Goal: Task Accomplishment & Management: Manage account settings

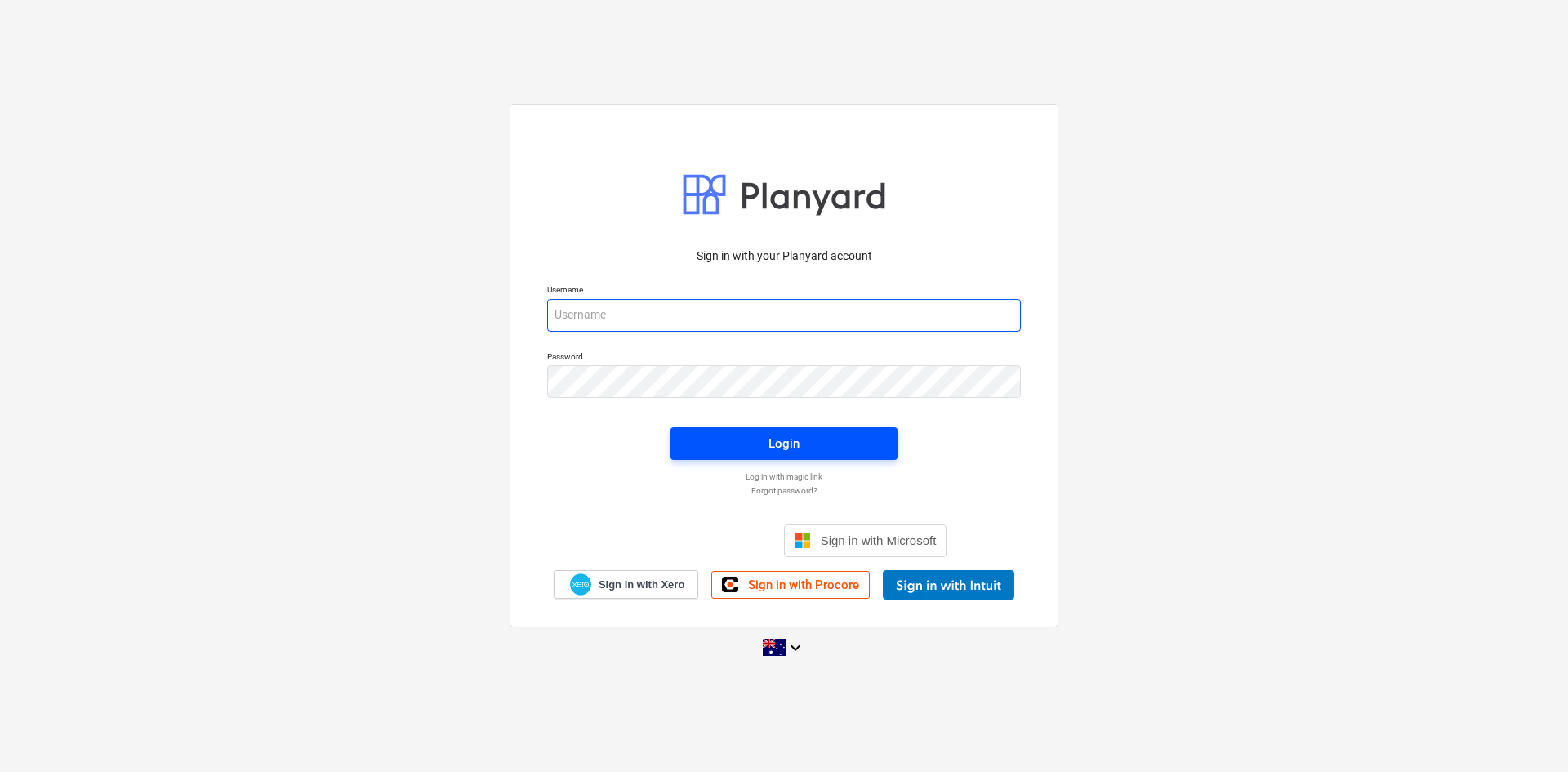
type input "[EMAIL_ADDRESS][DOMAIN_NAME]"
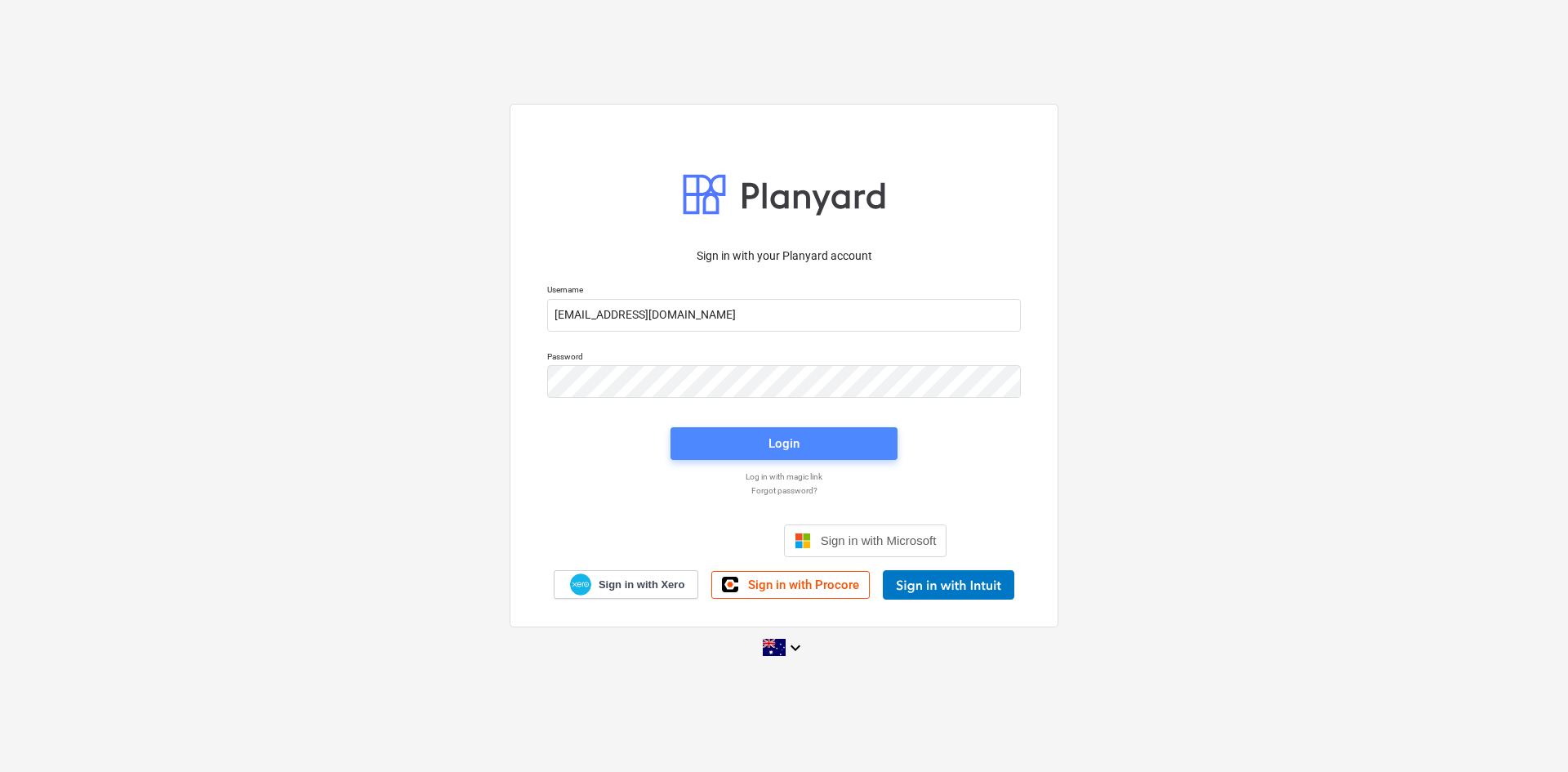
click at [787, 441] on div "Login" at bounding box center [784, 443] width 31 height 21
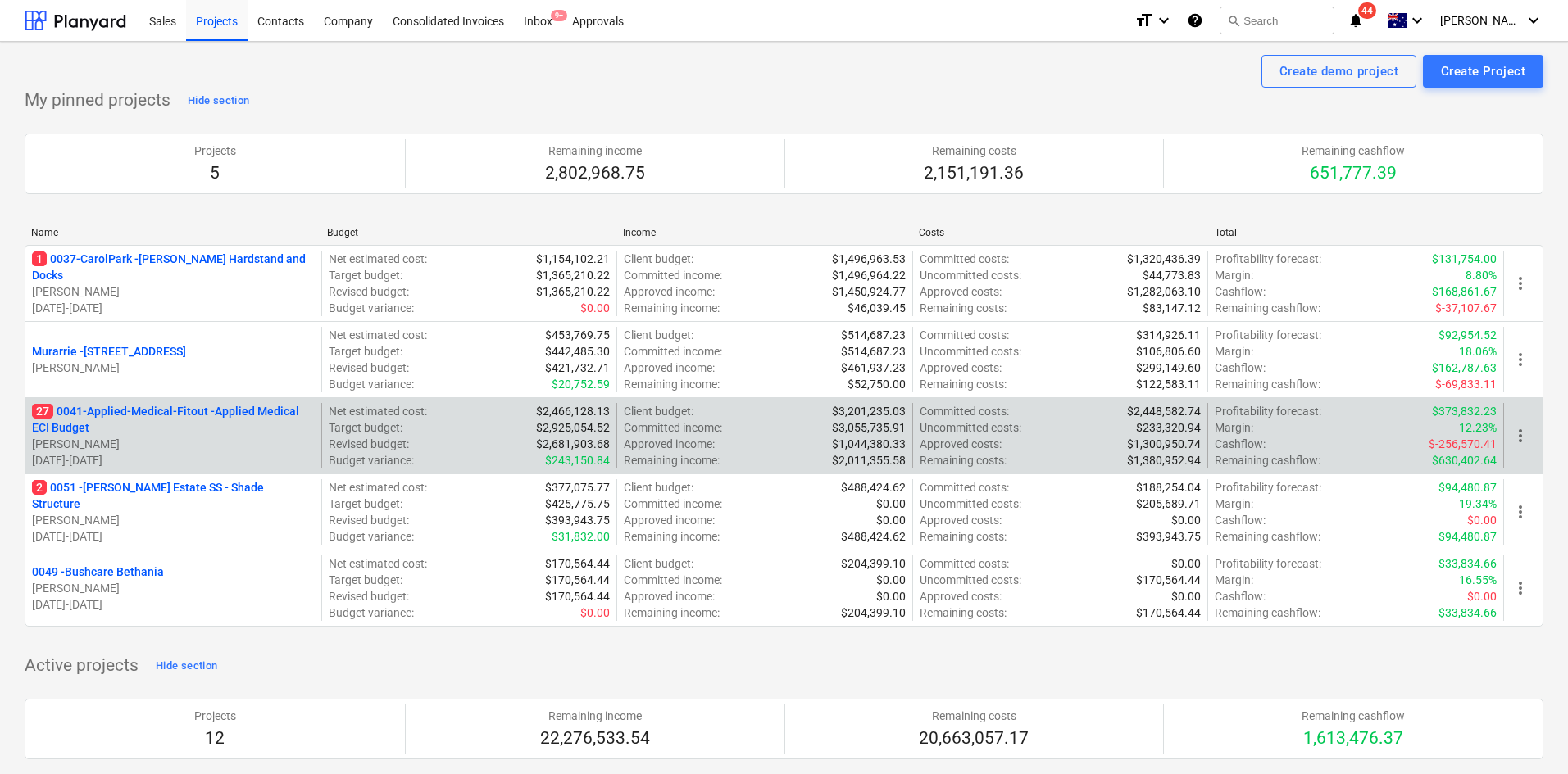
click at [221, 415] on p "27 0041-Applied-Medical-Fitout - Applied Medical ECI Budget" at bounding box center [173, 419] width 283 height 32
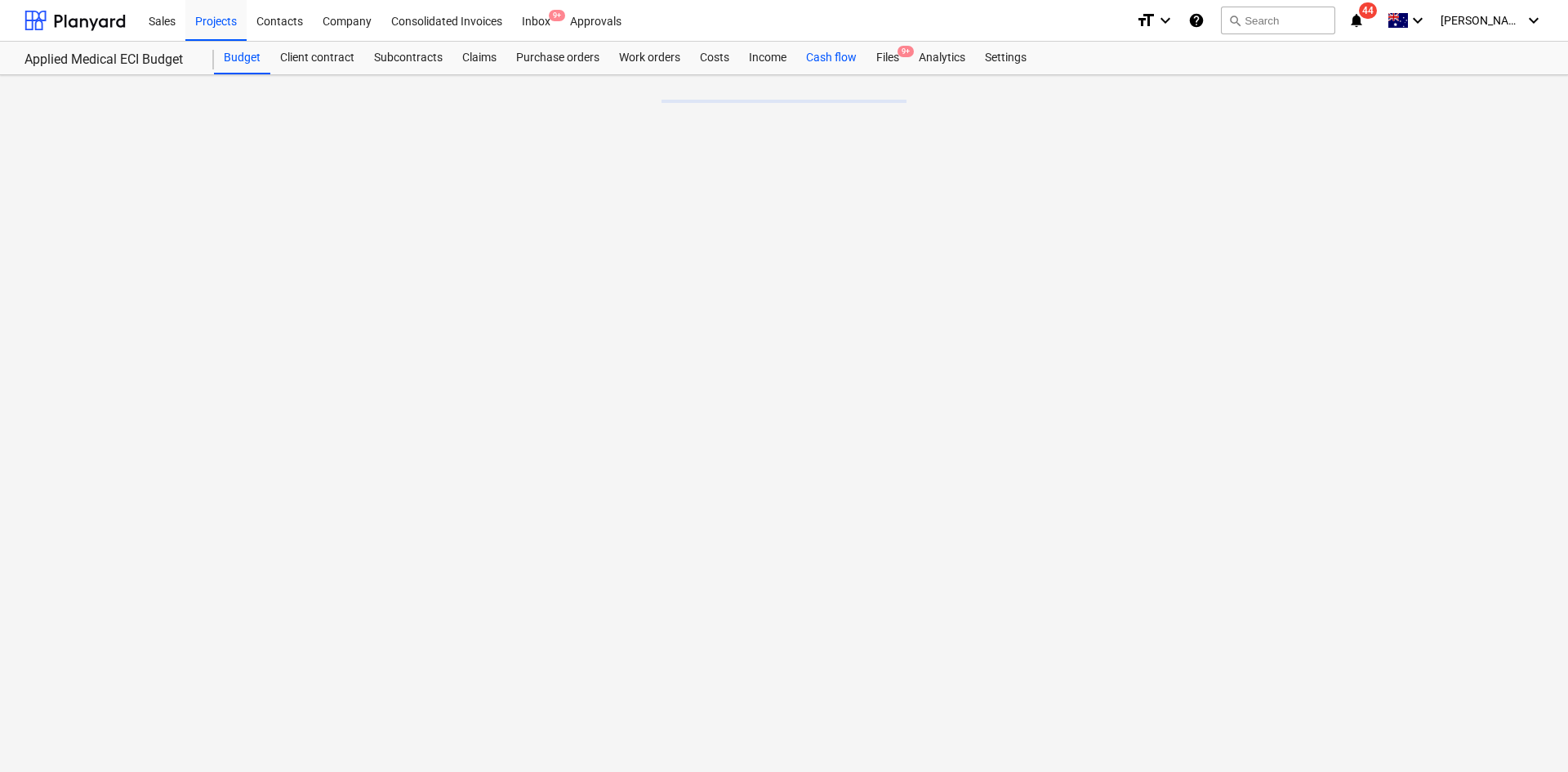
click at [847, 58] on div "Cash flow" at bounding box center [831, 58] width 71 height 32
click at [887, 58] on div "Files 9+" at bounding box center [888, 58] width 43 height 32
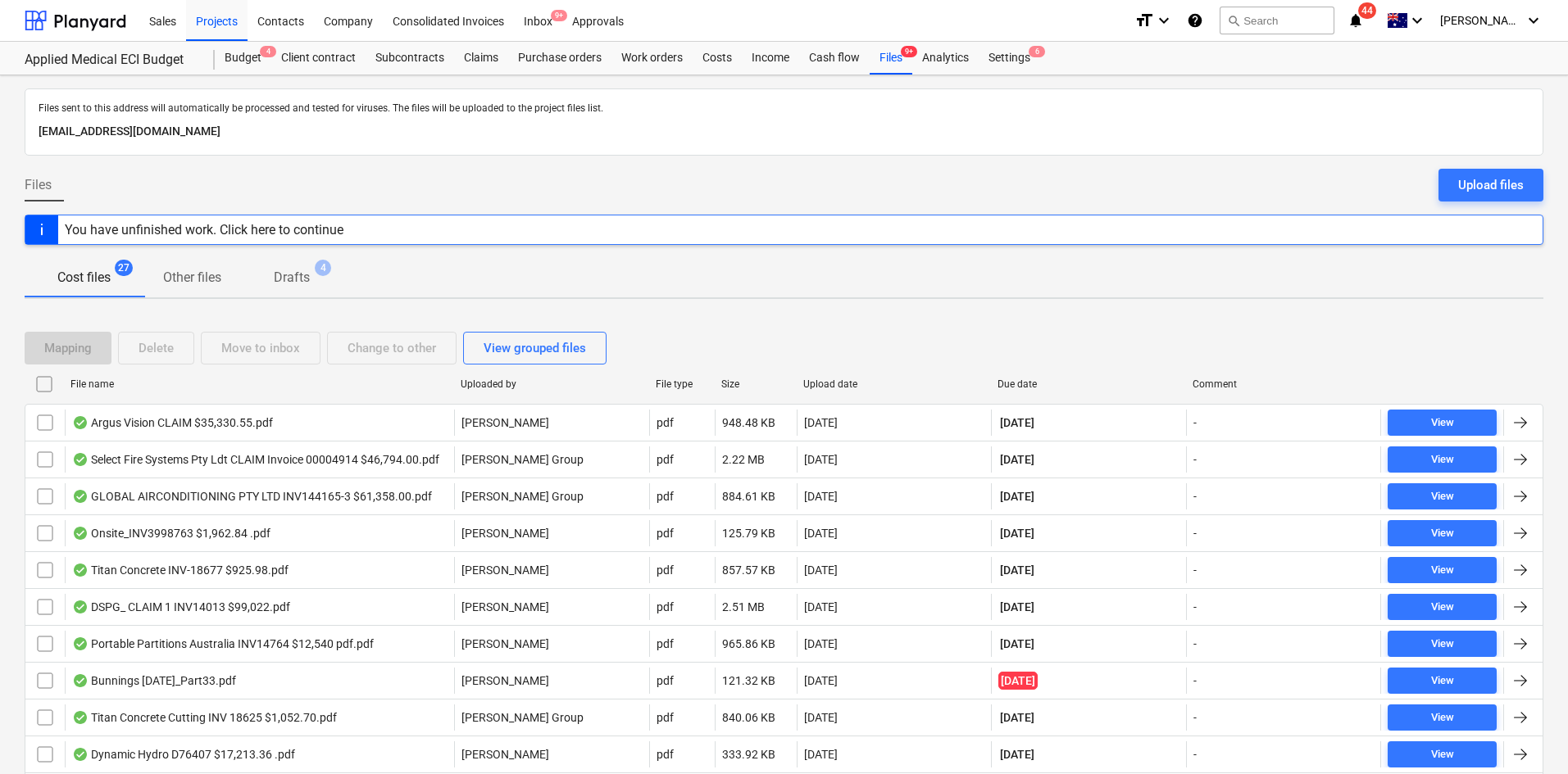
click at [1027, 383] on div "Due date" at bounding box center [1088, 384] width 182 height 11
checkbox input "false"
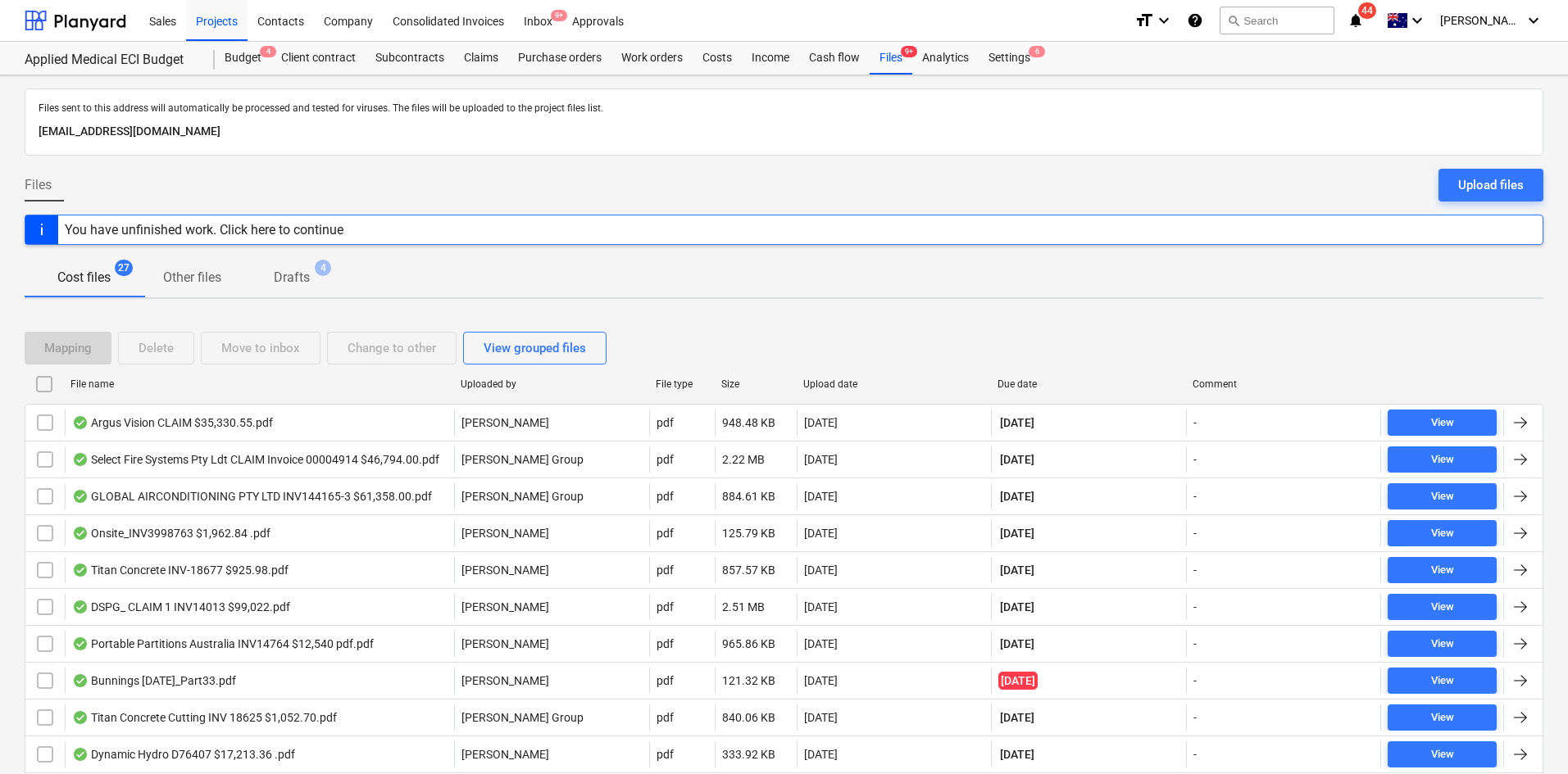
checkbox input "false"
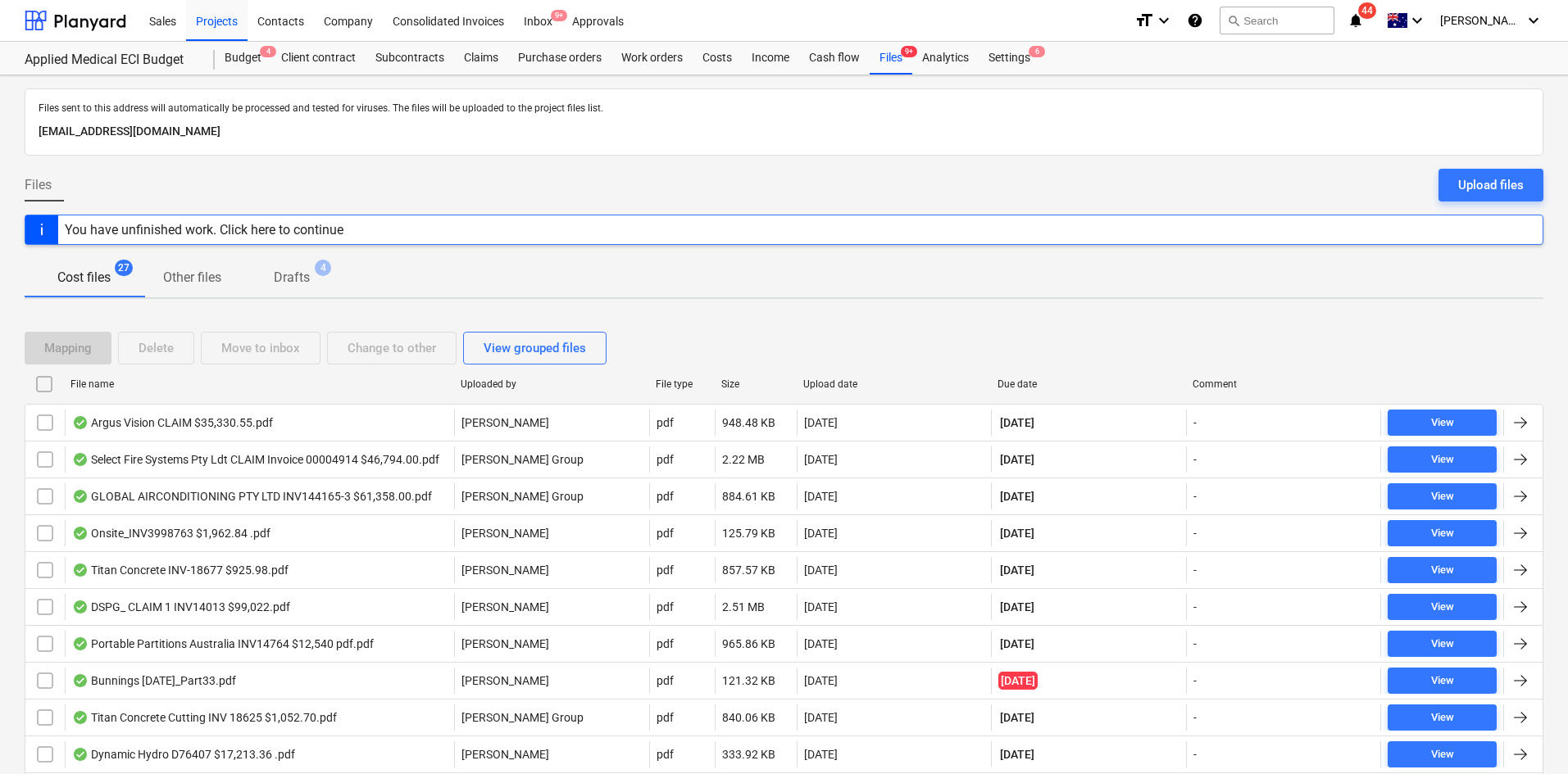
checkbox input "false"
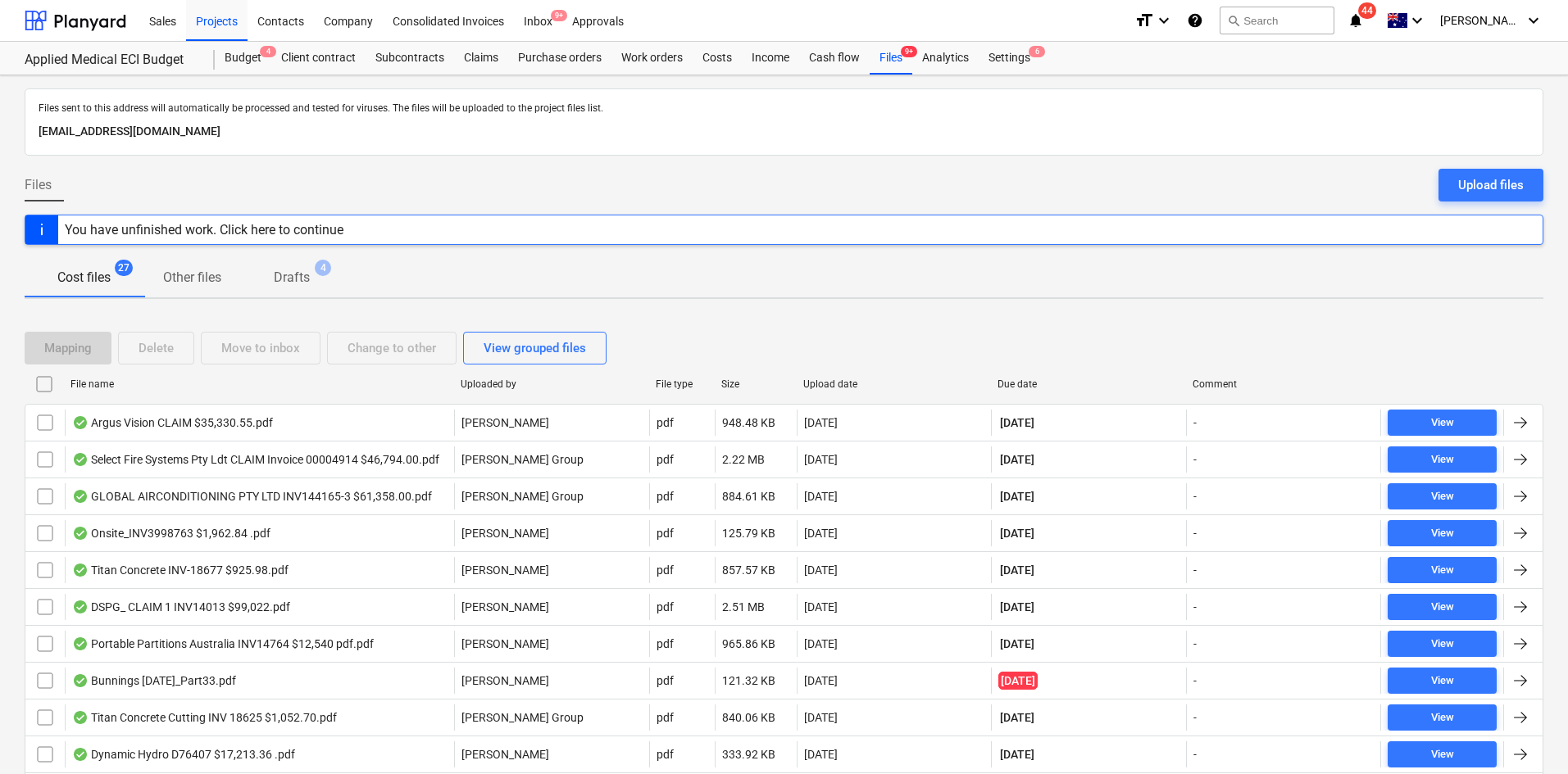
checkbox input "false"
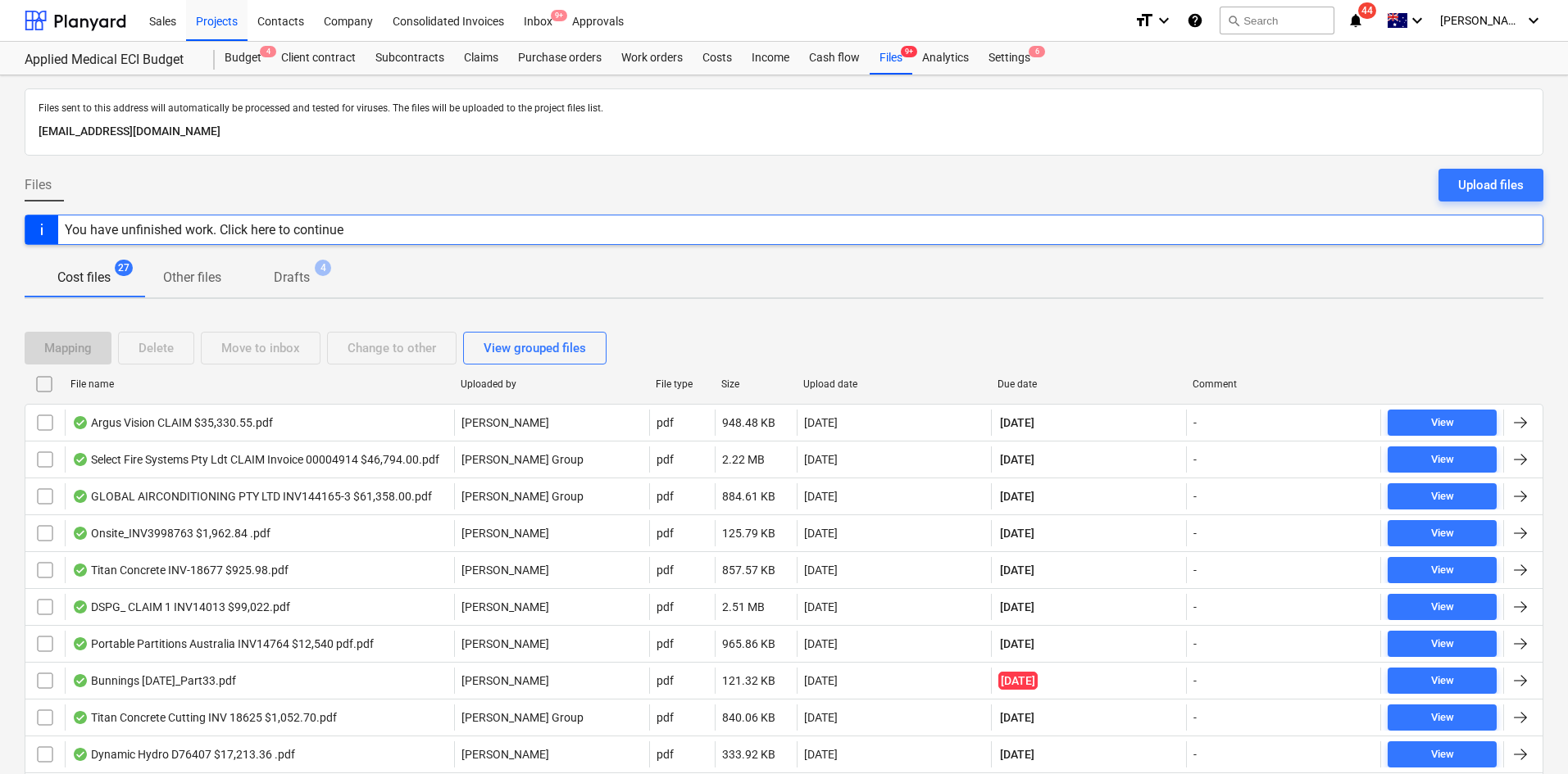
checkbox input "false"
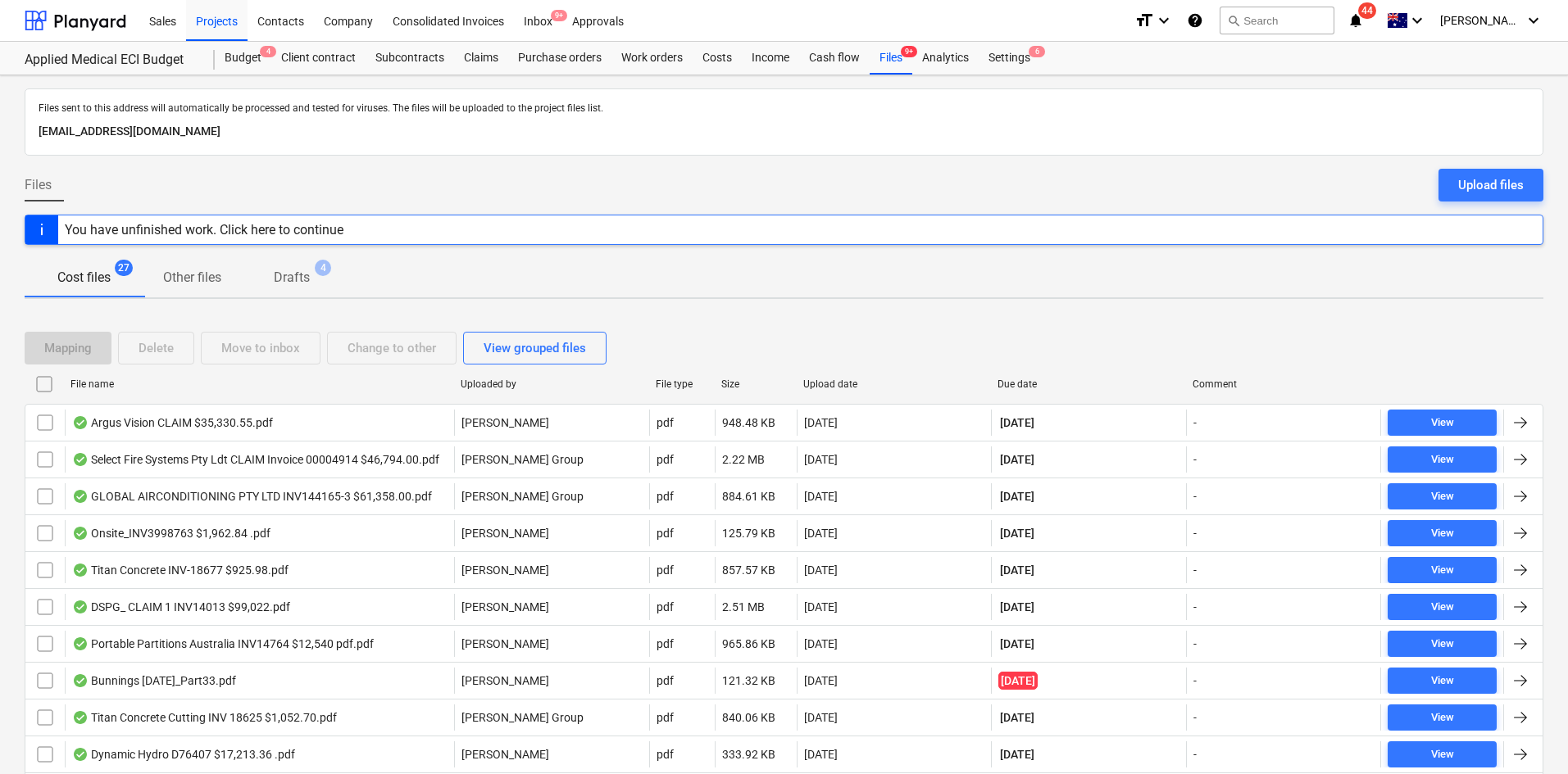
checkbox input "false"
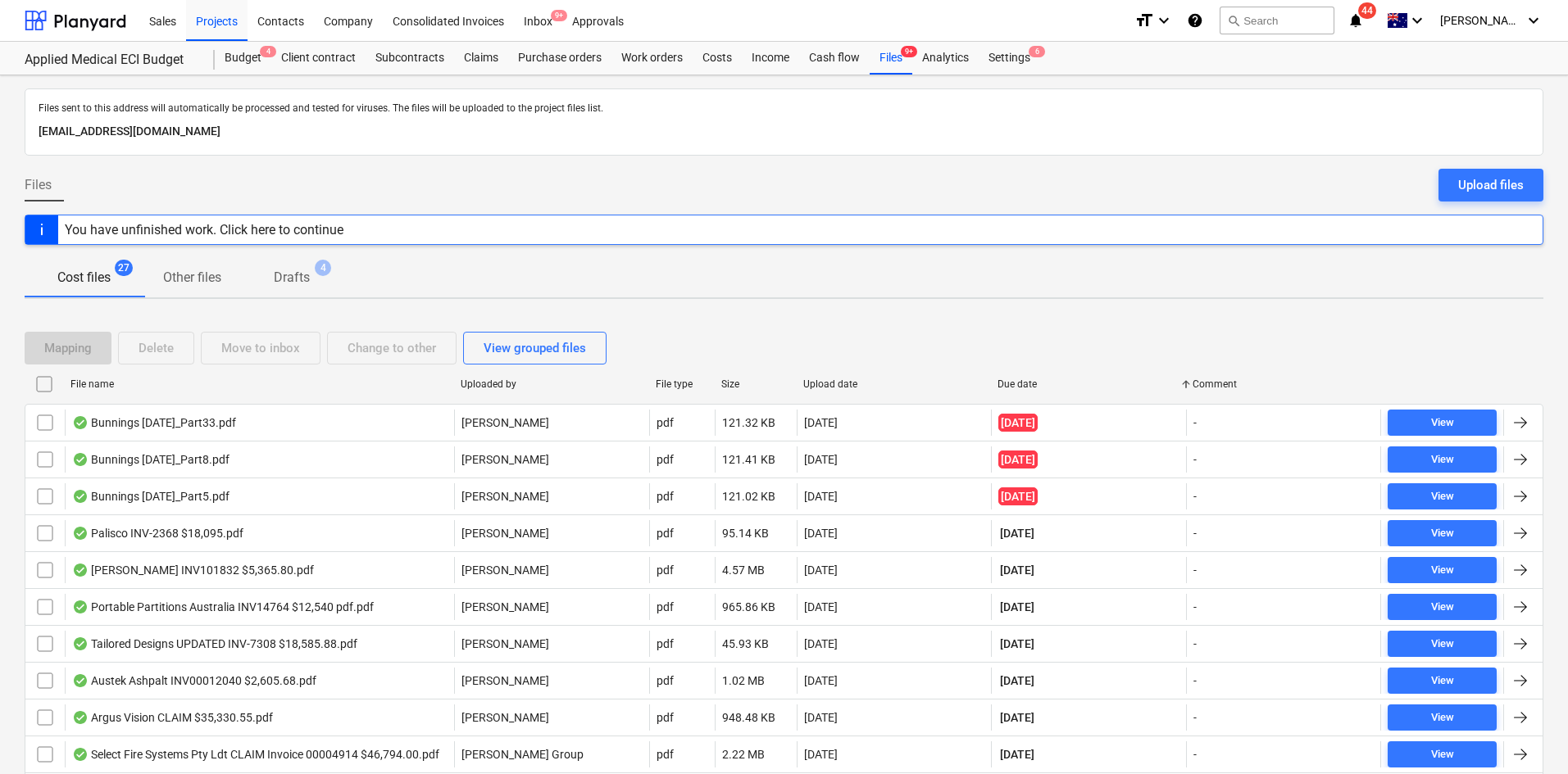
click at [948, 377] on div "Upload date" at bounding box center [893, 384] width 195 height 26
checkbox input "false"
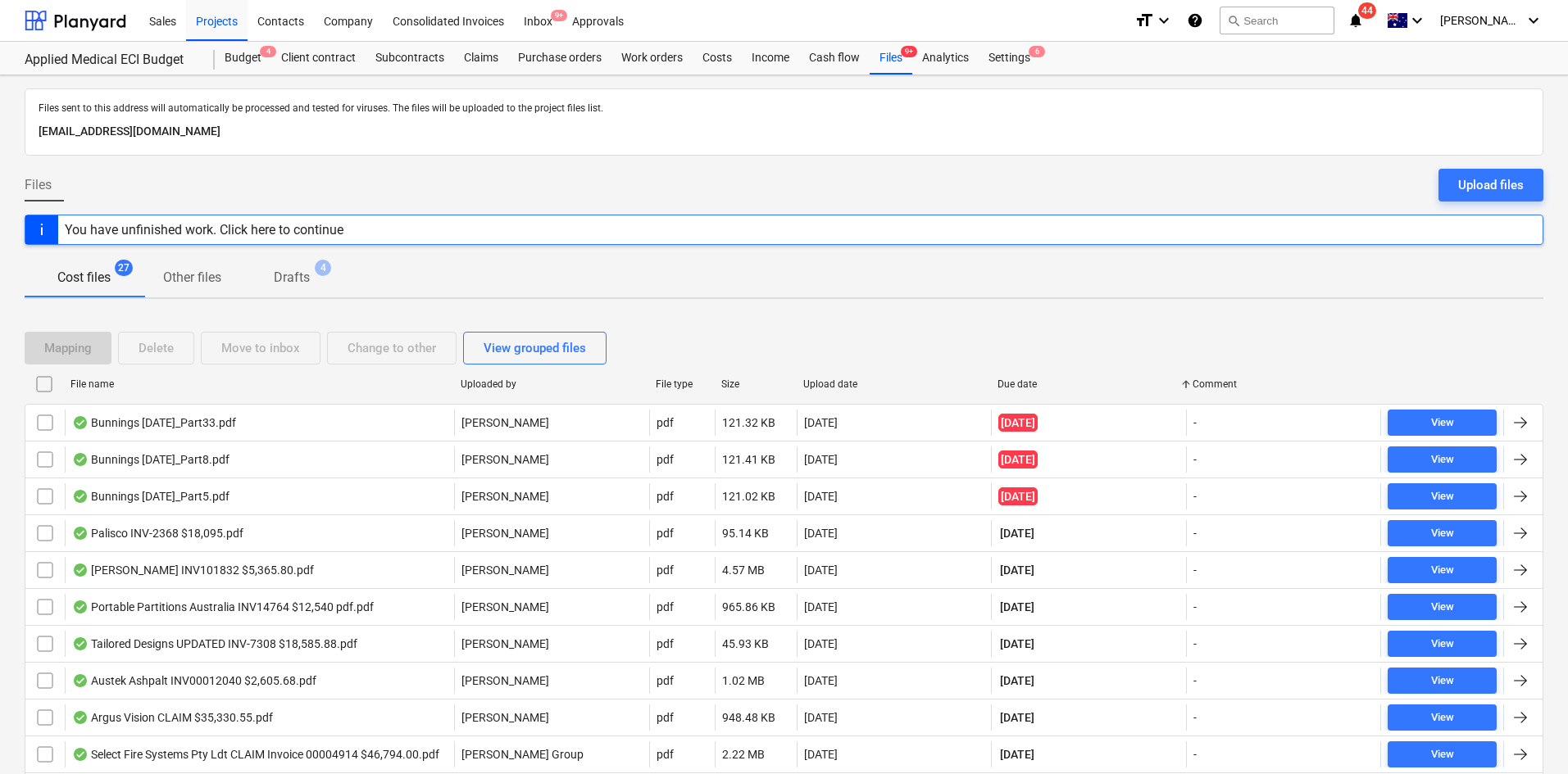
checkbox input "false"
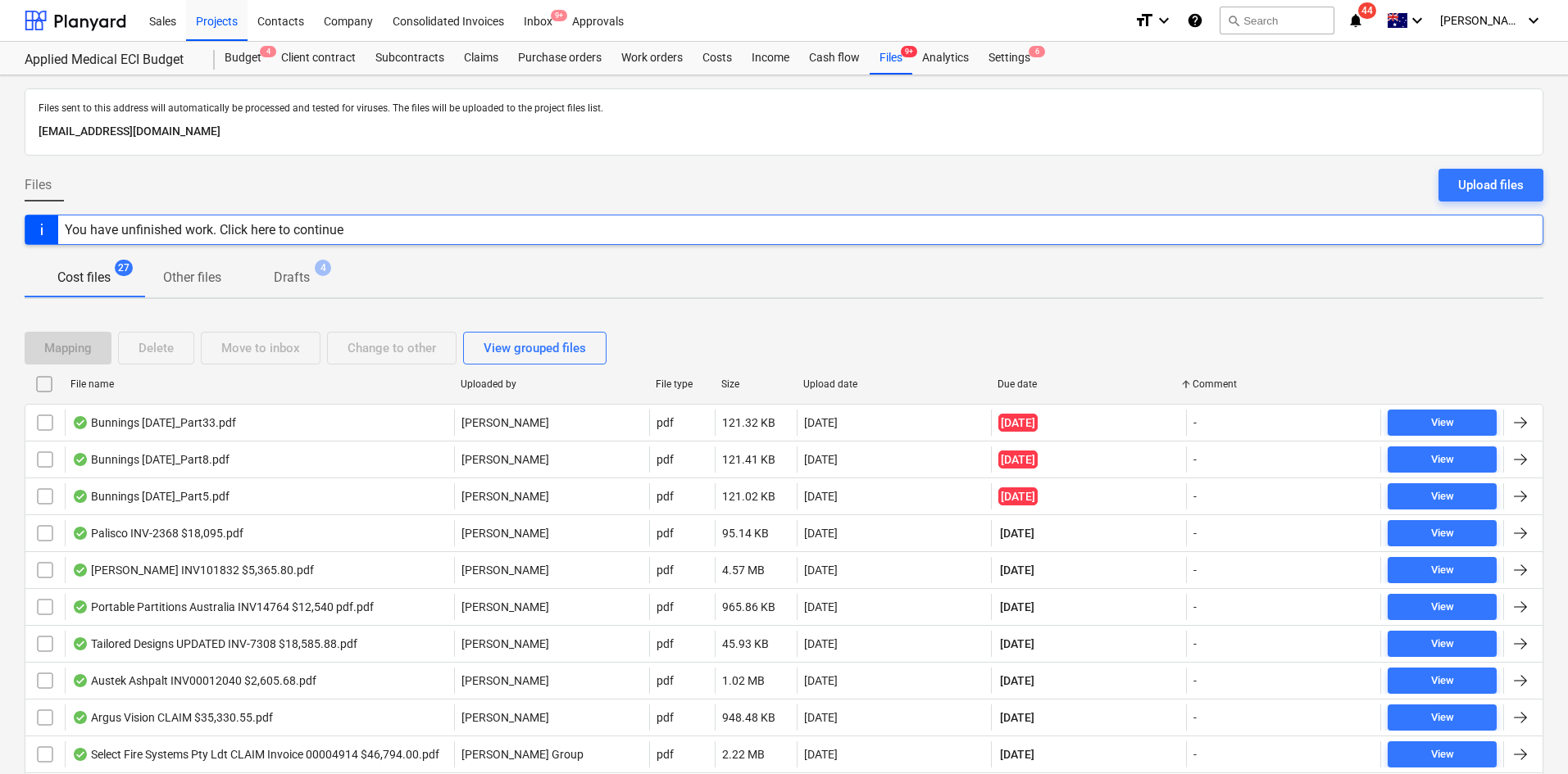
checkbox input "false"
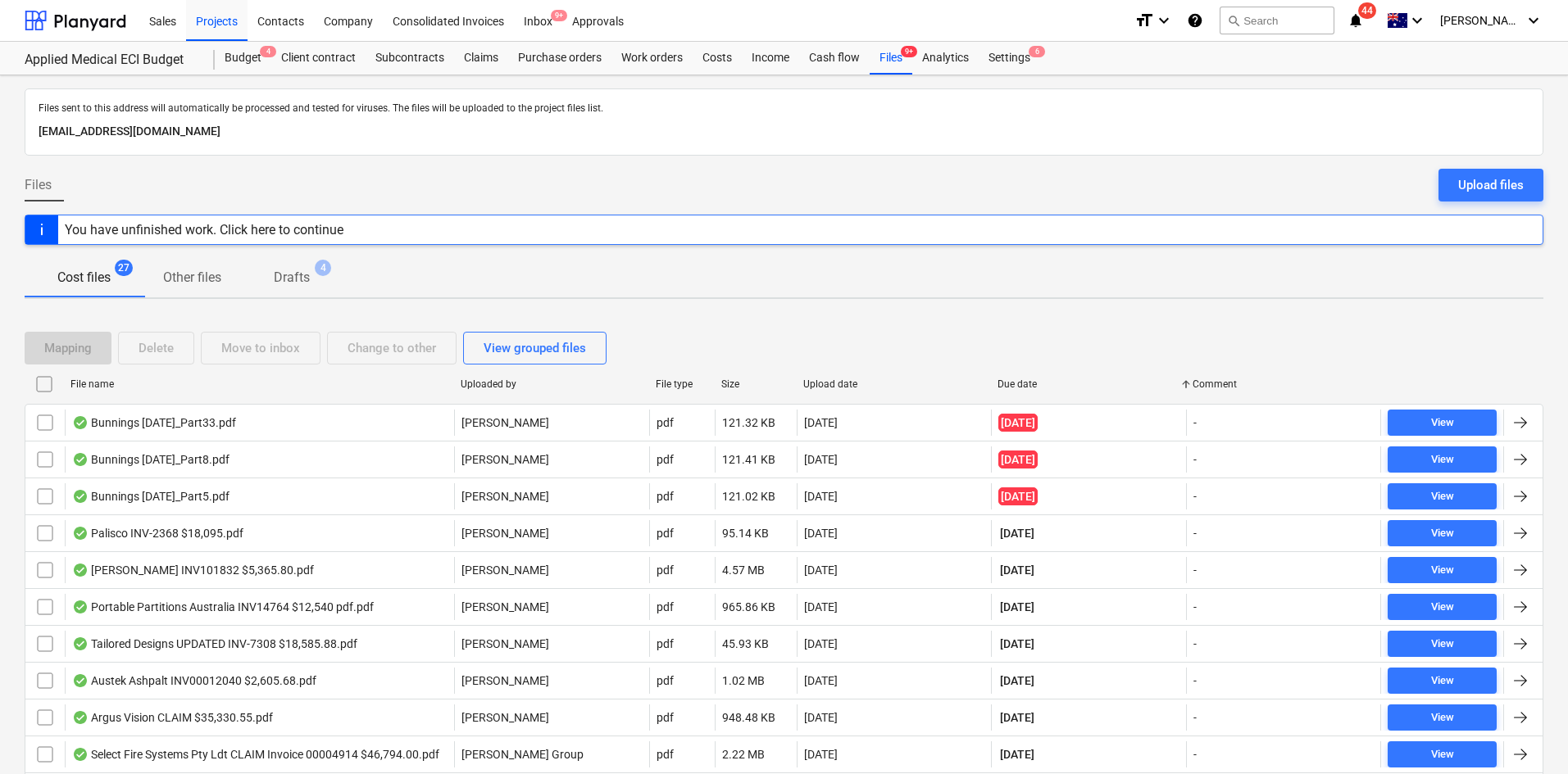
checkbox input "false"
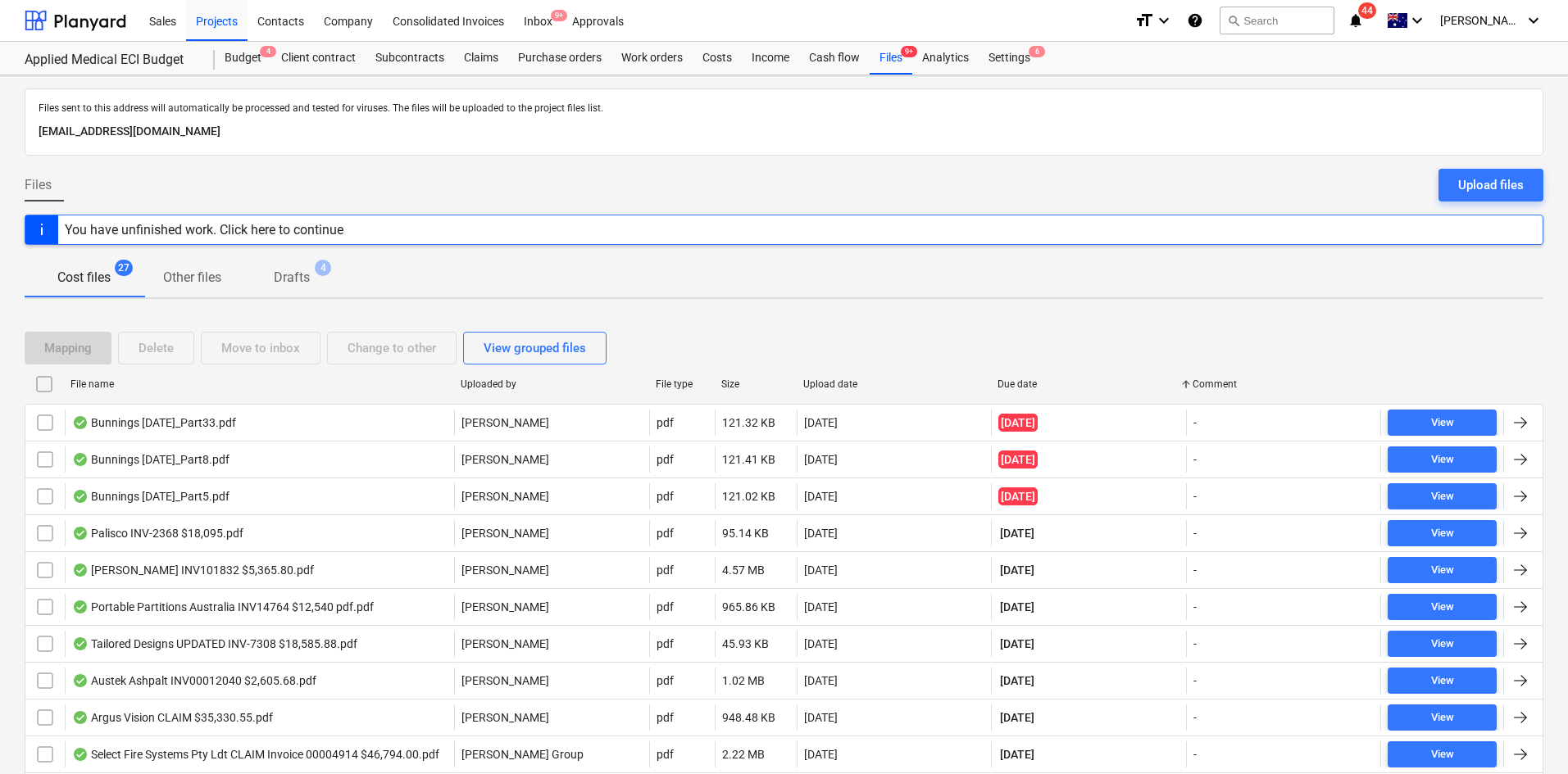
checkbox input "false"
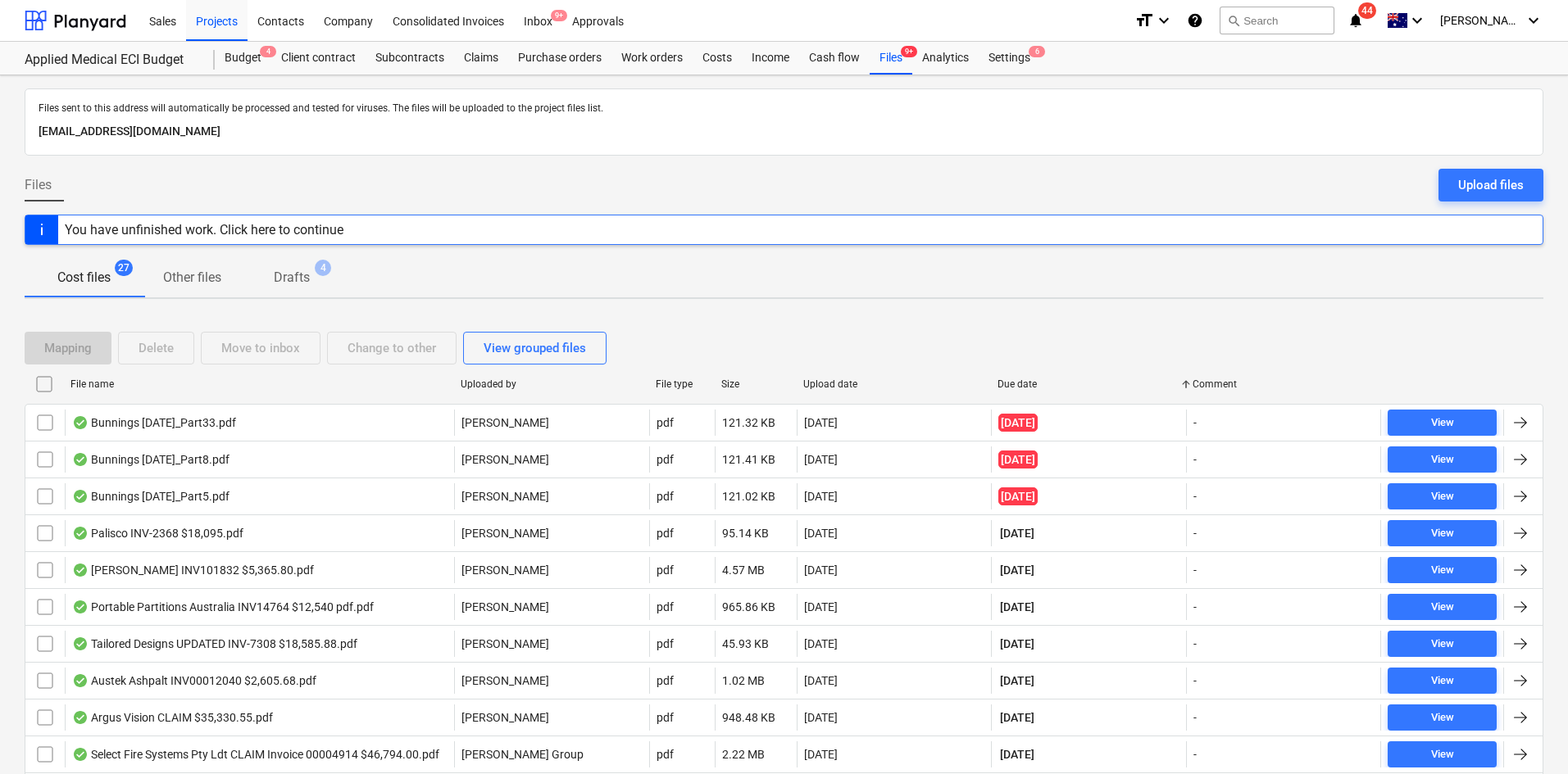
checkbox input "false"
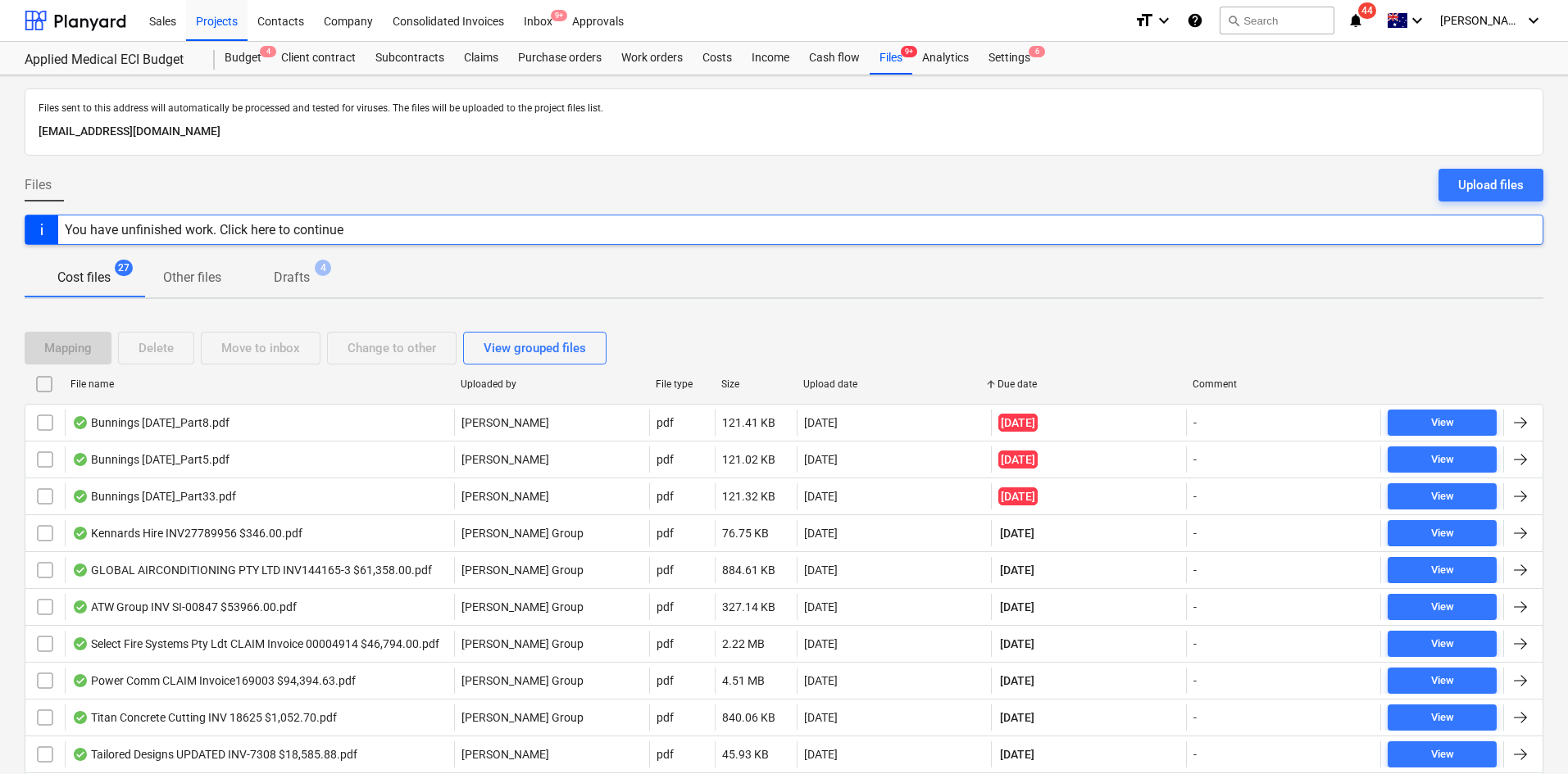
click at [847, 381] on div "Upload date" at bounding box center [894, 384] width 182 height 11
checkbox input "false"
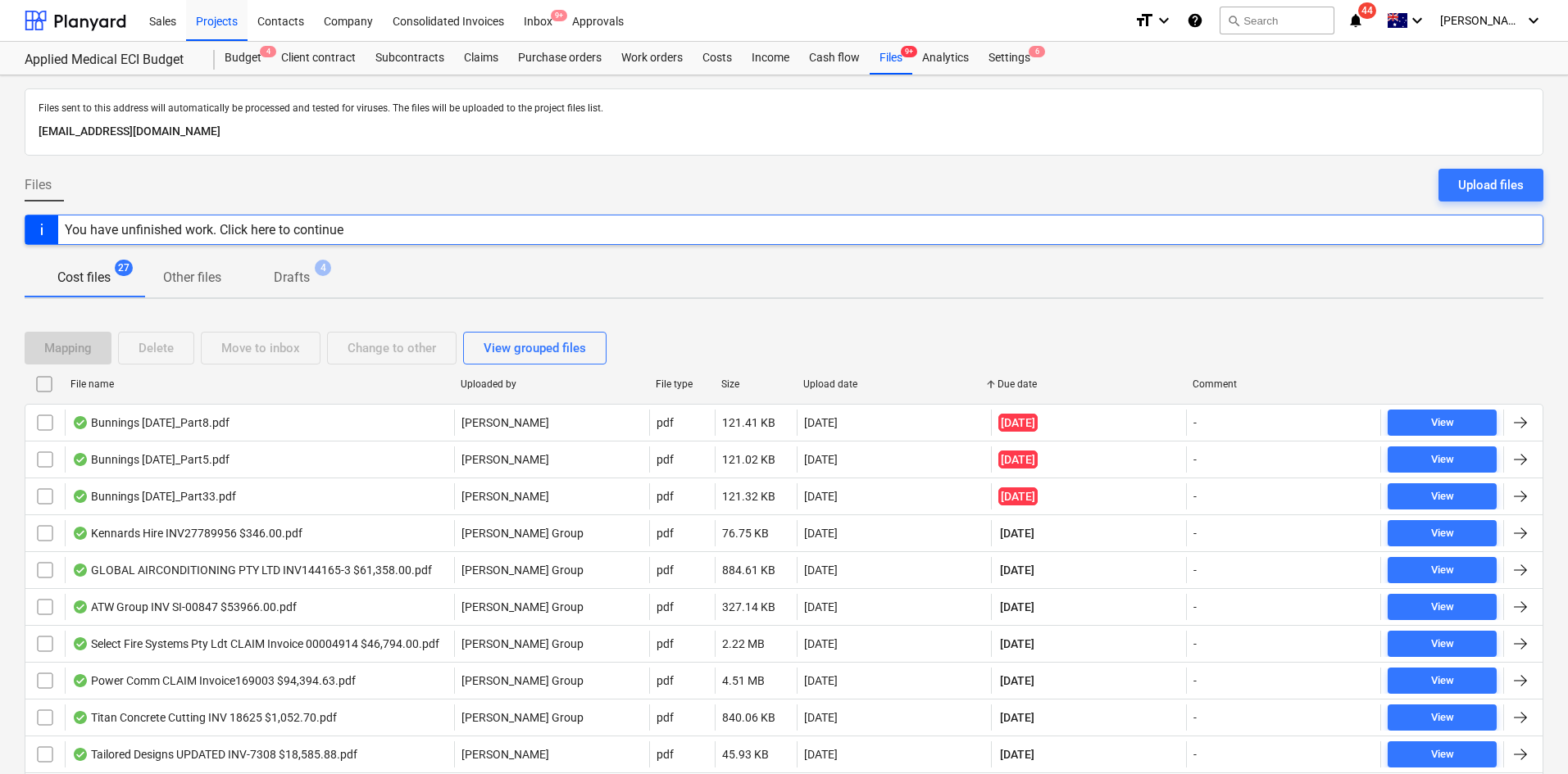
checkbox input "false"
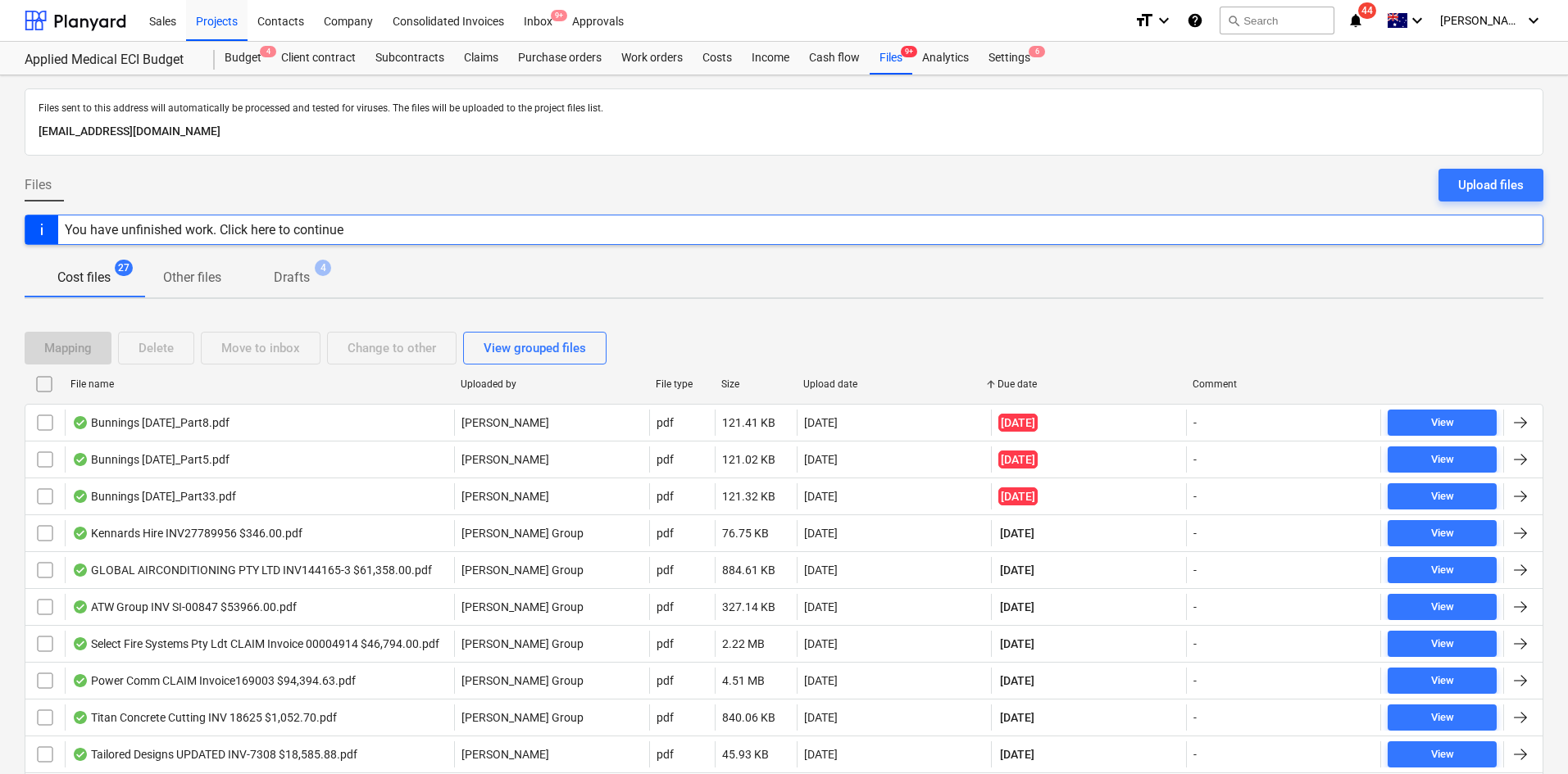
checkbox input "false"
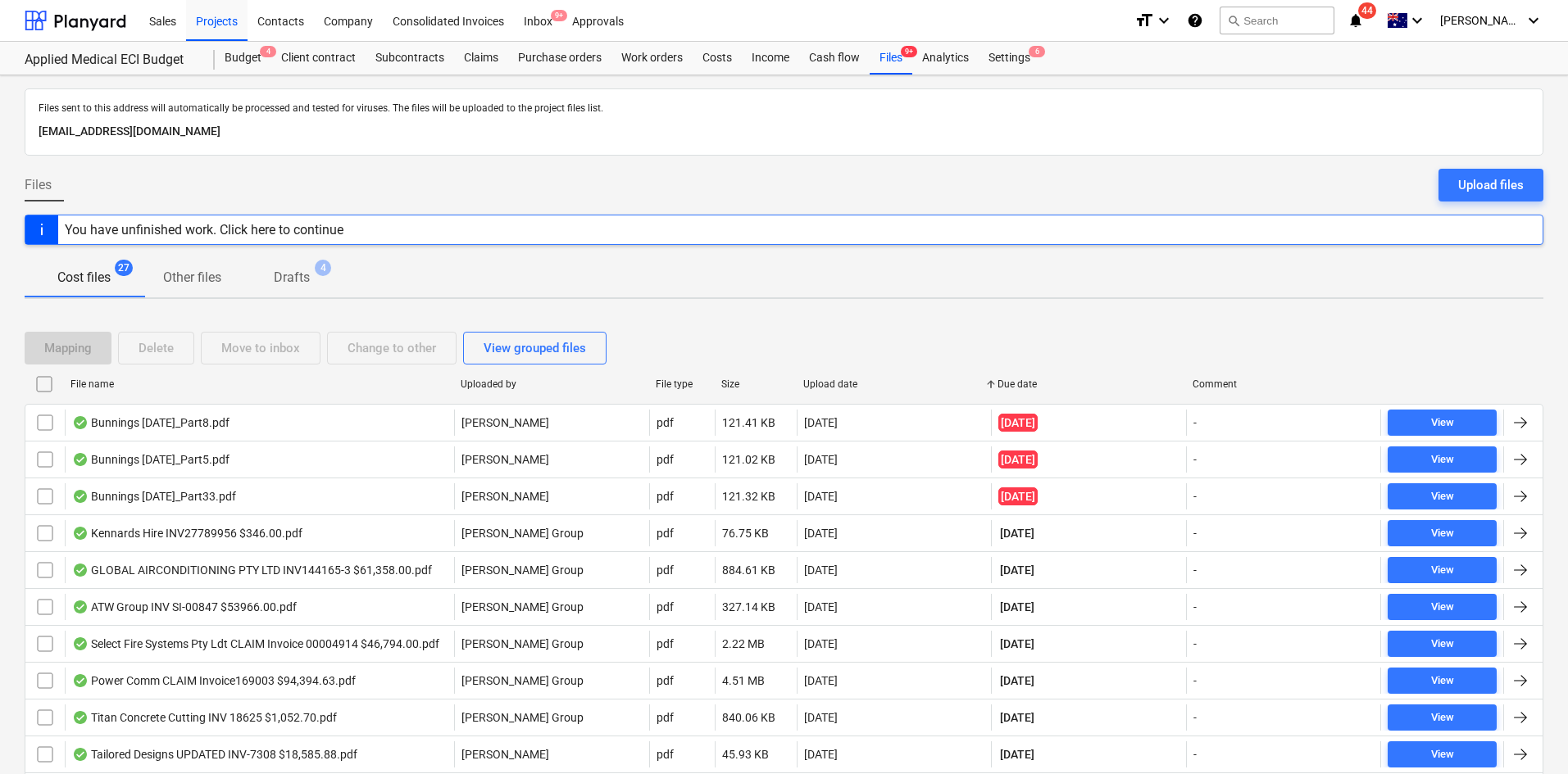
checkbox input "false"
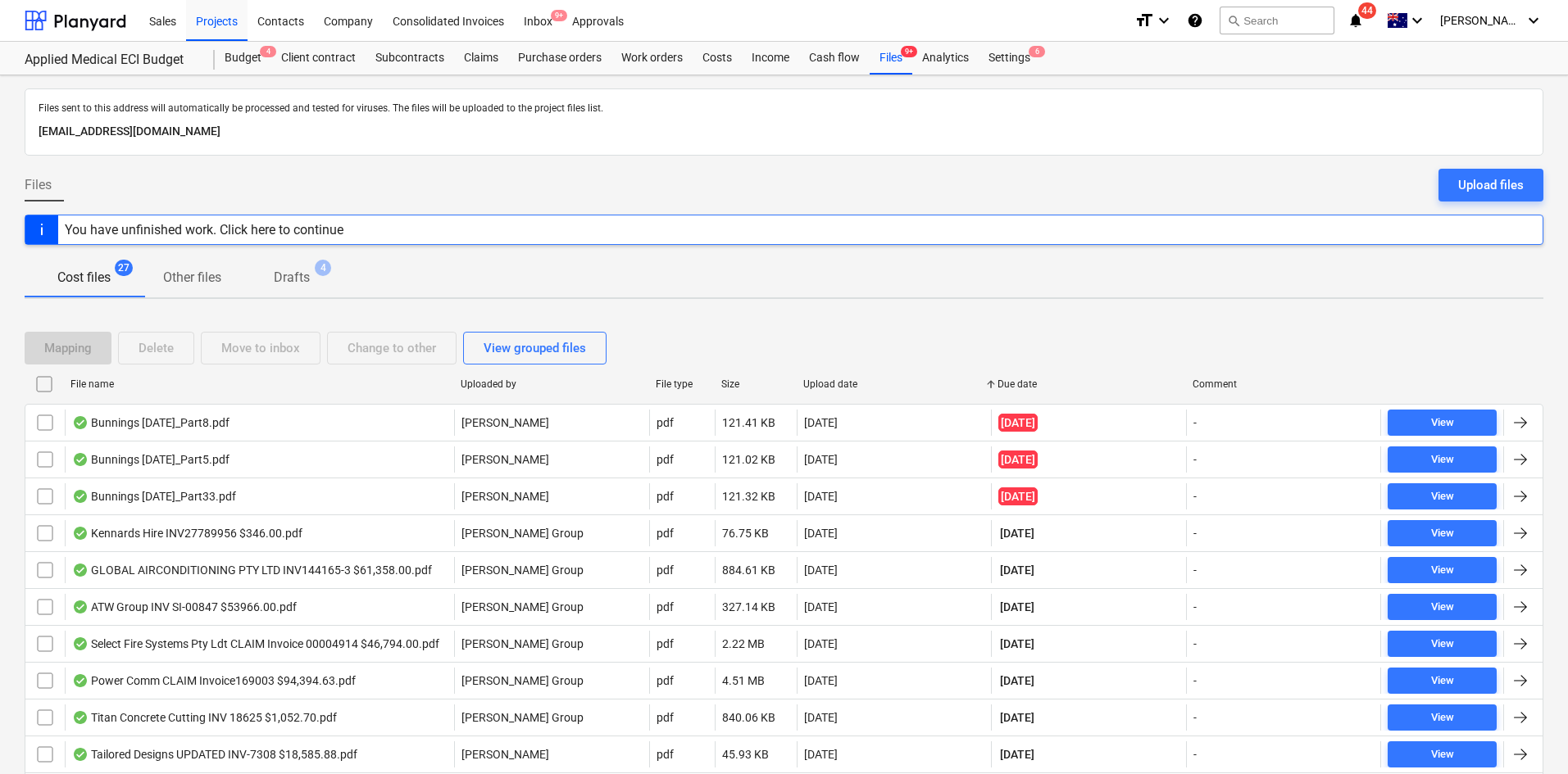
checkbox input "false"
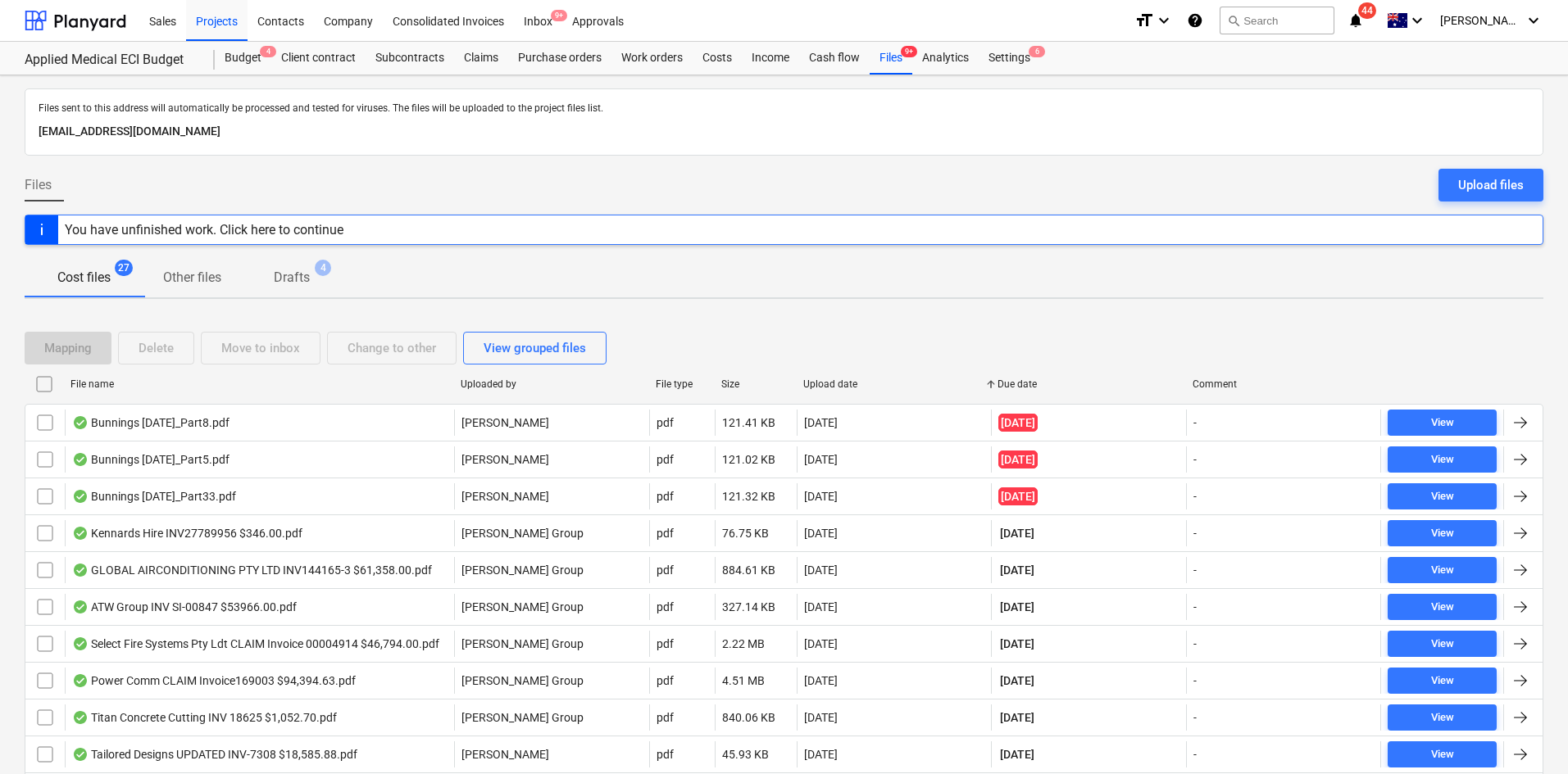
checkbox input "false"
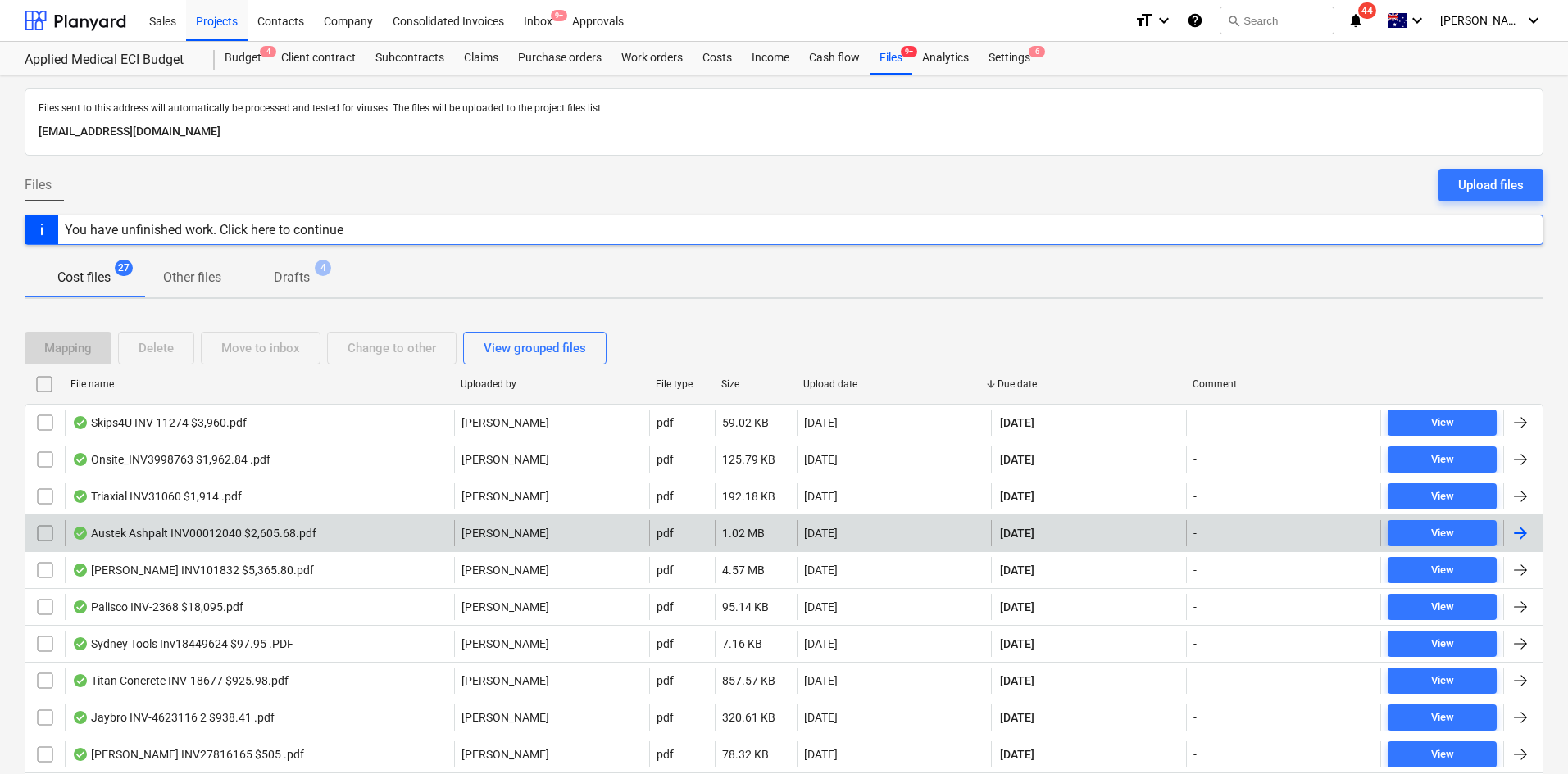
click at [335, 536] on div "Austek Ashpalt INV00012040 $2,605.68.pdf" at bounding box center [259, 533] width 389 height 26
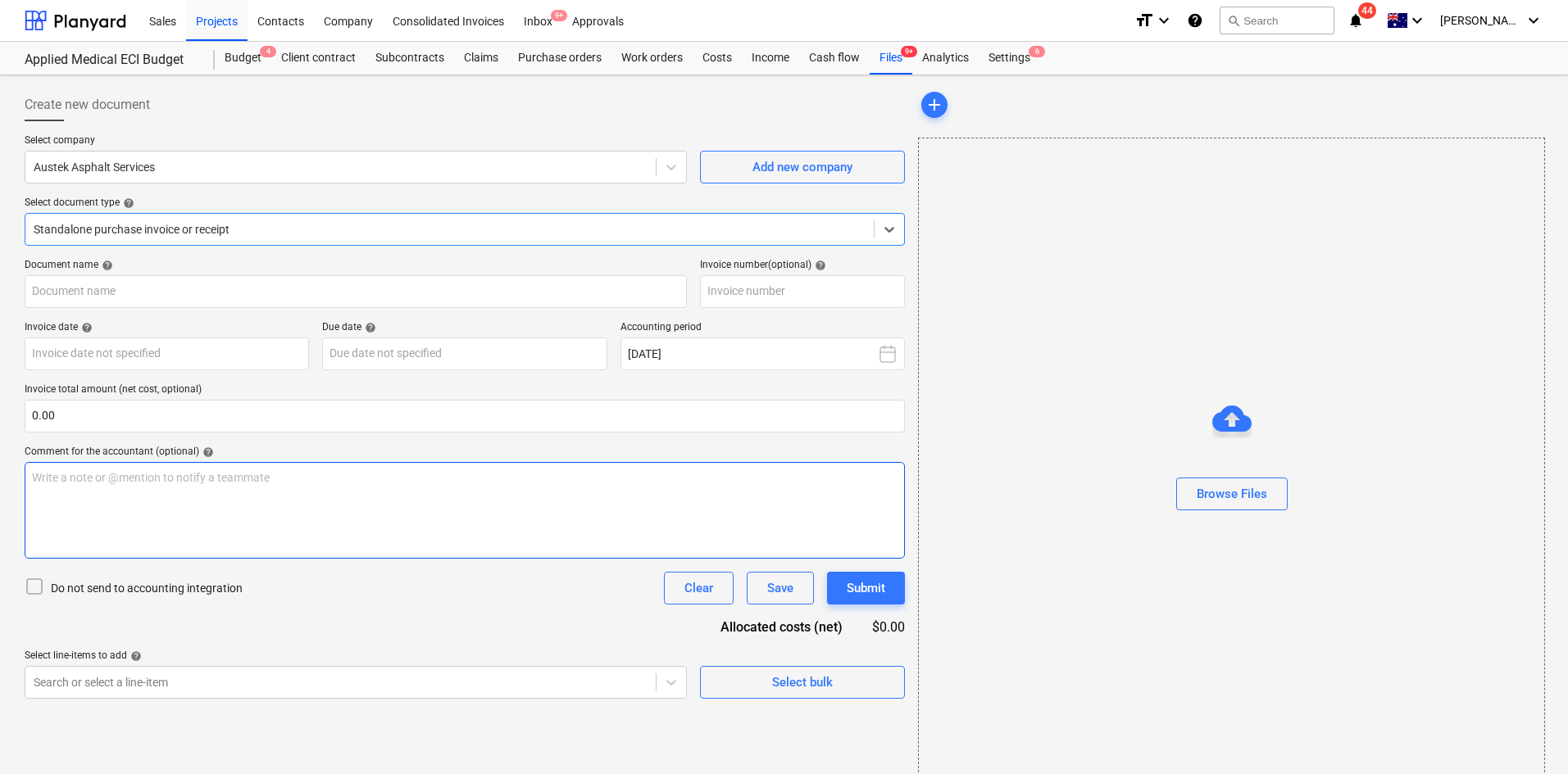
type input "00012040"
type input "[DATE]"
type input "08 Sep 2025"
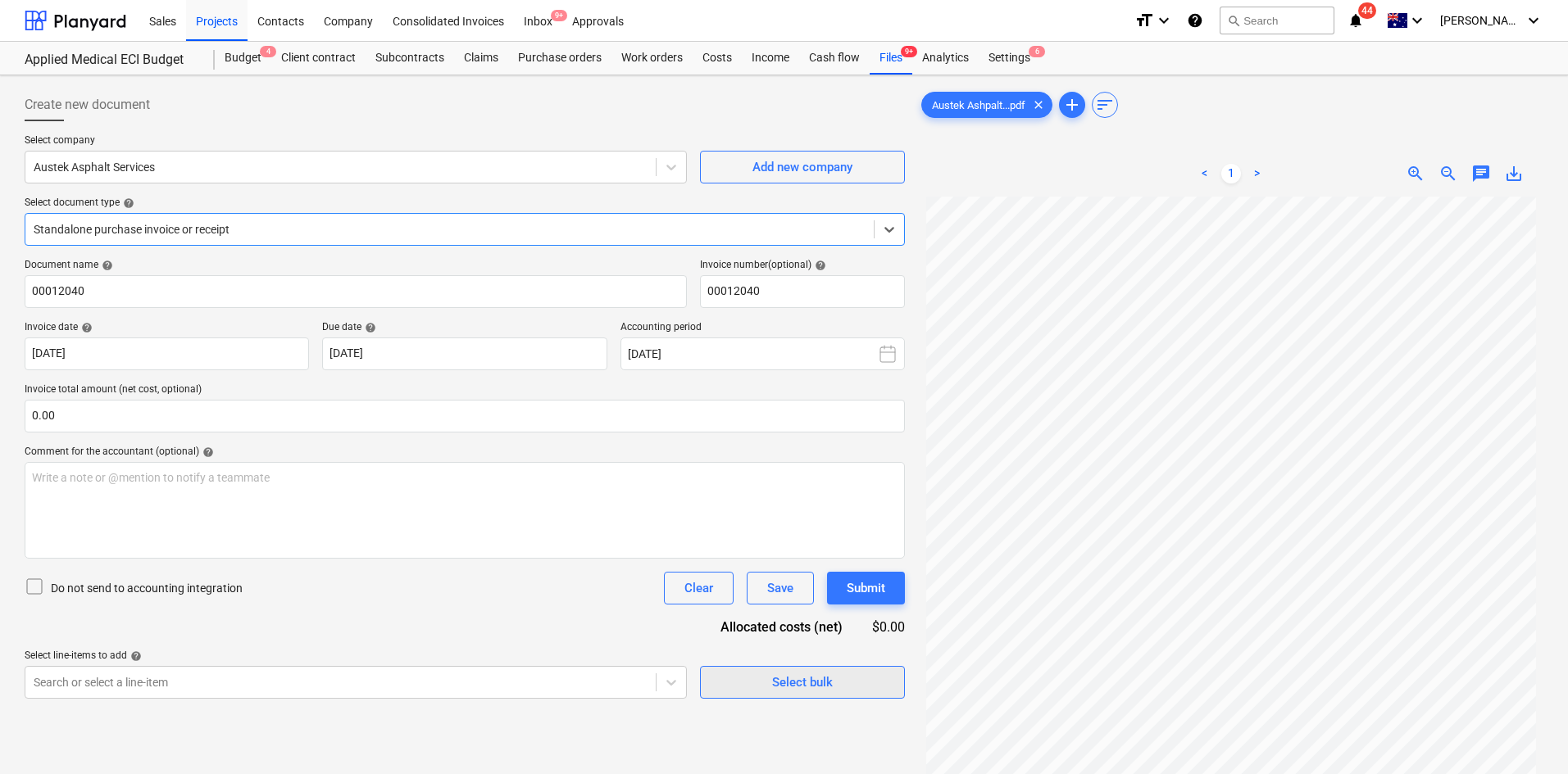
click at [811, 684] on div "Select bulk" at bounding box center [802, 682] width 60 height 21
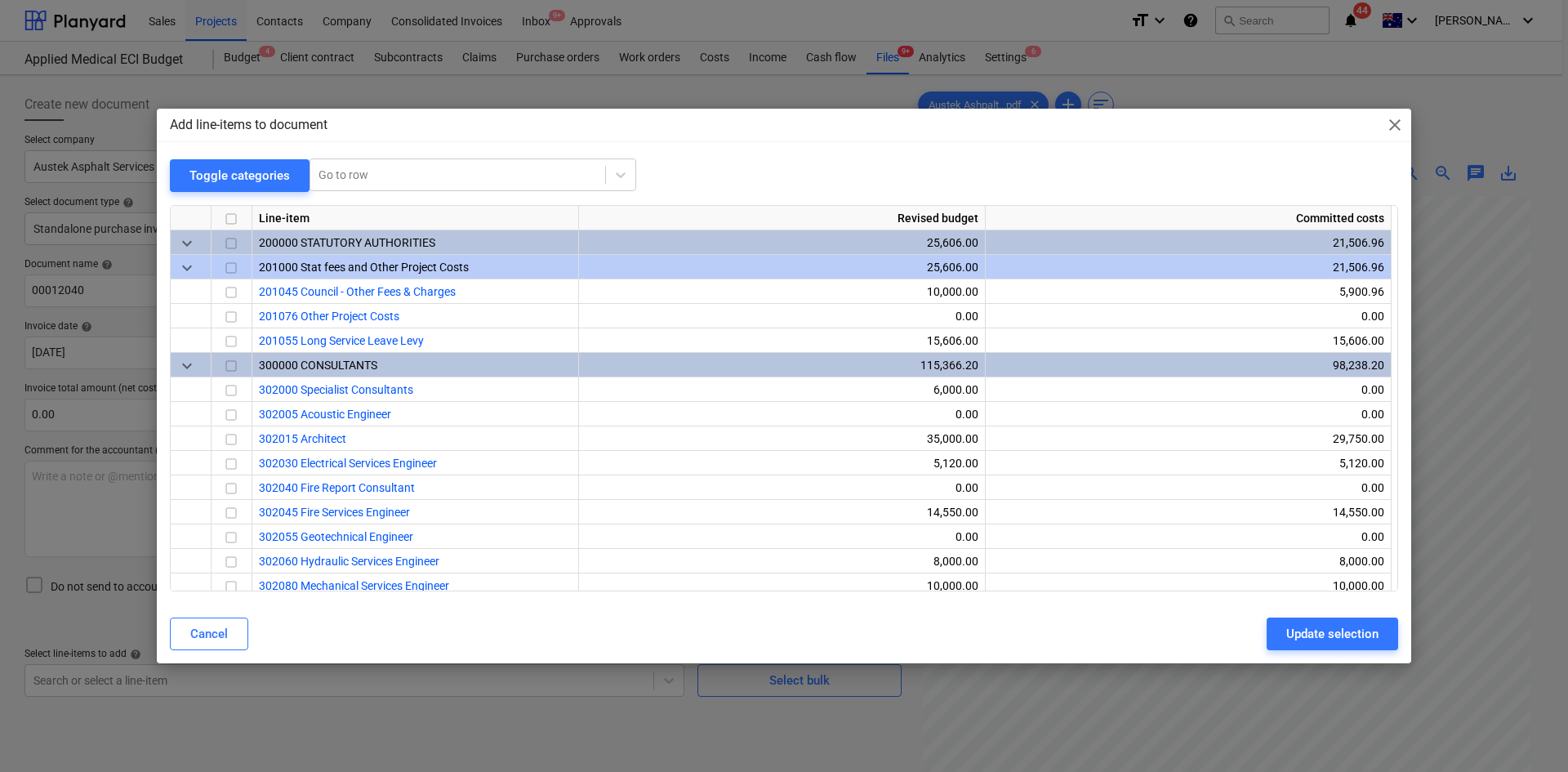
click at [1387, 127] on span "close" at bounding box center [1394, 125] width 19 height 19
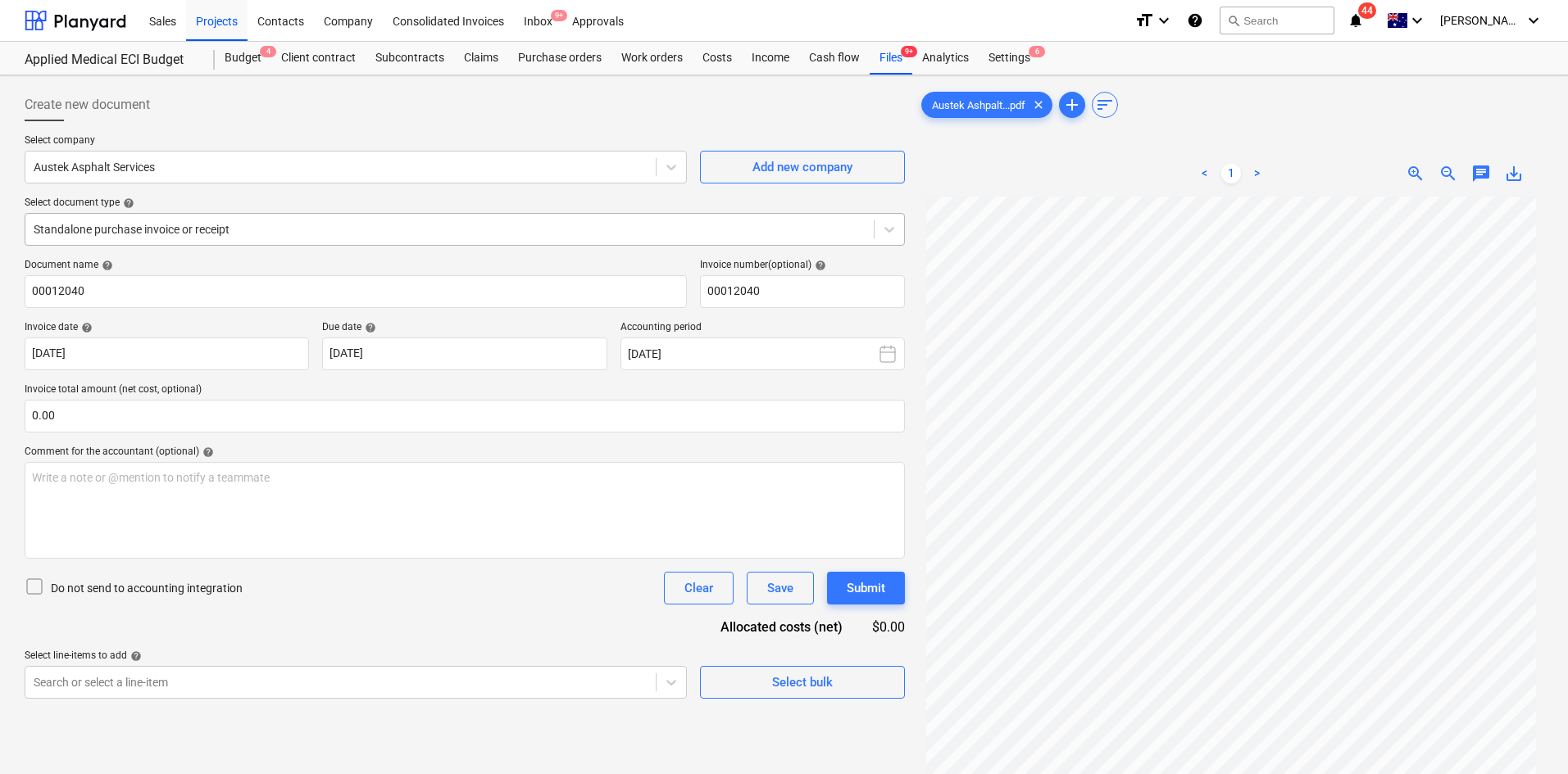
click at [501, 235] on div at bounding box center [449, 229] width 832 height 17
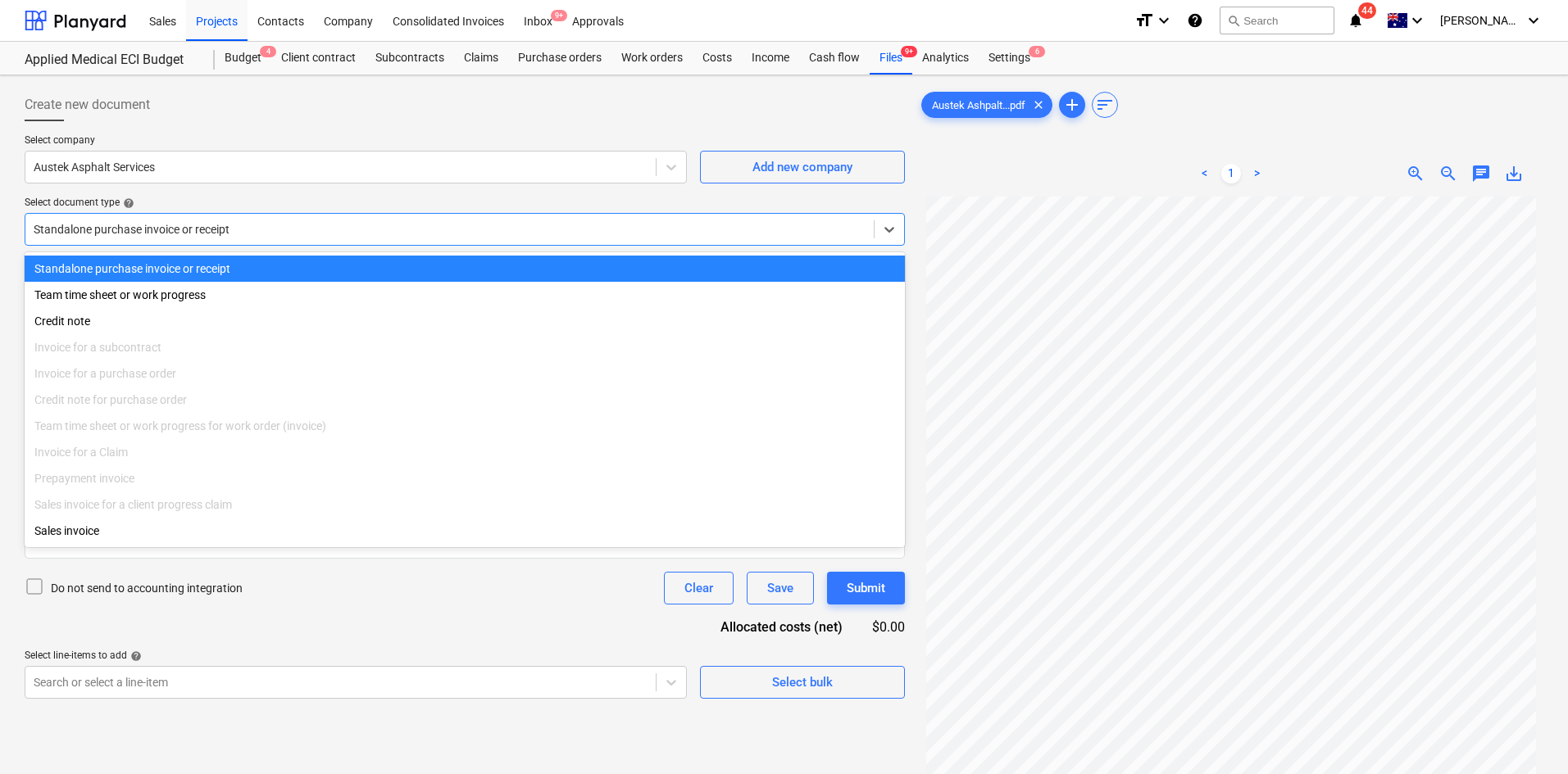
click at [501, 235] on div at bounding box center [449, 229] width 832 height 17
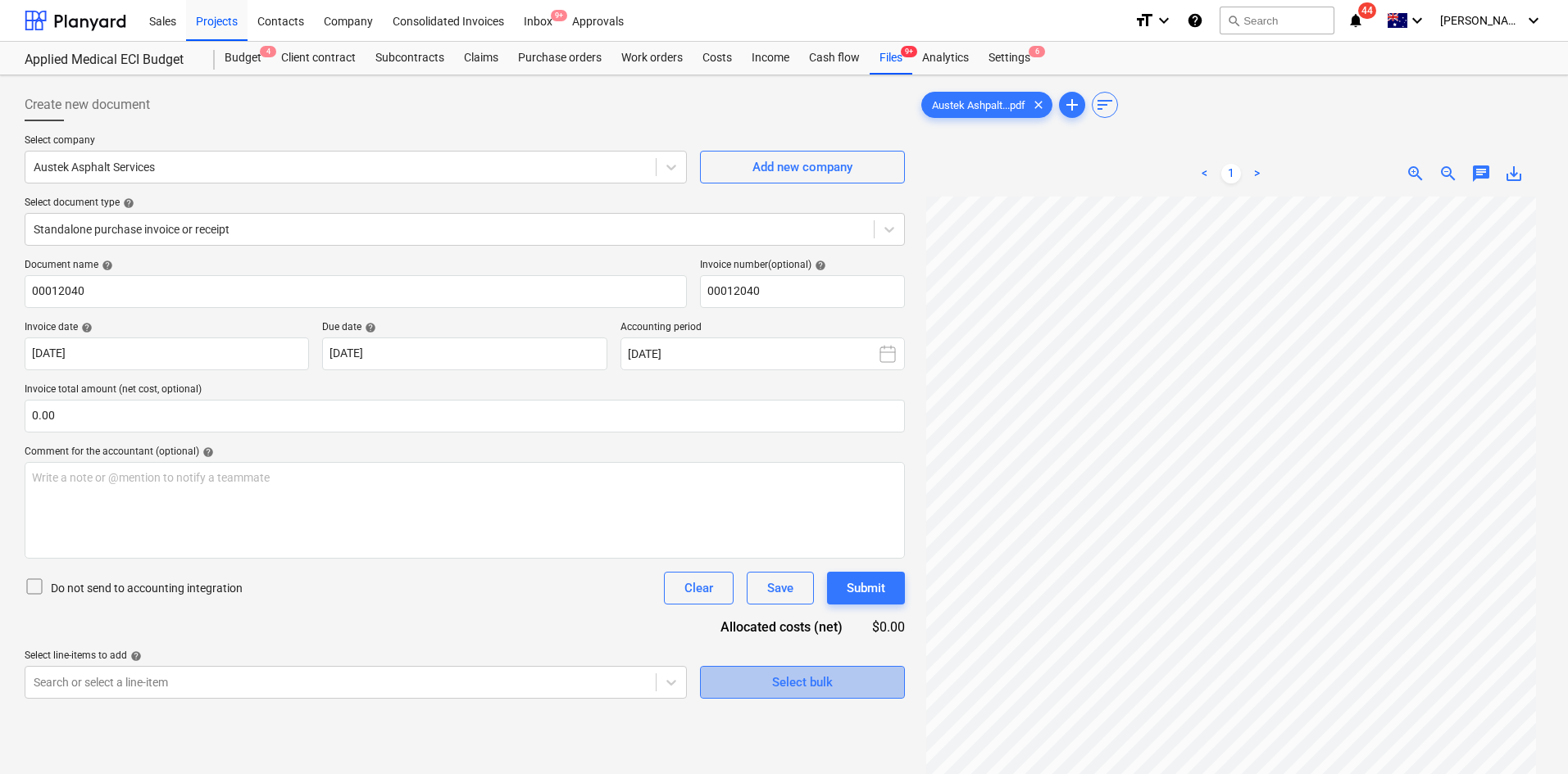
click at [785, 683] on div "Select bulk" at bounding box center [802, 682] width 60 height 21
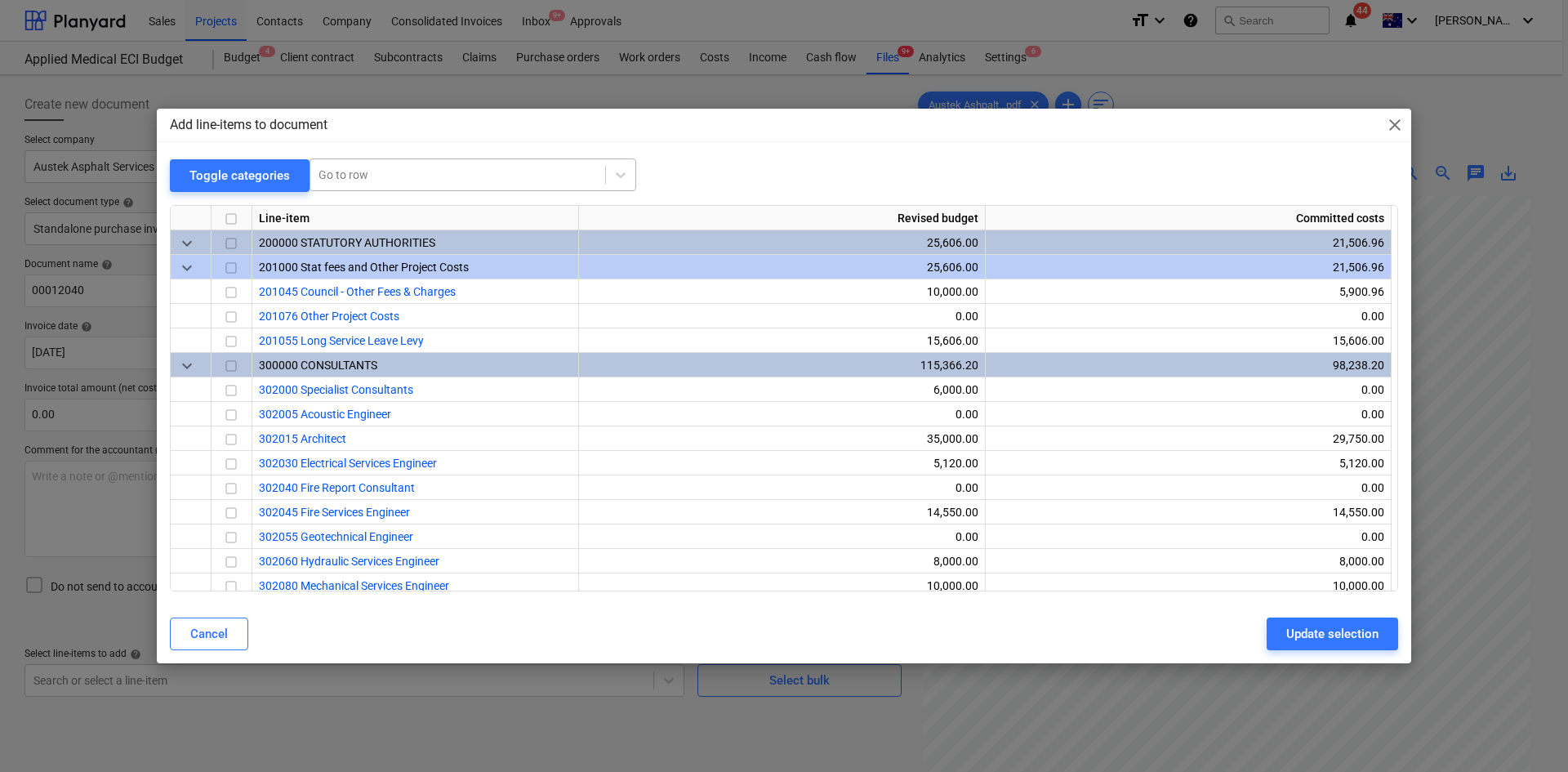
click at [451, 169] on div at bounding box center [457, 174] width 278 height 17
type input "civil"
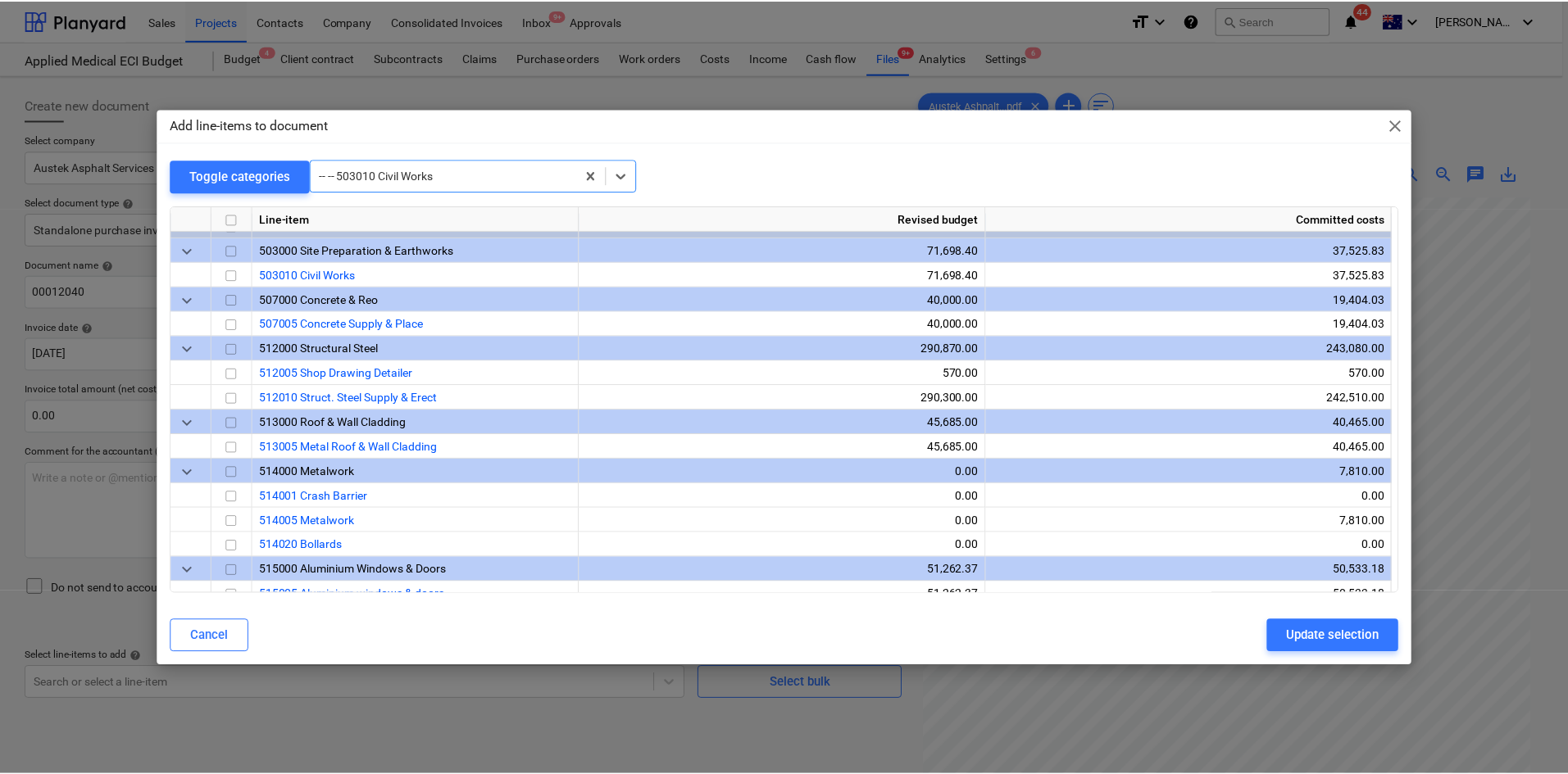
scroll to position [1155, 0]
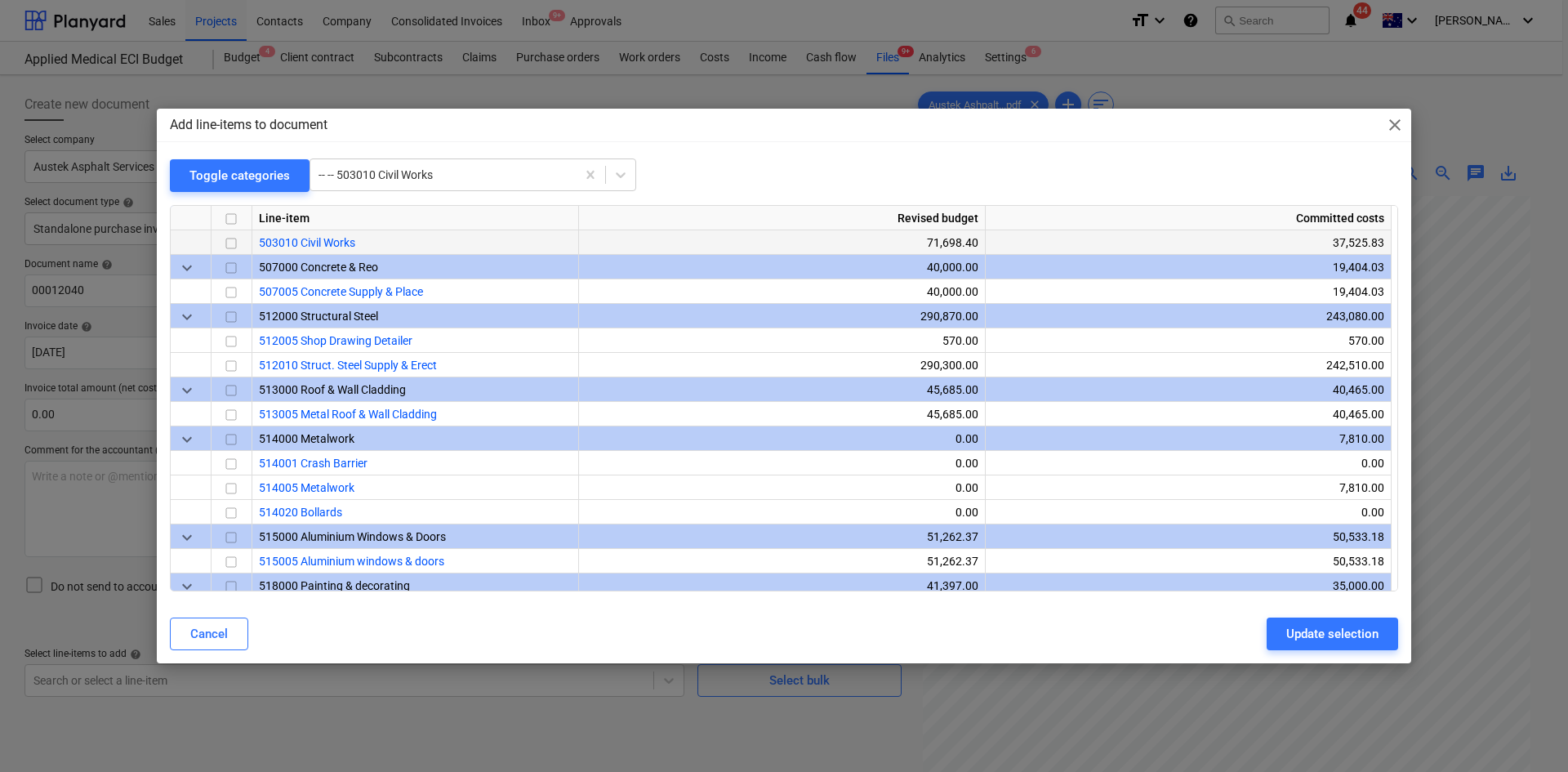
click at [245, 238] on div at bounding box center [232, 243] width 41 height 24
click at [241, 249] on div at bounding box center [232, 243] width 41 height 24
click at [231, 241] on input "checkbox" at bounding box center [231, 243] width 19 height 19
click at [1292, 637] on div "Update selection" at bounding box center [1333, 634] width 92 height 21
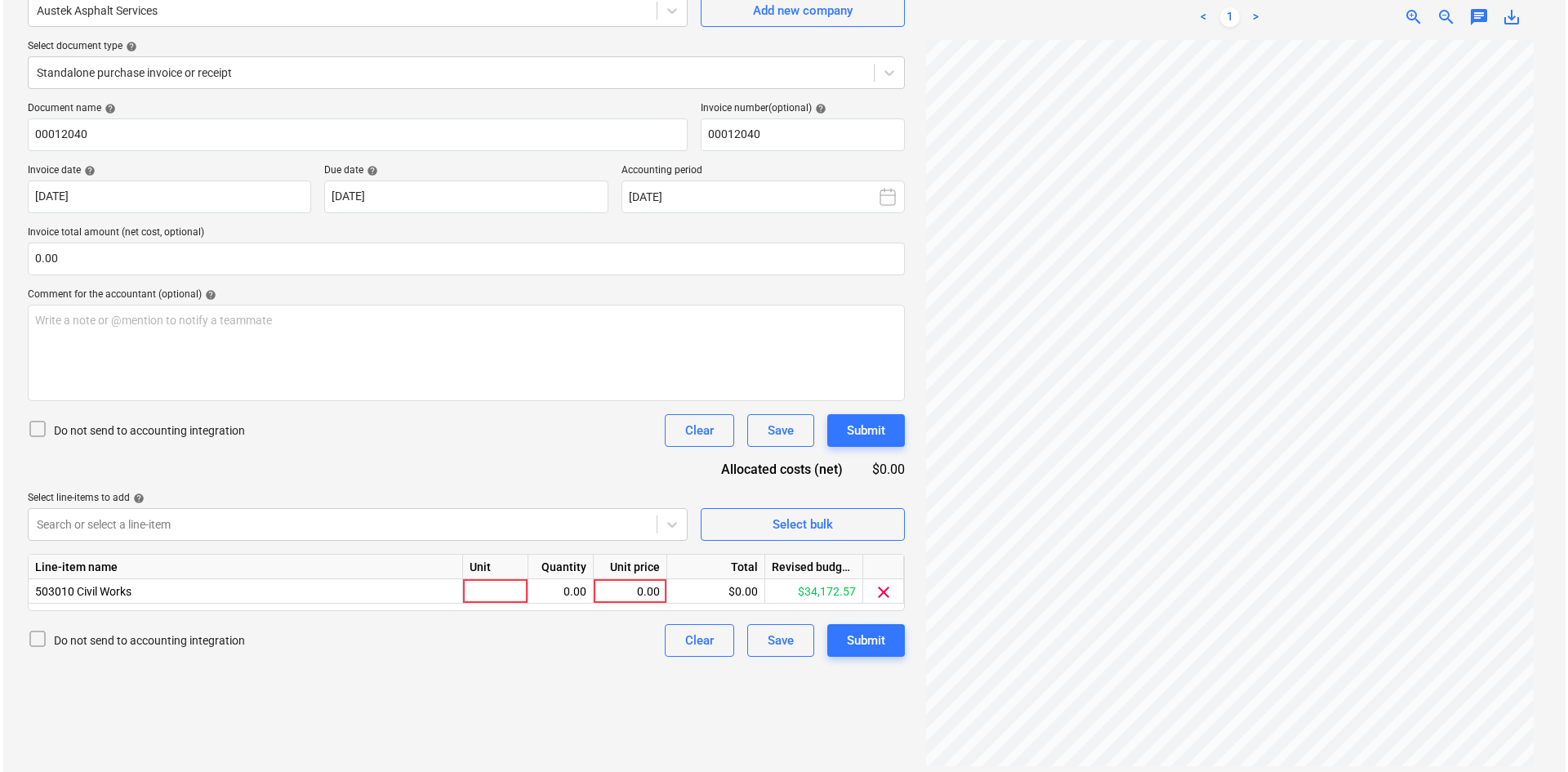
scroll to position [163, 0]
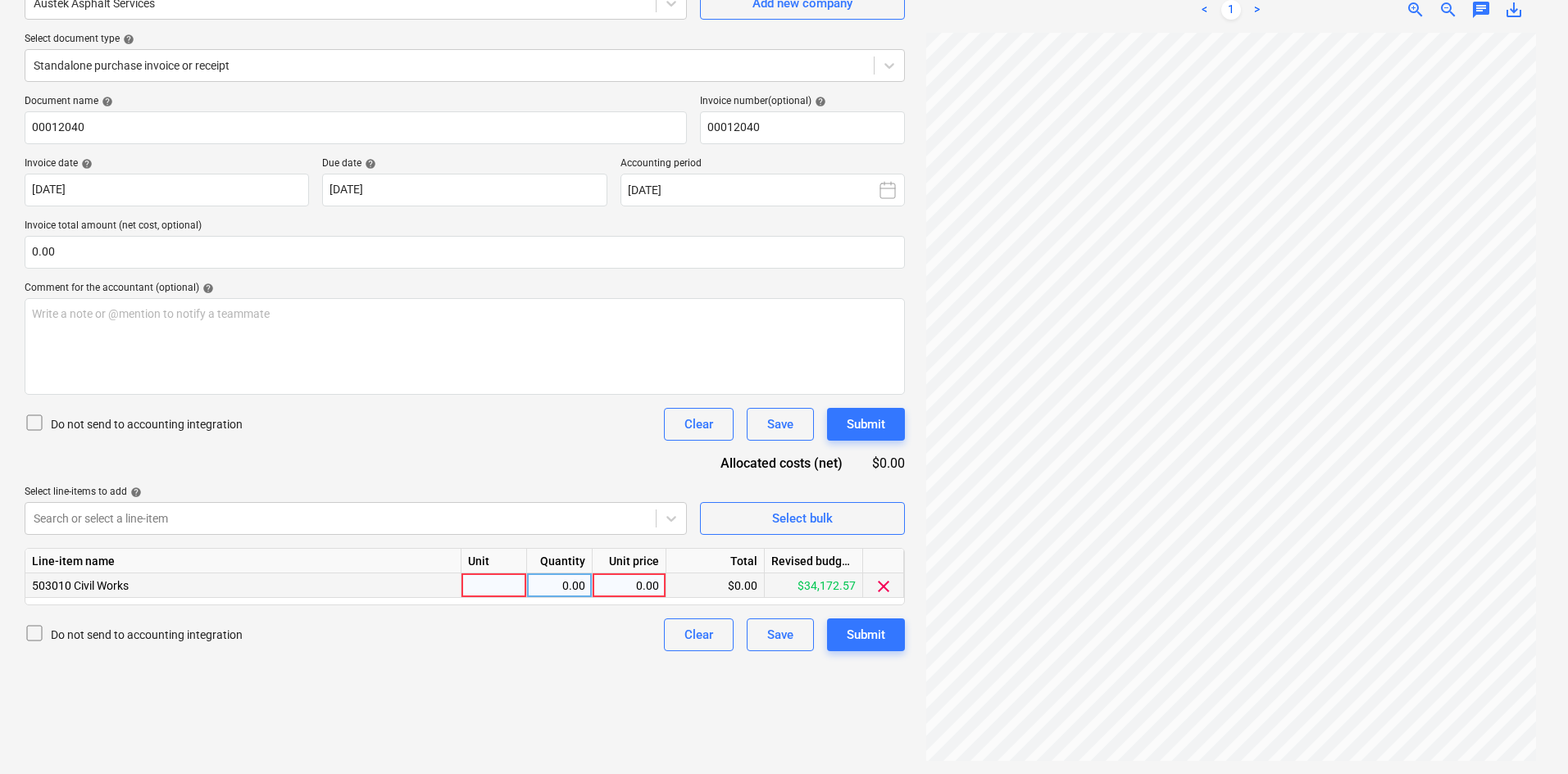
click at [491, 582] on div at bounding box center [494, 586] width 66 height 24
type input "item"
click at [633, 583] on input "236.88" at bounding box center [628, 585] width 73 height 24
click at [643, 582] on input "236.88" at bounding box center [628, 585] width 73 height 24
type input "2368.80"
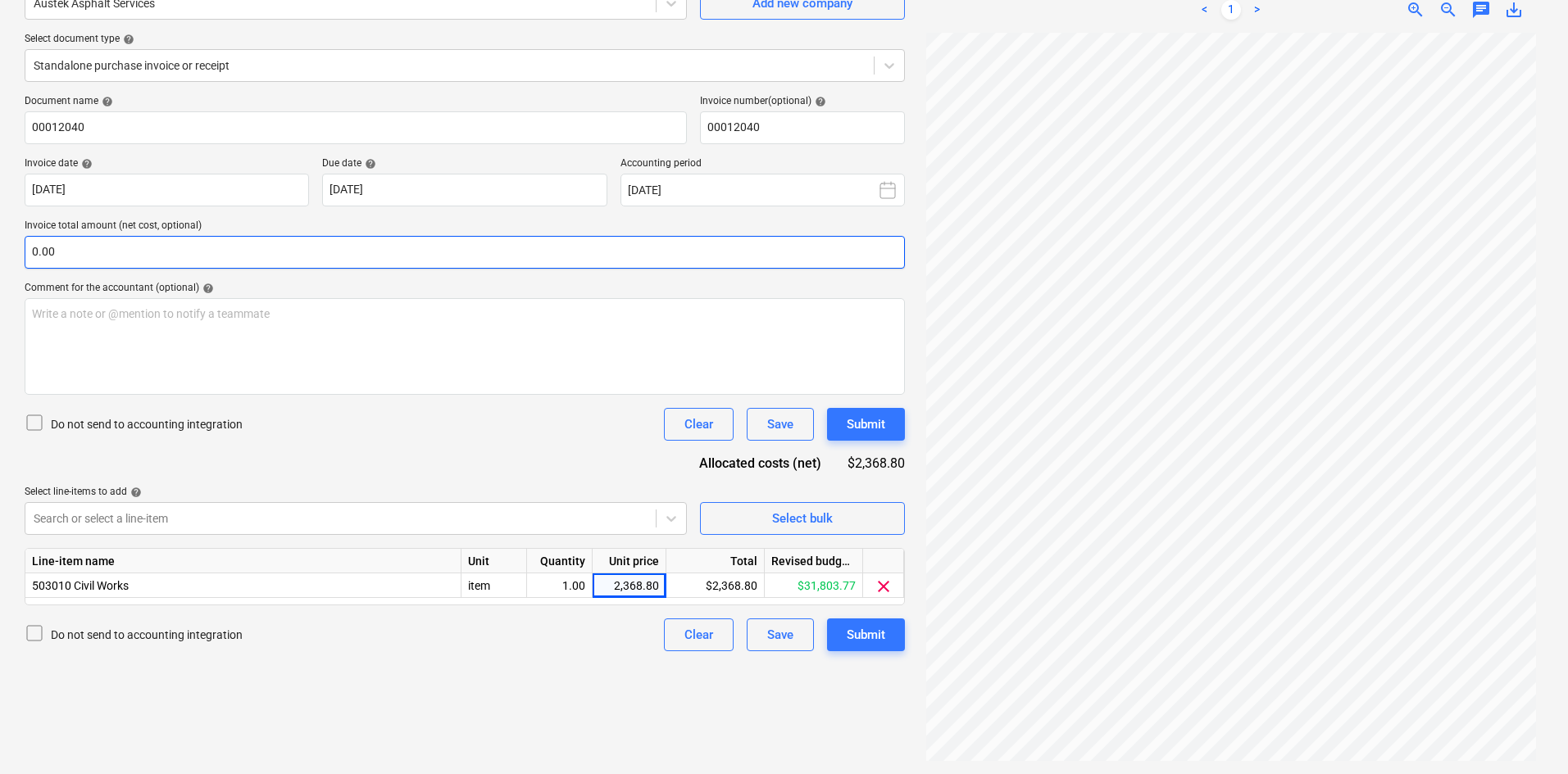
click at [276, 246] on input "0.00" at bounding box center [465, 252] width 880 height 32
type input "2368.80"
click at [245, 248] on input "0.00" at bounding box center [465, 252] width 880 height 32
click at [247, 248] on input "text" at bounding box center [465, 252] width 880 height 32
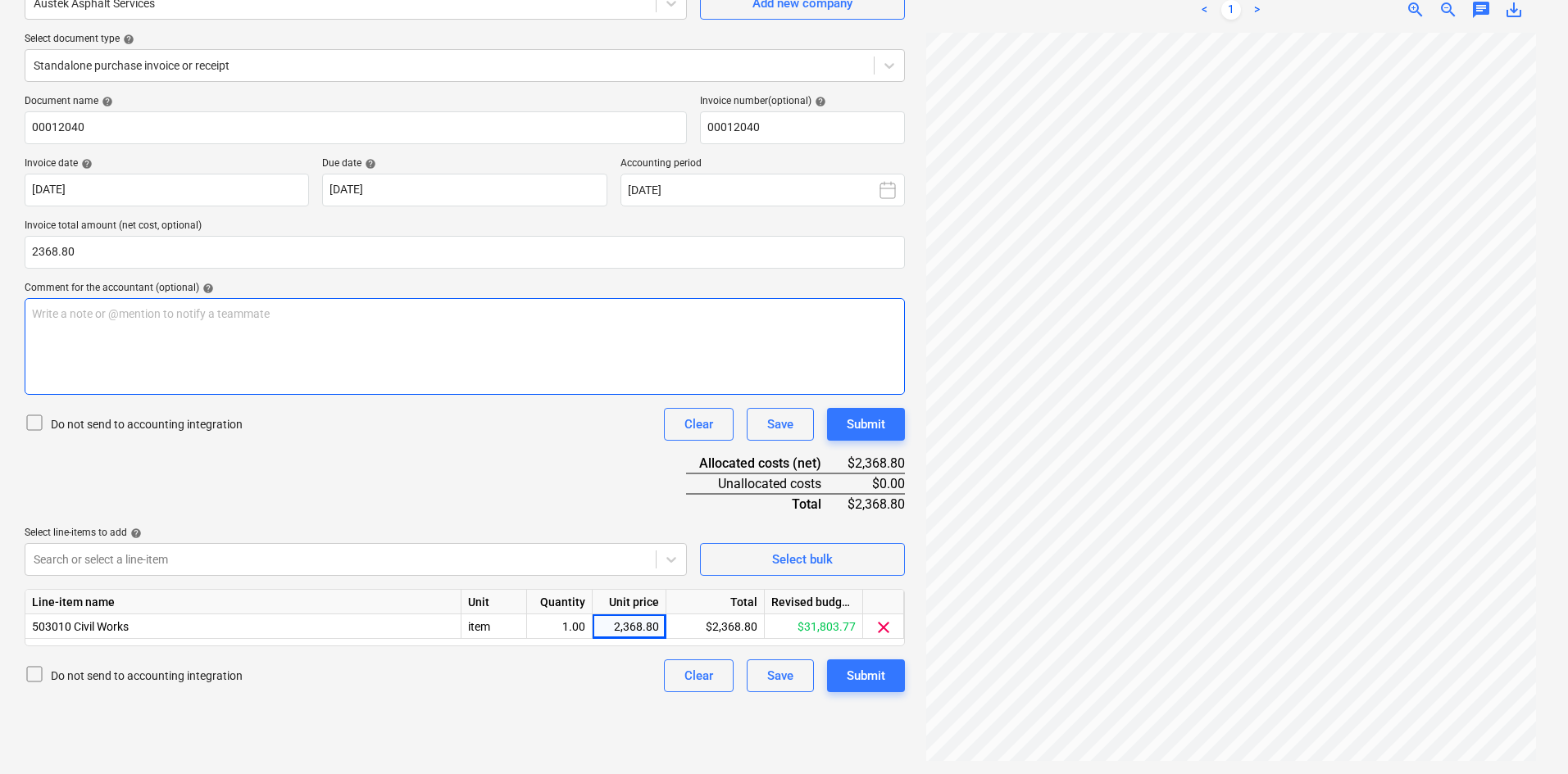
type input "2,368.80"
click at [259, 330] on div "Write a note or @mention to notify a teammate ﻿" at bounding box center [465, 346] width 880 height 97
click at [166, 314] on span "All good for payment, need to be paid asap." at bounding box center [142, 313] width 219 height 13
click at [314, 440] on div "Do not send to accounting integration Clear Save Submit" at bounding box center [465, 423] width 880 height 32
click at [860, 675] on div "Submit" at bounding box center [866, 676] width 38 height 21
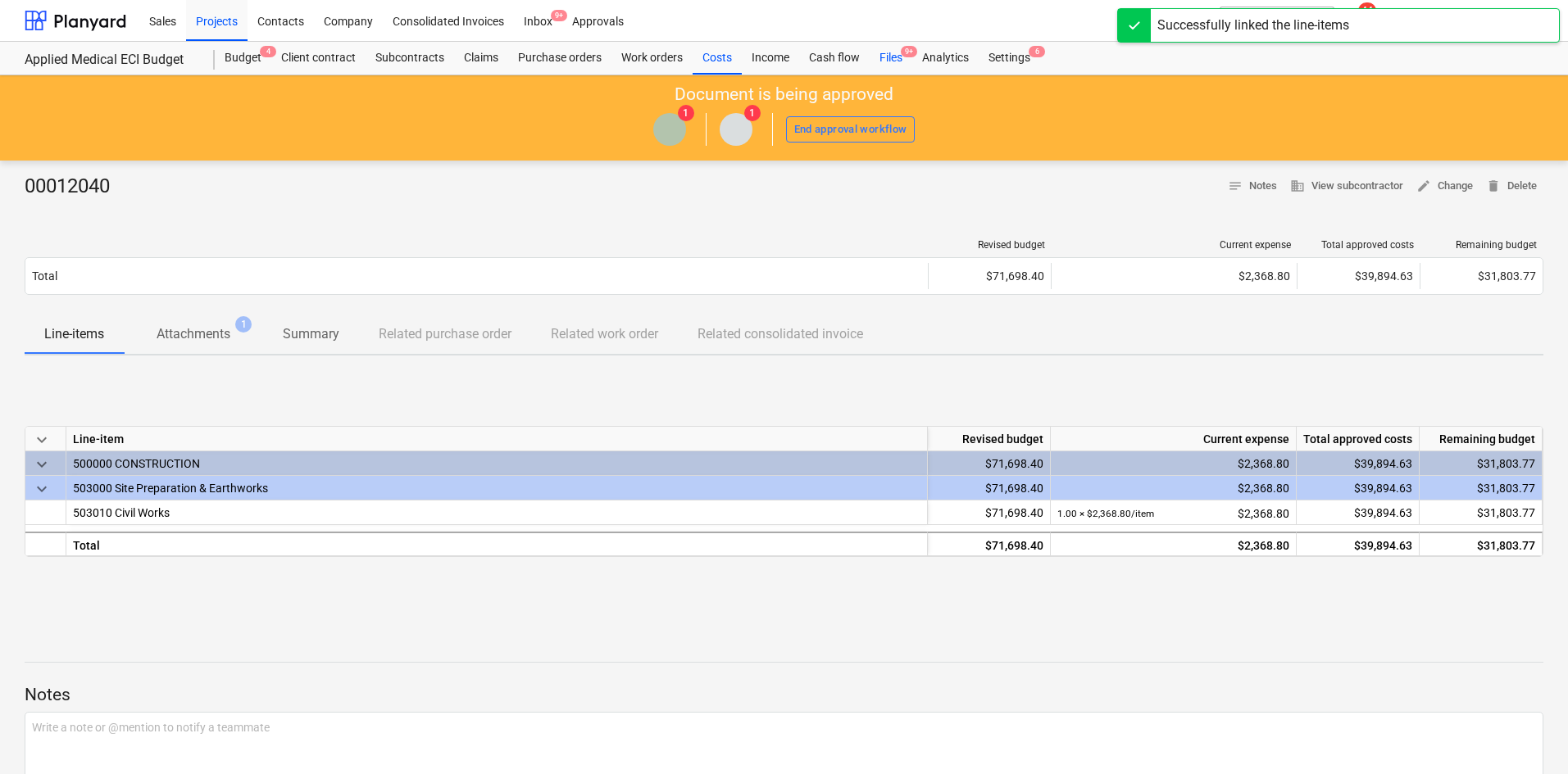
click at [898, 64] on div "Files 9+" at bounding box center [891, 58] width 43 height 32
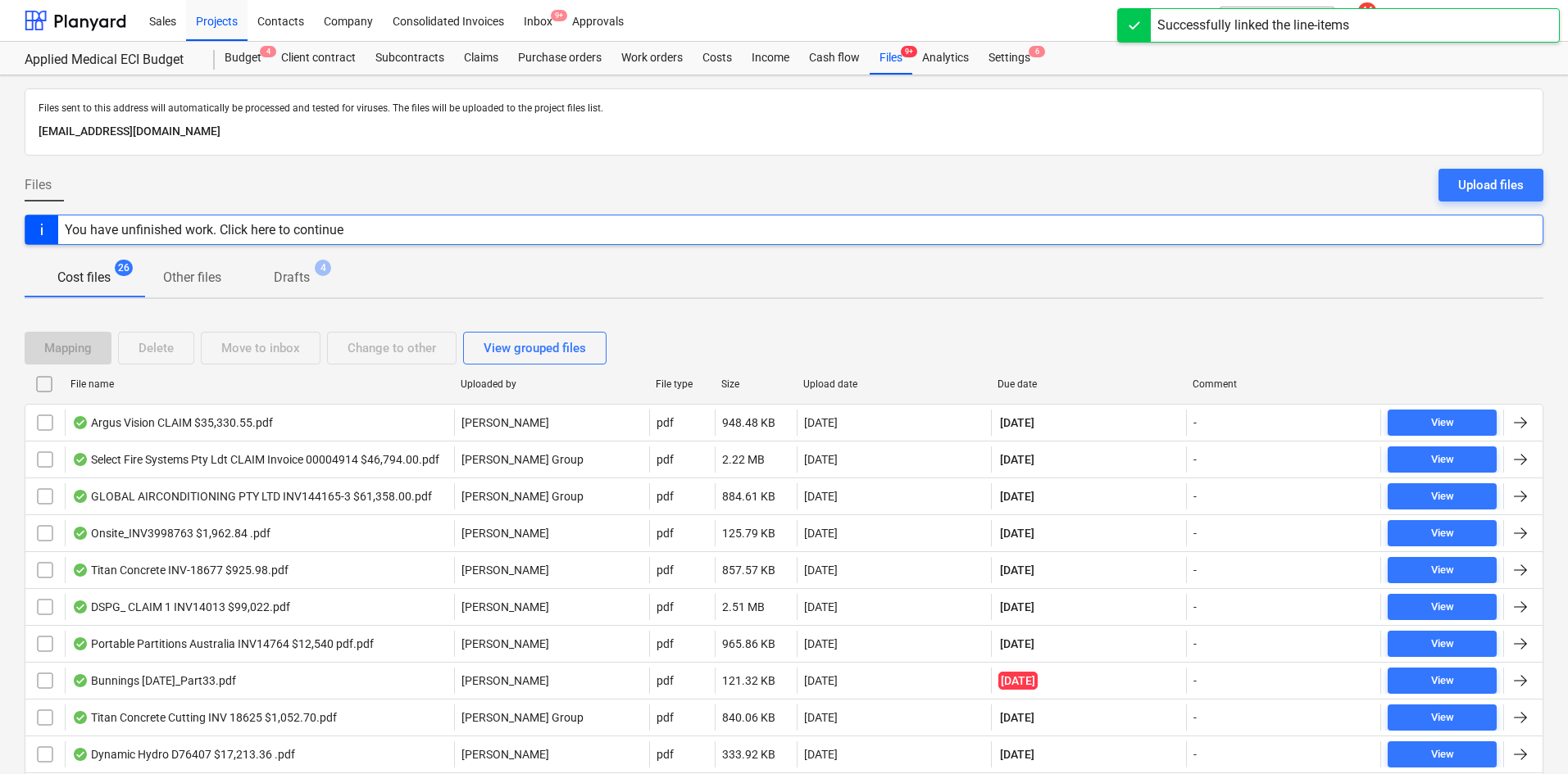
click at [842, 387] on div "Upload date" at bounding box center [894, 384] width 182 height 11
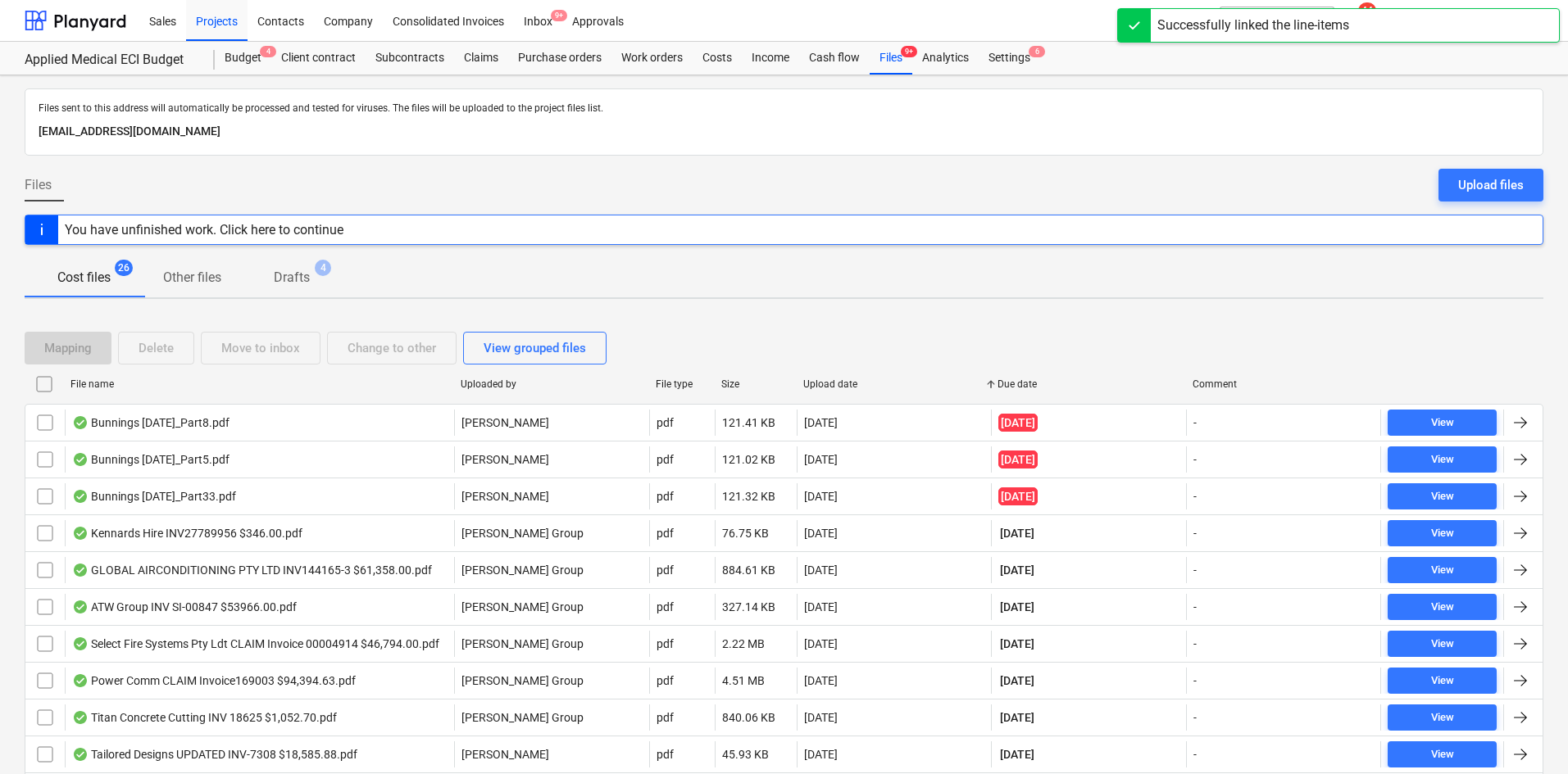
click at [826, 386] on div "Upload date" at bounding box center [894, 384] width 182 height 11
checkbox input "false"
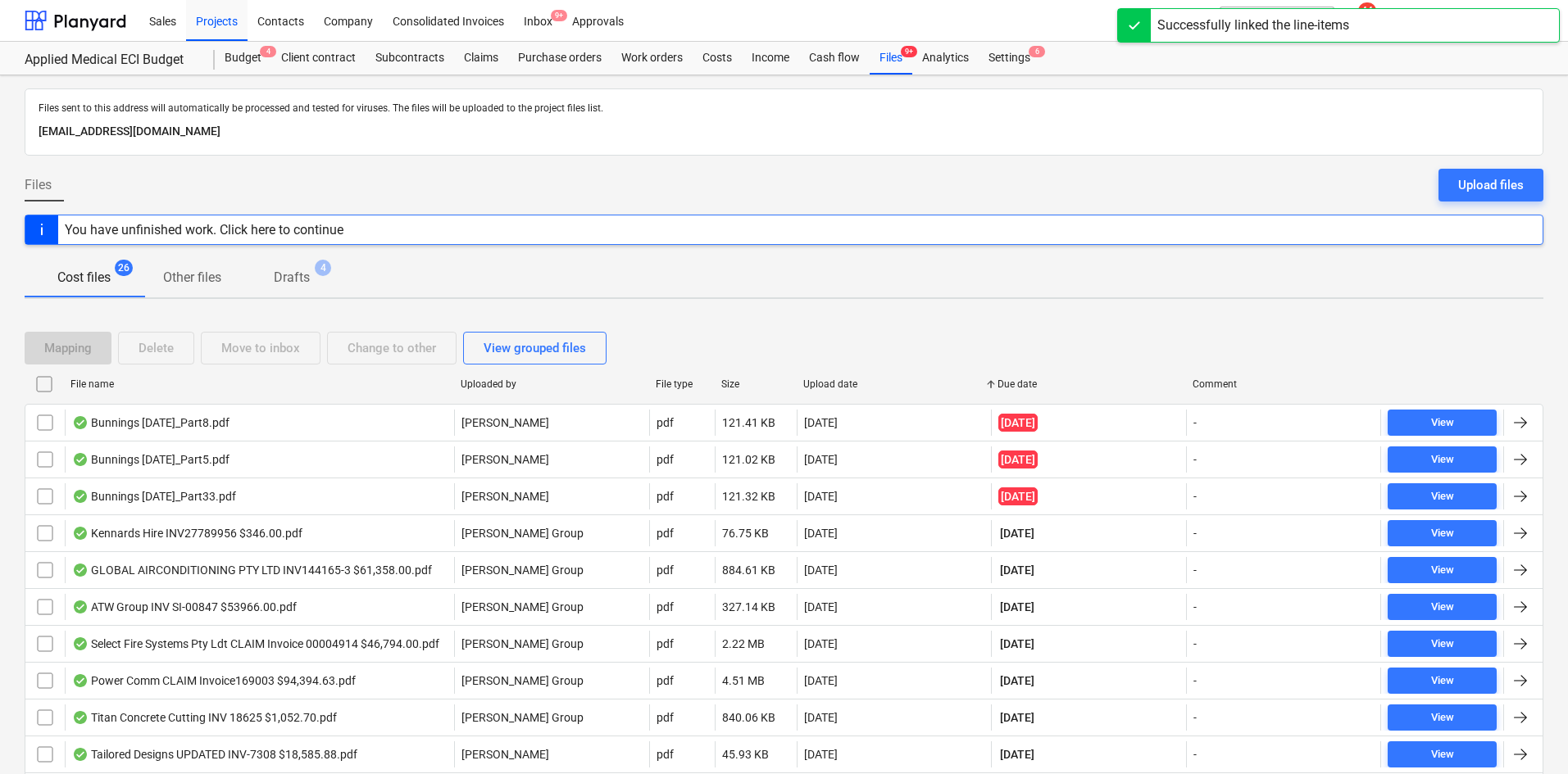
checkbox input "false"
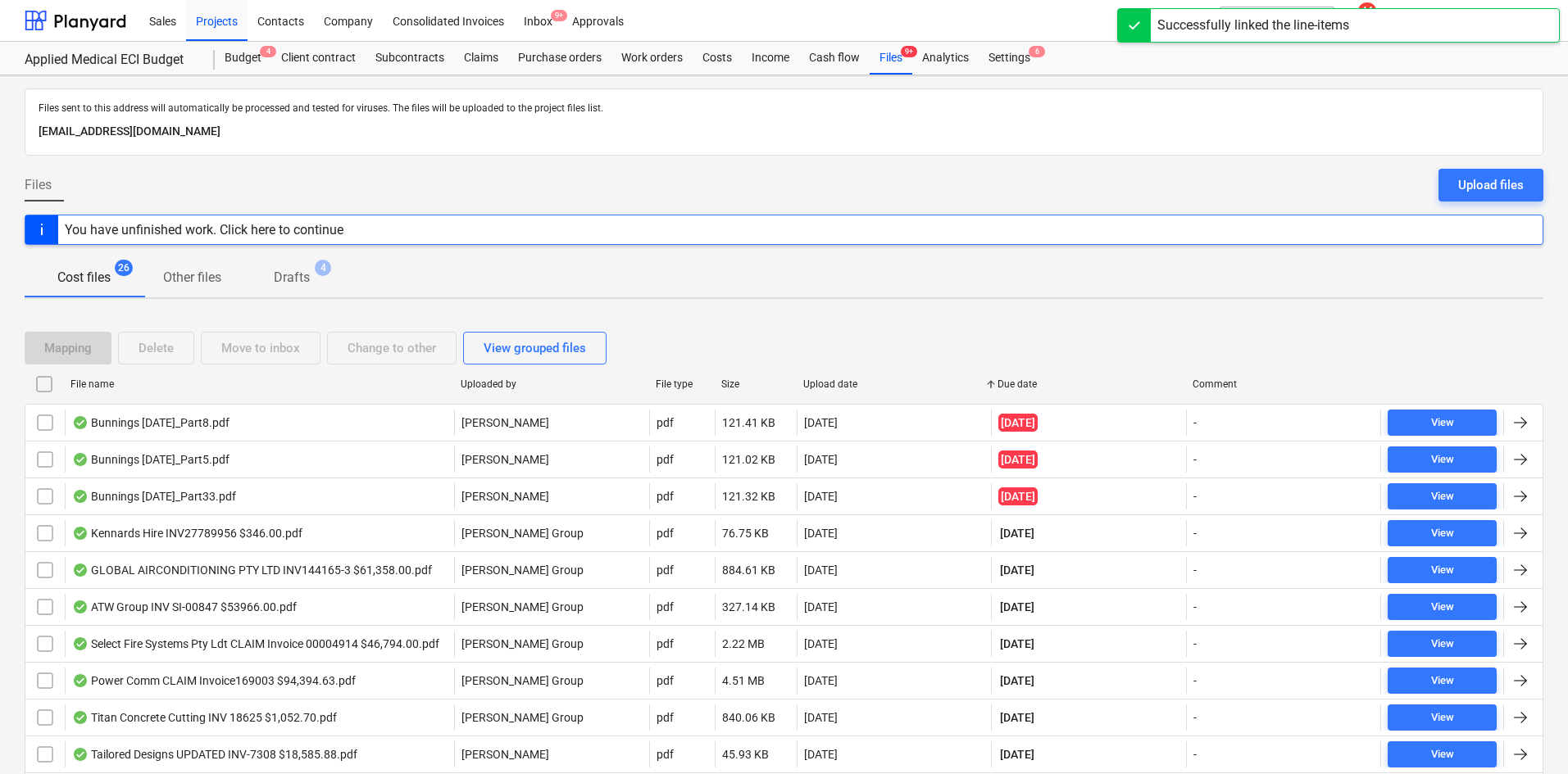
checkbox input "false"
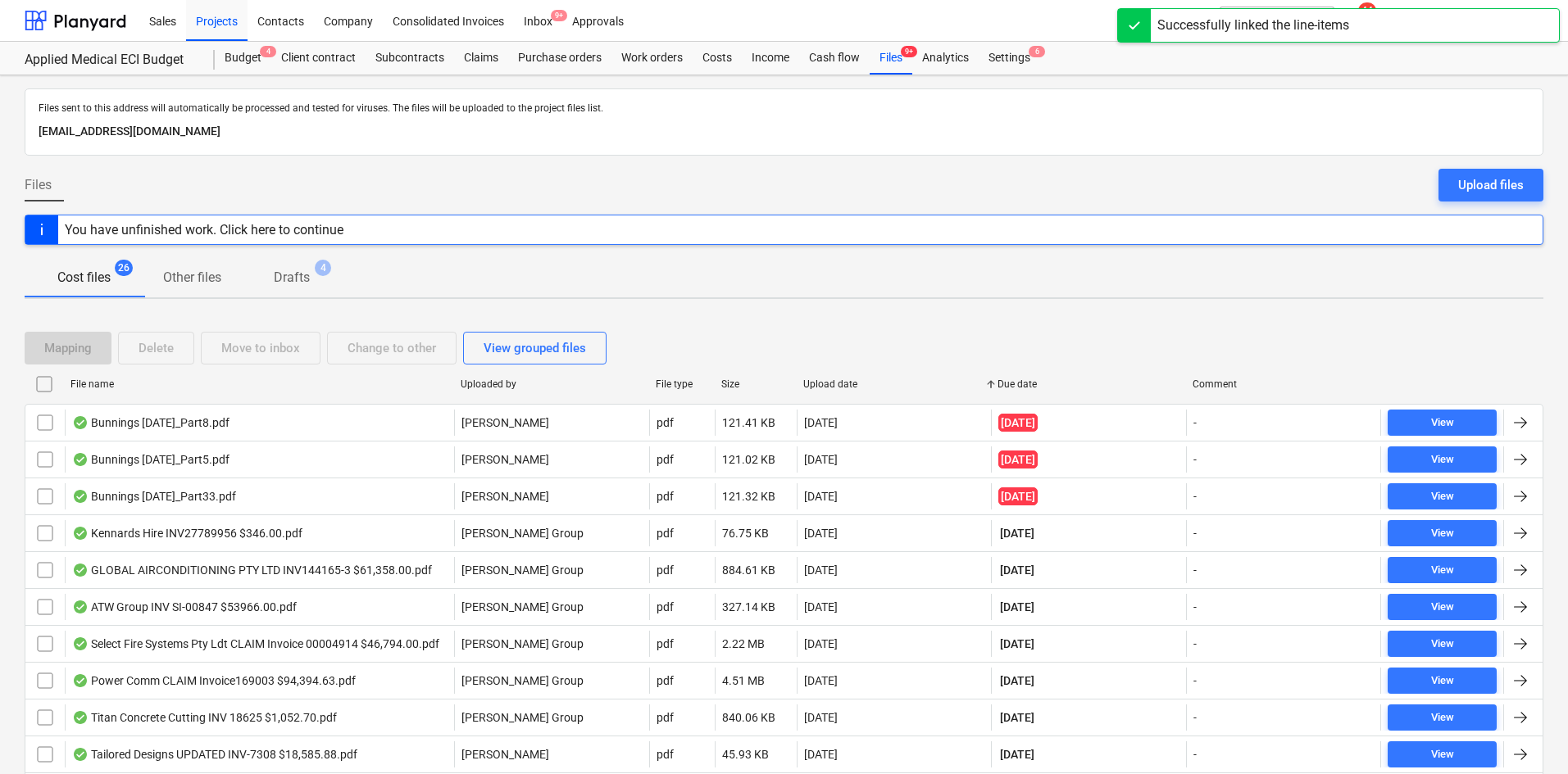
checkbox input "false"
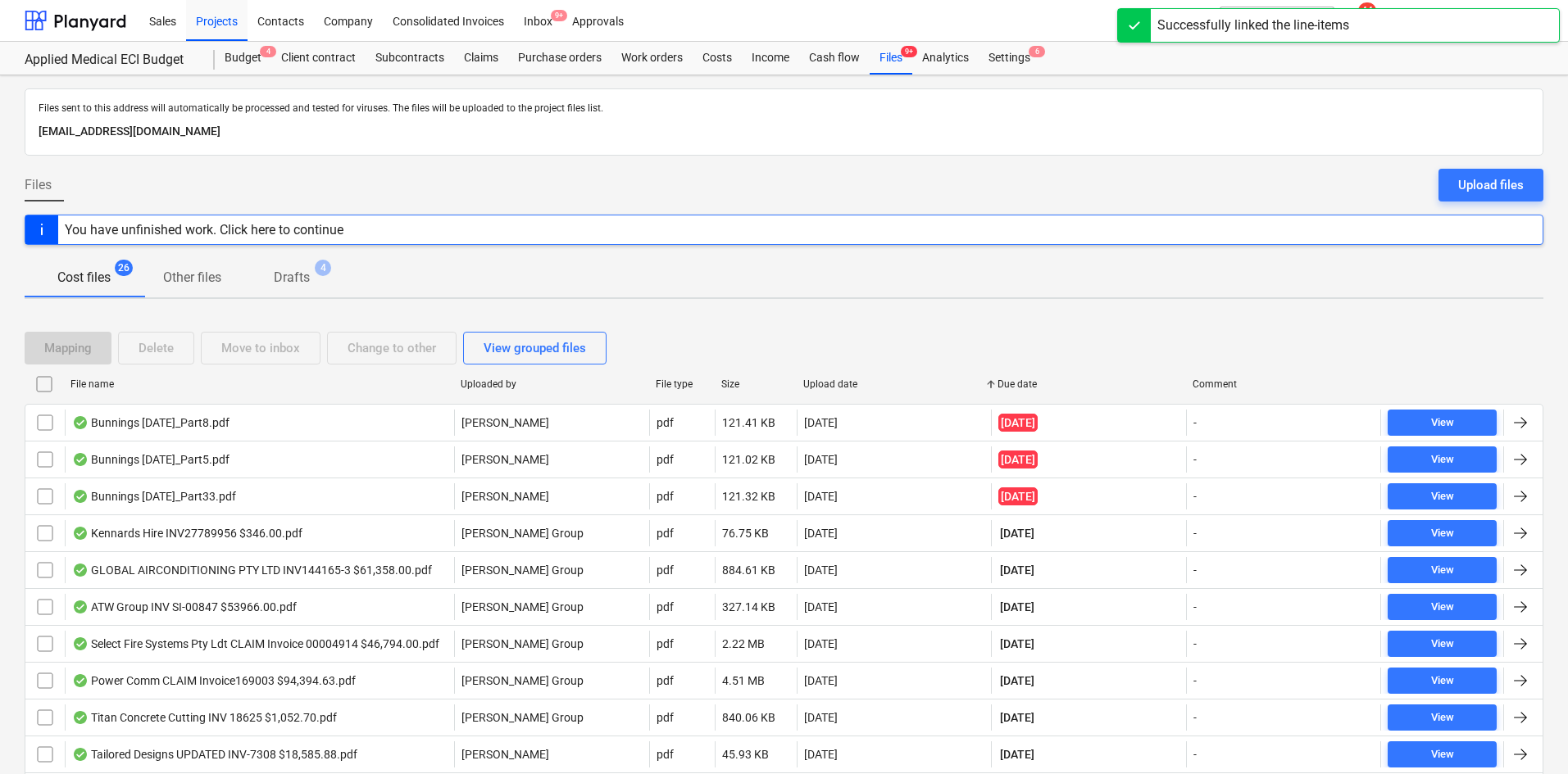
checkbox input "false"
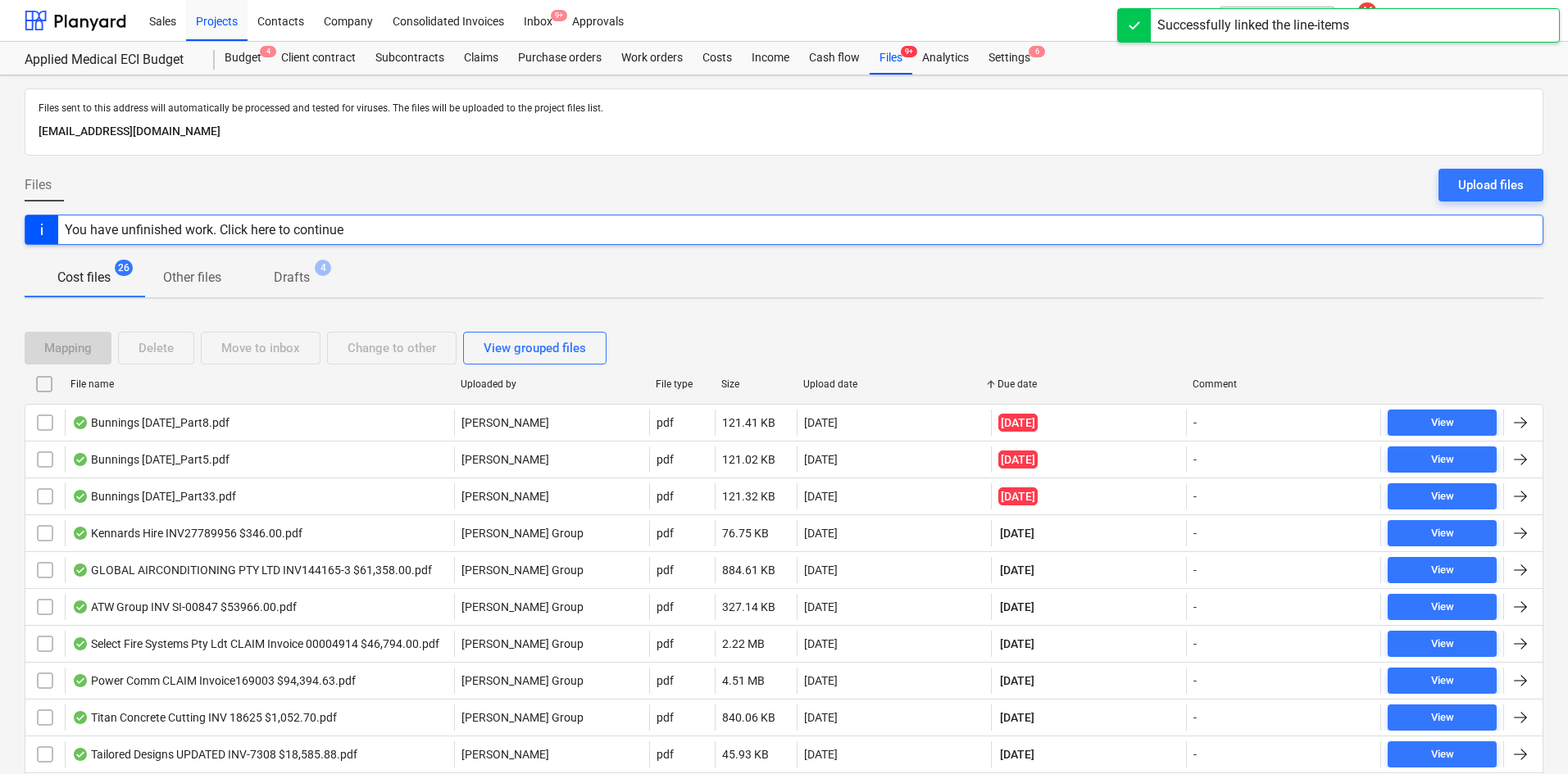
checkbox input "false"
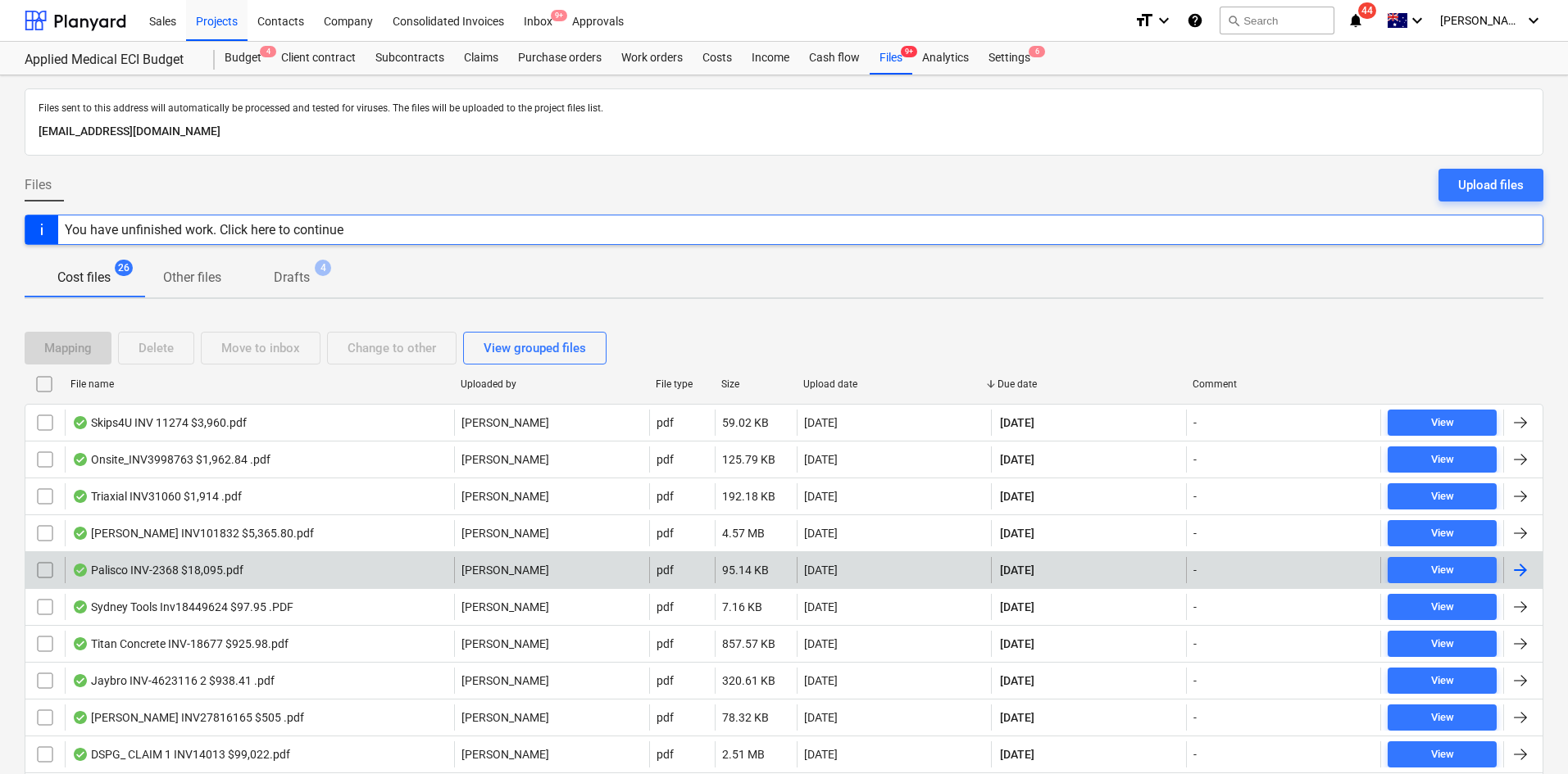
click at [311, 569] on div "Palisco INV-2368 $18,095.pdf" at bounding box center [259, 570] width 389 height 26
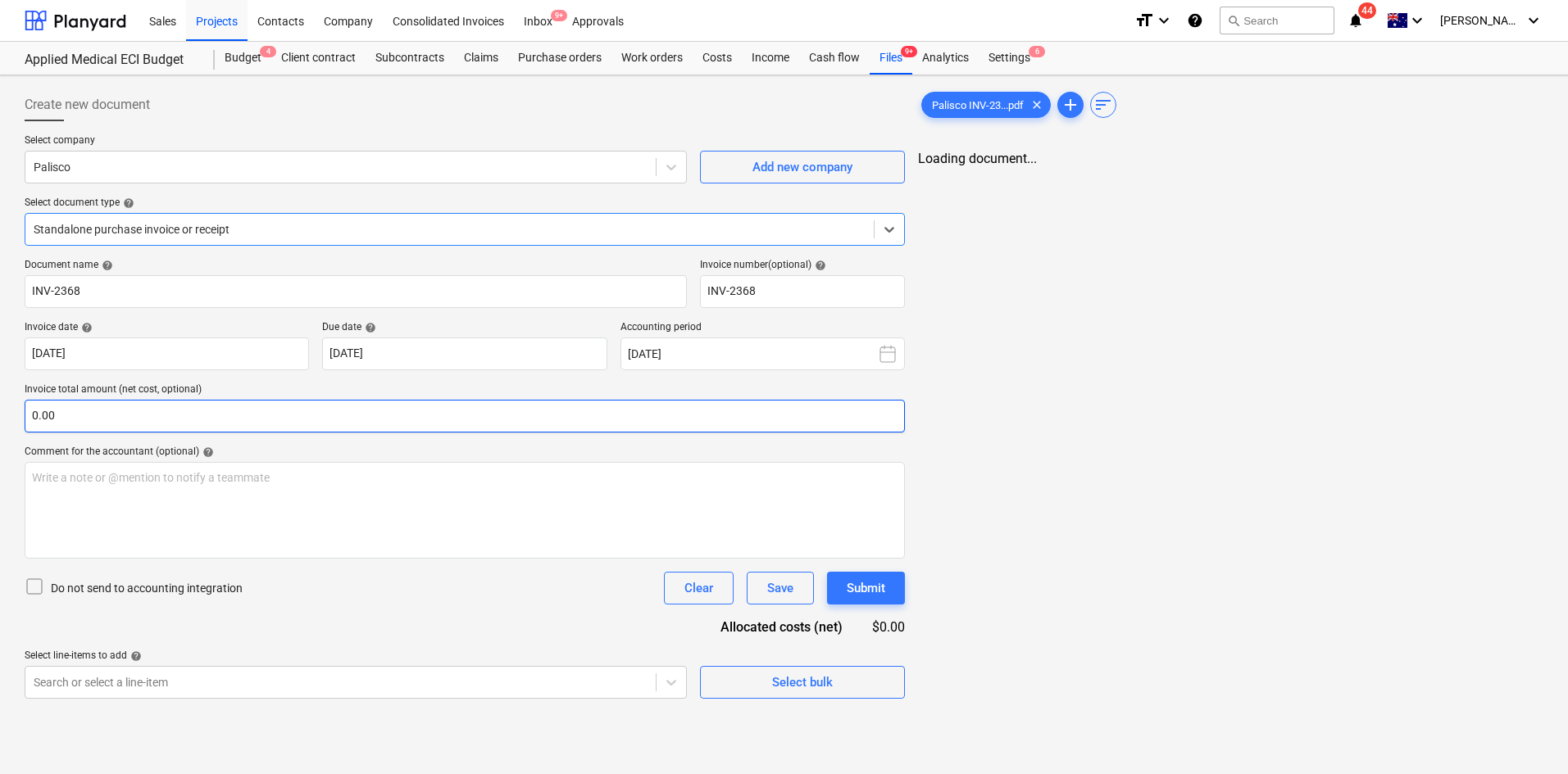
type input "INV-2368"
type input "04 Sep 2025"
type input "03 Sep 2025"
drag, startPoint x: 355, startPoint y: 191, endPoint x: 332, endPoint y: 206, distance: 27.5
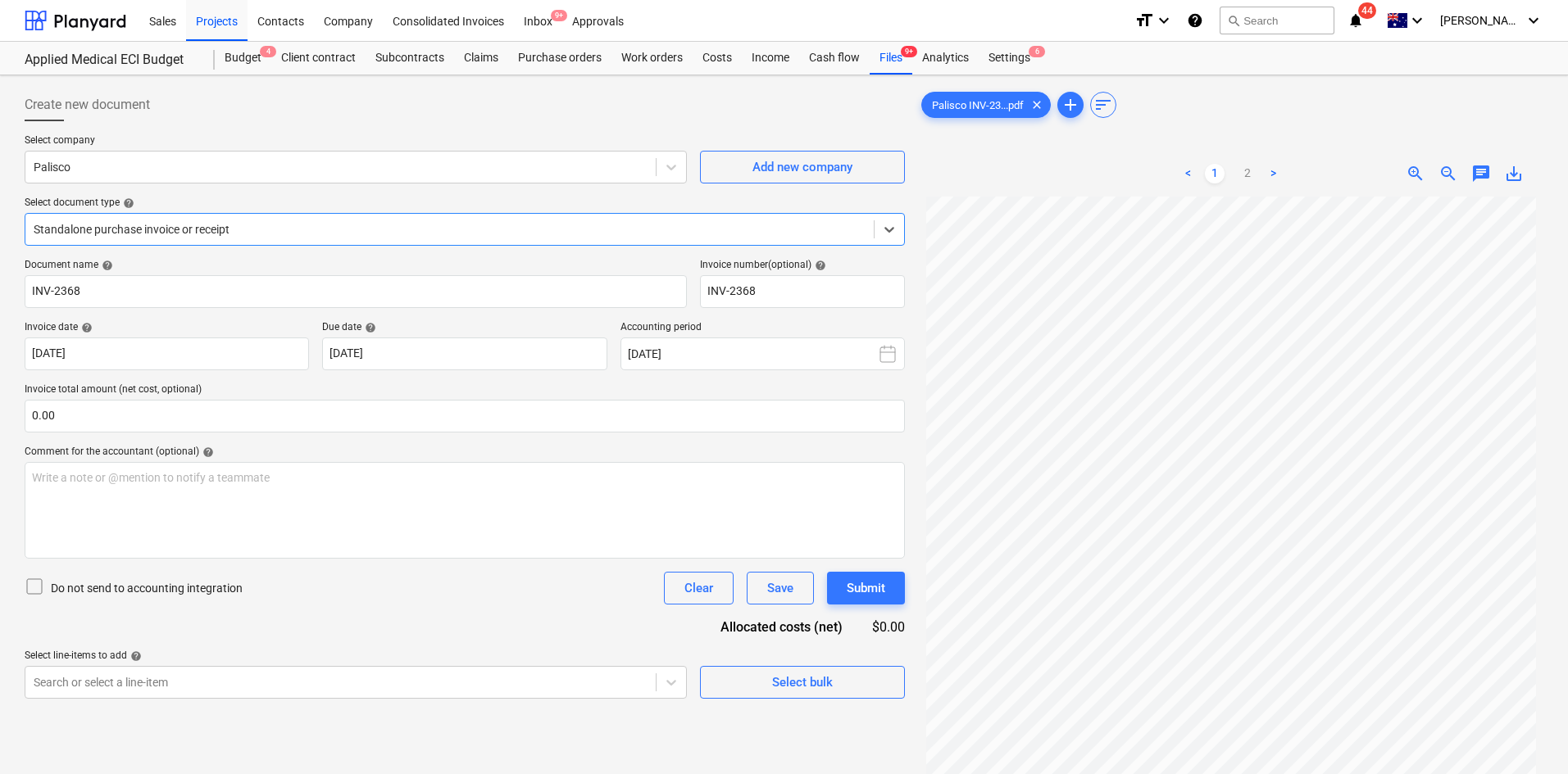
click at [354, 191] on div "Select company Palisco Add new company Select document type help Select is focu…" at bounding box center [465, 197] width 880 height 124
click at [323, 213] on div "Standalone purchase invoice or receipt" at bounding box center [465, 229] width 880 height 32
click at [317, 220] on div "Standalone purchase invoice or receipt" at bounding box center [449, 229] width 848 height 23
click at [417, 425] on input "text" at bounding box center [465, 415] width 880 height 32
type input "0.00"
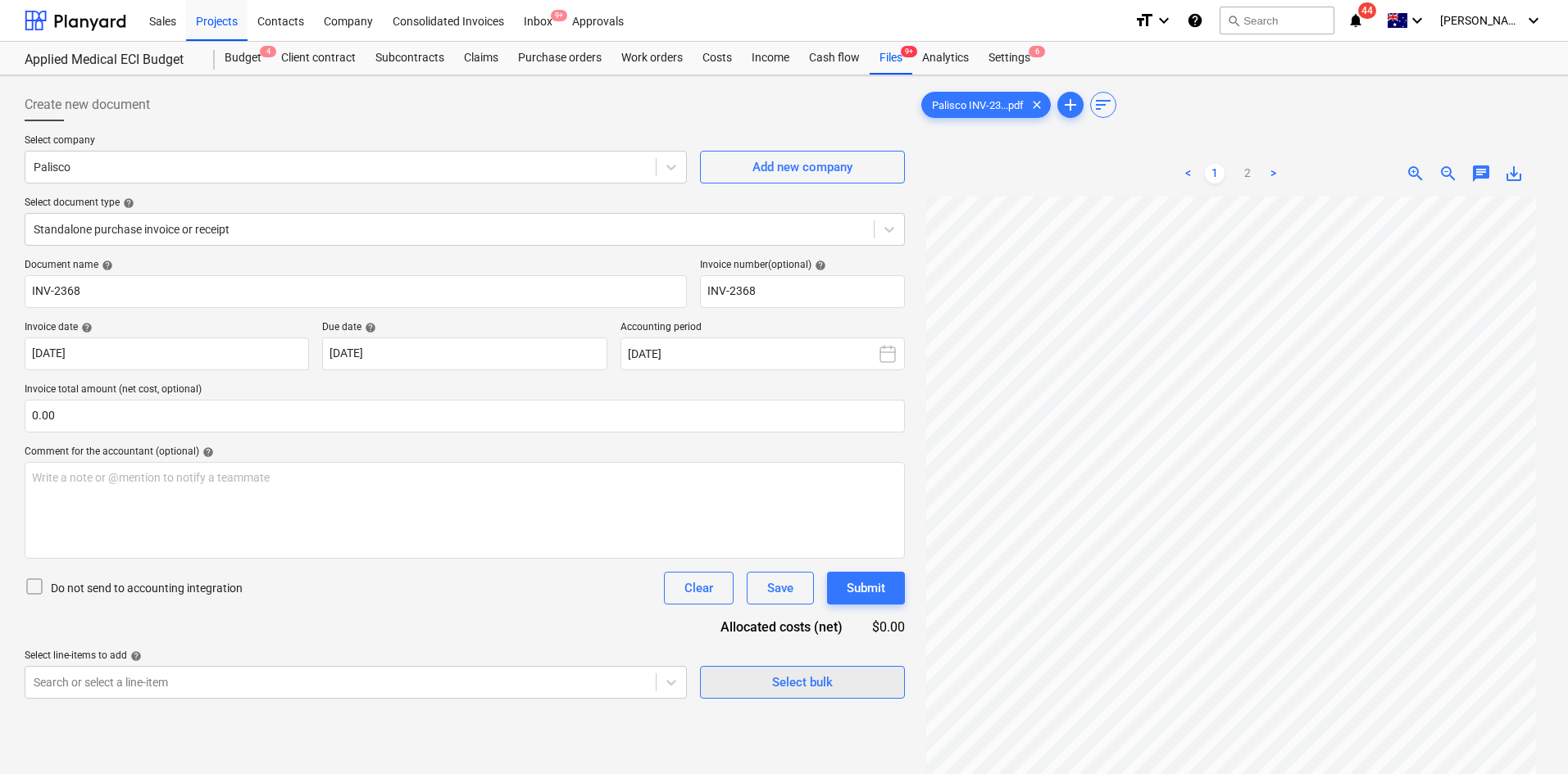
click at [820, 668] on button "Select bulk" at bounding box center [802, 681] width 205 height 32
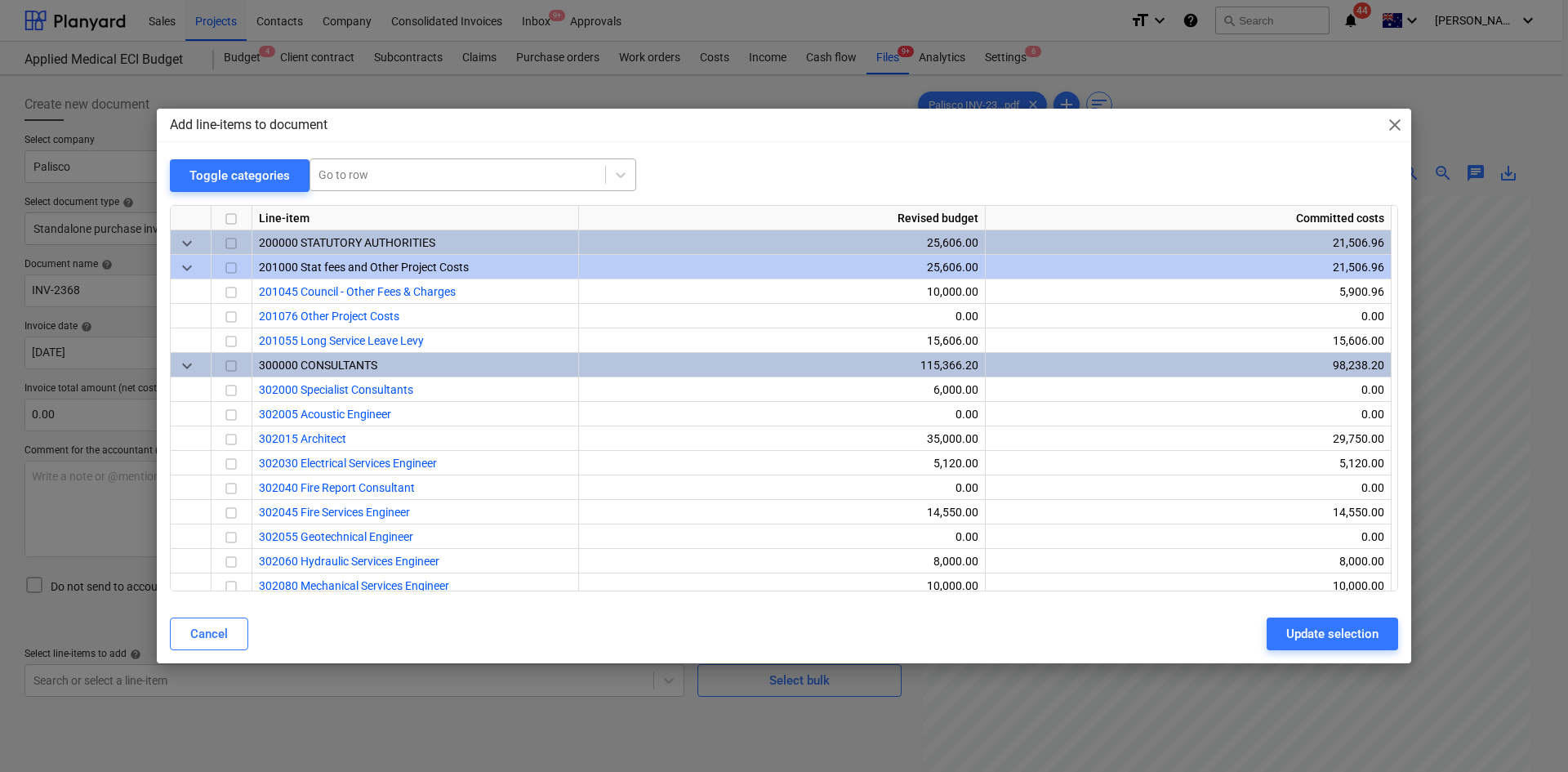
click at [393, 178] on div at bounding box center [457, 174] width 278 height 17
type input "civil"
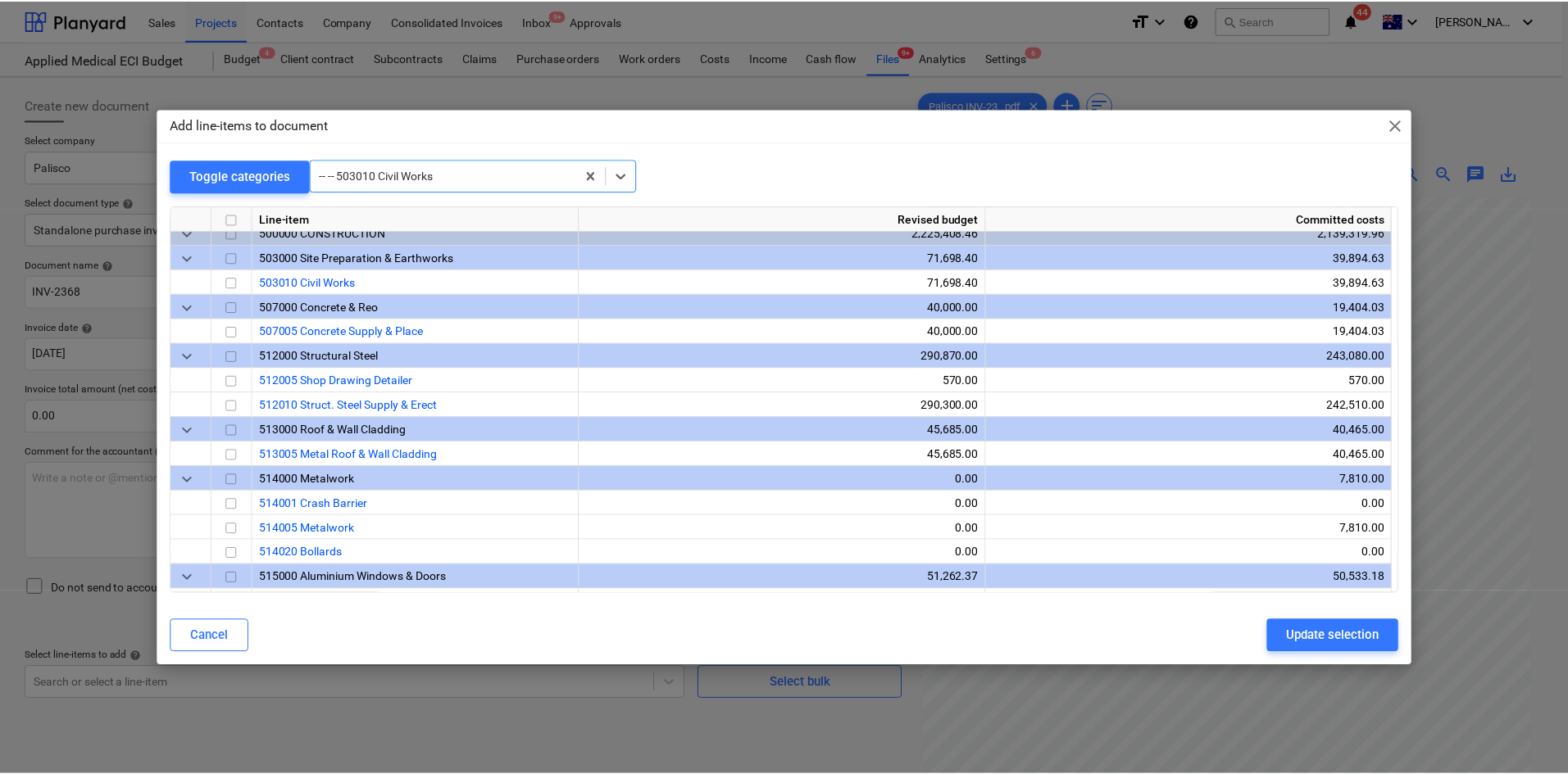
scroll to position [1155, 0]
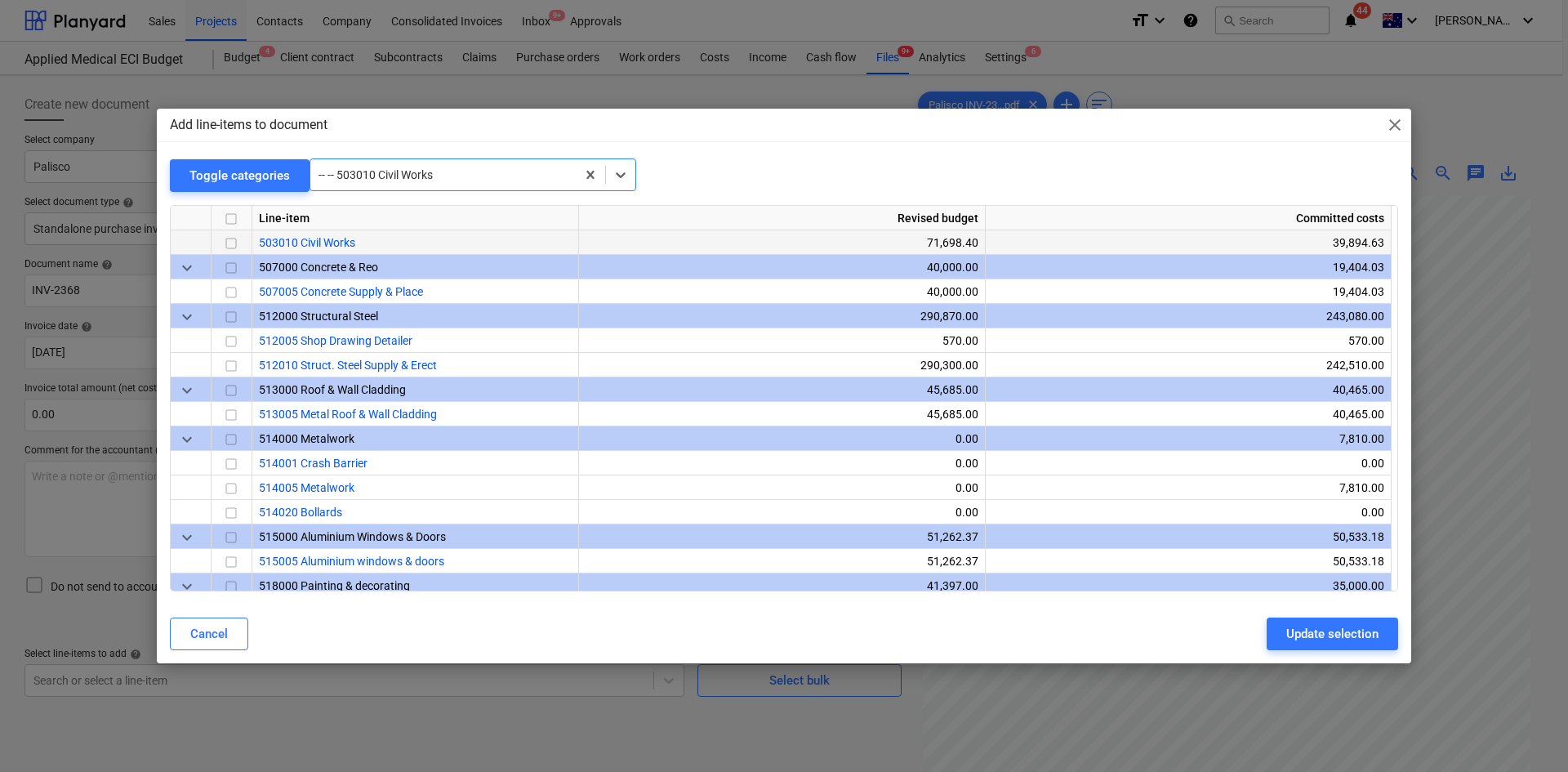
click at [235, 243] on input "checkbox" at bounding box center [231, 243] width 19 height 19
click at [1320, 631] on div "Update selection" at bounding box center [1333, 634] width 92 height 21
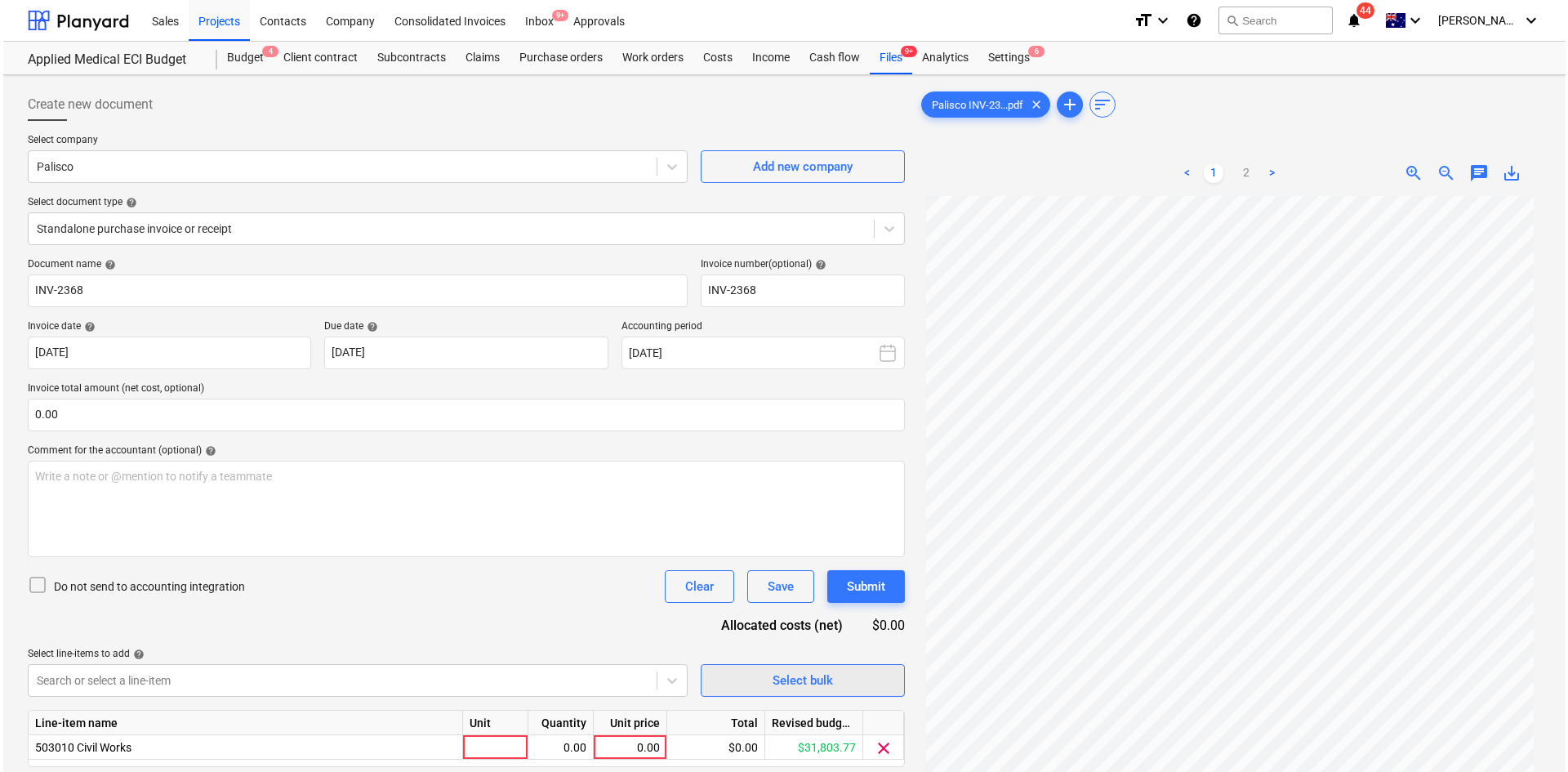
scroll to position [163, 0]
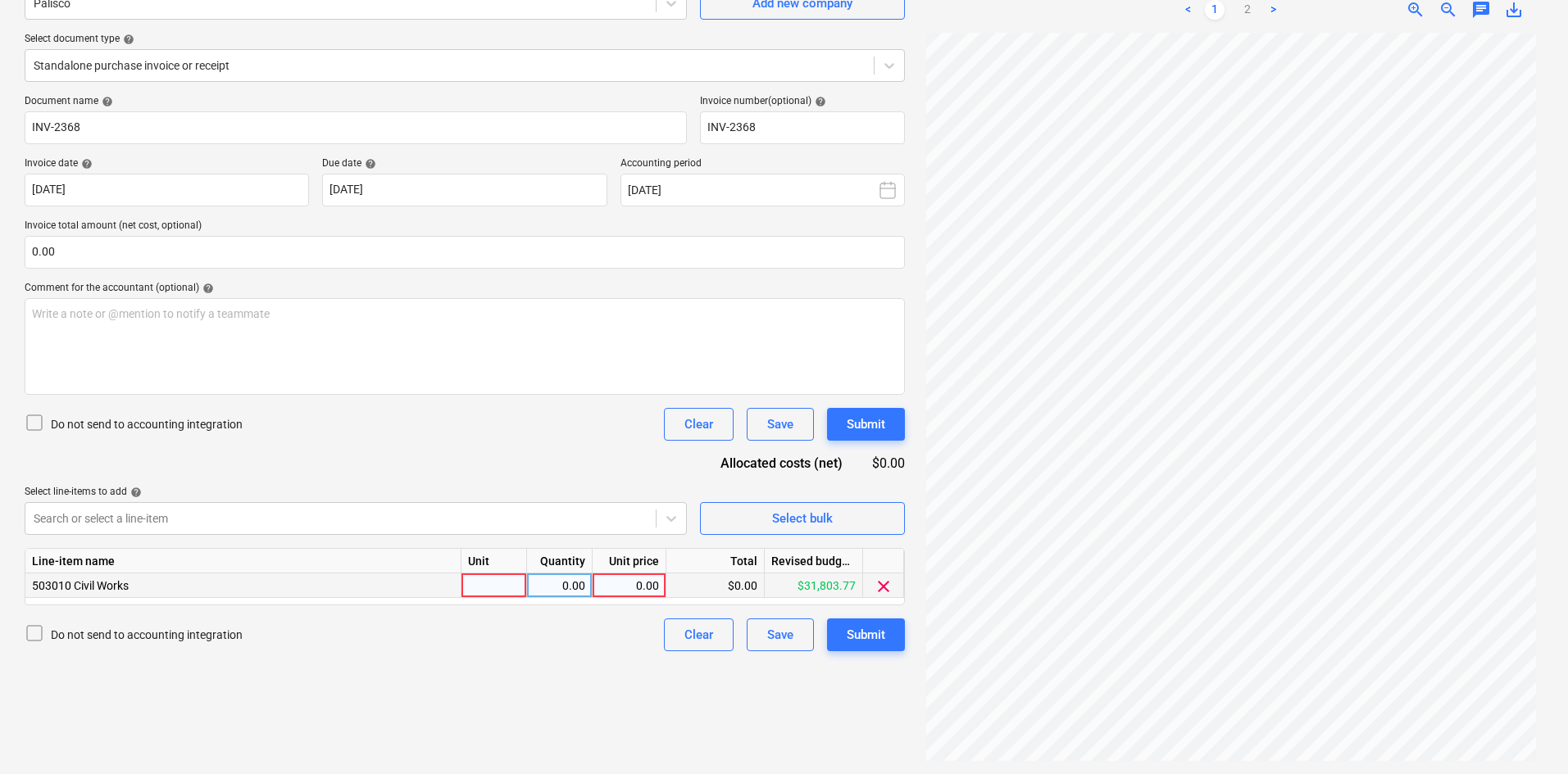
click at [494, 589] on div at bounding box center [494, 586] width 66 height 24
type input "item"
click at [169, 253] on input "0.00" at bounding box center [465, 252] width 880 height 32
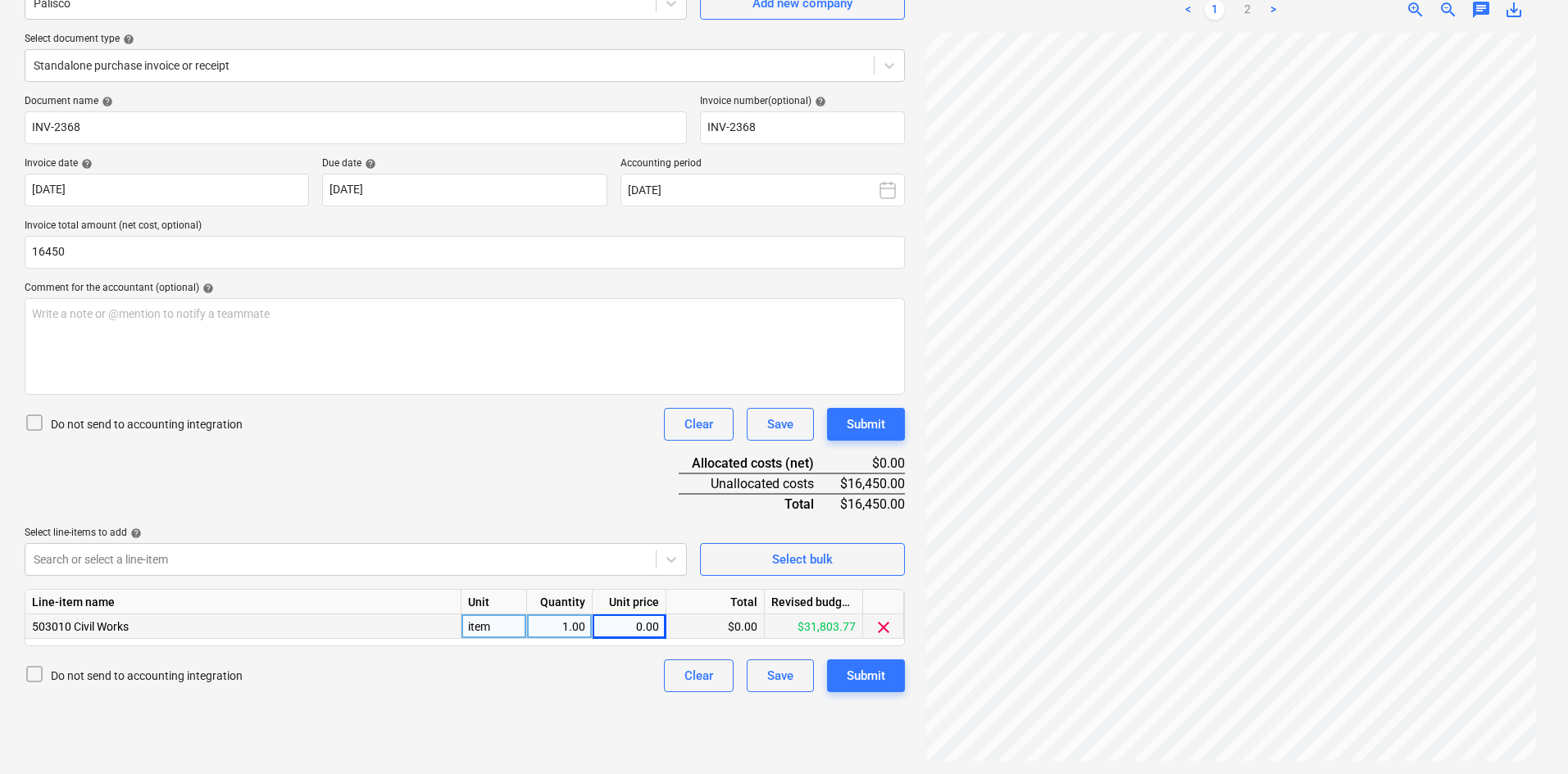
type input "16,450.00"
click at [624, 620] on div "0.00" at bounding box center [629, 626] width 60 height 24
type input "16450"
click at [400, 505] on div "Document name help INV-2368 Invoice number (optional) help INV-2368 Invoice dat…" at bounding box center [465, 394] width 880 height 597
click at [234, 299] on div "Write a note or @mention to notify a teammate ﻿" at bounding box center [465, 346] width 880 height 97
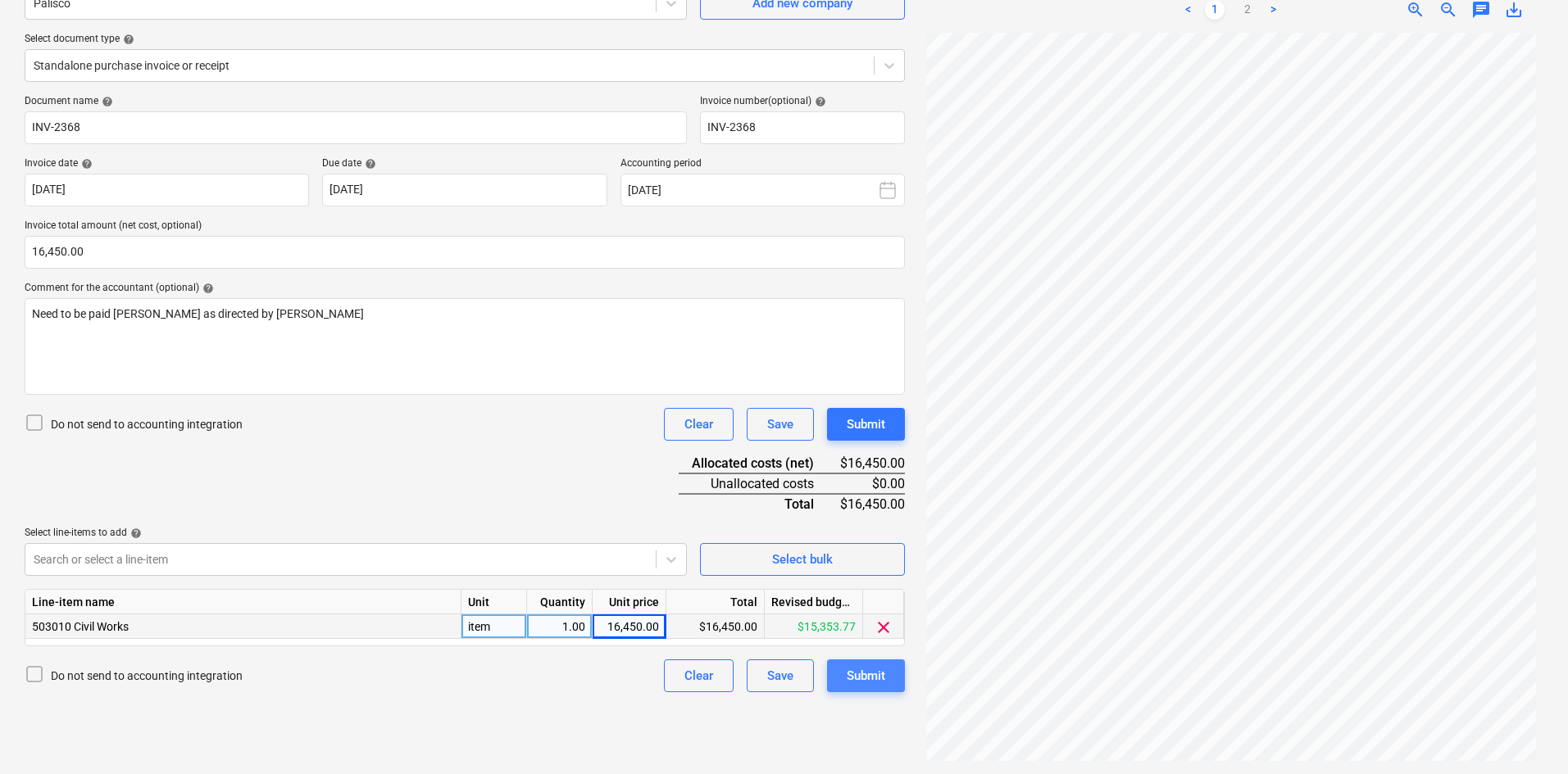
click at [859, 670] on div "Submit" at bounding box center [866, 676] width 38 height 21
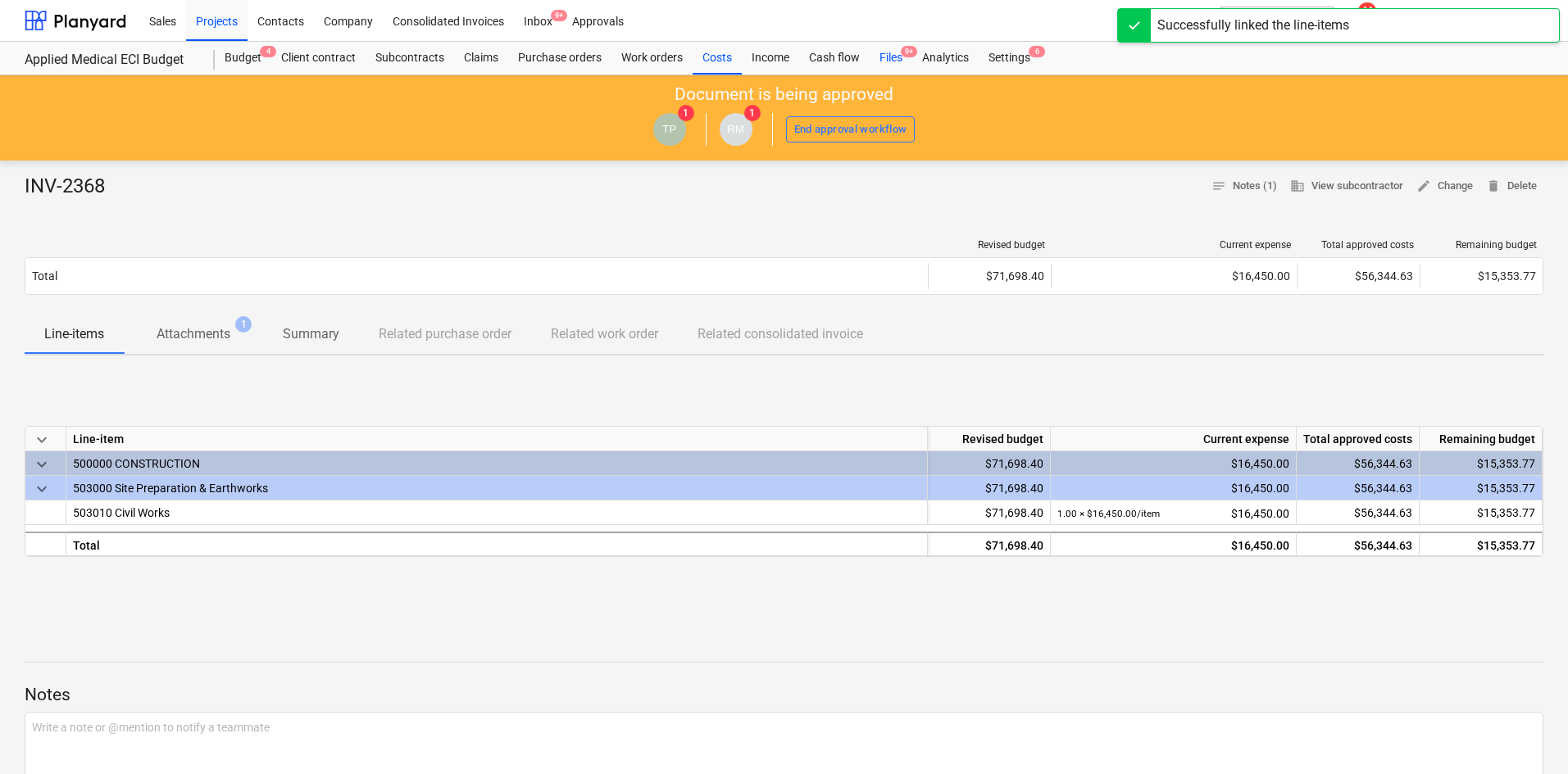
click at [903, 66] on div "Files 9+" at bounding box center [891, 58] width 43 height 32
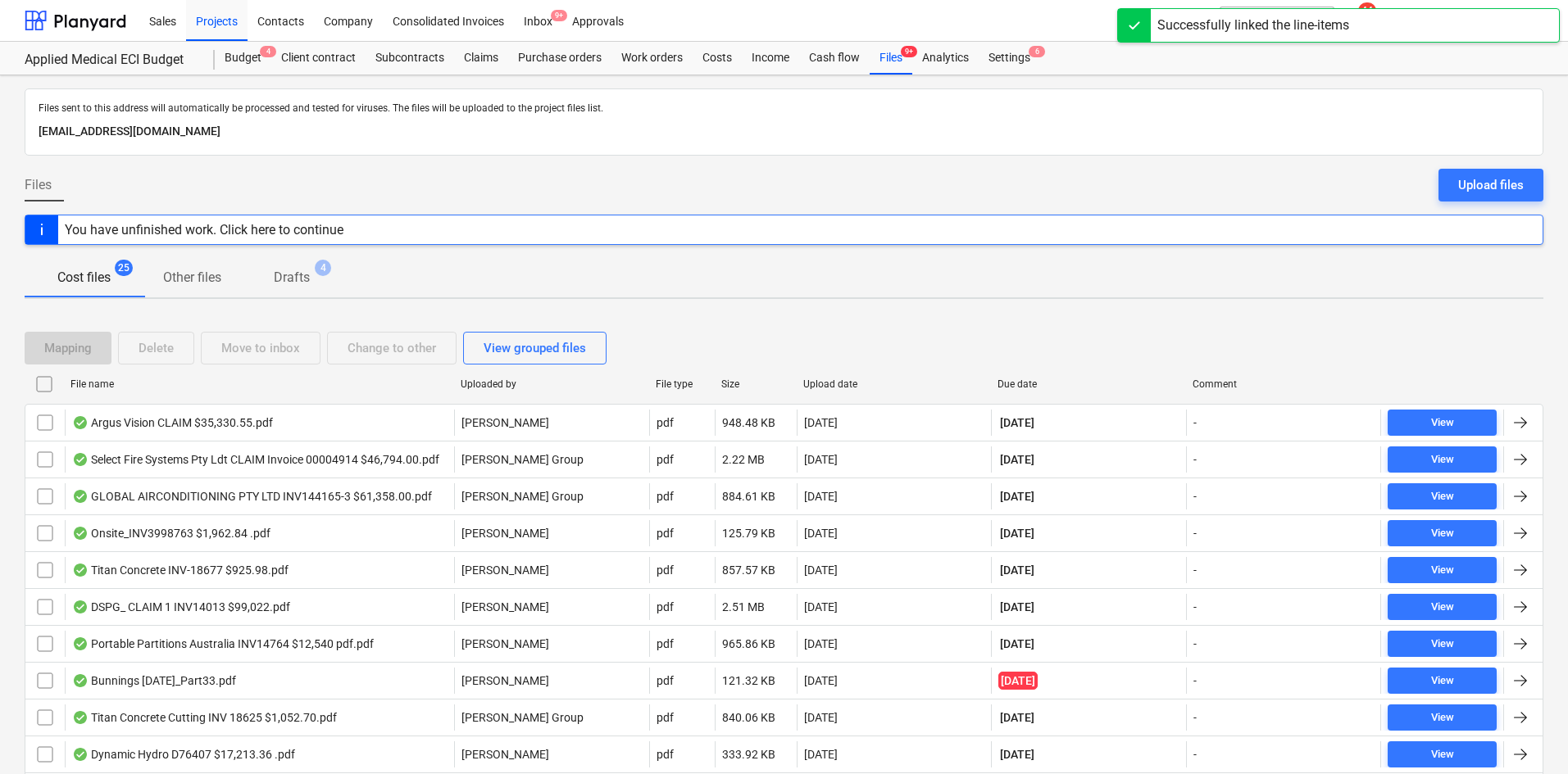
click at [847, 384] on div "Upload date" at bounding box center [894, 384] width 182 height 11
checkbox input "false"
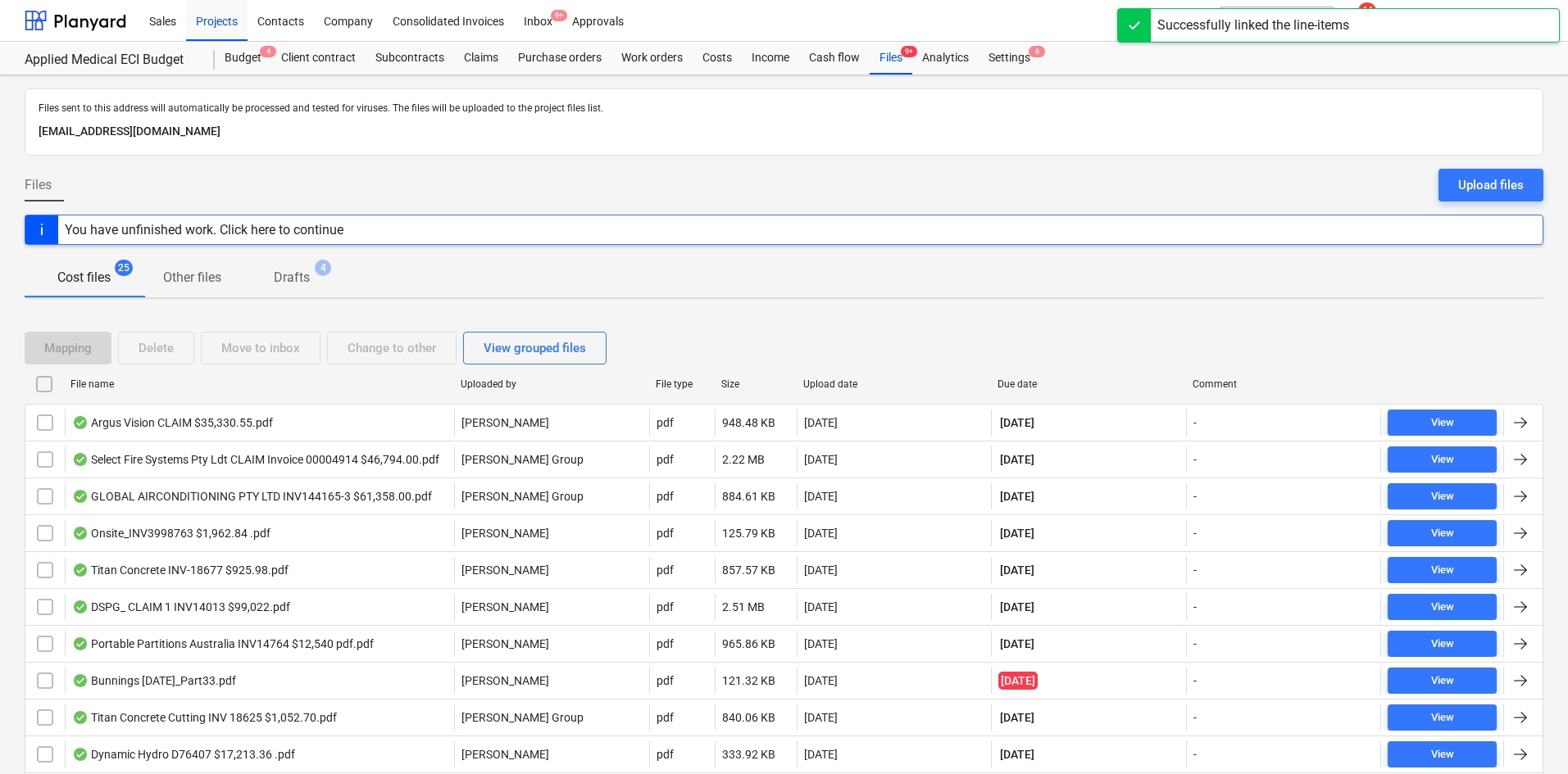
checkbox input "false"
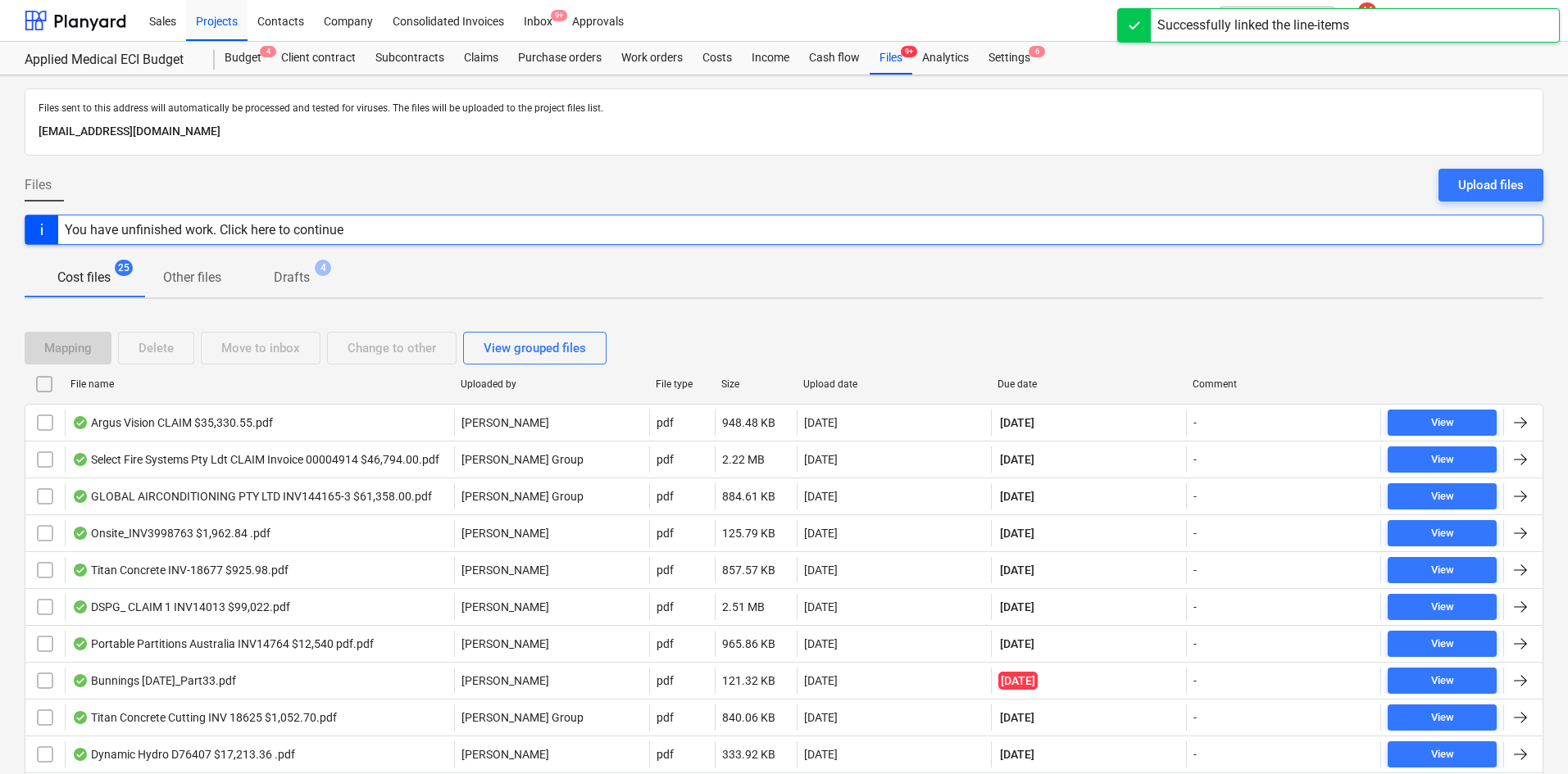
checkbox input "false"
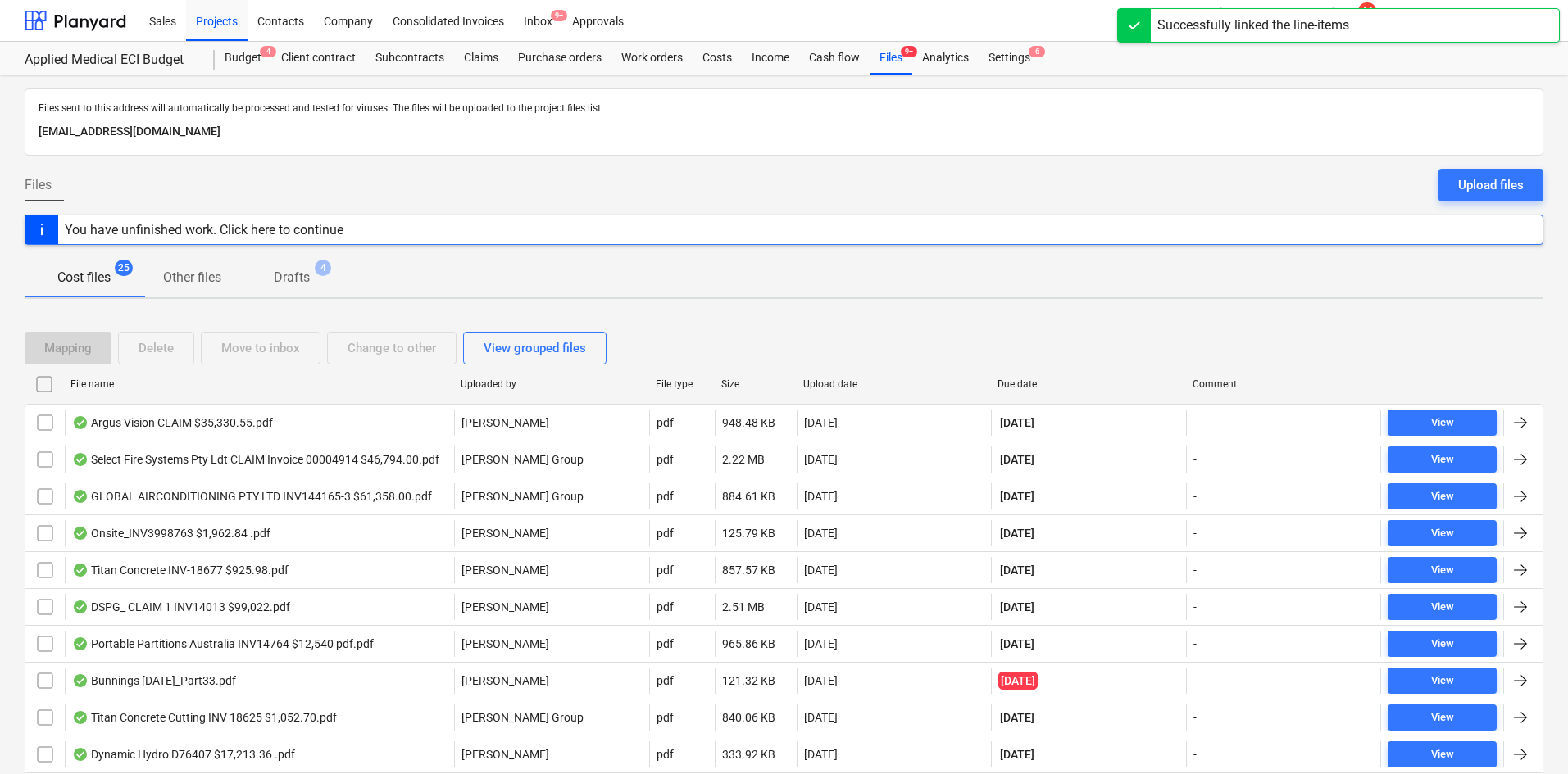
checkbox input "false"
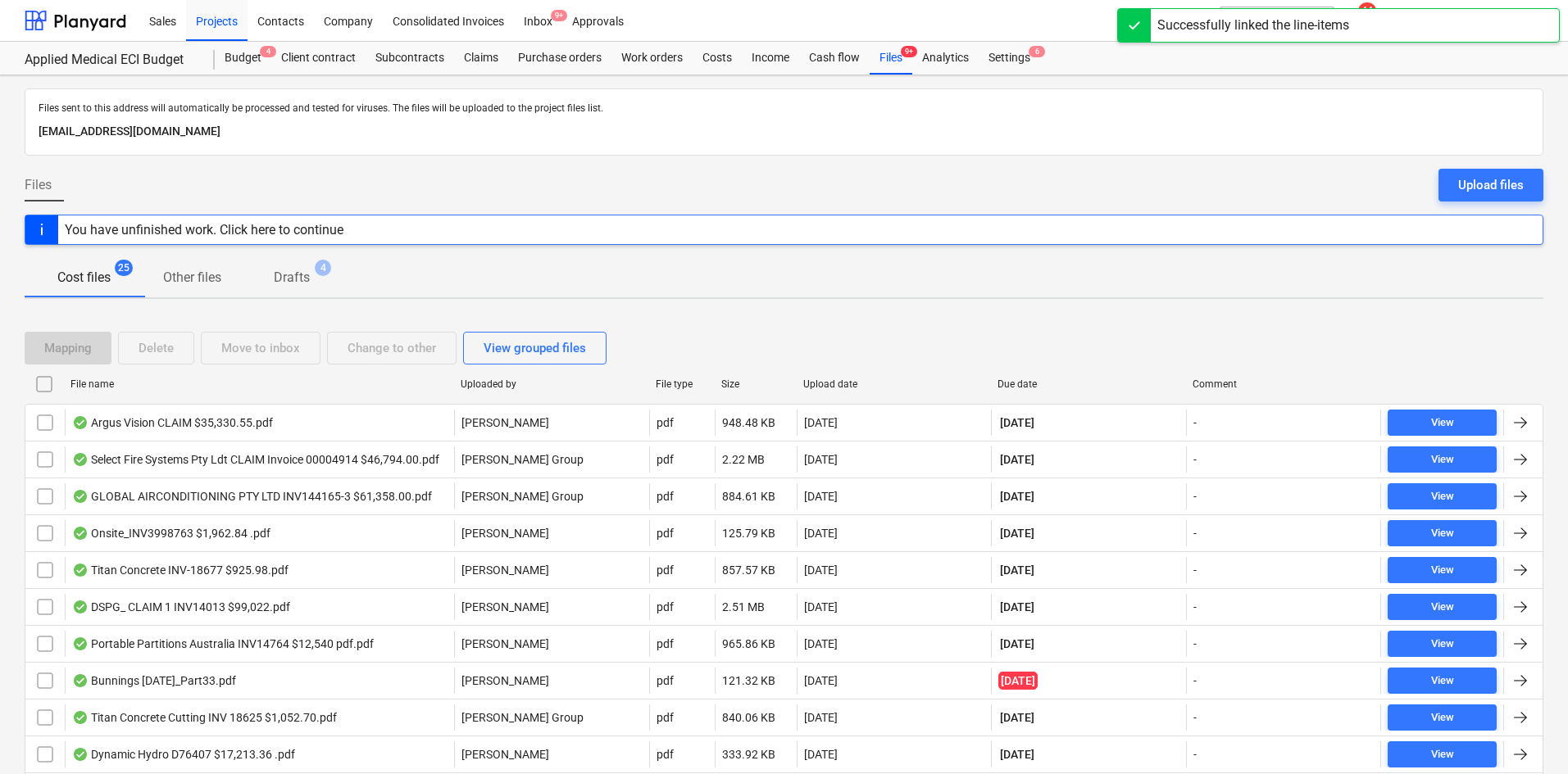
checkbox input "false"
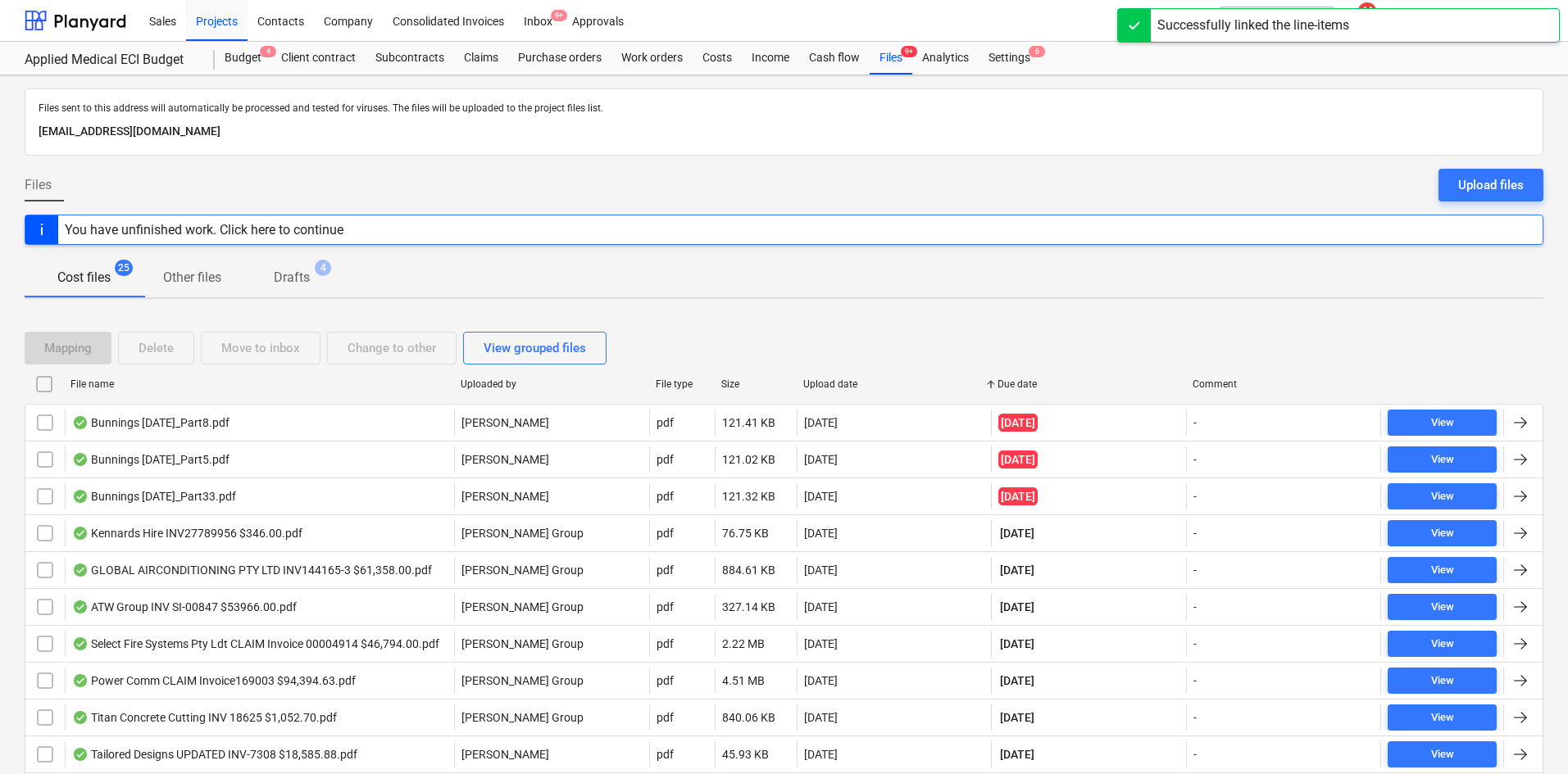
click at [846, 382] on div "Upload date" at bounding box center [894, 384] width 182 height 11
checkbox input "false"
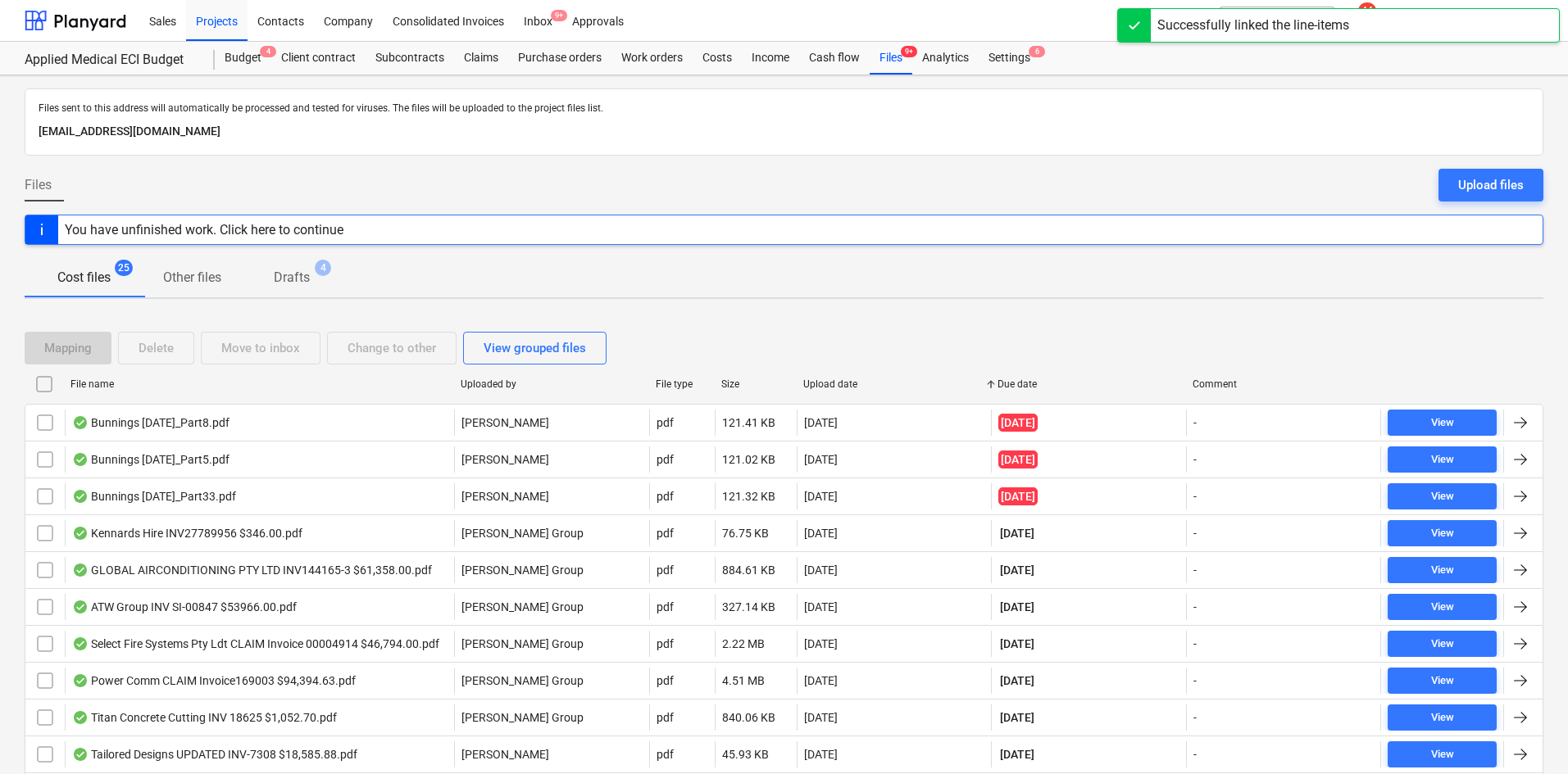
checkbox input "false"
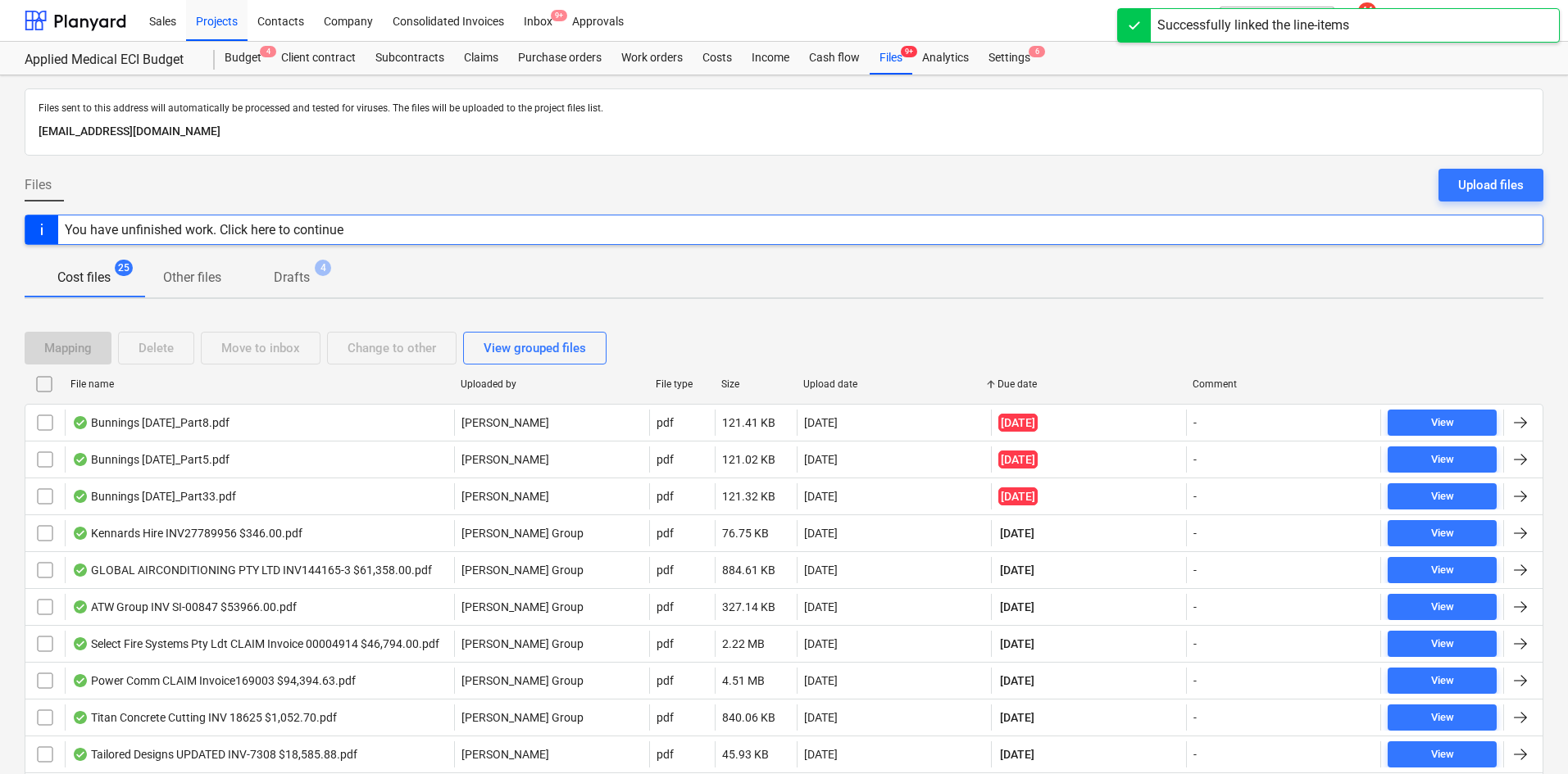
checkbox input "false"
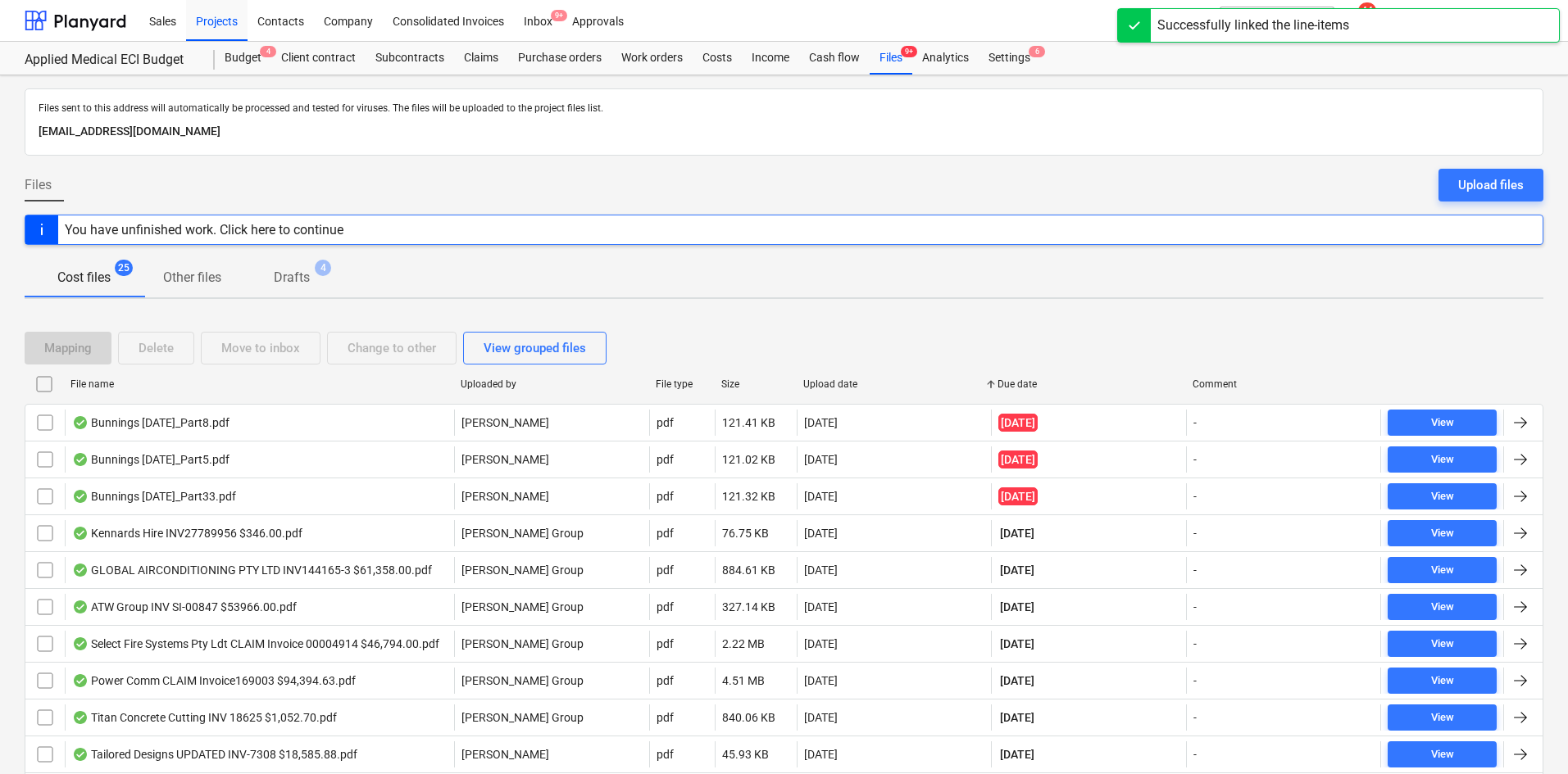
checkbox input "false"
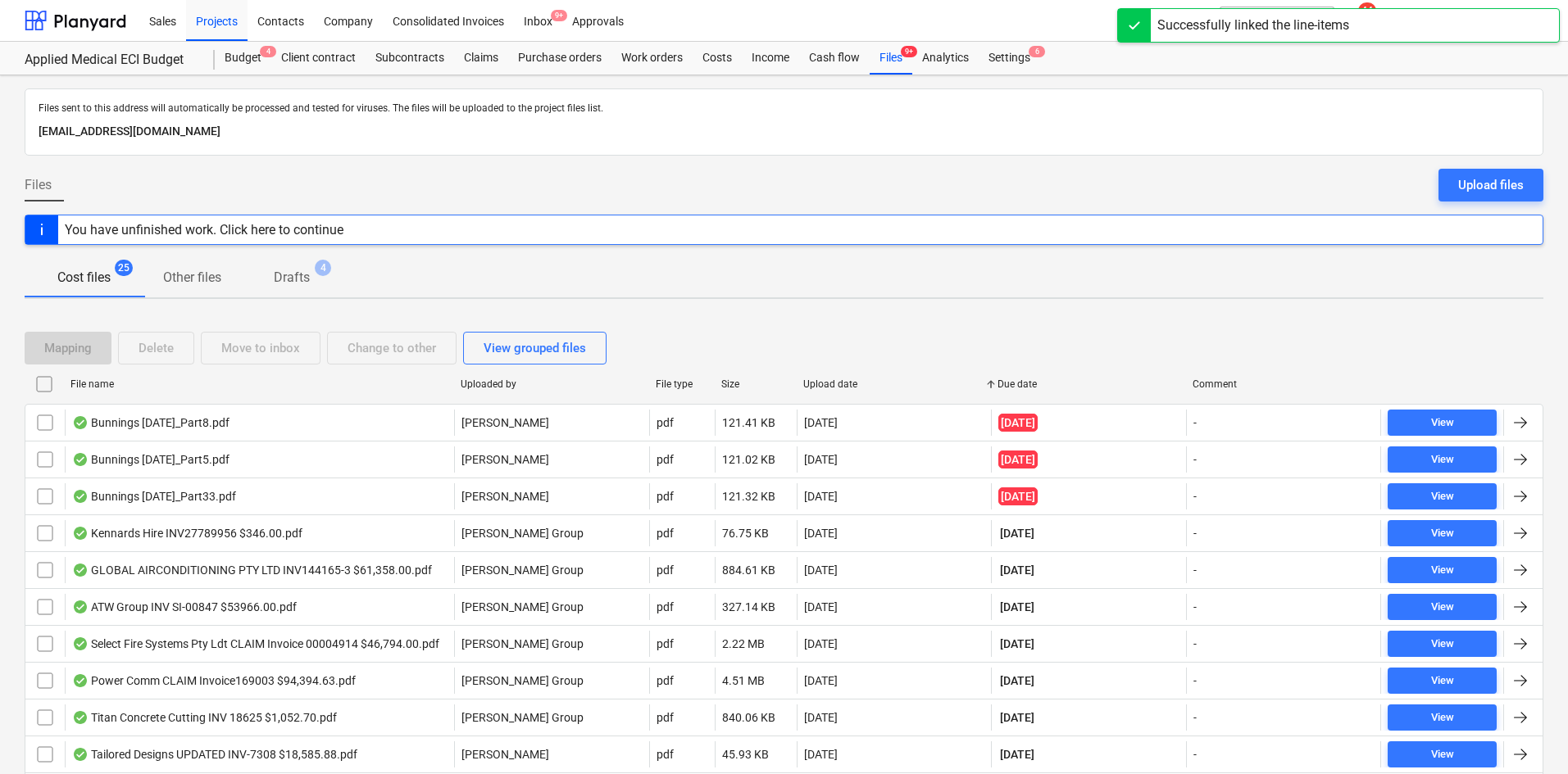
checkbox input "false"
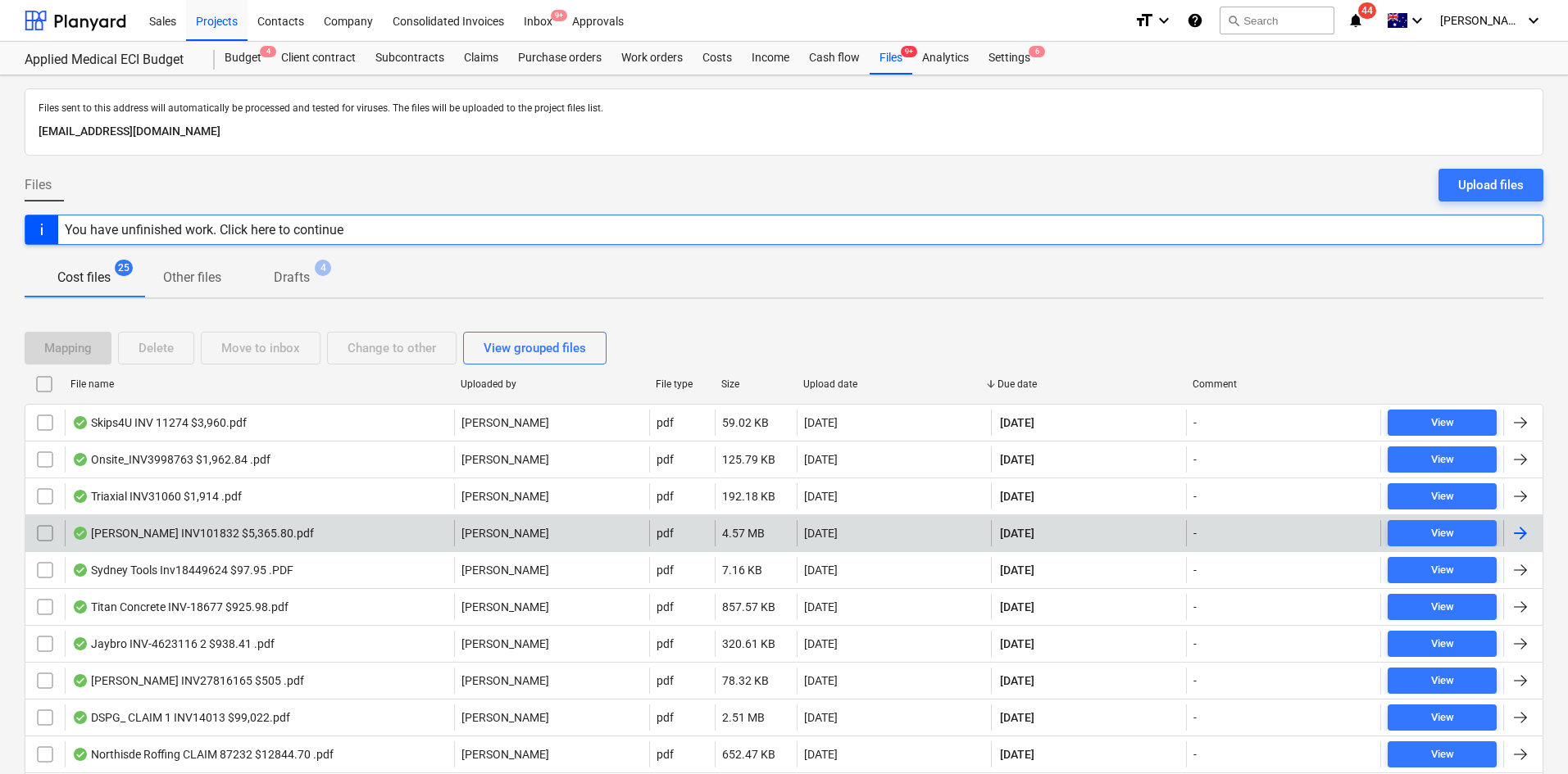
click at [396, 528] on div "Thompson INV101832 $5,365.80.pdf" at bounding box center [259, 533] width 389 height 26
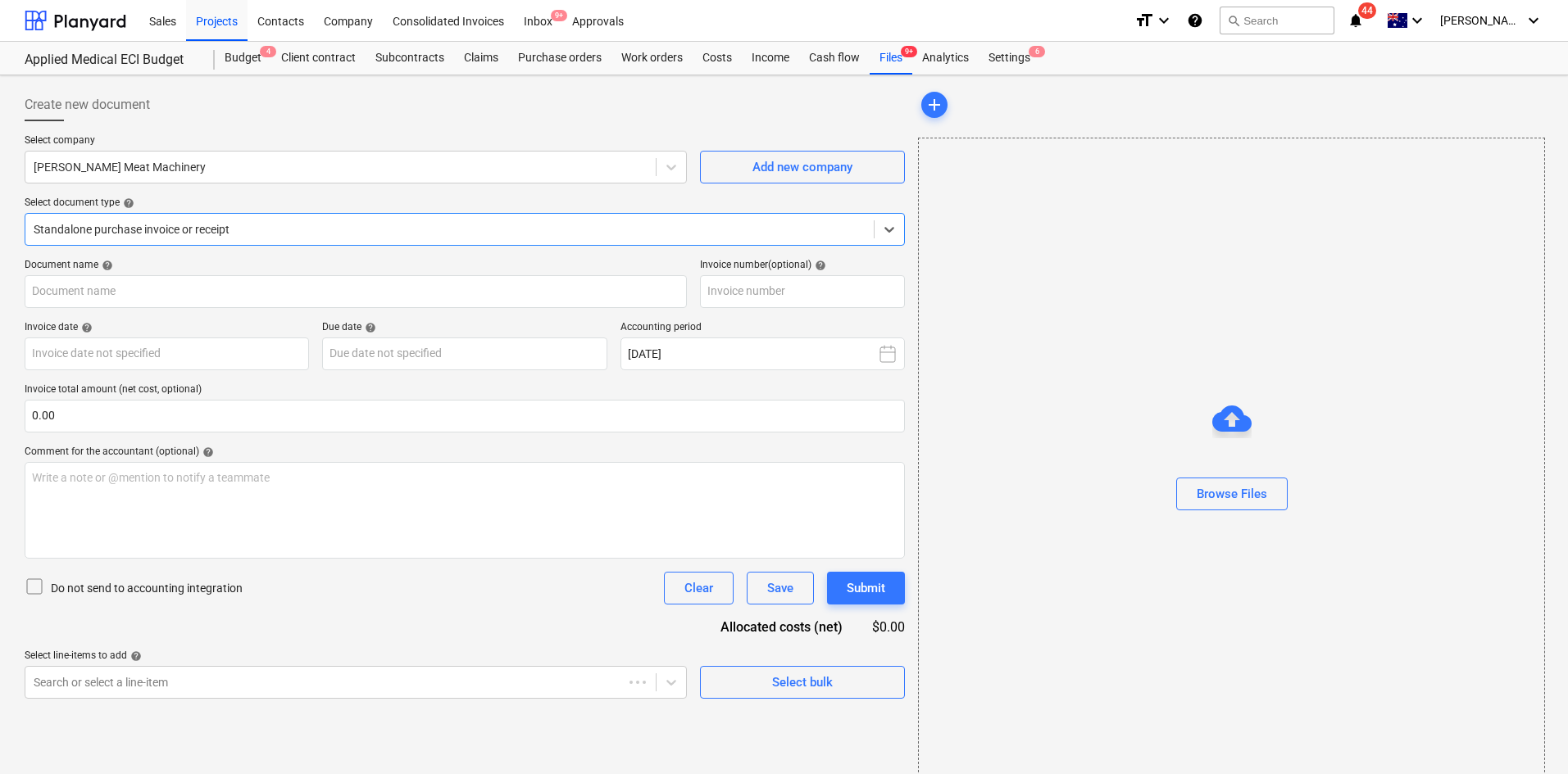
type input "101832"
type input "27 Aug 2025"
type input "03 Sep 2025"
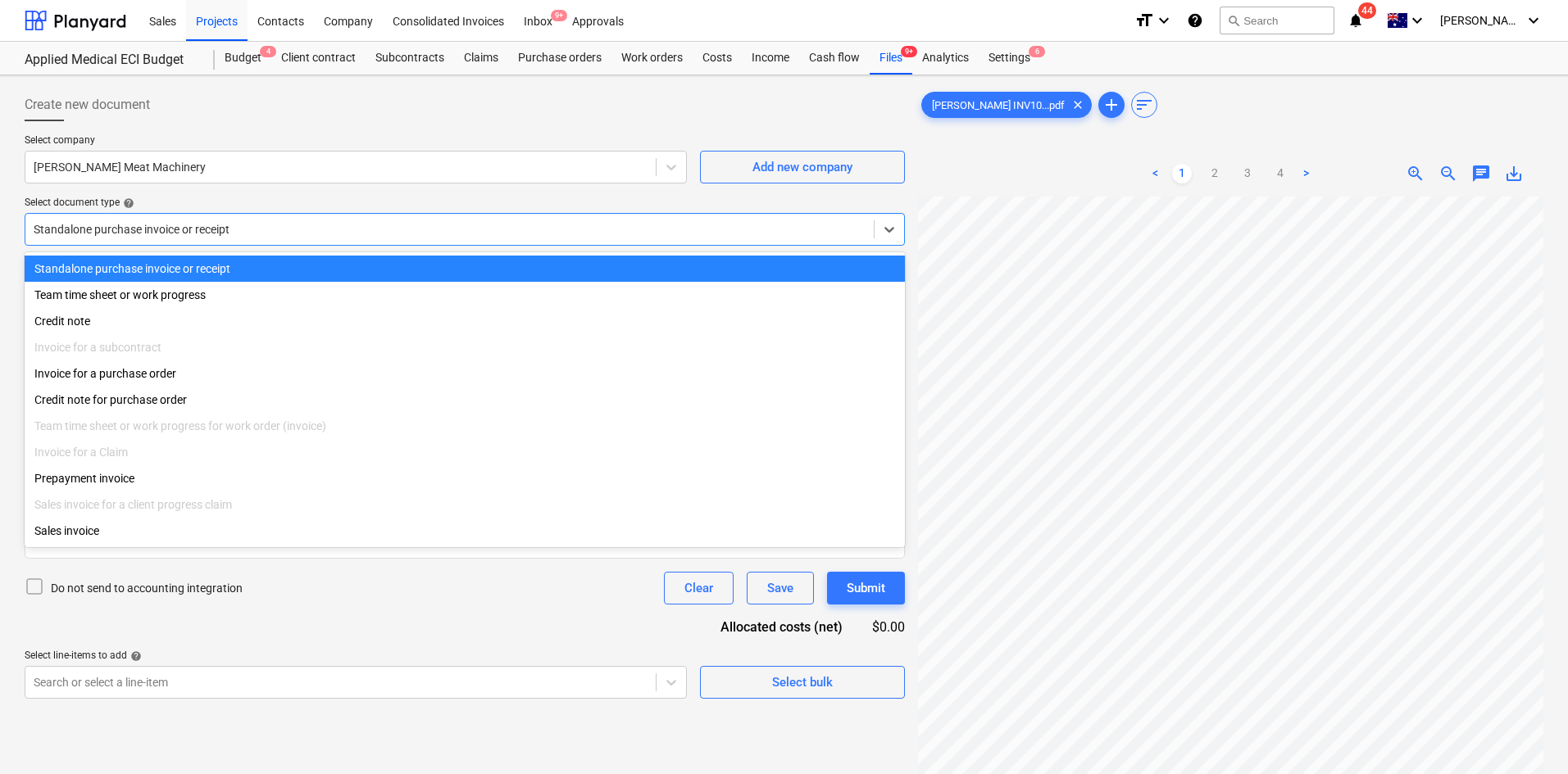
click at [383, 239] on div "Standalone purchase invoice or receipt" at bounding box center [449, 229] width 848 height 23
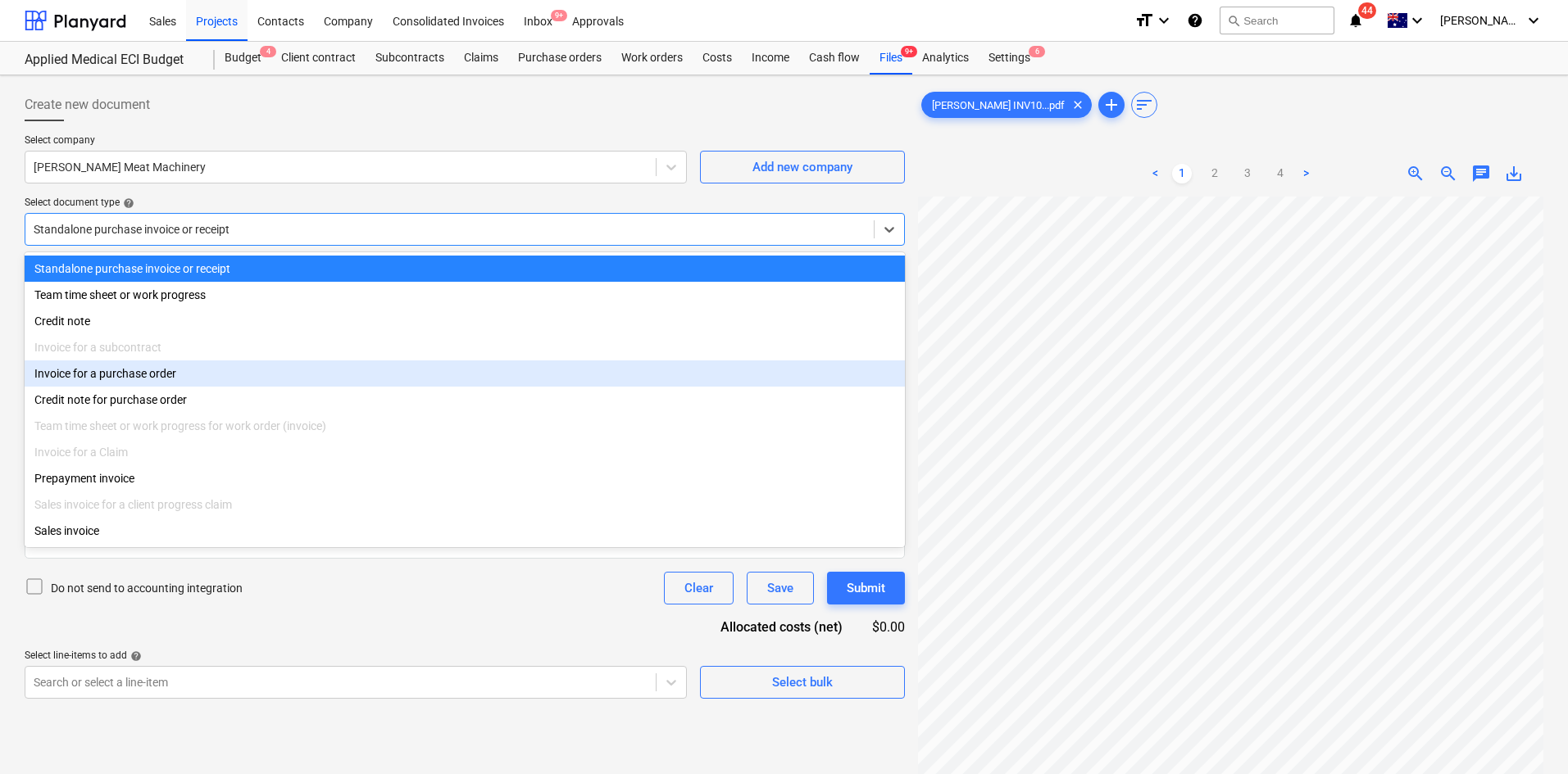
click at [160, 383] on div "Invoice for a purchase order" at bounding box center [465, 373] width 880 height 26
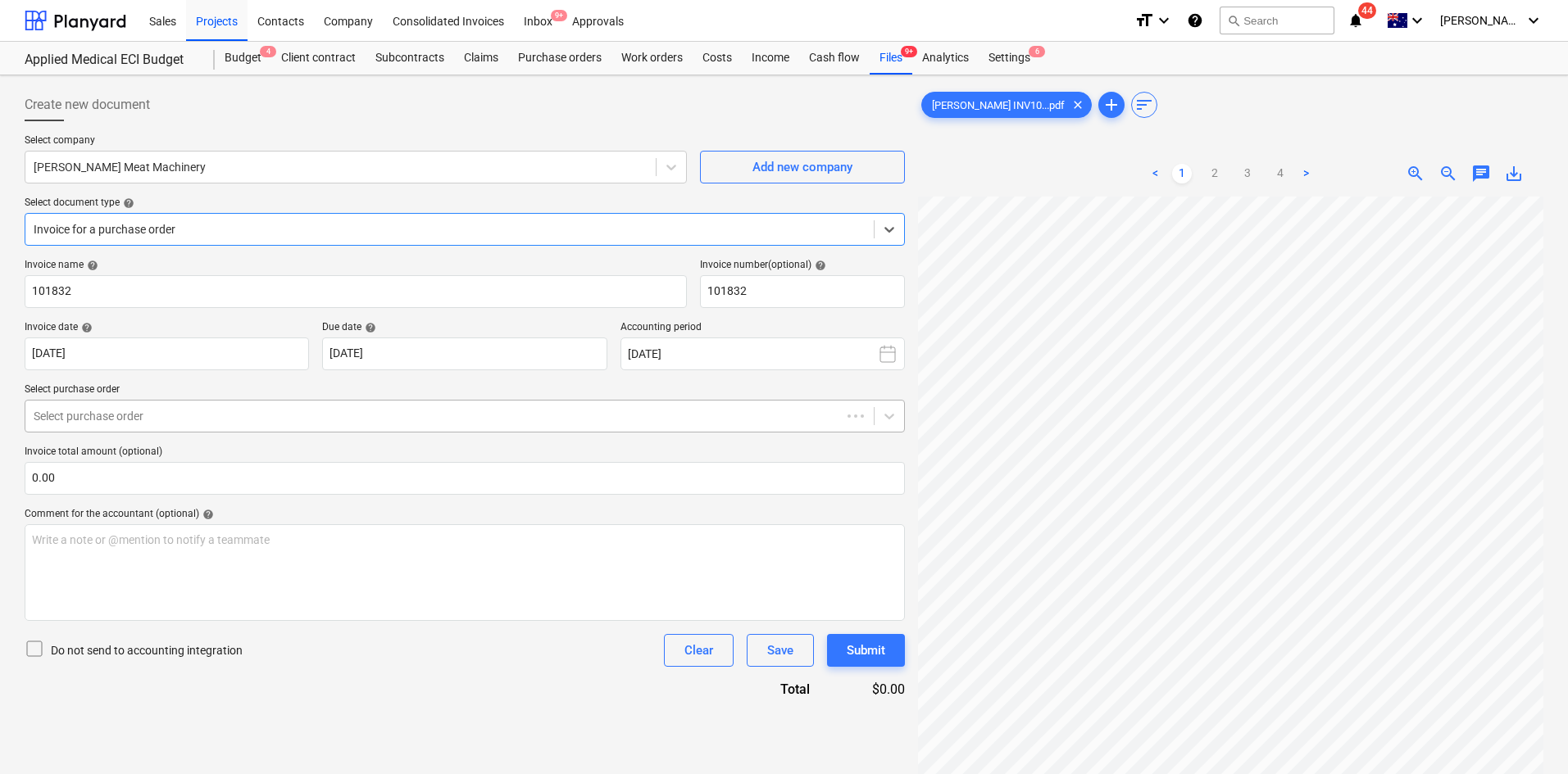
click at [200, 419] on div at bounding box center [432, 415] width 799 height 17
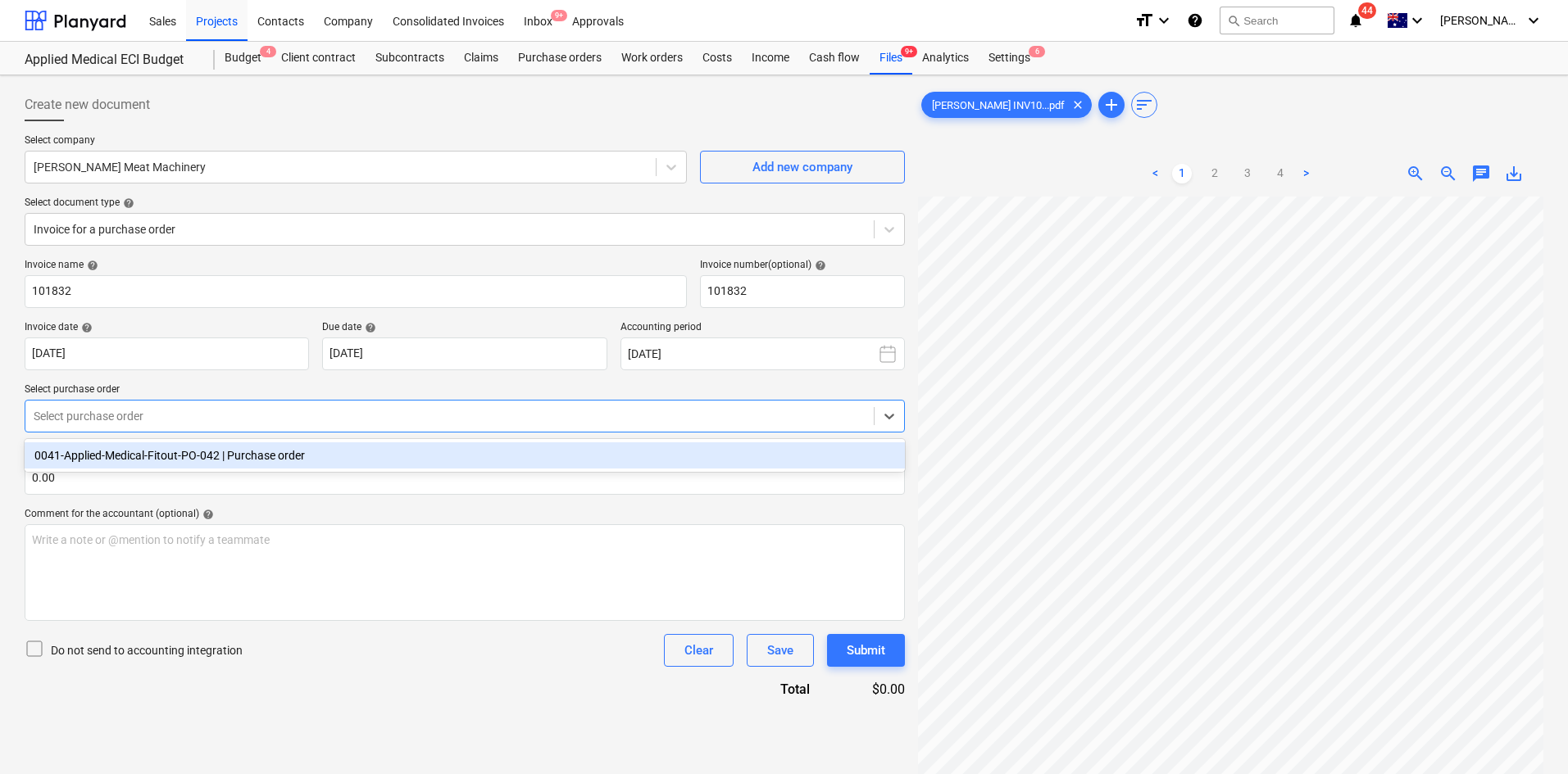
click at [165, 466] on div "0041-Applied-Medical-Fitout-PO-042 | Purchase order" at bounding box center [465, 456] width 880 height 26
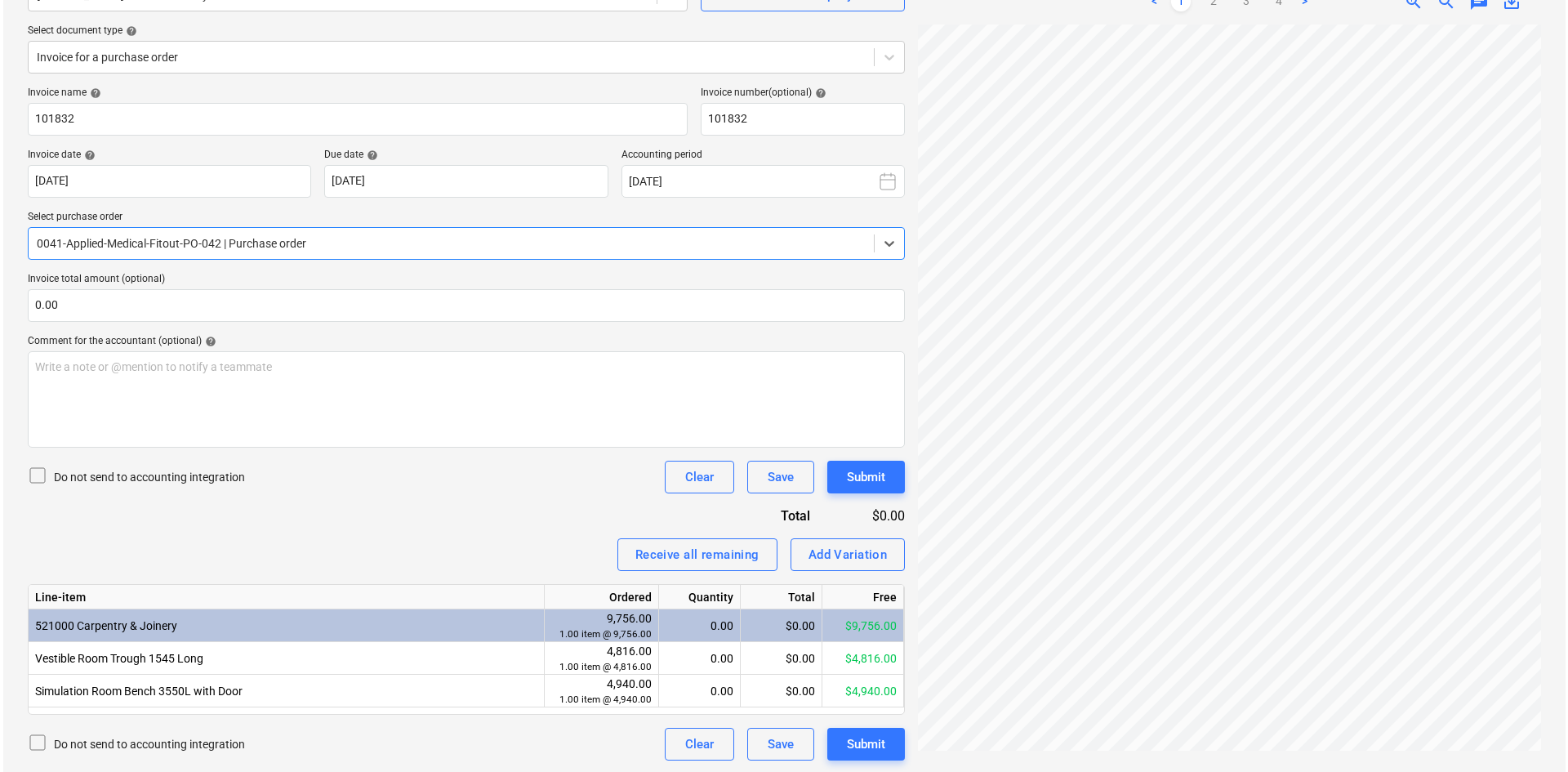
scroll to position [174, 0]
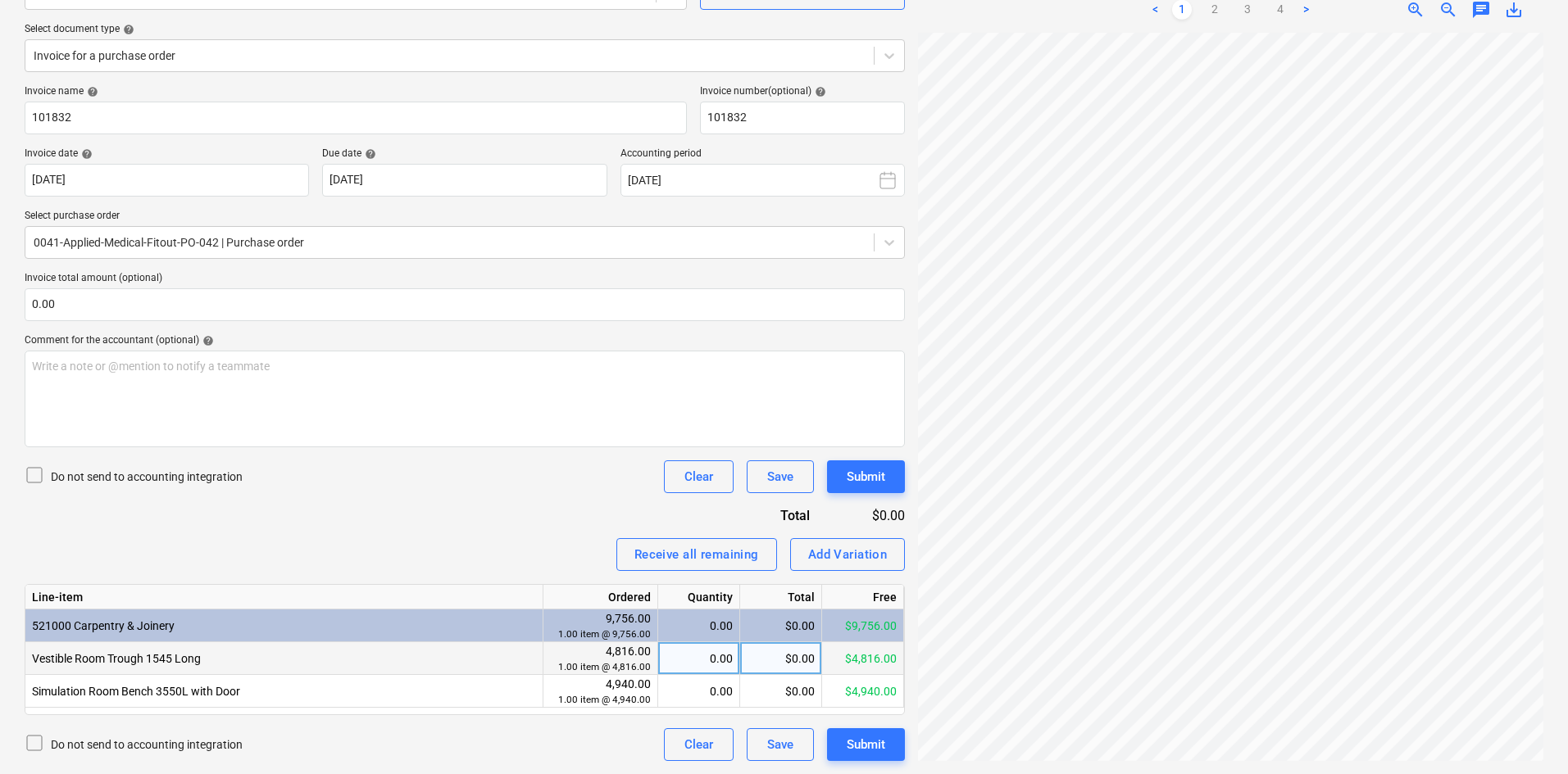
click at [704, 658] on div "0.00" at bounding box center [699, 658] width 68 height 32
type input "0.5"
click at [522, 531] on div "Invoice name help 101832 Invoice number (optional) help 101832 Invoice date hel…" at bounding box center [465, 422] width 880 height 676
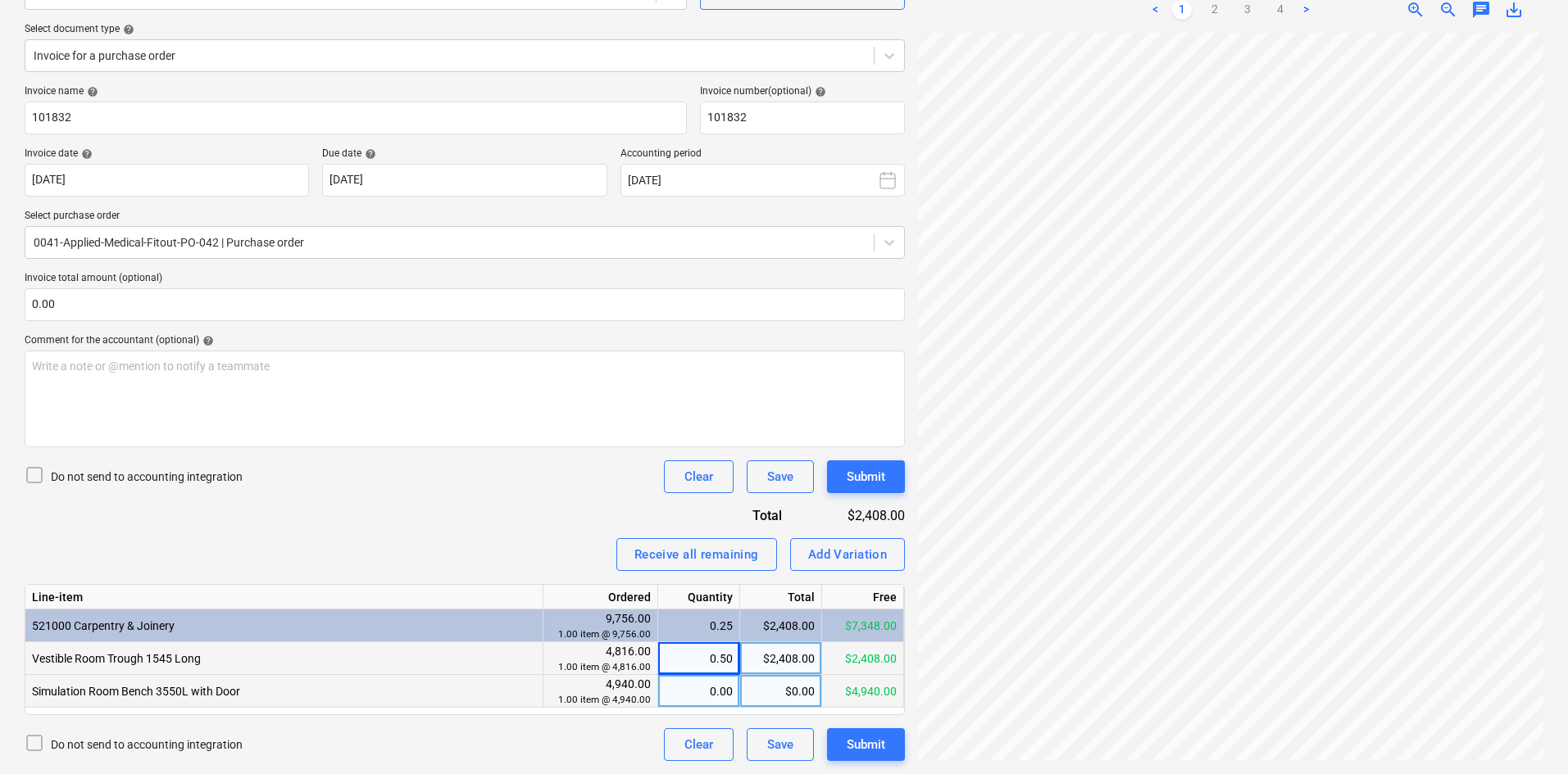
click at [709, 688] on div "0.00" at bounding box center [699, 691] width 68 height 32
type input "0.5"
click at [525, 522] on div "Invoice name help 101832 Invoice number (optional) help 101832 Invoice date hel…" at bounding box center [465, 422] width 880 height 676
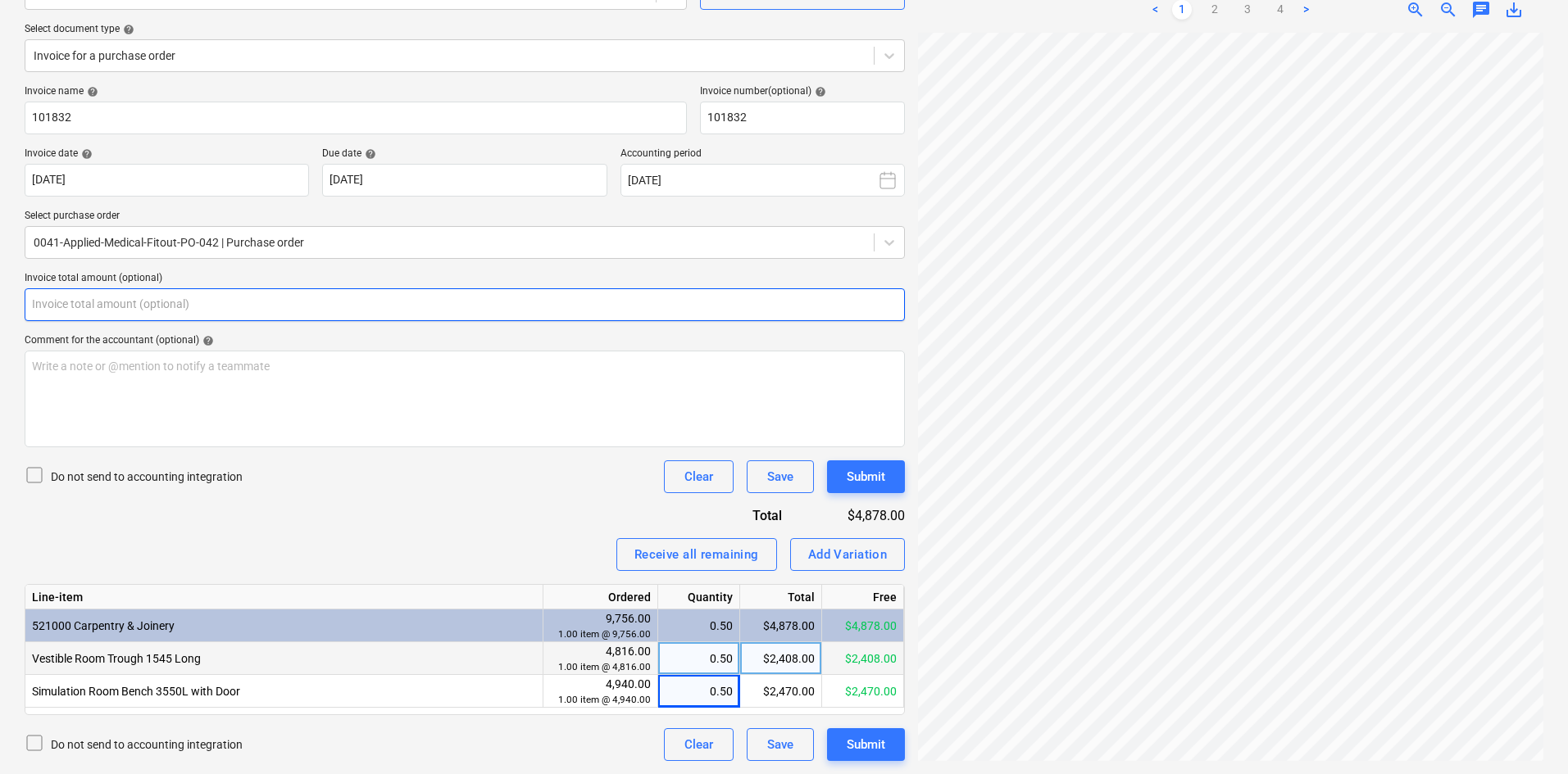
click at [130, 310] on input "text" at bounding box center [465, 304] width 880 height 32
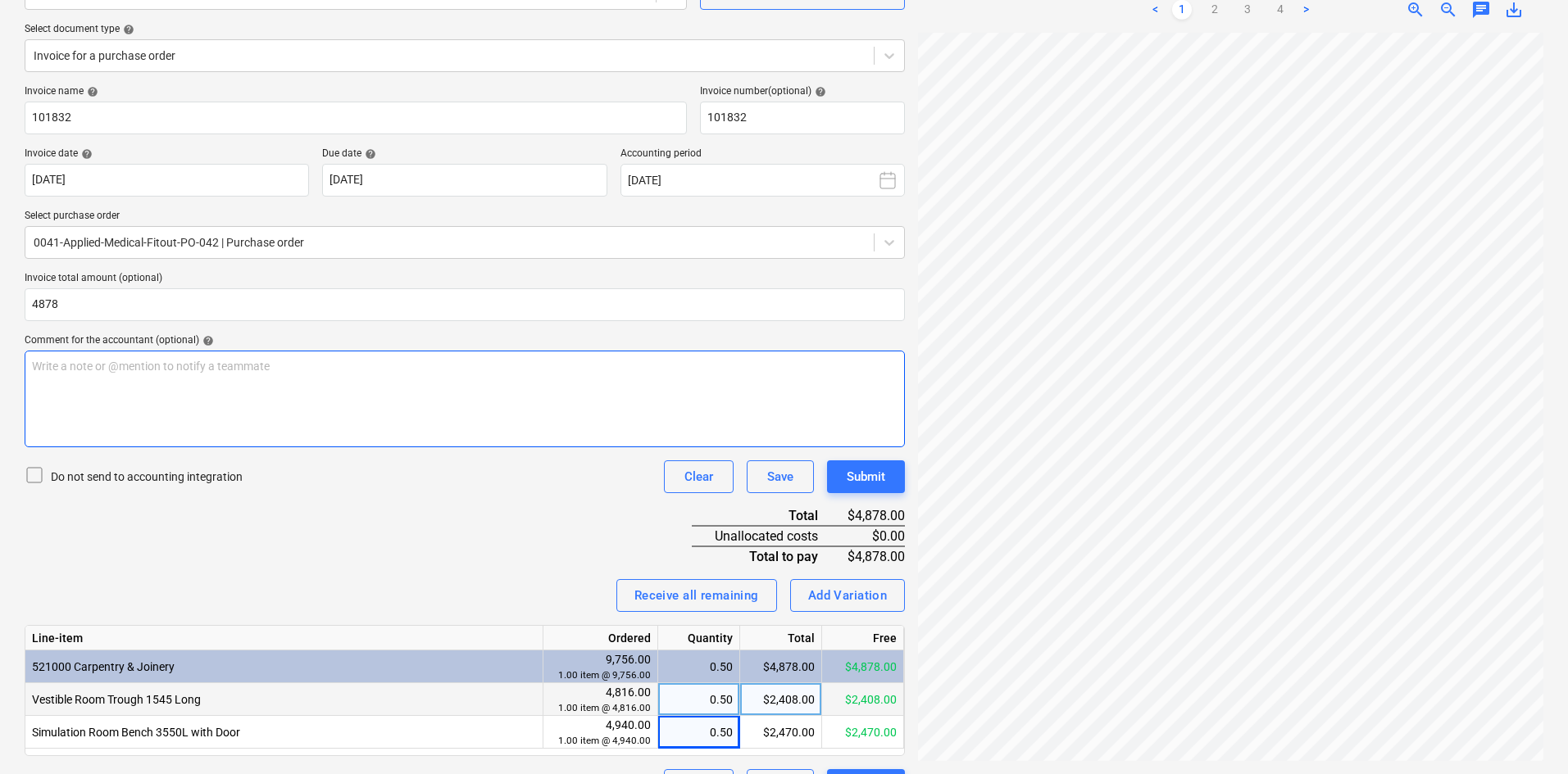
type input "4,878.00"
click at [123, 365] on p "Write a note or @mention to notify a teammate ﻿" at bounding box center [465, 366] width 865 height 17
click at [864, 479] on div "Submit" at bounding box center [866, 477] width 38 height 21
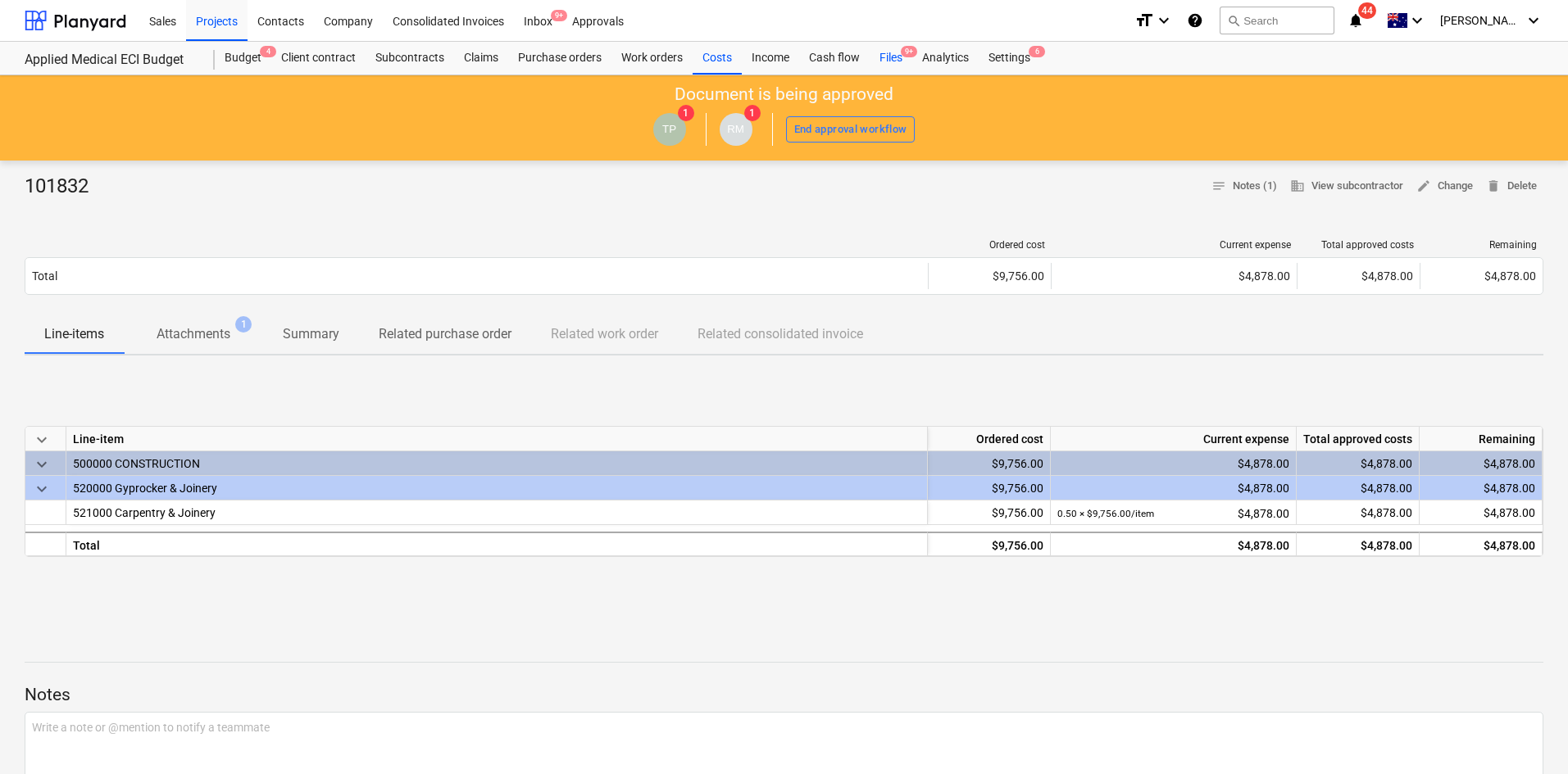
click at [892, 58] on div "Files 9+" at bounding box center [891, 58] width 43 height 32
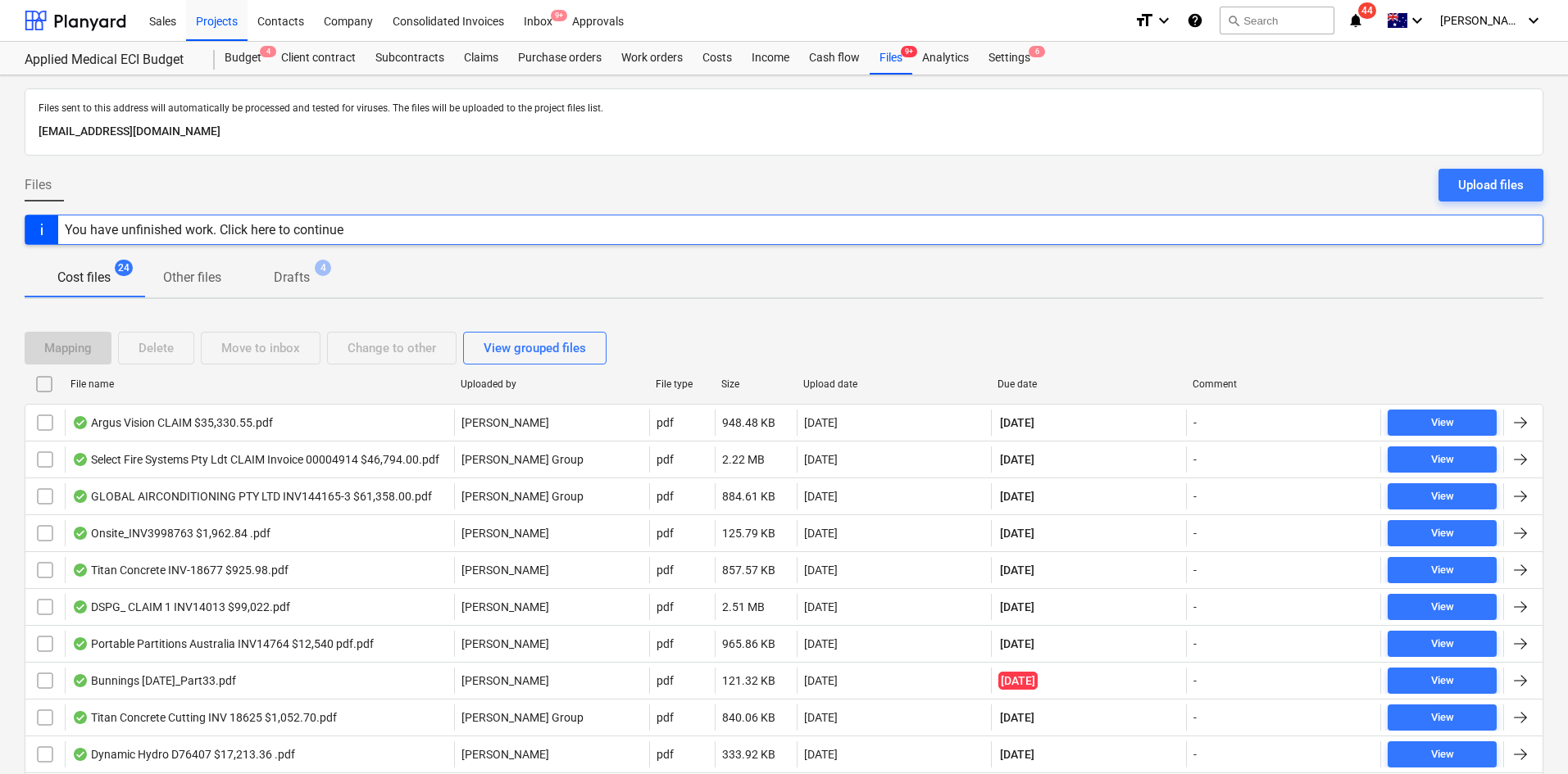
click at [845, 379] on div "Upload date" at bounding box center [894, 384] width 182 height 11
checkbox input "false"
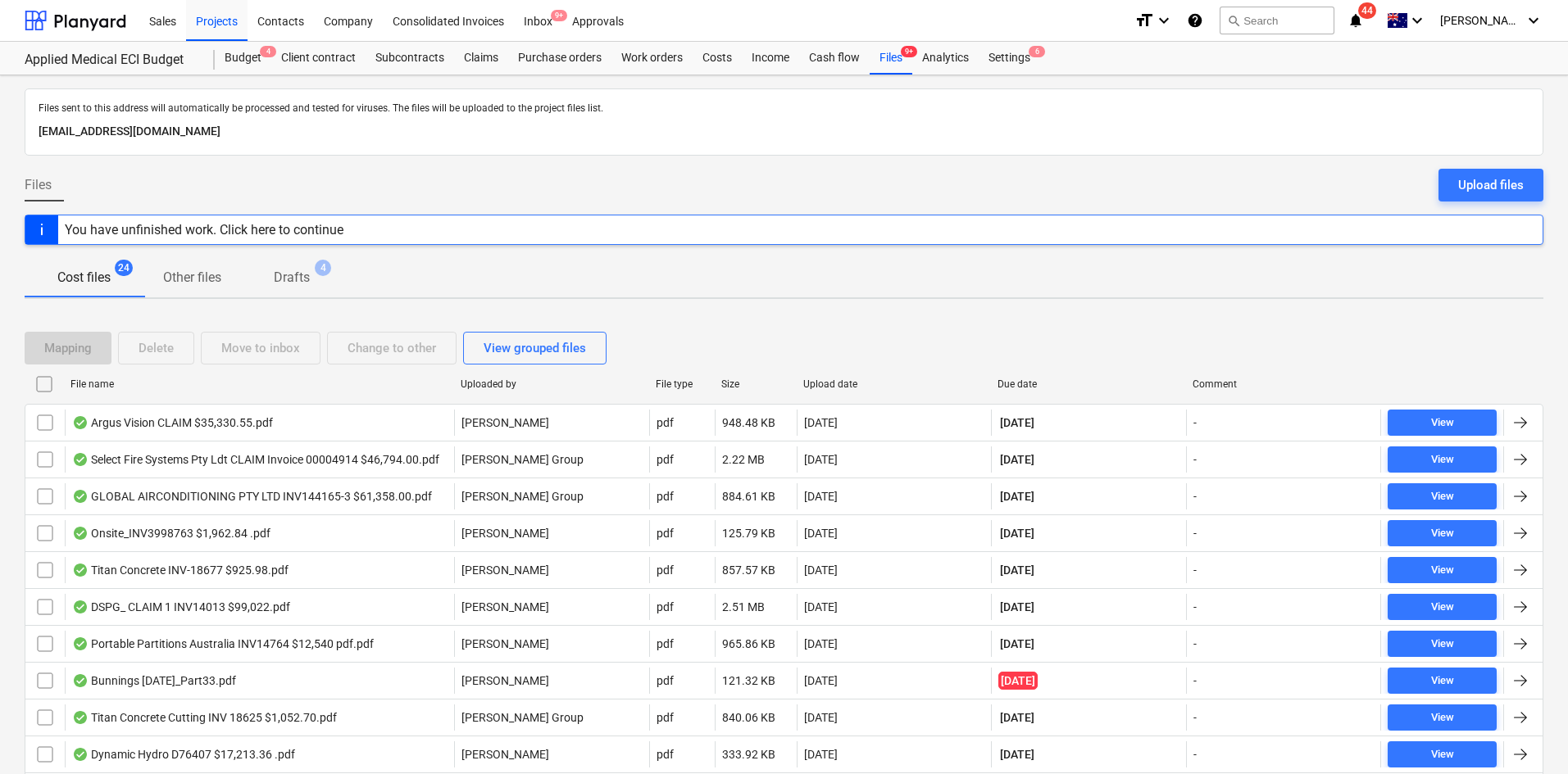
checkbox input "false"
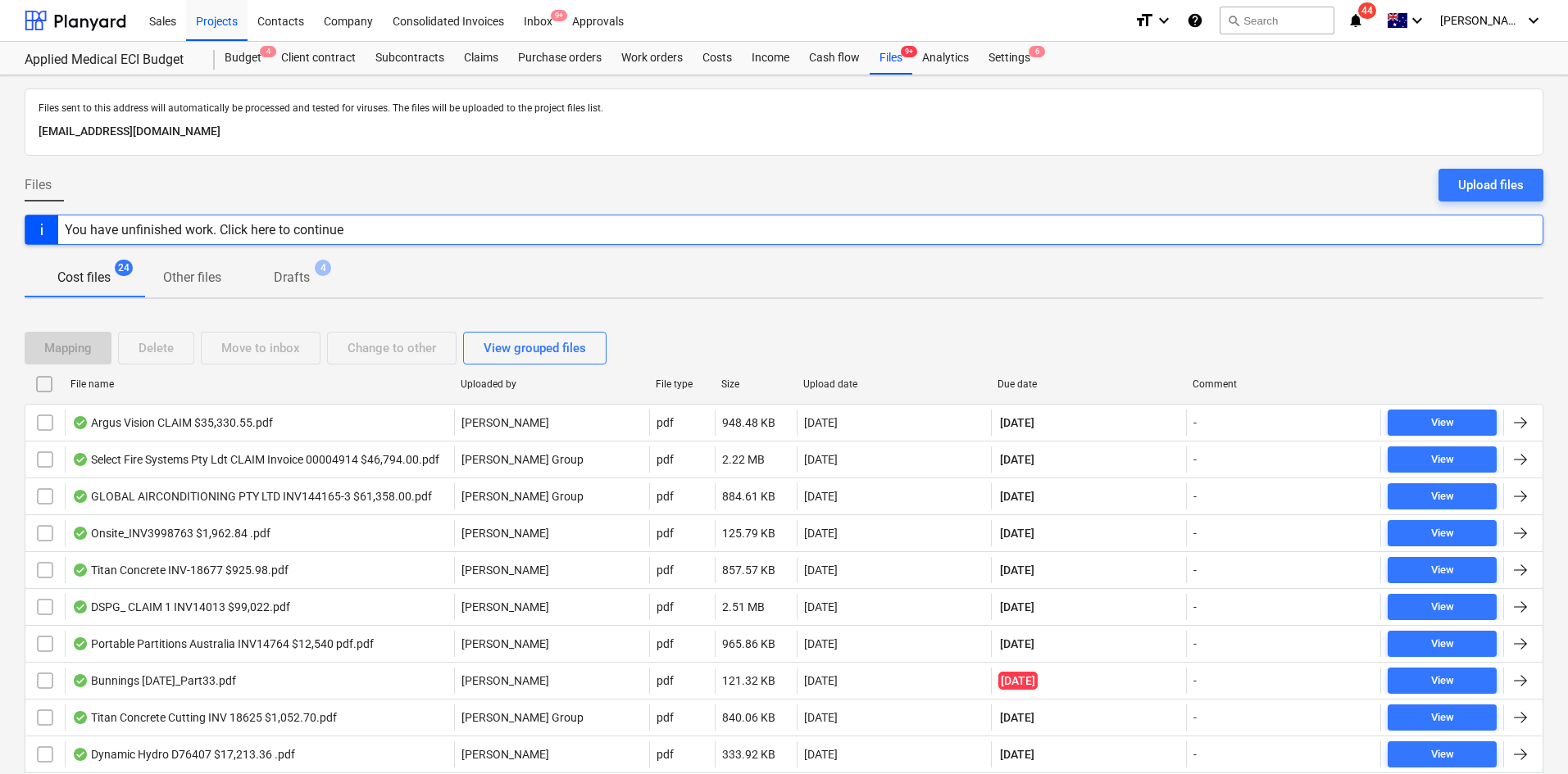
checkbox input "false"
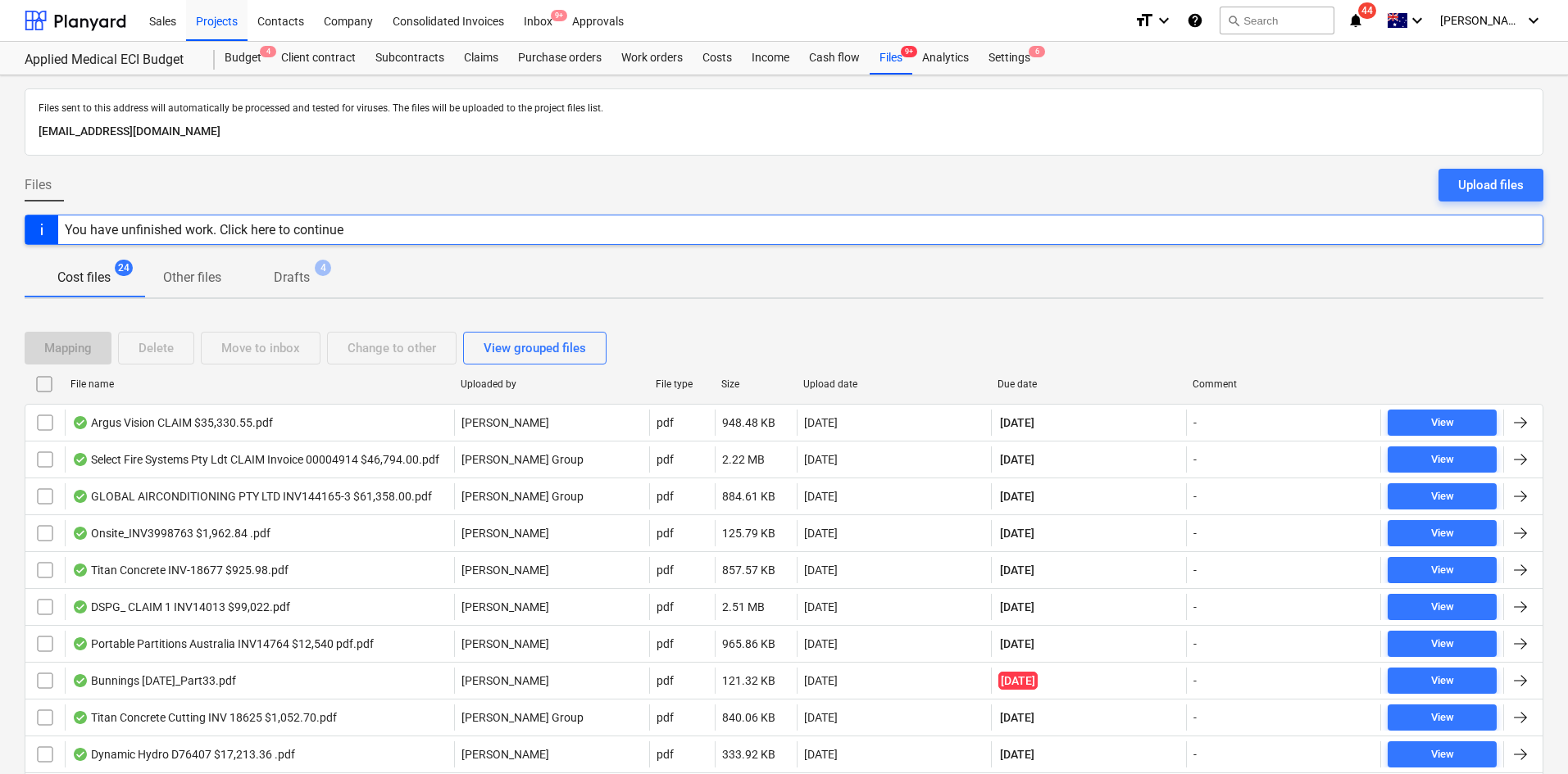
checkbox input "false"
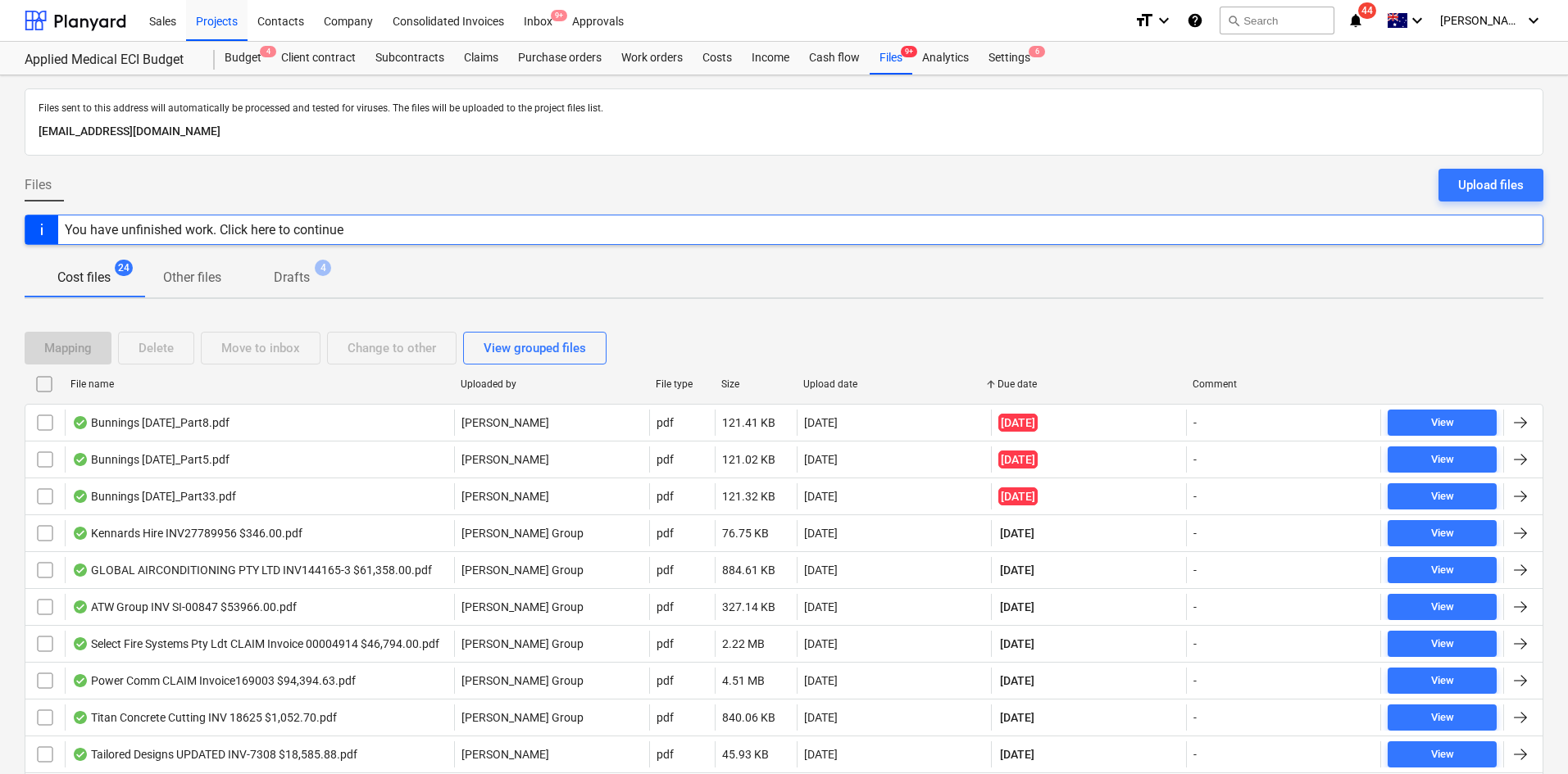
click at [845, 379] on div "Upload date" at bounding box center [894, 384] width 182 height 11
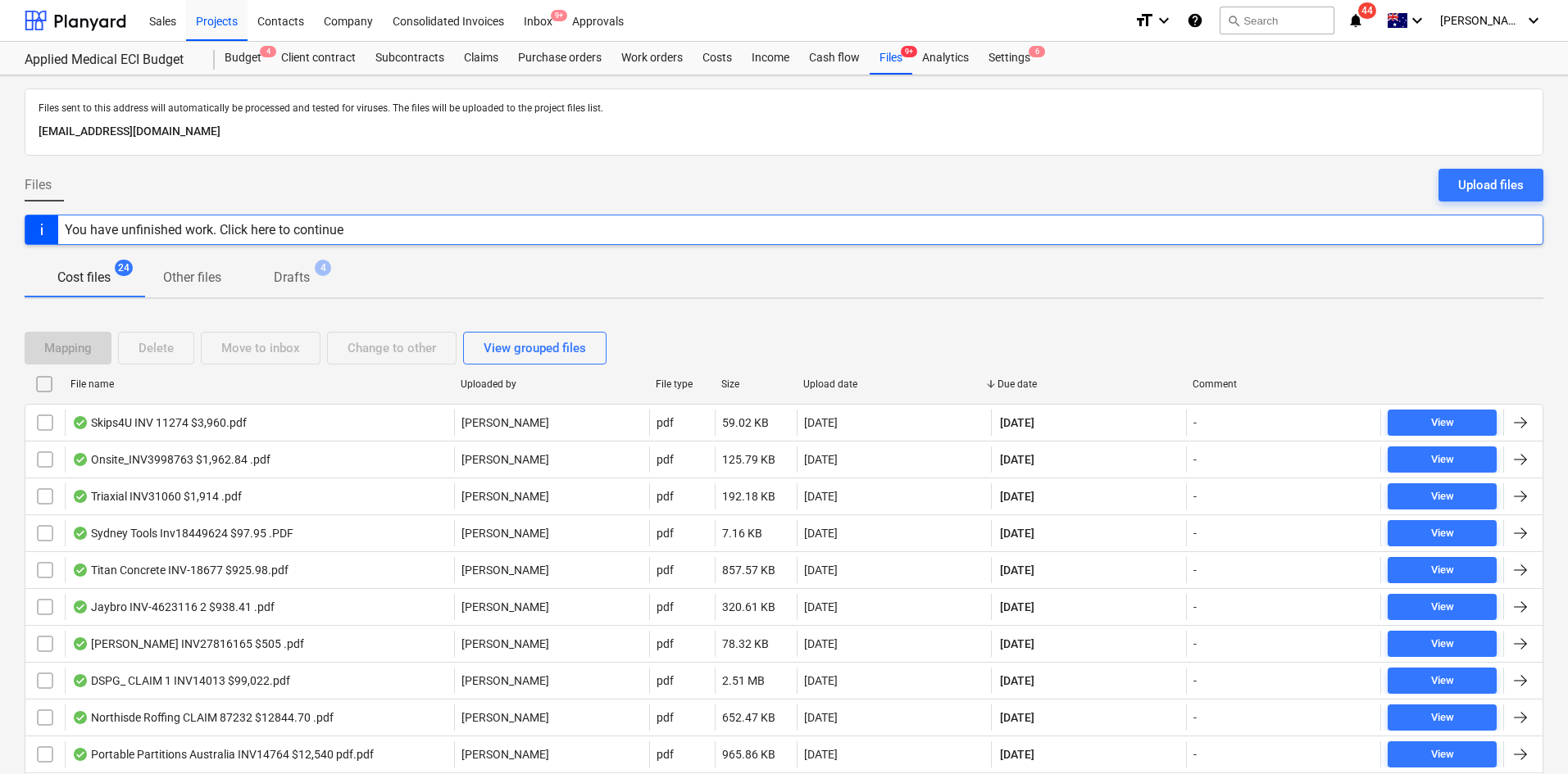
click at [1026, 382] on div "Due date" at bounding box center [1088, 384] width 182 height 11
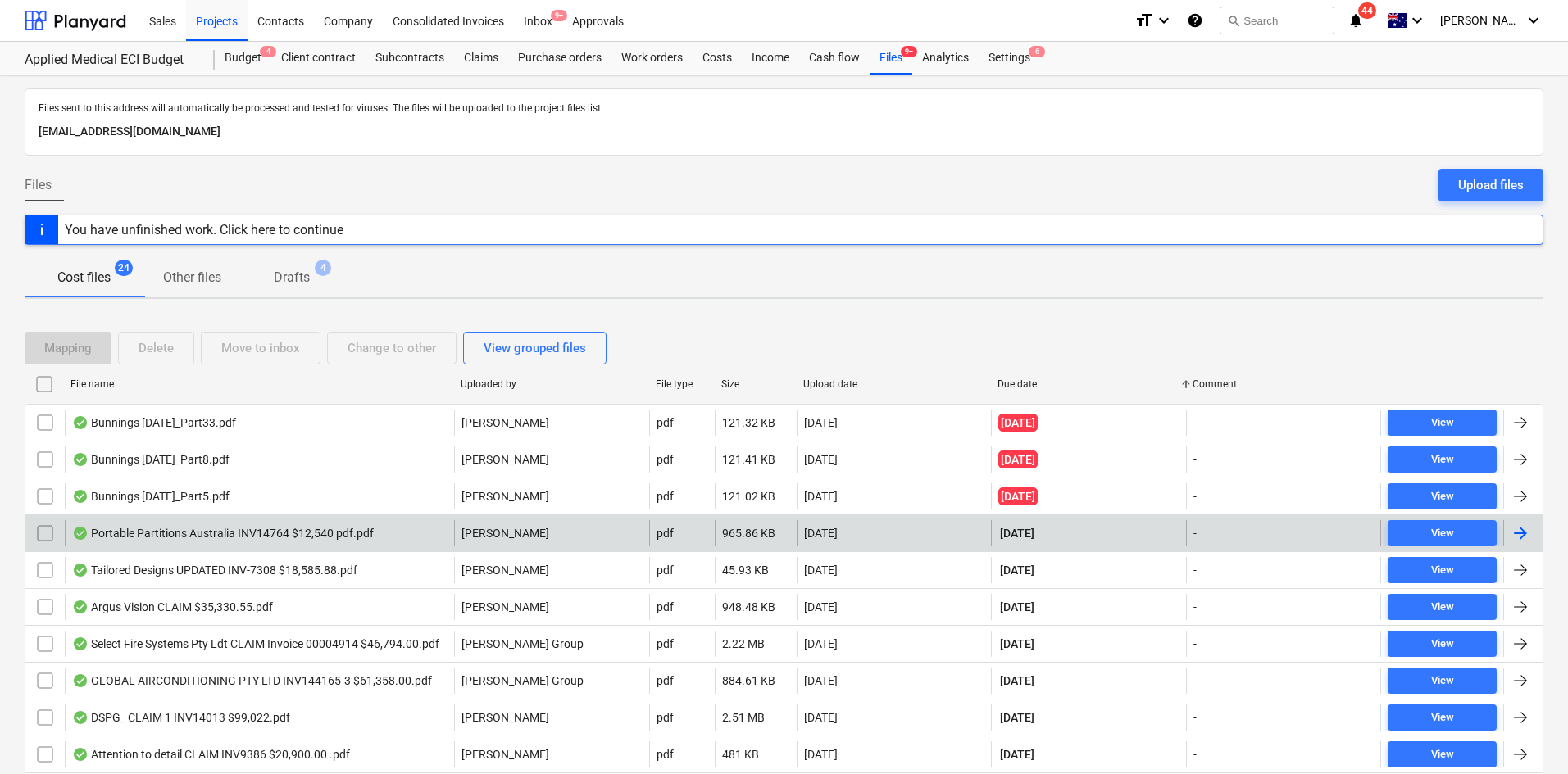
click at [354, 531] on div "Portable Partitions Australia INV14764 $12,540 pdf.pdf" at bounding box center [222, 533] width 302 height 13
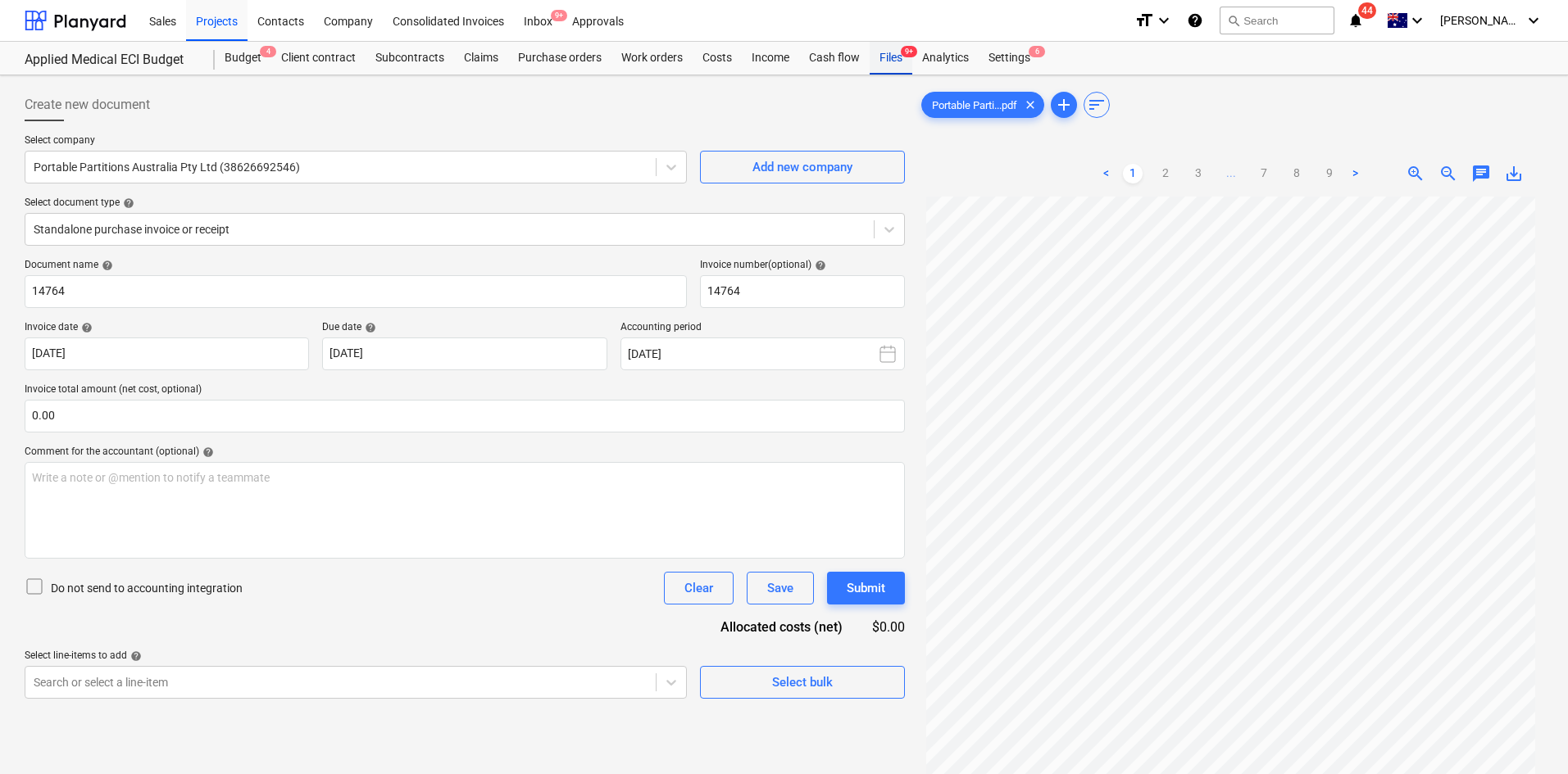
click at [897, 59] on div "Files 9+" at bounding box center [891, 58] width 43 height 32
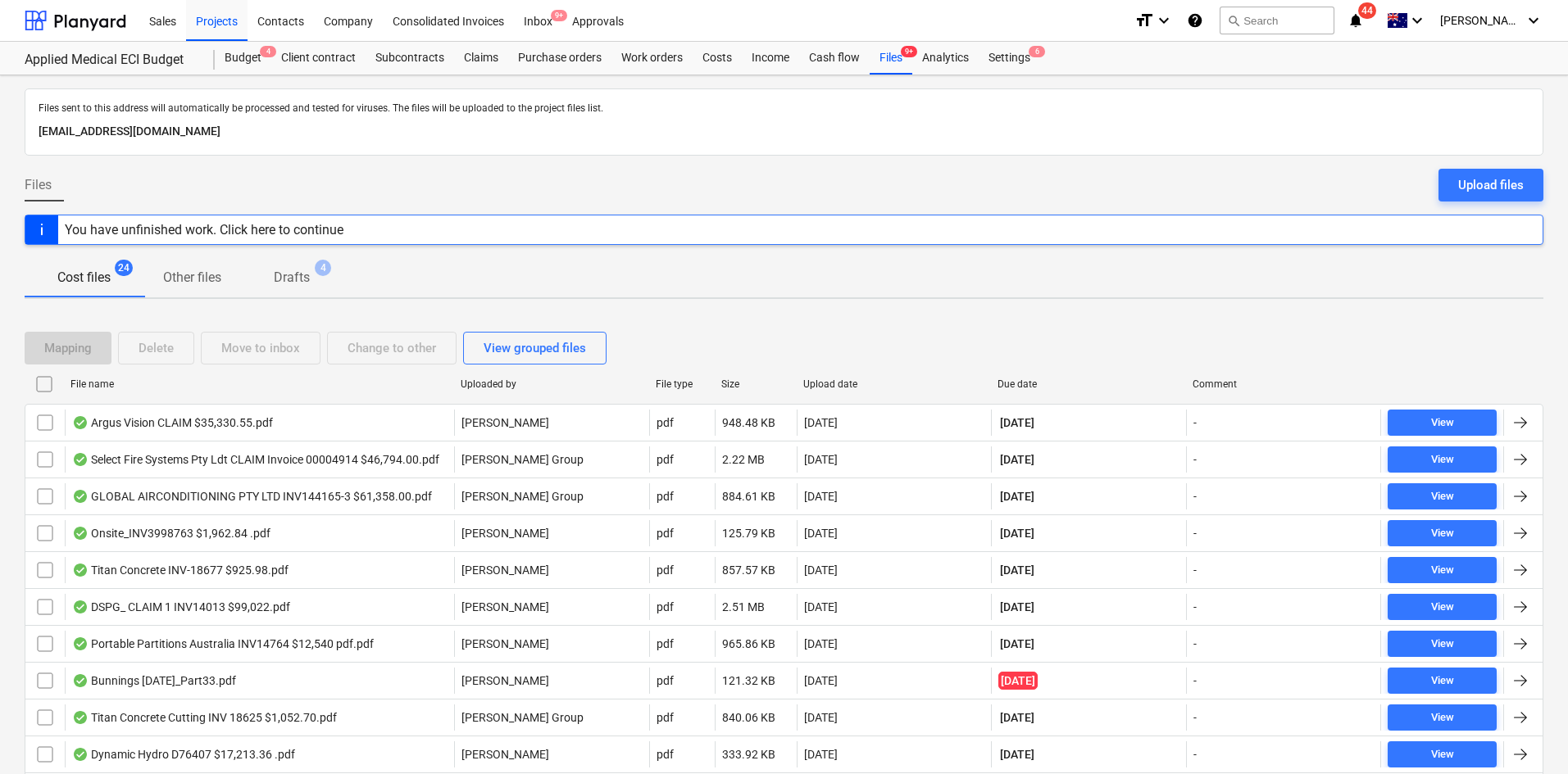
click at [1044, 382] on div "Due date" at bounding box center [1088, 384] width 182 height 11
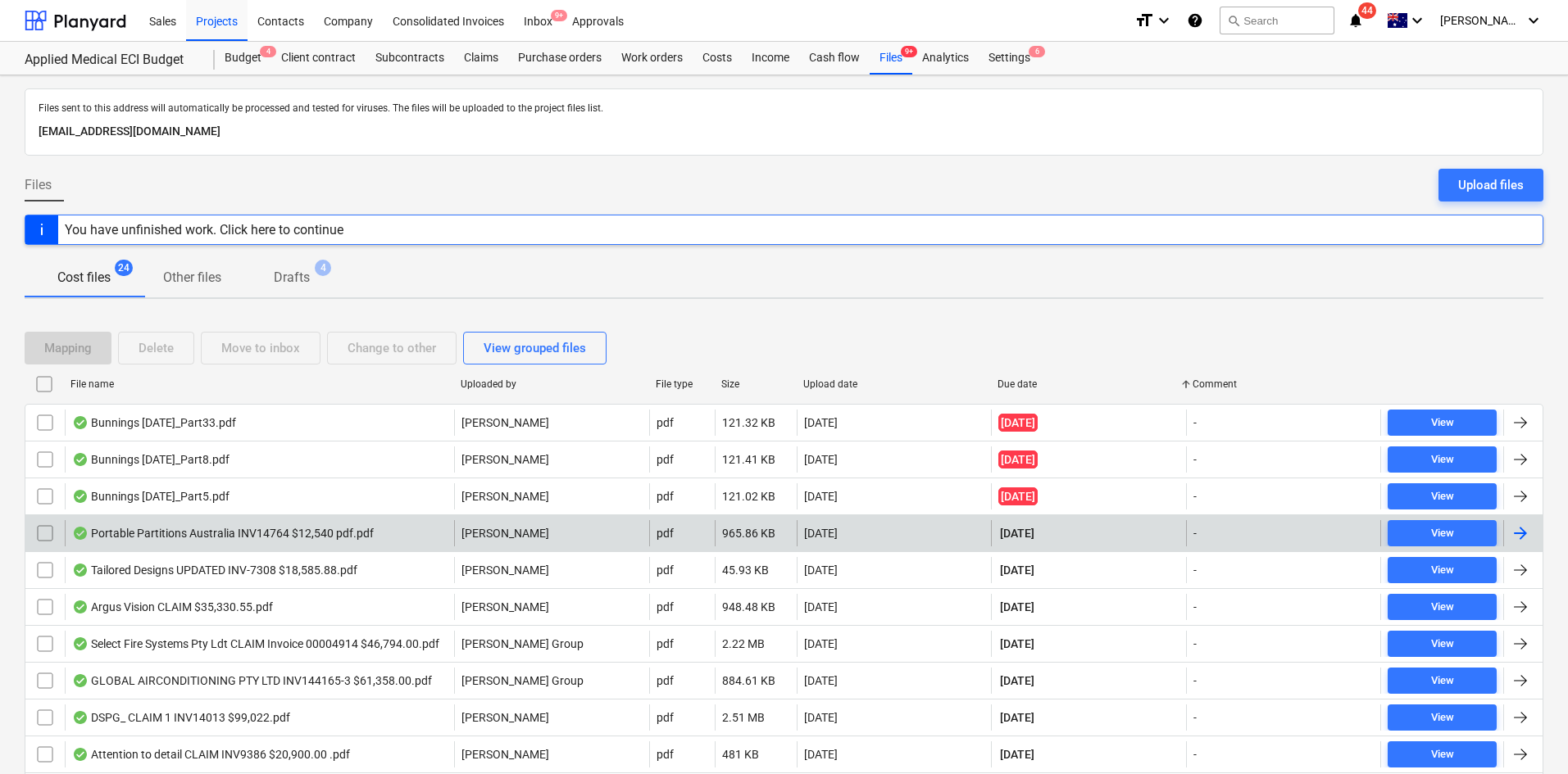
click at [231, 537] on div "Portable Partitions Australia INV14764 $12,540 pdf.pdf" at bounding box center [222, 533] width 302 height 13
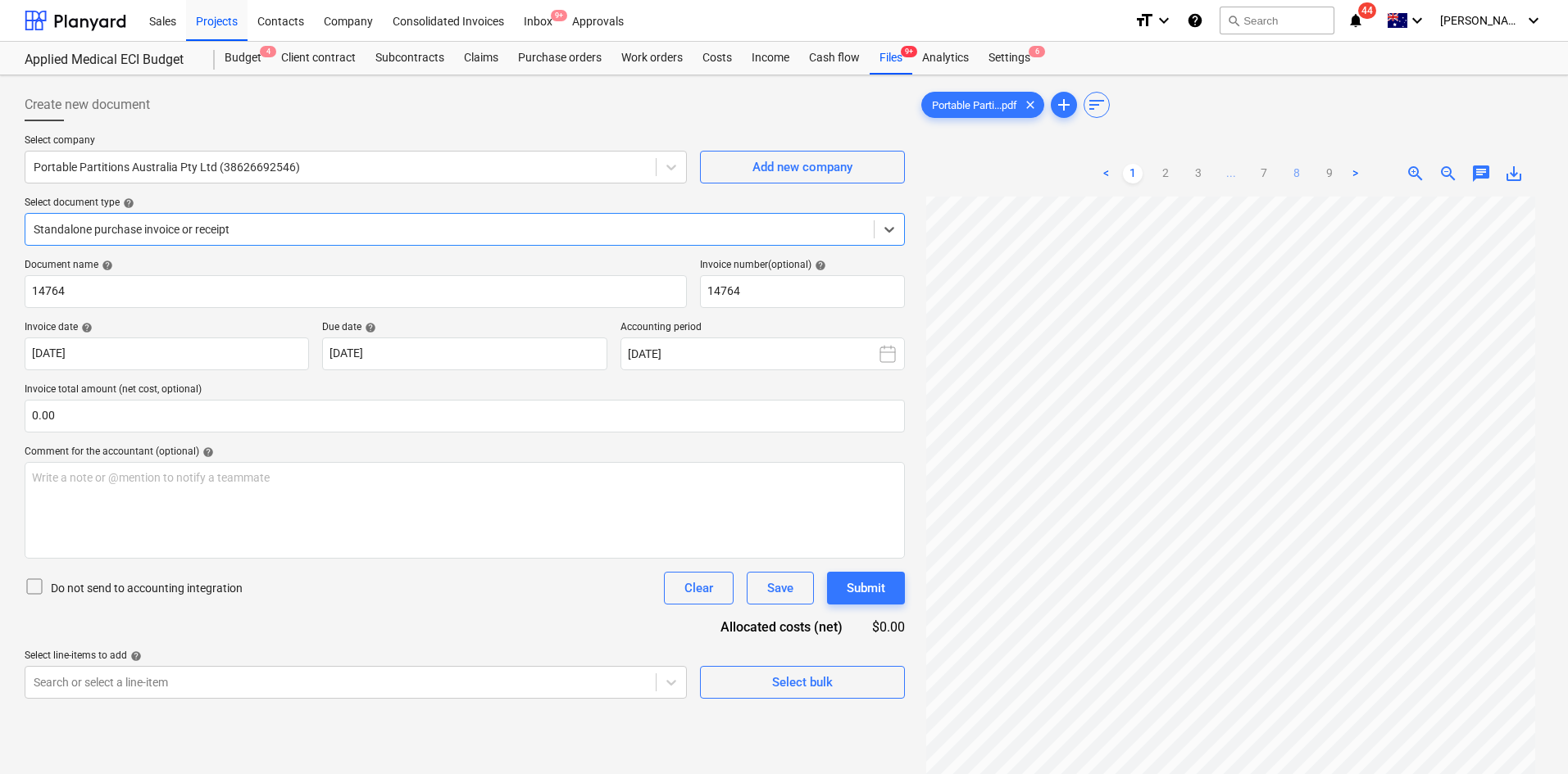
scroll to position [137, 0]
click at [1168, 182] on link "2" at bounding box center [1166, 173] width 19 height 19
drag, startPoint x: 1219, startPoint y: 172, endPoint x: 1205, endPoint y: 175, distance: 14.3
click at [1220, 172] on ul "< 1 2 3 ... 7 8 9 >" at bounding box center [1230, 173] width 269 height 19
click at [1204, 175] on link "3" at bounding box center [1198, 173] width 19 height 19
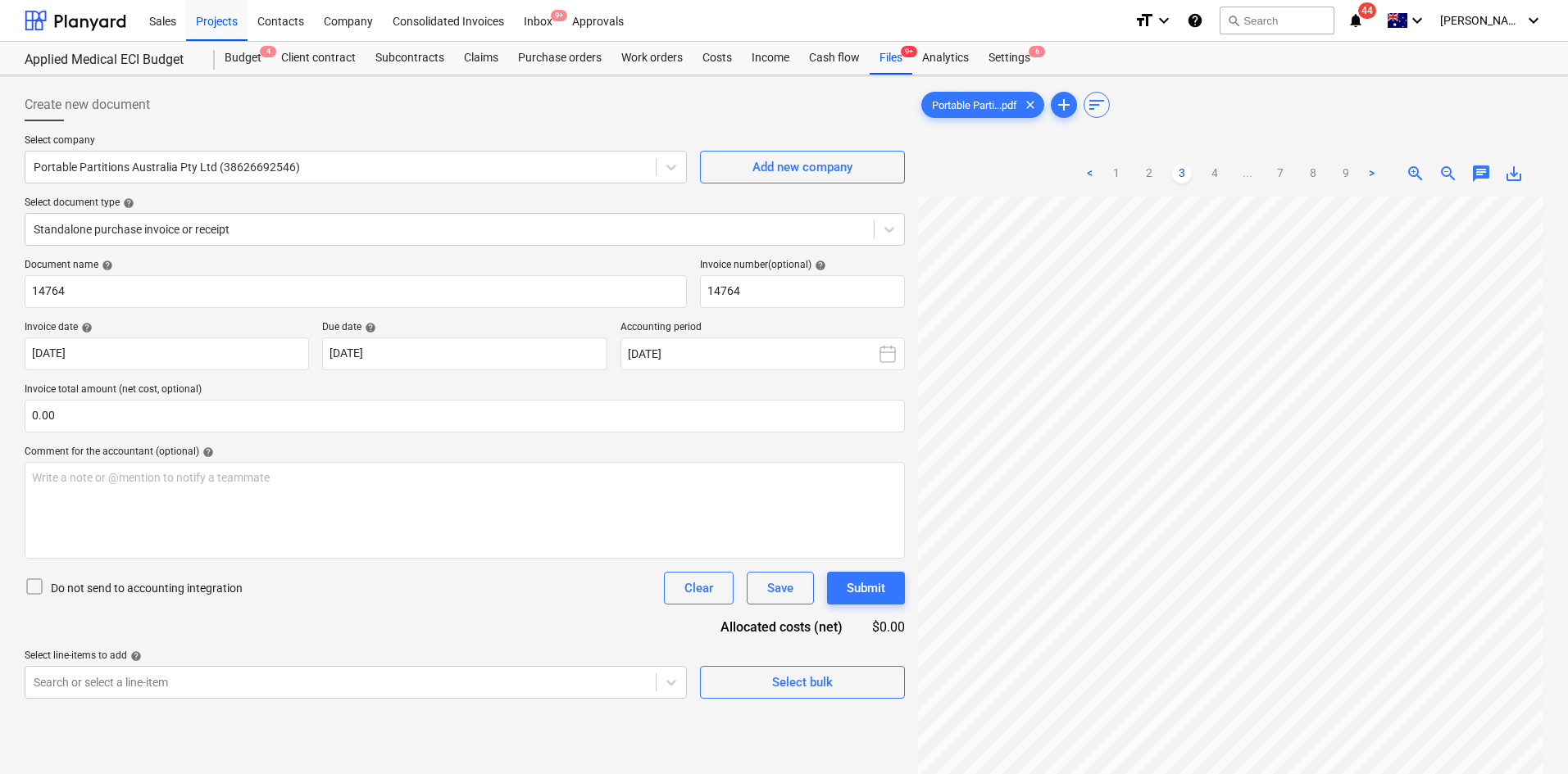
scroll to position [0, 0]
click at [1117, 177] on link "1" at bounding box center [1116, 173] width 19 height 19
click at [542, 589] on div "Do not send to accounting integration Clear Save Submit" at bounding box center [465, 588] width 880 height 32
click at [540, 589] on div "Do not send to accounting integration Clear Save Submit" at bounding box center [465, 588] width 880 height 32
click at [465, 607] on div "Document name help 14764 Invoice number (optional) help 14764 Invoice date help…" at bounding box center [465, 478] width 880 height 440
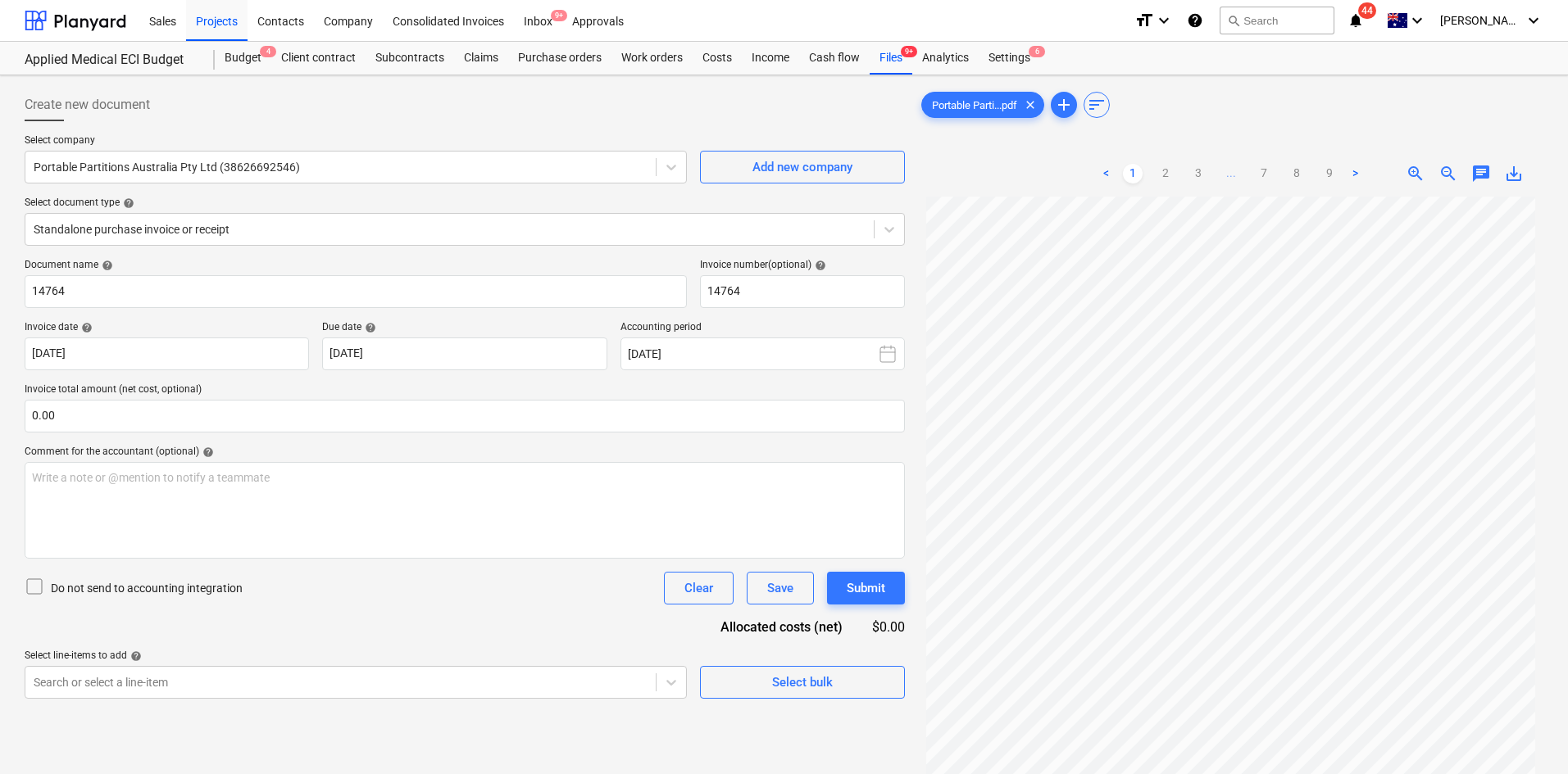
click at [466, 596] on div "Do not send to accounting integration Clear Save Submit" at bounding box center [465, 588] width 880 height 32
click at [482, 585] on div "Do not send to accounting integration Clear Save Submit" at bounding box center [465, 588] width 880 height 32
click at [469, 604] on div "Document name help 14764 Invoice number (optional) help 14764 Invoice date help…" at bounding box center [465, 478] width 880 height 440
click at [416, 602] on div "Do not send to accounting integration Clear Save Submit" at bounding box center [465, 588] width 880 height 32
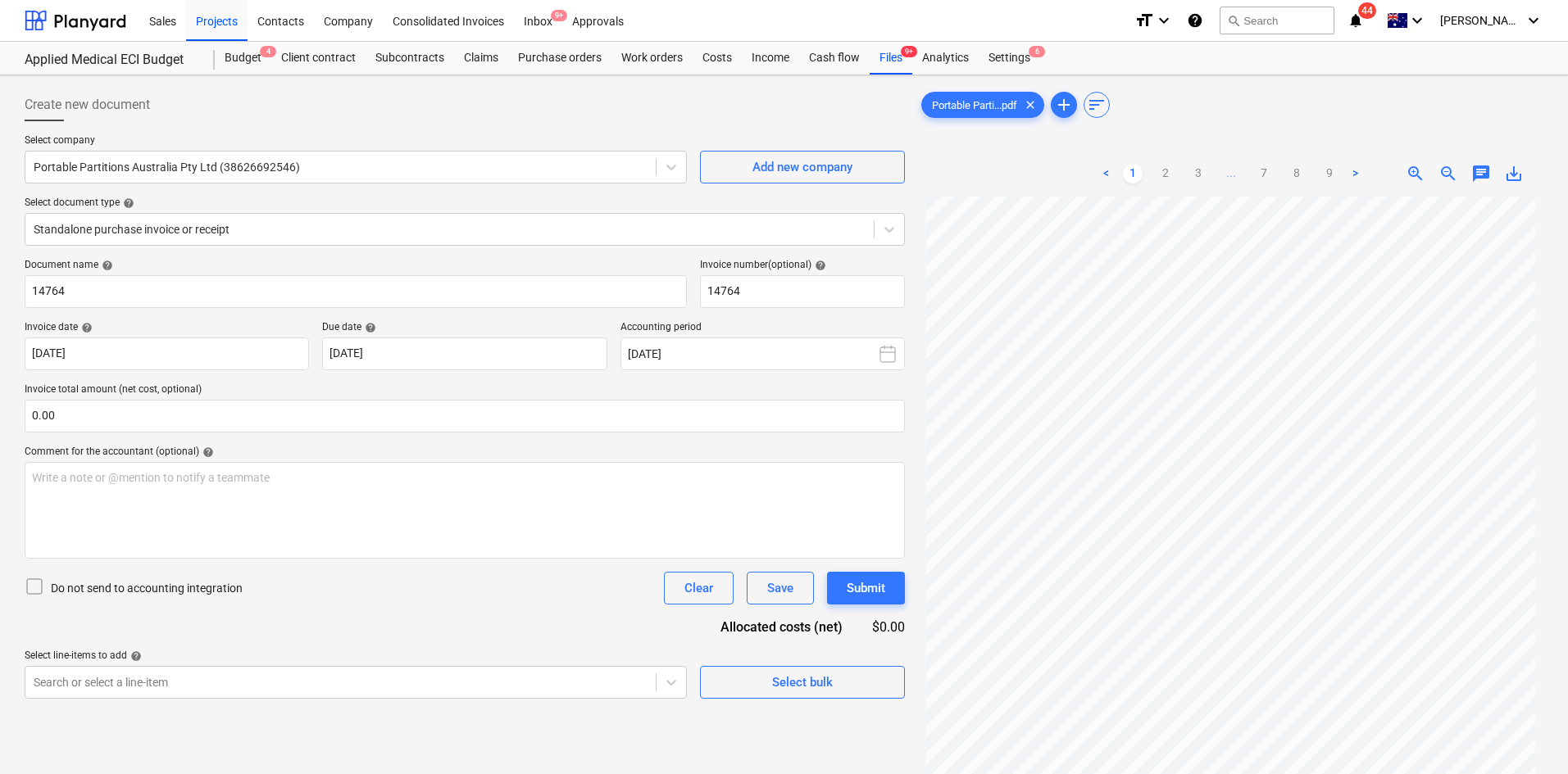
click at [416, 601] on div "Do not send to accounting integration Clear Save Submit" at bounding box center [465, 588] width 880 height 32
click at [424, 590] on div "Do not send to accounting integration Clear Save Submit" at bounding box center [465, 588] width 880 height 32
click at [1166, 176] on link "2" at bounding box center [1166, 173] width 19 height 19
click at [1159, 174] on link "2" at bounding box center [1166, 173] width 19 height 19
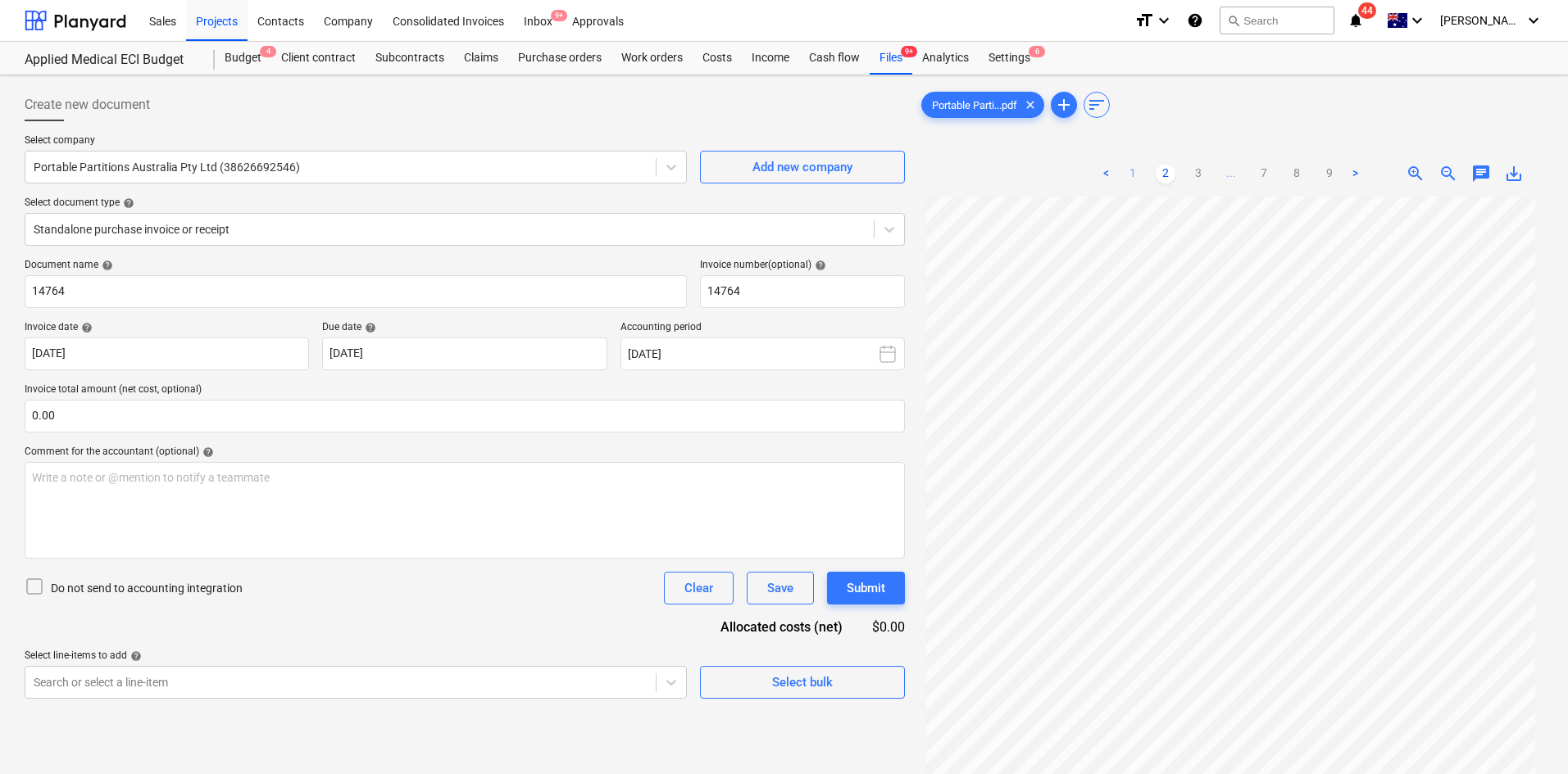
click at [1142, 176] on ul "< 1 2 3 ... 7 8 9 >" at bounding box center [1230, 173] width 269 height 19
click at [1132, 180] on link "1" at bounding box center [1132, 173] width 19 height 19
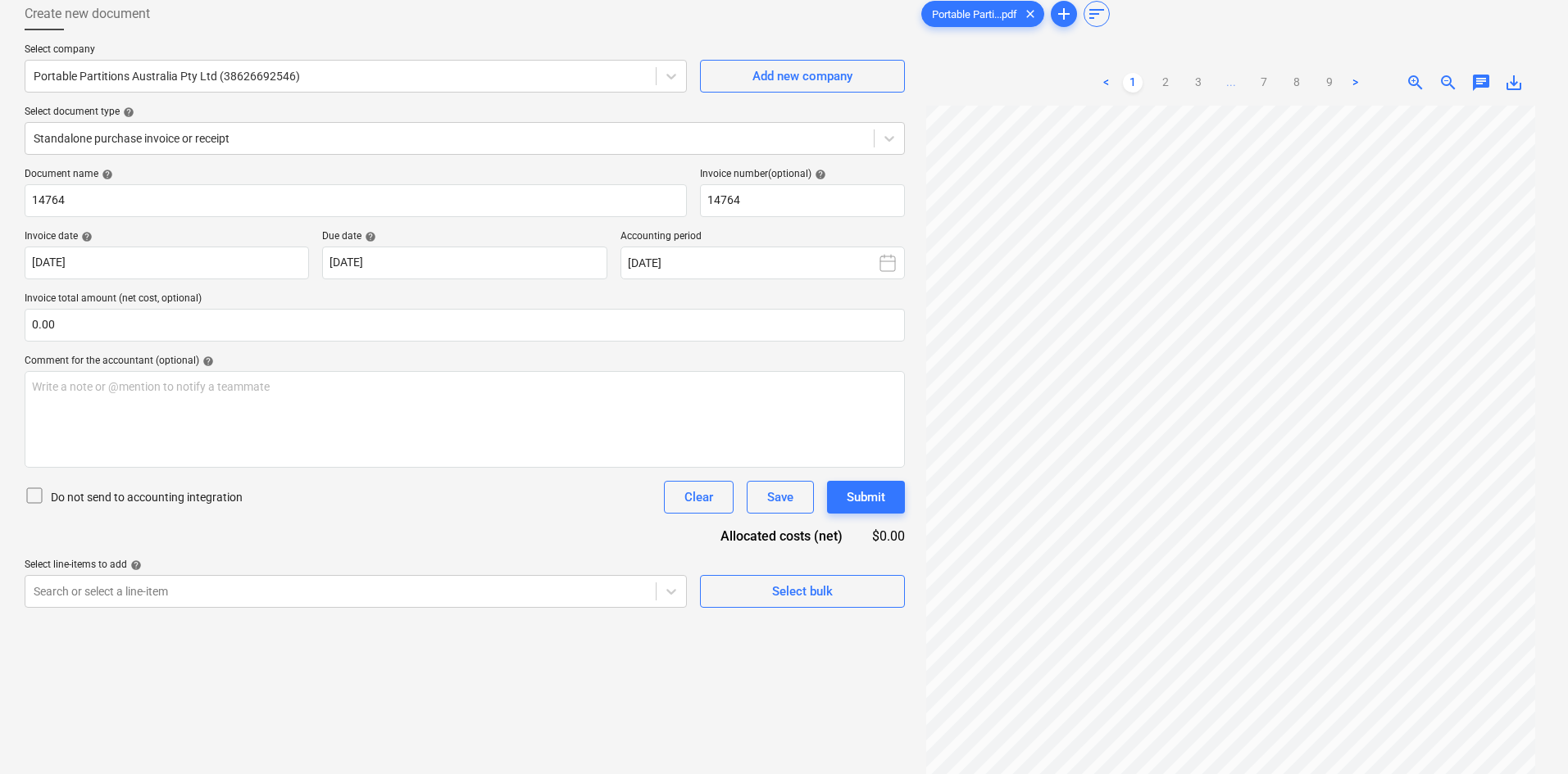
scroll to position [164, 0]
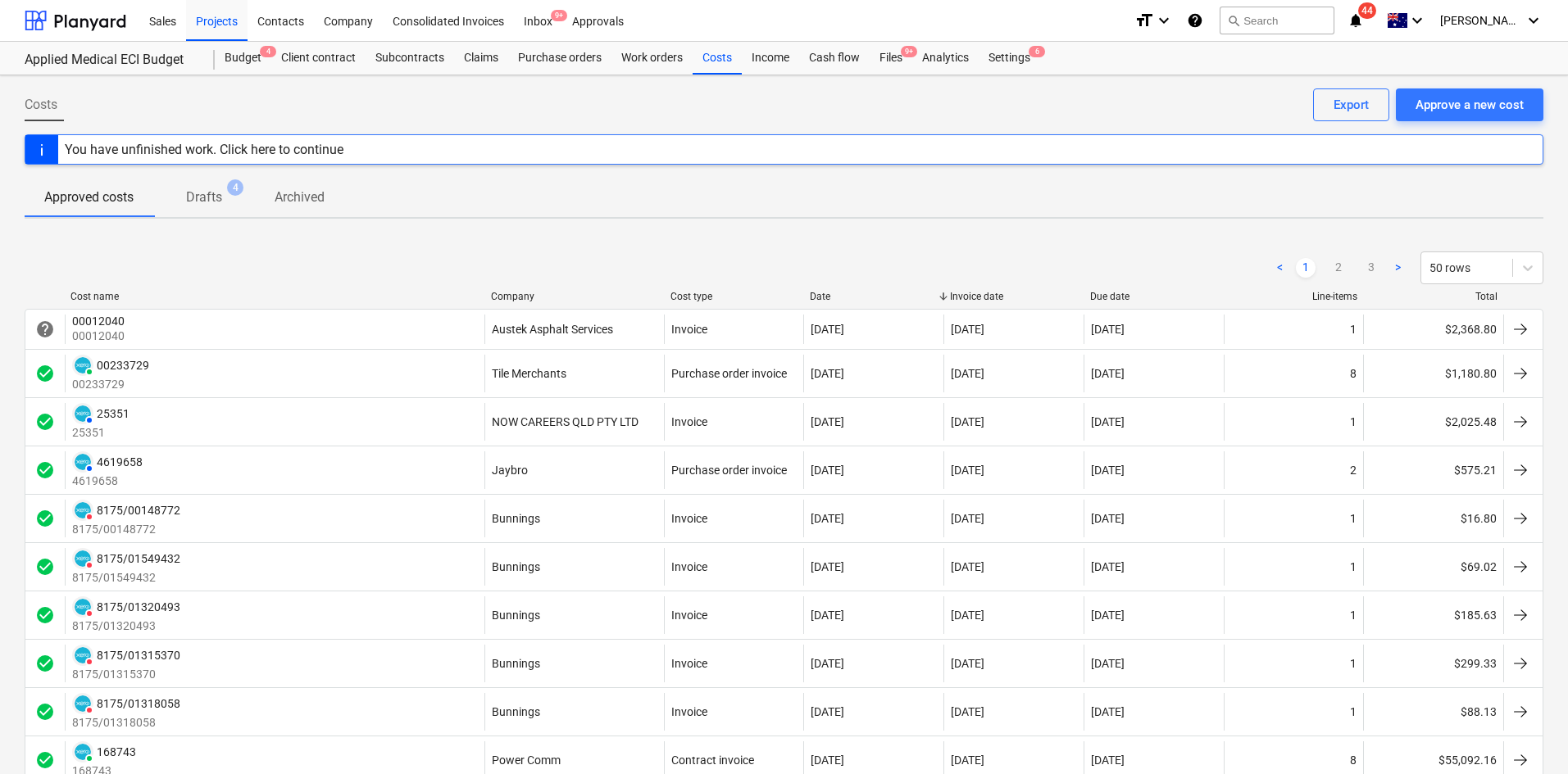
click at [524, 293] on div "Company" at bounding box center [574, 296] width 166 height 11
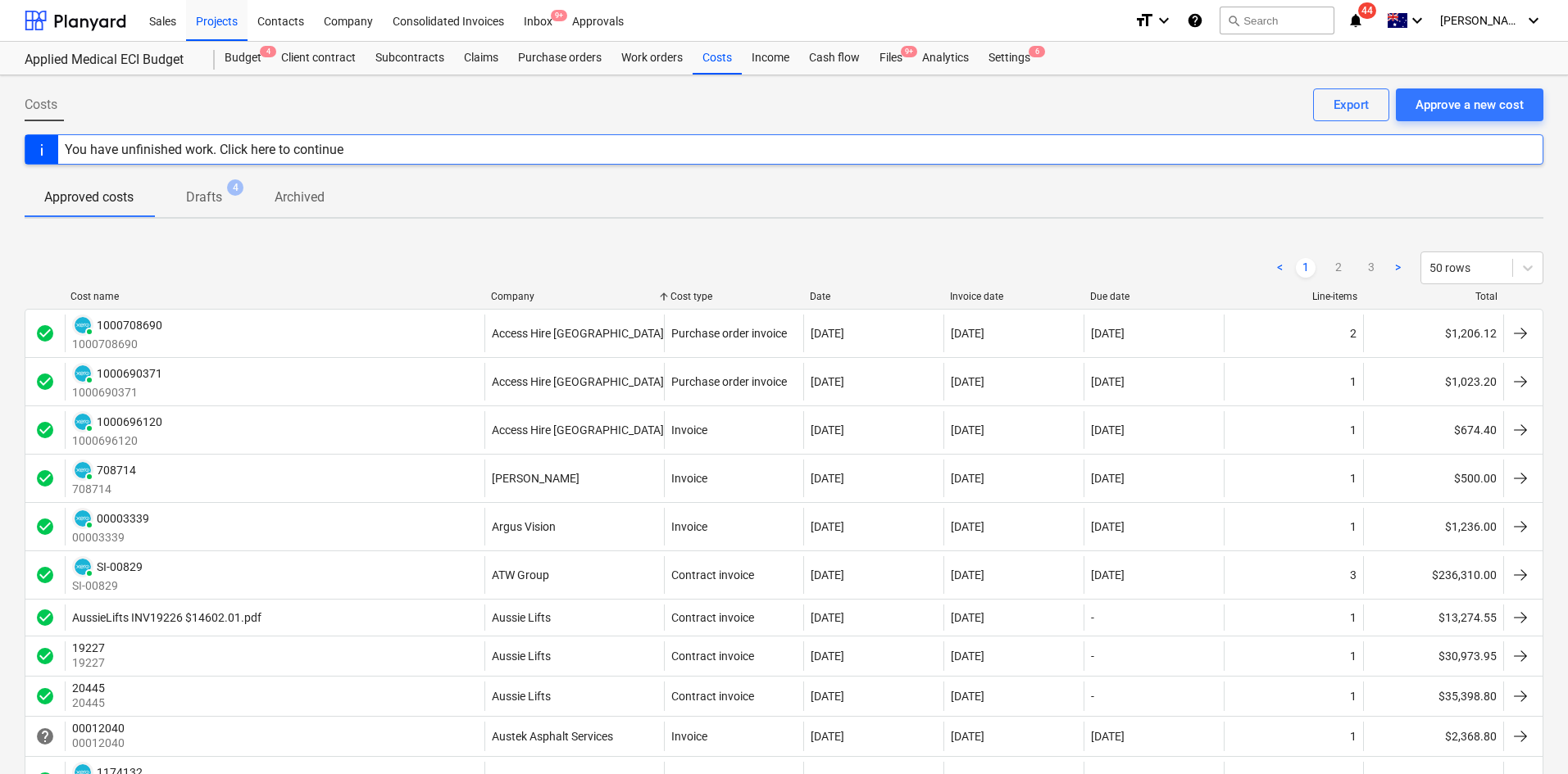
click at [524, 293] on div "Company" at bounding box center [574, 296] width 166 height 11
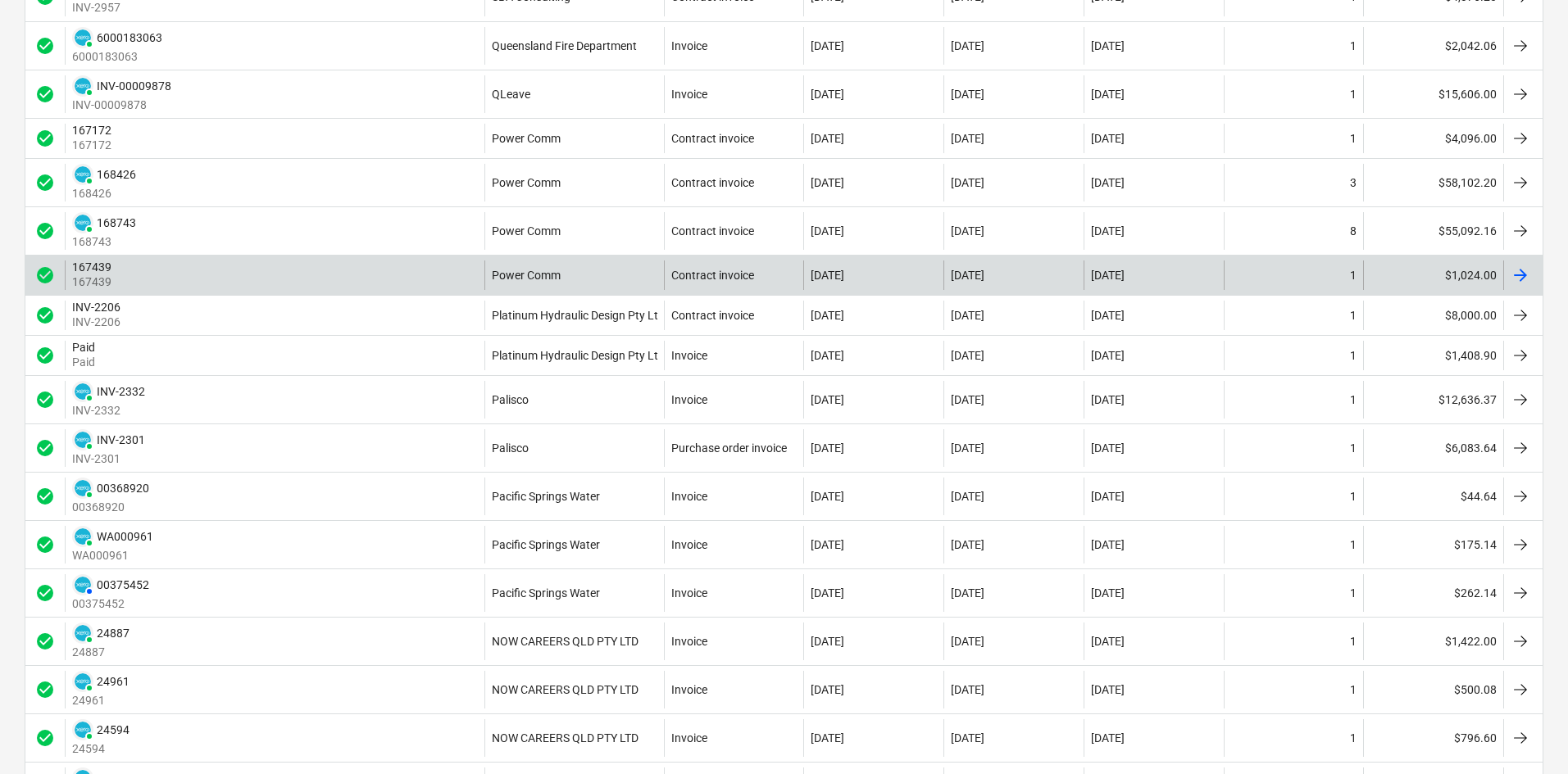
scroll to position [1884, 0]
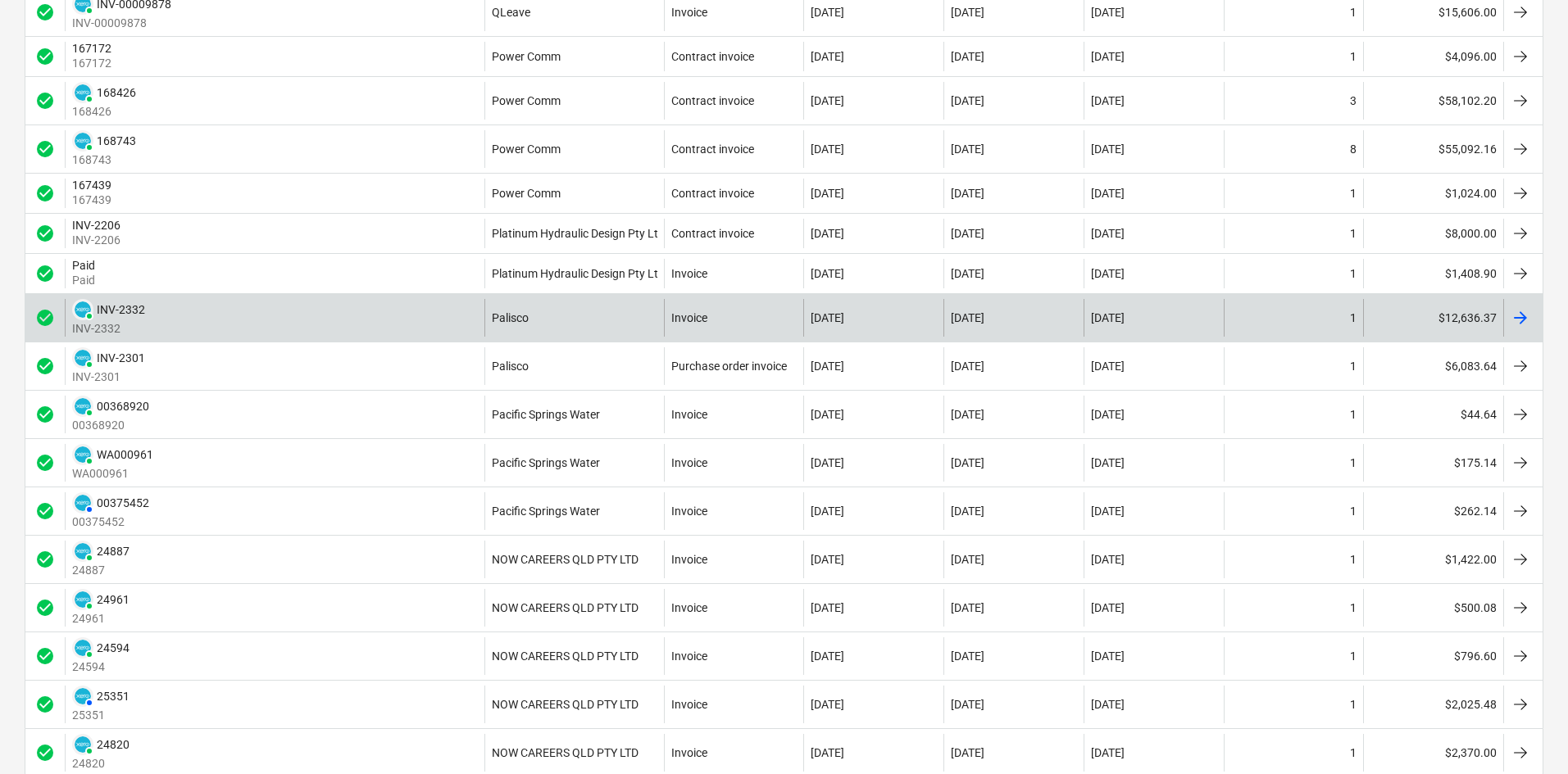
click at [351, 331] on div "PAID INV-2332 INV-2332" at bounding box center [275, 317] width 420 height 38
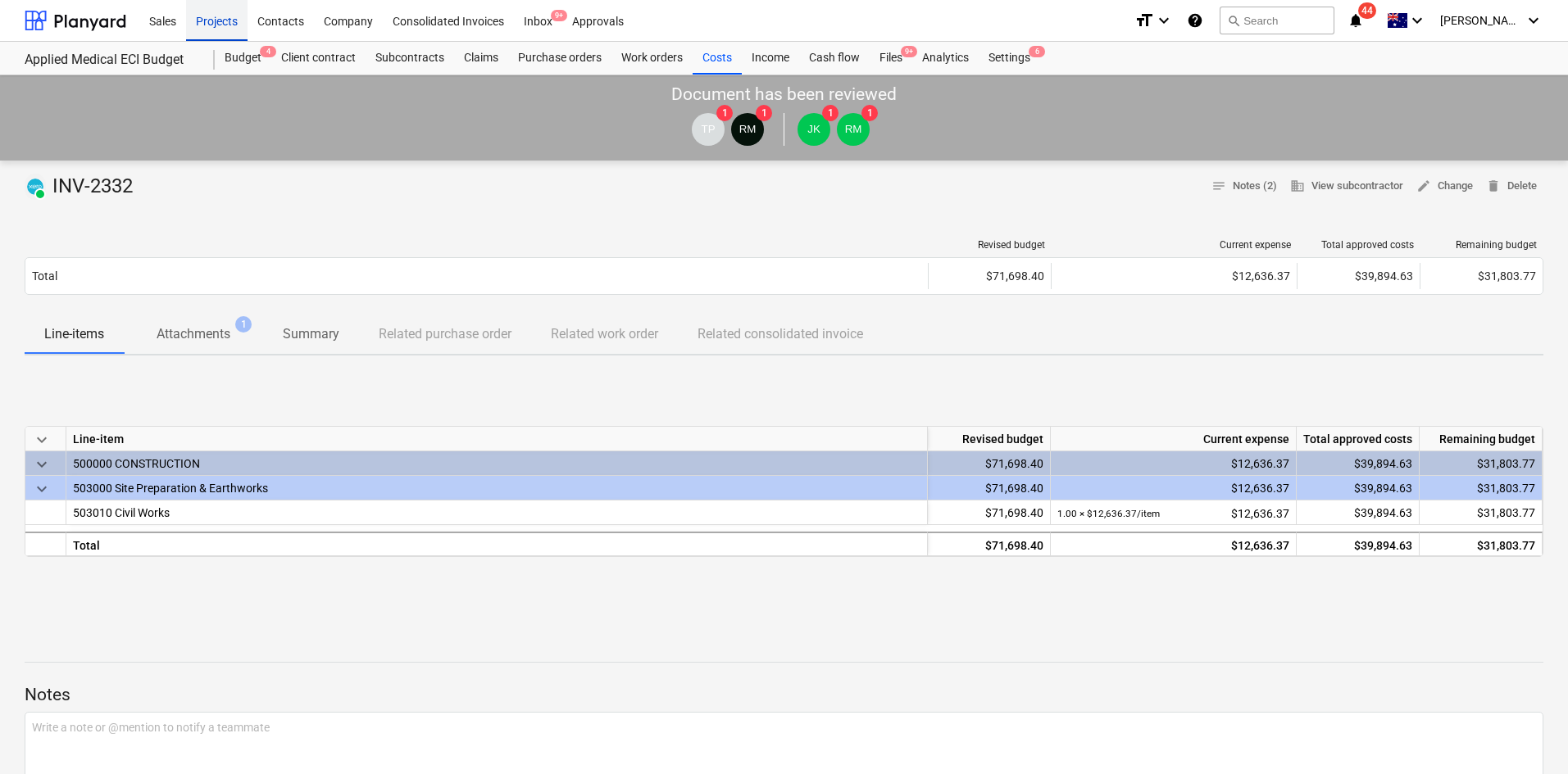
click at [231, 14] on div "Projects" at bounding box center [217, 20] width 61 height 42
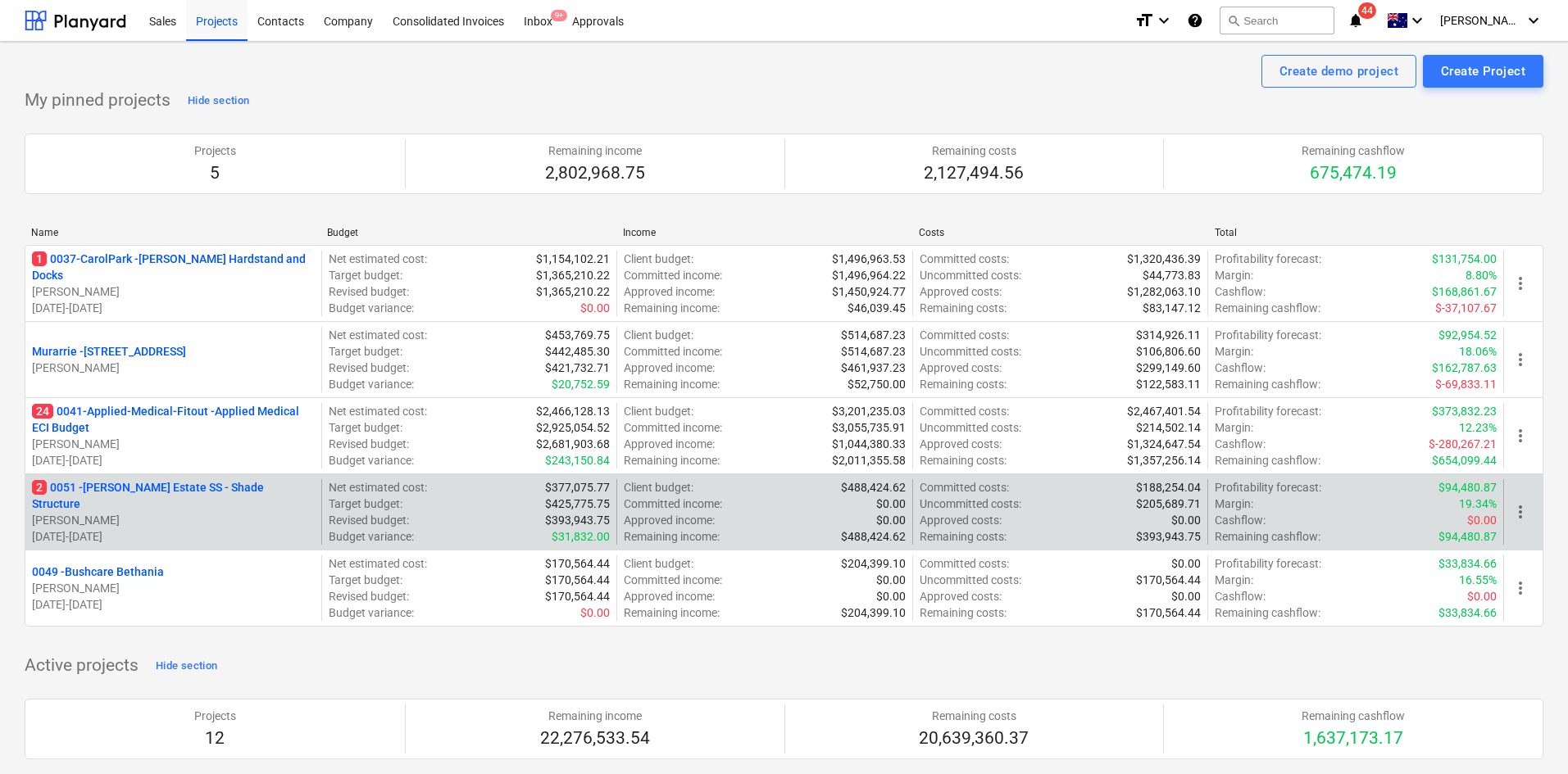
click at [211, 490] on p "2 0051 - [PERSON_NAME] Estate SS - Shade Structure" at bounding box center [173, 495] width 283 height 32
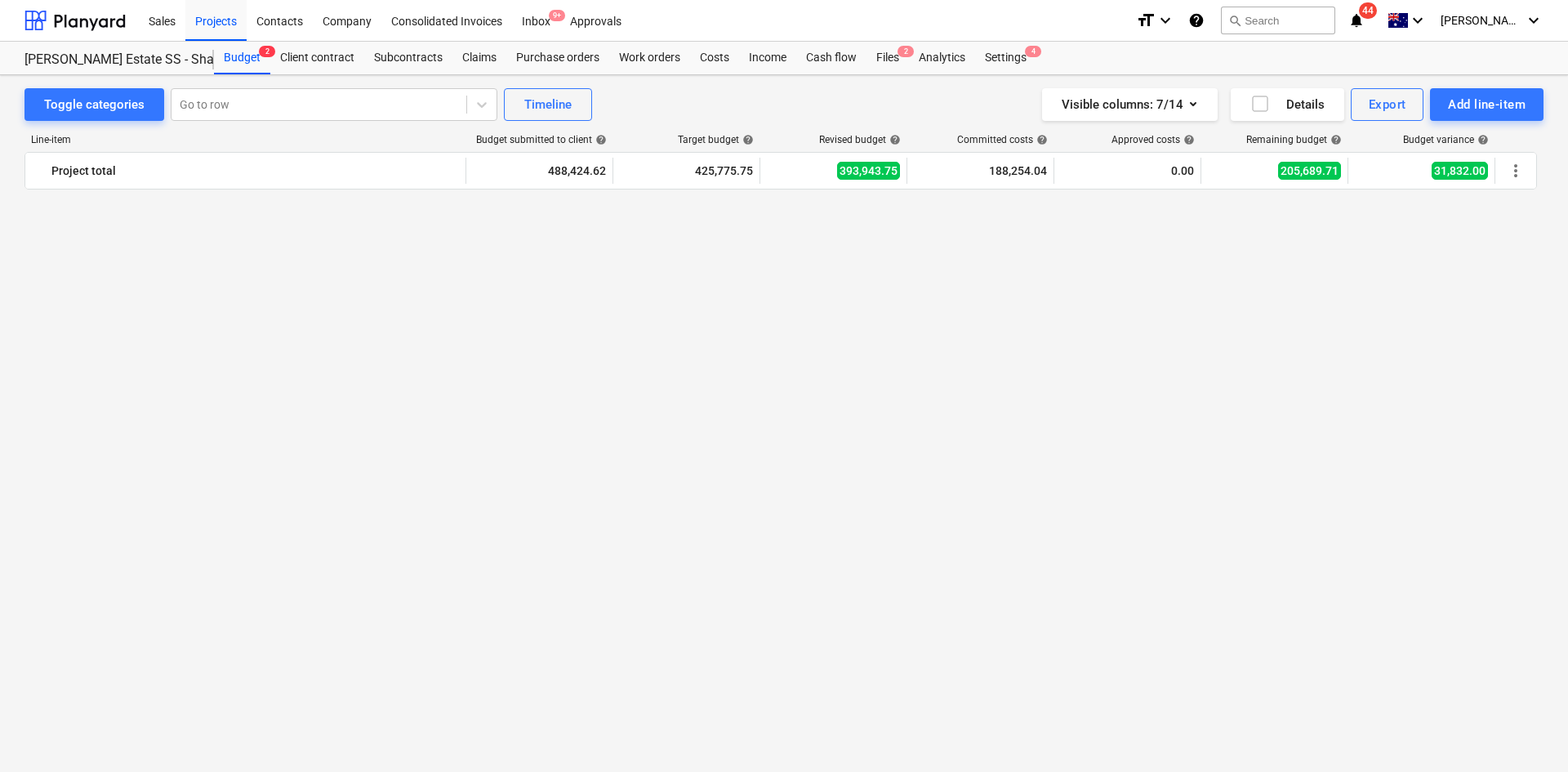
scroll to position [3538, 0]
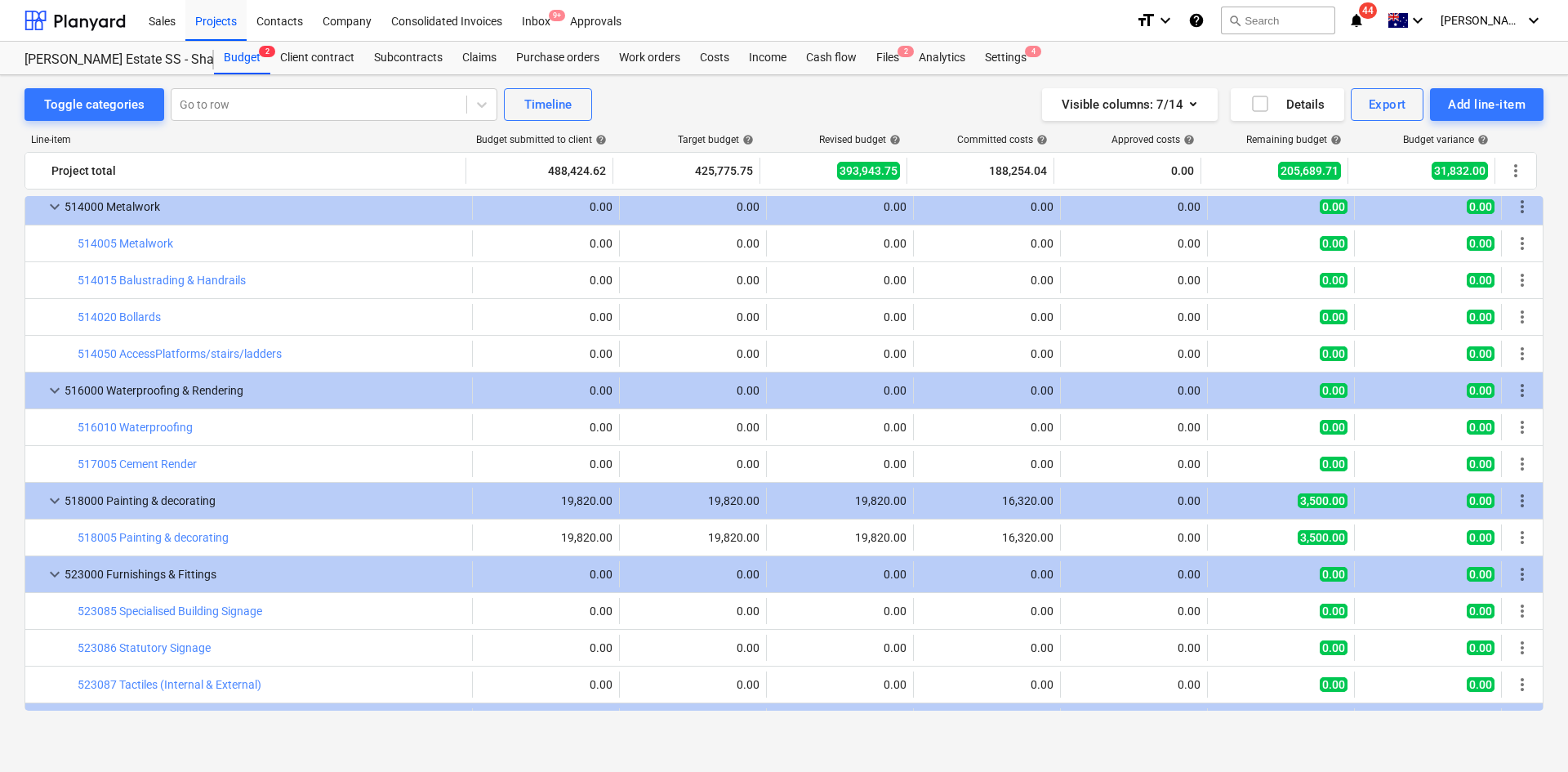
click at [882, 75] on div "Toggle categories Go to row Timeline Visible columns : 7/14 Details Export Add …" at bounding box center [784, 409] width 1568 height 668
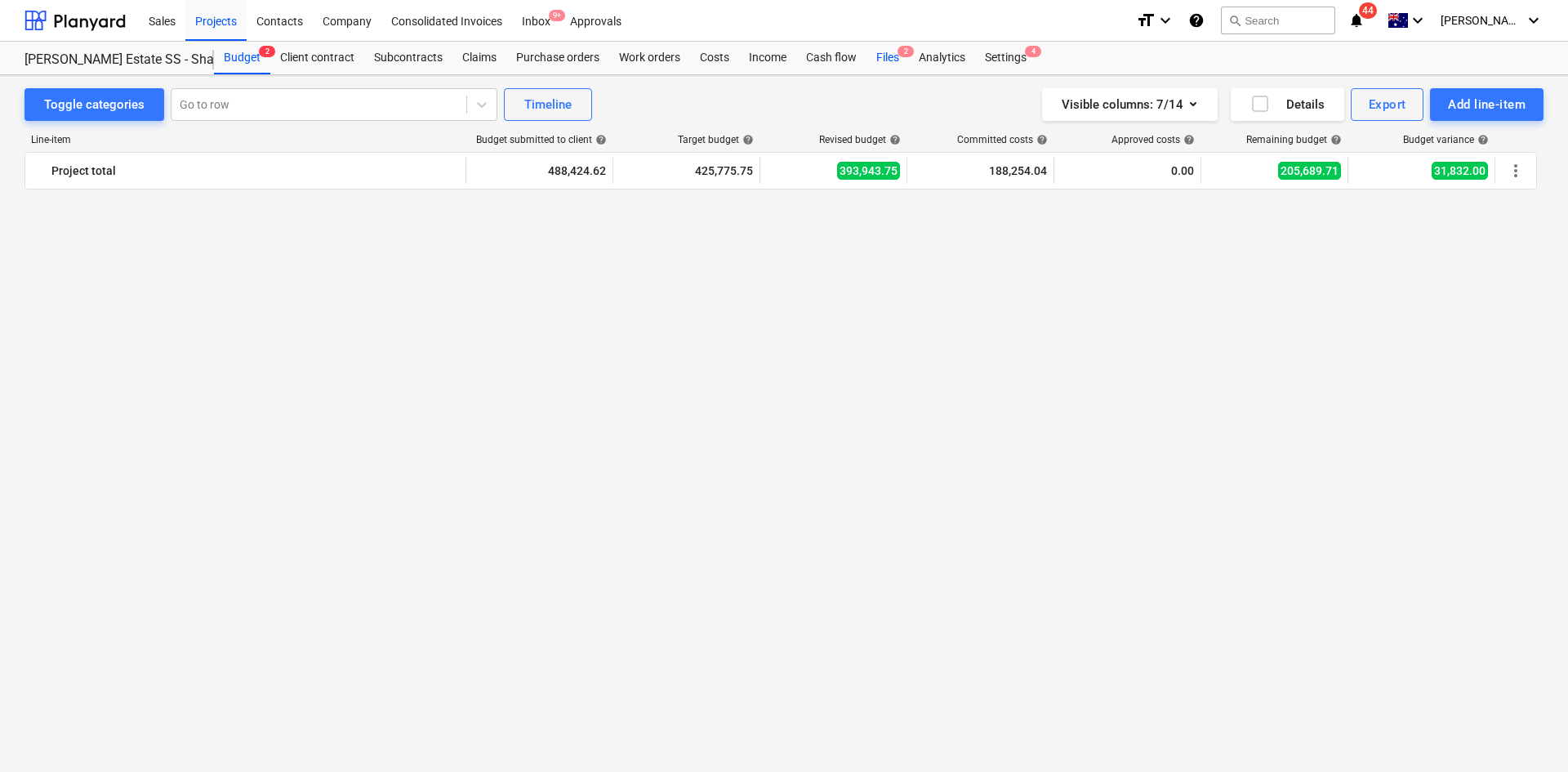
click at [898, 60] on div "Files 2" at bounding box center [888, 58] width 43 height 32
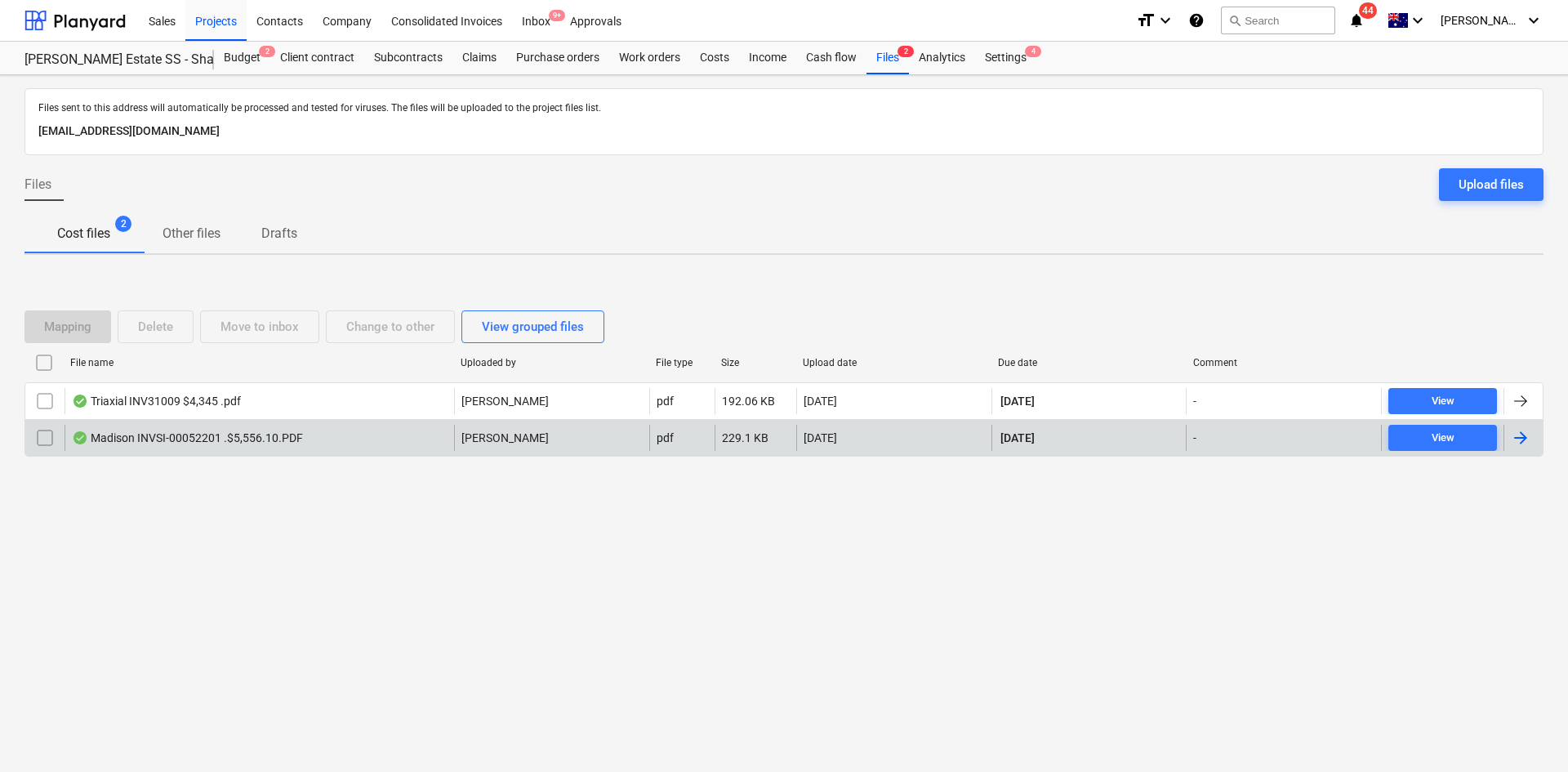
click at [283, 434] on div "Madison INVSI-00052201 .$5,556.10.PDF" at bounding box center [187, 438] width 231 height 13
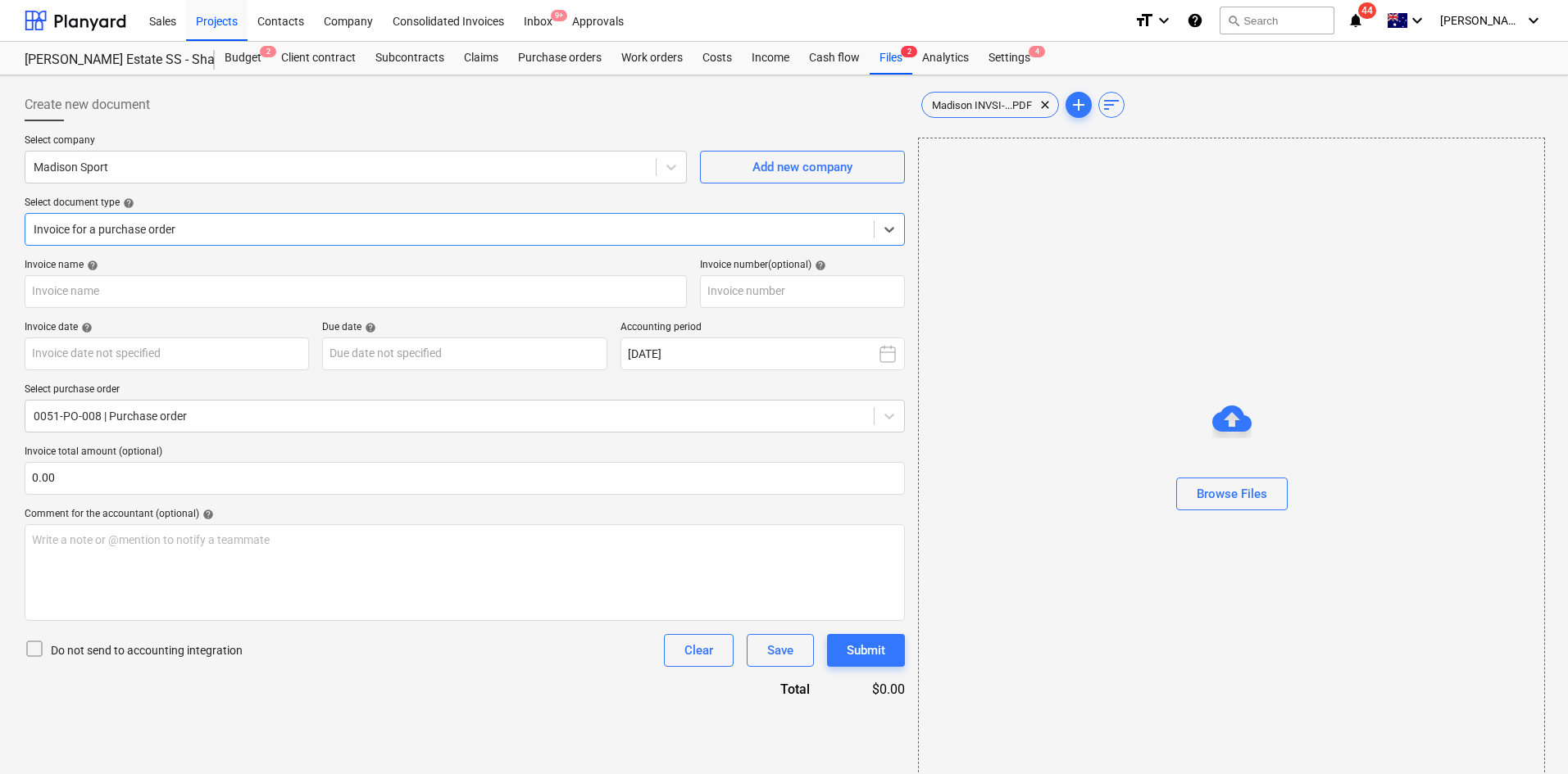
type input "SI-00052201"
type input "01 Sep 2025"
type input "03 Sep 2025"
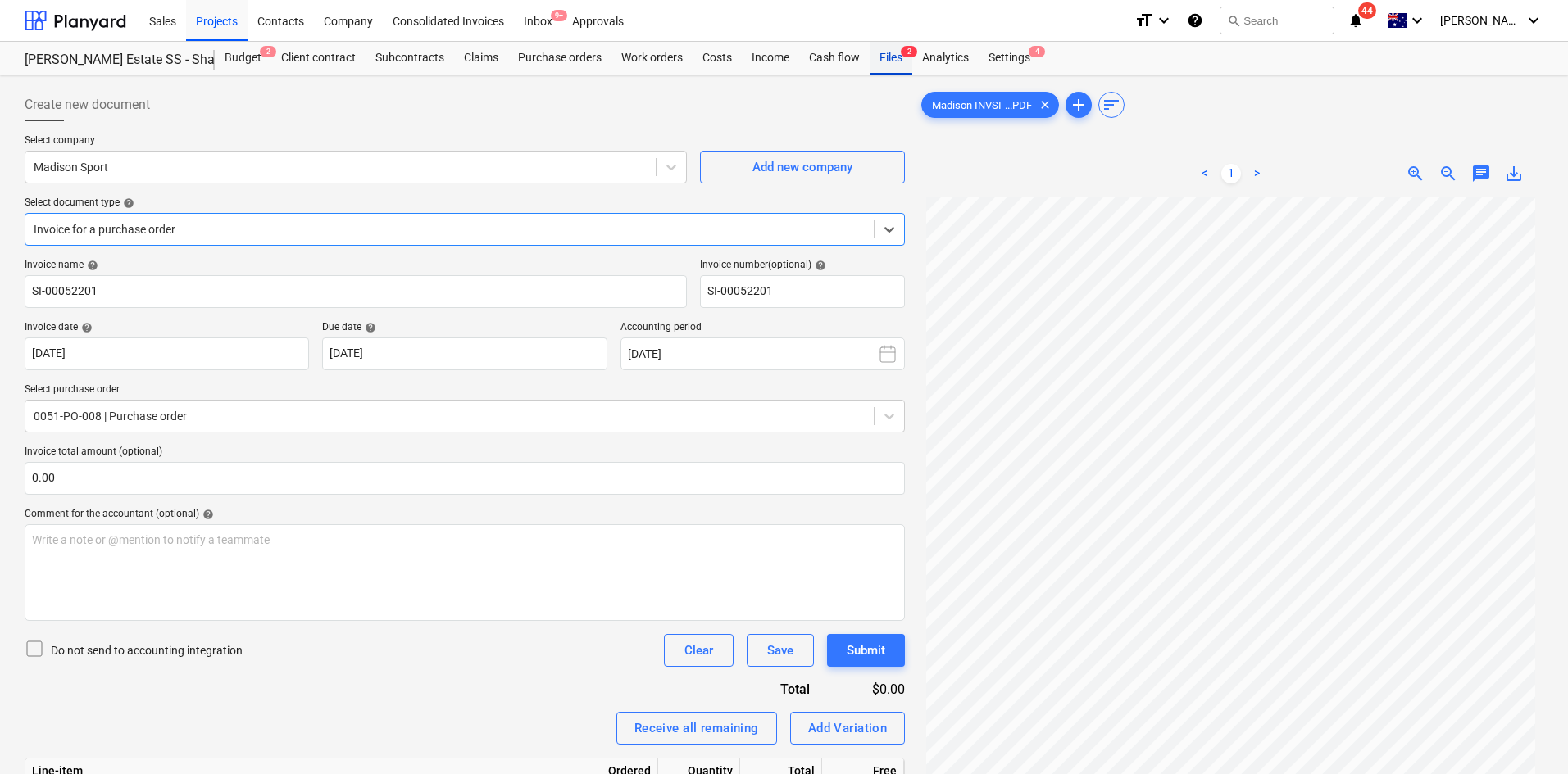
click at [893, 60] on div "Files 2" at bounding box center [891, 58] width 43 height 32
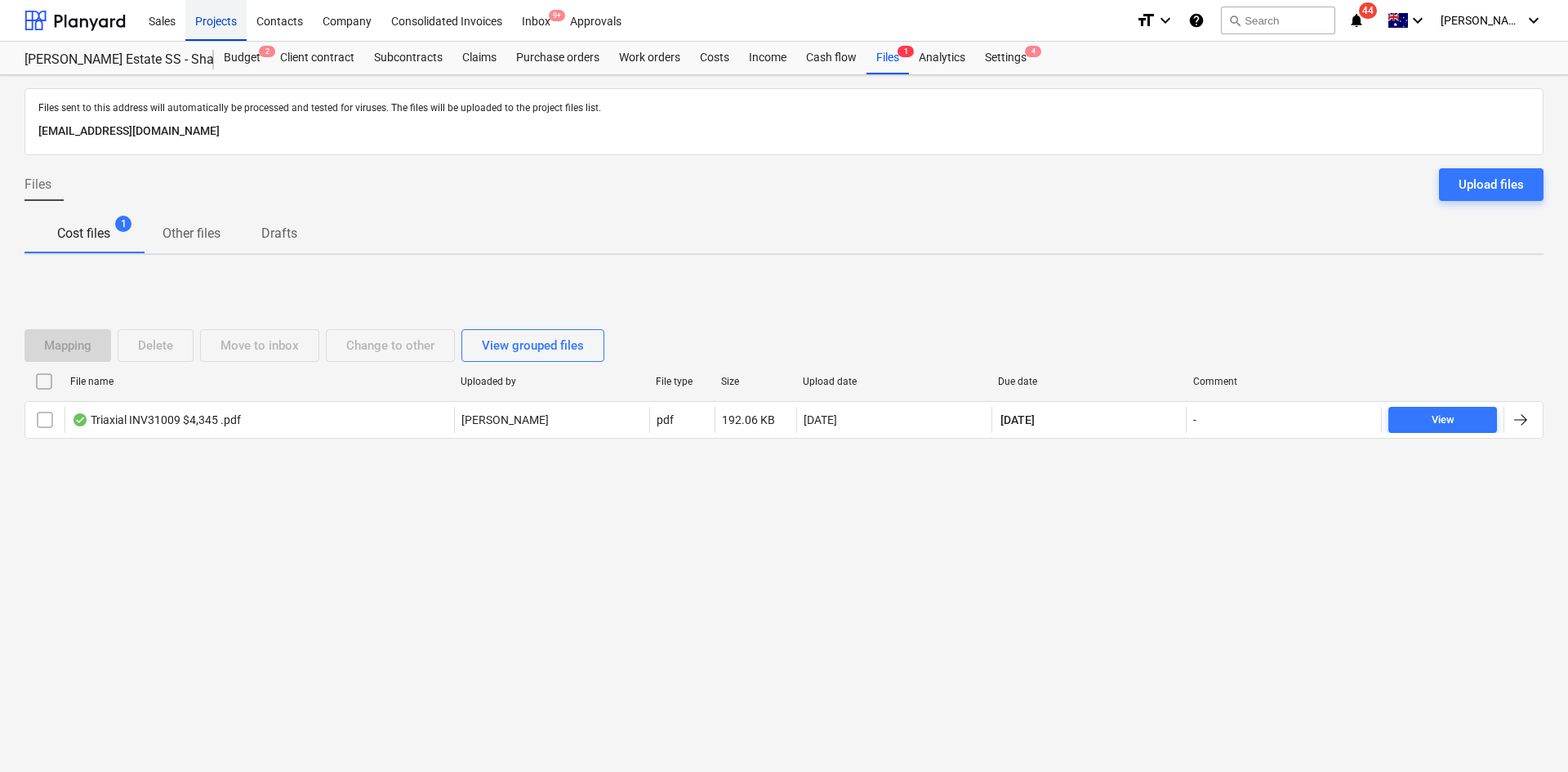
click at [226, 21] on div "Projects" at bounding box center [216, 20] width 61 height 42
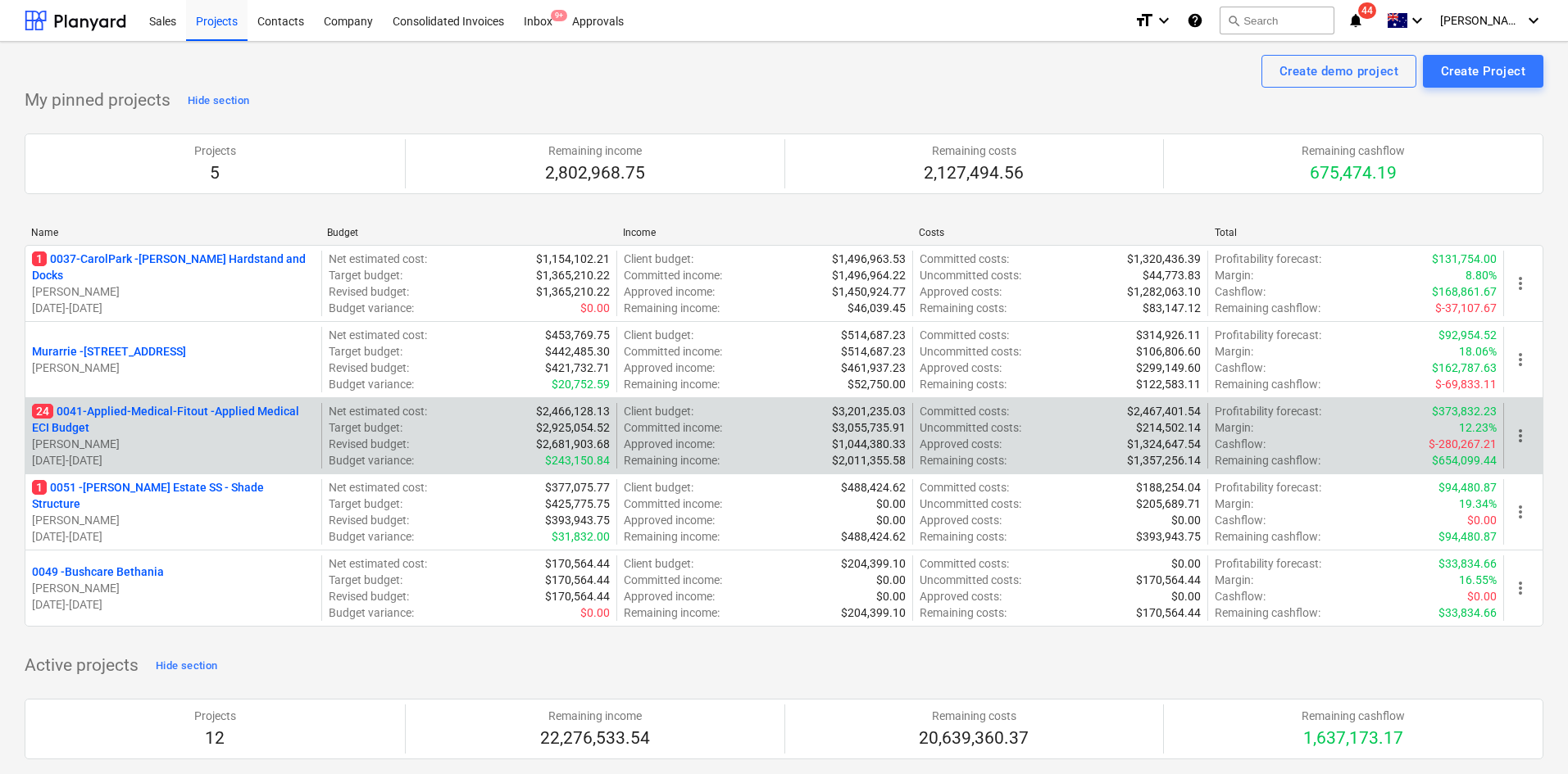
click at [233, 415] on p "24 0041-Applied-Medical-Fitout - Applied Medical ECI Budget" at bounding box center [173, 419] width 283 height 32
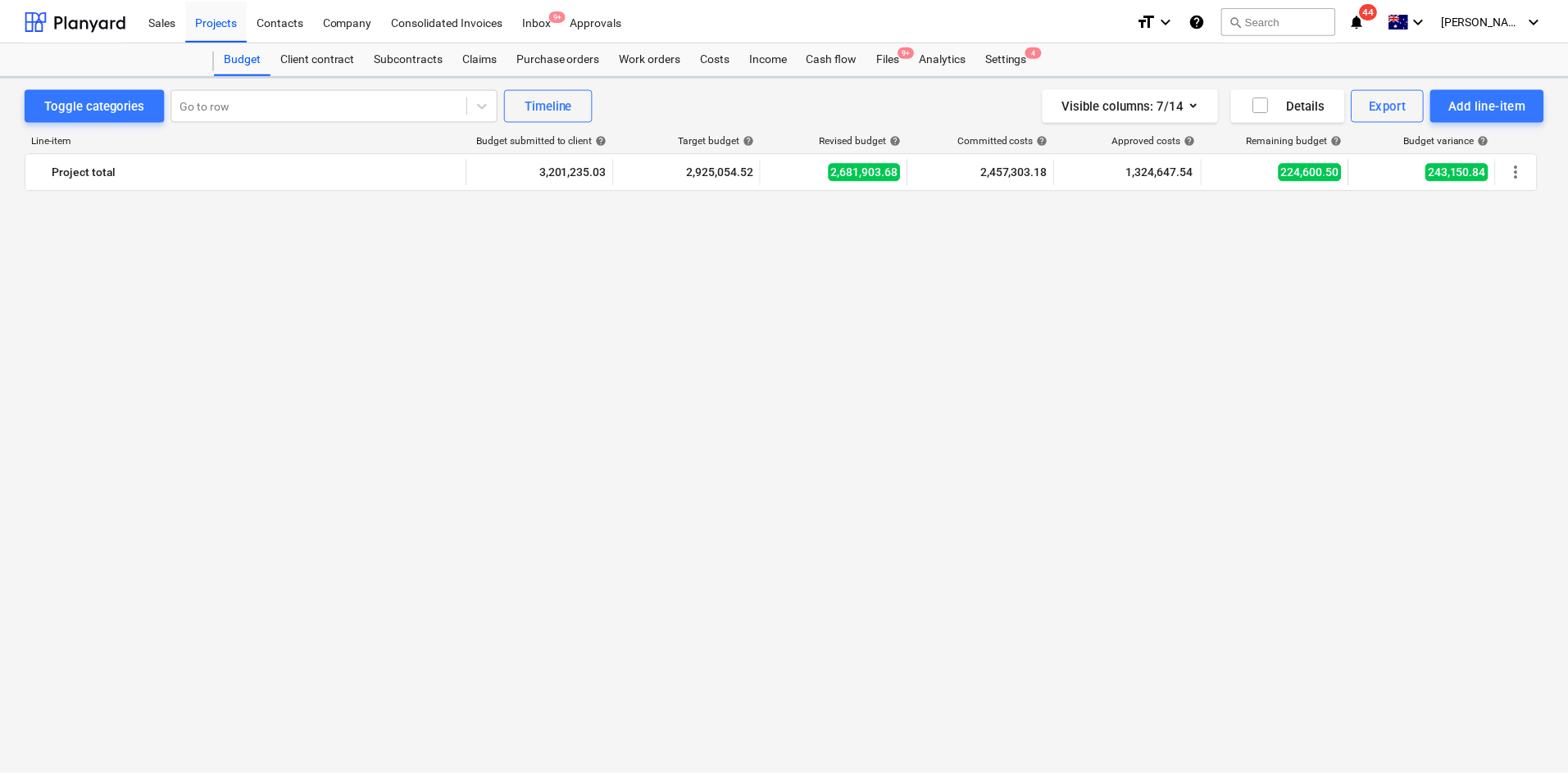
scroll to position [3547, 0]
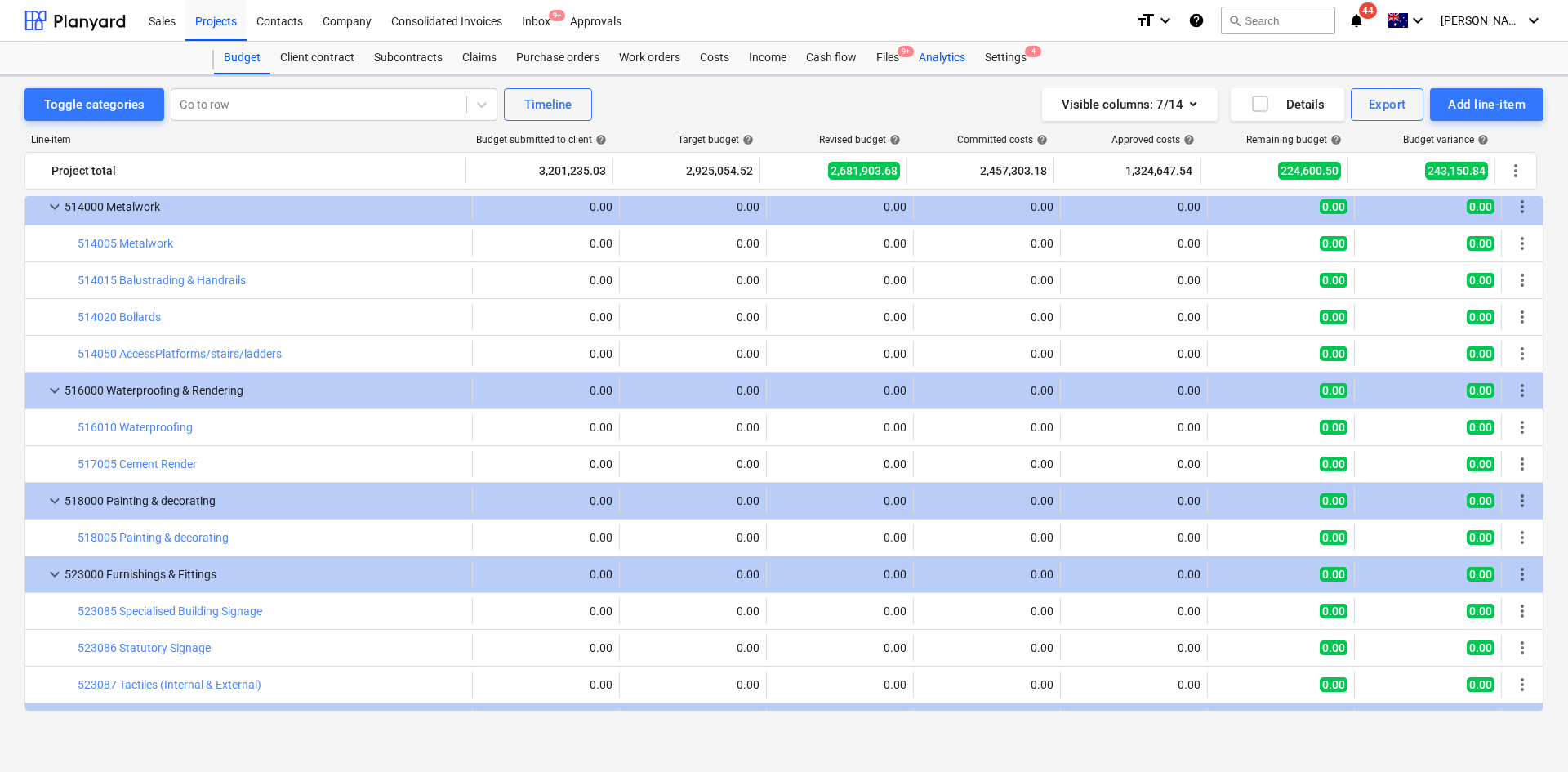
drag, startPoint x: 899, startPoint y: 49, endPoint x: 912, endPoint y: 64, distance: 19.8
click at [899, 49] on span "9+" at bounding box center [905, 51] width 17 height 11
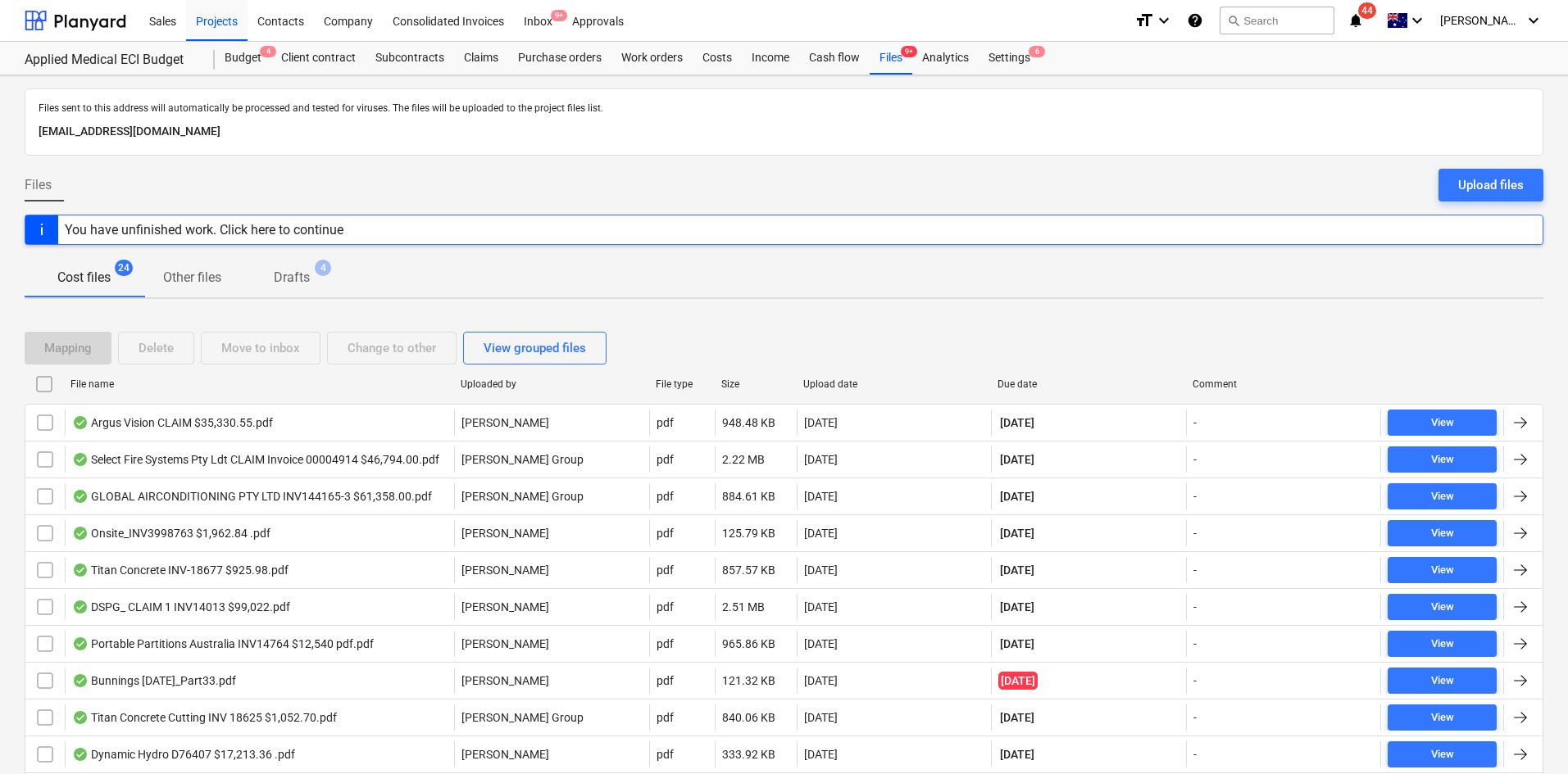
click at [1015, 379] on div "Due date" at bounding box center [1088, 384] width 182 height 11
checkbox input "false"
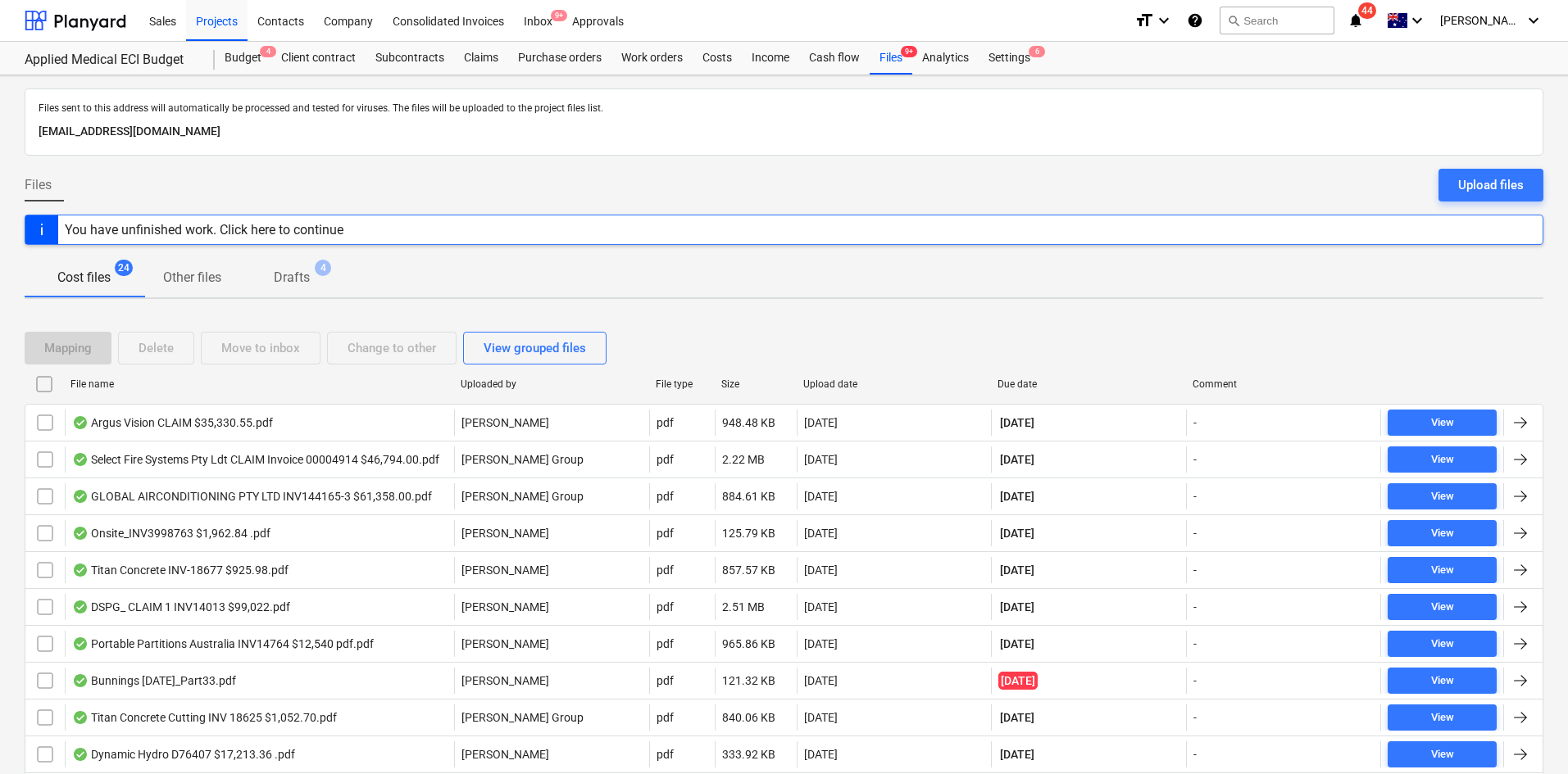
checkbox input "false"
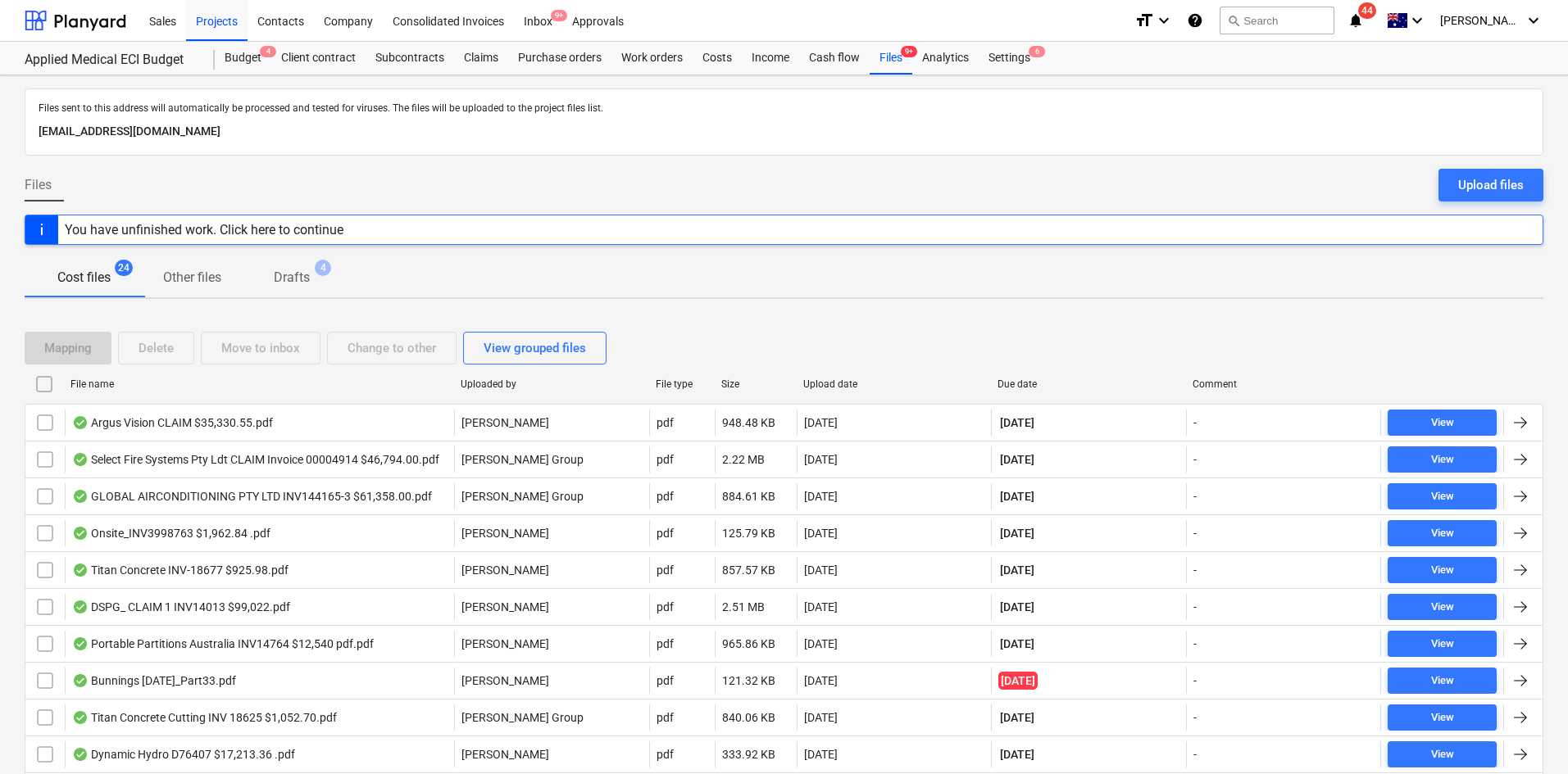
checkbox input "false"
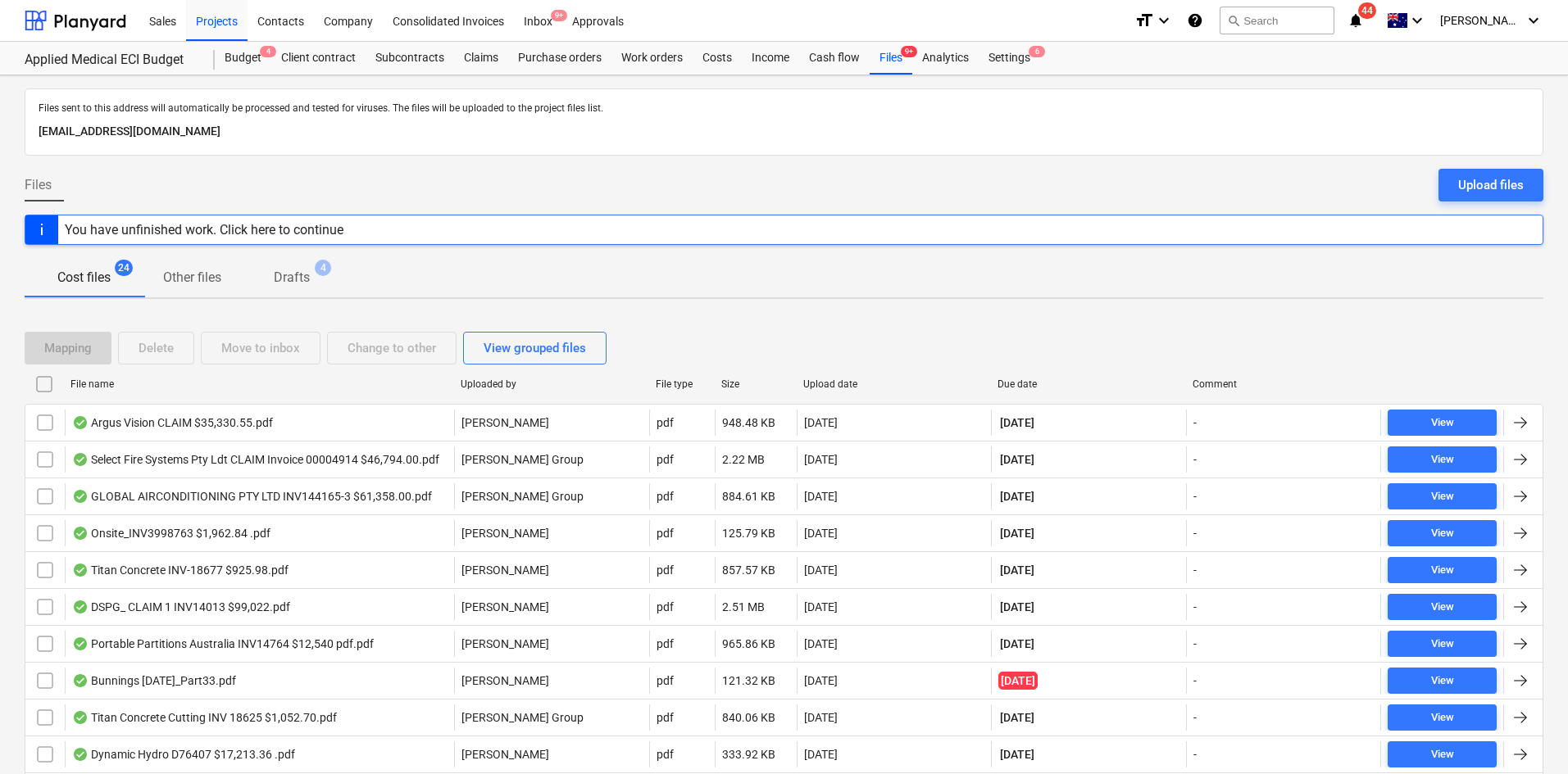
checkbox input "false"
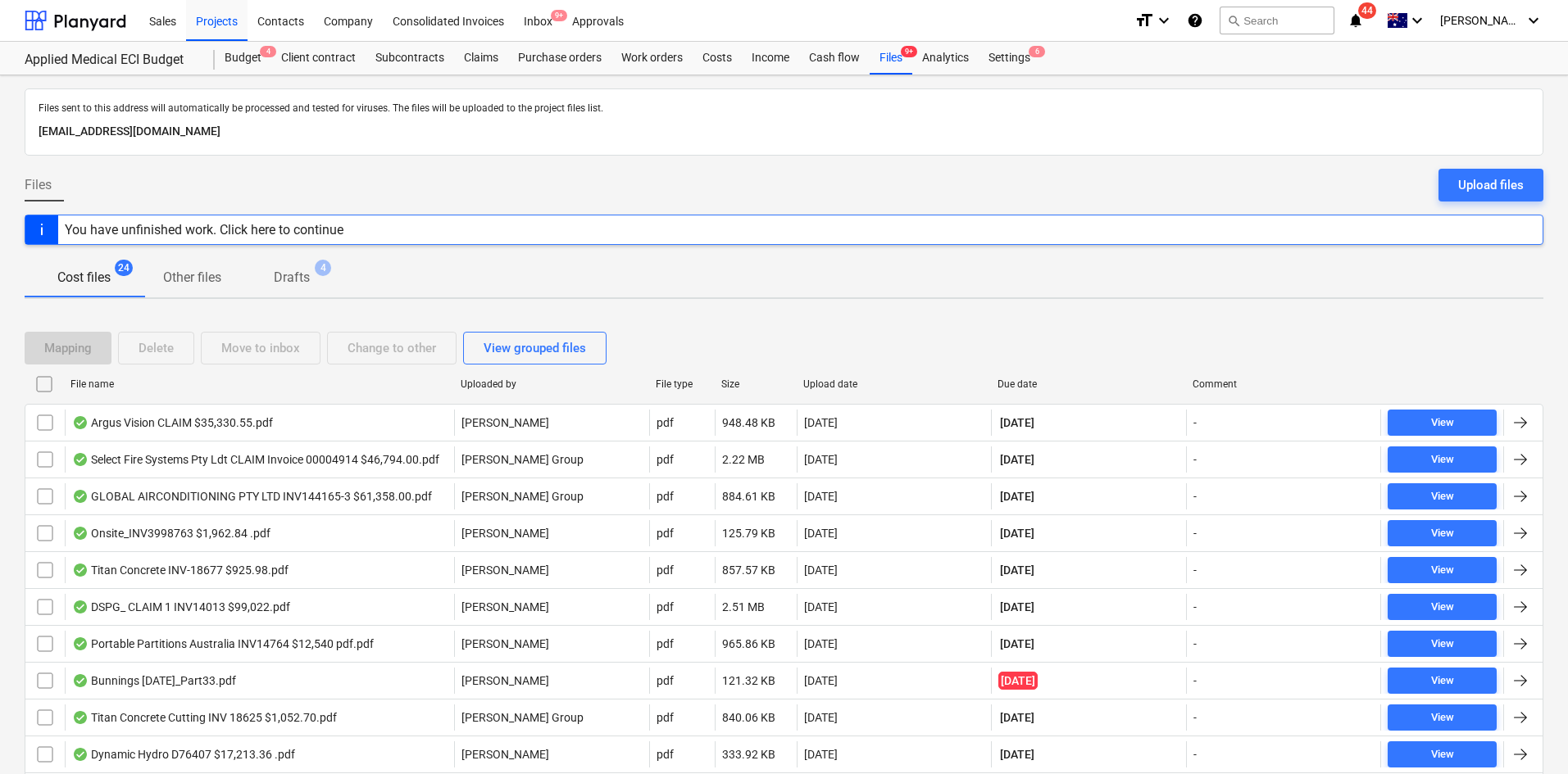
checkbox input "false"
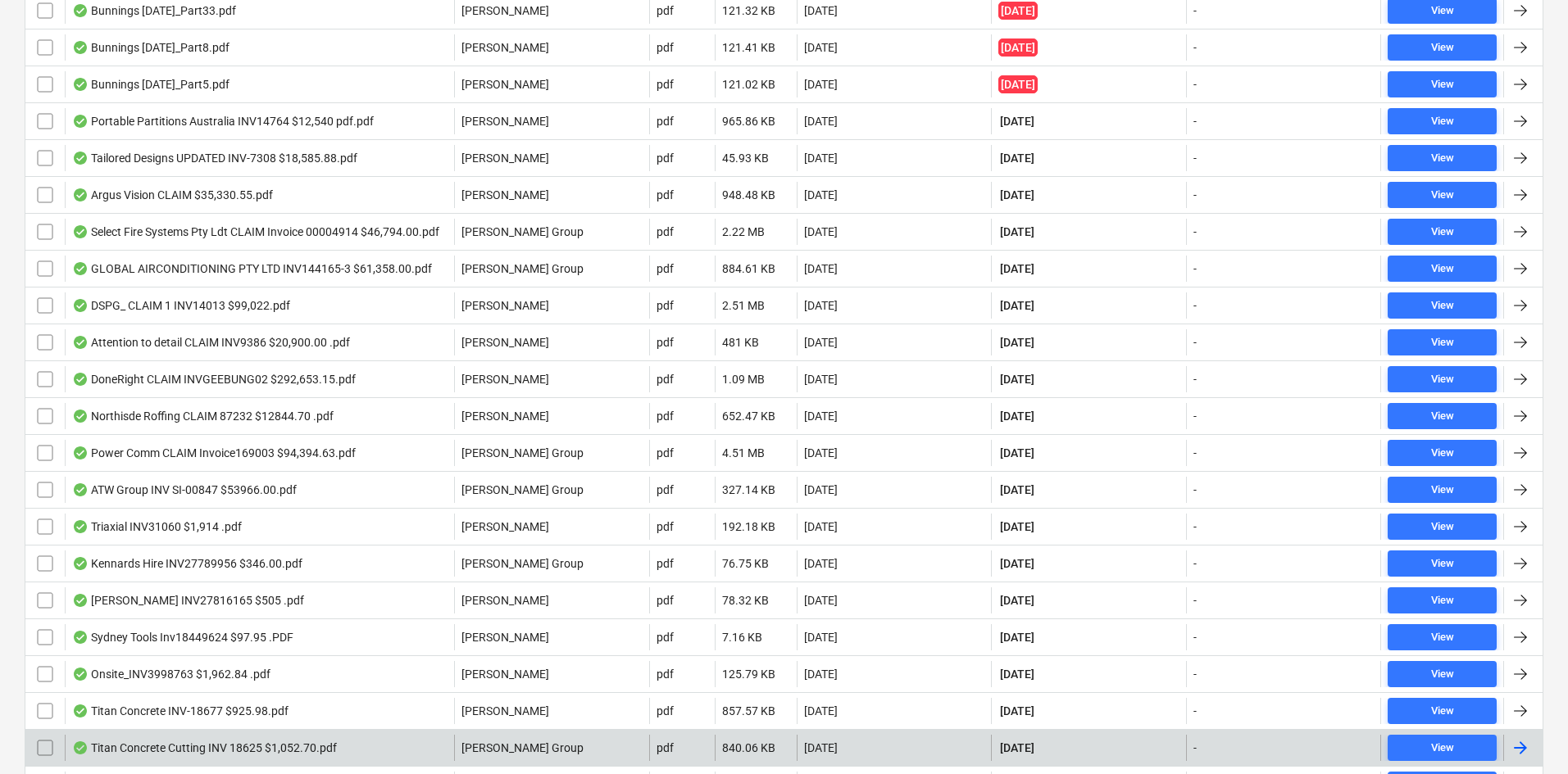
scroll to position [246, 0]
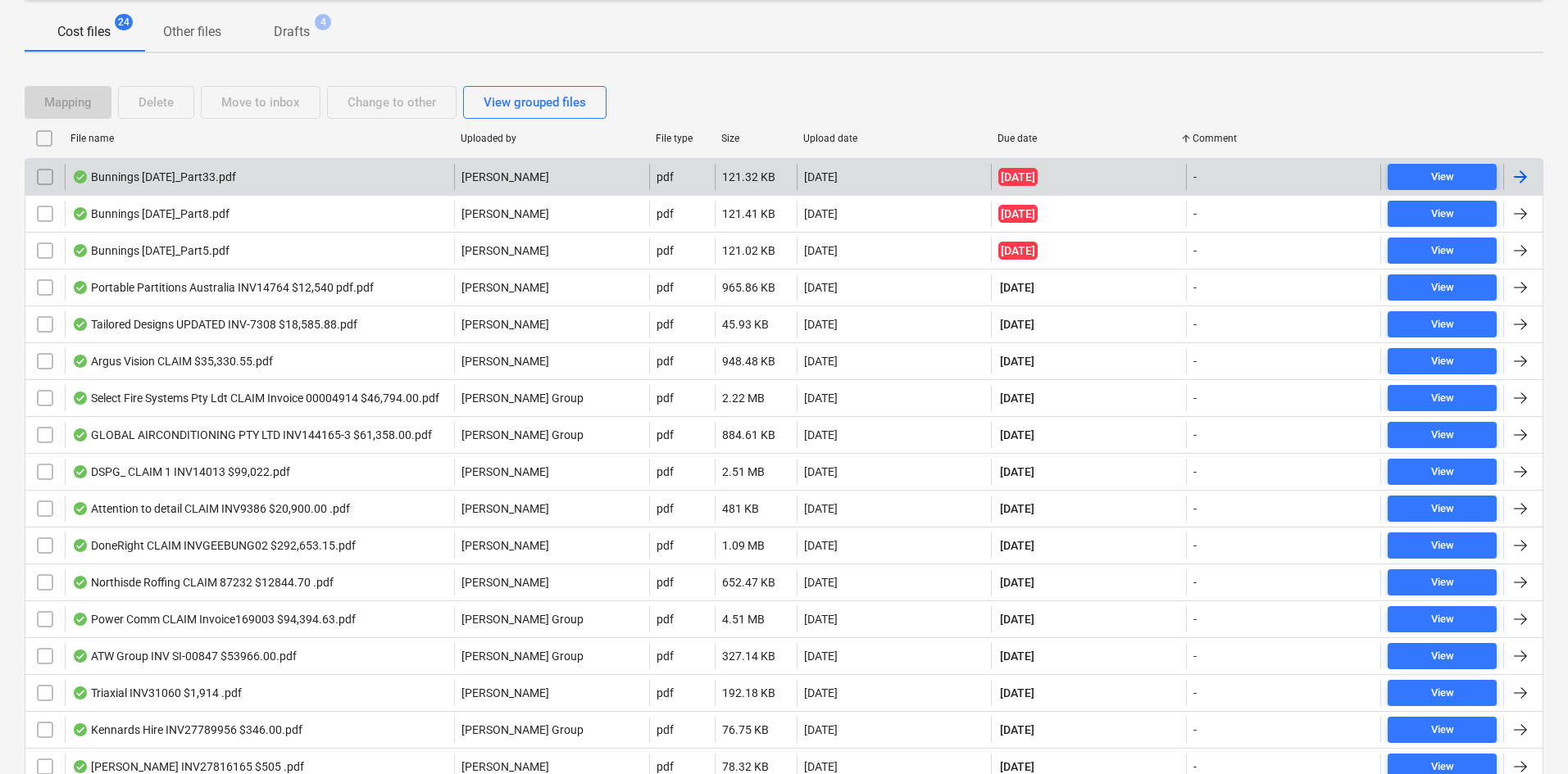
click at [263, 174] on div "Bunnings July 25_Part33.pdf" at bounding box center [259, 177] width 389 height 26
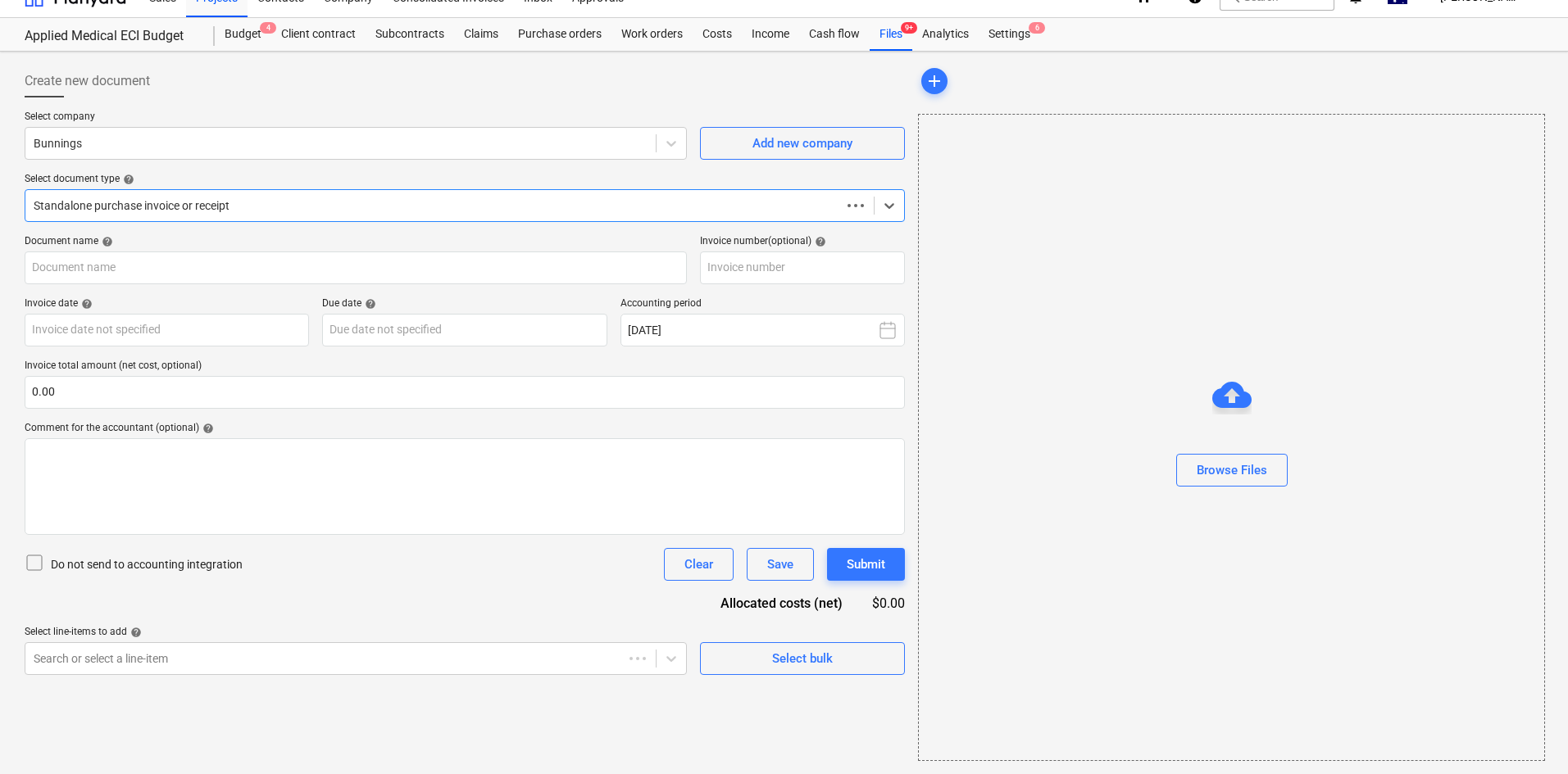
scroll to position [24, 0]
type input "8175/01558162"
type input "[DATE]"
type input "31 Aug 2025"
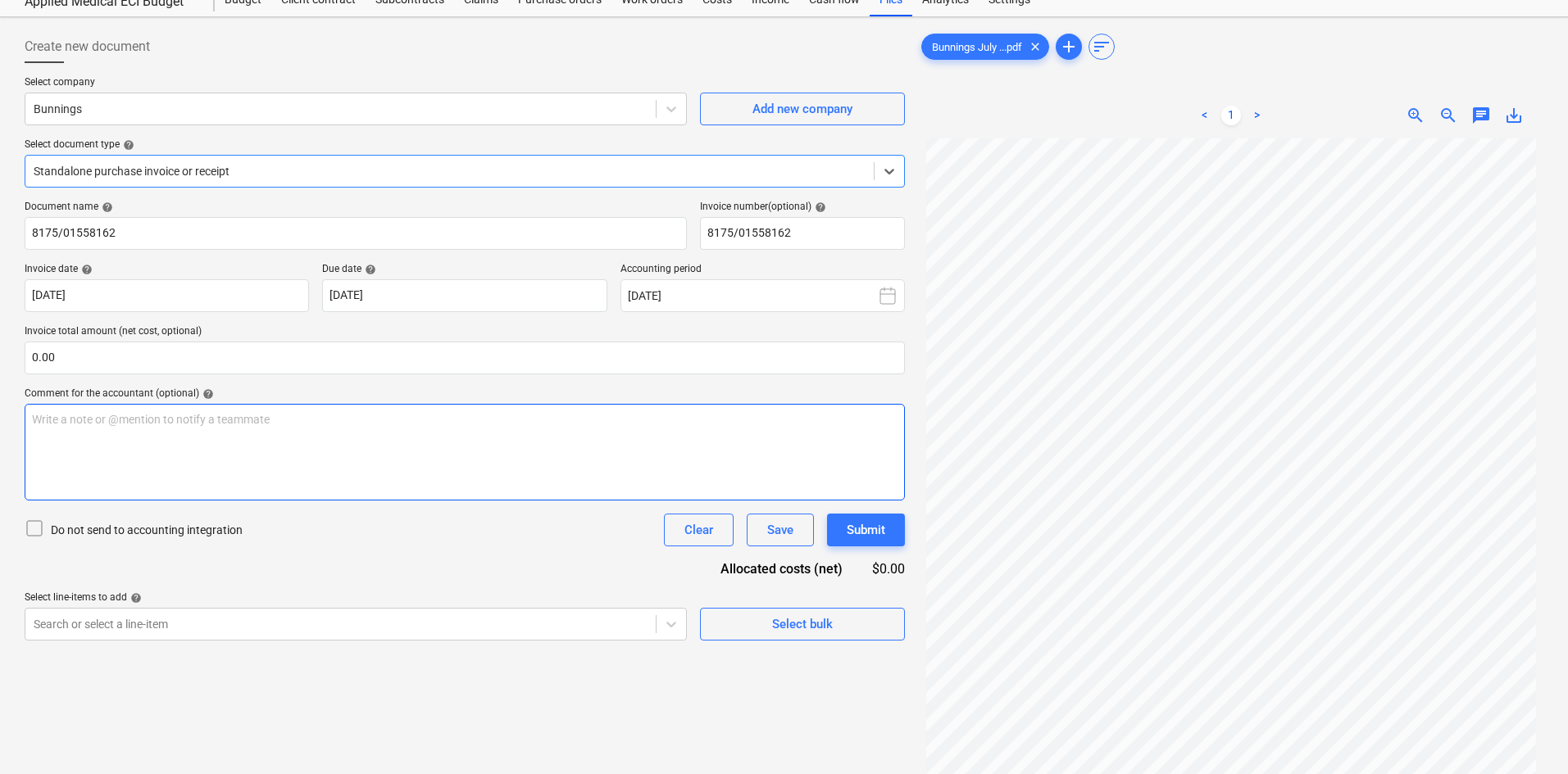
scroll to position [0, 0]
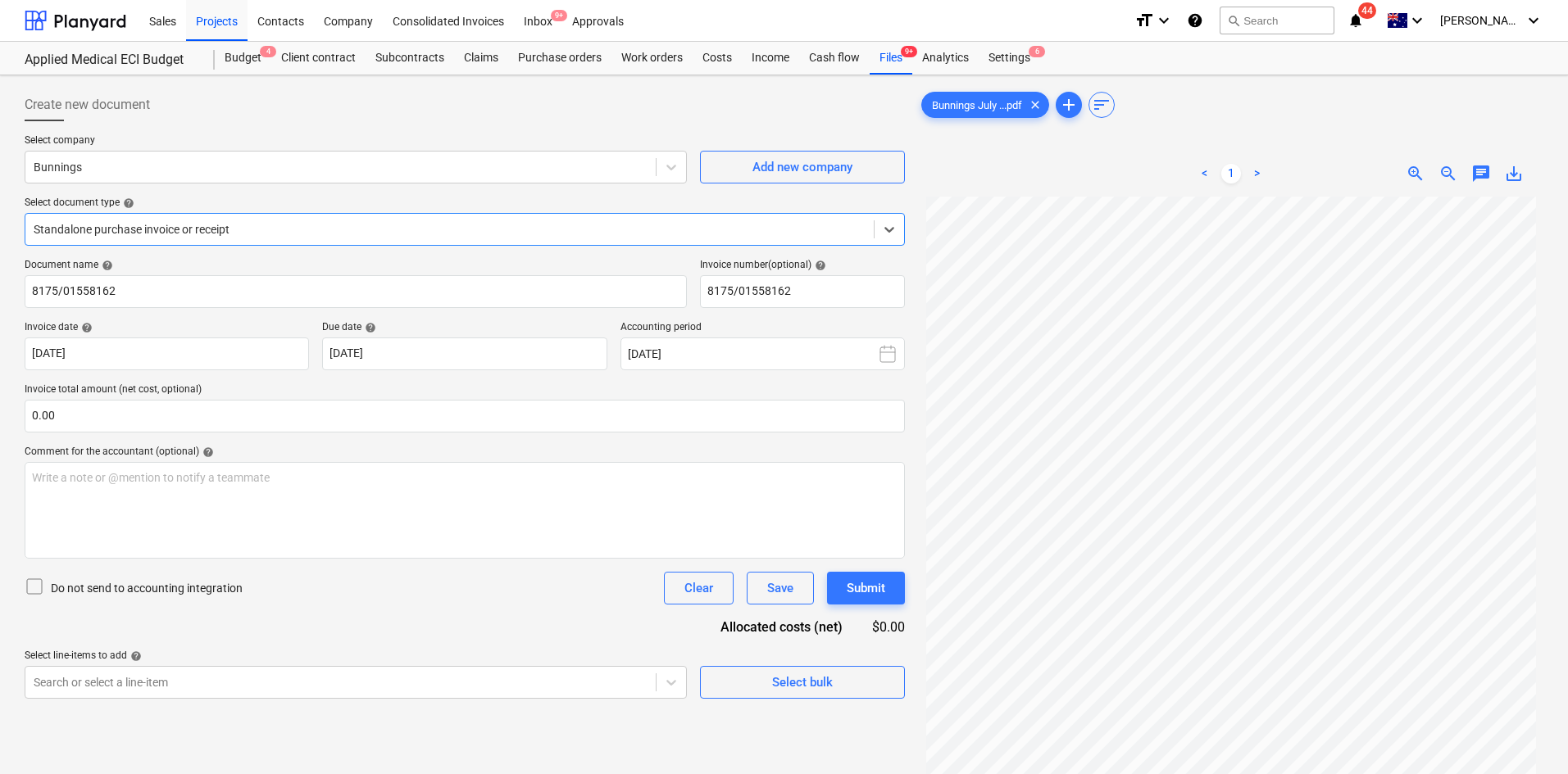
click at [221, 234] on div at bounding box center [449, 229] width 832 height 17
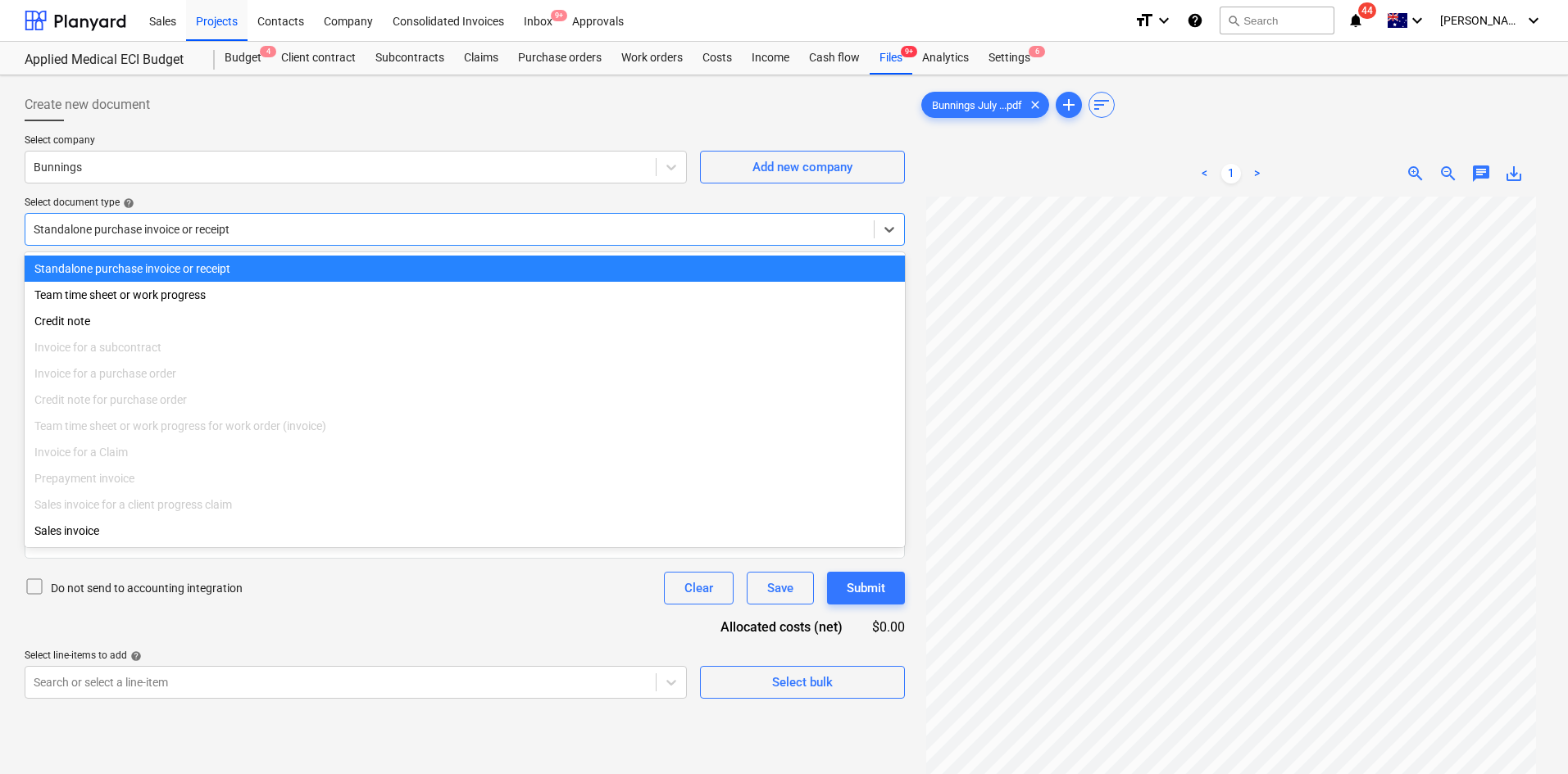
click at [222, 227] on div at bounding box center [449, 229] width 832 height 17
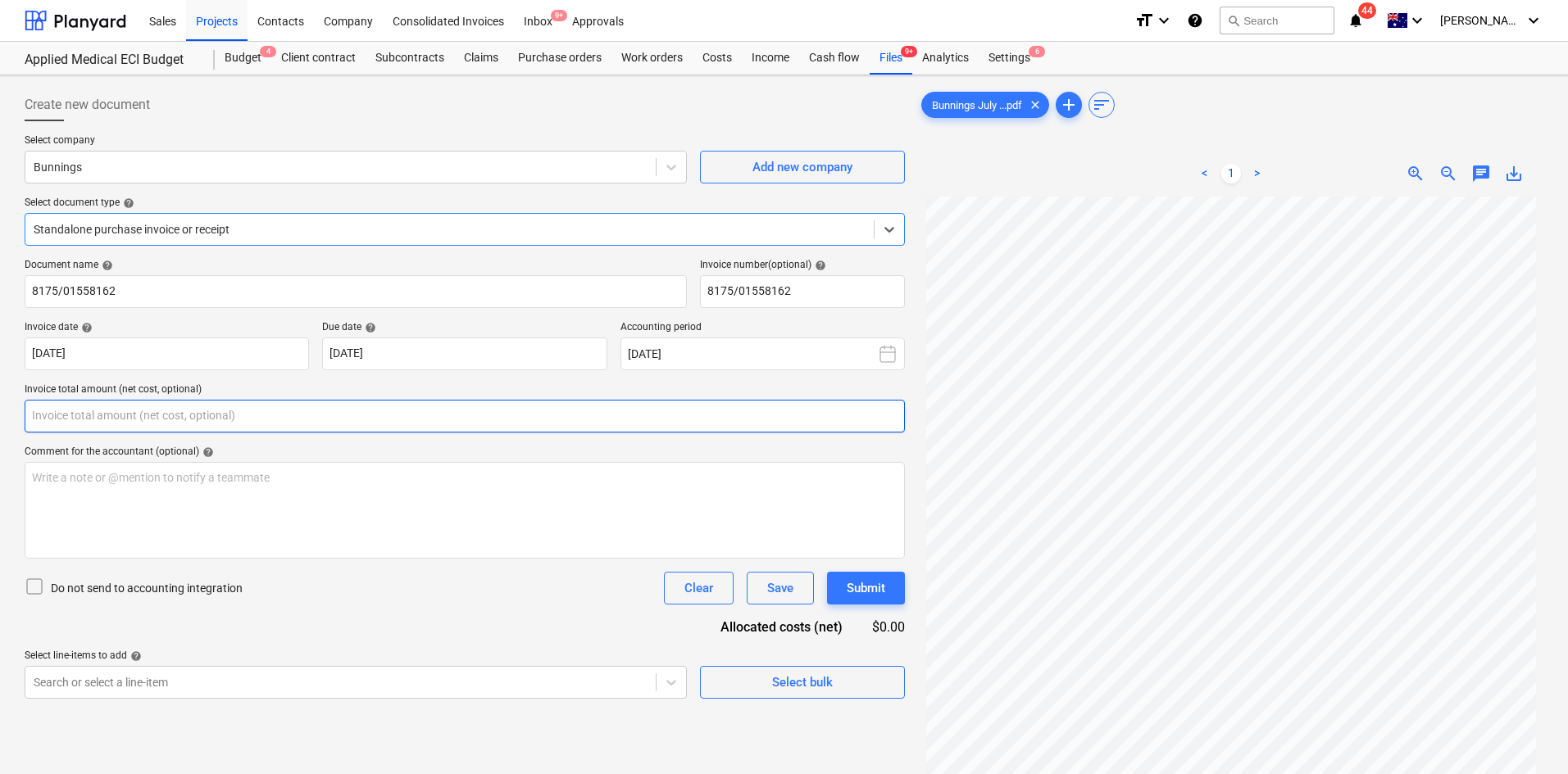
click at [263, 422] on input "text" at bounding box center [465, 415] width 880 height 32
click at [371, 528] on div "Document name help 8175/01558162 Invoice number (optional) help 8175/01558162 I…" at bounding box center [465, 478] width 880 height 440
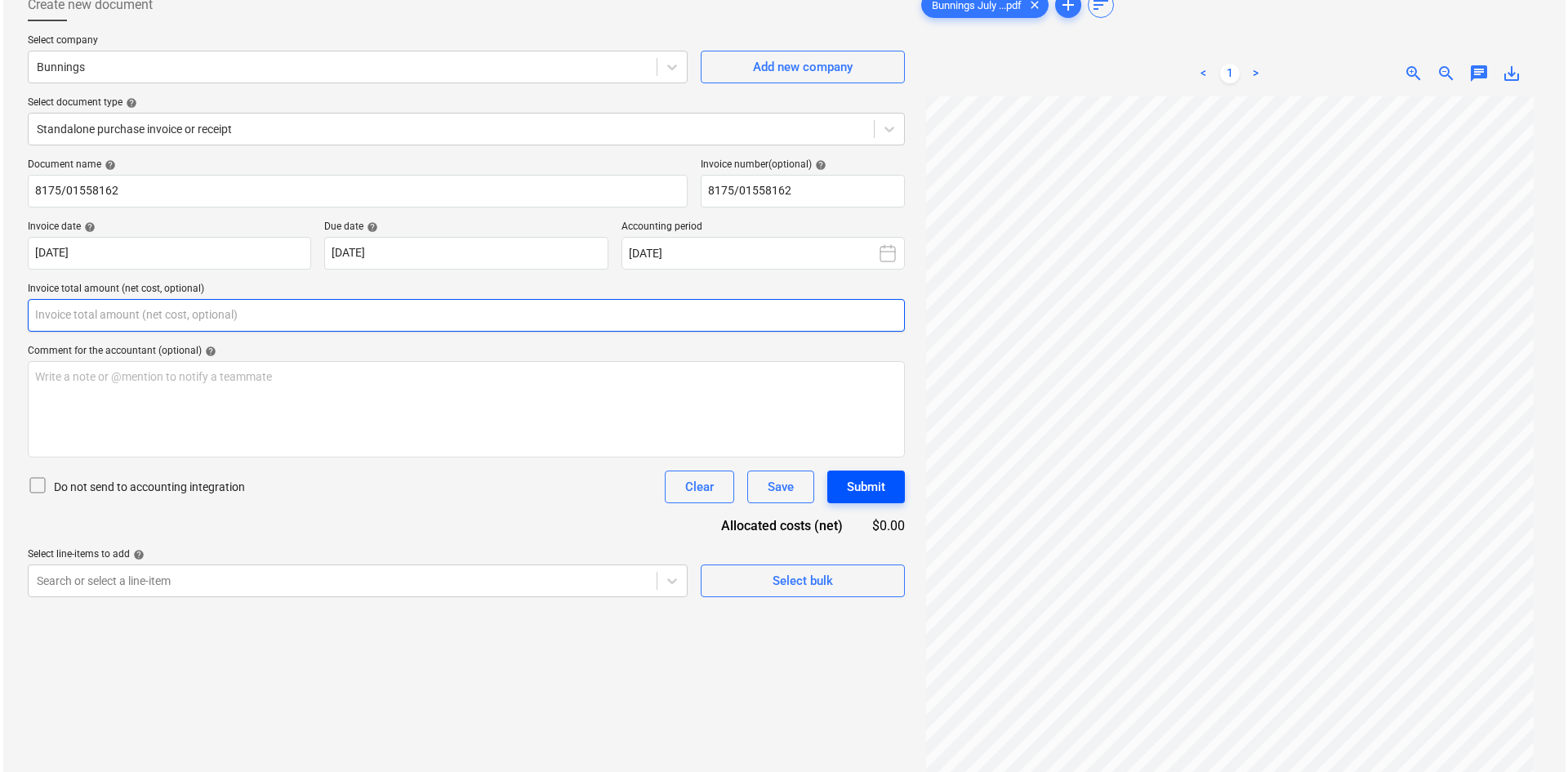
scroll to position [163, 0]
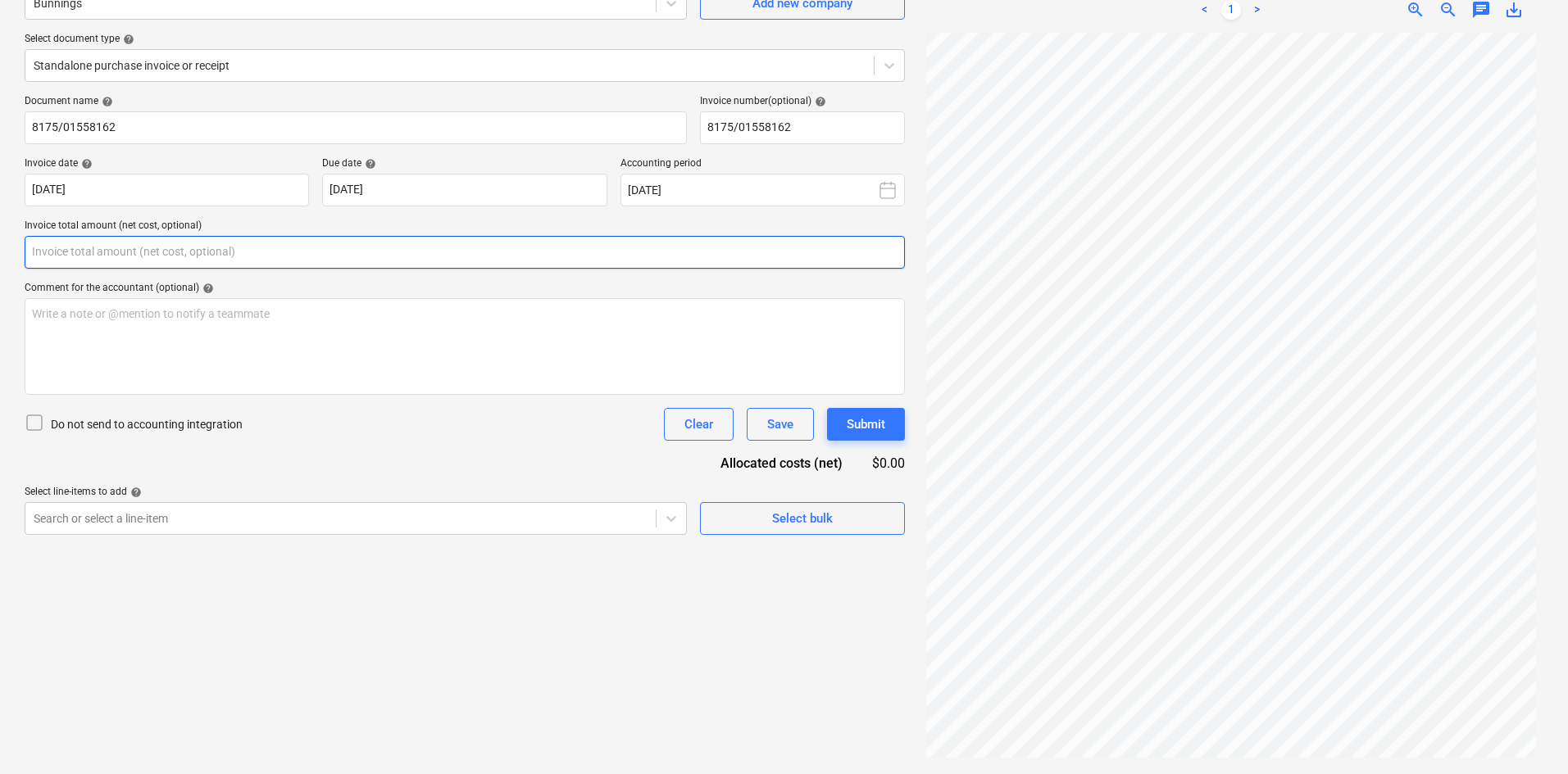
click at [234, 248] on input "text" at bounding box center [465, 252] width 880 height 32
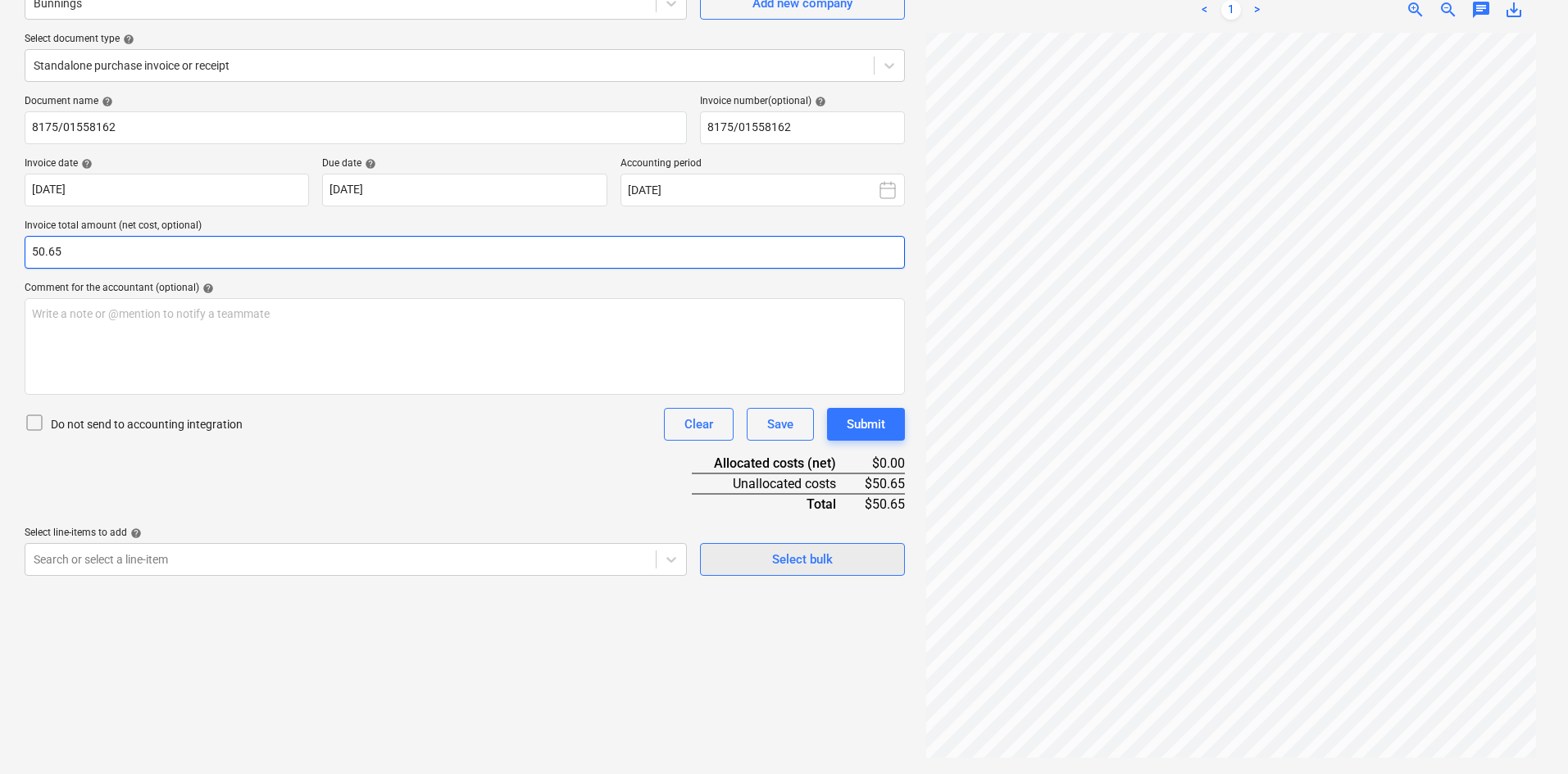
type input "50.65"
click at [779, 564] on div "Select bulk" at bounding box center [802, 560] width 60 height 21
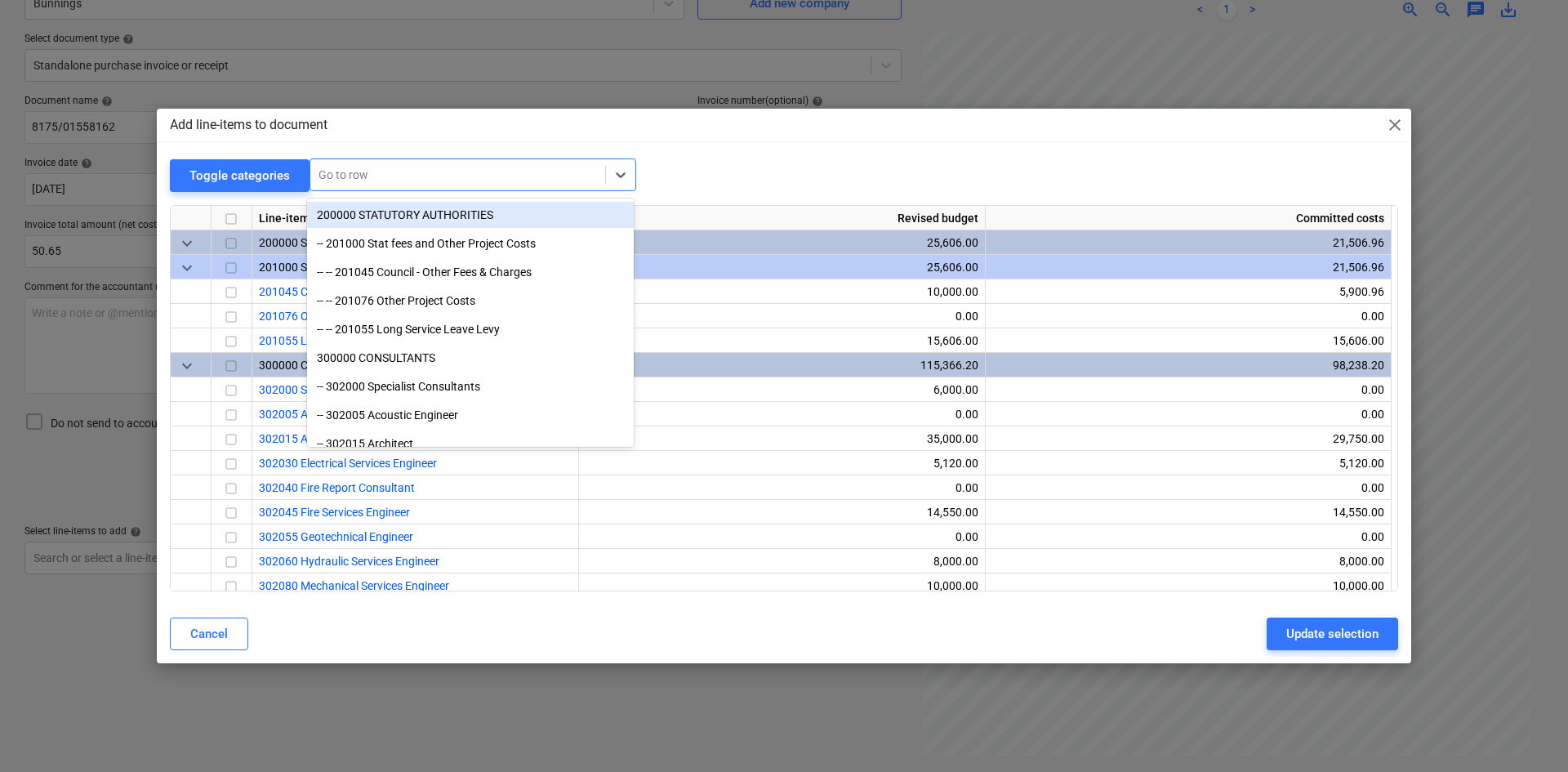
click at [342, 159] on div "Go to row" at bounding box center [473, 174] width 327 height 32
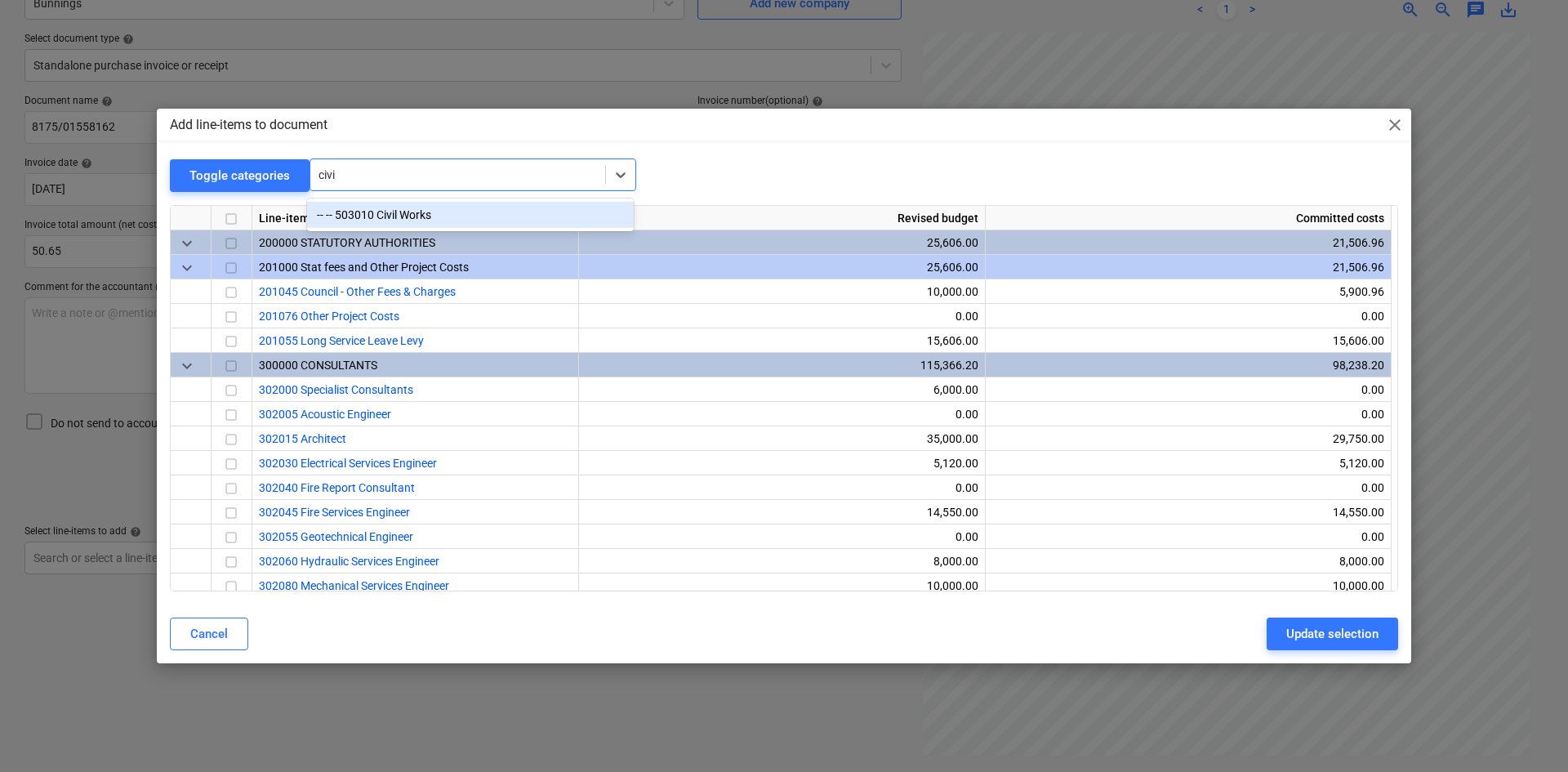
type input "civil"
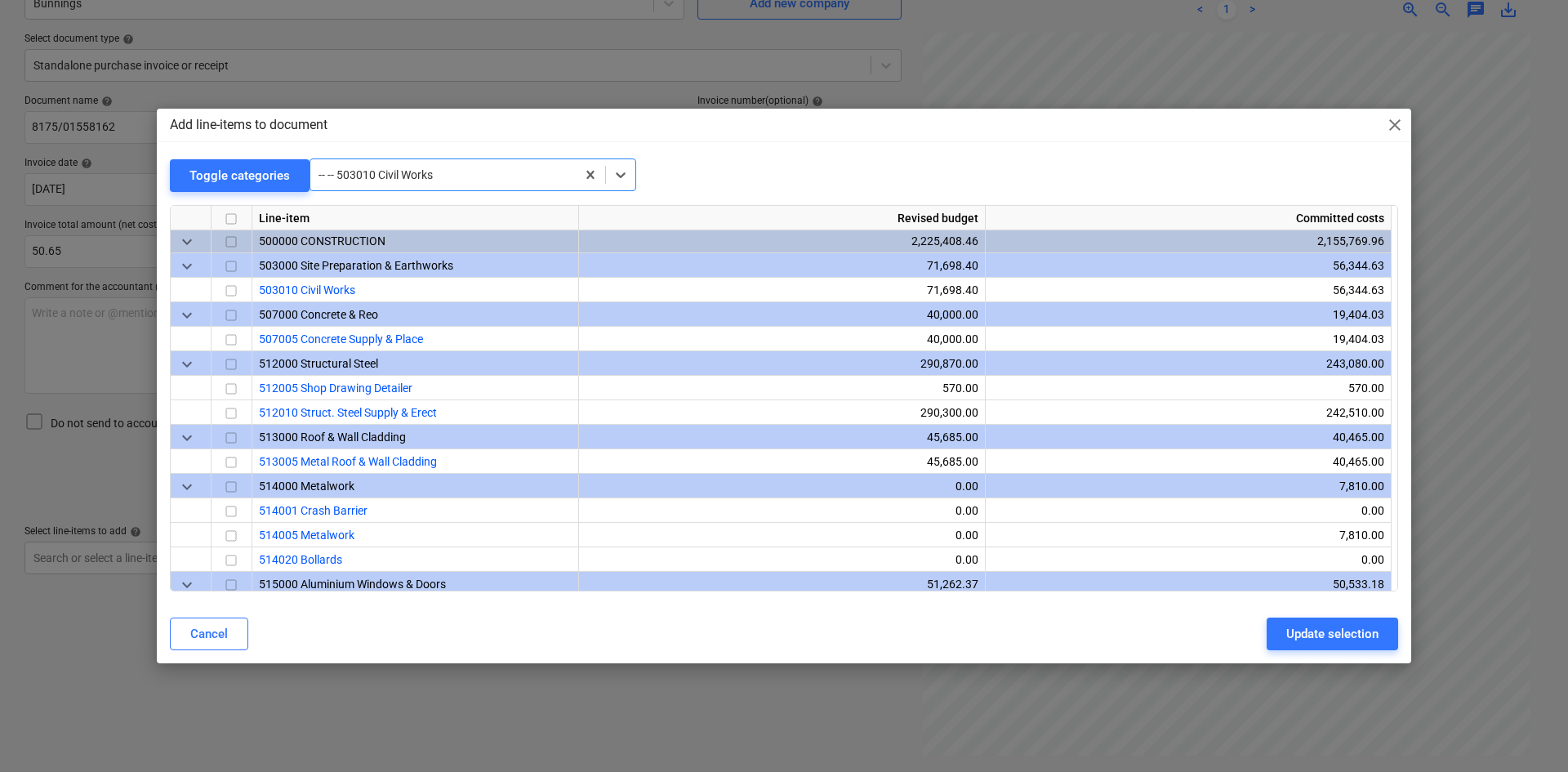
scroll to position [1152, 0]
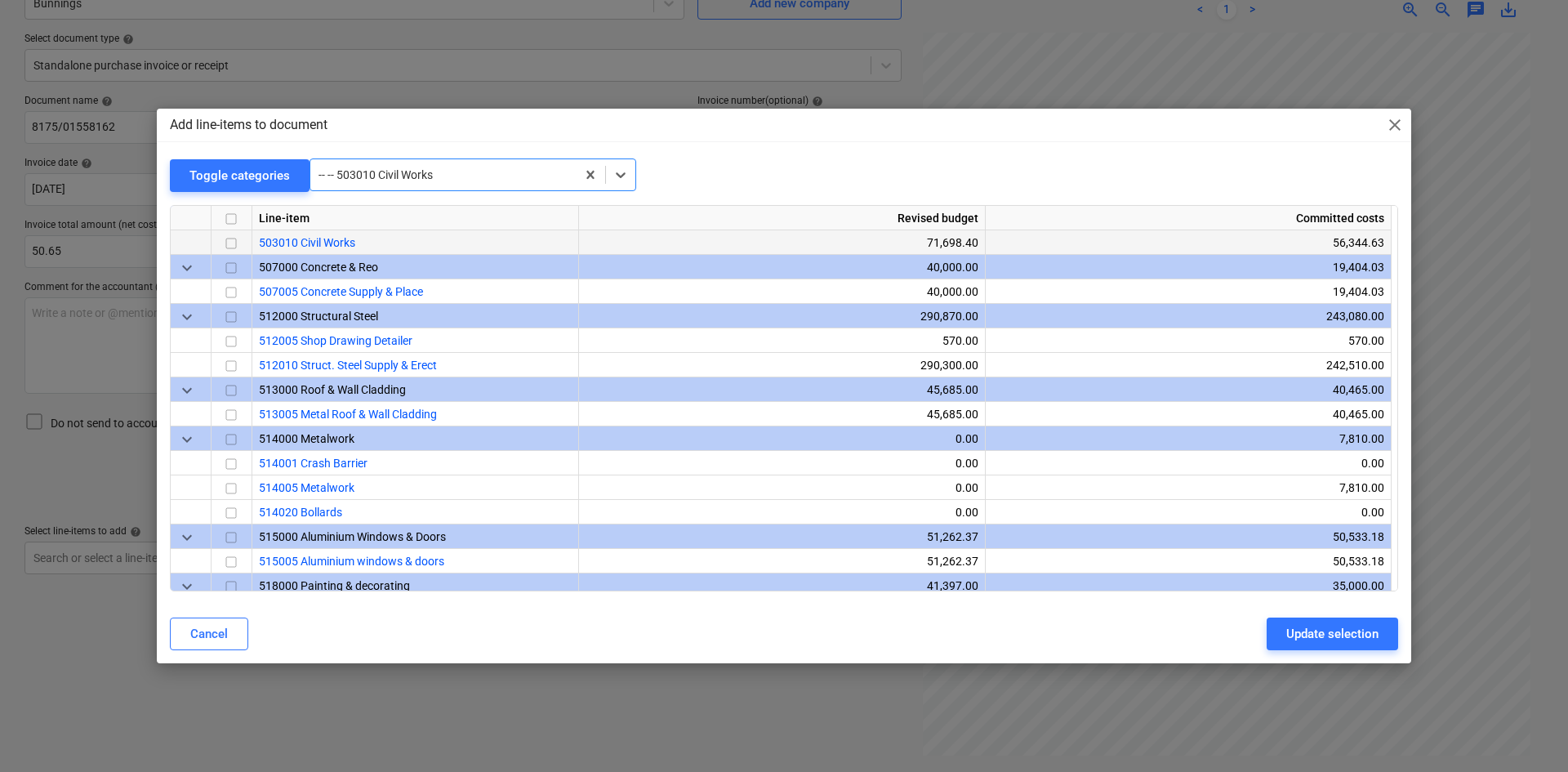
click at [232, 238] on input "checkbox" at bounding box center [231, 243] width 19 height 19
click at [1328, 639] on div "Update selection" at bounding box center [1333, 634] width 92 height 21
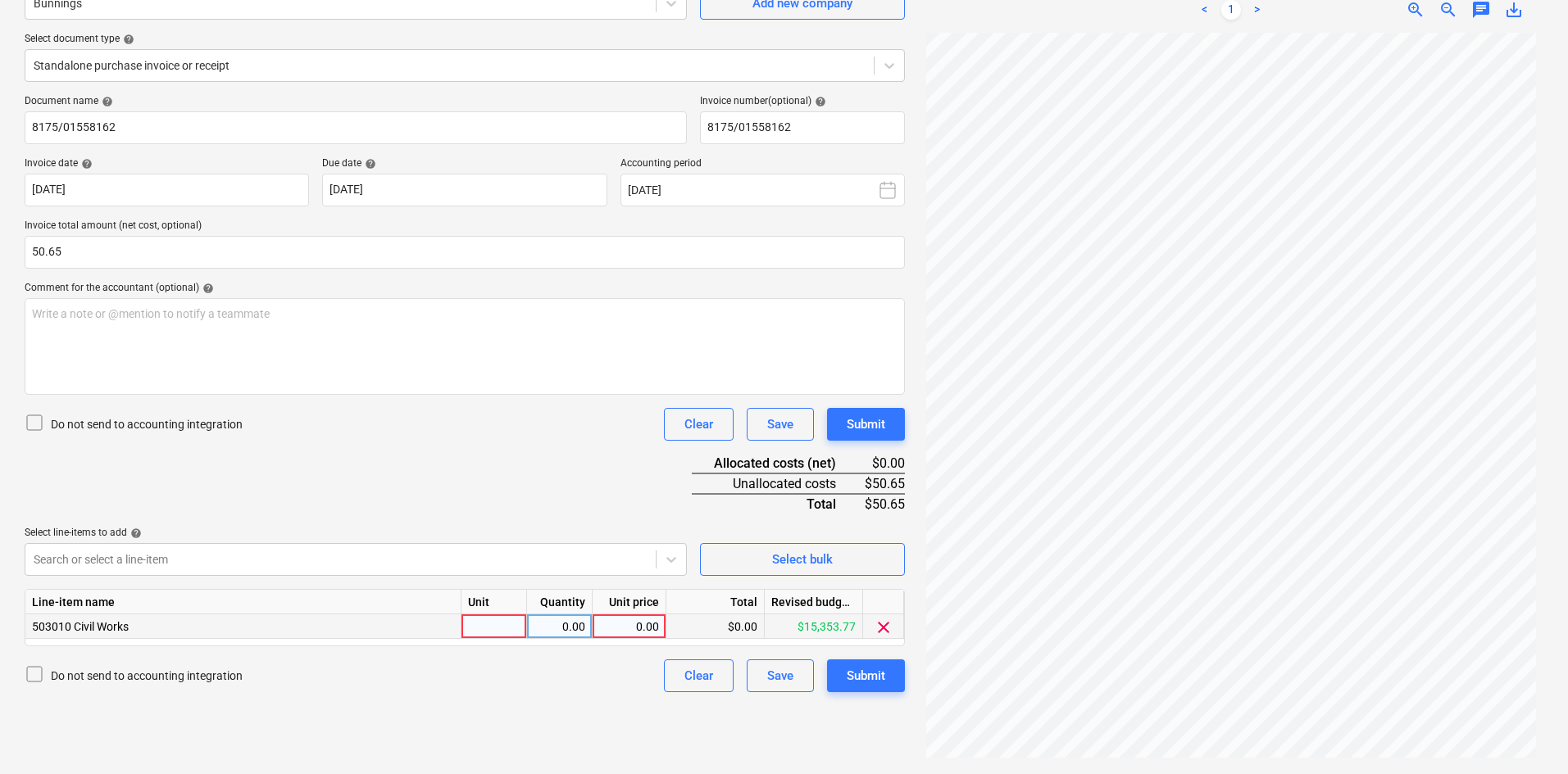
click at [500, 624] on div at bounding box center [494, 626] width 66 height 24
type input "item"
type input "50.65"
click at [354, 413] on div "Do not send to accounting integration Clear Save Submit" at bounding box center [465, 423] width 880 height 32
click at [332, 343] on div "Write a note or @mention to notify a teammate ﻿" at bounding box center [465, 346] width 880 height 97
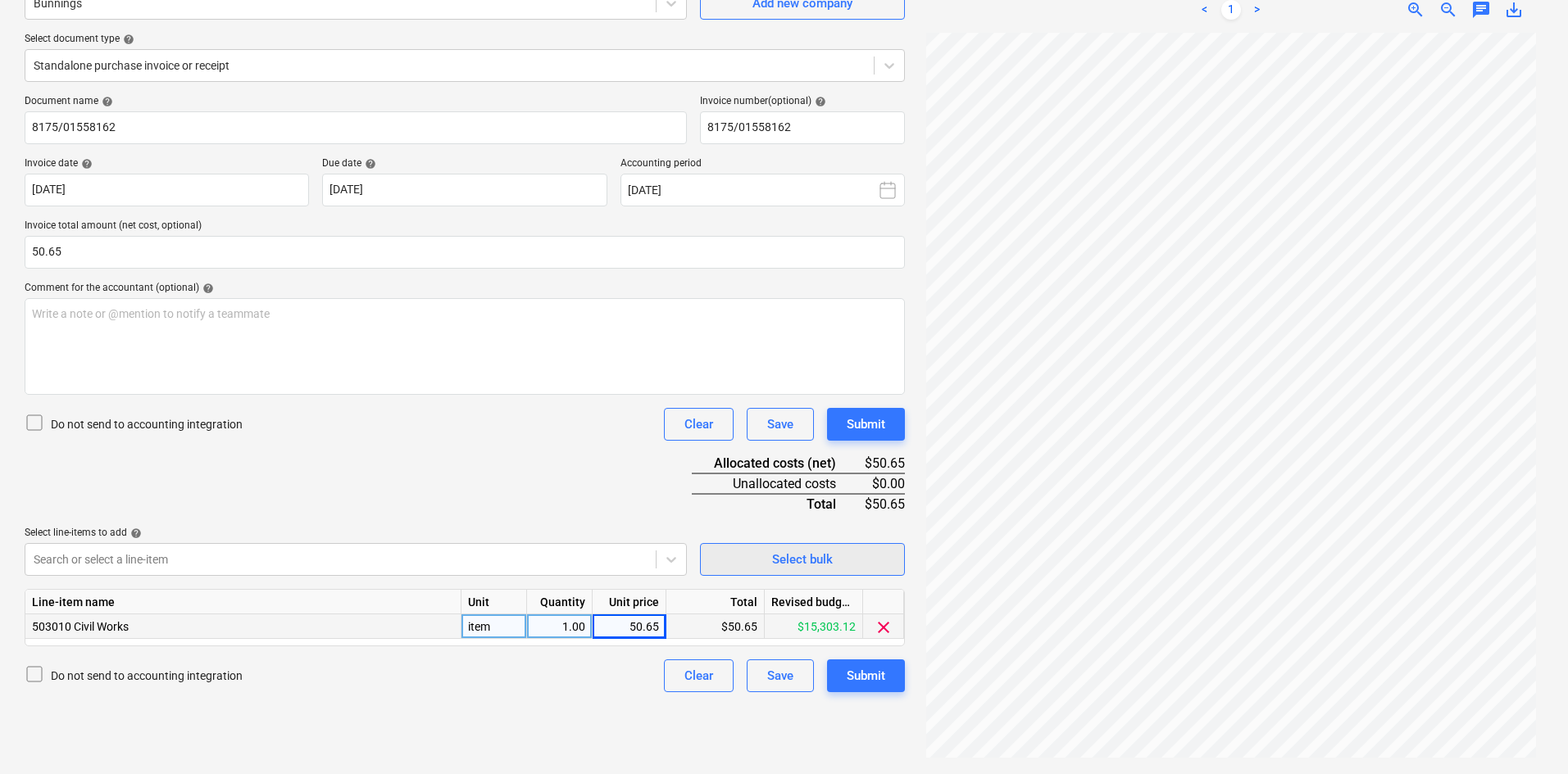
click at [823, 563] on div "Select bulk" at bounding box center [802, 560] width 60 height 21
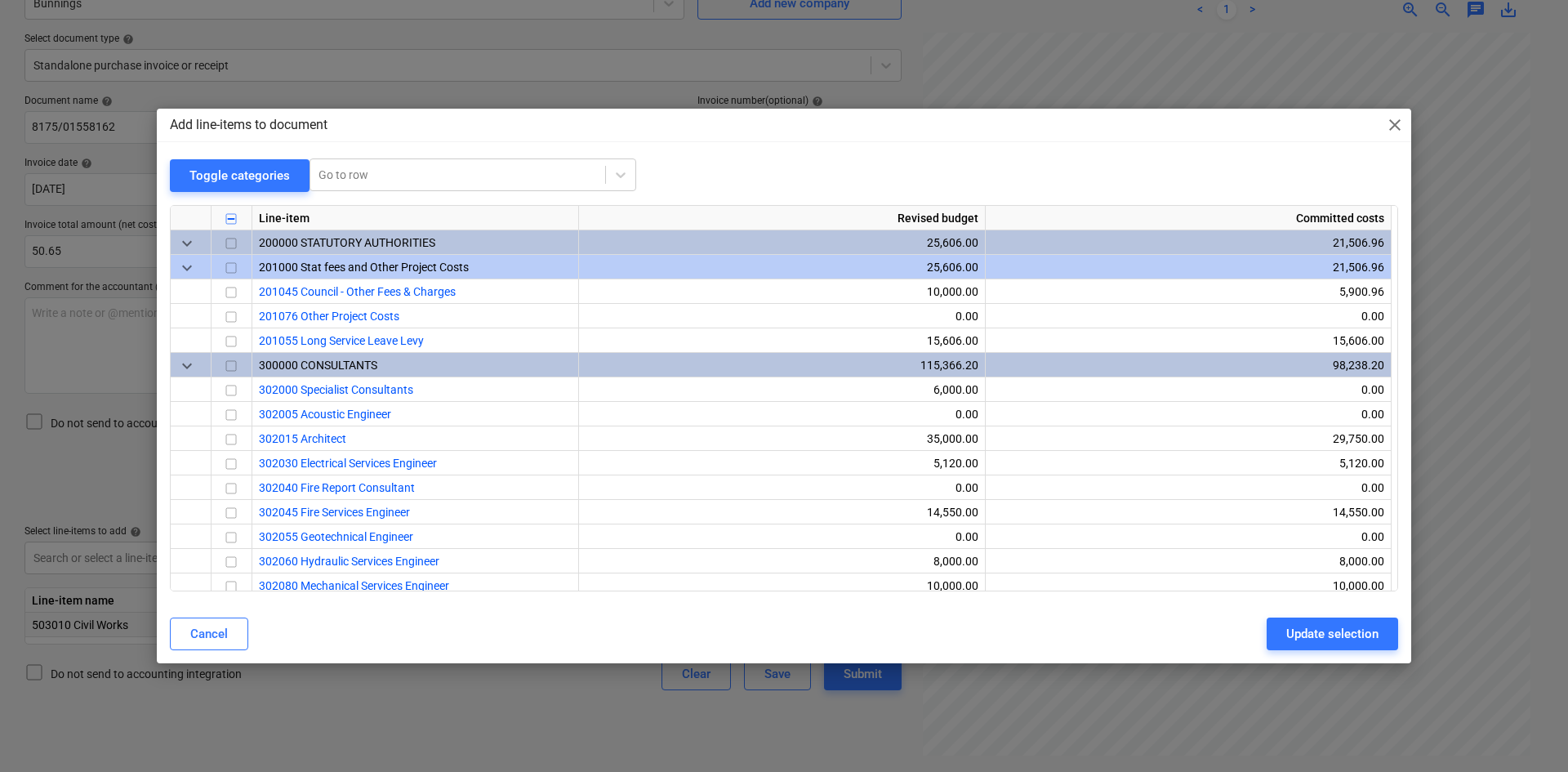
click at [1393, 126] on span "close" at bounding box center [1394, 125] width 19 height 19
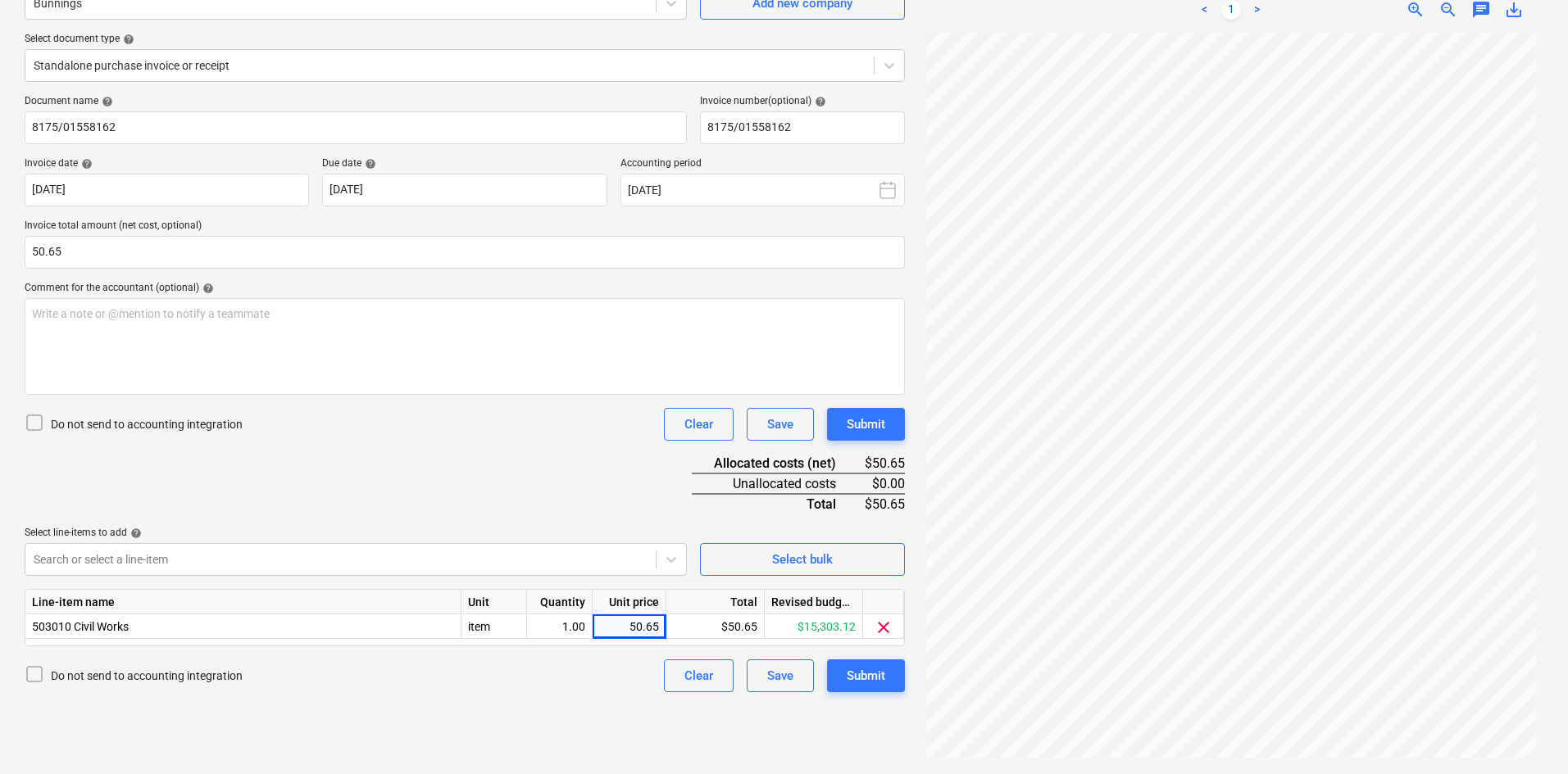
click at [887, 626] on span "clear" at bounding box center [883, 627] width 19 height 19
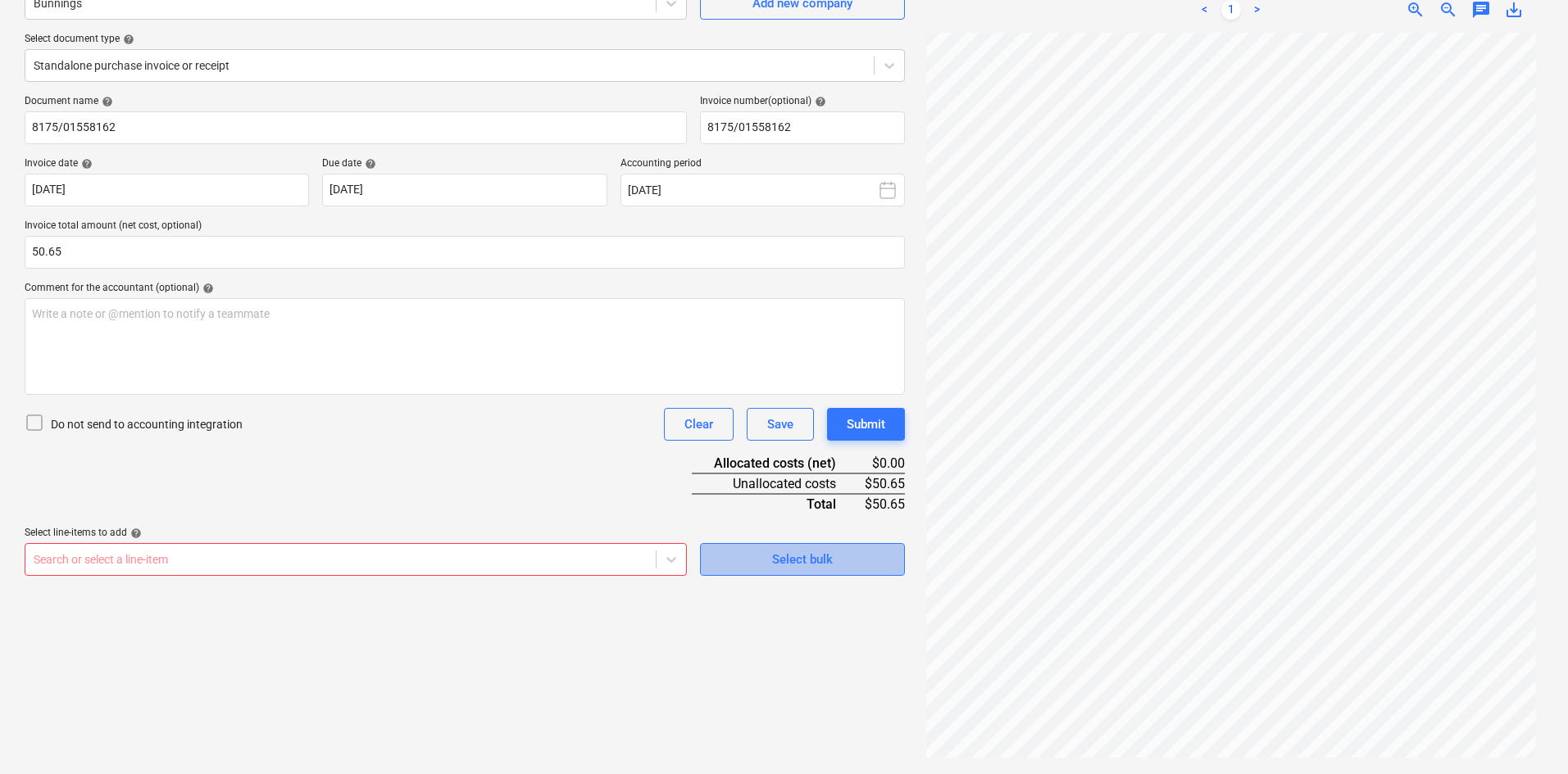
click at [838, 551] on span "Select bulk" at bounding box center [802, 560] width 164 height 21
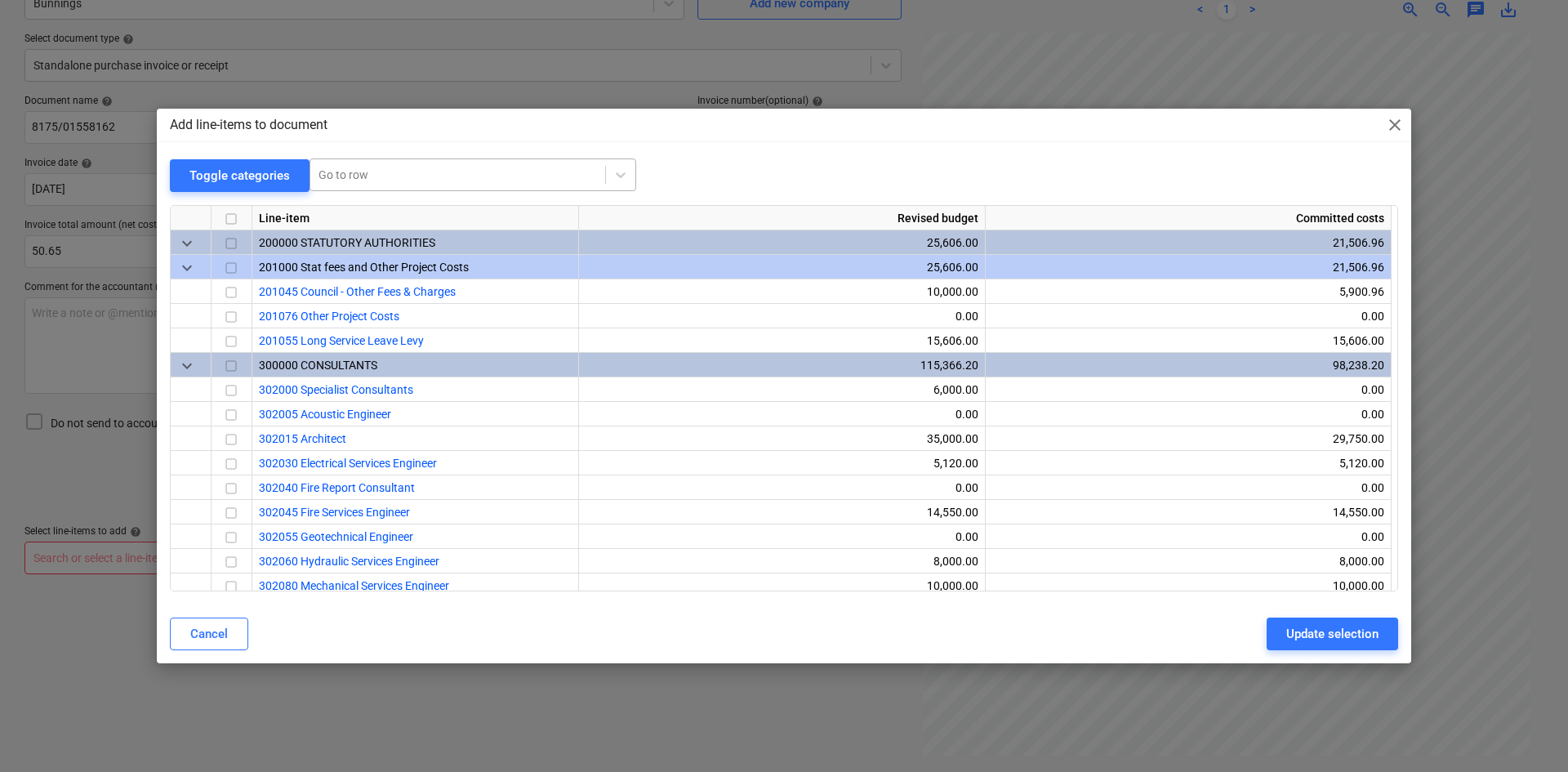
click at [476, 177] on div at bounding box center [457, 174] width 278 height 17
type input "small"
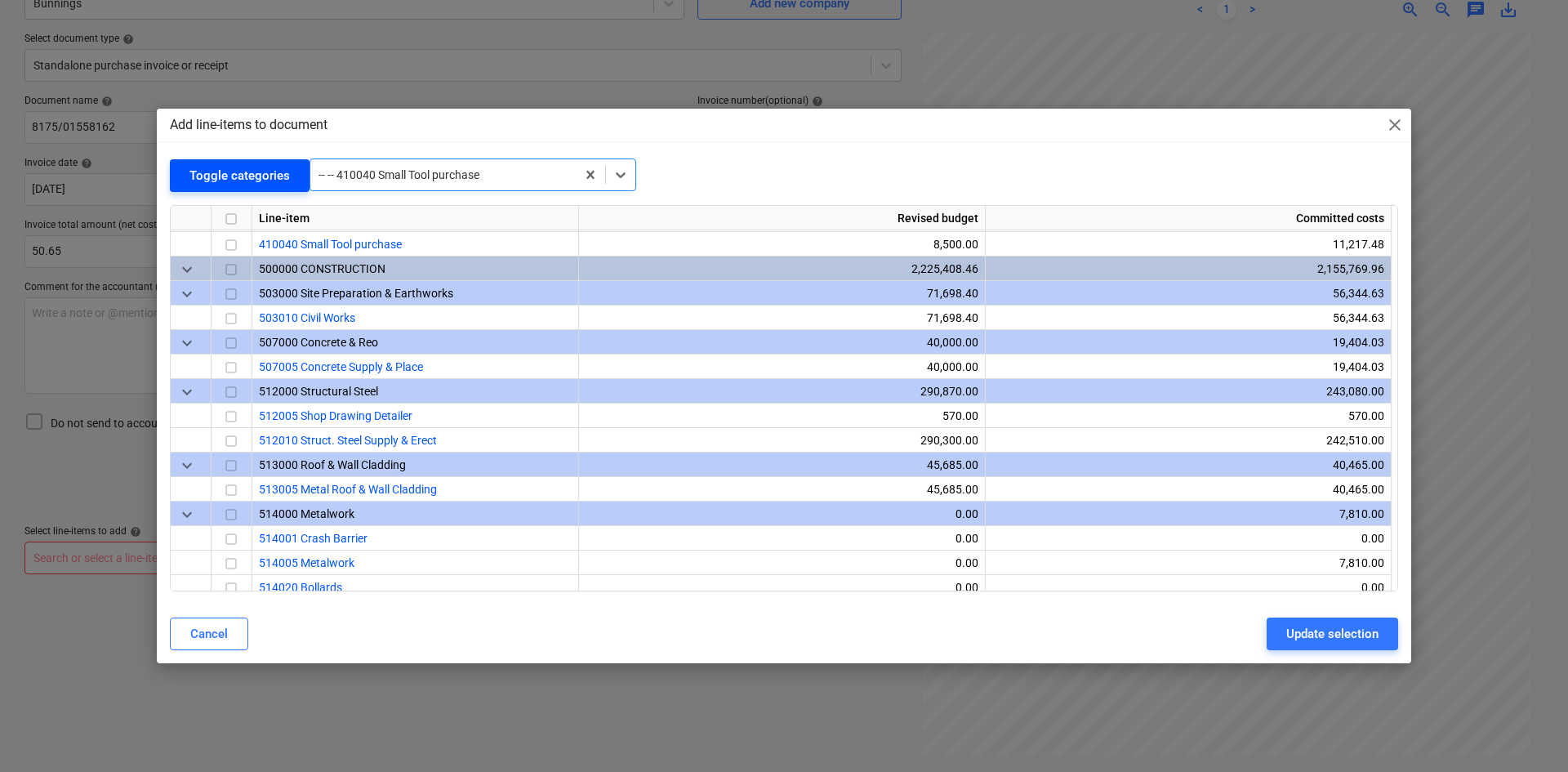
scroll to position [1078, 0]
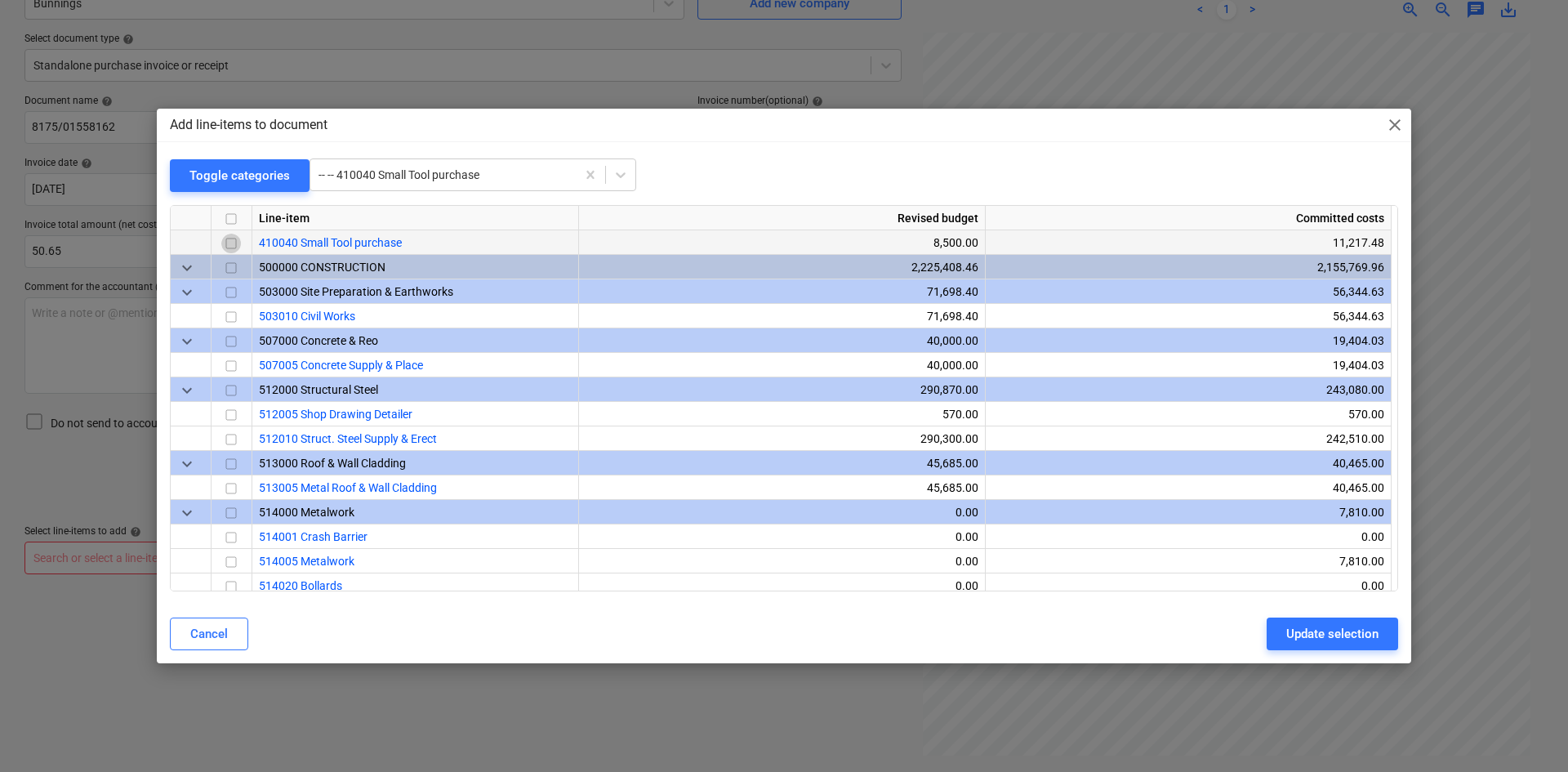
click at [228, 239] on input "checkbox" at bounding box center [231, 243] width 19 height 19
click at [1354, 632] on div "Update selection" at bounding box center [1333, 634] width 92 height 21
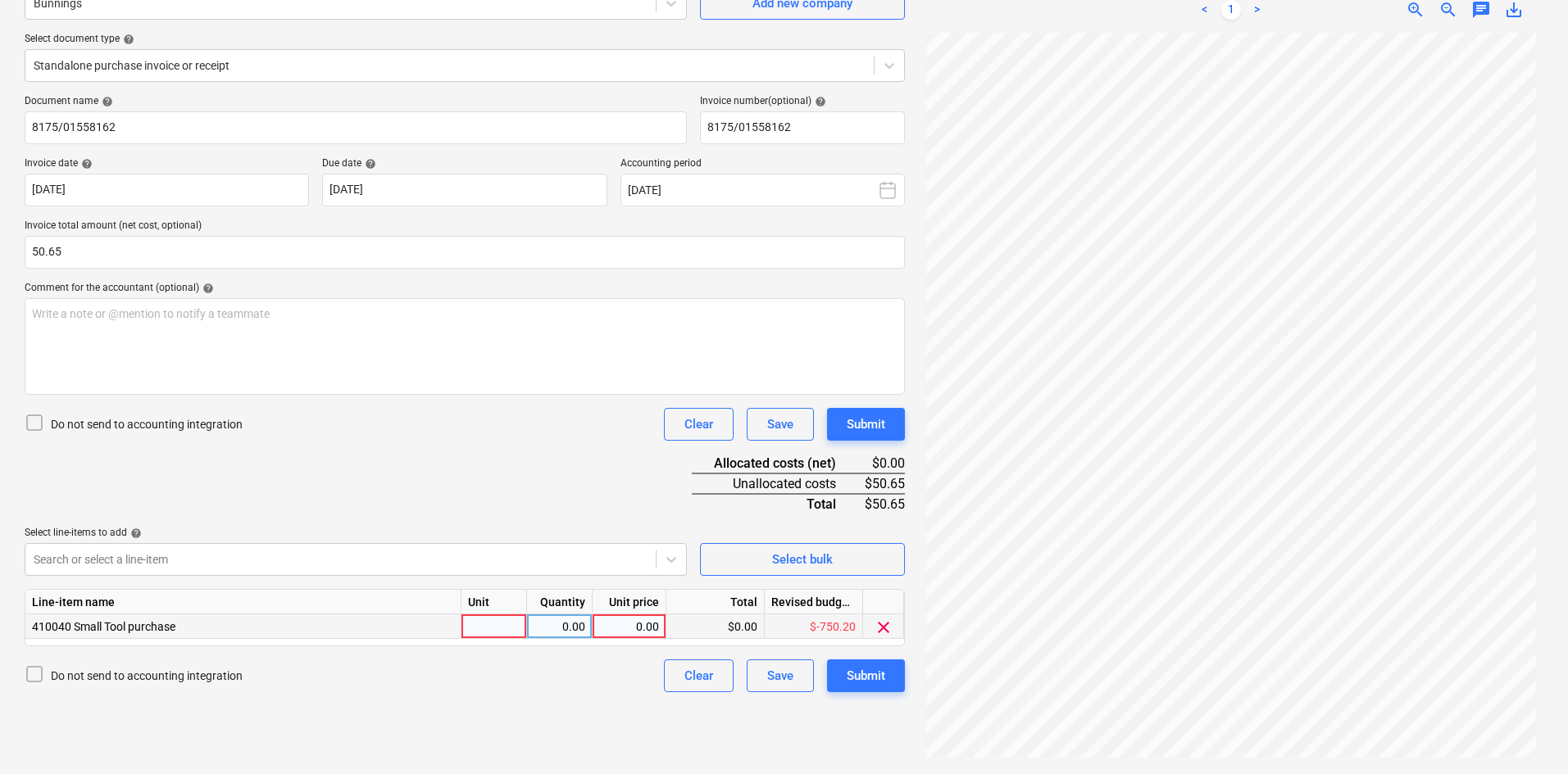
click at [489, 625] on div at bounding box center [494, 626] width 66 height 24
type input "item"
type input "50.65"
click at [497, 458] on div "Document name help 8175/01558162 Invoice number (optional) help 8175/01558162 I…" at bounding box center [465, 394] width 880 height 597
click at [374, 359] on div "Write a note or @mention to notify a teammate ﻿" at bounding box center [465, 346] width 880 height 97
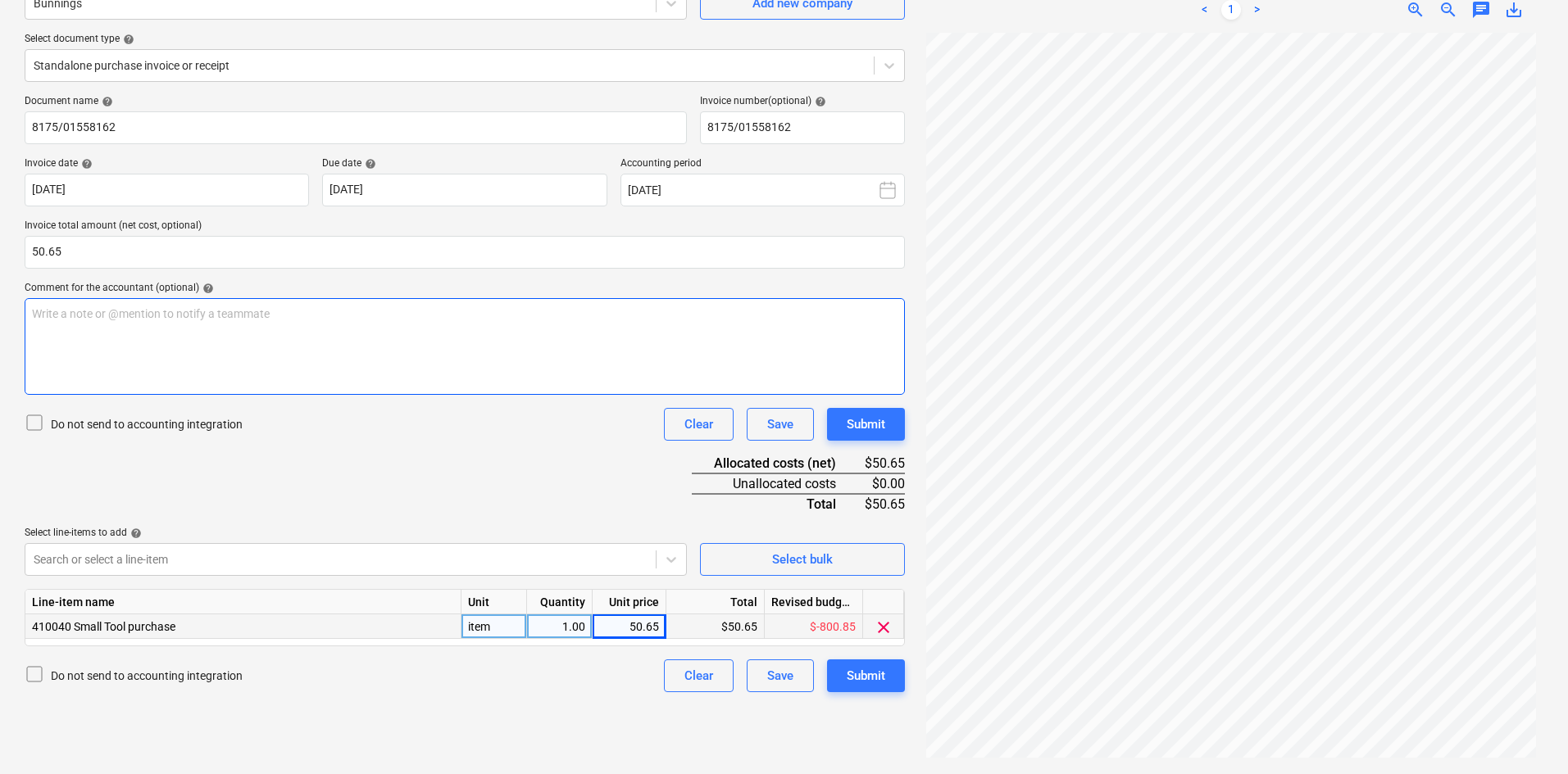
click at [376, 352] on div "Write a note or @mention to notify a teammate ﻿" at bounding box center [465, 346] width 880 height 97
click at [161, 315] on p "Confirmed with Mikey" at bounding box center [465, 313] width 865 height 17
click at [883, 679] on div "Submit" at bounding box center [866, 676] width 38 height 21
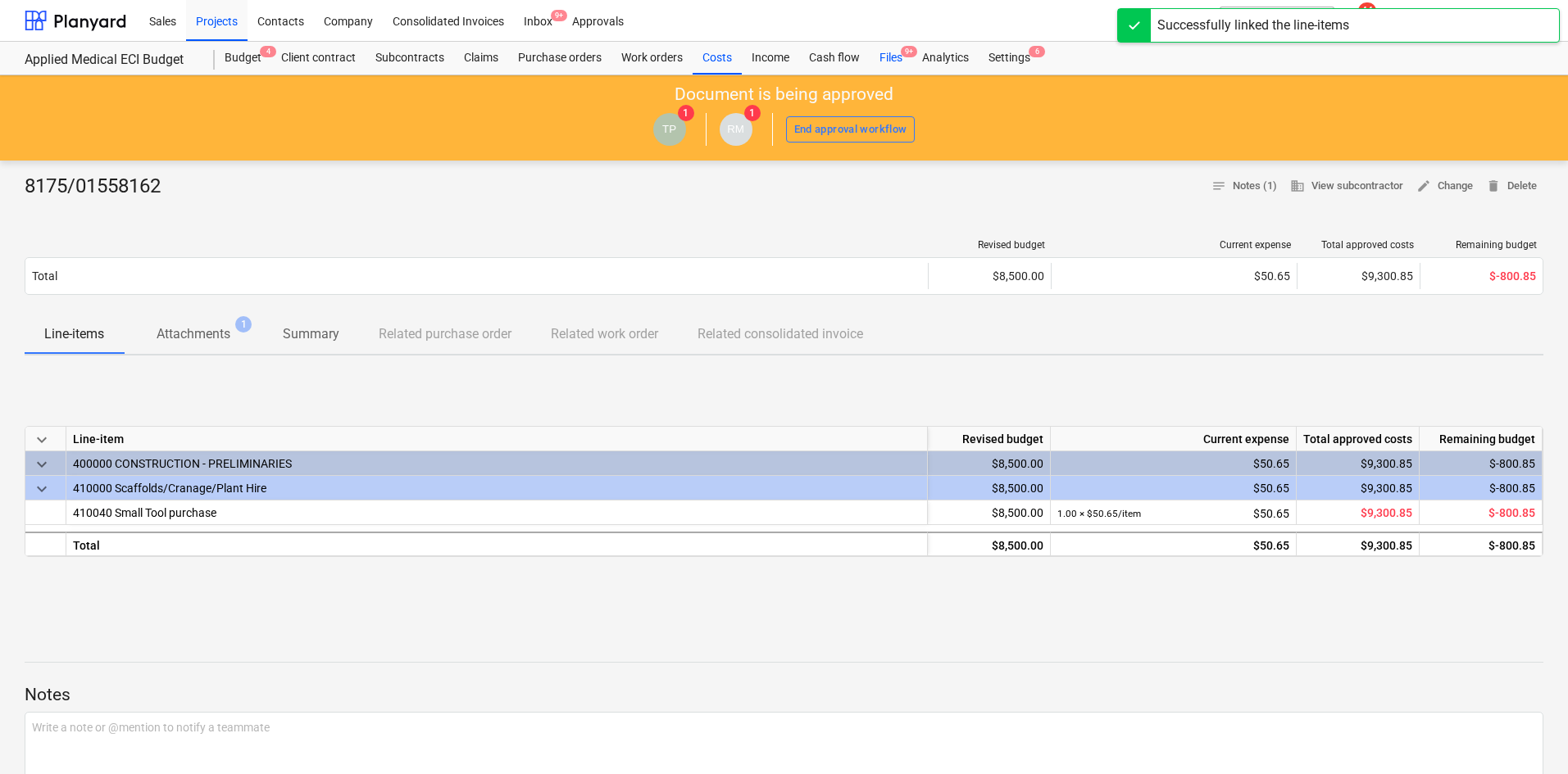
click at [880, 45] on div "Files 9+" at bounding box center [891, 58] width 43 height 32
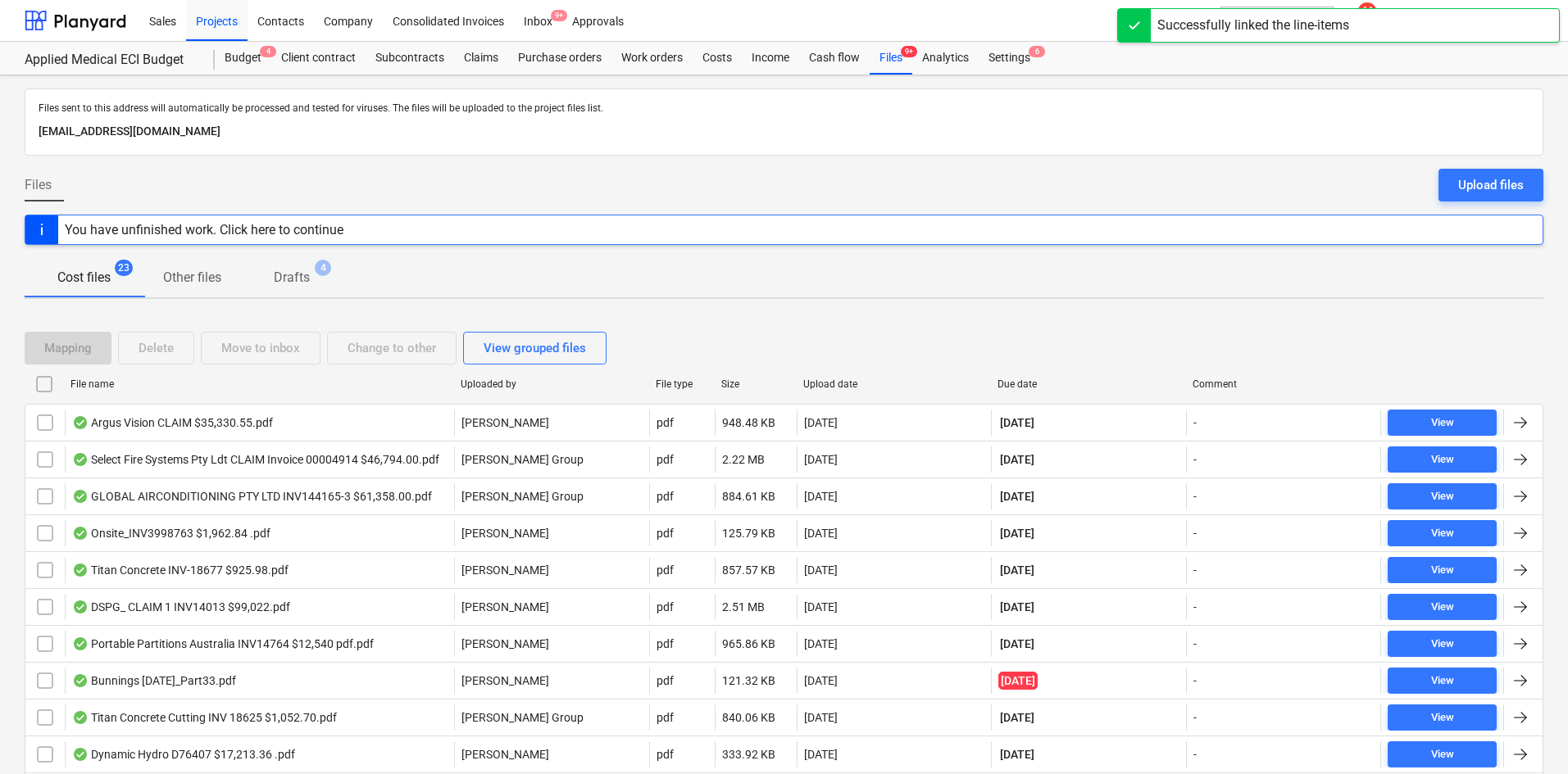
click at [1008, 381] on div "Due date" at bounding box center [1088, 384] width 182 height 11
checkbox input "false"
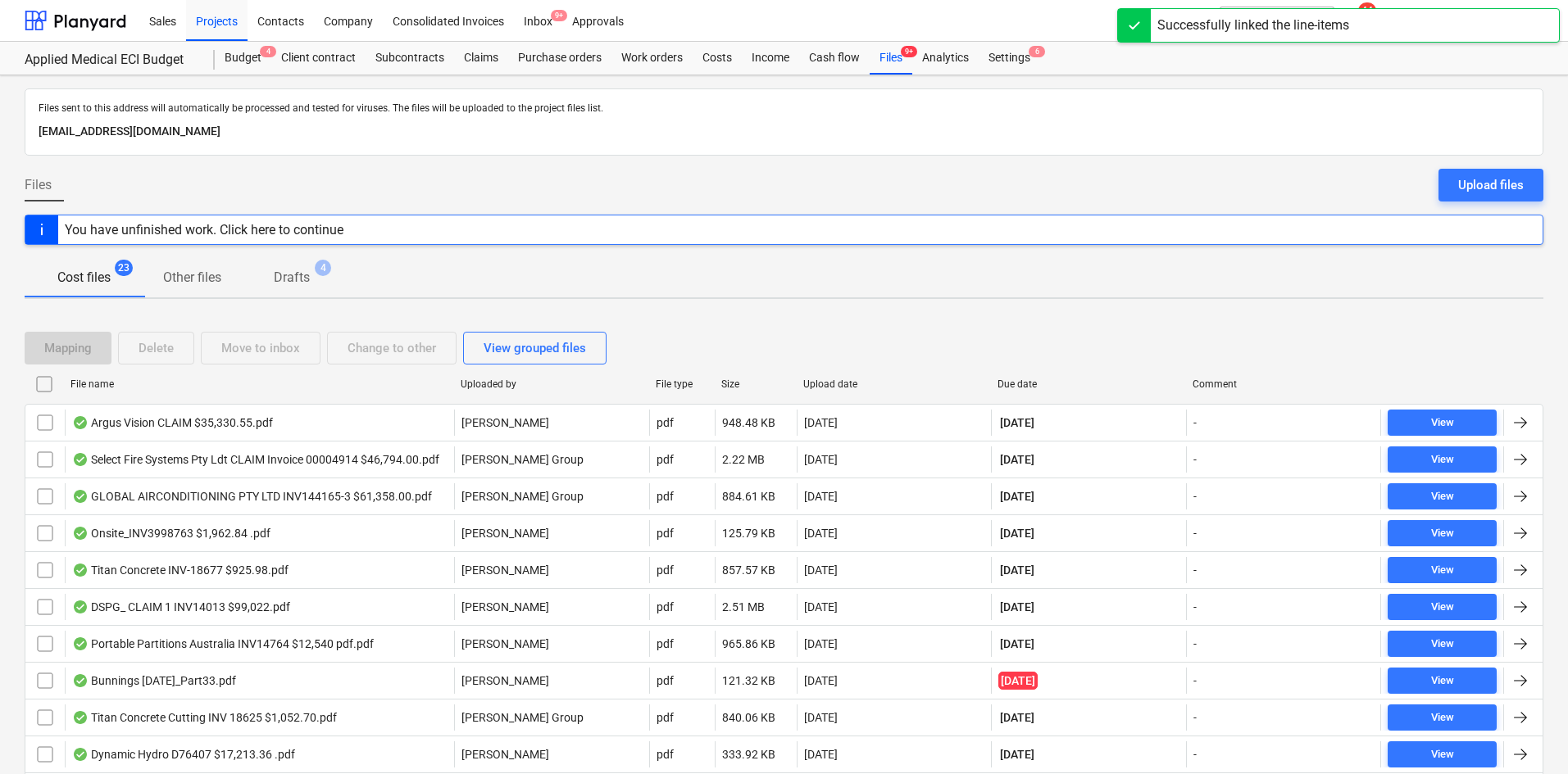
checkbox input "false"
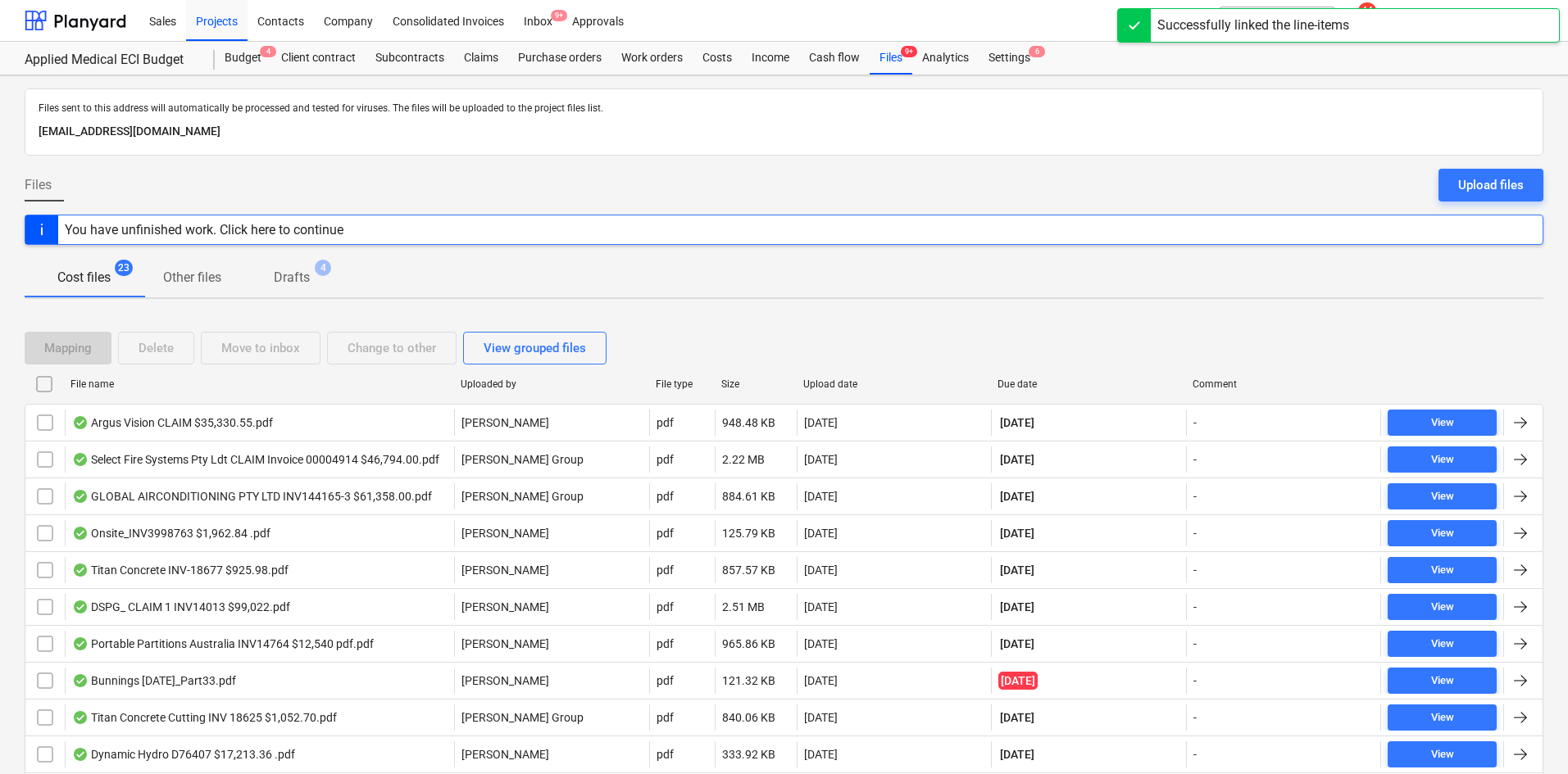
checkbox input "false"
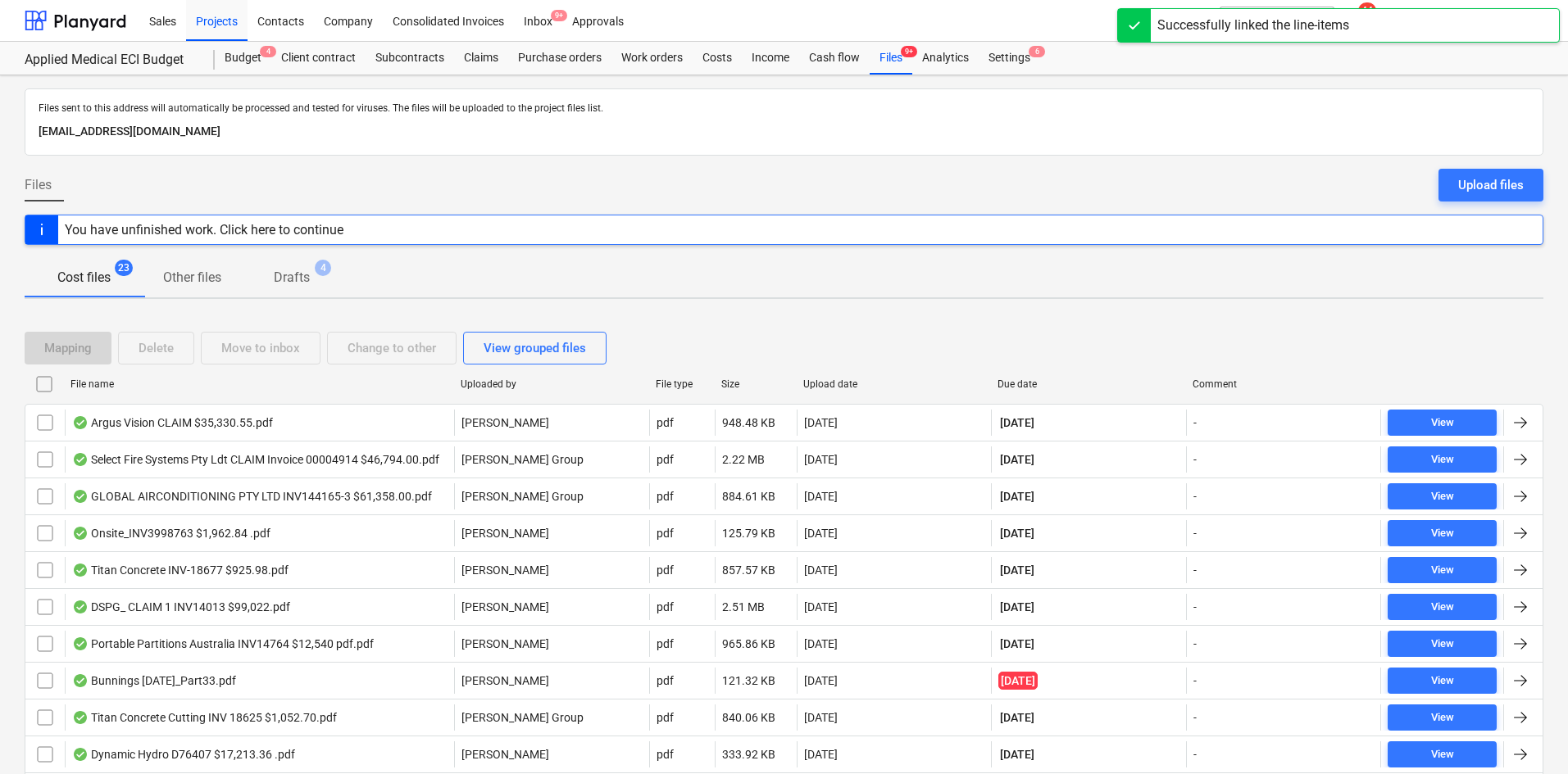
checkbox input "false"
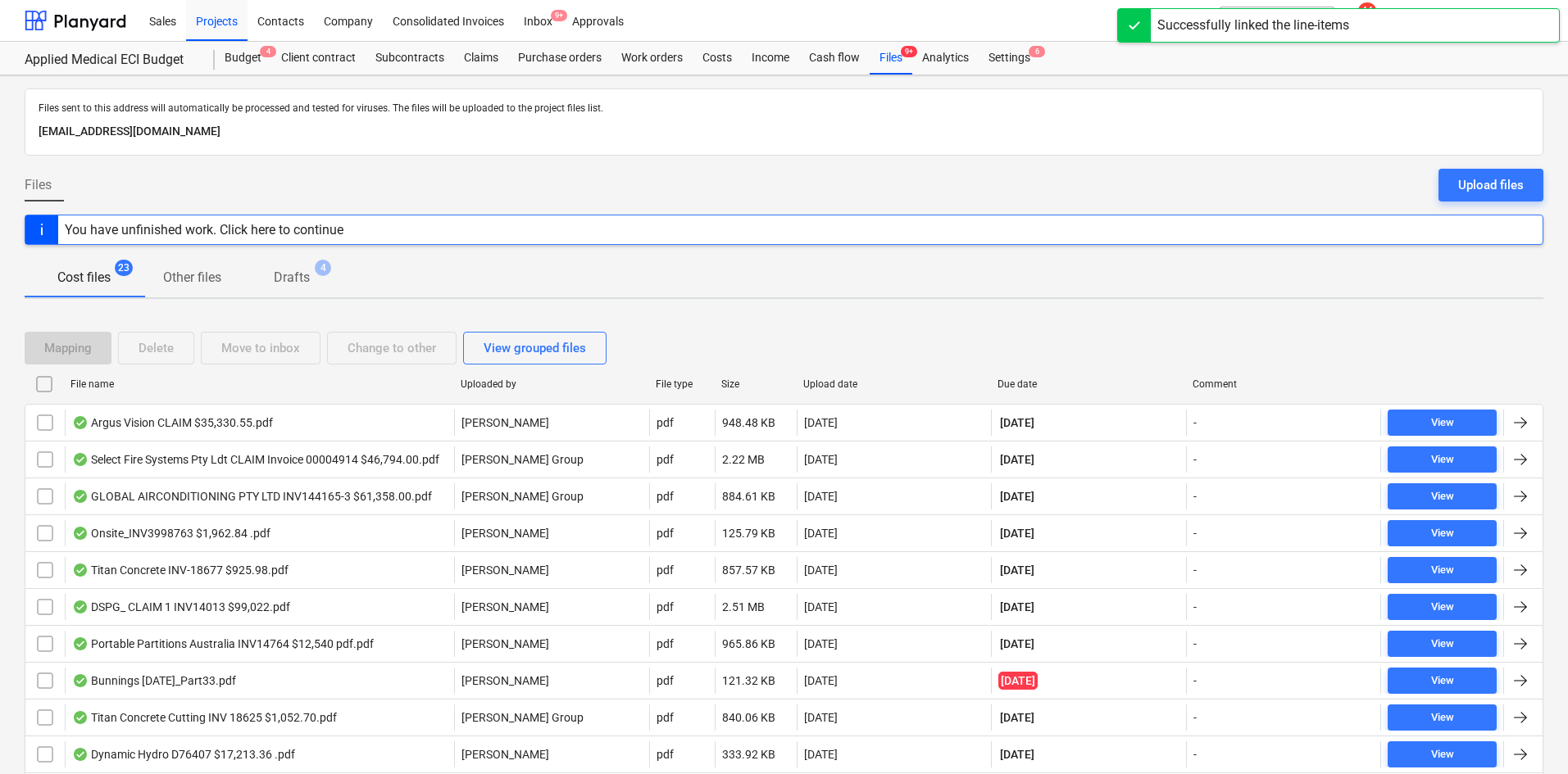
checkbox input "false"
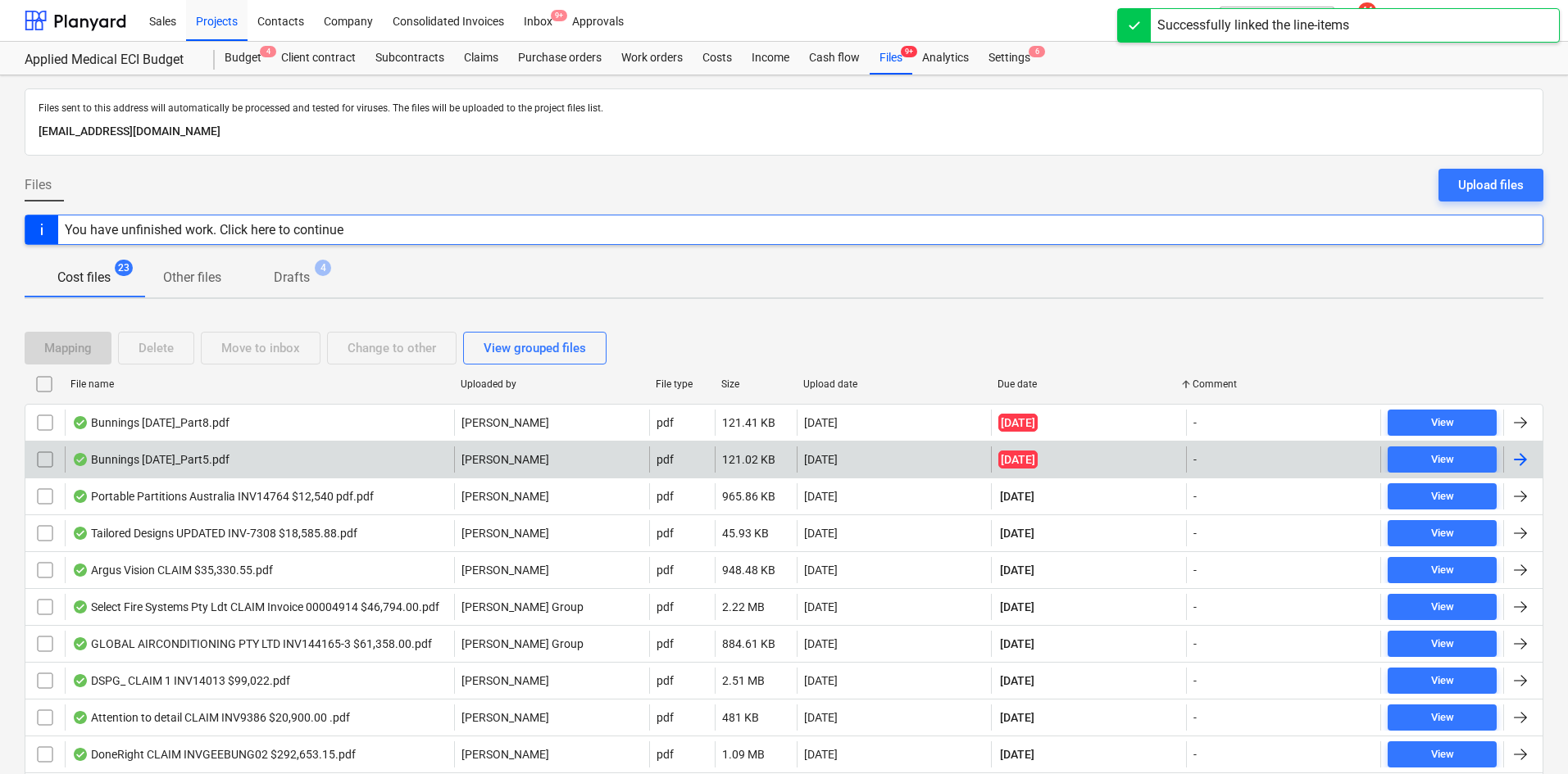
click at [318, 458] on div "Bunnings July 25_Part5.pdf" at bounding box center [259, 459] width 389 height 26
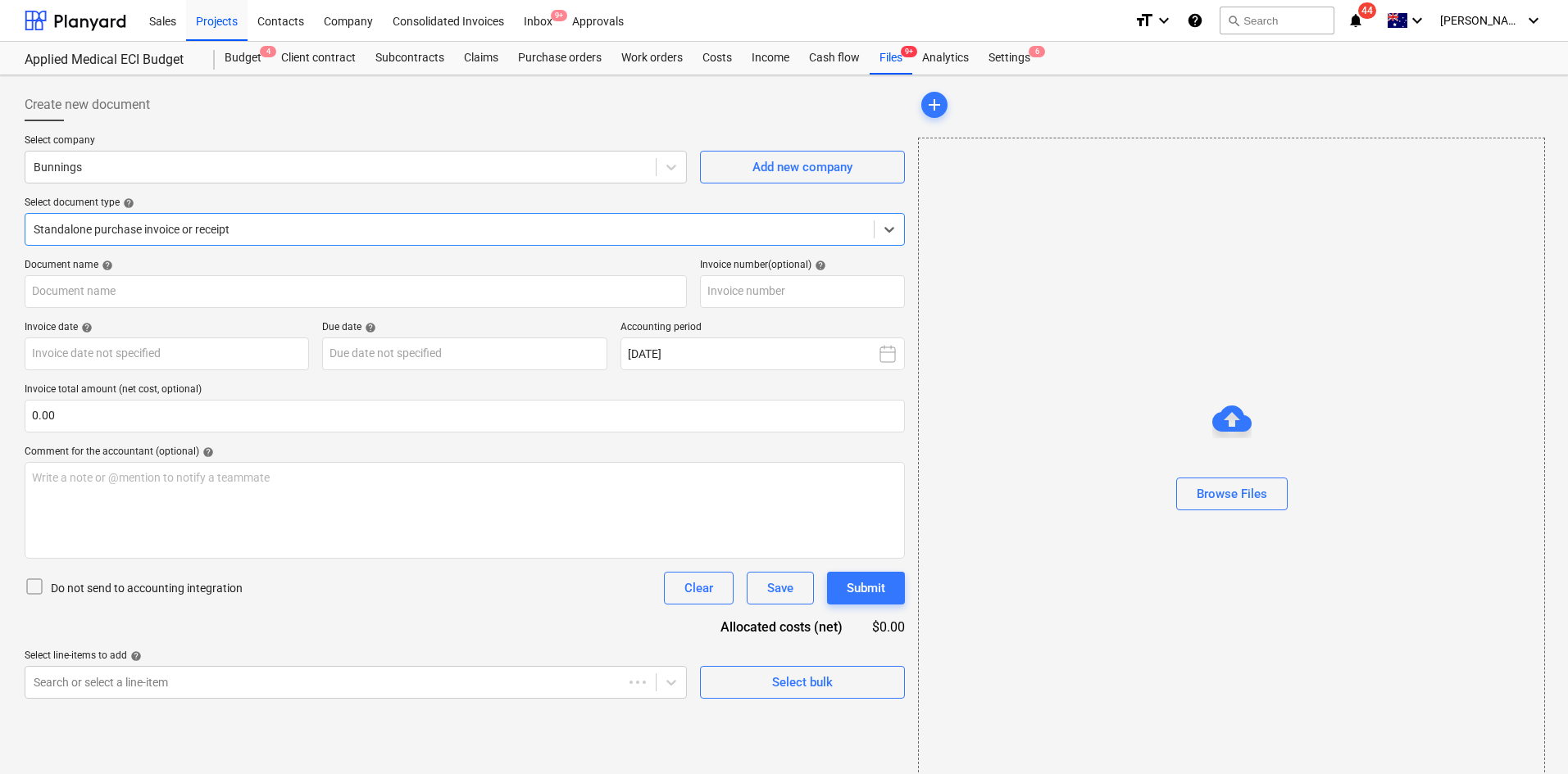
type input "8175/01196846"
type input "03 Jul 2025"
type input "31 Aug 2025"
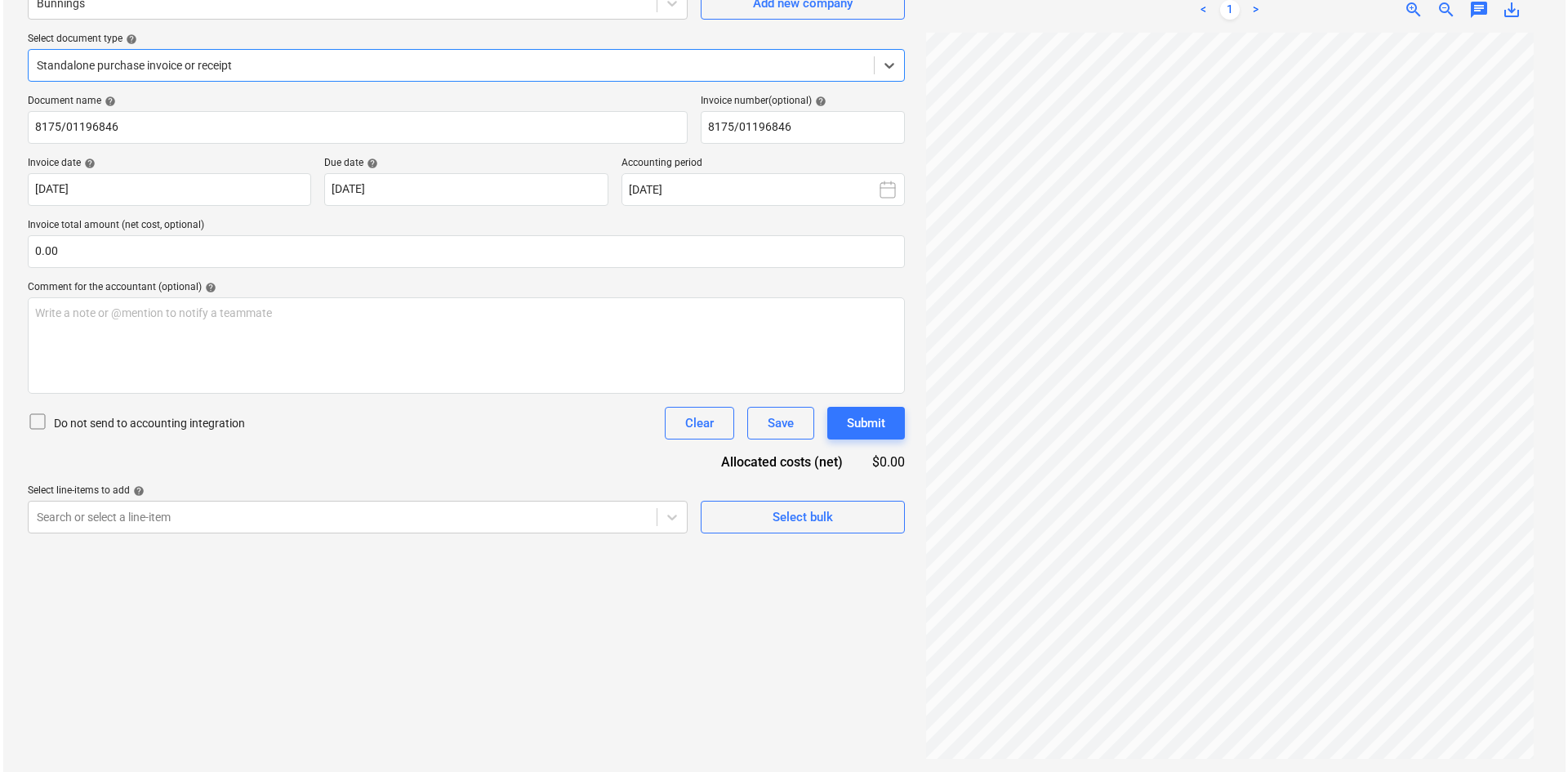
scroll to position [136, 0]
click at [768, 515] on span "Select bulk" at bounding box center [799, 517] width 163 height 21
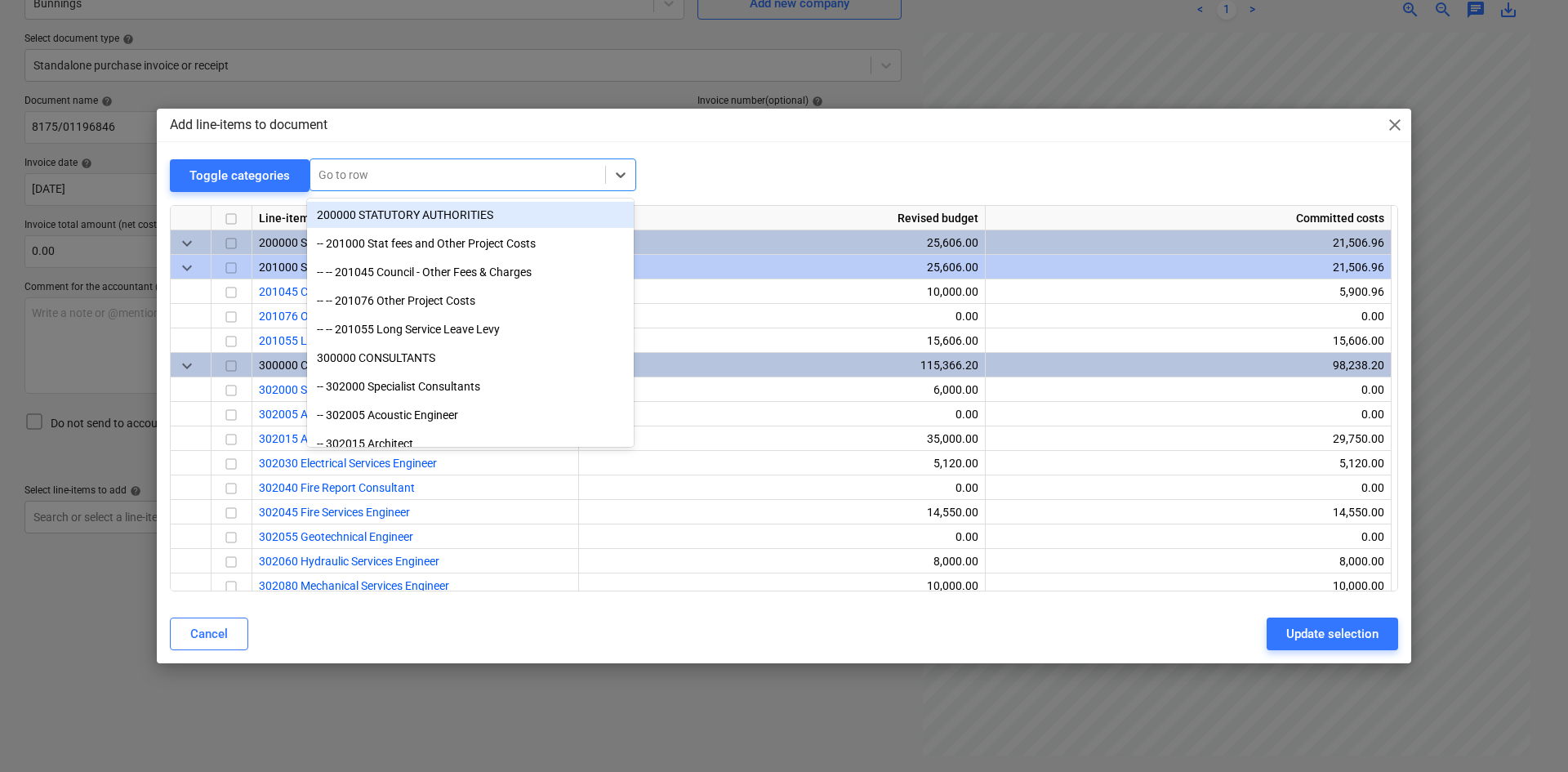
click at [337, 176] on div at bounding box center [457, 174] width 278 height 17
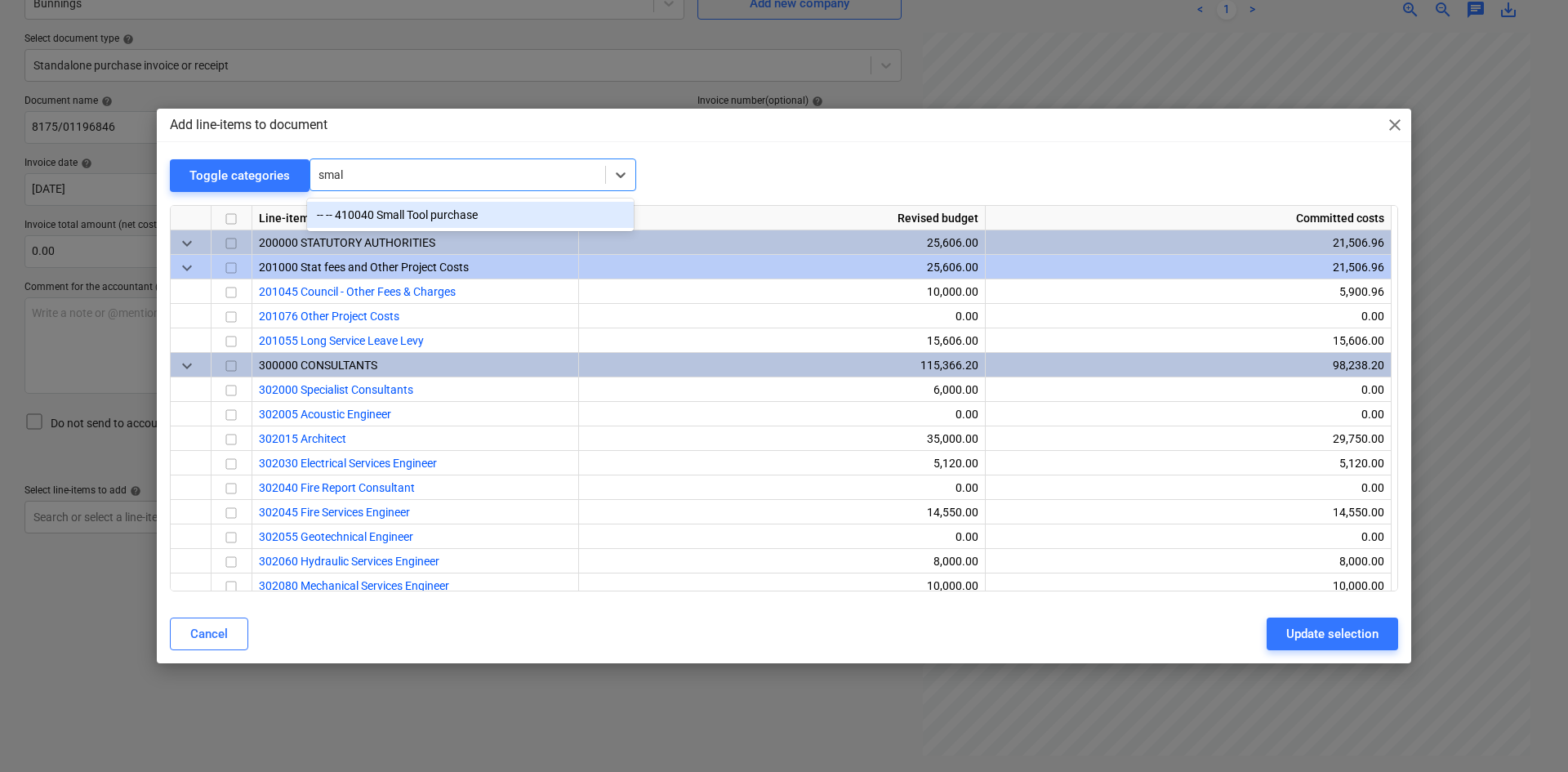
type input "small"
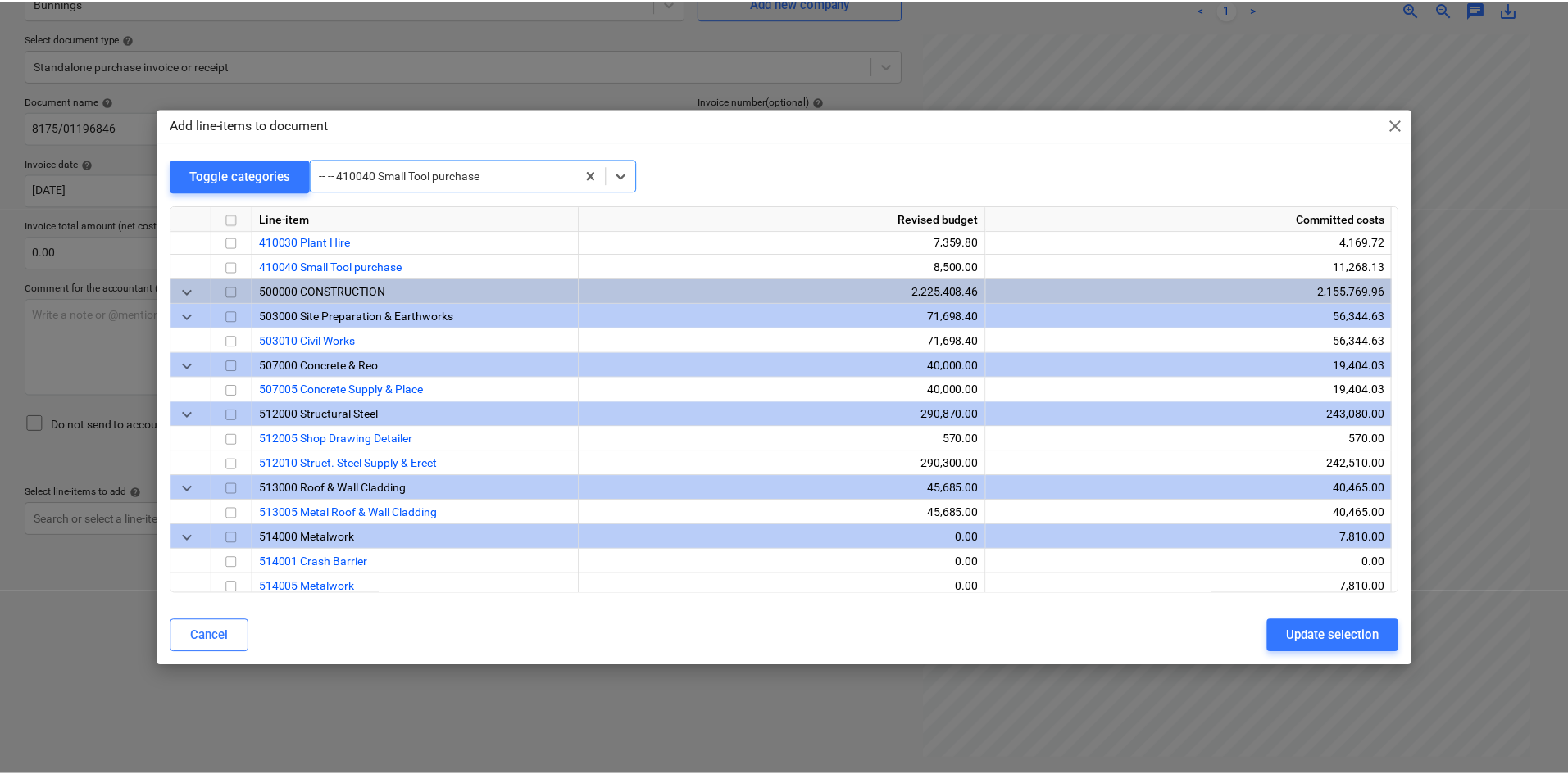
scroll to position [1081, 0]
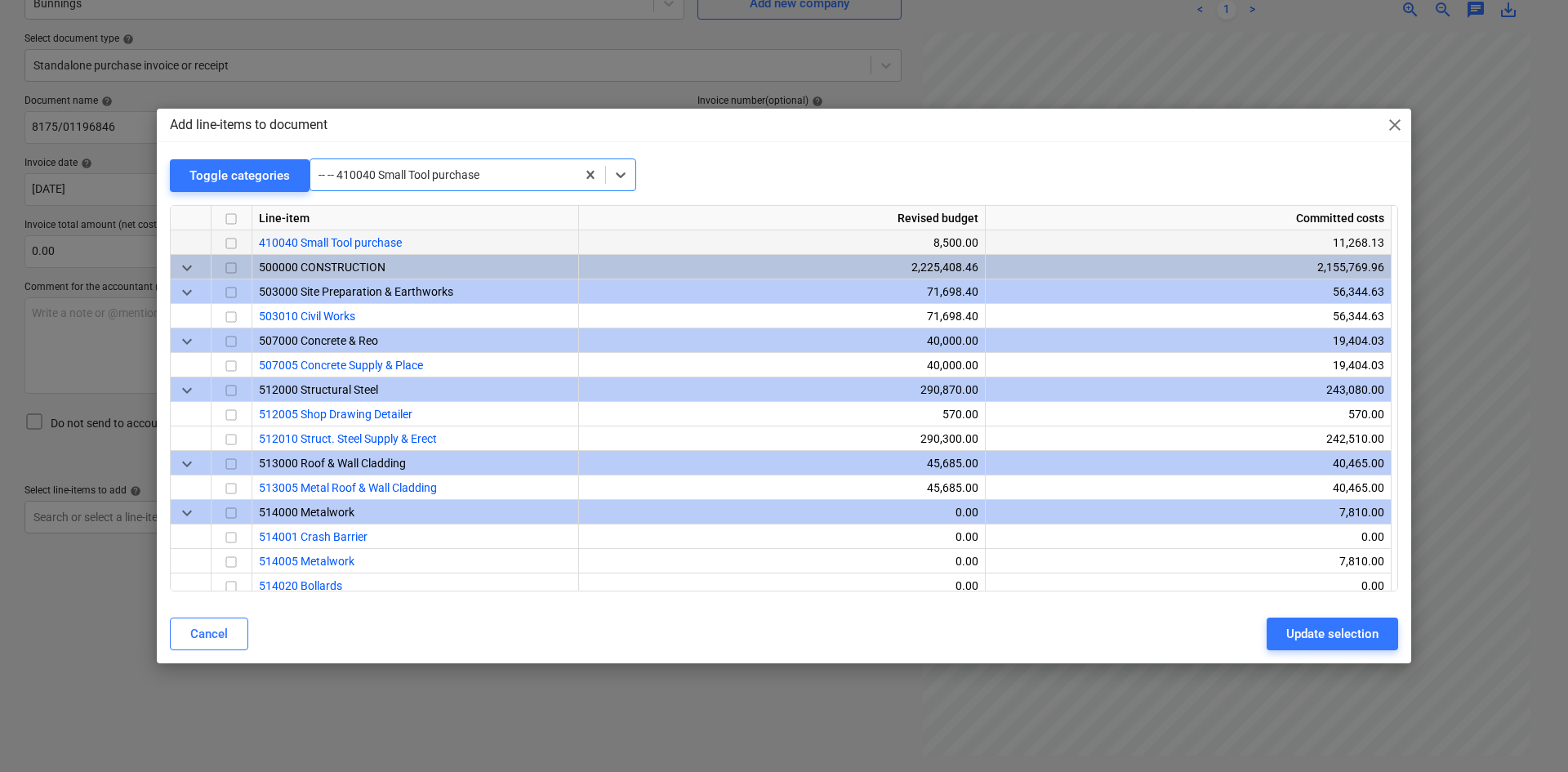
click at [226, 247] on input "checkbox" at bounding box center [231, 243] width 19 height 19
click at [1408, 641] on div "Add line-items to document close Toggle categories -- -- 410040 Small Tool purc…" at bounding box center [784, 386] width 1255 height 554
click at [1360, 638] on div "Update selection" at bounding box center [1333, 634] width 92 height 21
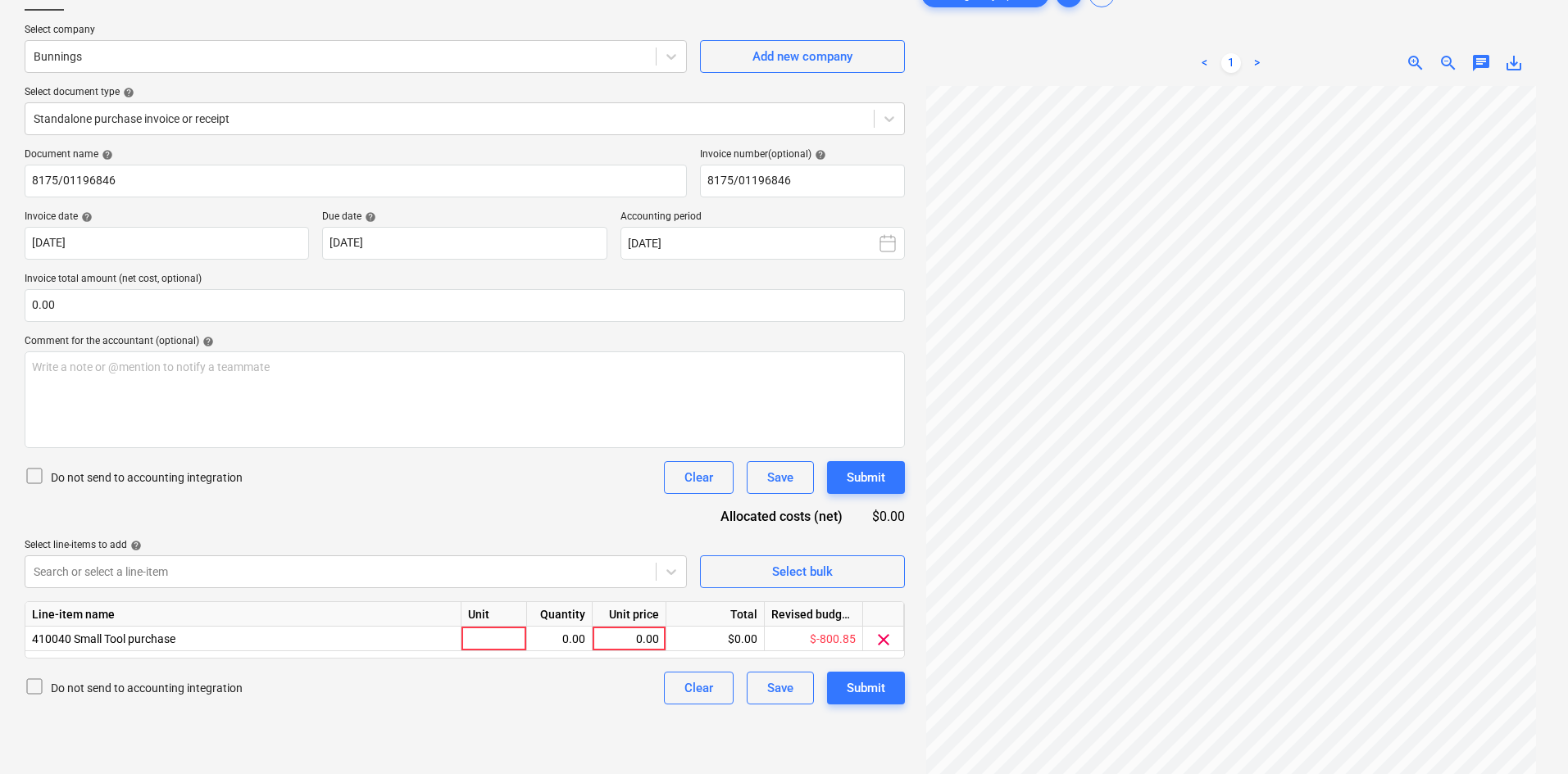
scroll to position [82, 0]
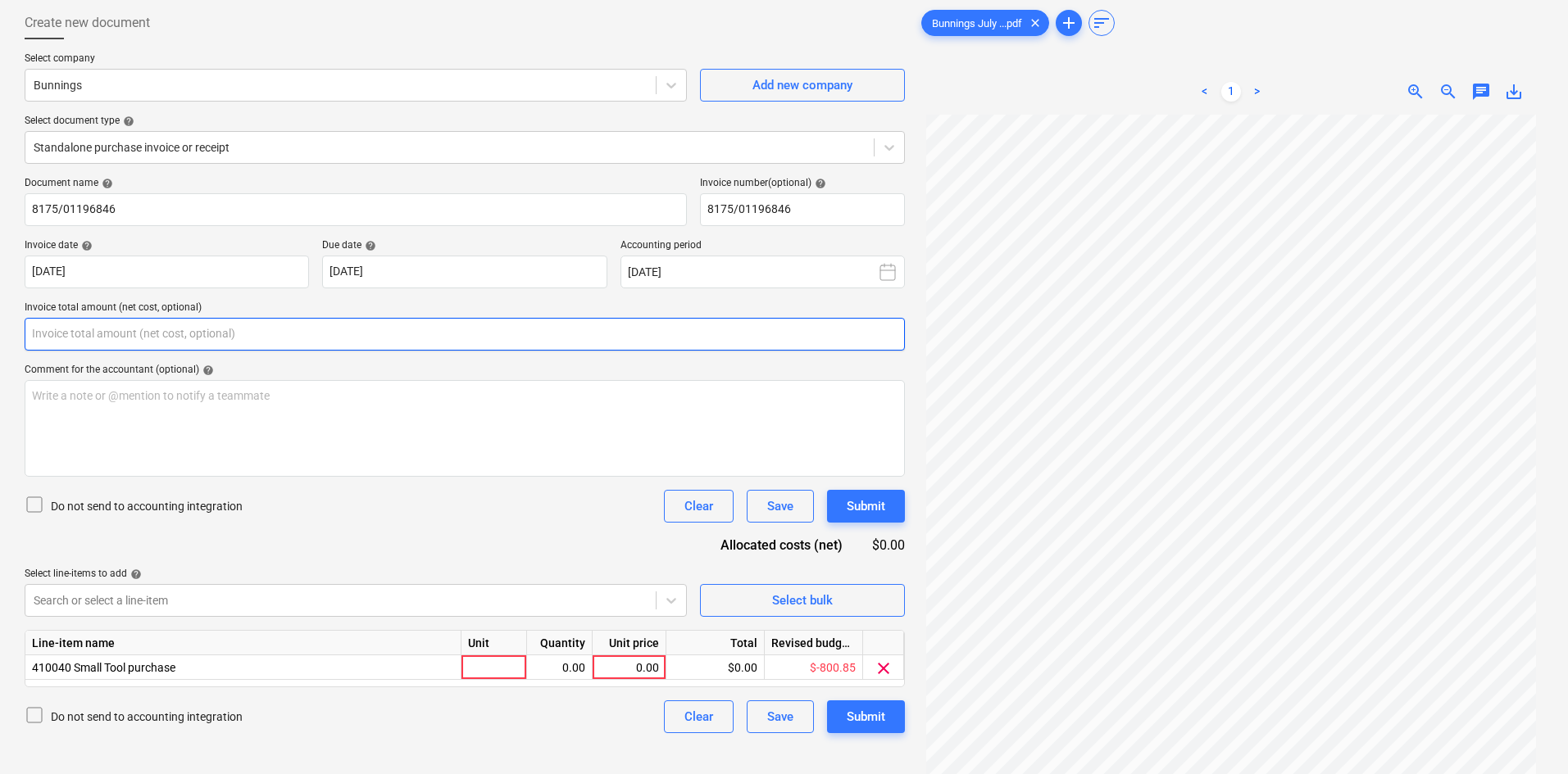
click at [394, 350] on input "text" at bounding box center [465, 333] width 880 height 32
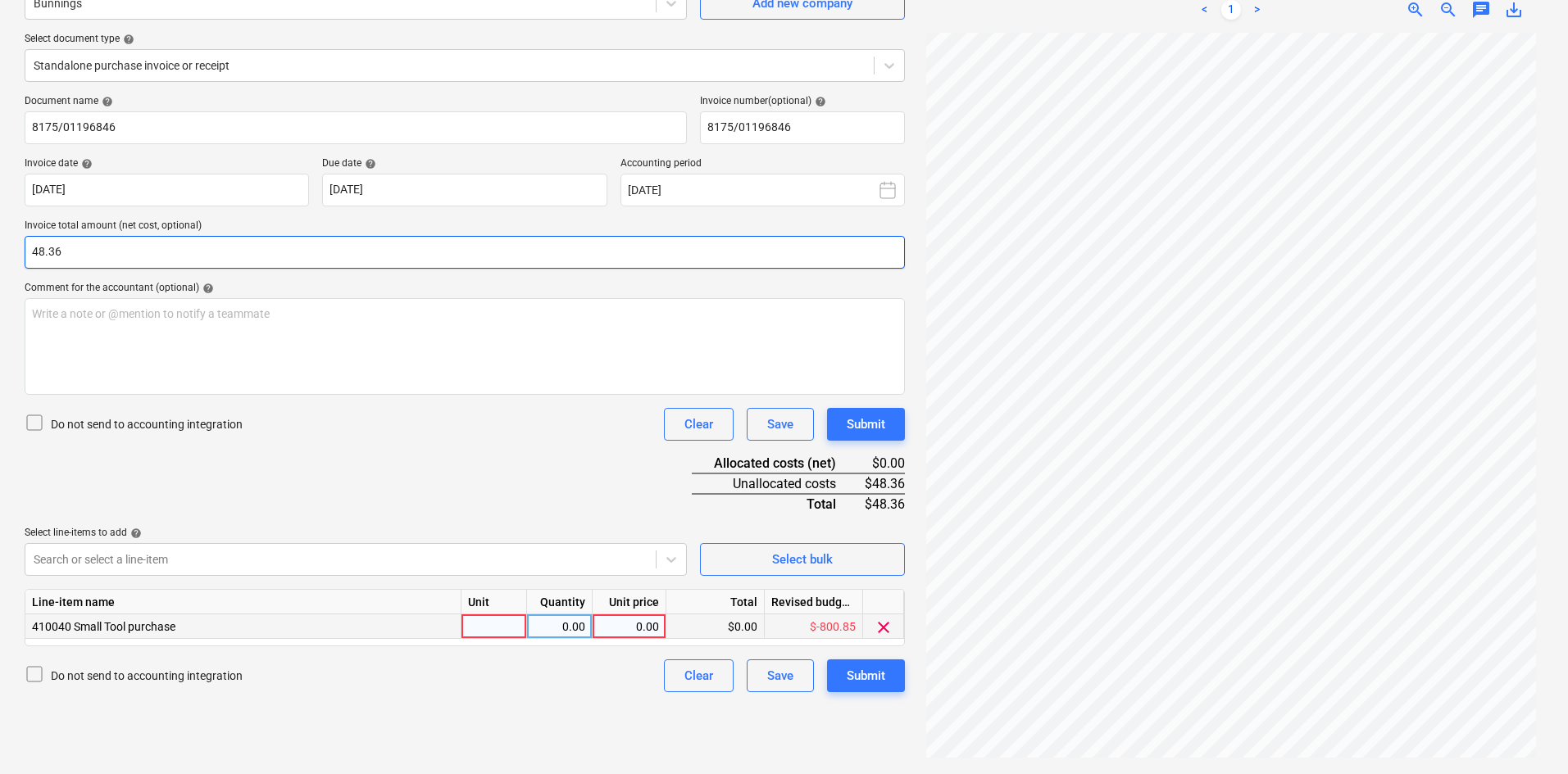
type input "48.36"
click at [511, 616] on div at bounding box center [494, 626] width 66 height 24
type input "item"
type input "48.36"
click at [301, 343] on div "Write a note or @mention to notify a teammate ﻿" at bounding box center [465, 346] width 880 height 97
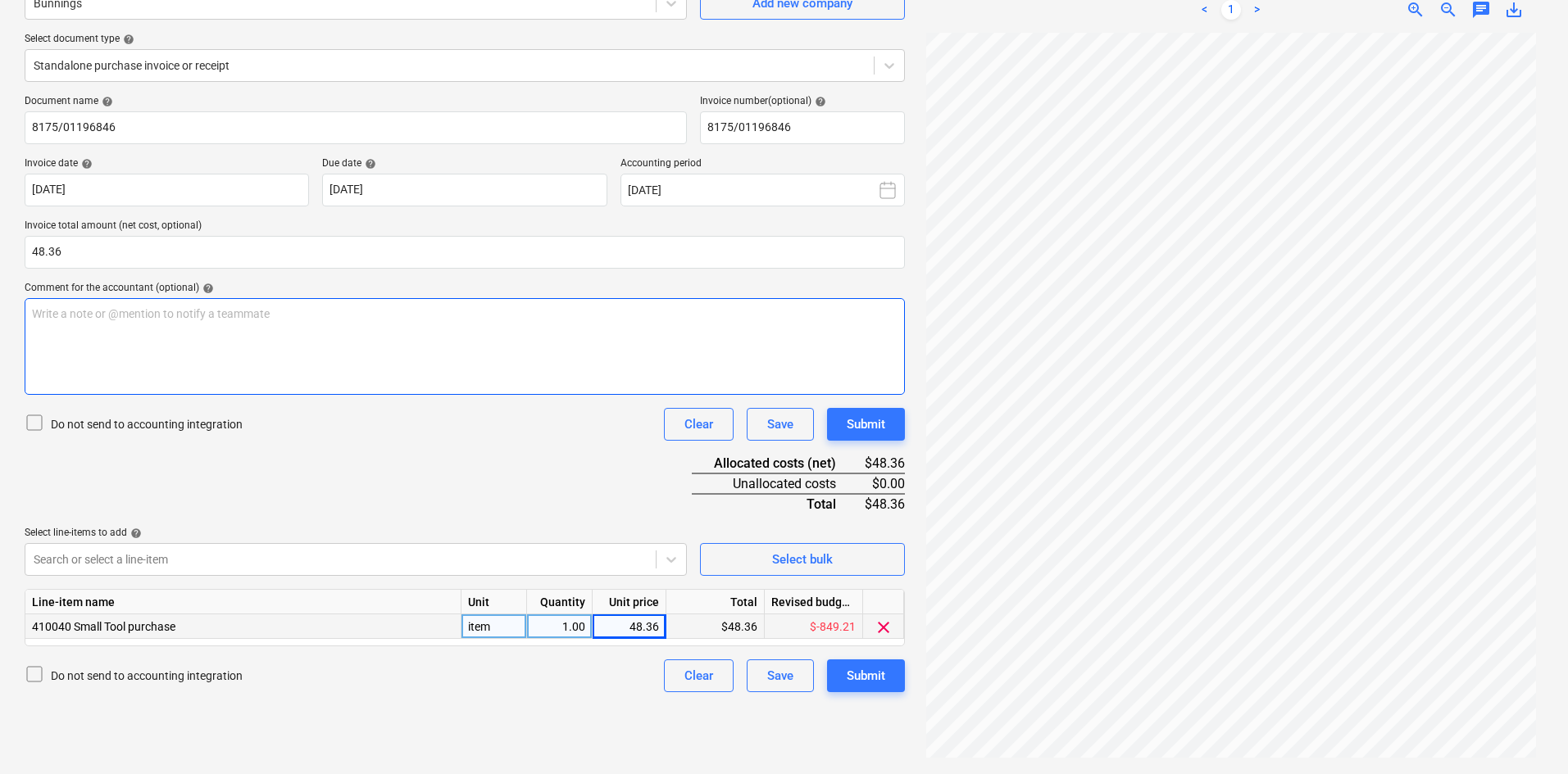
click at [301, 343] on div "Write a note or @mention to notify a teammate ﻿" at bounding box center [465, 346] width 880 height 97
click at [202, 312] on span "Confirmed with Mikey. No budget hence in negative" at bounding box center [191, 313] width 317 height 13
click at [388, 353] on div "Confirmed with Mikey. No budget left hence in negative" at bounding box center [465, 346] width 880 height 97
click at [872, 431] on div "Submit" at bounding box center [866, 424] width 38 height 21
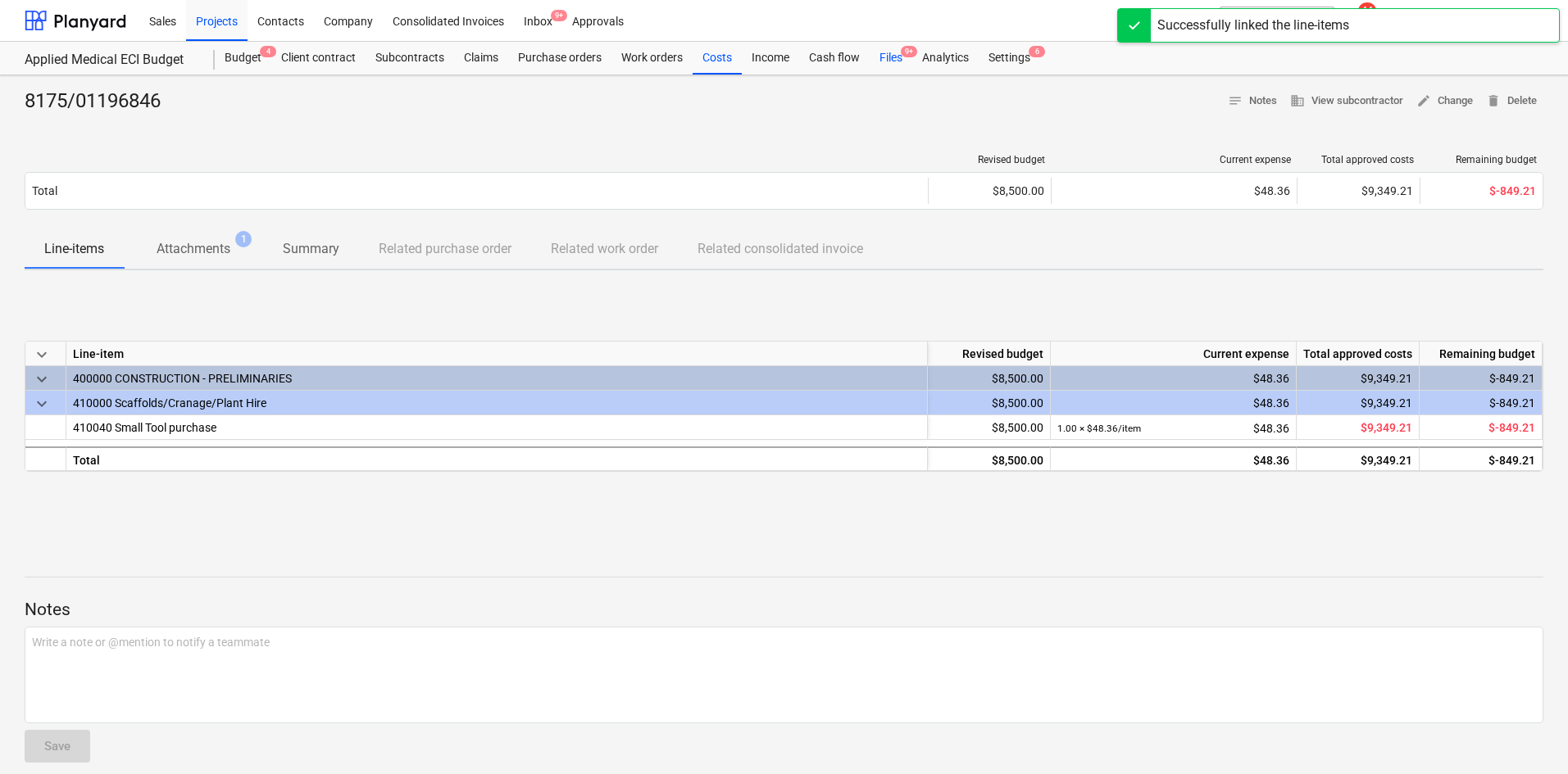
click at [892, 60] on div "Files 9+" at bounding box center [891, 58] width 43 height 32
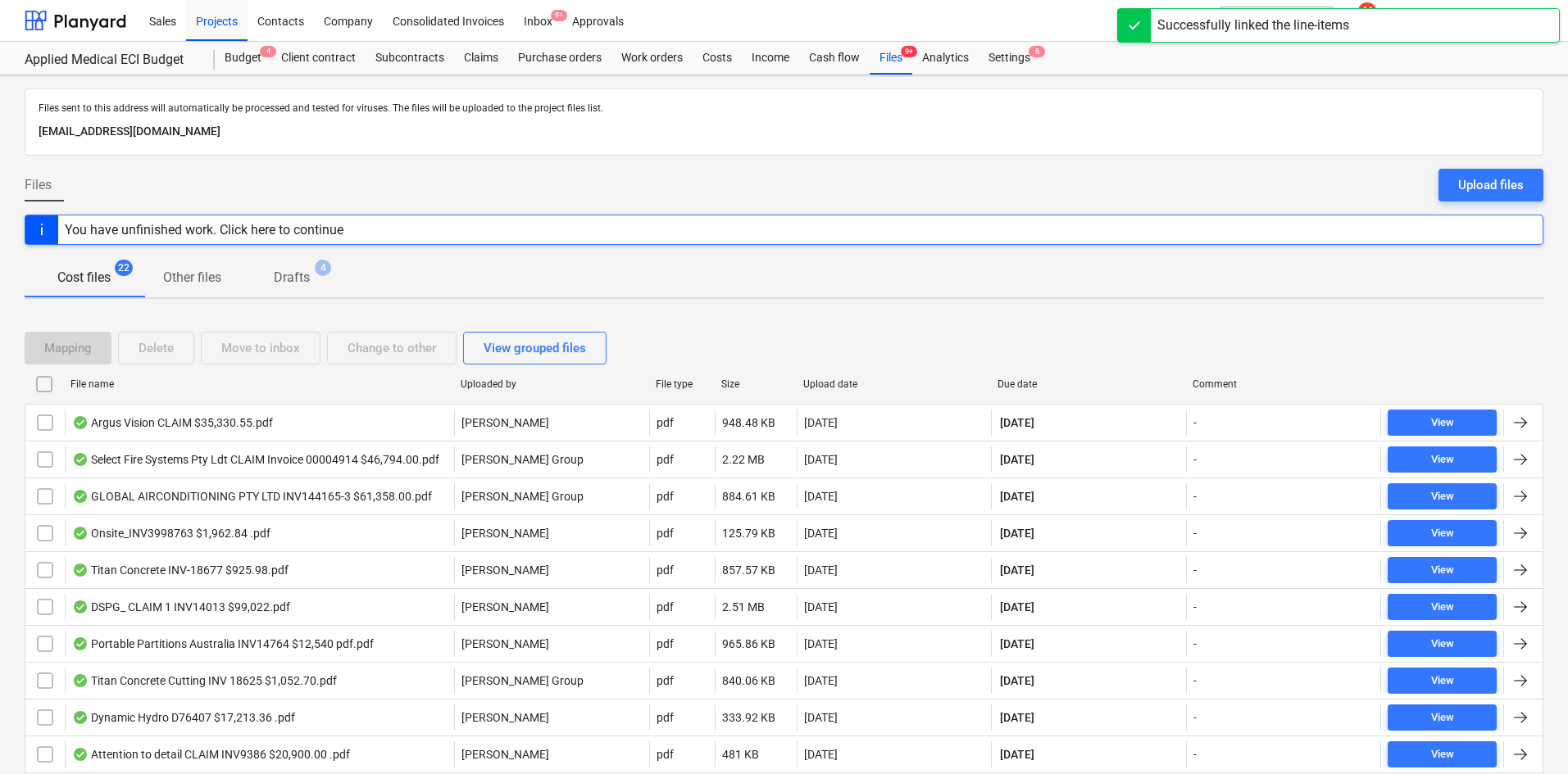
click at [1025, 381] on div "Due date" at bounding box center [1088, 384] width 182 height 11
checkbox input "false"
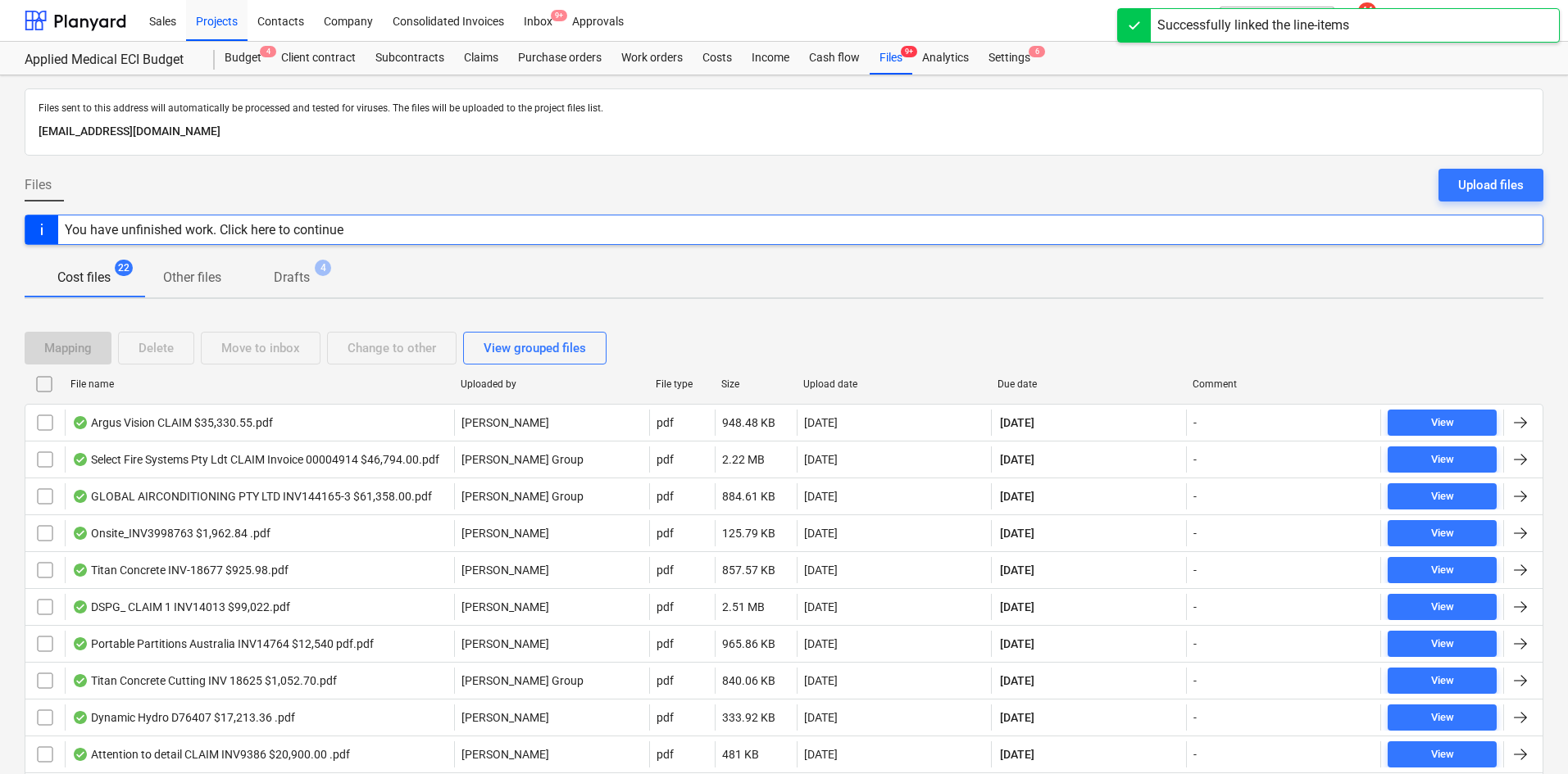
checkbox input "false"
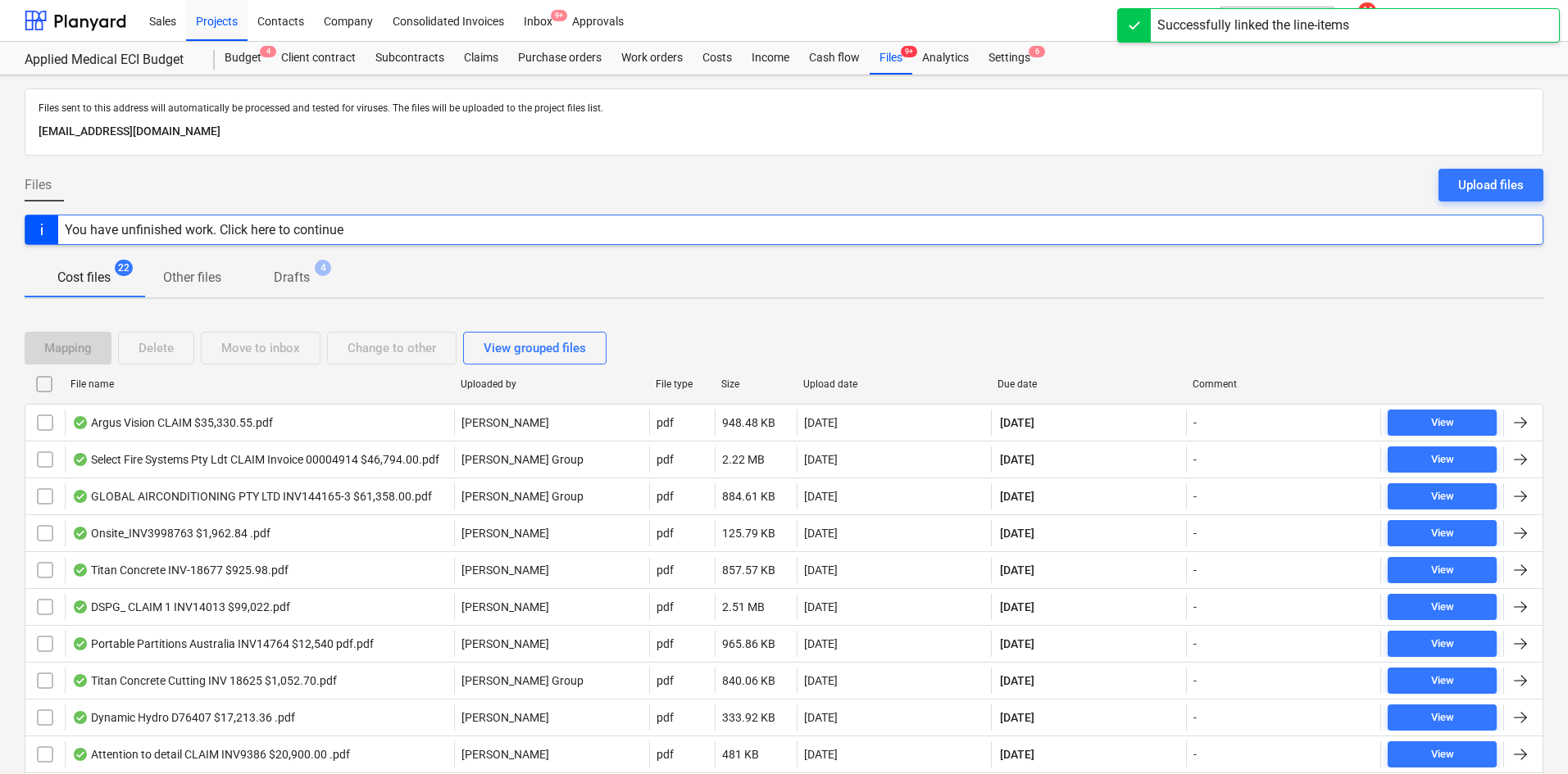
checkbox input "false"
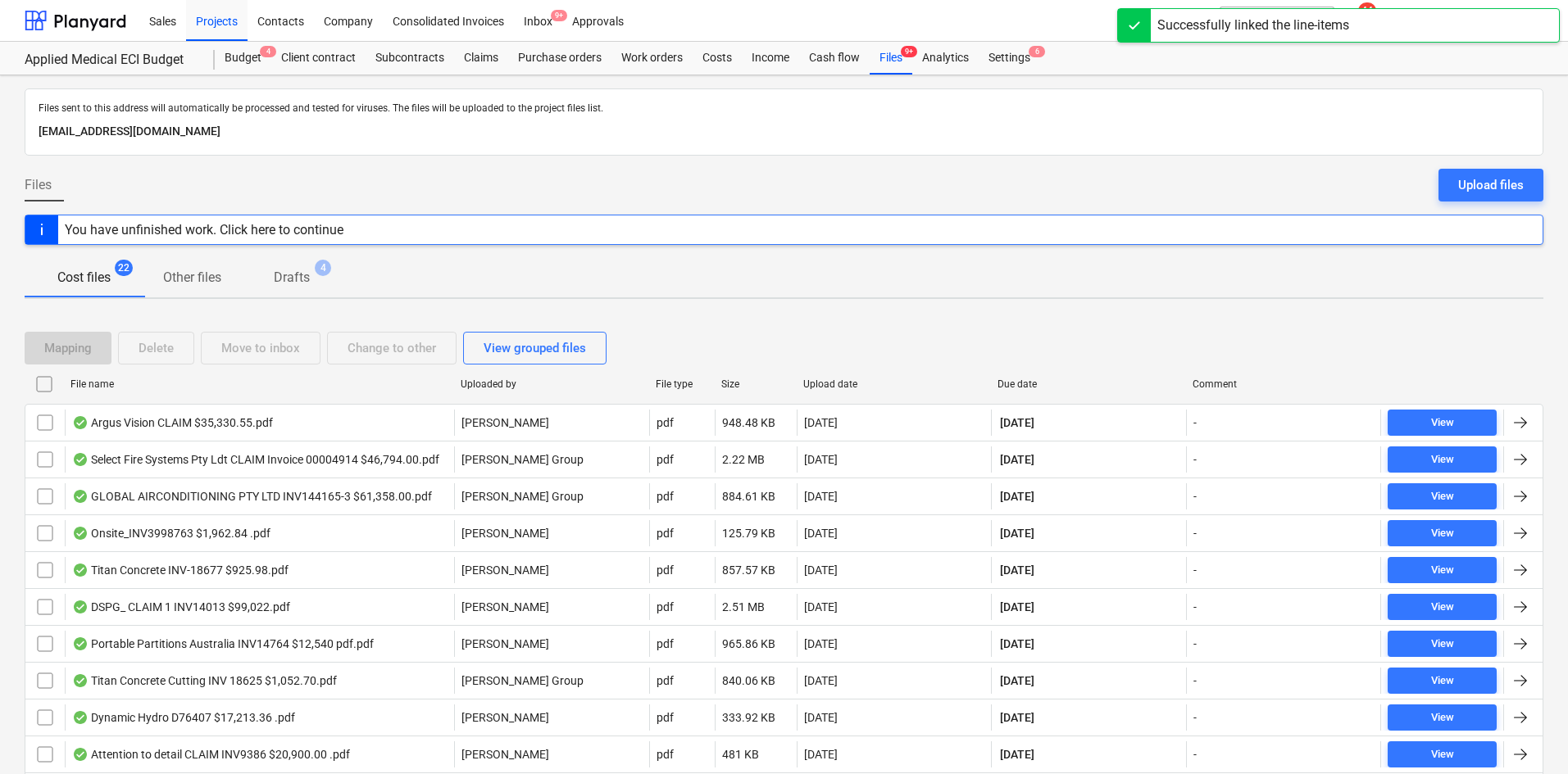
checkbox input "false"
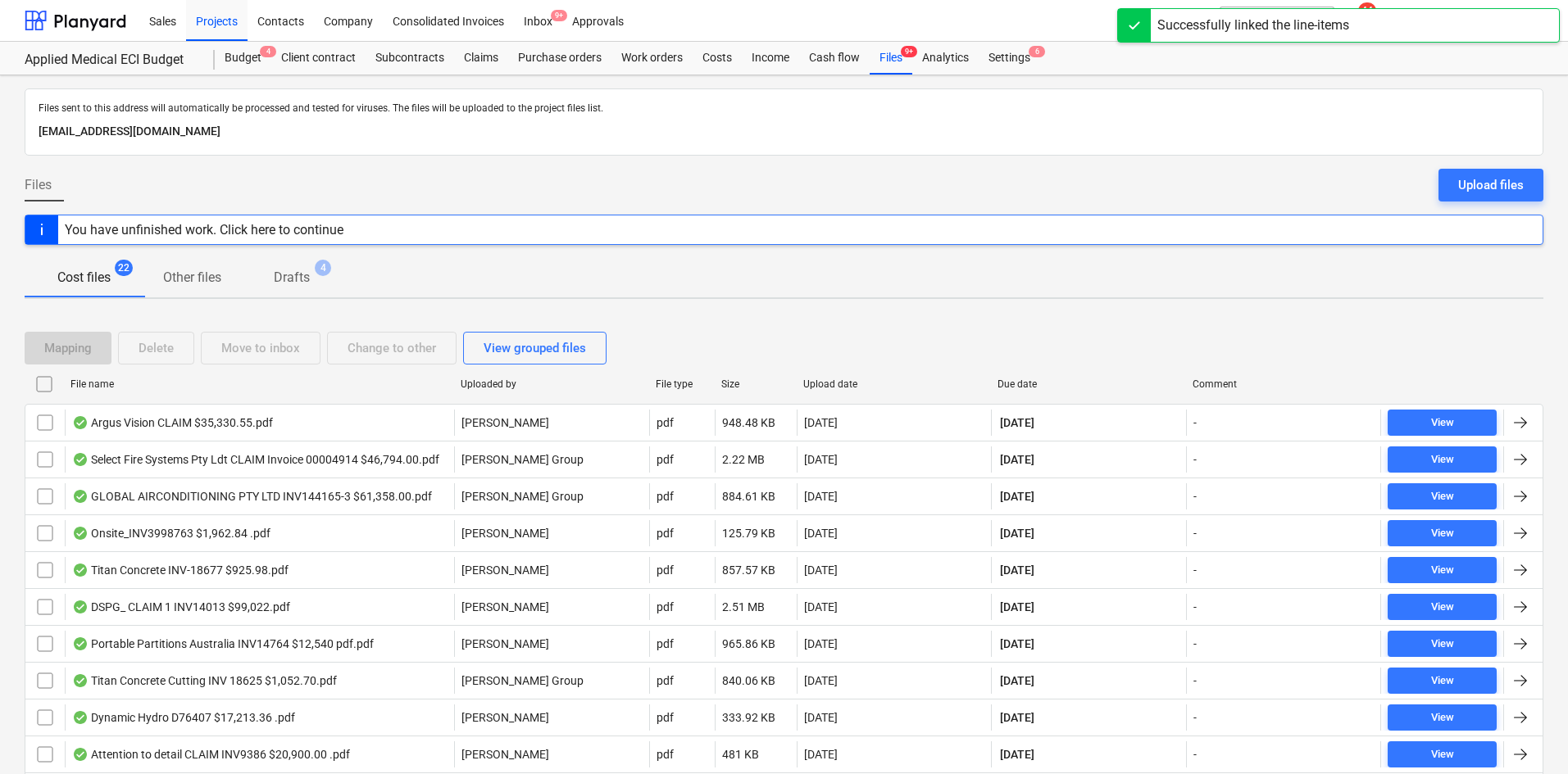
checkbox input "false"
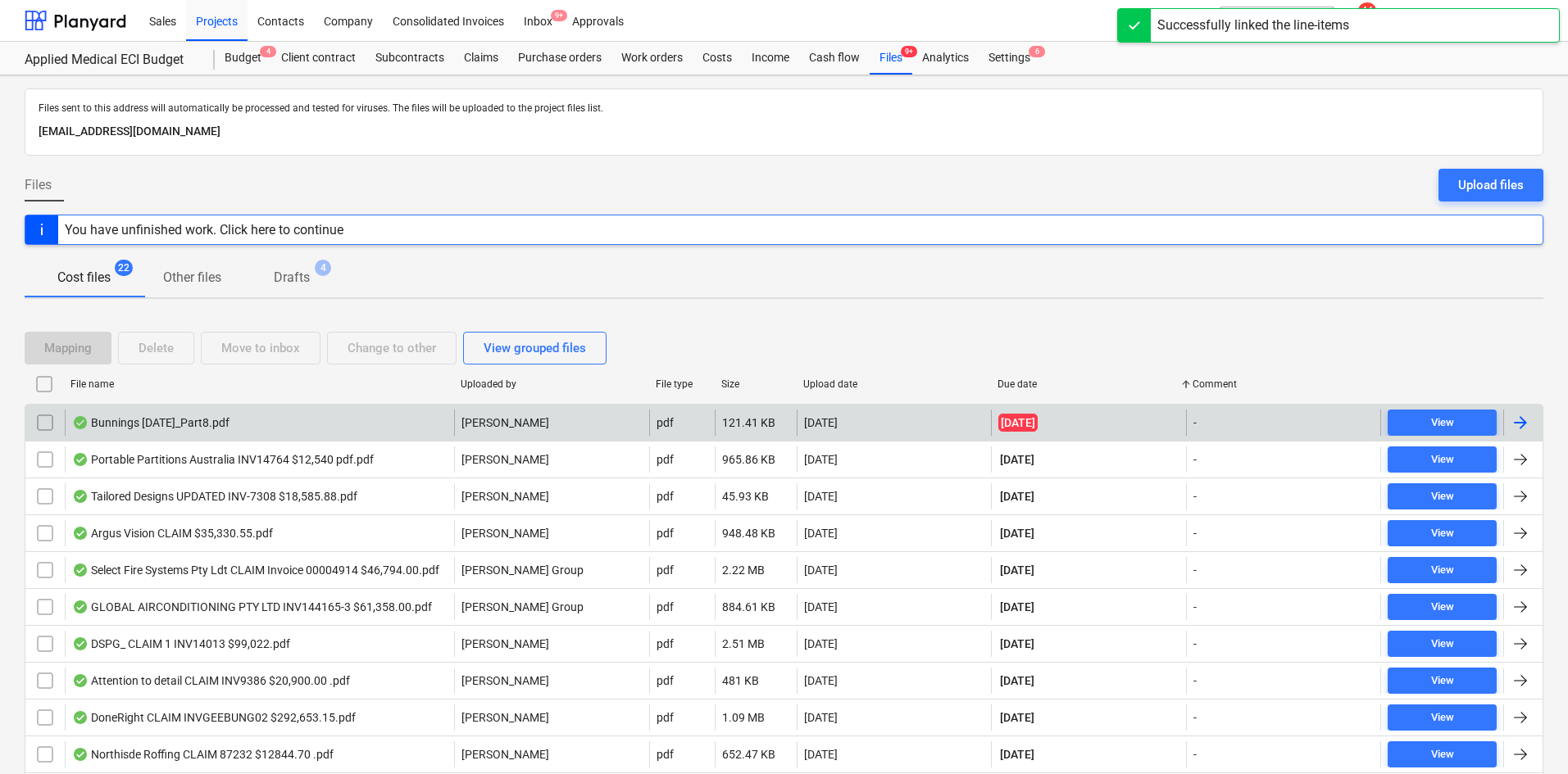
click at [344, 421] on div "Bunnings July 25_Part8.pdf" at bounding box center [259, 422] width 389 height 26
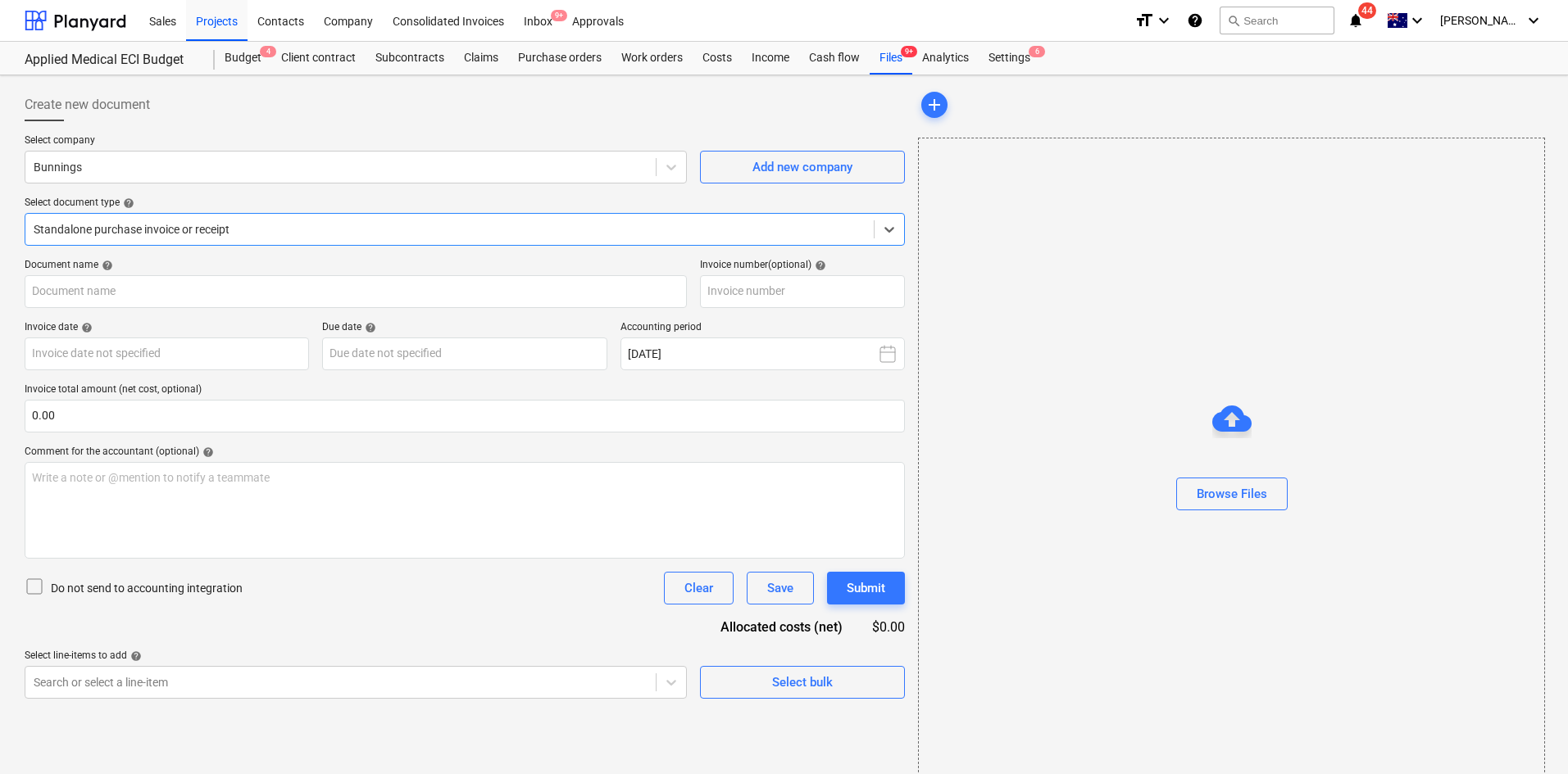
type input "8175/01550346"
type input "03 Jul 2025"
type input "31 Aug 2025"
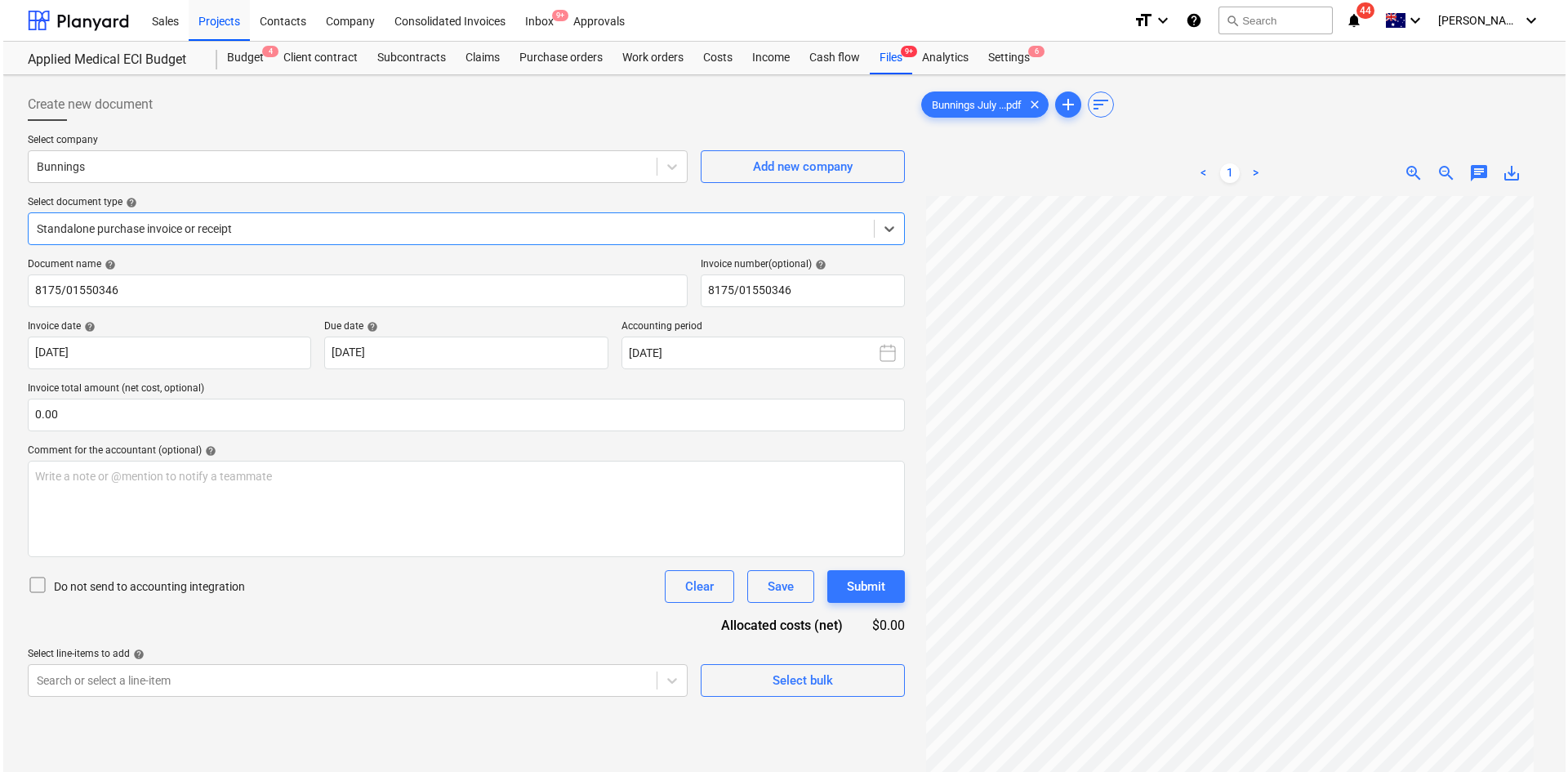
scroll to position [163, 0]
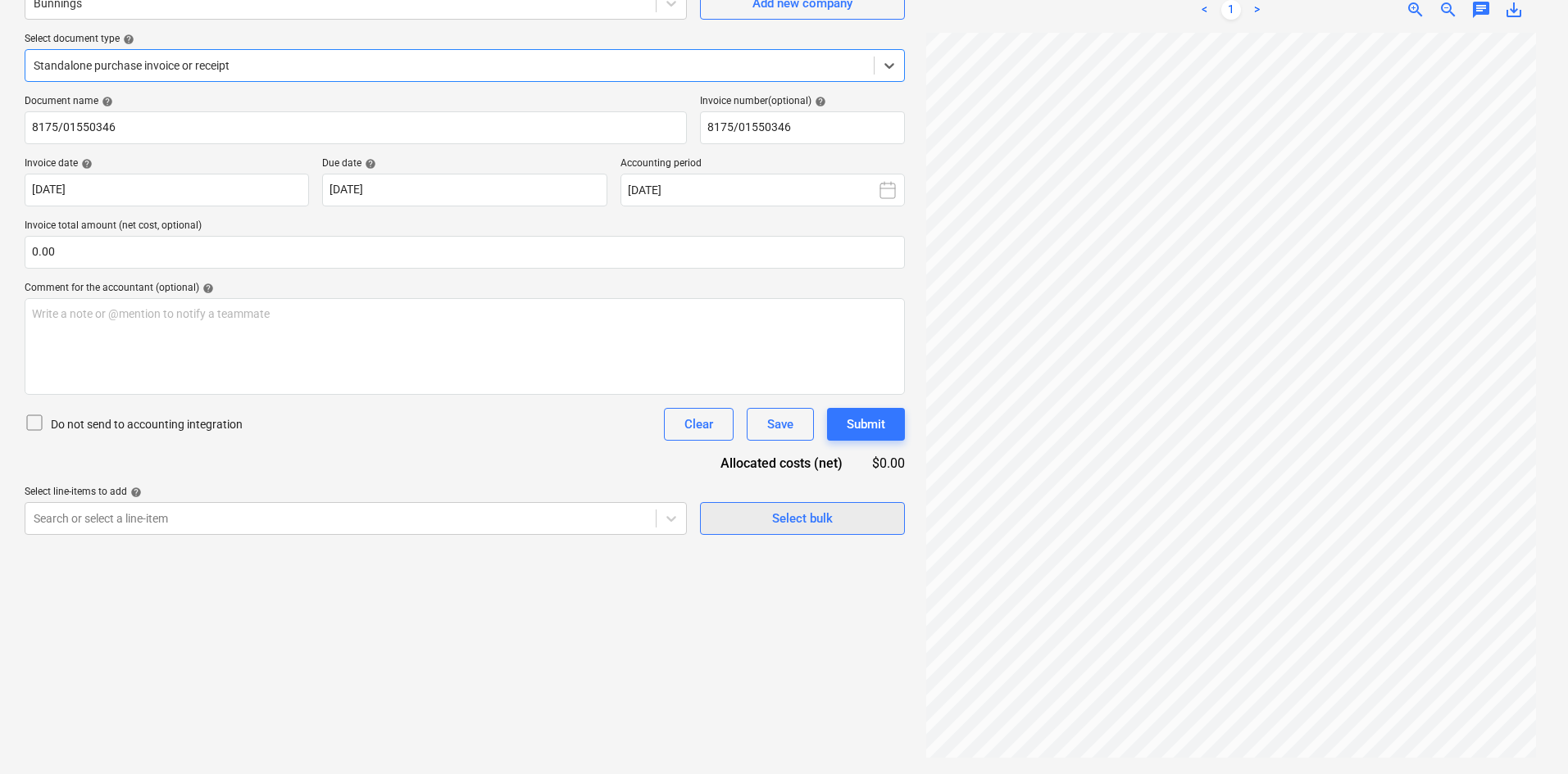
click at [760, 503] on button "Select bulk" at bounding box center [802, 518] width 205 height 32
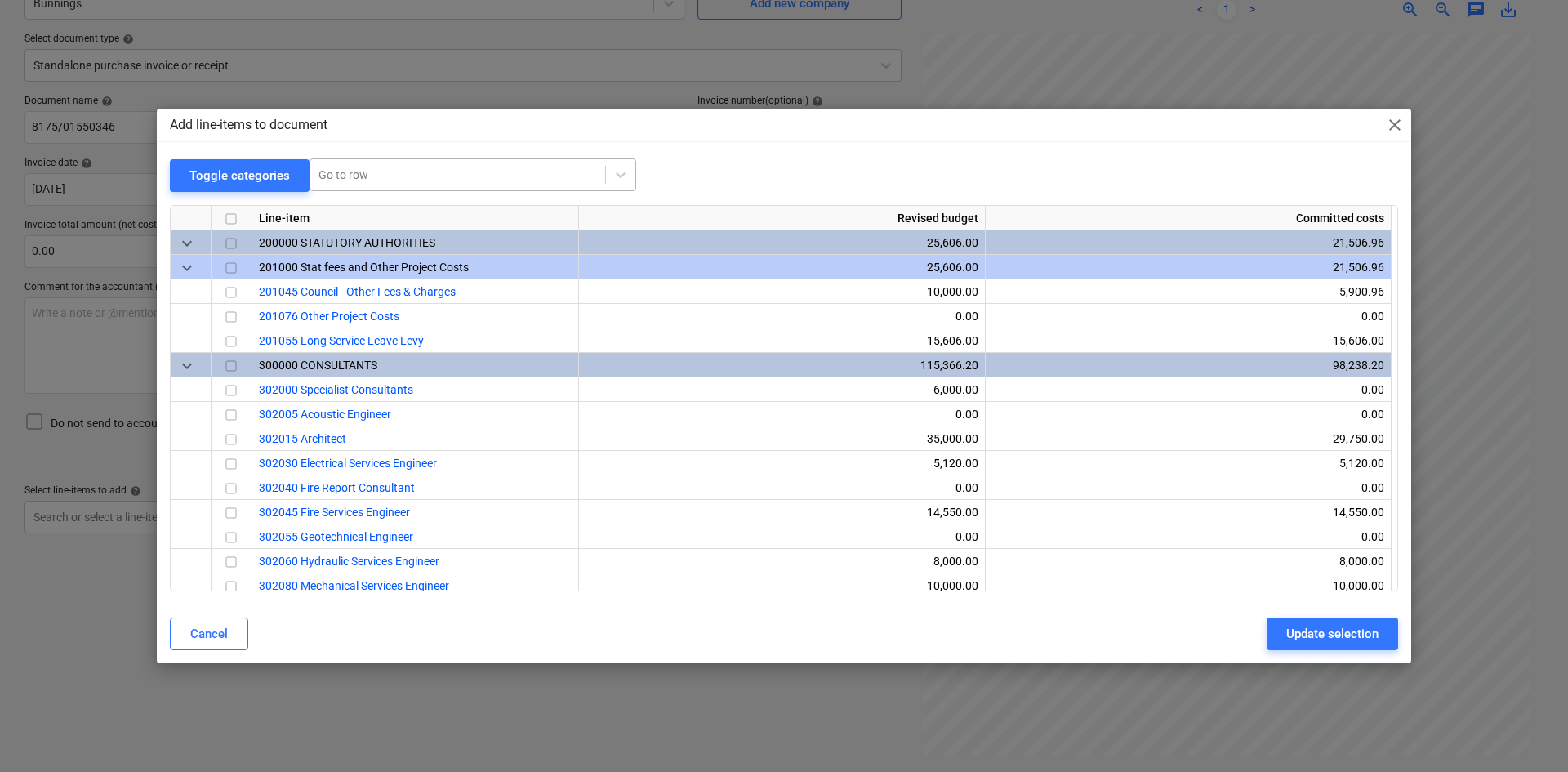
click at [358, 172] on div at bounding box center [457, 174] width 278 height 17
type input "small"
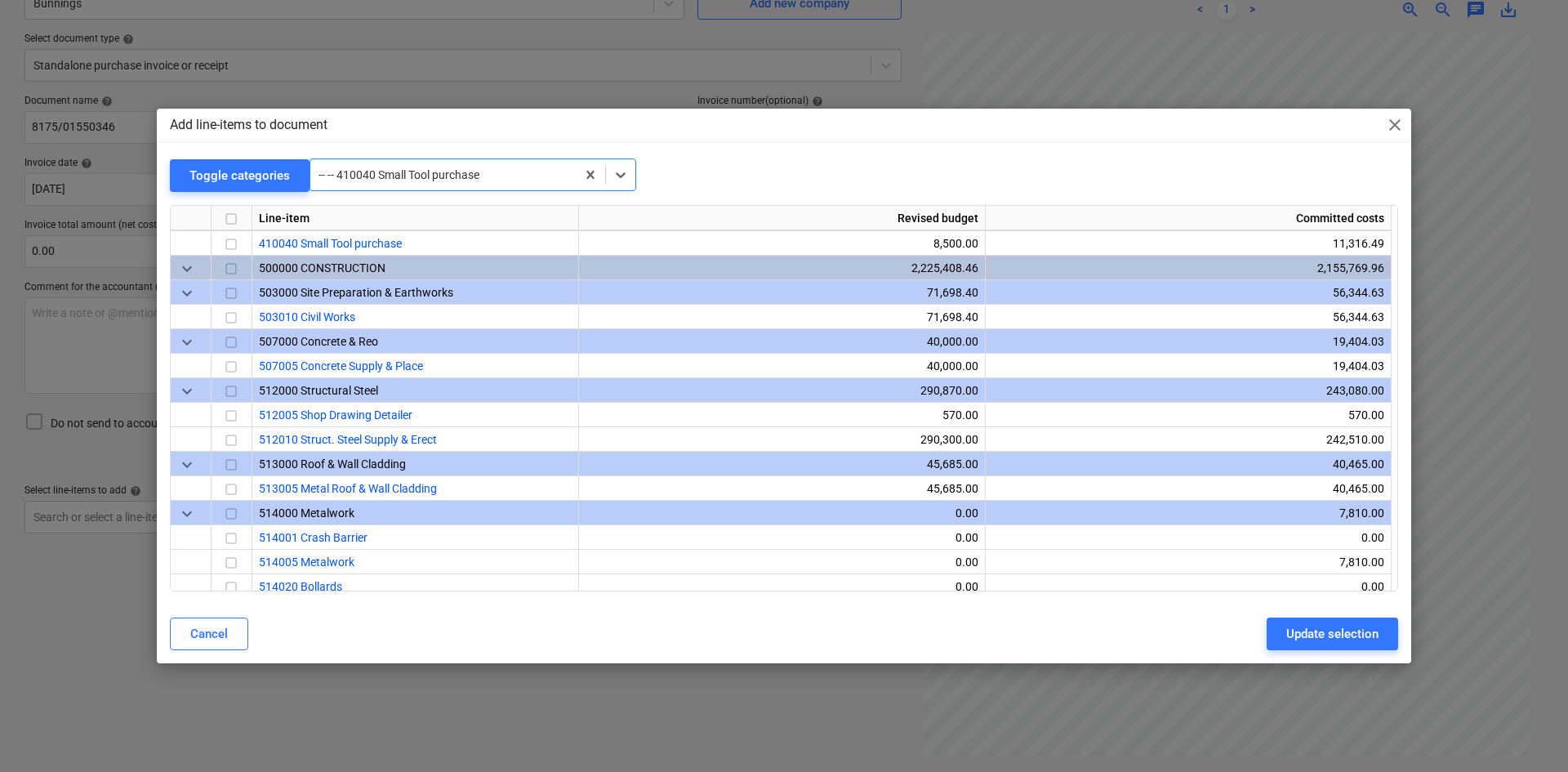
scroll to position [1078, 0]
click at [233, 246] on input "checkbox" at bounding box center [231, 243] width 19 height 19
click at [1282, 632] on button "Update selection" at bounding box center [1333, 633] width 132 height 32
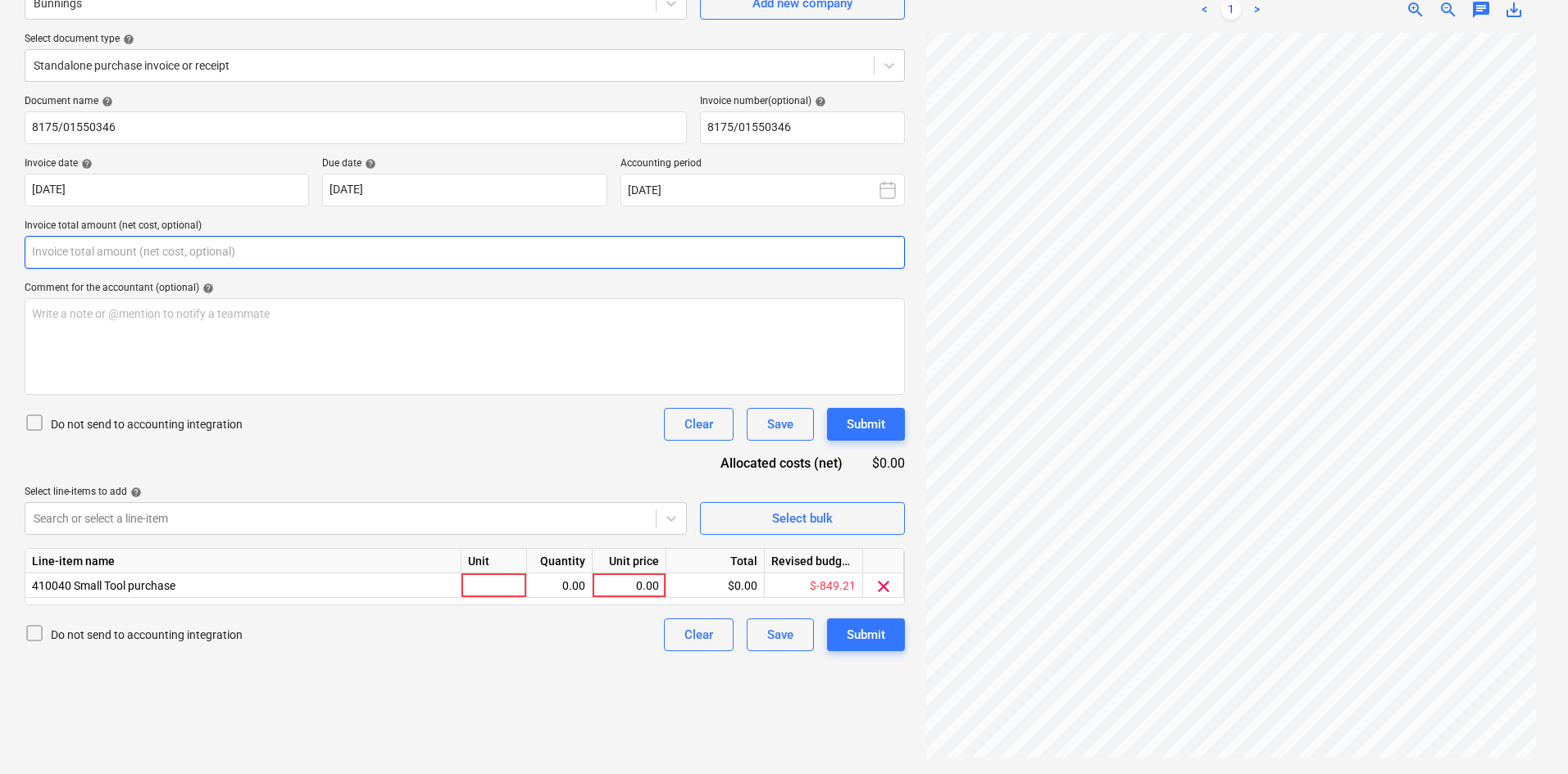
click at [154, 257] on input "text" at bounding box center [465, 252] width 880 height 32
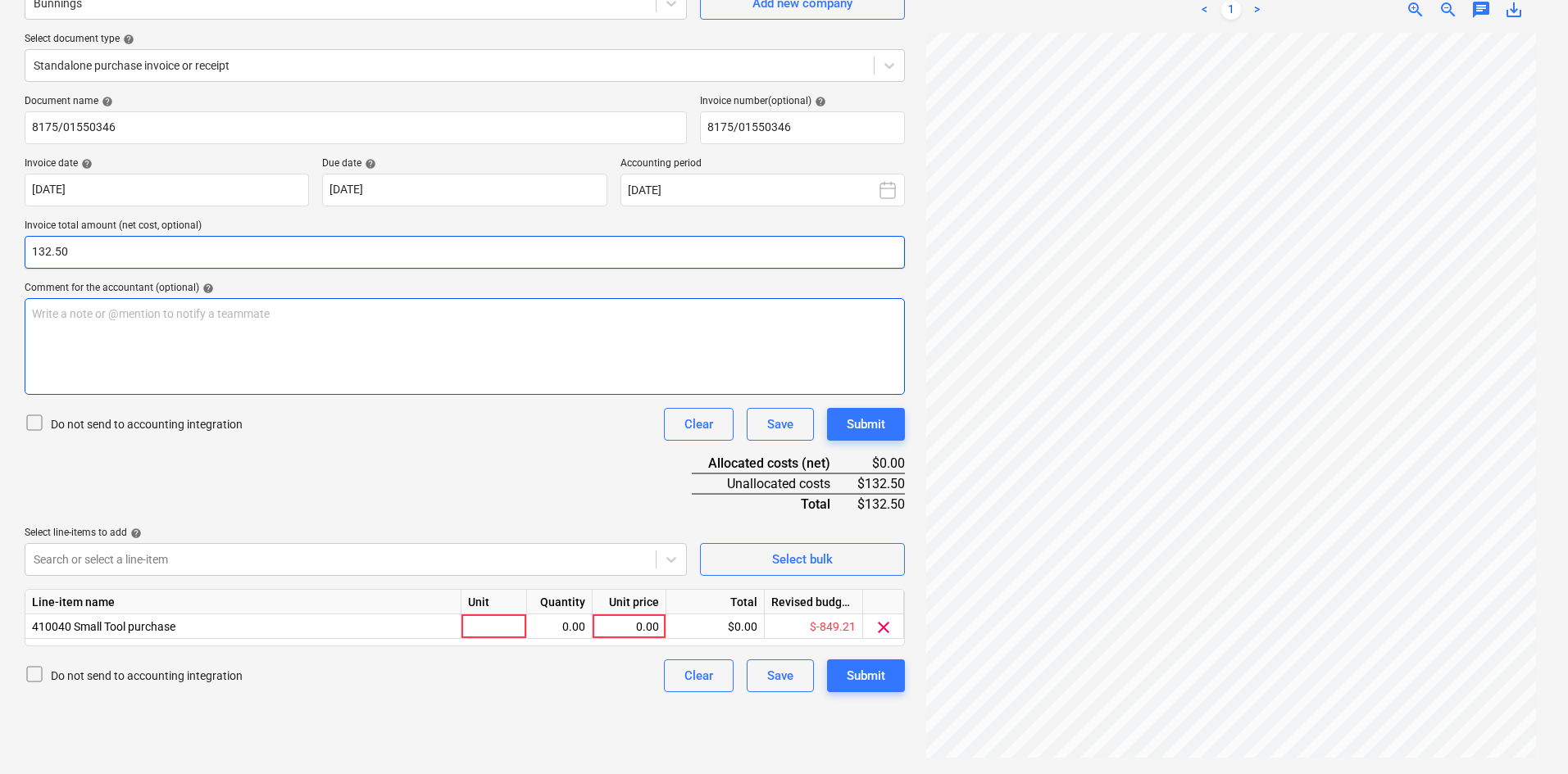
type input "132.50"
click at [136, 305] on p "Write a note or @mention to notify a teammate ﻿" at bounding box center [465, 313] width 865 height 17
click at [469, 622] on div at bounding box center [494, 626] width 66 height 24
type input "item"
type input "132.50"
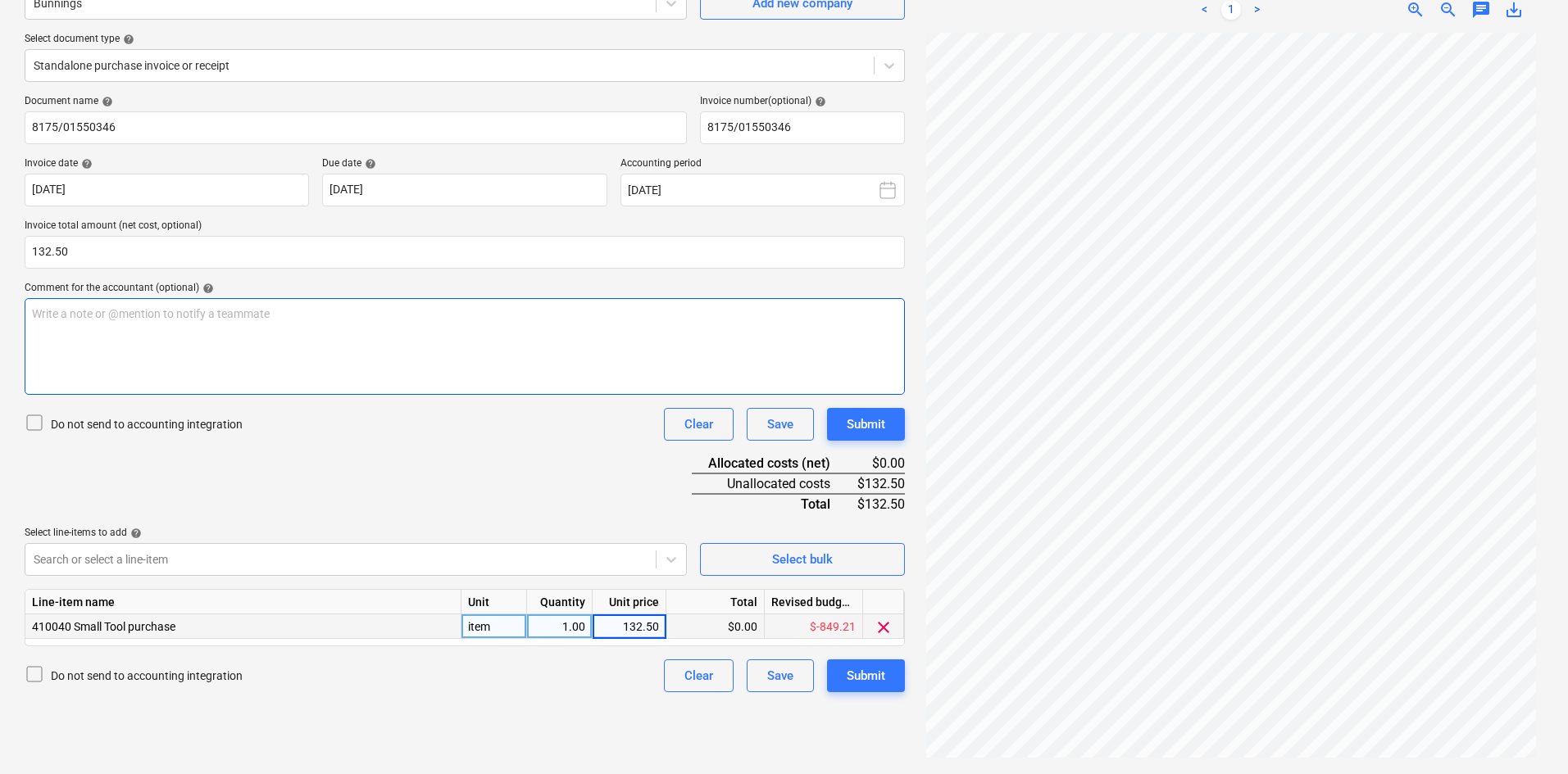
click at [229, 371] on div "Write a note or @mention to notify a teammate ﻿" at bounding box center [465, 346] width 880 height 97
click at [237, 373] on div "Write a note or @mention to notify a teammate ﻿" at bounding box center [465, 346] width 880 height 97
click at [354, 493] on div "Document name help 8175/01550346 Invoice number (optional) help 8175/01550346 I…" at bounding box center [465, 394] width 880 height 597
click at [878, 675] on div "Submit" at bounding box center [866, 676] width 38 height 21
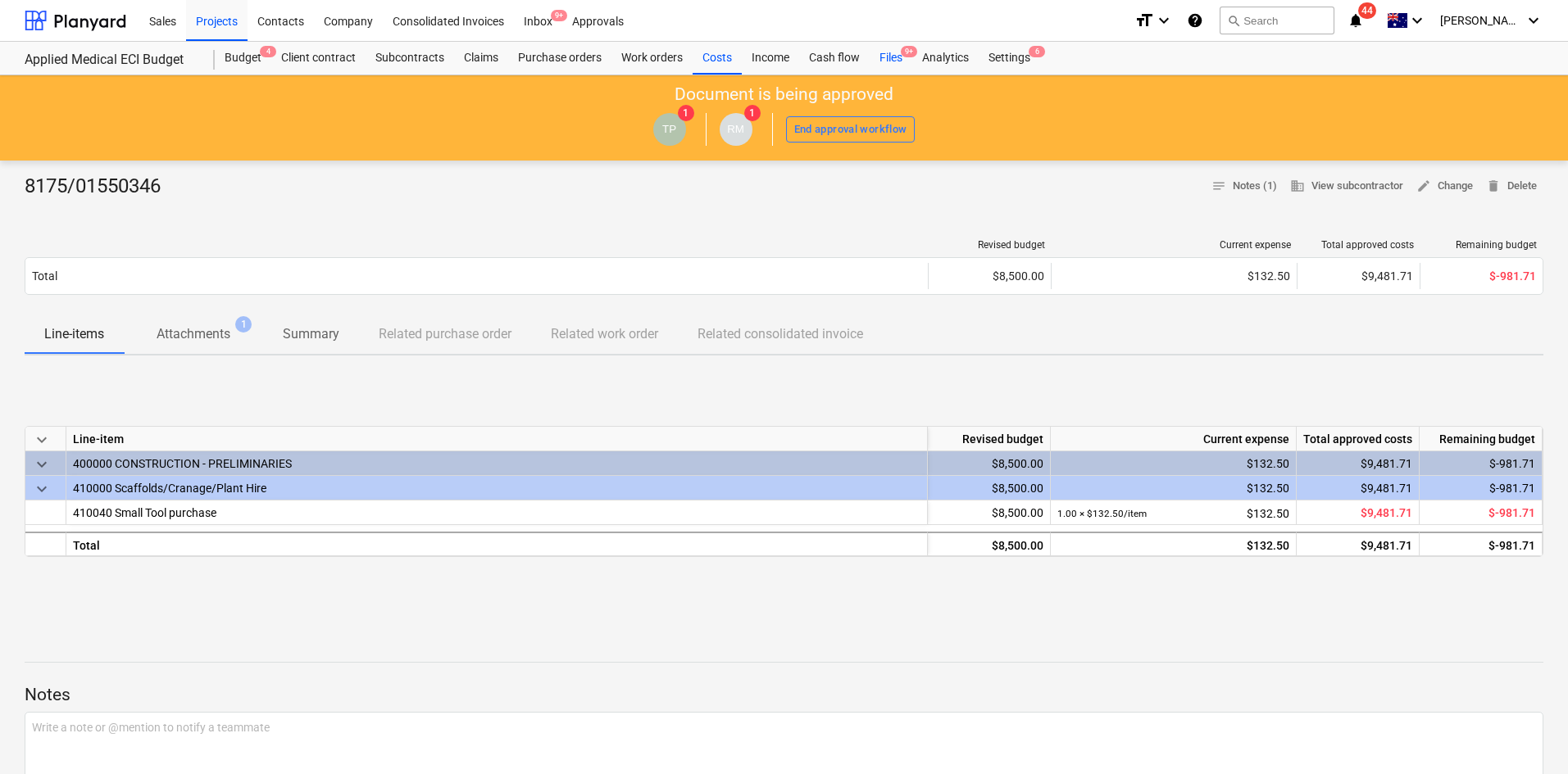
click at [895, 45] on div "Files 9+" at bounding box center [891, 58] width 43 height 32
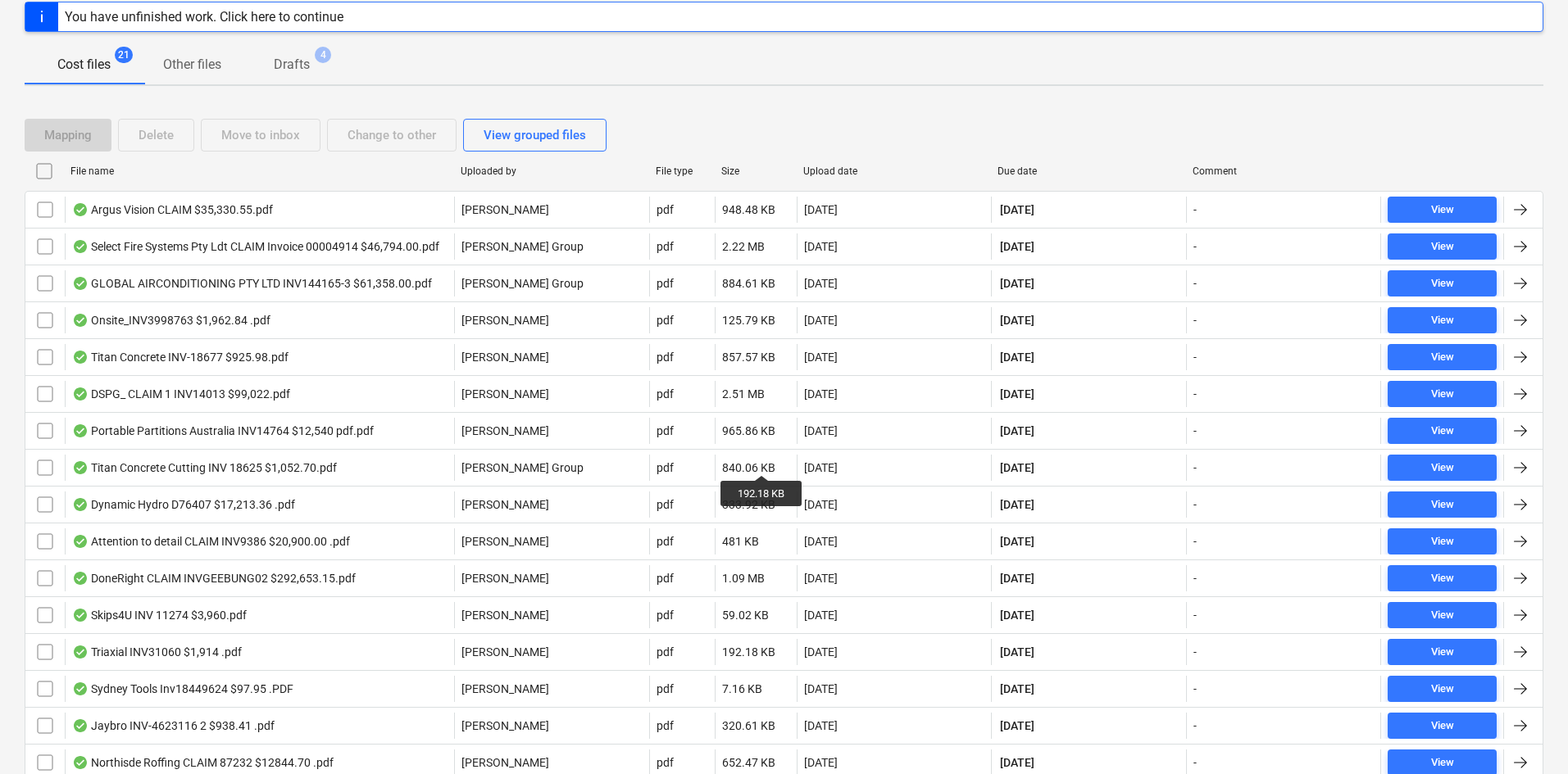
scroll to position [53, 0]
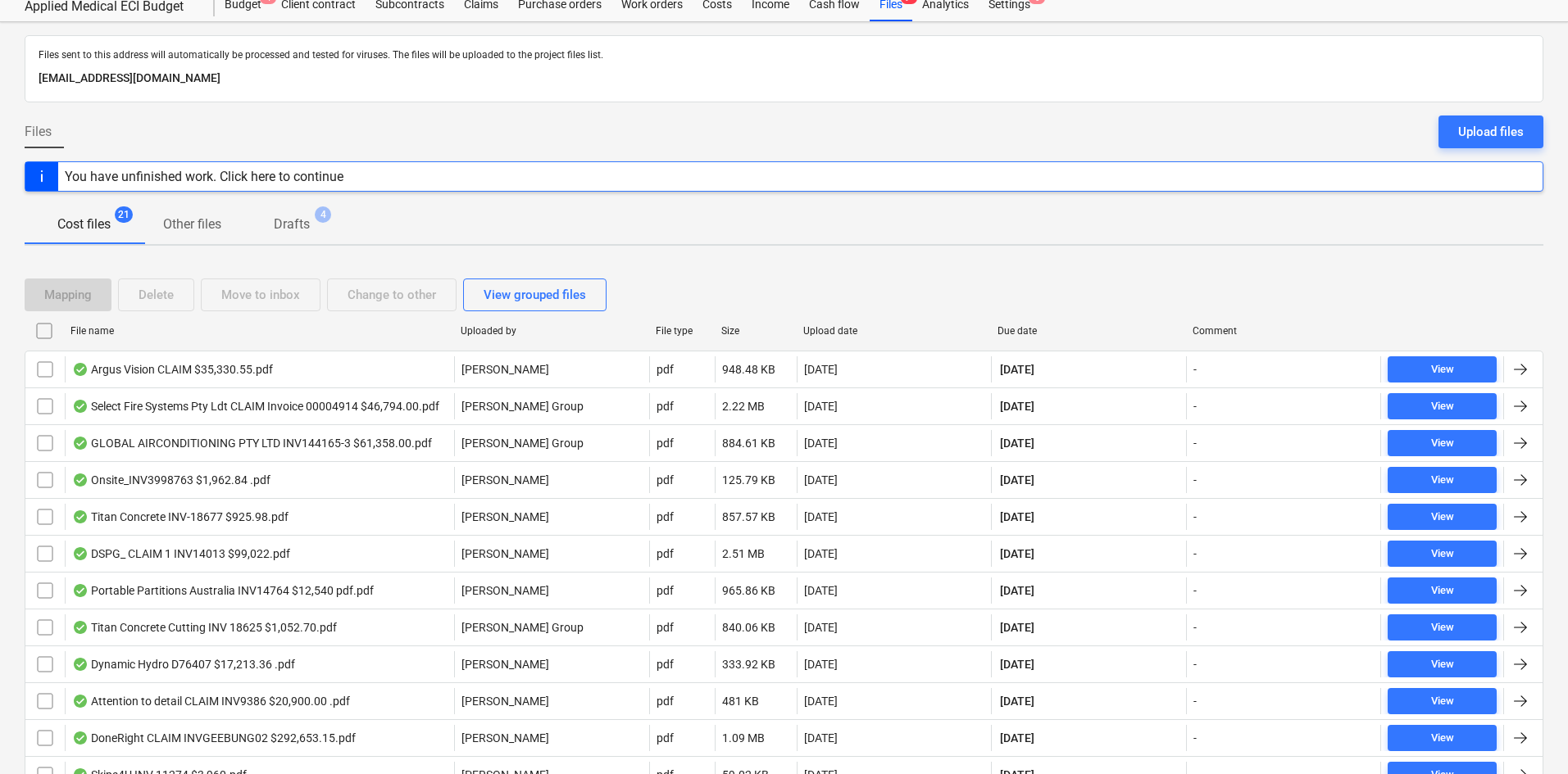
click at [1022, 321] on div "Due date" at bounding box center [1088, 331] width 195 height 26
checkbox input "false"
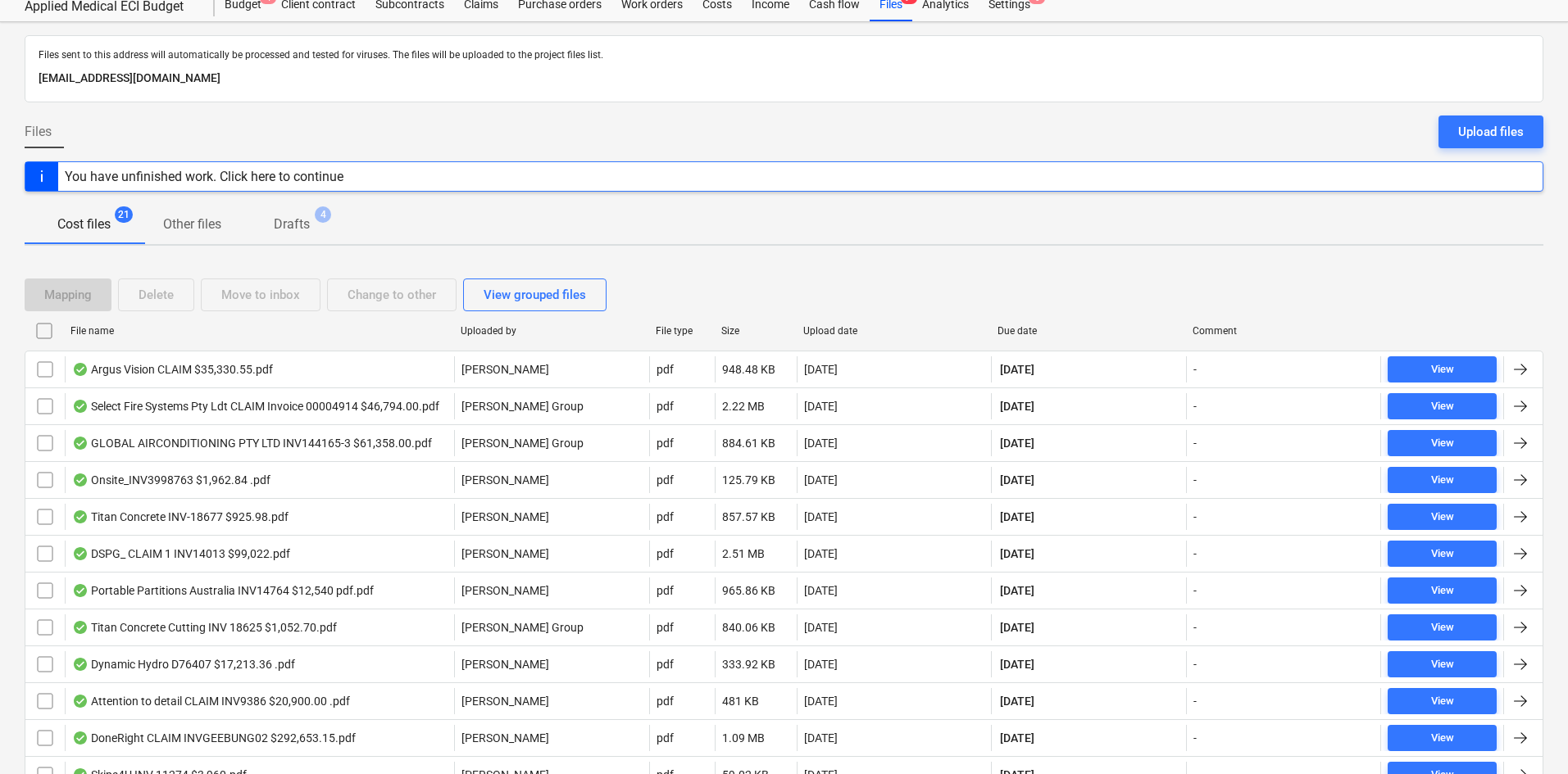
checkbox input "false"
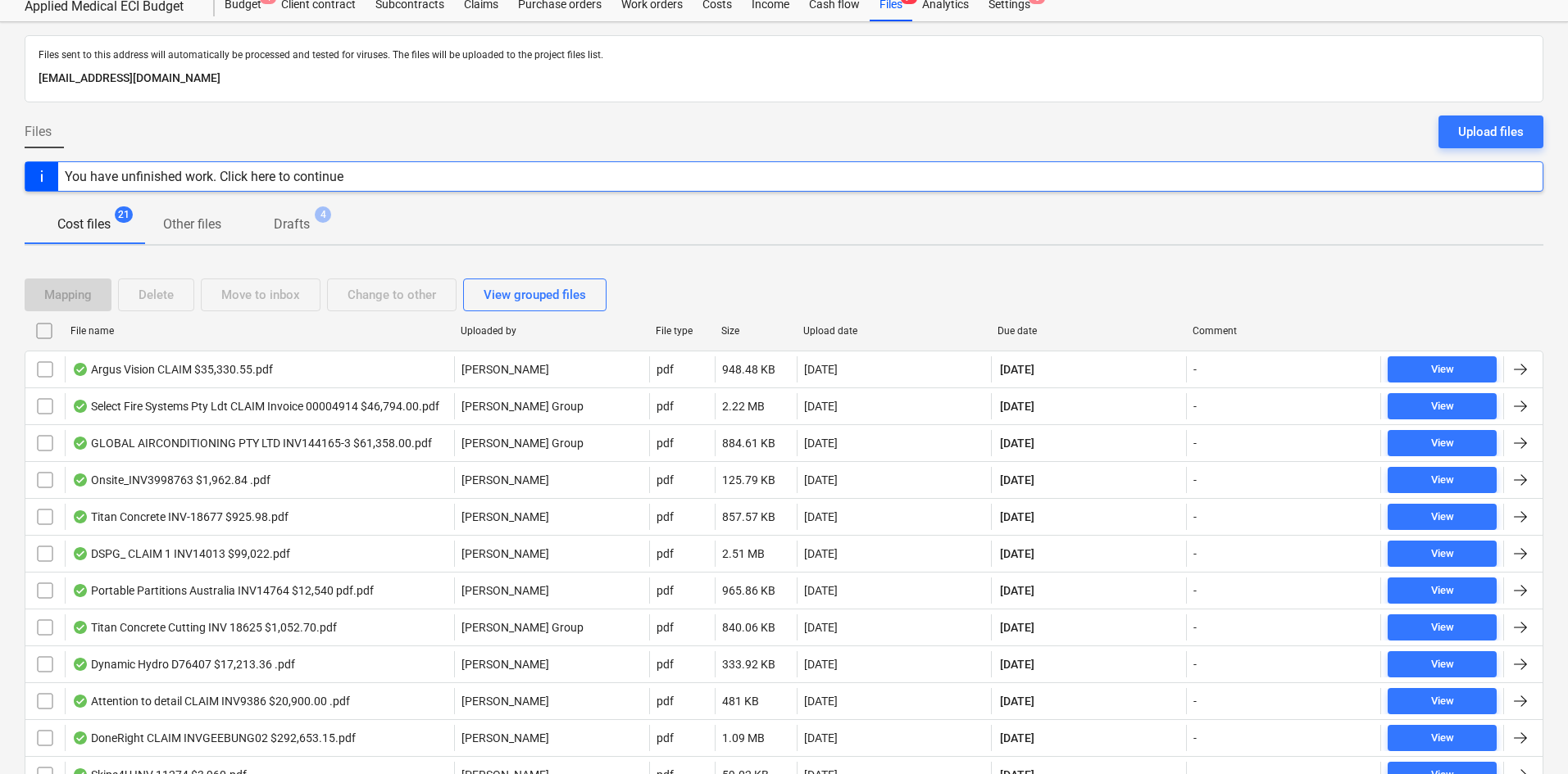
checkbox input "false"
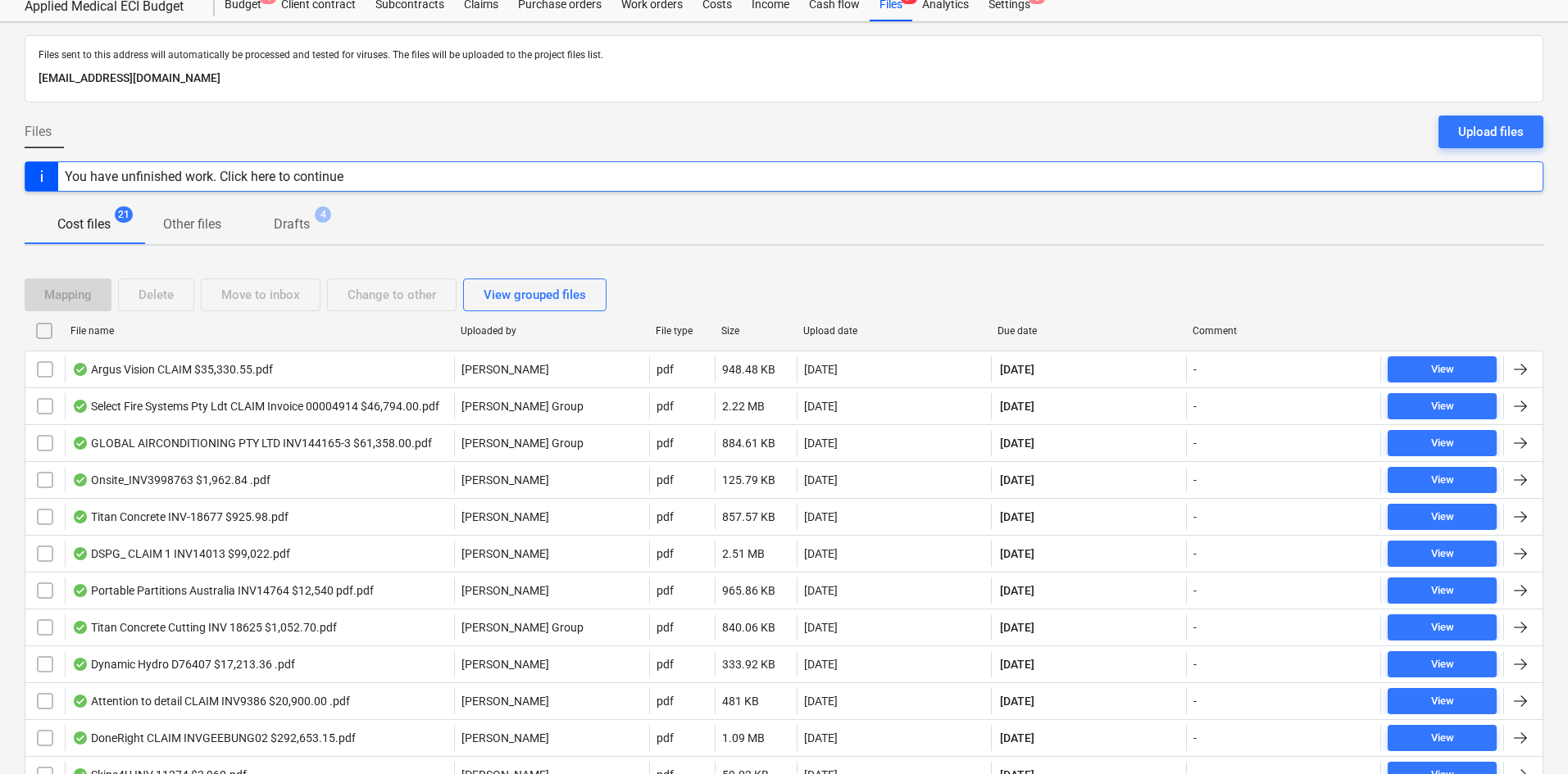
checkbox input "false"
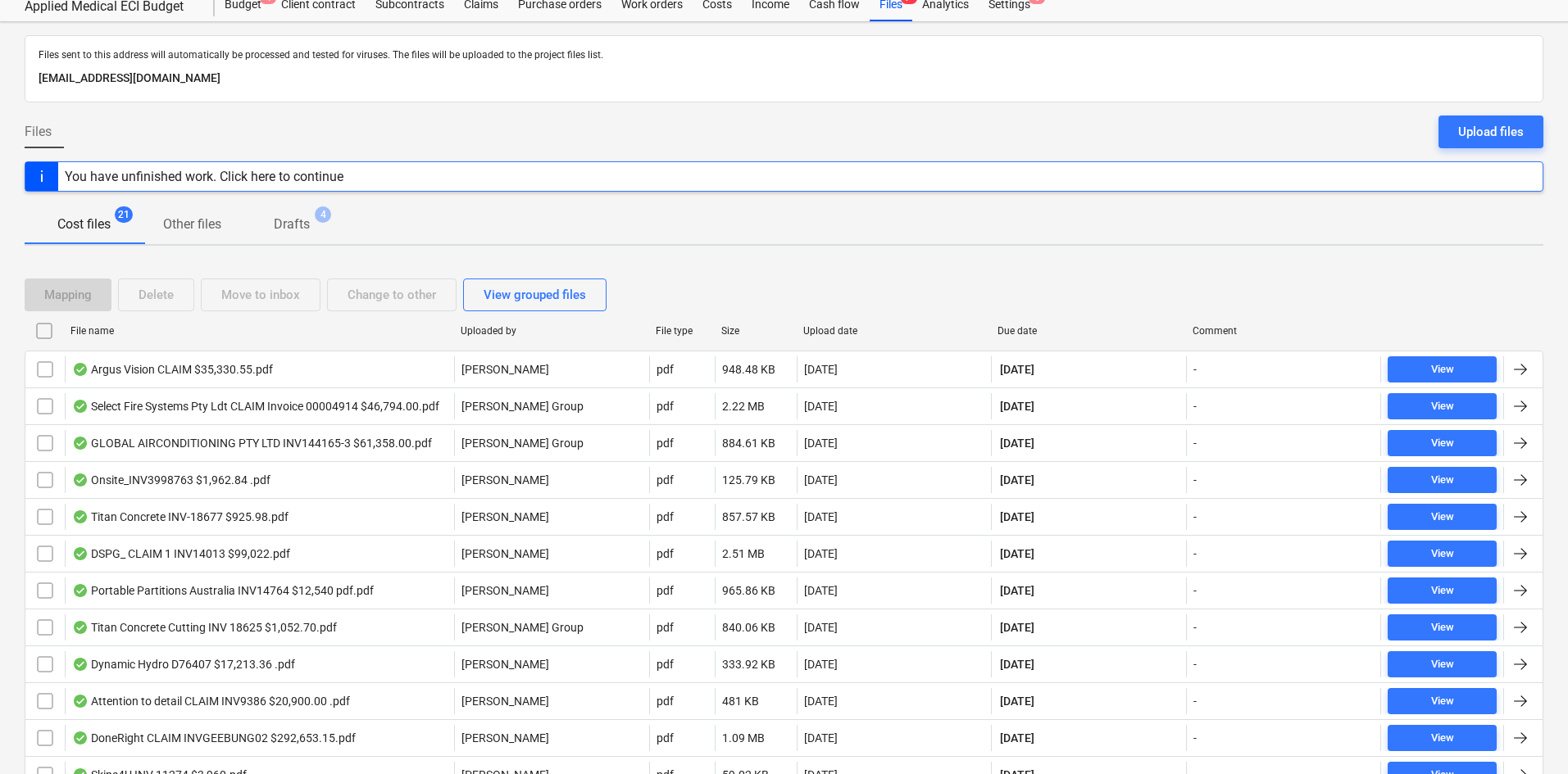
checkbox input "false"
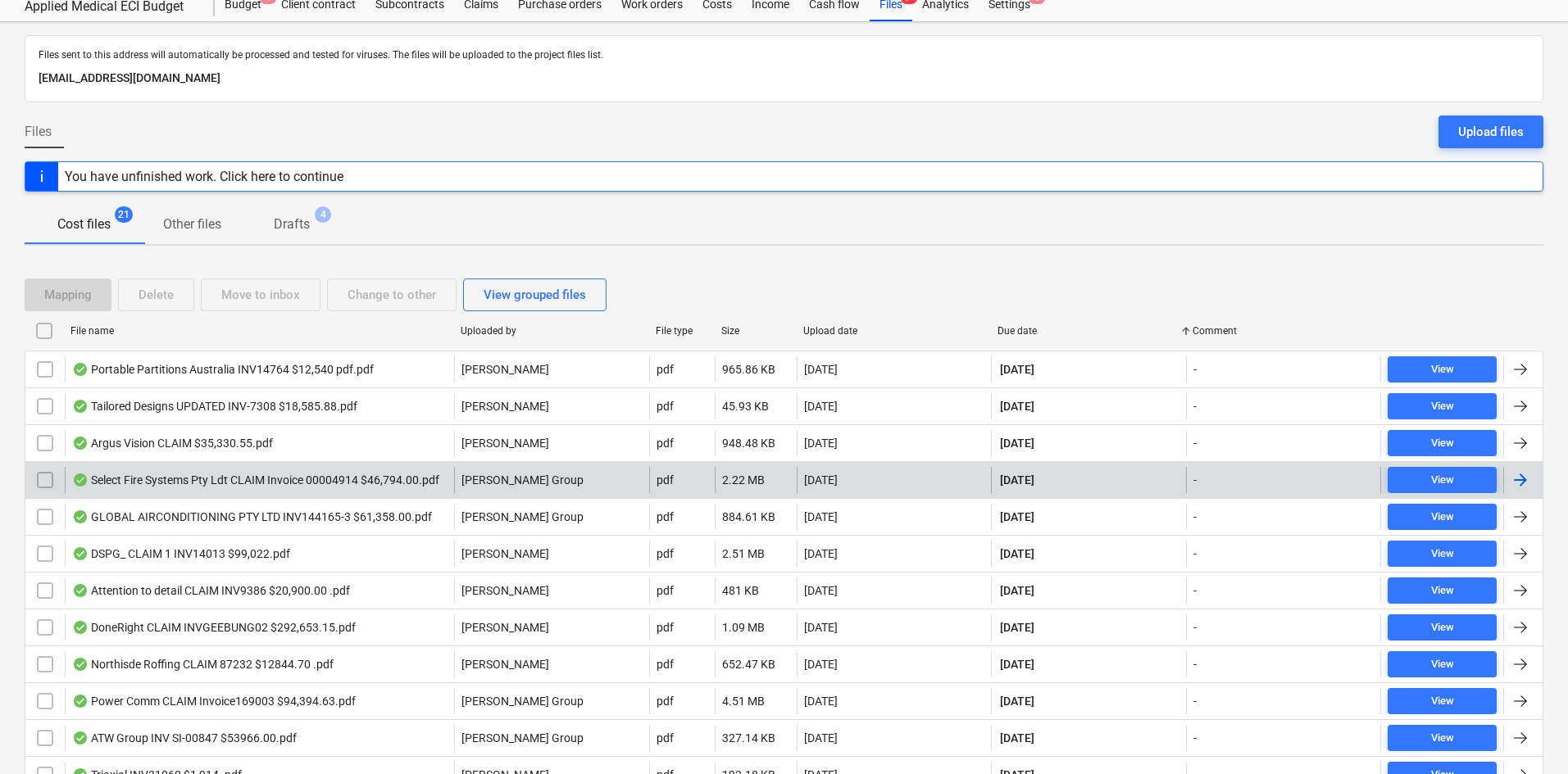
click at [361, 468] on div "Select Fire Systems Pty Ldt CLAIM Invoice 00004914 $46,794.00.pdf" at bounding box center [259, 480] width 389 height 26
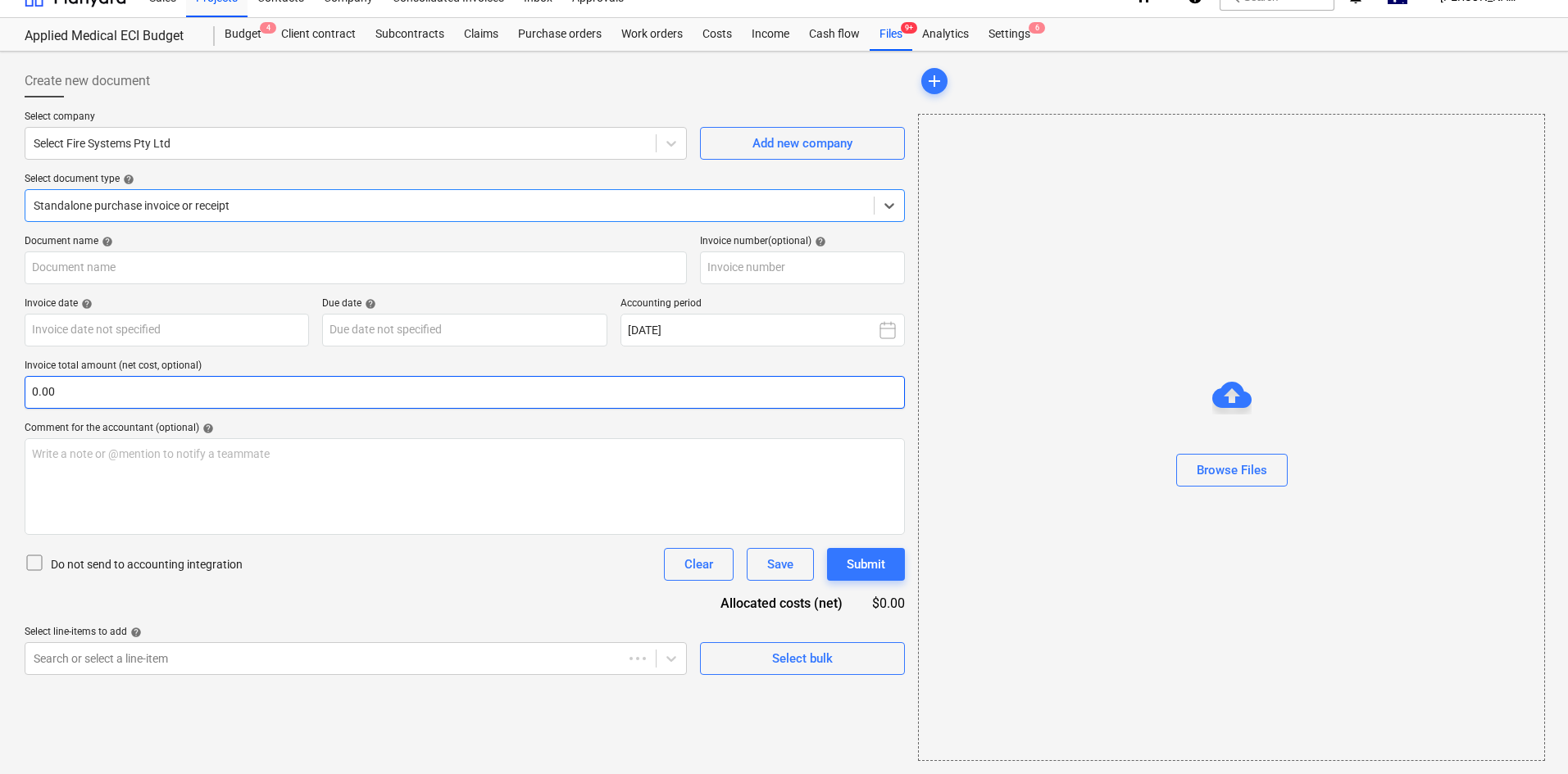
type input "00004914"
type input "20 Aug 2025"
type input "10 Sep 2025"
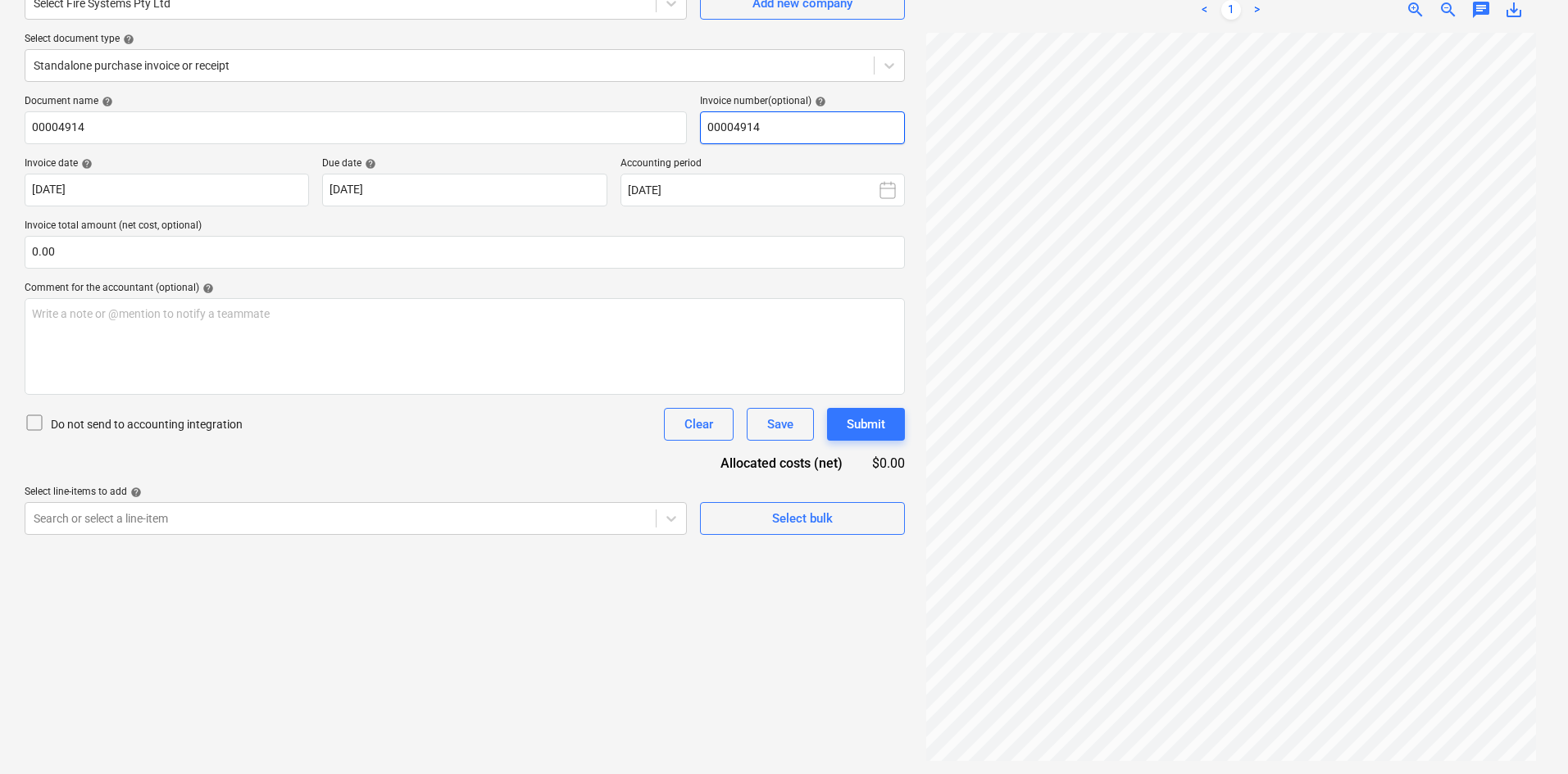
scroll to position [0, 0]
click at [1520, 10] on span "save_alt" at bounding box center [1514, 10] width 19 height 19
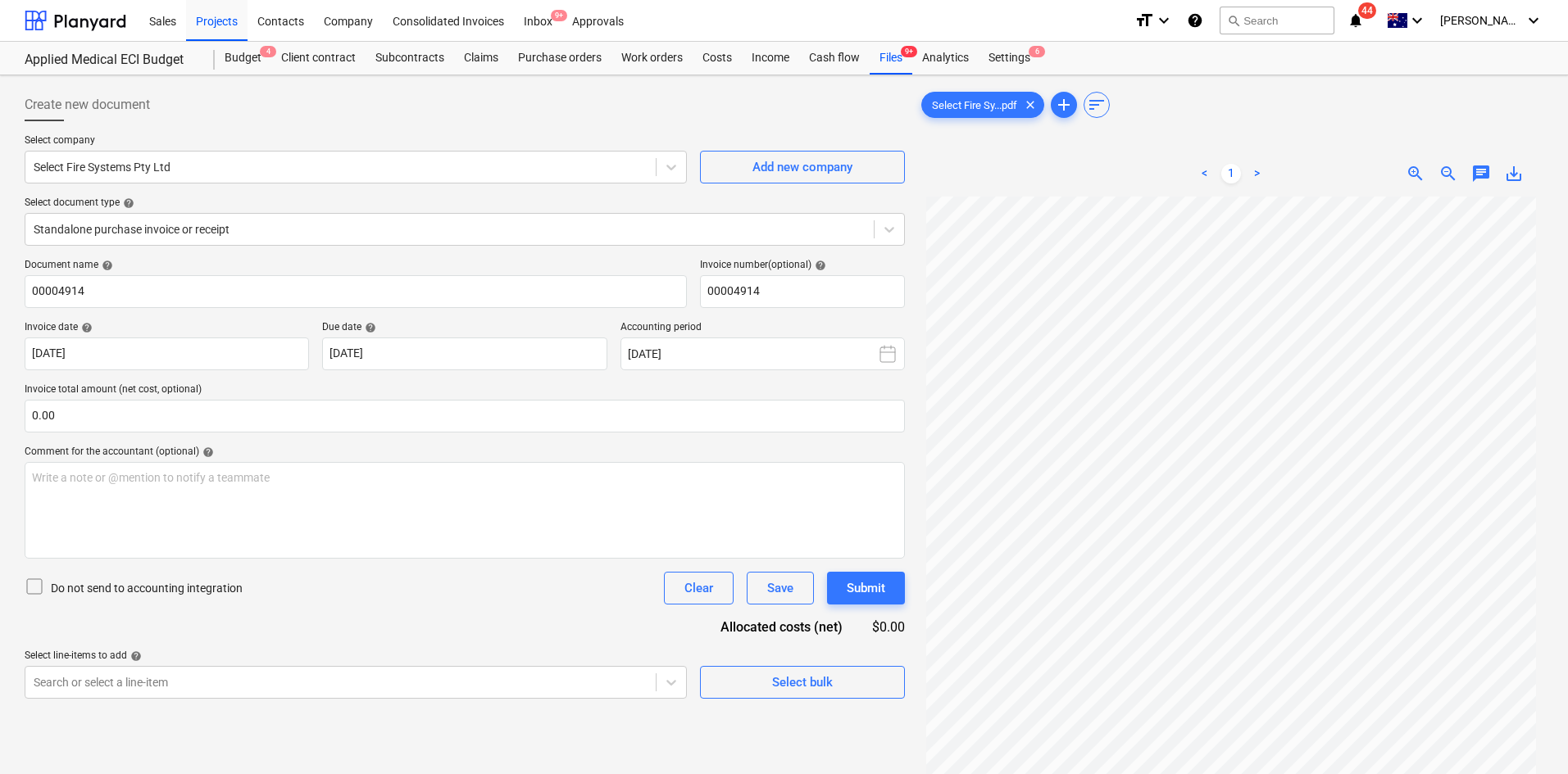
scroll to position [136, 0]
click at [1514, 171] on span "save_alt" at bounding box center [1514, 173] width 19 height 19
click at [731, 59] on div "Costs" at bounding box center [717, 58] width 49 height 32
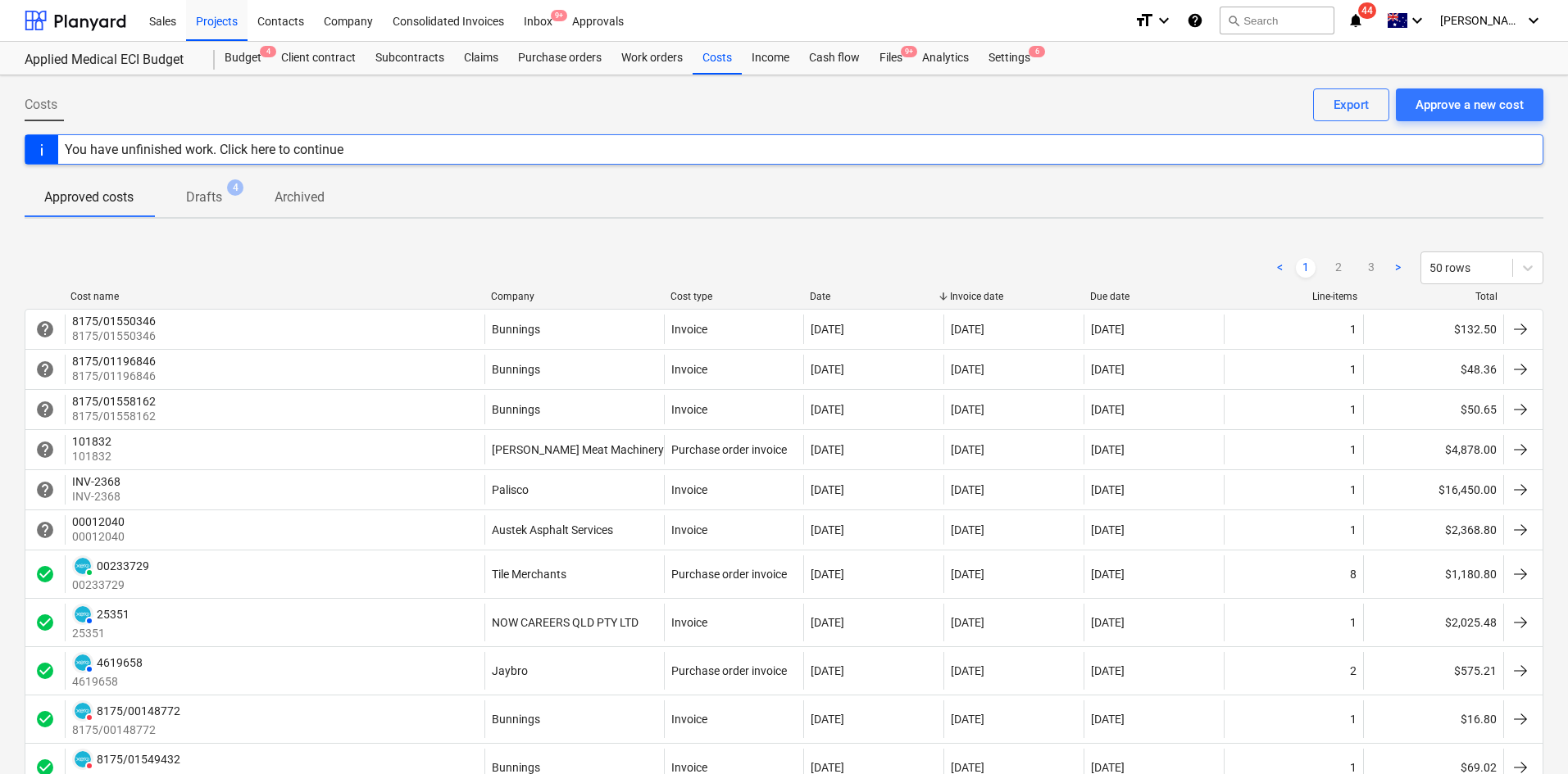
click at [515, 289] on div "< 1 2 3 > 50 rows" at bounding box center [784, 268] width 1519 height 45
click at [514, 298] on div "Company" at bounding box center [574, 296] width 166 height 11
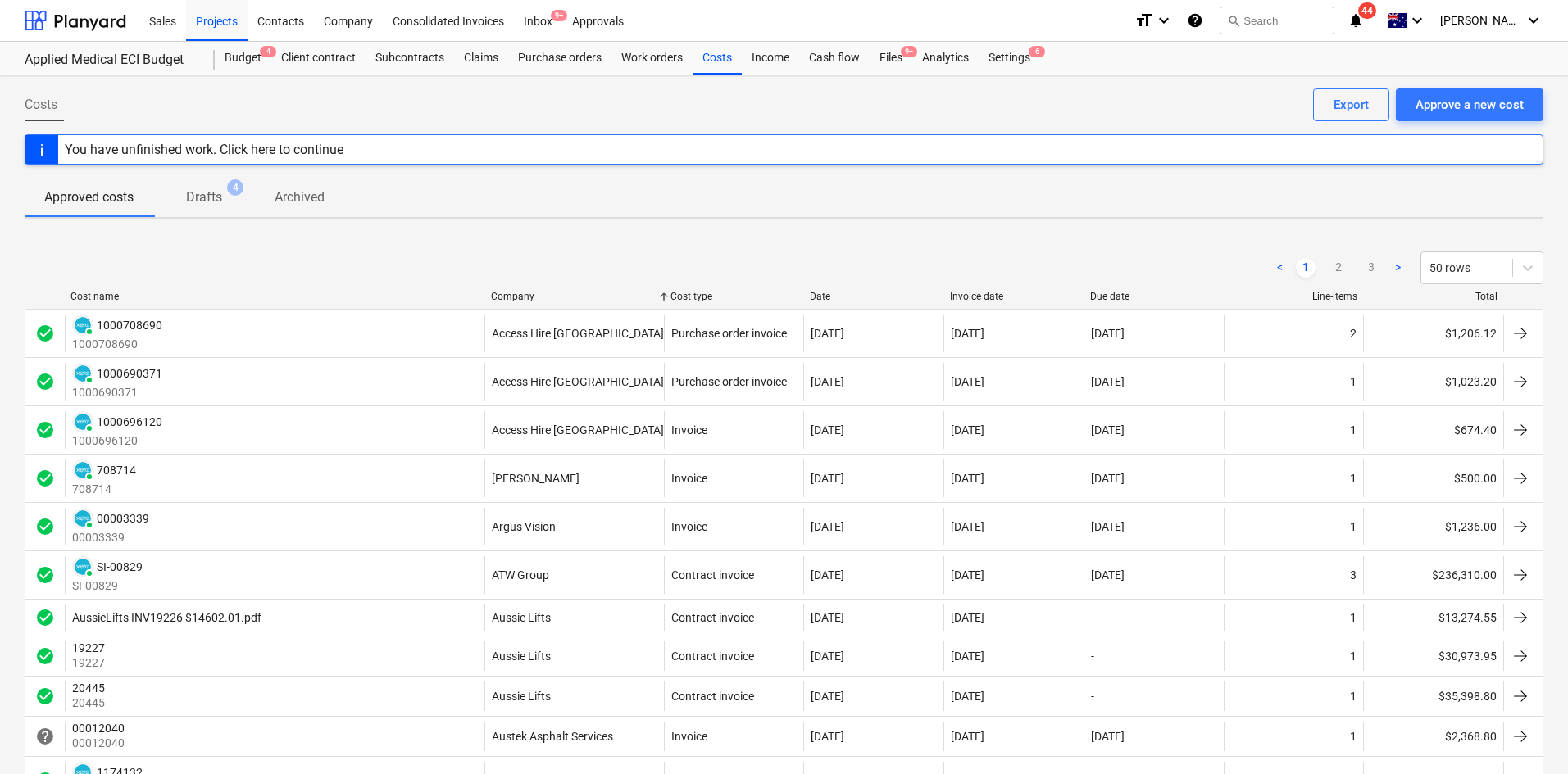
click at [523, 294] on div "Company" at bounding box center [574, 296] width 166 height 11
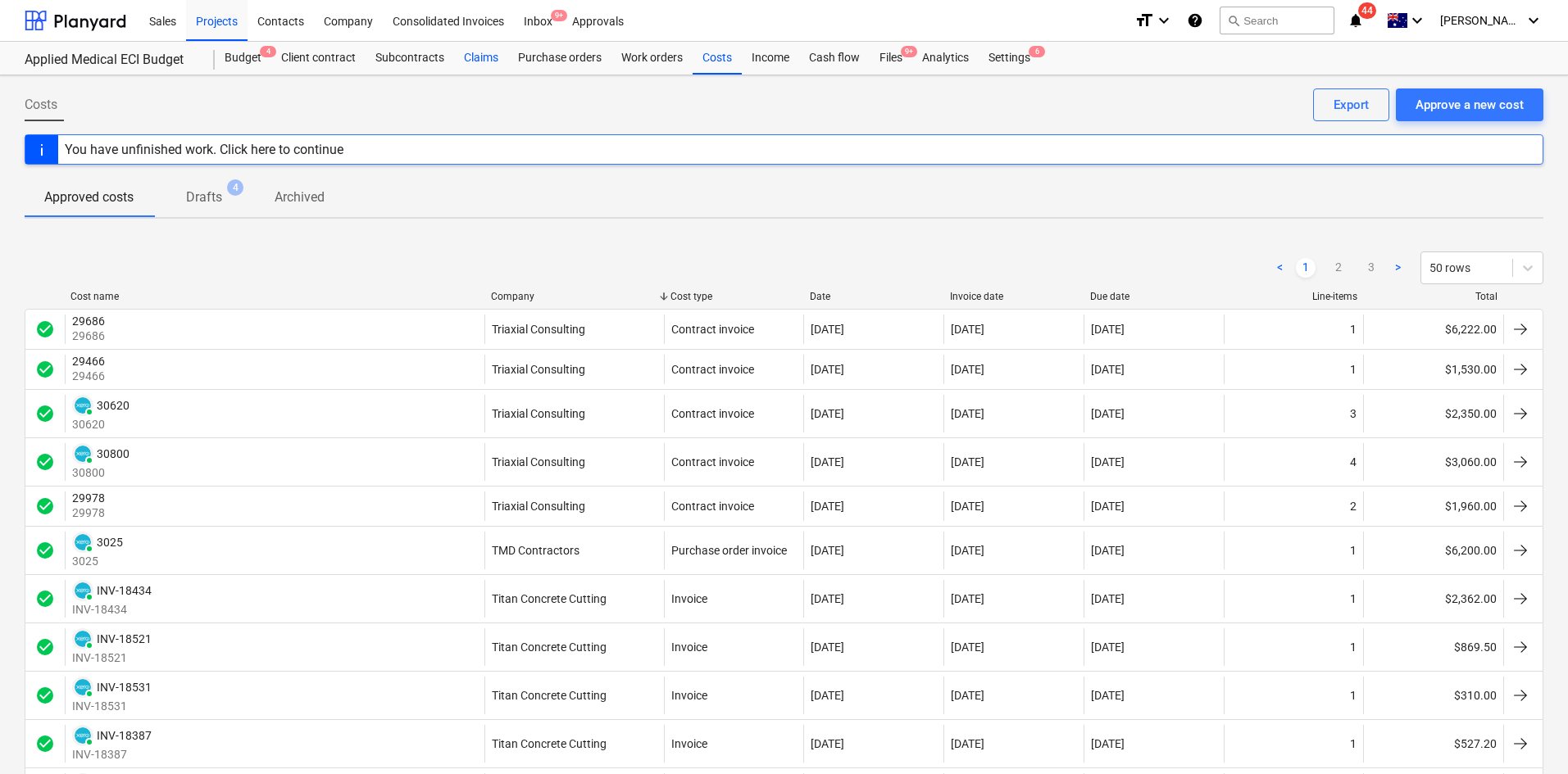
click at [473, 56] on div "Claims" at bounding box center [481, 58] width 54 height 32
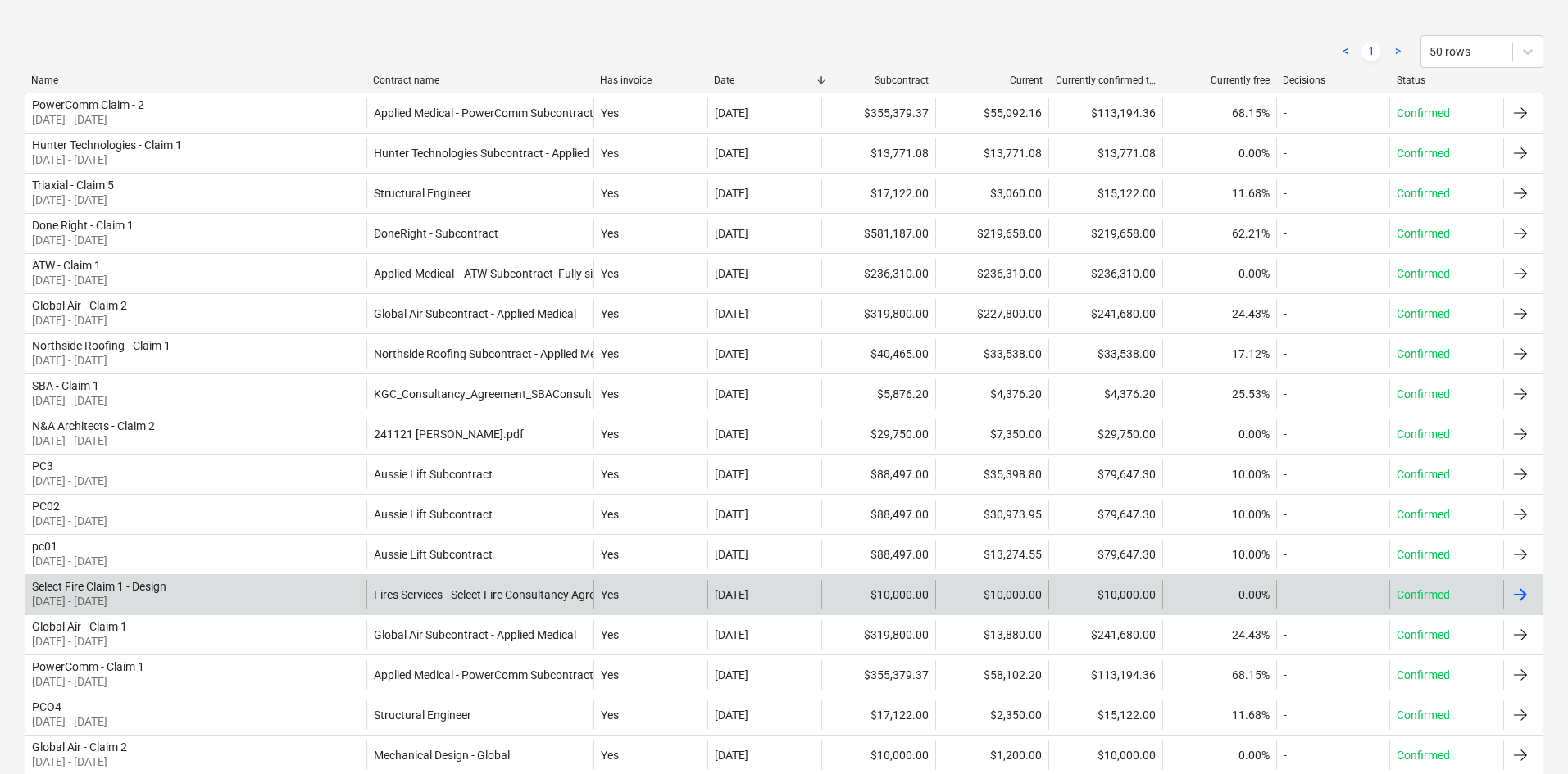
scroll to position [291, 0]
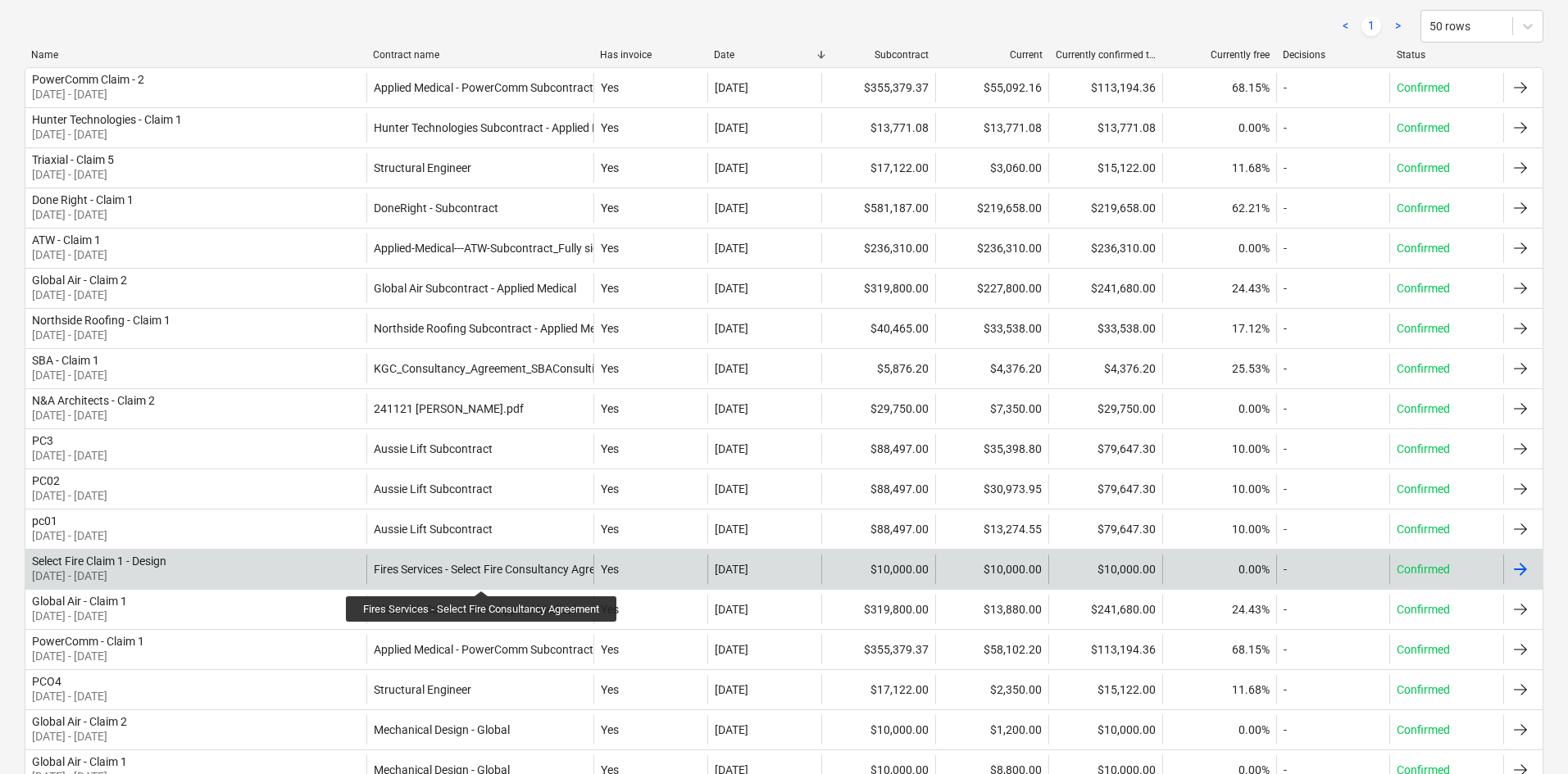
click at [483, 575] on div "Fires Services - Select Fire Consultancy Agreement" at bounding box center [500, 568] width 253 height 13
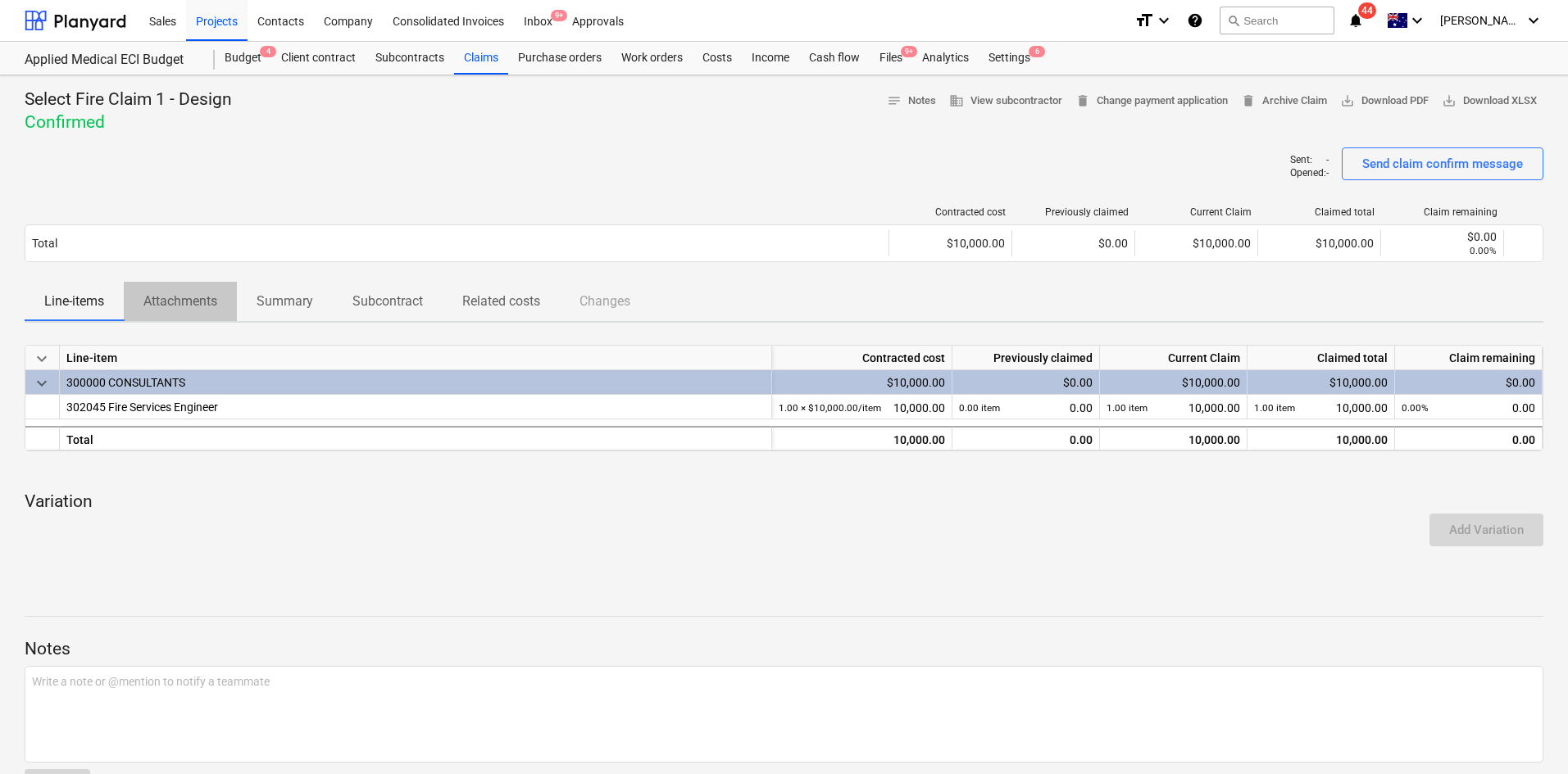
click at [187, 308] on p "Attachments" at bounding box center [180, 301] width 74 height 19
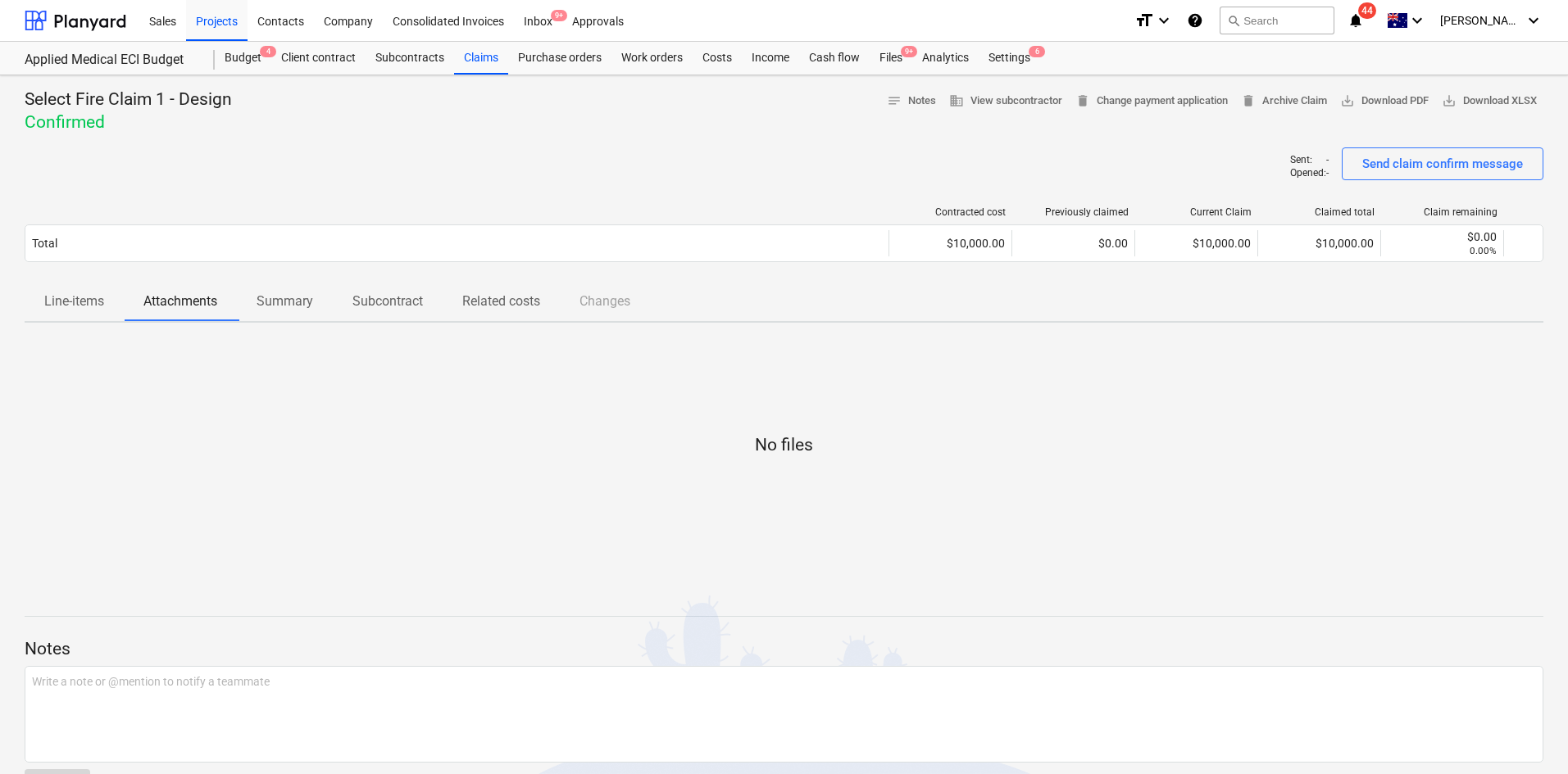
click at [90, 316] on span "Line-items" at bounding box center [74, 302] width 99 height 30
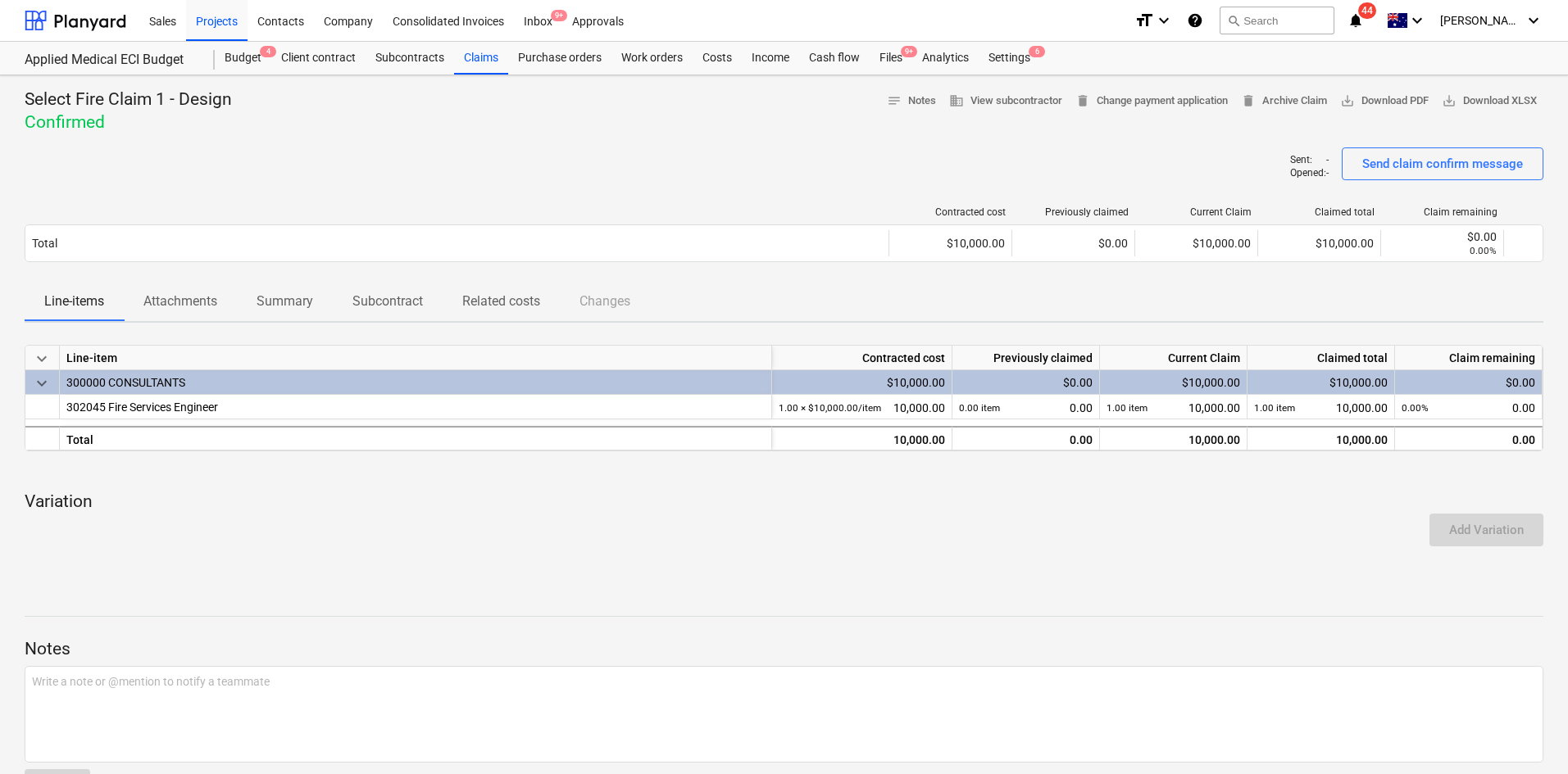
click at [497, 299] on p "Related costs" at bounding box center [500, 301] width 78 height 19
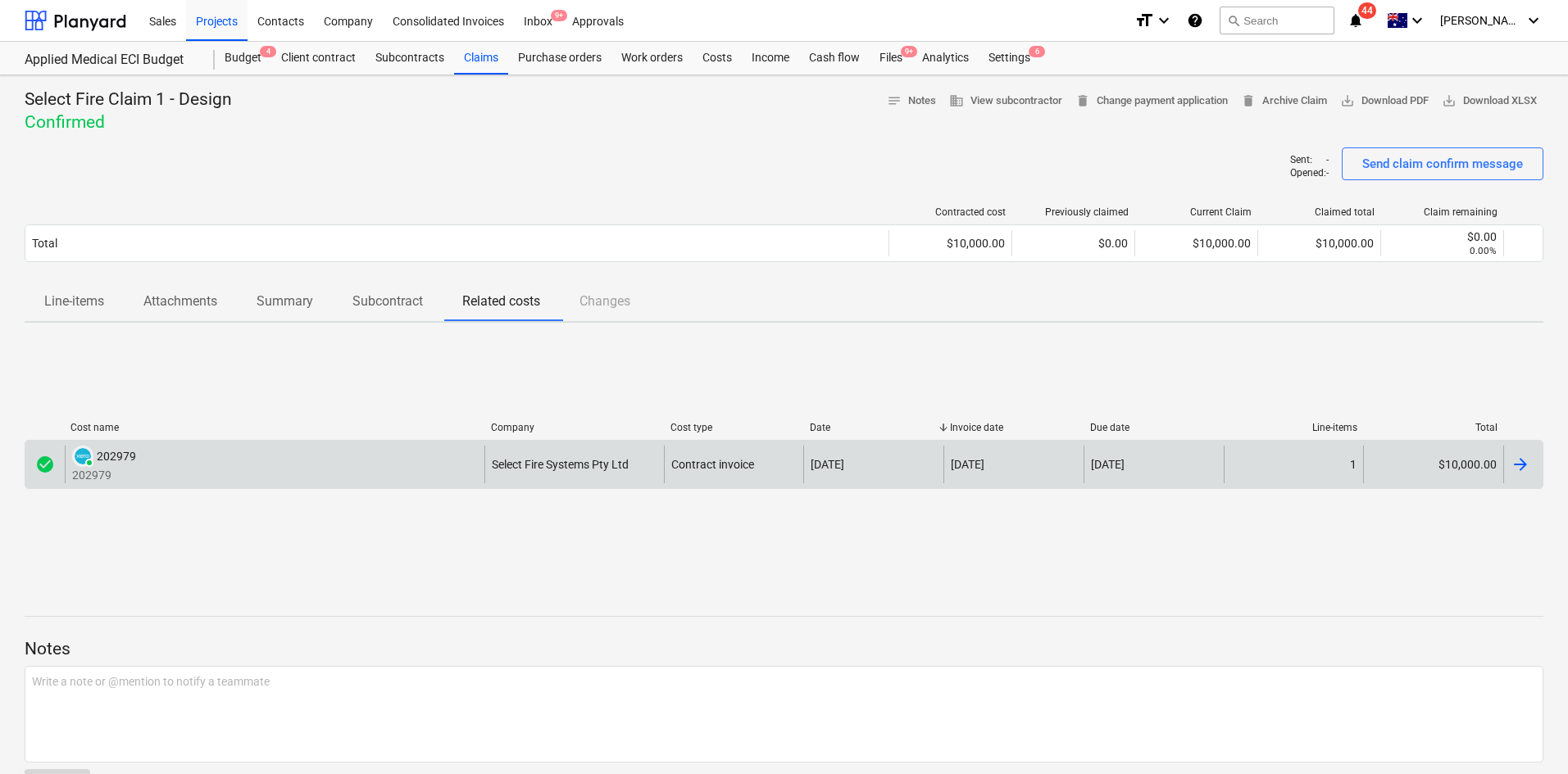
click at [374, 475] on div "PAID 202979 202979" at bounding box center [275, 464] width 420 height 38
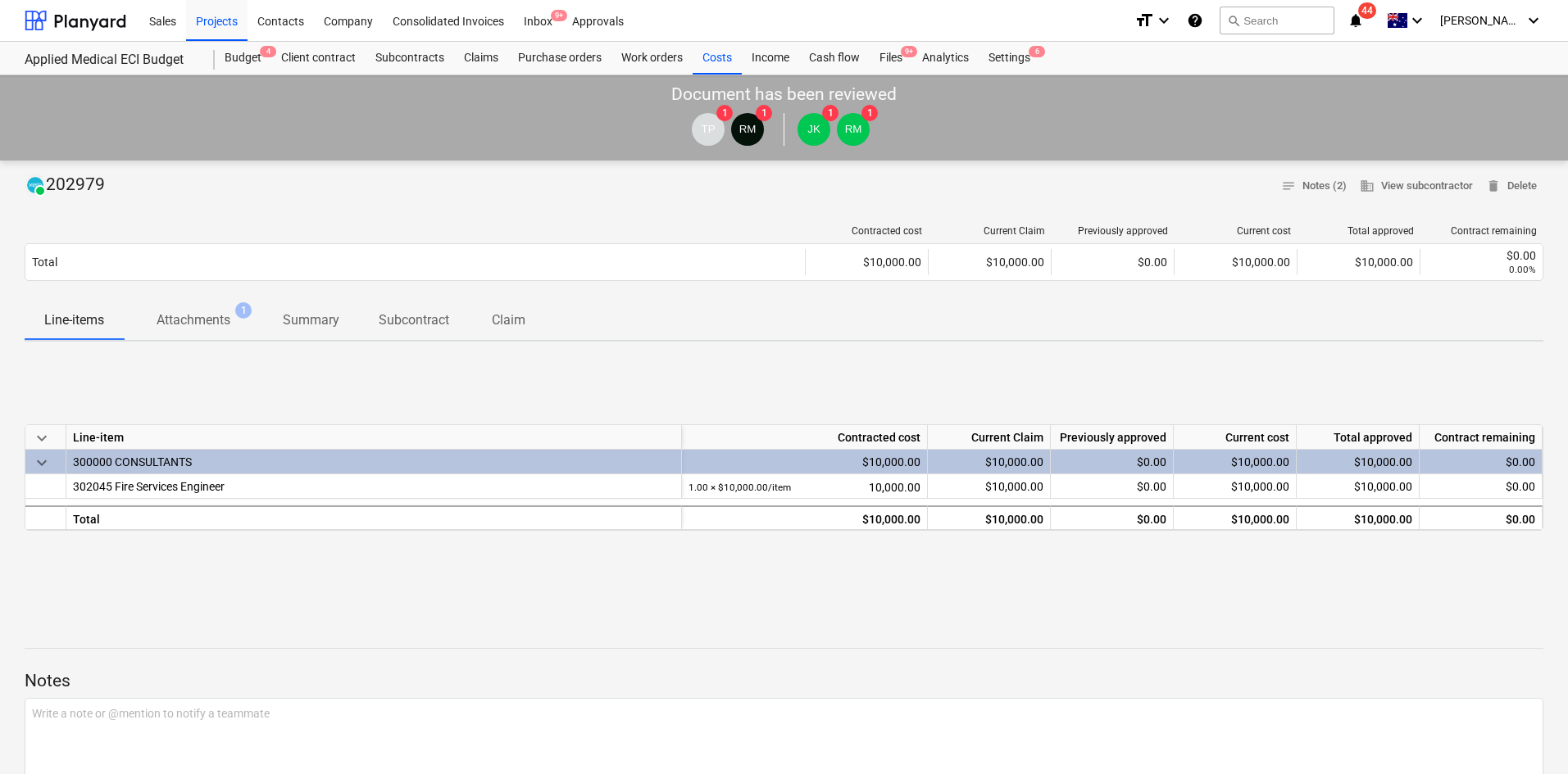
click at [243, 324] on span "Attachments 1" at bounding box center [193, 320] width 100 height 19
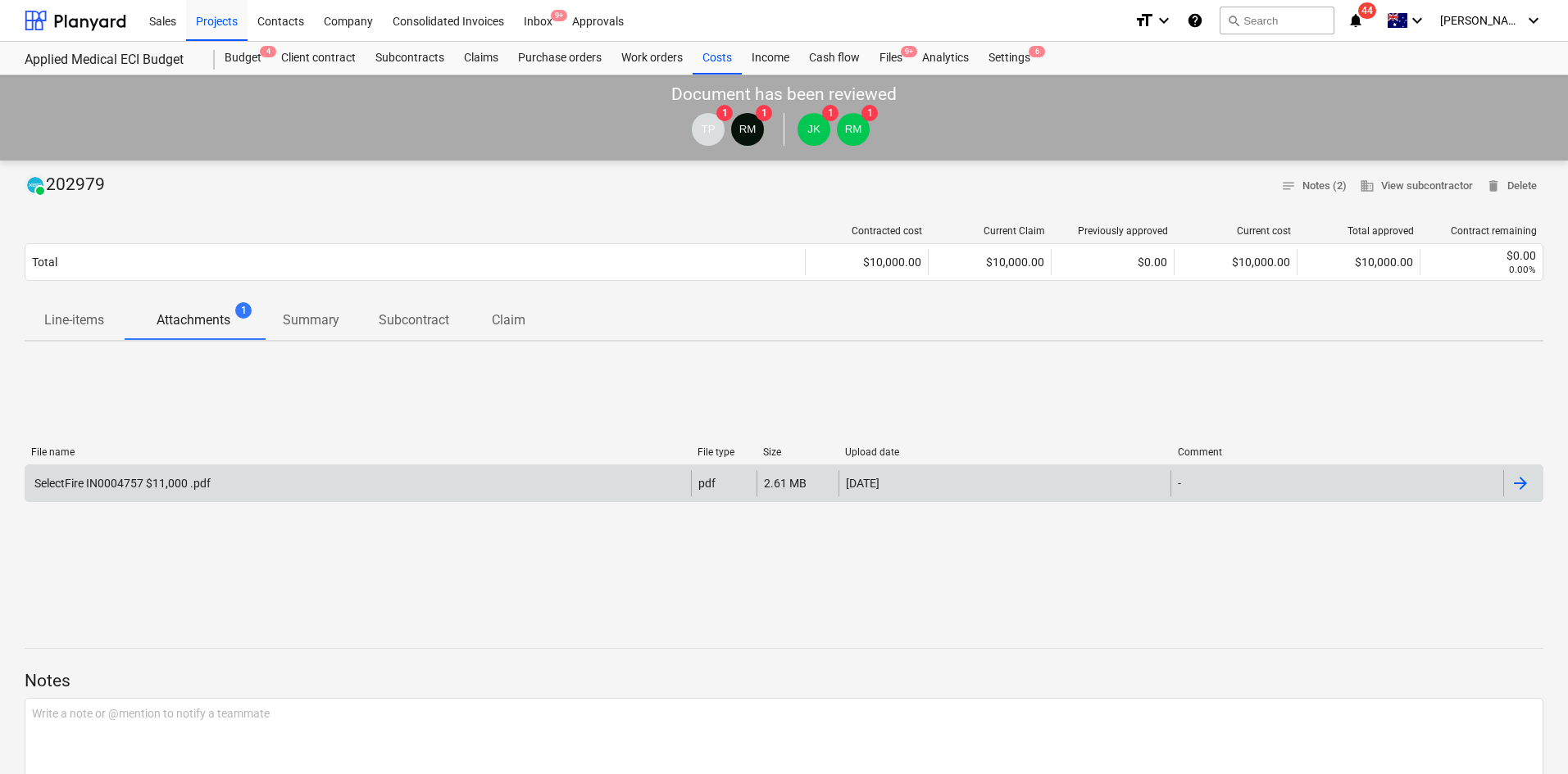
click at [288, 479] on div "SelectFire IN0004757 $11,000 .pdf" at bounding box center [358, 484] width 666 height 26
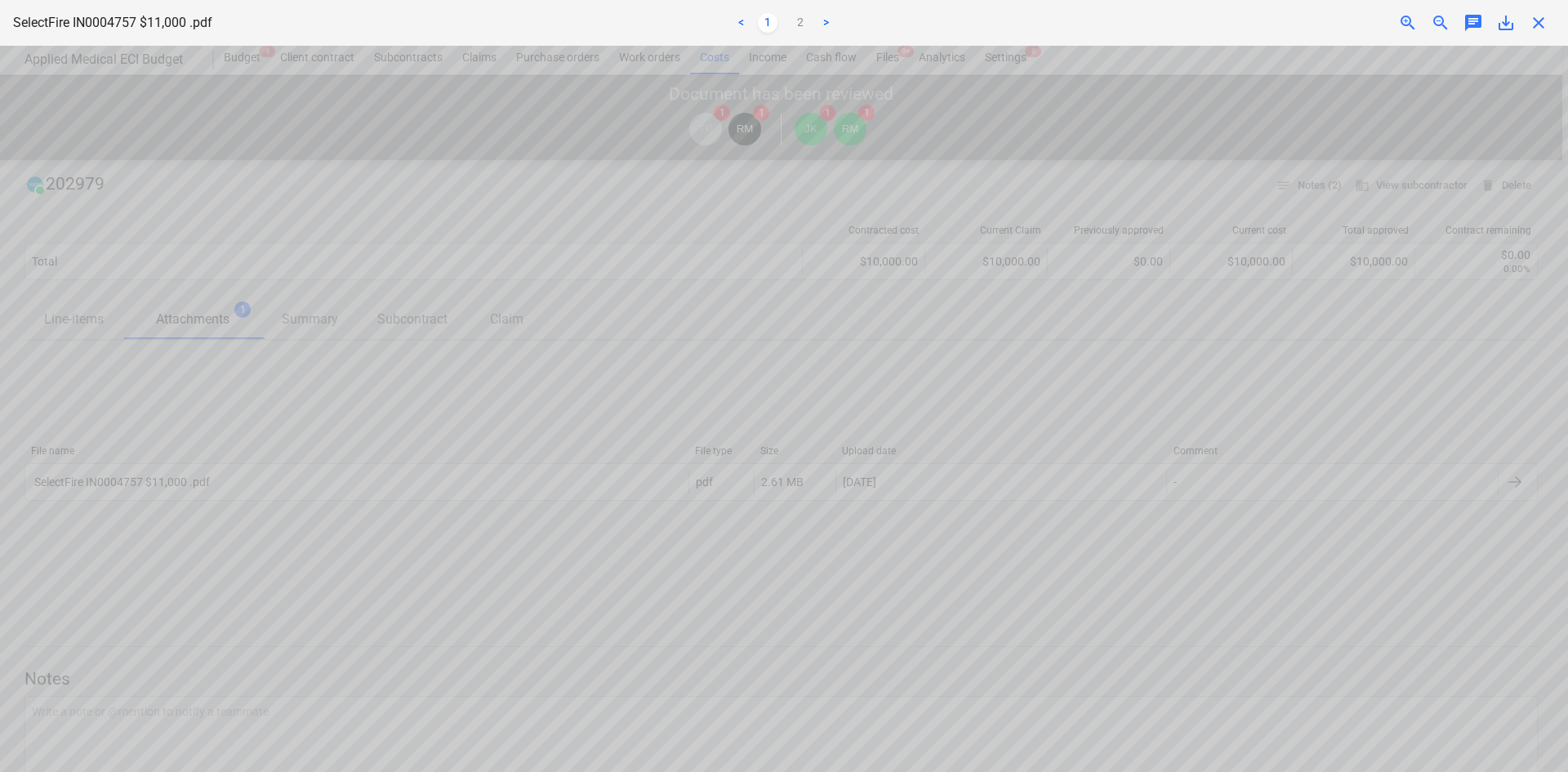
click at [1424, 21] on div "zoom_out" at bounding box center [1440, 23] width 32 height 19
click at [1434, 21] on span "zoom_out" at bounding box center [1441, 23] width 19 height 19
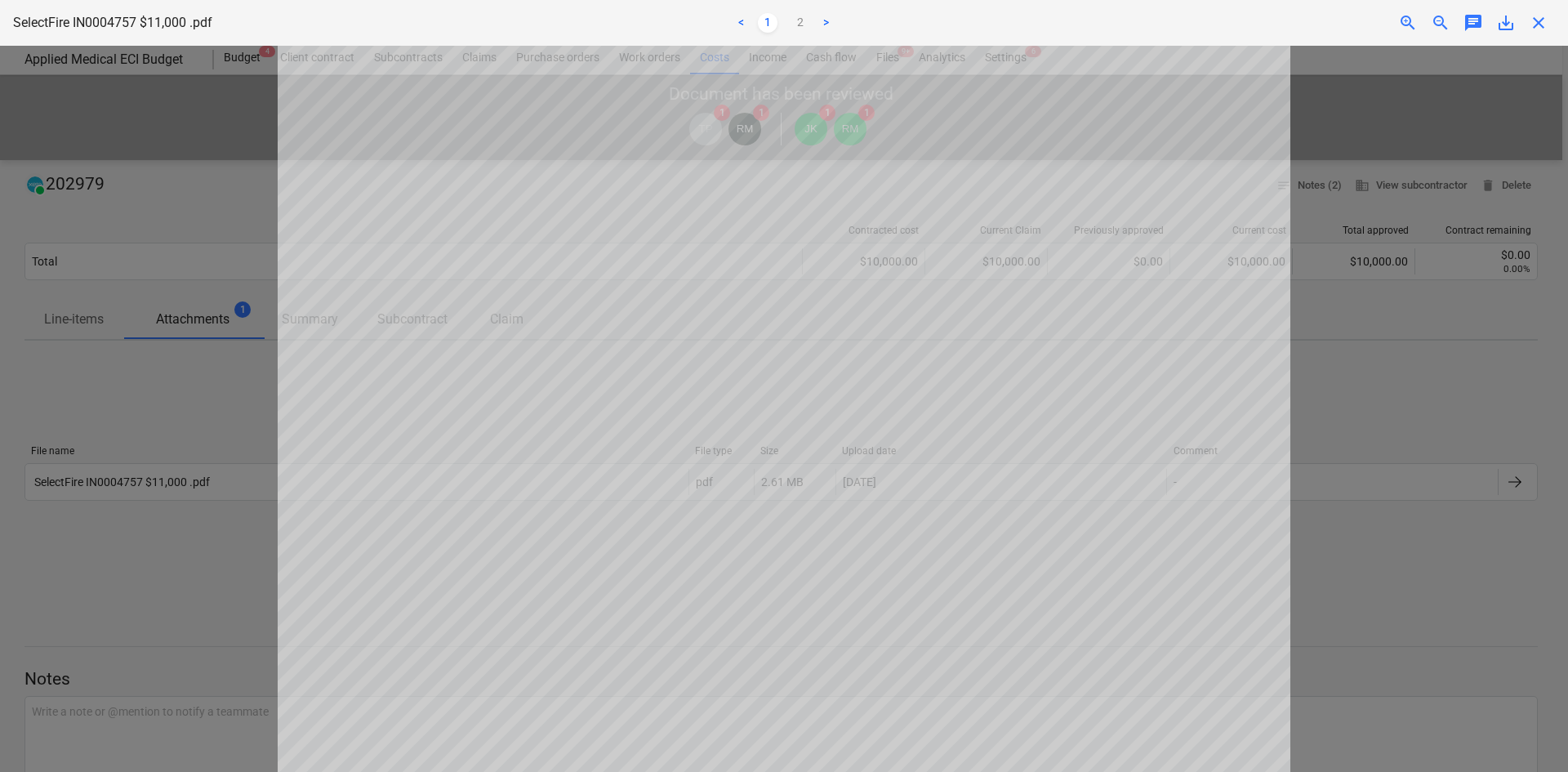
click at [1434, 21] on span "zoom_out" at bounding box center [1441, 23] width 19 height 19
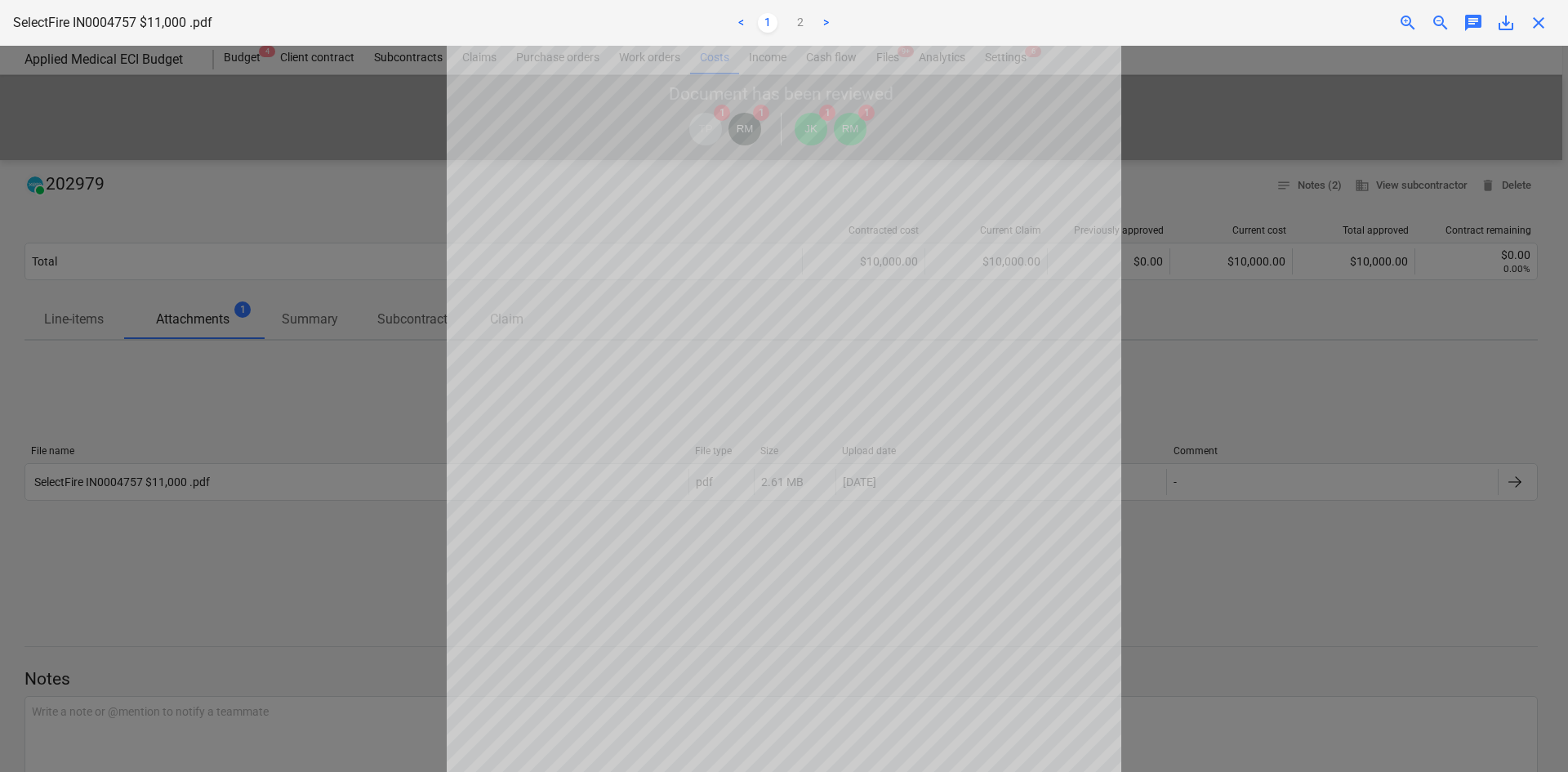
click at [1506, 25] on span "save_alt" at bounding box center [1506, 23] width 19 height 19
click at [1544, 25] on span "close" at bounding box center [1538, 23] width 19 height 19
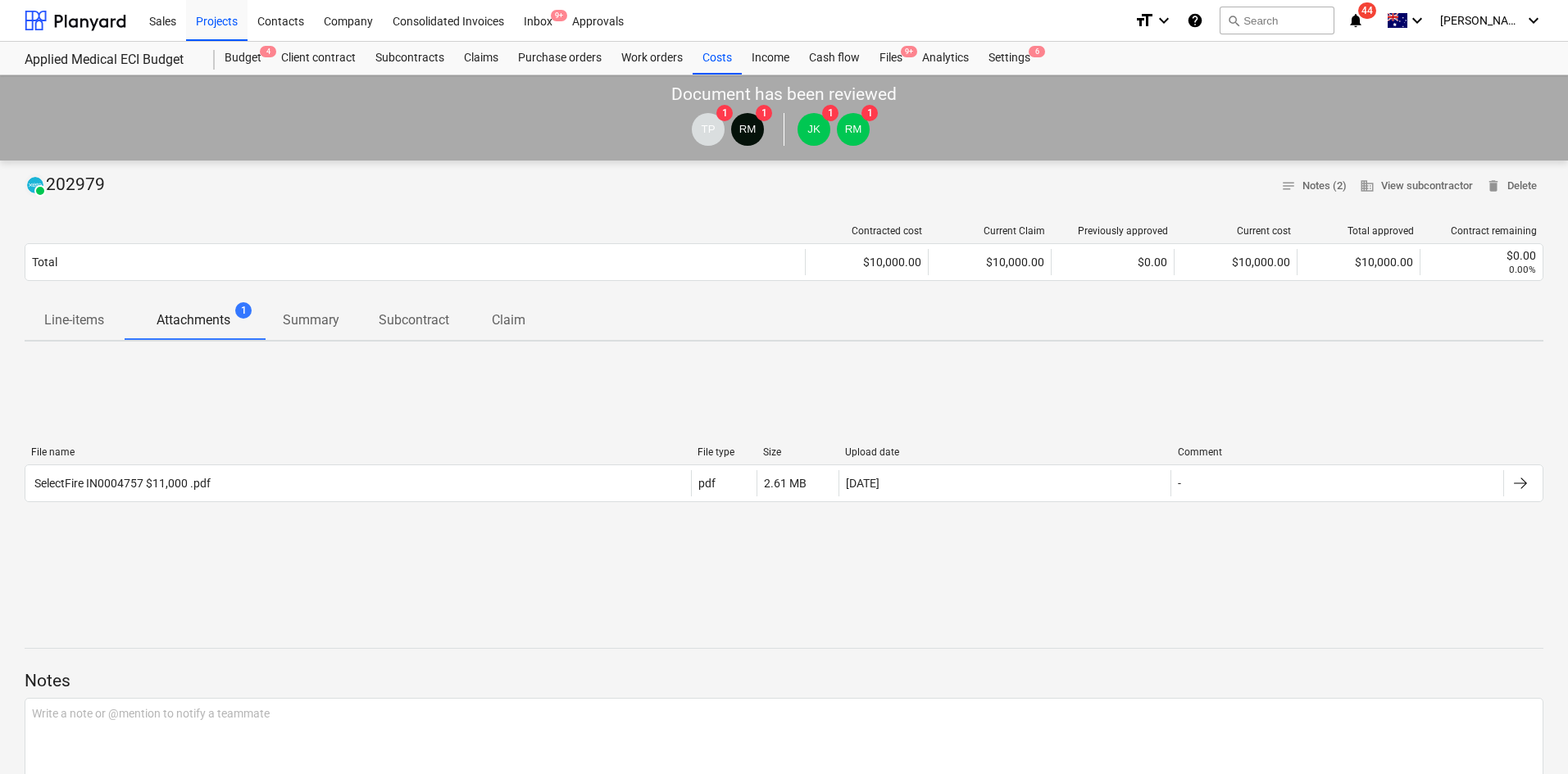
click at [408, 413] on div "File name File type Size Upload date Comment SelectFire IN0004757 $11,000 .pdf …" at bounding box center [784, 478] width 1519 height 246
click at [89, 325] on p "Line-items" at bounding box center [74, 320] width 60 height 19
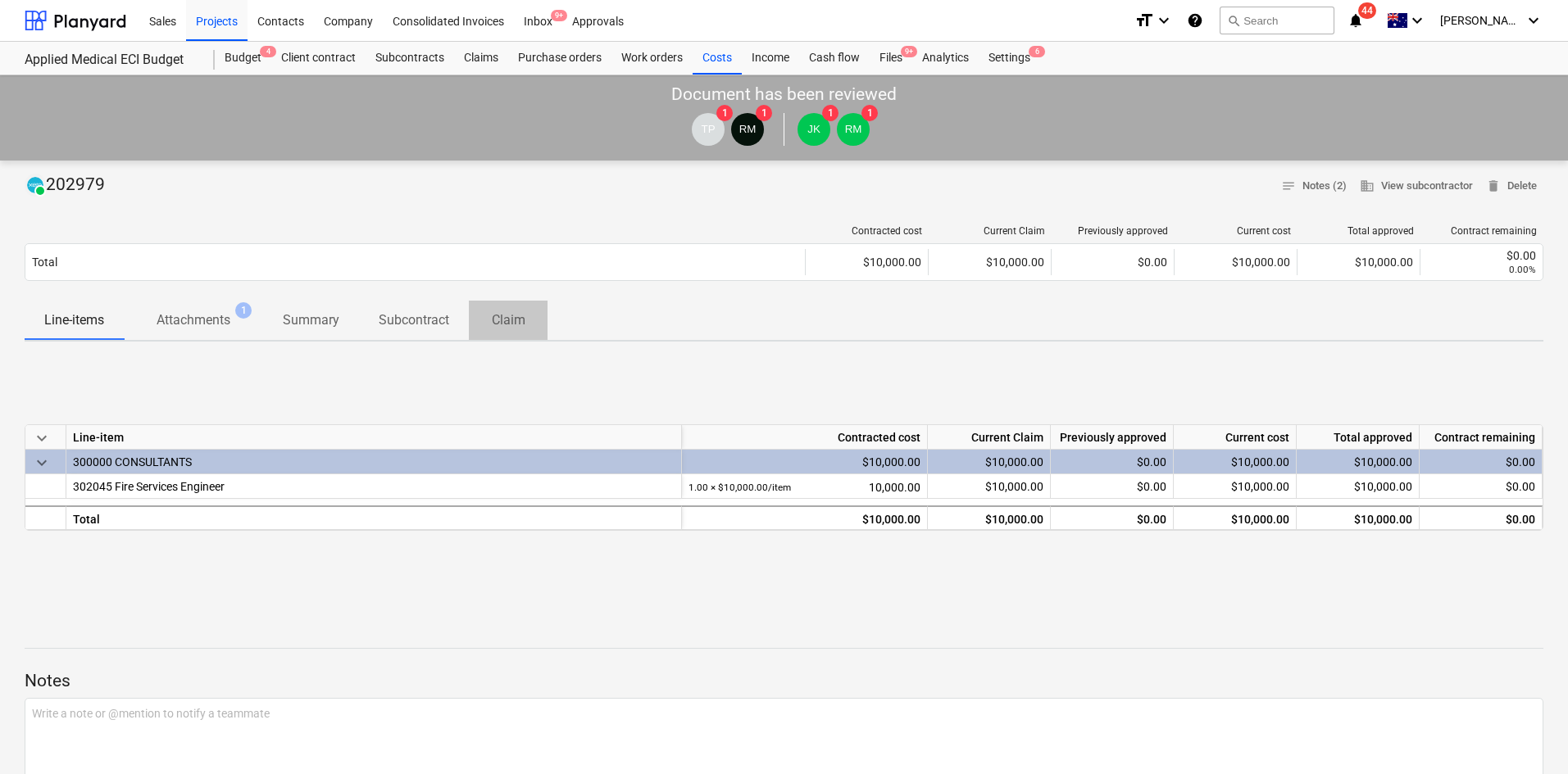
click at [528, 329] on p "Claim" at bounding box center [508, 320] width 39 height 19
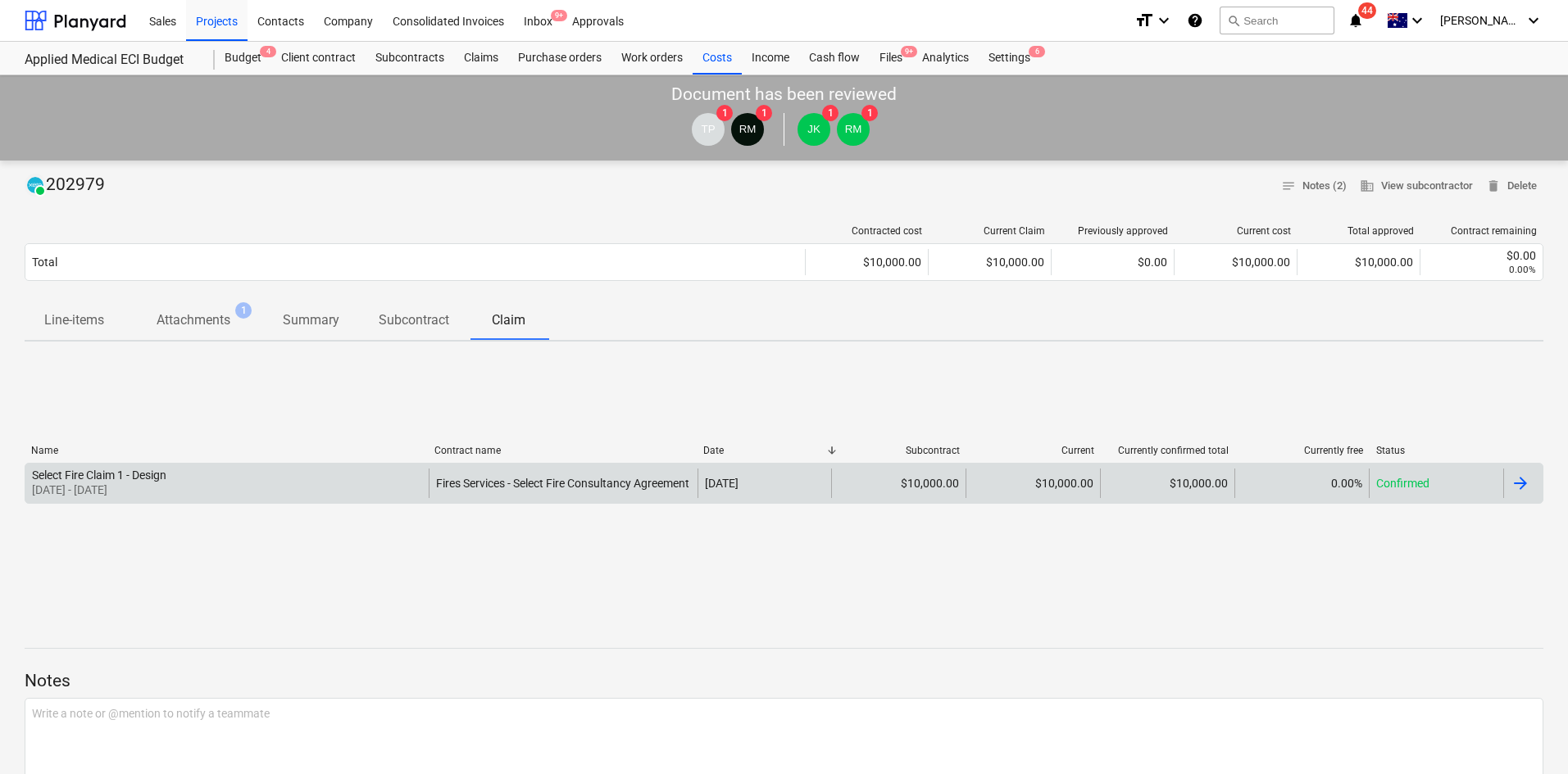
click at [422, 476] on div "Select Fire Claim 1 - Design 01 Apr 2025 - 30 Apr 2025" at bounding box center [227, 484] width 403 height 30
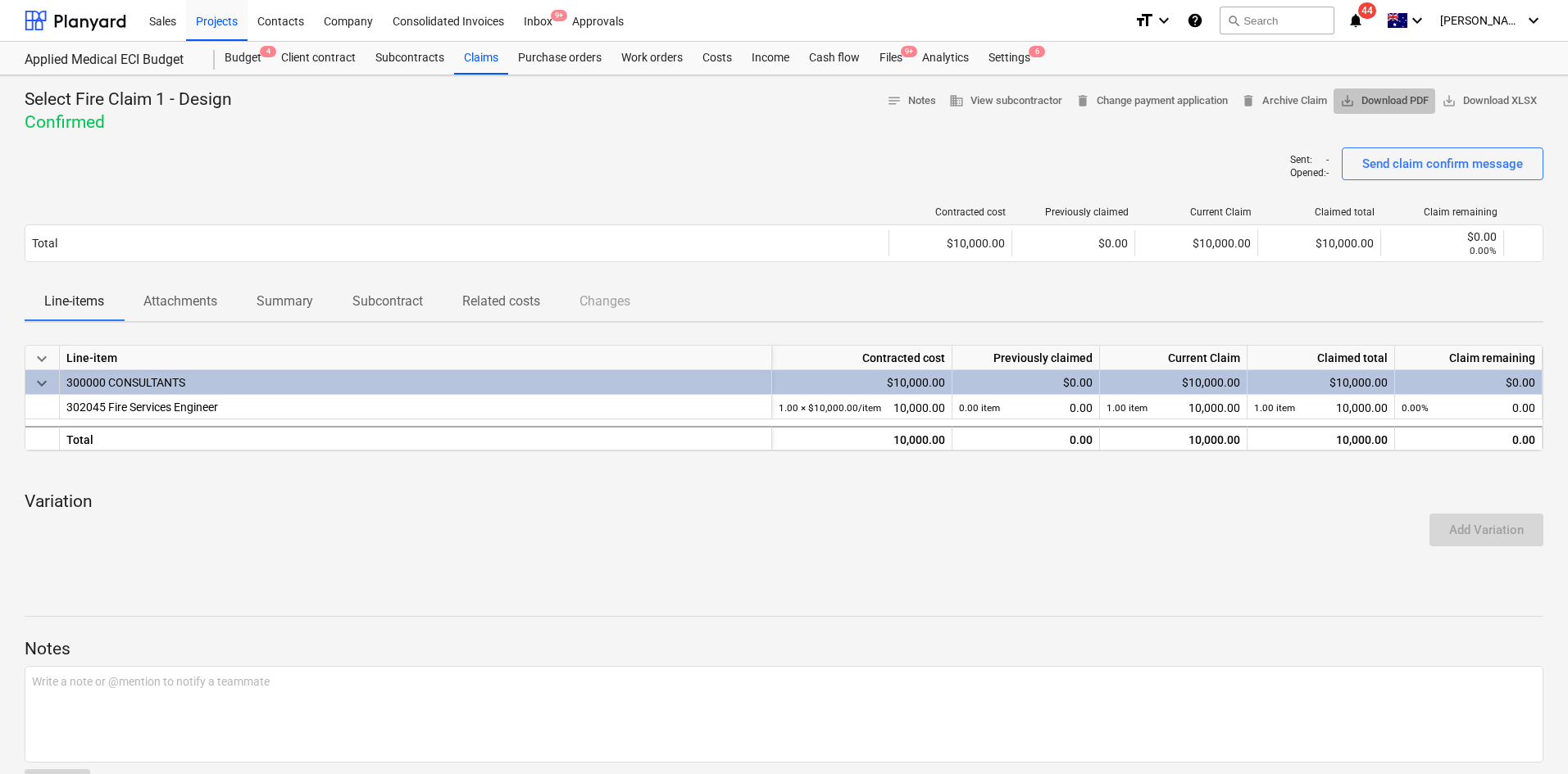
click at [1391, 100] on span "save_alt Download PDF" at bounding box center [1383, 101] width 88 height 19
click at [346, 193] on div "Contracted cost Previously claimed Current Claim Claimed total Claim remaining …" at bounding box center [784, 237] width 1519 height 88
click at [327, 51] on div "Client contract" at bounding box center [318, 58] width 94 height 32
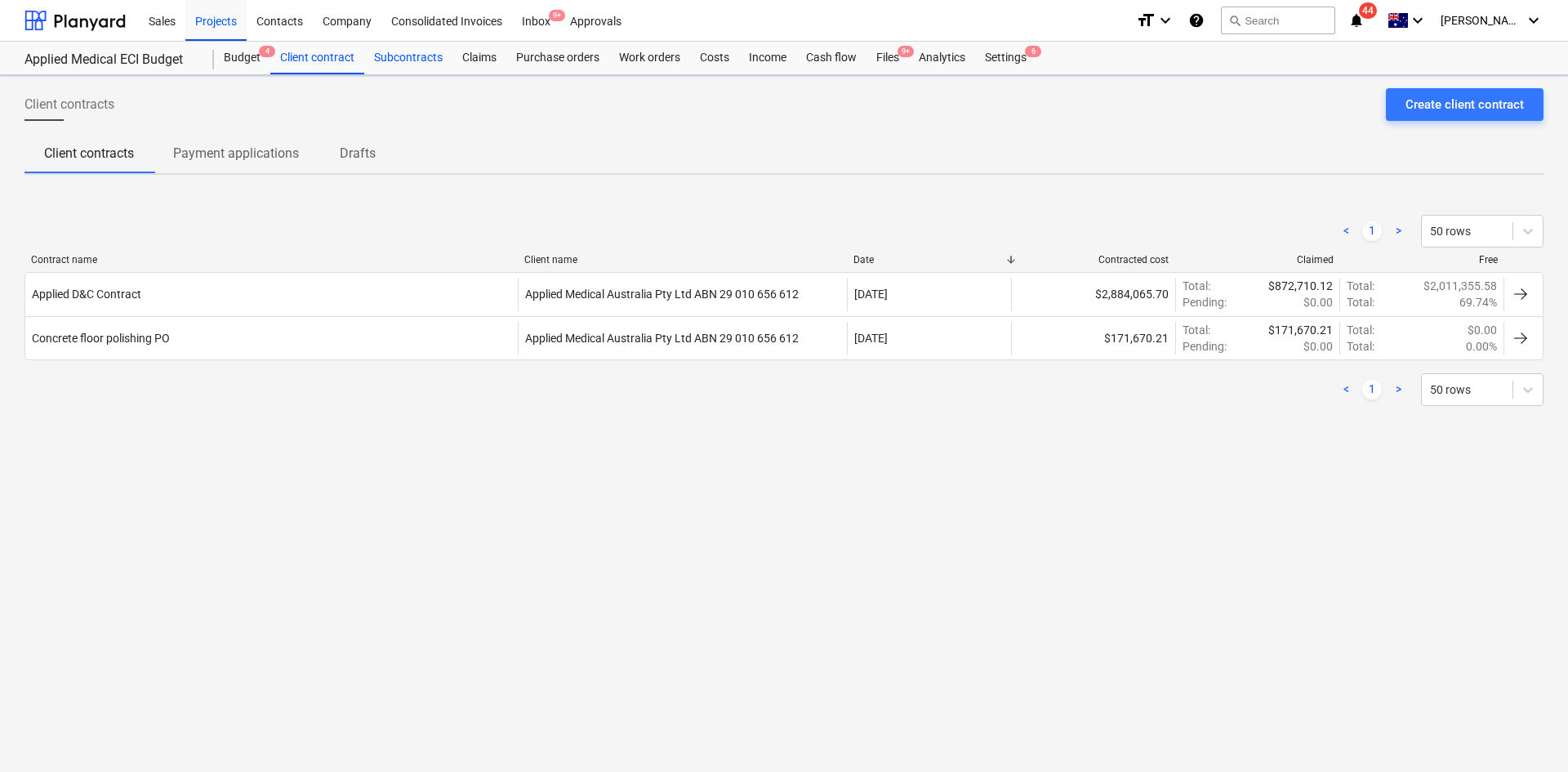
click at [462, 59] on div "Claims" at bounding box center [480, 58] width 54 height 32
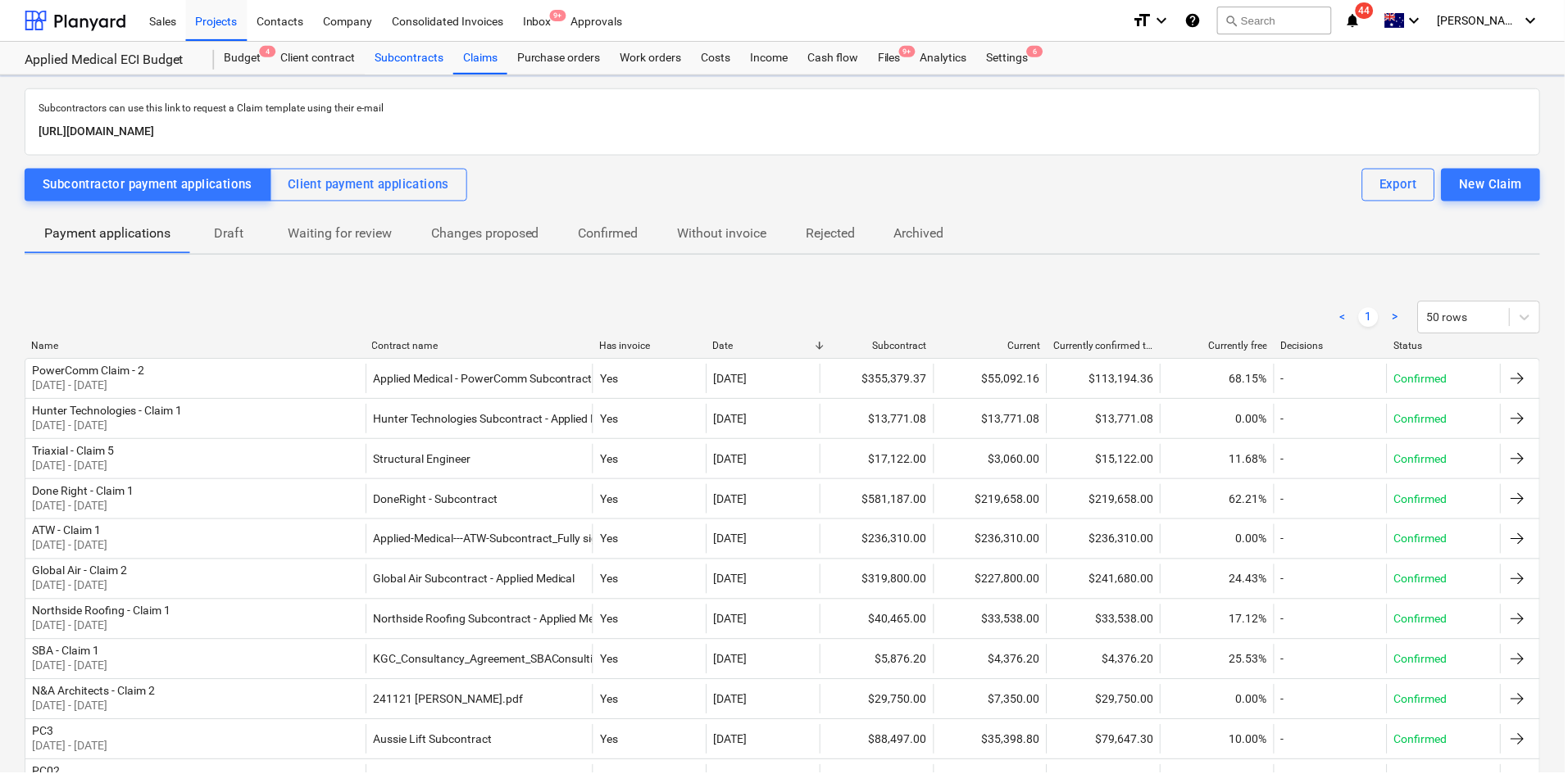
click at [386, 58] on div "Subcontracts" at bounding box center [410, 58] width 88 height 32
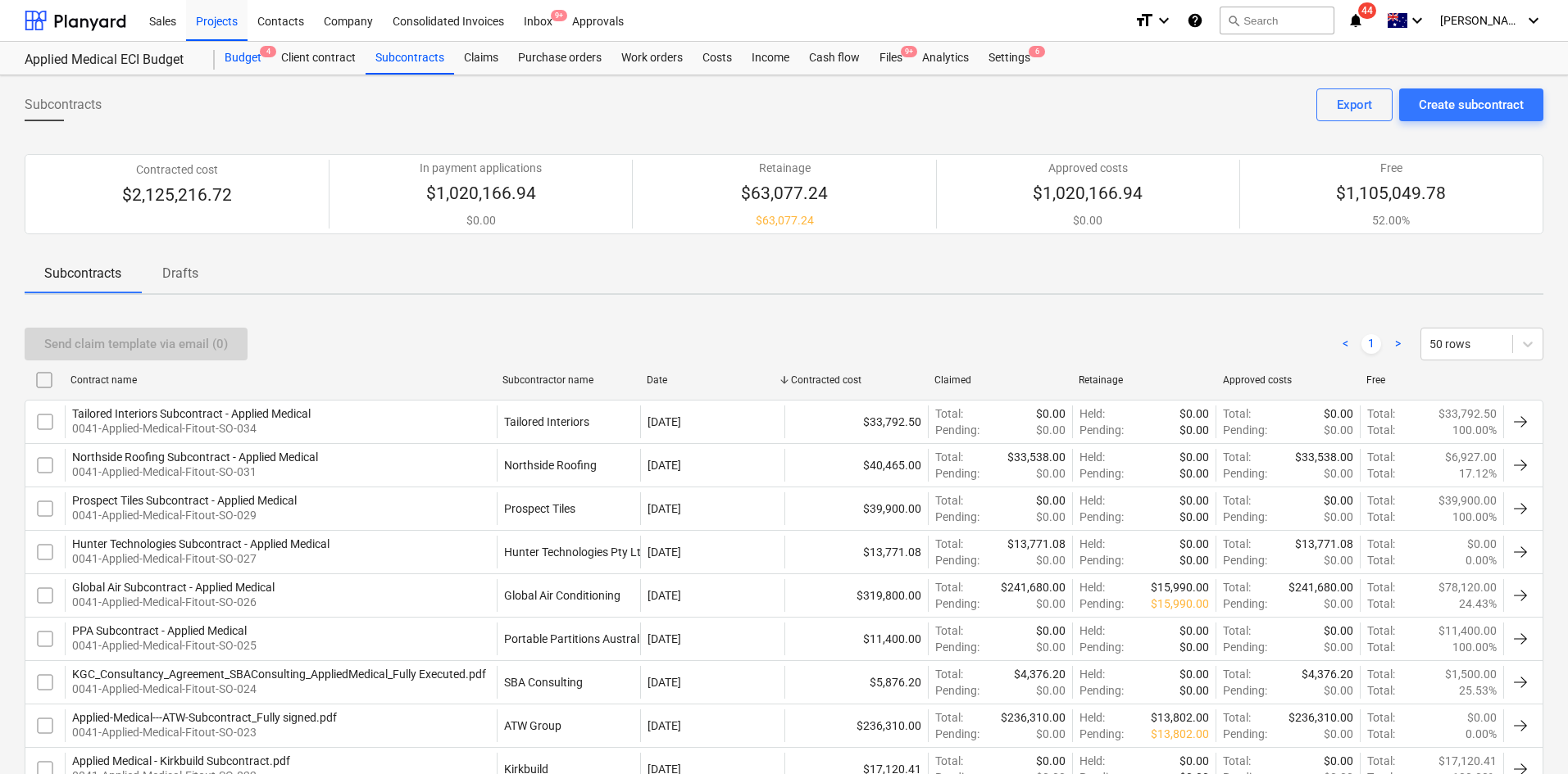
click at [255, 62] on div "Budget 4" at bounding box center [242, 58] width 57 height 32
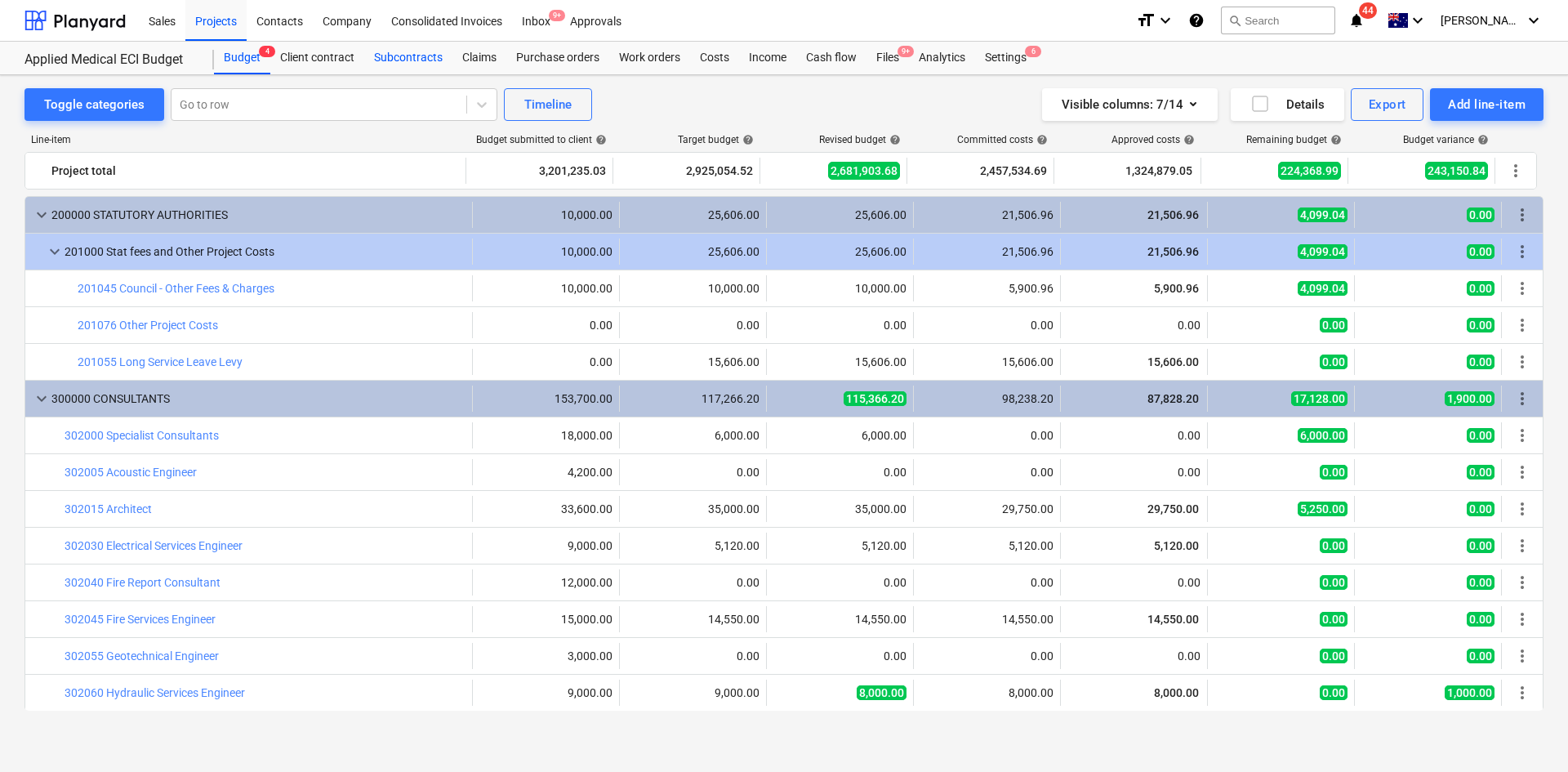
click at [375, 65] on div "Subcontracts" at bounding box center [408, 58] width 88 height 32
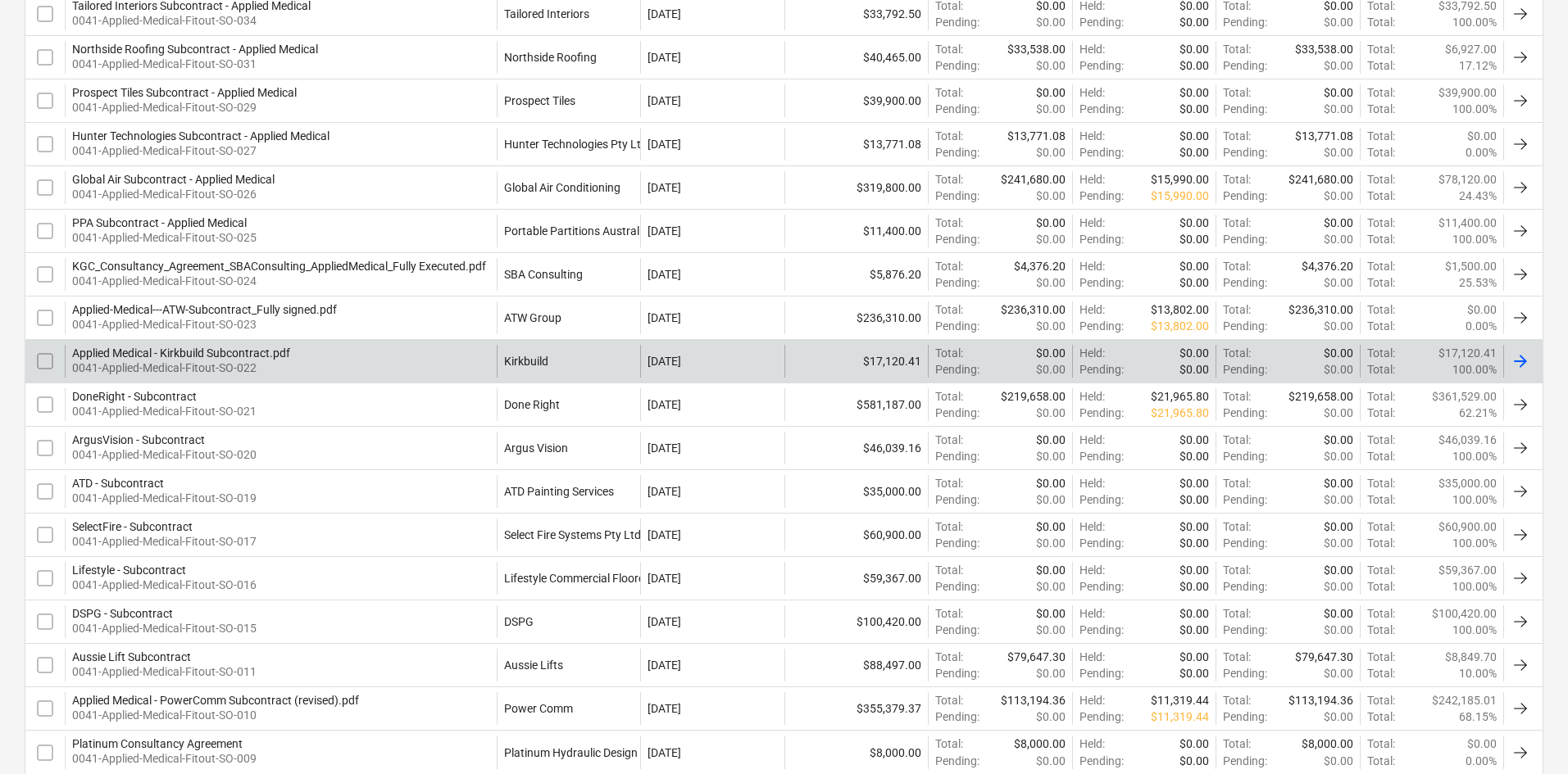
scroll to position [409, 0]
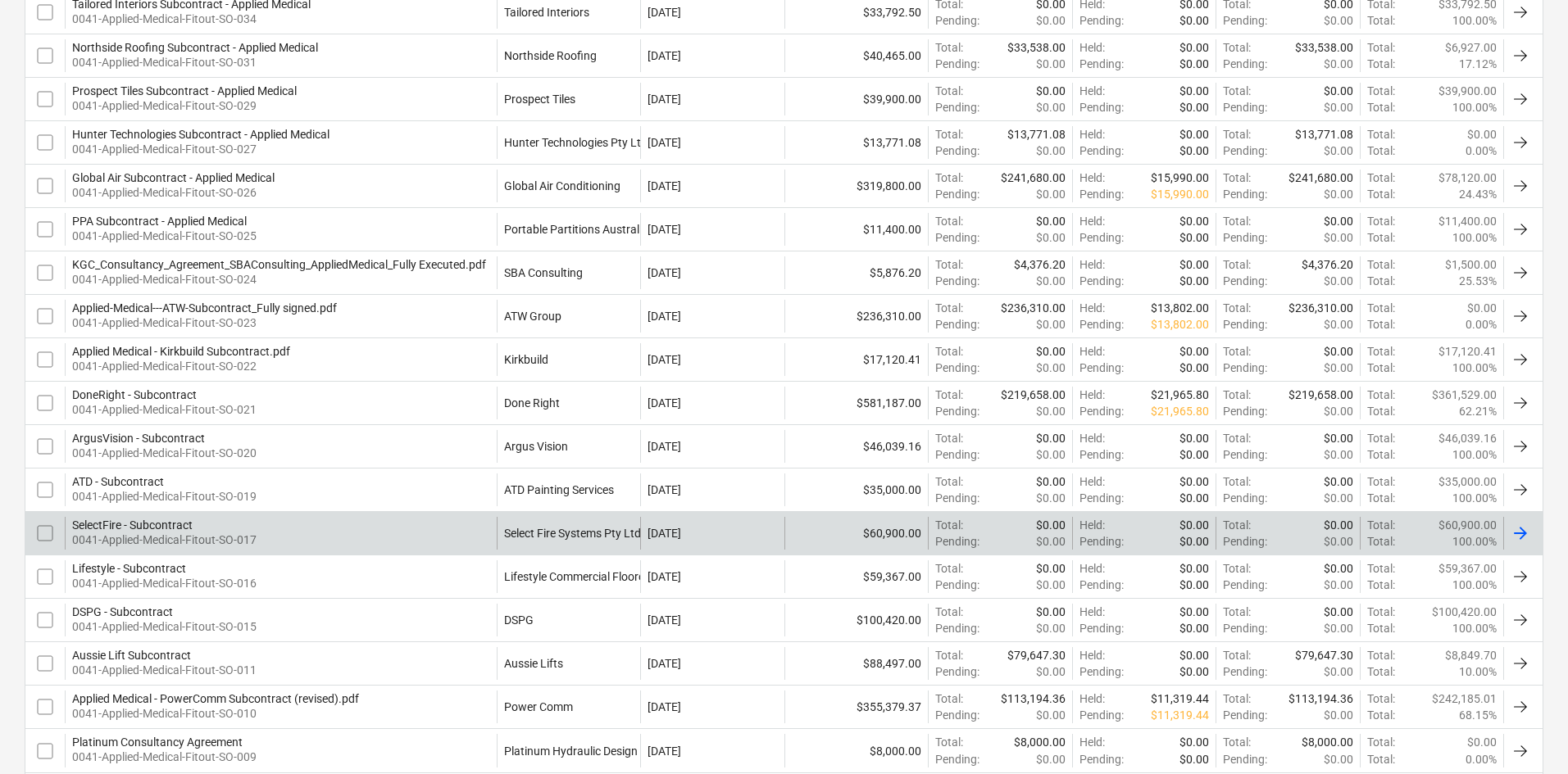
click at [382, 533] on div "SelectFire - Subcontract 0041-Applied-Medical-Fitout-SO-017" at bounding box center [281, 533] width 432 height 32
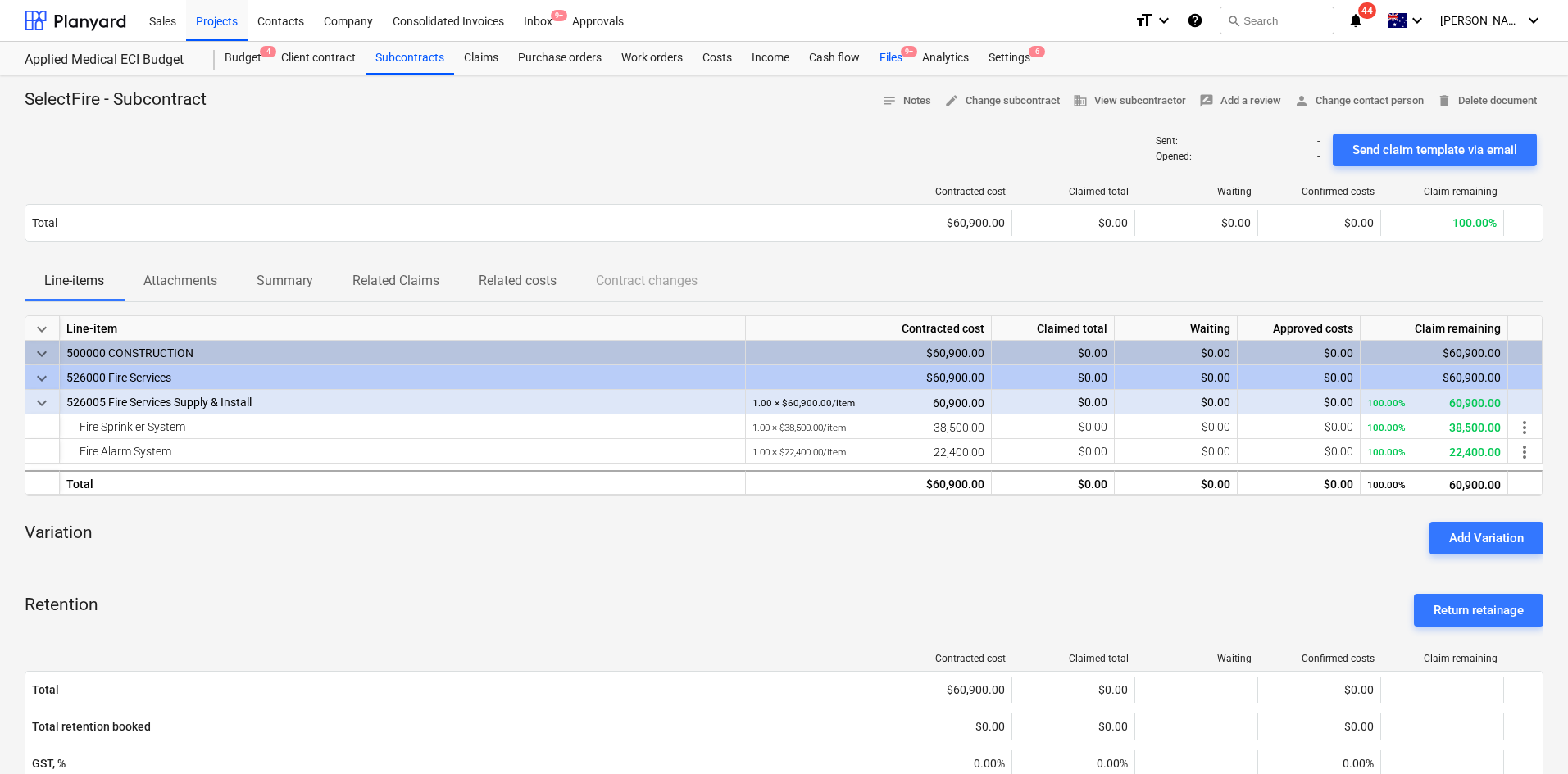
click at [891, 57] on div "Files 9+" at bounding box center [891, 58] width 43 height 32
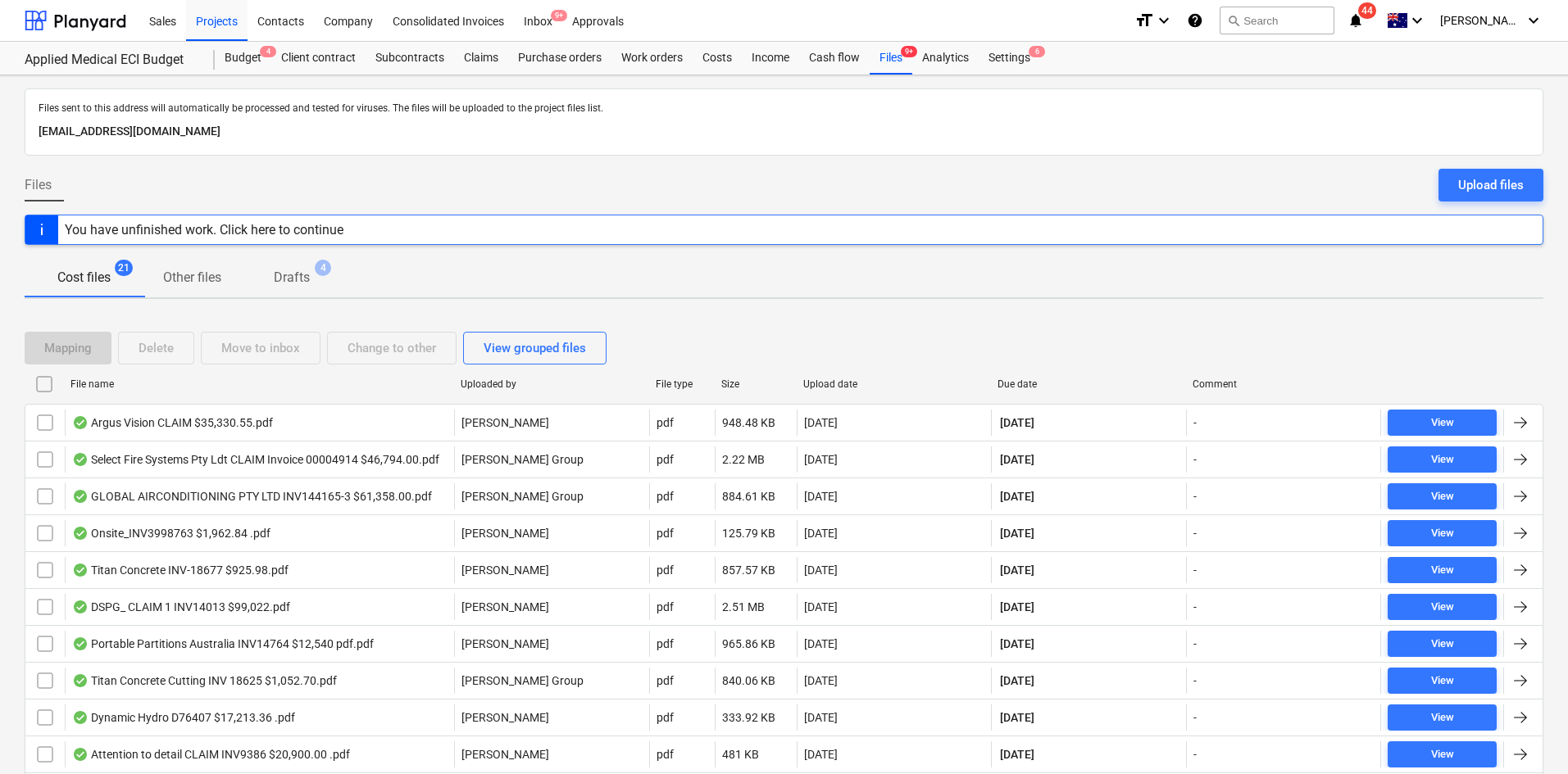
click at [1013, 380] on div "Due date" at bounding box center [1088, 384] width 182 height 11
checkbox input "false"
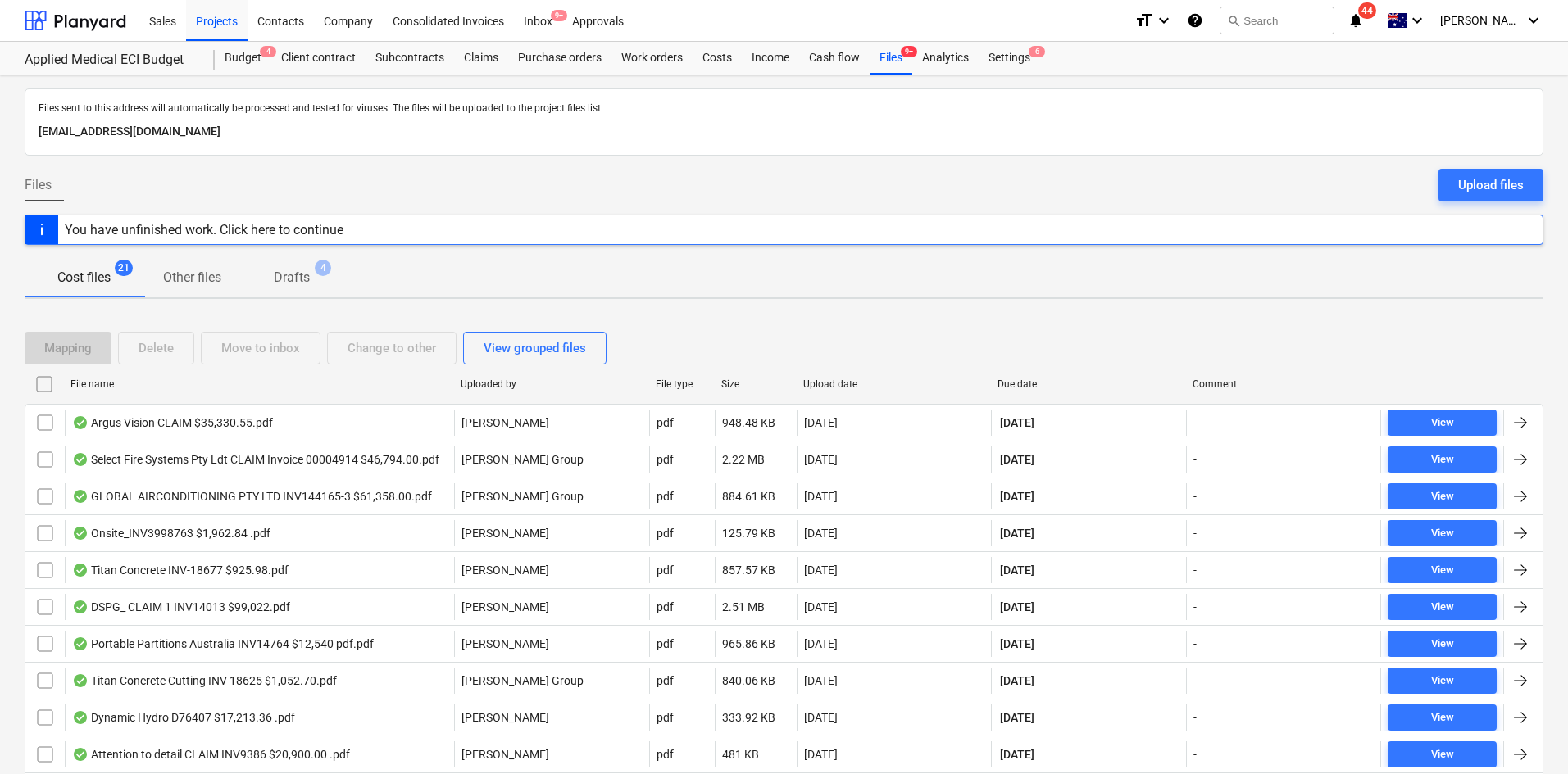
checkbox input "false"
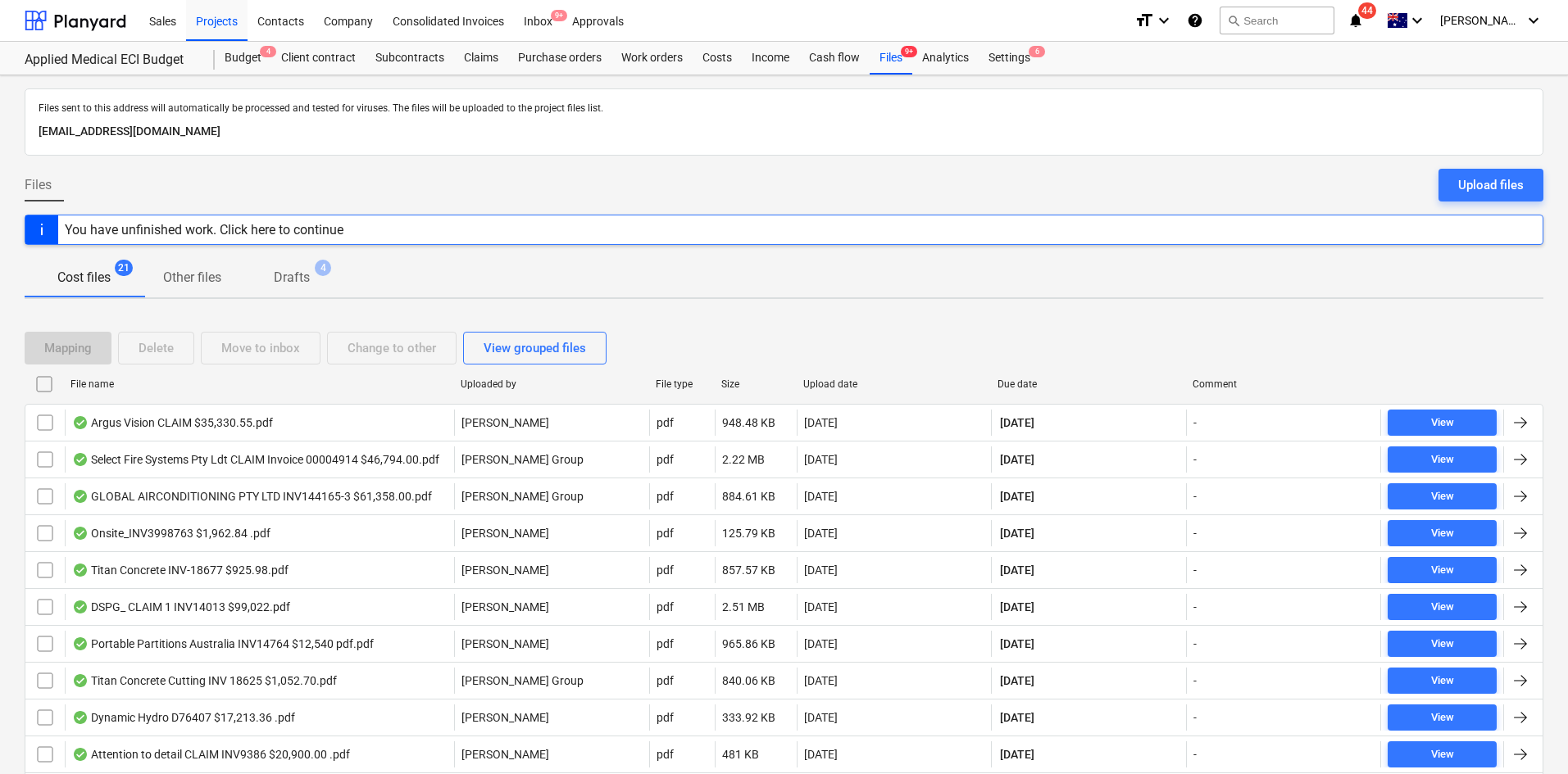
checkbox input "false"
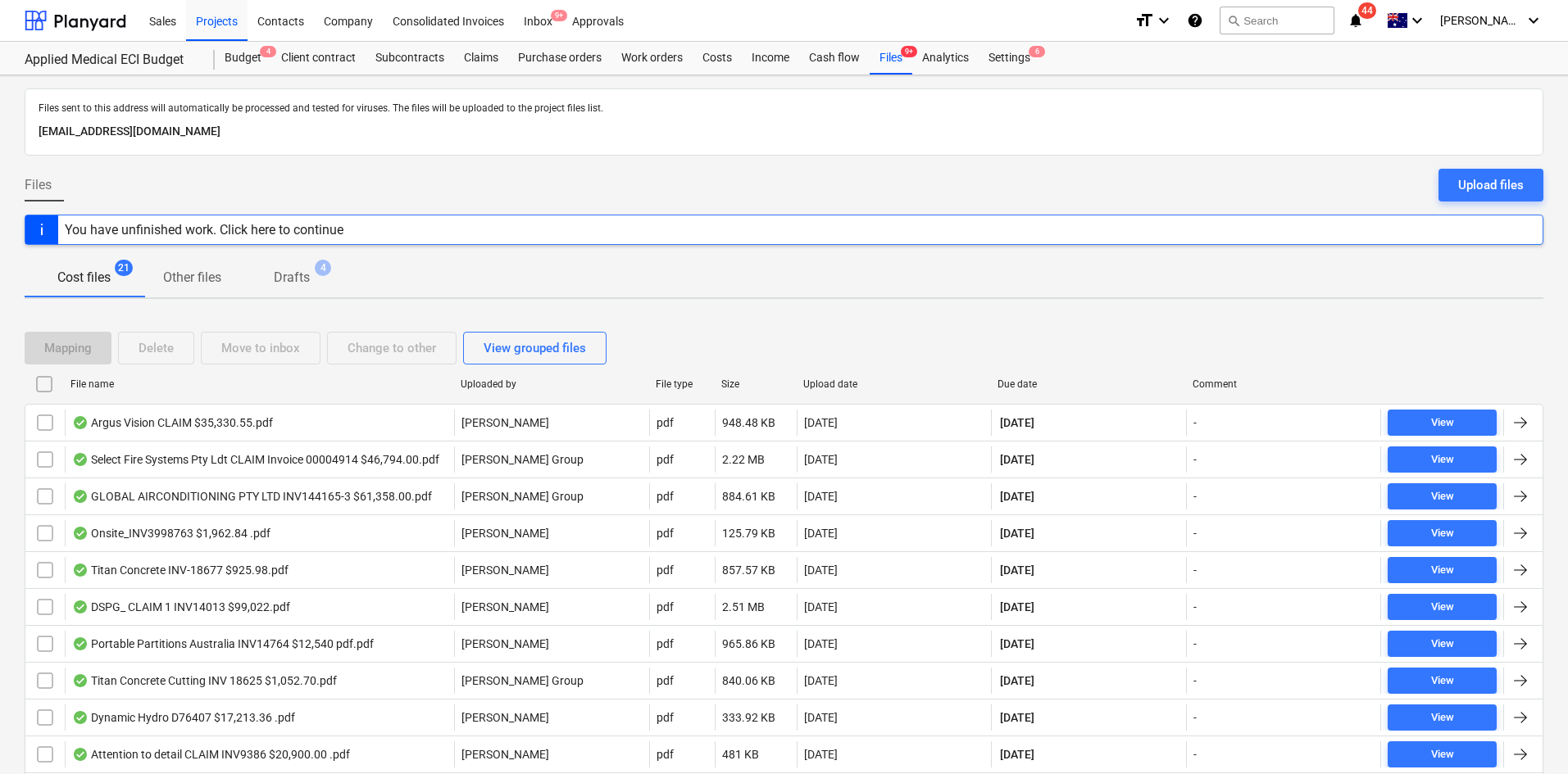
checkbox input "false"
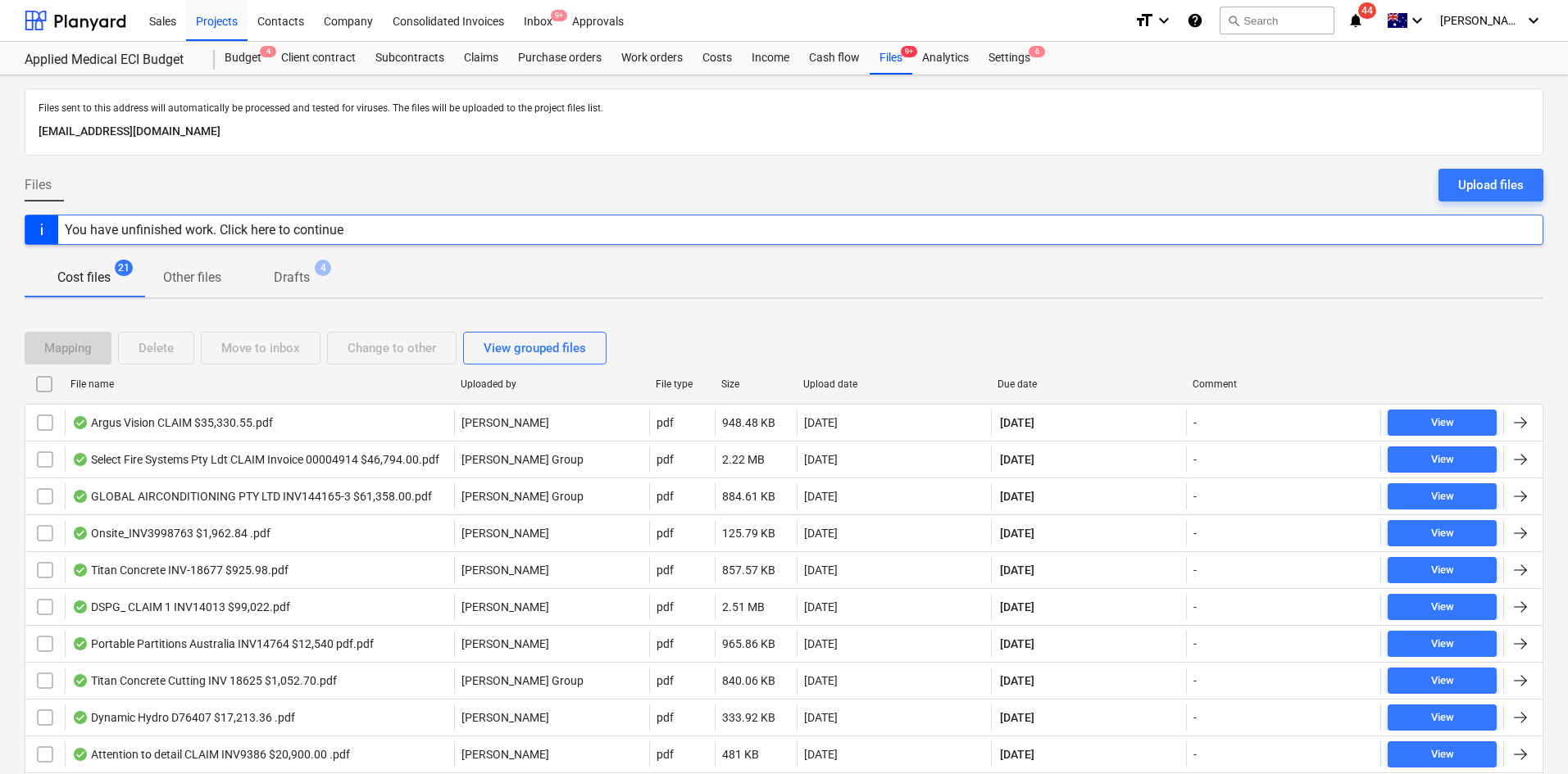
checkbox input "false"
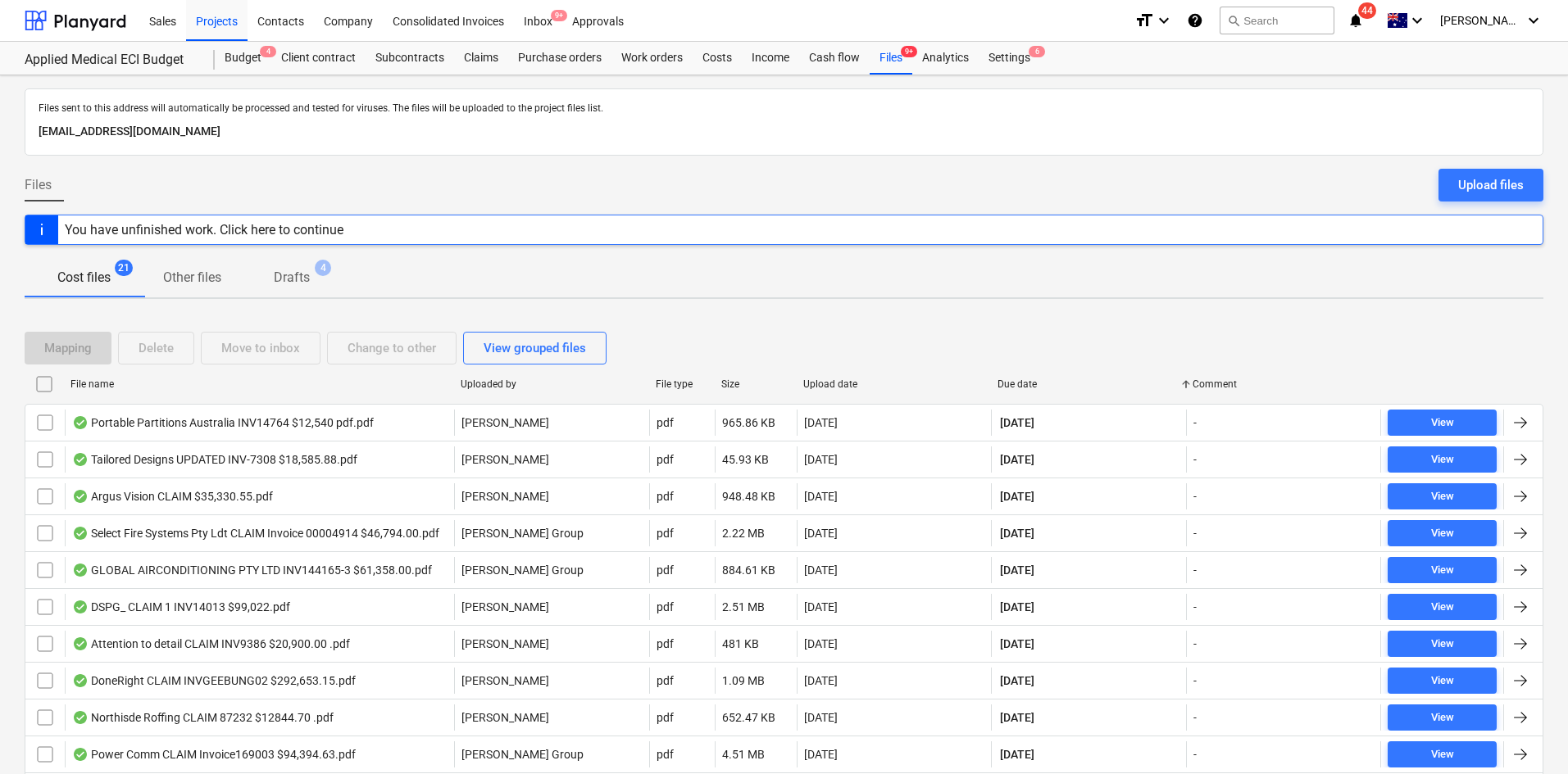
click at [914, 305] on div "Files sent to this address will automatically be processed and tested for virus…" at bounding box center [784, 656] width 1568 height 1162
click at [235, 27] on div "Projects" at bounding box center [217, 20] width 61 height 42
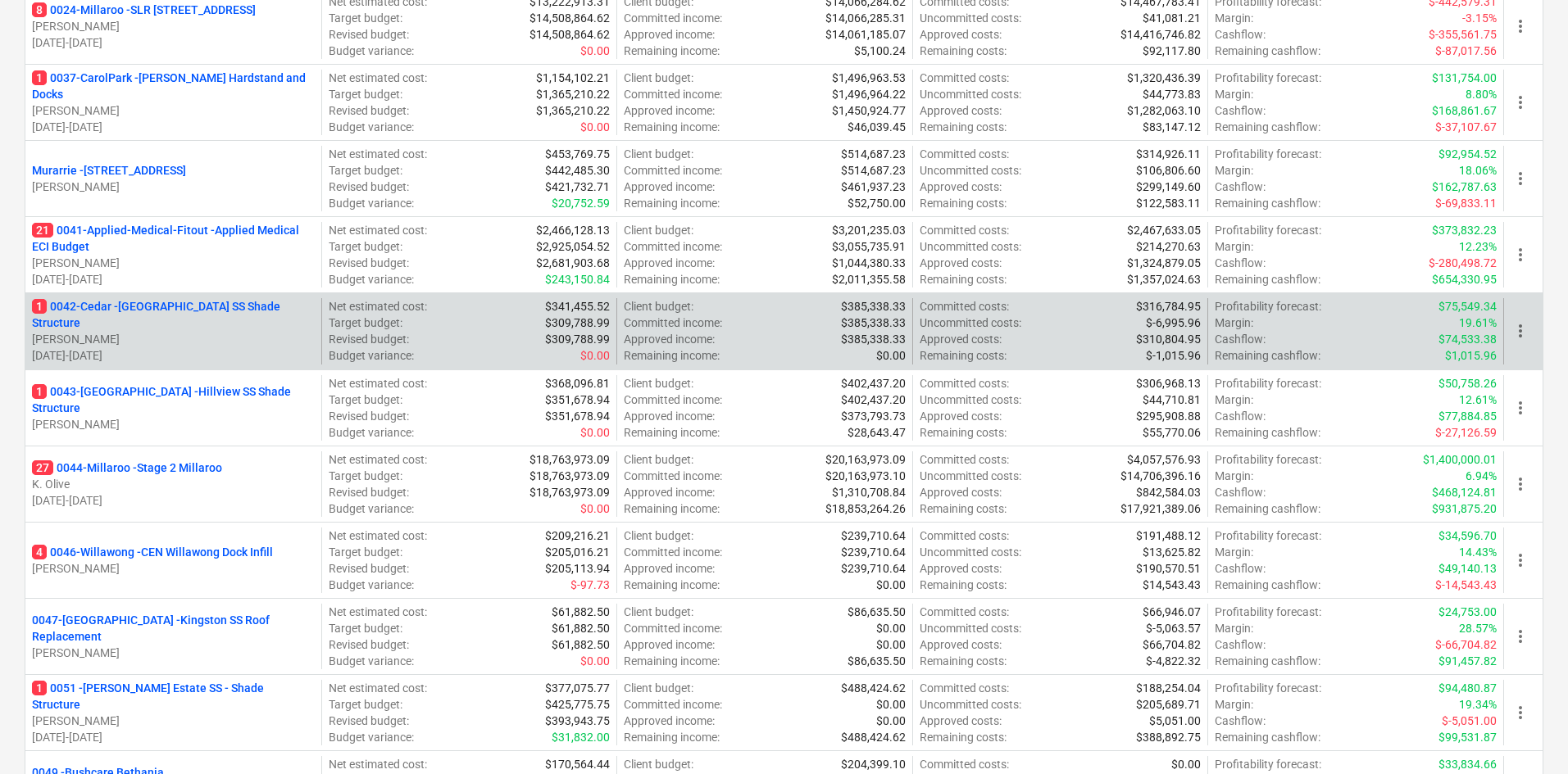
scroll to position [819, 0]
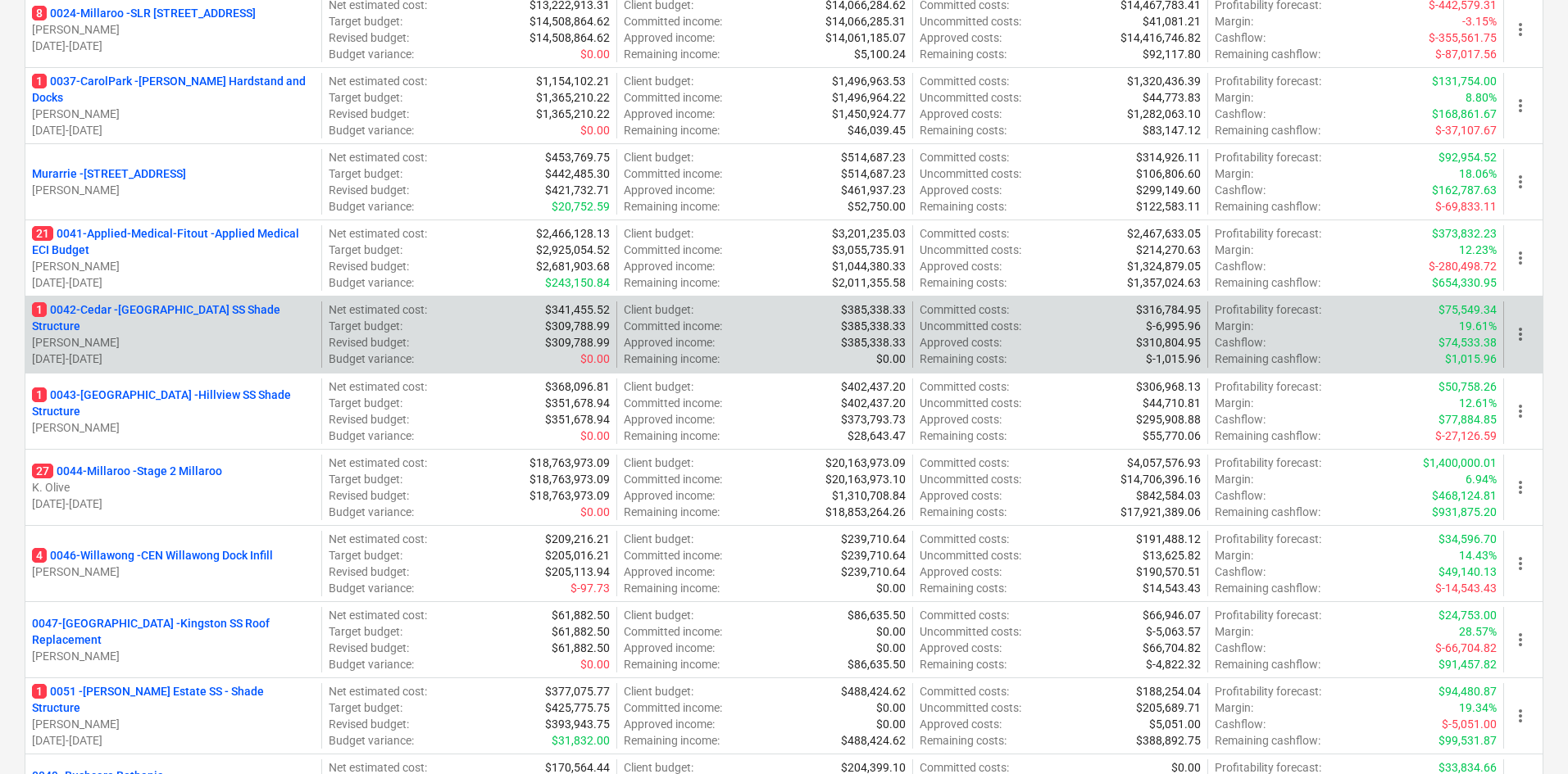
click at [136, 306] on div "1 0042-Cedar - Cedar Creek SS Shade Structure B. Campbell 03.03.2025 - 30.05.20…" at bounding box center [173, 334] width 296 height 66
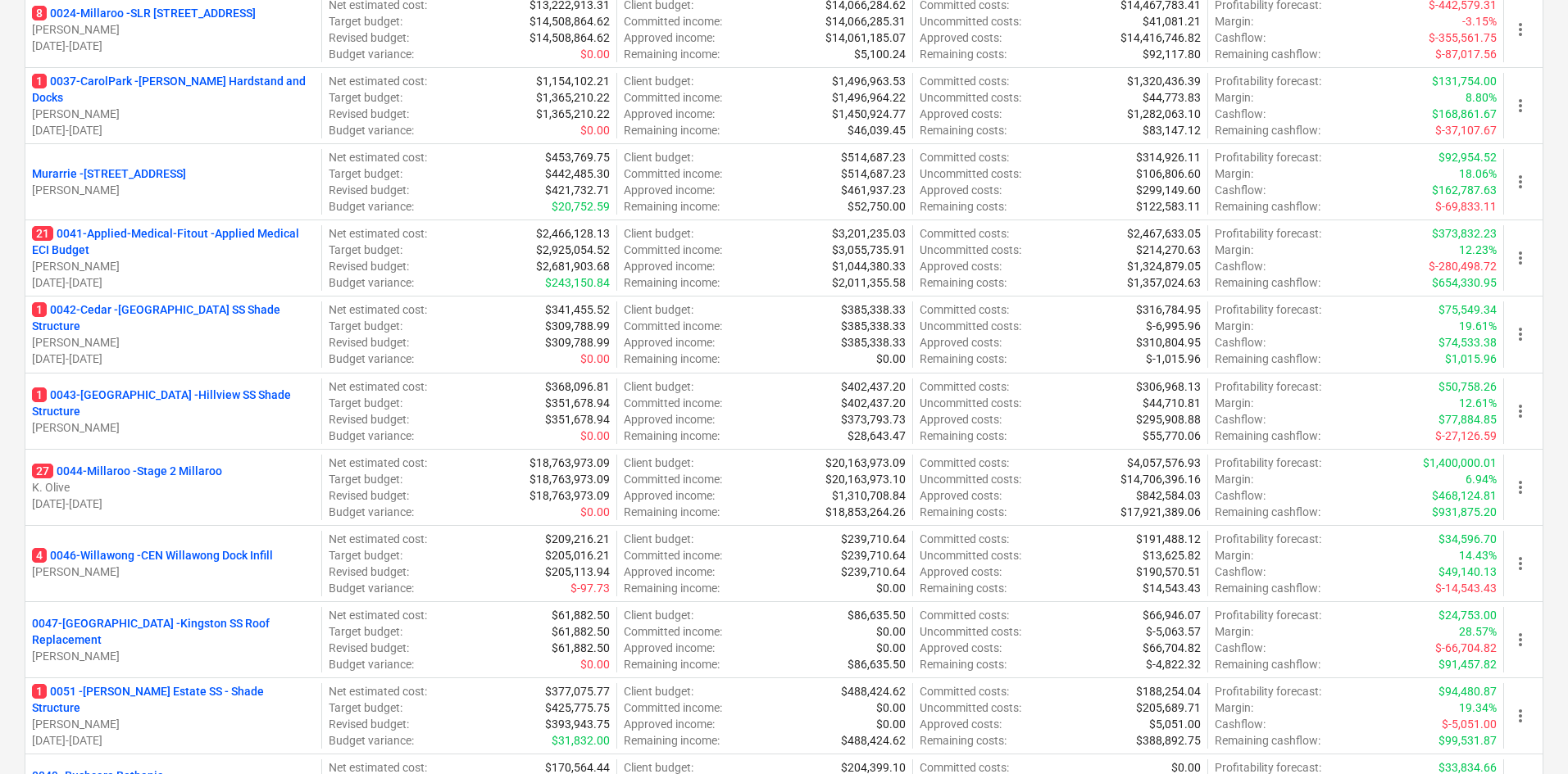
click at [143, 317] on p "1 0042-Cedar - Cedar Creek SS Shade Structure" at bounding box center [173, 317] width 283 height 32
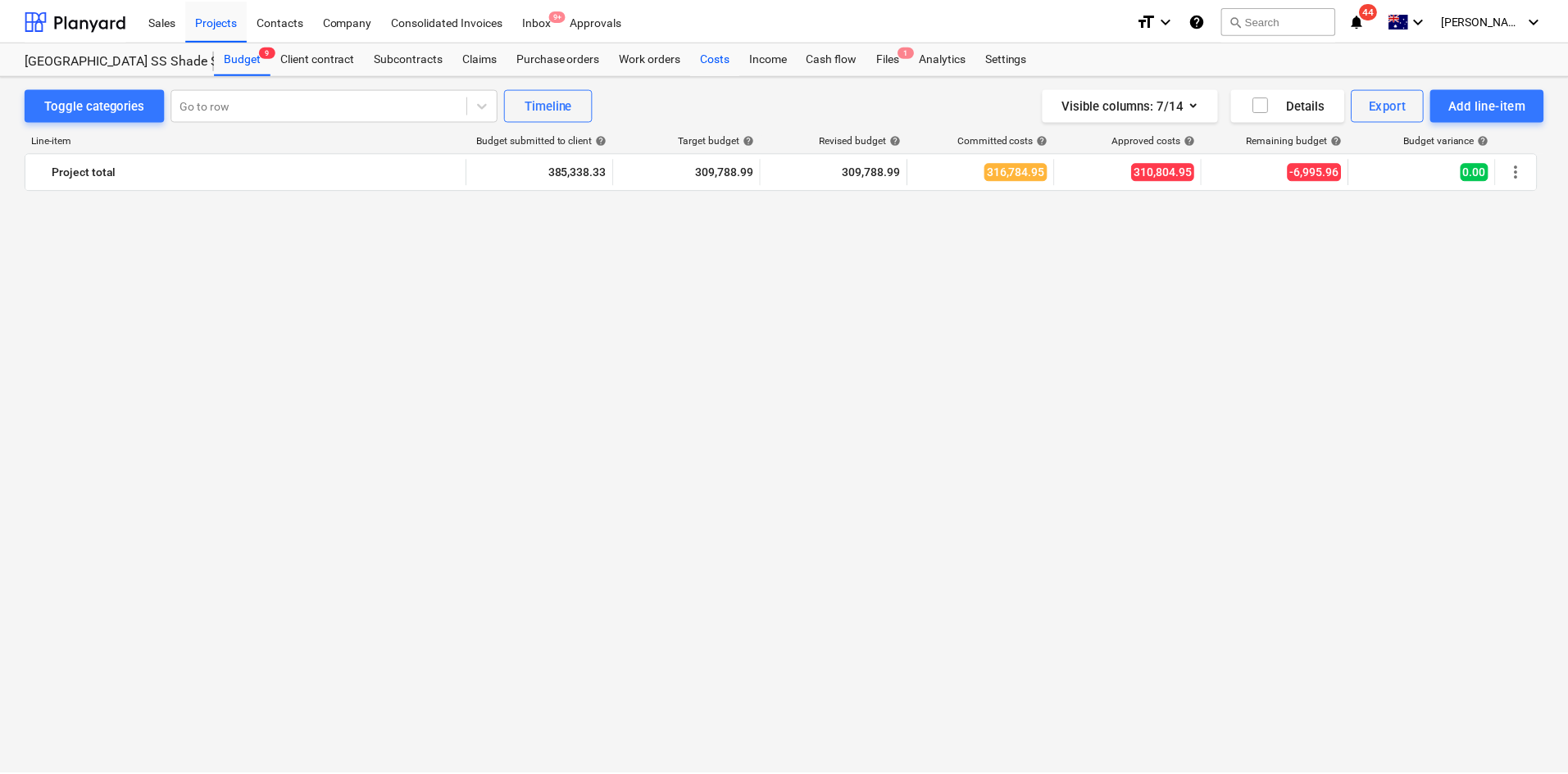
scroll to position [2212, 0]
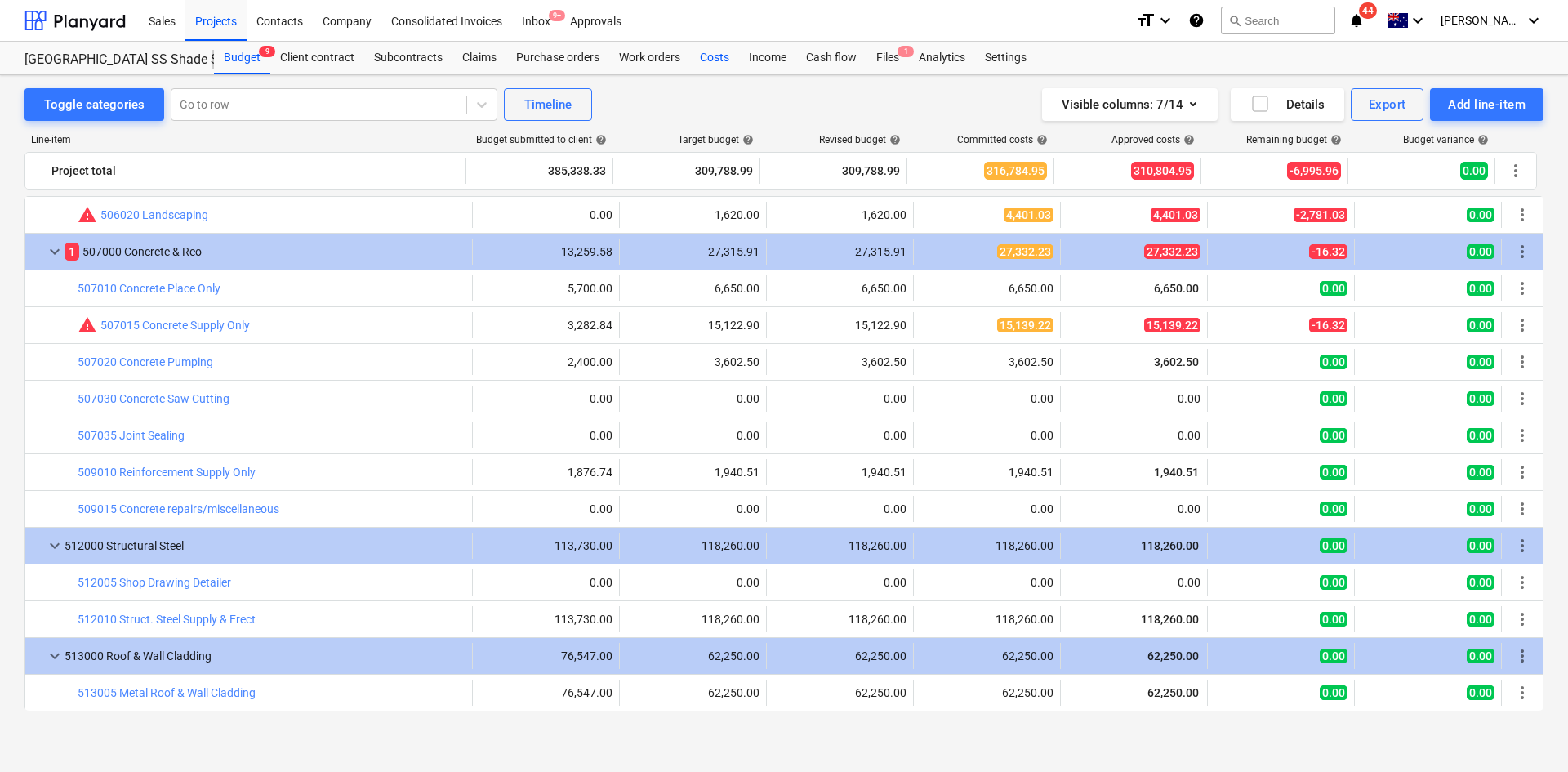
click at [722, 58] on div "Costs" at bounding box center [714, 58] width 49 height 32
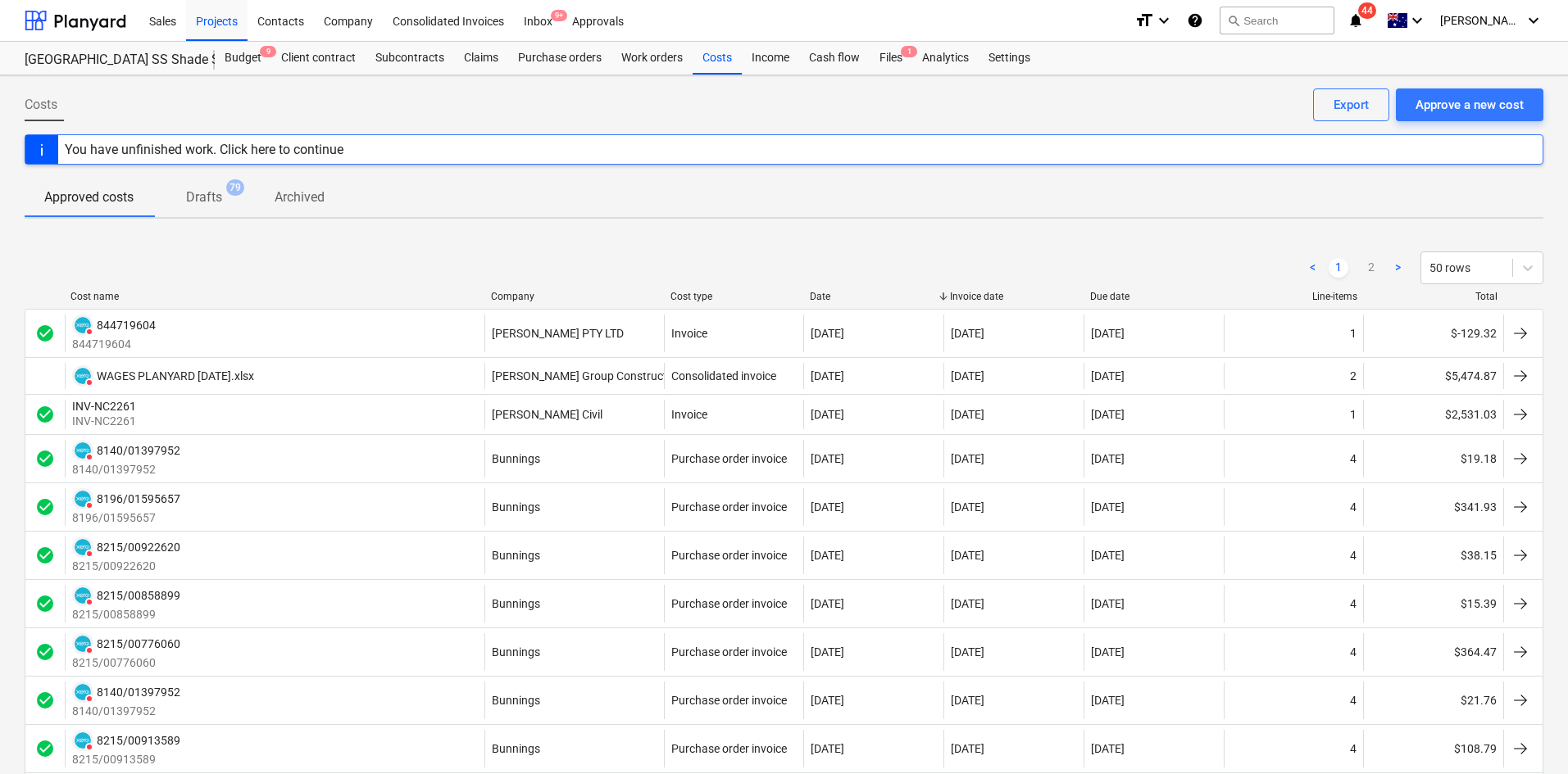
click at [540, 291] on div "Company" at bounding box center [574, 296] width 166 height 11
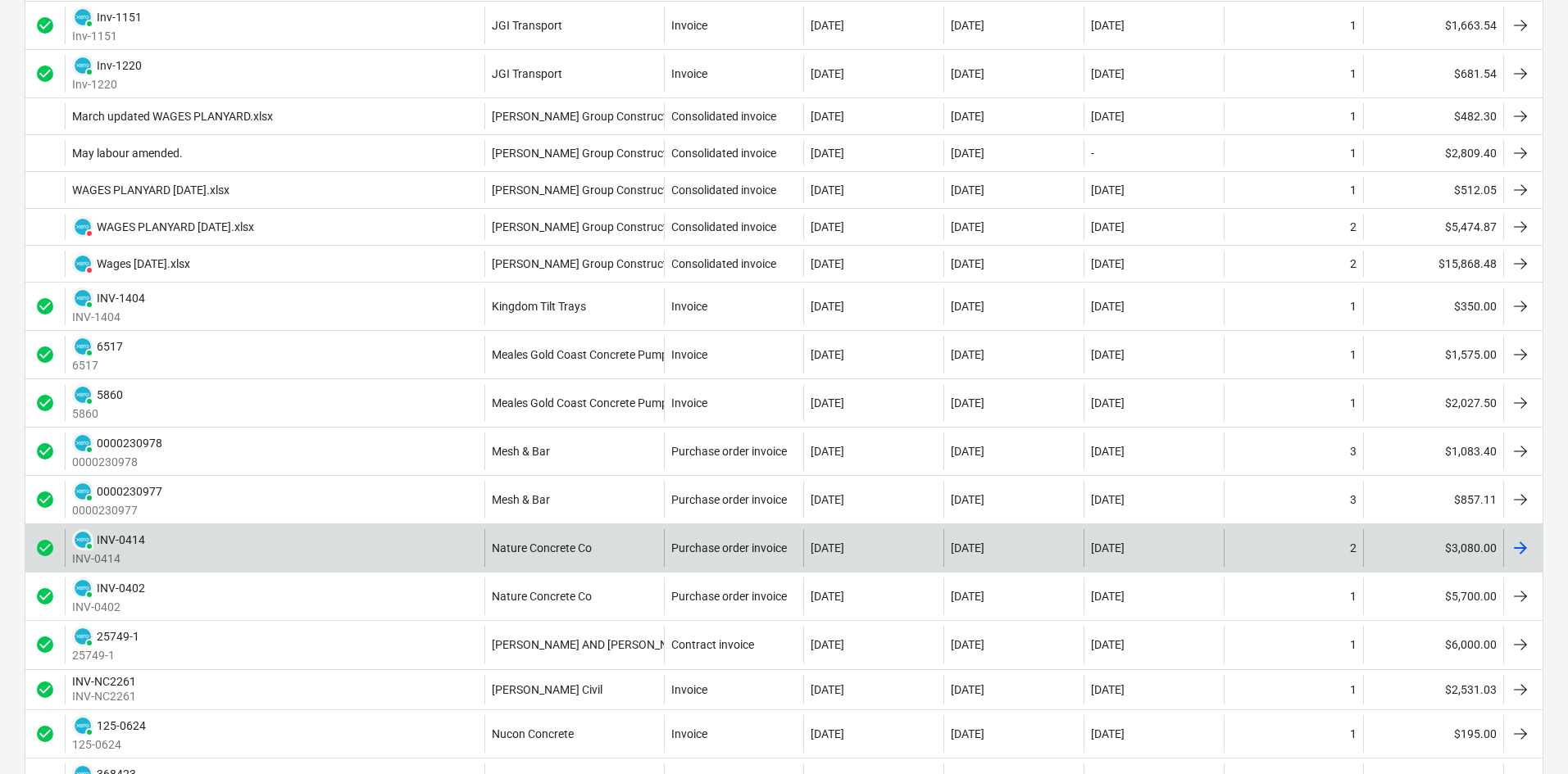
scroll to position [1392, 0]
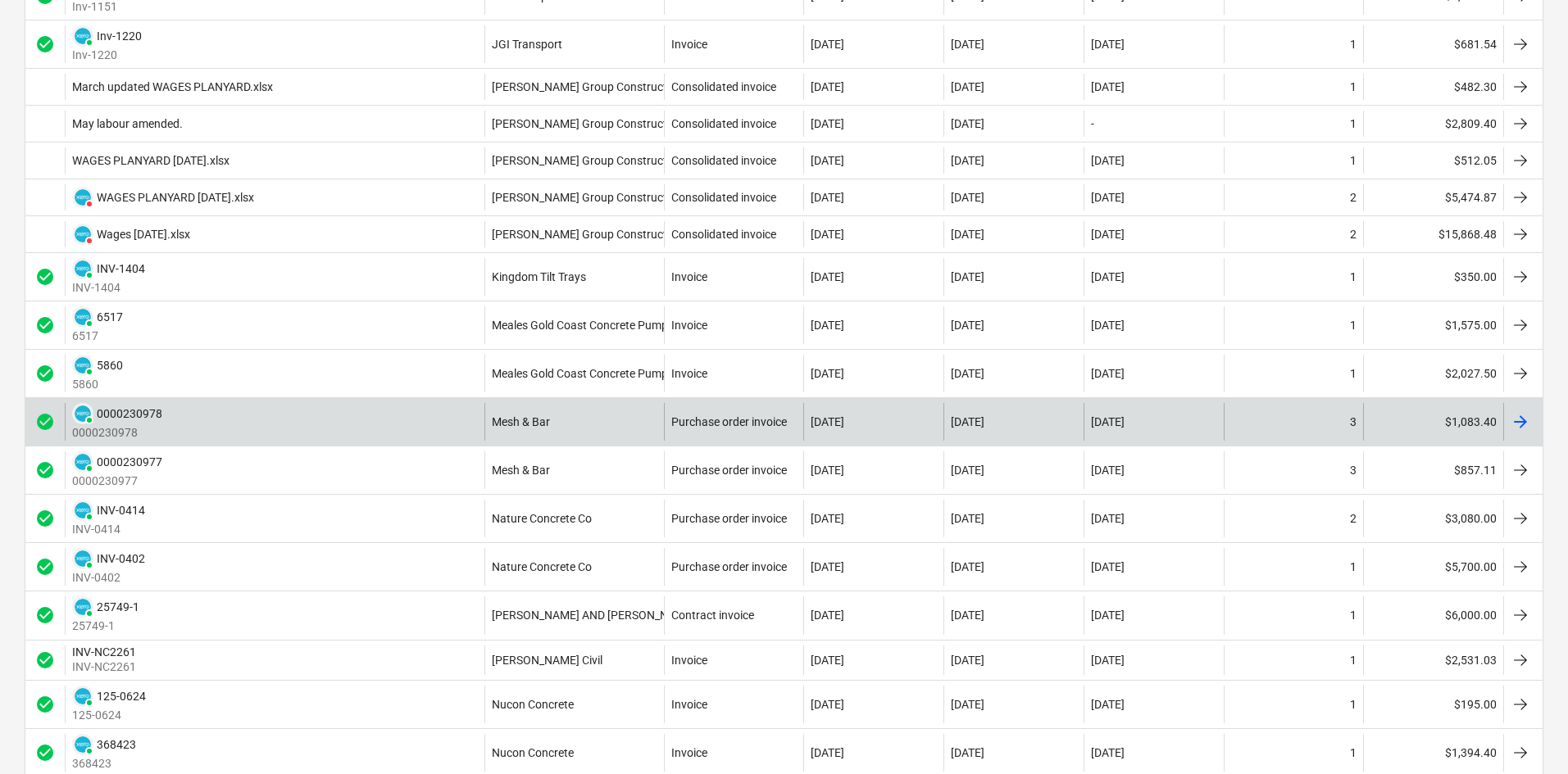
click at [360, 424] on div "PAID 0000230978 0000230978" at bounding box center [275, 422] width 420 height 38
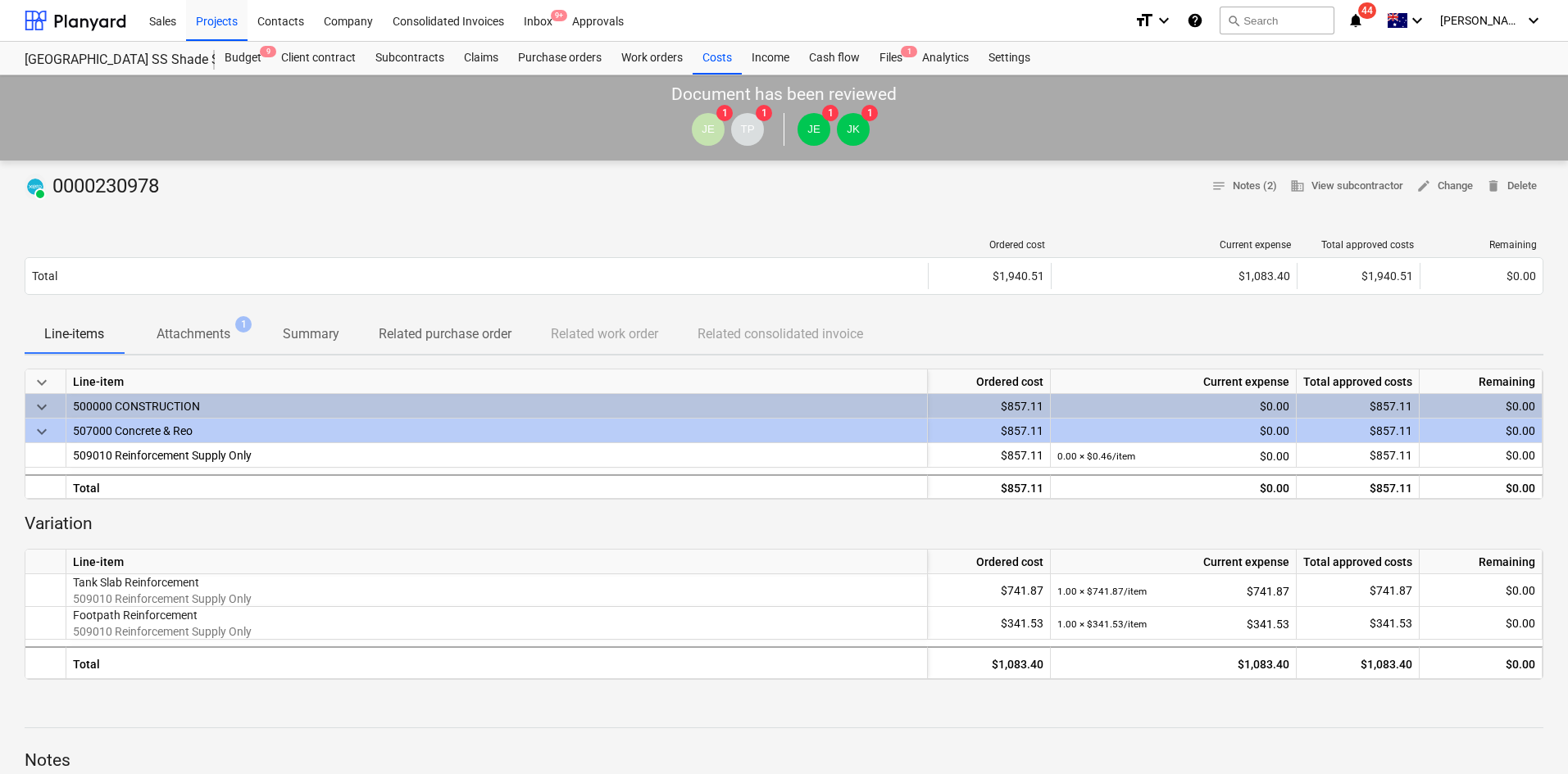
click at [211, 332] on p "Attachments" at bounding box center [193, 334] width 74 height 19
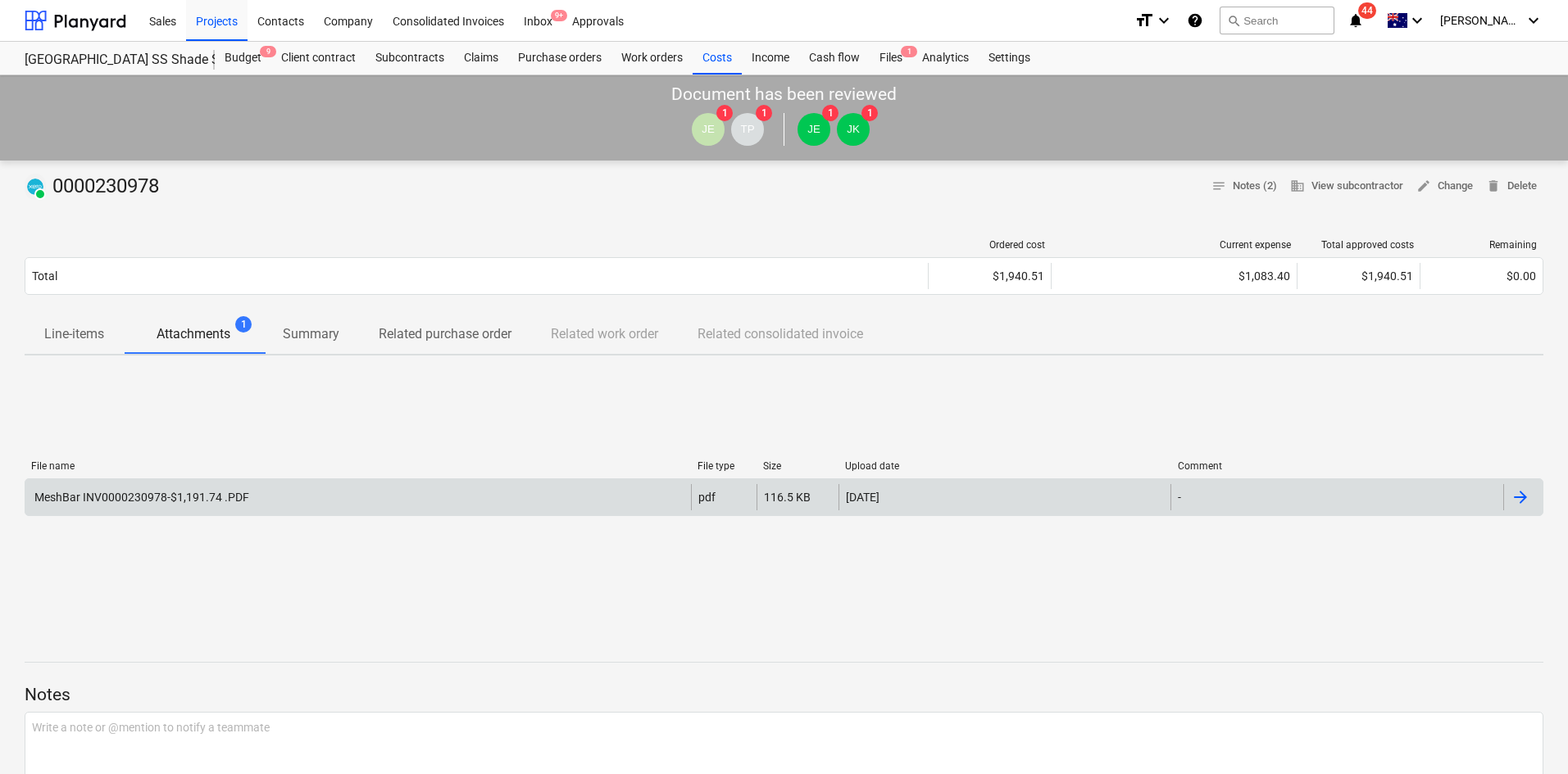
click at [200, 513] on div "MeshBar INV0000230978-$1,191.74 .PDF pdf 116.5 KB 23.05.2025 -" at bounding box center [784, 497] width 1519 height 38
click at [394, 498] on div "MeshBar INV0000230978-$1,191.74 .PDF" at bounding box center [358, 498] width 666 height 26
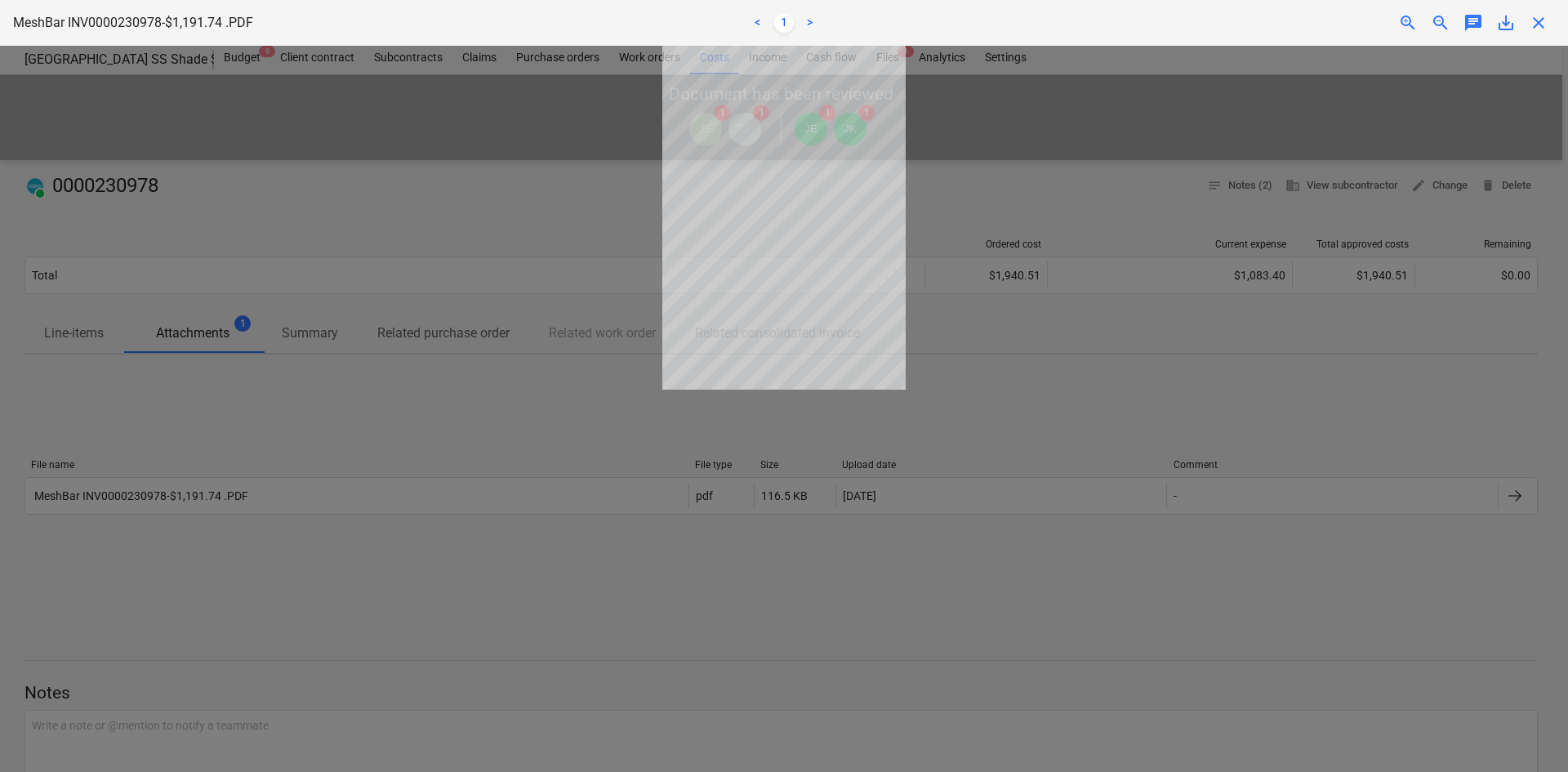
click at [1388, 27] on div "zoom_in zoom_out chat 0 save_alt close" at bounding box center [1298, 23] width 514 height 19
click at [1405, 20] on span "zoom_in" at bounding box center [1408, 23] width 19 height 19
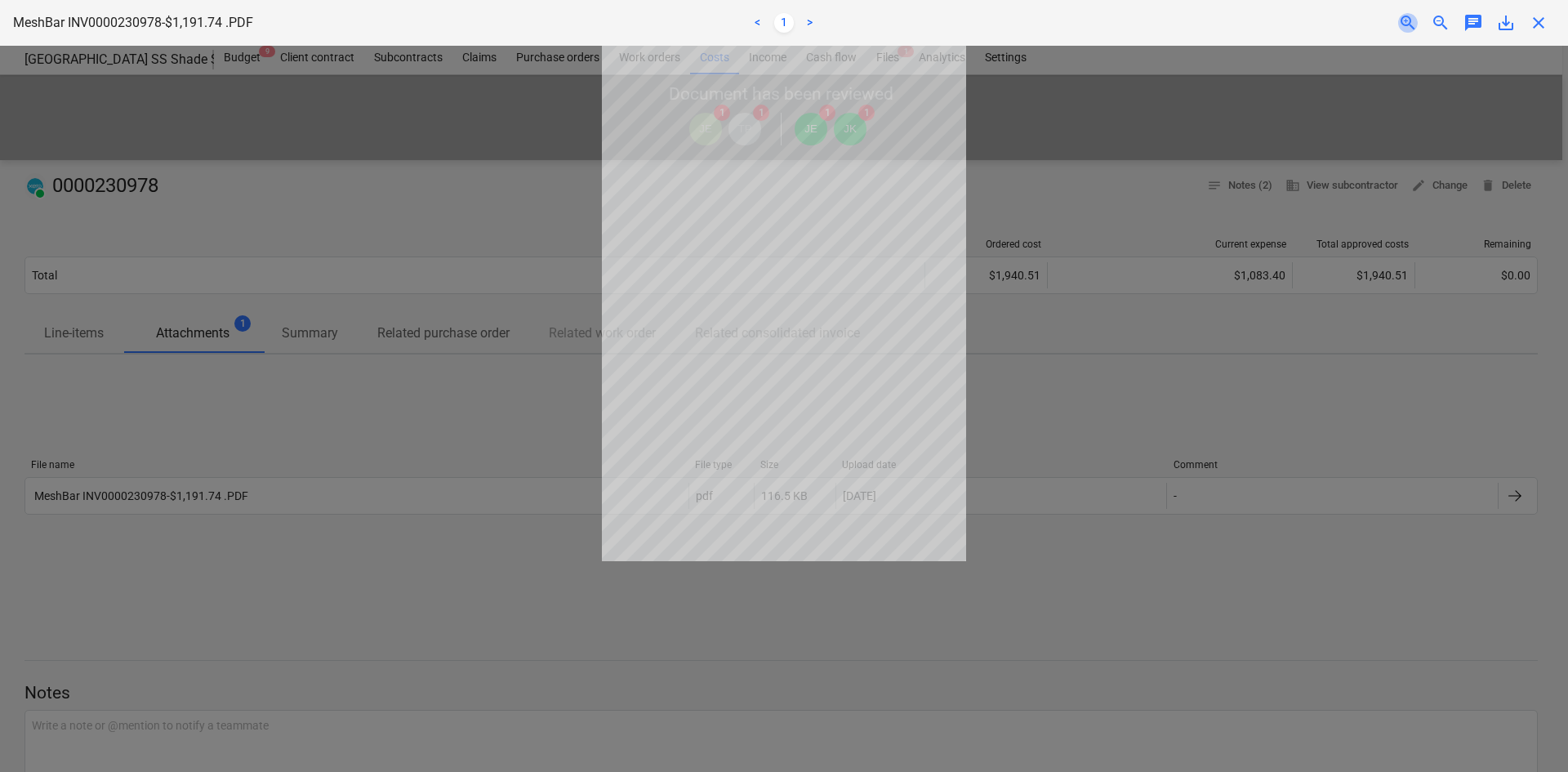
click at [1405, 20] on span "zoom_in" at bounding box center [1408, 23] width 19 height 19
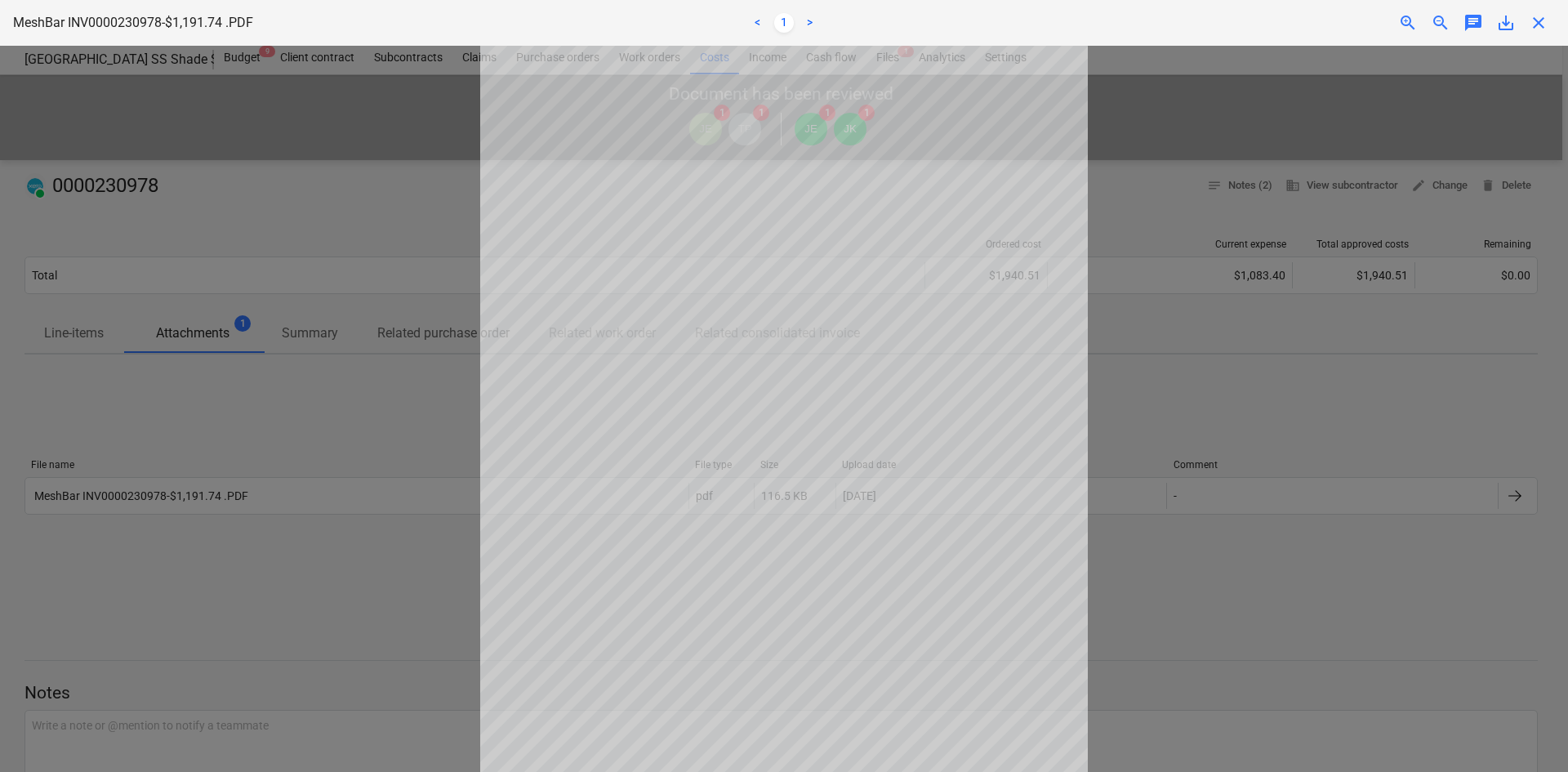
click at [1405, 20] on span "zoom_in" at bounding box center [1408, 23] width 19 height 19
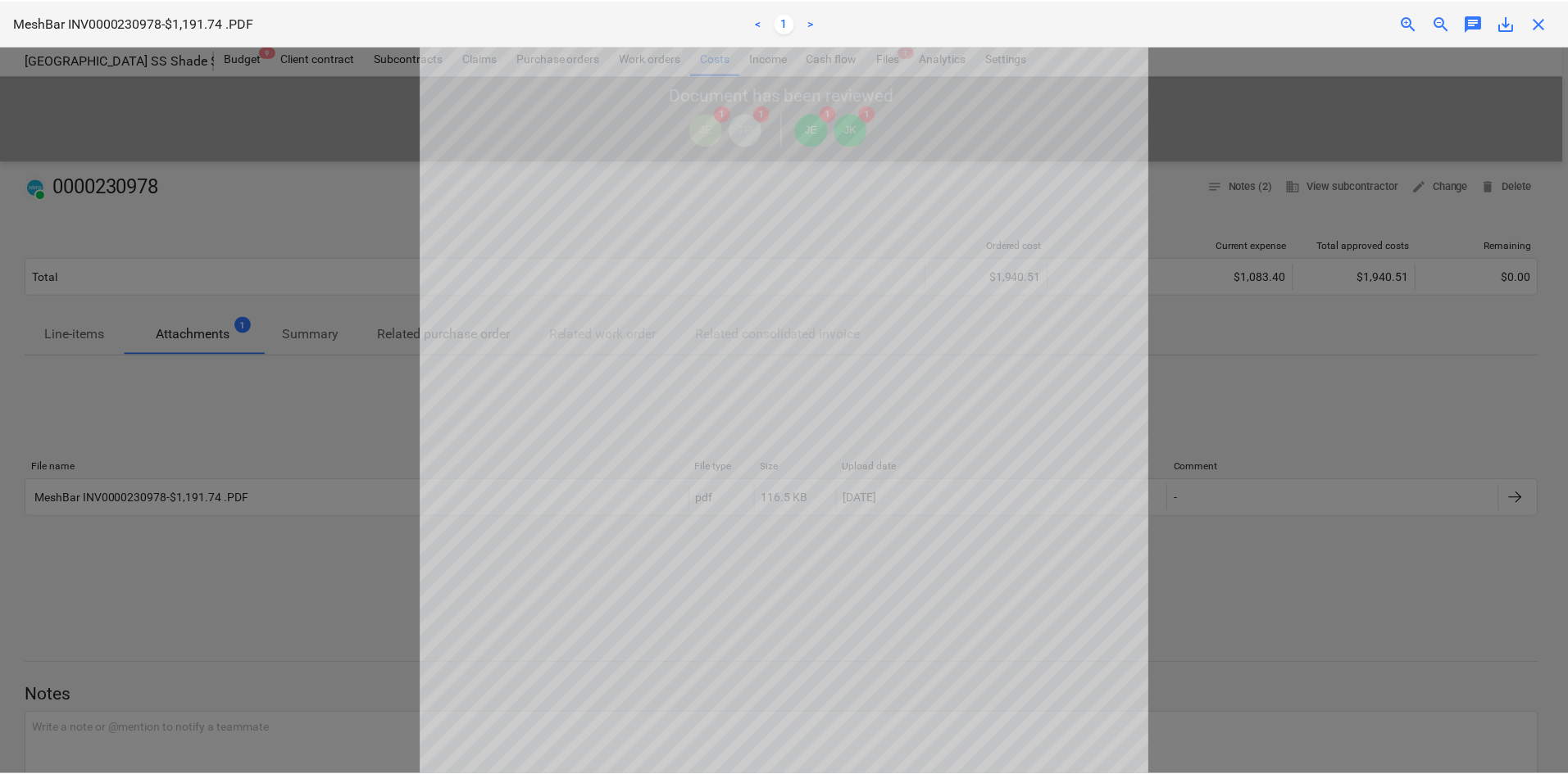
scroll to position [82, 0]
click at [1544, 19] on span "close" at bounding box center [1544, 23] width 19 height 19
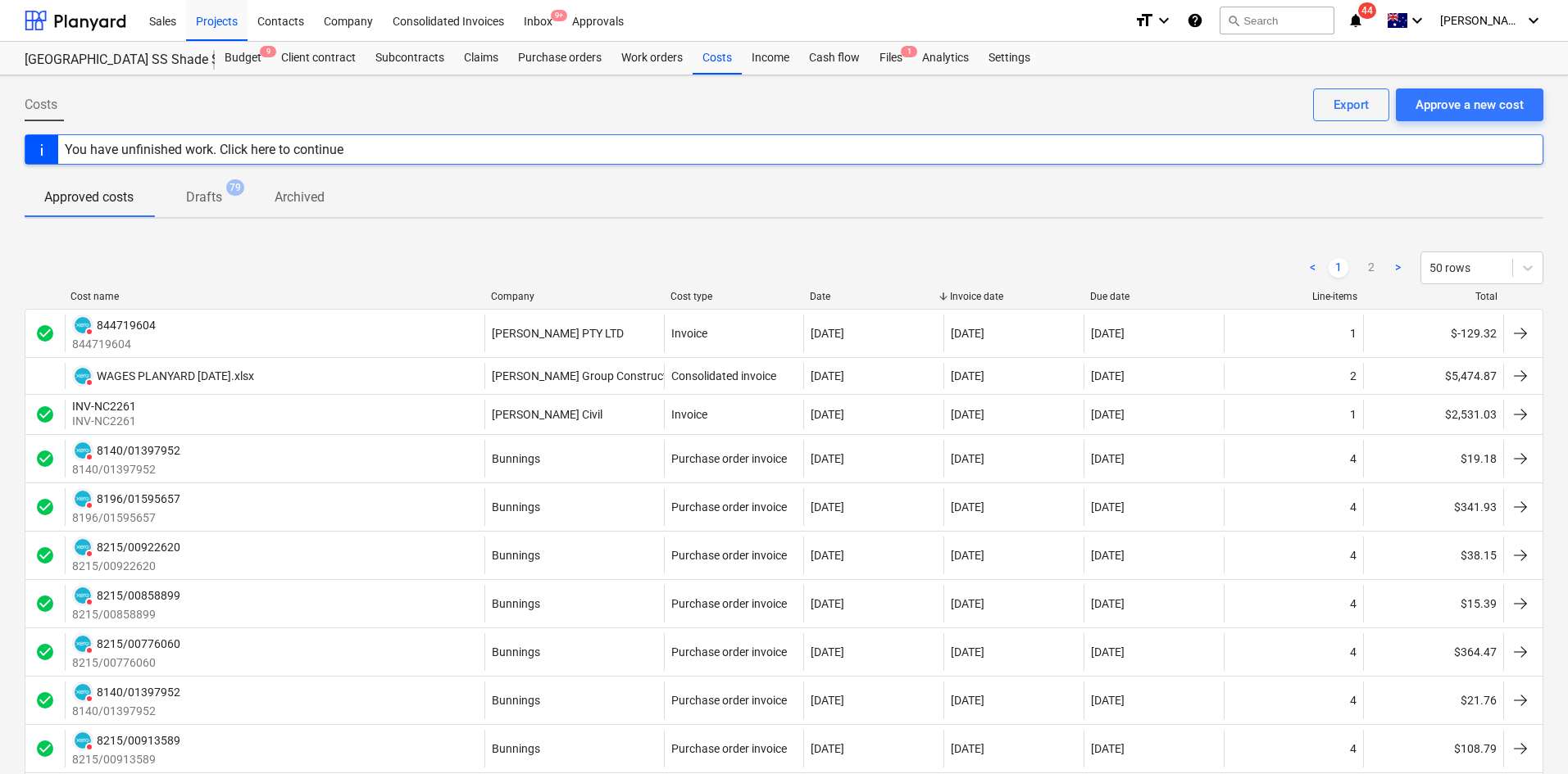
click at [520, 294] on div "Company" at bounding box center [574, 296] width 166 height 11
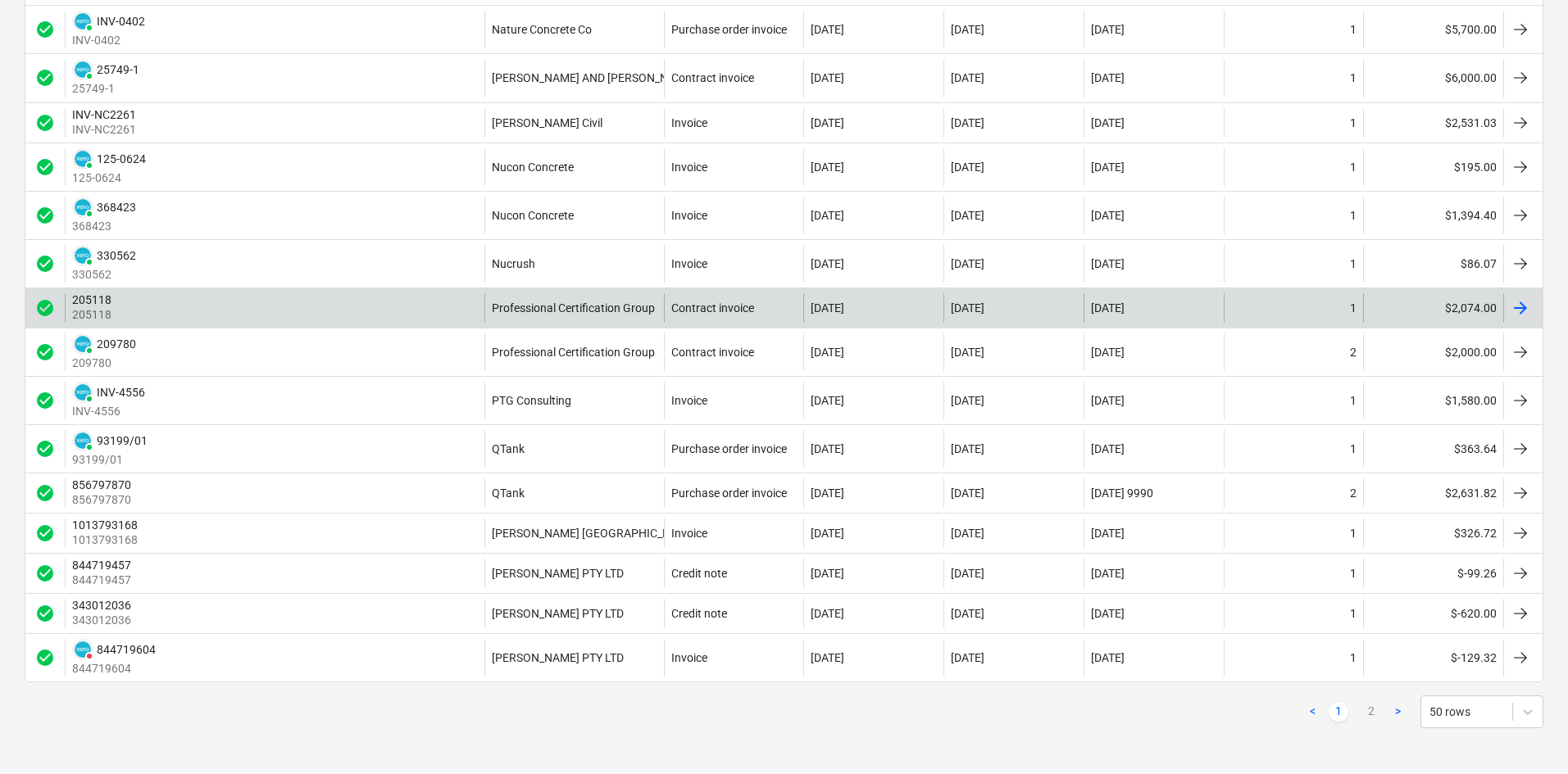
scroll to position [1608, 0]
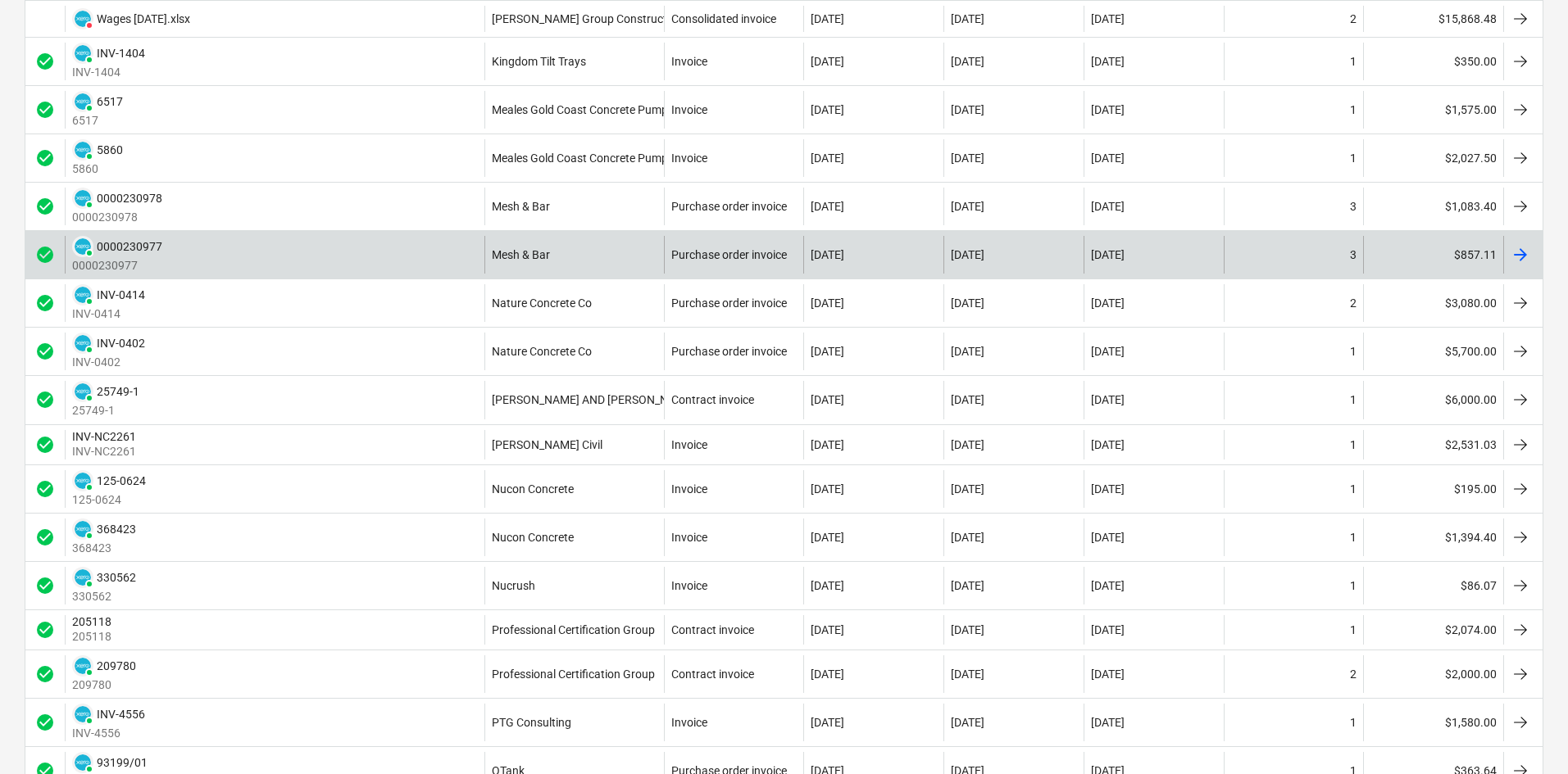
click at [423, 260] on div "PAID 0000230977 0000230977" at bounding box center [275, 255] width 420 height 38
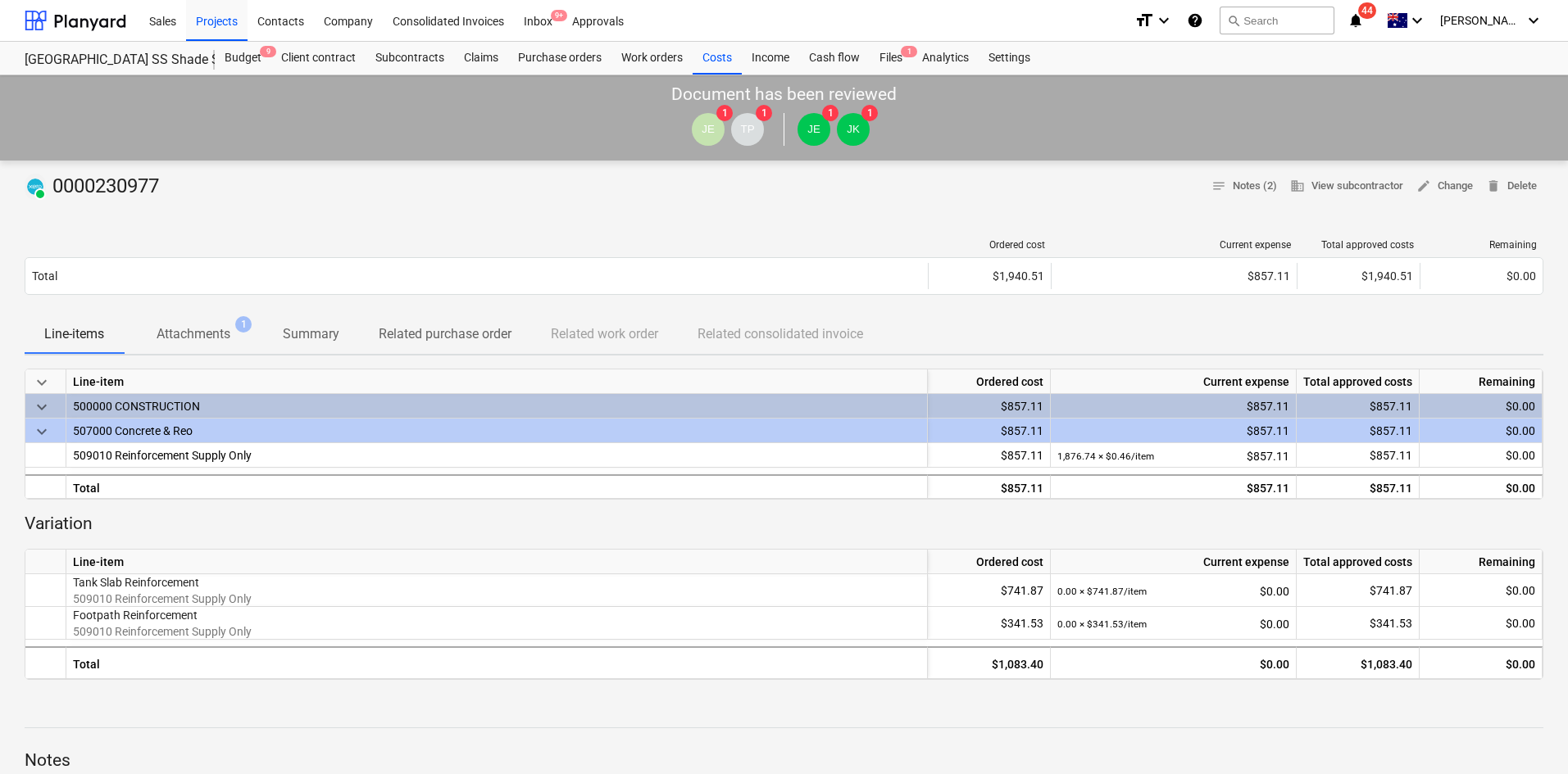
click at [186, 241] on div at bounding box center [476, 244] width 904 height 11
click at [189, 327] on p "Attachments" at bounding box center [193, 334] width 74 height 19
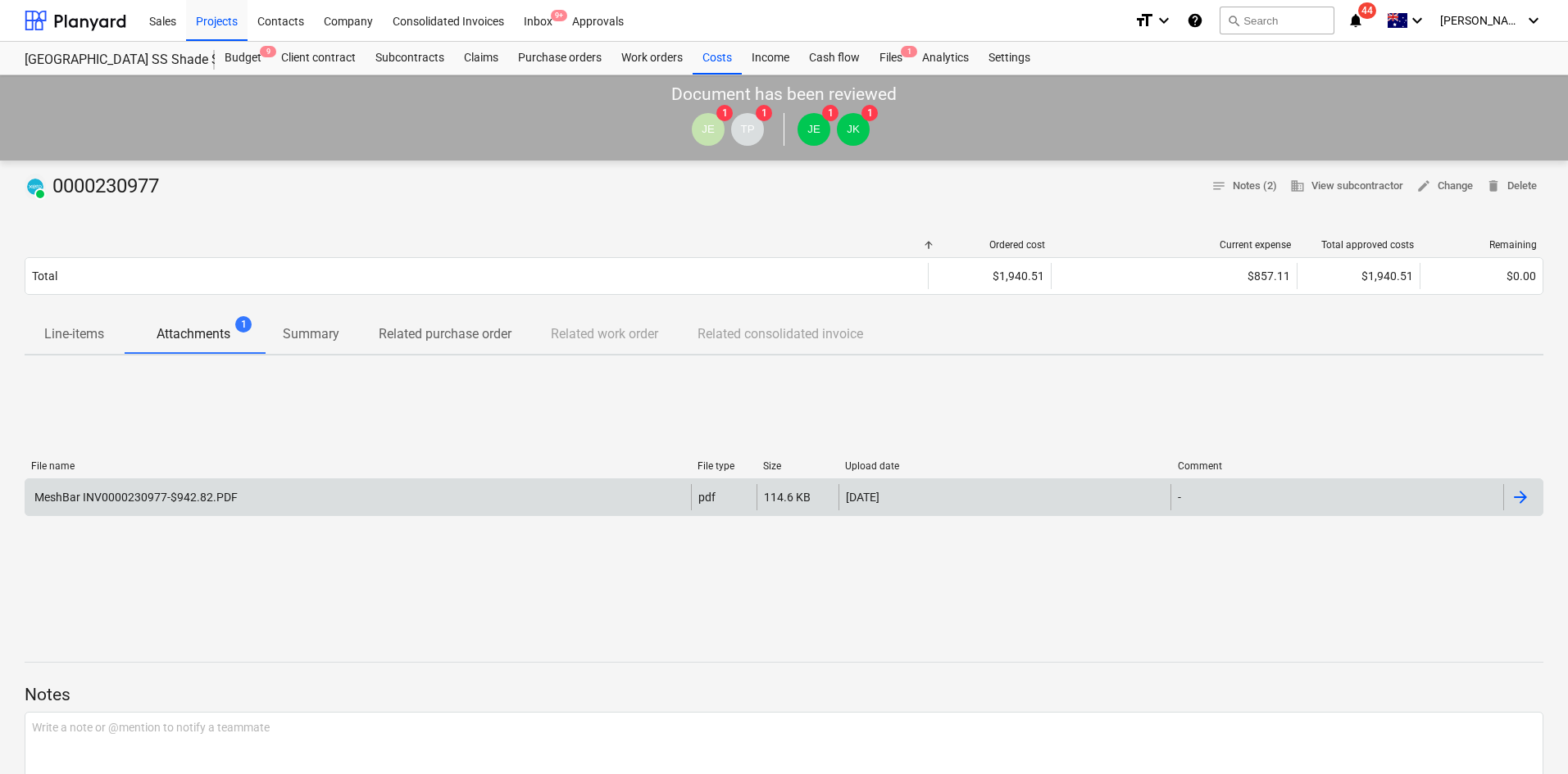
click at [212, 499] on div "MeshBar INV0000230977-$942.82.PDF" at bounding box center [135, 497] width 206 height 13
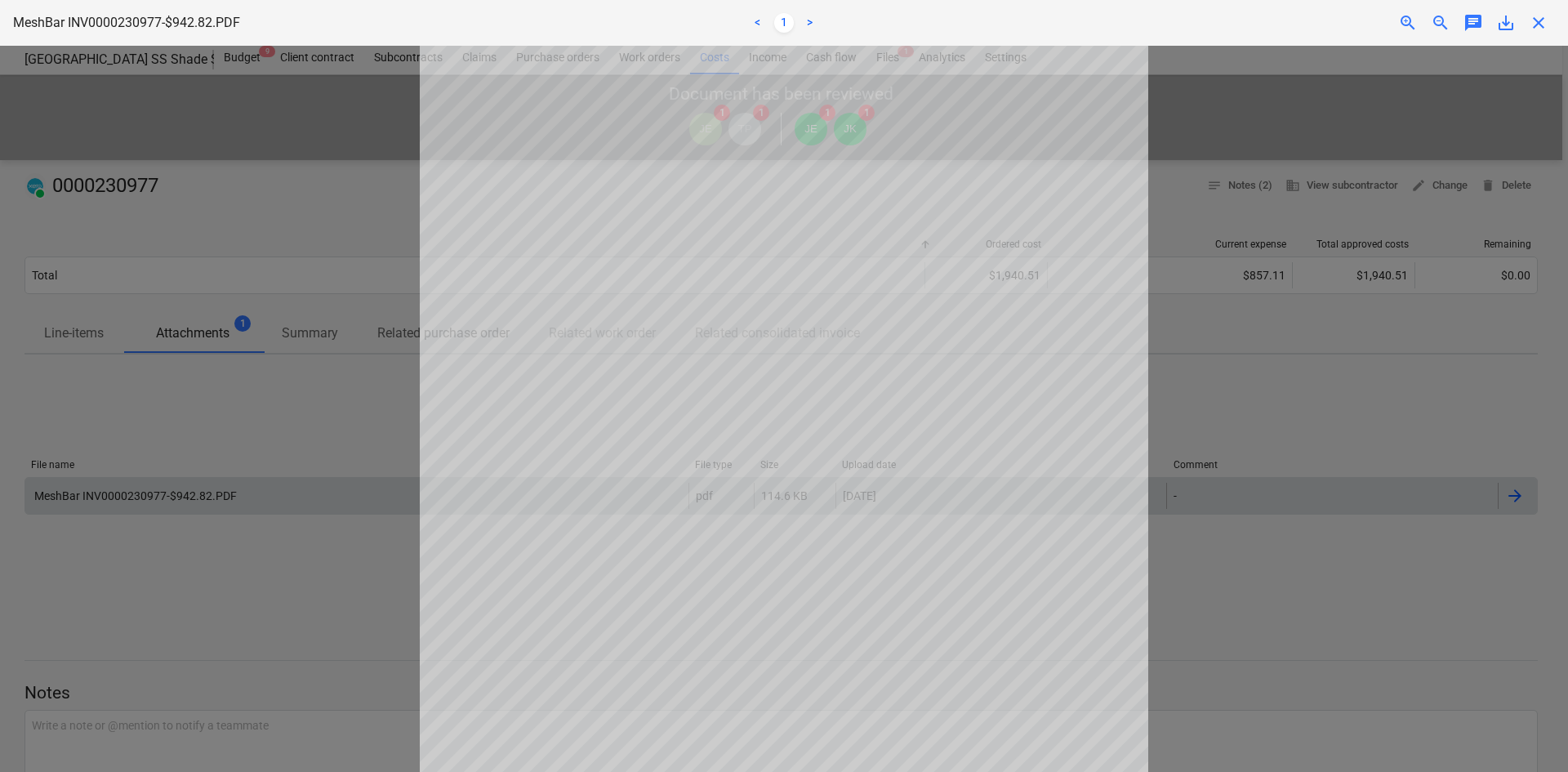
click at [1538, 18] on span "close" at bounding box center [1538, 23] width 19 height 19
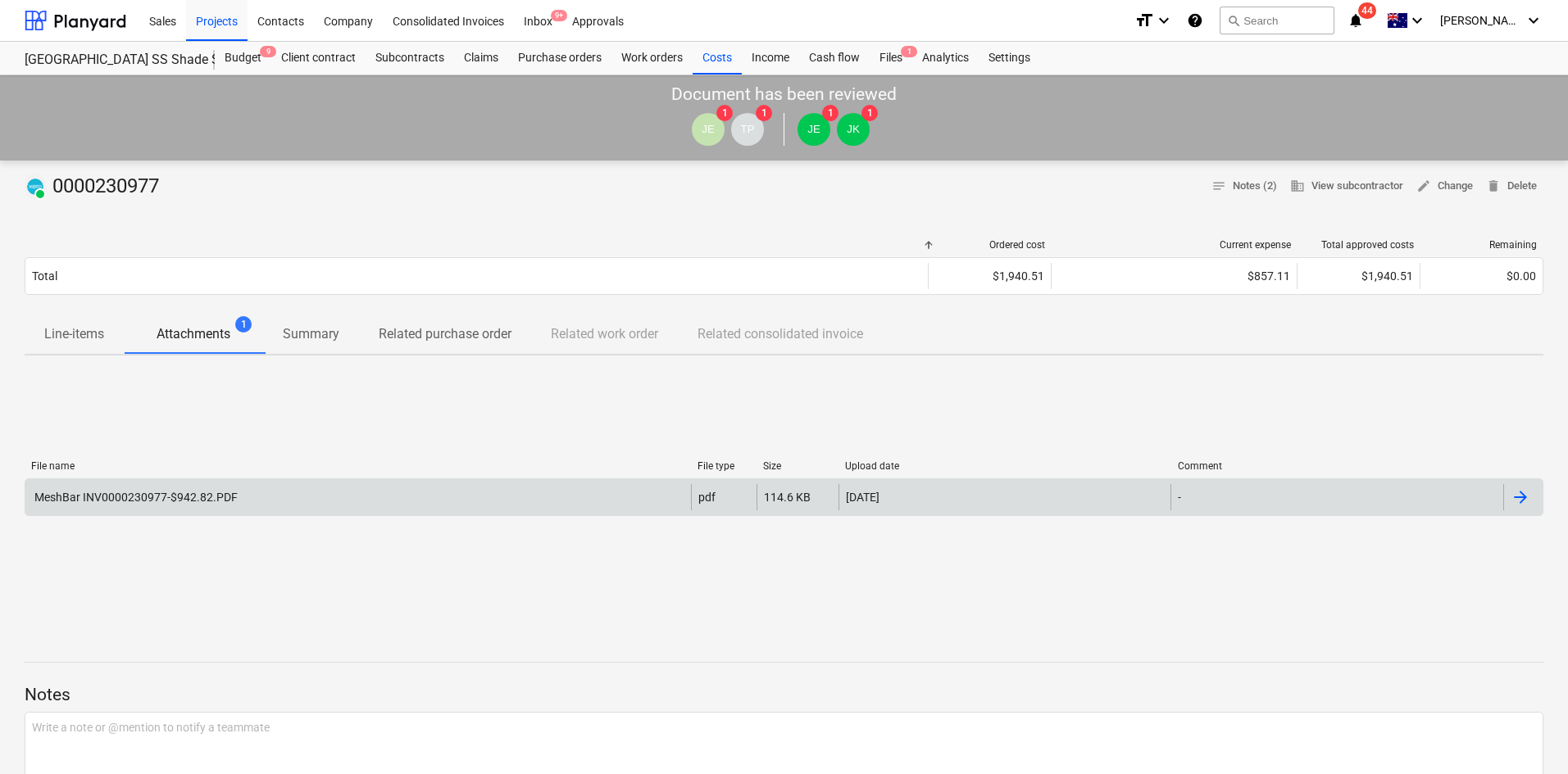
click at [386, 196] on div "PAID 0000230977 notes Notes (2) business View subcontractor edit Change delete …" at bounding box center [784, 187] width 1519 height 26
click at [567, 54] on div "Purchase orders" at bounding box center [560, 58] width 103 height 32
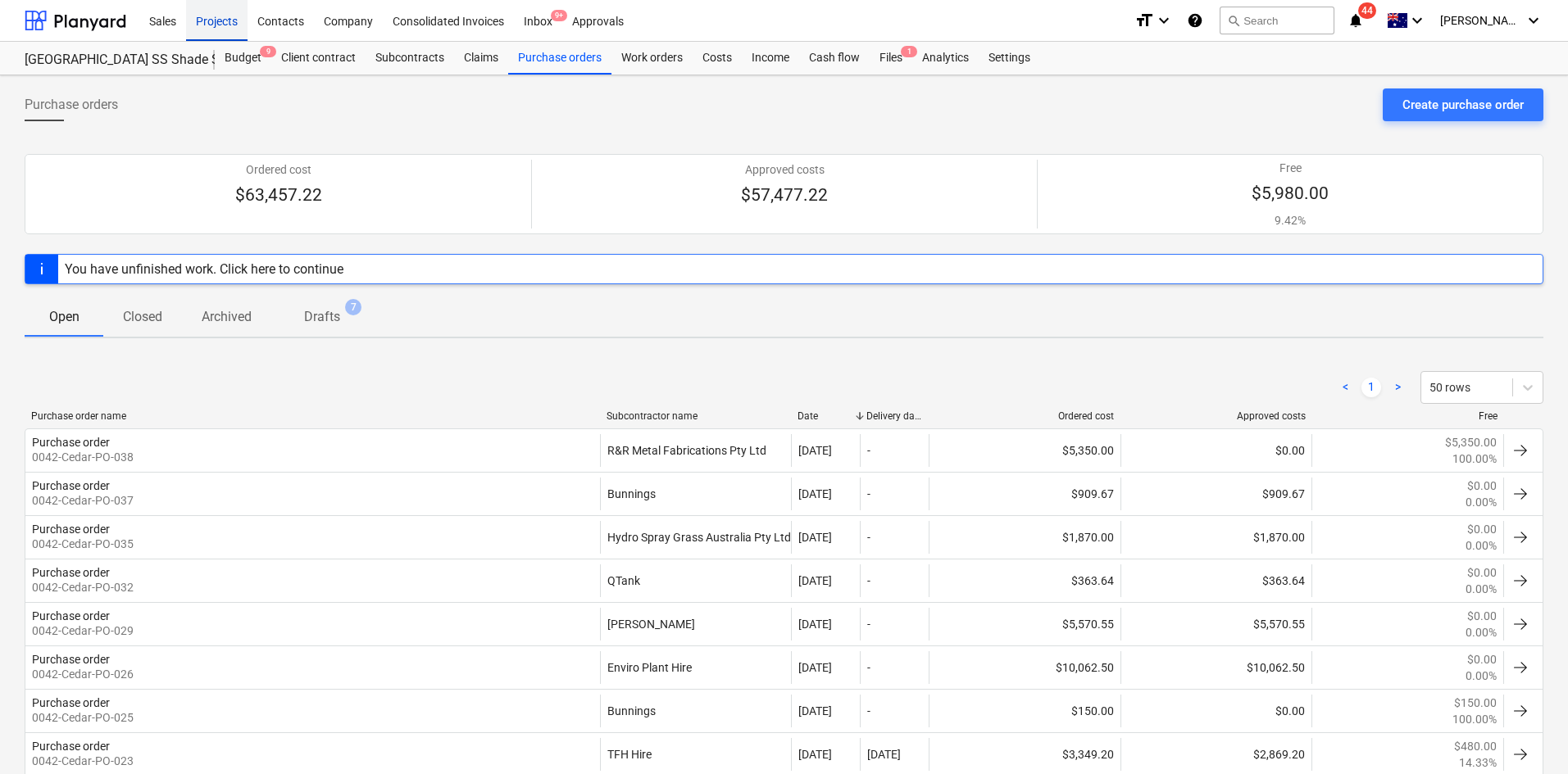
click at [219, 17] on div "Projects" at bounding box center [217, 20] width 61 height 42
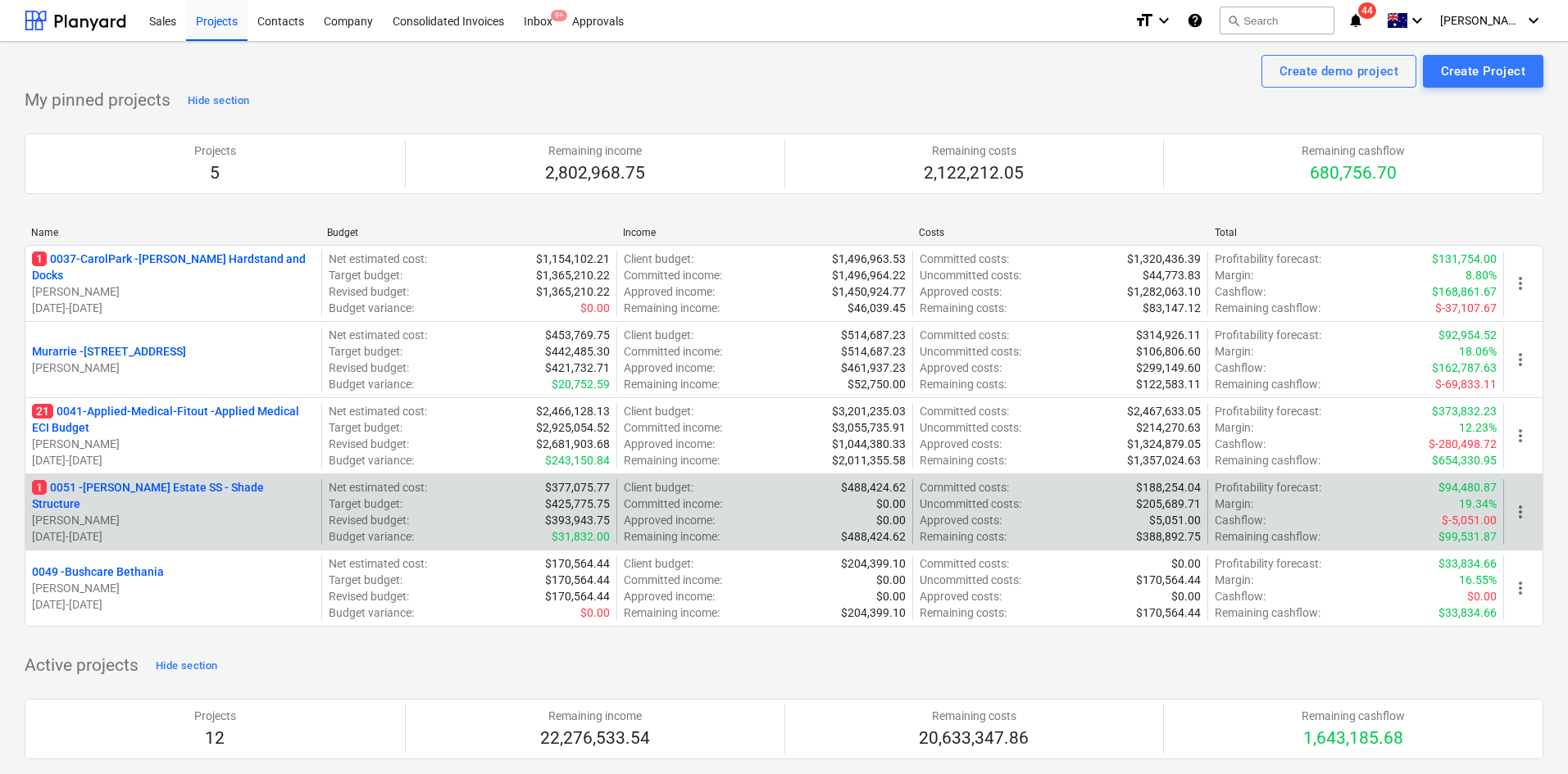
click at [139, 497] on p "1 0051 - Patrick Estate SS - Shade Structure" at bounding box center [173, 495] width 283 height 32
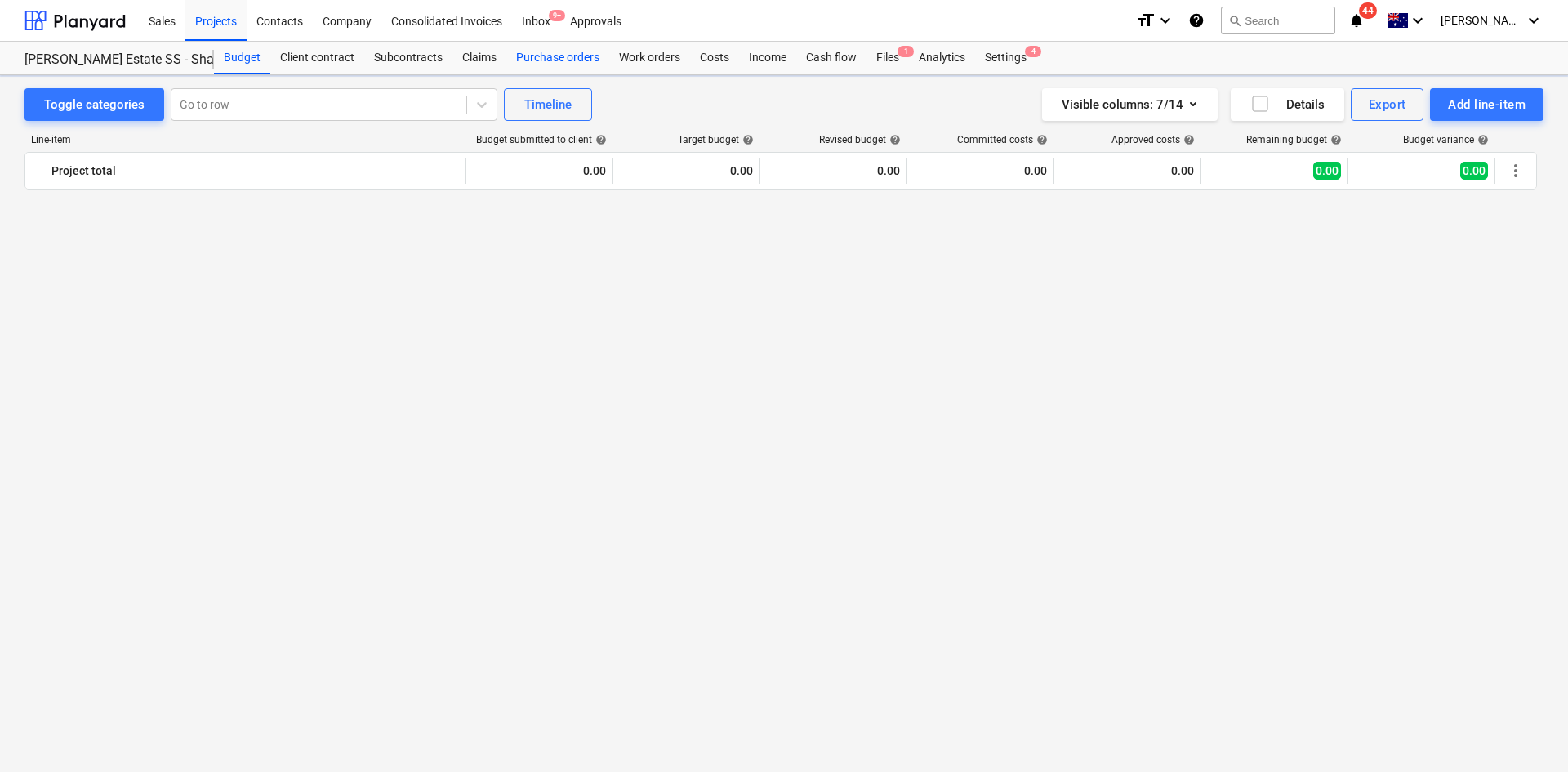
click at [556, 58] on div "Purchase orders" at bounding box center [558, 58] width 103 height 32
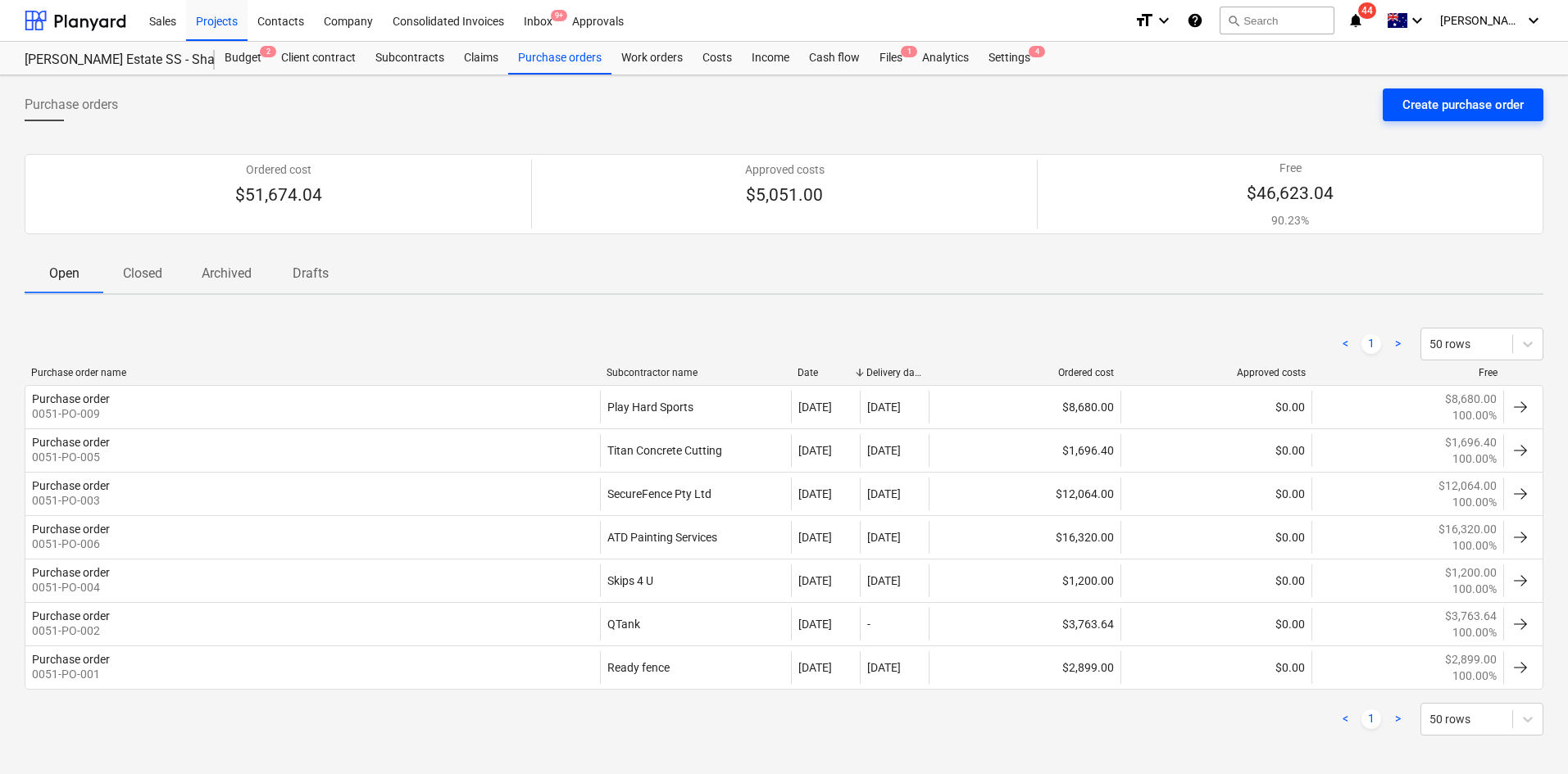
click at [1480, 104] on div "Create purchase order" at bounding box center [1463, 105] width 122 height 21
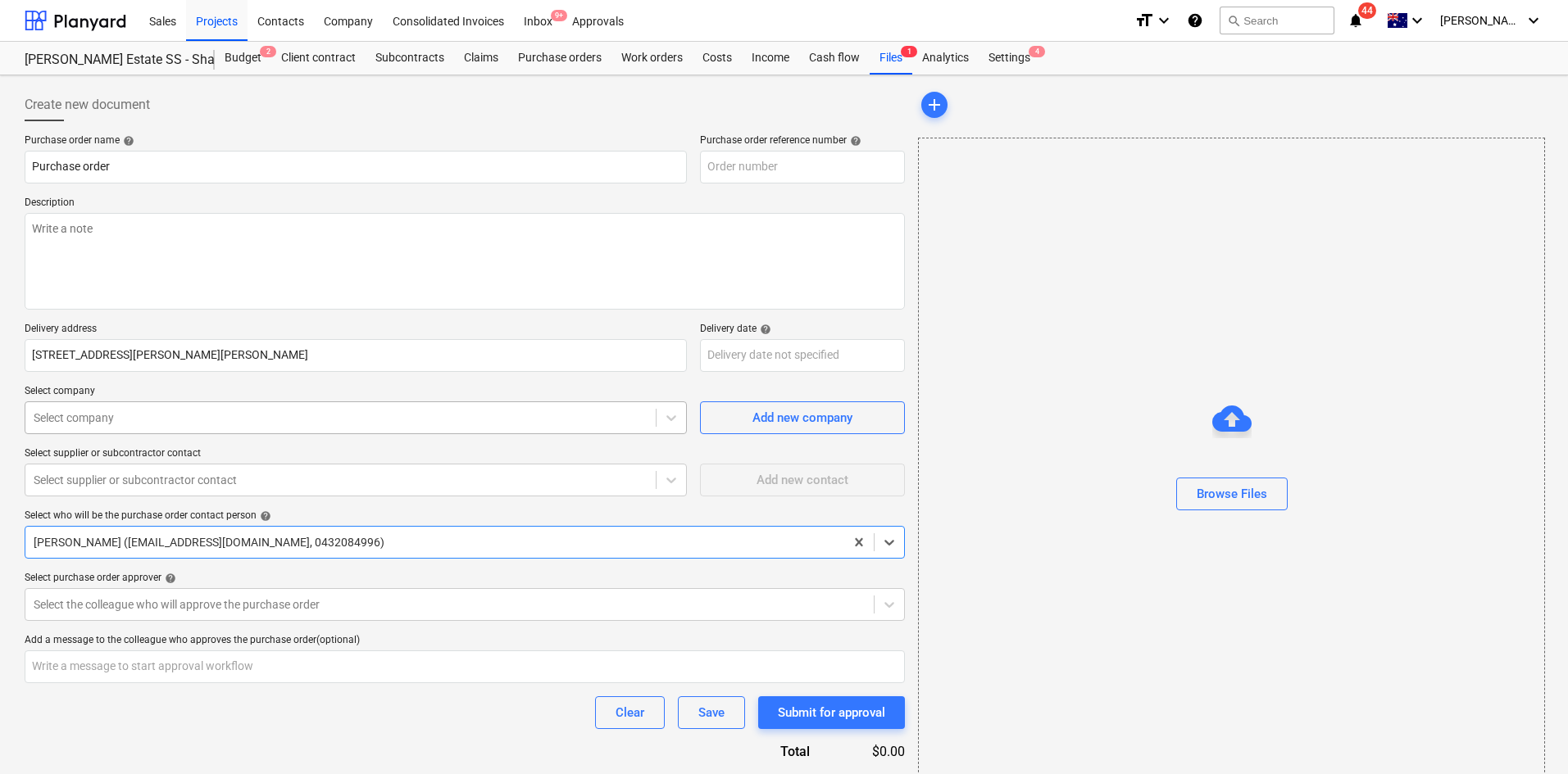
type textarea "x"
type input "0051-PO-010"
type textarea "x"
click at [207, 418] on div at bounding box center [340, 417] width 614 height 17
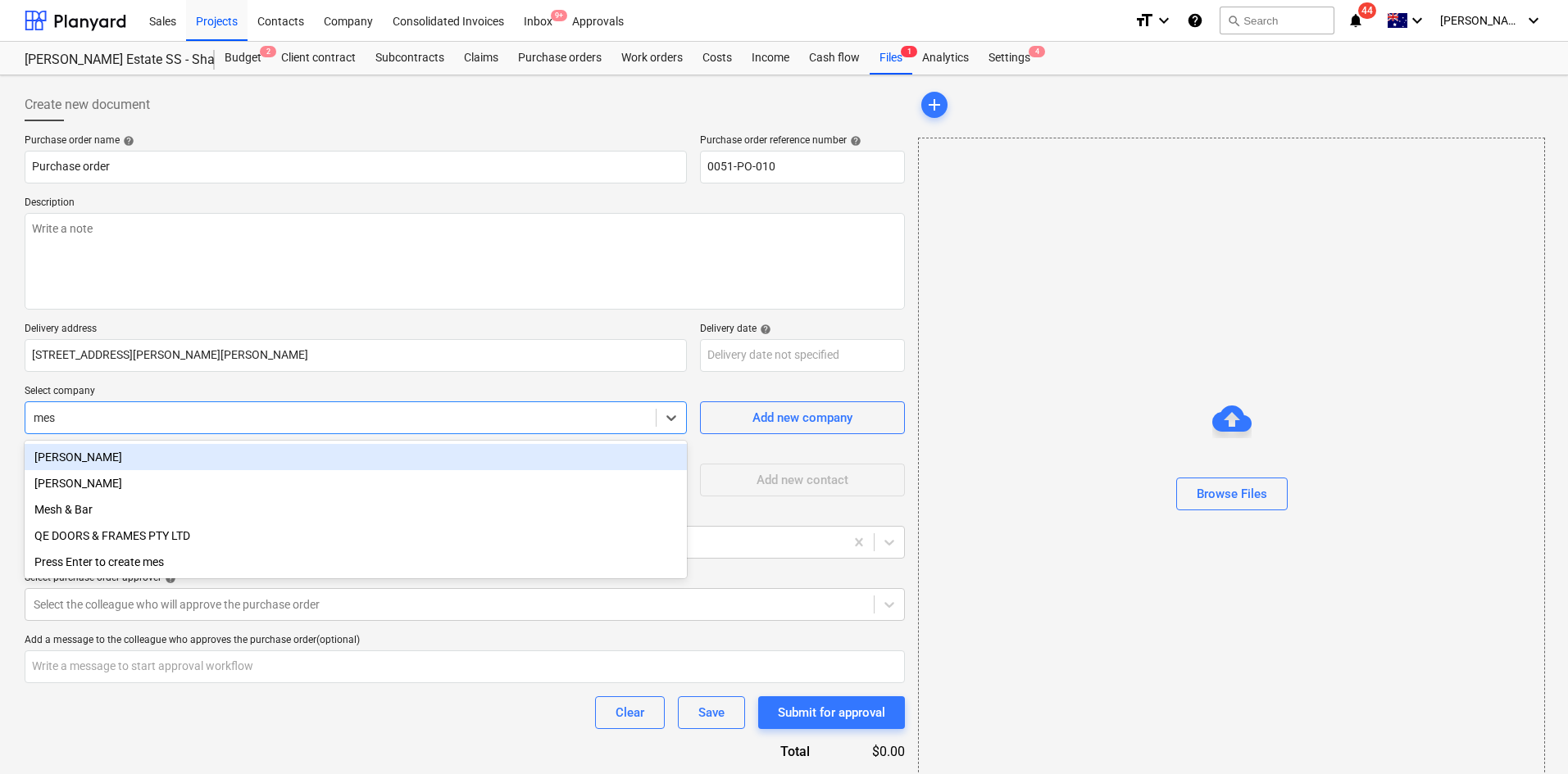
type input "mesh"
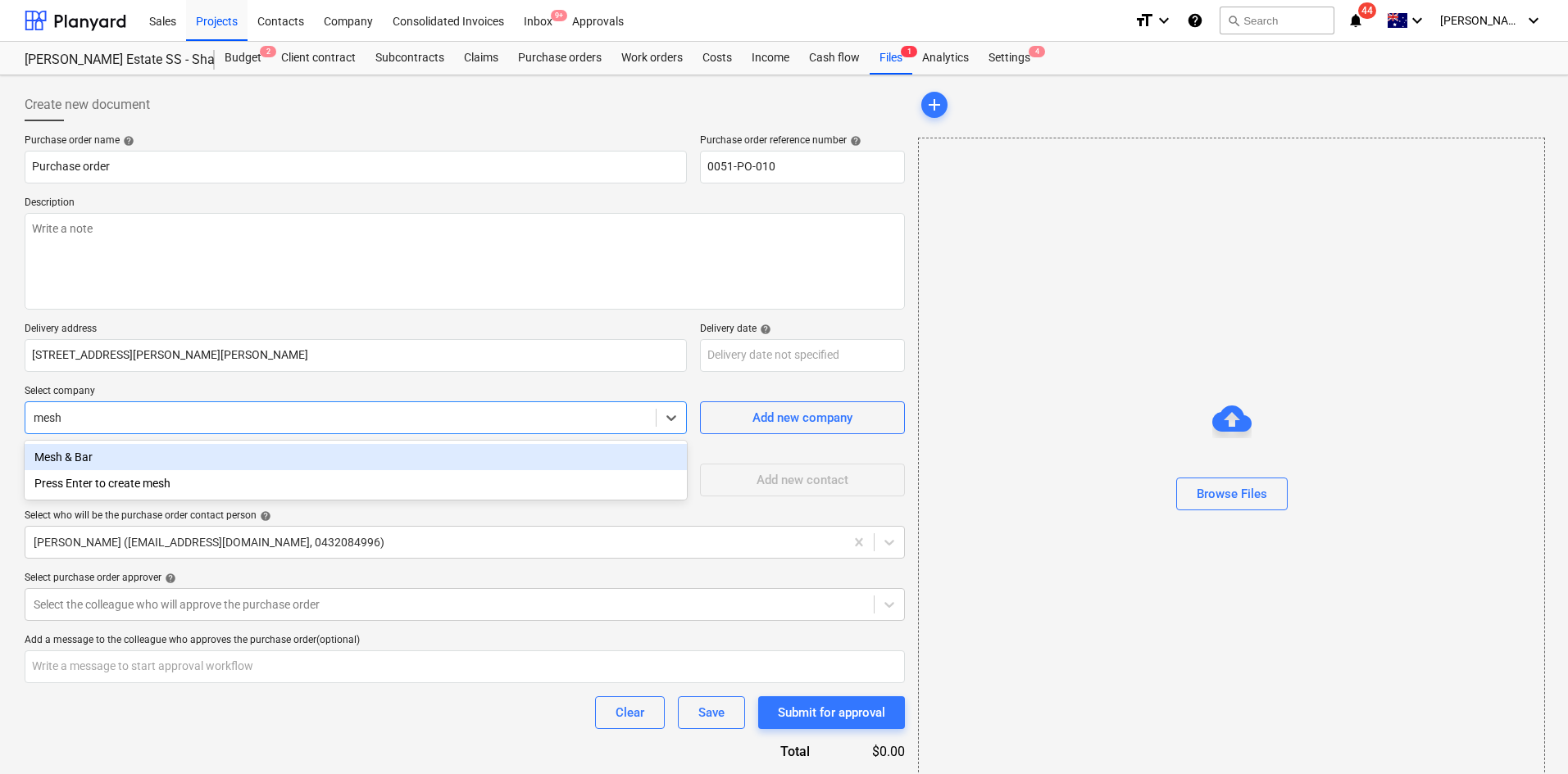
click at [163, 462] on div "Mesh & Bar" at bounding box center [355, 457] width 662 height 26
type textarea "x"
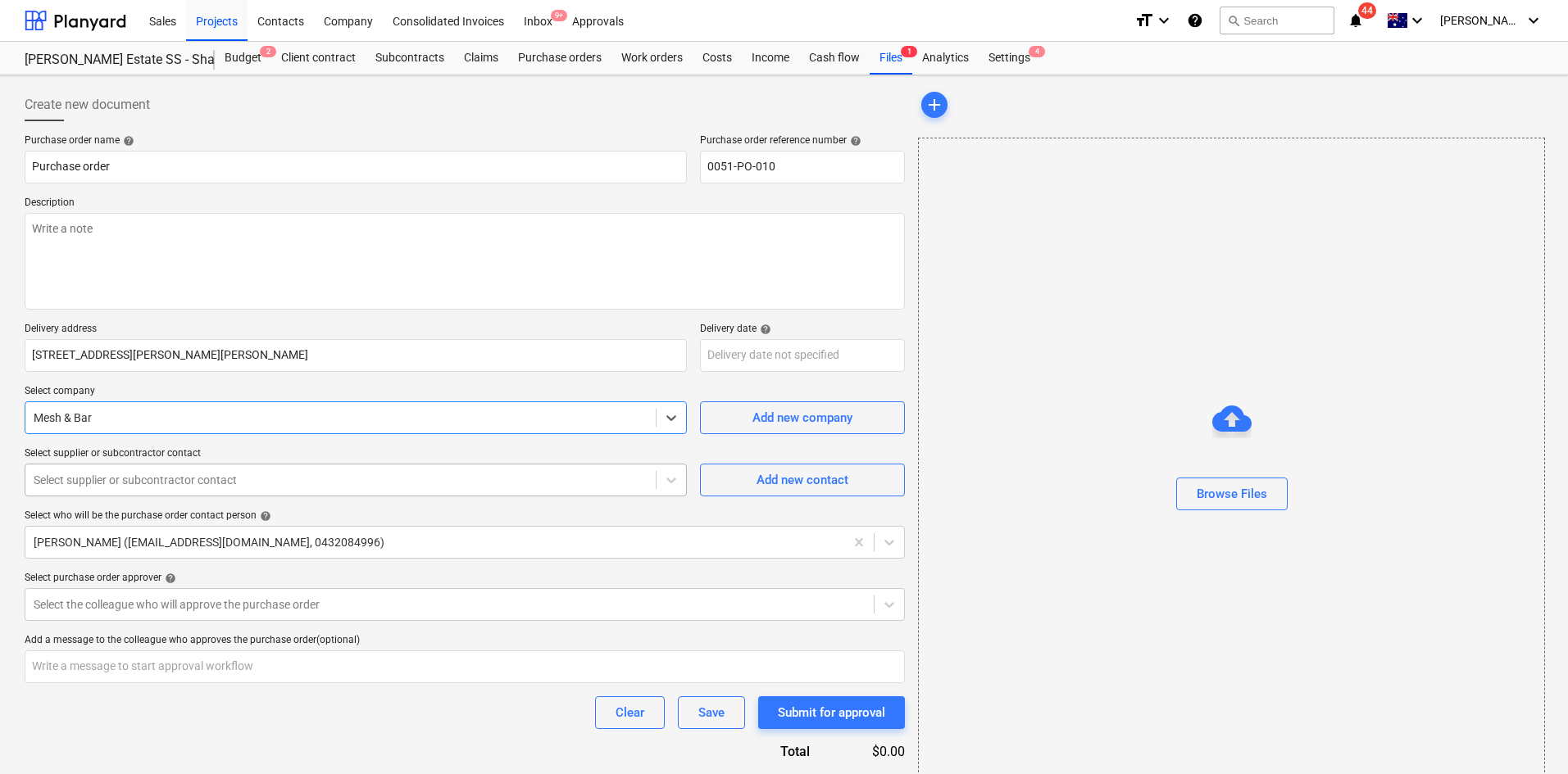
click at [607, 482] on div at bounding box center [340, 479] width 614 height 17
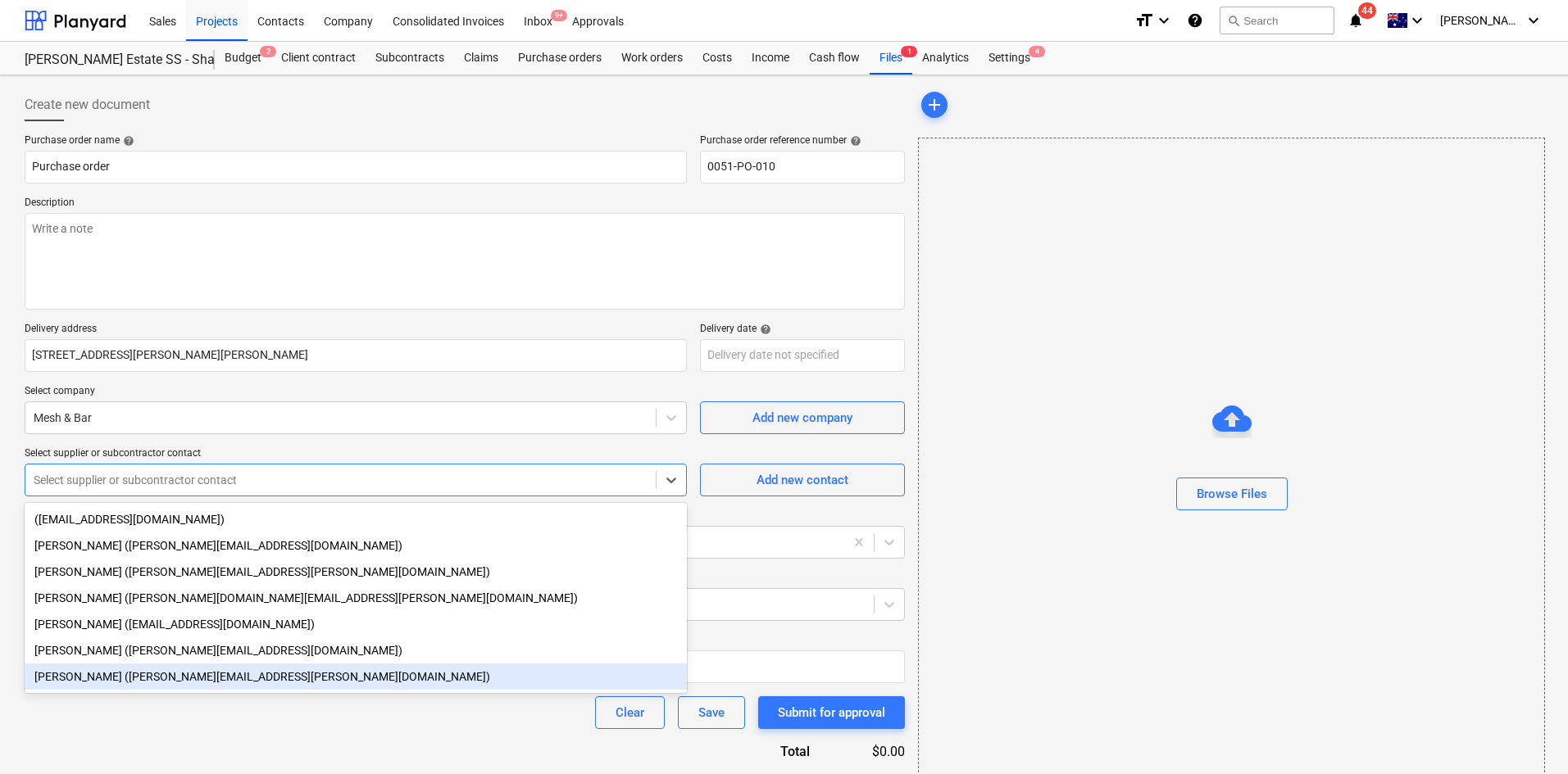
click at [122, 690] on div "Aimee Trueman (aimee.trueman@meshbar.com.au)" at bounding box center [355, 677] width 662 height 26
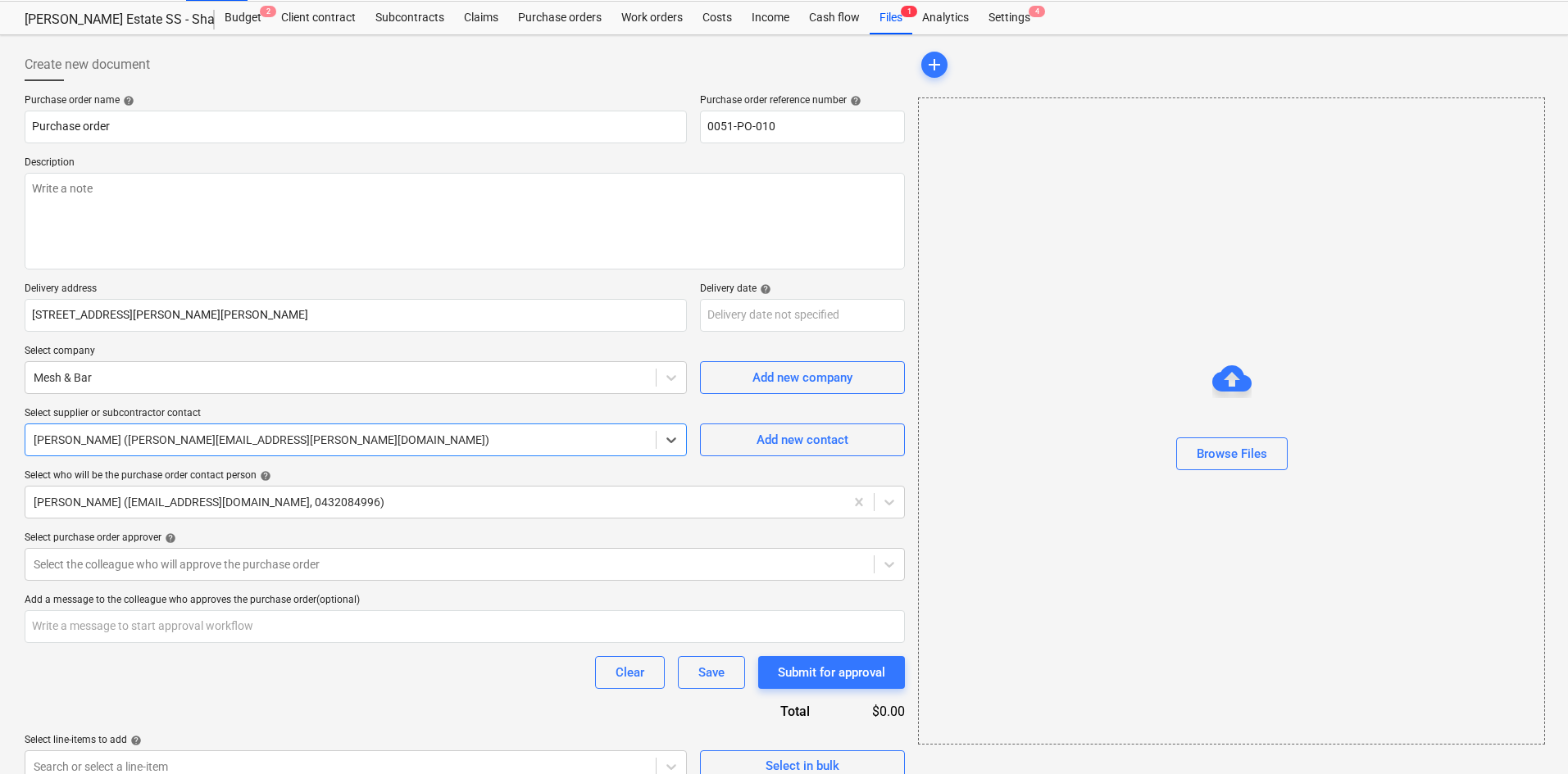
scroll to position [62, 0]
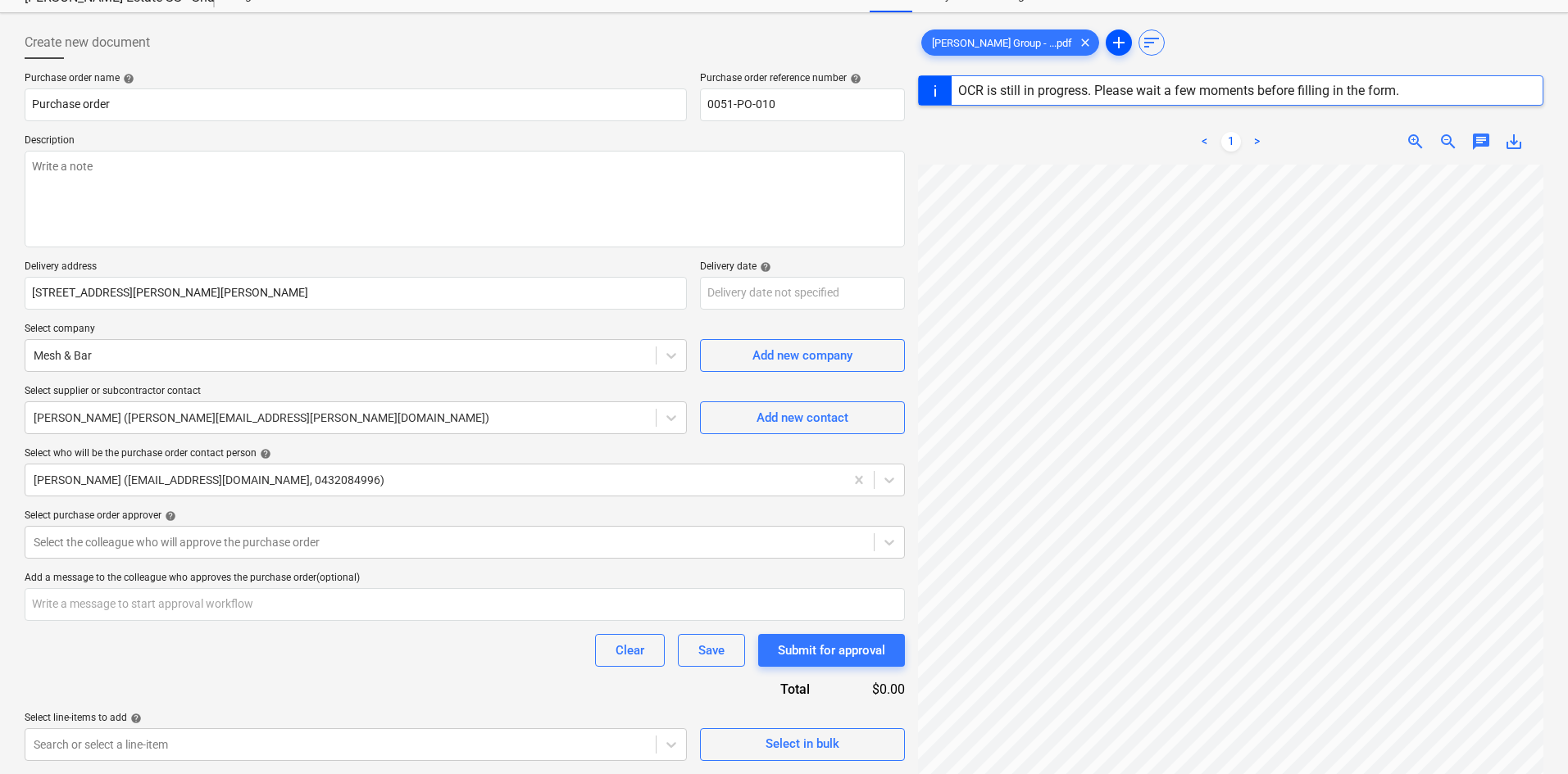
click at [1109, 45] on span "add" at bounding box center [1118, 42] width 19 height 19
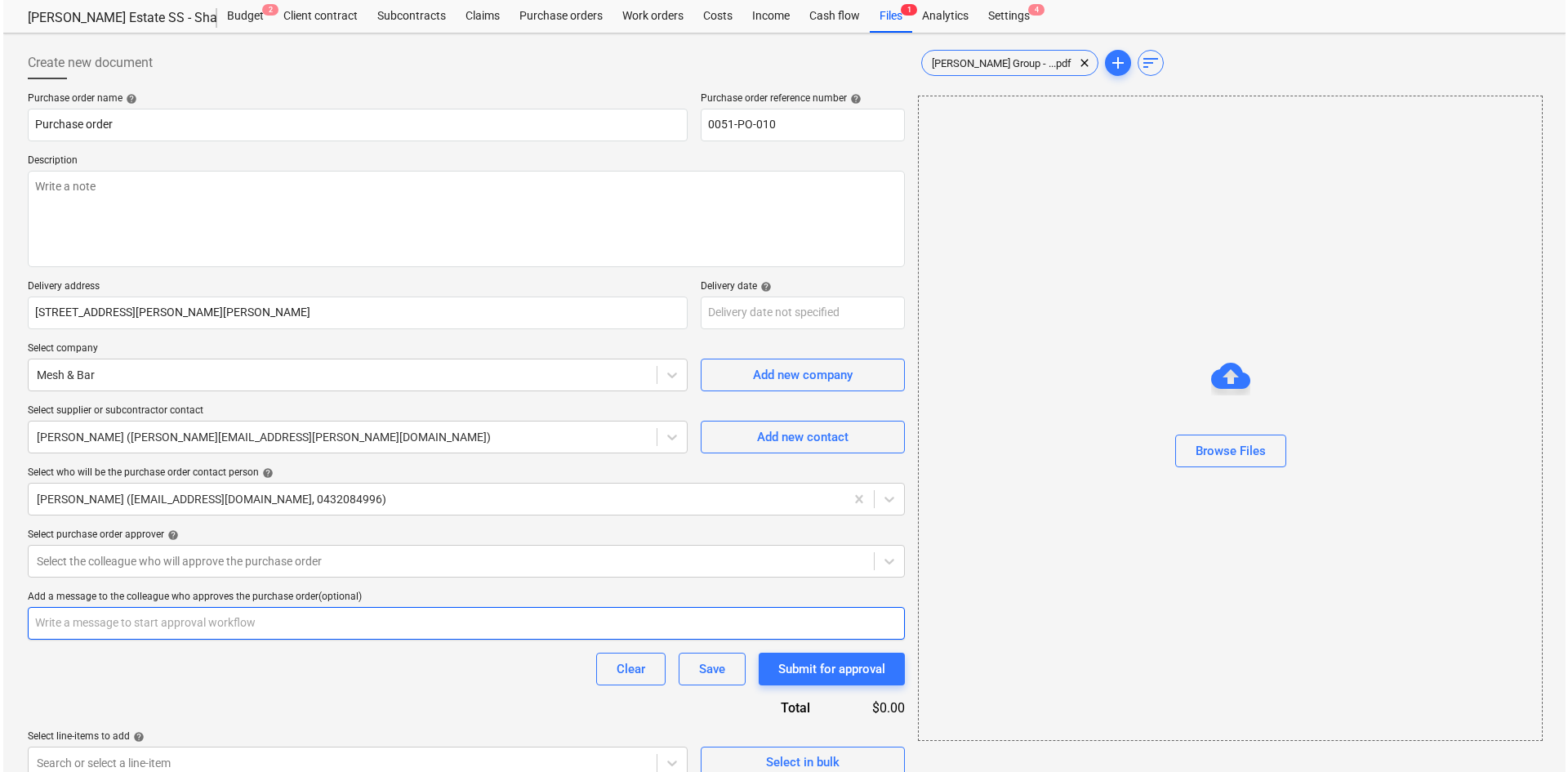
scroll to position [62, 0]
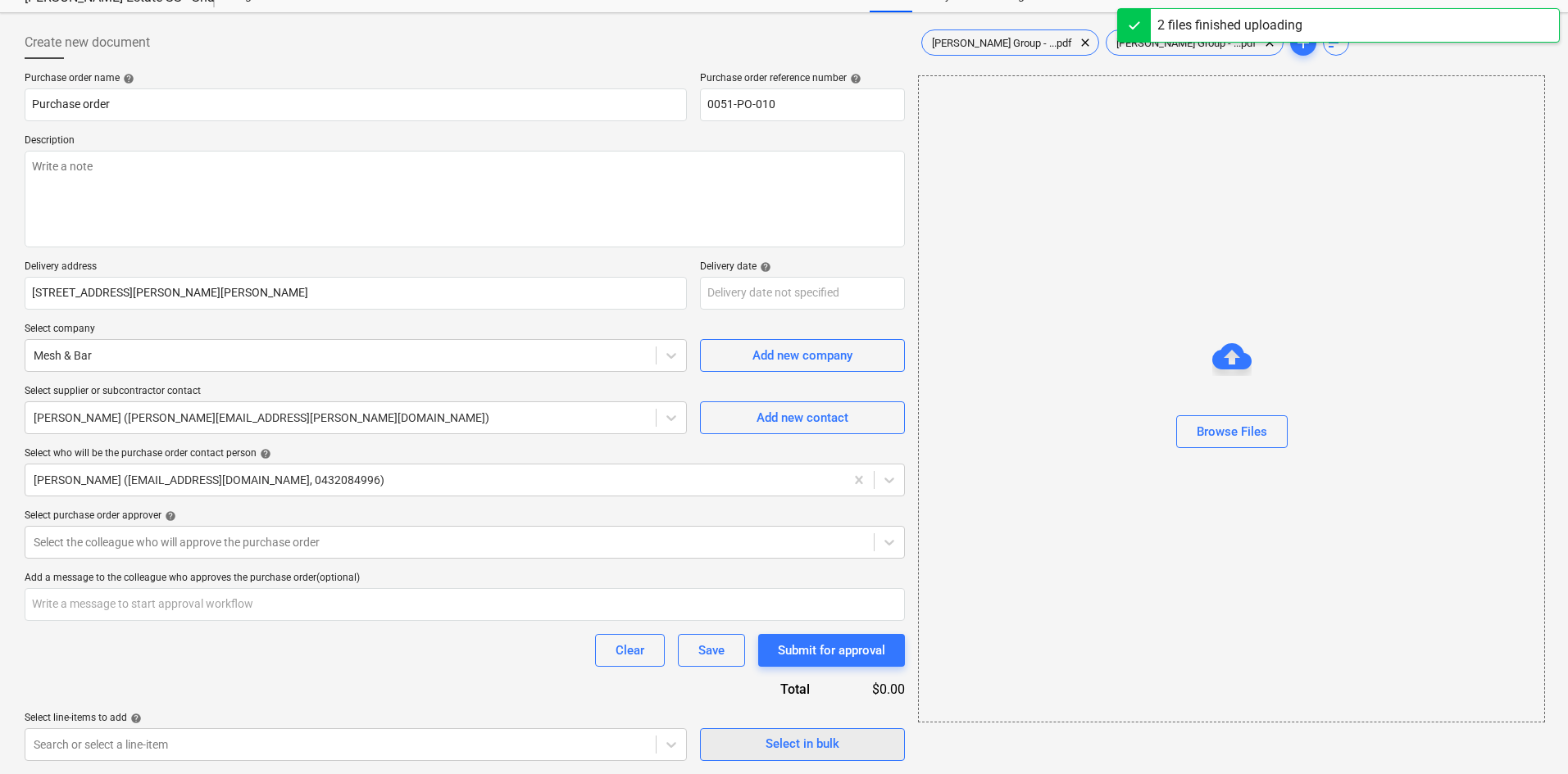
click at [753, 752] on span "Select in bulk" at bounding box center [802, 743] width 164 height 21
type textarea "x"
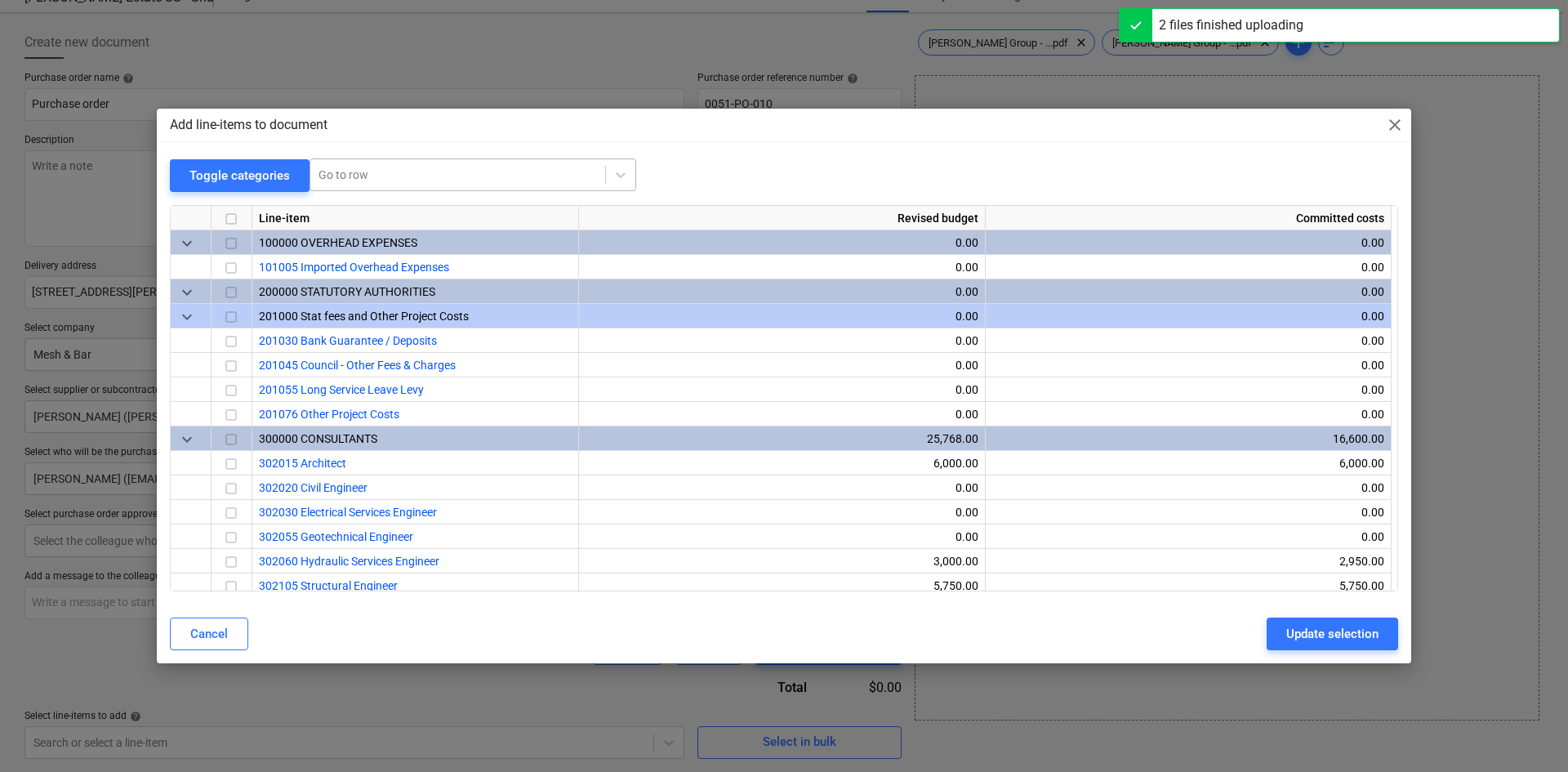
click at [354, 171] on div at bounding box center [457, 174] width 278 height 17
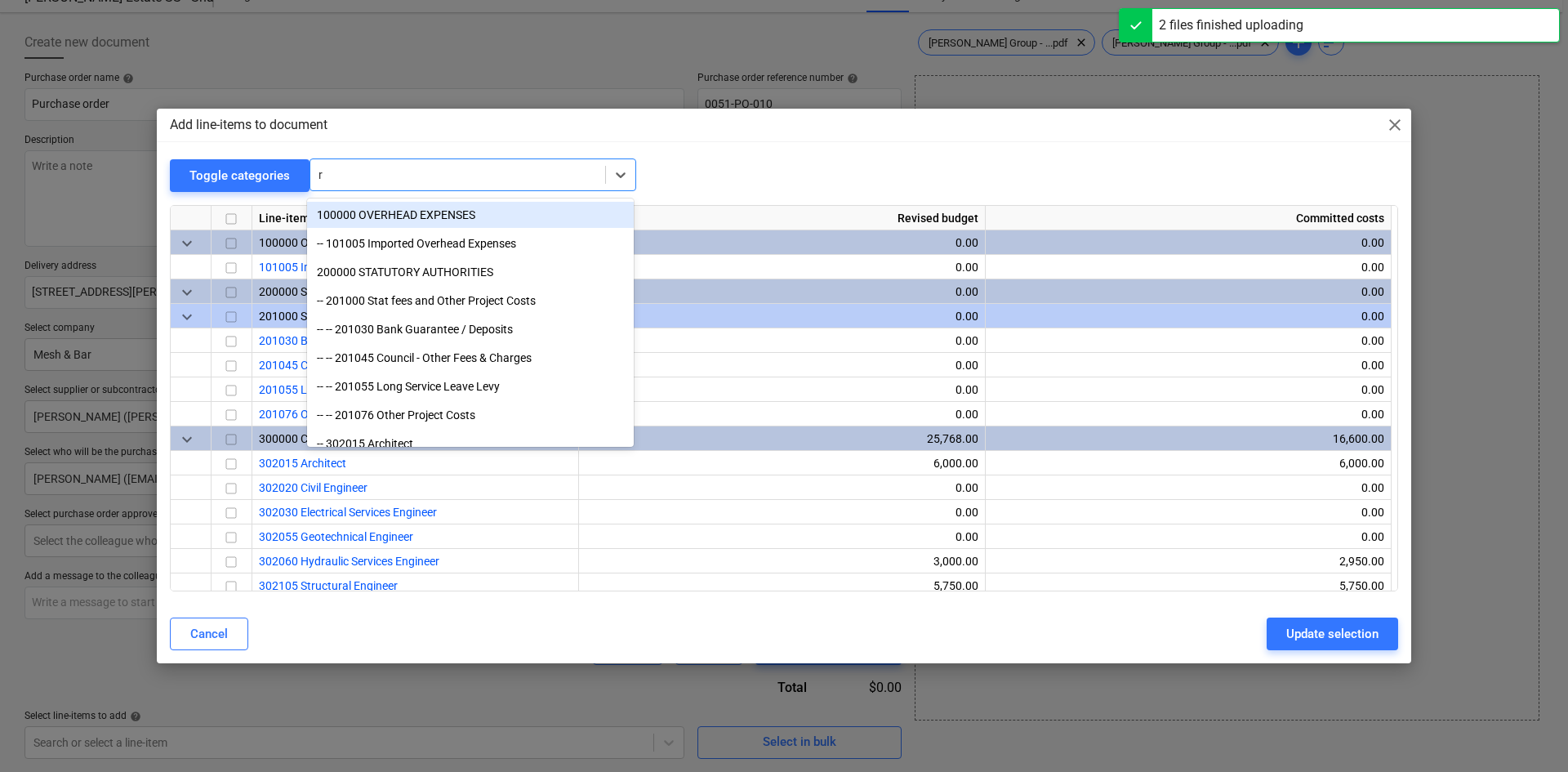
type input "re"
type textarea "x"
type input "reo"
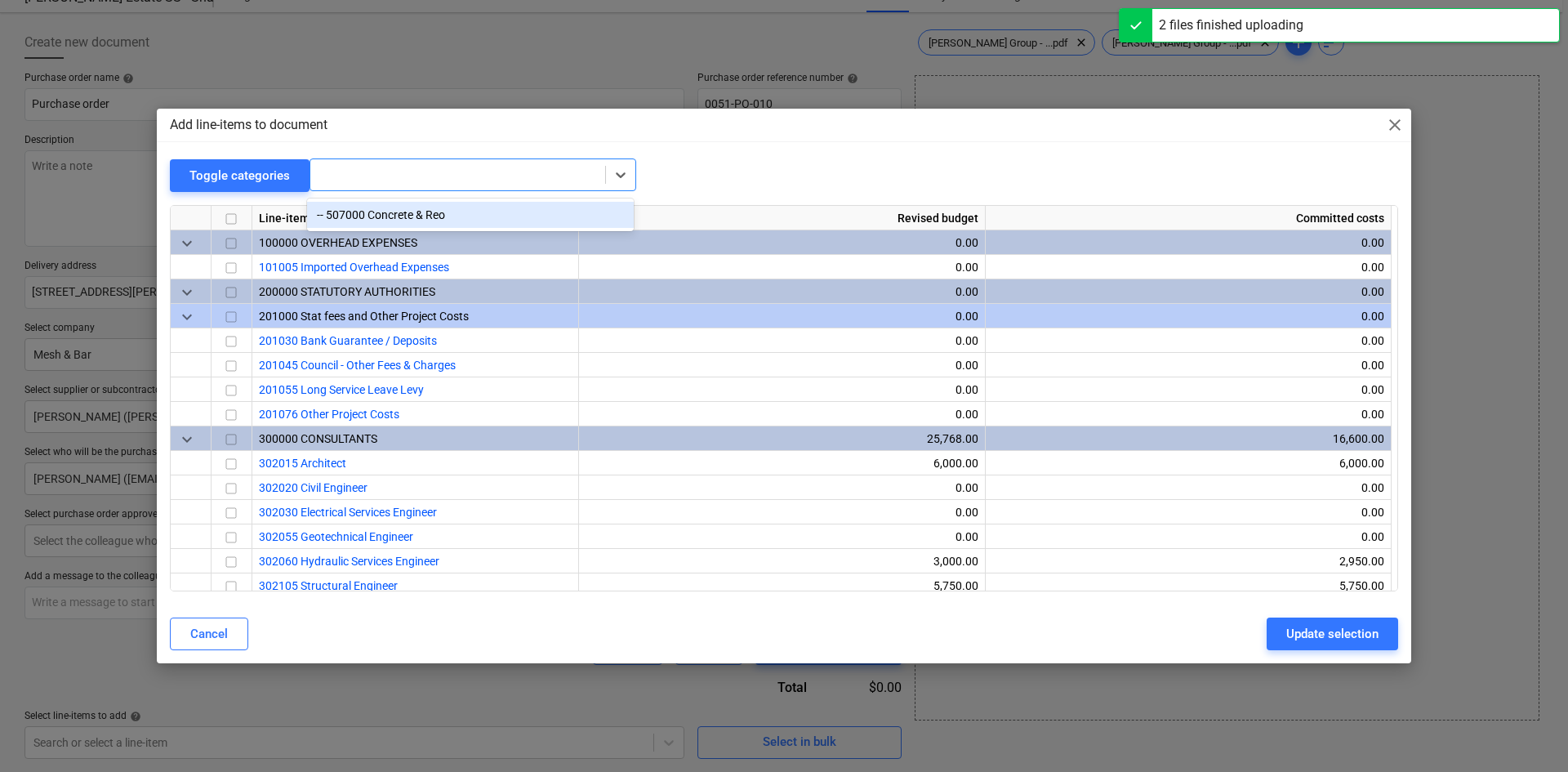
drag, startPoint x: 434, startPoint y: 178, endPoint x: 337, endPoint y: 185, distance: 97.3
click at [337, 185] on div at bounding box center [458, 174] width 295 height 23
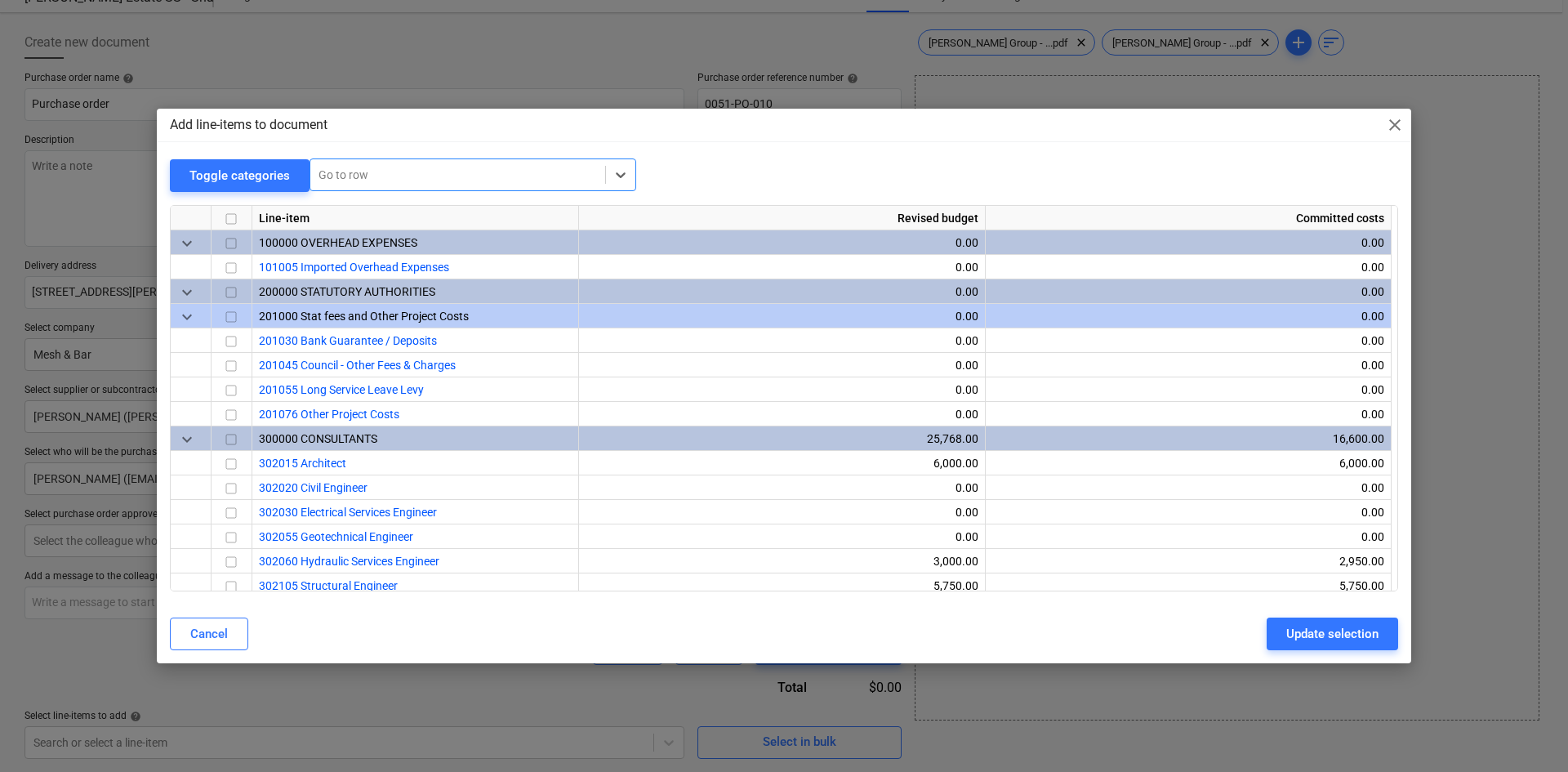
click at [376, 170] on div at bounding box center [457, 174] width 278 height 17
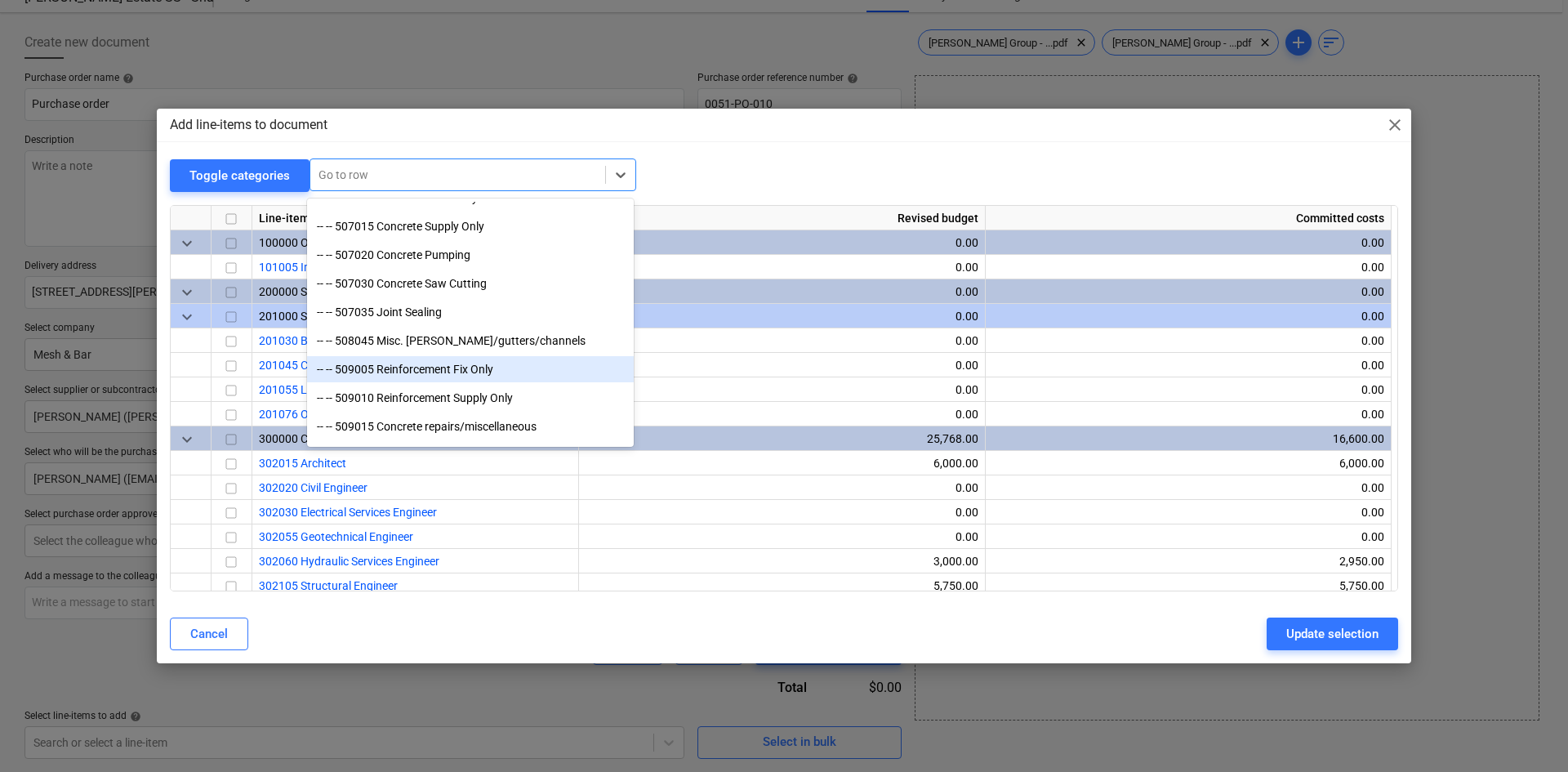
scroll to position [2288, 0]
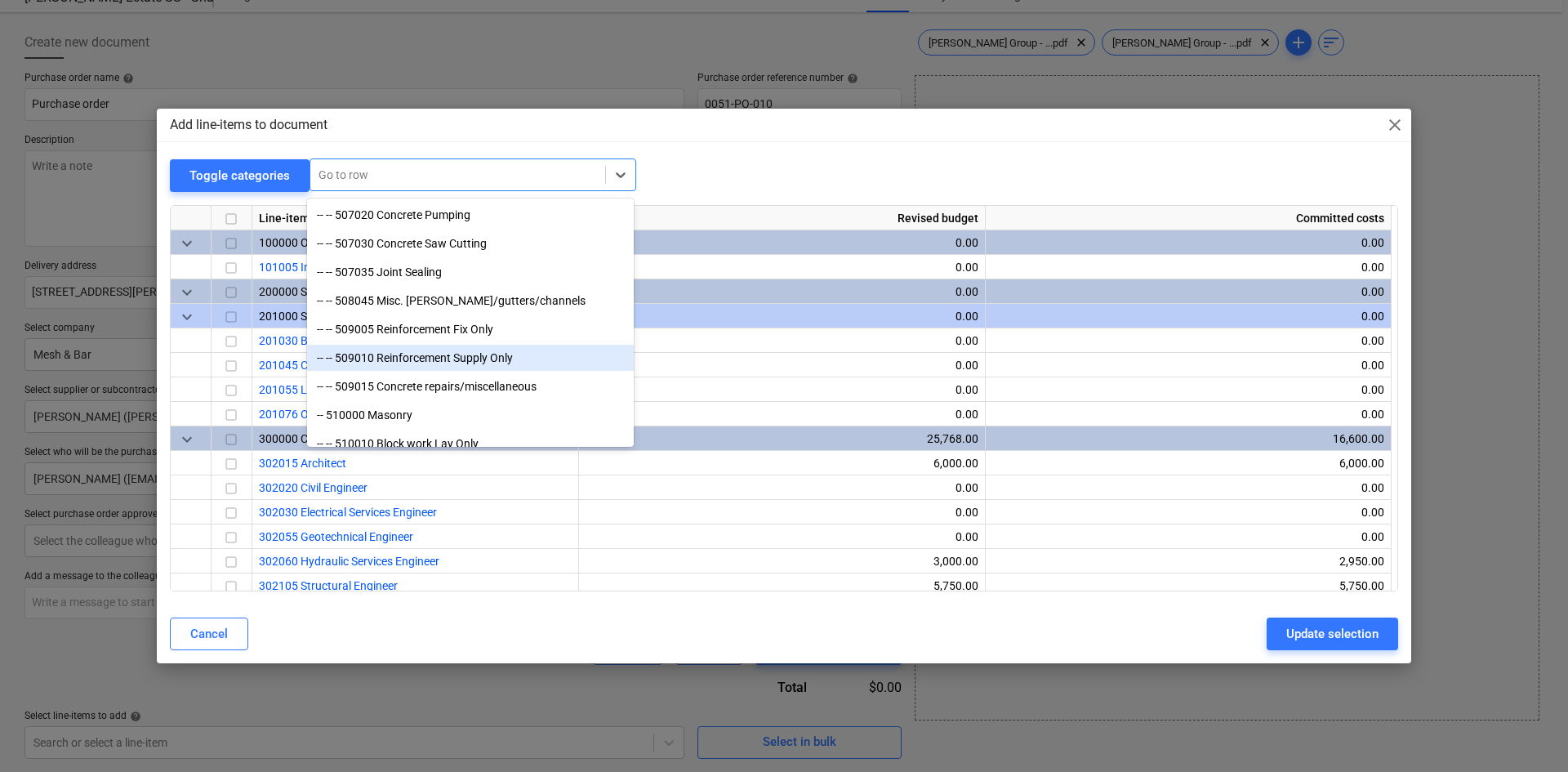
click at [467, 361] on div "-- -- 509010 Reinforcement Supply Only" at bounding box center [470, 358] width 327 height 26
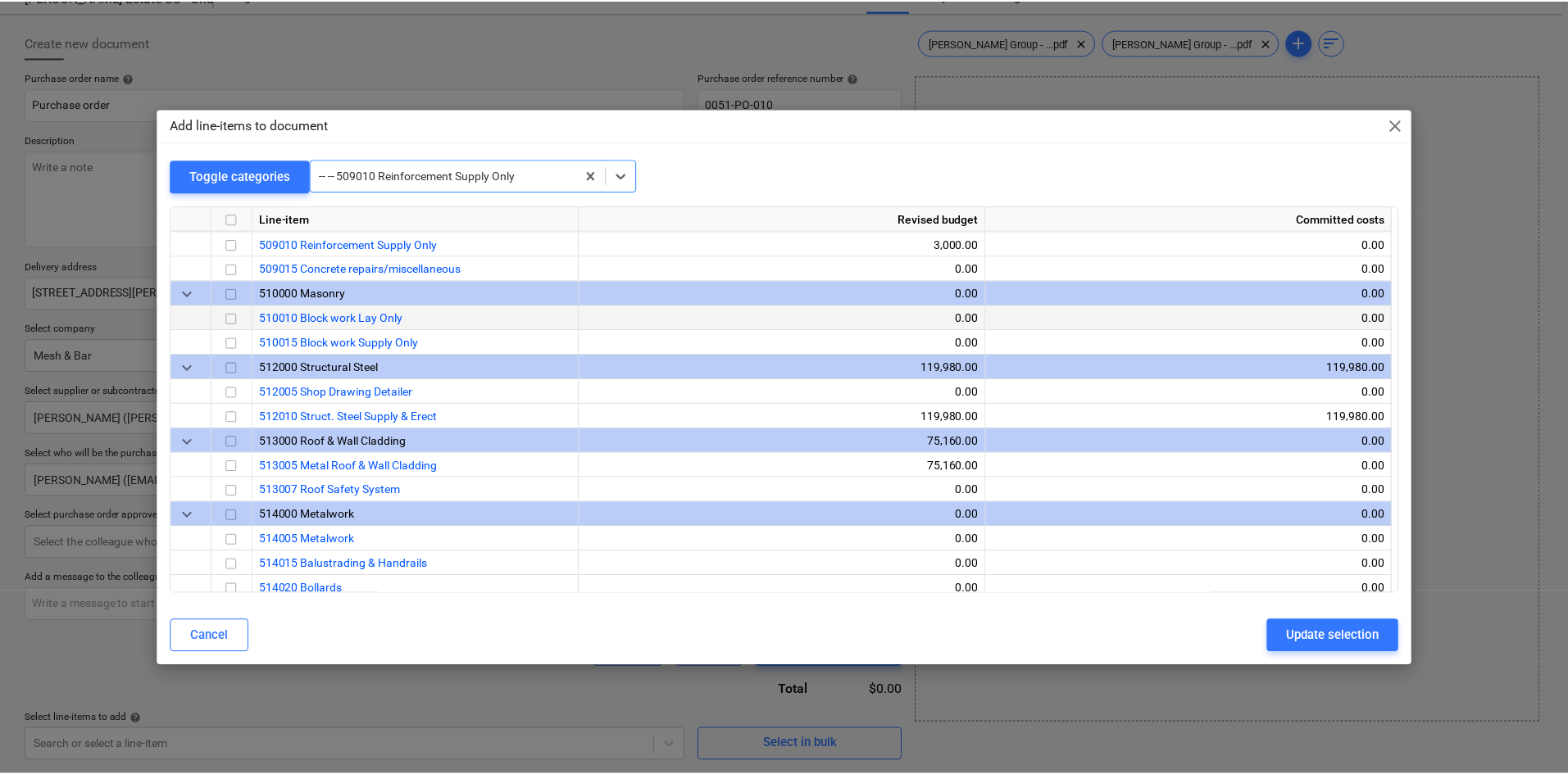
scroll to position [2088, 0]
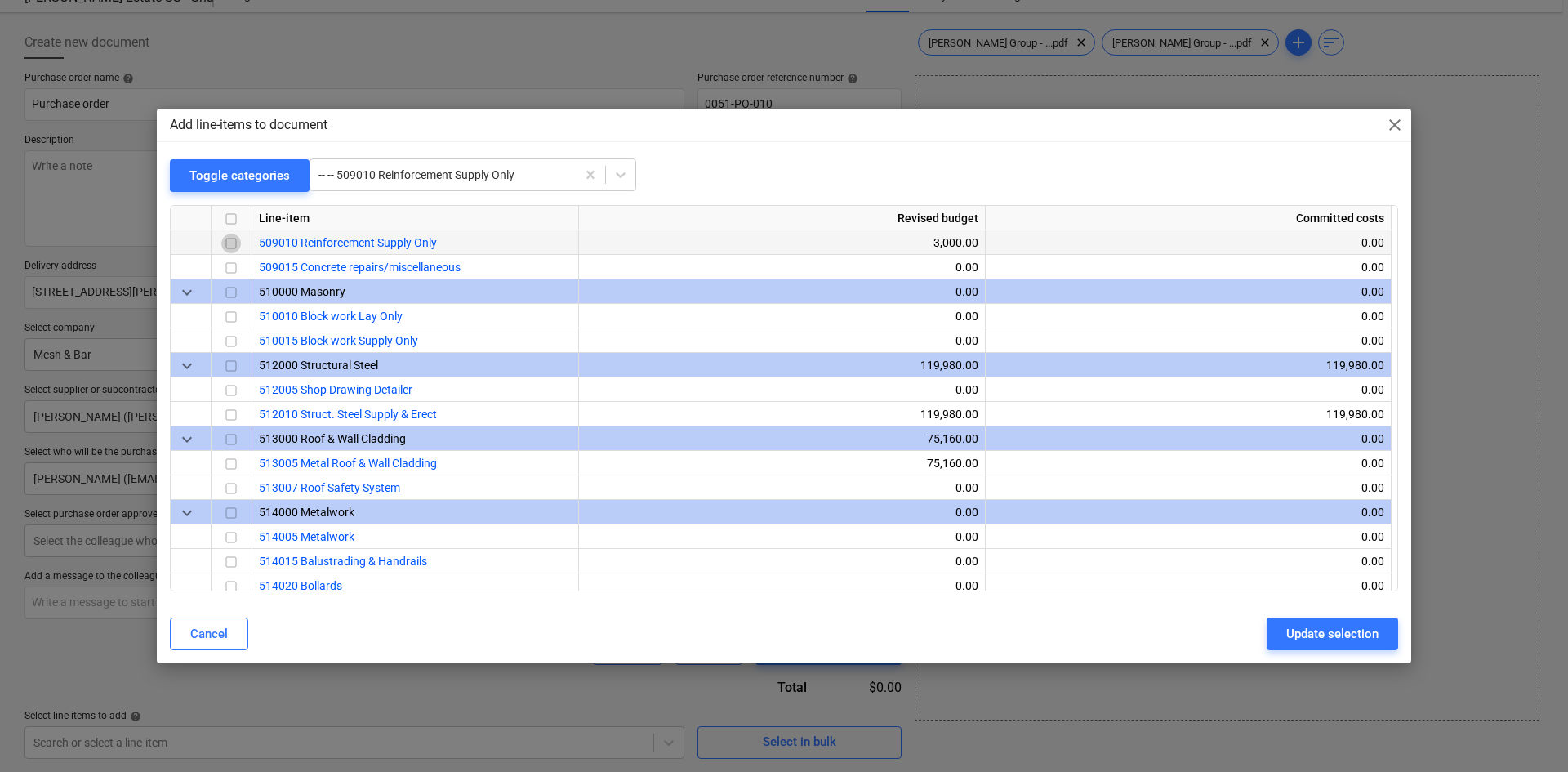
click at [232, 243] on input "checkbox" at bounding box center [231, 243] width 19 height 19
click at [1333, 624] on div "Update selection" at bounding box center [1333, 634] width 92 height 21
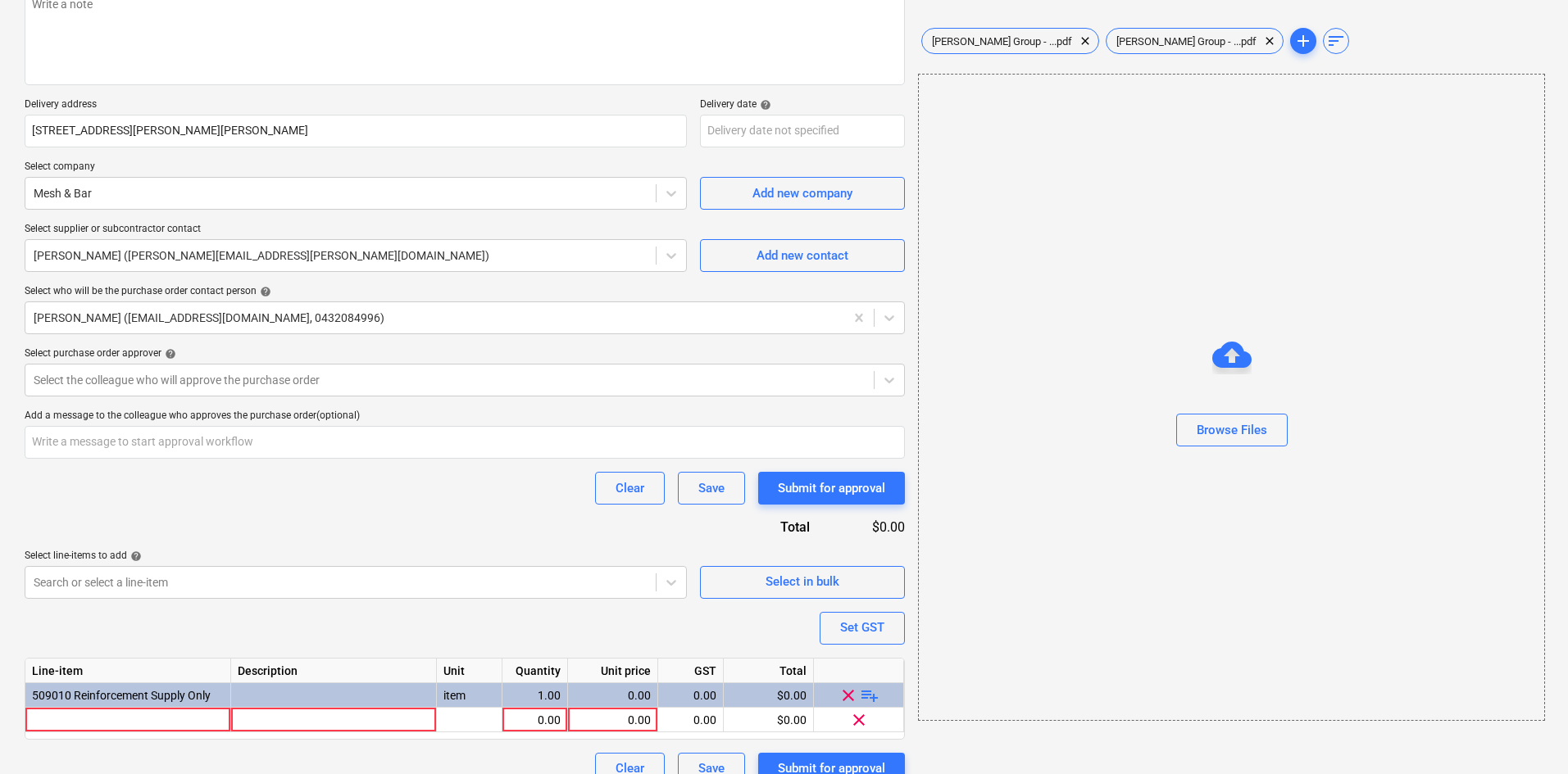
scroll to position [249, 0]
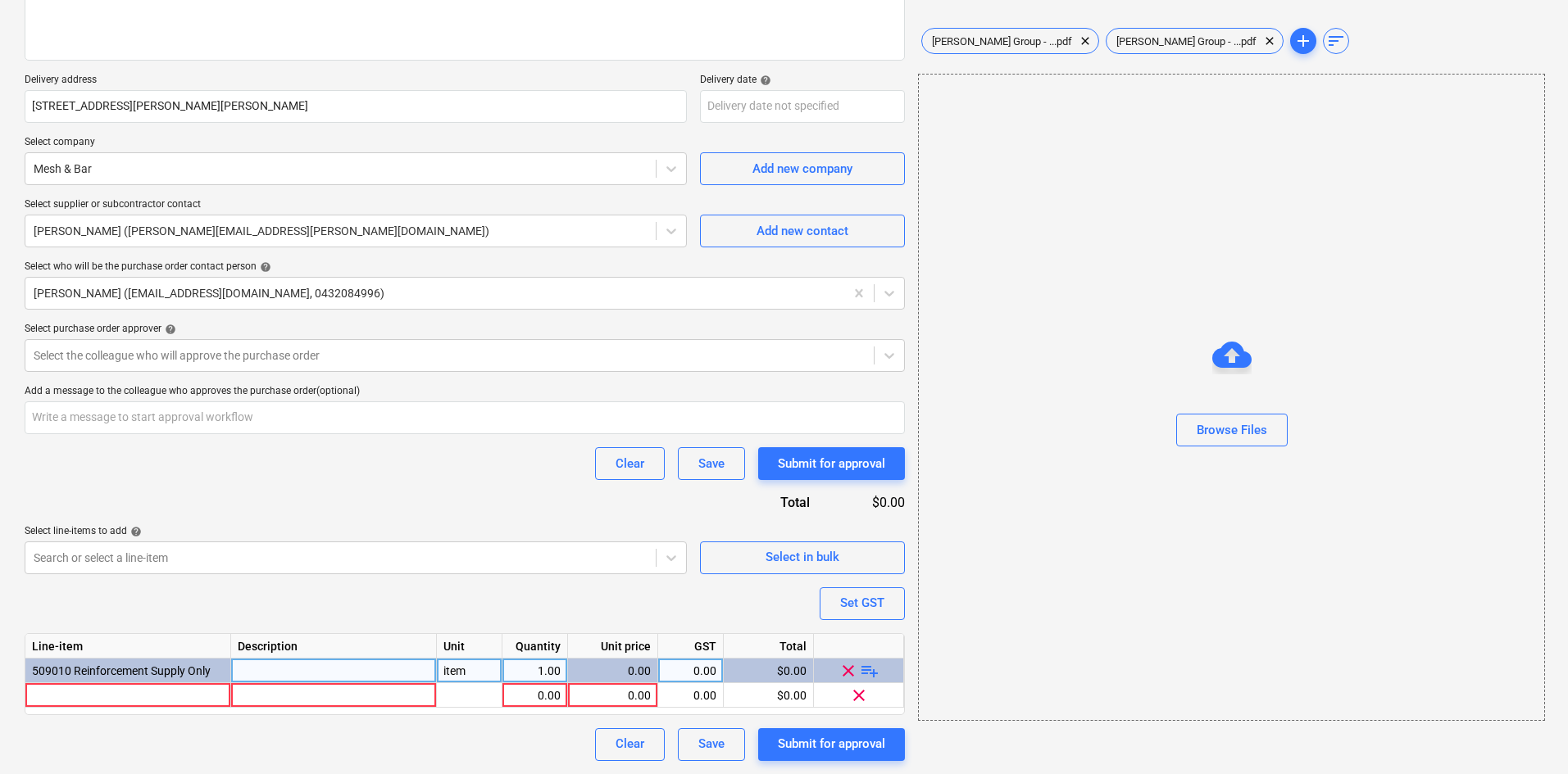
click at [868, 674] on span "playlist_add" at bounding box center [870, 670] width 19 height 19
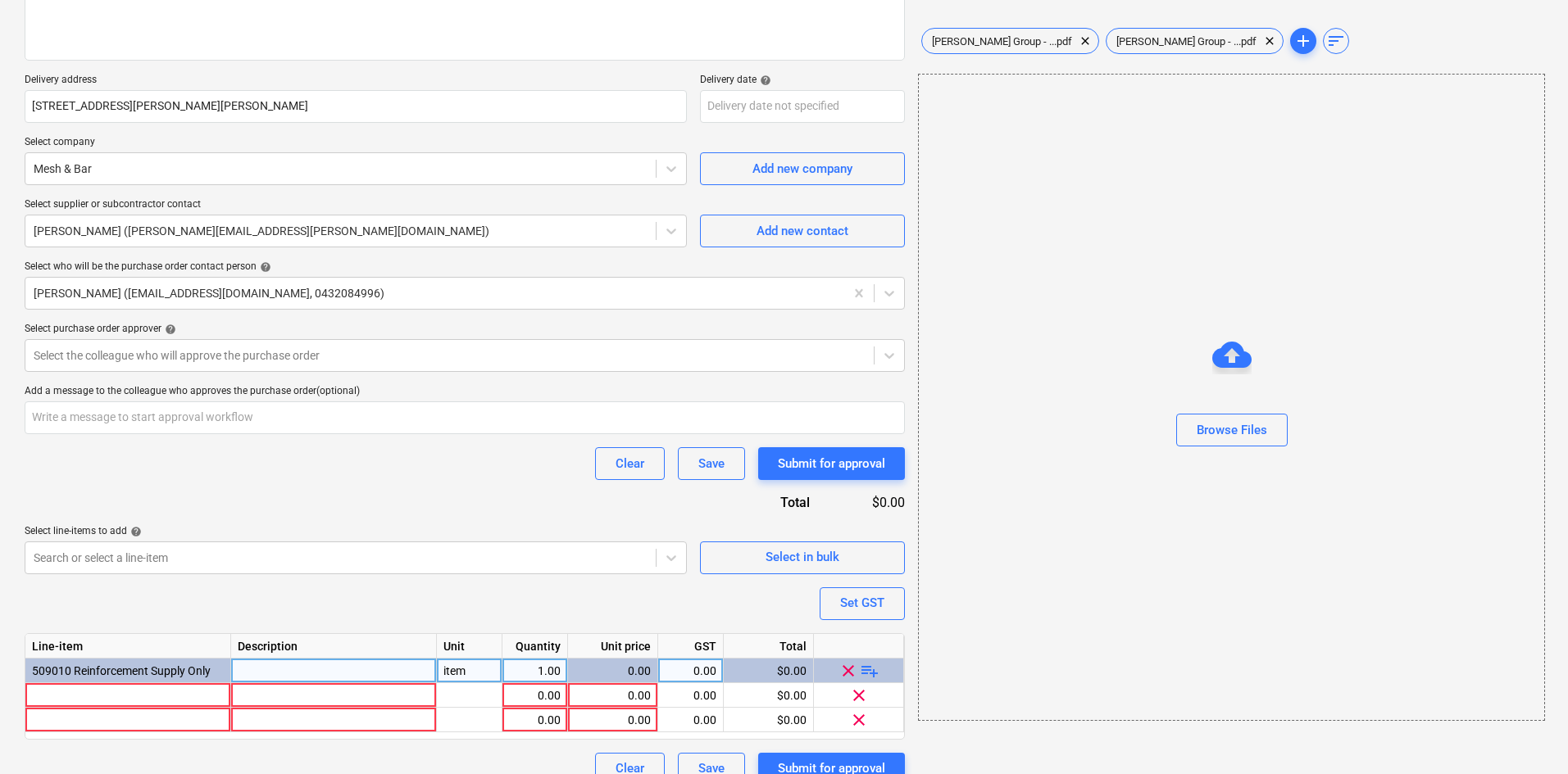
click at [868, 674] on span "playlist_add" at bounding box center [870, 670] width 19 height 19
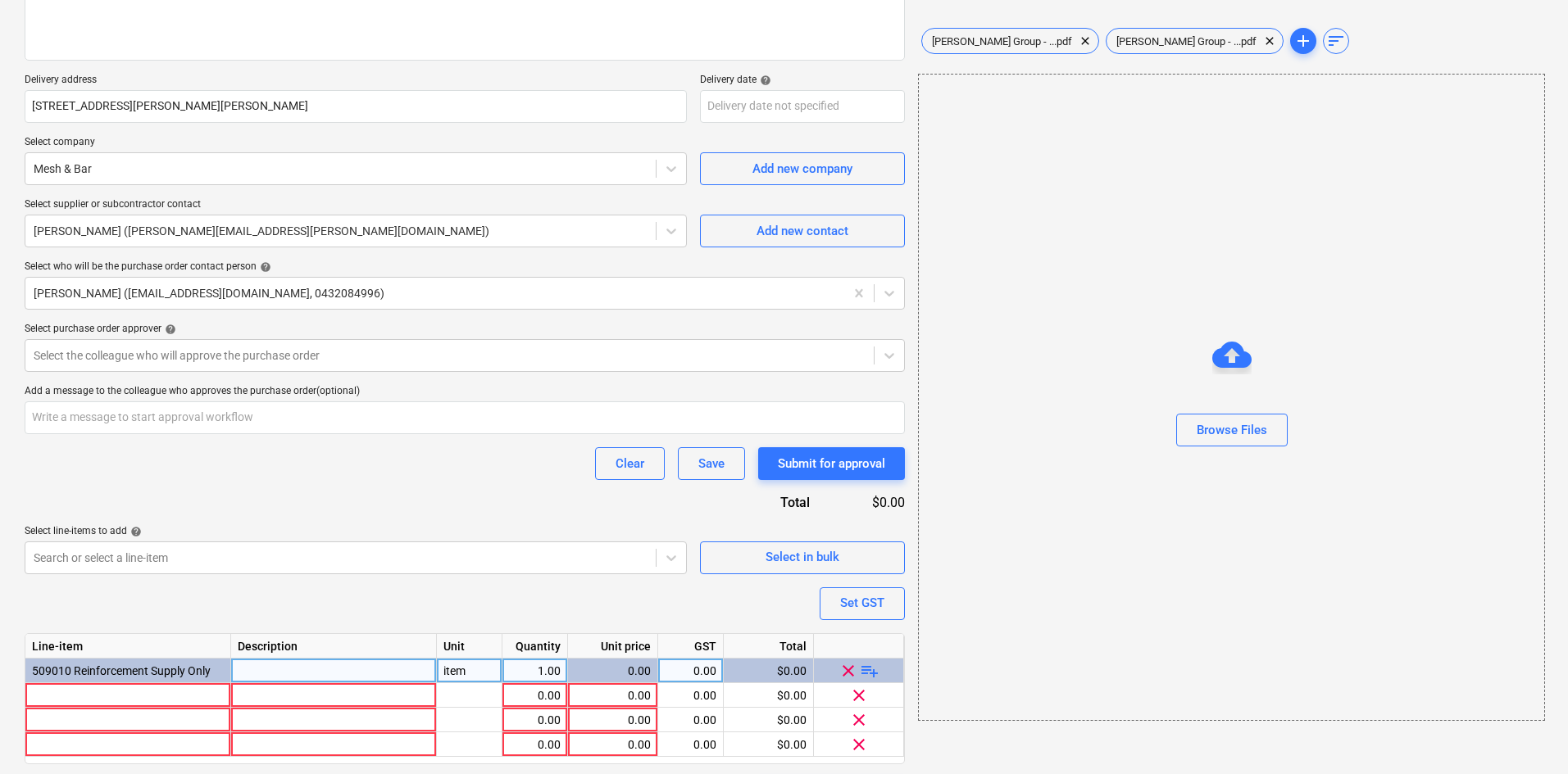
click at [868, 674] on span "playlist_add" at bounding box center [870, 670] width 19 height 19
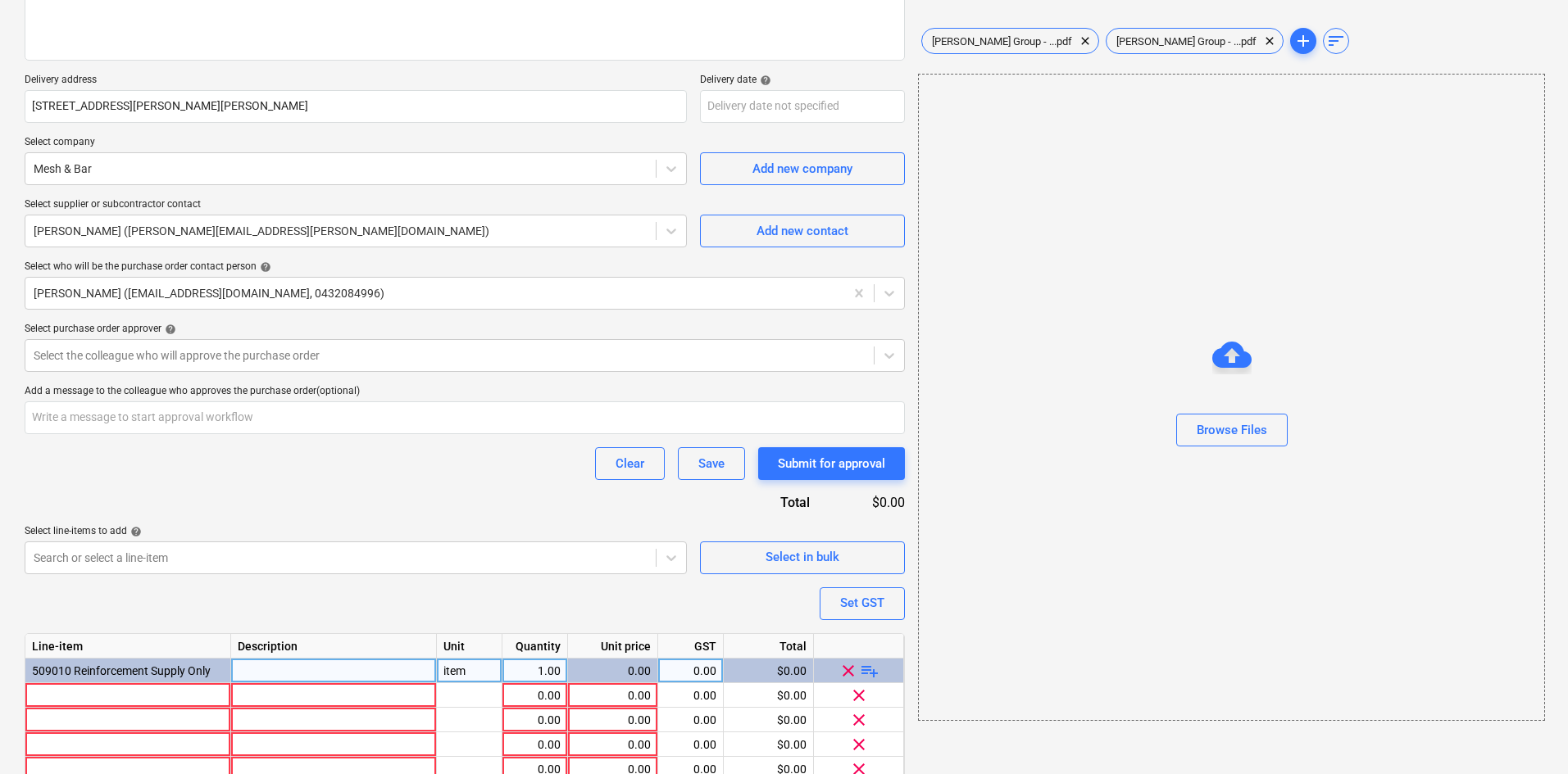
click at [868, 674] on span "playlist_add" at bounding box center [870, 670] width 19 height 19
click at [863, 673] on span "playlist_add" at bounding box center [870, 670] width 19 height 19
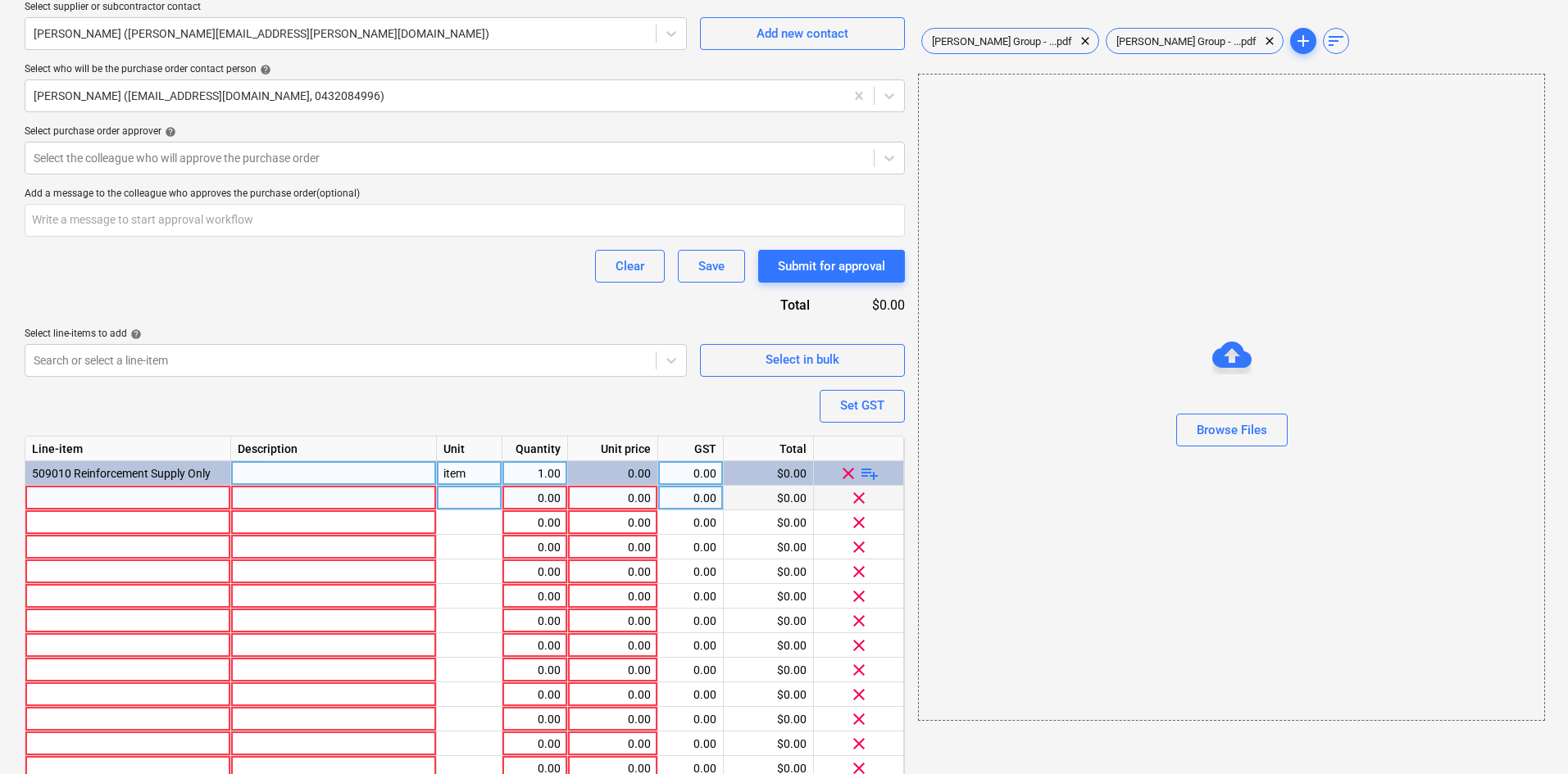
scroll to position [568, 0]
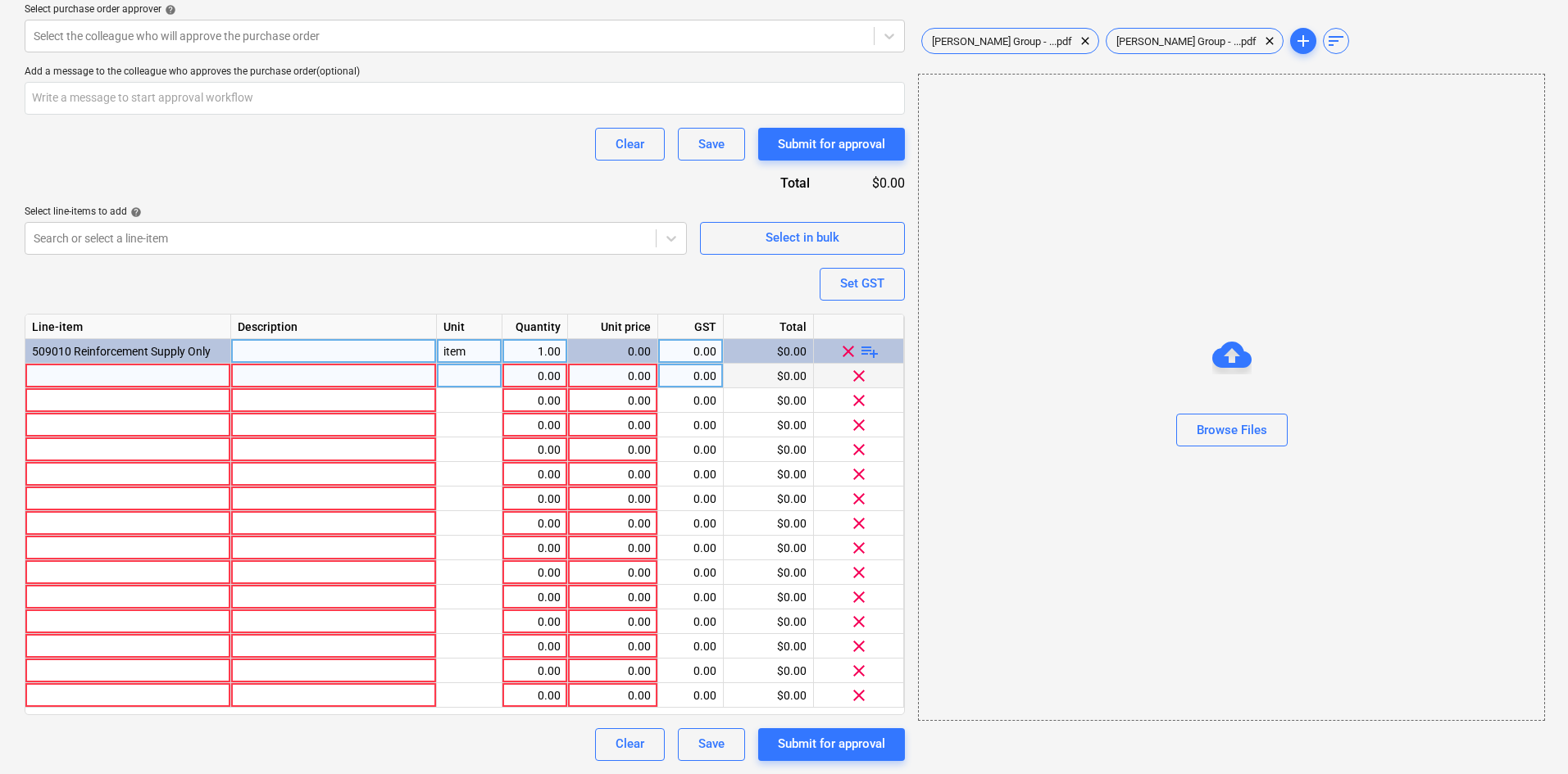
click at [143, 381] on div at bounding box center [128, 376] width 206 height 24
type textarea "x"
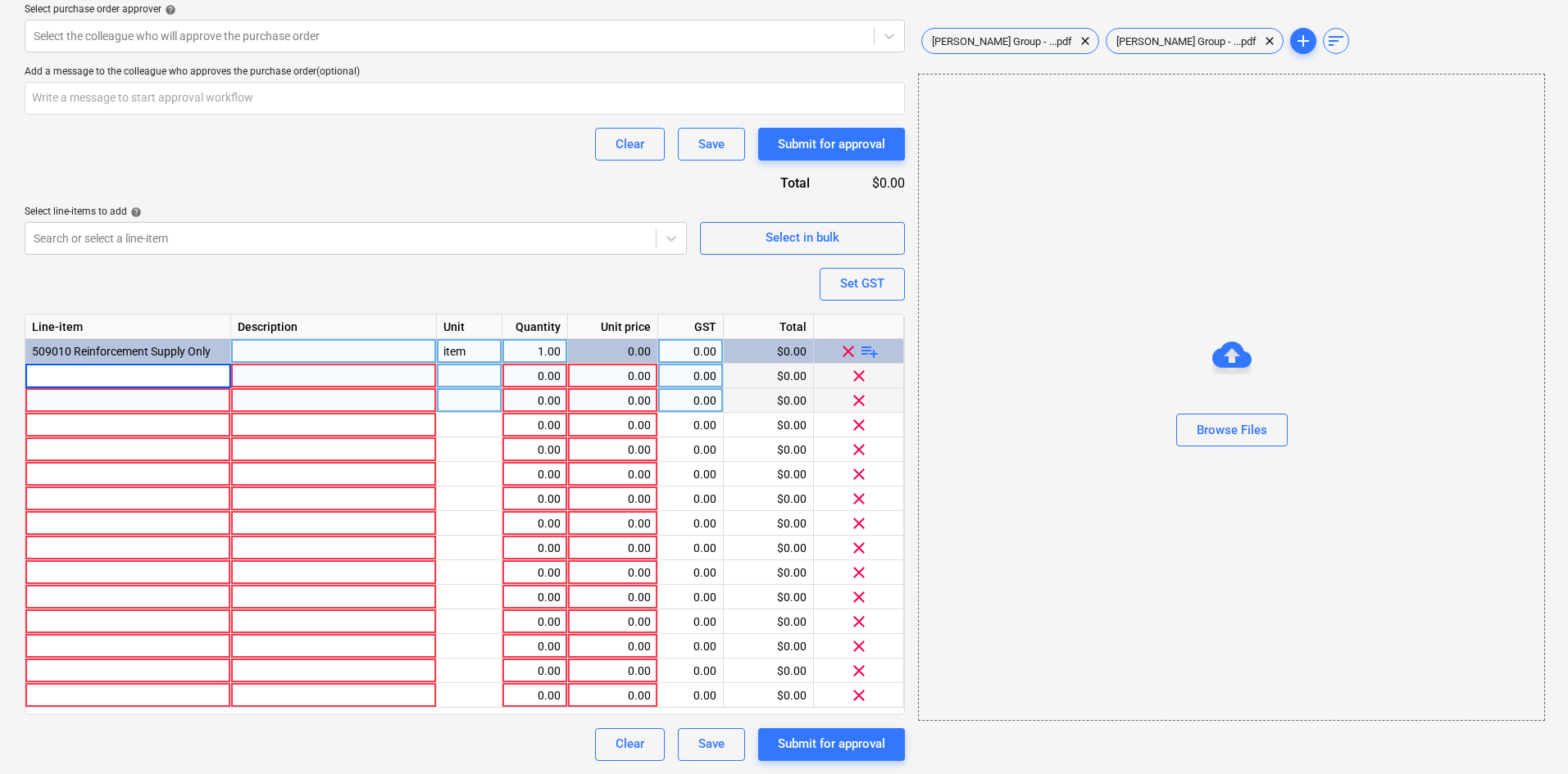
type input "SL92-Square Rib Mesh D500L"
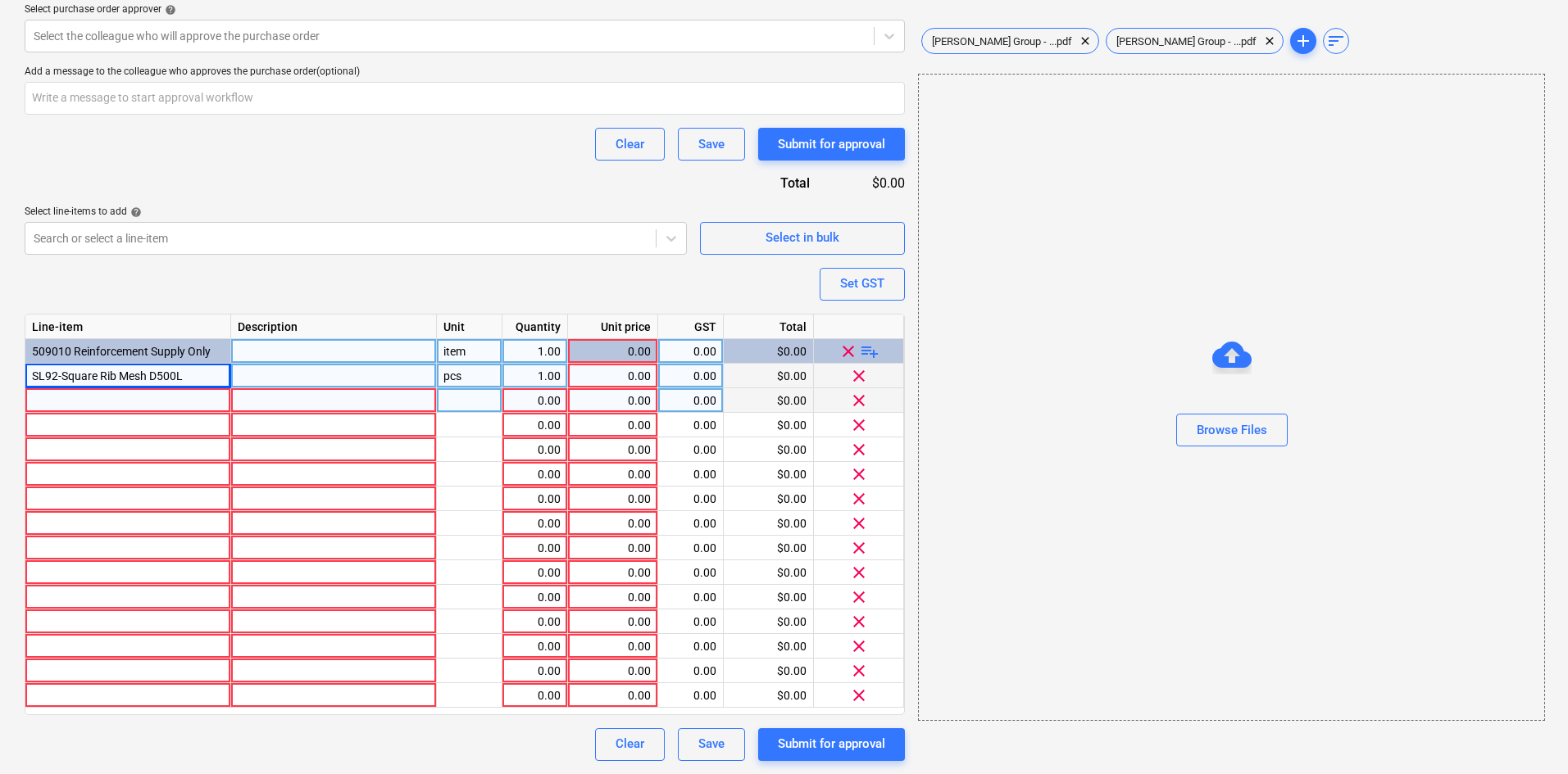
click at [542, 401] on div "0.00" at bounding box center [535, 401] width 52 height 24
type textarea "x"
click at [522, 376] on div "1.00" at bounding box center [535, 376] width 52 height 24
type input "4"
type textarea "x"
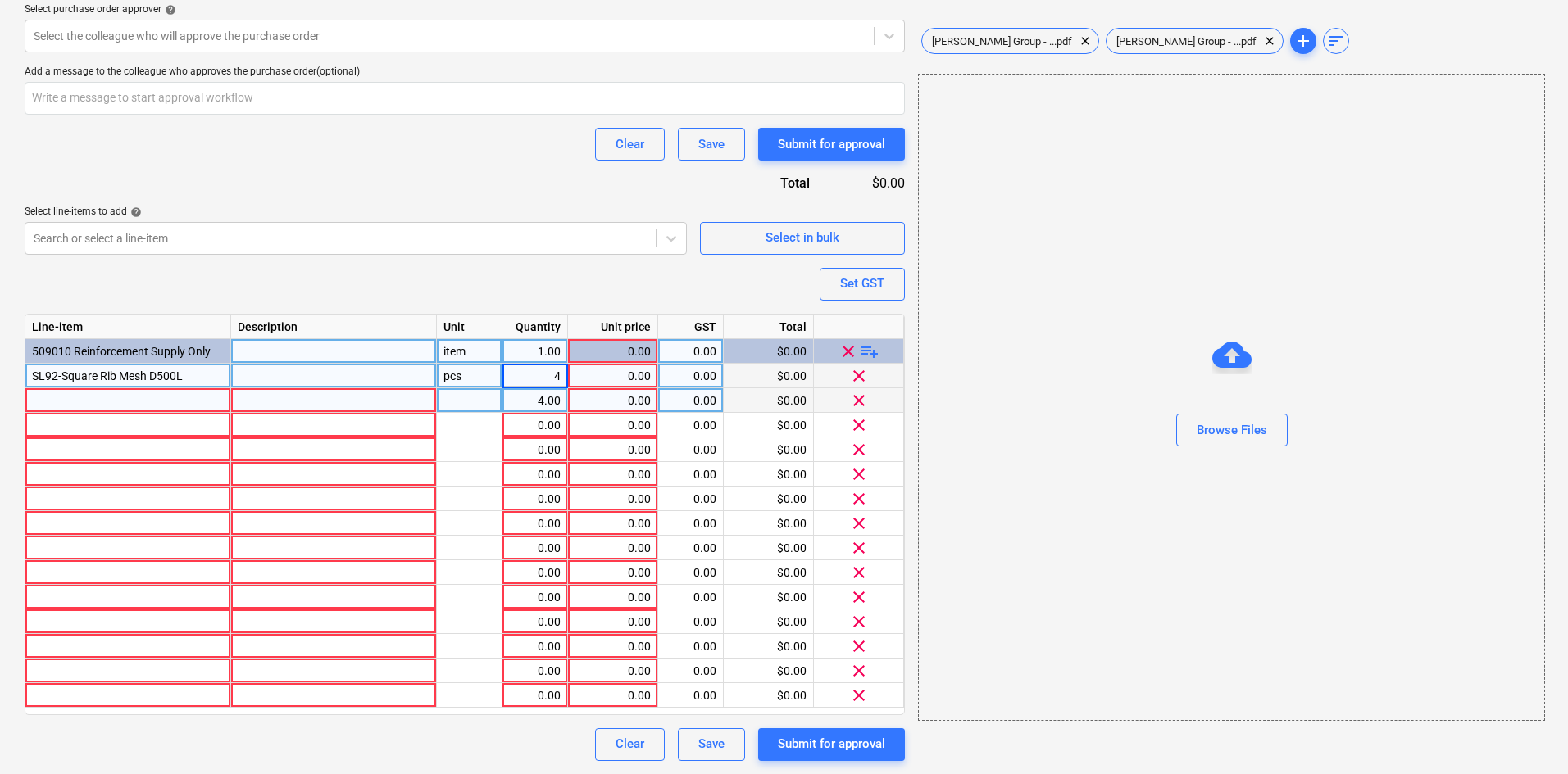
click at [627, 374] on div "0.00" at bounding box center [612, 376] width 76 height 24
type input "102.38"
click at [504, 288] on div "Purchase order name help Purchase order Purchase order reference number help 00…" at bounding box center [465, 164] width 880 height 1196
click at [150, 391] on div at bounding box center [128, 401] width 206 height 24
type textarea "x"
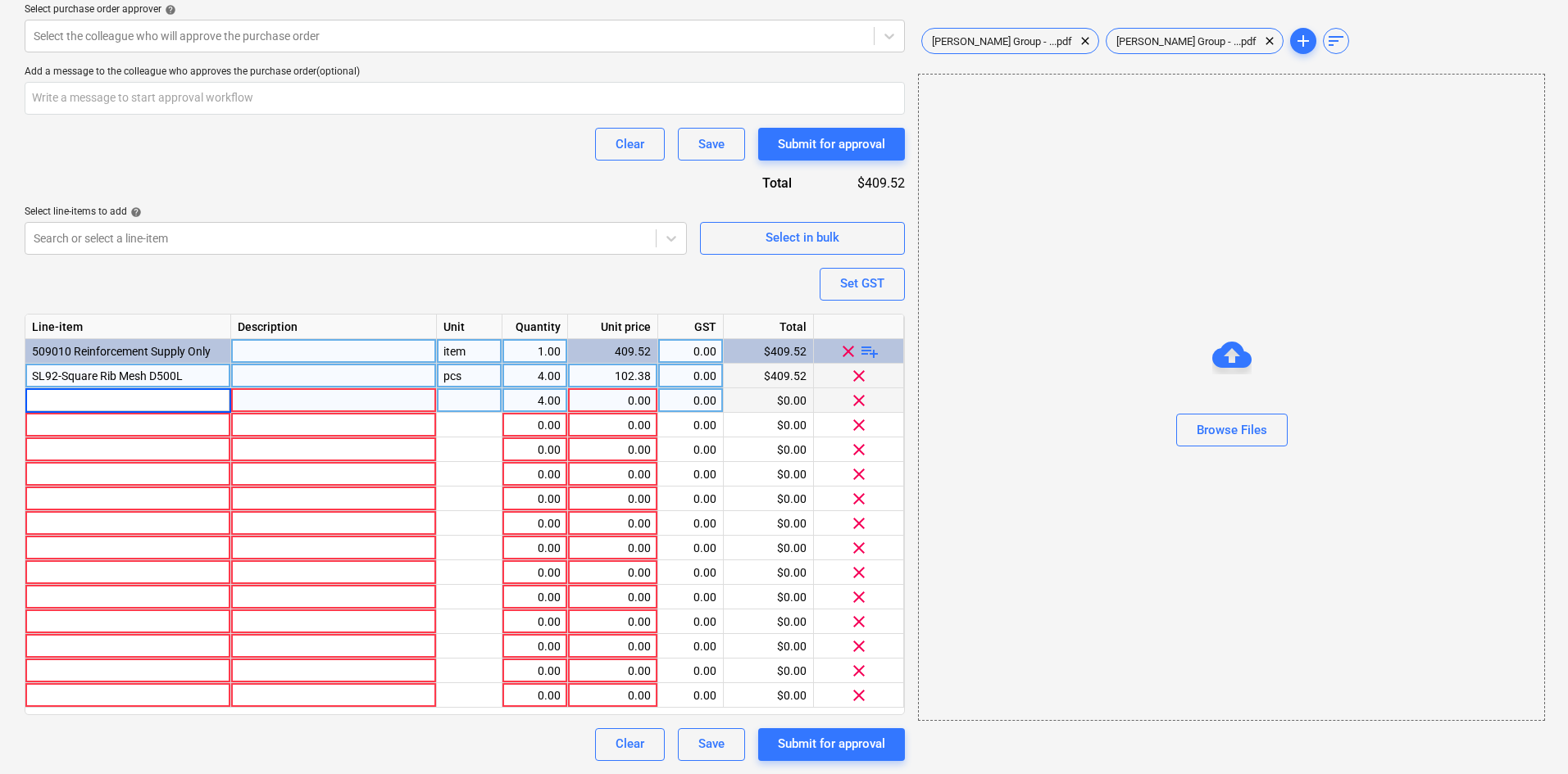
type input "Bases Metal - 20/180"
click at [545, 401] on div "4.00" at bounding box center [535, 401] width 52 height 24
type textarea "x"
type input "100"
type textarea "x"
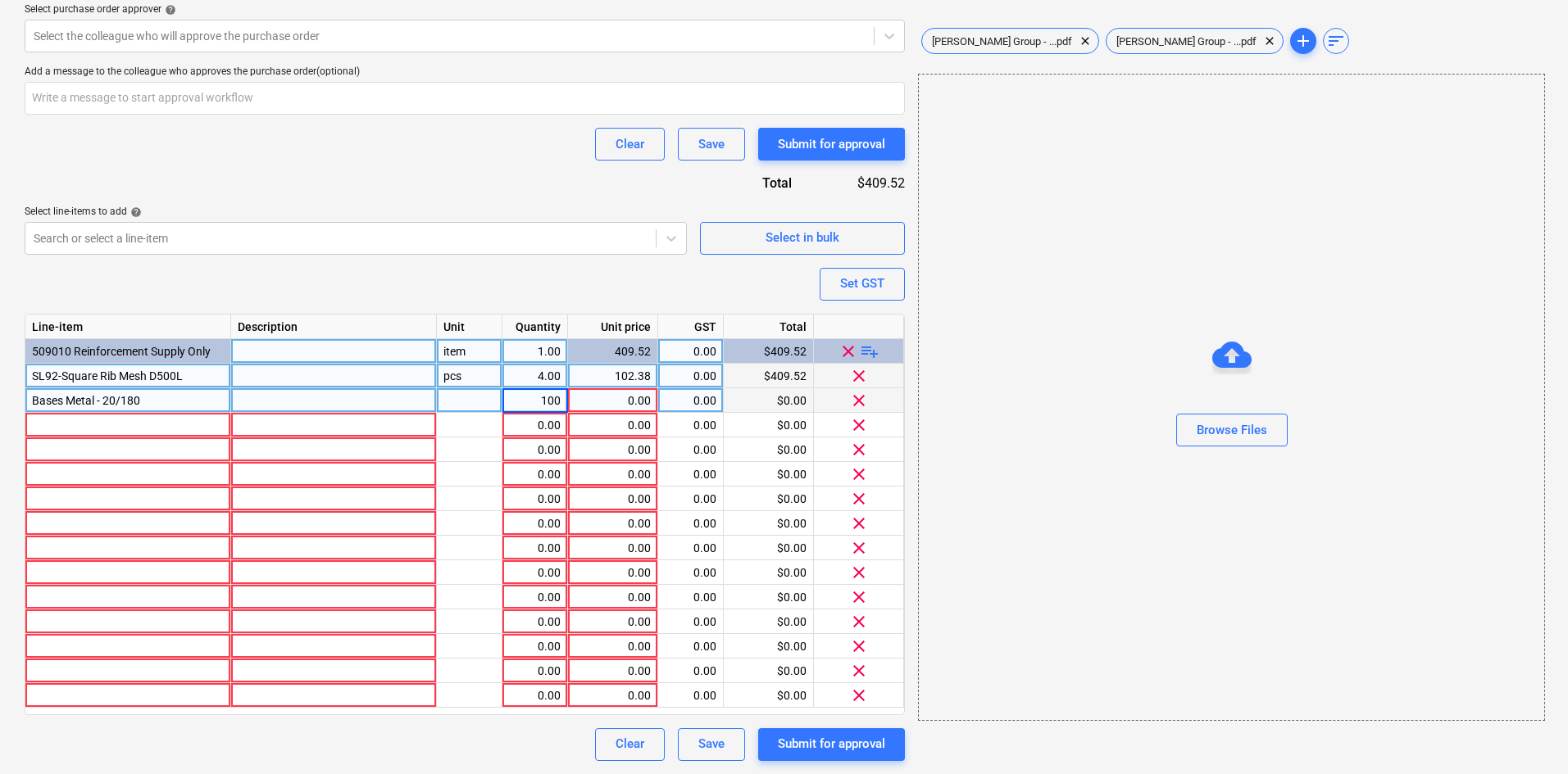
click at [626, 407] on div "0.00" at bounding box center [612, 401] width 76 height 24
type input "41.58"
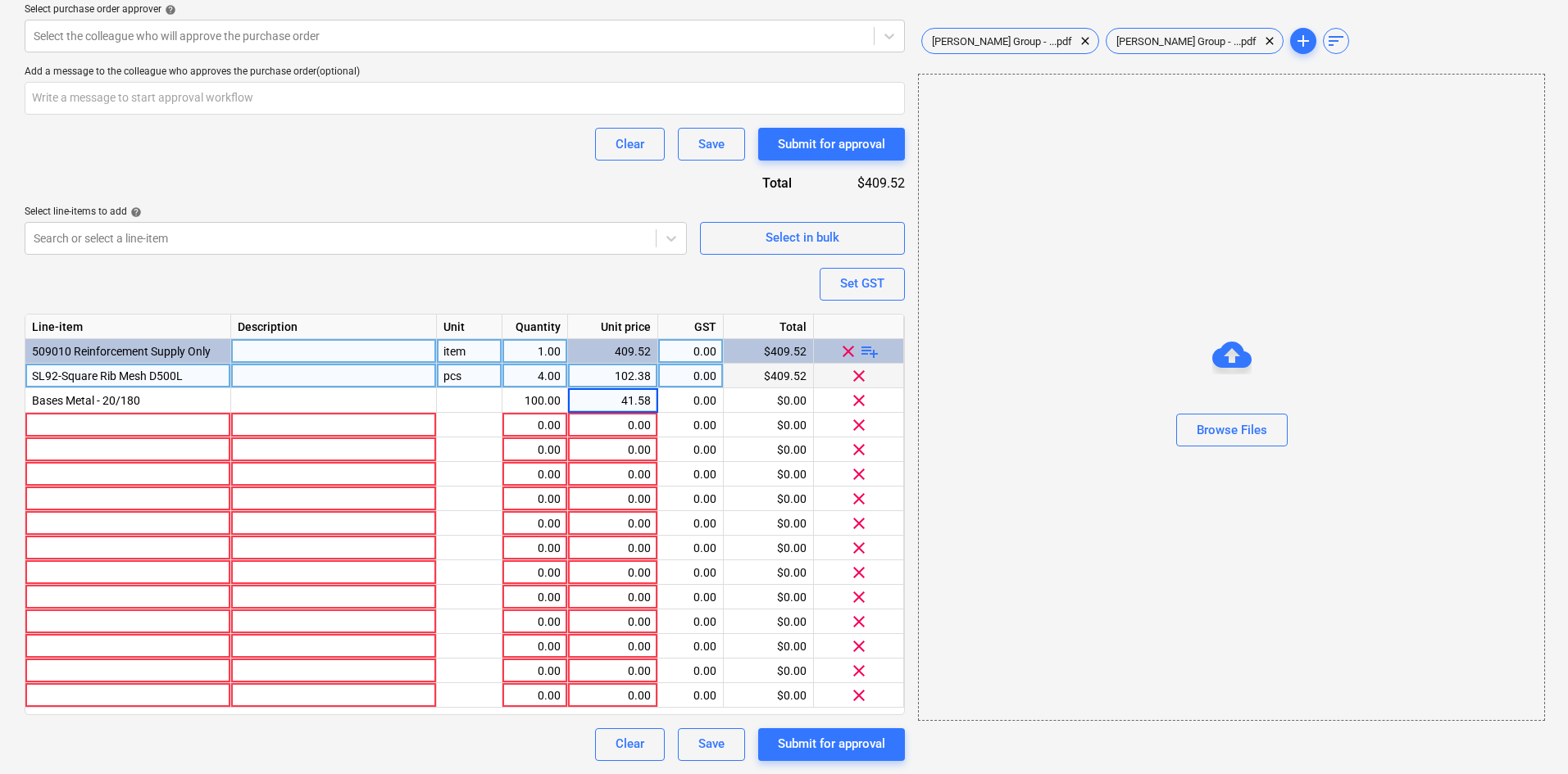
type textarea "x"
click at [441, 168] on div "Purchase order name help Purchase order Purchase order reference number help 00…" at bounding box center [465, 164] width 880 height 1196
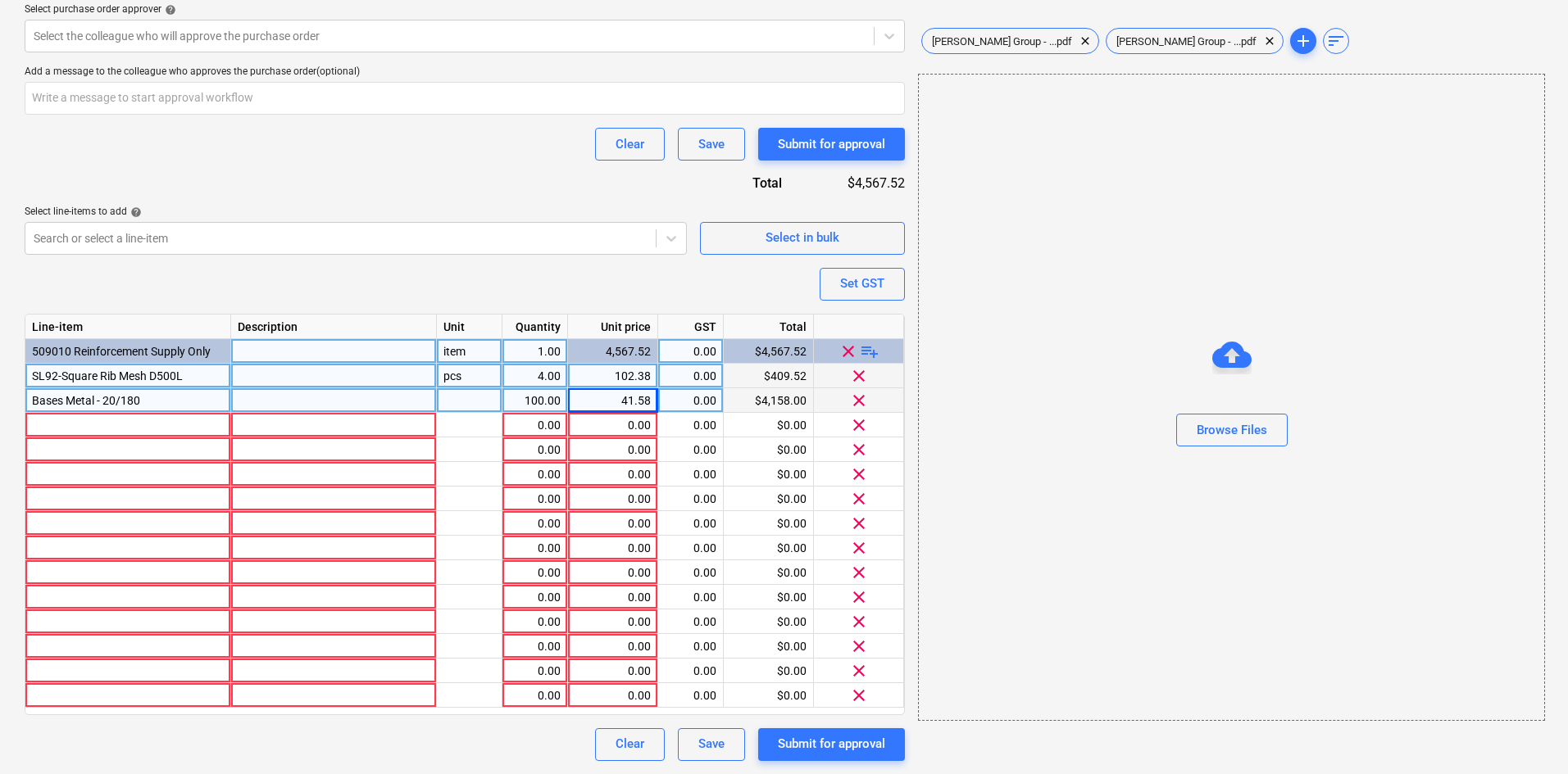
click at [549, 400] on div "100.00" at bounding box center [535, 401] width 52 height 24
type input "10"
type textarea "x"
click at [549, 400] on div "10.00" at bounding box center [535, 401] width 52 height 24
type input "1"
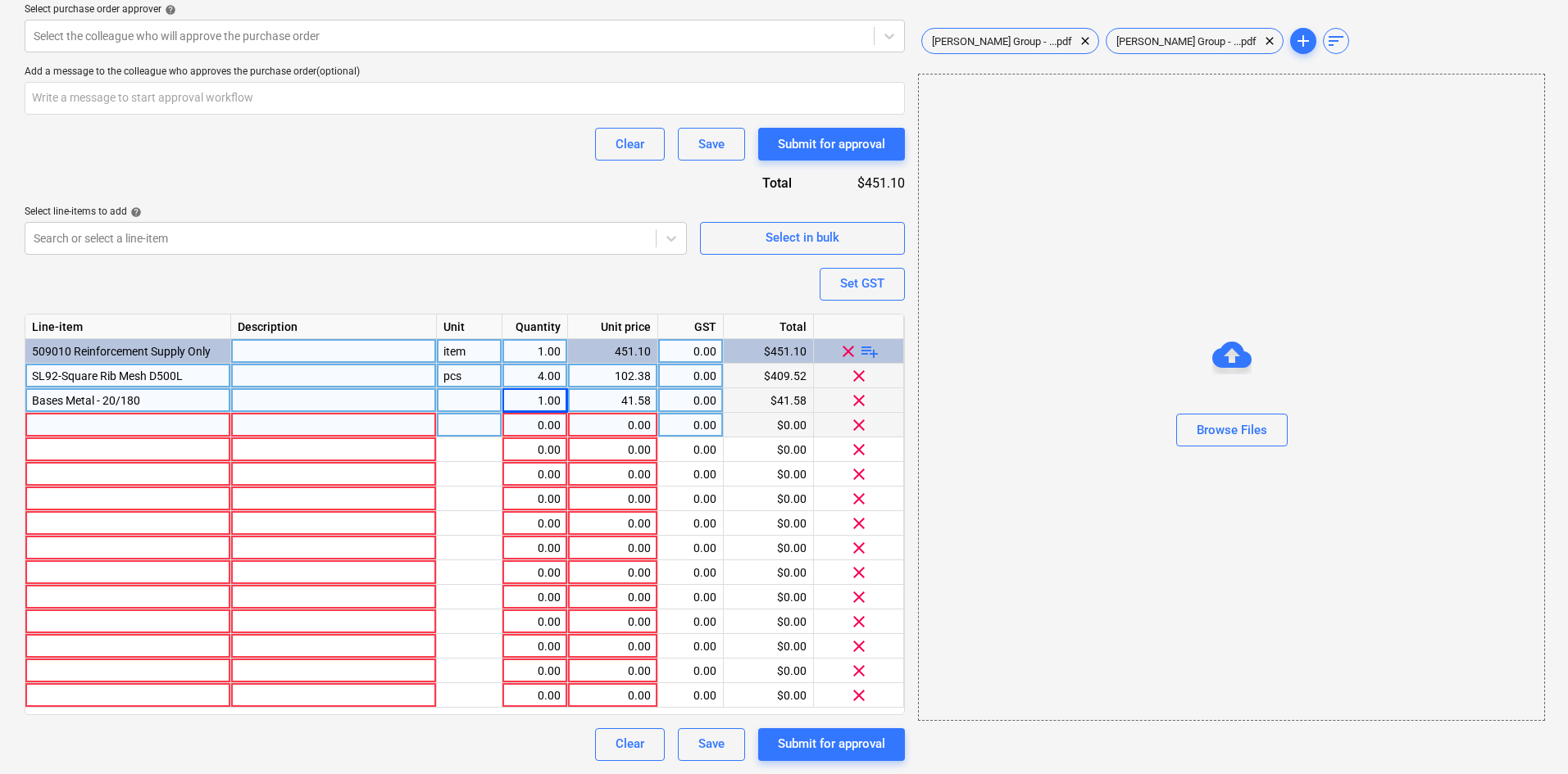
click at [68, 422] on div at bounding box center [128, 425] width 206 height 24
type textarea "x"
type input "PTD130140"
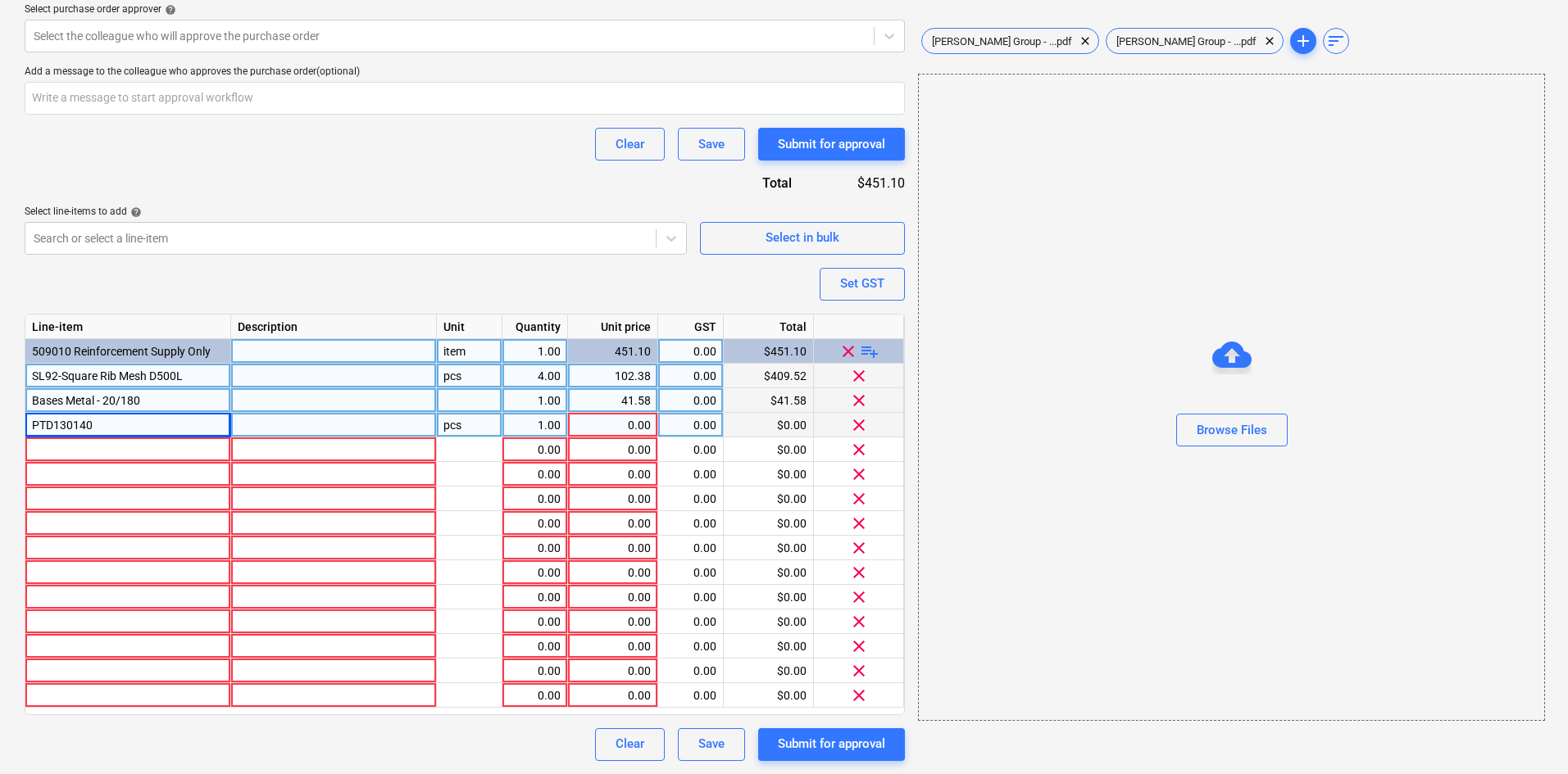
click at [127, 425] on div "PTD130140" at bounding box center [128, 425] width 206 height 24
type textarea "x"
click at [128, 423] on input "PTD130140" at bounding box center [128, 424] width 205 height 24
click at [108, 422] on input "PTD130140" at bounding box center [128, 424] width 205 height 24
type input "PTD130140 Plastic Bot/Top Deck Chairs"
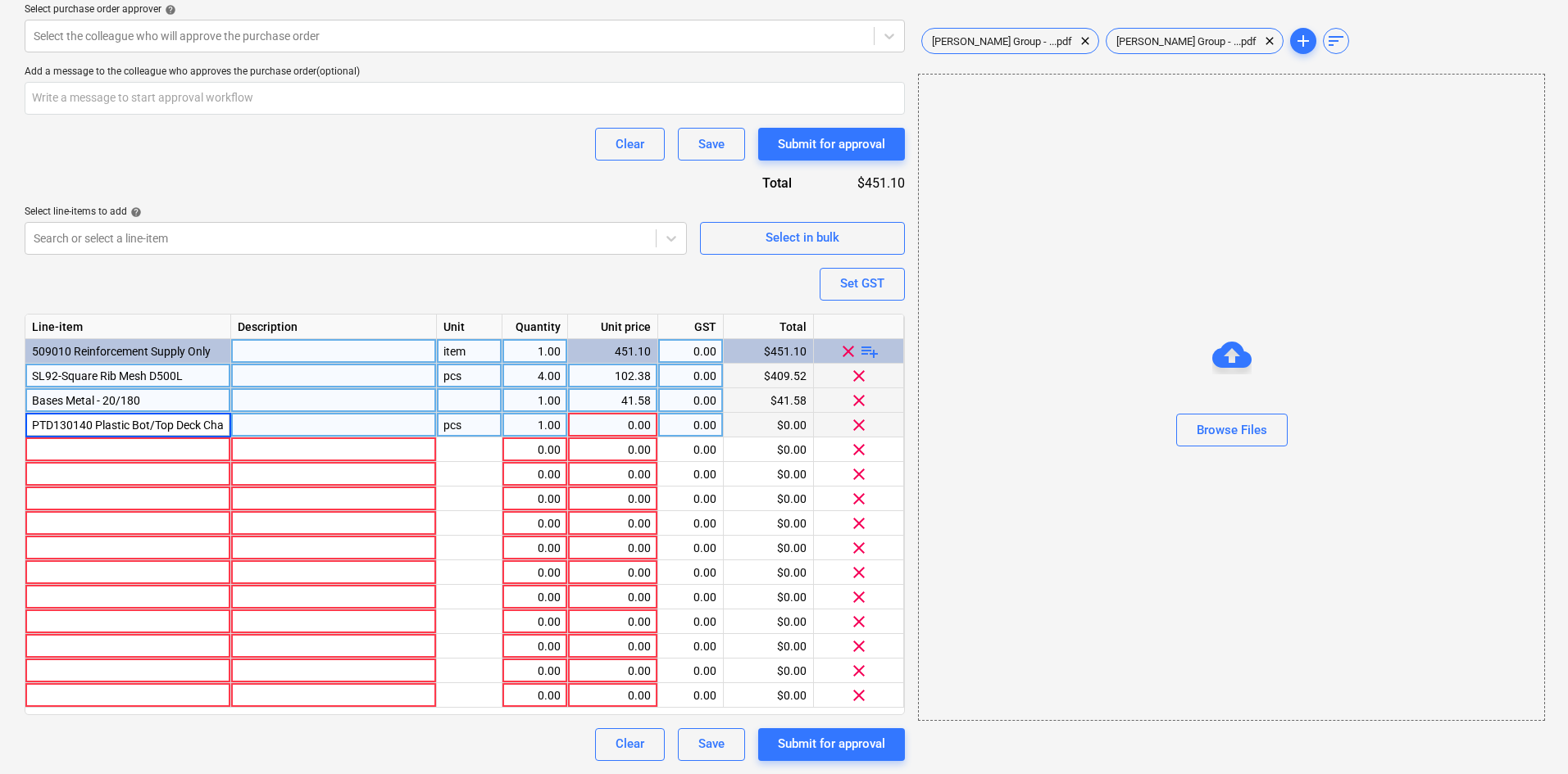
scroll to position [0, 14]
type textarea "x"
click at [623, 427] on div "0.00" at bounding box center [612, 425] width 76 height 24
type input "59.77"
click at [584, 275] on div "Purchase order name help Purchase order Purchase order reference number help 00…" at bounding box center [465, 164] width 880 height 1196
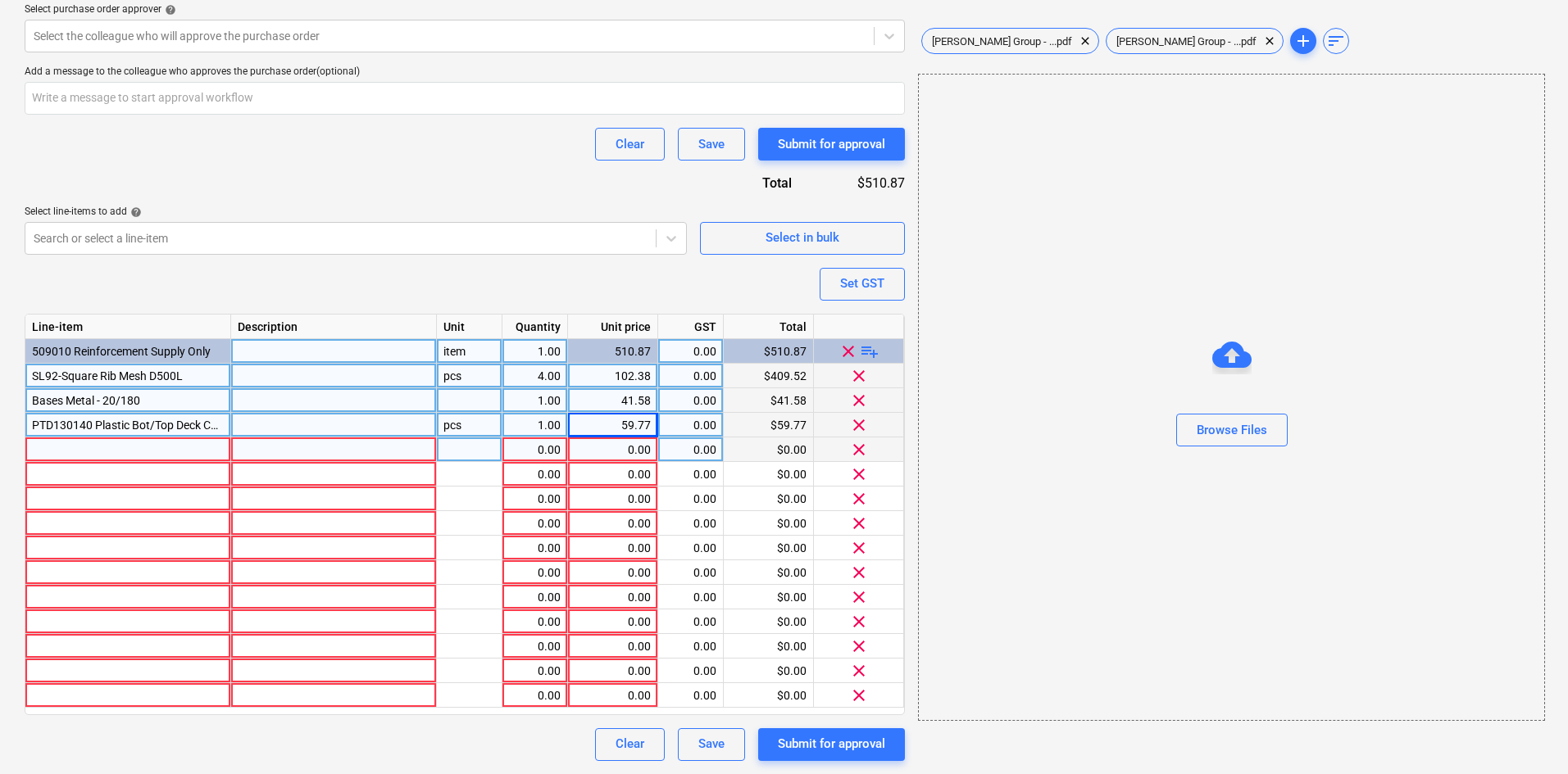
click at [65, 455] on div at bounding box center [128, 450] width 206 height 24
click at [143, 450] on div at bounding box center [128, 450] width 206 height 24
type textarea "x"
type input "PBCB2540"
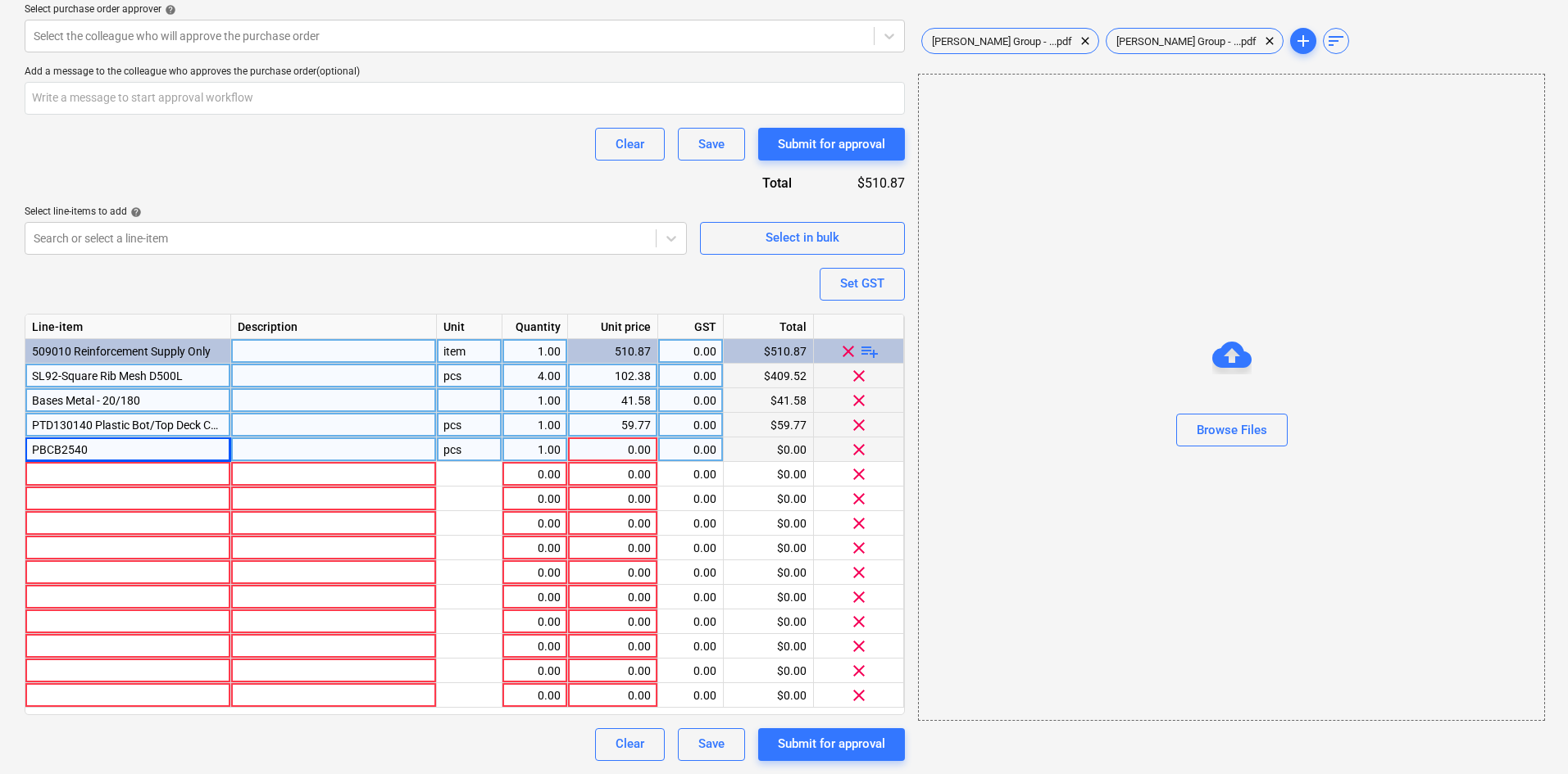
click at [106, 446] on div "PBCB2540" at bounding box center [128, 450] width 206 height 24
type textarea "x"
click at [95, 446] on input "PBCB2540" at bounding box center [128, 449] width 205 height 24
type input "PBCB2540"
type textarea "x"
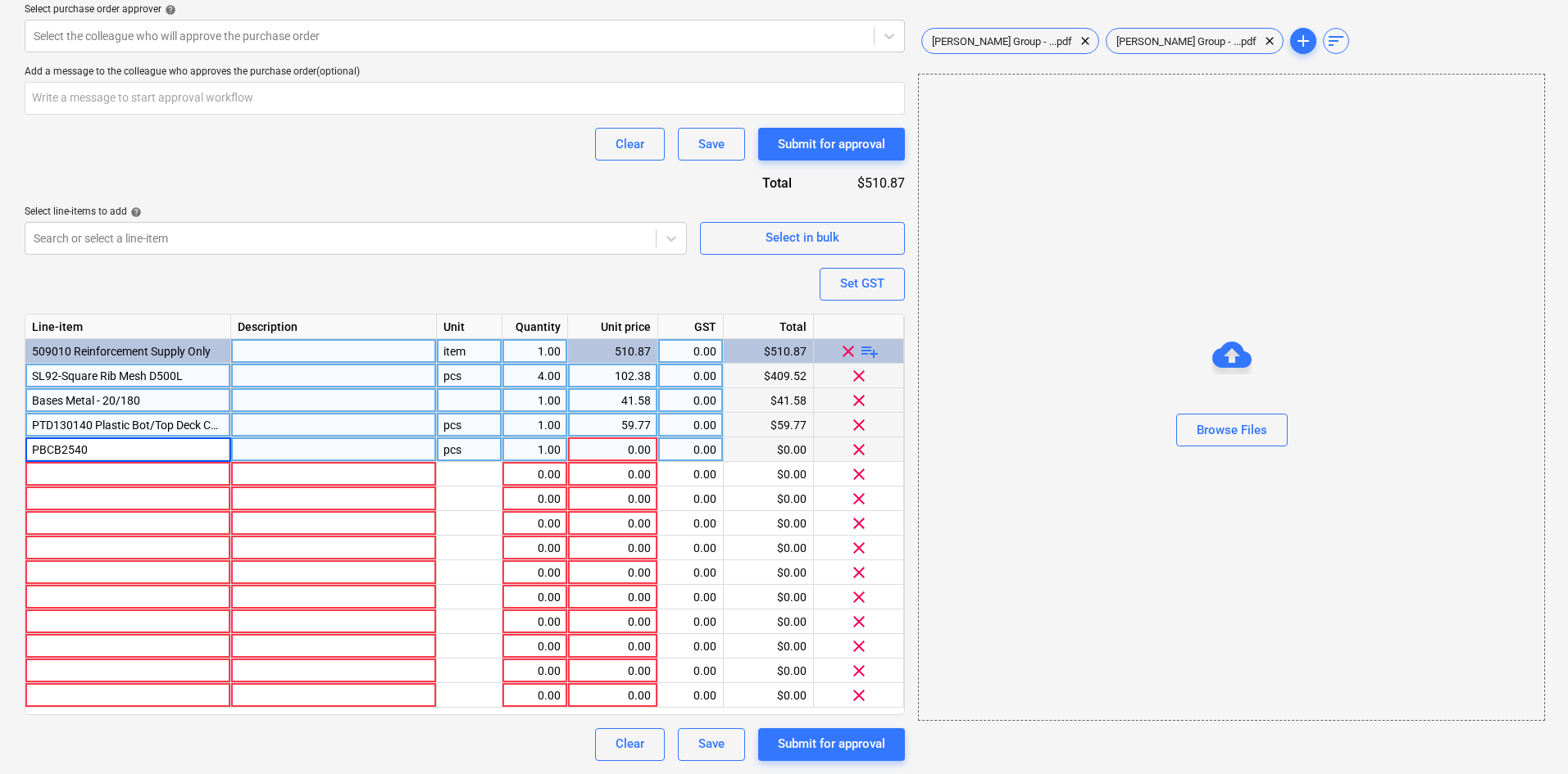
type input "PBCB2540 Plastic Bar Chairs & Bases"
type textarea "x"
click at [630, 450] on div "0.00" at bounding box center [612, 450] width 76 height 24
type input "13.94"
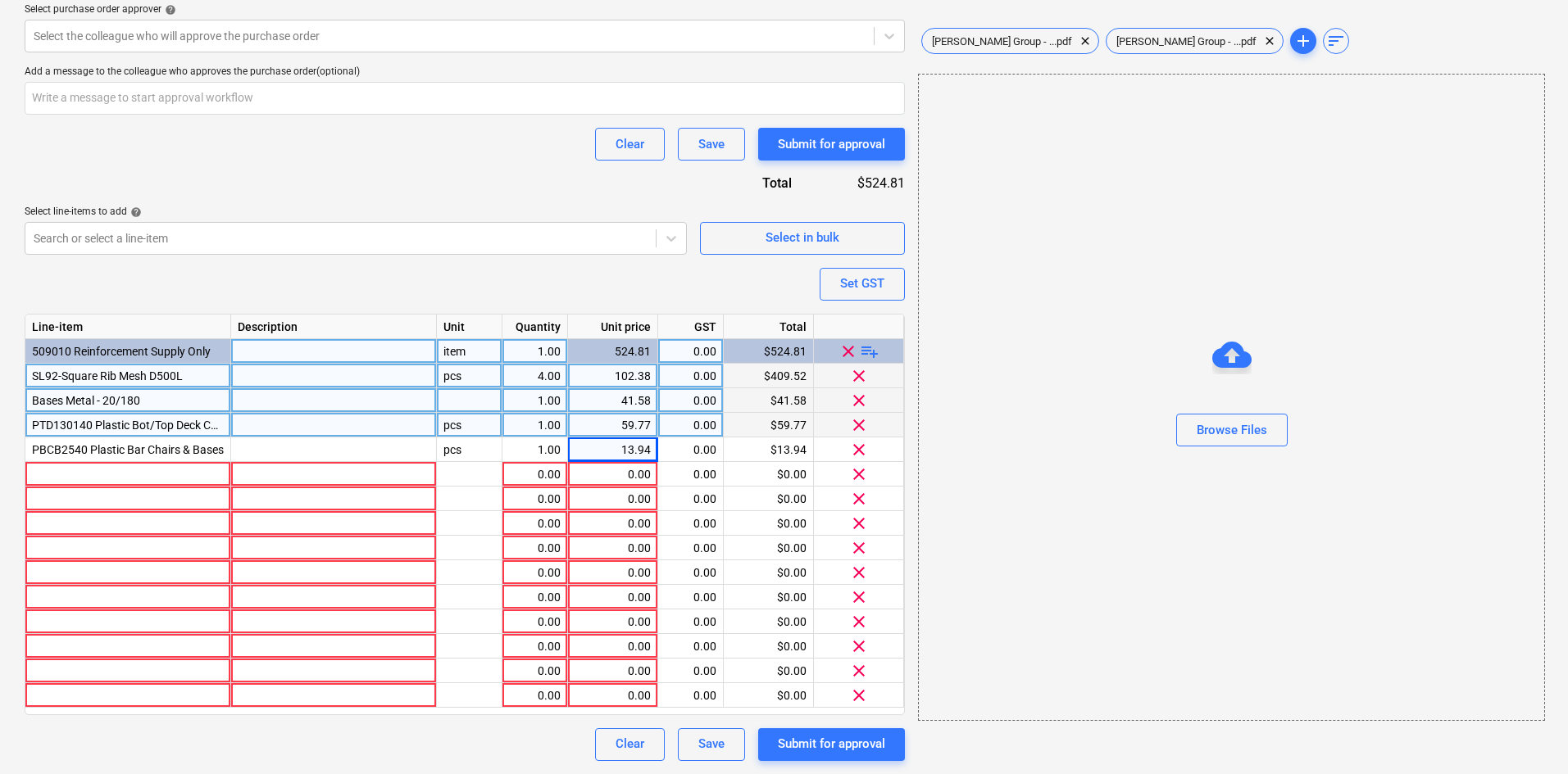
click at [1079, 488] on div "Browse Files" at bounding box center [1231, 397] width 627 height 647
click at [94, 478] on div at bounding box center [128, 474] width 206 height 24
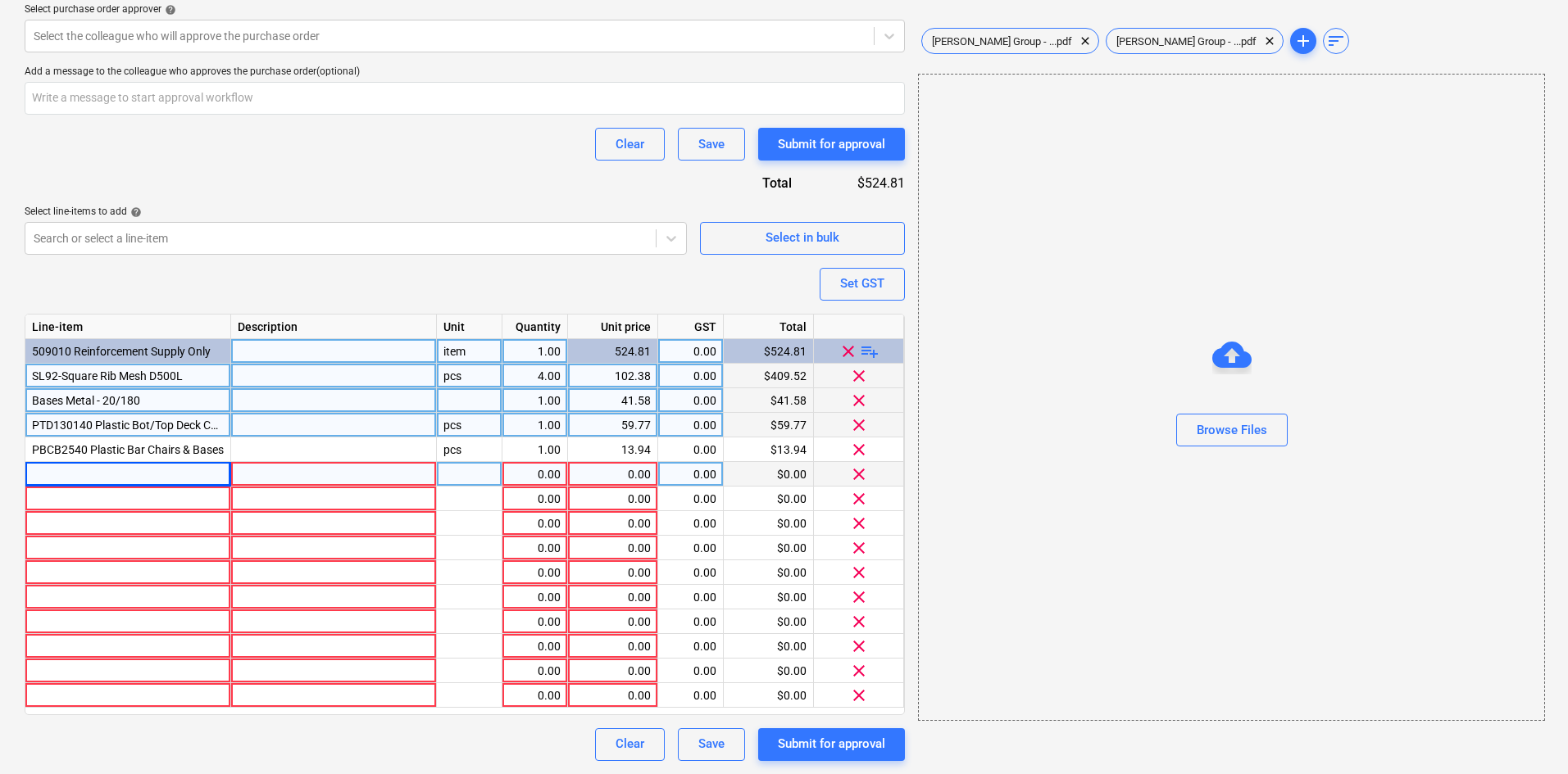
click at [73, 471] on div at bounding box center [128, 474] width 206 height 24
type textarea "x"
type input "TG"
click at [109, 465] on div "TG" at bounding box center [128, 474] width 206 height 24
type textarea "x"
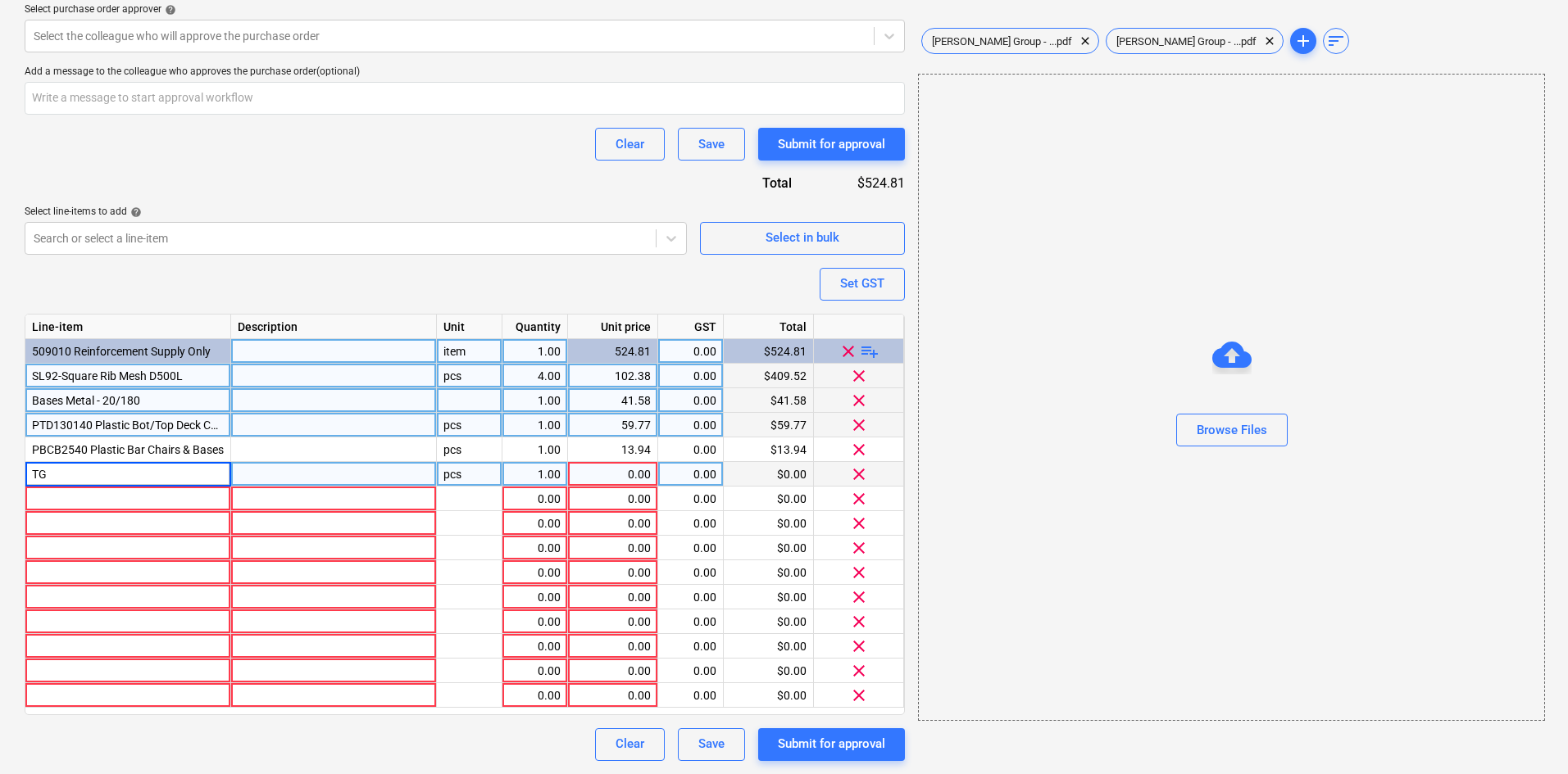
click at [90, 472] on input "TG" at bounding box center [128, 473] width 205 height 24
type input "TG Grey Tape 30*48mm"
type textarea "x"
click at [533, 475] on div "1.00" at bounding box center [535, 474] width 52 height 24
type input "2"
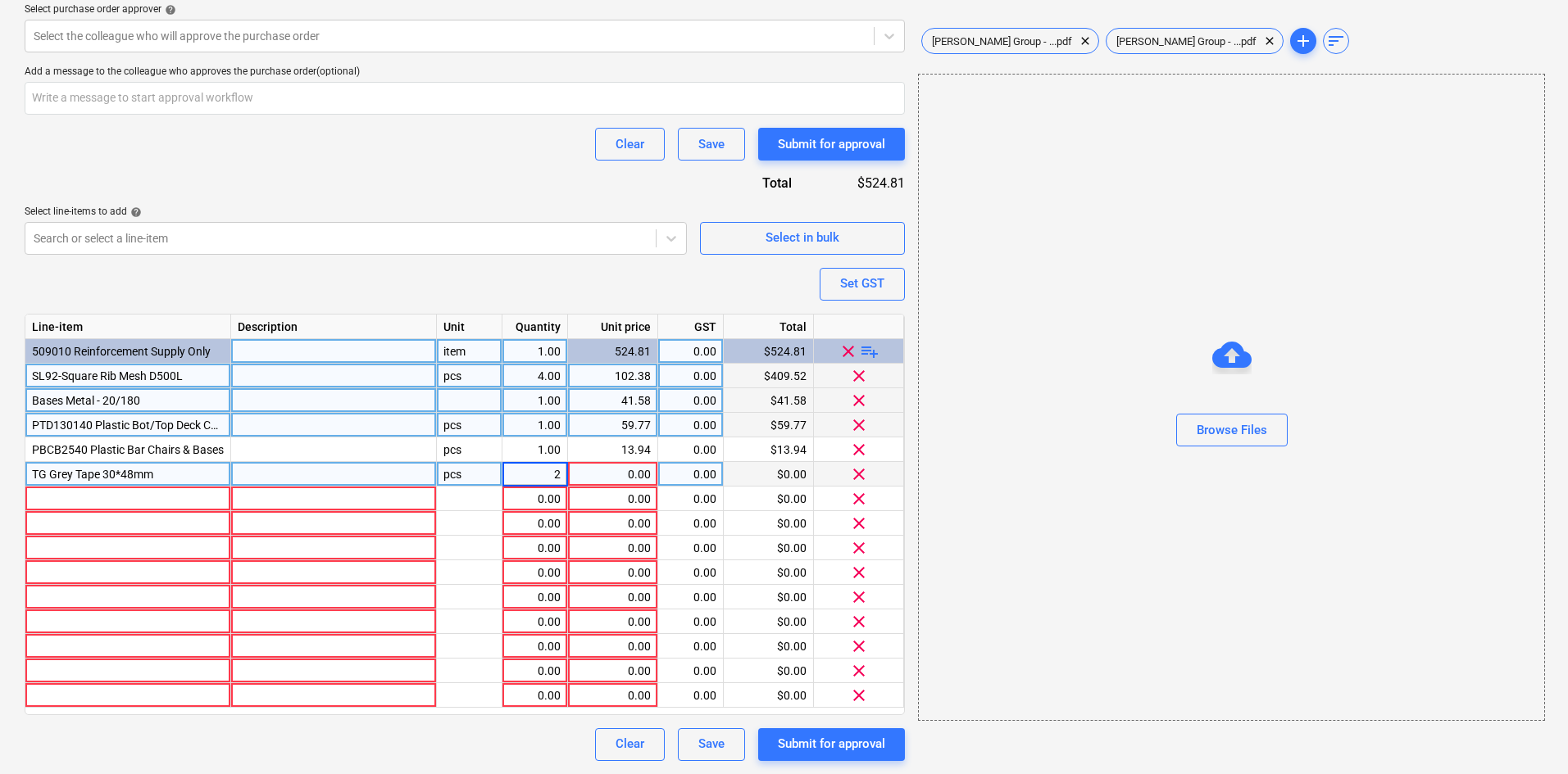
type textarea "x"
click at [627, 465] on div "0.00" at bounding box center [612, 474] width 76 height 24
click at [636, 472] on input "4.81" at bounding box center [612, 473] width 89 height 24
click at [637, 471] on input "4.81" at bounding box center [612, 473] width 89 height 24
click at [638, 471] on input "4.81" at bounding box center [612, 473] width 89 height 24
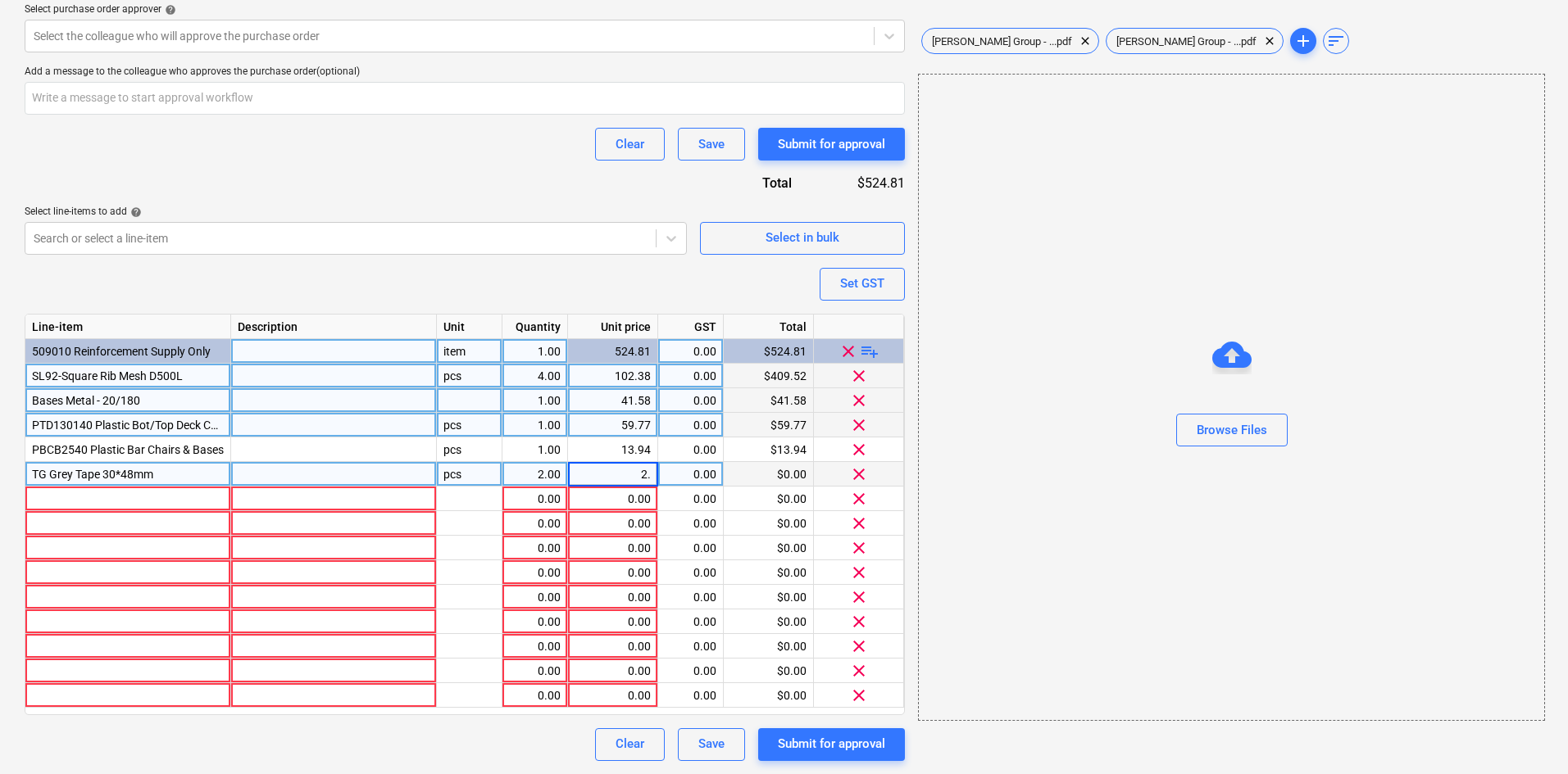
type input "2.8"
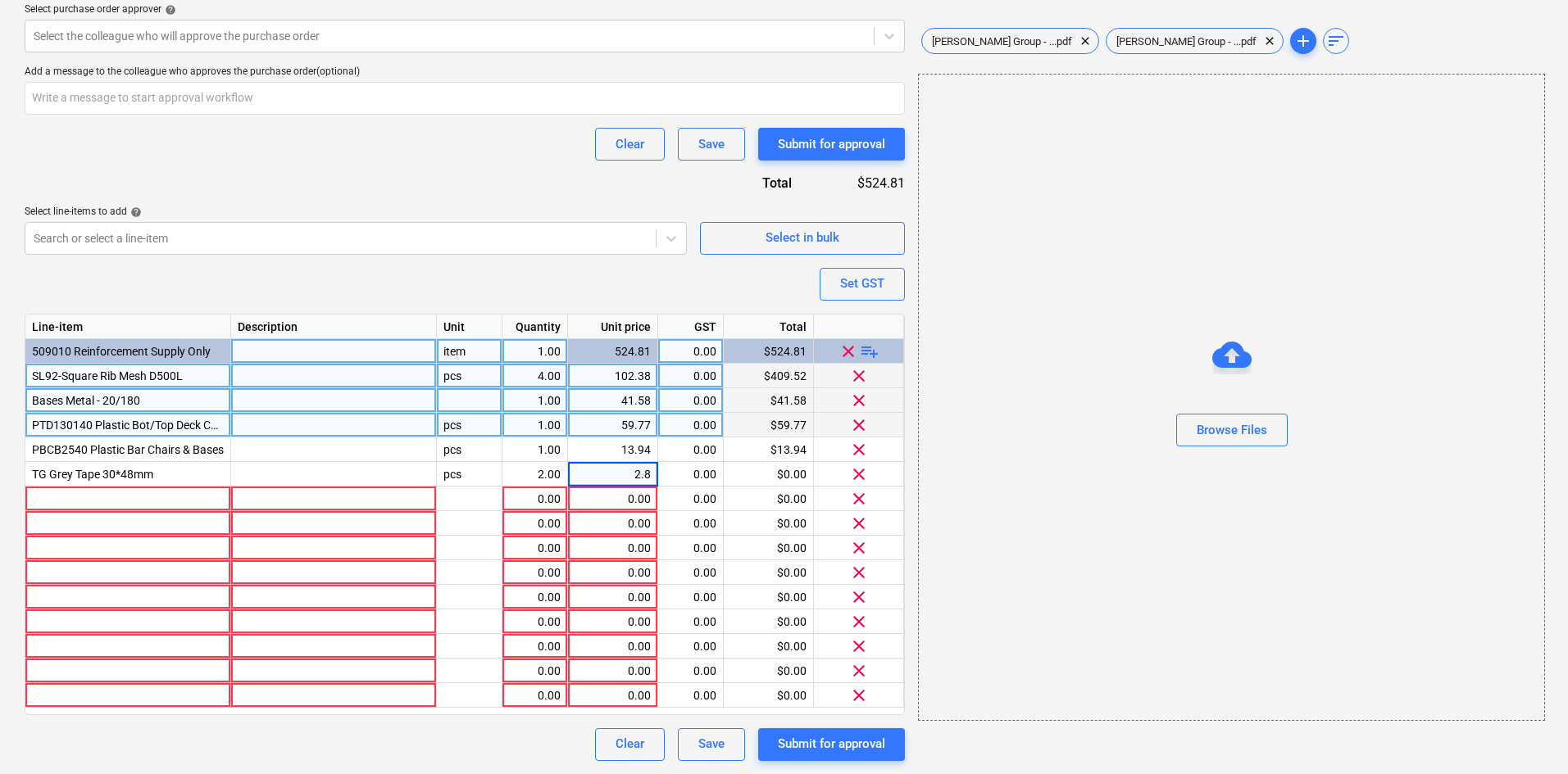
click at [549, 275] on div "Purchase order name help Purchase order Purchase order reference number help 00…" at bounding box center [465, 164] width 880 height 1196
click at [150, 498] on div at bounding box center [128, 499] width 206 height 24
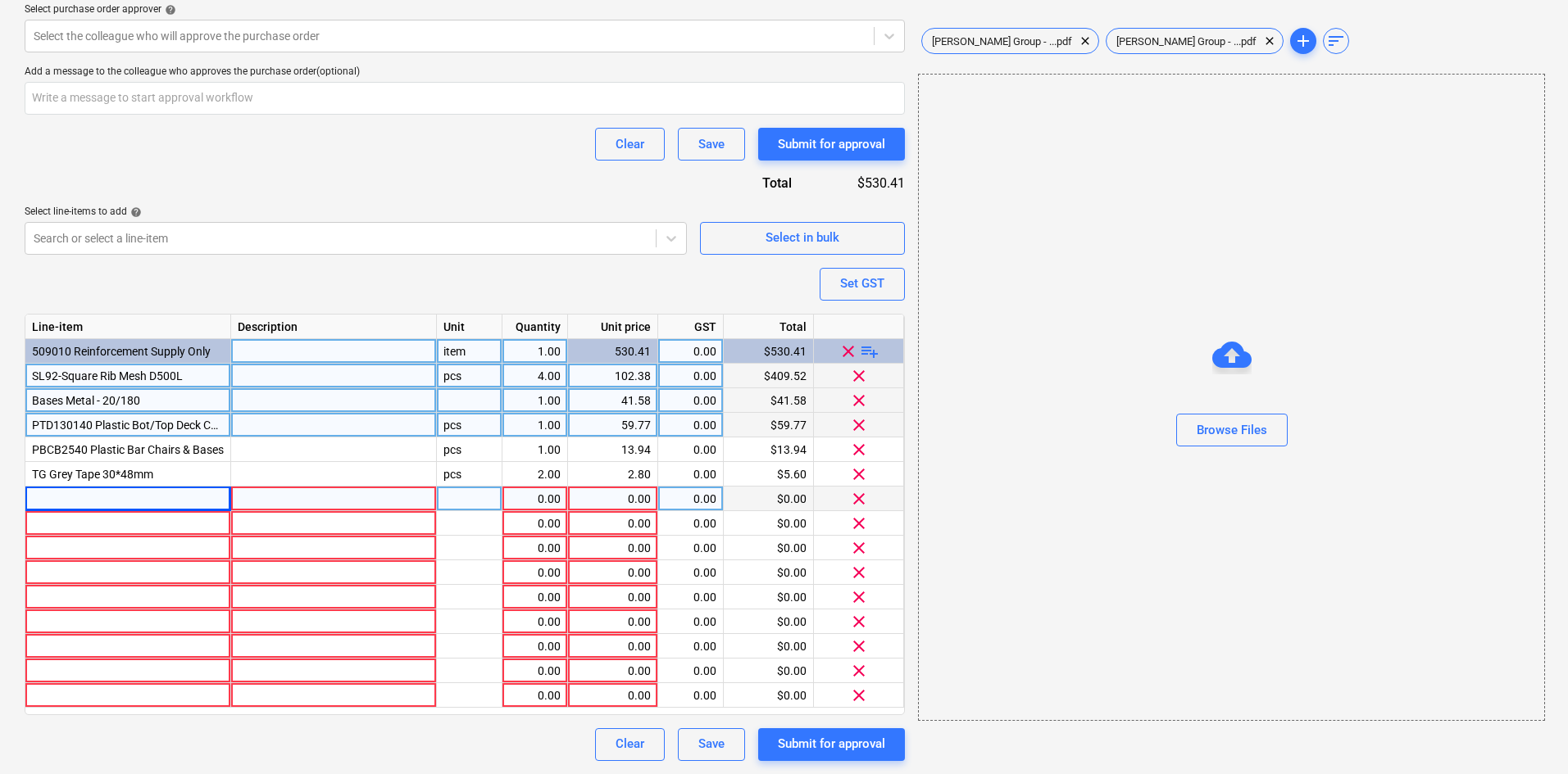
click at [81, 499] on div at bounding box center [128, 499] width 206 height 24
click at [119, 498] on div "PFB4X20" at bounding box center [128, 499] width 206 height 24
click at [100, 498] on input "PFB4X20" at bounding box center [128, 498] width 205 height 24
click at [623, 497] on div "0.00" at bounding box center [612, 499] width 76 height 24
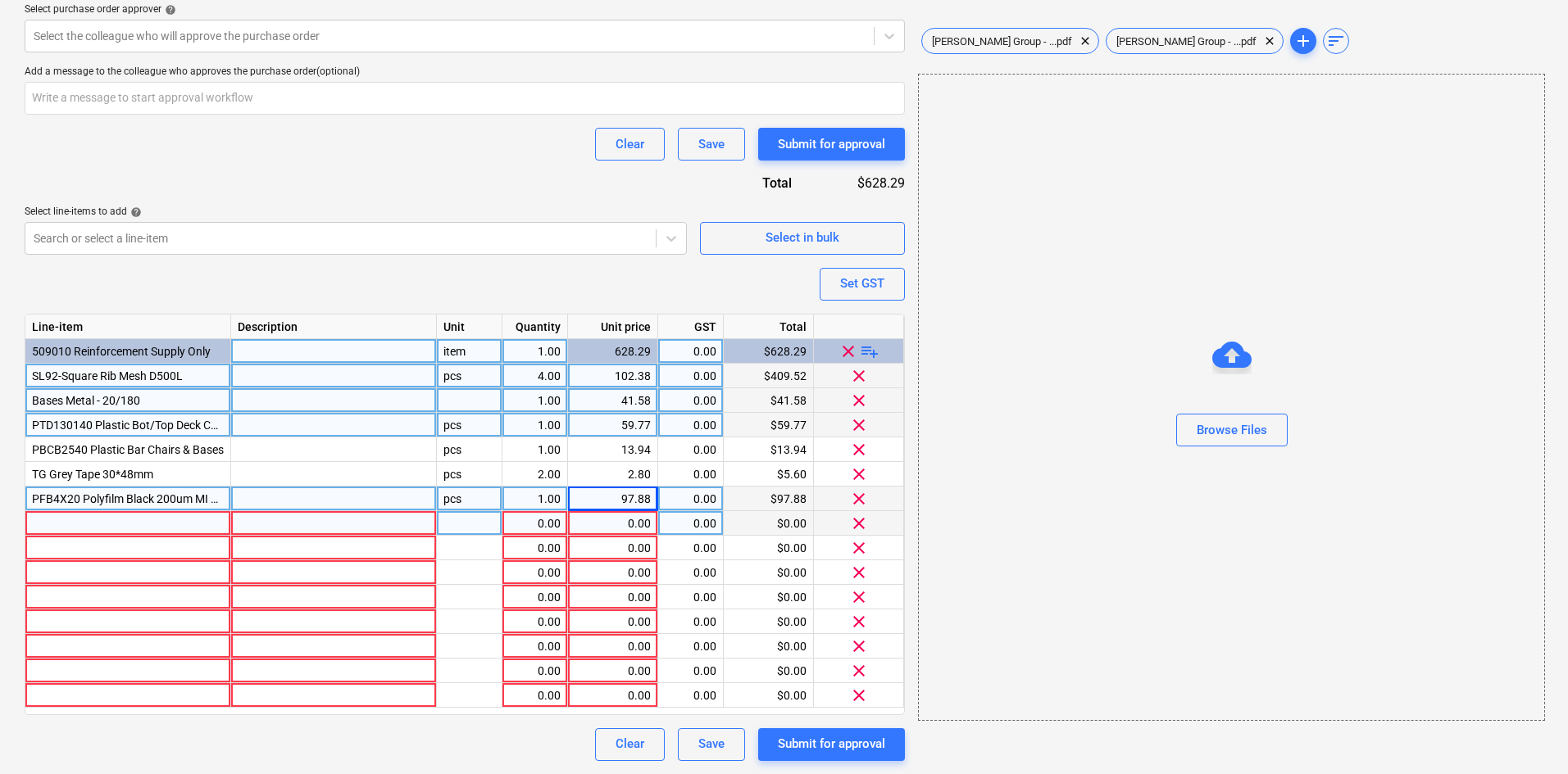
click at [100, 511] on div at bounding box center [128, 523] width 206 height 24
click at [141, 525] on div at bounding box center [128, 523] width 206 height 24
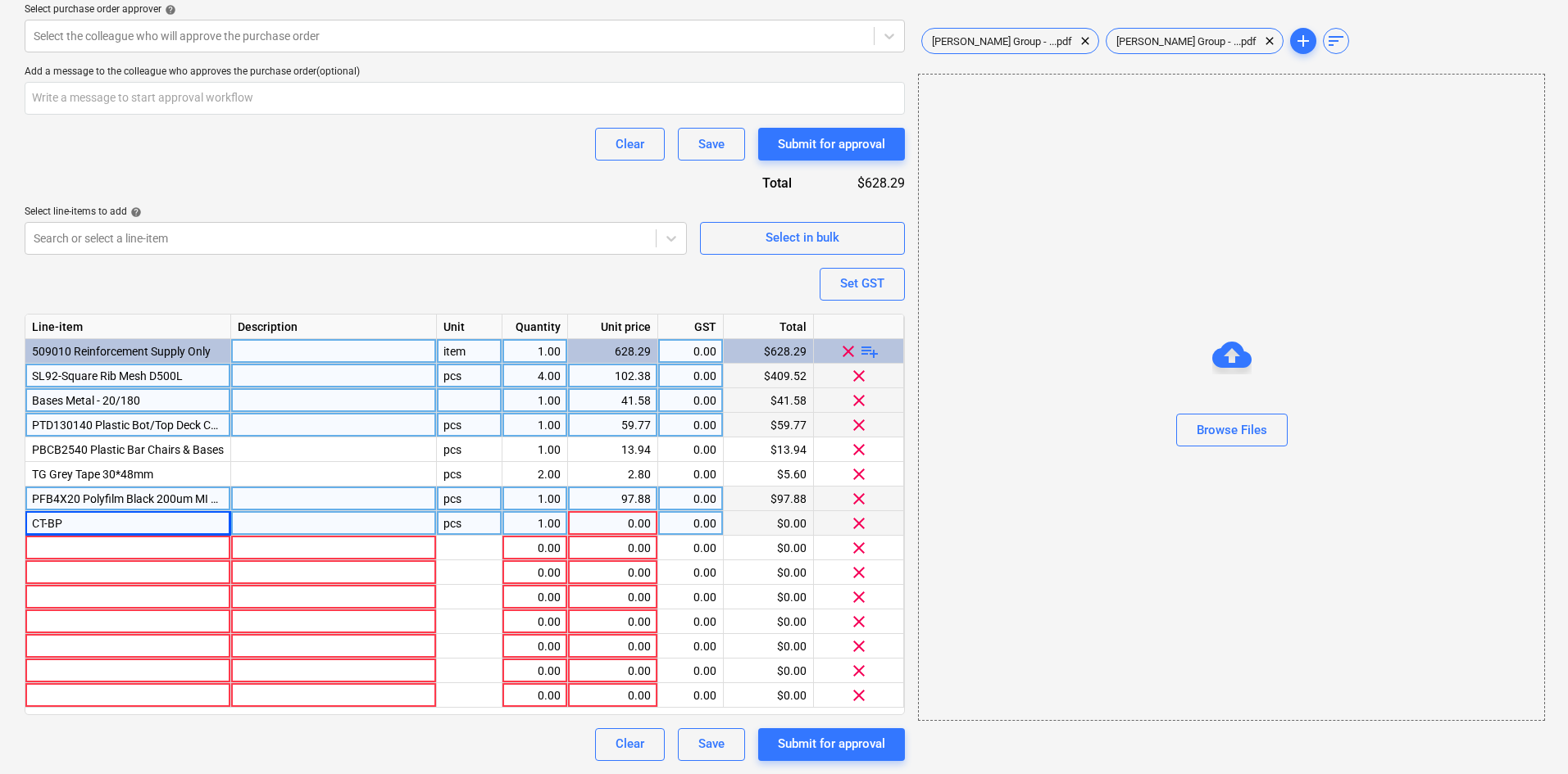
click at [68, 535] on div "Line-item Description Unit Quantity Unit price GST Total 509010 Reinforcement S…" at bounding box center [465, 514] width 880 height 401
click at [89, 525] on div "CT-BP" at bounding box center [128, 523] width 206 height 24
click at [89, 519] on input "CT-BP" at bounding box center [128, 522] width 205 height 24
click at [79, 522] on input "CT-BP" at bounding box center [128, 522] width 205 height 24
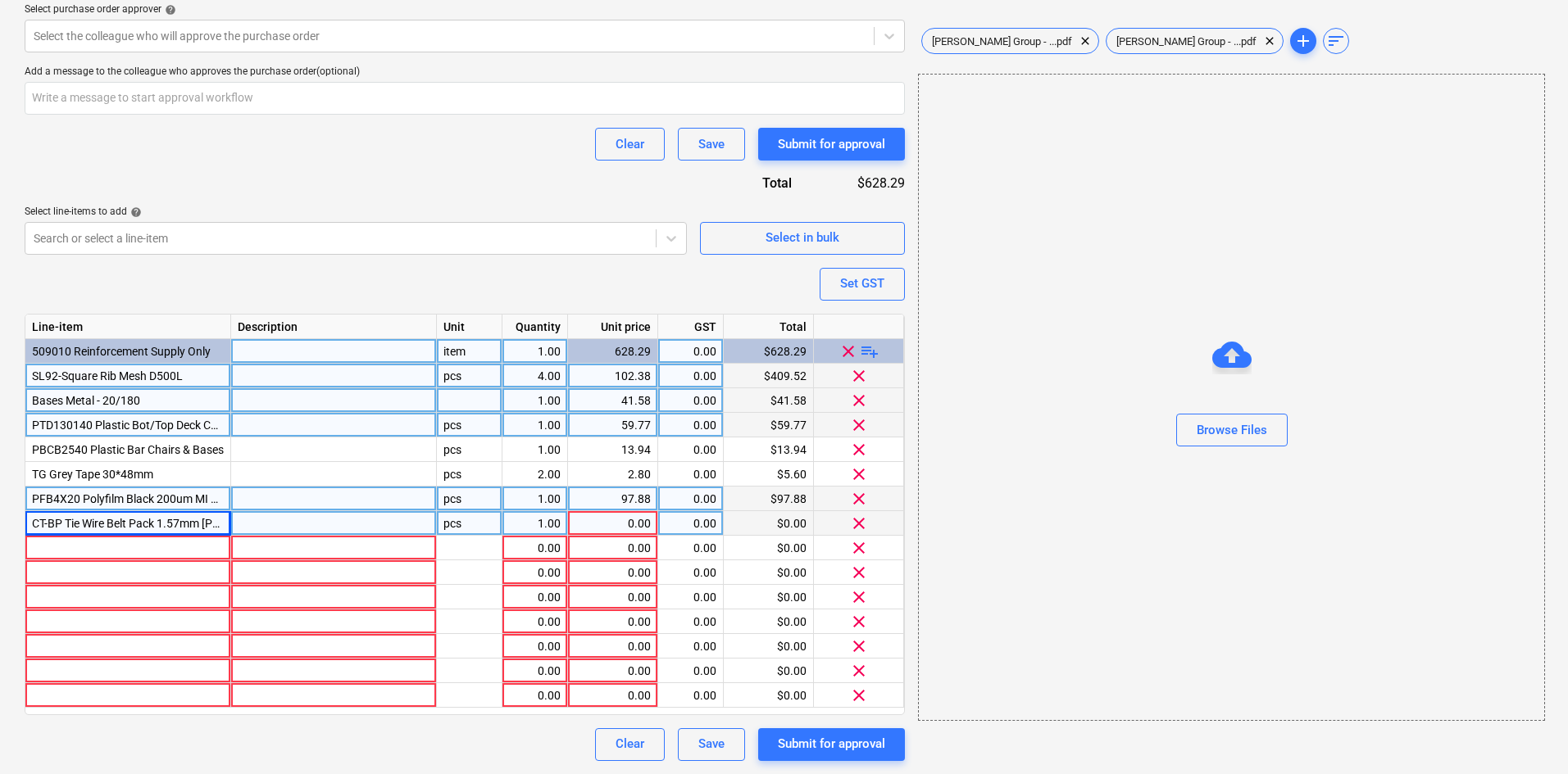
click at [521, 521] on div "1.00" at bounding box center [535, 523] width 52 height 24
click at [629, 524] on div "0.00" at bounding box center [612, 523] width 76 height 24
click at [485, 189] on div "Purchase order name help Purchase order Purchase order reference number help 00…" at bounding box center [465, 164] width 880 height 1196
click at [140, 548] on div at bounding box center [128, 548] width 206 height 24
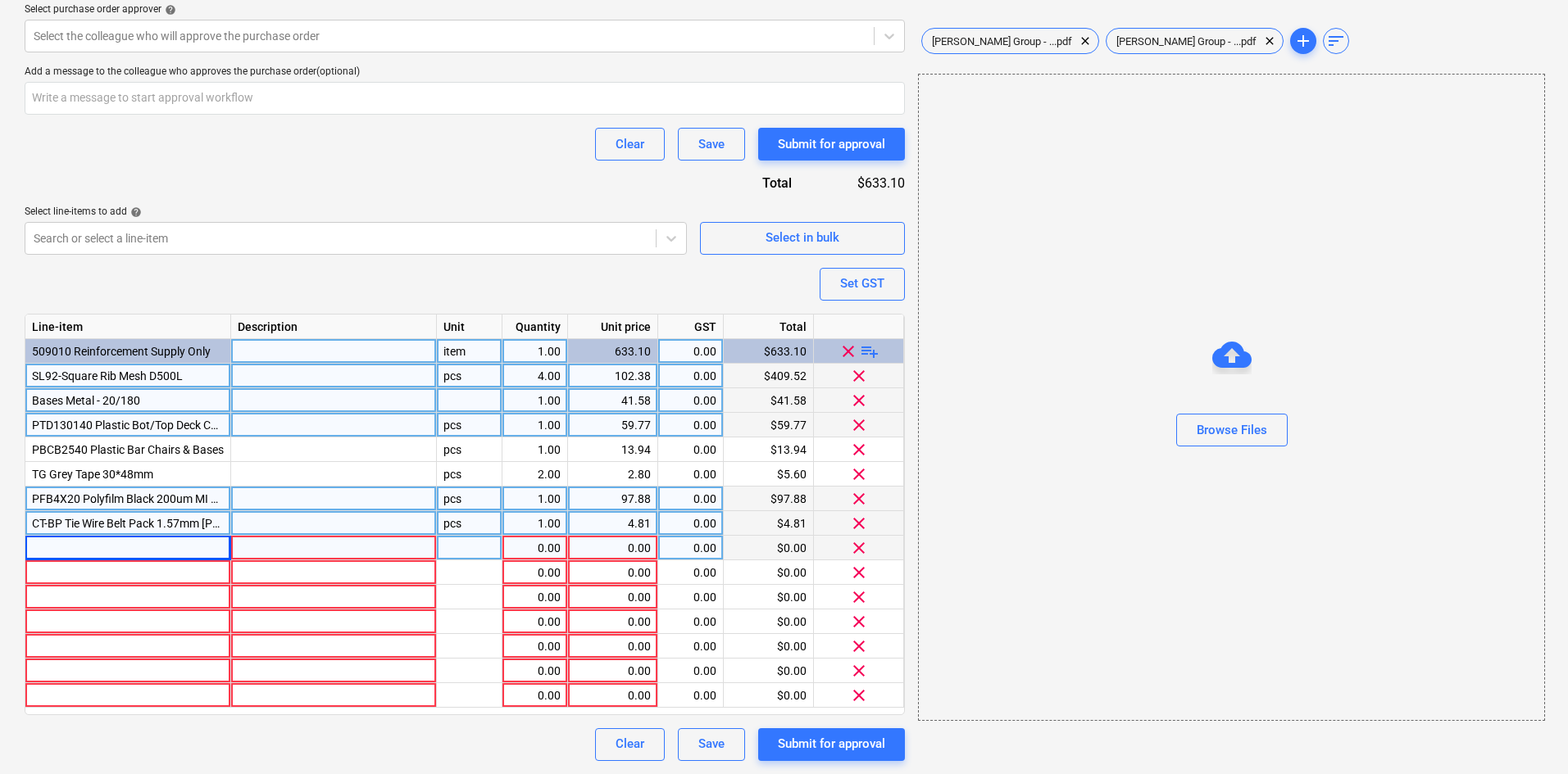
click at [91, 544] on div at bounding box center [128, 548] width 206 height 24
click at [92, 547] on div "2DCB" at bounding box center [128, 548] width 206 height 24
click at [71, 538] on input "2DCB" at bounding box center [128, 547] width 205 height 24
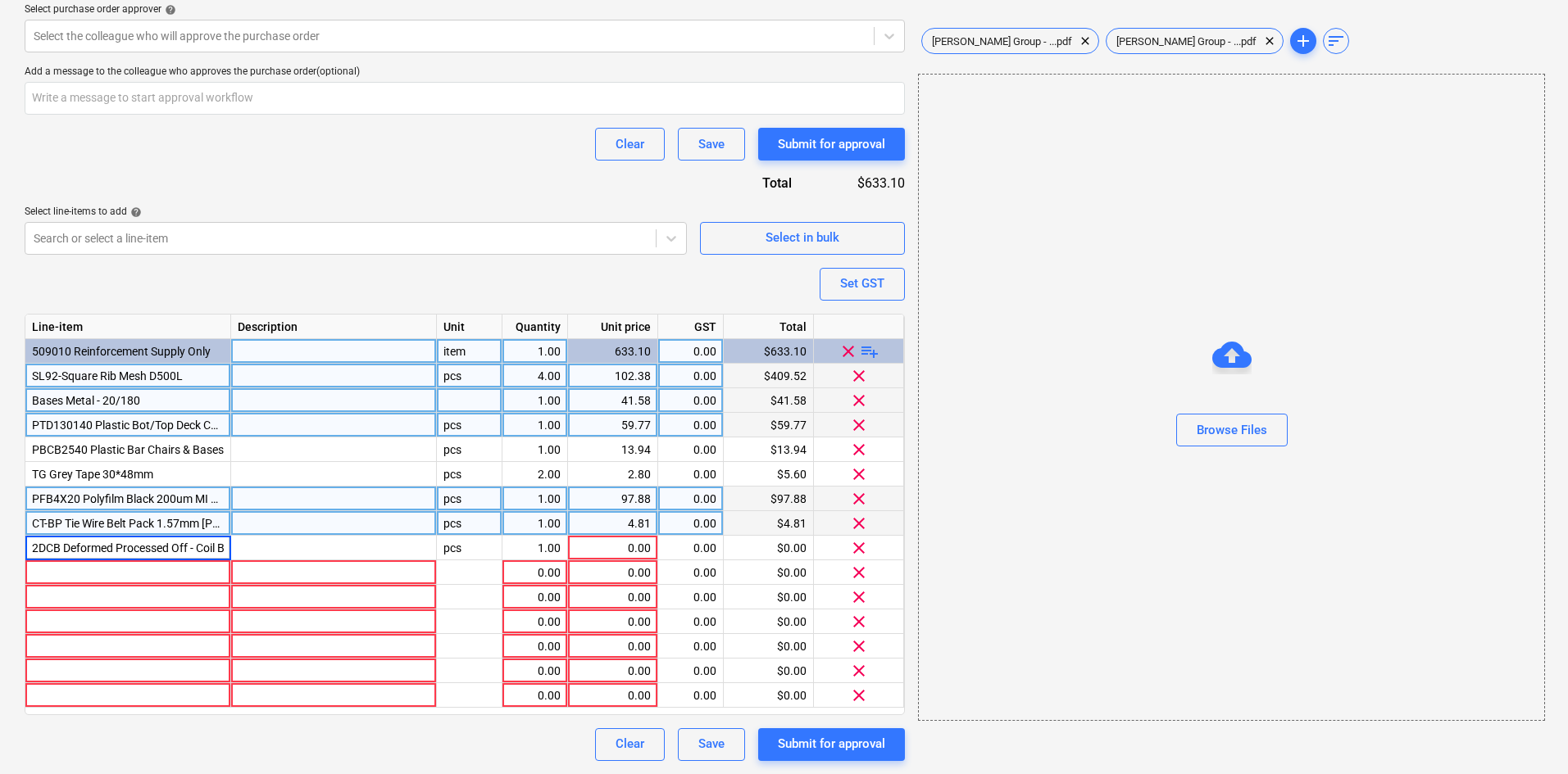
scroll to position [0, 14]
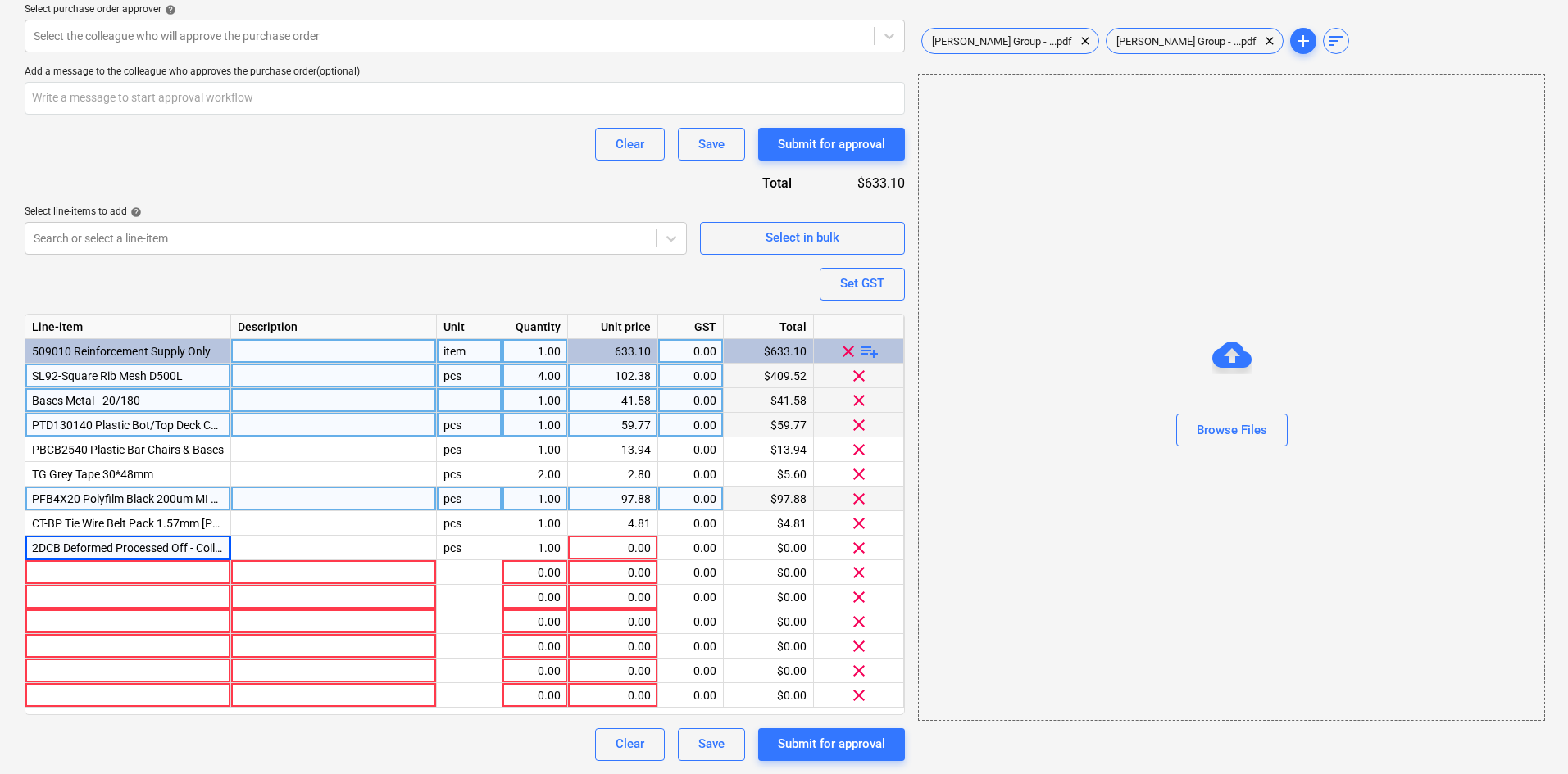
click at [305, 289] on div "Purchase order name help Purchase order Purchase order reference number help 00…" at bounding box center [465, 164] width 880 height 1196
click at [472, 354] on div "item" at bounding box center [469, 352] width 66 height 24
click at [469, 384] on div "pcs" at bounding box center [469, 376] width 66 height 24
click at [466, 399] on div at bounding box center [469, 401] width 66 height 24
click at [466, 419] on div "pcs" at bounding box center [469, 425] width 66 height 24
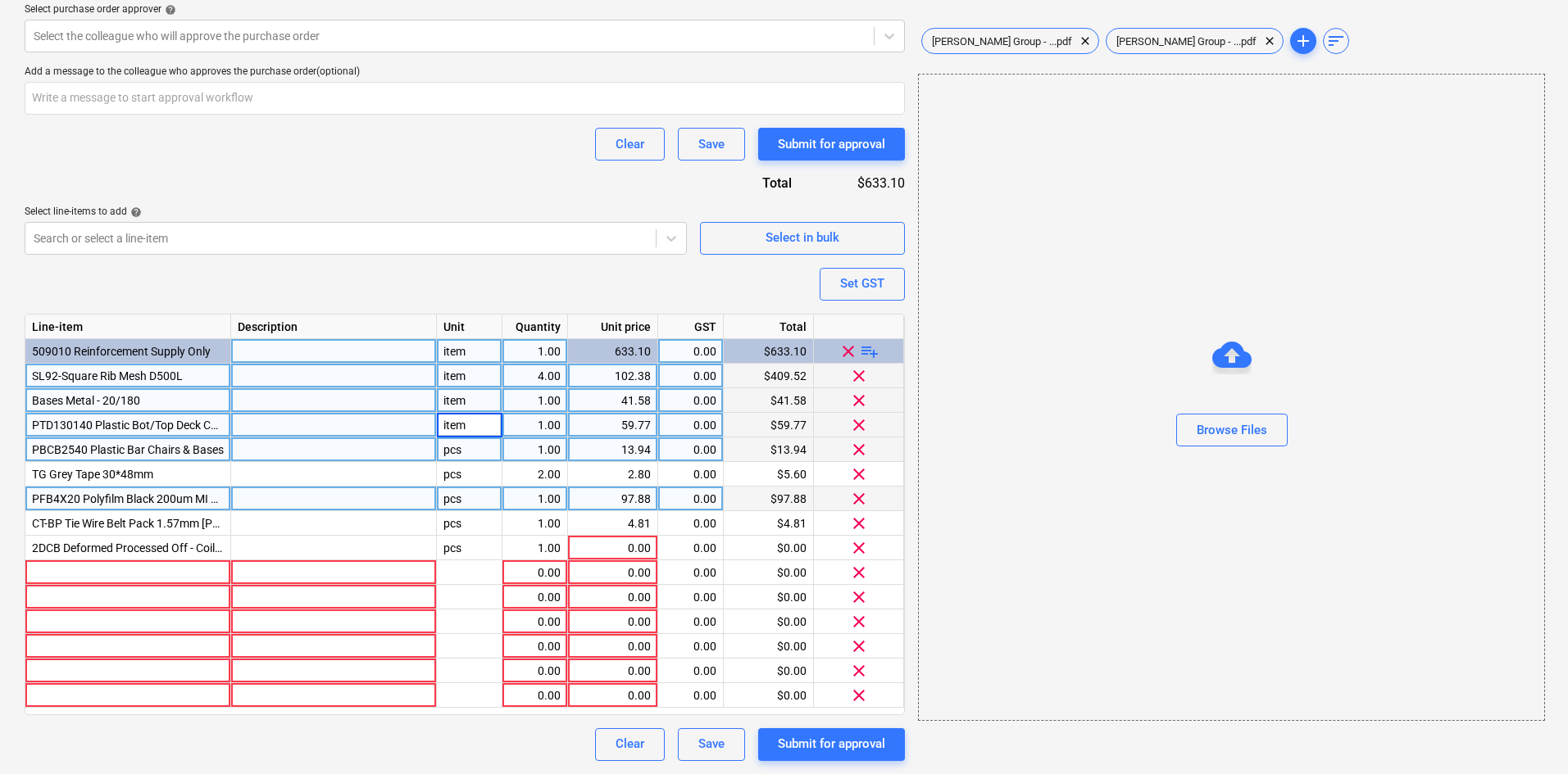
click at [464, 443] on div "pcs" at bounding box center [469, 450] width 66 height 24
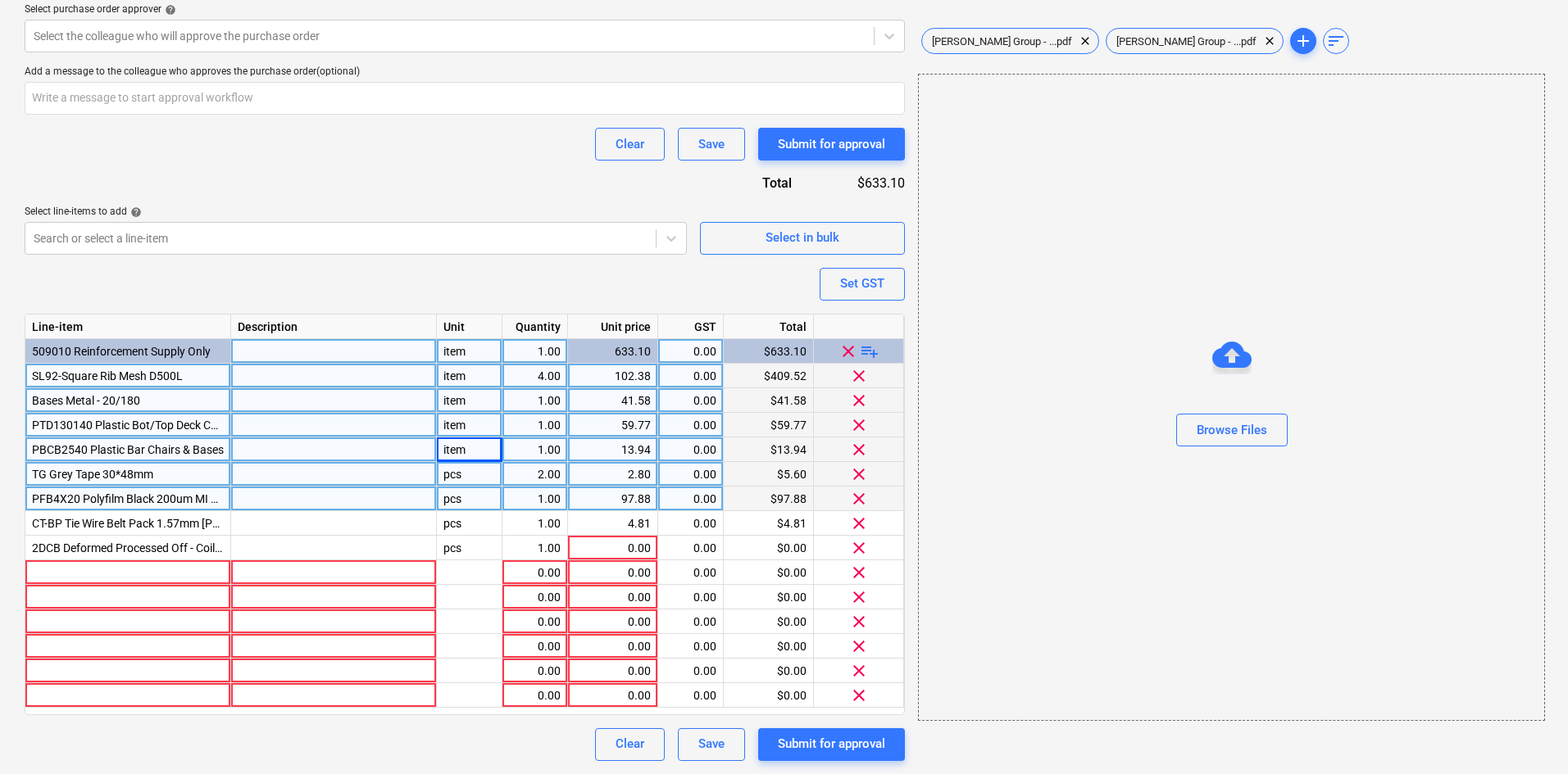
click at [463, 472] on div "pcs" at bounding box center [469, 474] width 66 height 24
click at [466, 489] on div "pcs" at bounding box center [469, 499] width 66 height 24
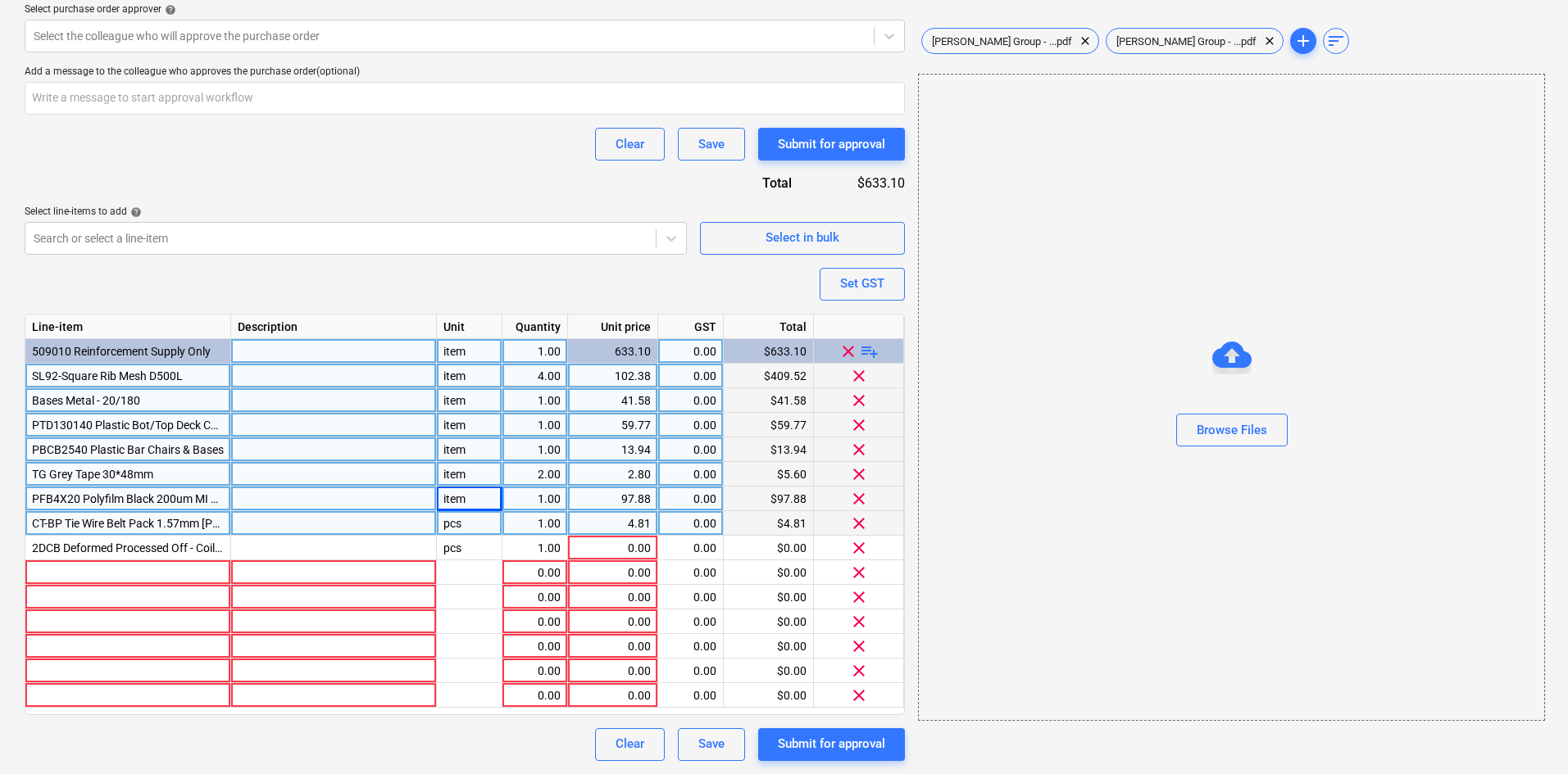
click at [462, 522] on div "pcs" at bounding box center [469, 523] width 66 height 24
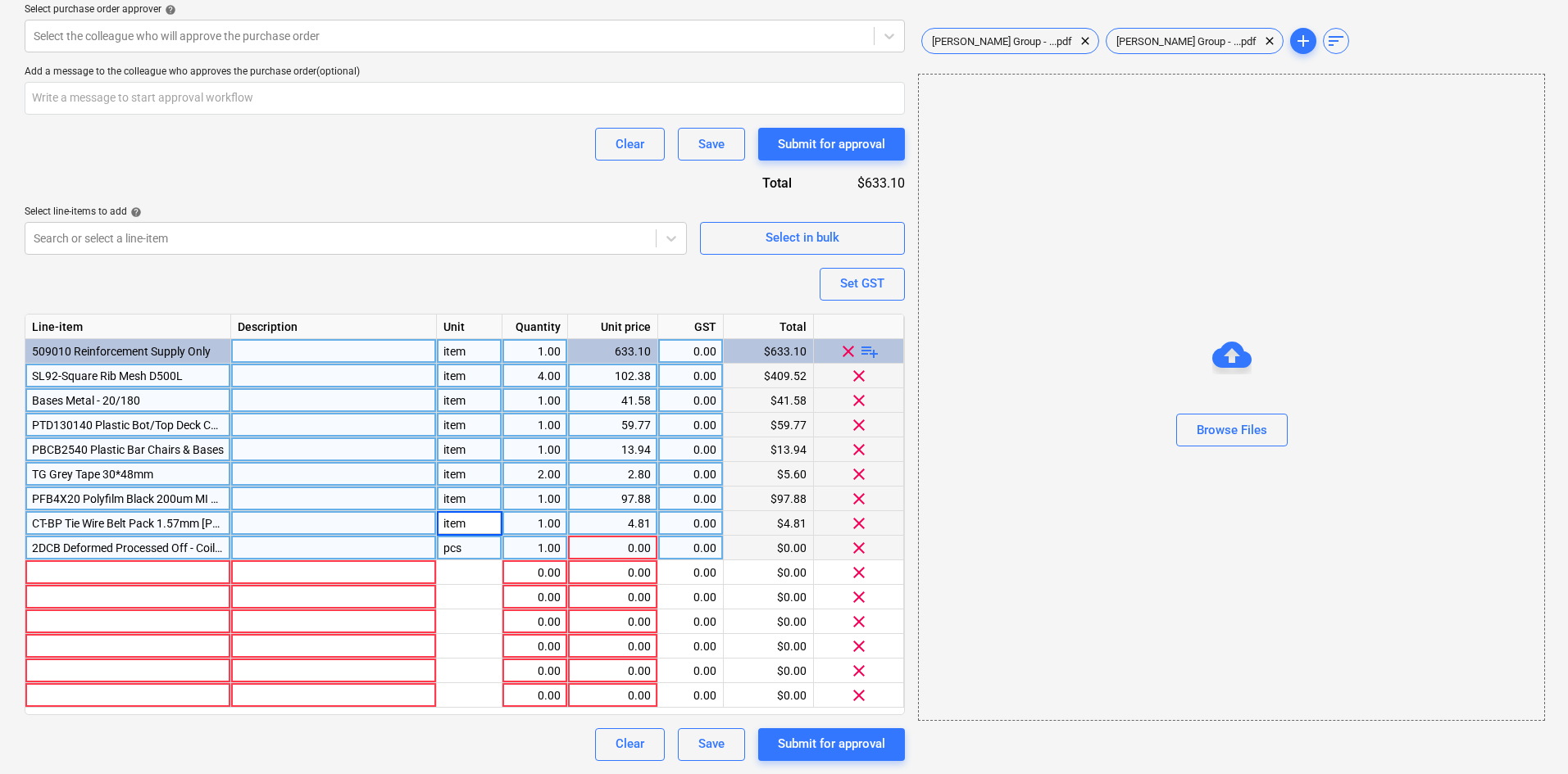
click at [456, 540] on div "pcs" at bounding box center [469, 548] width 66 height 24
click at [480, 288] on div "Purchase order name help Purchase order Purchase order reference number help 00…" at bounding box center [465, 164] width 880 height 1196
click at [554, 547] on div "1.00" at bounding box center [535, 548] width 52 height 24
click at [547, 542] on div "1.00" at bounding box center [535, 548] width 52 height 24
click at [647, 547] on div "0.00" at bounding box center [612, 548] width 76 height 24
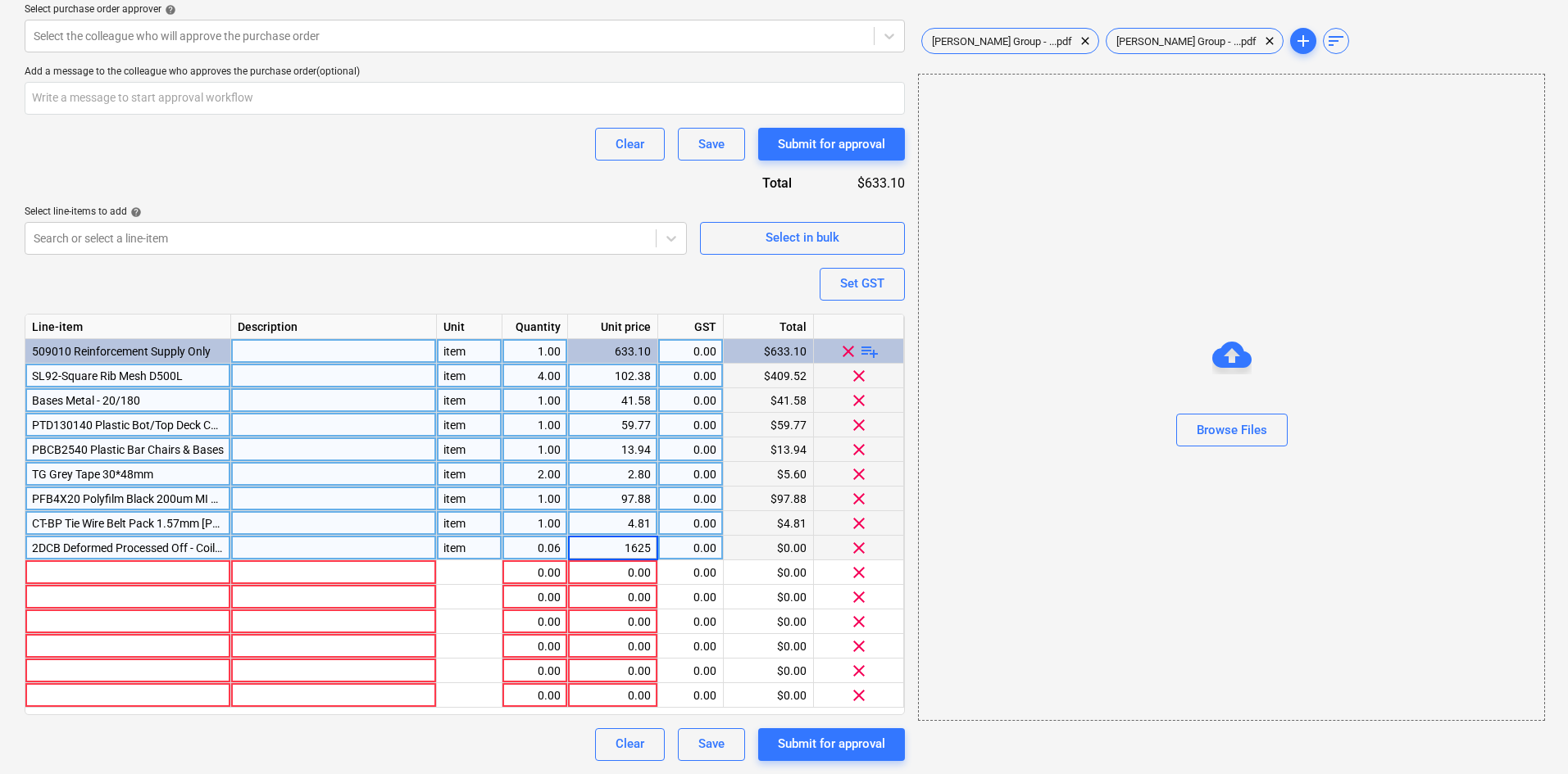
click at [472, 144] on div "Clear Save Submit for approval" at bounding box center [465, 143] width 880 height 32
click at [550, 545] on div "0.06" at bounding box center [535, 548] width 52 height 24
click at [449, 184] on div "Purchase order name help Purchase order Purchase order reference number help 00…" at bounding box center [465, 164] width 880 height 1196
click at [169, 549] on span "2DCB Deformed Processed Off - Coil Bar" at bounding box center [134, 547] width 203 height 13
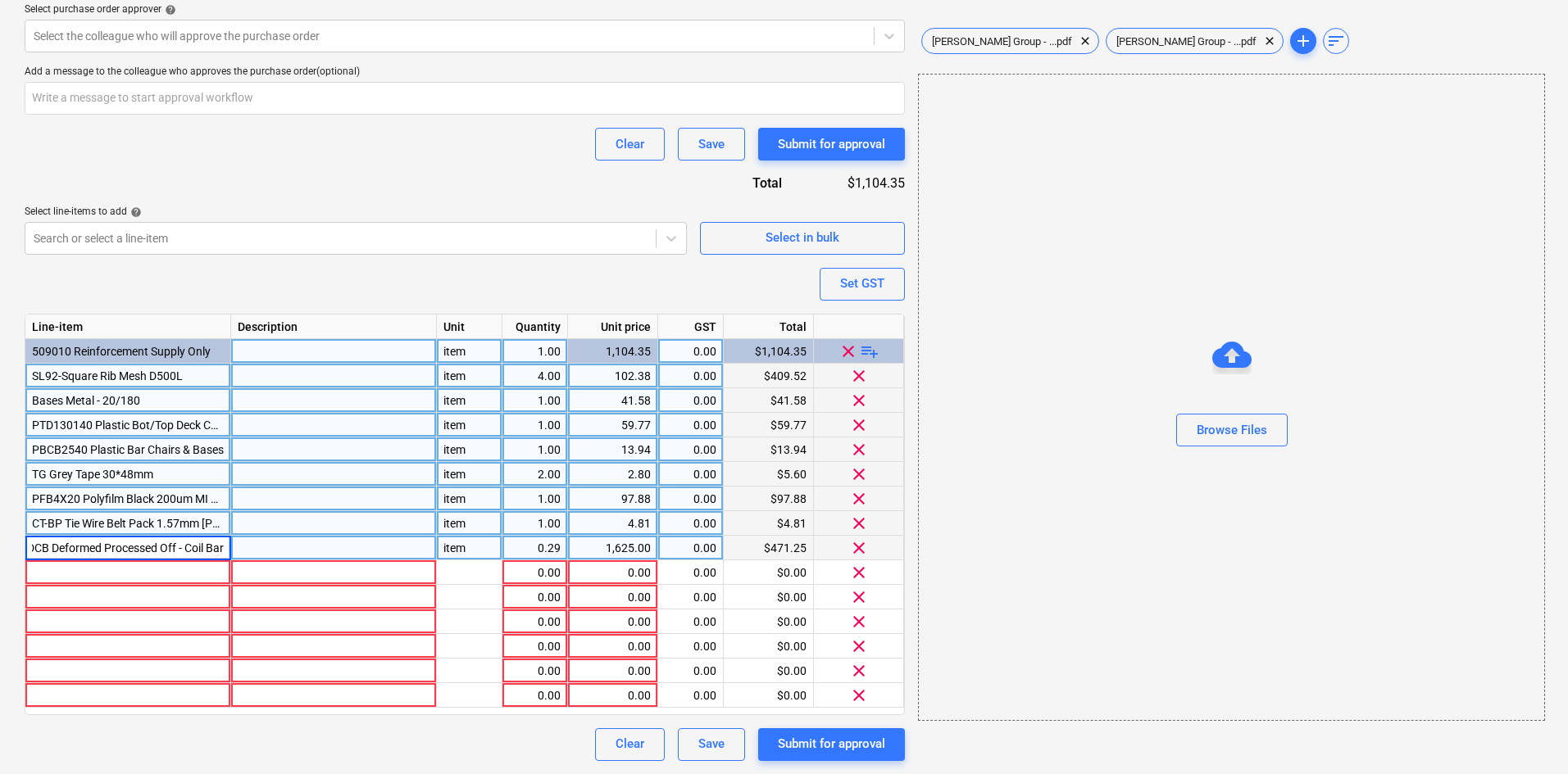
click at [189, 547] on input "2DCB Deformed Processed Off - Coil Bar" at bounding box center [128, 547] width 205 height 24
click at [300, 550] on div at bounding box center [333, 548] width 206 height 24
click at [264, 543] on input "60baars" at bounding box center [333, 547] width 205 height 24
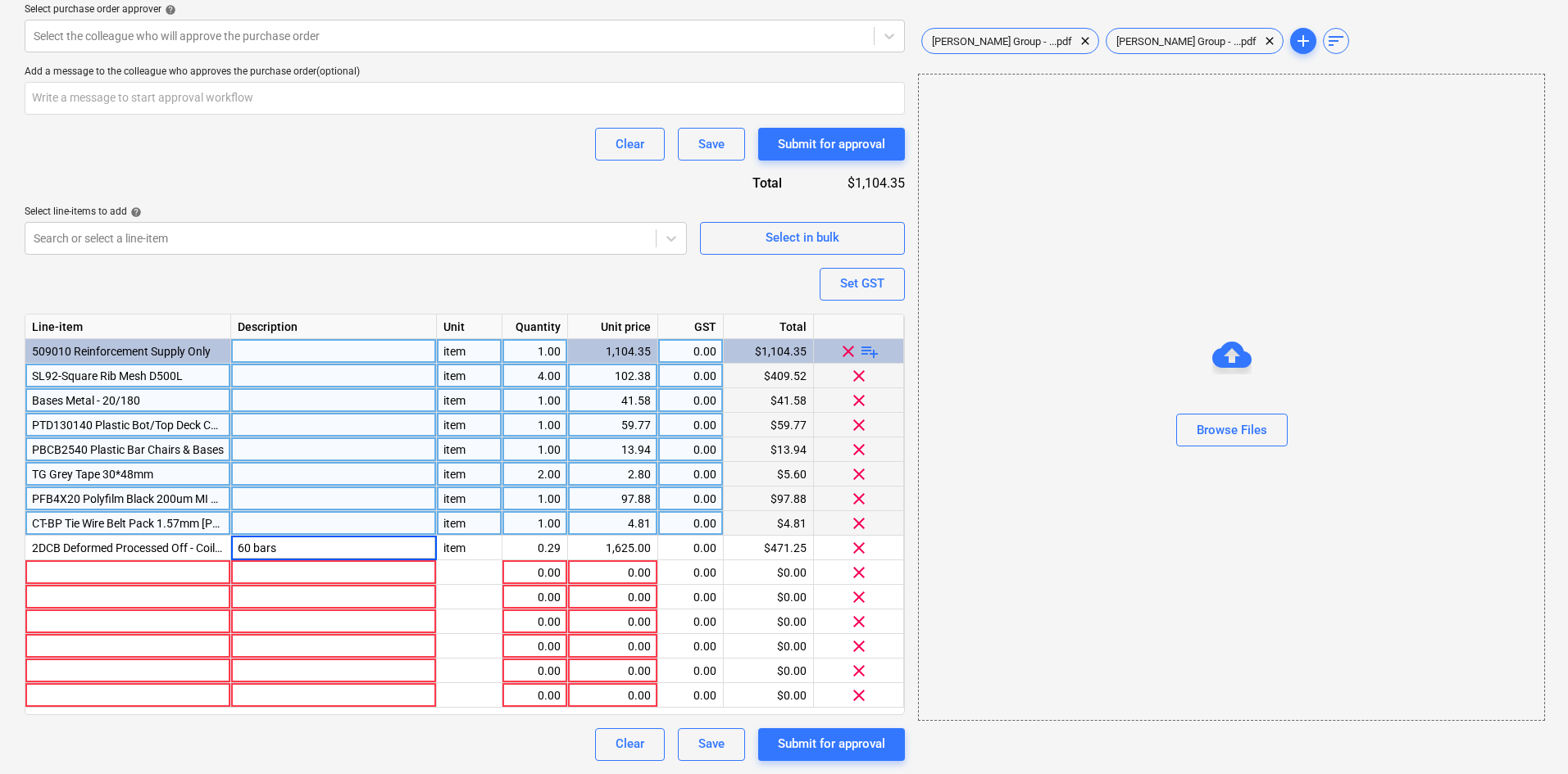
click at [346, 152] on div "Clear Save Submit for approval" at bounding box center [465, 143] width 880 height 32
click at [679, 52] on div "Select the colleague who will approve the purchase order" at bounding box center [465, 35] width 880 height 32
click at [149, 568] on div at bounding box center [128, 573] width 206 height 24
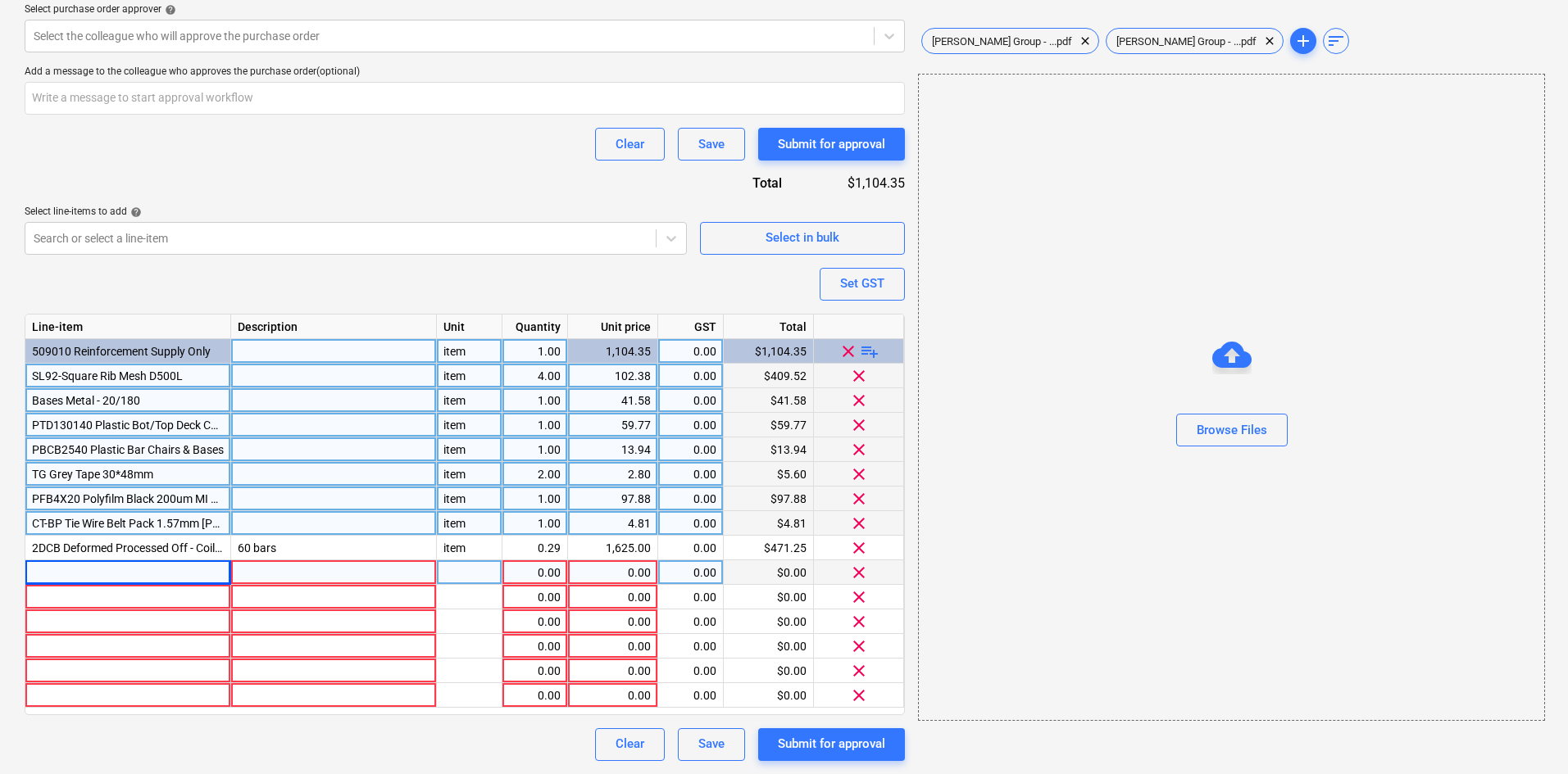
click at [110, 579] on div at bounding box center [128, 573] width 206 height 24
click at [101, 575] on div "2DCB" at bounding box center [128, 573] width 206 height 24
click at [97, 566] on input "2DCB" at bounding box center [128, 572] width 205 height 24
click at [550, 574] on div "1.00" at bounding box center [535, 573] width 52 height 24
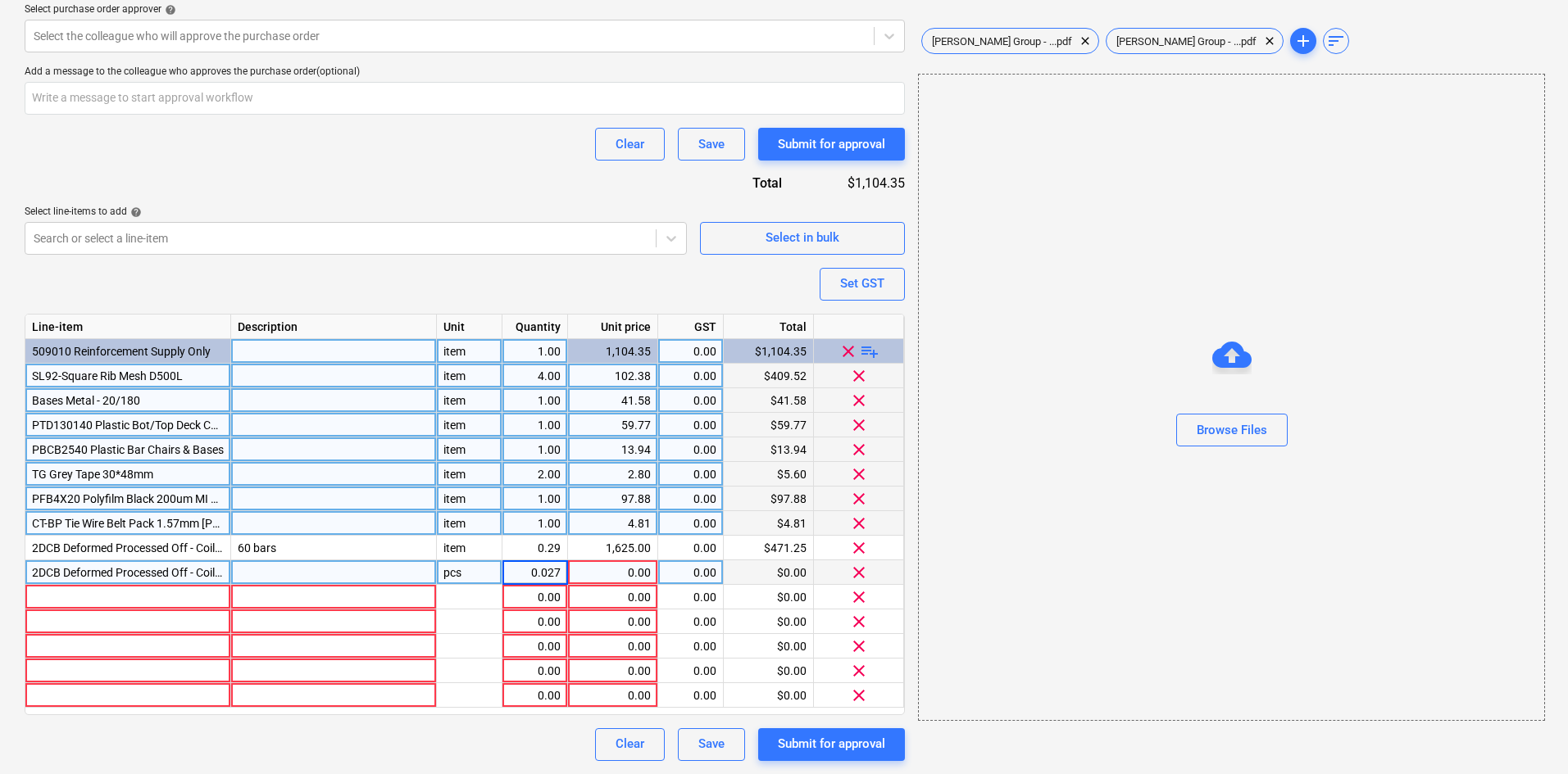
click at [596, 578] on div "0.00" at bounding box center [612, 573] width 76 height 24
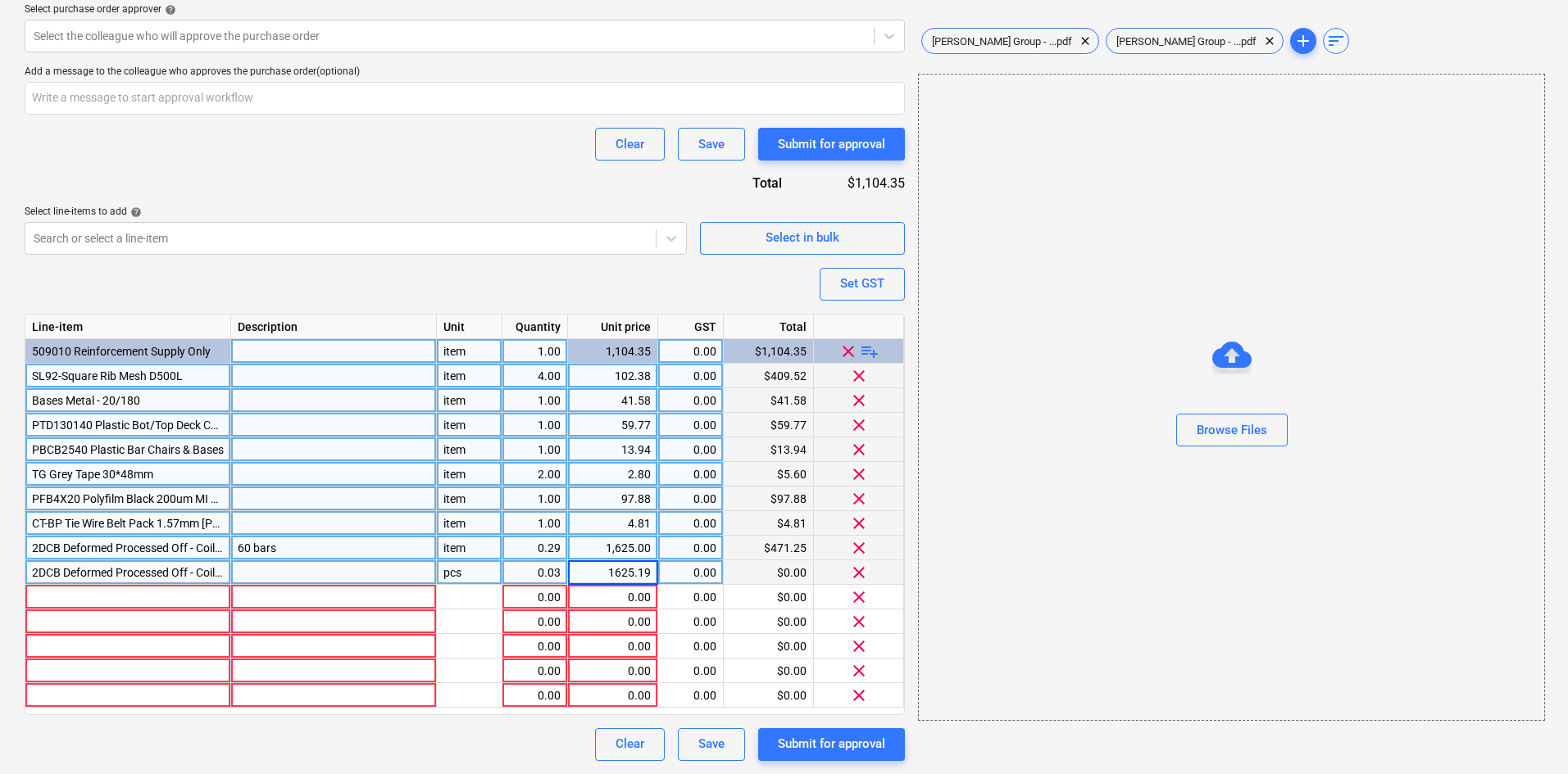
click at [645, 549] on div "1,625.00" at bounding box center [612, 548] width 76 height 24
click at [651, 544] on input "1625" at bounding box center [612, 547] width 89 height 24
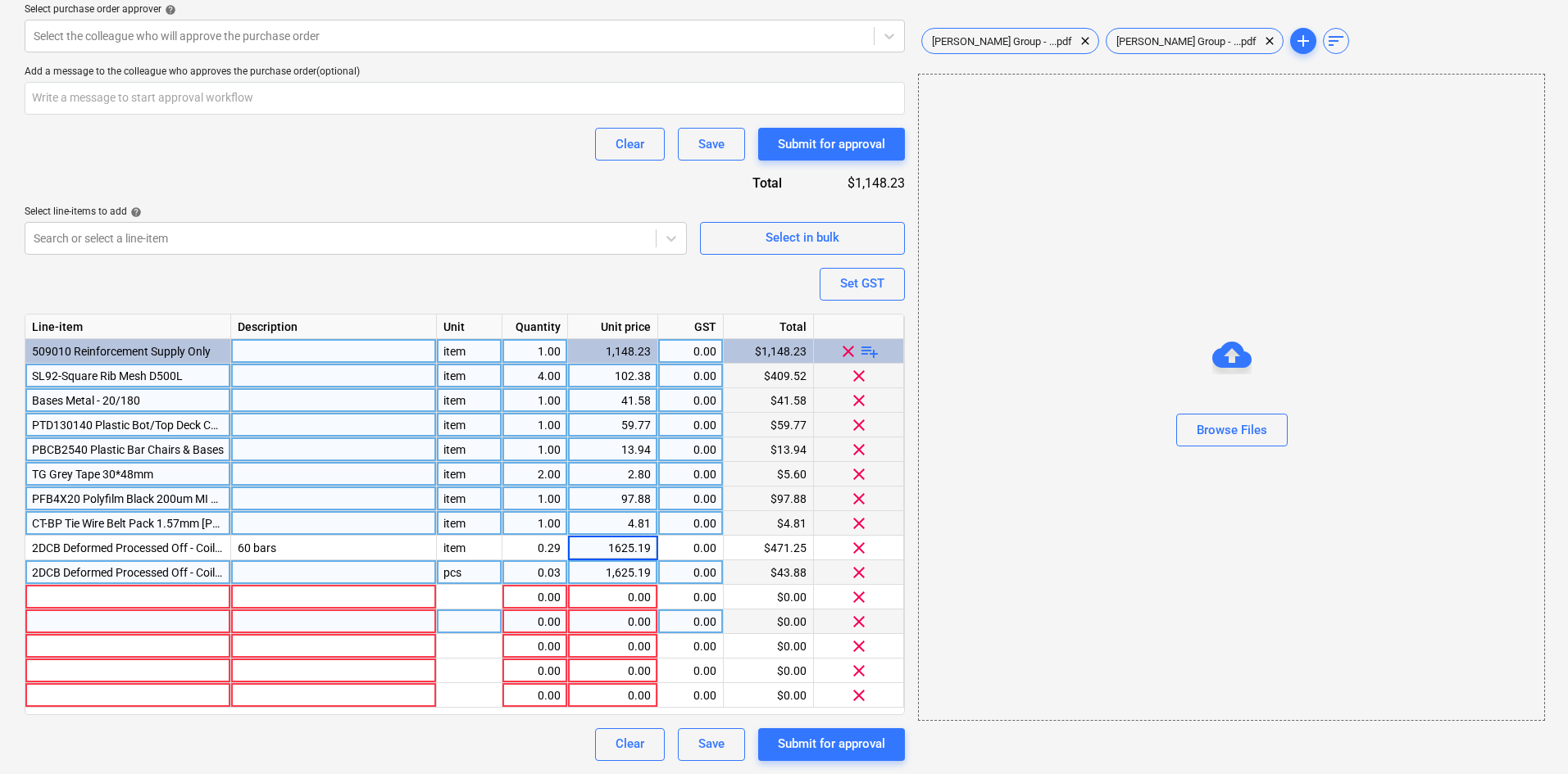
click at [627, 630] on div "0.00" at bounding box center [612, 622] width 76 height 24
click at [479, 575] on div "pcs" at bounding box center [469, 573] width 66 height 24
click at [92, 602] on div at bounding box center [128, 597] width 206 height 24
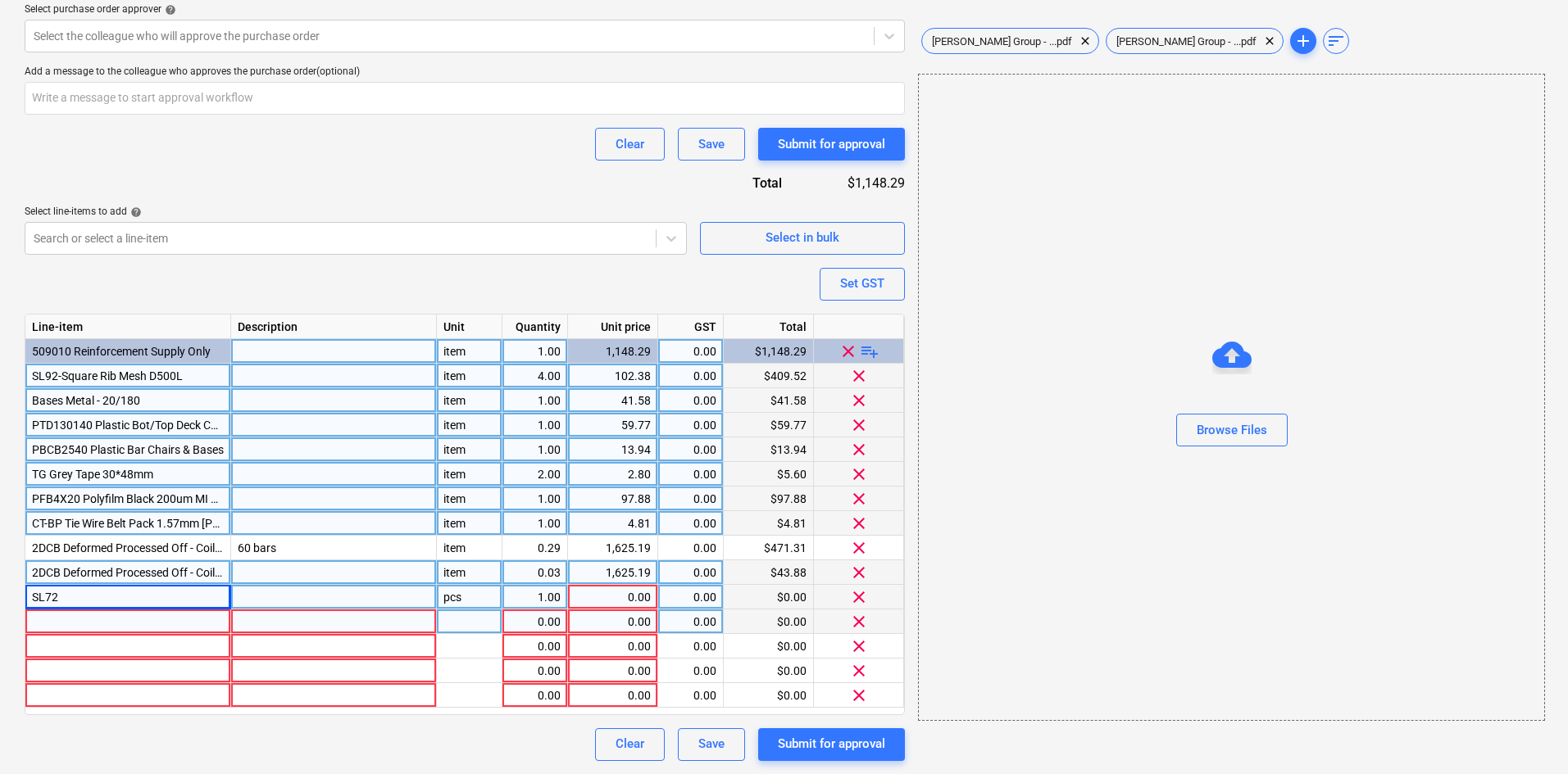
click at [96, 596] on div "SL72" at bounding box center [128, 597] width 206 height 24
click at [78, 594] on input "SL72" at bounding box center [128, 596] width 205 height 24
click at [461, 573] on div "item" at bounding box center [469, 573] width 66 height 24
click at [468, 589] on div "pcs" at bounding box center [469, 597] width 66 height 24
click at [645, 594] on div "0.00" at bounding box center [612, 597] width 76 height 24
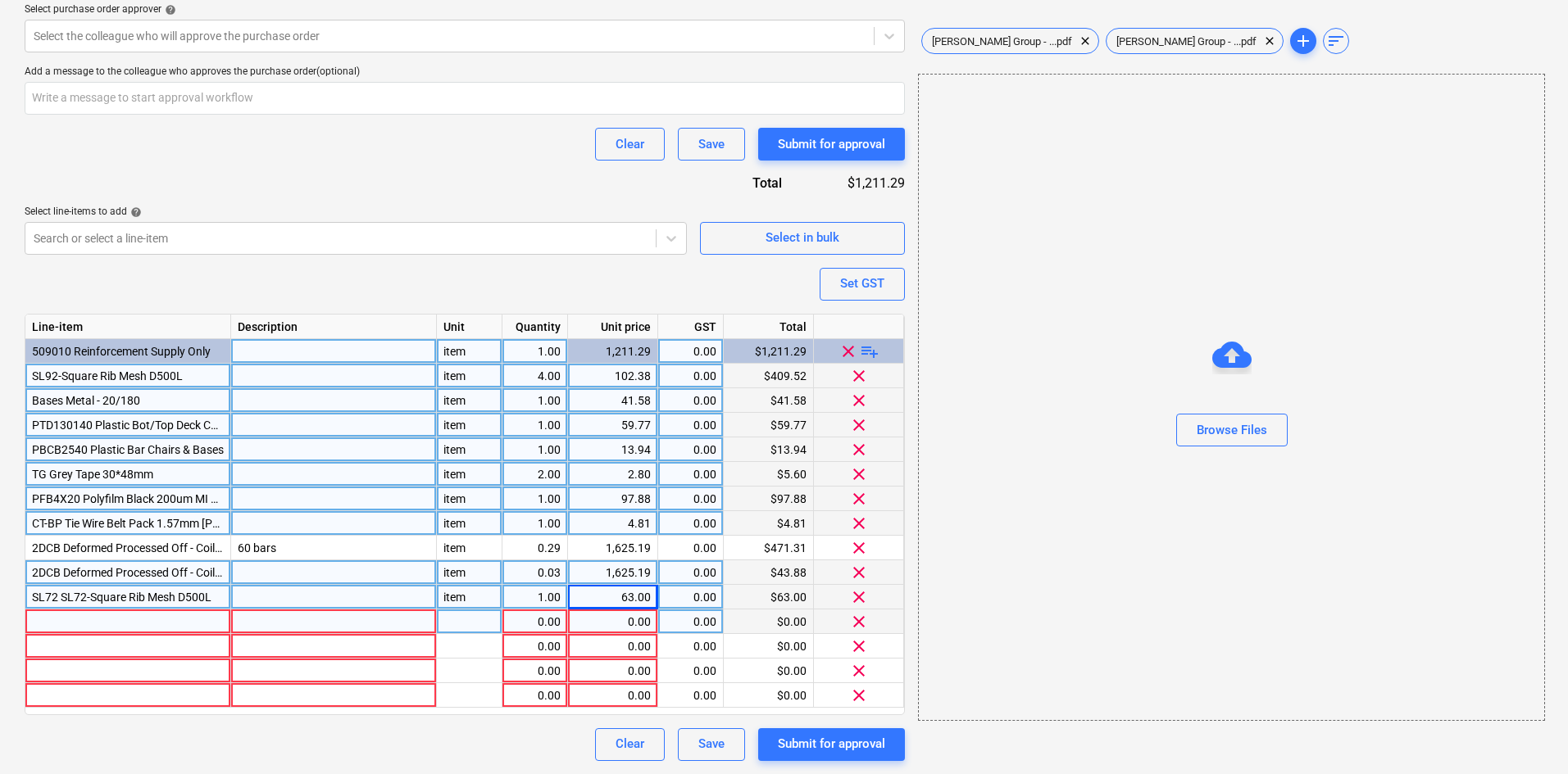
click at [55, 621] on div at bounding box center [128, 622] width 206 height 24
click at [469, 621] on div at bounding box center [469, 622] width 66 height 24
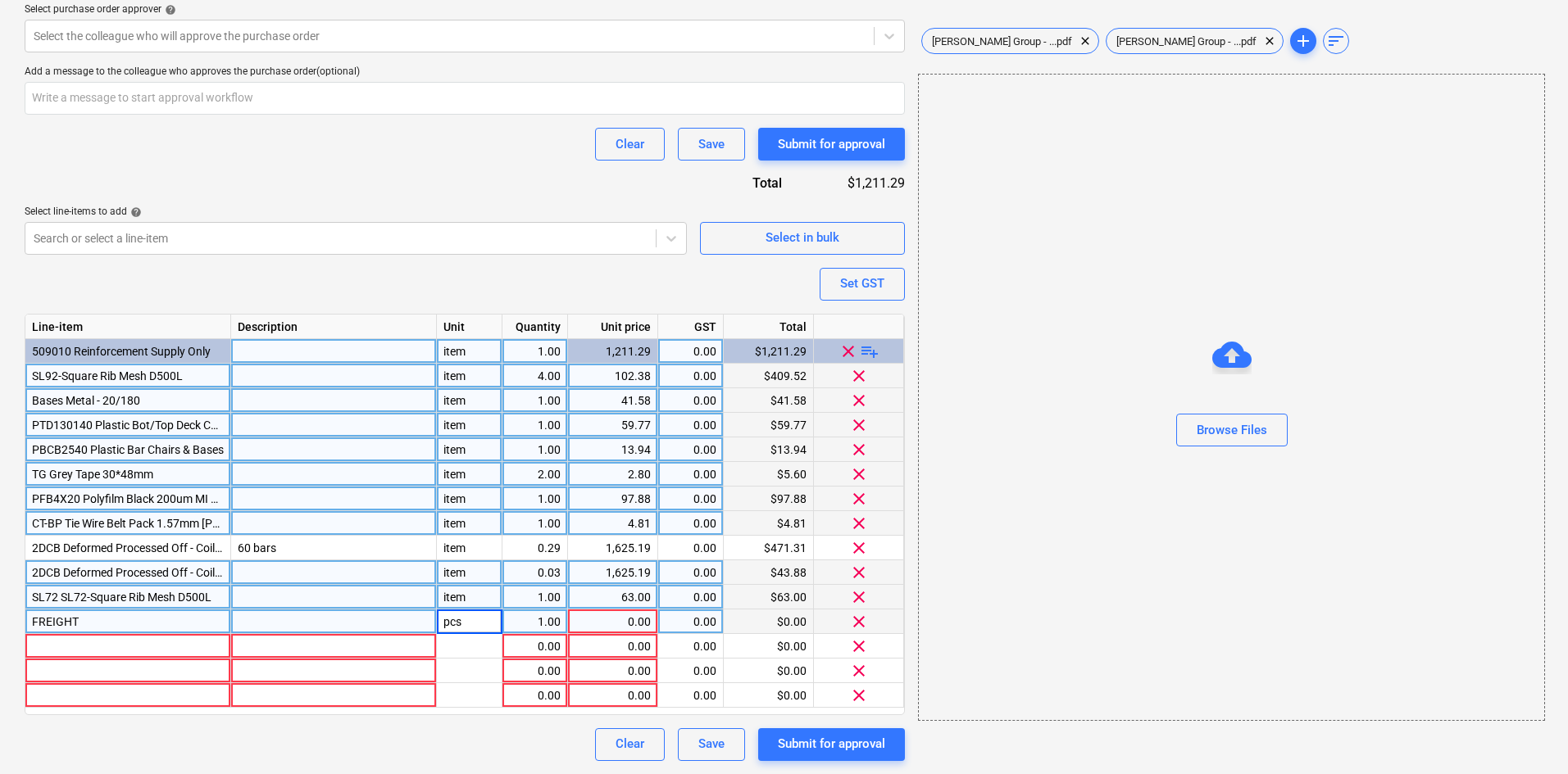
click at [464, 611] on input "pcs" at bounding box center [469, 621] width 65 height 24
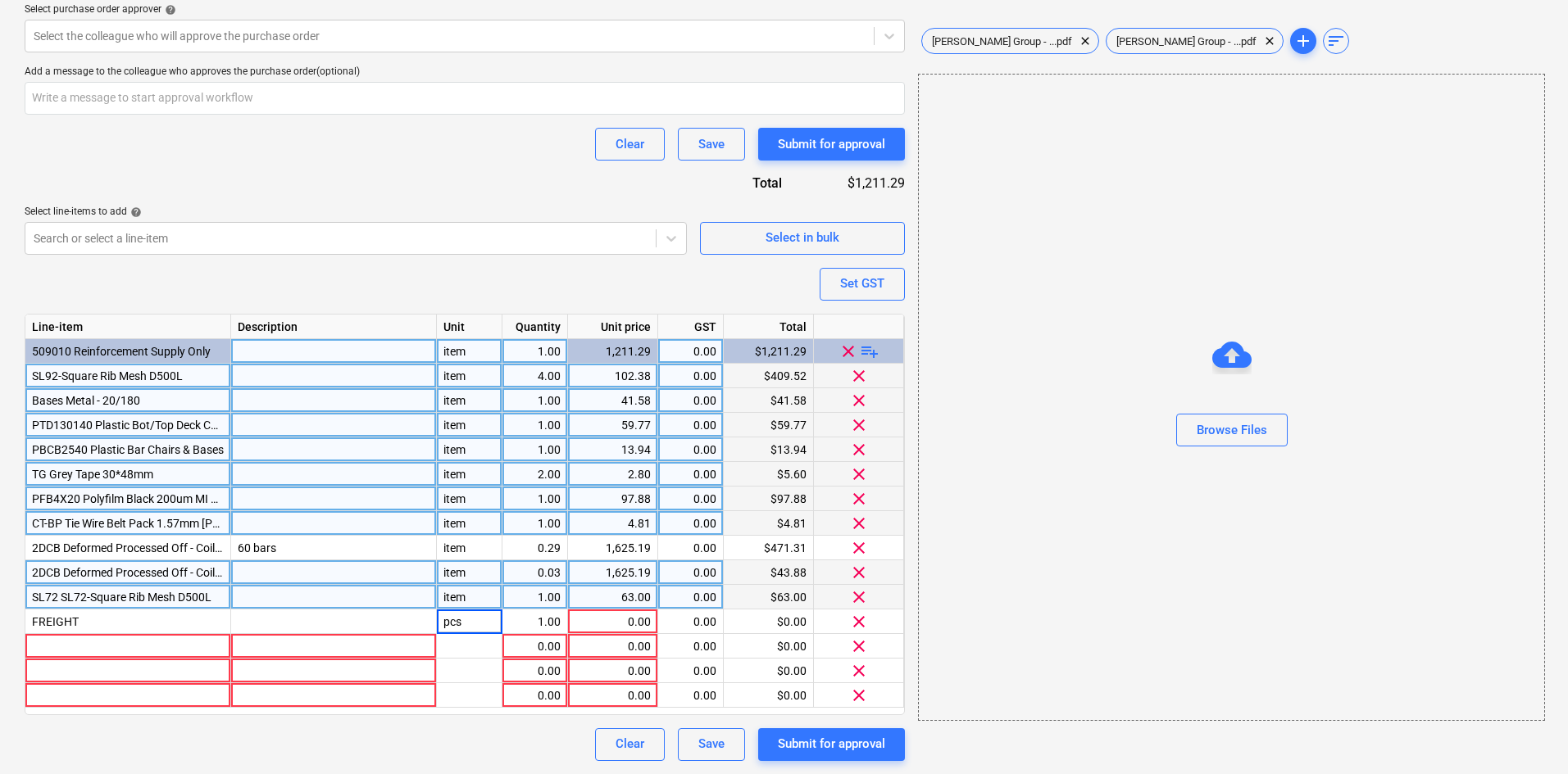
click at [466, 601] on div "item" at bounding box center [469, 597] width 66 height 24
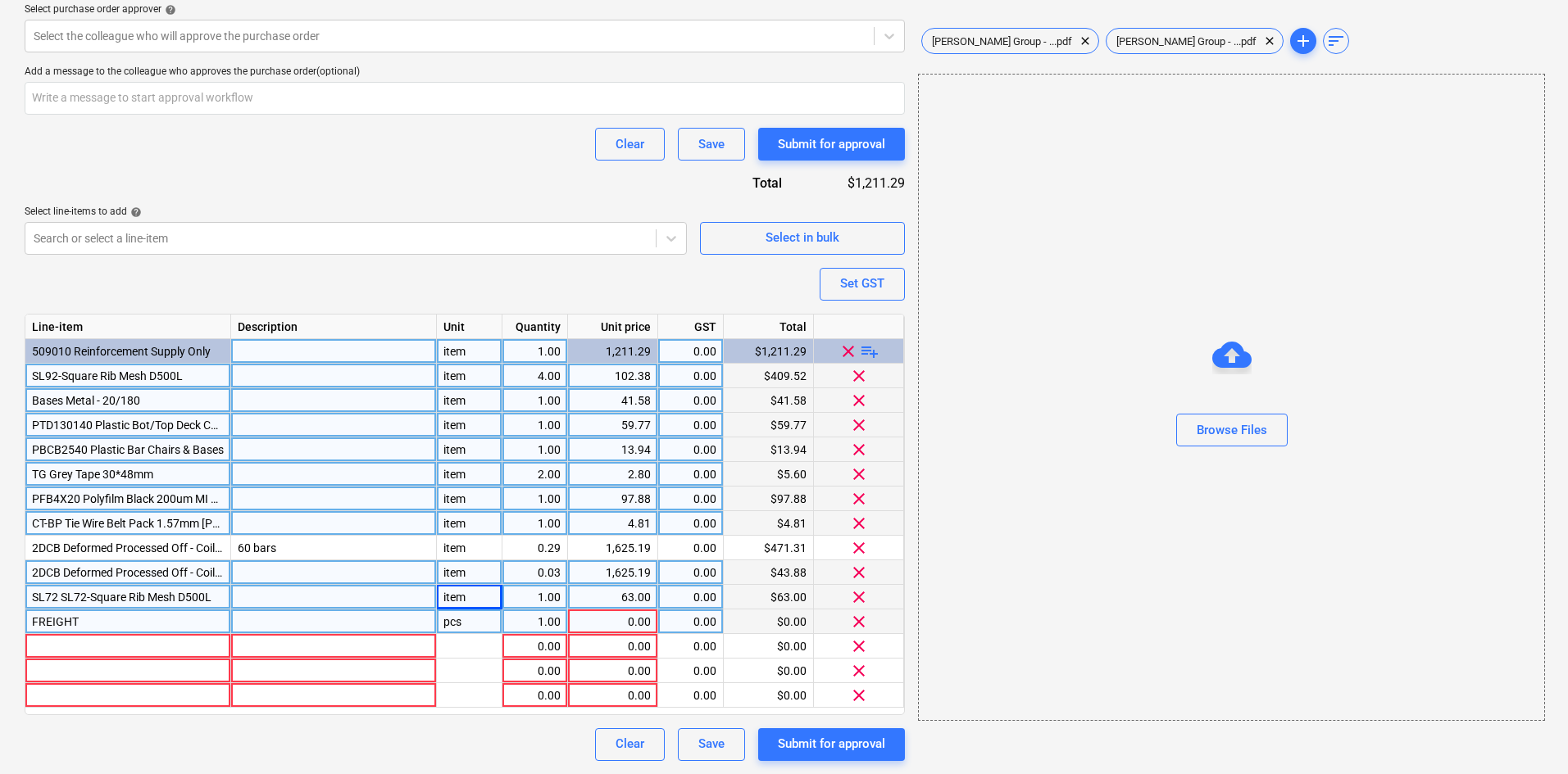
click at [486, 623] on div "pcs" at bounding box center [469, 622] width 66 height 24
click at [614, 621] on div "0.00" at bounding box center [612, 622] width 76 height 24
click at [867, 281] on div "Set GST" at bounding box center [862, 283] width 45 height 21
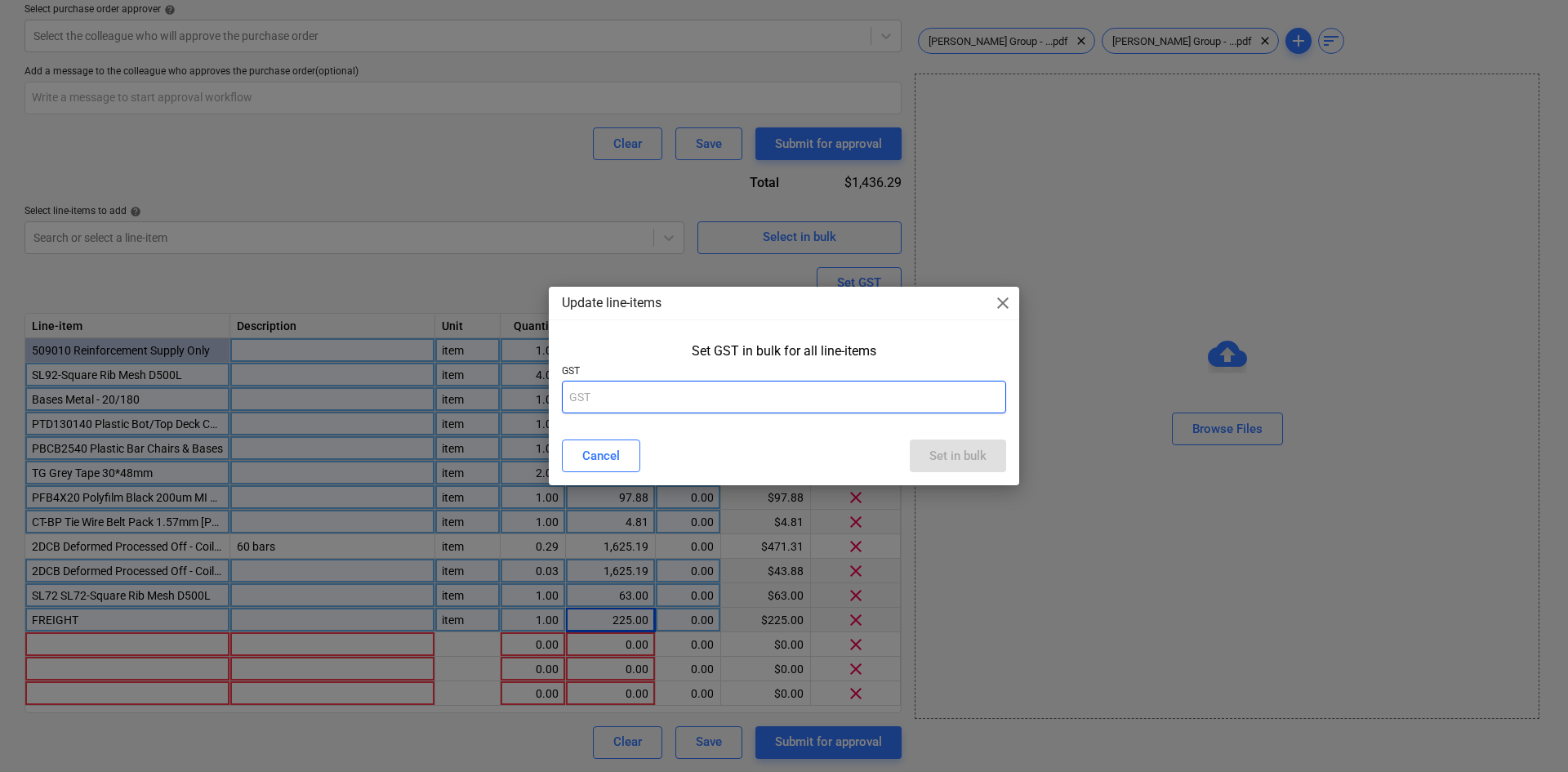
click at [885, 393] on input "text" at bounding box center [784, 396] width 445 height 32
click at [984, 459] on div "Set in bulk" at bounding box center [958, 455] width 58 height 21
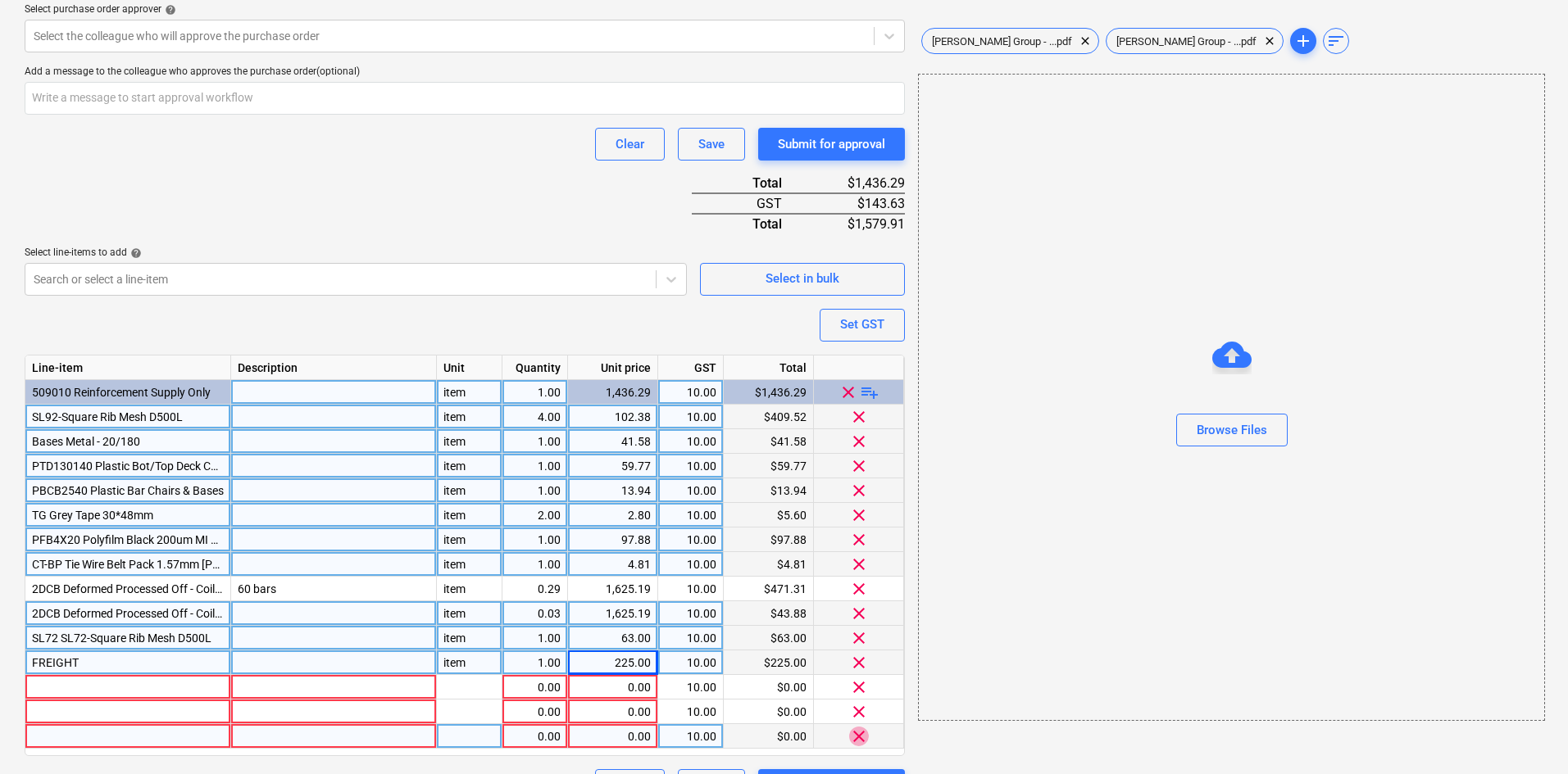
click at [861, 736] on span "clear" at bounding box center [858, 736] width 19 height 19
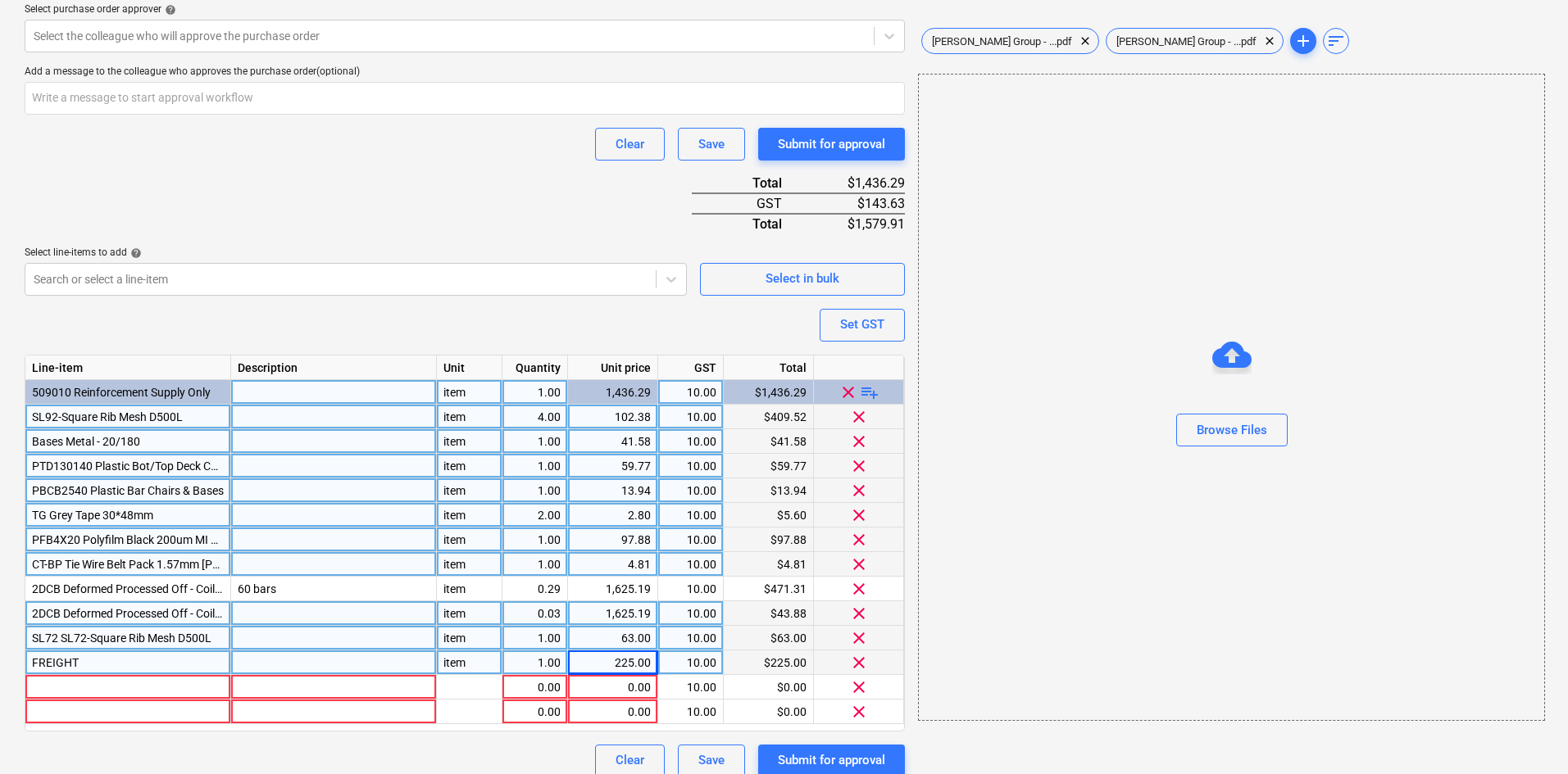
click at [861, 736] on div "Purchase order name help Purchase order Purchase order reference number help 00…" at bounding box center [465, 171] width 880 height 1211
click at [864, 713] on span "clear" at bounding box center [858, 711] width 19 height 19
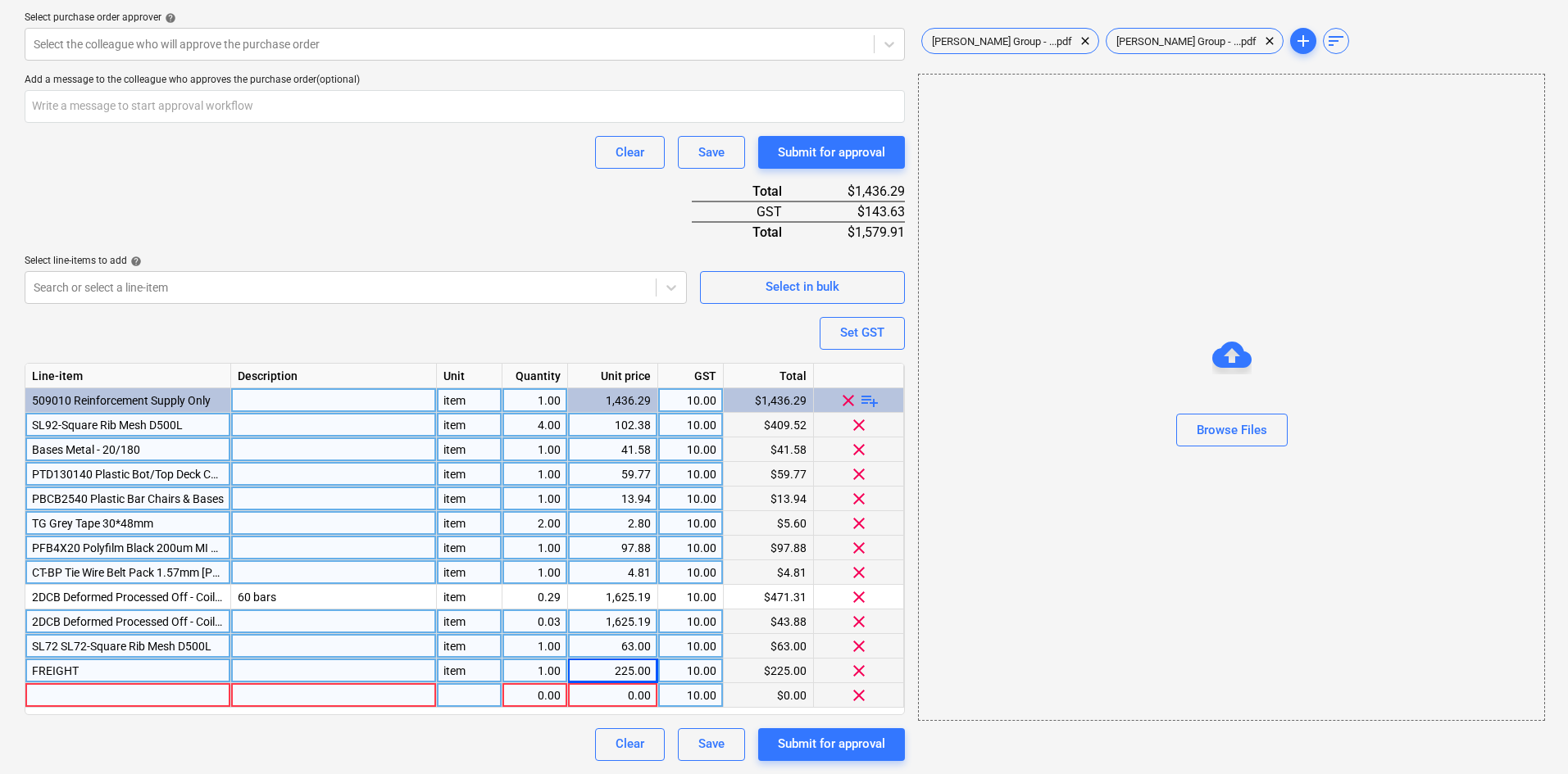
click at [859, 689] on span "clear" at bounding box center [858, 694] width 19 height 19
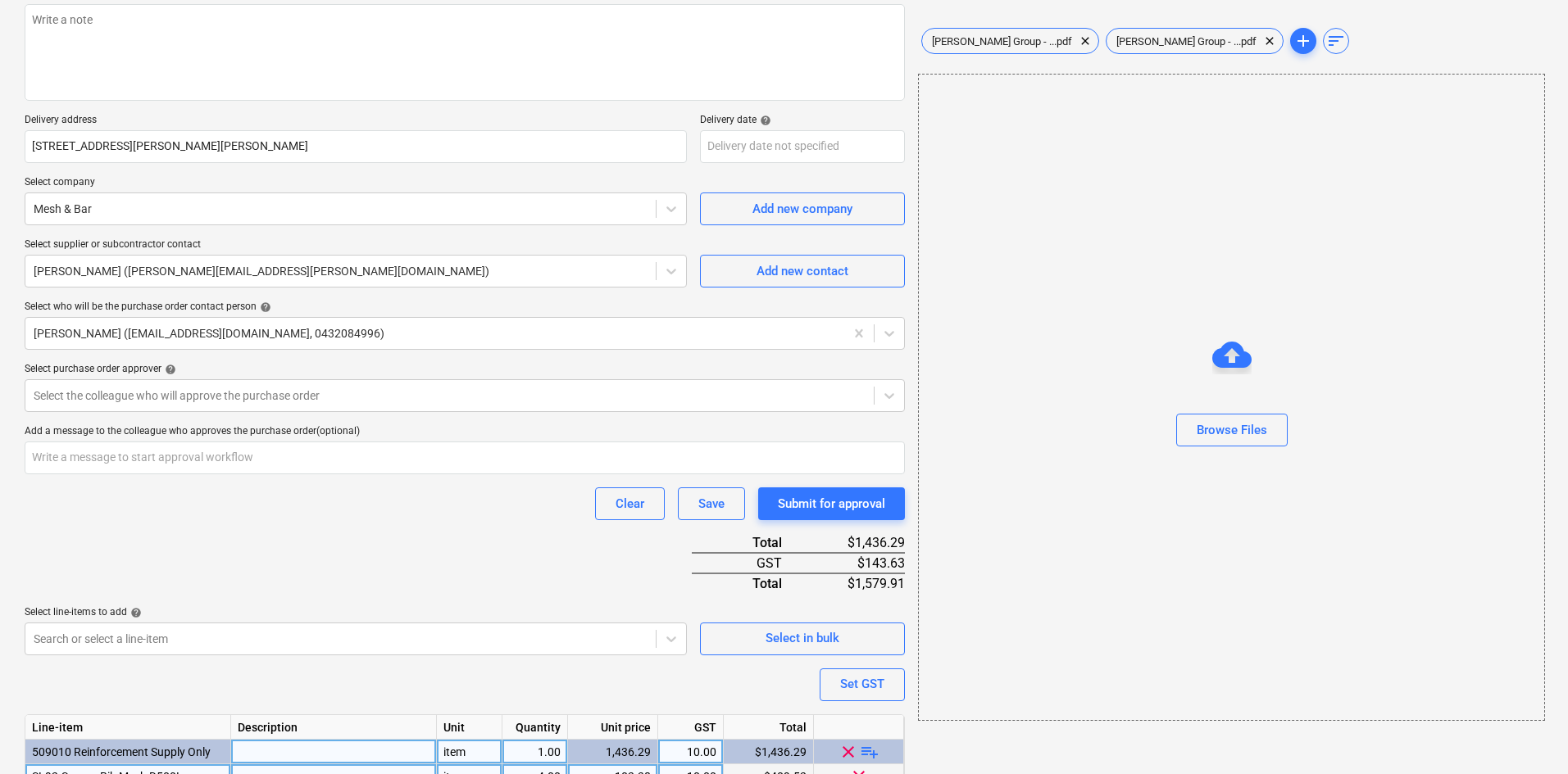
scroll to position [208, 0]
click at [739, 151] on body "Sales Projects Contacts Company Consolidated Invoices Inbox 9+ Approvals format…" at bounding box center [784, 178] width 1568 height 774
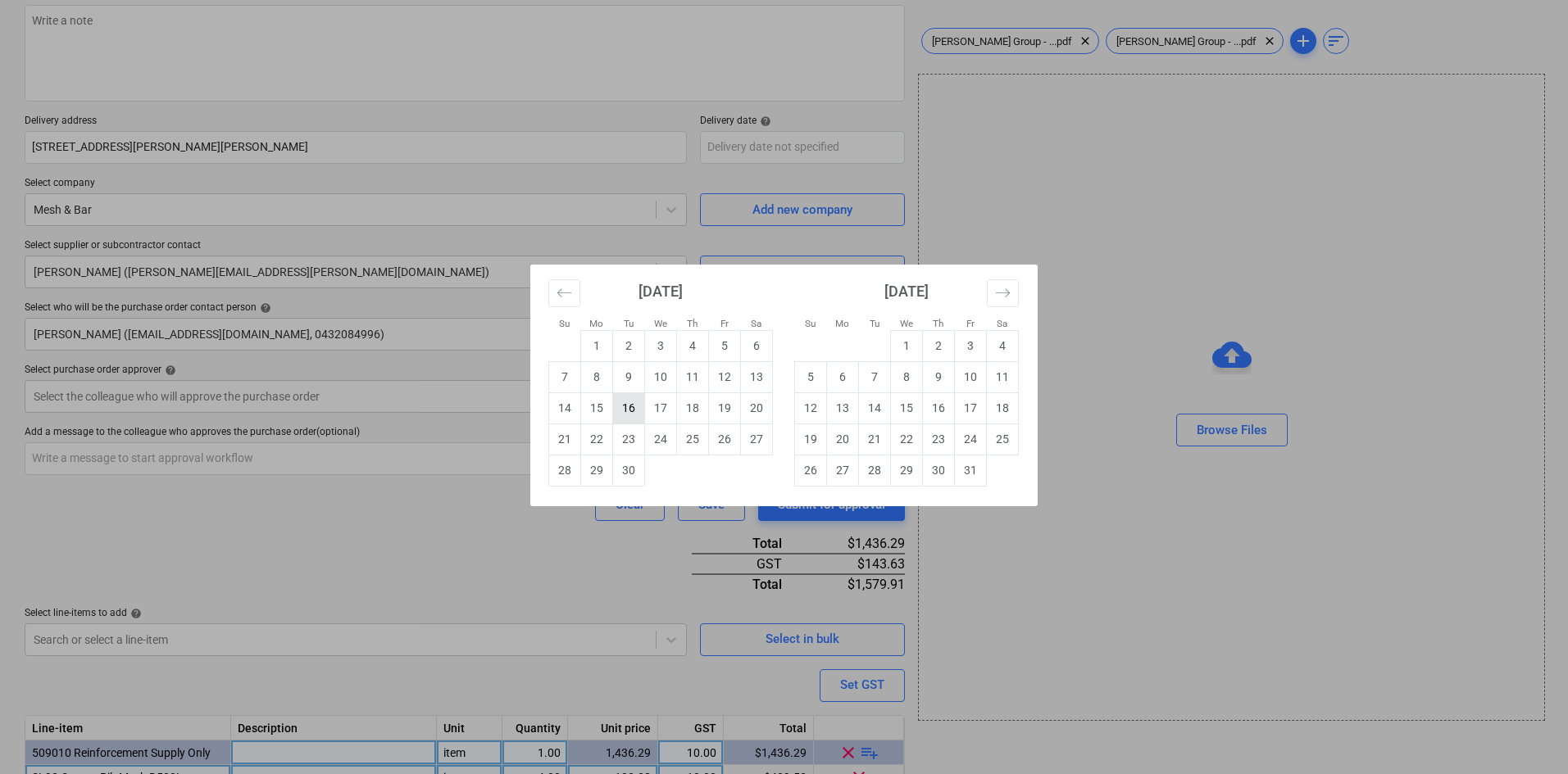
click at [632, 412] on td "16" at bounding box center [629, 408] width 32 height 31
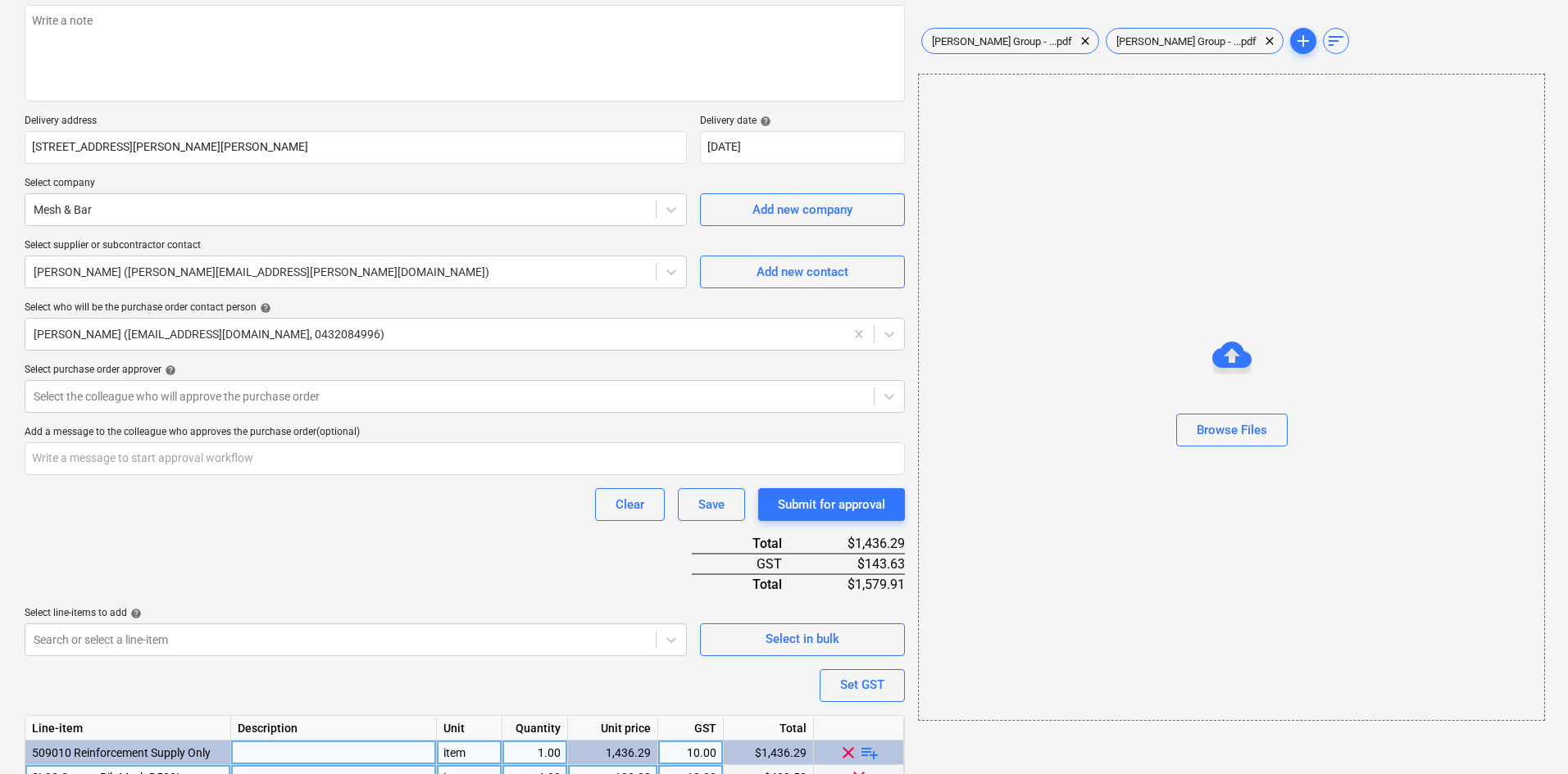
scroll to position [0, 0]
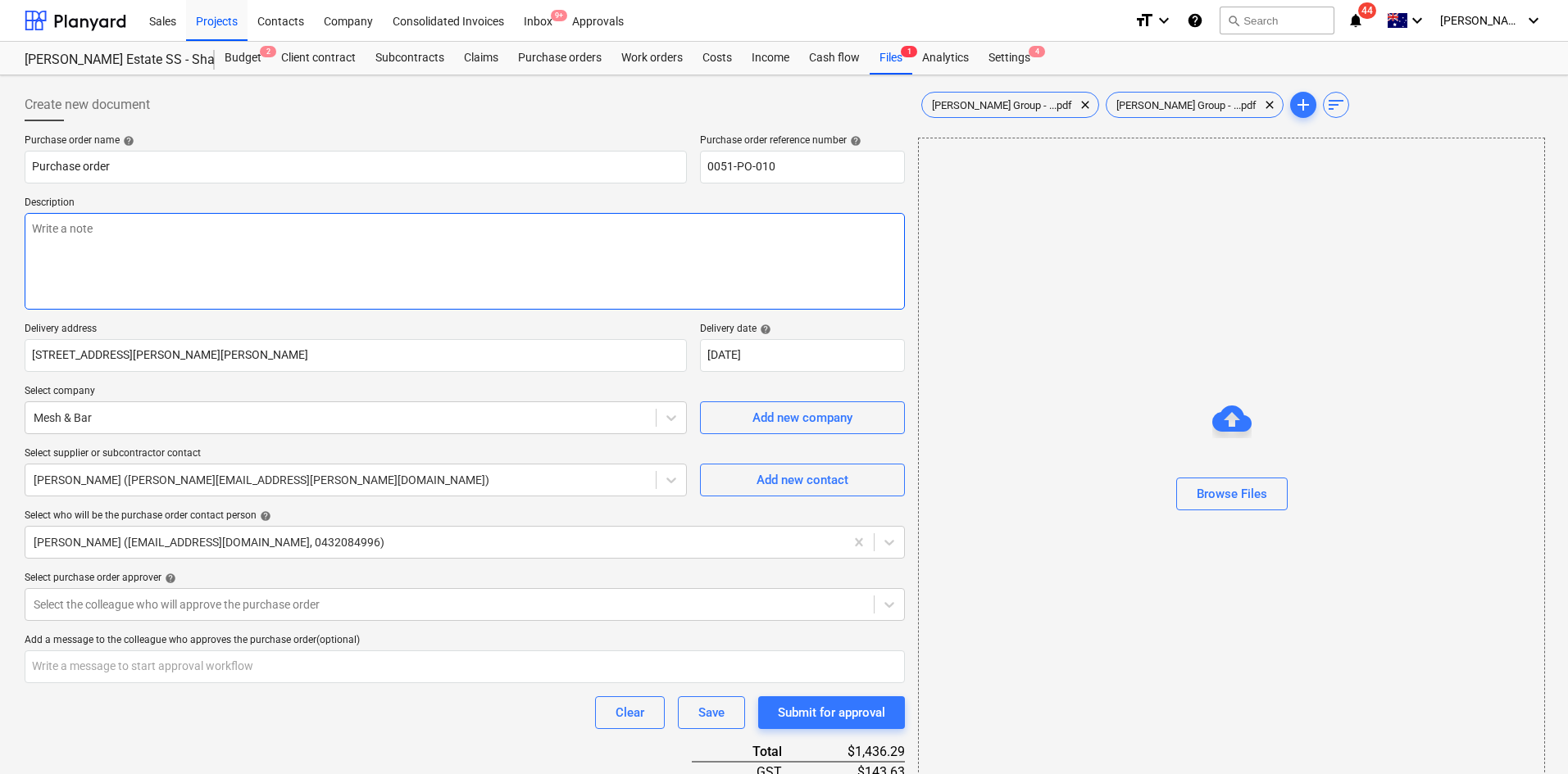
click at [254, 228] on textarea at bounding box center [465, 261] width 880 height 97
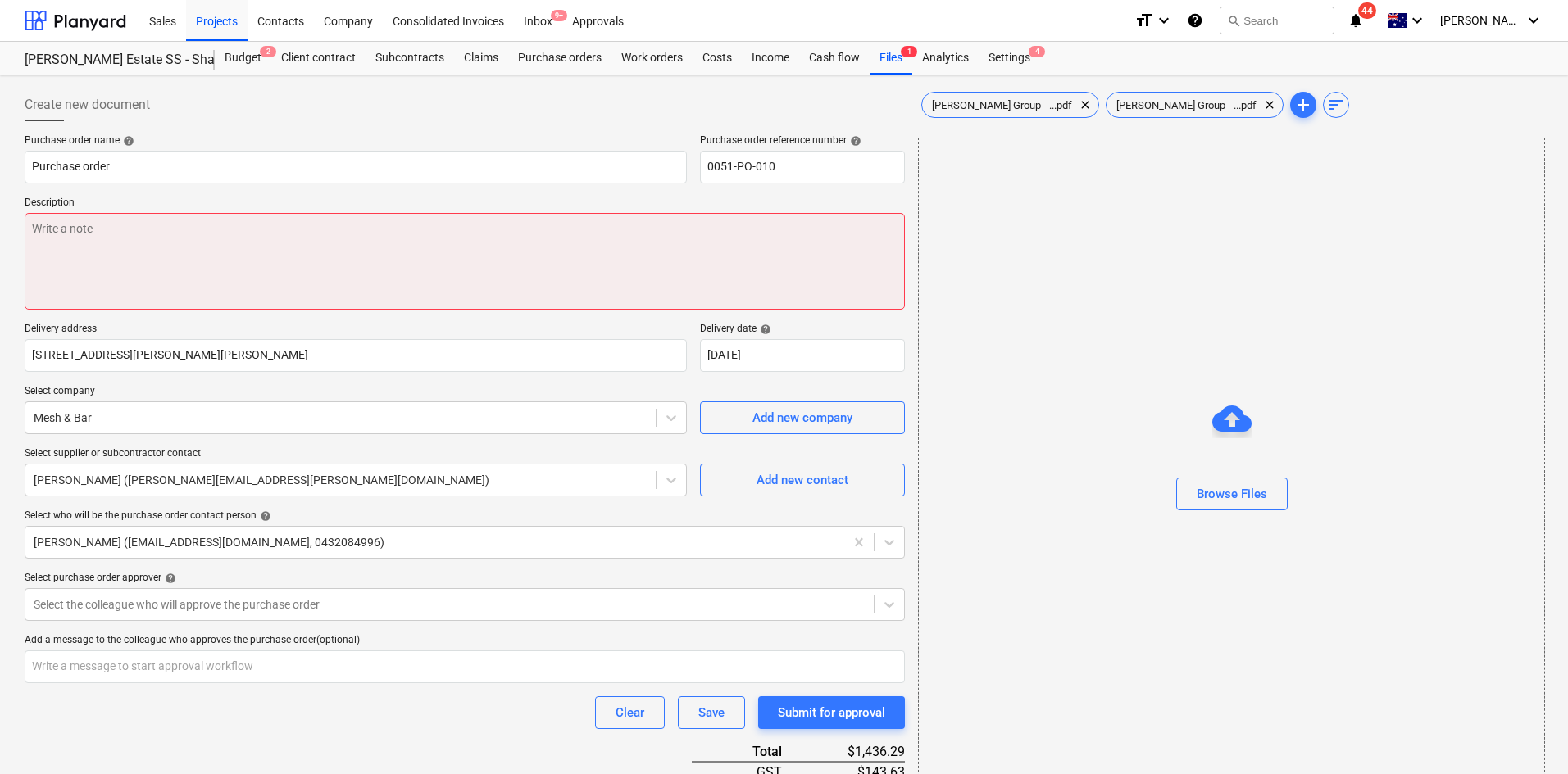
click at [270, 227] on textarea at bounding box center [465, 261] width 880 height 97
paste textarea "Site contact : Greg - 0421 382 995"
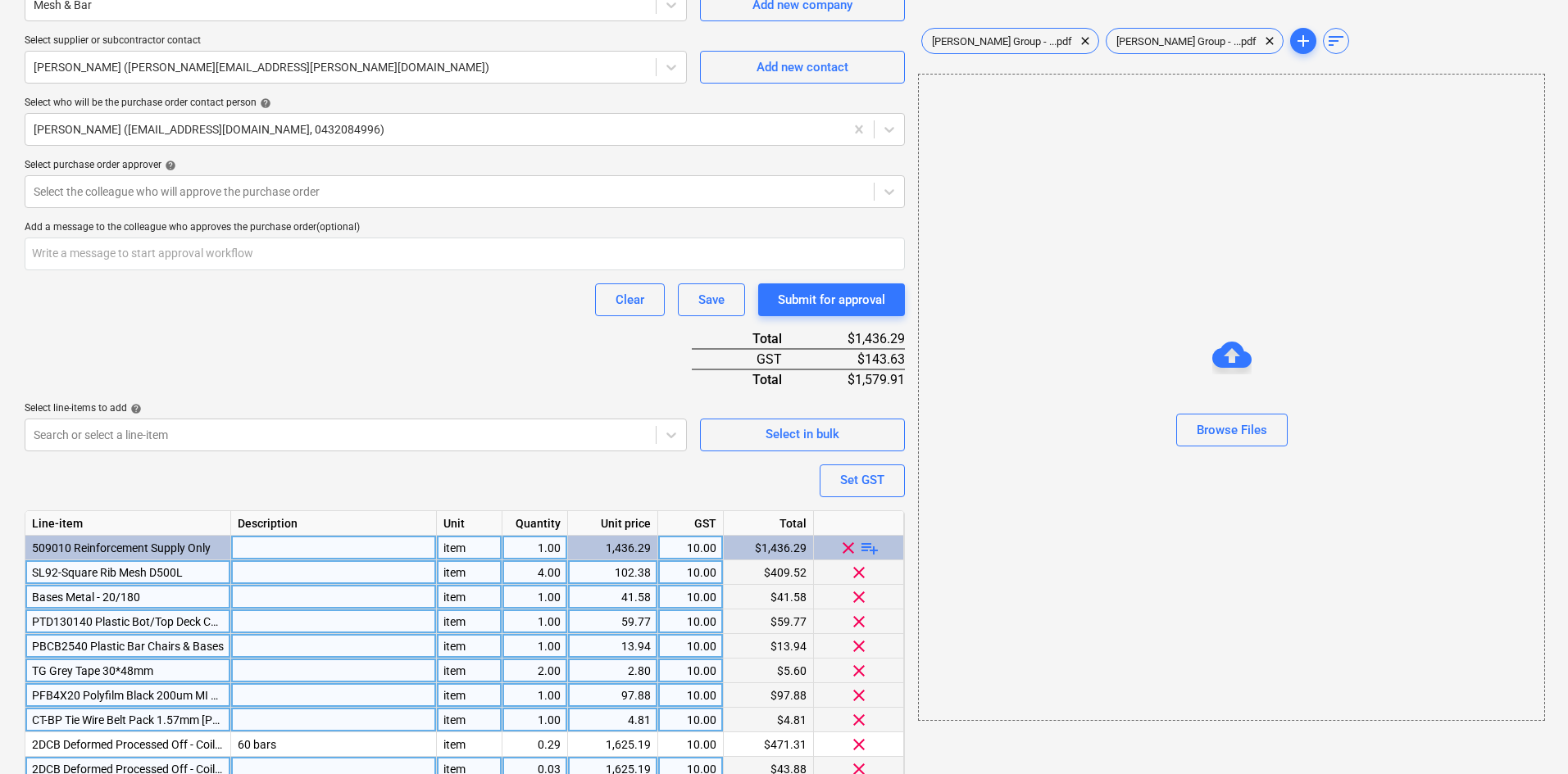
scroll to position [536, 0]
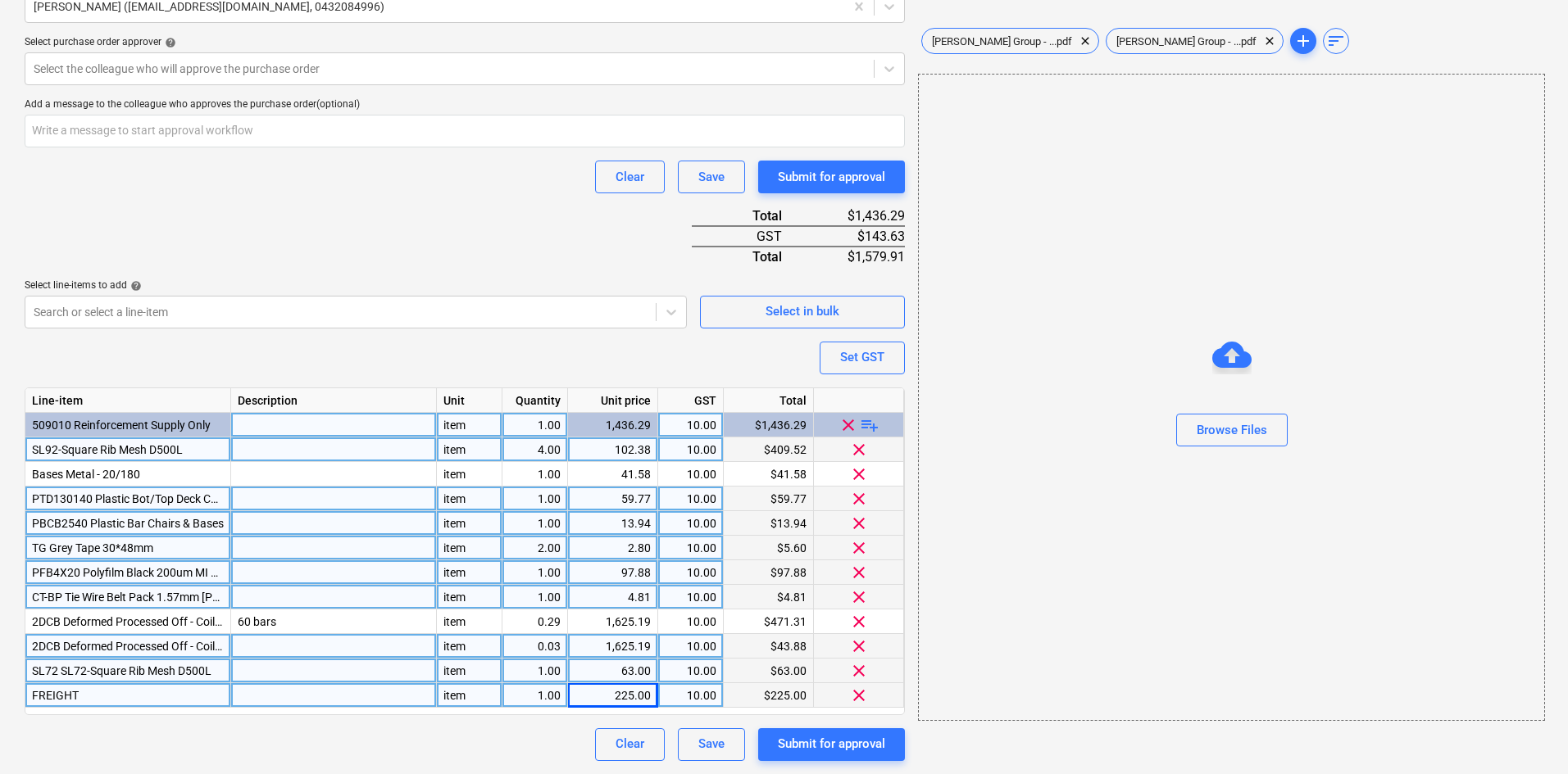
click at [343, 743] on div "Clear Save Submit for approval" at bounding box center [465, 744] width 880 height 32
click at [433, 206] on div "Purchase order name help Purchase order Purchase order reference number help 00…" at bounding box center [465, 179] width 880 height 1162
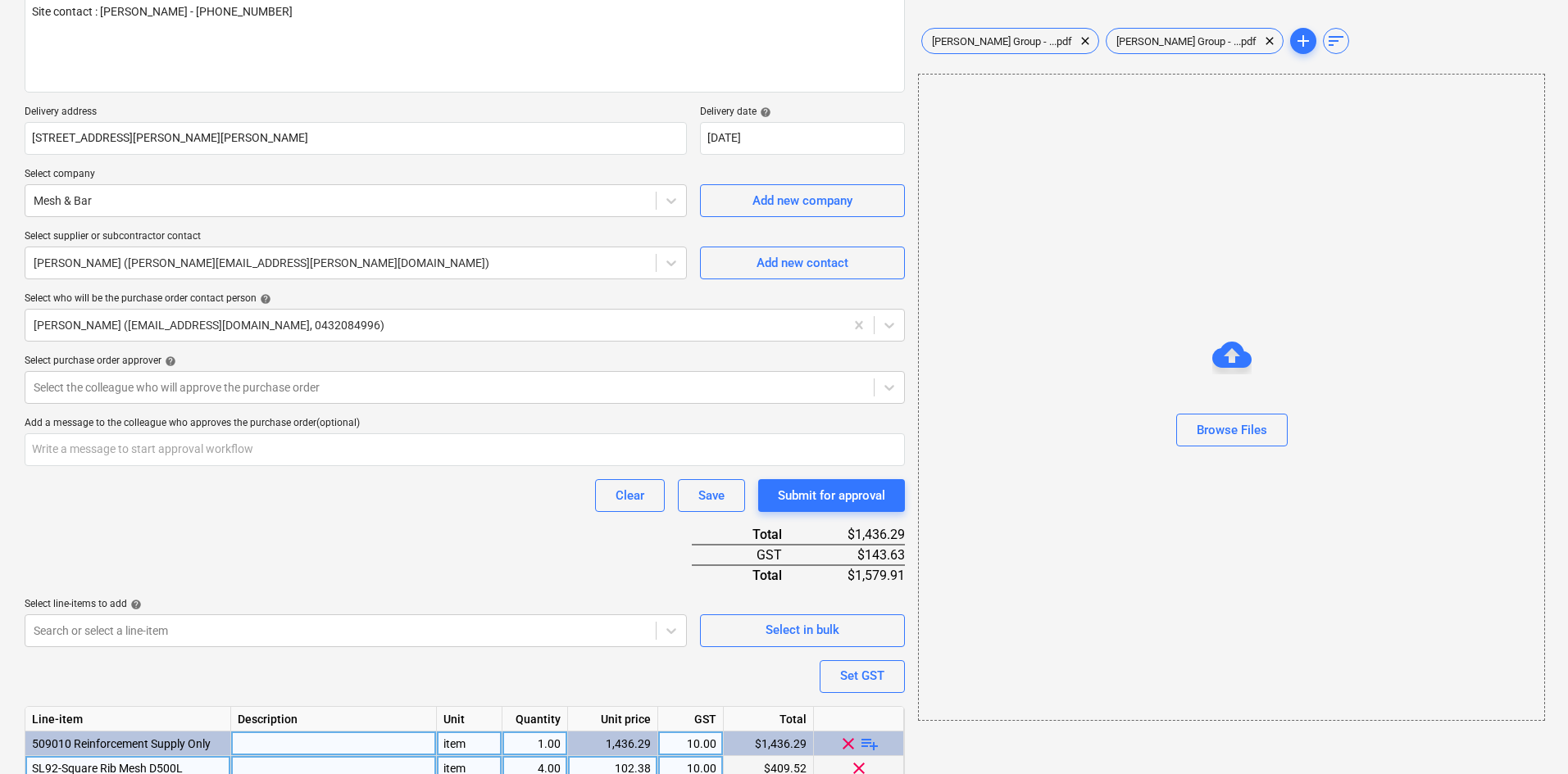
scroll to position [208, 0]
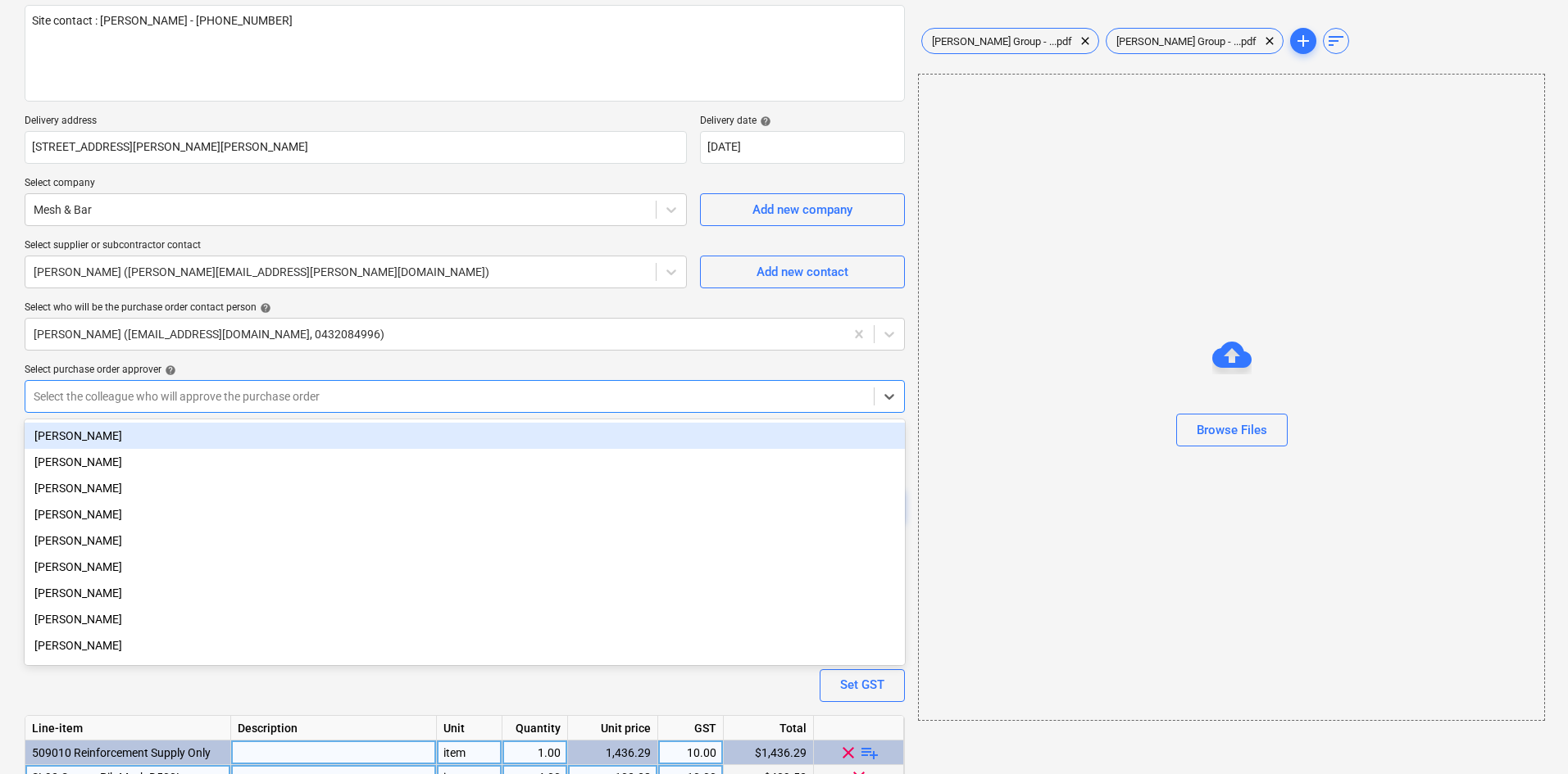
click at [208, 397] on div at bounding box center [449, 396] width 832 height 17
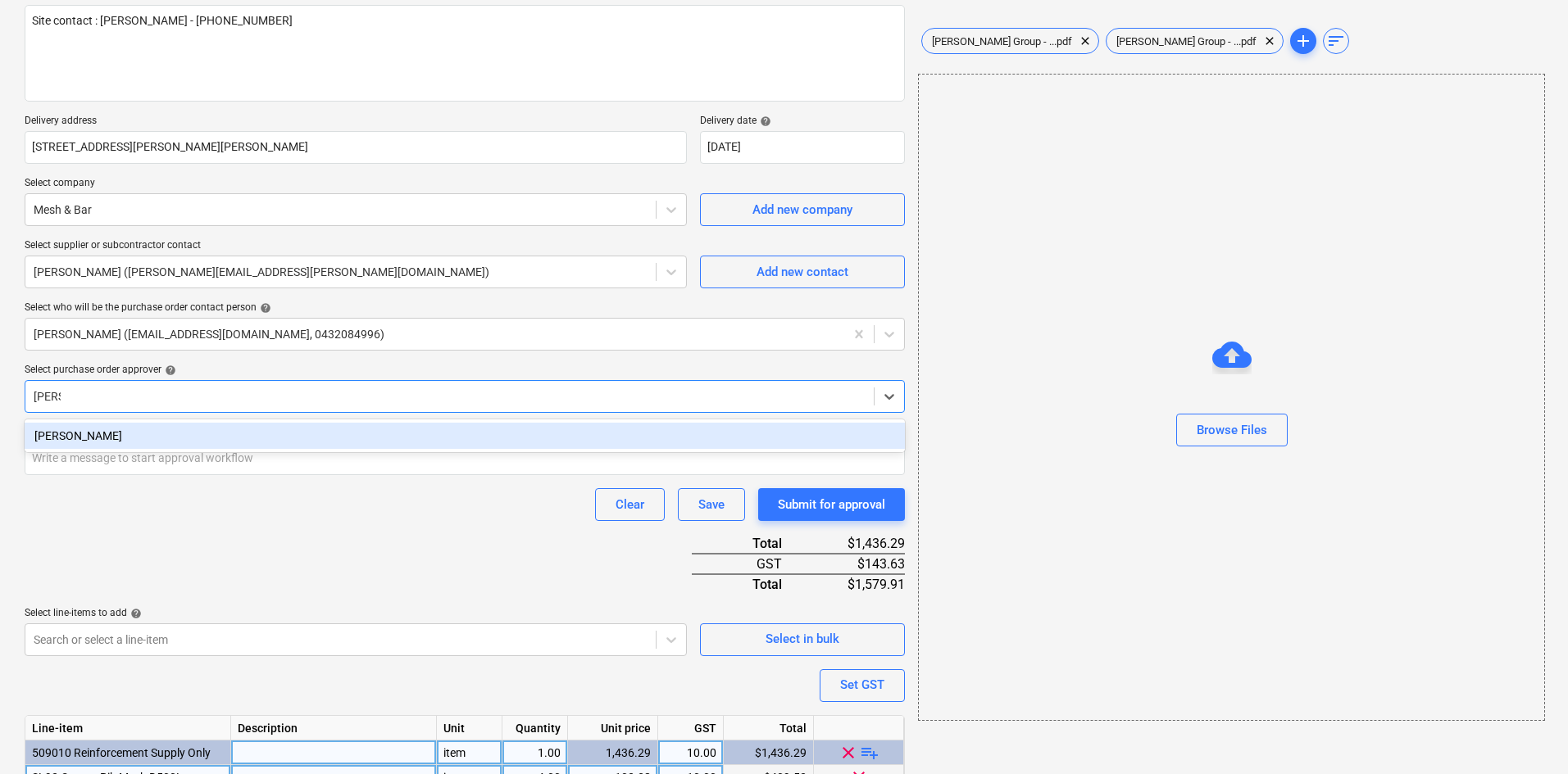
click at [246, 429] on div "[PERSON_NAME]" at bounding box center [465, 436] width 880 height 26
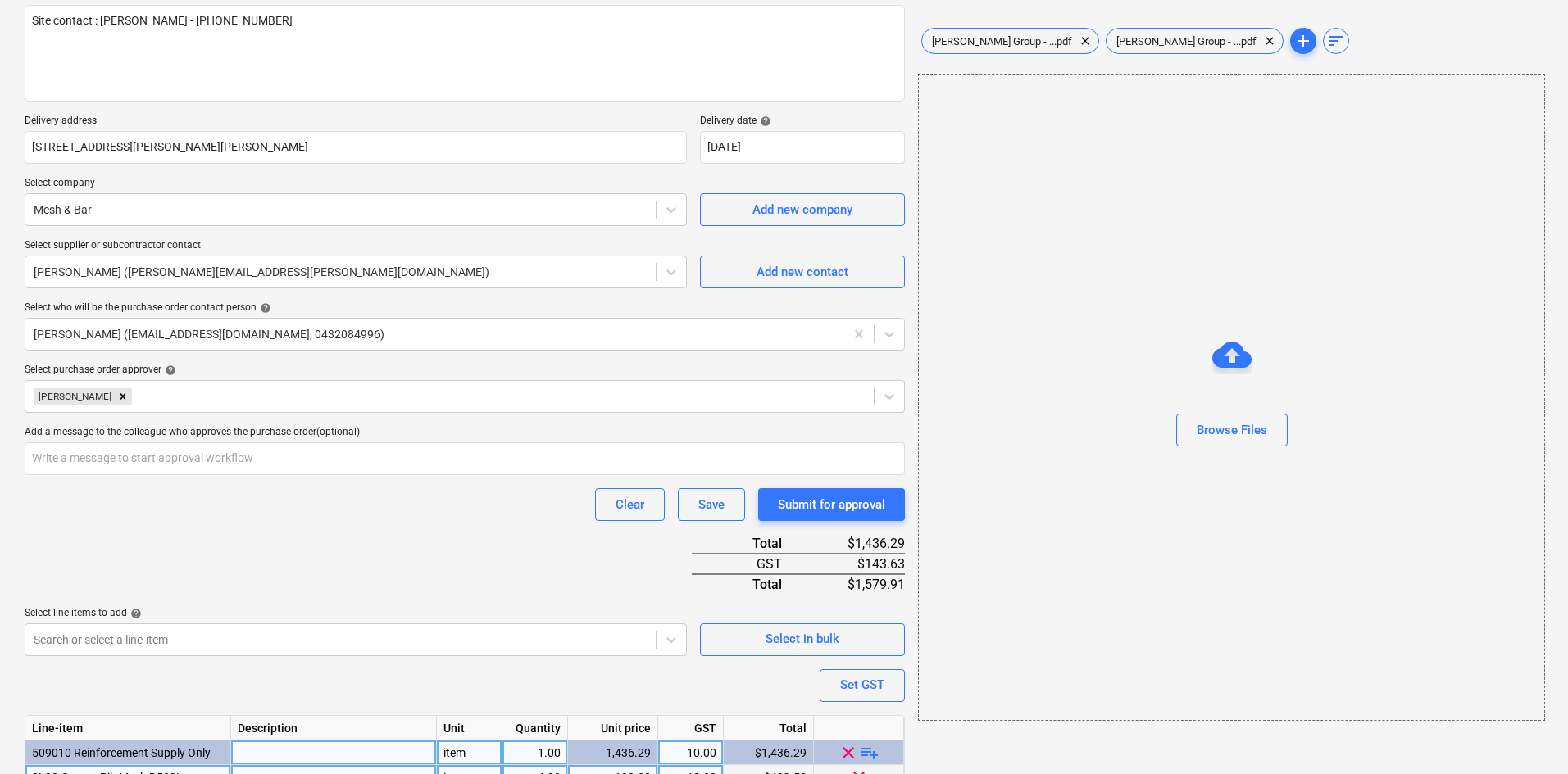
click at [225, 372] on div "Select purchase order approver help" at bounding box center [465, 370] width 880 height 13
click at [225, 535] on div "Purchase order name help Purchase order Purchase order reference number help 00…" at bounding box center [465, 507] width 880 height 1162
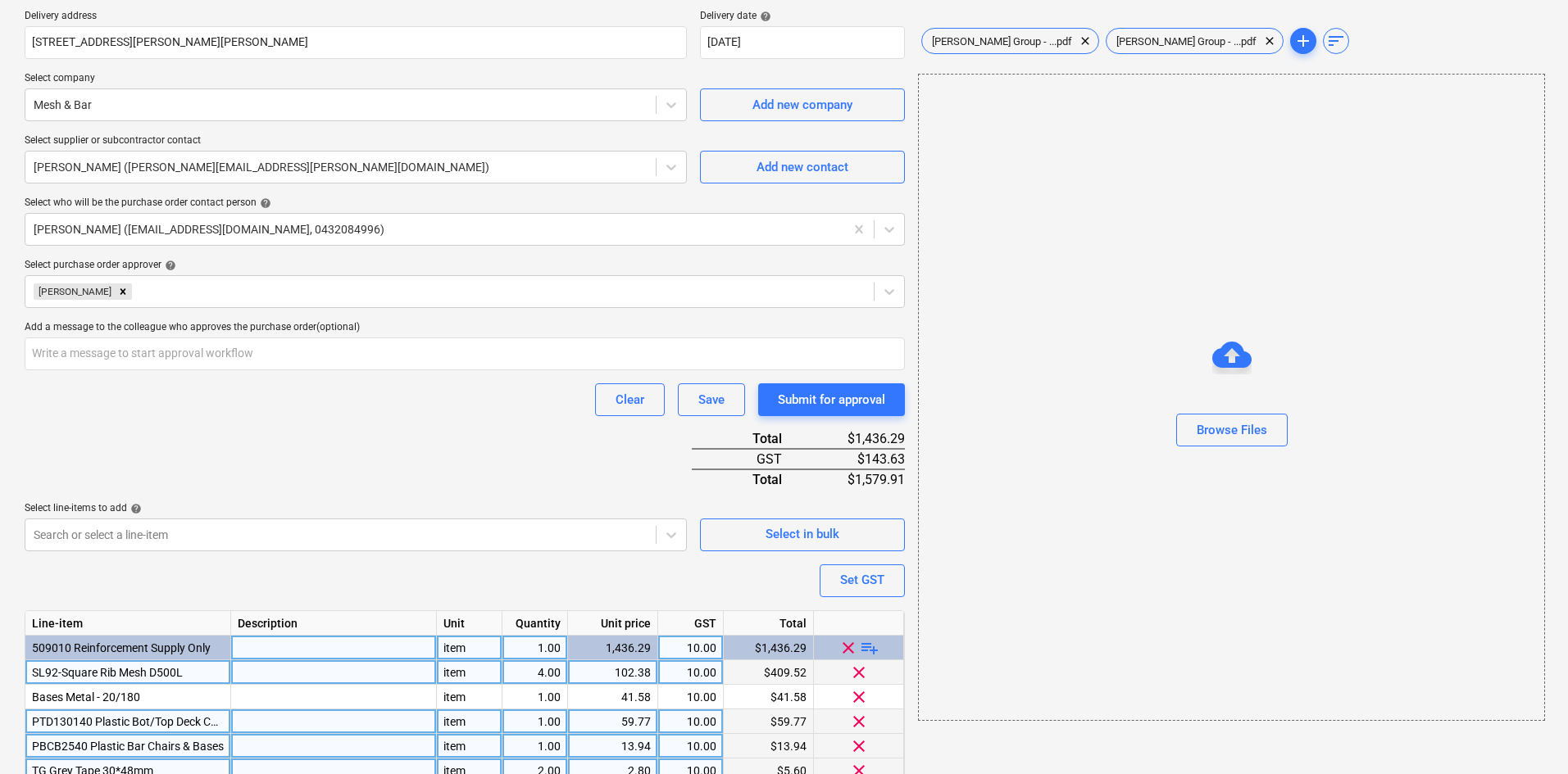
scroll to position [536, 0]
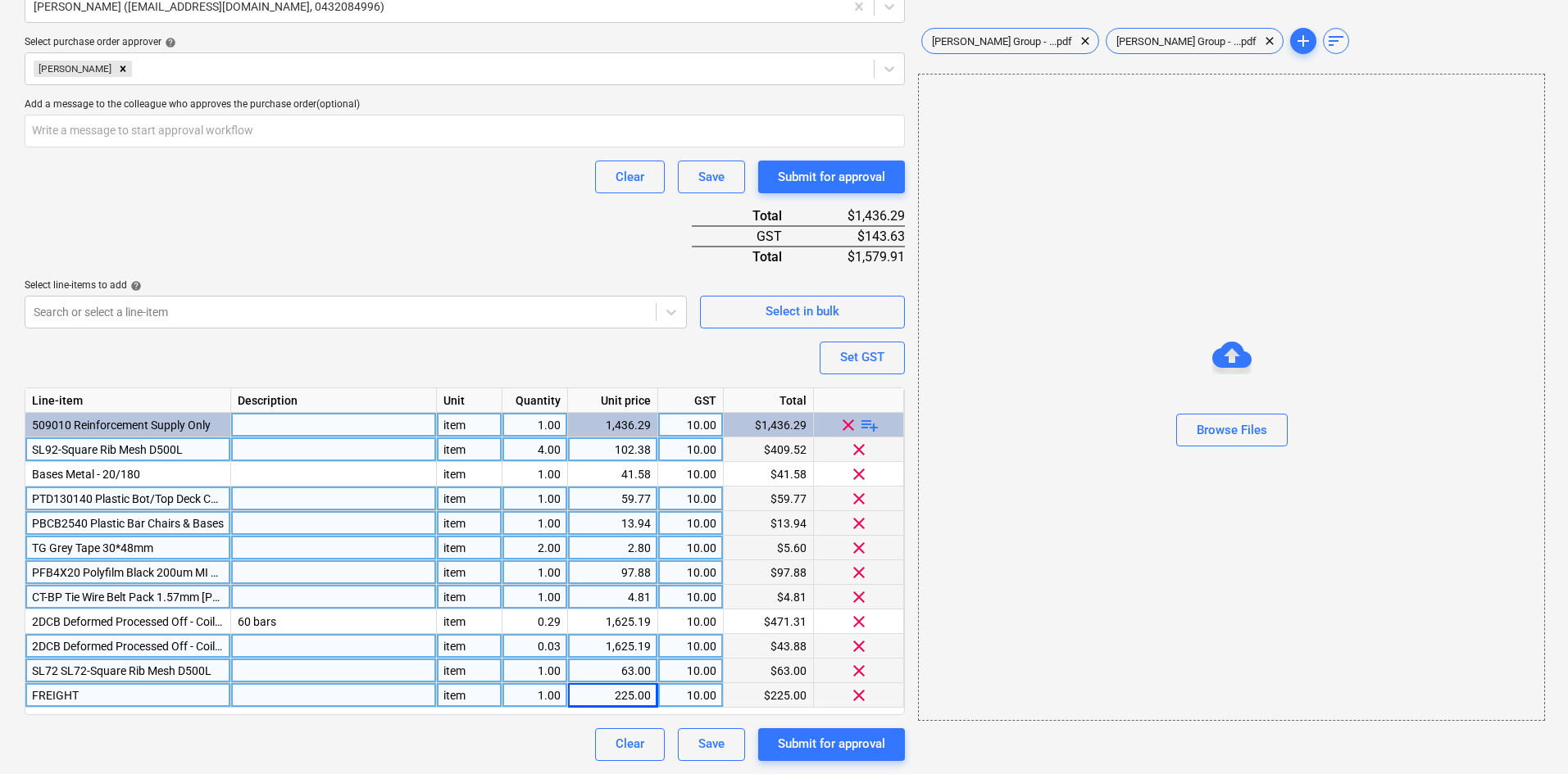
click at [511, 248] on div "Purchase order name help Purchase order Purchase order reference number help 00…" at bounding box center [465, 179] width 880 height 1162
click at [981, 32] on div "Keane Group - ...pdf clear" at bounding box center [1010, 41] width 178 height 26
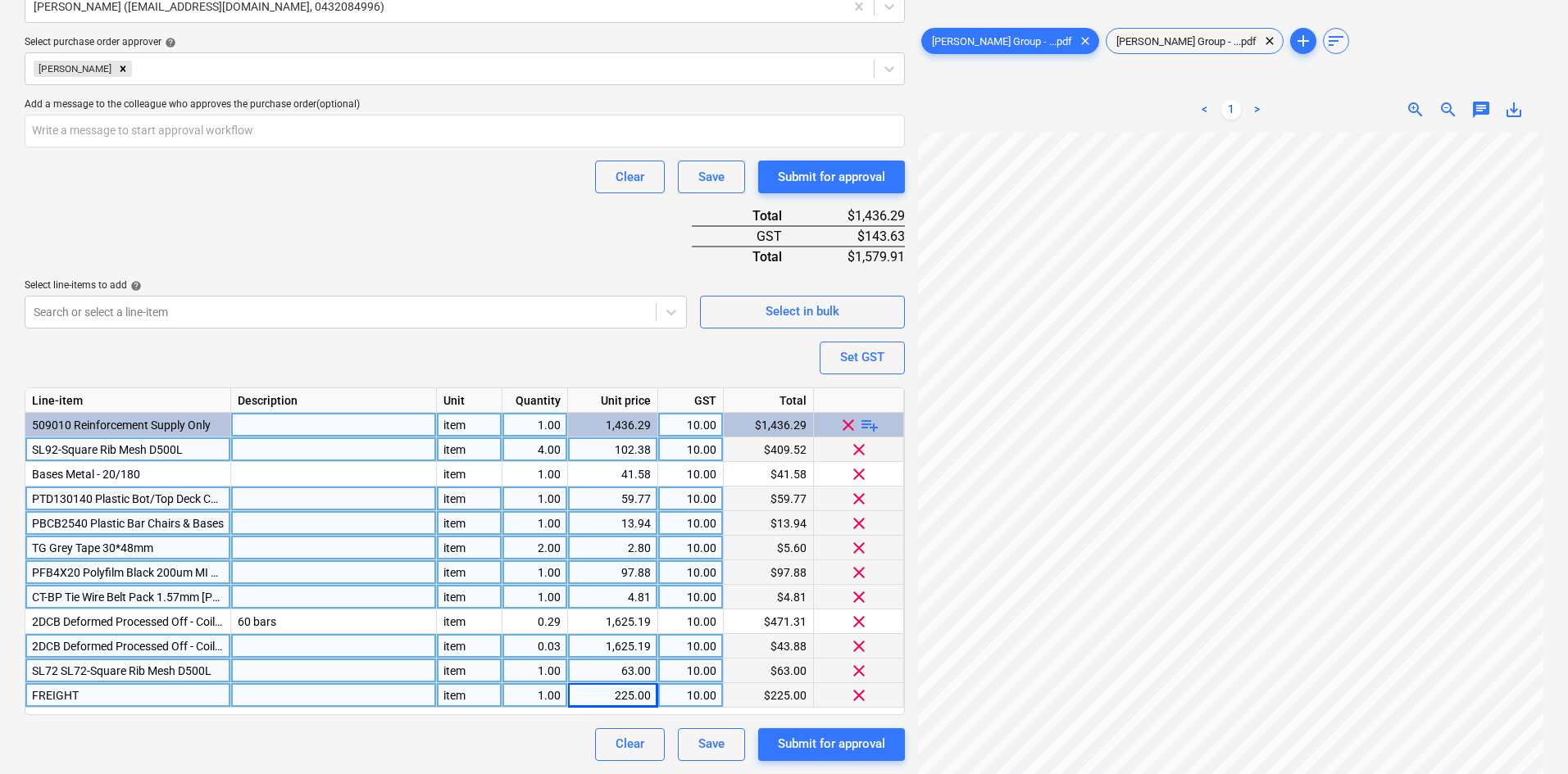
click at [396, 242] on div "Purchase order name help Purchase order Purchase order reference number help 00…" at bounding box center [465, 179] width 880 height 1162
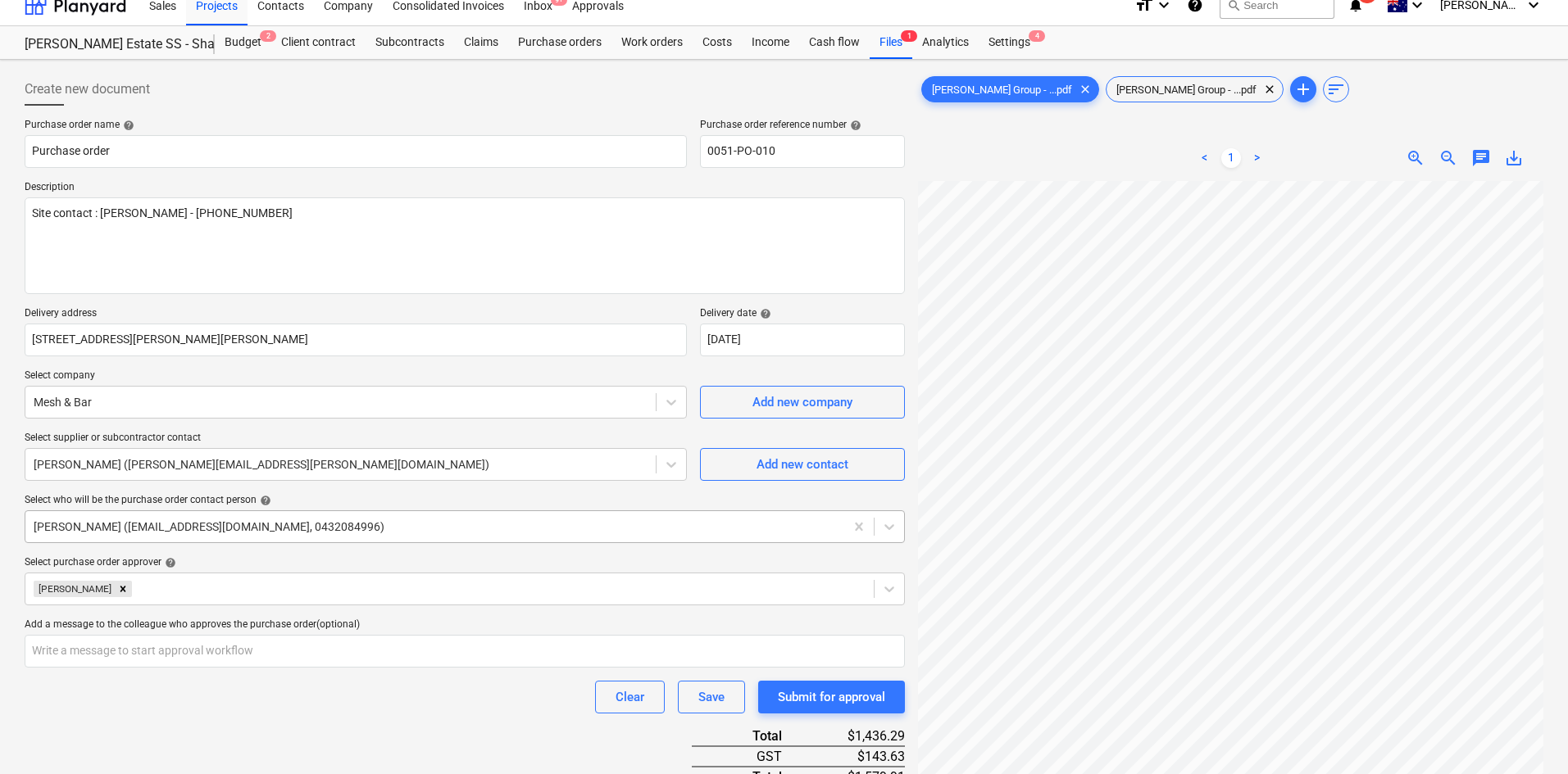
scroll to position [0, 0]
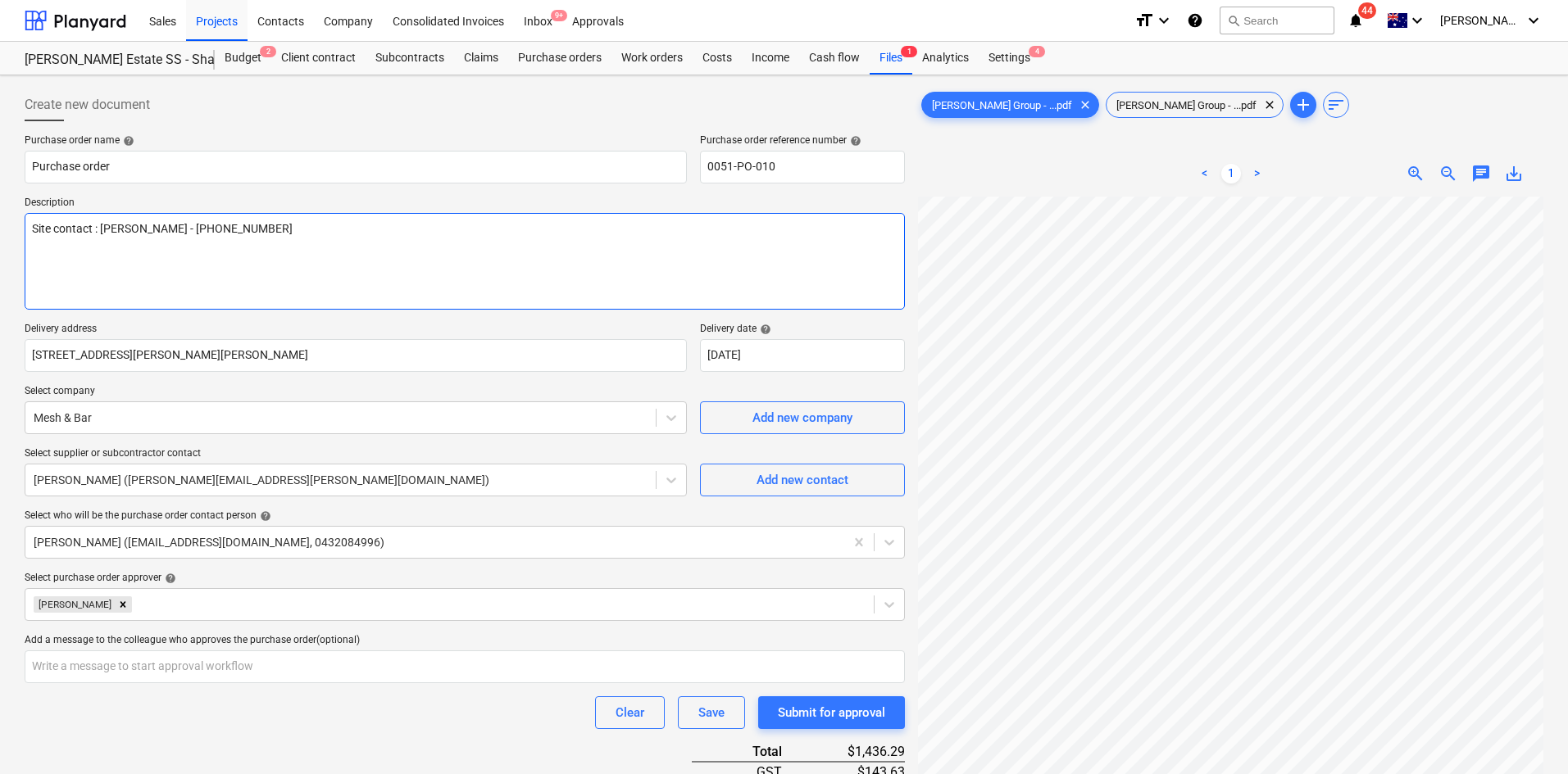
click at [467, 257] on textarea "Site contact : Greg - 0421 382 995" at bounding box center [465, 261] width 880 height 97
click at [451, 273] on textarea "Site contact : Greg - 0421 382 995" at bounding box center [465, 261] width 880 height 97
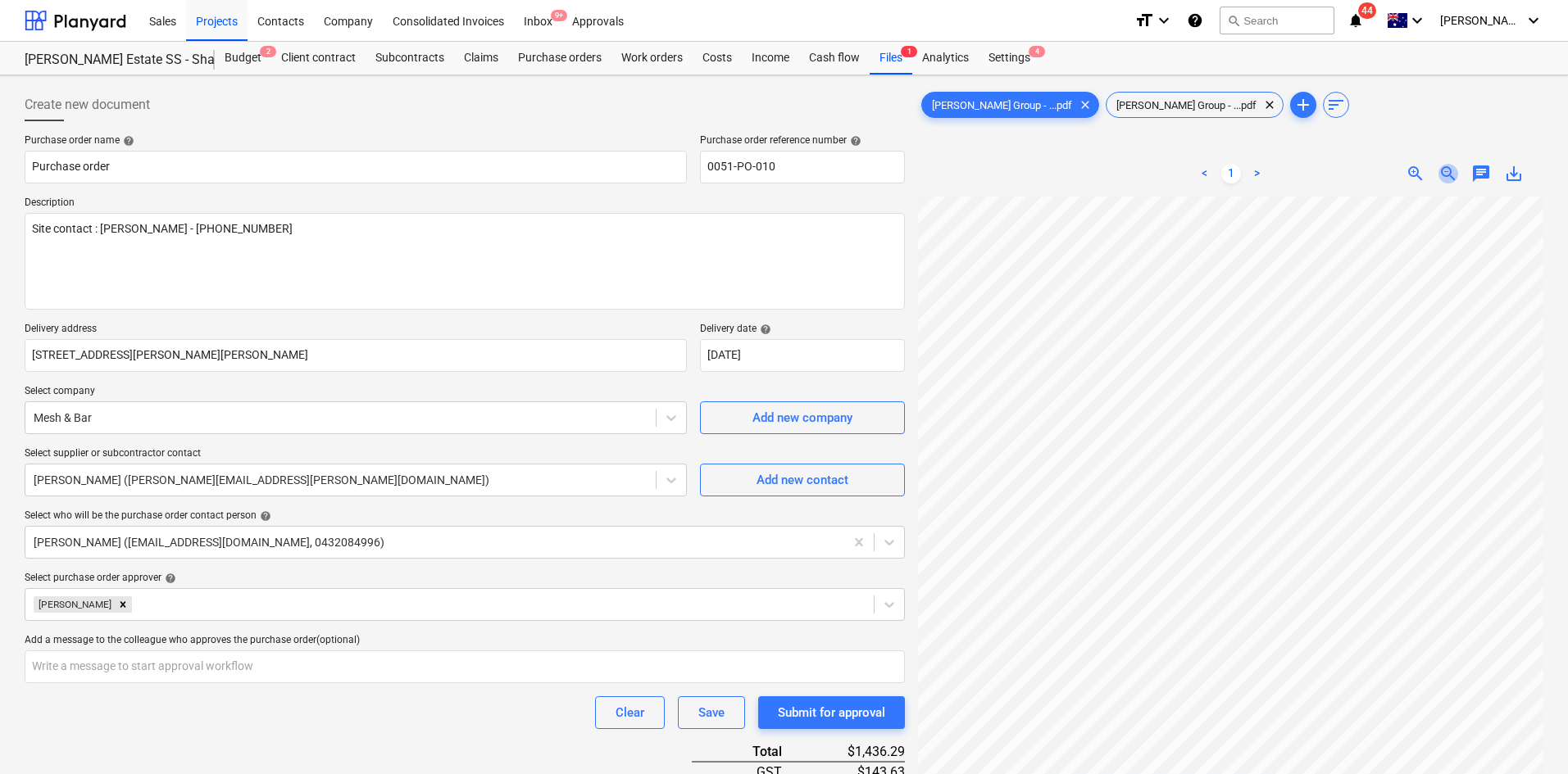
click at [1442, 171] on span "zoom_out" at bounding box center [1448, 173] width 19 height 19
click at [1445, 174] on span "zoom_out" at bounding box center [1448, 173] width 19 height 19
click at [1411, 174] on span "zoom_in" at bounding box center [1415, 173] width 19 height 19
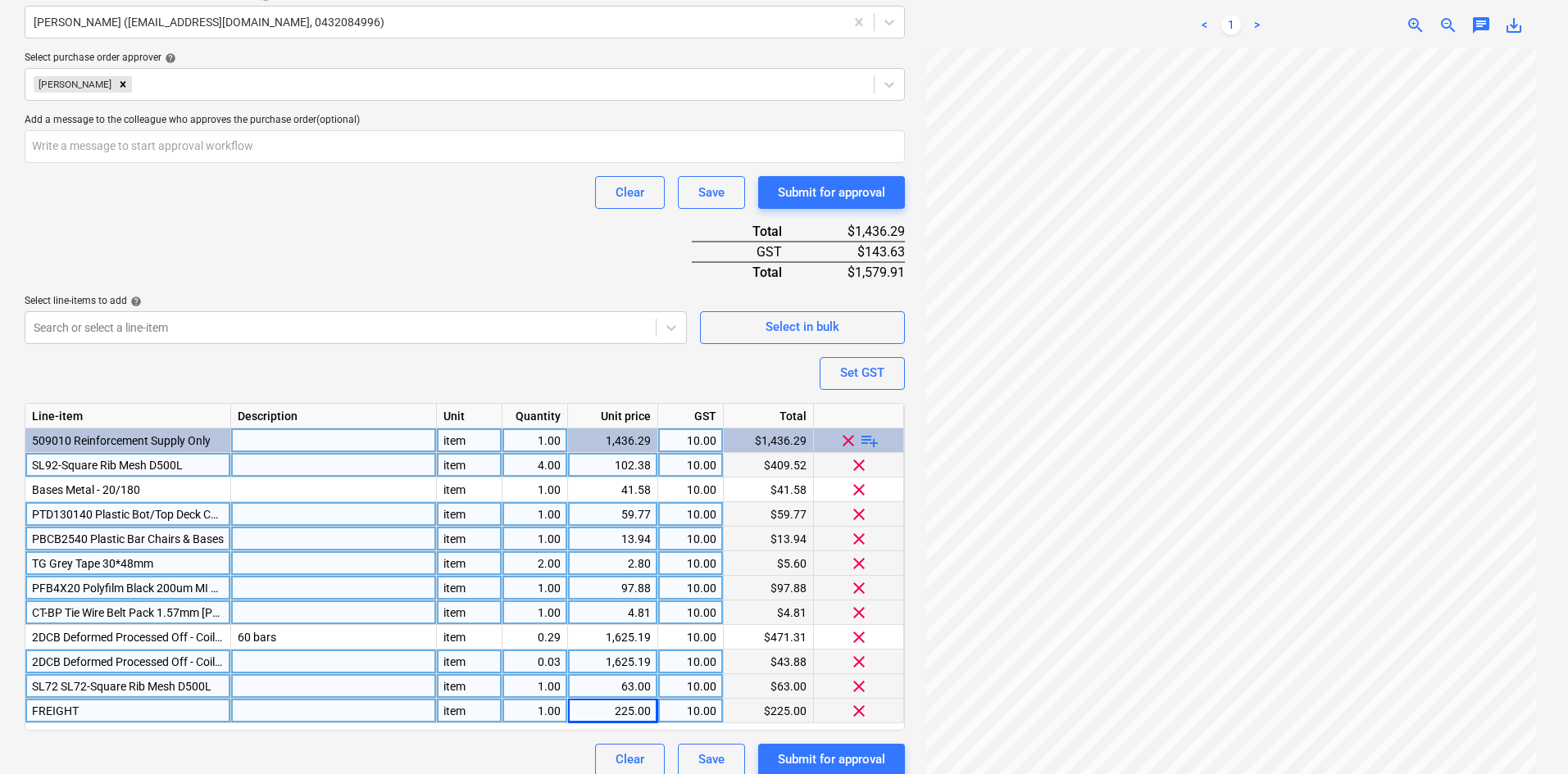
scroll to position [536, 0]
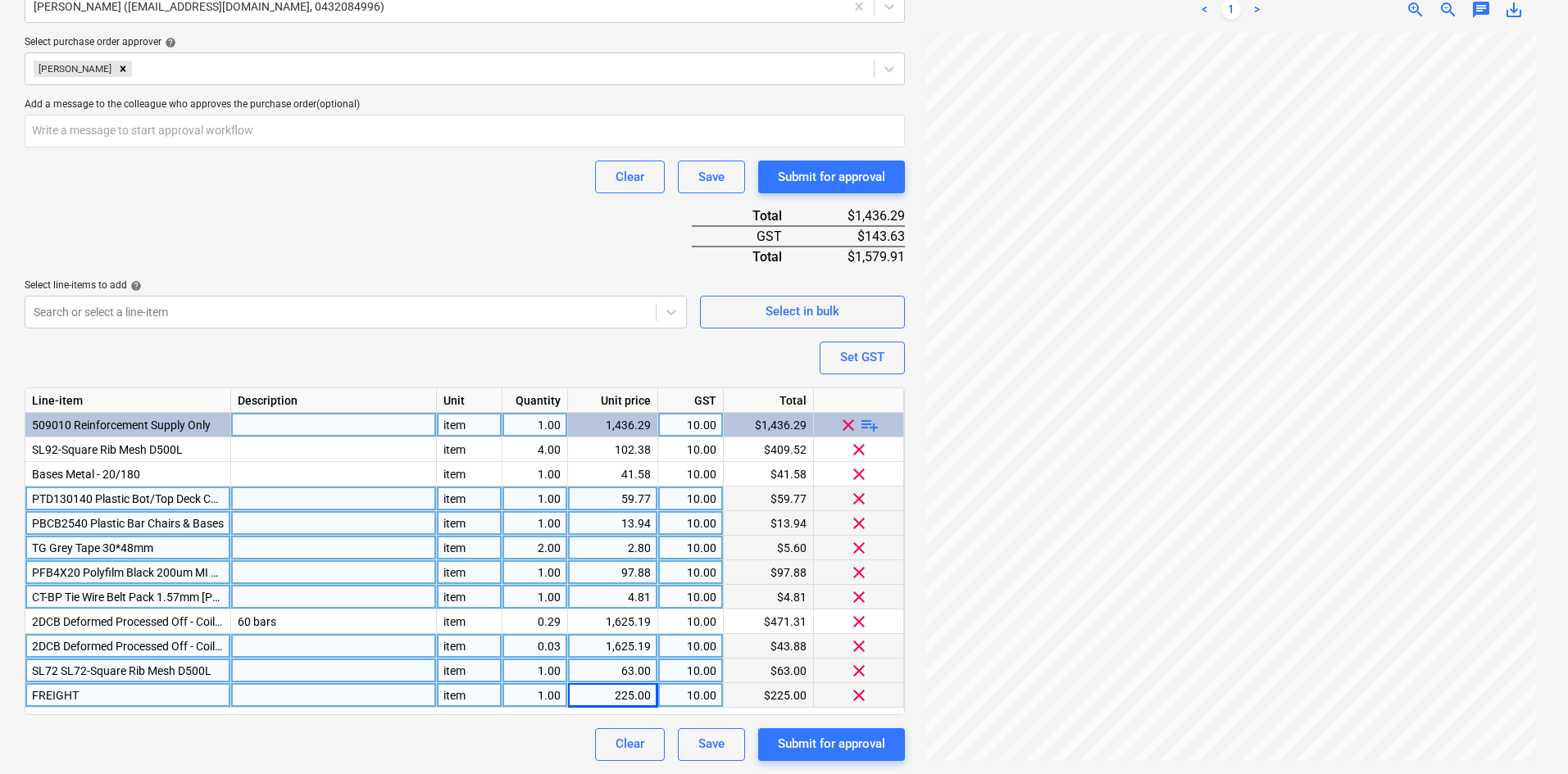
click at [471, 756] on div "Clear Save Submit for approval" at bounding box center [465, 744] width 880 height 32
click at [479, 717] on div "Purchase order name help Purchase order Purchase order reference number help 00…" at bounding box center [465, 179] width 880 height 1162
click at [343, 695] on div at bounding box center [333, 695] width 206 height 24
click at [365, 729] on div "Clear Save Submit for approval" at bounding box center [465, 744] width 880 height 32
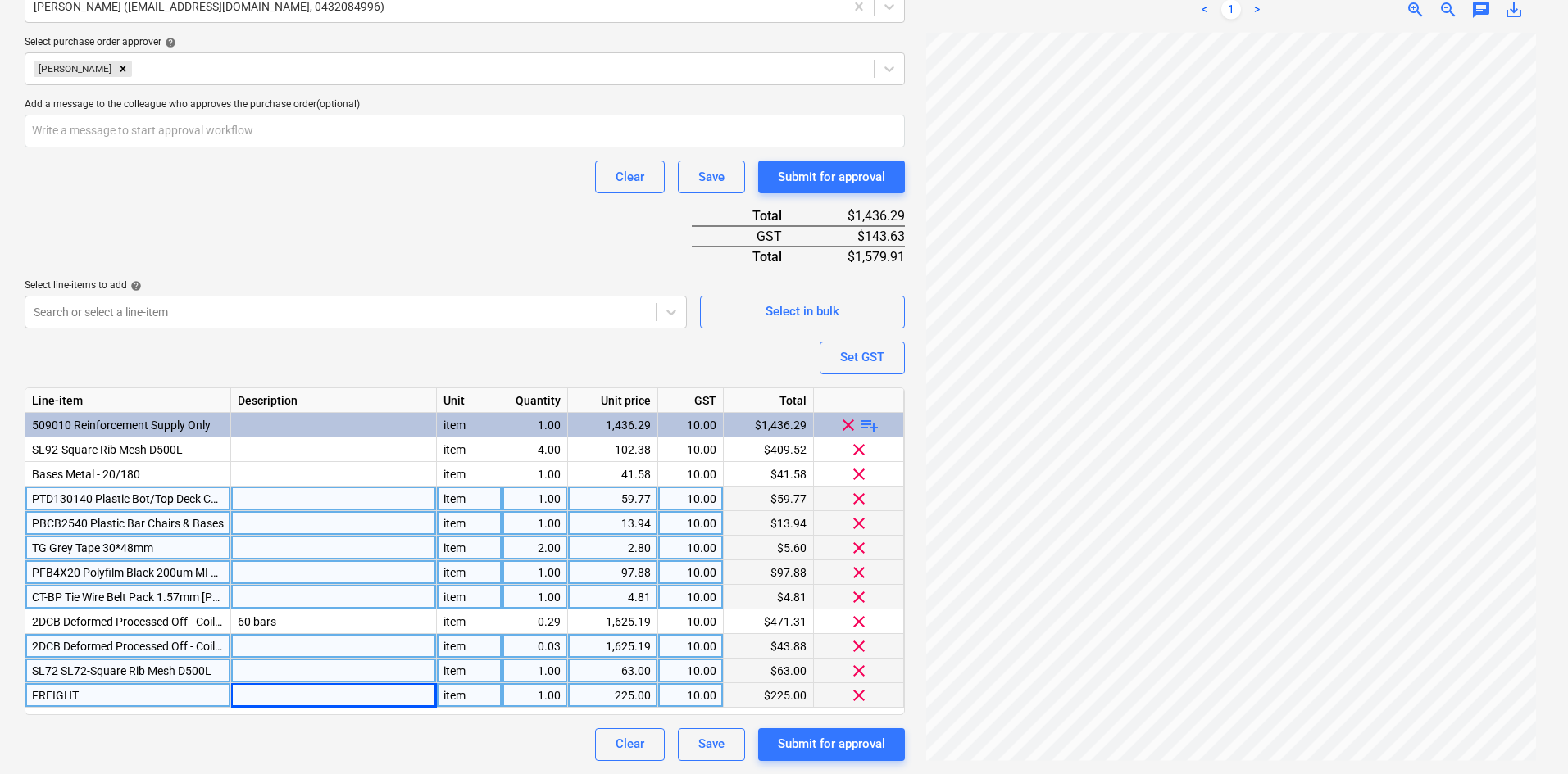
click at [454, 202] on div "Purchase order name help Purchase order Purchase order reference number help 00…" at bounding box center [465, 179] width 880 height 1162
click at [850, 752] on div "Submit for approval" at bounding box center [831, 743] width 108 height 21
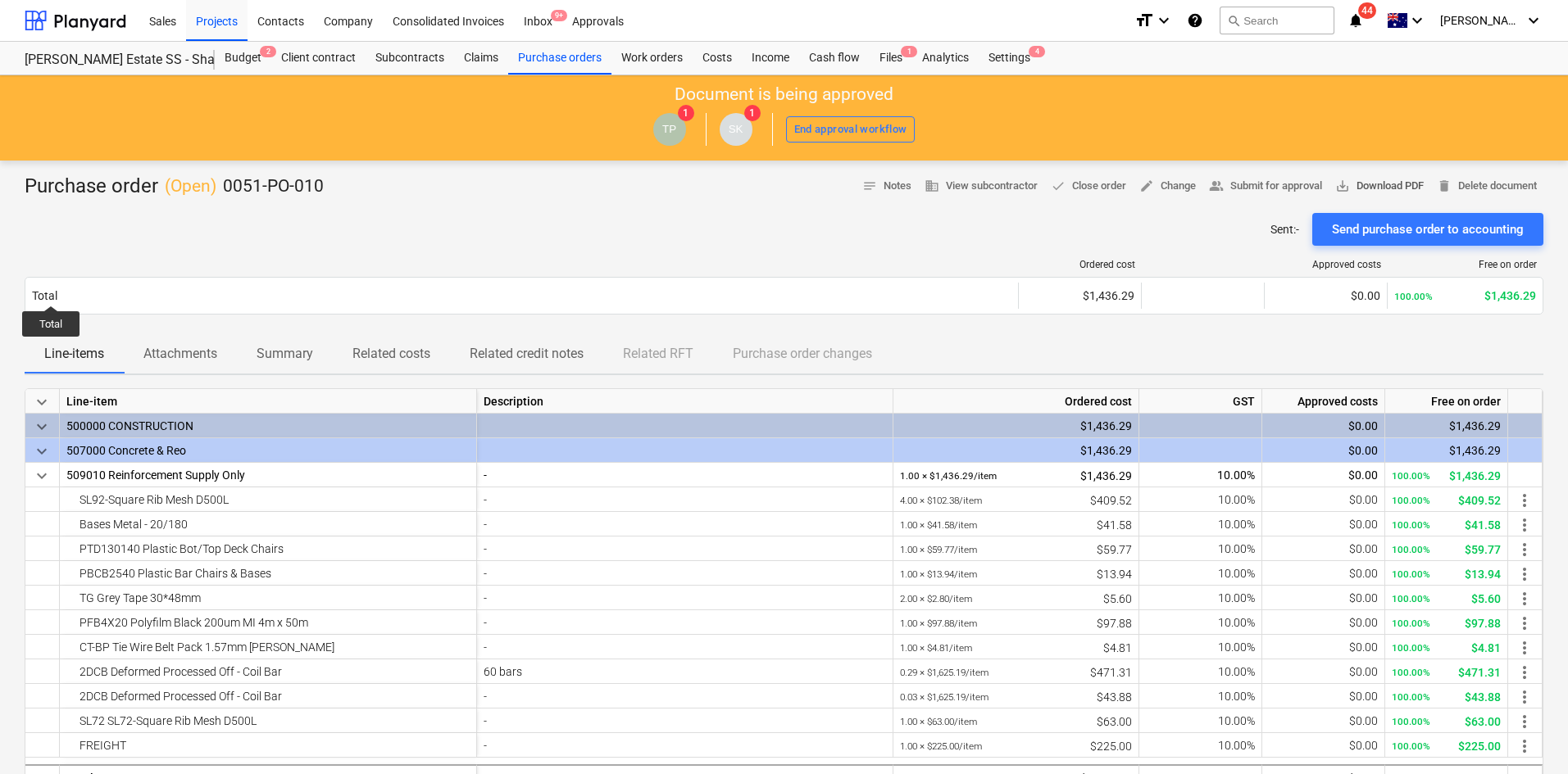
click at [1373, 185] on span "save_alt Download PDF" at bounding box center [1379, 186] width 88 height 19
drag, startPoint x: 1065, startPoint y: 236, endPoint x: 1062, endPoint y: 253, distance: 17.3
click at [1065, 236] on div "Sent : - Send purchase order to accounting" at bounding box center [784, 229] width 1519 height 32
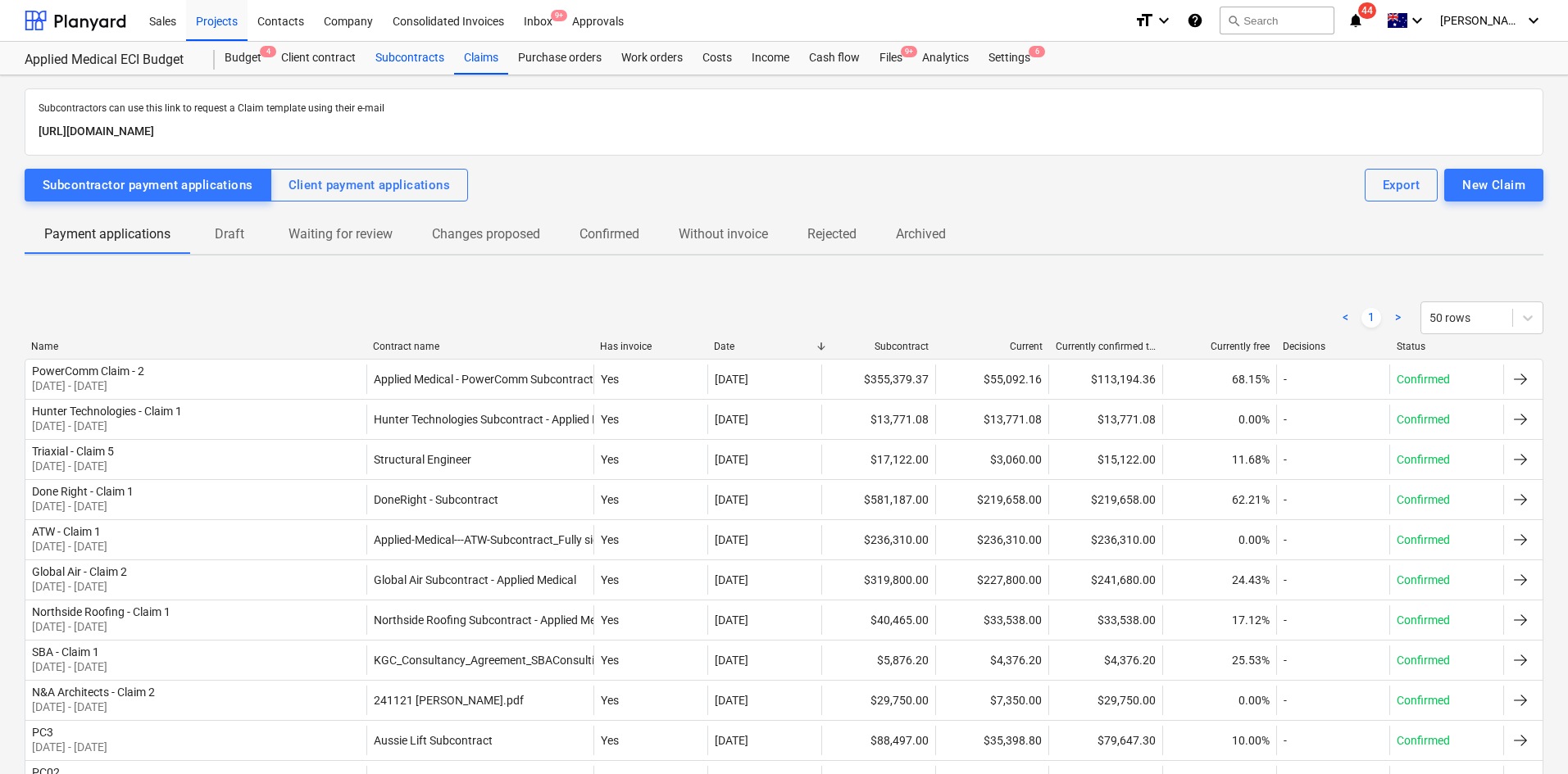
click at [407, 59] on div "Subcontracts" at bounding box center [410, 58] width 88 height 32
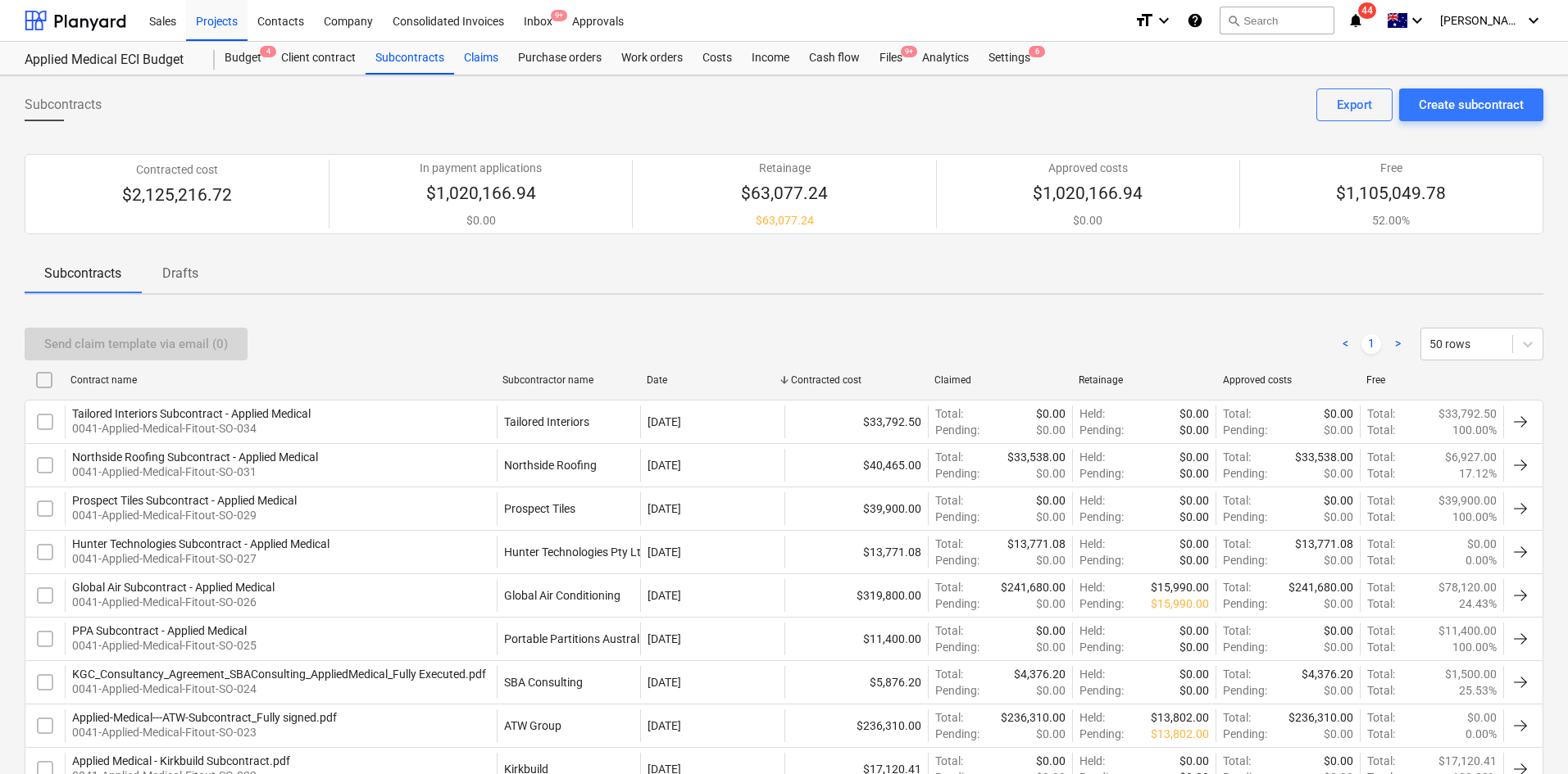
click at [476, 58] on div "Claims" at bounding box center [481, 58] width 54 height 32
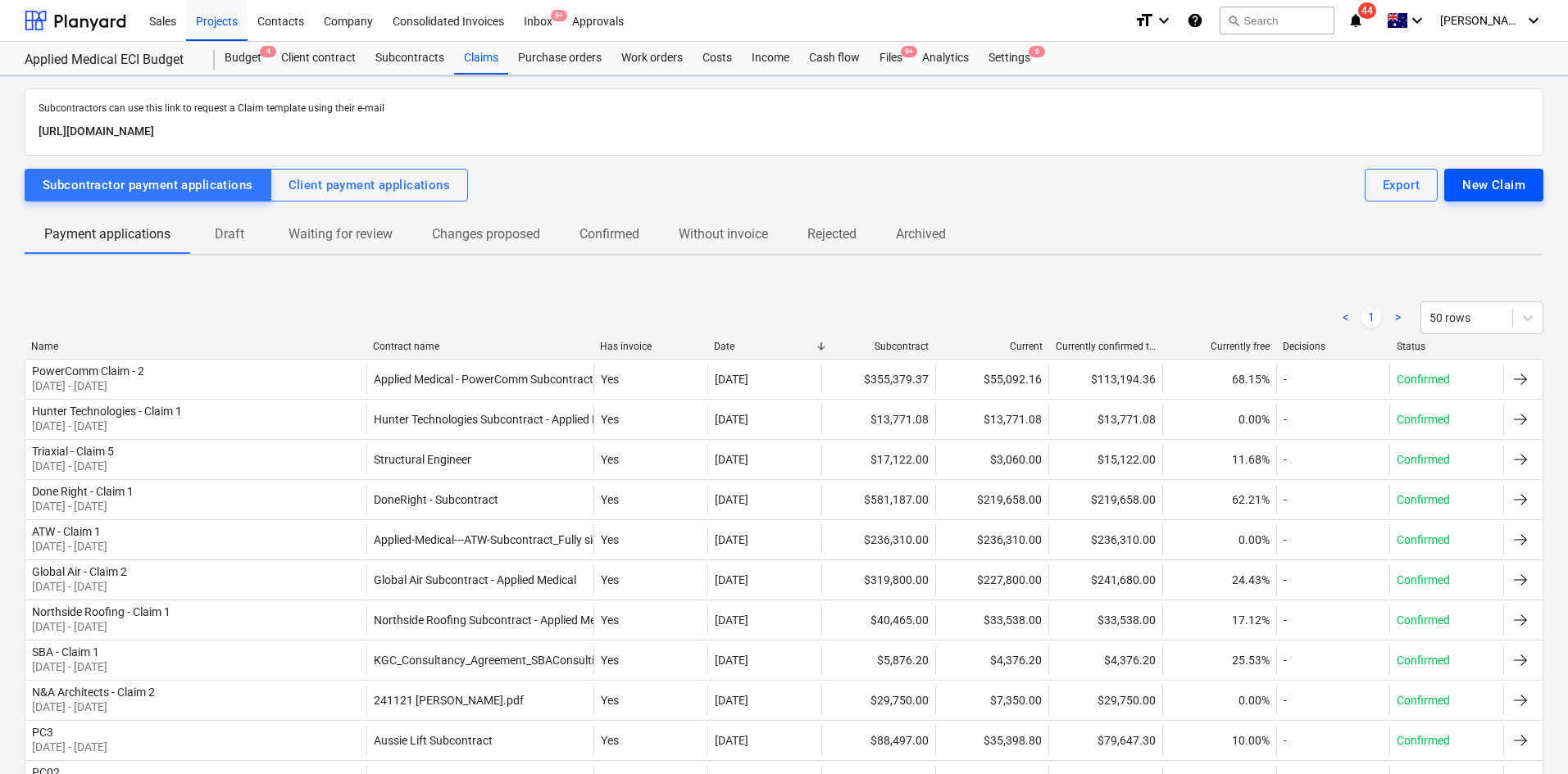
click at [1494, 185] on div "New Claim" at bounding box center [1494, 185] width 63 height 21
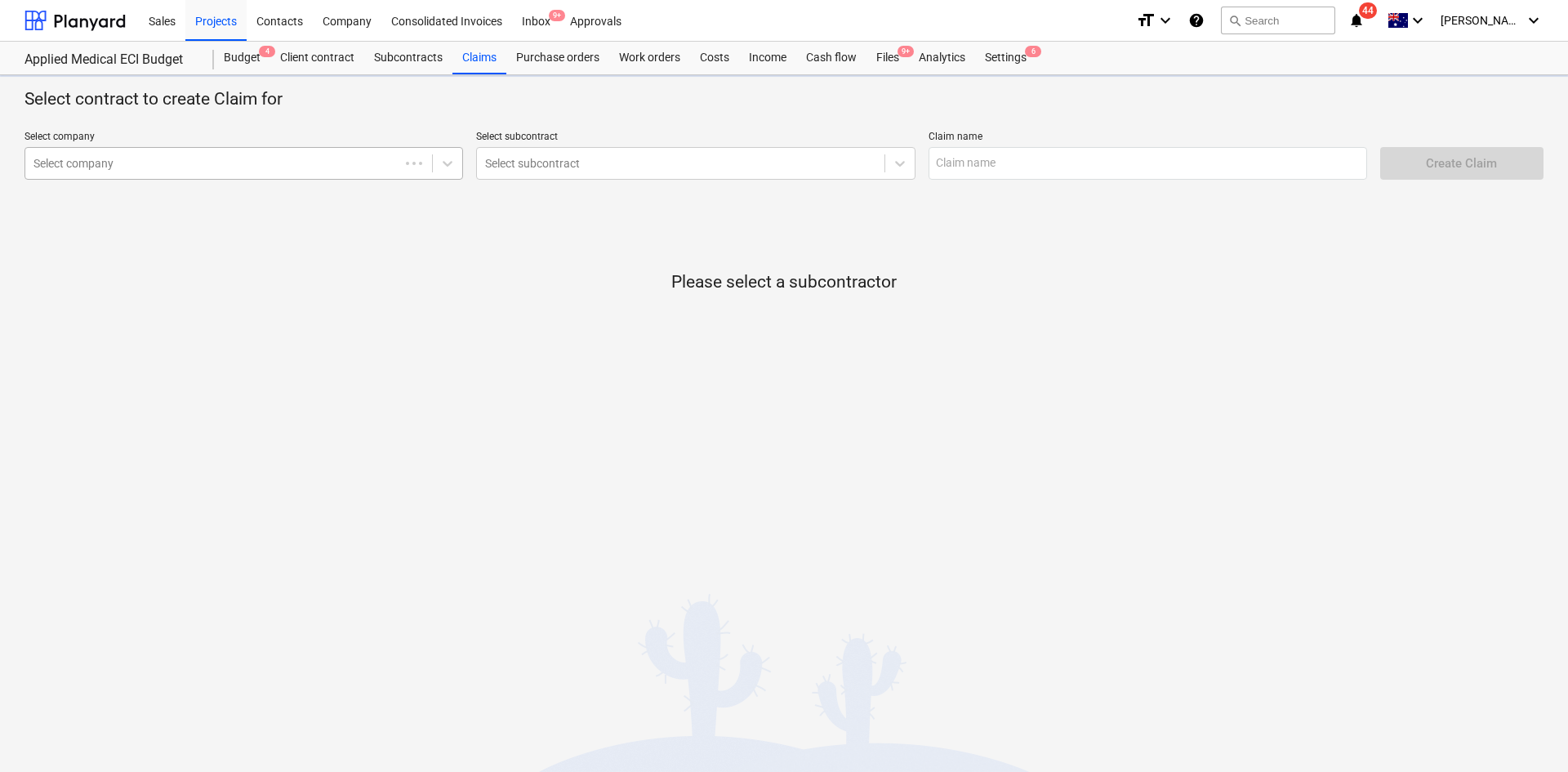
click at [288, 174] on div "Select company" at bounding box center [212, 163] width 374 height 23
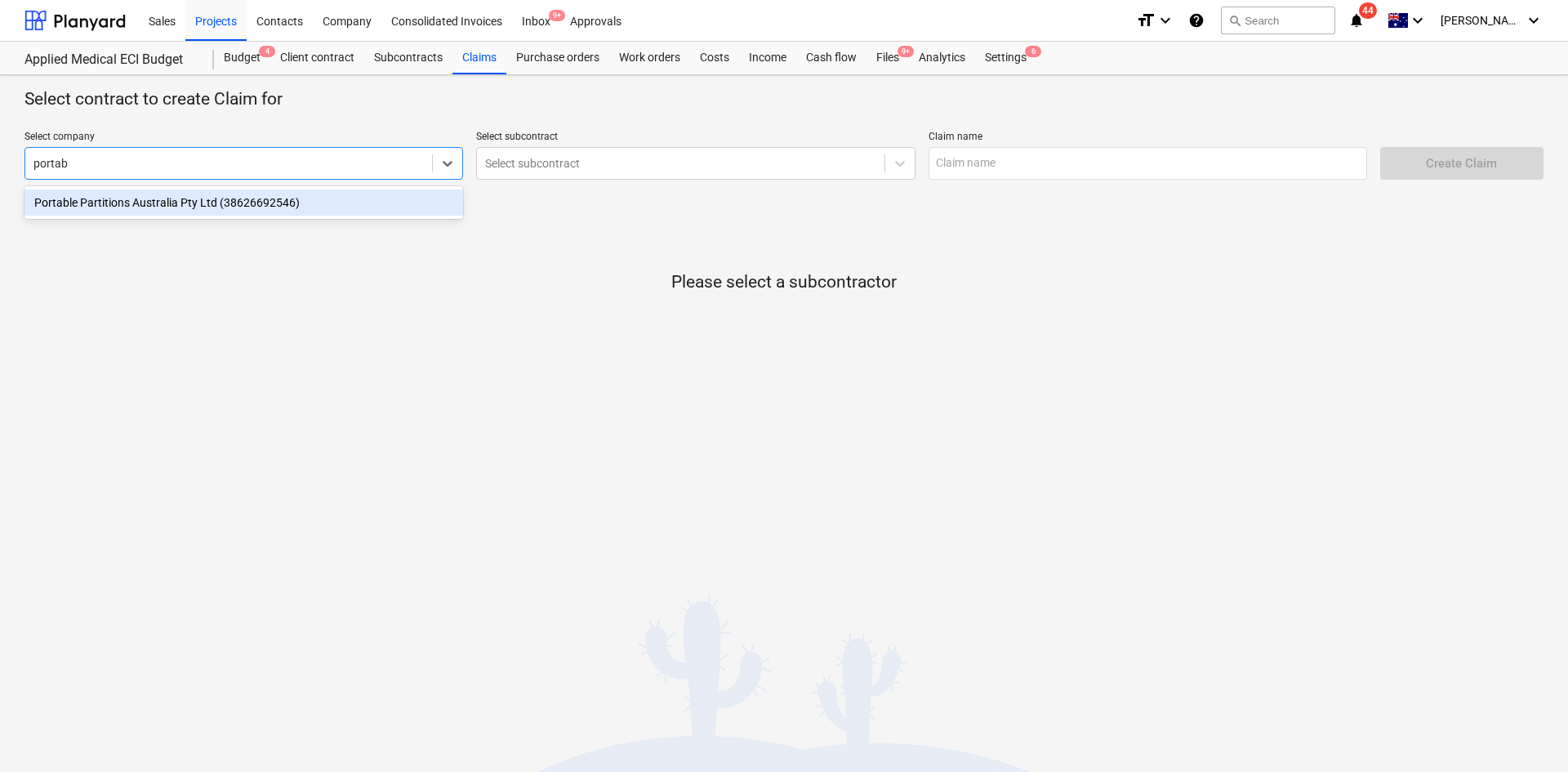
type input "portabl"
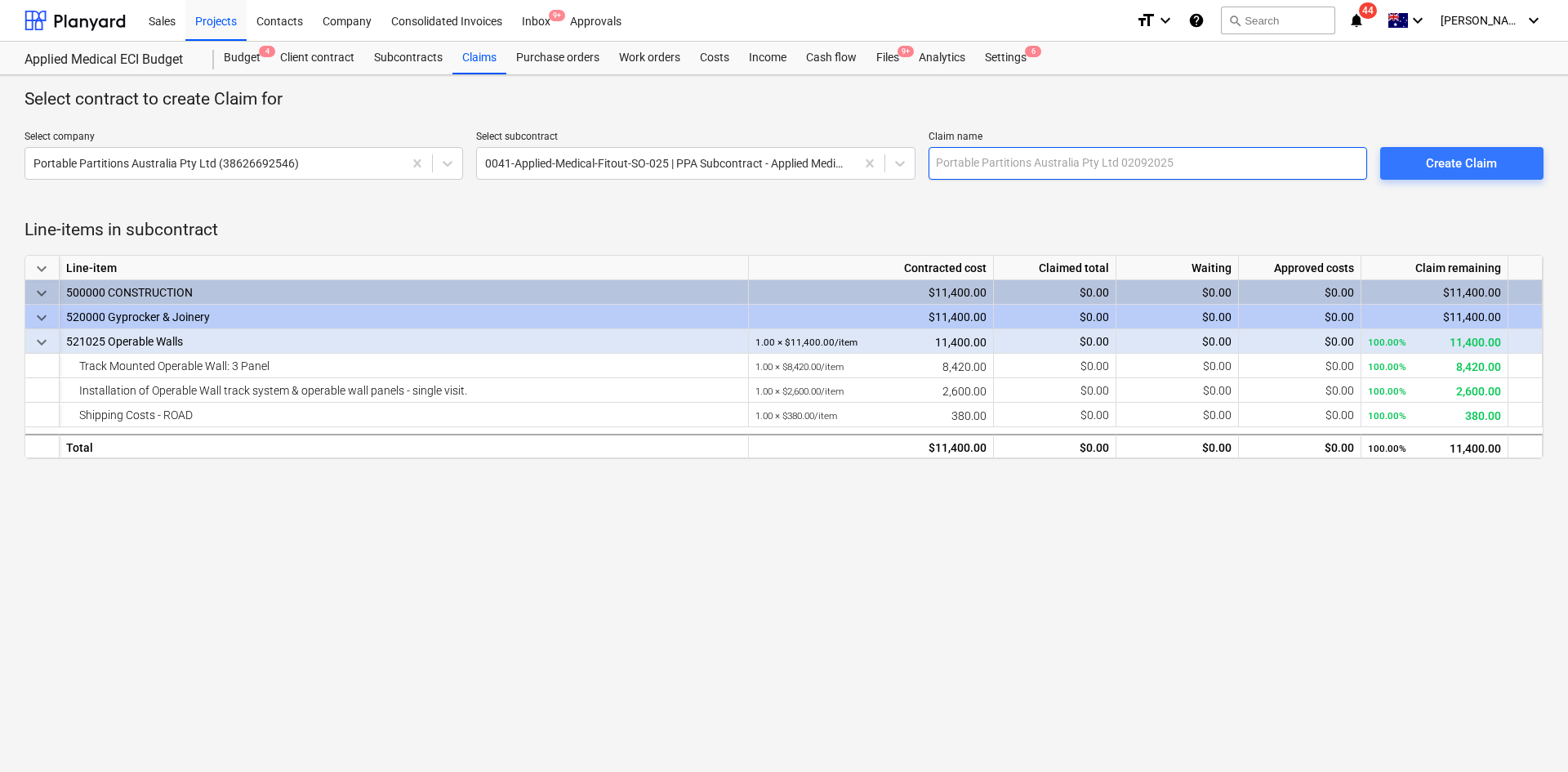
click at [985, 152] on input "text" at bounding box center [1148, 163] width 439 height 32
type input "PPA - Claim 1"
click at [1462, 161] on div "Create Claim" at bounding box center [1461, 163] width 71 height 21
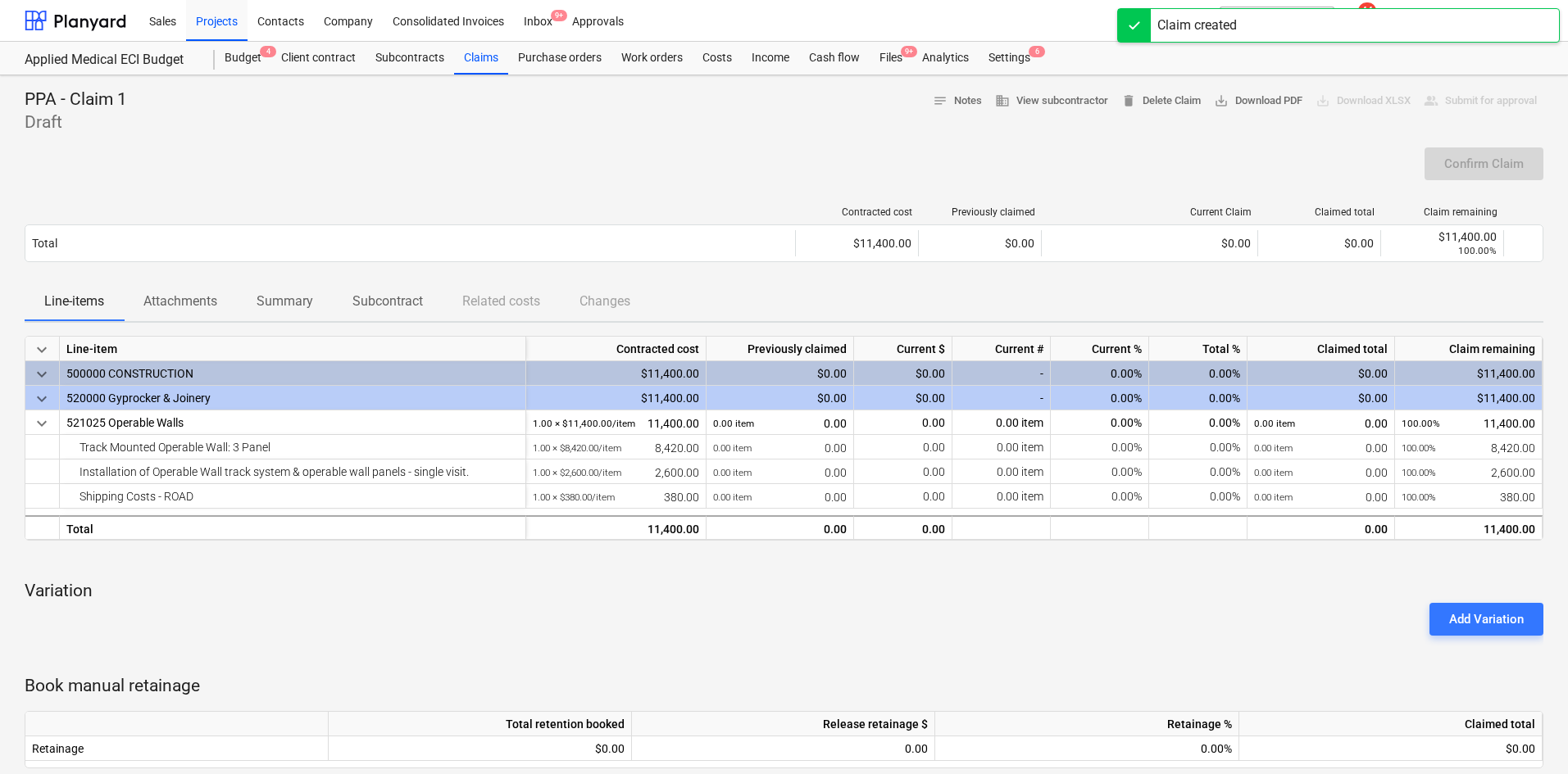
click at [778, 135] on div at bounding box center [784, 141] width 1519 height 13
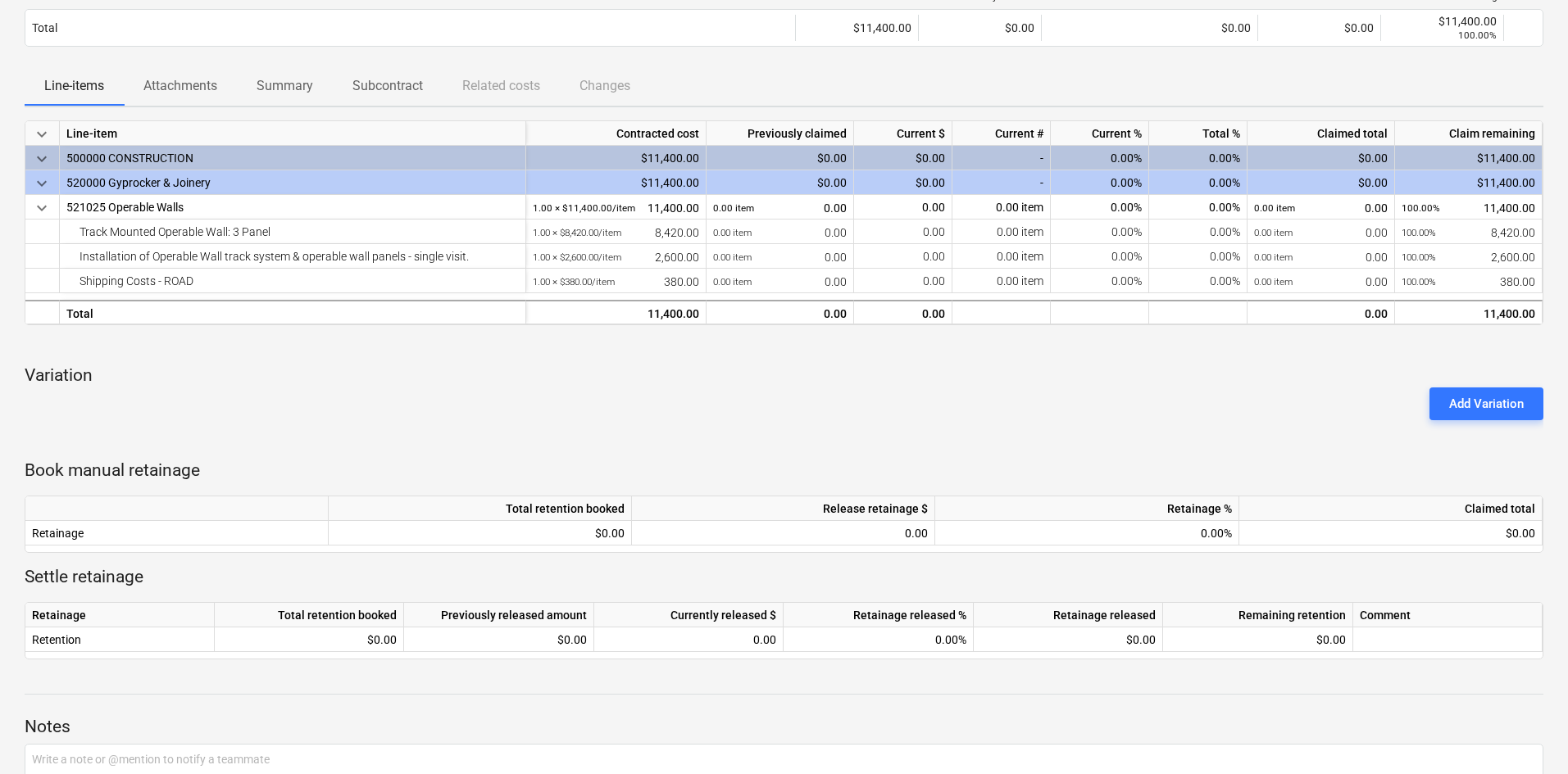
scroll to position [349, 0]
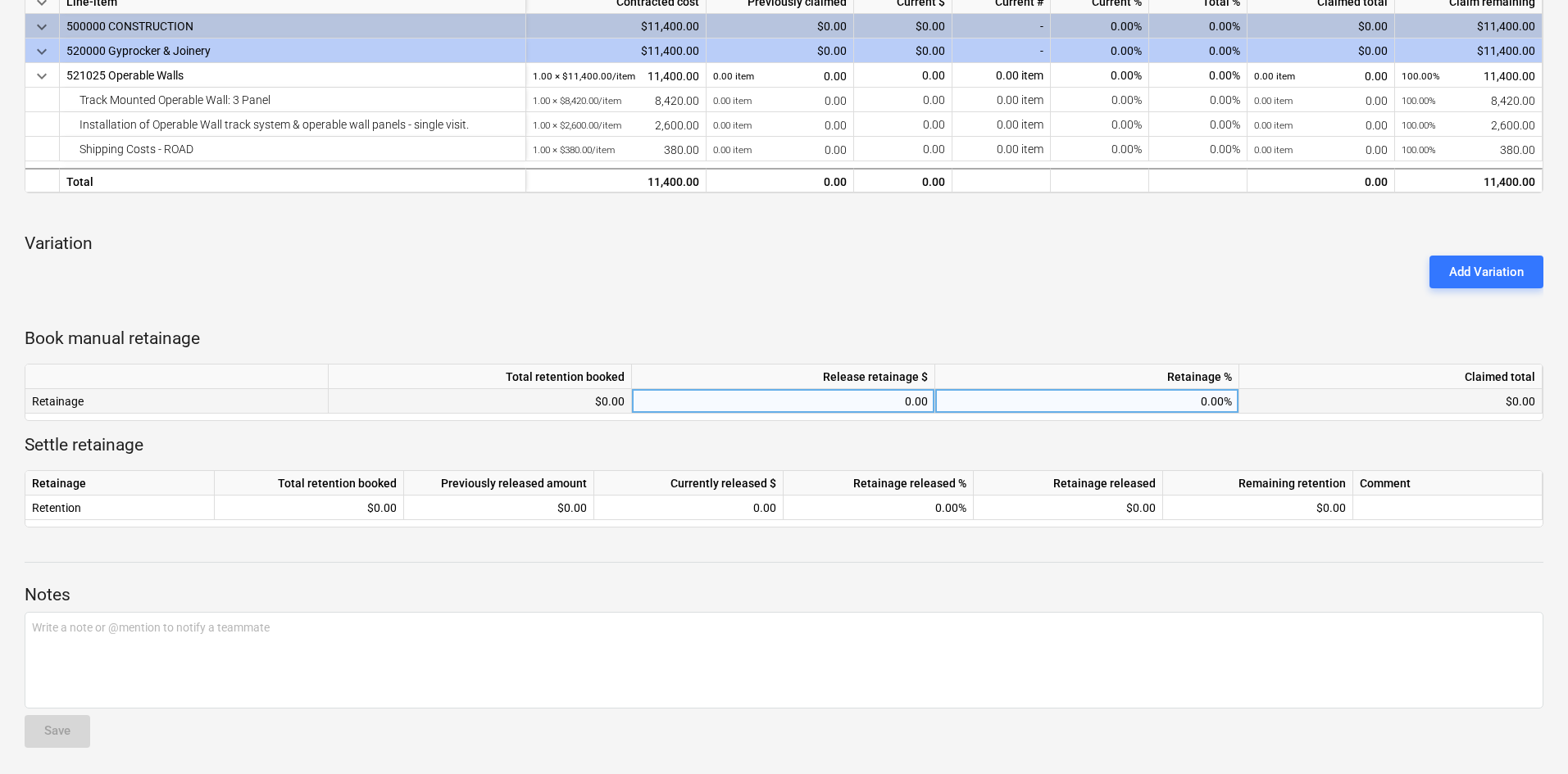
click at [1053, 397] on div "0.00%" at bounding box center [1087, 401] width 304 height 24
type input "5"
click at [1106, 281] on div "Add Variation" at bounding box center [784, 272] width 1532 height 45
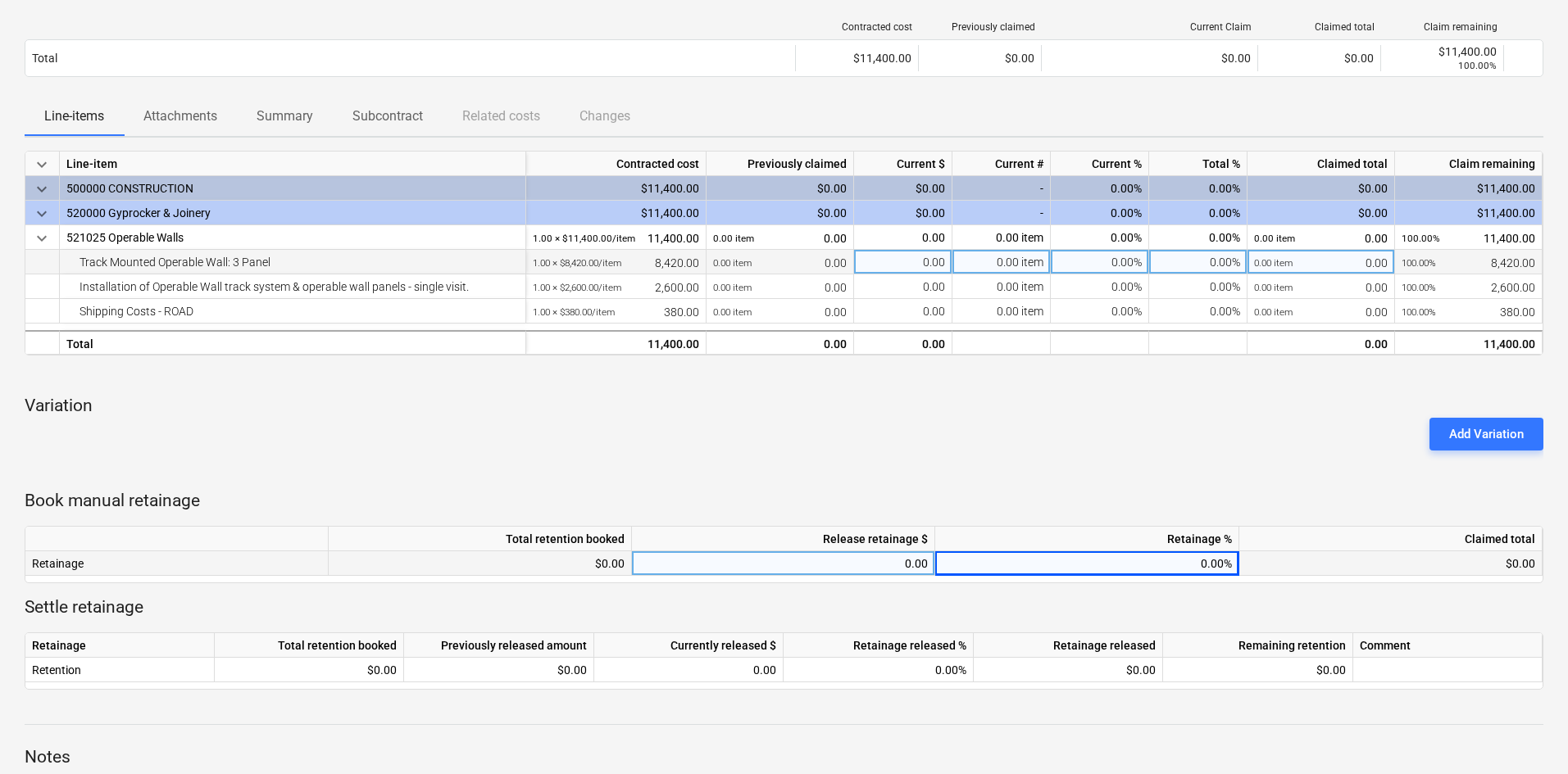
click at [1006, 263] on div "0.00 item" at bounding box center [1001, 262] width 98 height 24
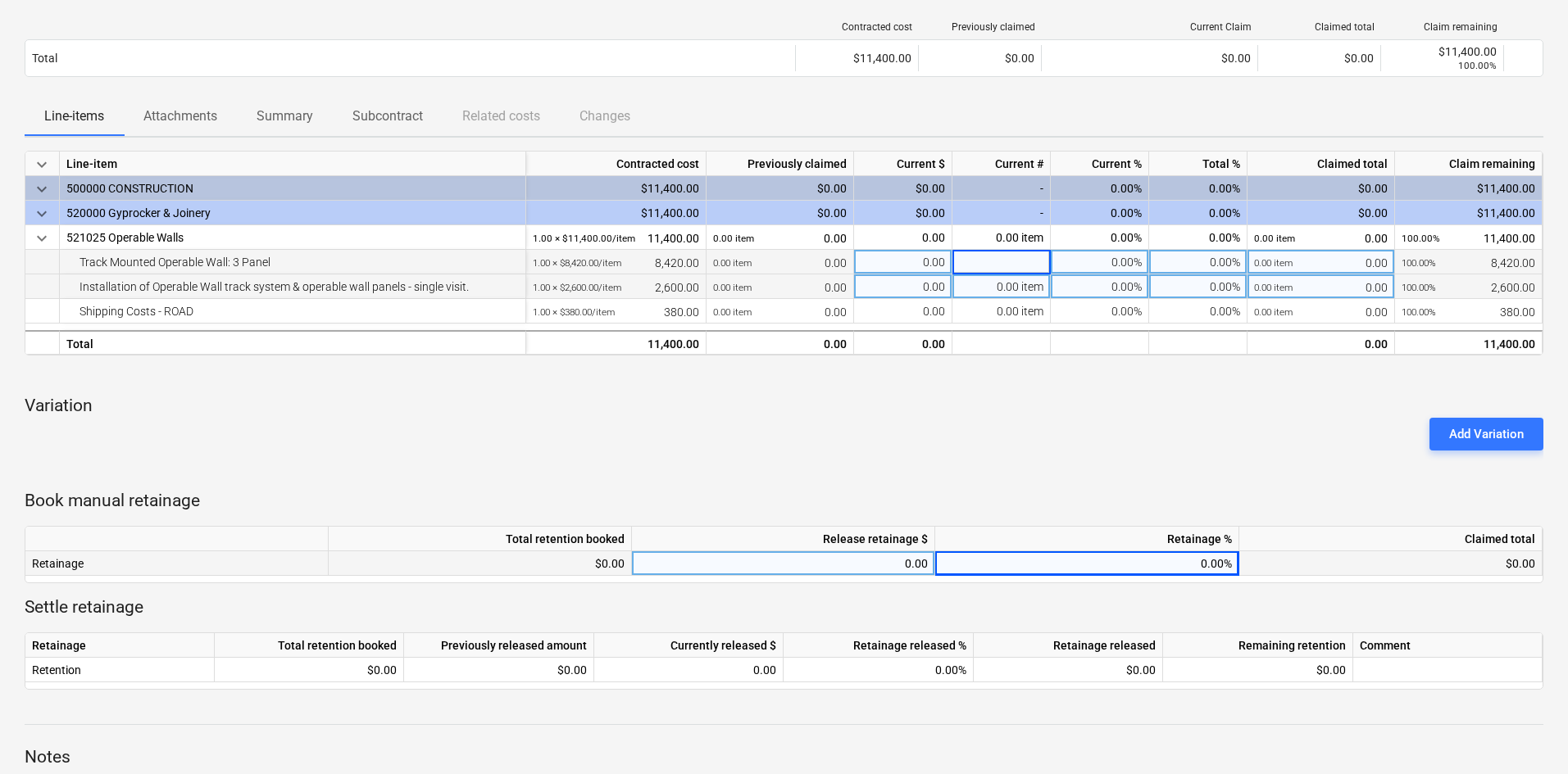
type input "1"
click at [1007, 288] on div "0.00 item" at bounding box center [1001, 287] width 98 height 24
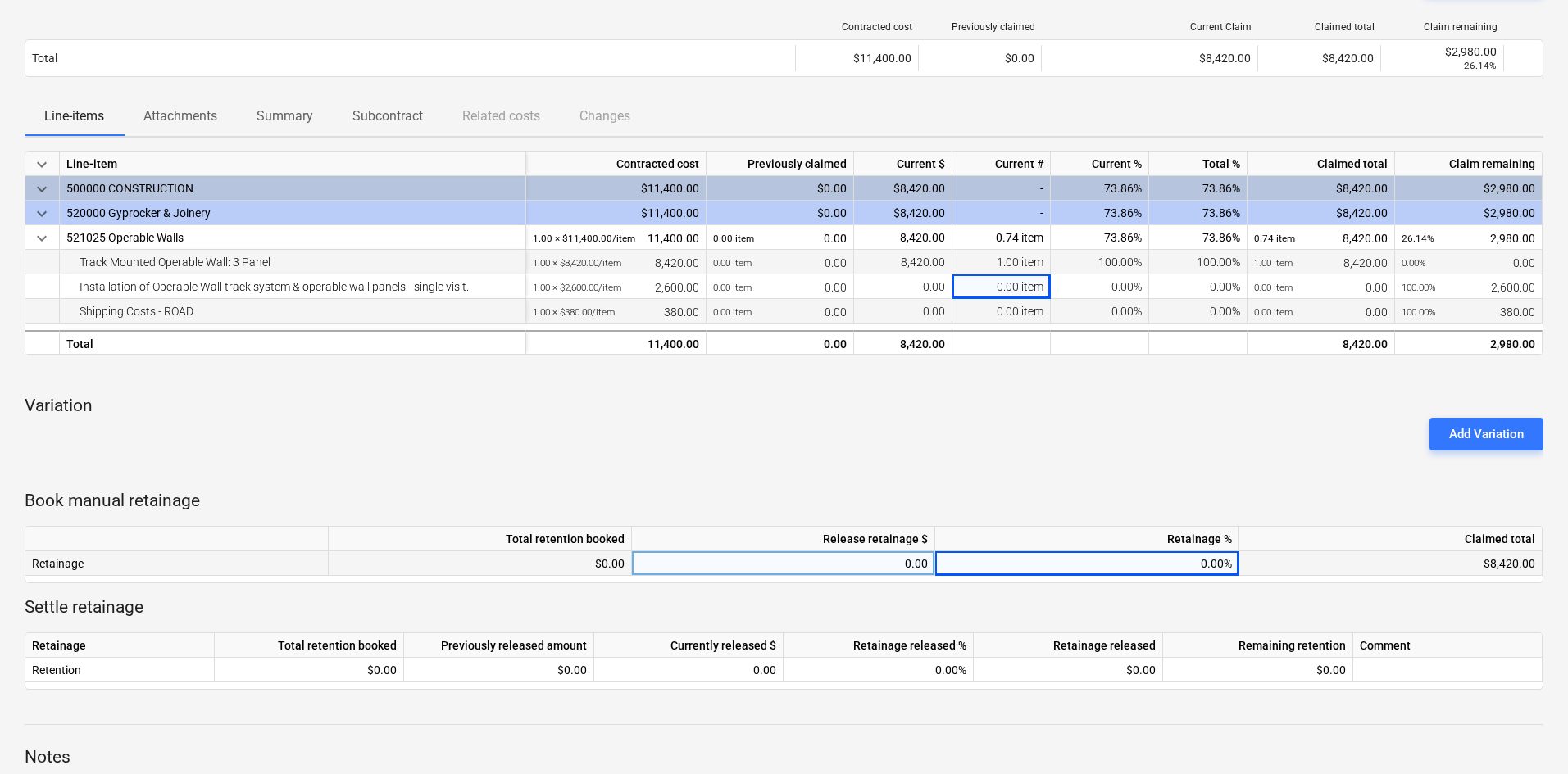
click at [1004, 305] on div "0.00 item" at bounding box center [1001, 311] width 98 height 24
click at [940, 397] on p "Variation" at bounding box center [784, 406] width 1519 height 23
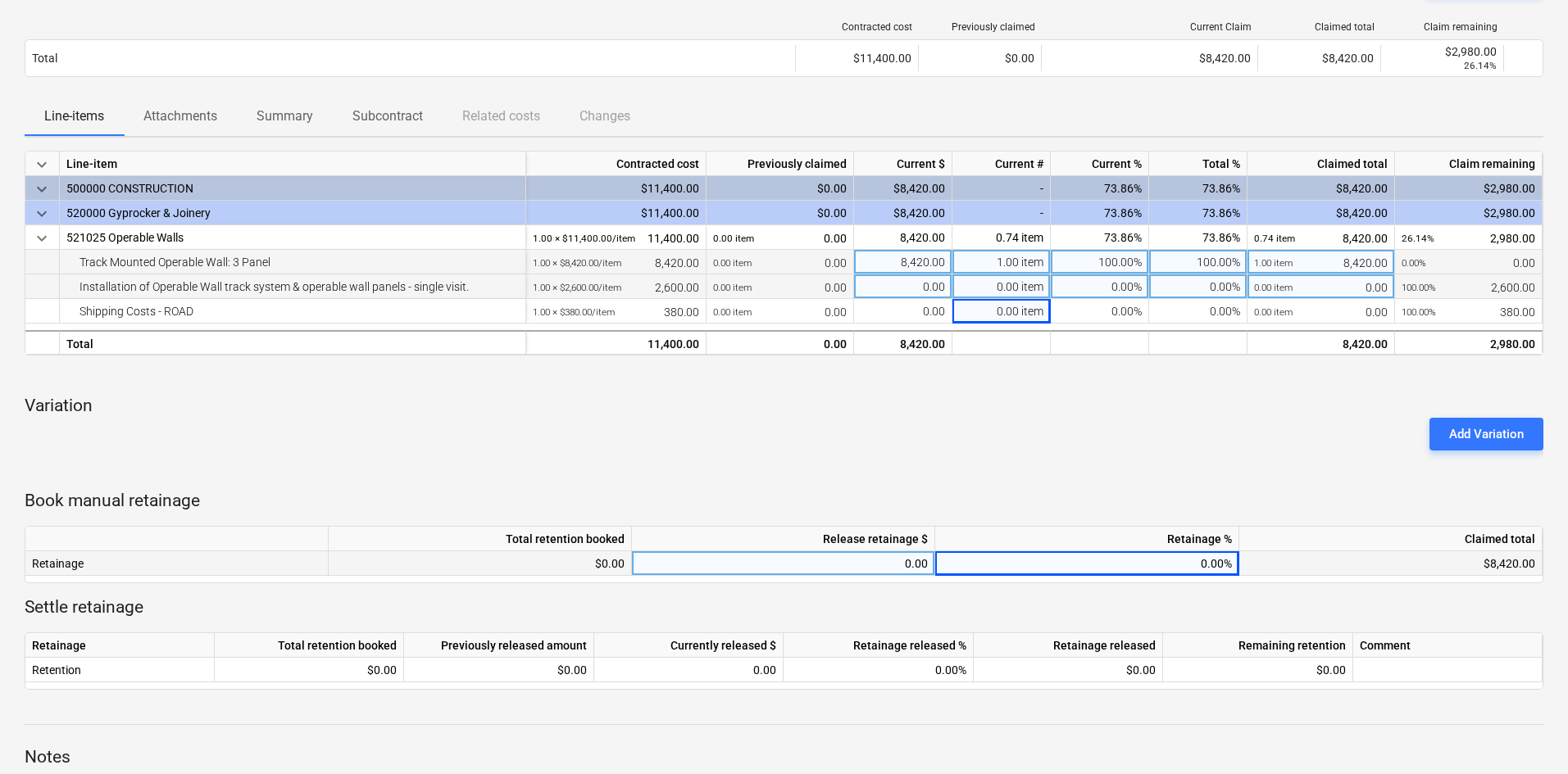
click at [1008, 290] on div "0.00 item" at bounding box center [1001, 287] width 98 height 24
type input "1"
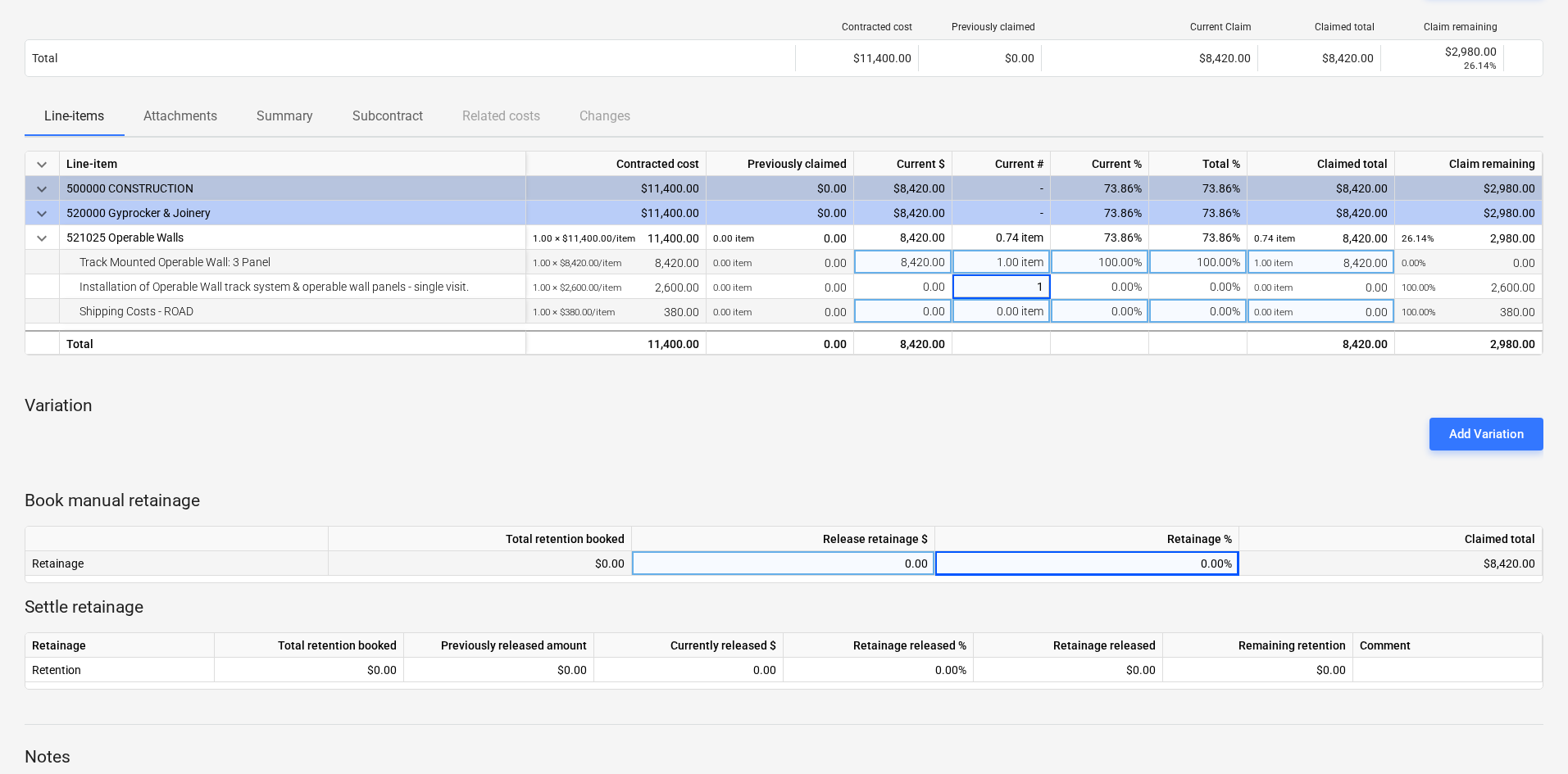
click at [1010, 308] on div "0.00 item" at bounding box center [1001, 311] width 98 height 24
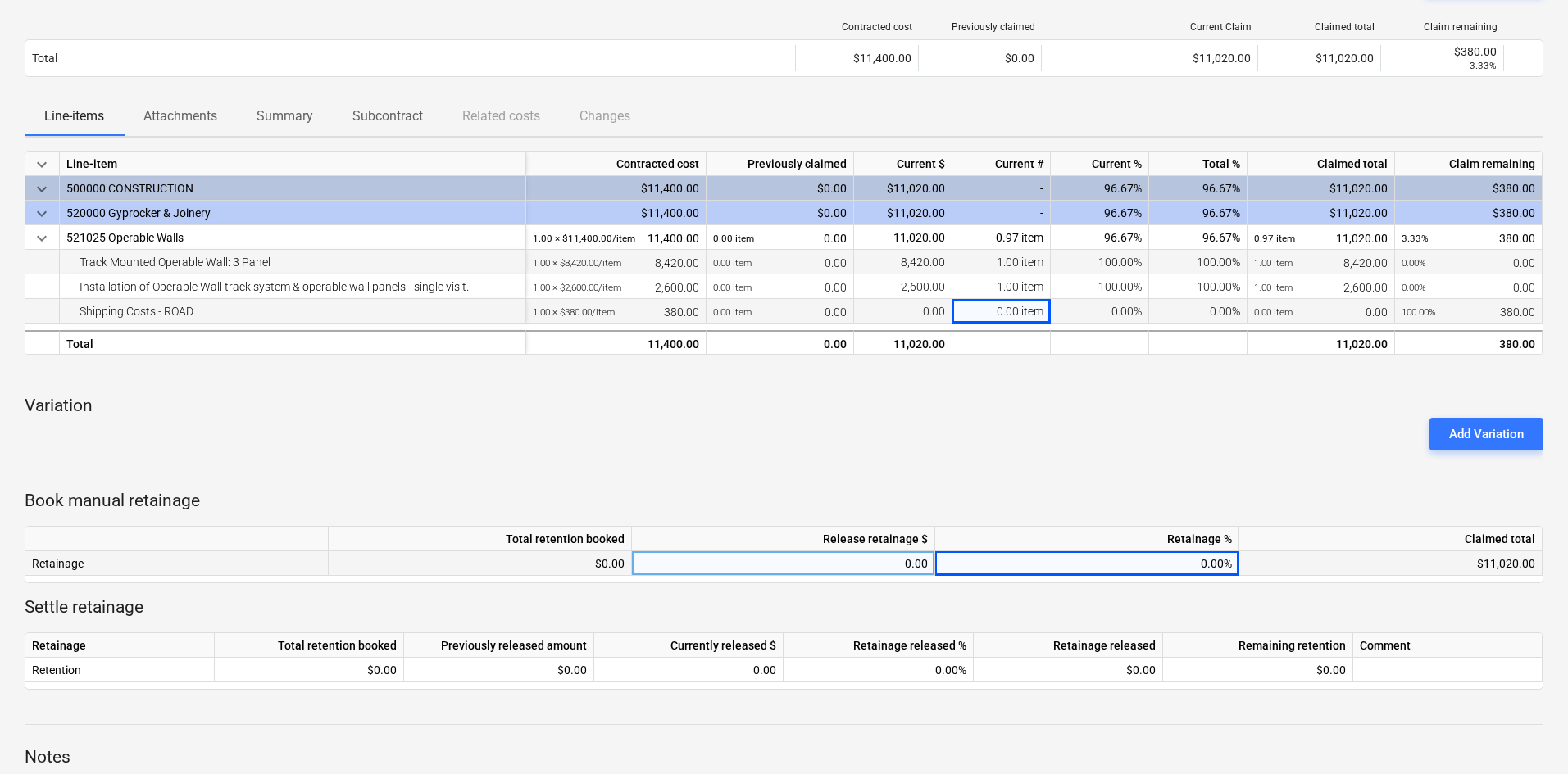
click at [1004, 311] on div "0.00 item" at bounding box center [1001, 311] width 98 height 24
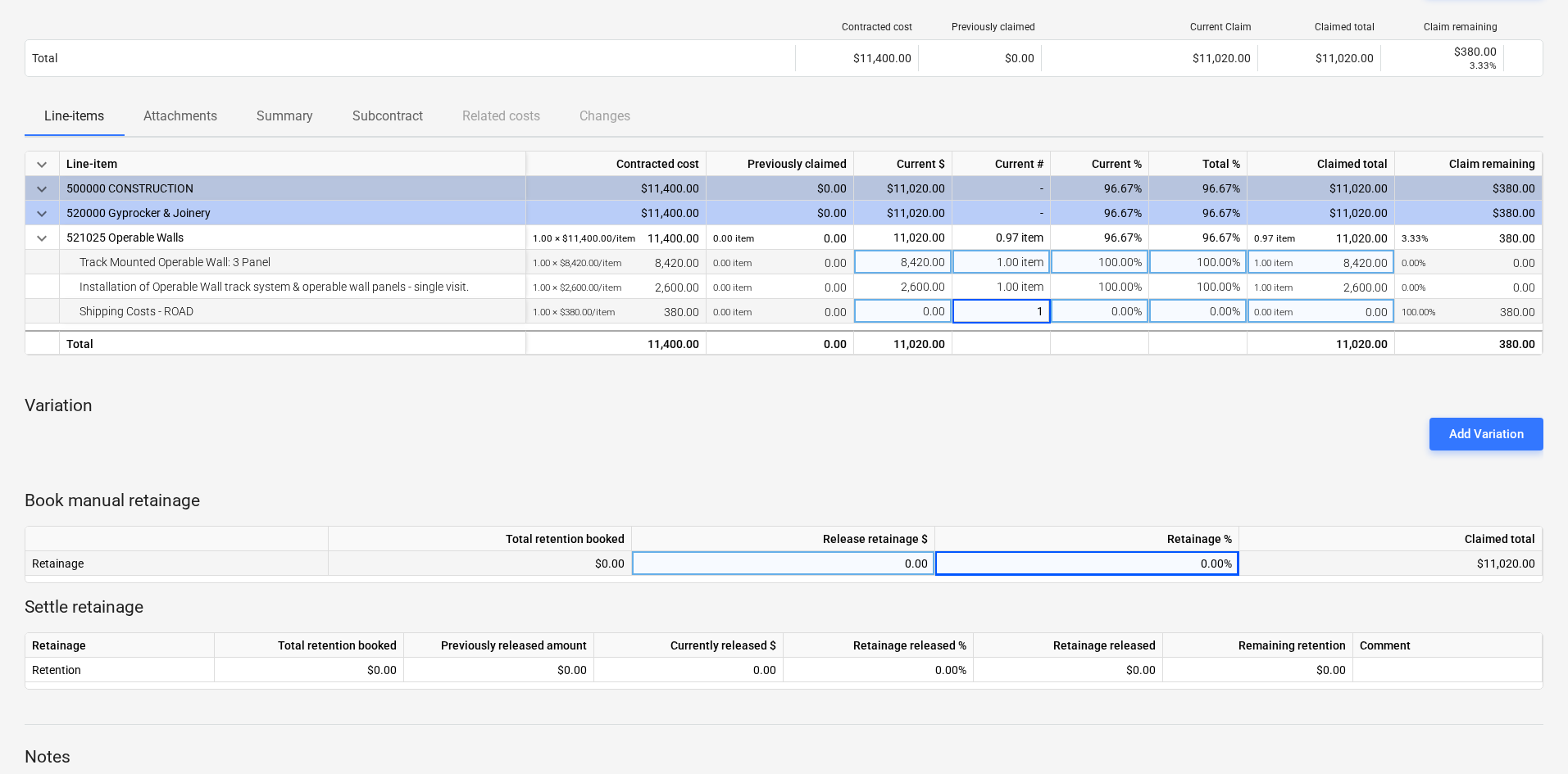
click at [998, 454] on div "Add Variation" at bounding box center [784, 434] width 1532 height 45
click at [1121, 560] on div "0.00%" at bounding box center [1087, 563] width 304 height 24
type input "5"
click at [1242, 418] on div "Add Variation" at bounding box center [784, 434] width 1532 height 45
click at [1282, 409] on p "Variation" at bounding box center [784, 406] width 1519 height 23
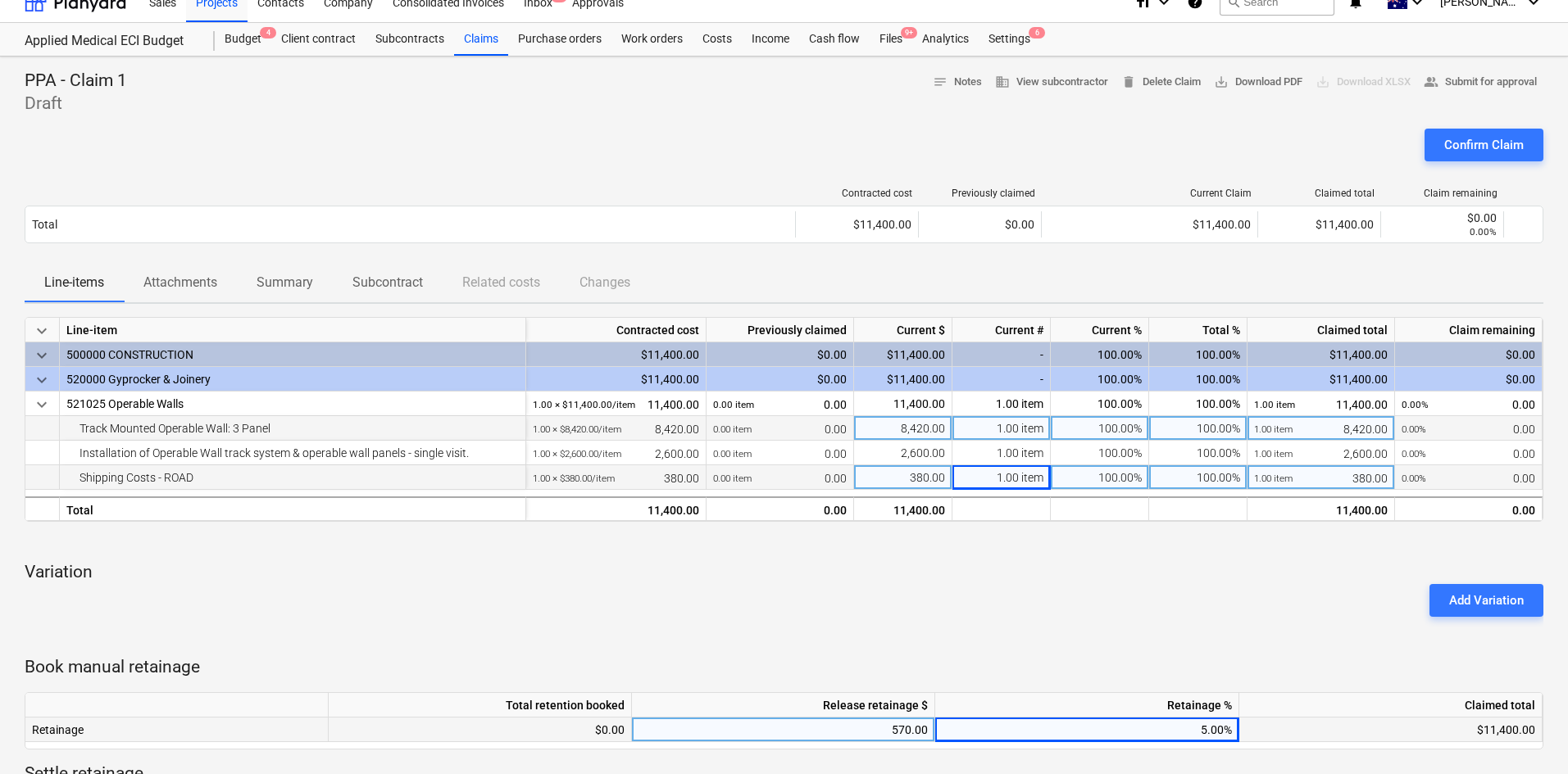
scroll to position [0, 0]
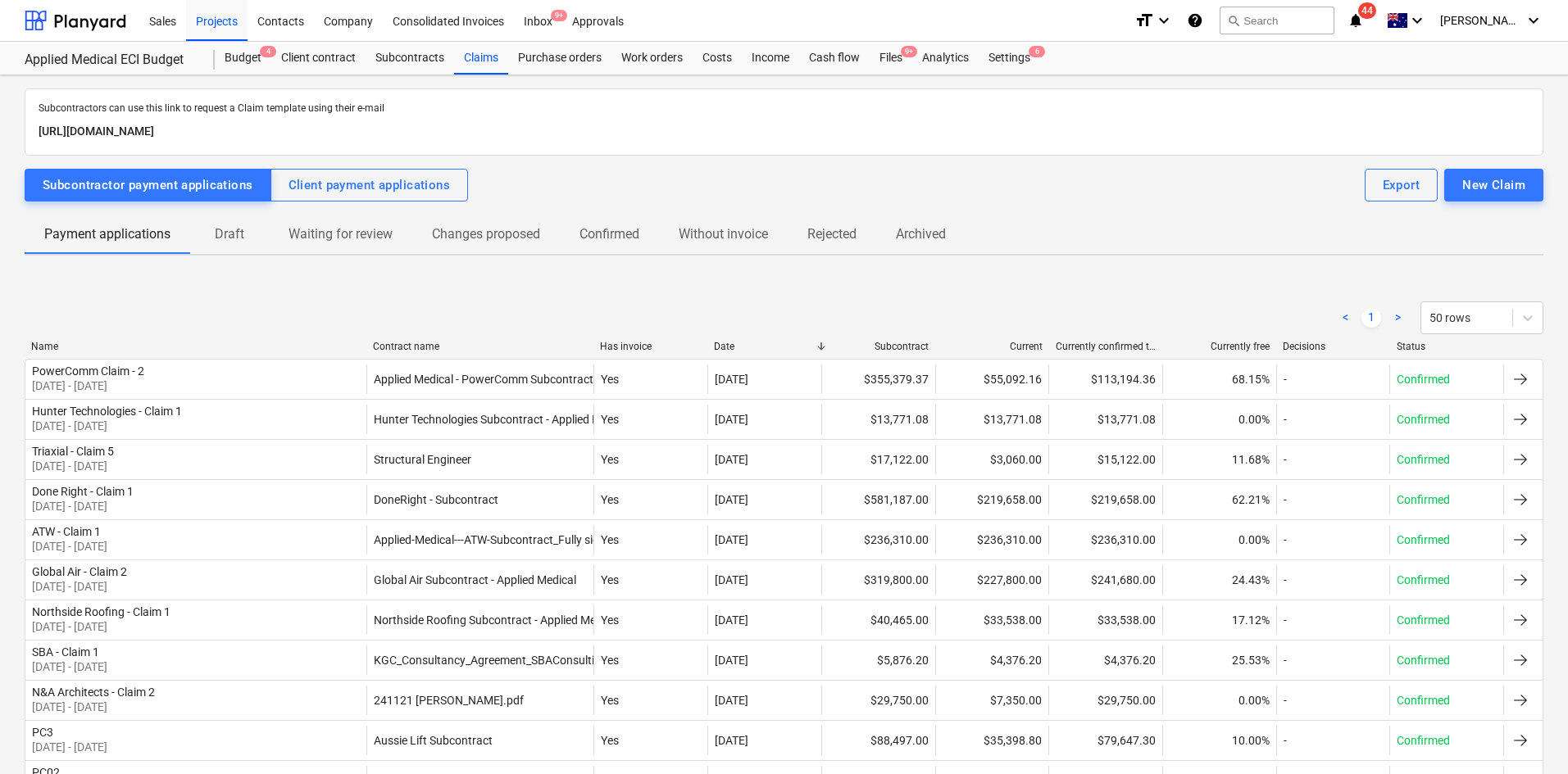
click at [409, 345] on div "Contract name" at bounding box center [480, 346] width 214 height 11
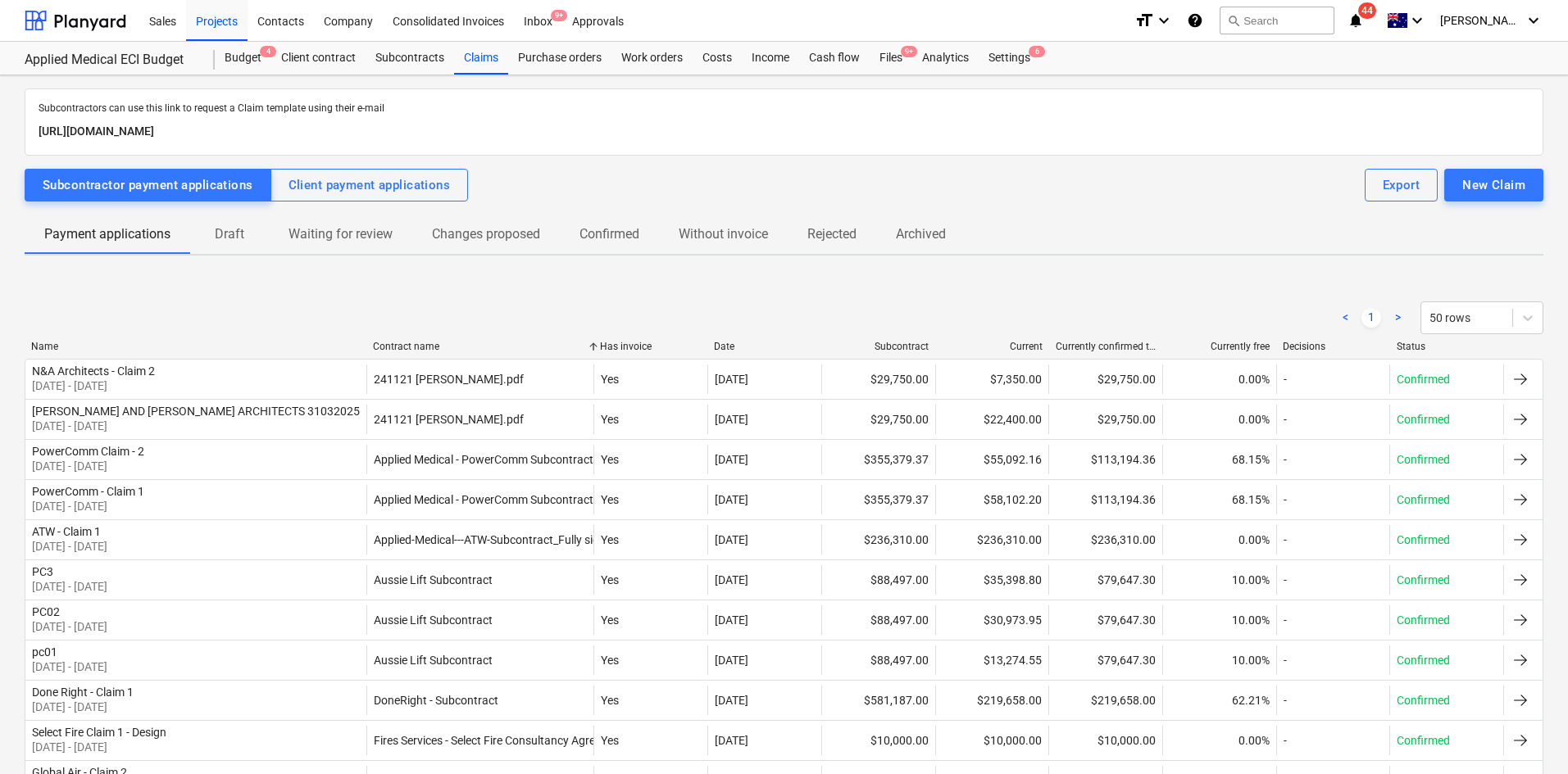
click at [430, 346] on div "Contract name" at bounding box center [480, 346] width 214 height 11
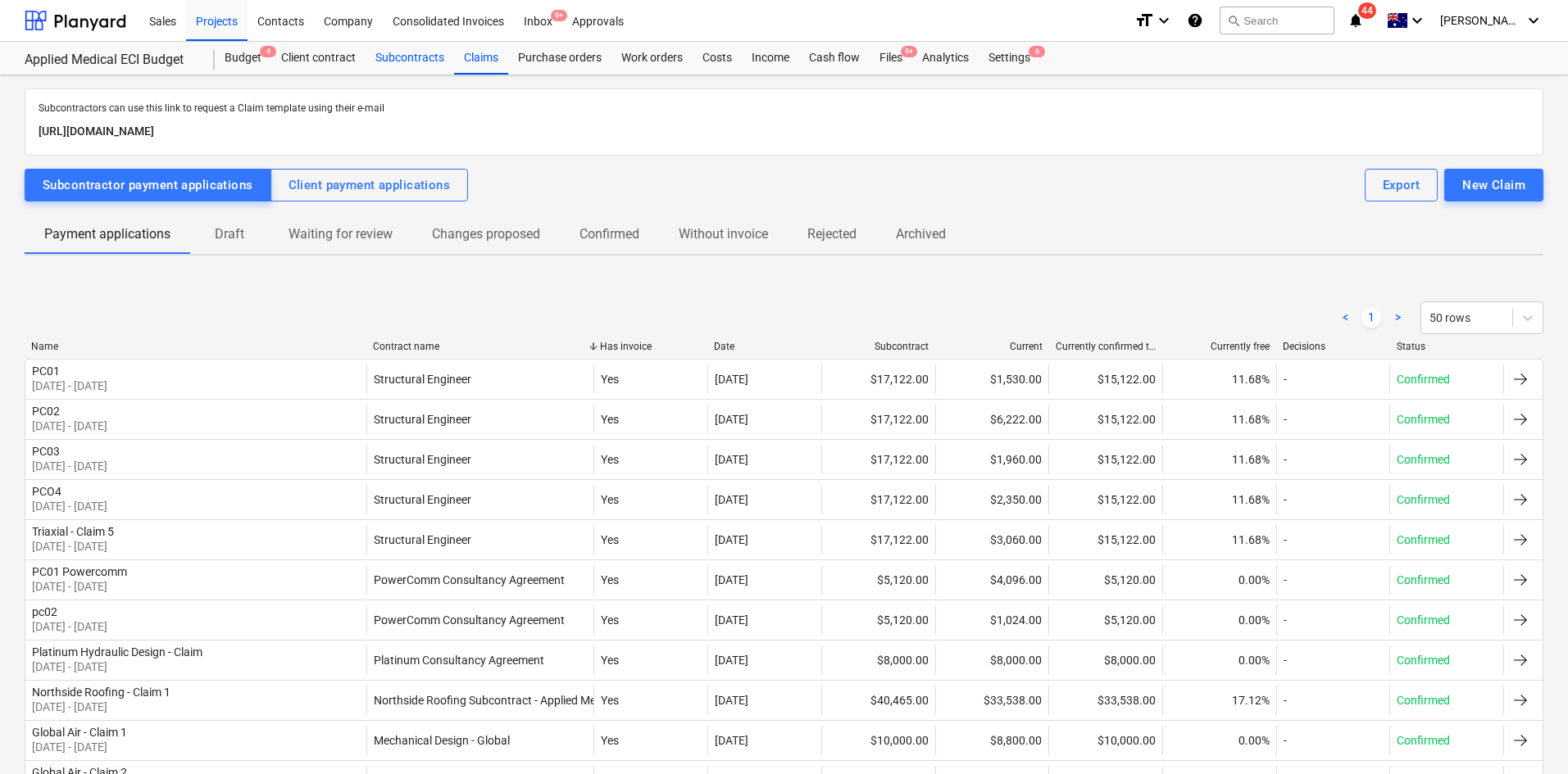
click at [398, 56] on div "Subcontracts" at bounding box center [410, 58] width 88 height 32
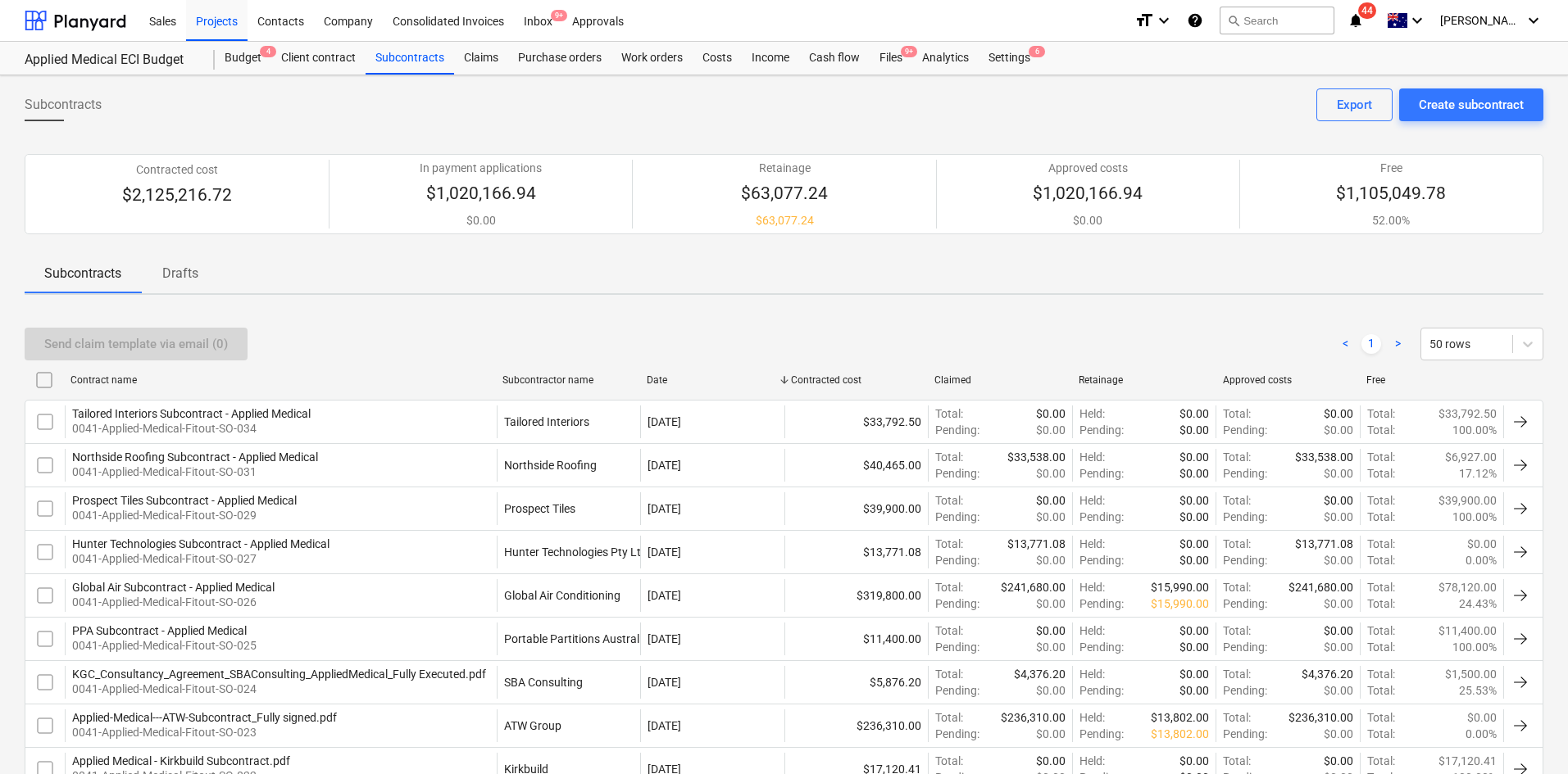
click at [561, 387] on div "Subcontractor name" at bounding box center [568, 380] width 144 height 26
checkbox input "false"
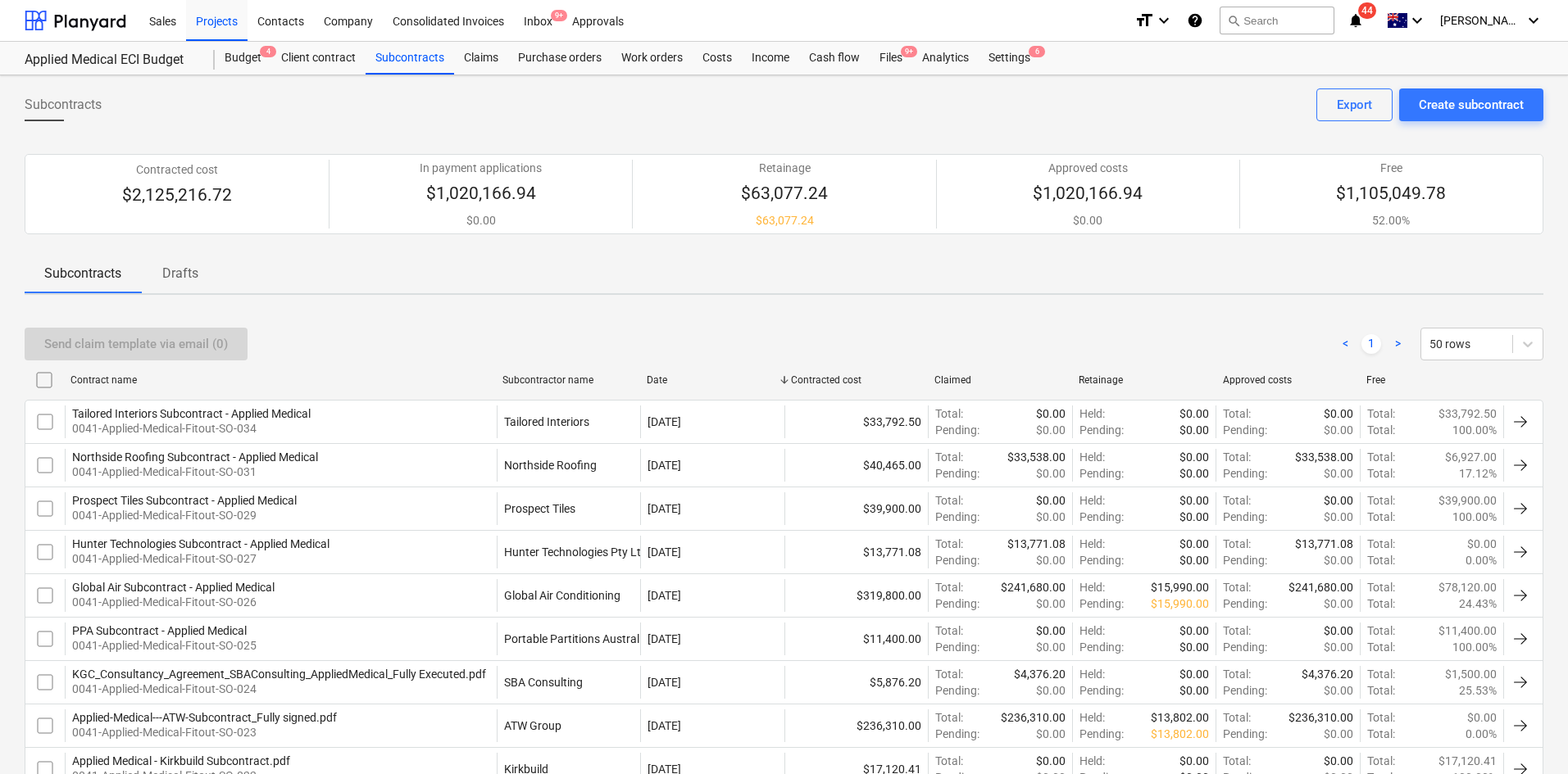
checkbox input "false"
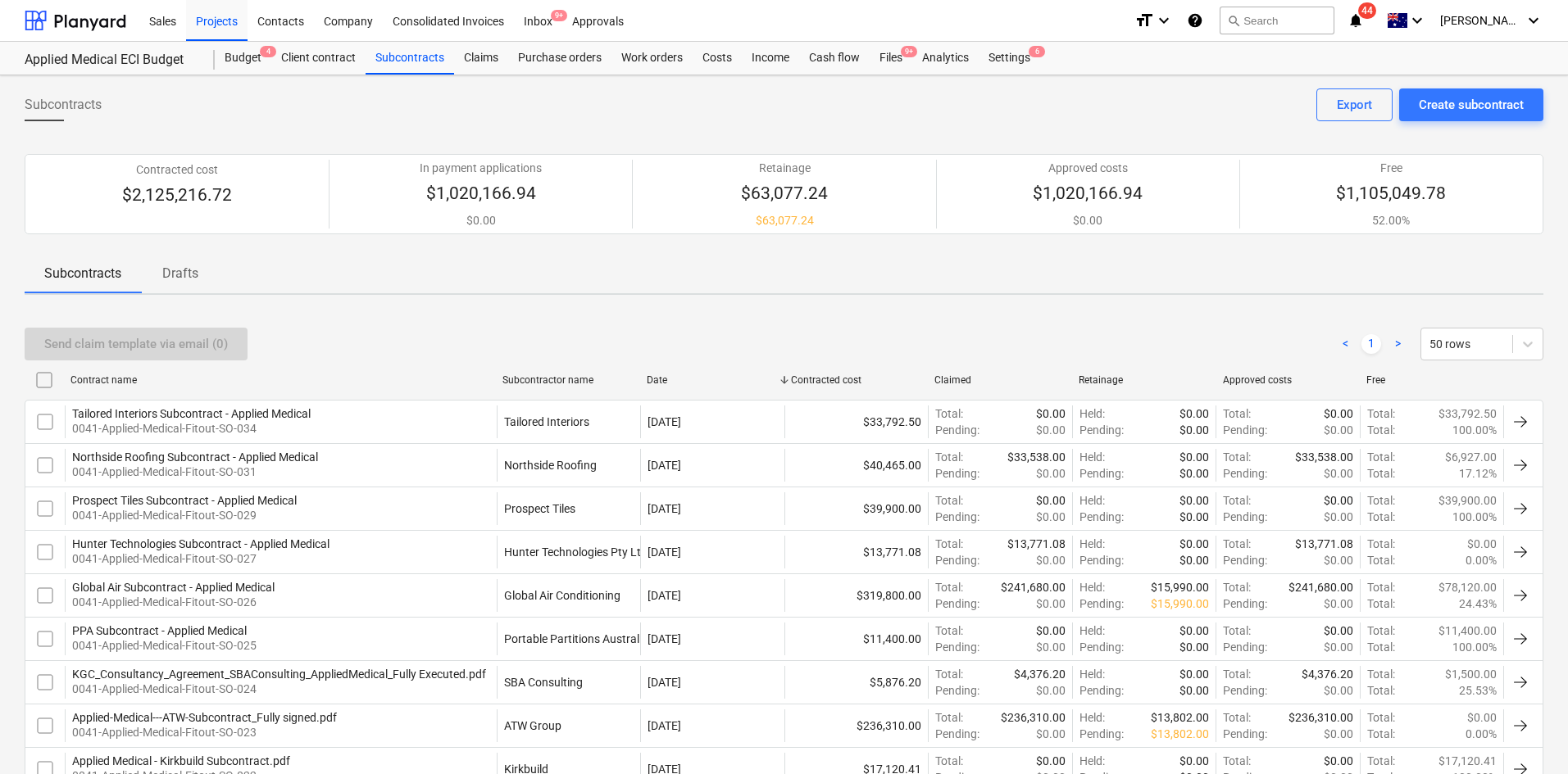
checkbox input "false"
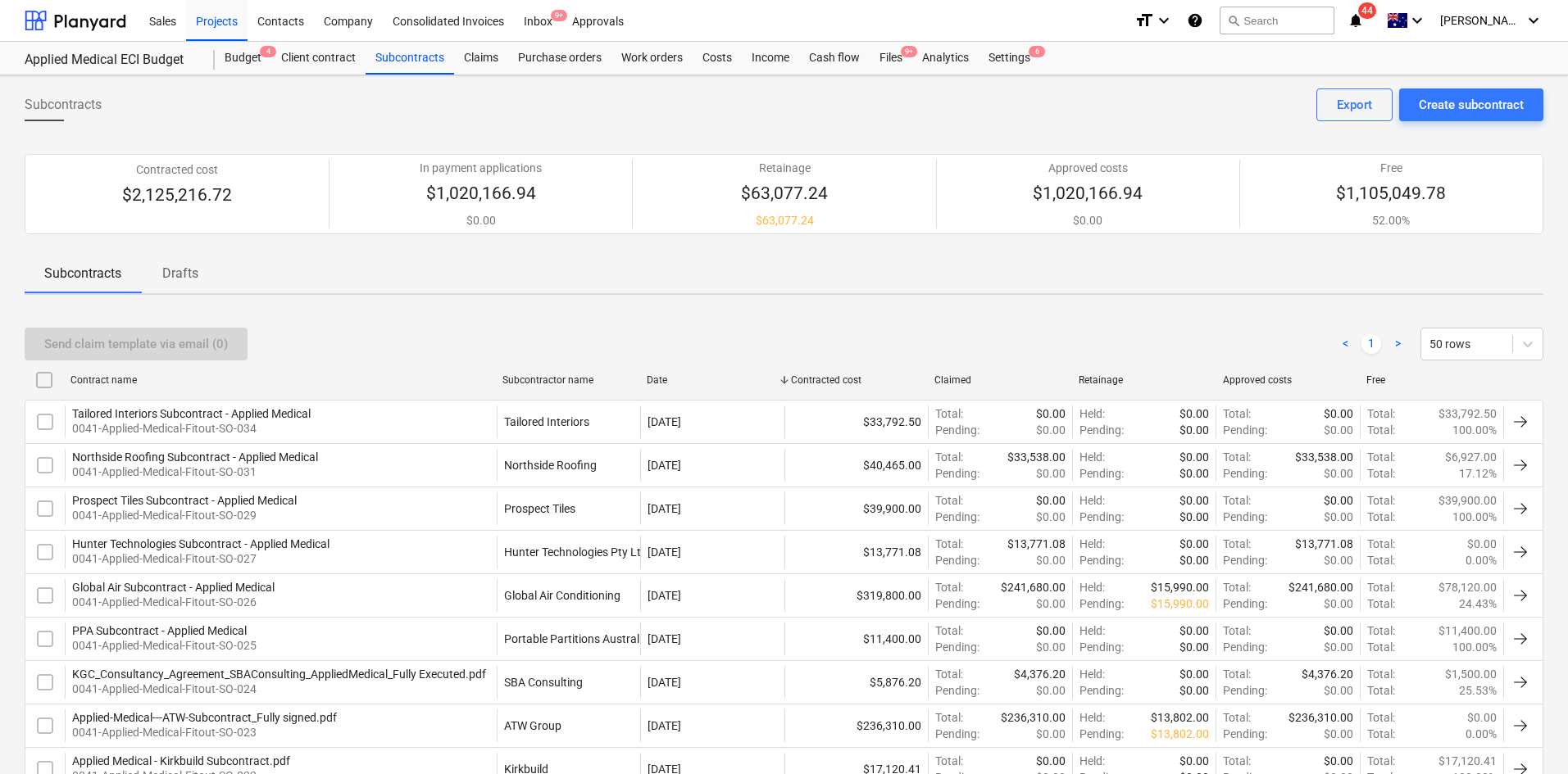
checkbox input "false"
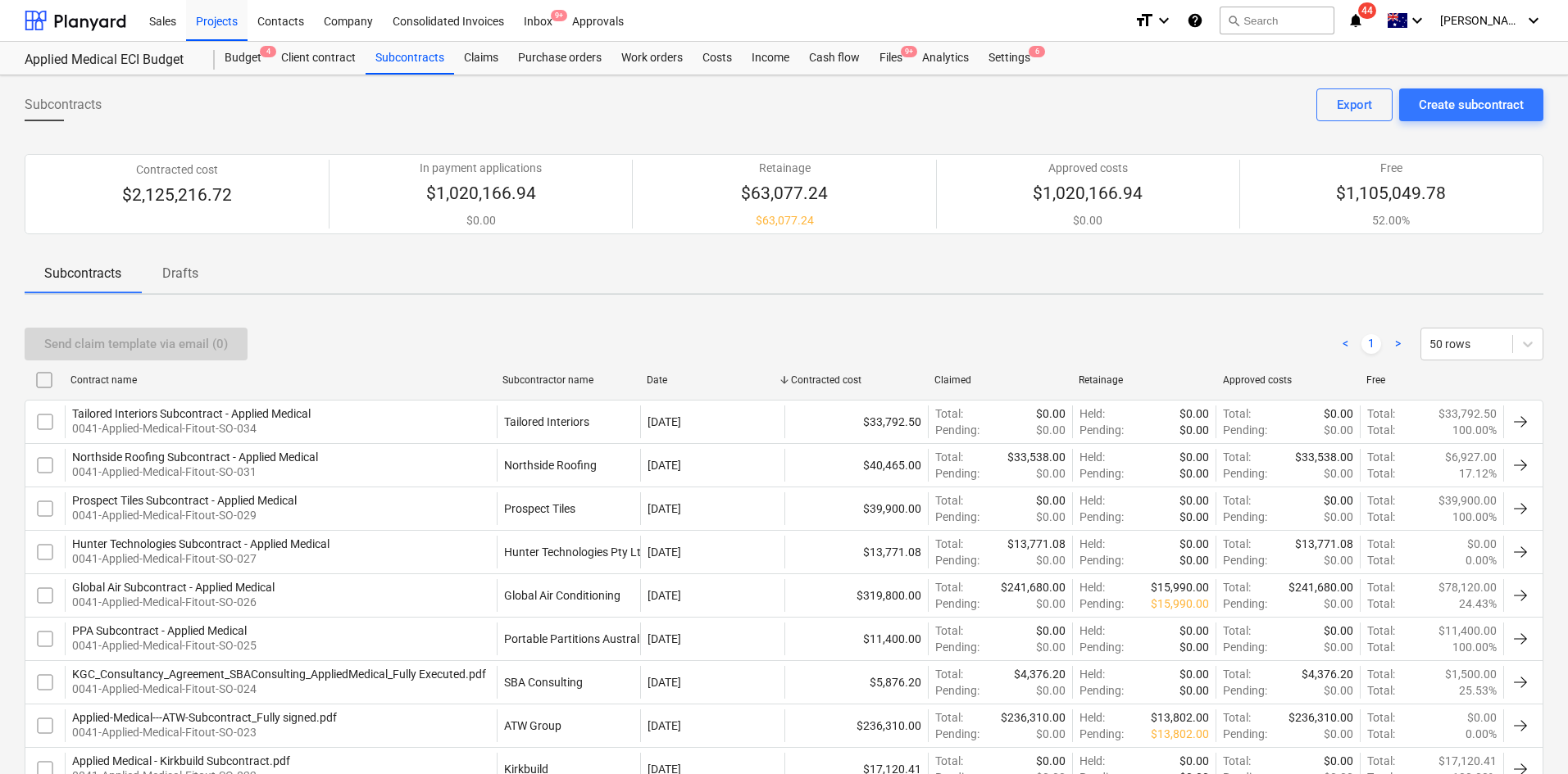
checkbox input "false"
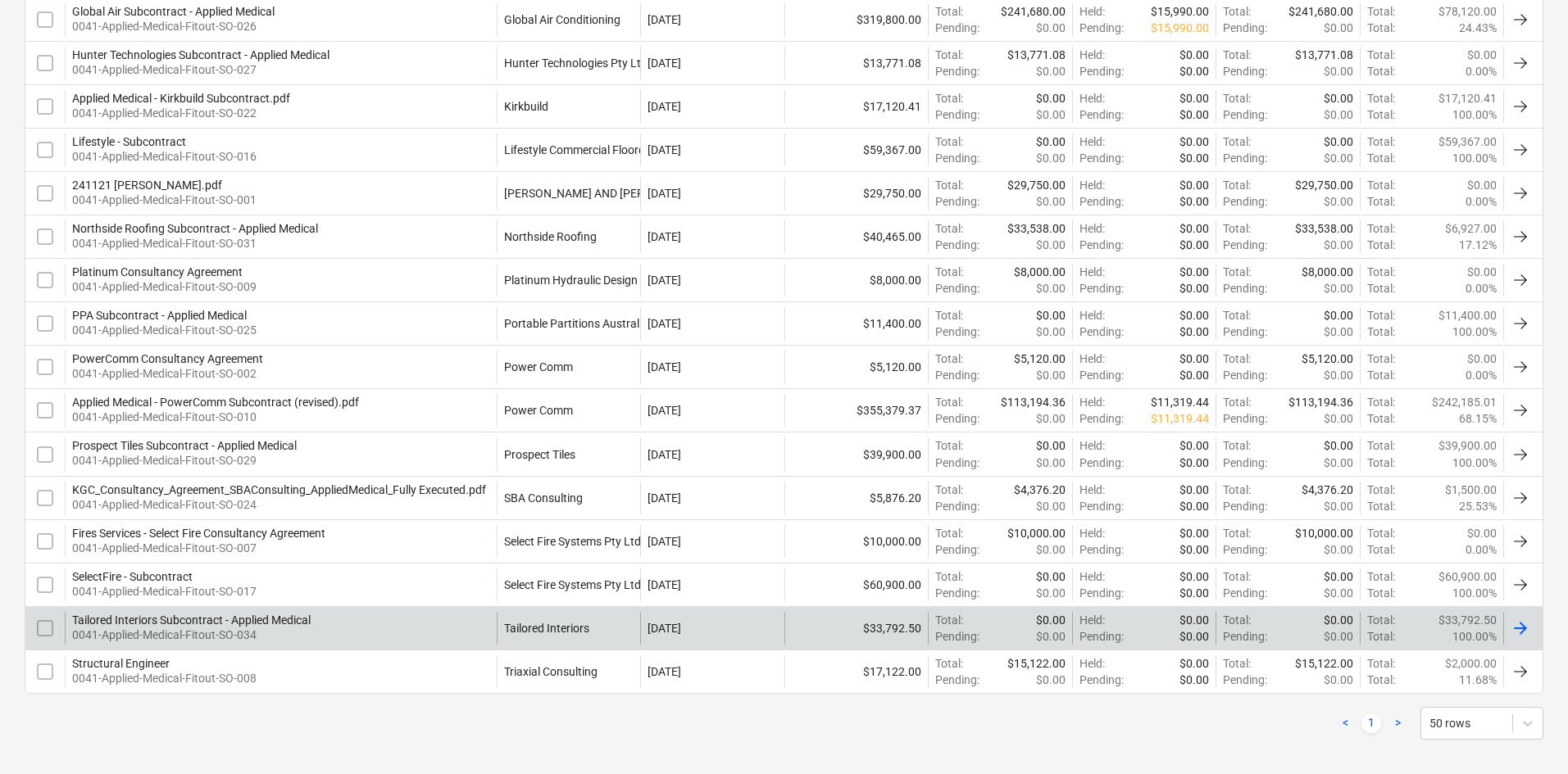
scroll to position [717, 0]
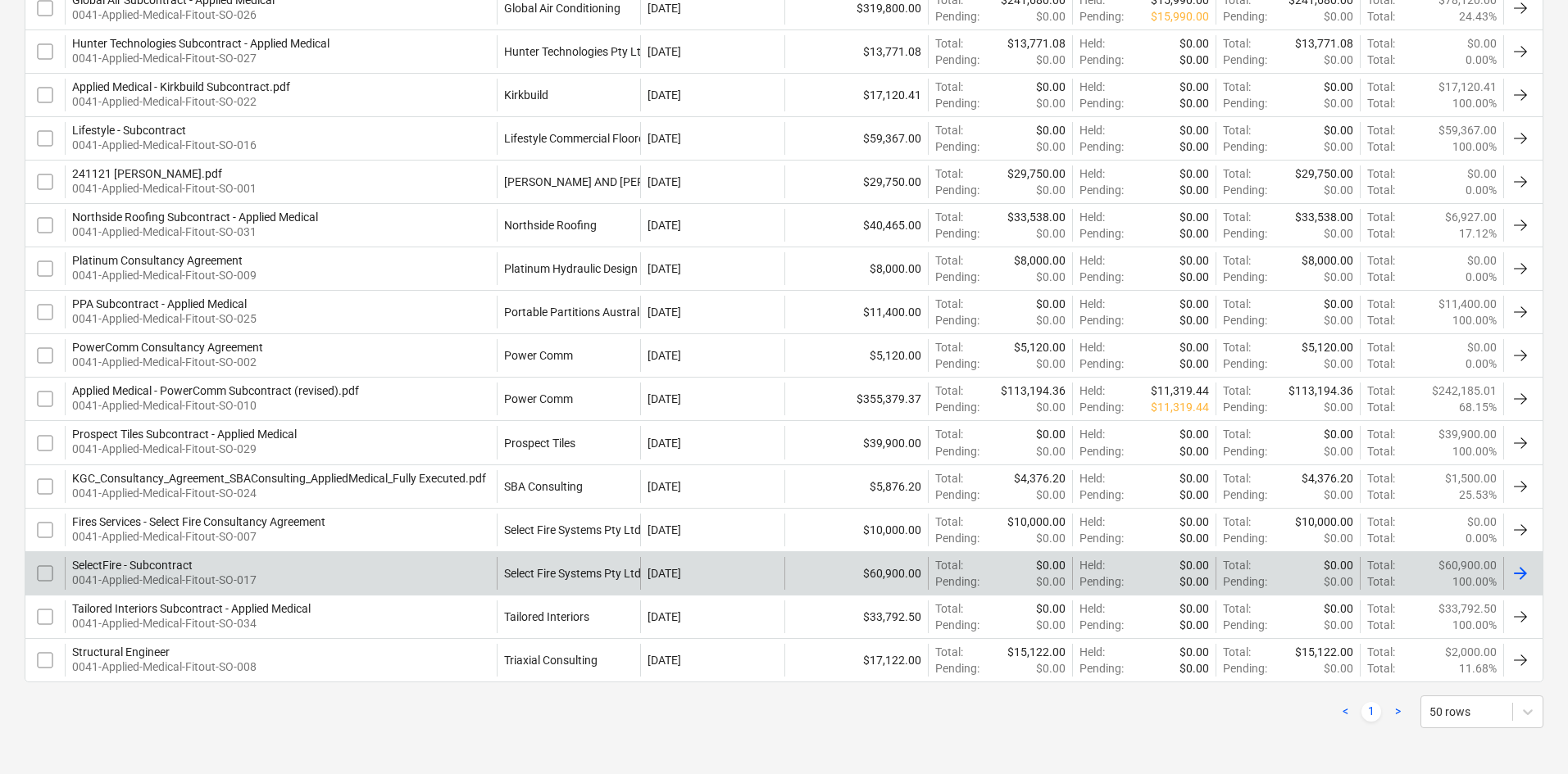
click at [424, 579] on div "SelectFire - Subcontract 0041-Applied-Medical-Fitout-SO-017" at bounding box center [281, 573] width 432 height 32
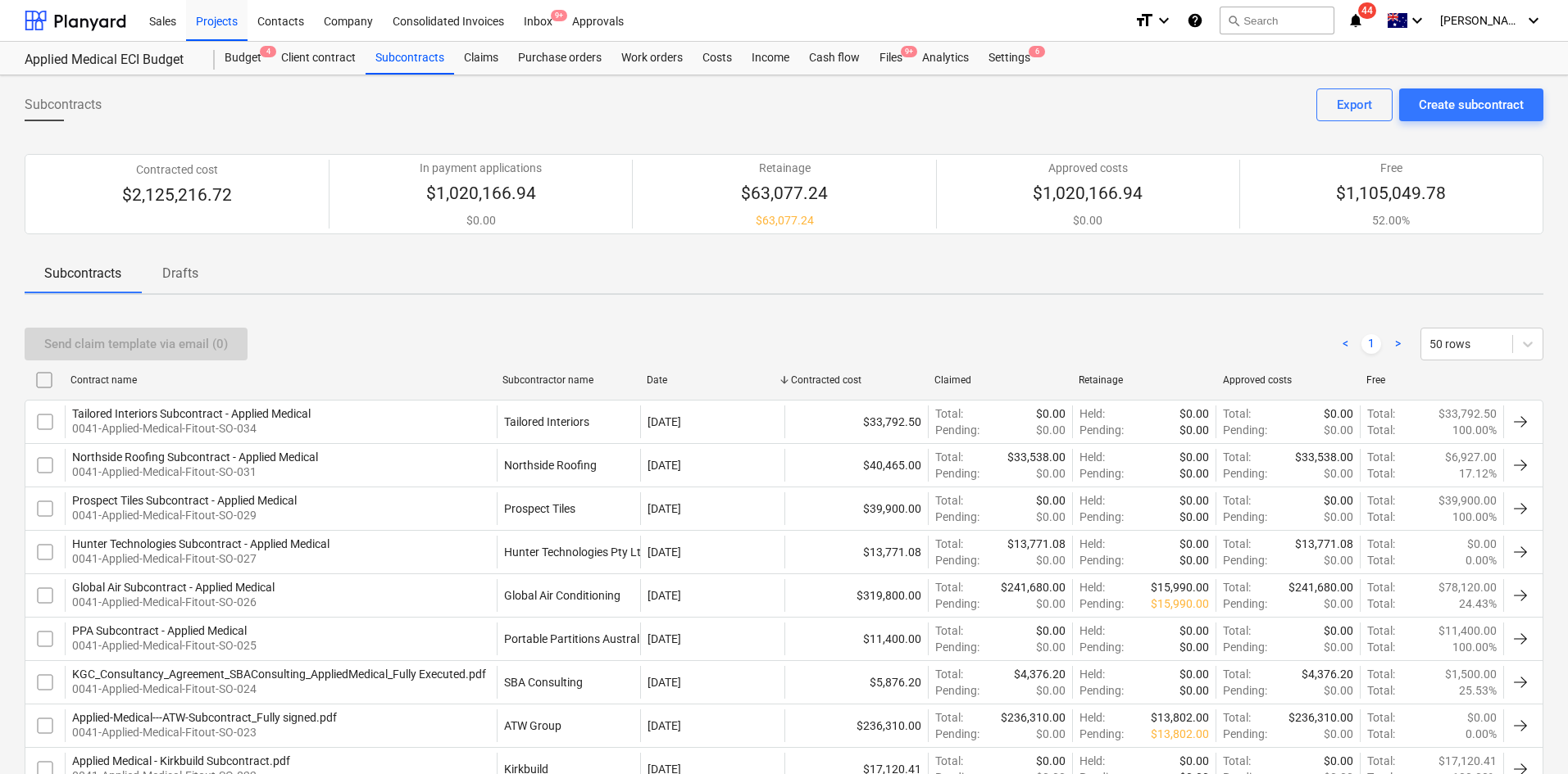
click at [550, 378] on div "Subcontractor name" at bounding box center [568, 380] width 131 height 11
checkbox input "false"
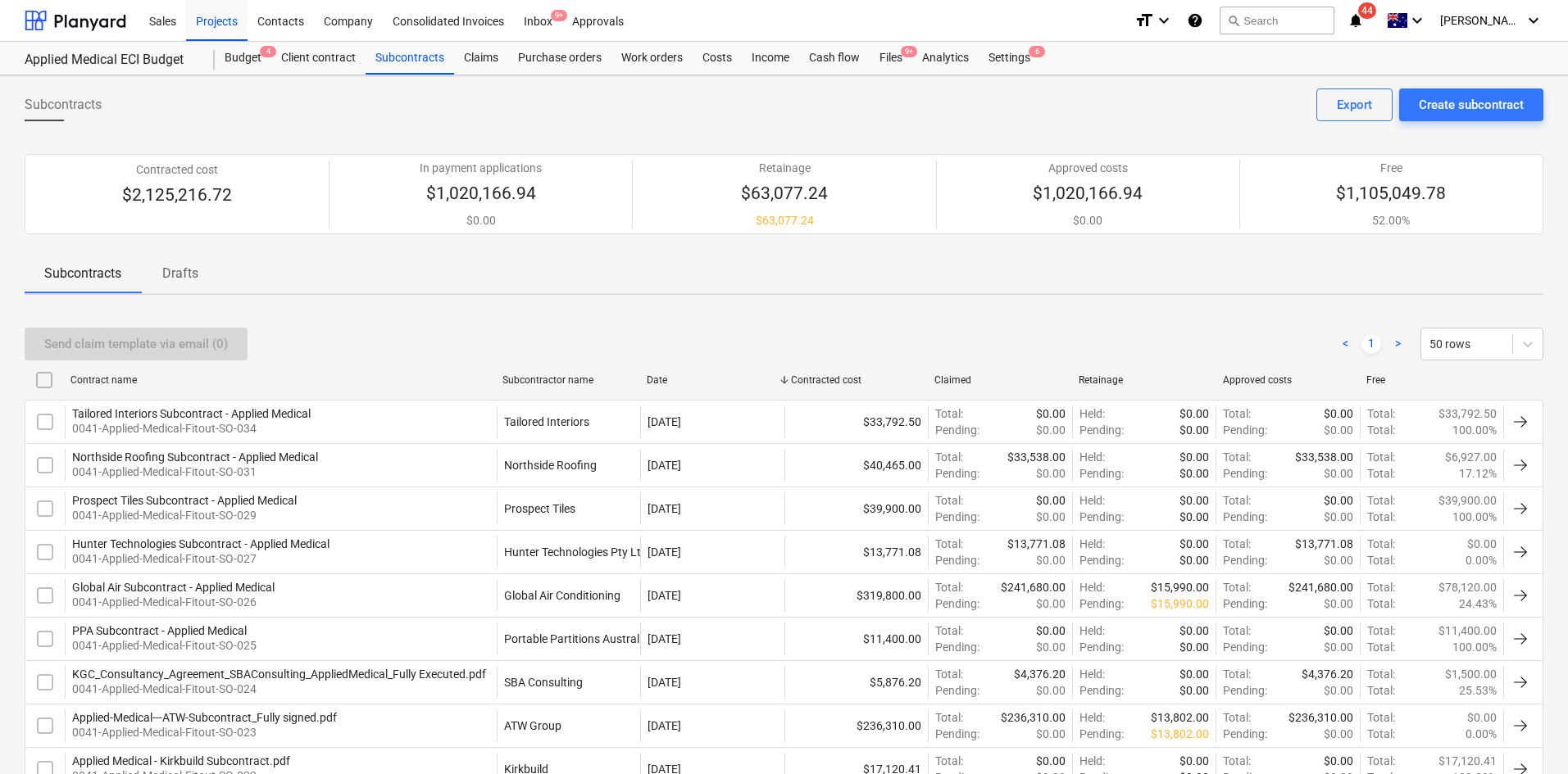
checkbox input "false"
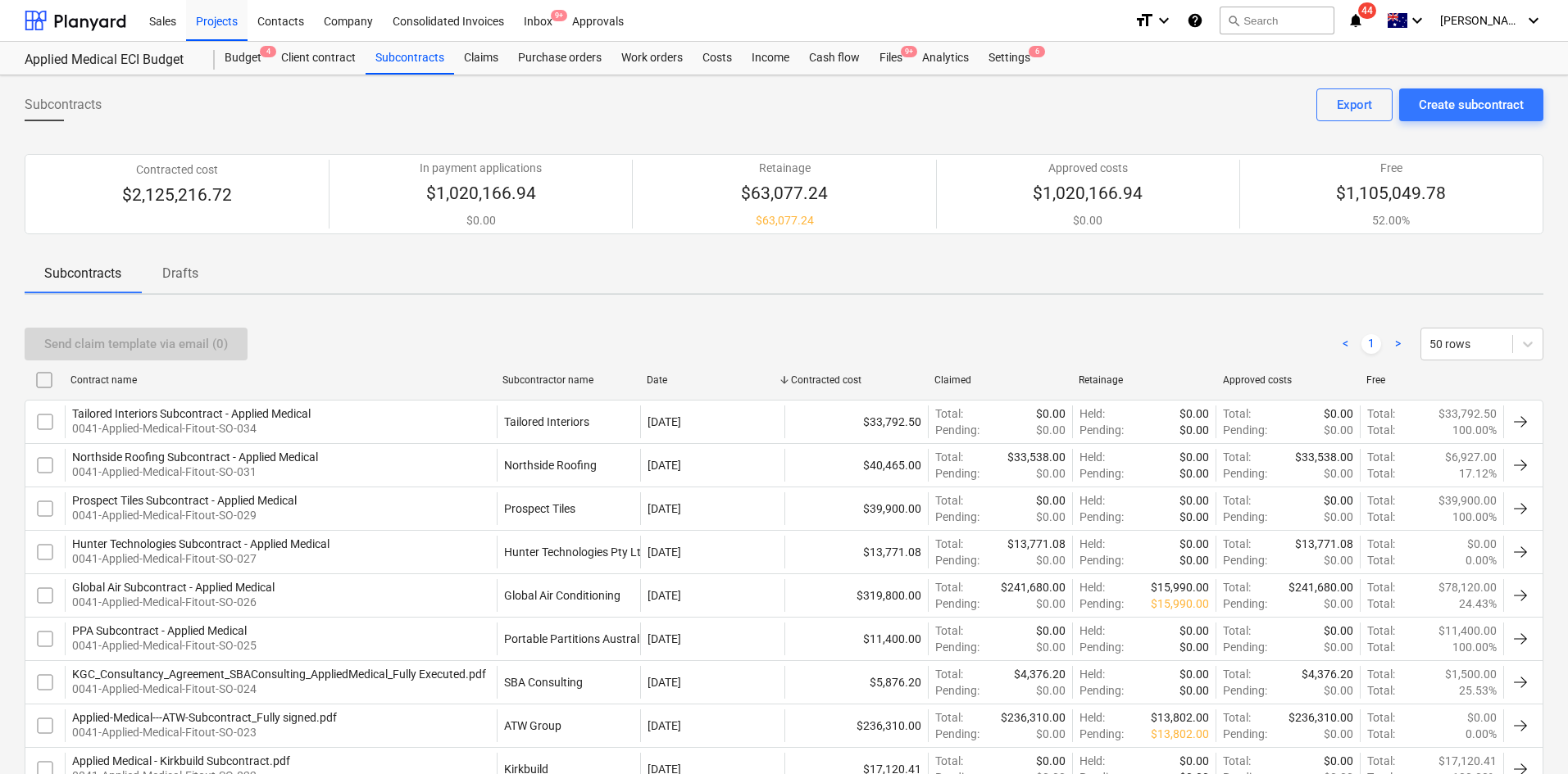
checkbox input "false"
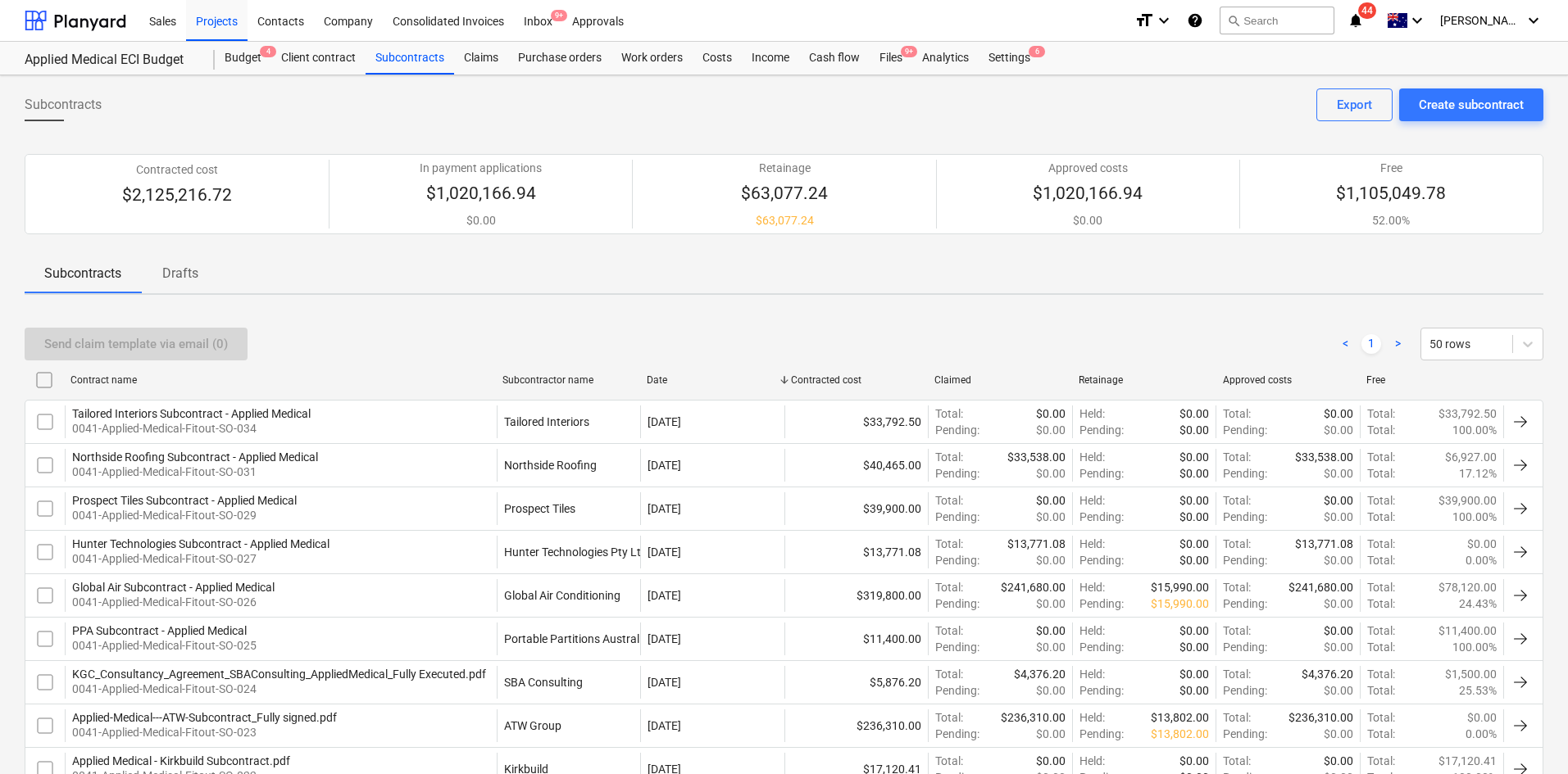
checkbox input "false"
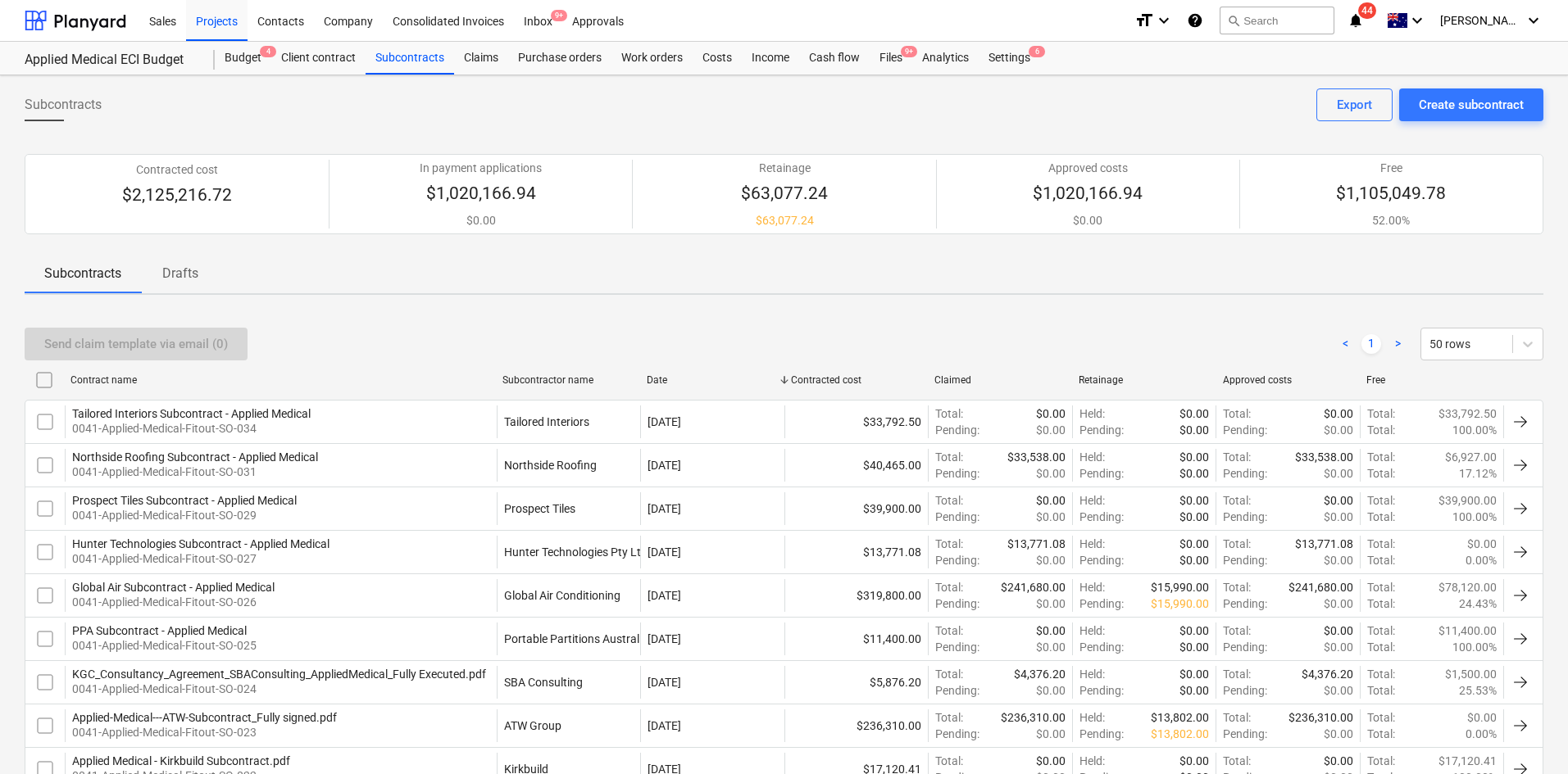
checkbox input "false"
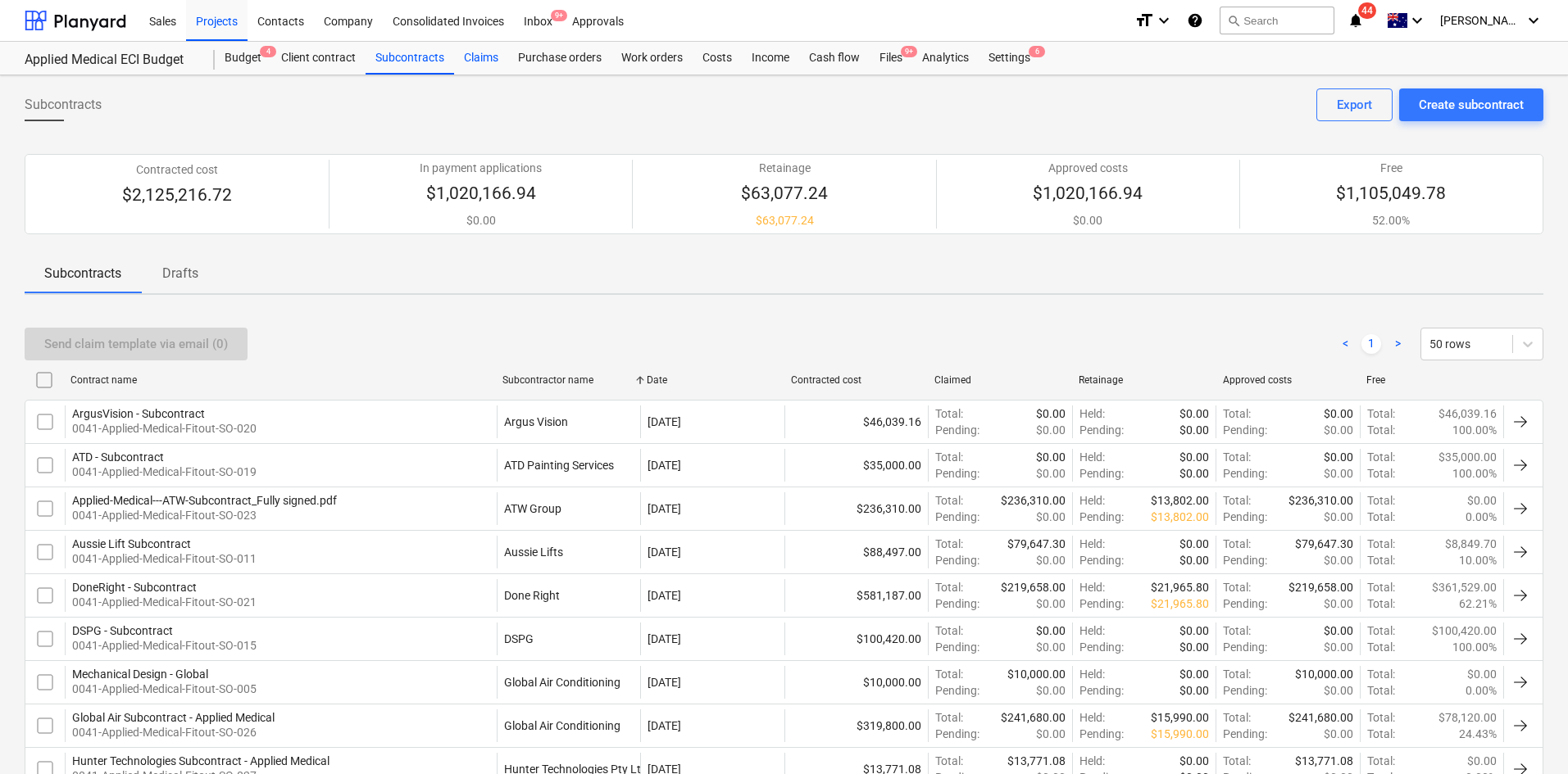
click at [481, 57] on div "Claims" at bounding box center [481, 58] width 54 height 32
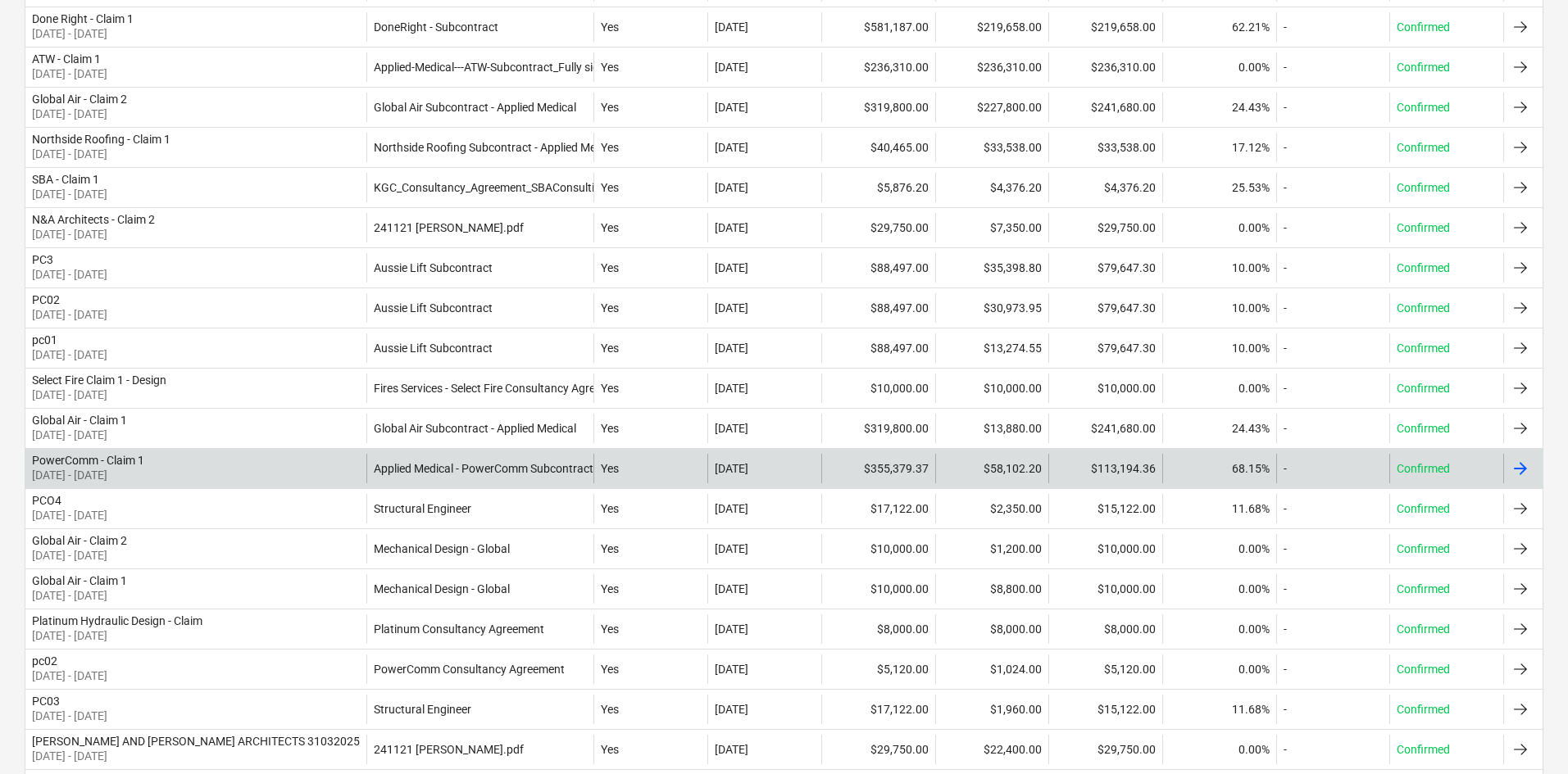
scroll to position [537, 0]
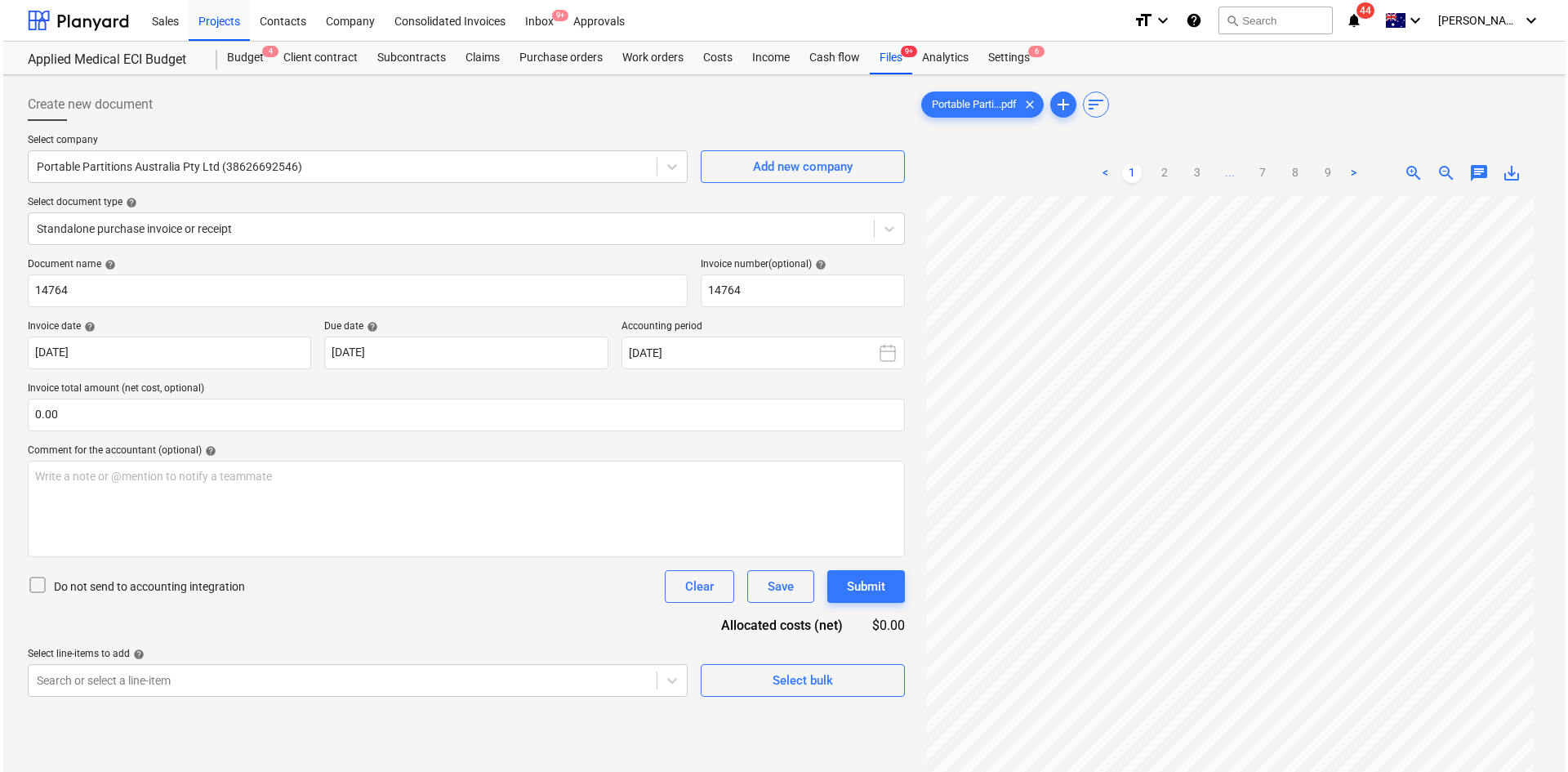
scroll to position [137, 0]
click at [625, 126] on div at bounding box center [463, 127] width 877 height 13
click at [203, 18] on div "Projects" at bounding box center [216, 20] width 61 height 42
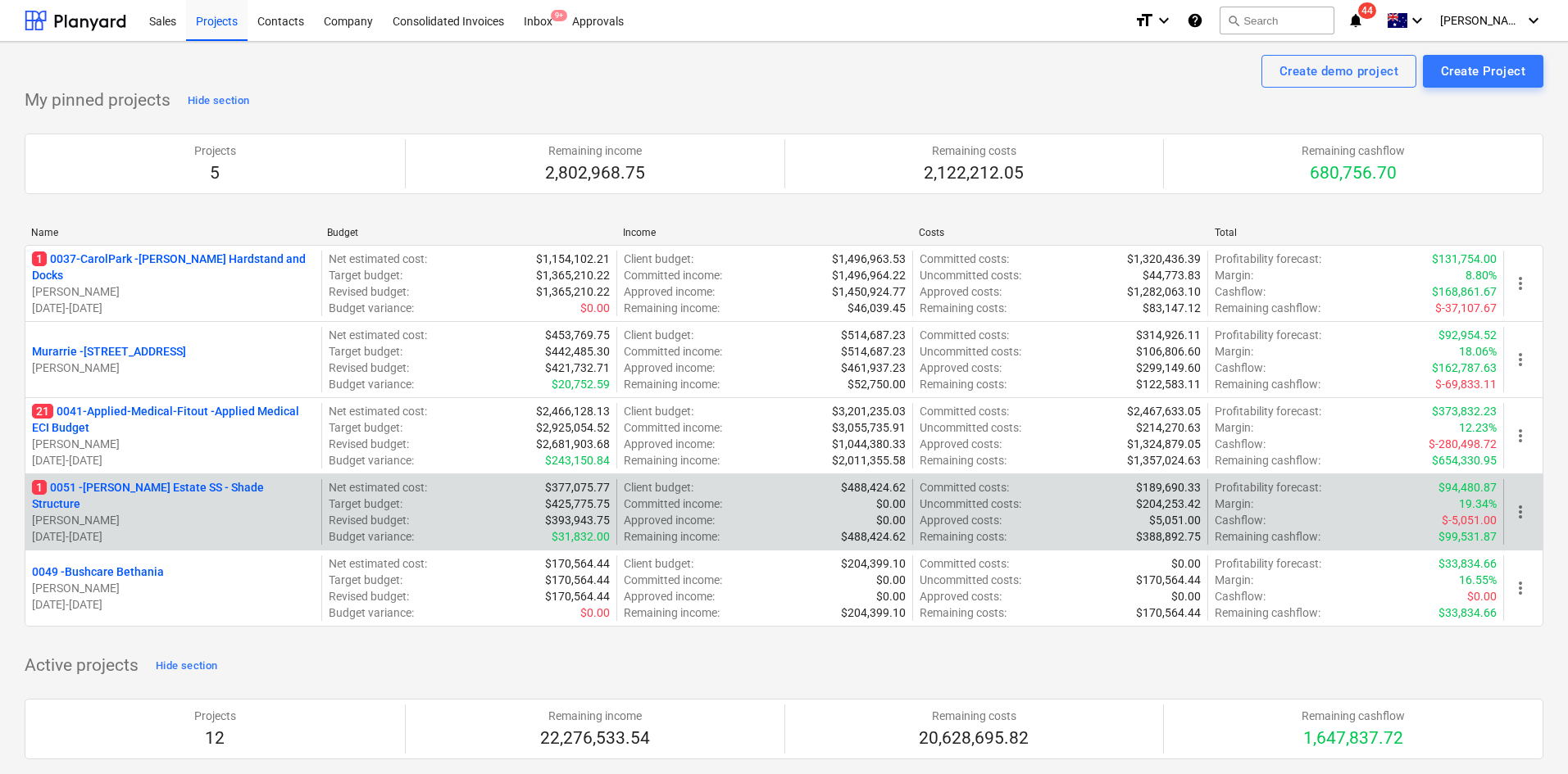
click at [136, 498] on p "1 0051 - [PERSON_NAME] Estate SS - Shade Structure" at bounding box center [173, 495] width 283 height 32
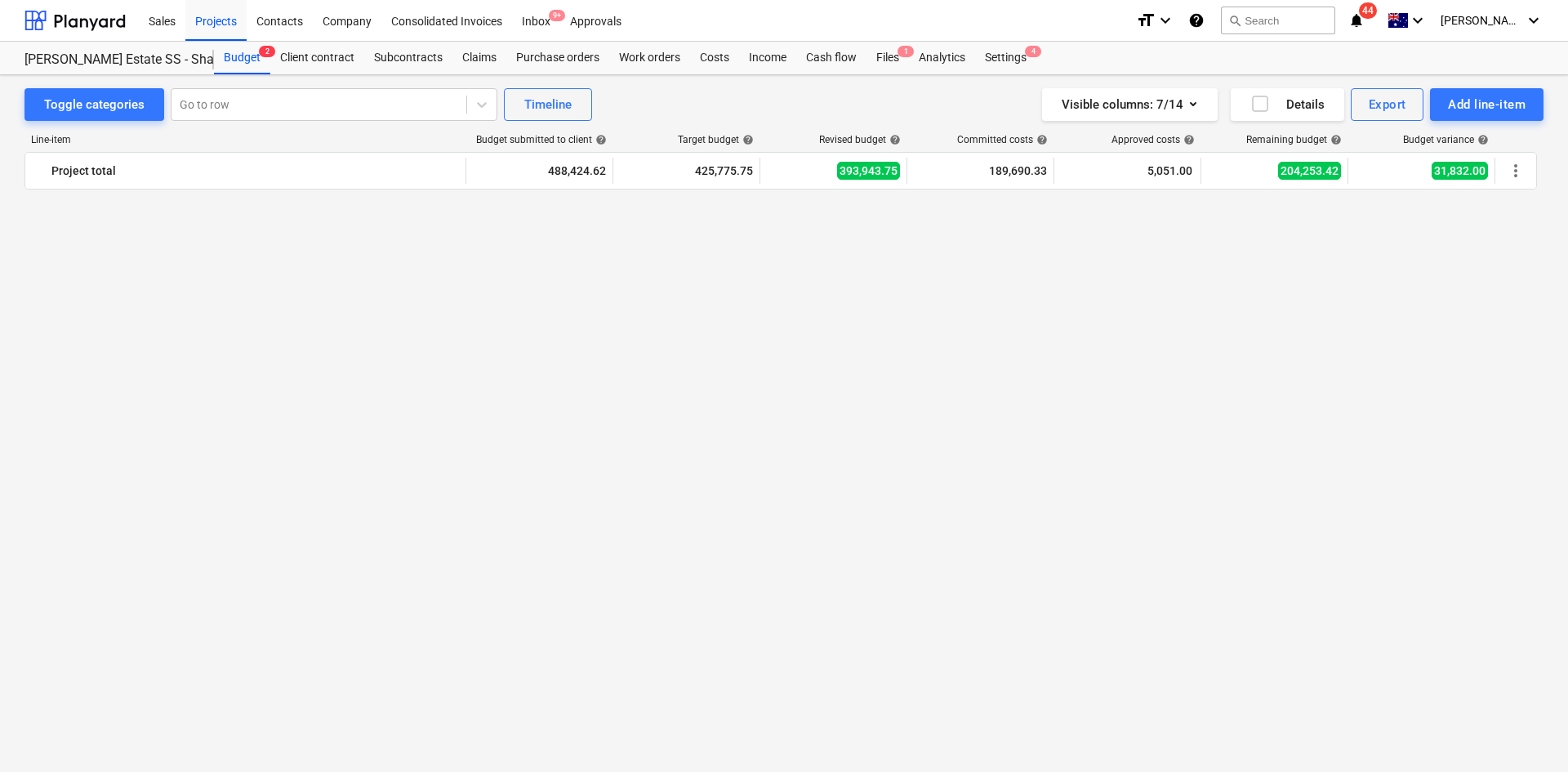
scroll to position [3538, 0]
click at [542, 58] on div "Purchase orders" at bounding box center [558, 58] width 103 height 32
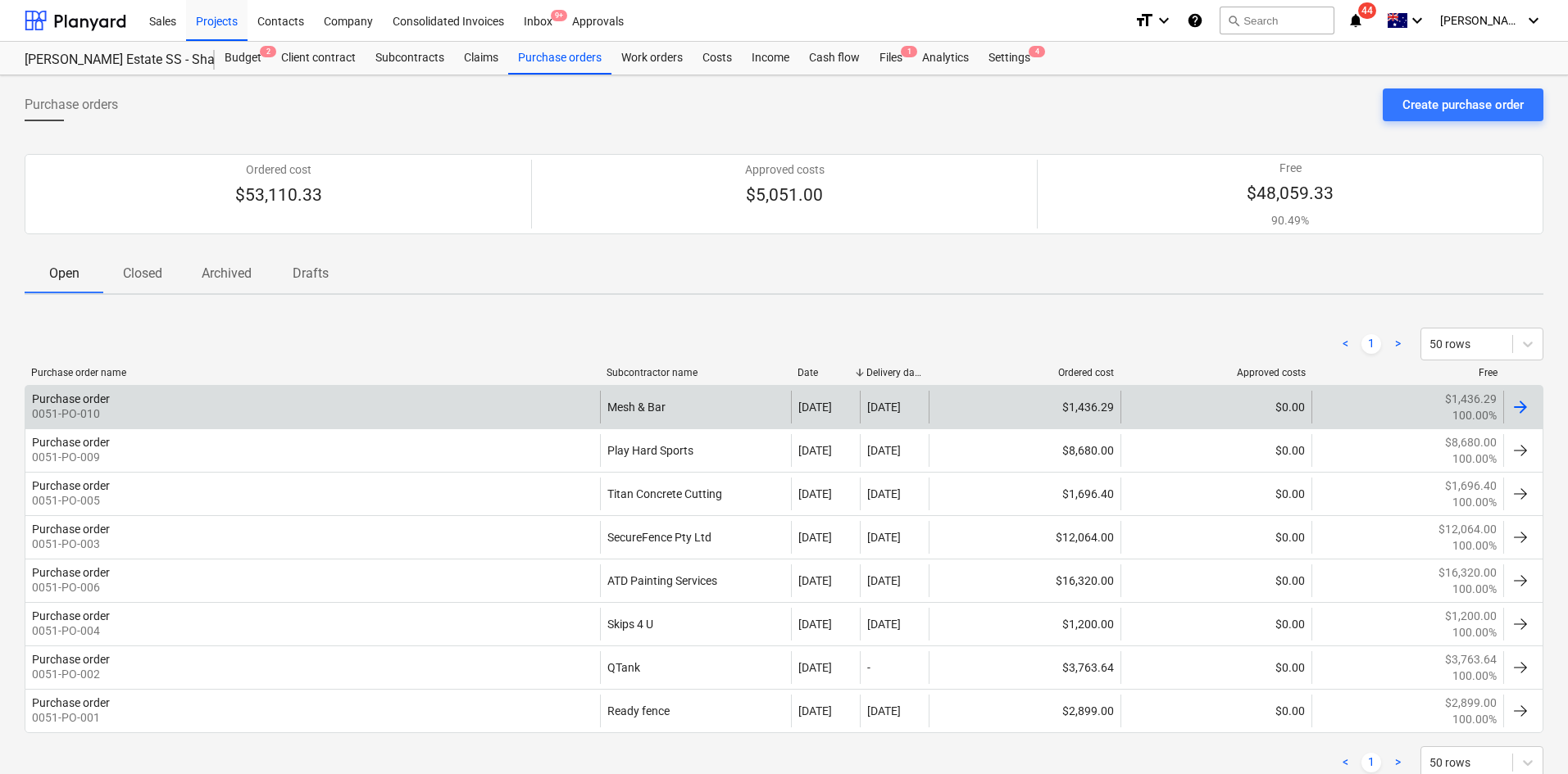
click at [304, 407] on div "Purchase order 0051-PO-010" at bounding box center [312, 407] width 575 height 32
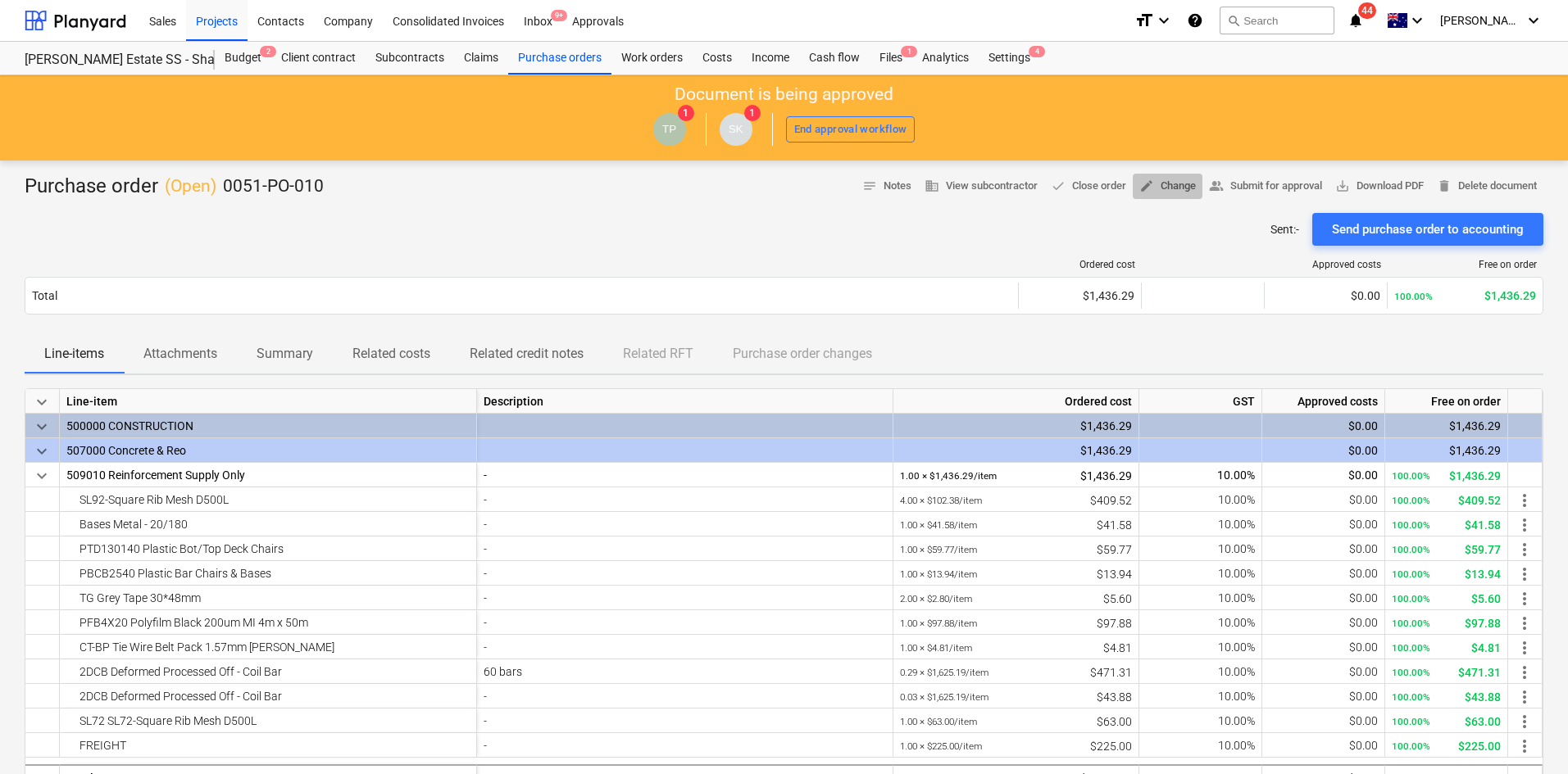
click at [1151, 189] on span "edit Change" at bounding box center [1167, 186] width 57 height 19
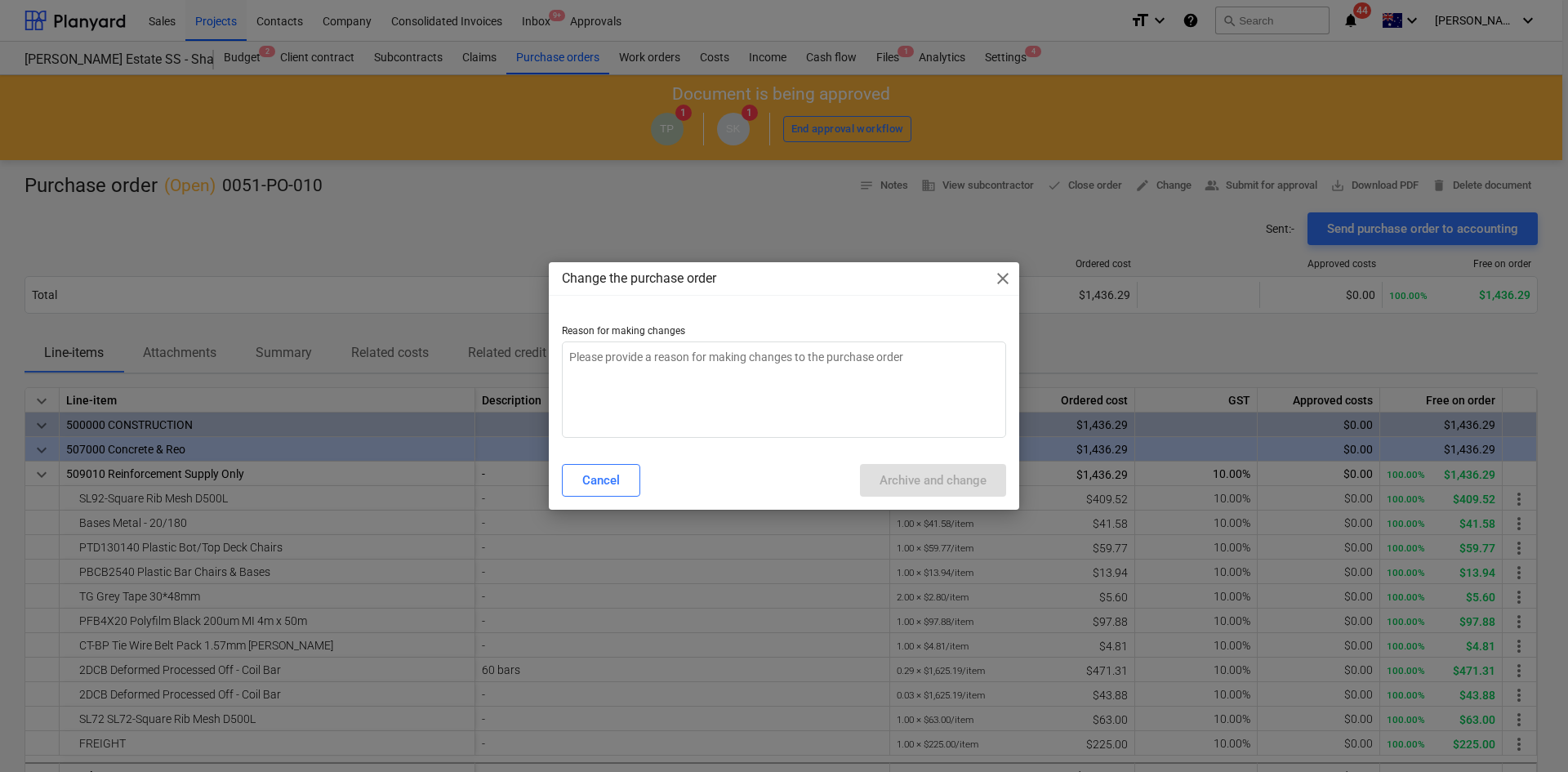
type textarea "x"
click at [849, 366] on textarea at bounding box center [784, 390] width 445 height 97
type textarea "c"
type textarea "x"
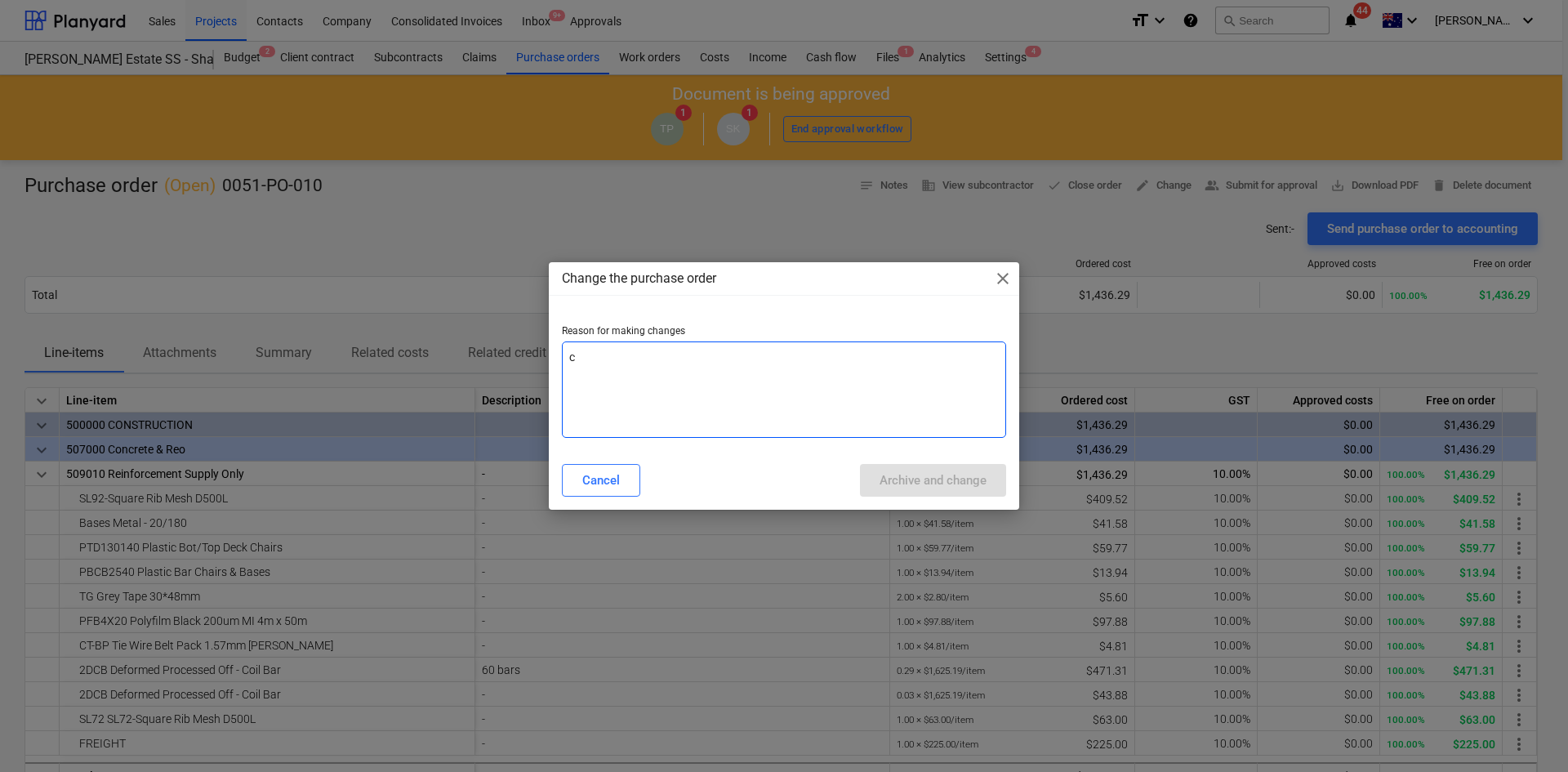
type textarea "ch"
type textarea "x"
type textarea "chn"
type textarea "x"
type textarea "chna"
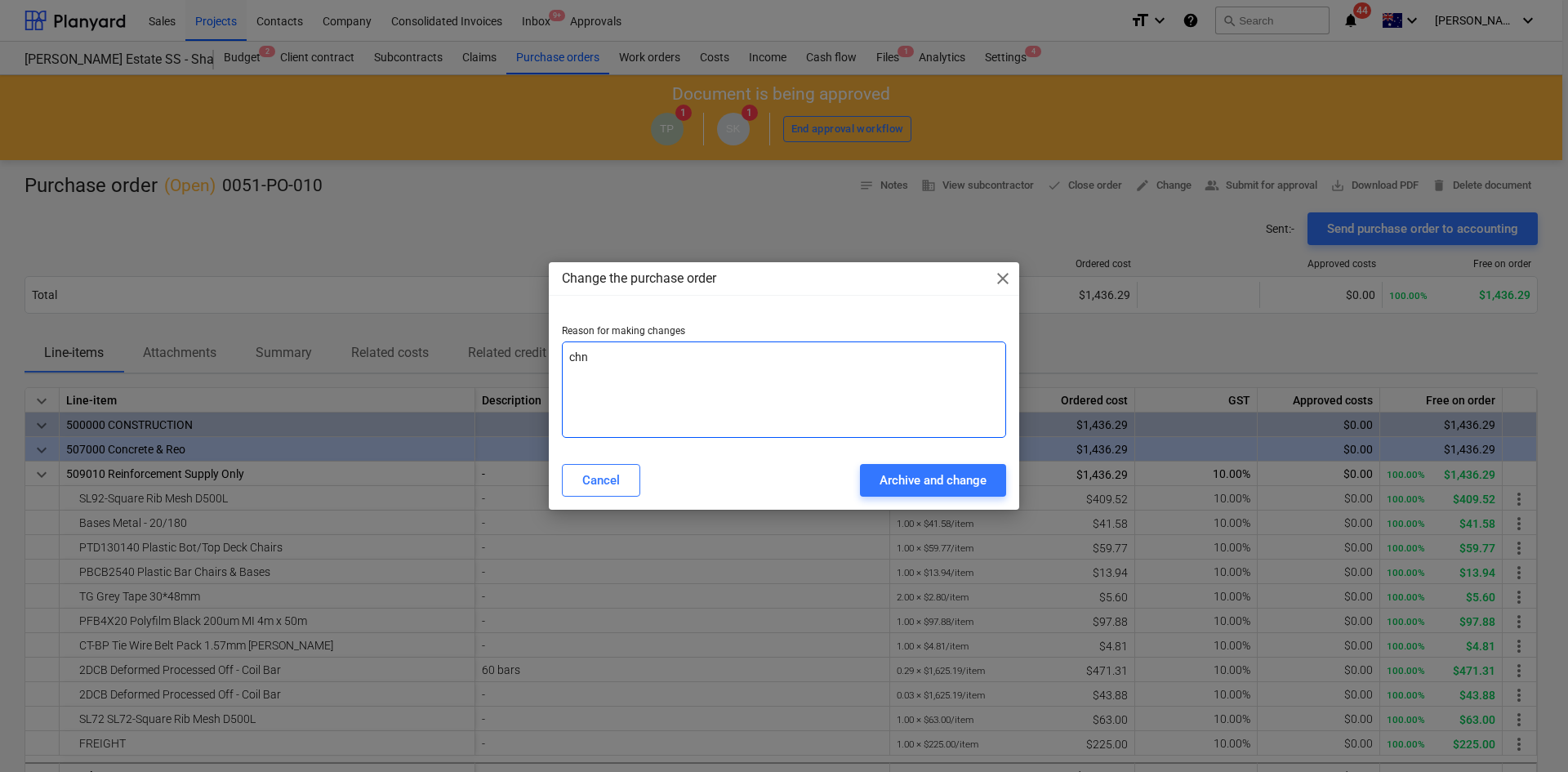
type textarea "x"
type textarea "chnag"
type textarea "x"
type textarea "chnage"
type textarea "x"
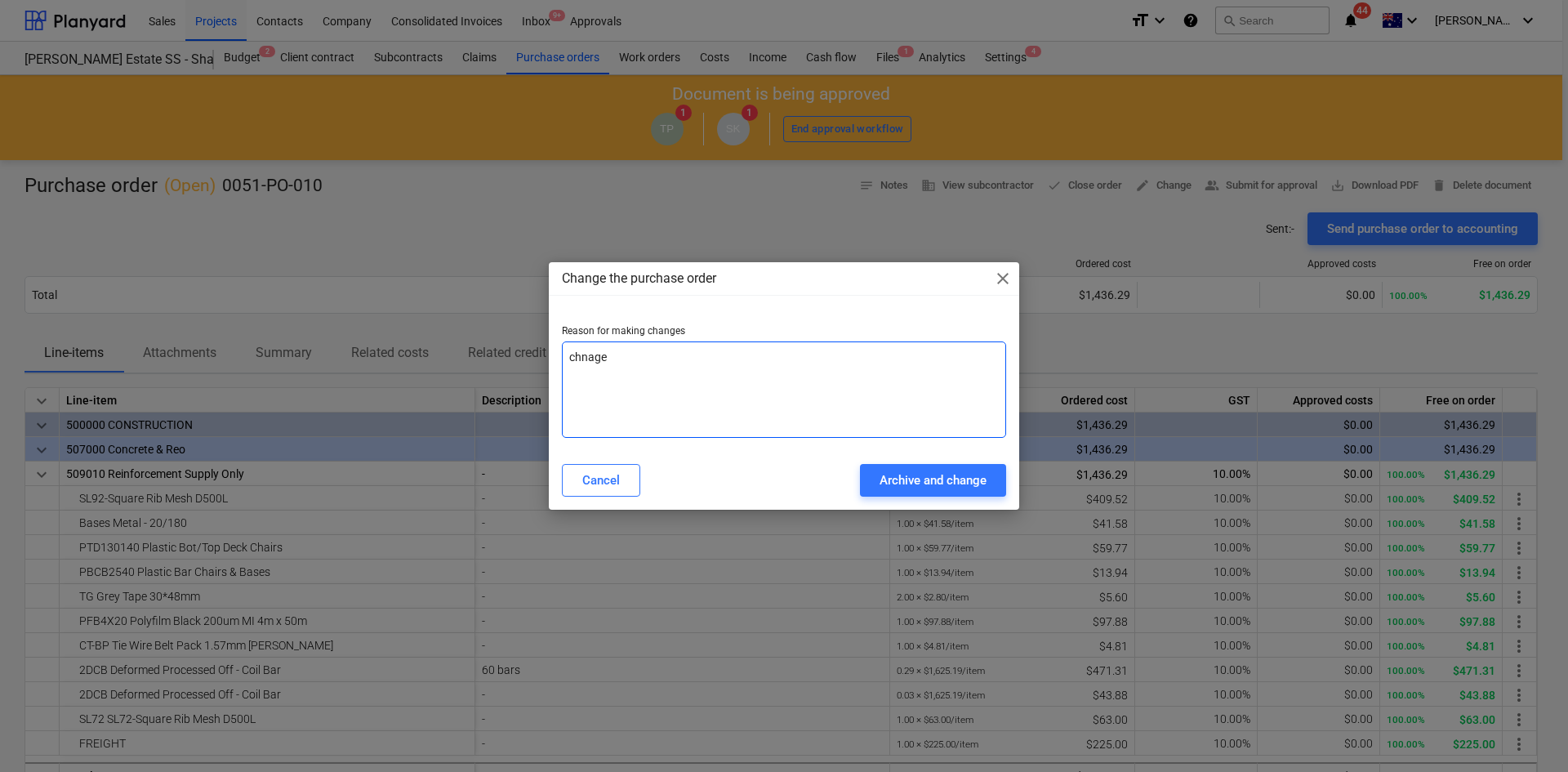
type textarea "chnage"
type textarea "x"
drag, startPoint x: 618, startPoint y: 371, endPoint x: 524, endPoint y: 360, distance: 94.6
click at [525, 360] on div "Change the purchase order close Reason for making changes chnage Cancel Archive…" at bounding box center [784, 386] width 1568 height 772
type textarea "c"
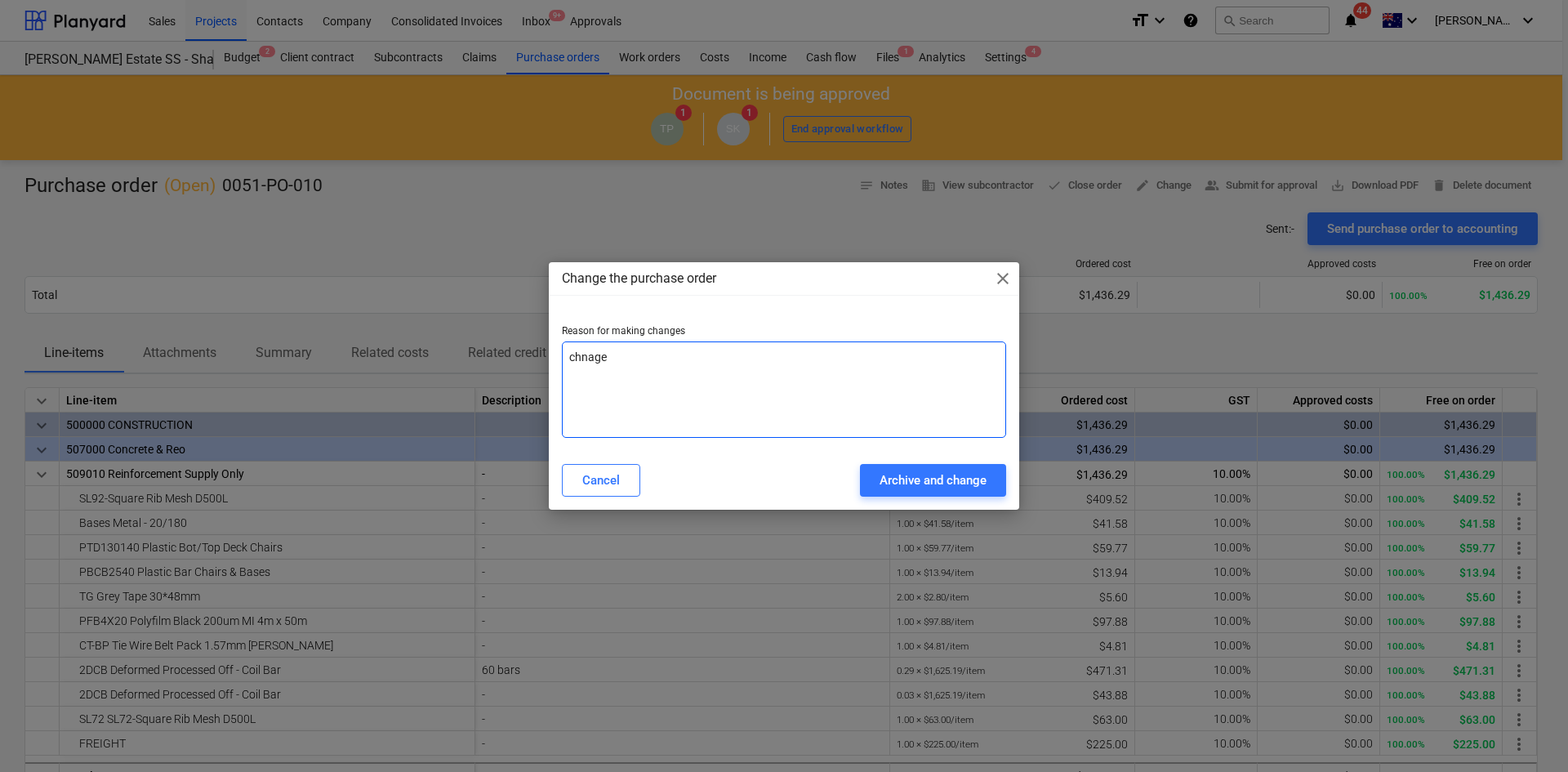
type textarea "x"
type textarea "ch"
type textarea "x"
type textarea "cha"
type textarea "x"
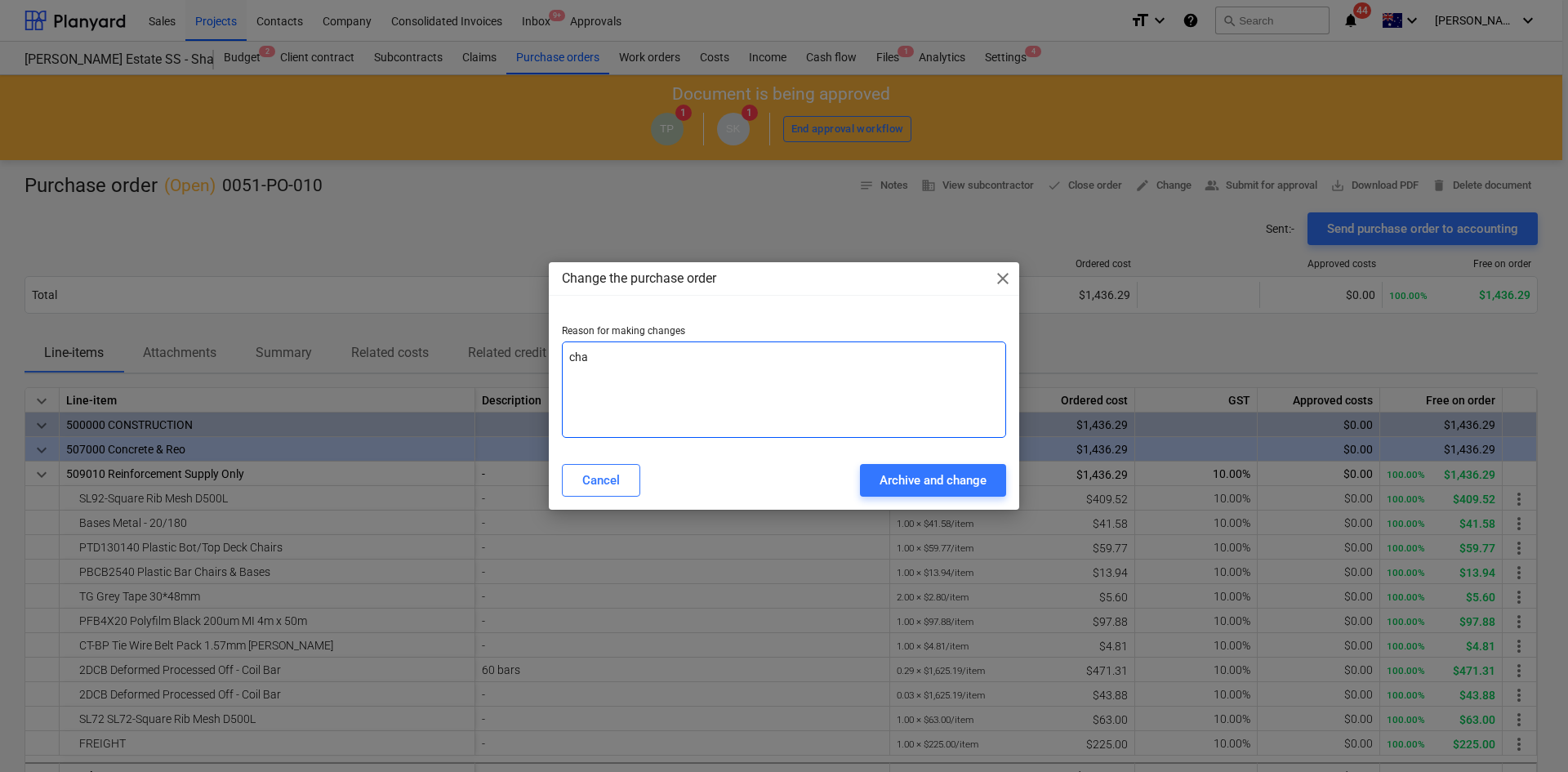
type textarea "chan"
type textarea "x"
type textarea "chang"
type textarea "x"
type textarea "change"
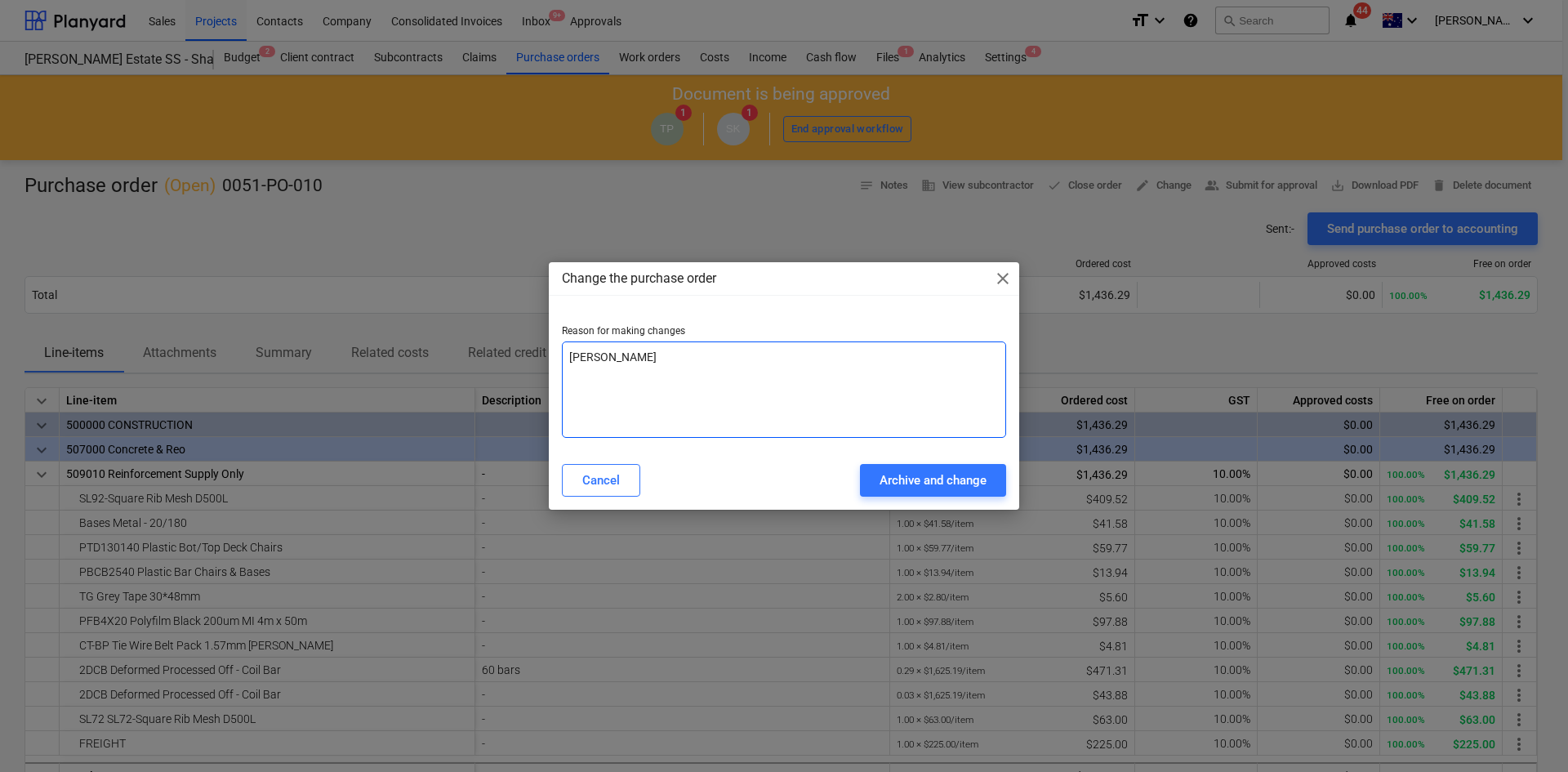
type textarea "x"
type textarea "change"
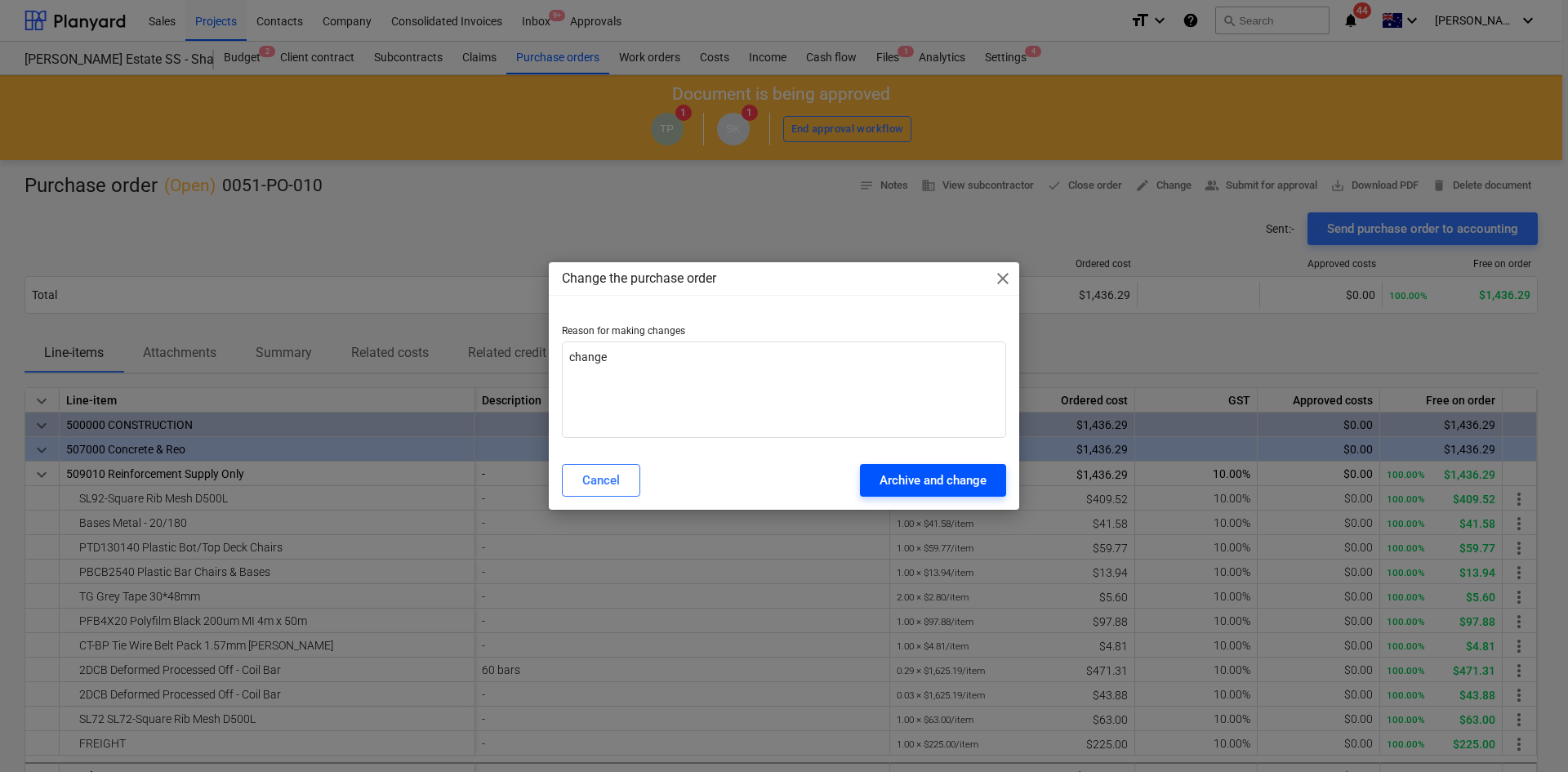
click at [903, 483] on div "Archive and change" at bounding box center [933, 481] width 107 height 21
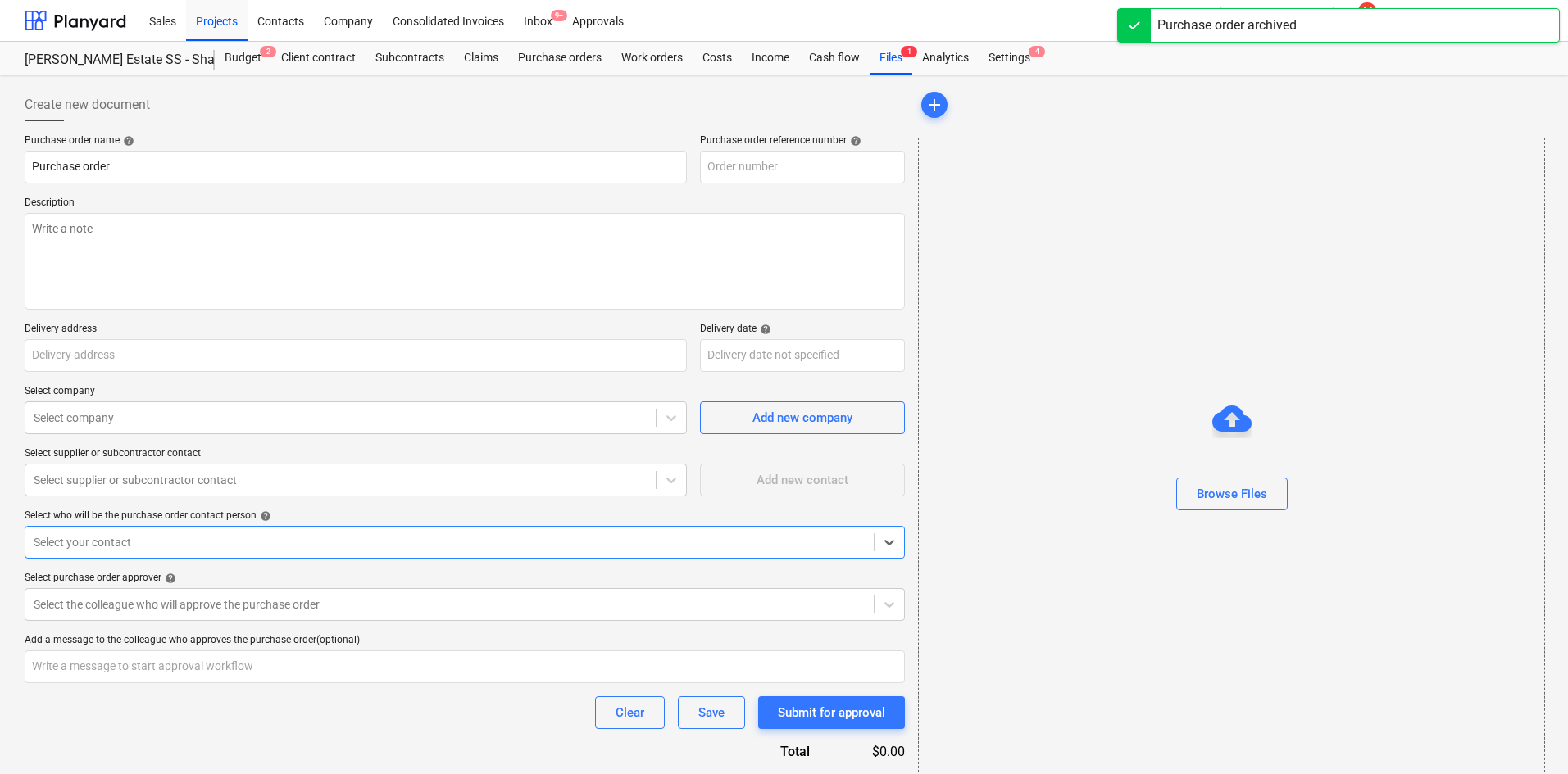
type textarea "x"
type input "0051-PO-010"
type textarea "Site contact : [PERSON_NAME] - [PHONE_NUMBER]"
type input "[STREET_ADDRESS][PERSON_NAME][PERSON_NAME]"
type input "[DATE]"
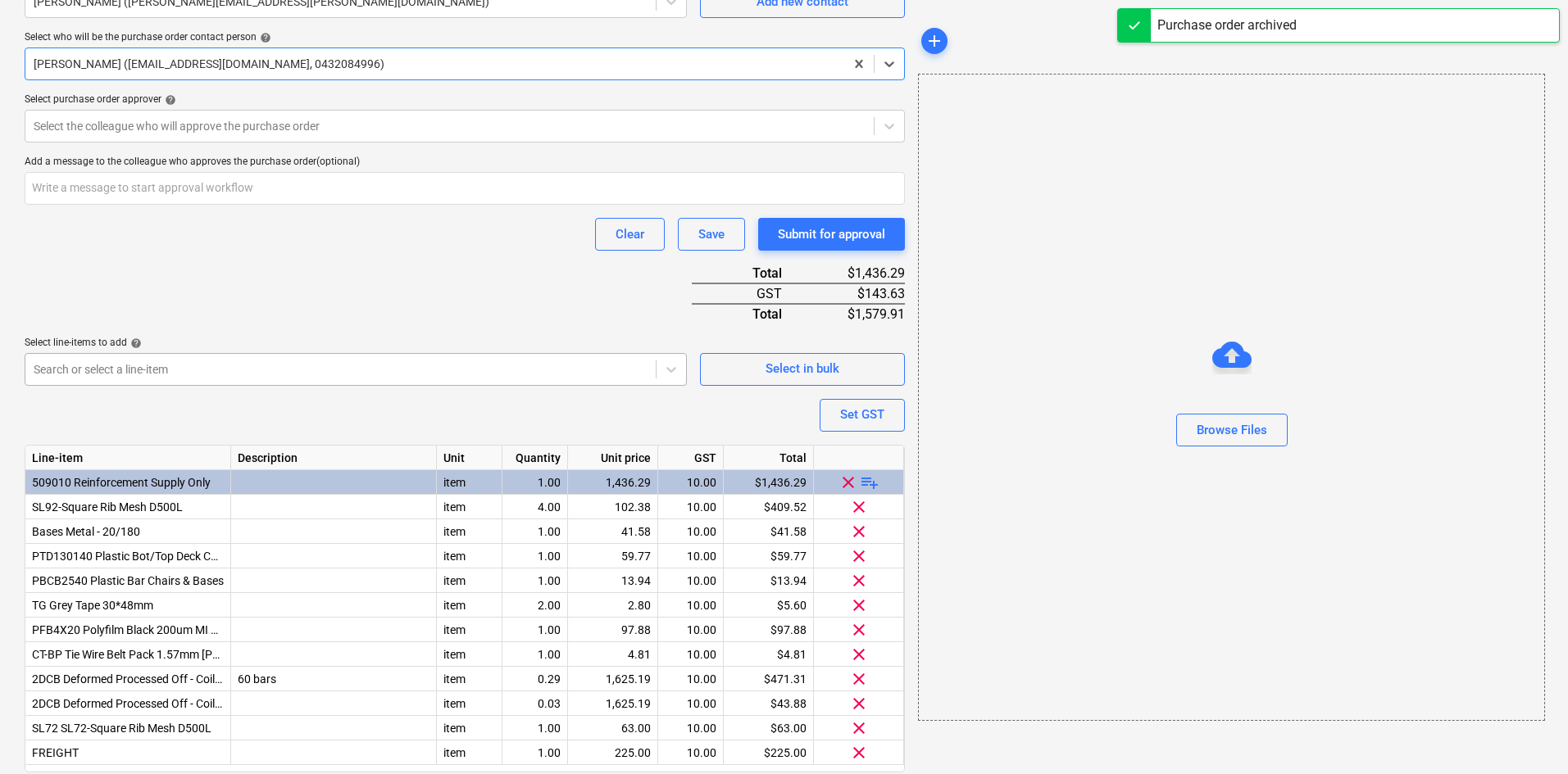
scroll to position [536, 0]
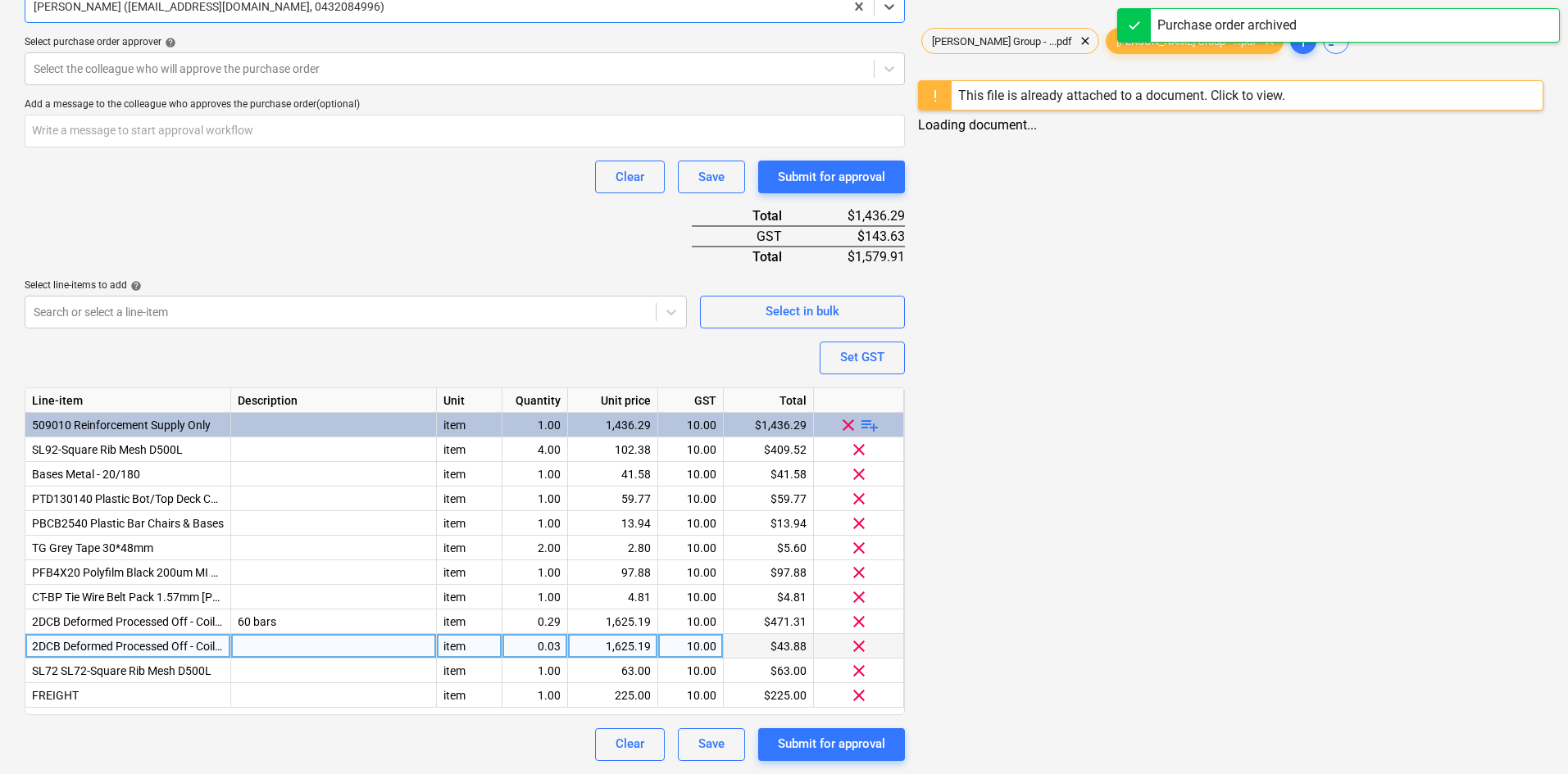
type textarea "x"
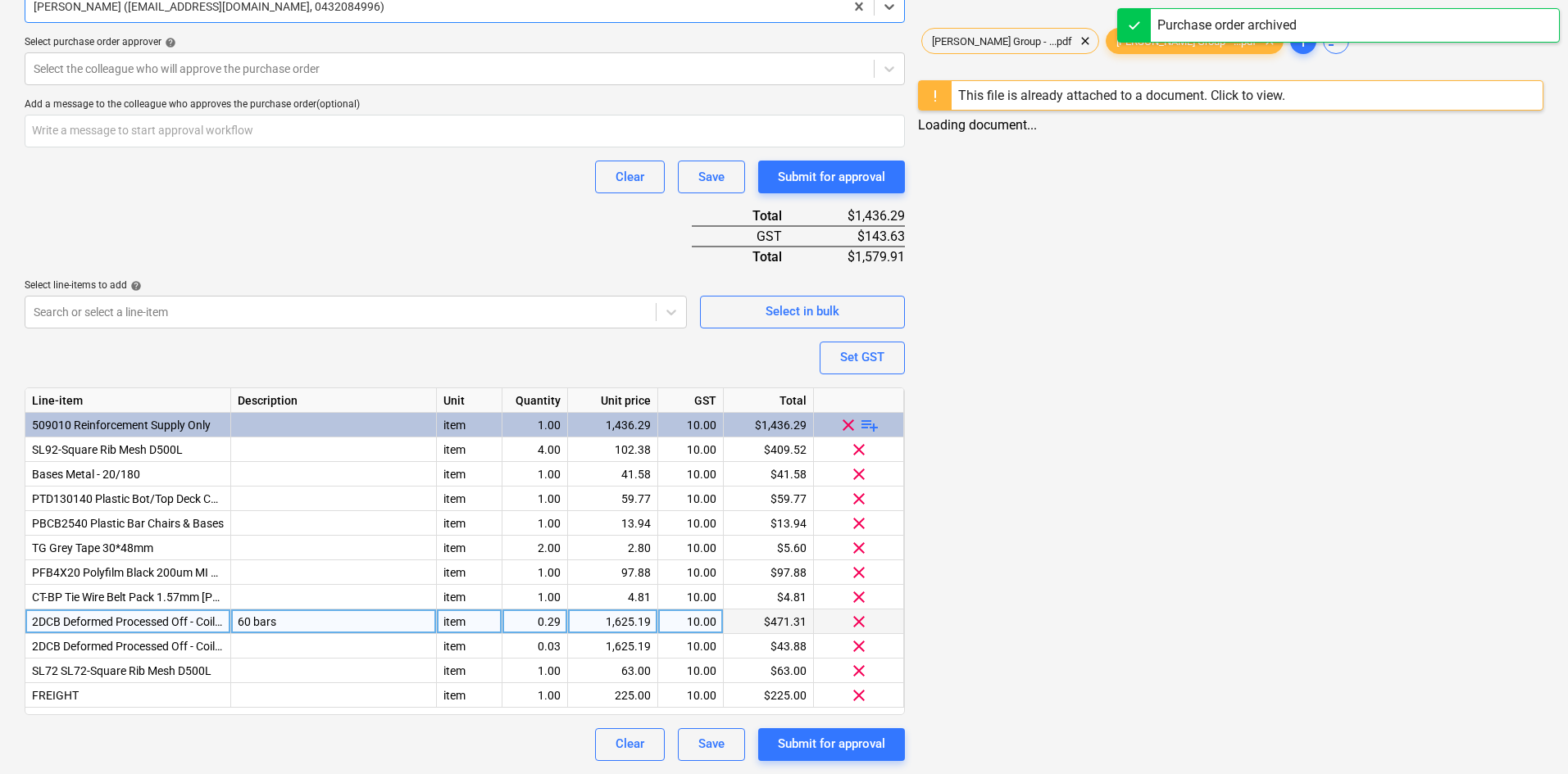
click at [101, 620] on span "2DCB Deformed Processed Off - Coil Bar" at bounding box center [134, 621] width 203 height 13
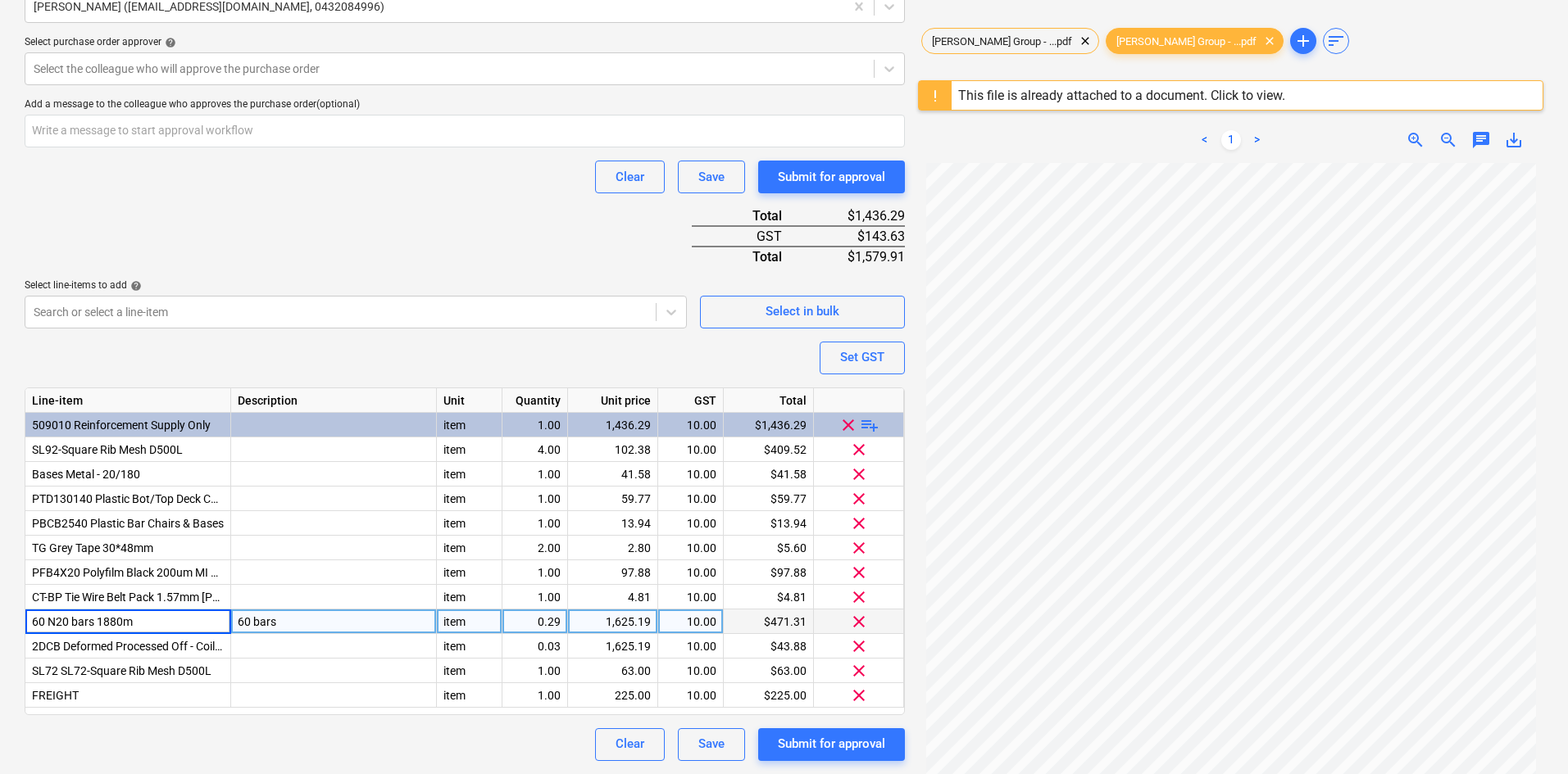
type input "60 N20 bars 1880mm"
type textarea "x"
drag, startPoint x: 280, startPoint y: 625, endPoint x: 231, endPoint y: 625, distance: 49.0
click at [231, 625] on div "60 bars" at bounding box center [333, 622] width 206 height 24
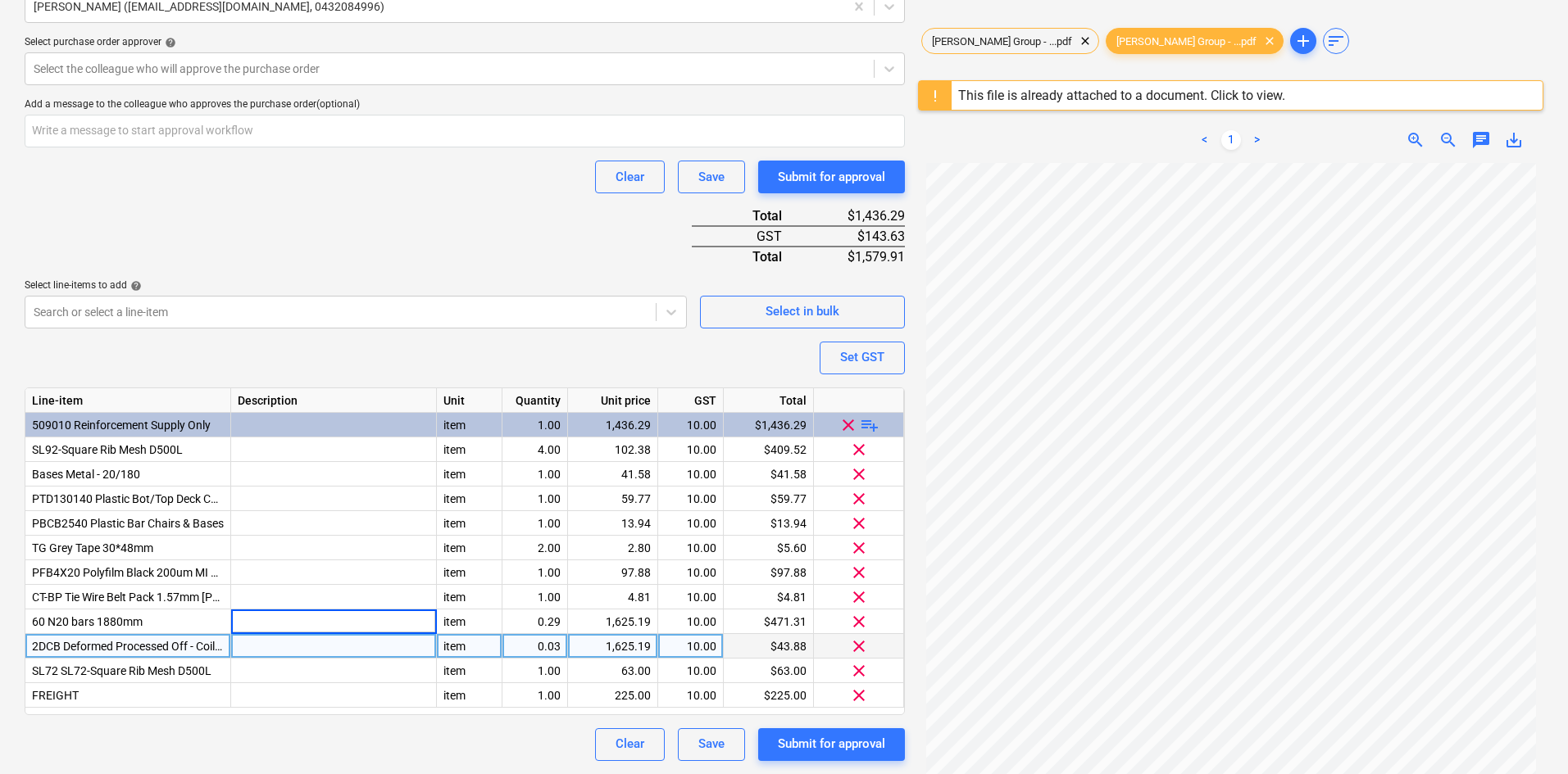
click at [122, 643] on span "2DCB Deformed Processed Off - Coil Bar" at bounding box center [134, 645] width 203 height 13
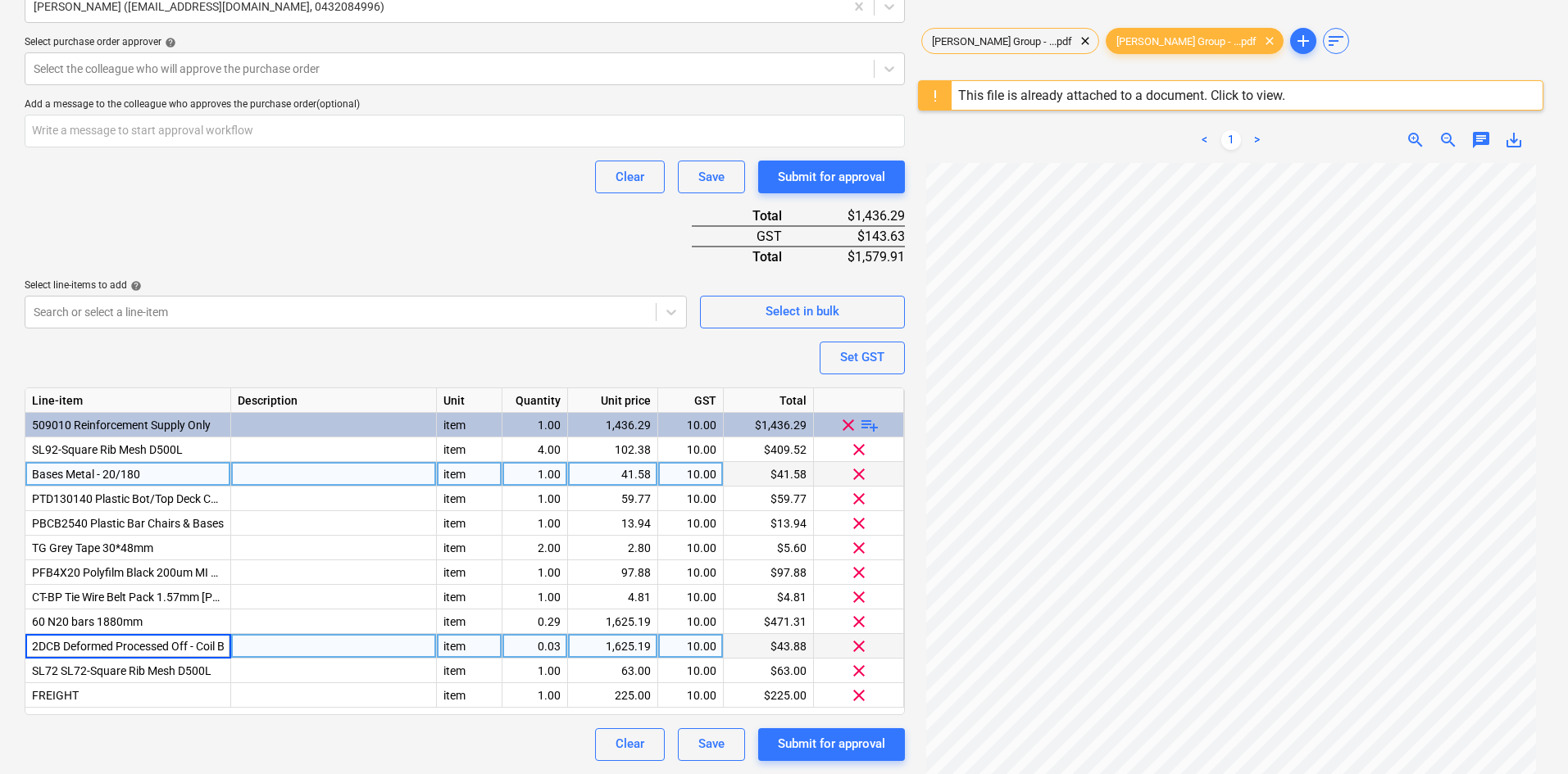
scroll to position [0, 15]
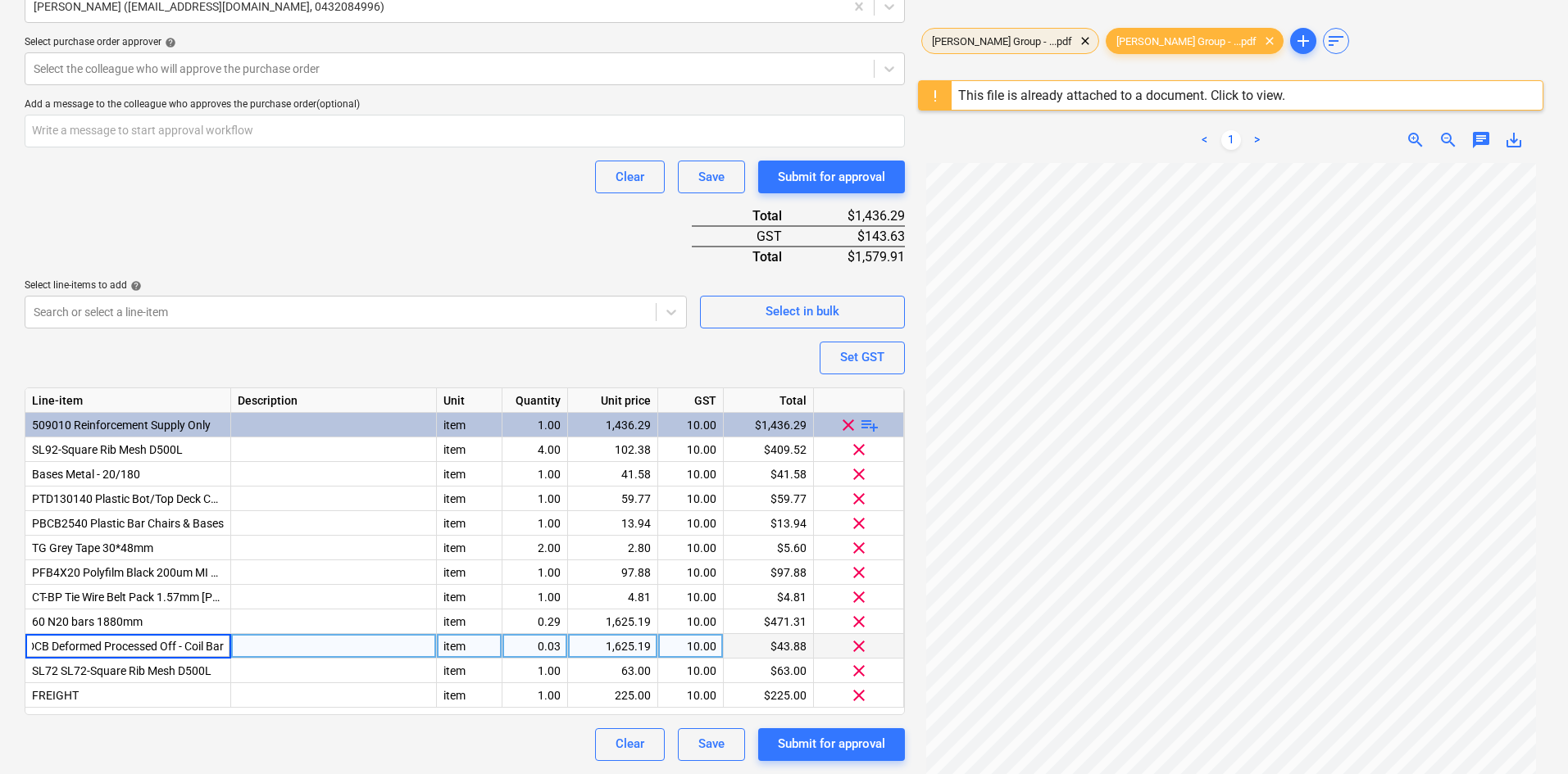
click at [966, 39] on span "Keane Group - ...pdf" at bounding box center [1002, 41] width 160 height 12
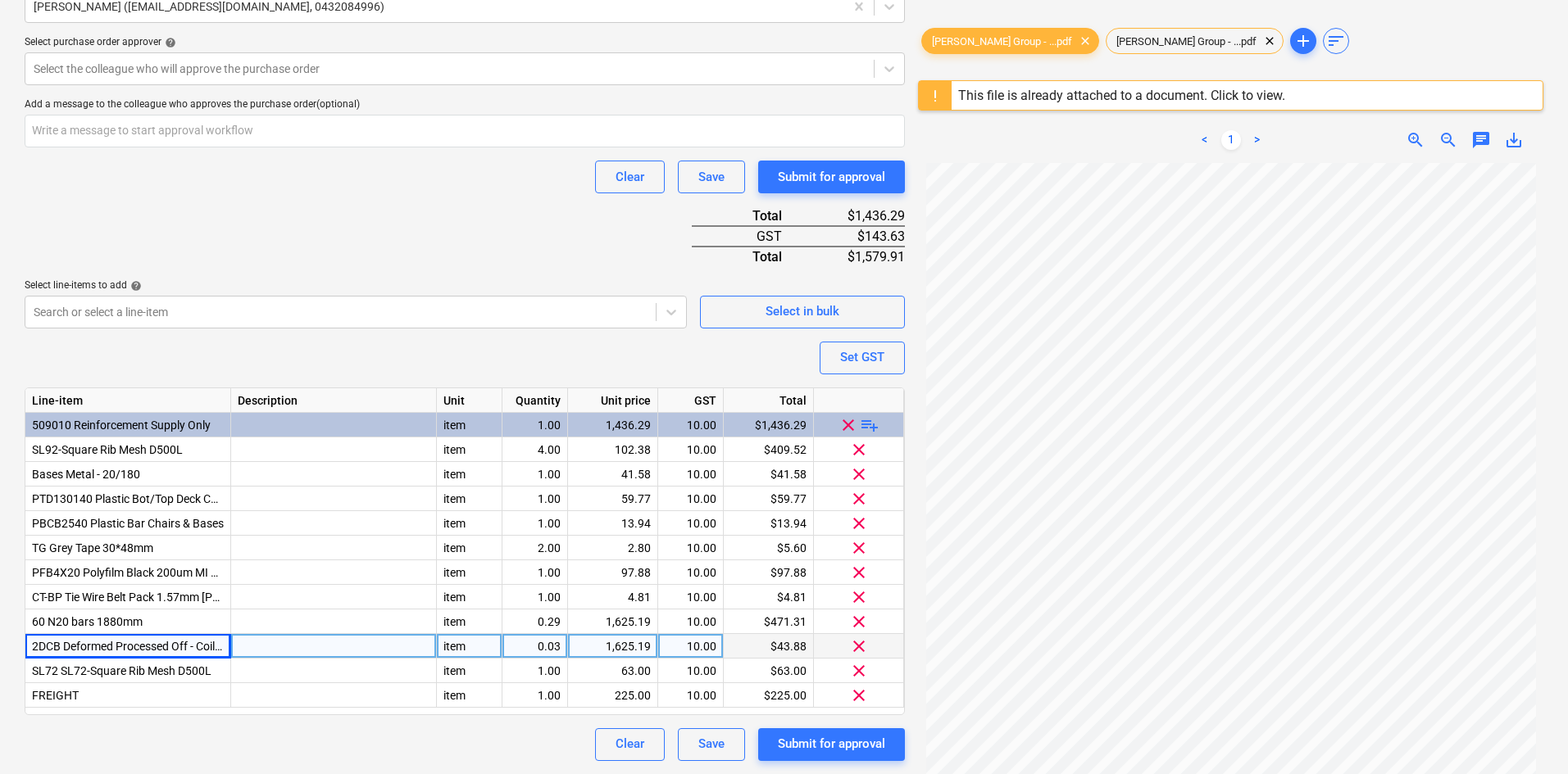
scroll to position [136, 0]
click at [80, 652] on span "2DCB Deformed Processed Off - Coil Bar" at bounding box center [134, 645] width 203 height 13
type textarea "x"
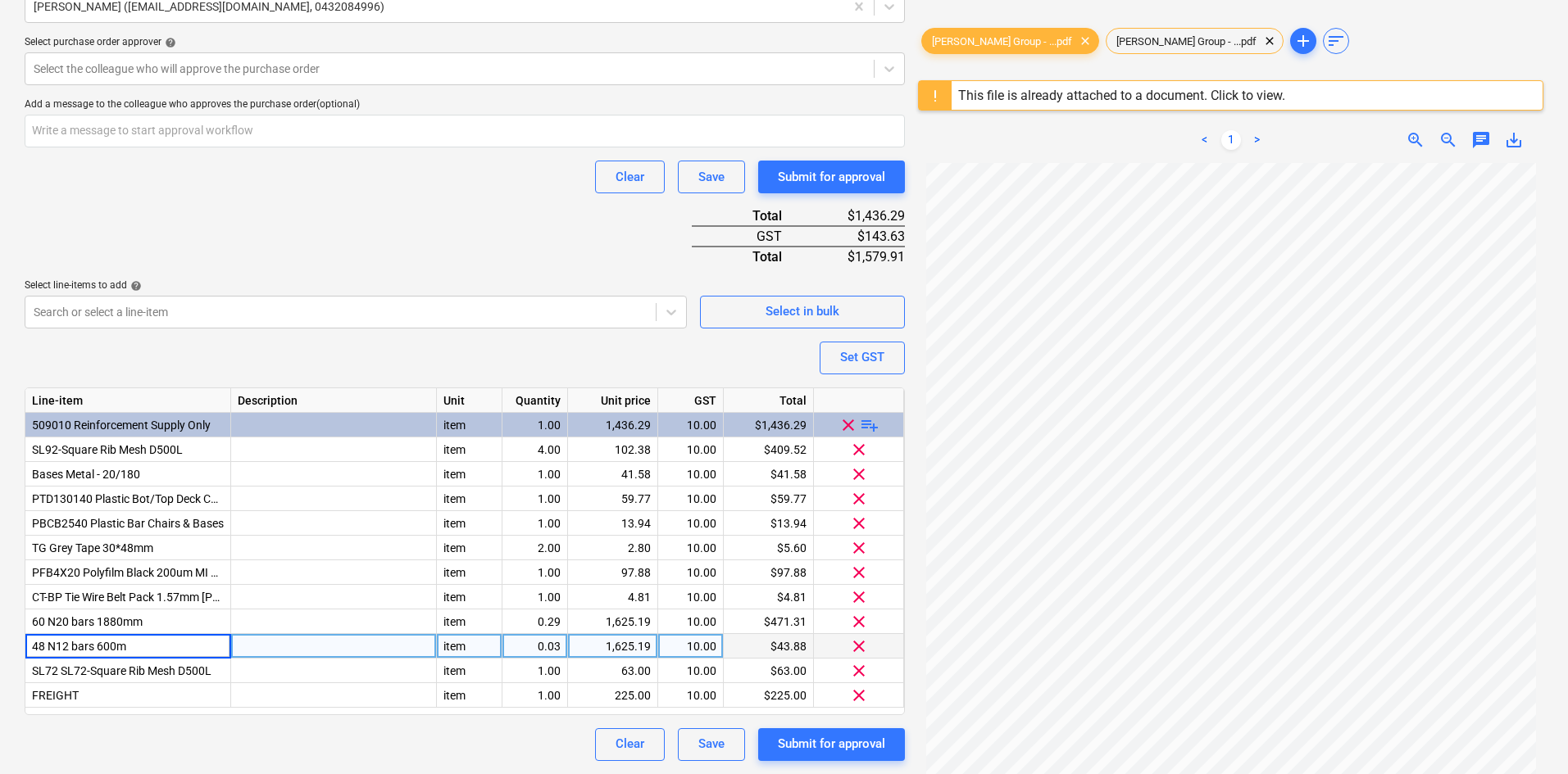
type input "48 N12 bars 600mm"
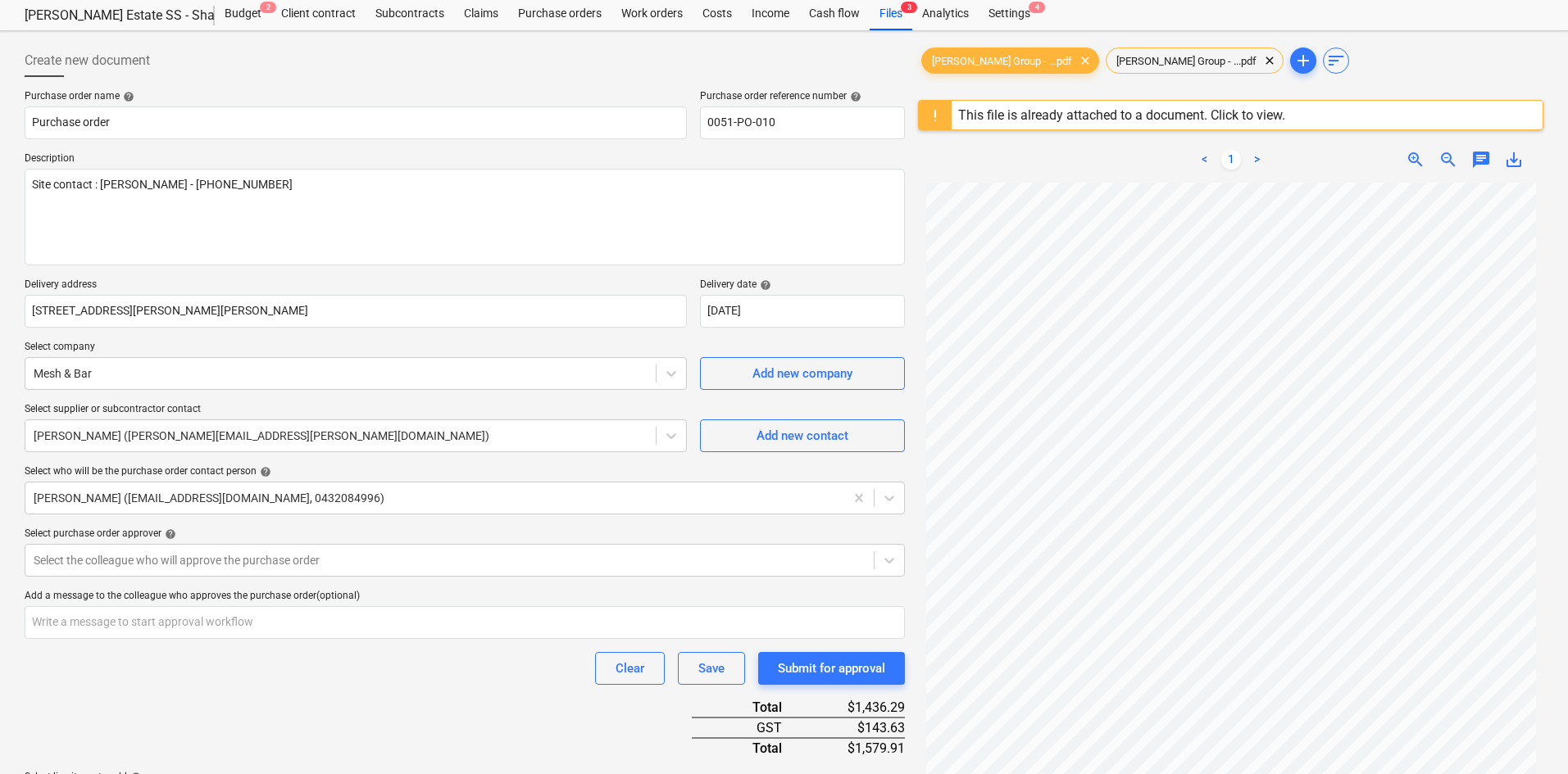
scroll to position [536, 0]
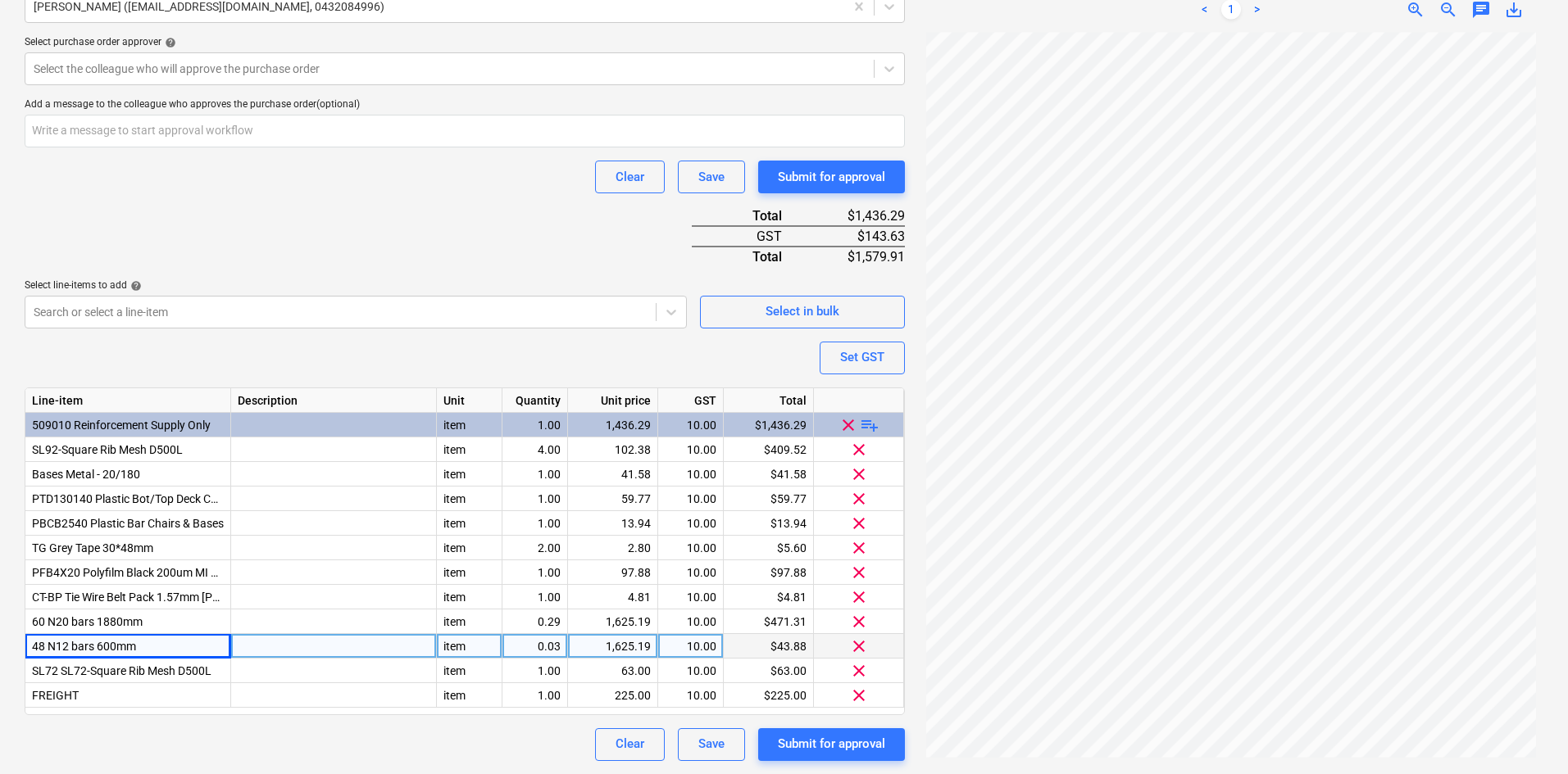
click at [827, 743] on div "Submit for approval" at bounding box center [831, 743] width 108 height 21
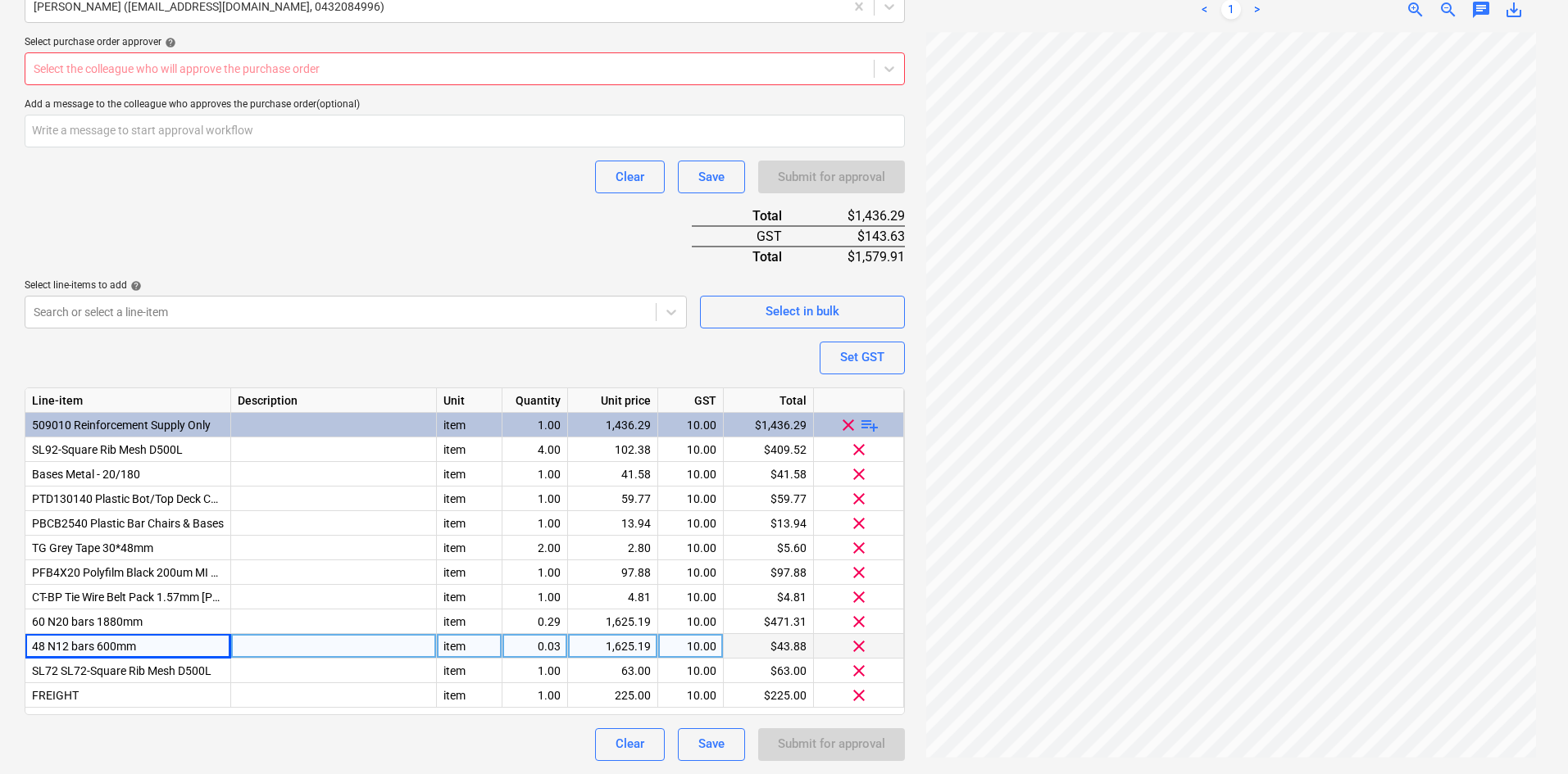
click at [286, 70] on div at bounding box center [449, 68] width 832 height 17
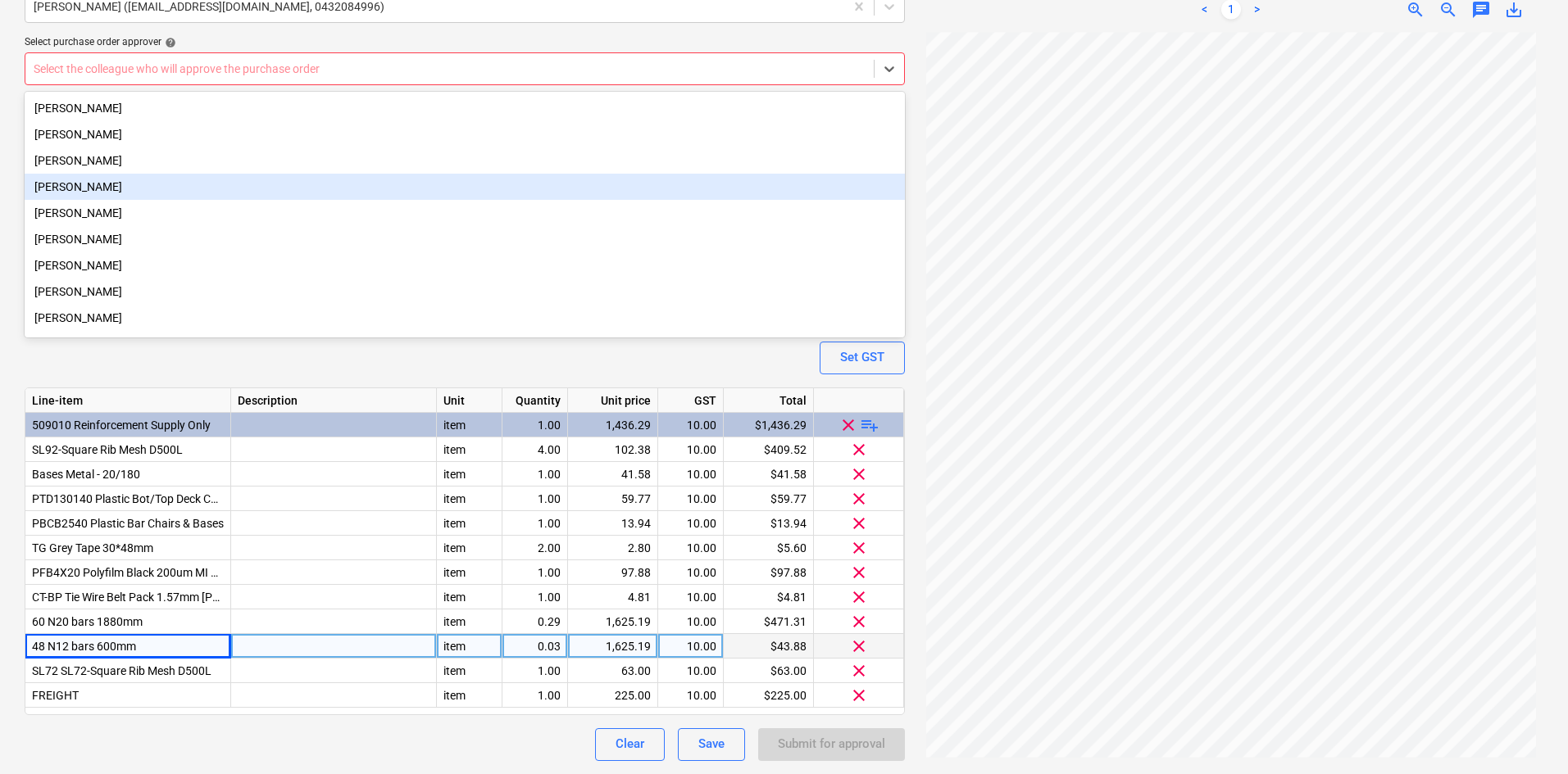
click at [111, 179] on div "[PERSON_NAME]" at bounding box center [465, 187] width 880 height 26
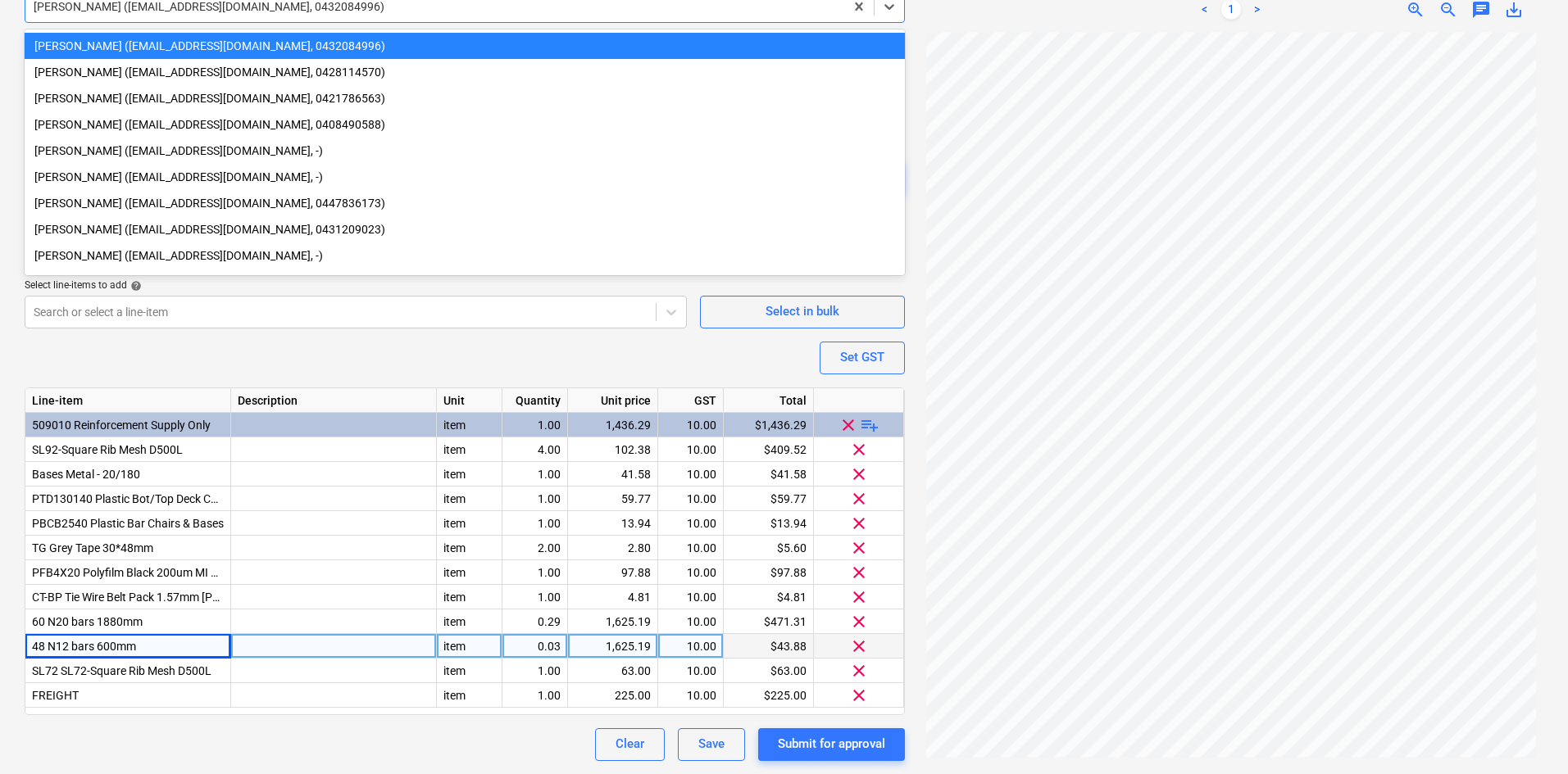
click at [298, 22] on div "[PERSON_NAME] ([EMAIL_ADDRESS][DOMAIN_NAME], 0432084996)" at bounding box center [465, 6] width 880 height 32
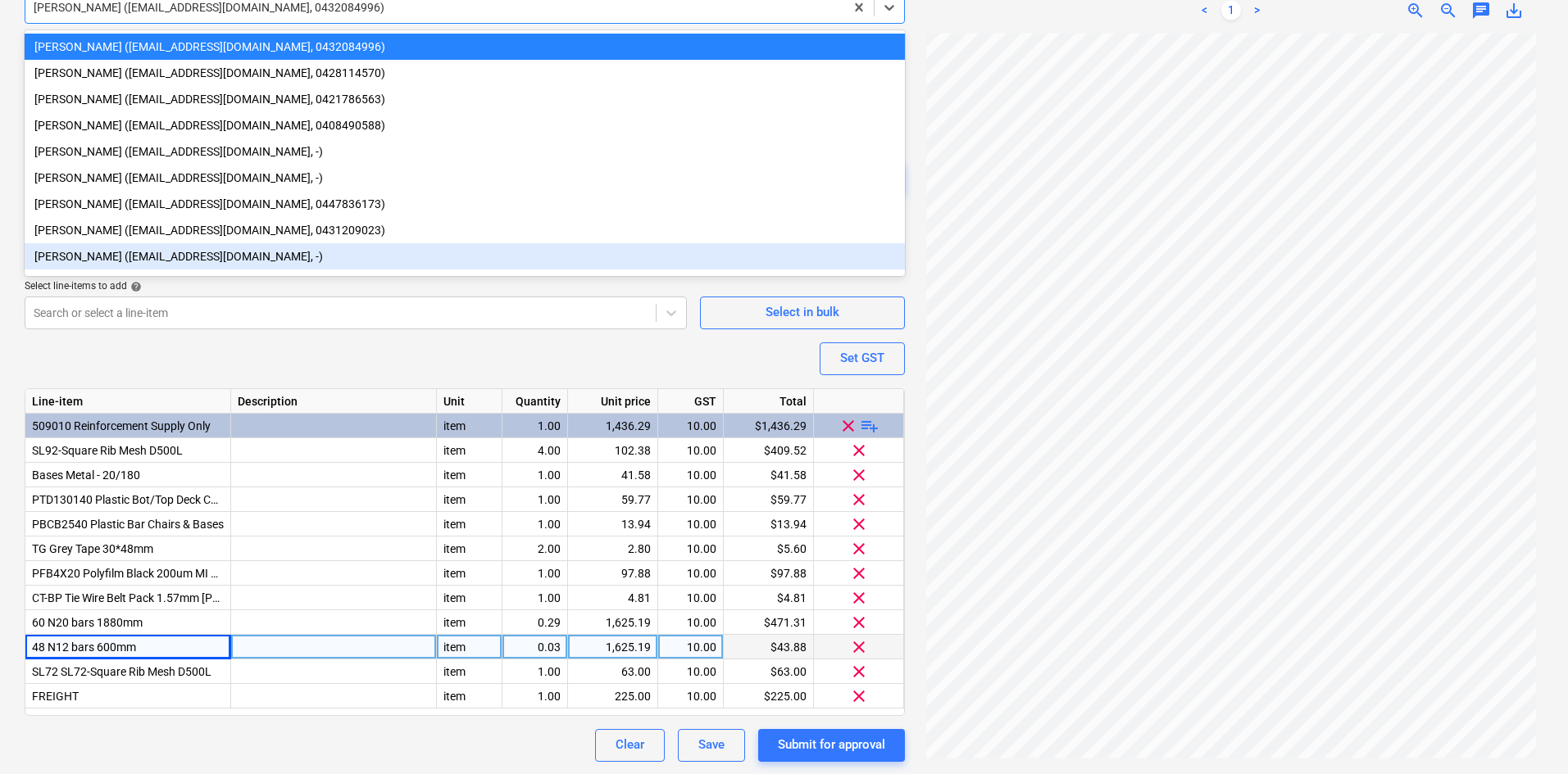
click at [192, 352] on div "Purchase order name help Purchase order Purchase order reference number help 00…" at bounding box center [465, 180] width 880 height 1162
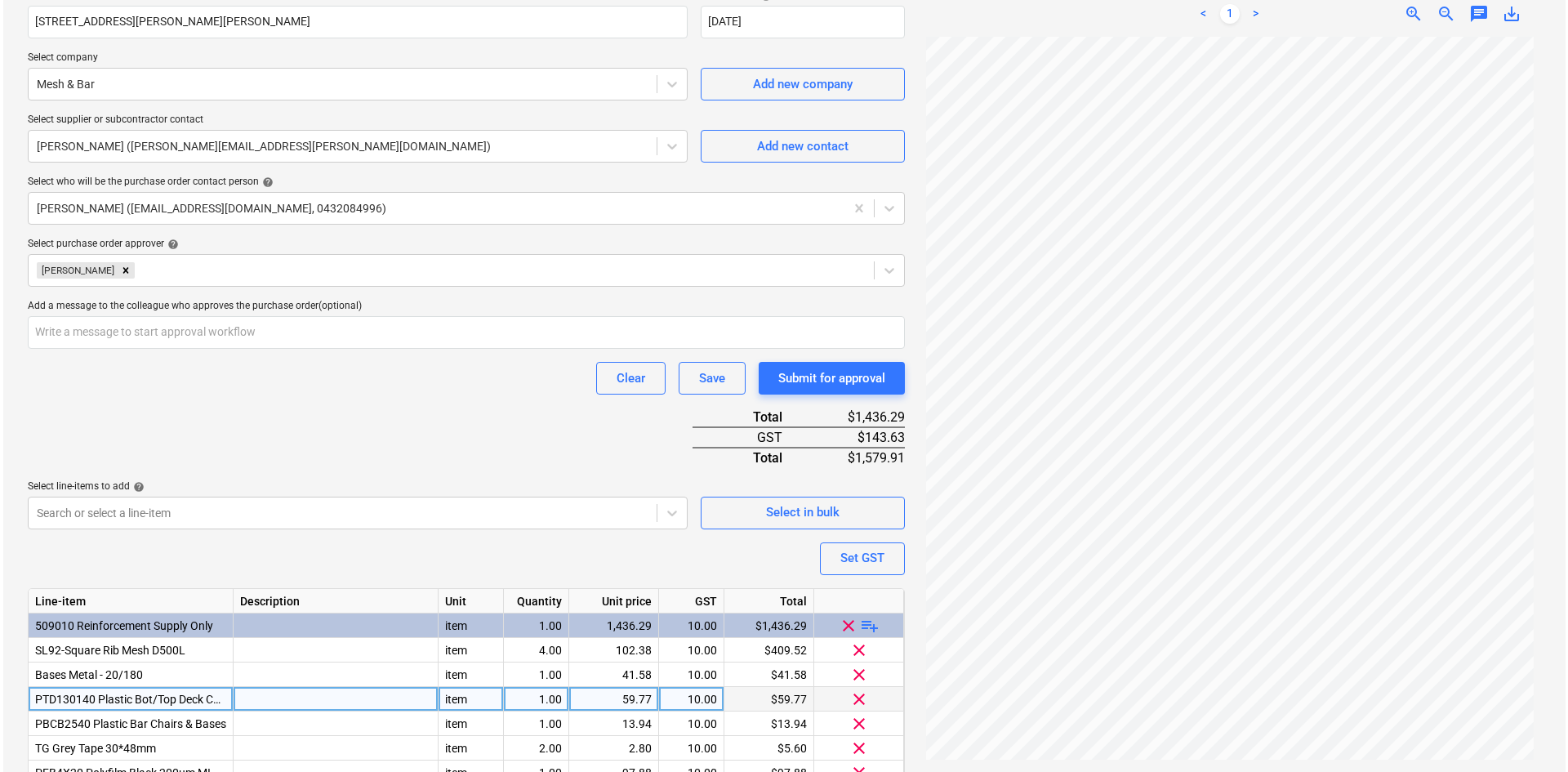
scroll to position [535, 0]
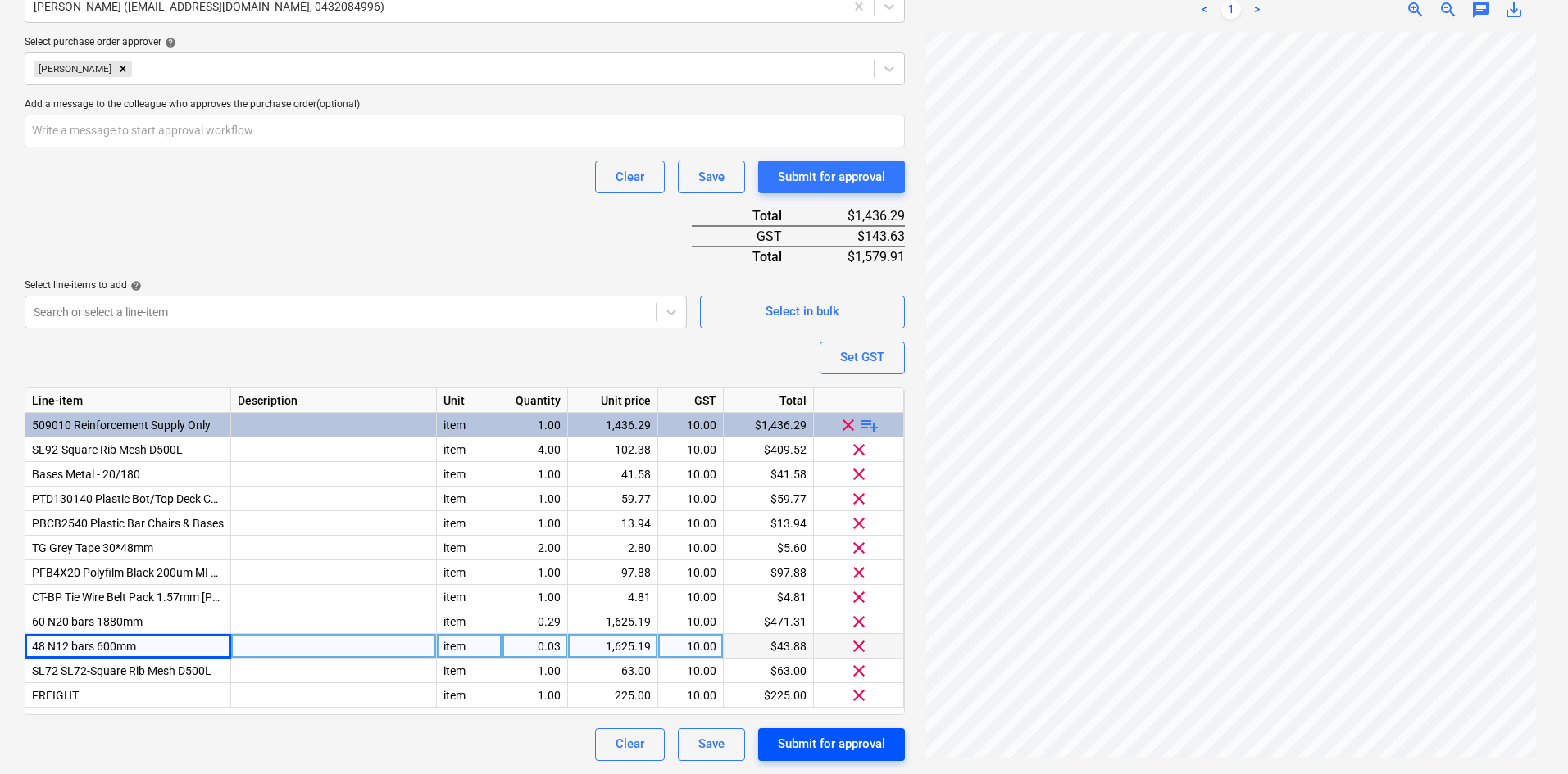
click at [833, 747] on div "Submit for approval" at bounding box center [831, 743] width 108 height 21
type textarea "x"
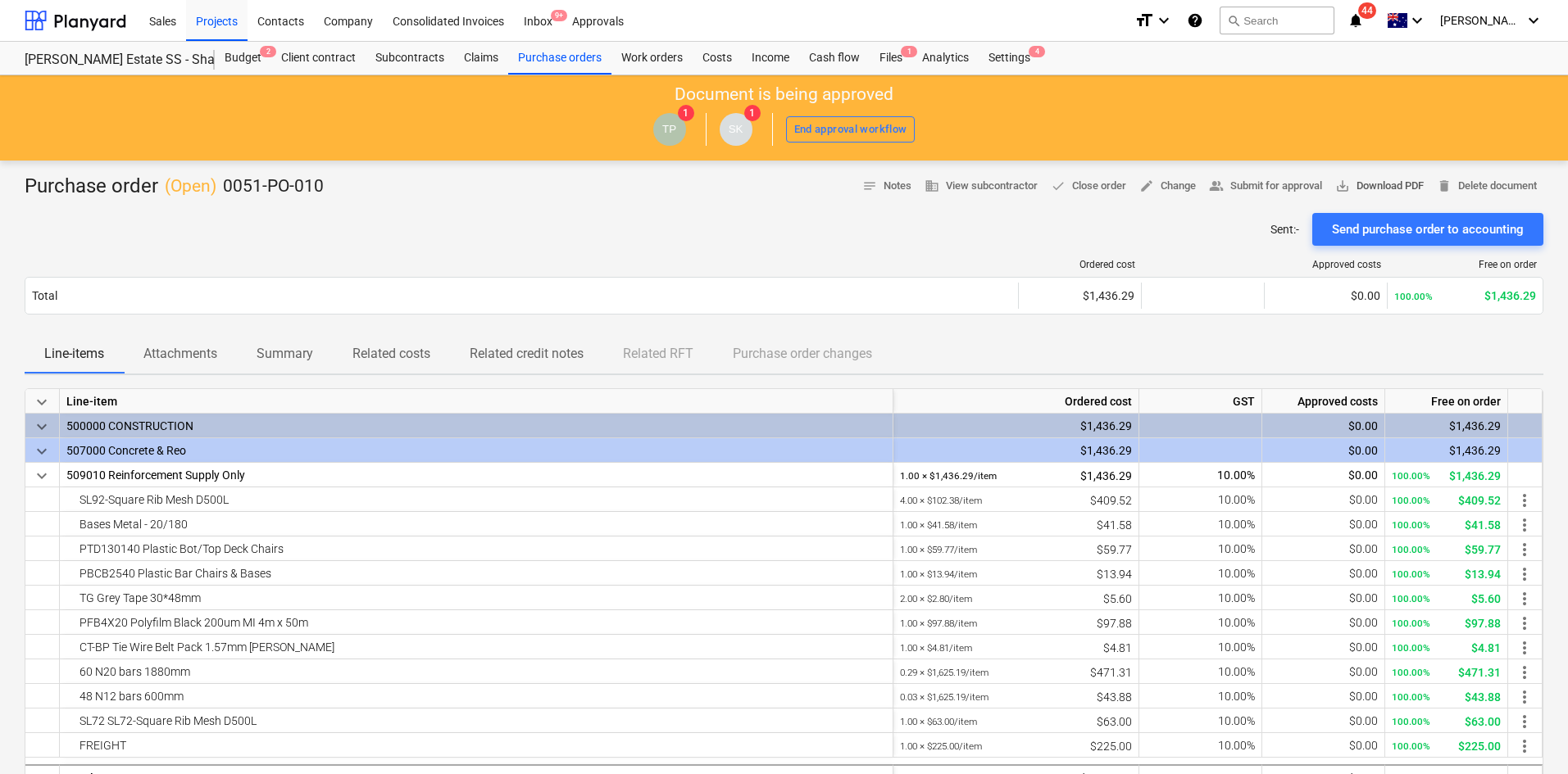
click at [1396, 181] on span "save_alt Download PDF" at bounding box center [1379, 186] width 88 height 19
click at [489, 177] on div "Purchase order ( Open ) 0051-PO-010 notes Notes business View subcontractor don…" at bounding box center [784, 187] width 1519 height 26
click at [321, 238] on div "Sent : - Send purchase order to accounting" at bounding box center [784, 229] width 1519 height 32
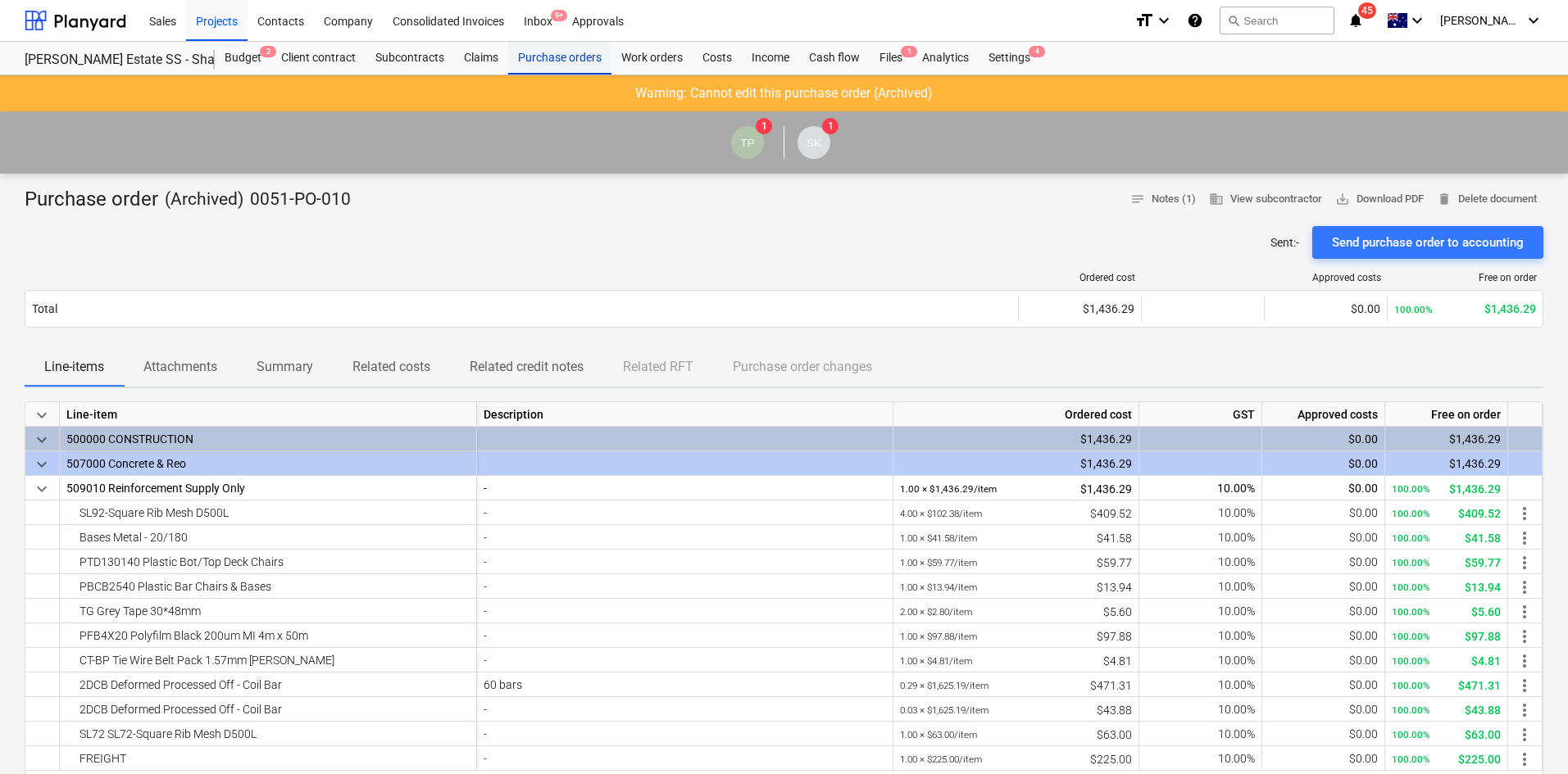
click at [520, 45] on div "Purchase orders" at bounding box center [560, 58] width 103 height 32
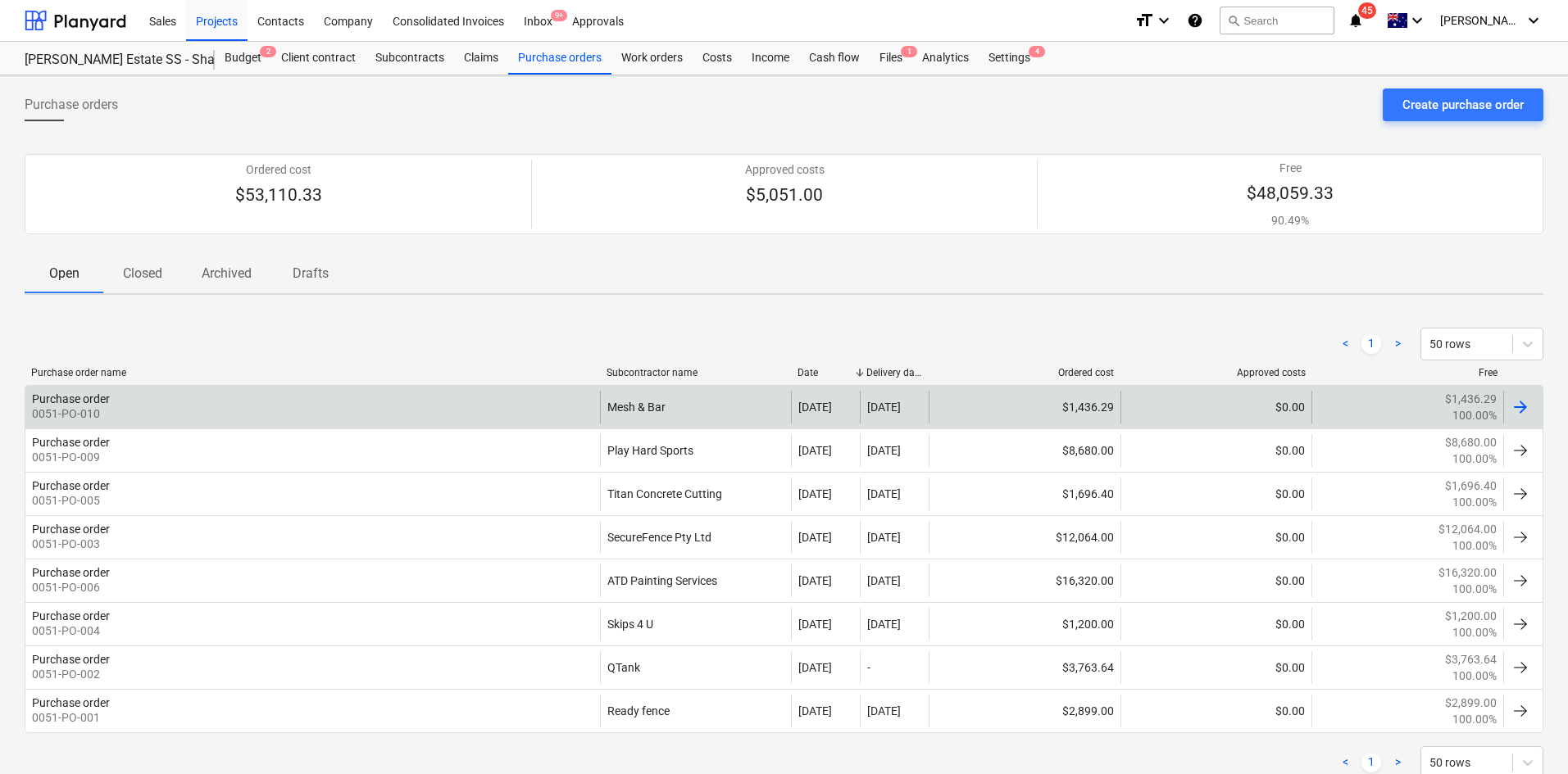
click at [528, 394] on div "Purchase order 0051-PO-010" at bounding box center [312, 407] width 575 height 32
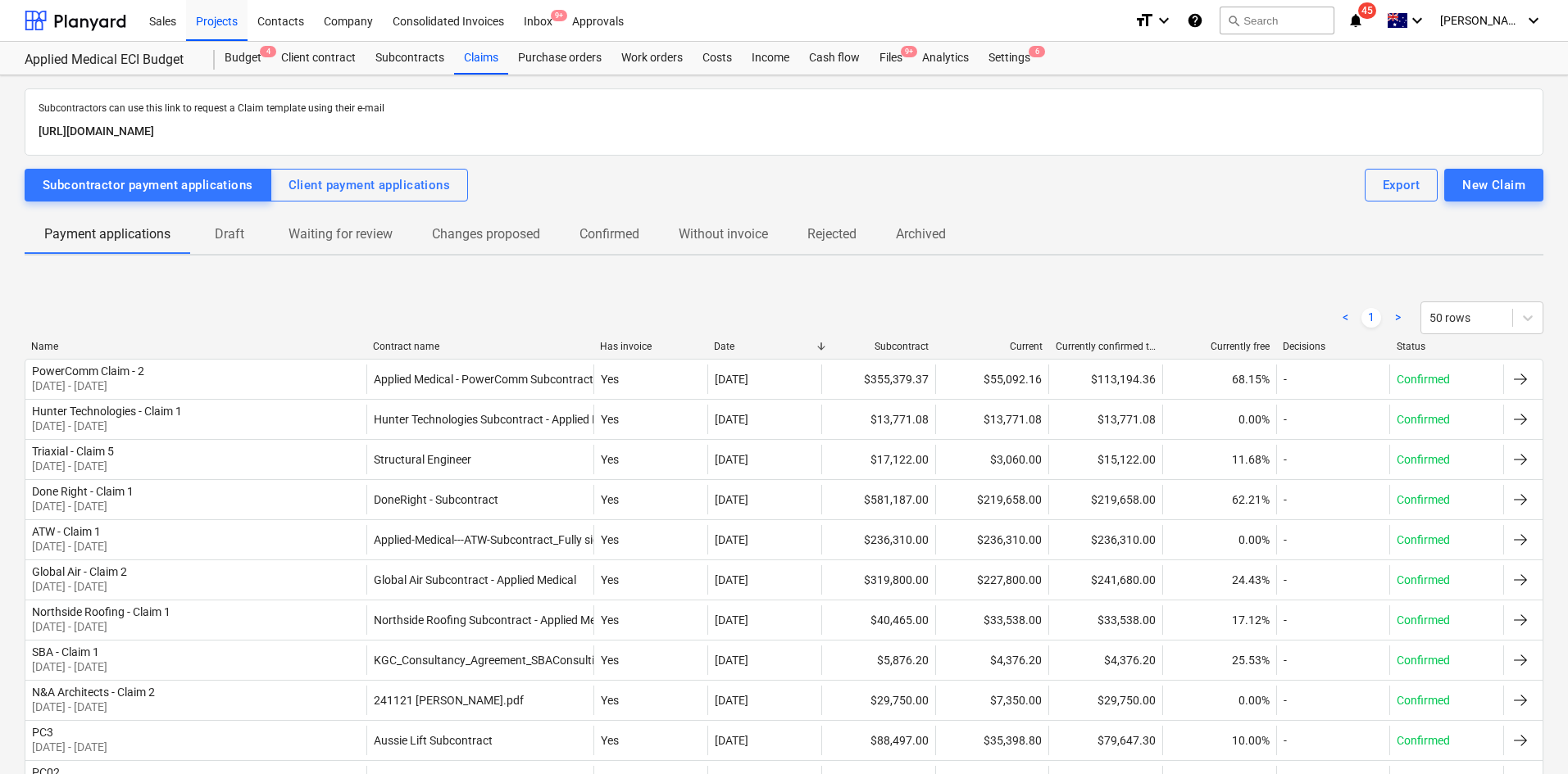
click at [300, 302] on div "< 1 > 50 rows" at bounding box center [784, 317] width 1519 height 32
click at [206, 22] on div "Projects" at bounding box center [217, 20] width 61 height 42
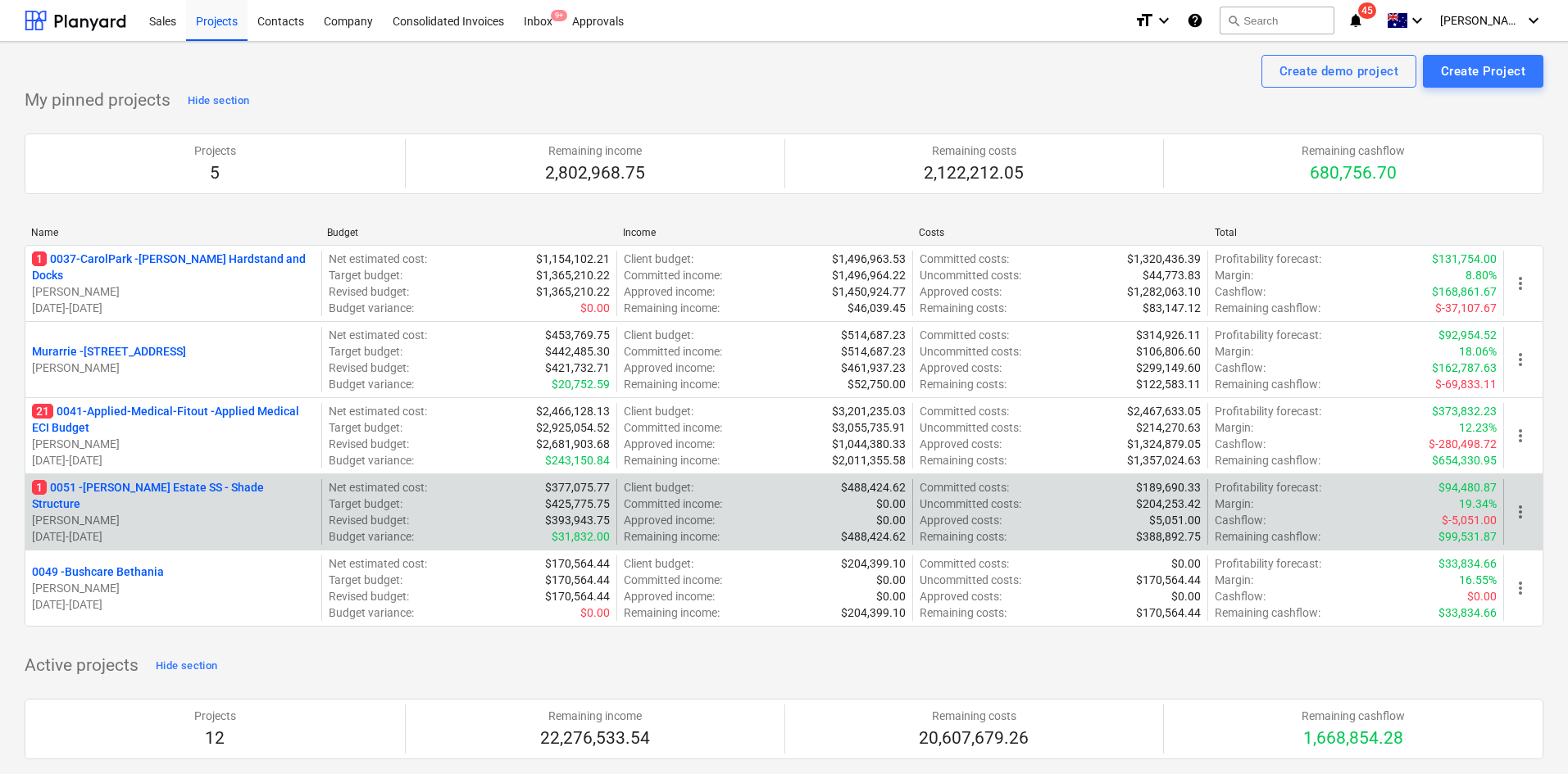
click at [136, 497] on p "1 0051 - [PERSON_NAME] Estate SS - Shade Structure" at bounding box center [173, 495] width 283 height 32
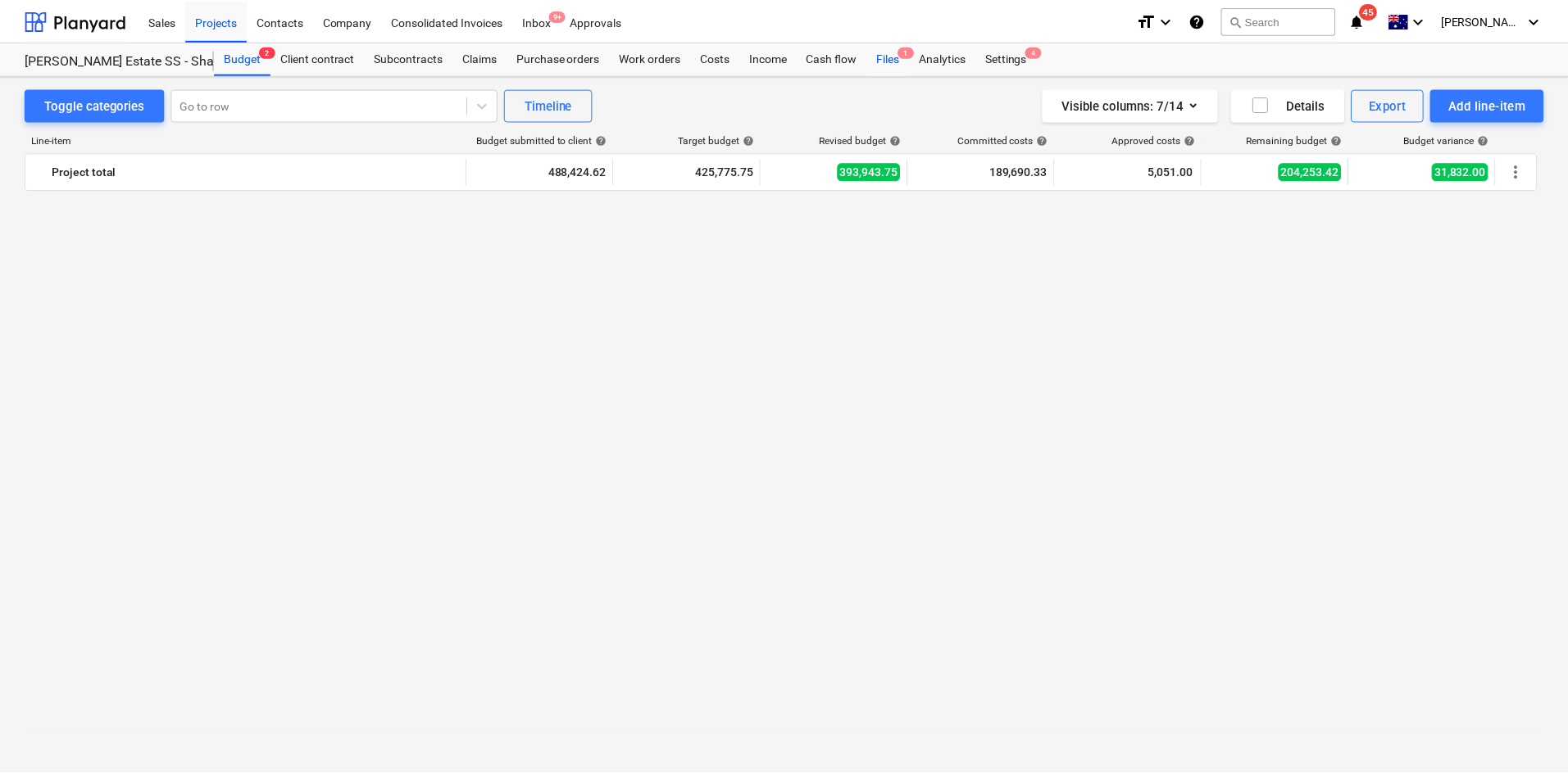
scroll to position [3547, 0]
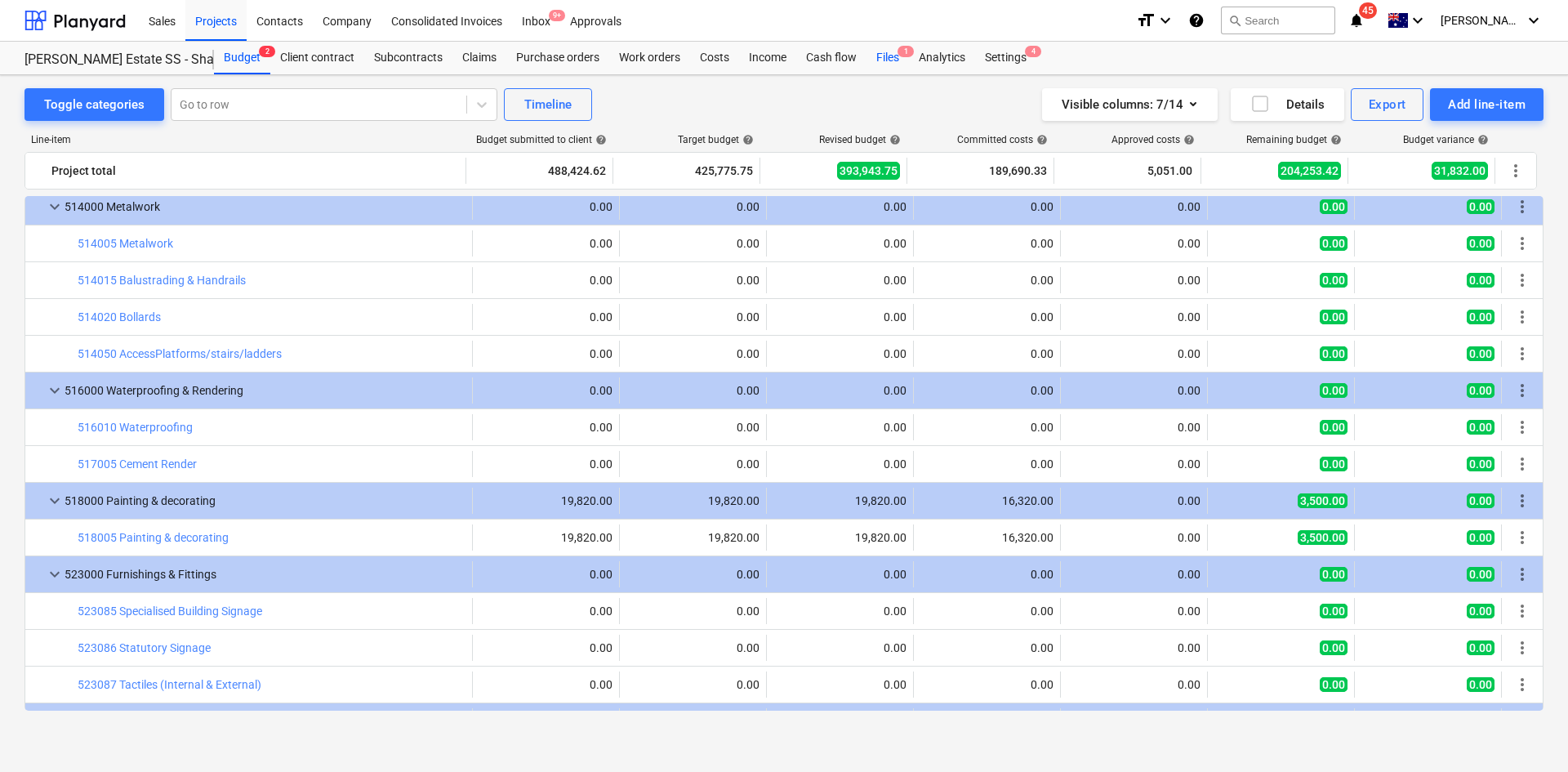
click at [900, 58] on div "Files 1" at bounding box center [888, 58] width 43 height 32
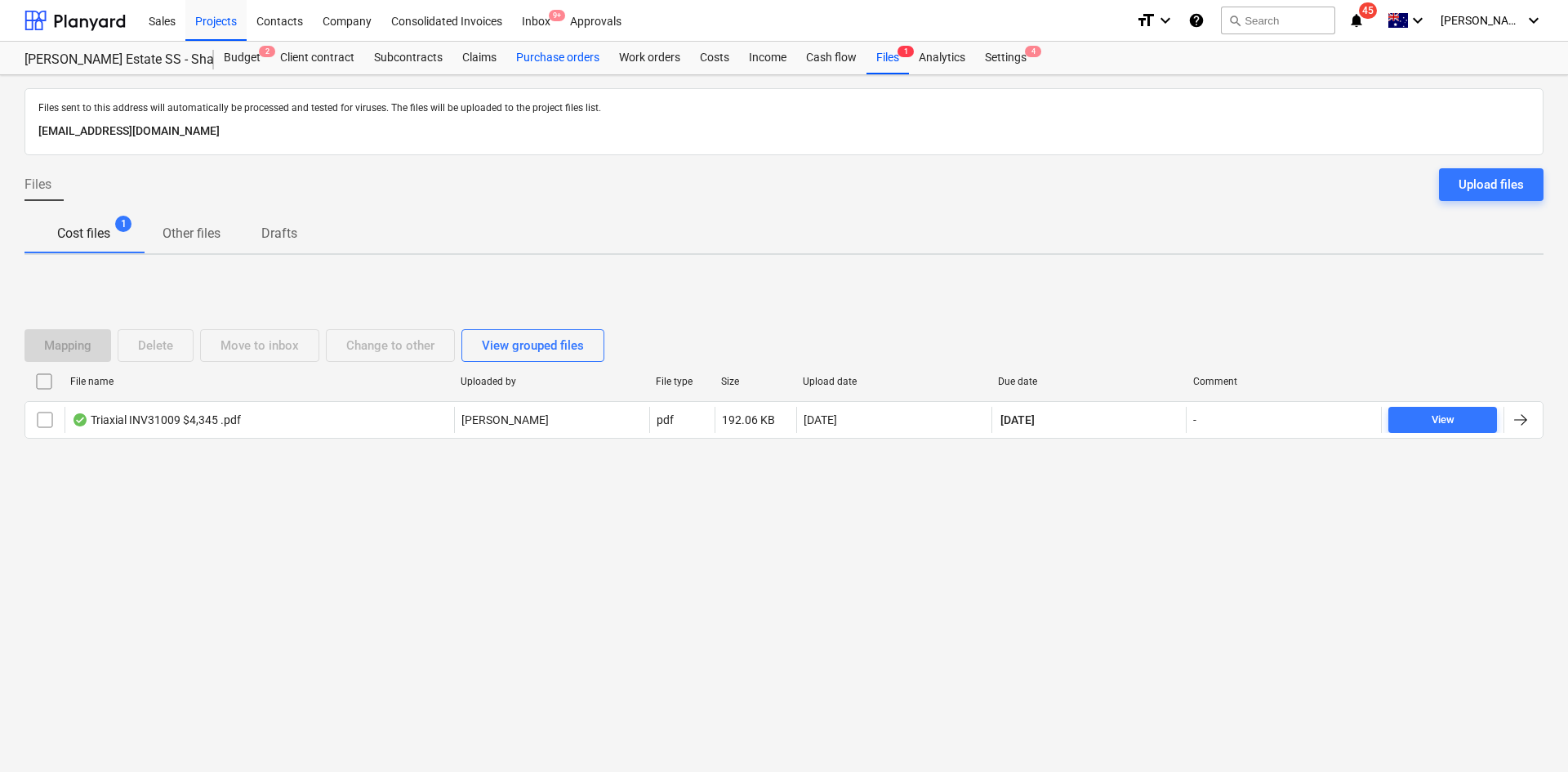
click at [535, 55] on div "Purchase orders" at bounding box center [558, 58] width 103 height 32
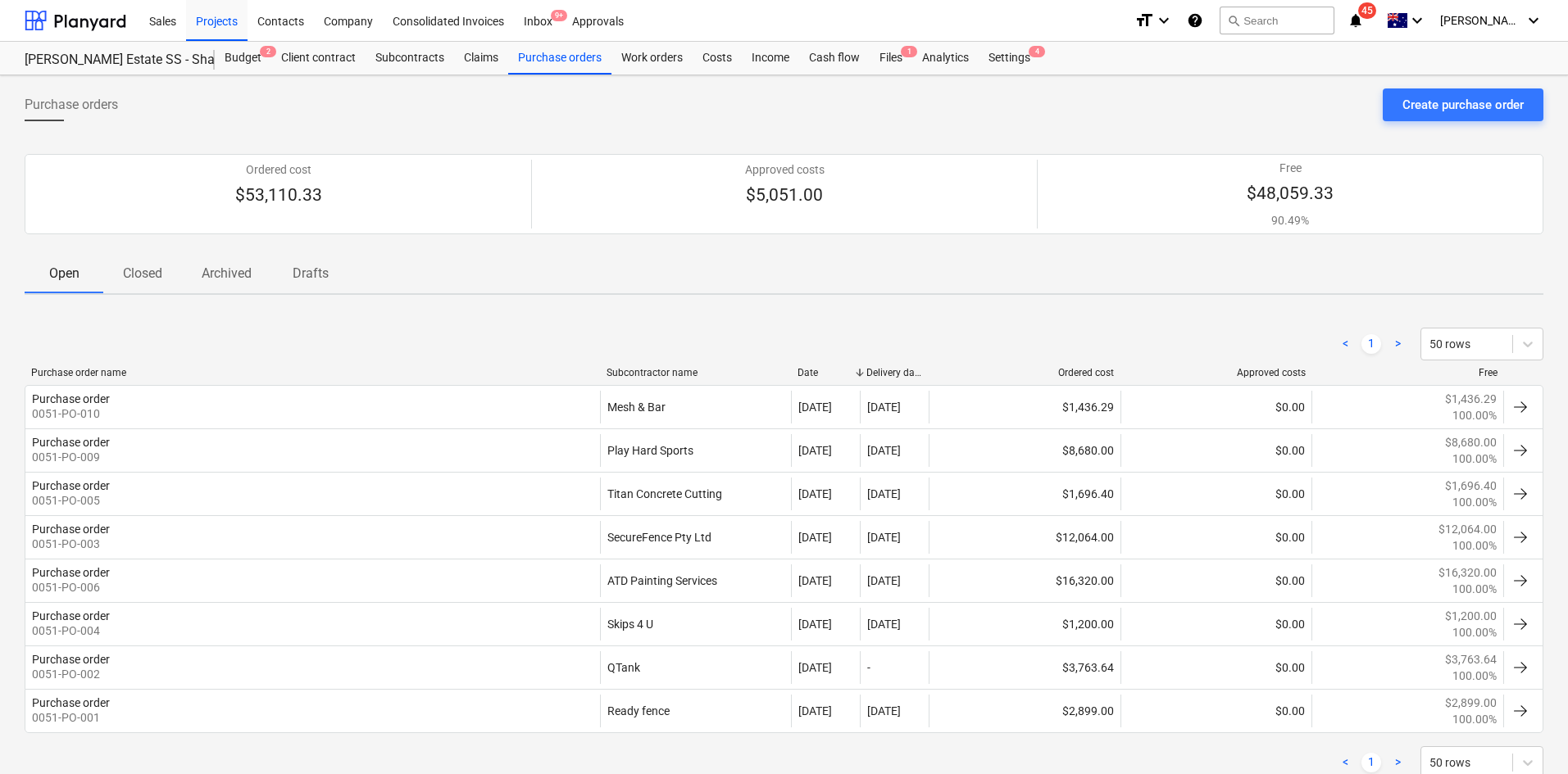
click at [1481, 84] on div "Purchase orders Create purchase order Ordered cost $53,110.33 Approved costs $5…" at bounding box center [784, 450] width 1568 height 750
click at [1475, 95] on div "Create purchase order" at bounding box center [1463, 105] width 122 height 21
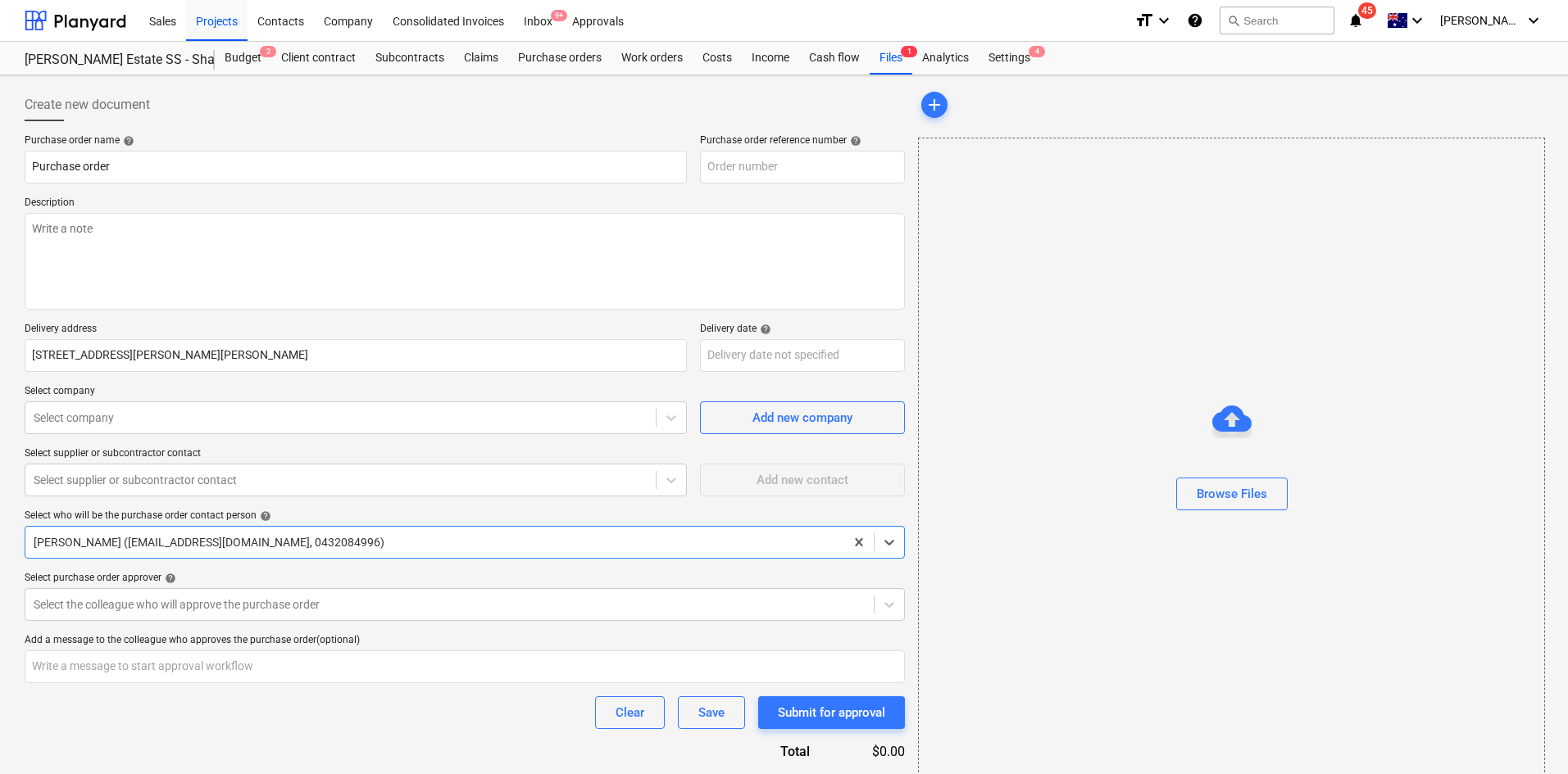
type textarea "x"
type input "0051-PO-012"
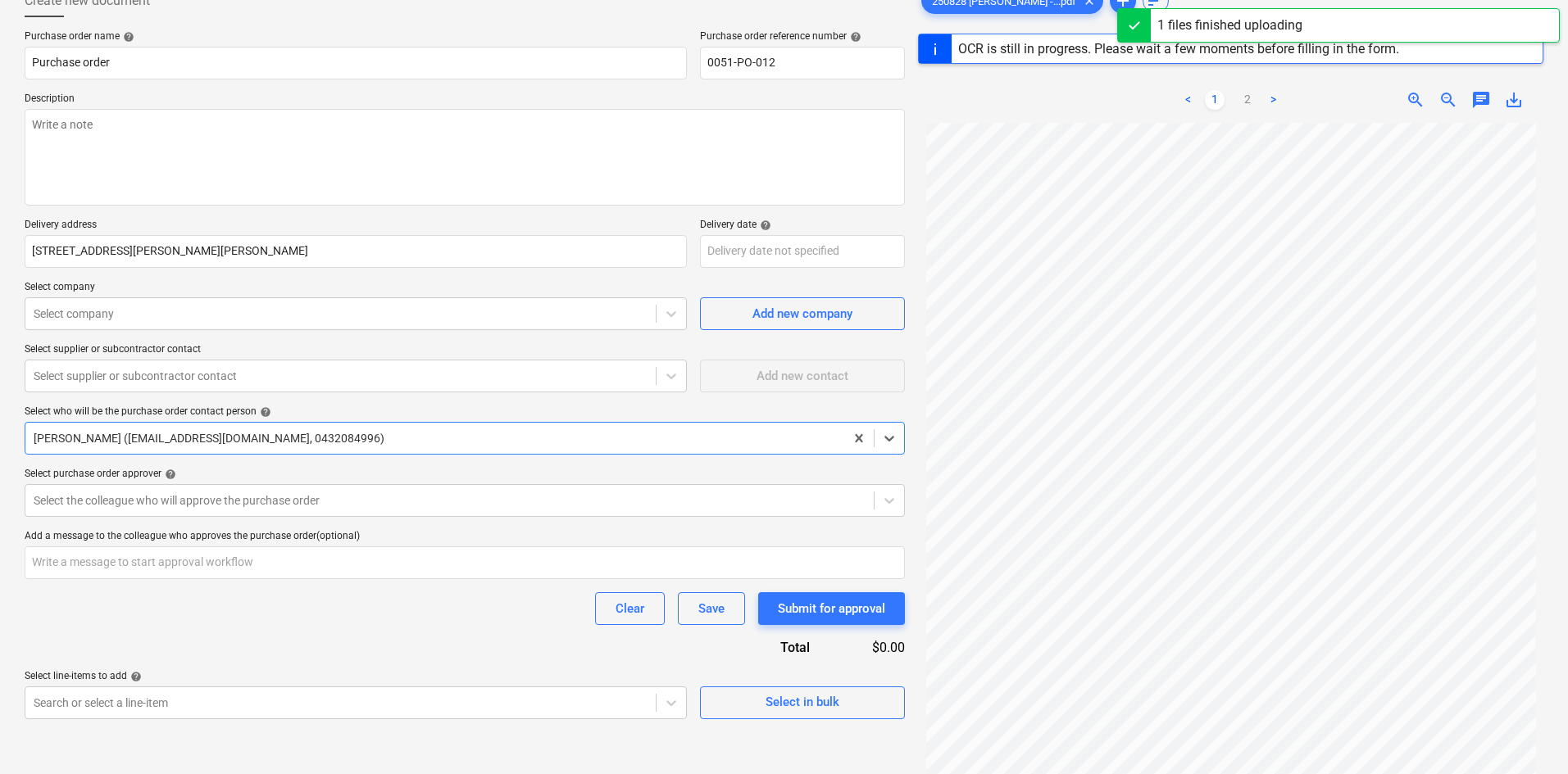
scroll to position [112, 0]
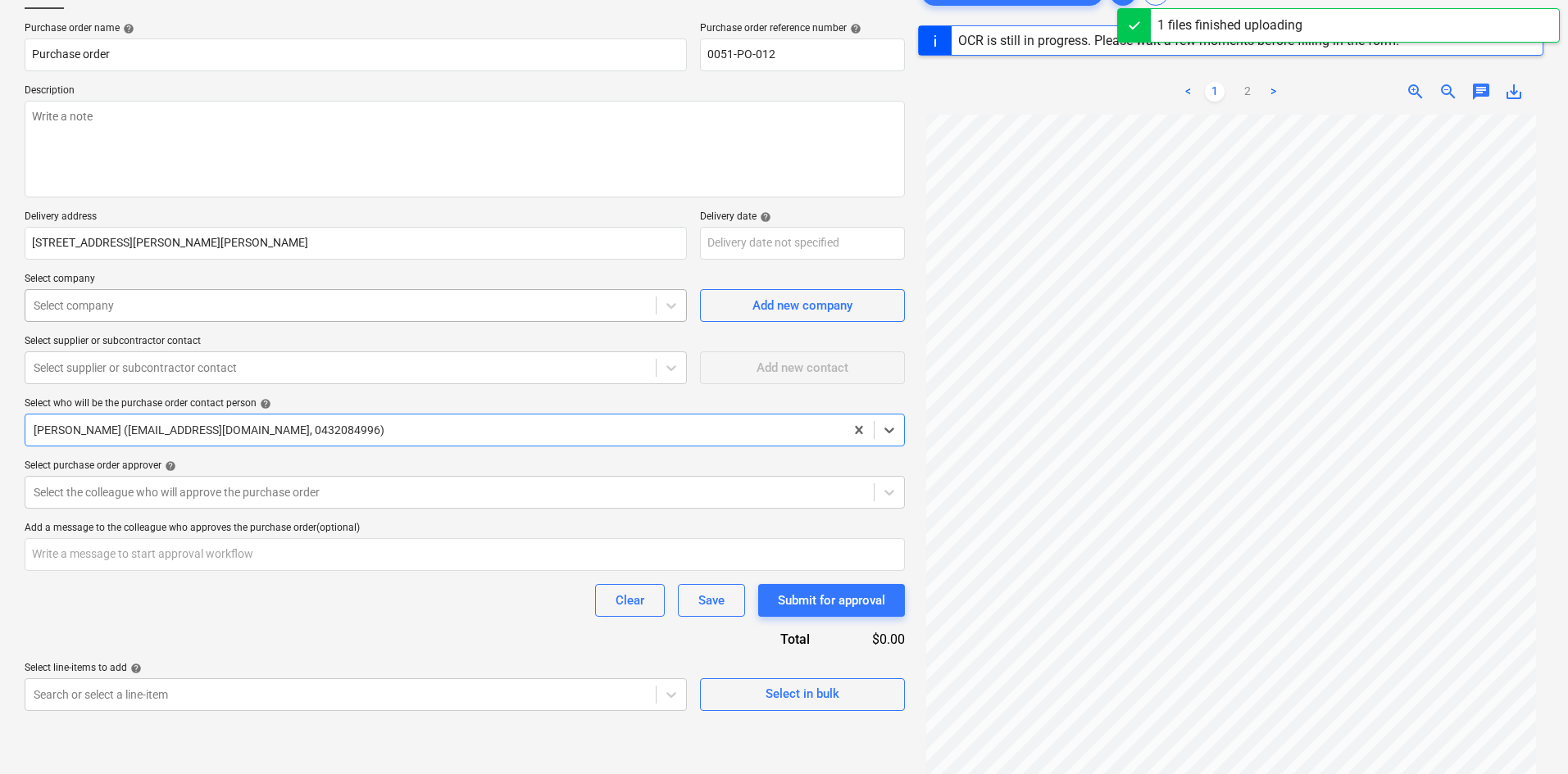
click at [338, 308] on div at bounding box center [340, 305] width 614 height 17
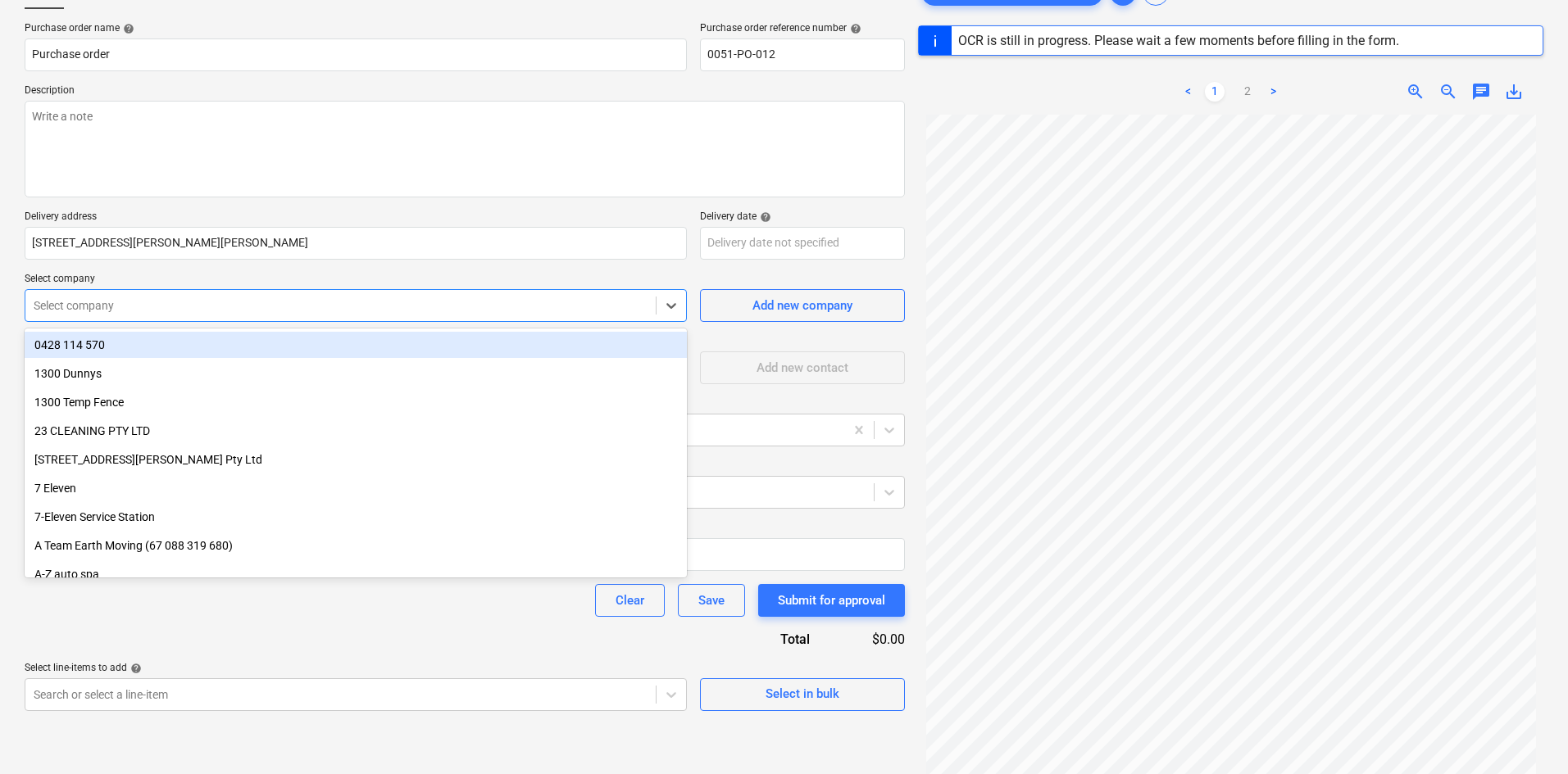
type textarea "x"
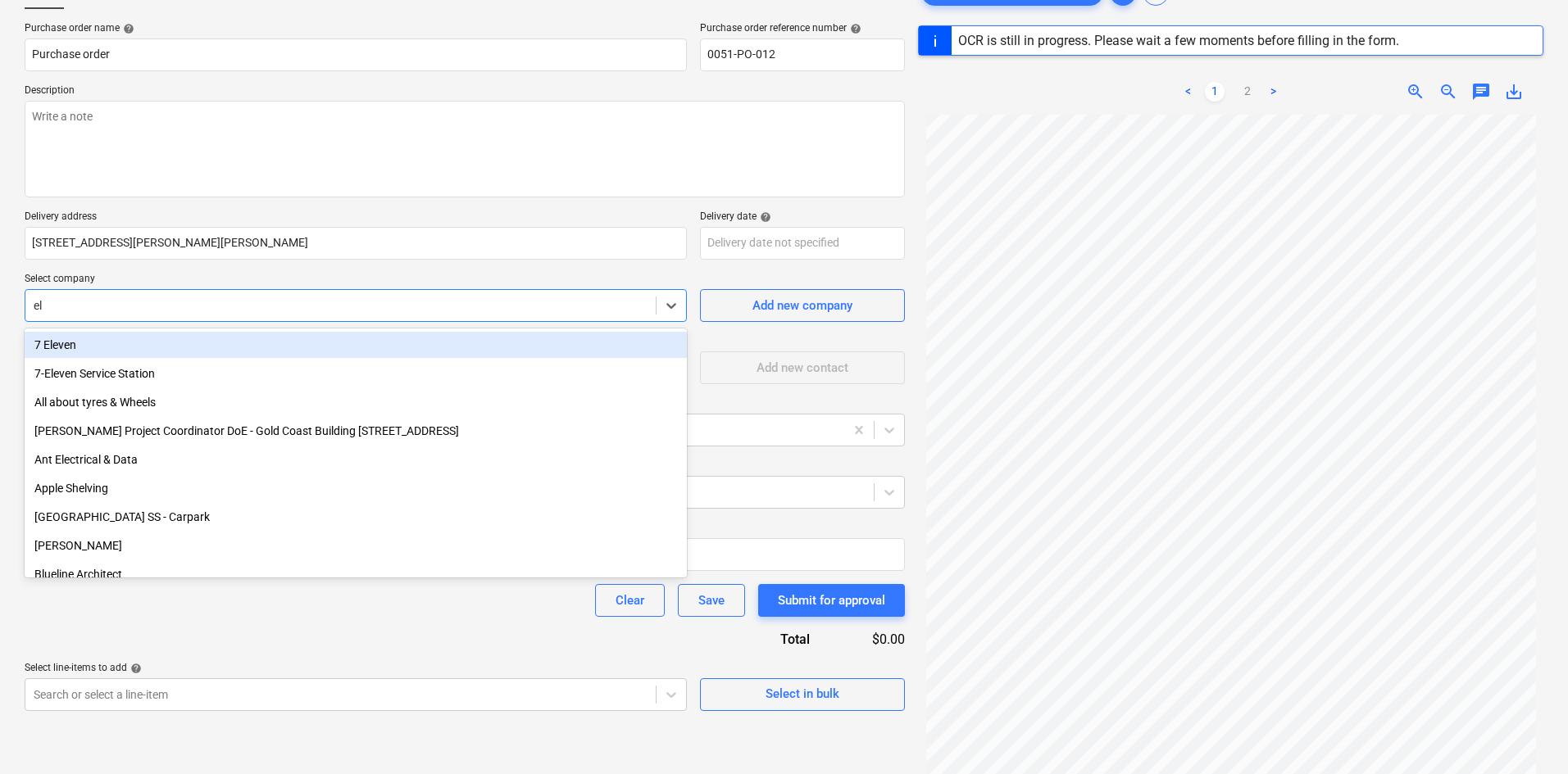
type input "[PERSON_NAME]"
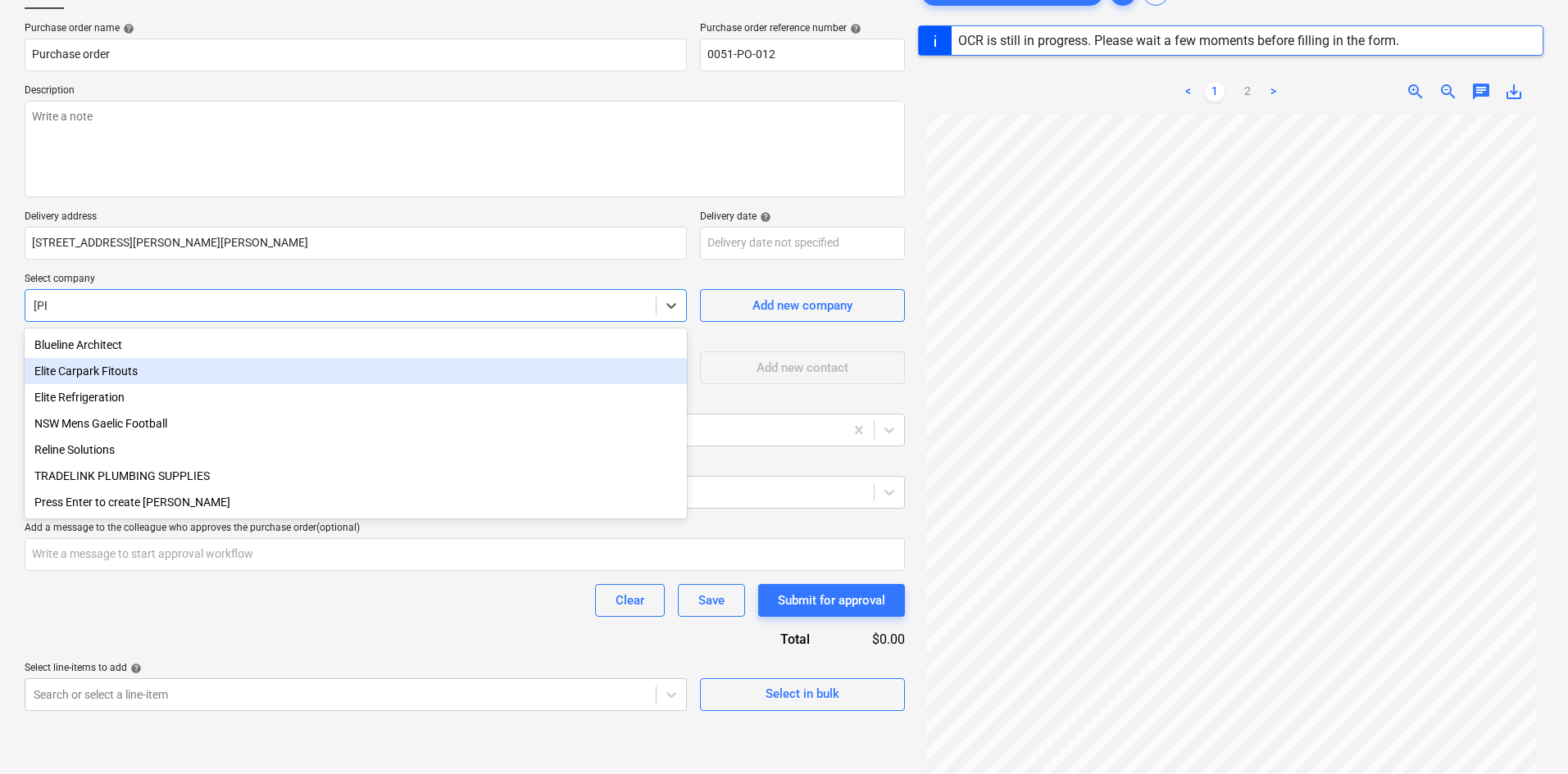
type textarea "x"
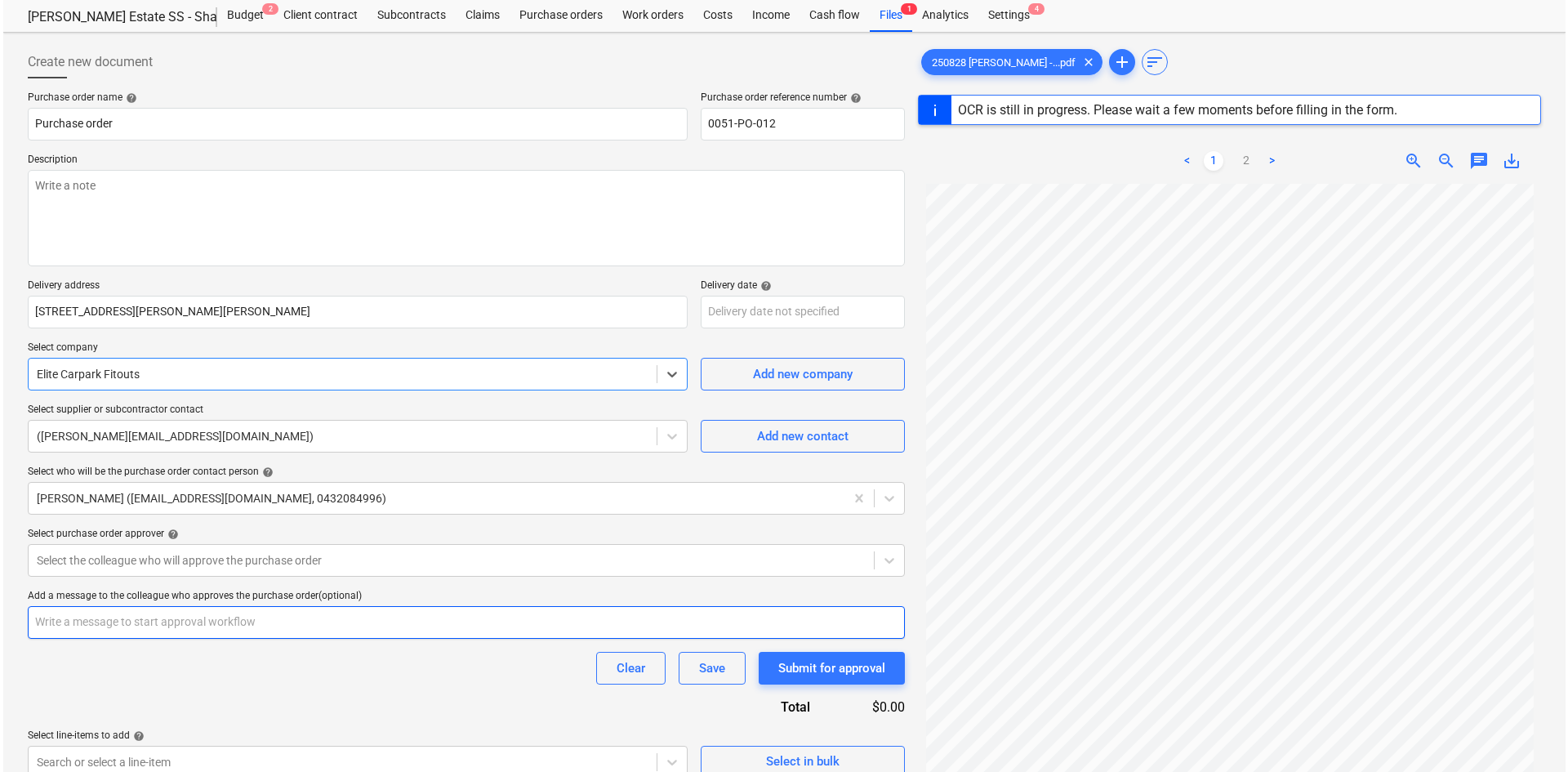
scroll to position [194, 0]
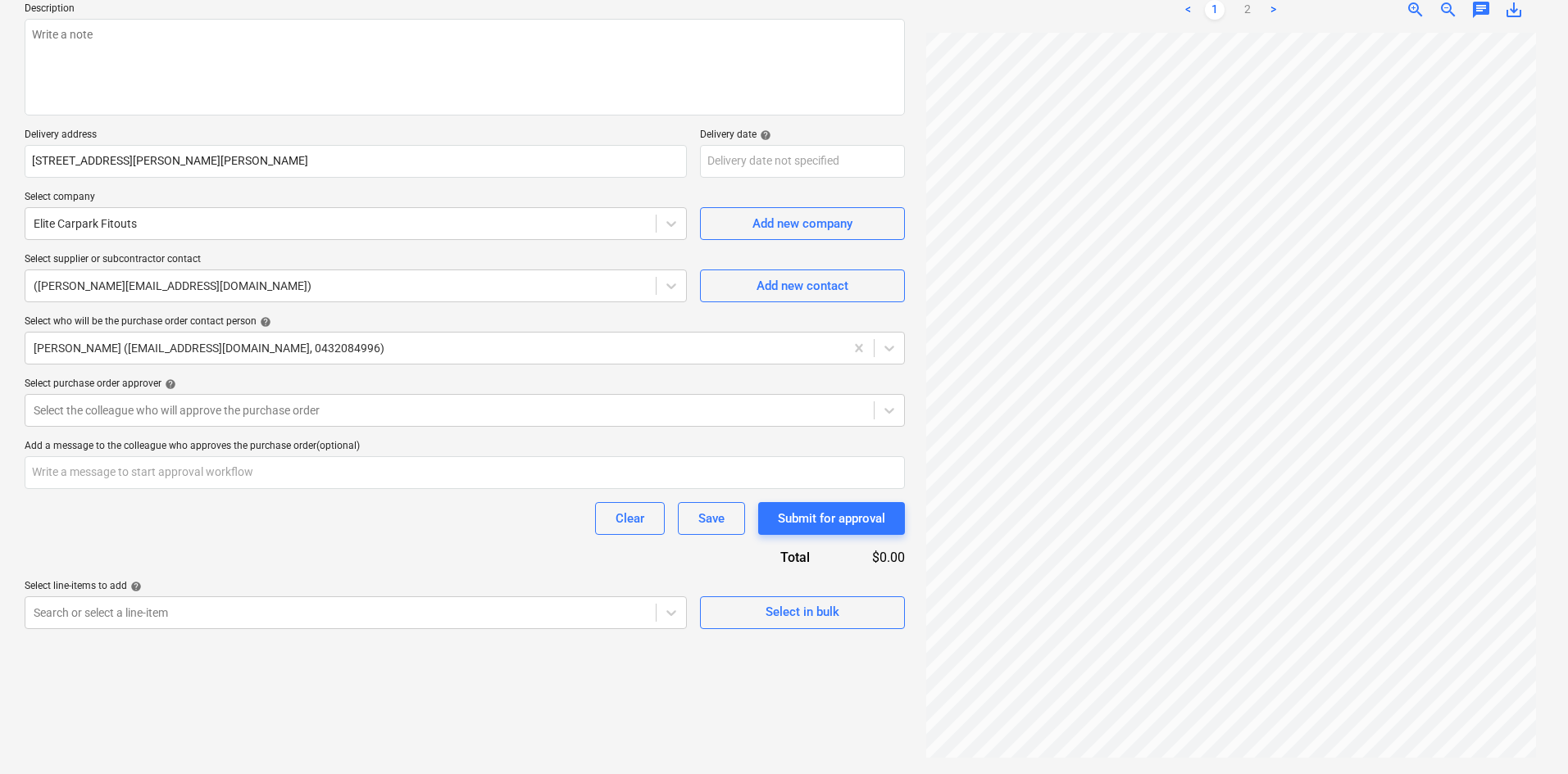
click at [862, 629] on div "Create new document Purchase order name help Purchase order Purchase order refe…" at bounding box center [465, 328] width 893 height 880
click at [780, 610] on div "Select in bulk" at bounding box center [802, 611] width 74 height 21
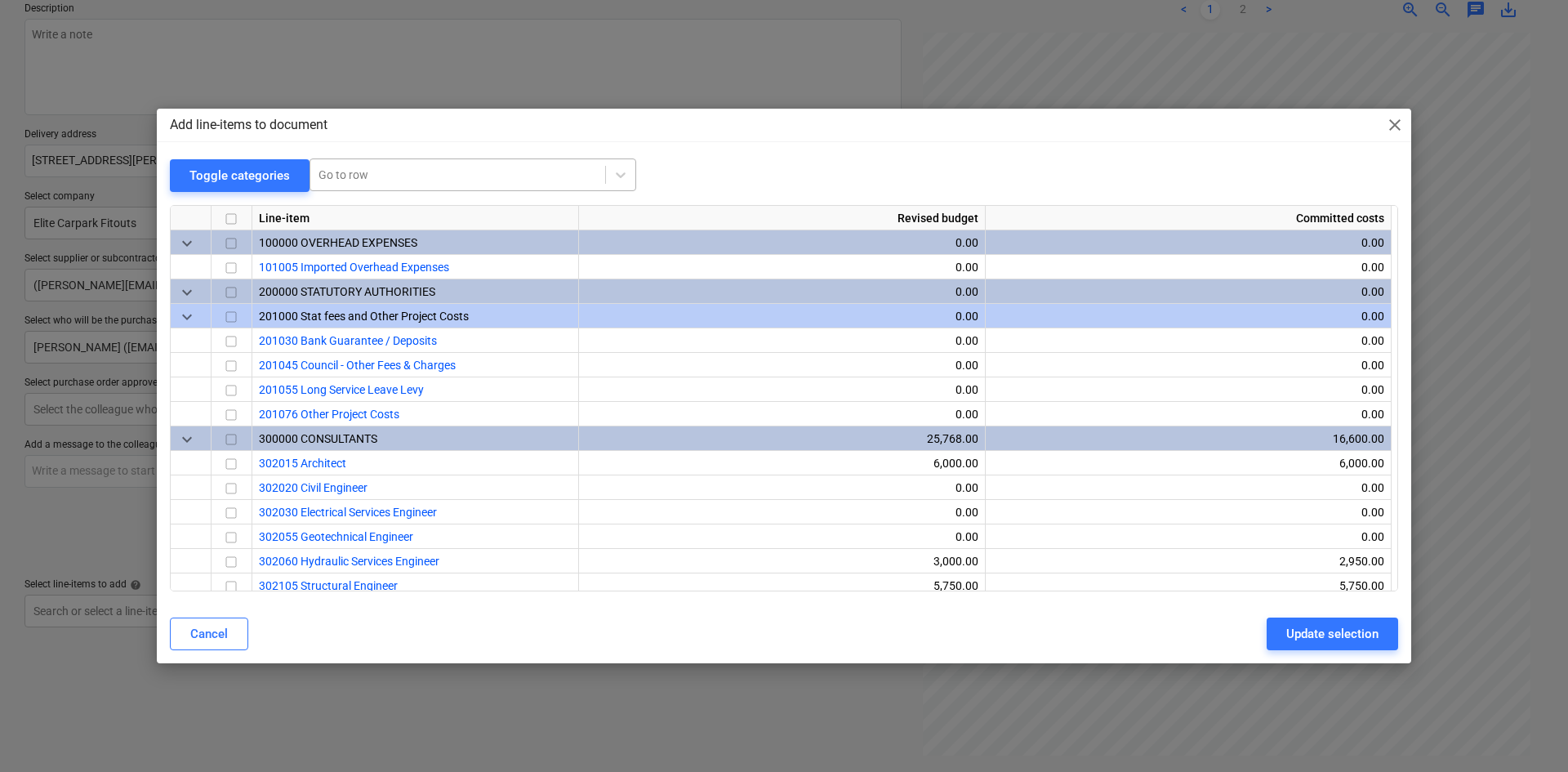
click at [407, 174] on div at bounding box center [457, 174] width 278 height 17
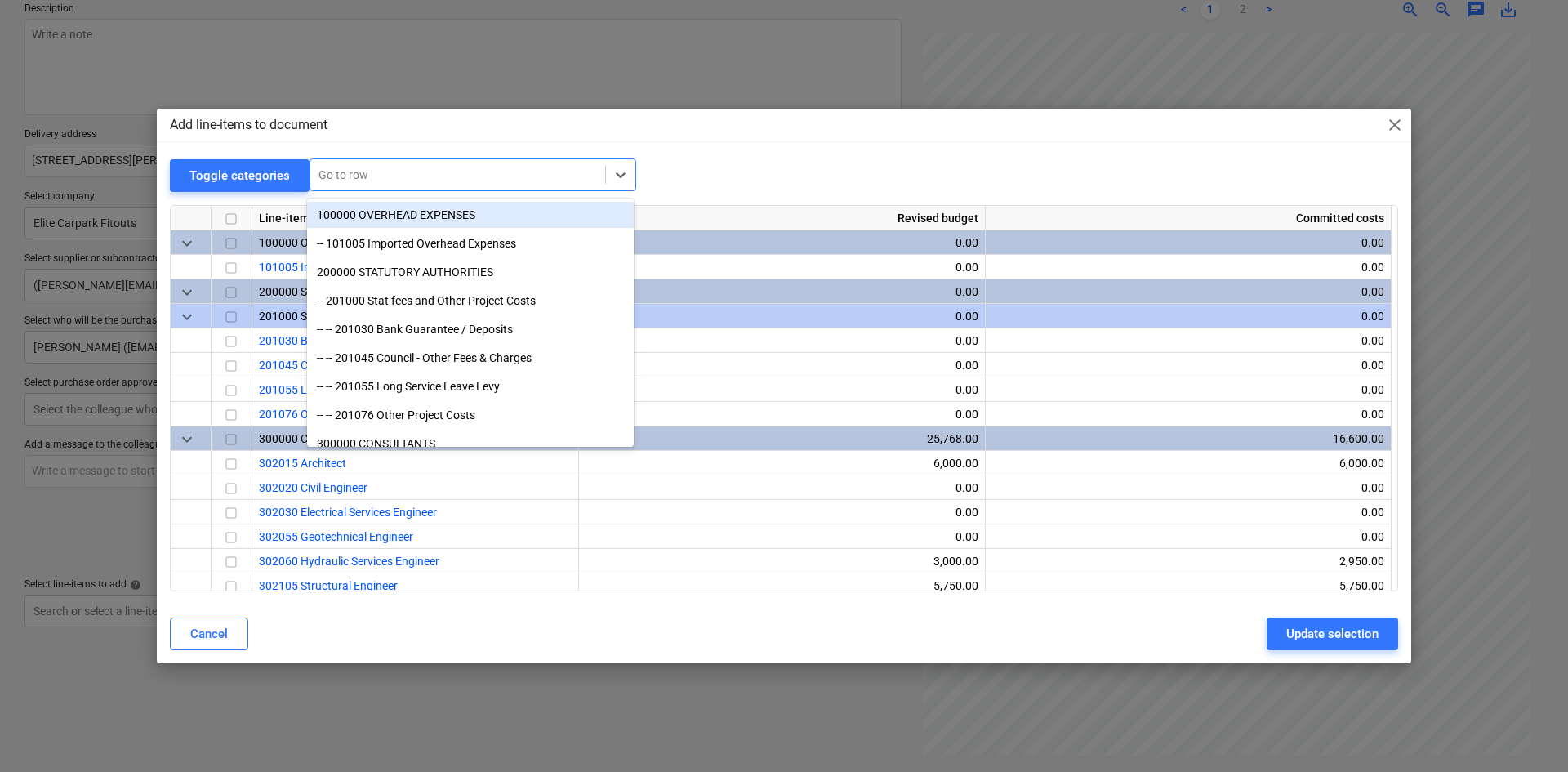
type textarea "x"
type input "s"
type textarea "x"
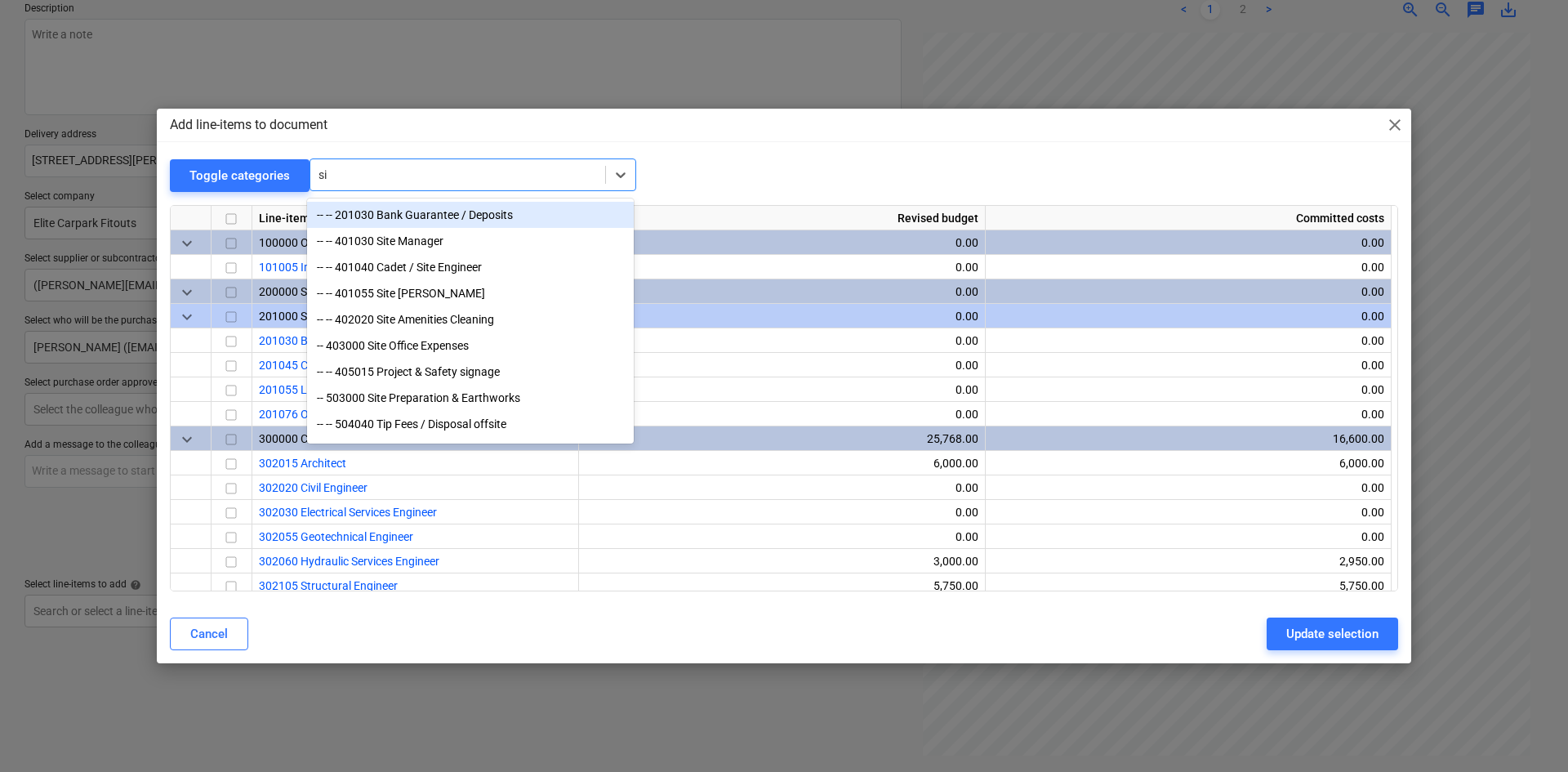
type input "s"
type input "lin"
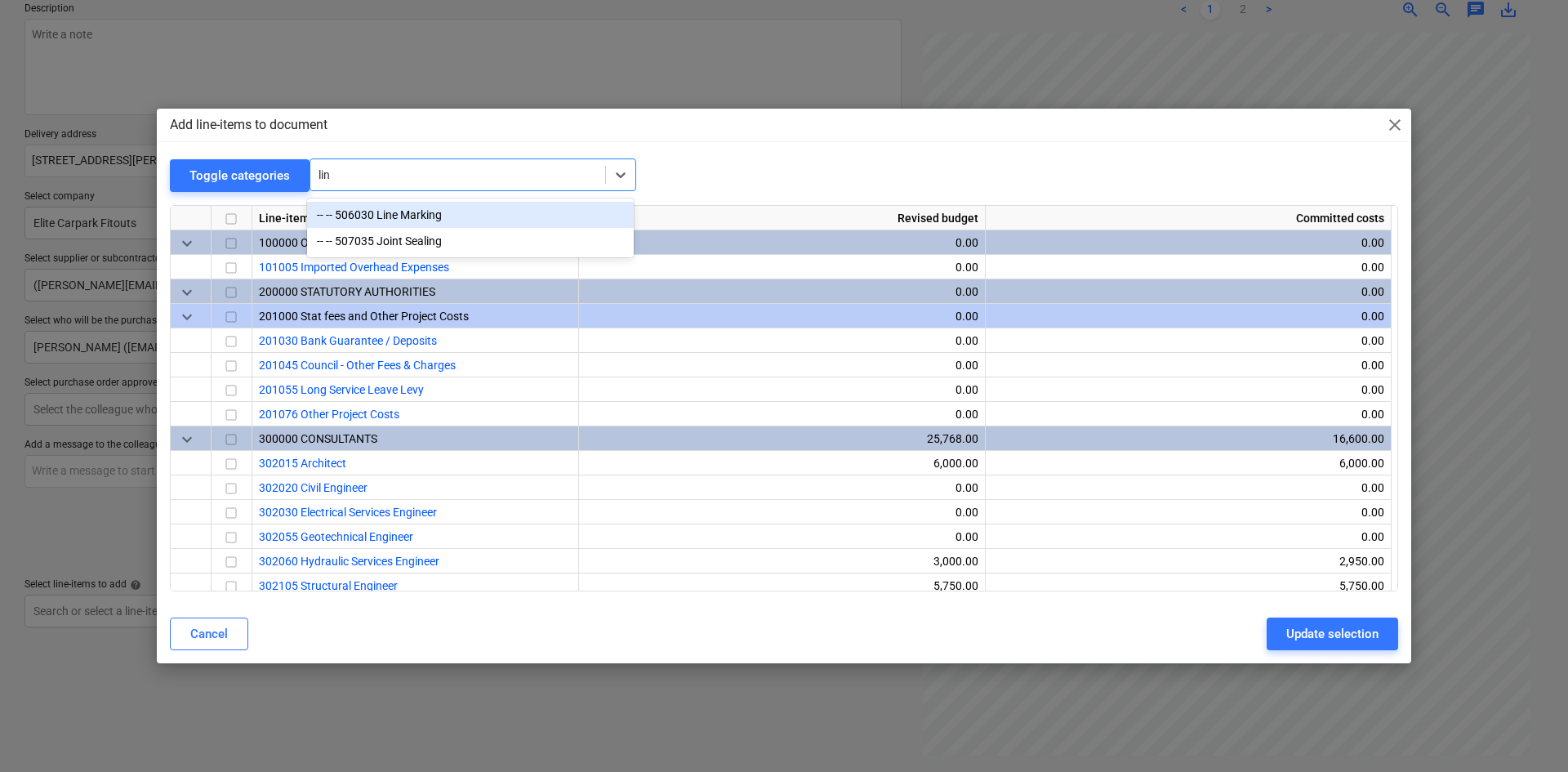
type textarea "x"
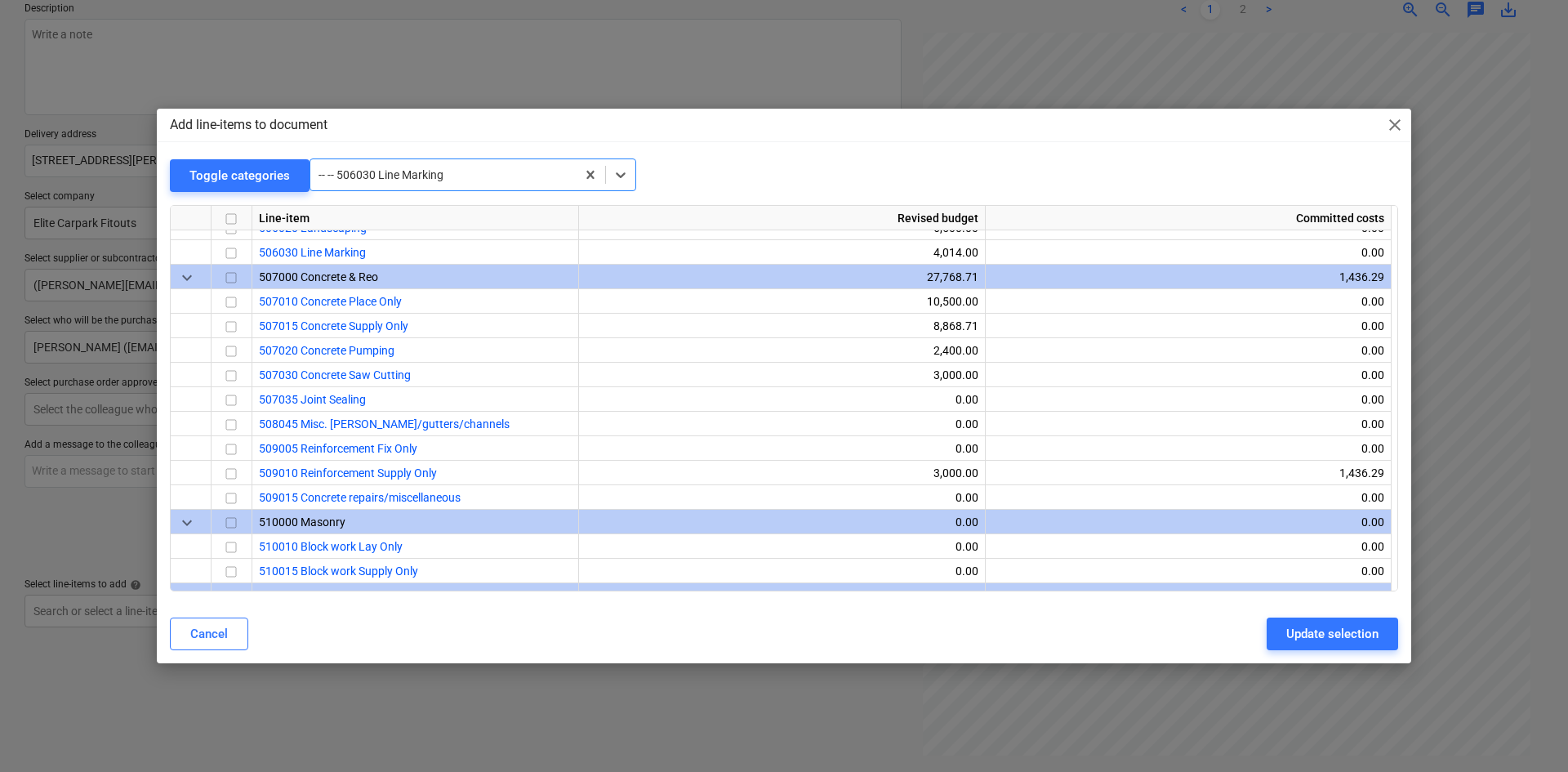
scroll to position [1862, 0]
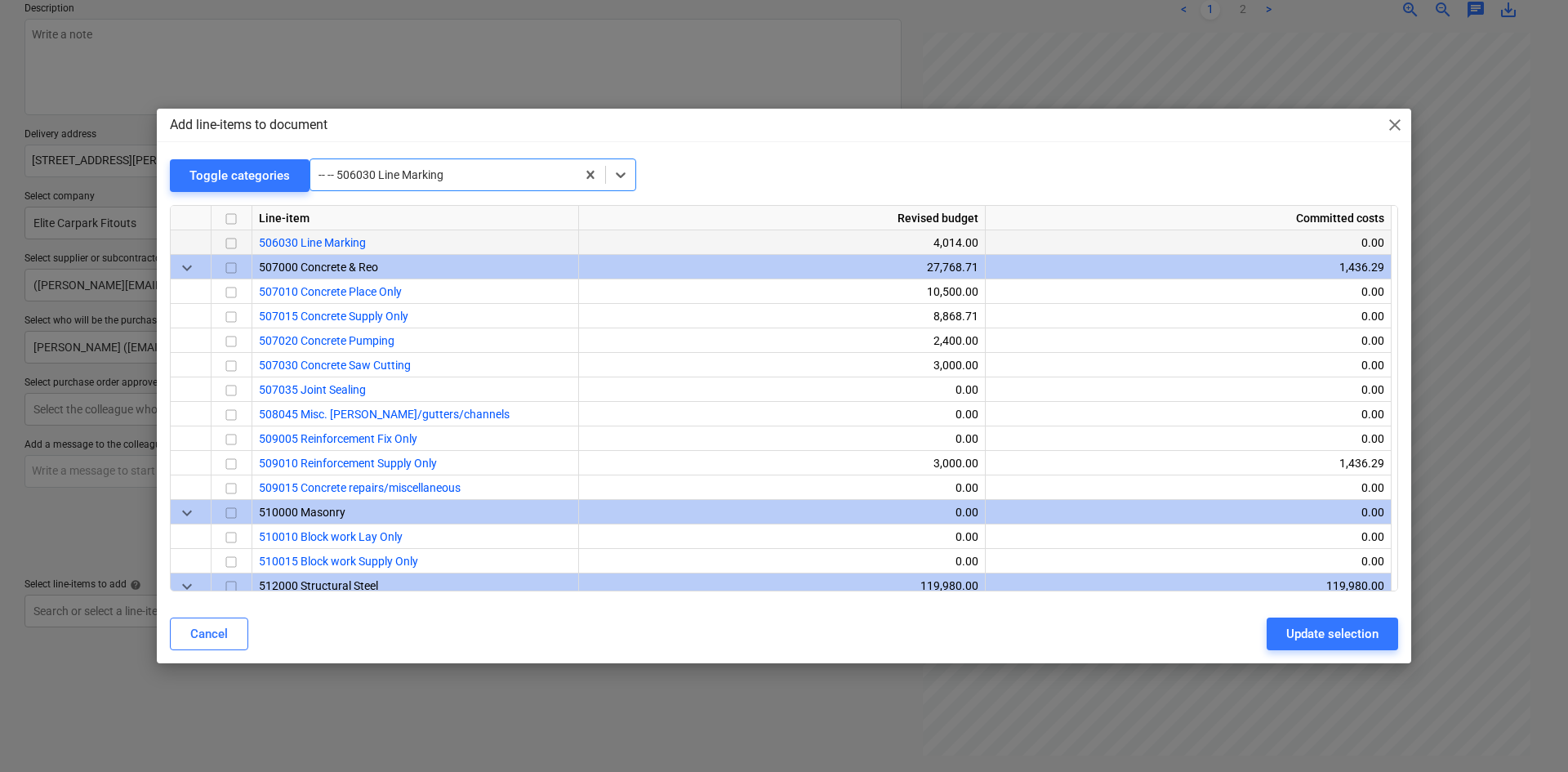
click at [228, 243] on input "checkbox" at bounding box center [231, 243] width 19 height 19
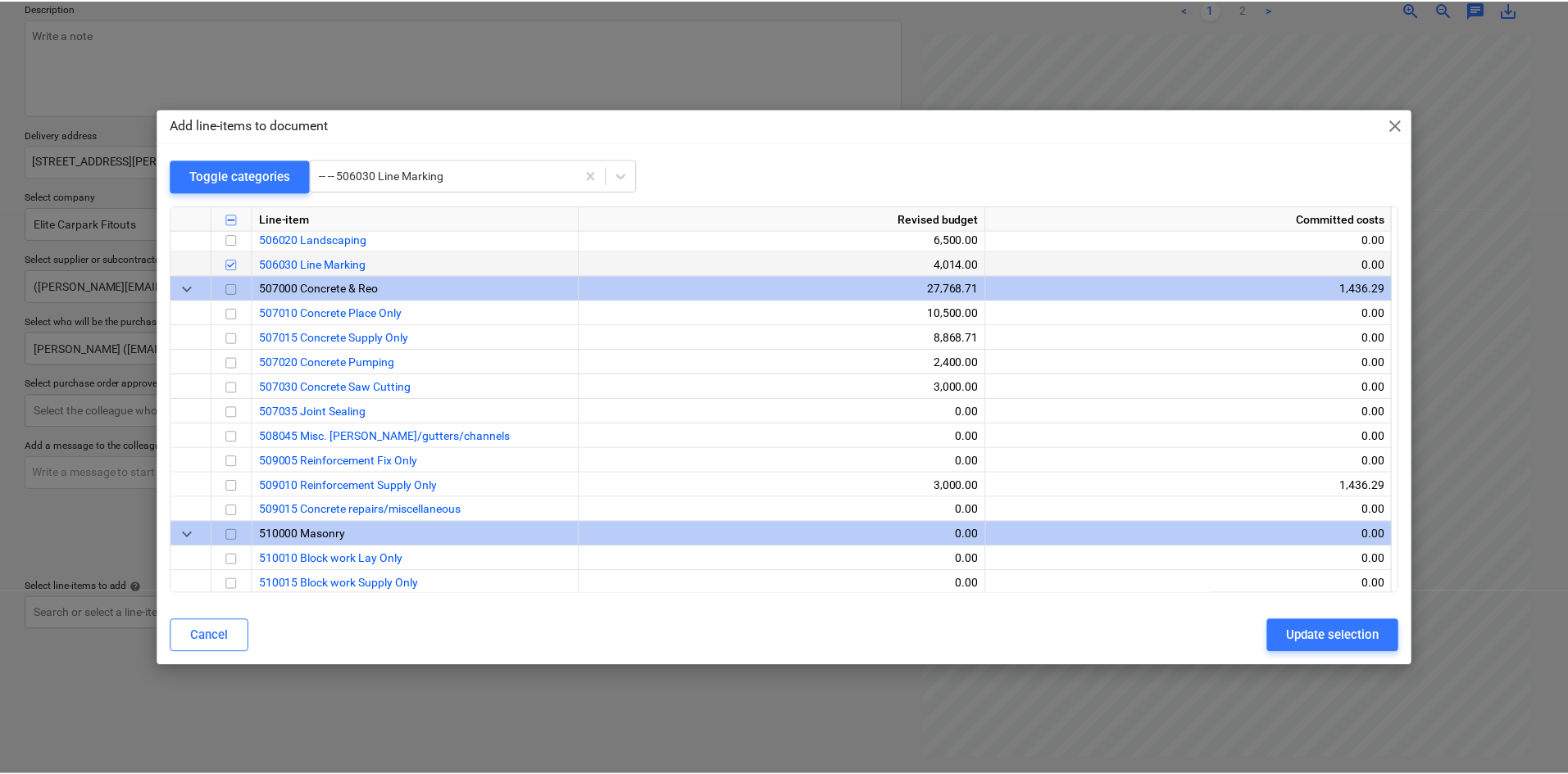
scroll to position [1786, 0]
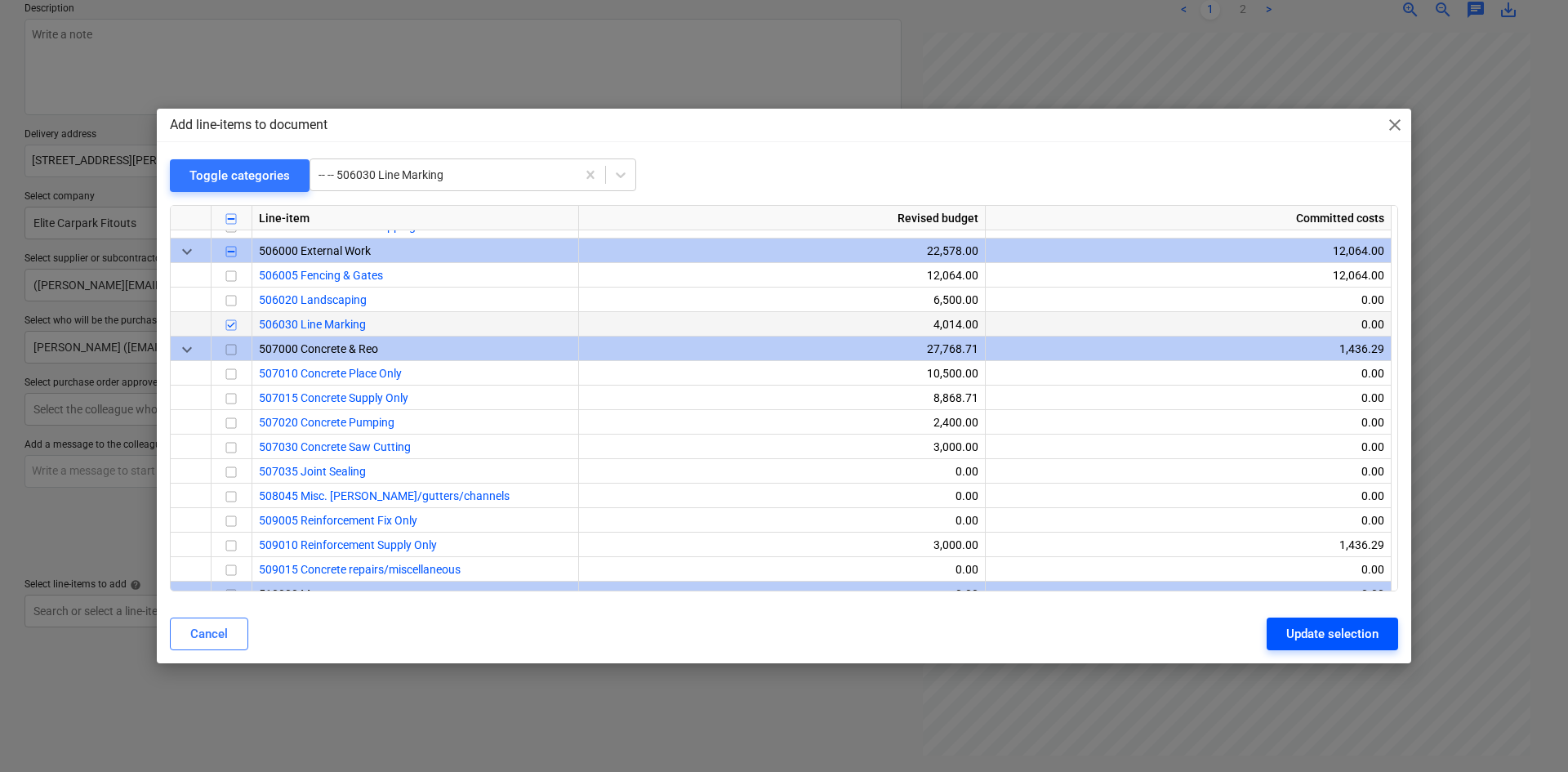
click at [1331, 632] on div "Update selection" at bounding box center [1333, 634] width 92 height 21
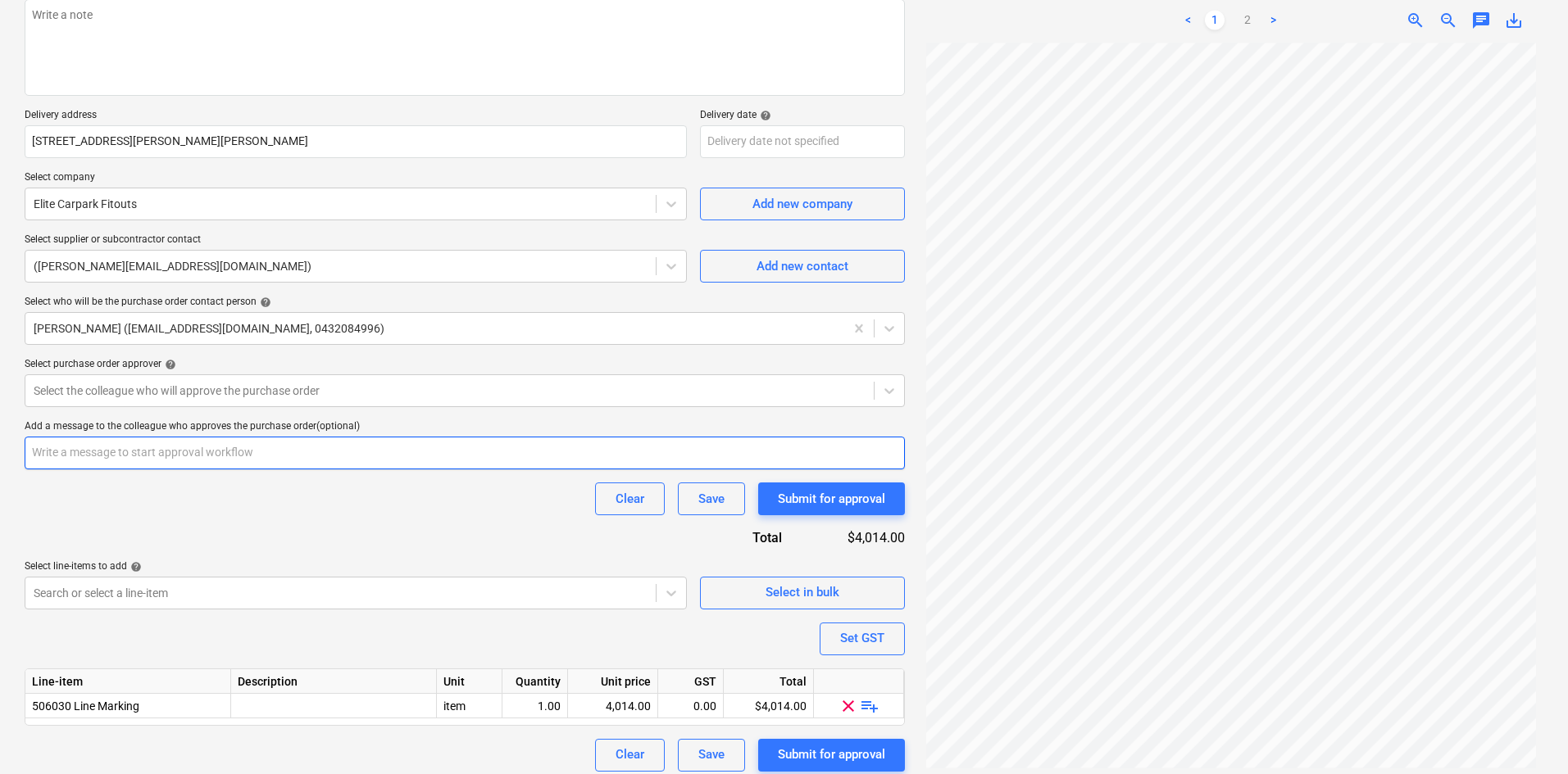
scroll to position [225, 0]
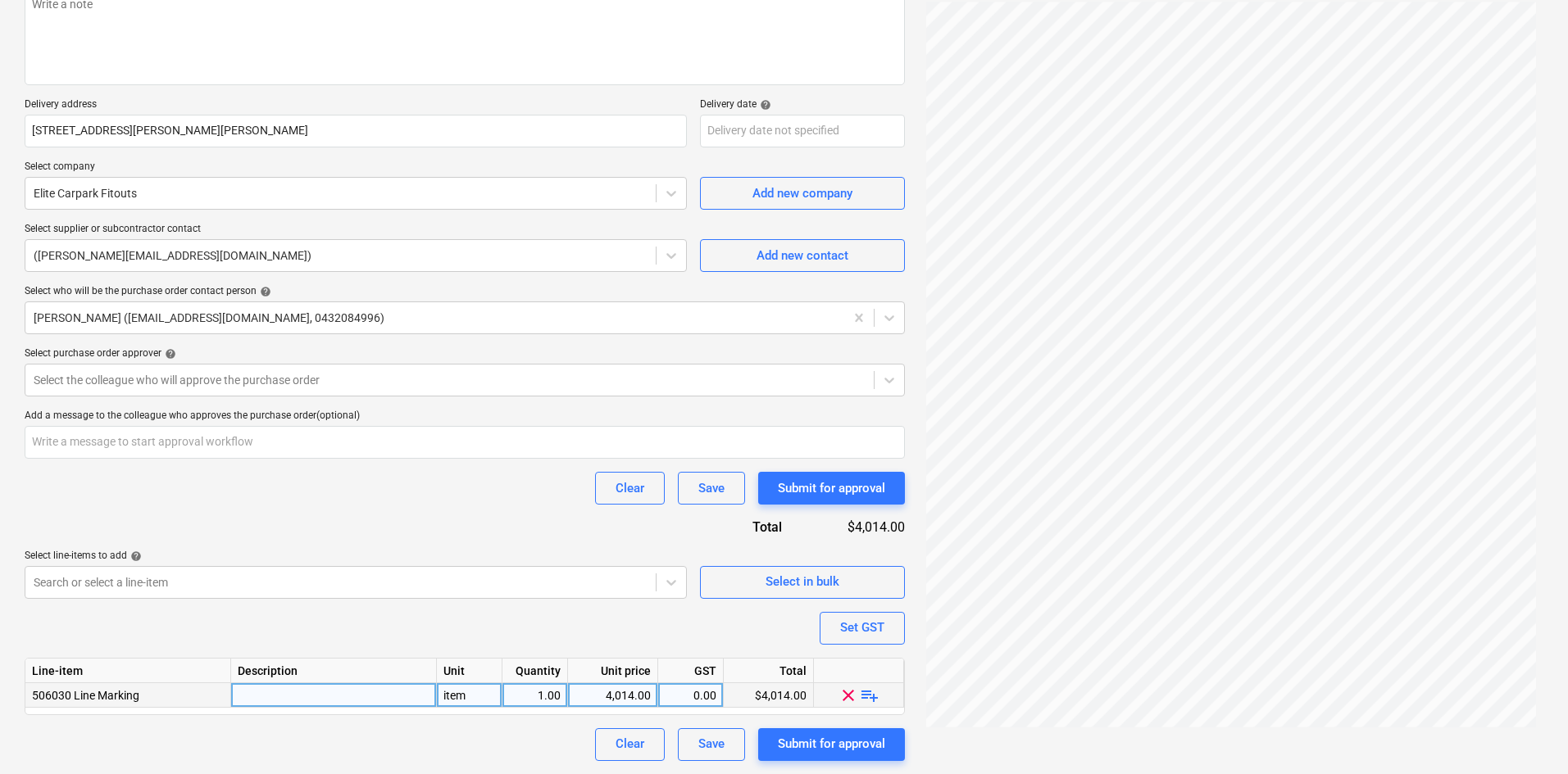
click at [871, 694] on span "playlist_add" at bounding box center [870, 694] width 19 height 19
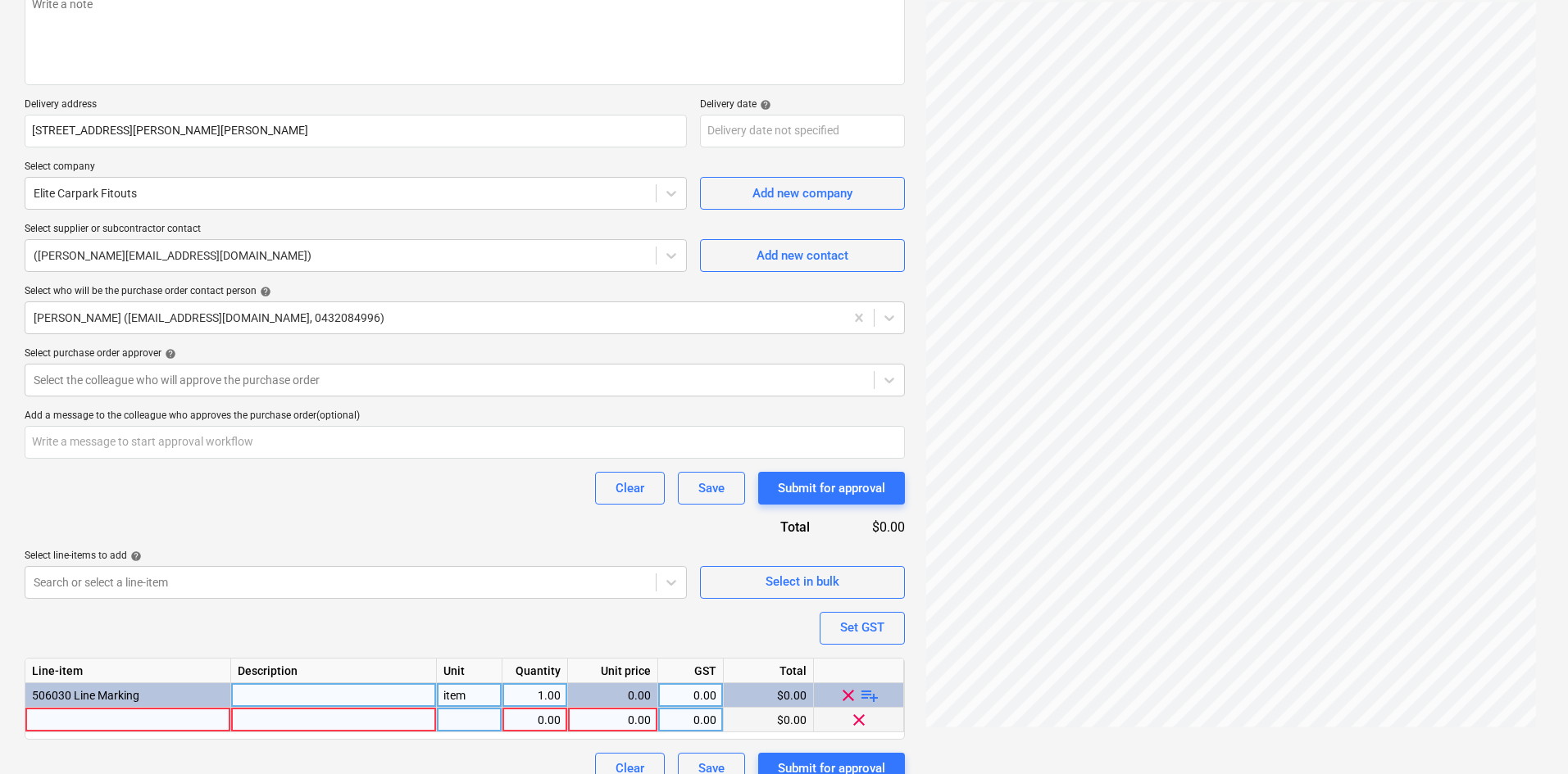
type textarea "x"
click at [103, 718] on div at bounding box center [128, 720] width 206 height 24
type input "Supply & Installation of Linemarking with Dulux Roadmaster A1 Road Marking Paint"
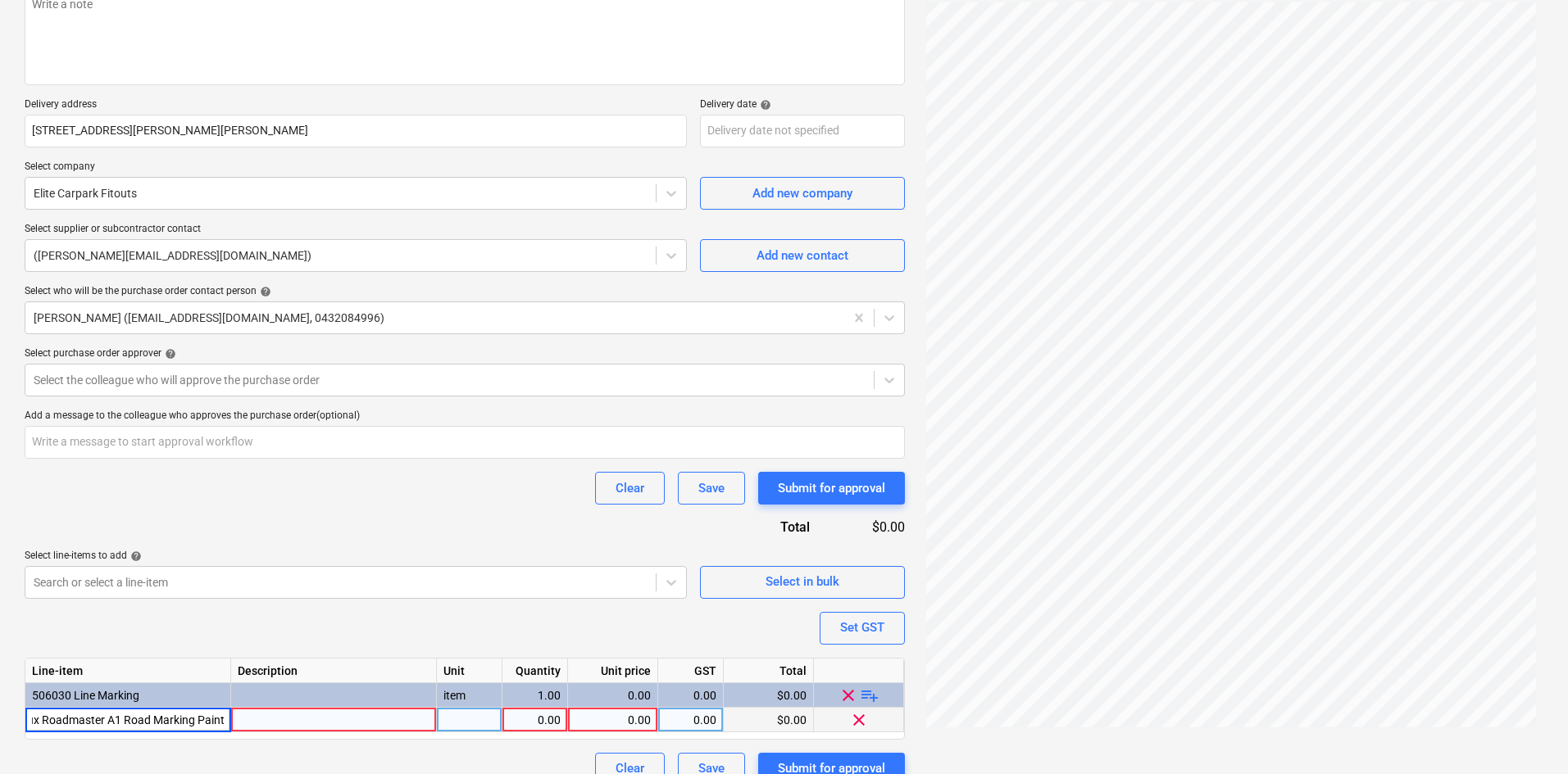
click at [265, 711] on div at bounding box center [333, 720] width 206 height 24
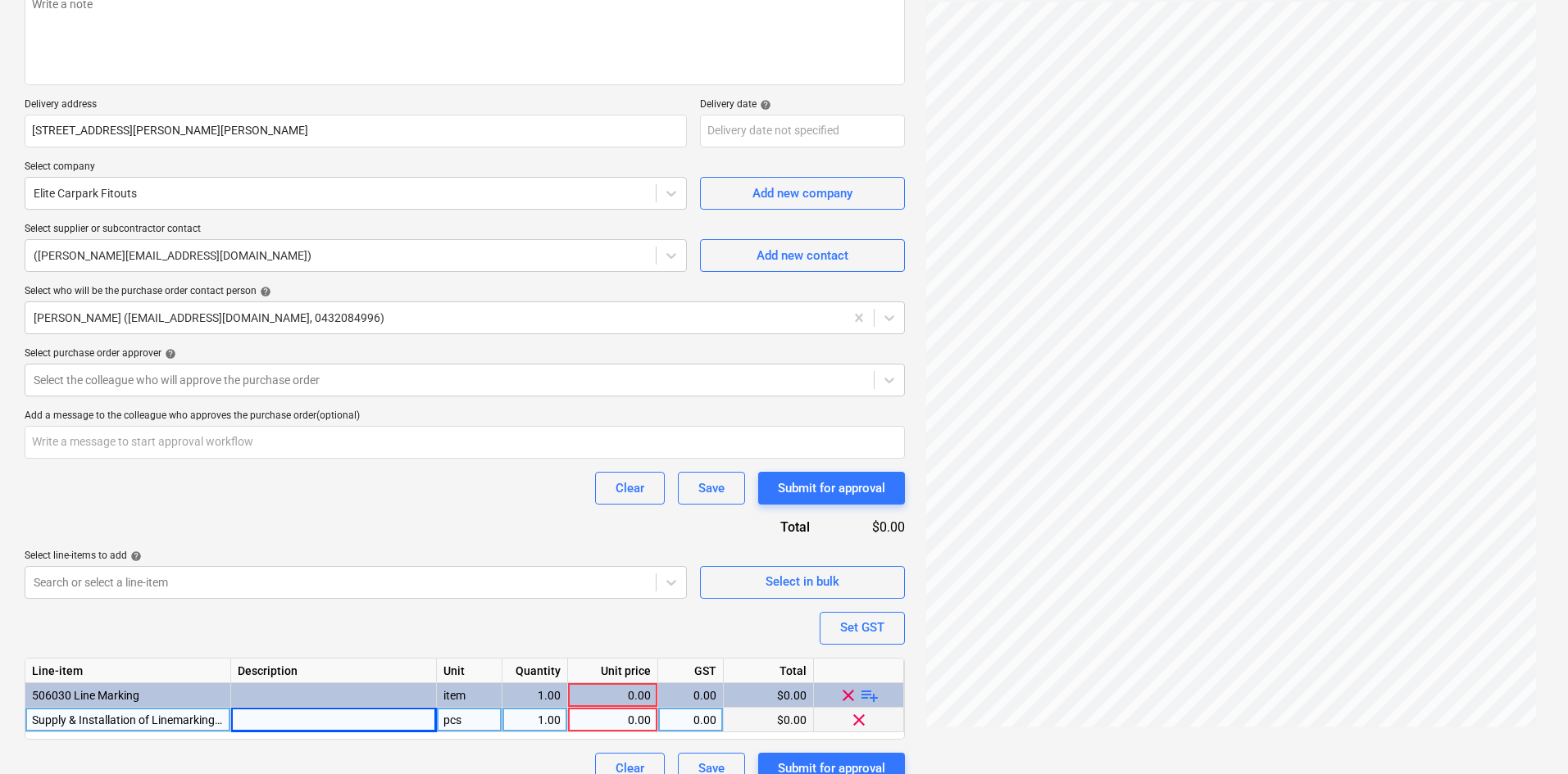
click at [252, 715] on div at bounding box center [333, 720] width 206 height 24
type textarea "x"
type input "Re-Marking of Patricks Estate State School Tennis / Basketball Court (white) - …"
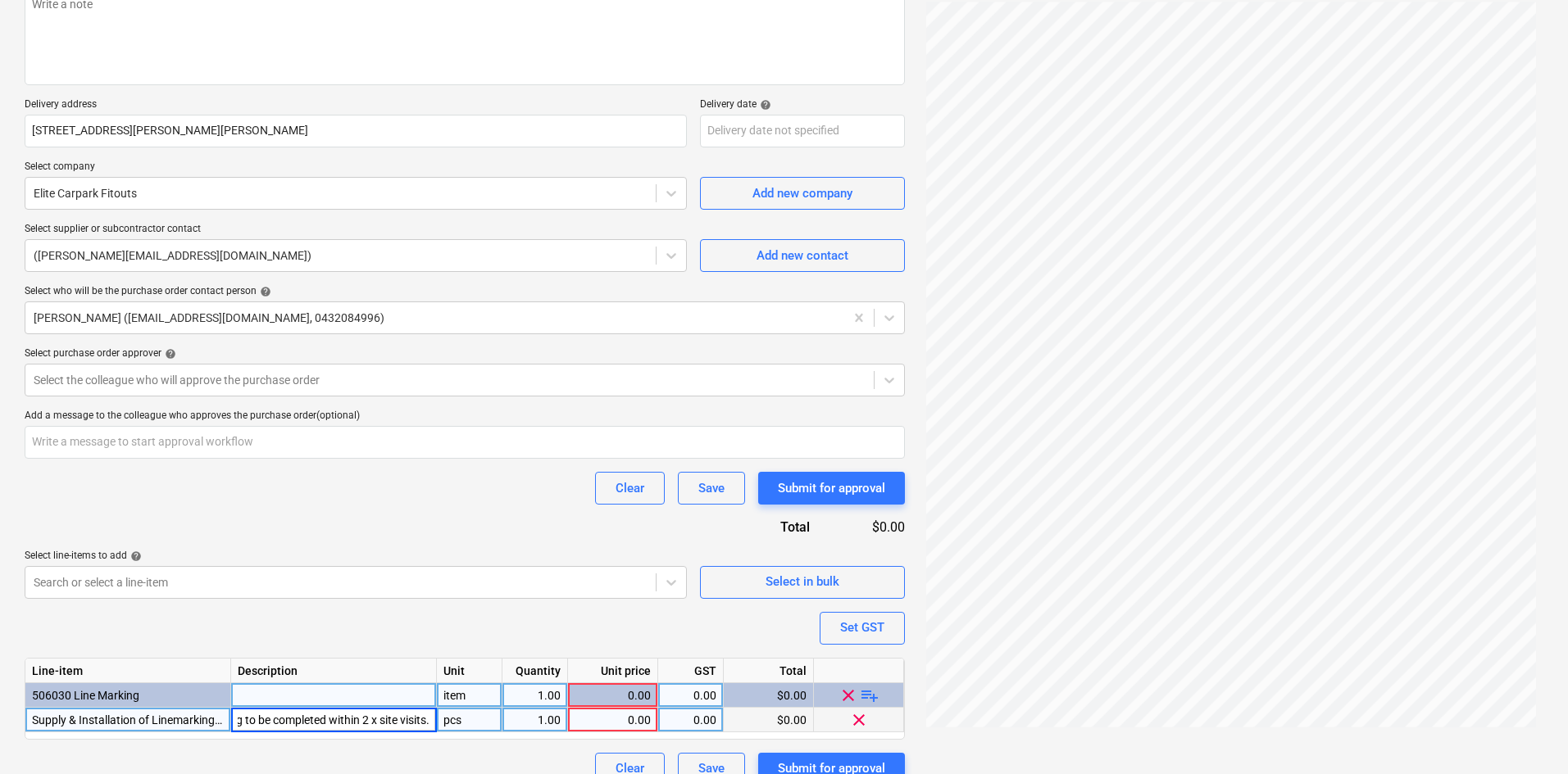
type textarea "x"
click at [459, 694] on div "item" at bounding box center [469, 695] width 66 height 24
click at [466, 714] on div "pcs" at bounding box center [469, 720] width 66 height 24
type input "item"
type textarea "x"
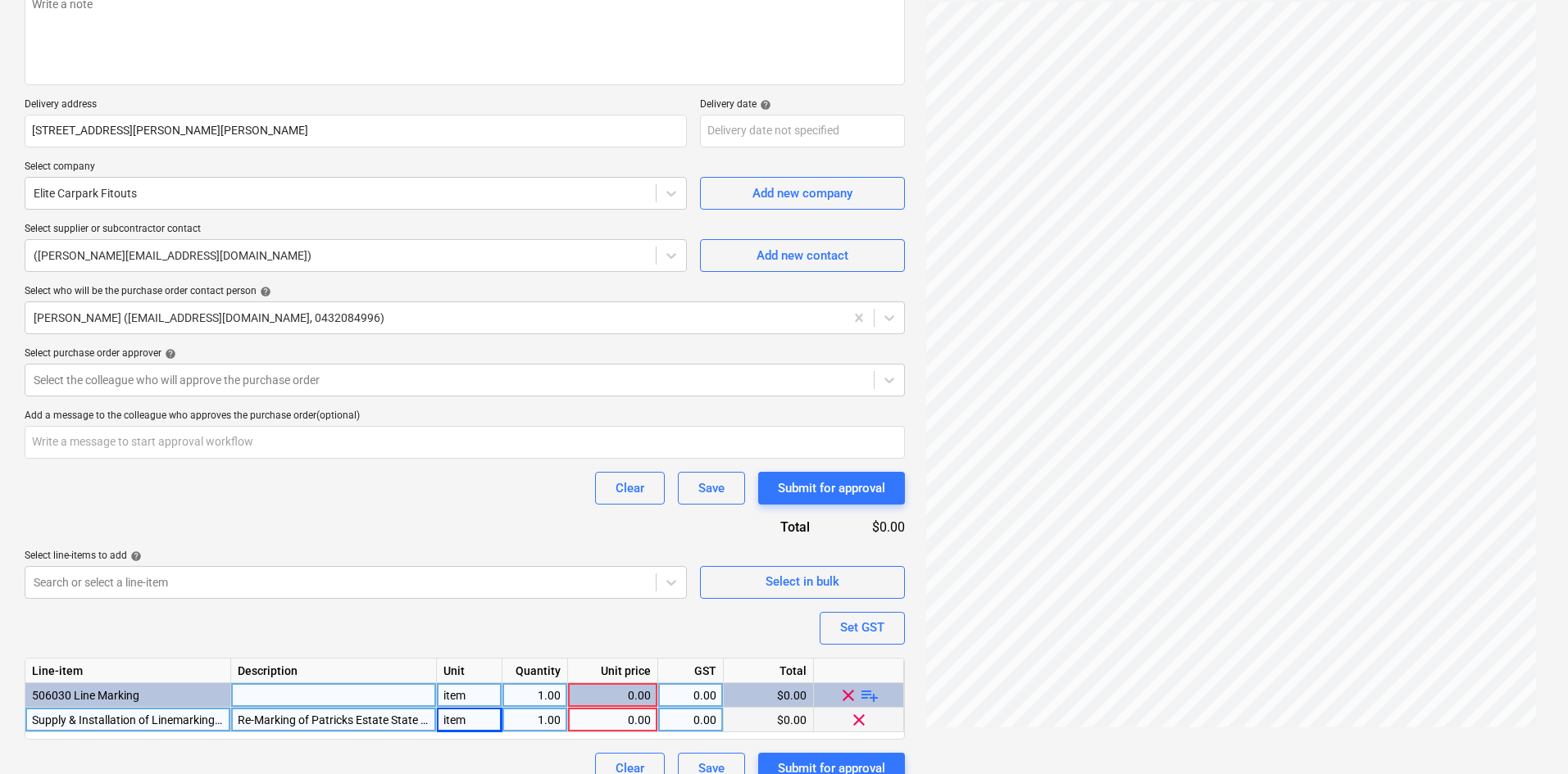
click at [270, 716] on div "Re-Marking of Patricks Estate State School Tennis / Basketball Court (white) - …" at bounding box center [333, 720] width 206 height 24
type input "- Re-Marking of Patricks Estate State School Tennis / Basketball Court (white) …"
type textarea "x"
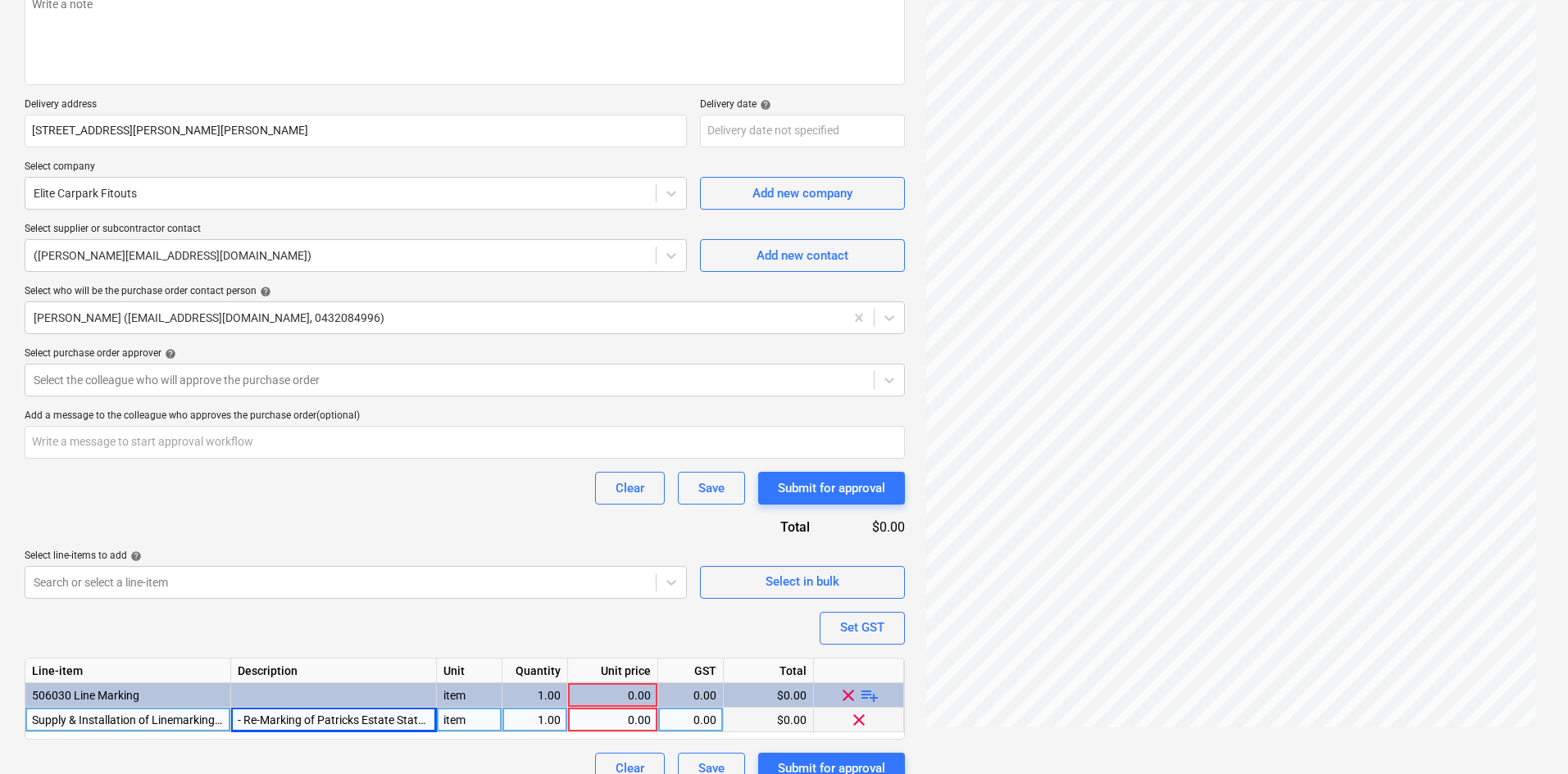
click at [452, 504] on div "Clear Save Submit for approval" at bounding box center [465, 487] width 880 height 32
click at [843, 623] on div "Set GST" at bounding box center [862, 627] width 45 height 21
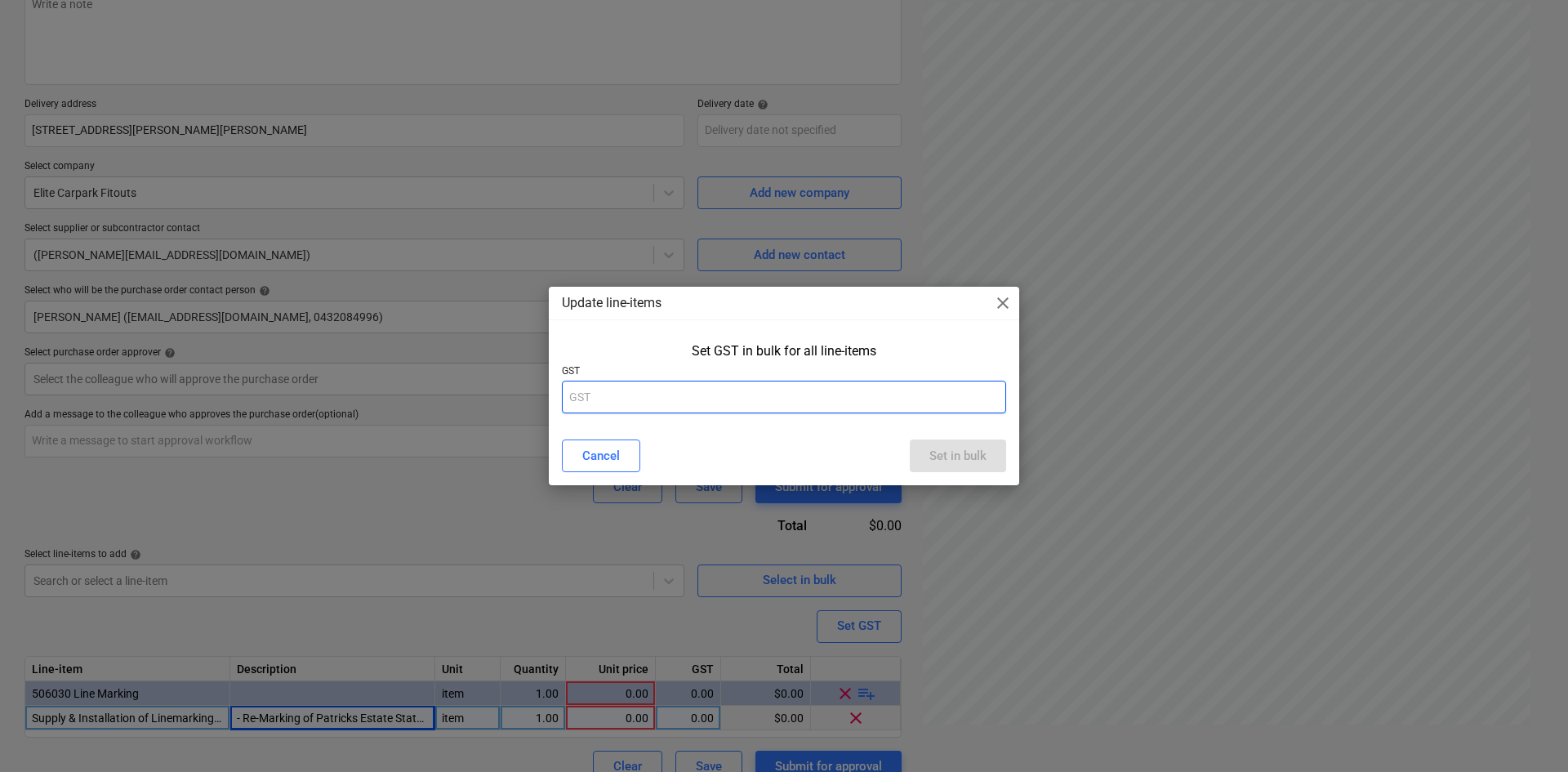
click at [648, 393] on input "text" at bounding box center [784, 396] width 445 height 32
type input "10"
click at [965, 453] on div "Set in bulk" at bounding box center [958, 455] width 58 height 21
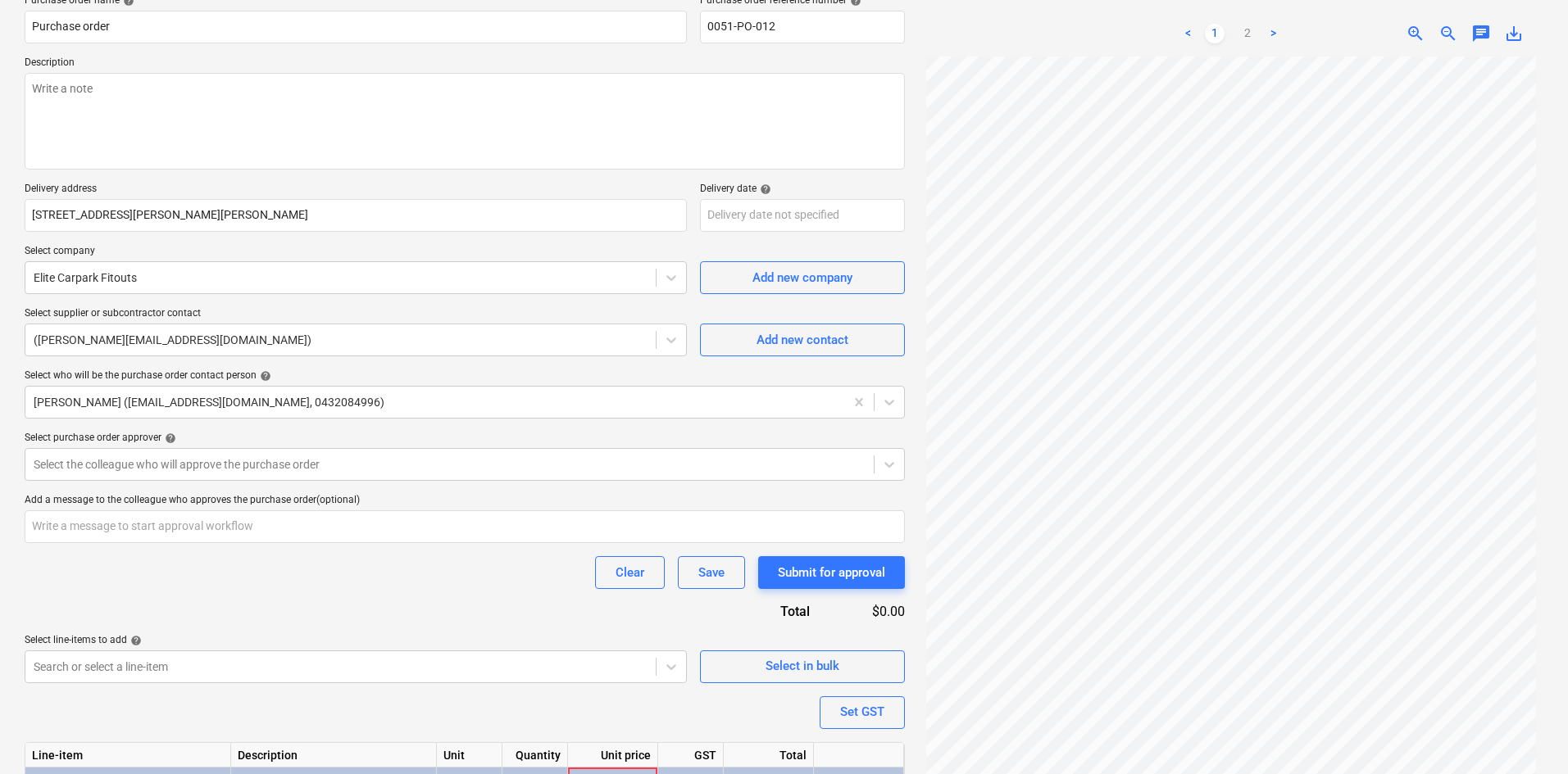
scroll to position [60, 0]
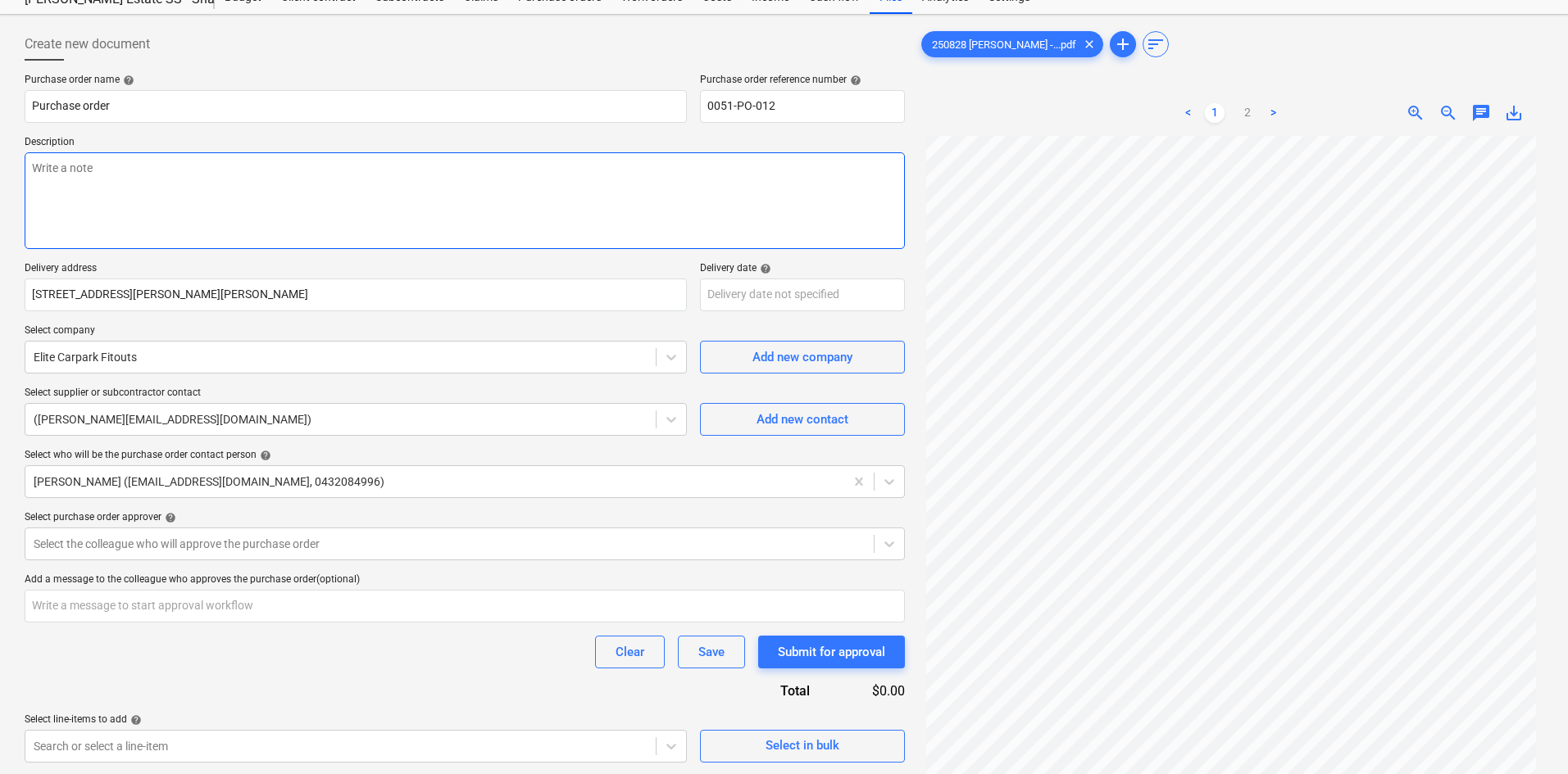
click at [293, 209] on textarea at bounding box center [465, 200] width 880 height 97
paste textarea "Site contact : Greg - 0421 382 995"
type textarea "x"
type textarea "Site contact : Greg - 0421 382 995"
click at [754, 297] on body "Sales Projects Contacts Company Consolidated Invoices Inbox 9+ Approvals format…" at bounding box center [784, 326] width 1568 height 774
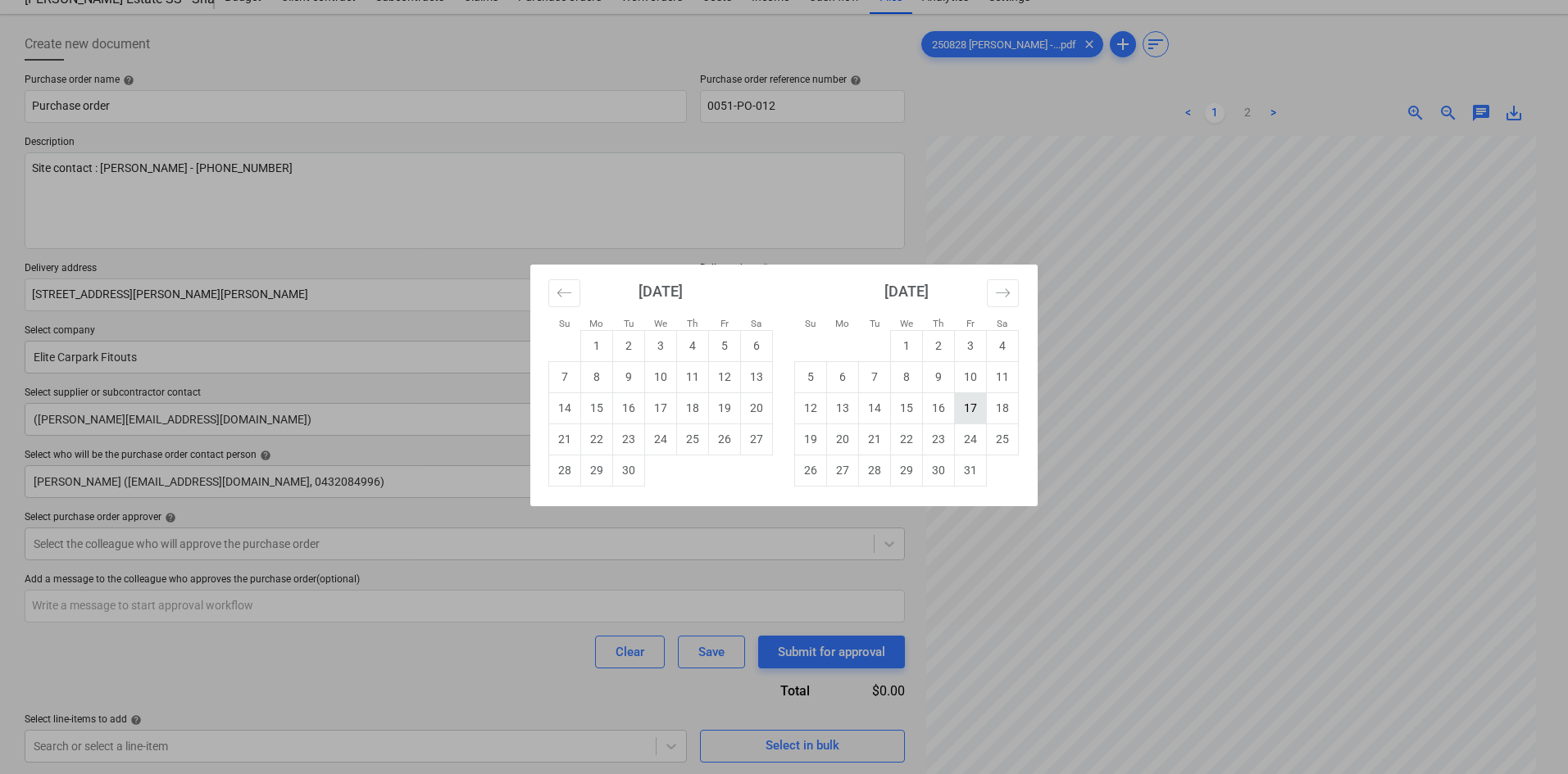
click at [960, 405] on td "17" at bounding box center [970, 408] width 32 height 31
type textarea "x"
type input "17 Oct 2025"
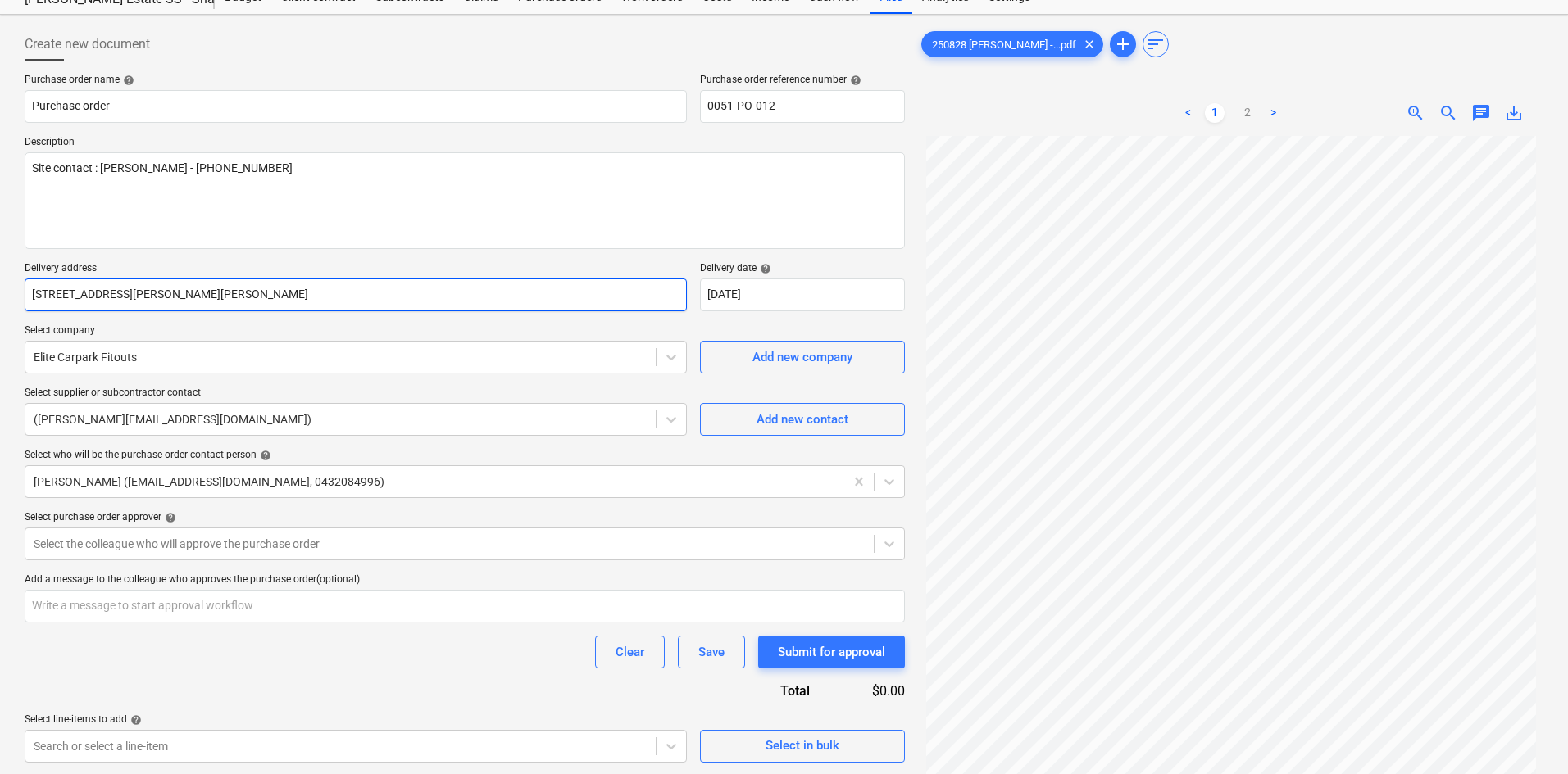
click at [550, 280] on input "816 Mahon Road Patrick Estate QLD 4311 Australia" at bounding box center [355, 294] width 662 height 32
click at [546, 257] on div "Purchase order name help Purchase order Purchase order reference number help 00…" at bounding box center [465, 511] width 880 height 875
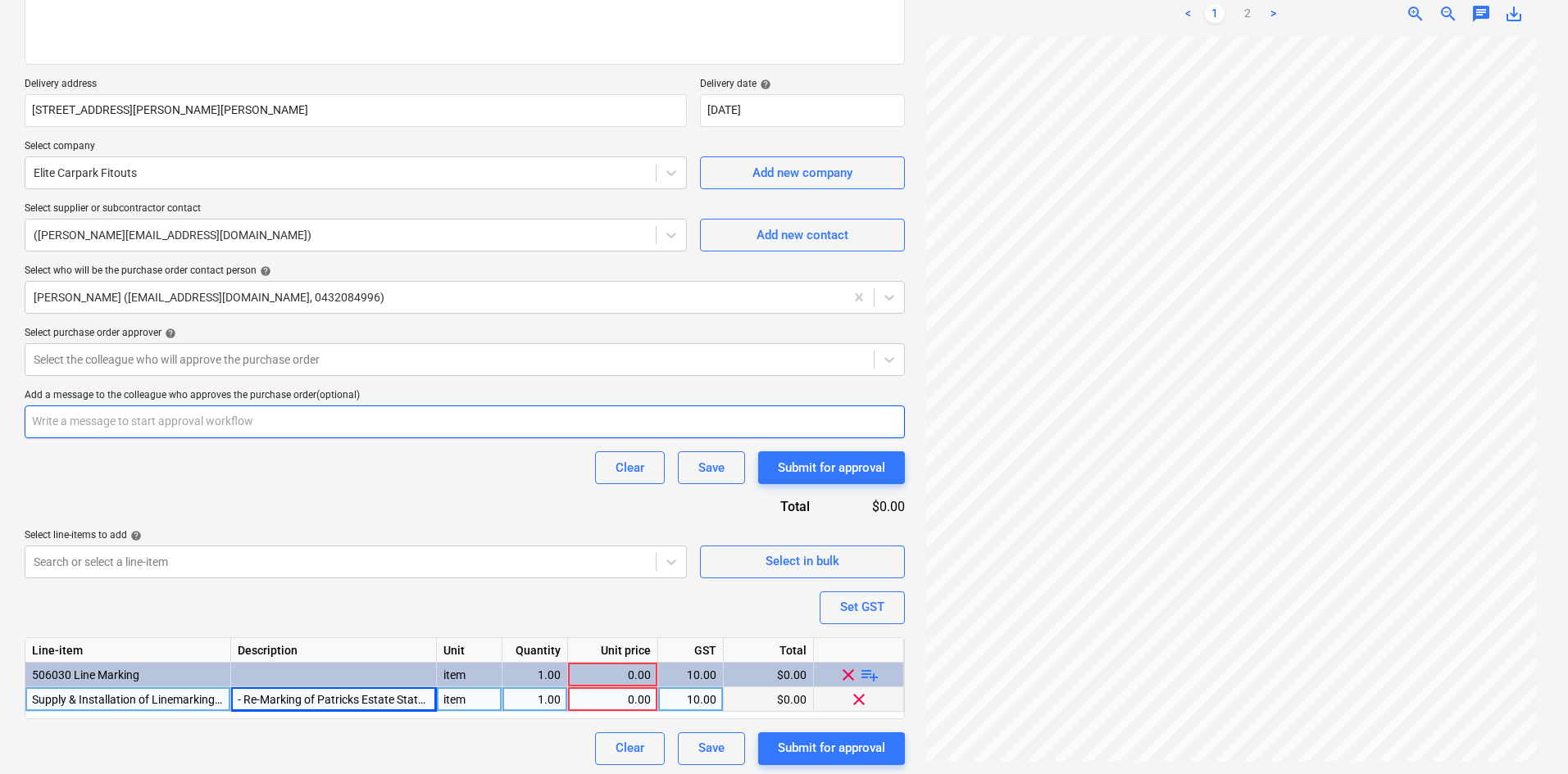
scroll to position [249, 0]
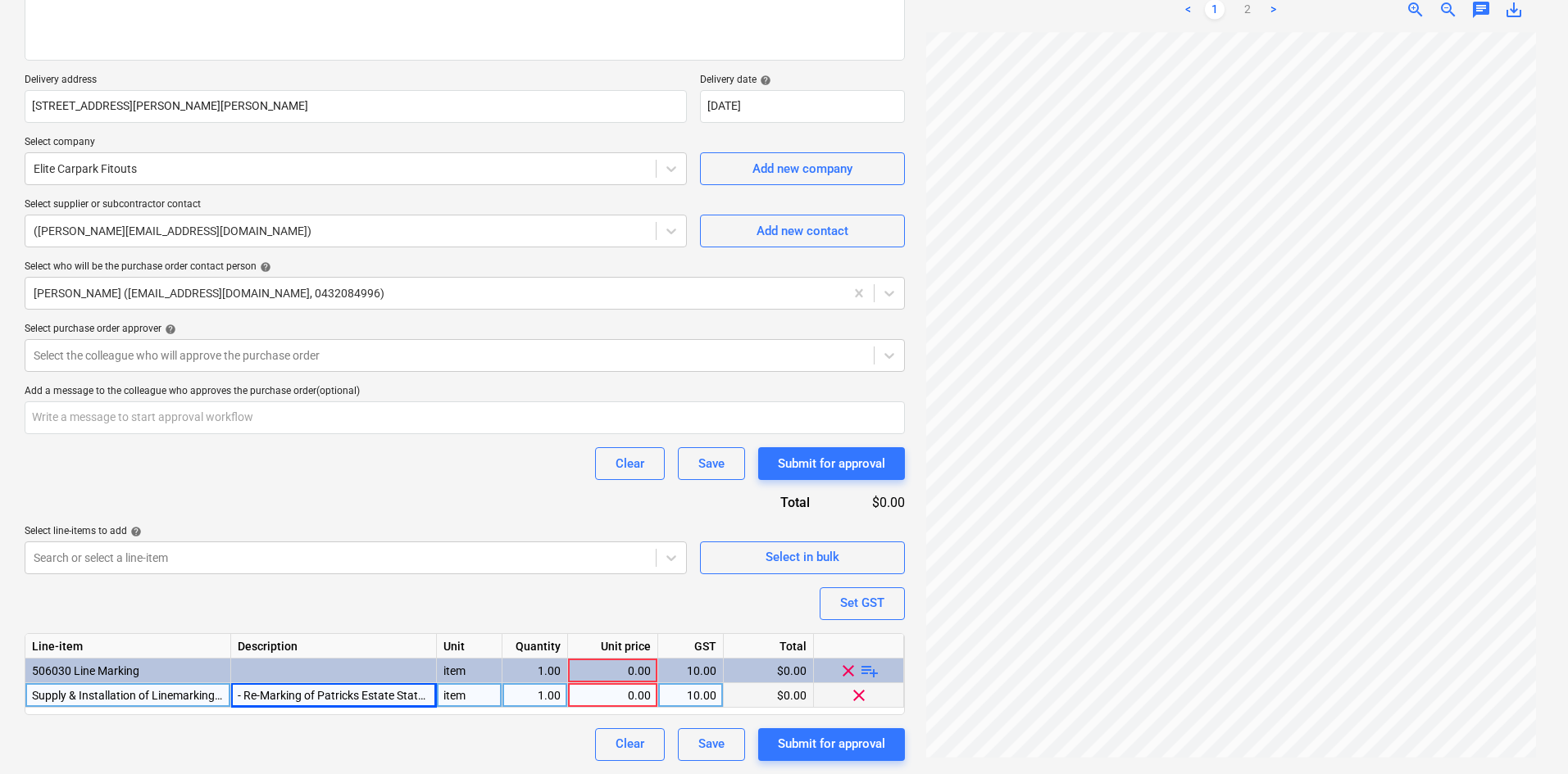
click at [614, 692] on div "0.00" at bounding box center [612, 695] width 76 height 24
click at [634, 692] on div "0.00" at bounding box center [612, 695] width 76 height 24
type textarea "x"
type input "2194"
type textarea "x"
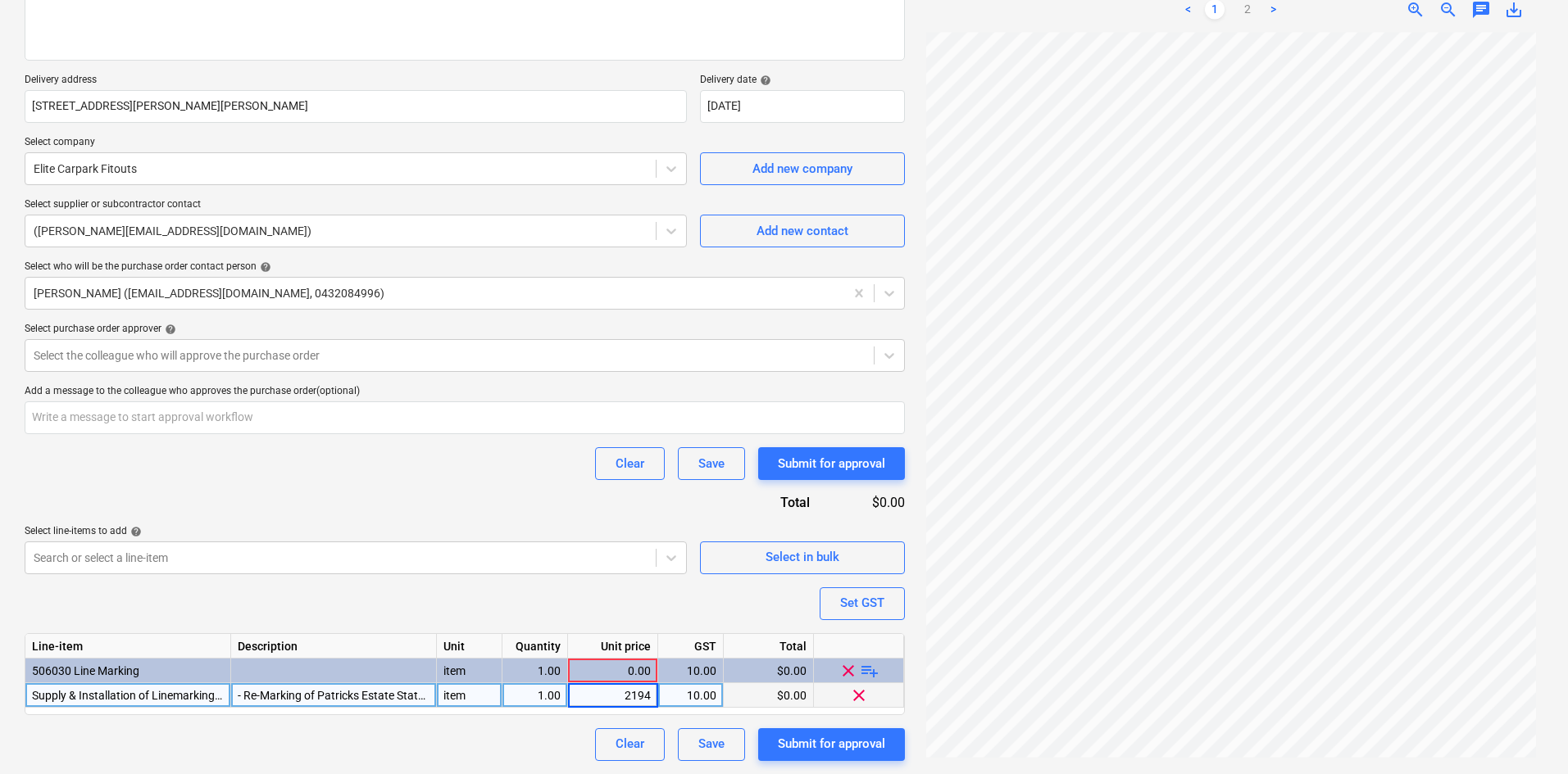
click at [508, 478] on div "Clear Save Submit for approval" at bounding box center [465, 463] width 880 height 32
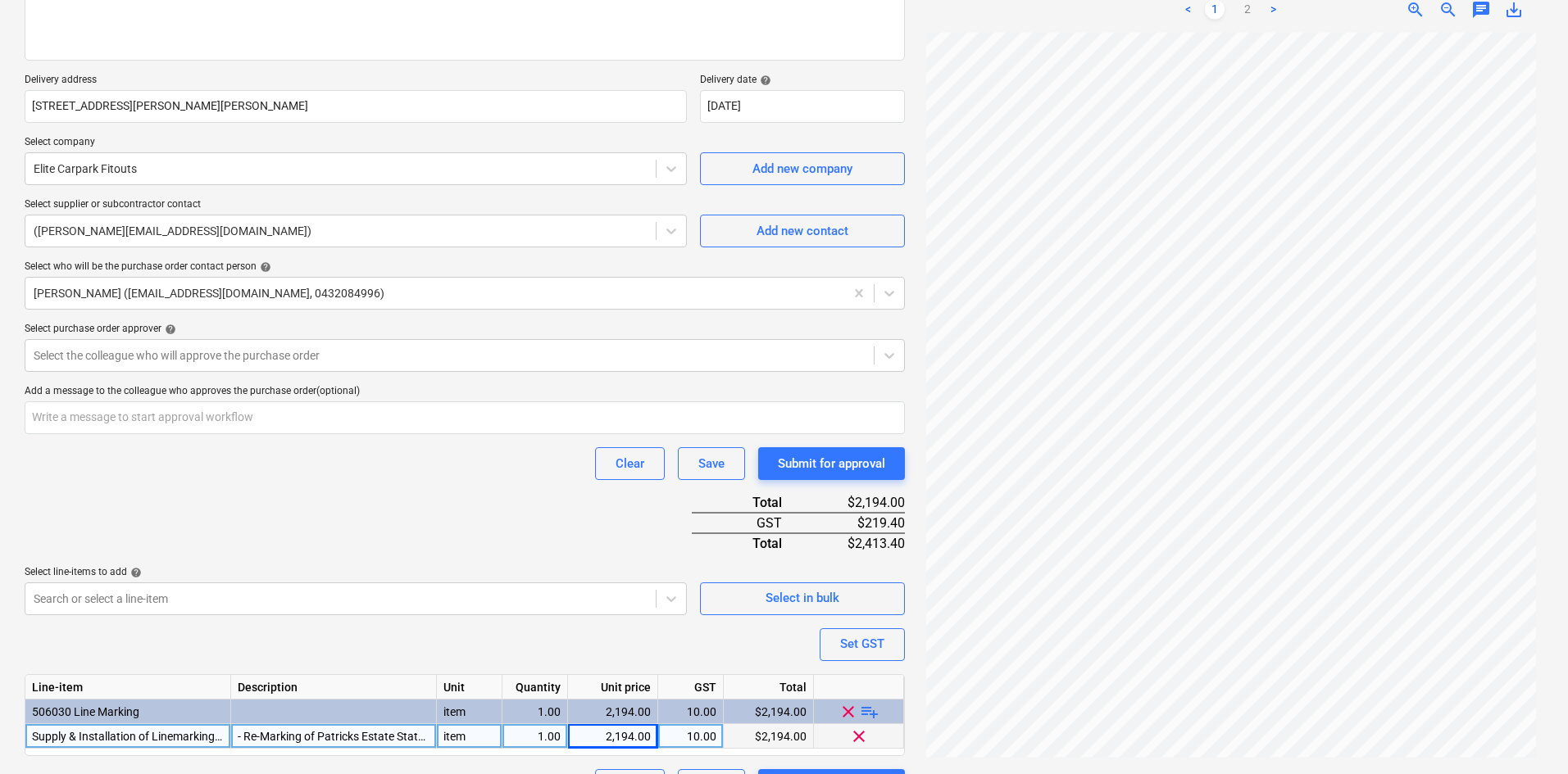
click at [506, 478] on div "Clear Save Submit for approval" at bounding box center [465, 463] width 880 height 32
click at [306, 353] on div at bounding box center [449, 355] width 832 height 17
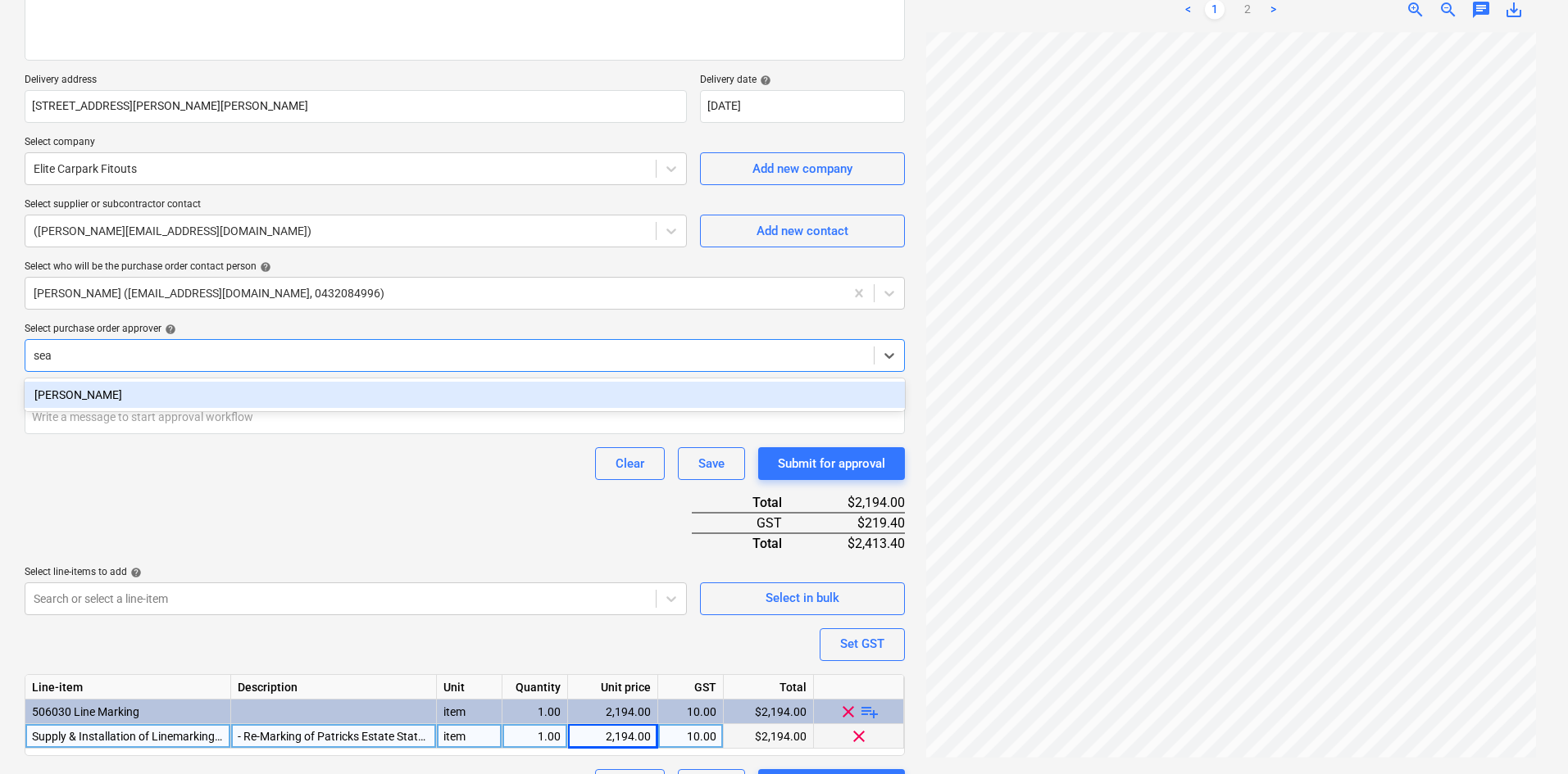
type input "sean"
click at [280, 387] on div "[PERSON_NAME]" at bounding box center [465, 394] width 880 height 26
type textarea "x"
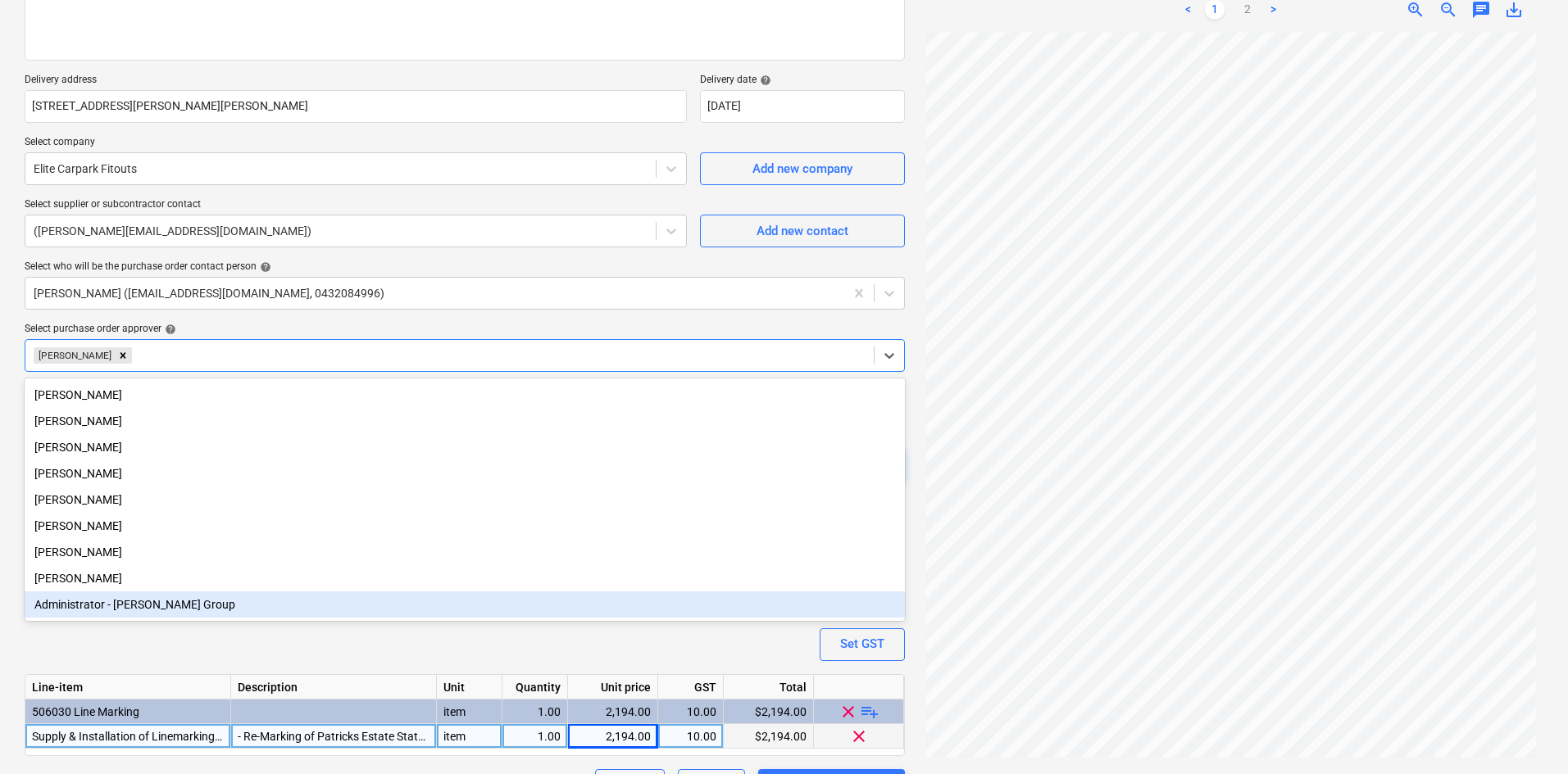
click at [278, 652] on div "Purchase order name help Purchase order Purchase order reference number help 00…" at bounding box center [465, 344] width 880 height 917
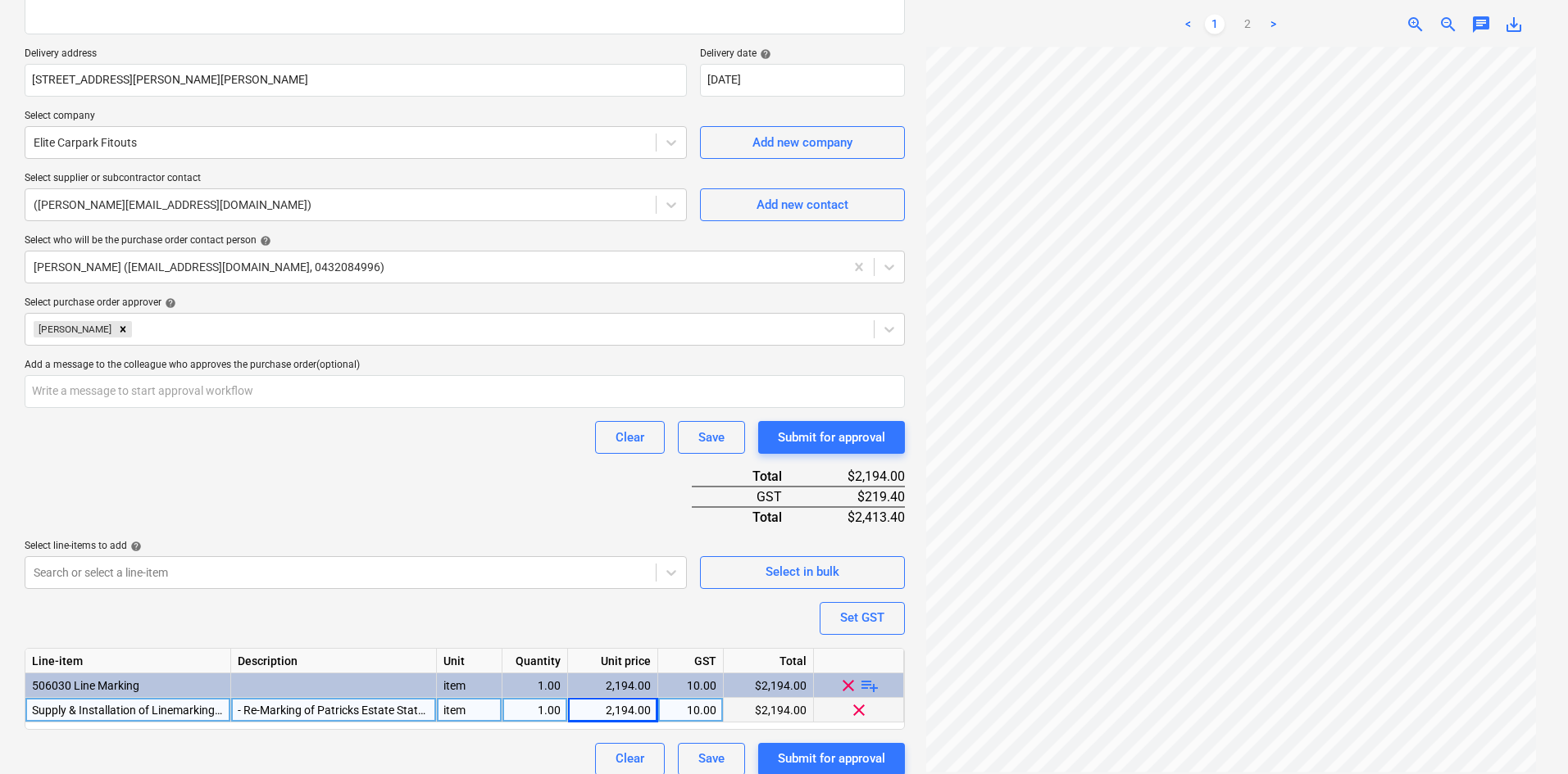
scroll to position [290, 0]
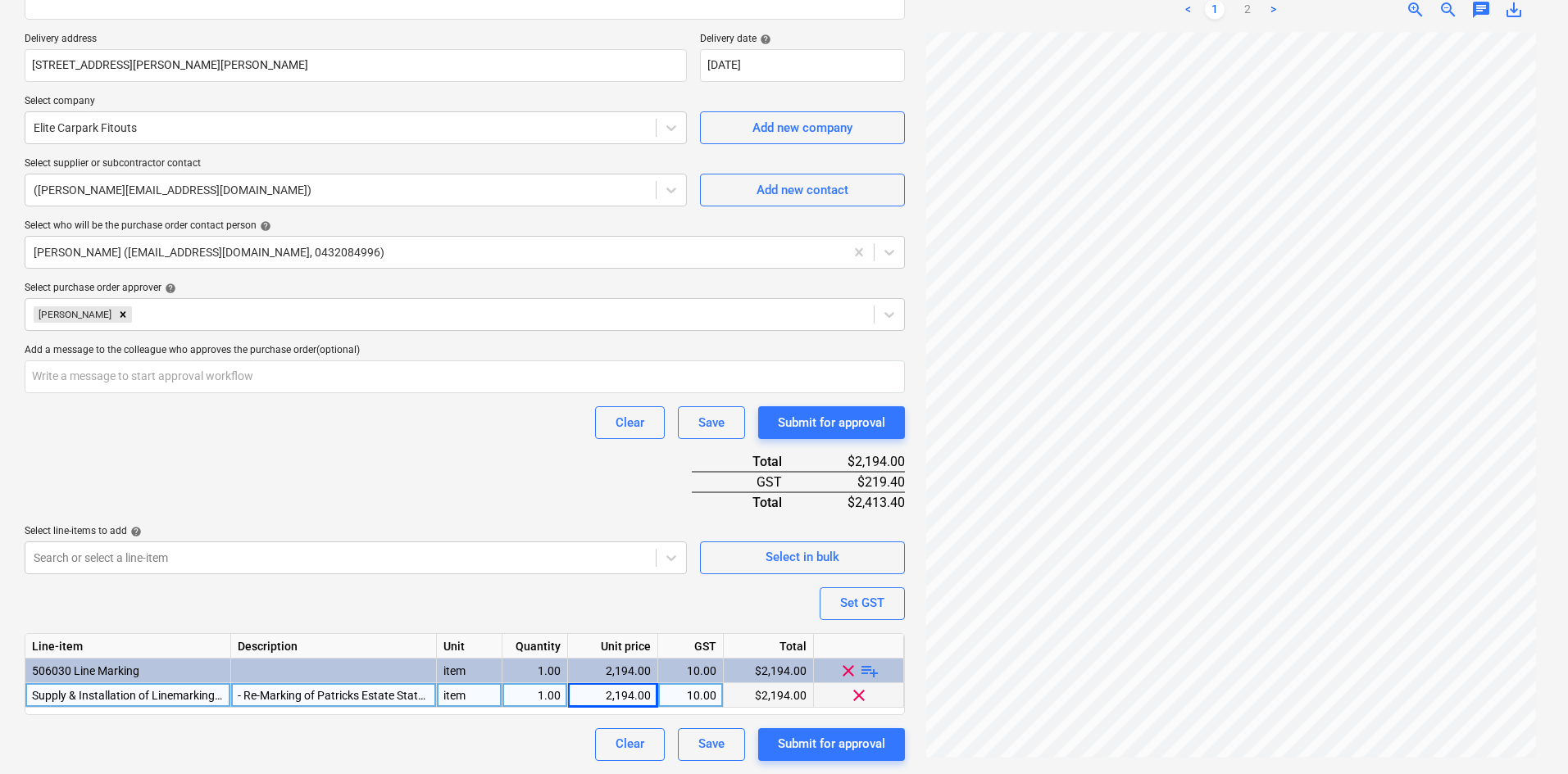
click at [550, 481] on div "Purchase order name help Purchase order Purchase order reference number help 00…" at bounding box center [465, 303] width 880 height 917
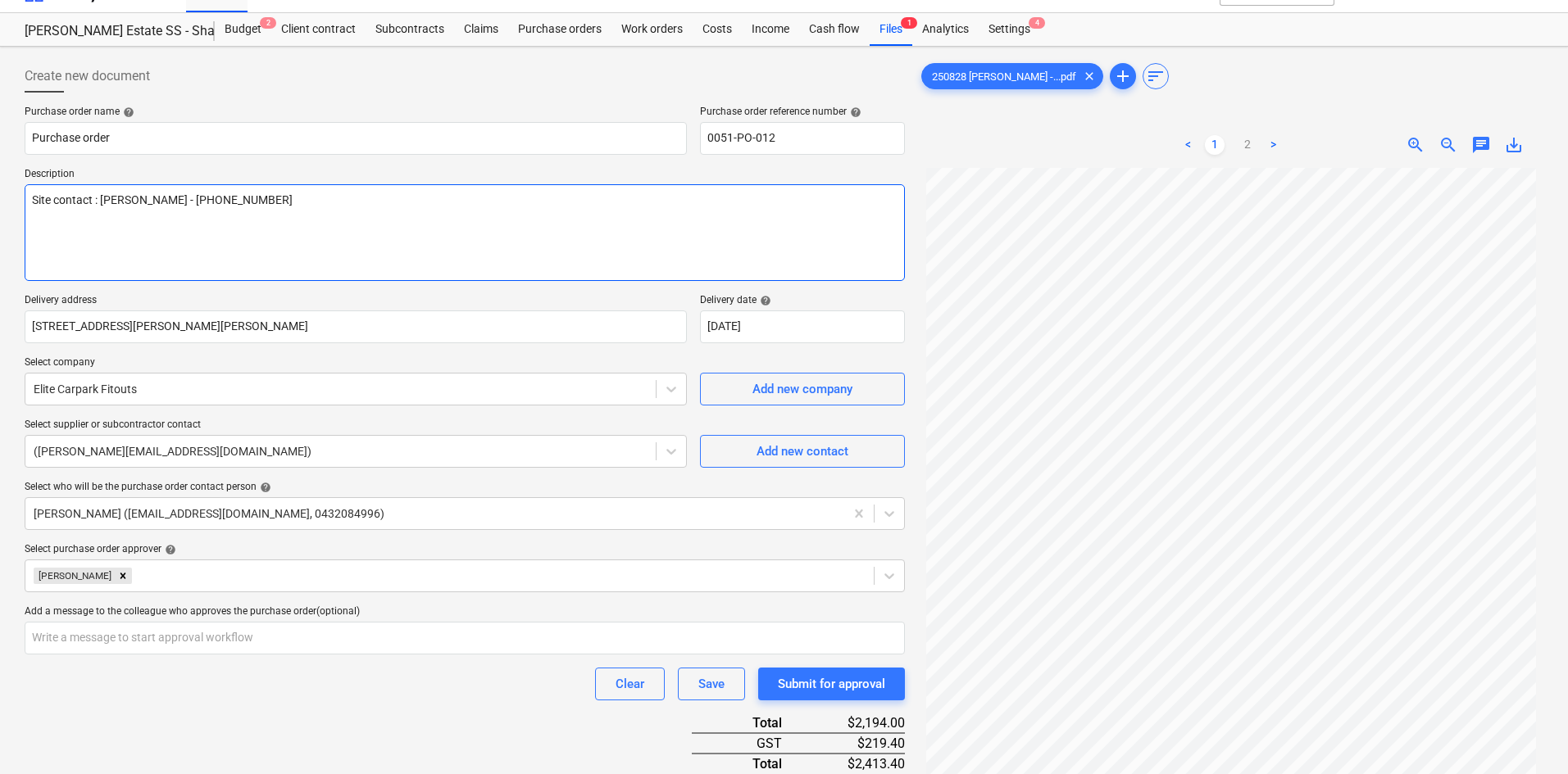
scroll to position [0, 0]
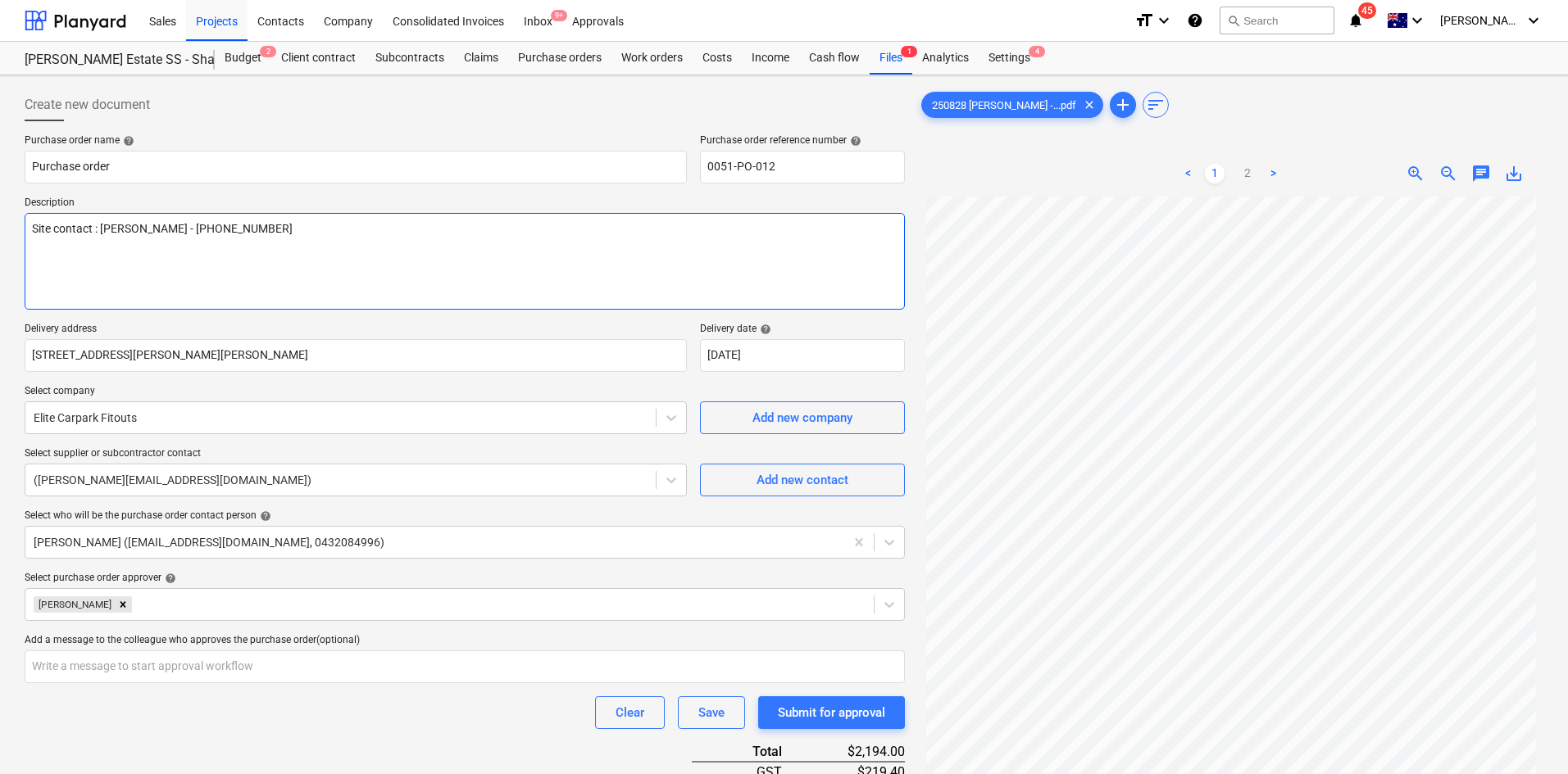
click at [149, 264] on textarea "Site contact : Greg - 0421 382 995" at bounding box center [465, 261] width 880 height 97
click at [243, 242] on textarea "Site contact : Greg - 0421 382 995" at bounding box center [465, 261] width 880 height 97
type textarea "x"
type textarea "Site contact : Greg - 0421 382 995"
type textarea "x"
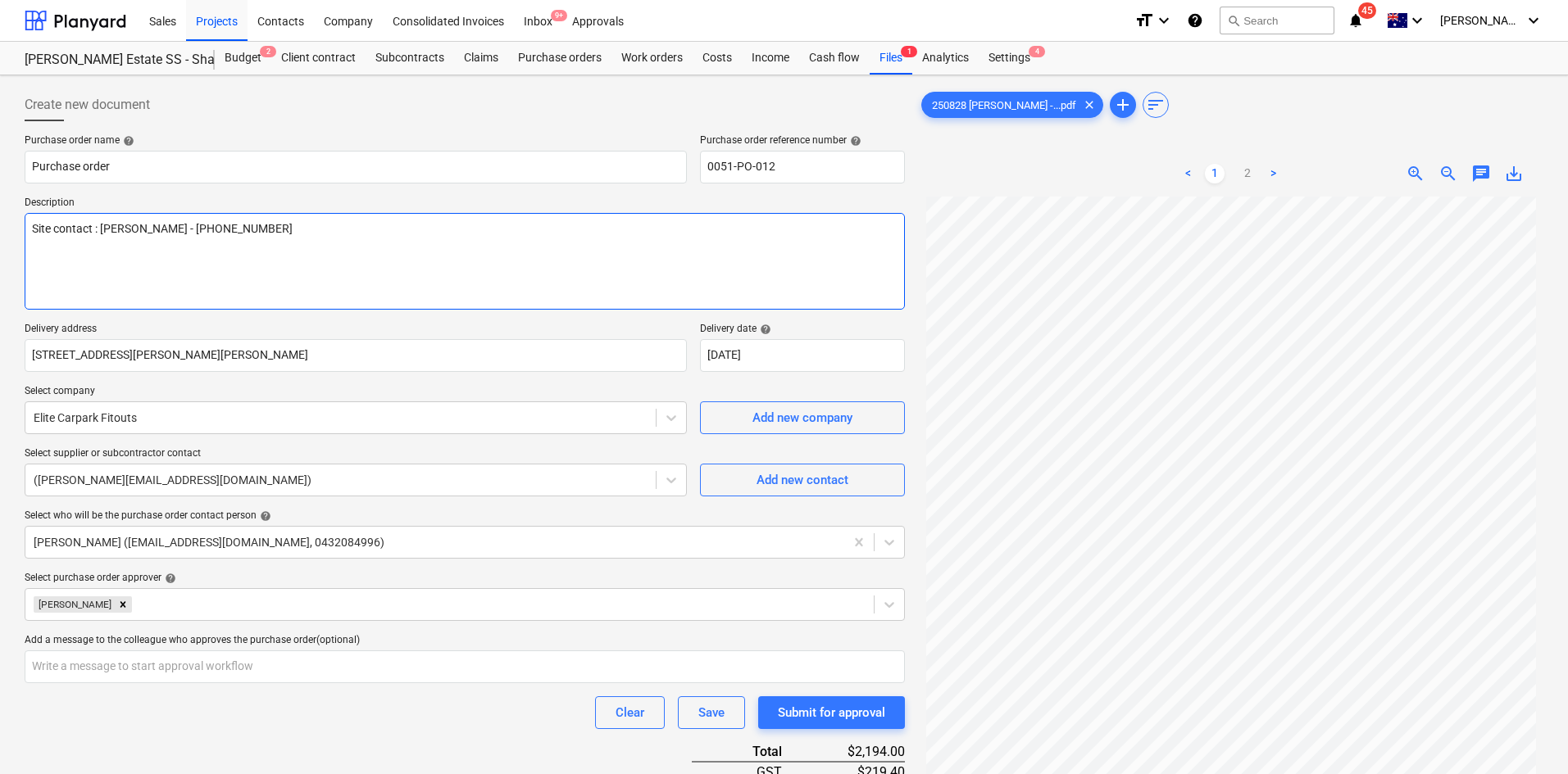
type textarea "Site contact : Greg - 0421 382 995"
type textarea "x"
type textarea "Site contact : Greg - 0421 382 995 A"
type textarea "x"
type textarea "Site contact : Greg - 0421 382 995 As"
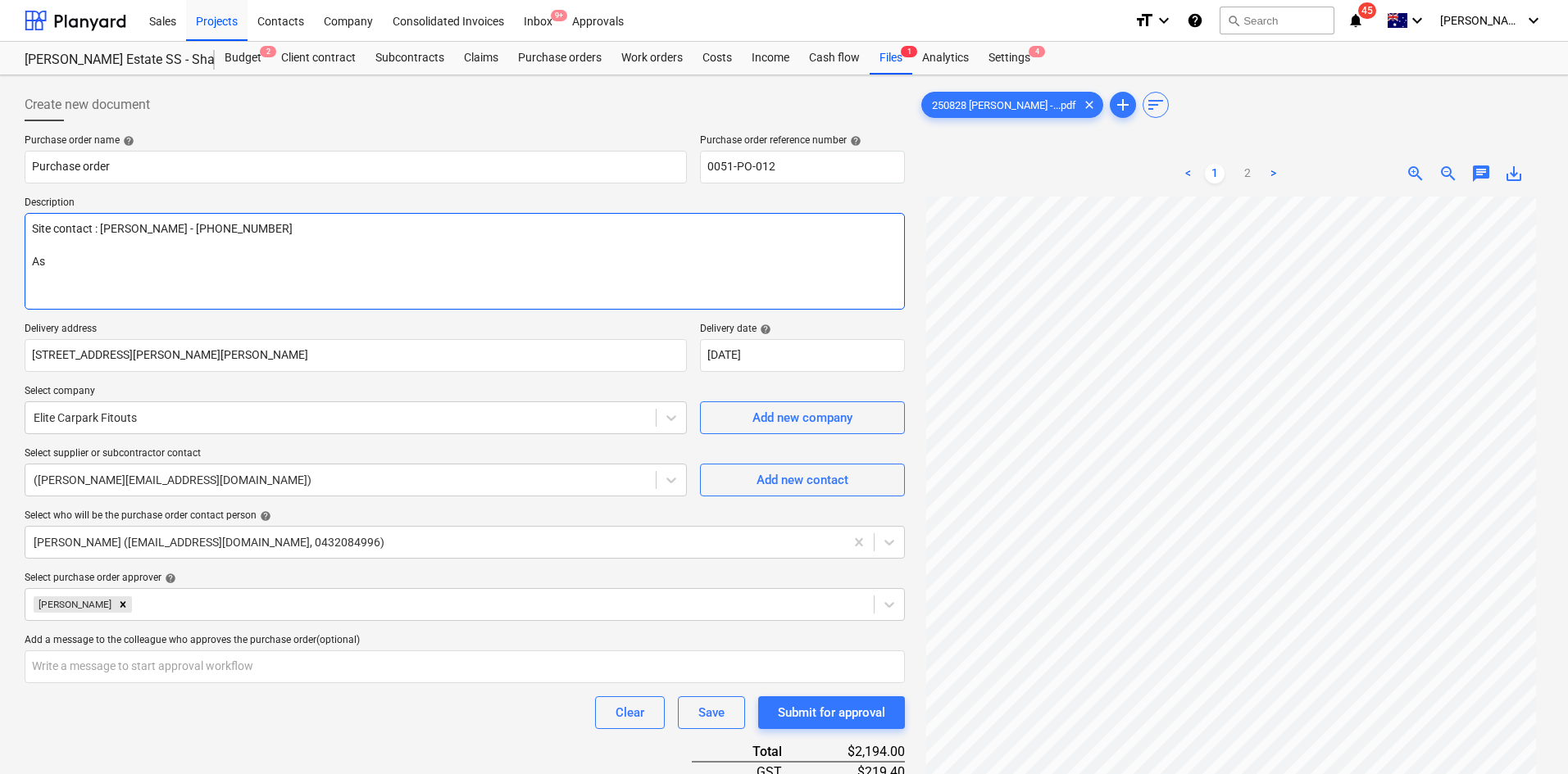
type textarea "x"
type textarea "Site contact : Greg - 0421 382 995 As"
type textarea "x"
type textarea "Site contact : Greg - 0421 382 995 As pe"
type textarea "x"
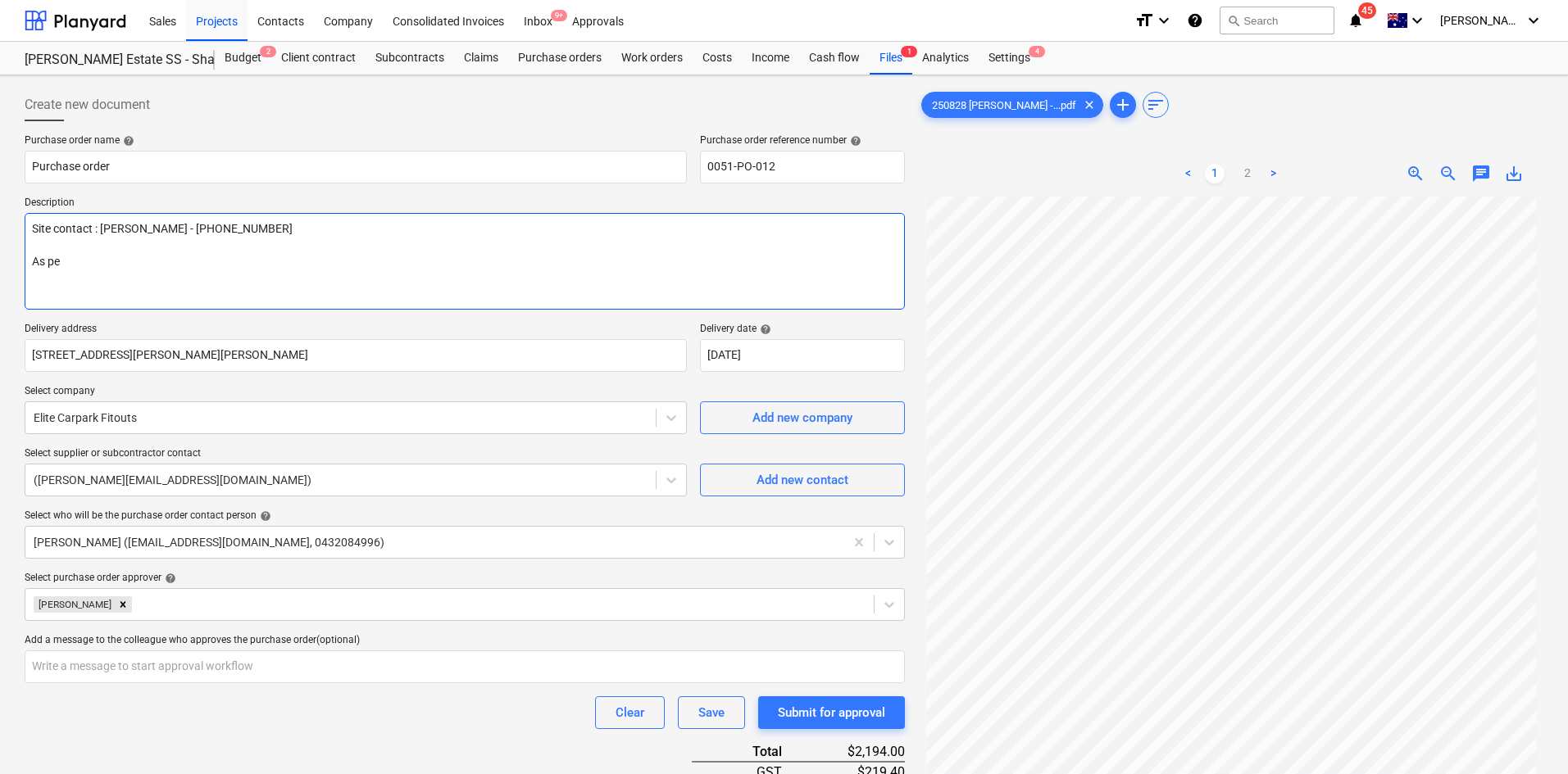
type textarea "Site contact : Greg - 0421 382 995 As per"
type textarea "x"
type textarea "Site contact : Greg - 0421 382 995 As per"
type textarea "x"
type textarea "Site contact : Greg - 0421 382 995 As per Q"
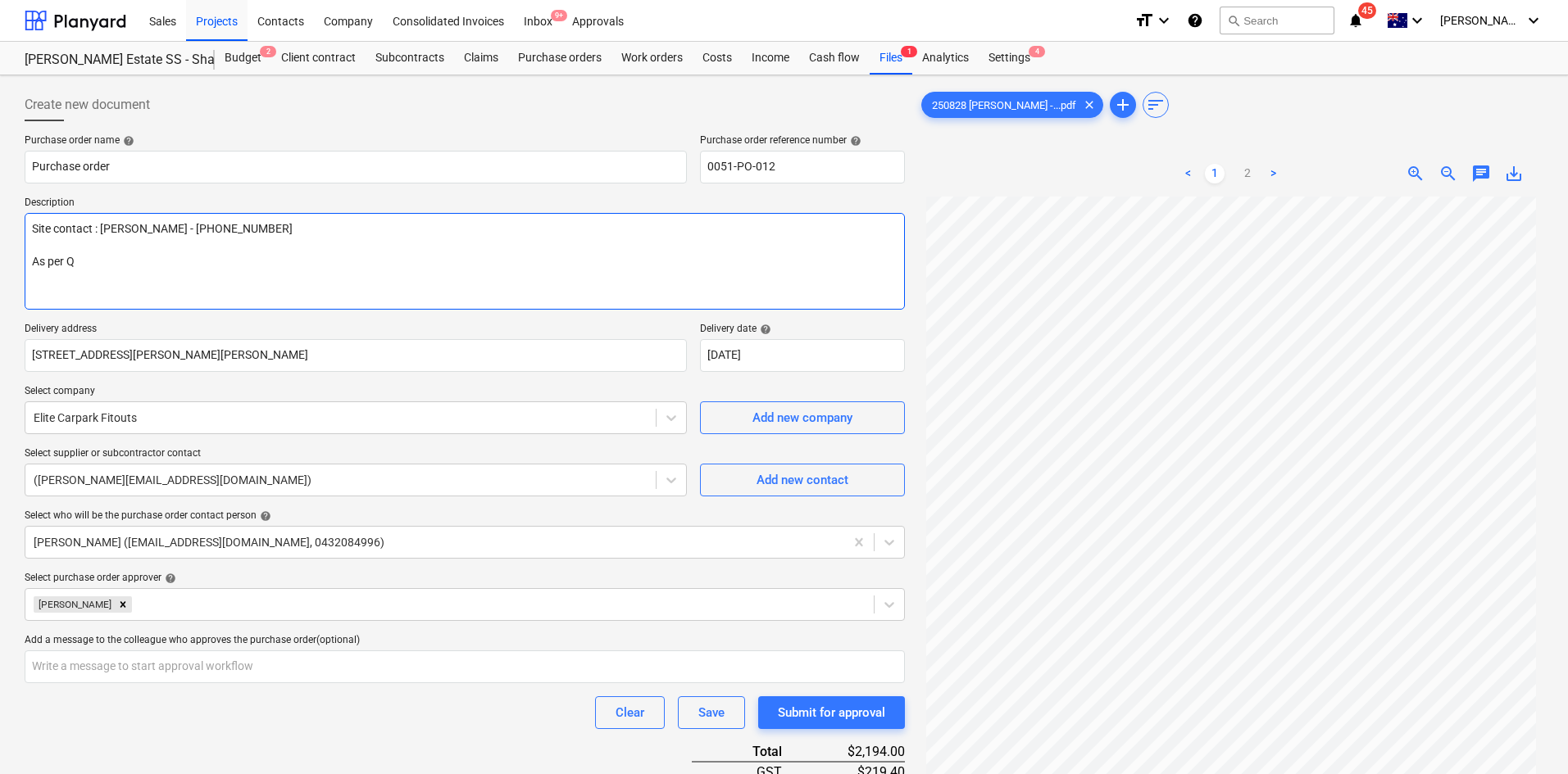
type textarea "x"
type textarea "Site contact : Greg - 0421 382 995 As per Qu"
type textarea "x"
type textarea "Site contact : Greg - 0421 382 995 As per Quo"
type textarea "x"
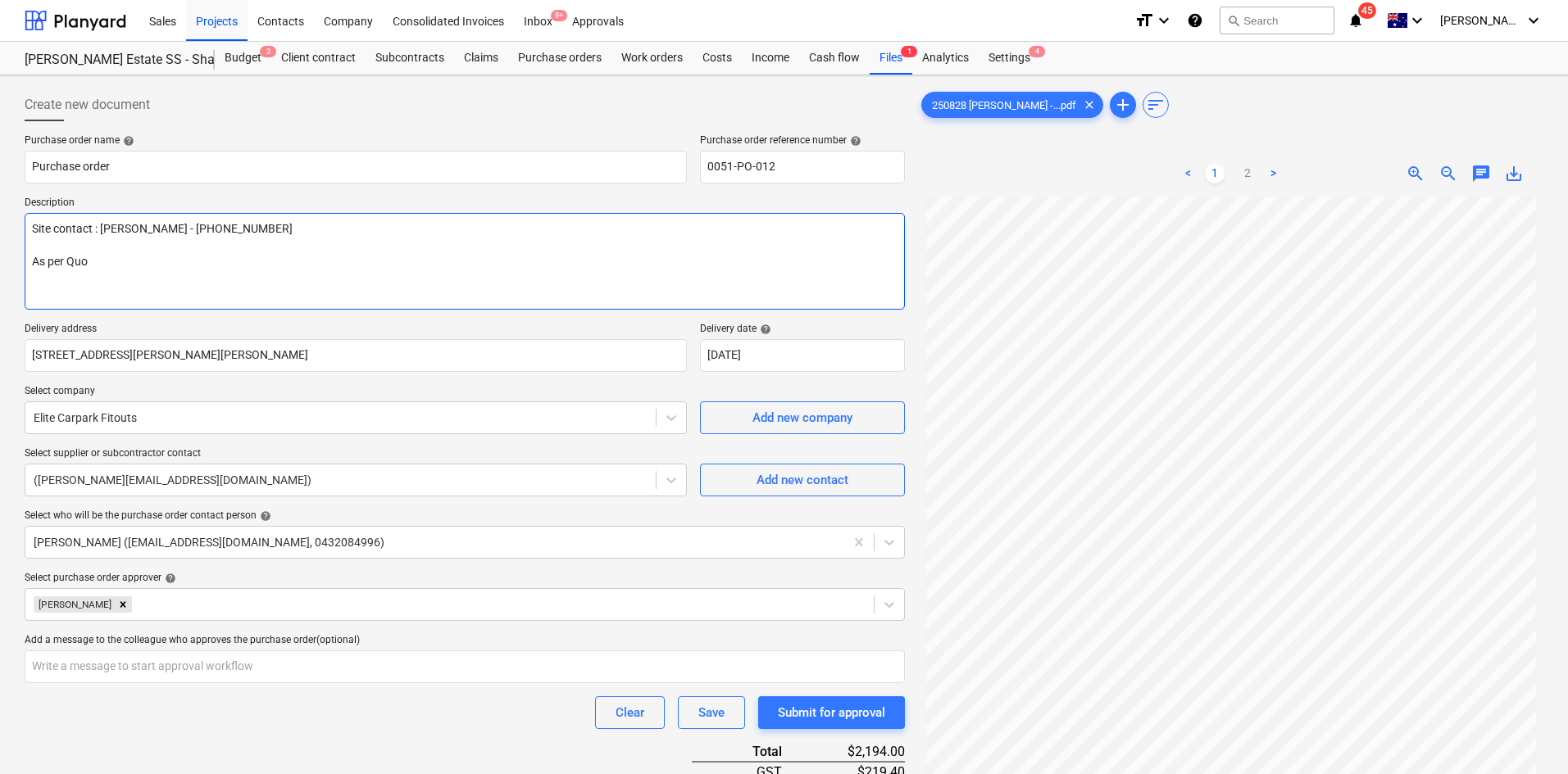
type textarea "Site contact : Greg - 0421 382 995 As per Quoa"
type textarea "x"
type textarea "Site contact : Greg - 0421 382 995 As per Quoat"
type textarea "x"
type textarea "Site contact : Greg - 0421 382 995 As per Quoate"
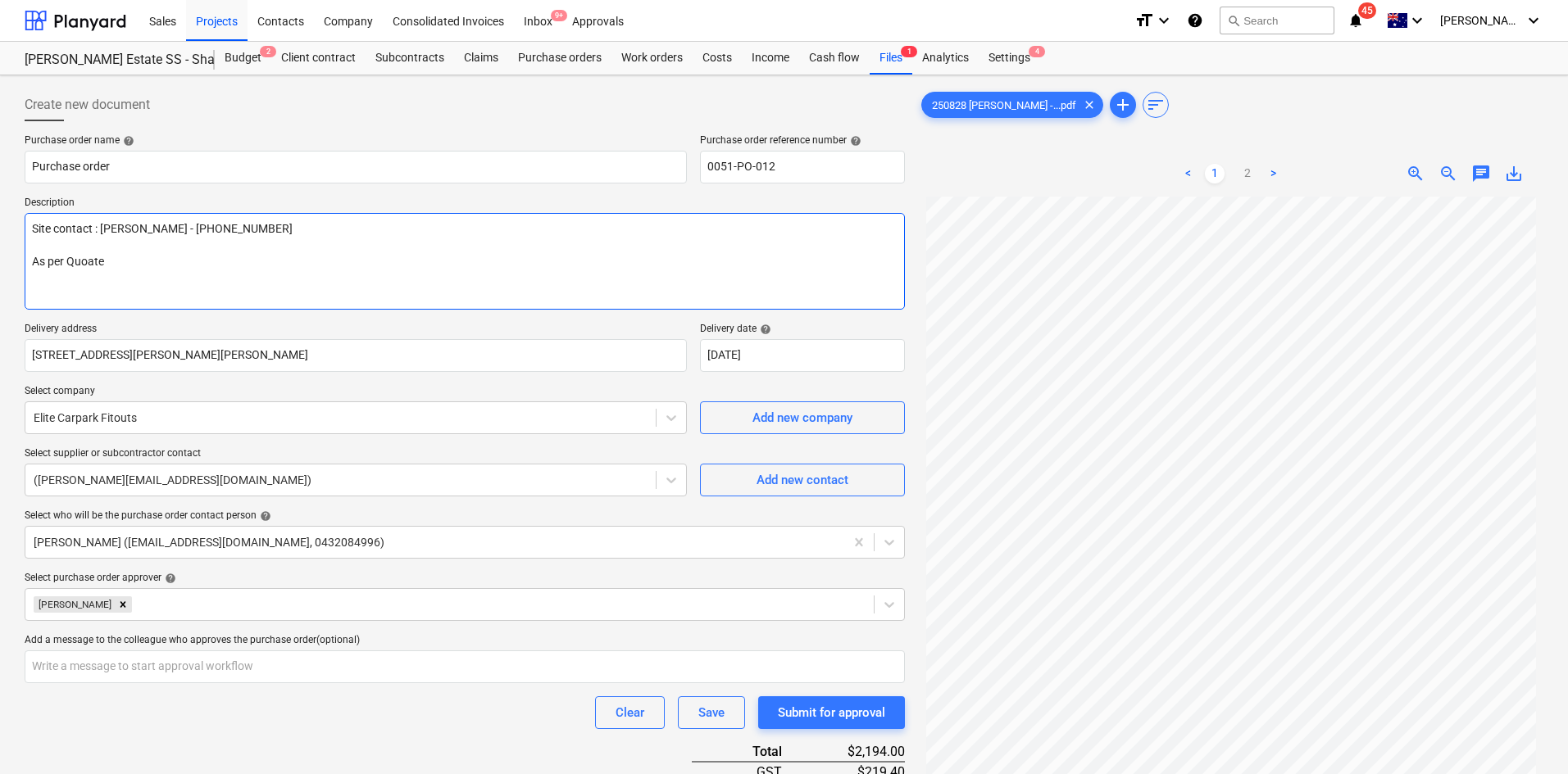
type textarea "x"
type textarea "Site contact : Greg - 0421 382 995 As per Quoate"
type textarea "x"
type textarea "Site contact : Greg - 0421 382 995 As per Quoate -"
type textarea "x"
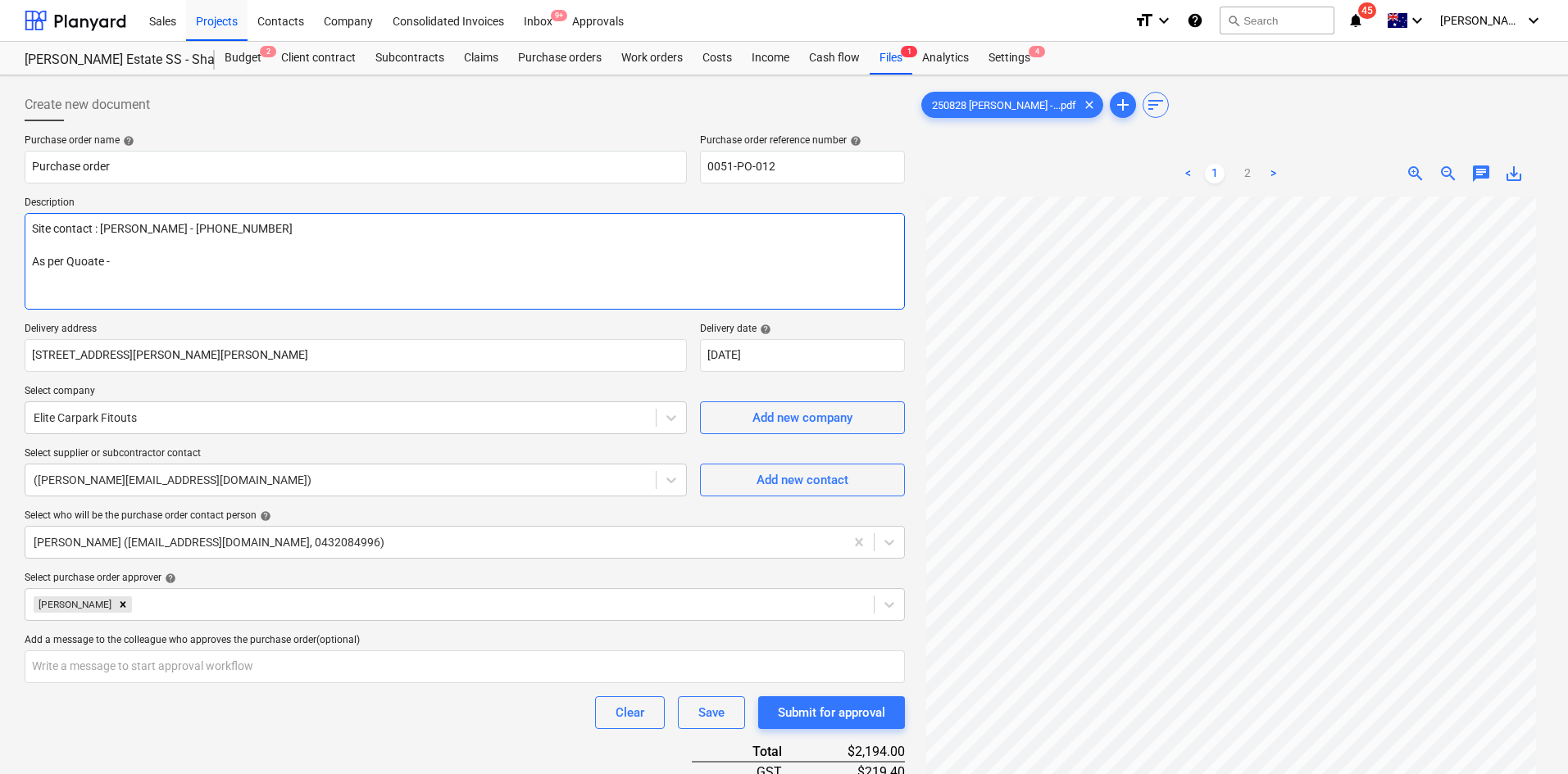
type textarea "Site contact : Greg - 0421 382 995 As per Quoate -"
paste textarea "QU-1394 REV 2"
type textarea "x"
type textarea "Site contact : Greg - 0421 382 995 As per Quoate - QU-1394 REV 2"
type textarea "x"
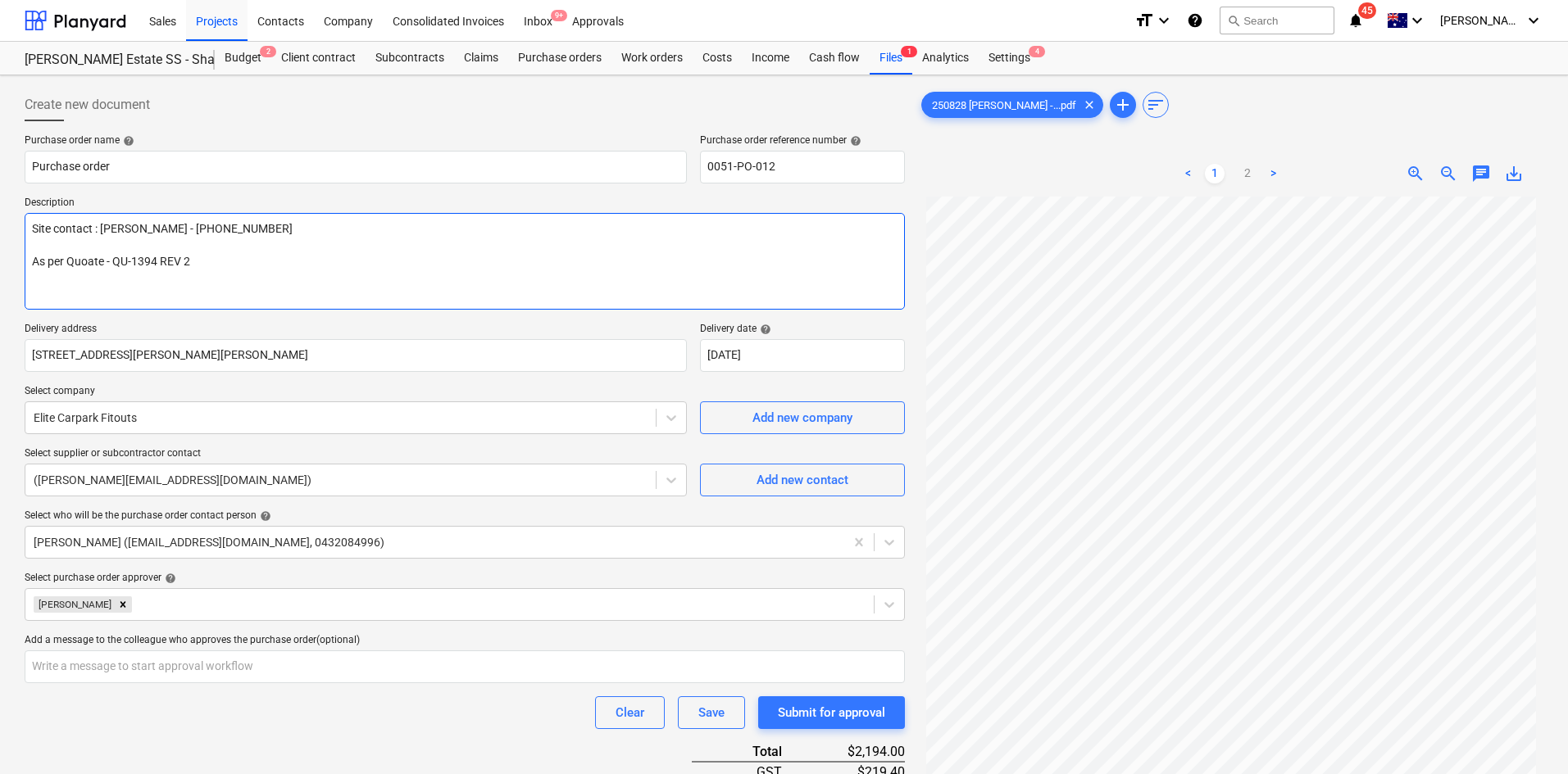
type textarea "Site contact : Greg - 0421 382 995 As per Quoited - QU-1394 REV 2"
drag, startPoint x: 94, startPoint y: 261, endPoint x: 414, endPoint y: 290, distance: 321.3
click at [418, 291] on textarea "Site contact : Greg - 0421 382 995 As per Quoited - QU-1394 REV 2" at bounding box center [465, 261] width 880 height 97
type textarea "x"
type textarea "Site contact : Greg - 0421 382 995 As per Quoate - QU-1394 REV 2"
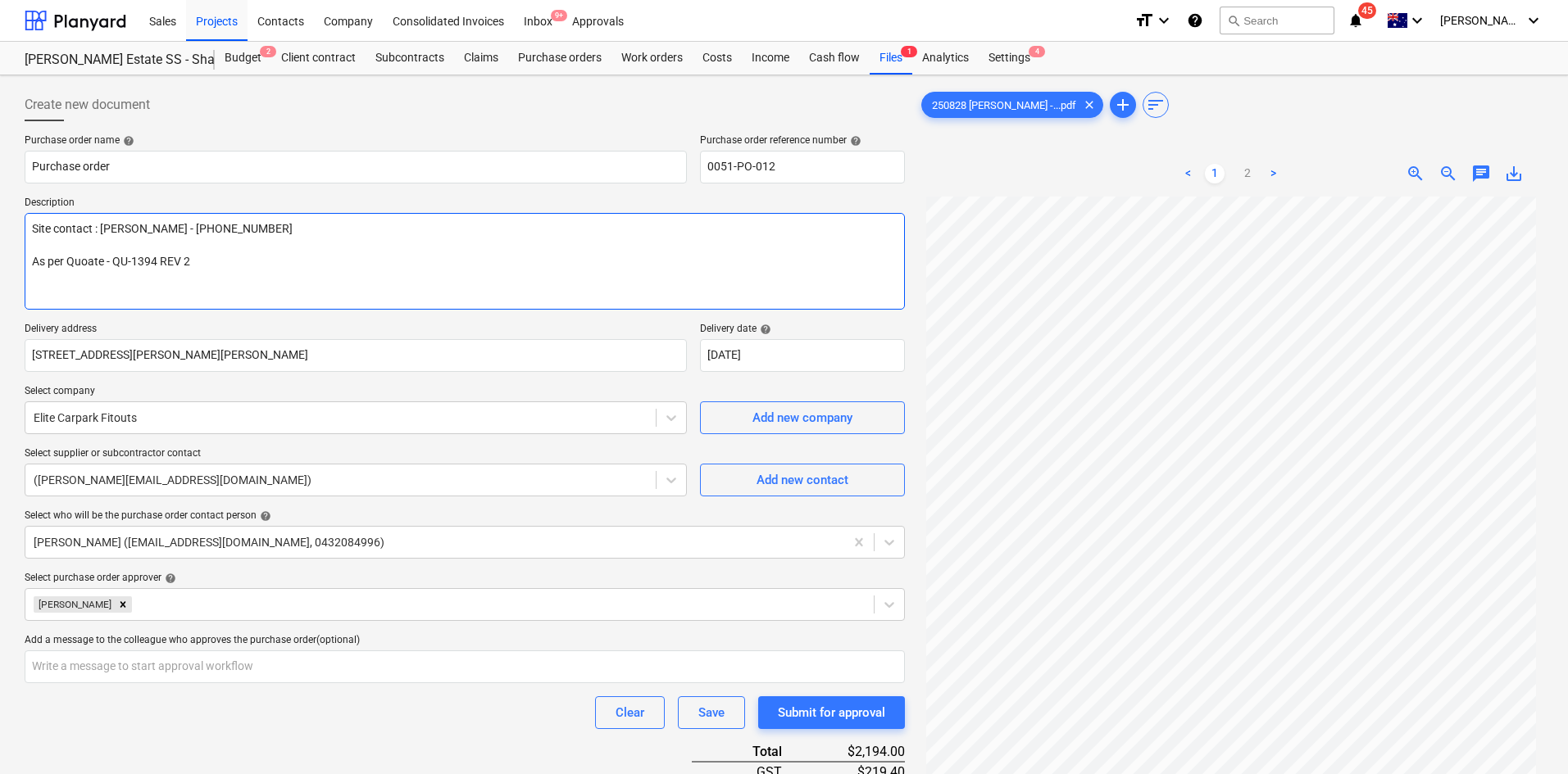
type textarea "x"
click at [381, 257] on textarea "Site contact : Greg - 0421 382 995 As per Quote - QU-1394 REV 2" at bounding box center [465, 261] width 880 height 97
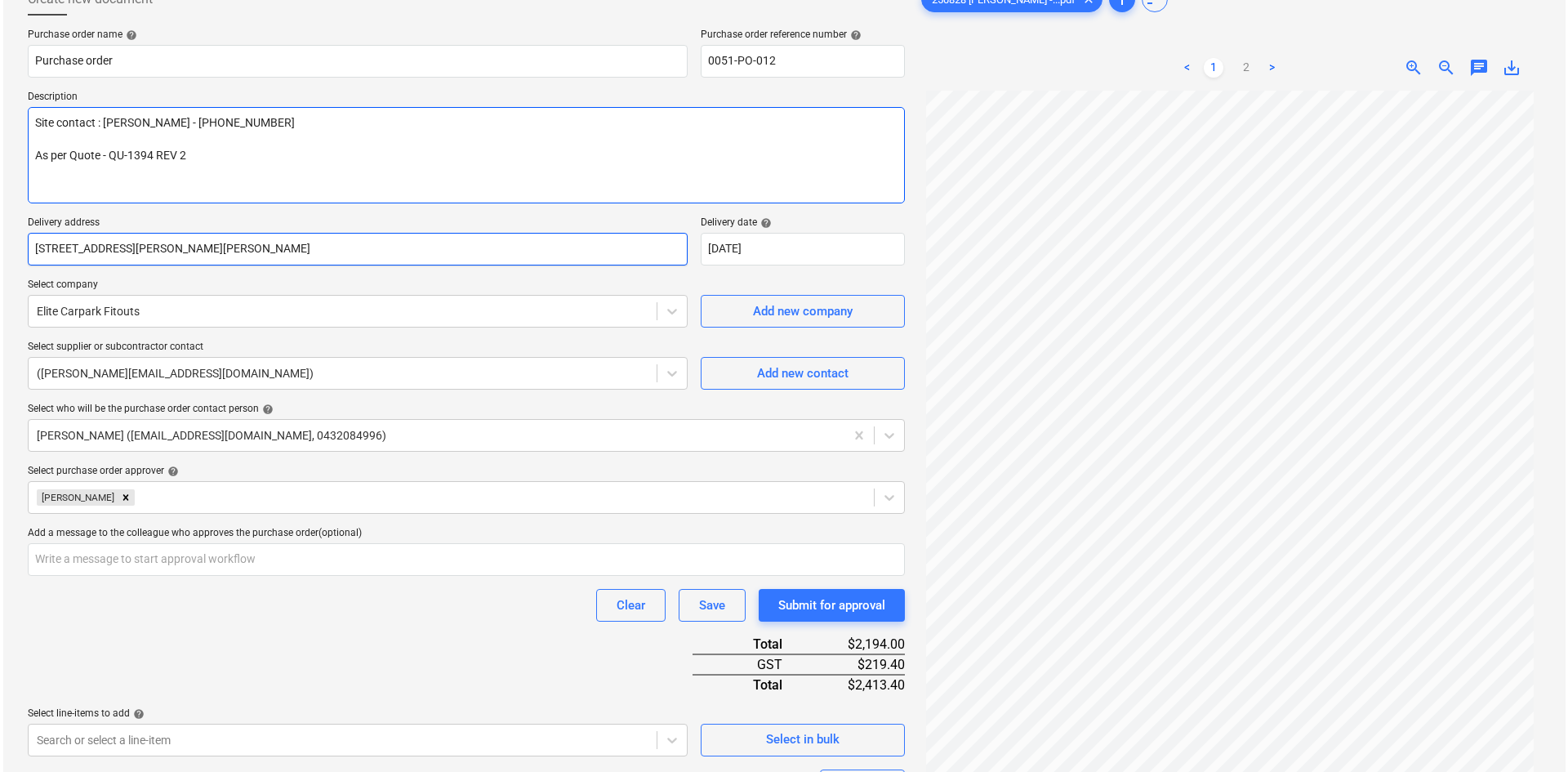
scroll to position [290, 0]
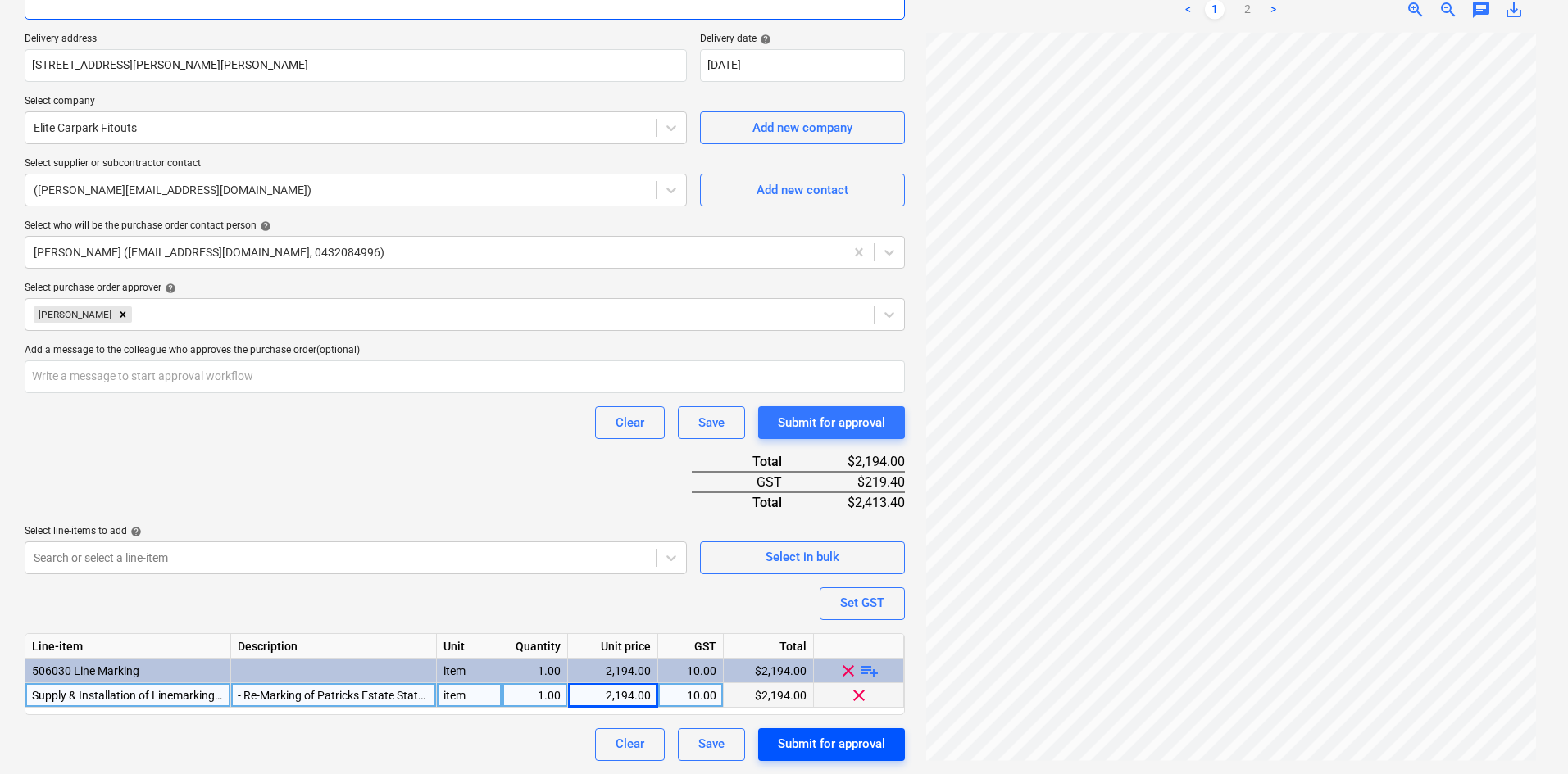
type textarea "Site contact : Greg - 0421 382 995 As per Quote - QU-1394 REV 2"
click at [824, 747] on div "Submit for approval" at bounding box center [831, 743] width 108 height 21
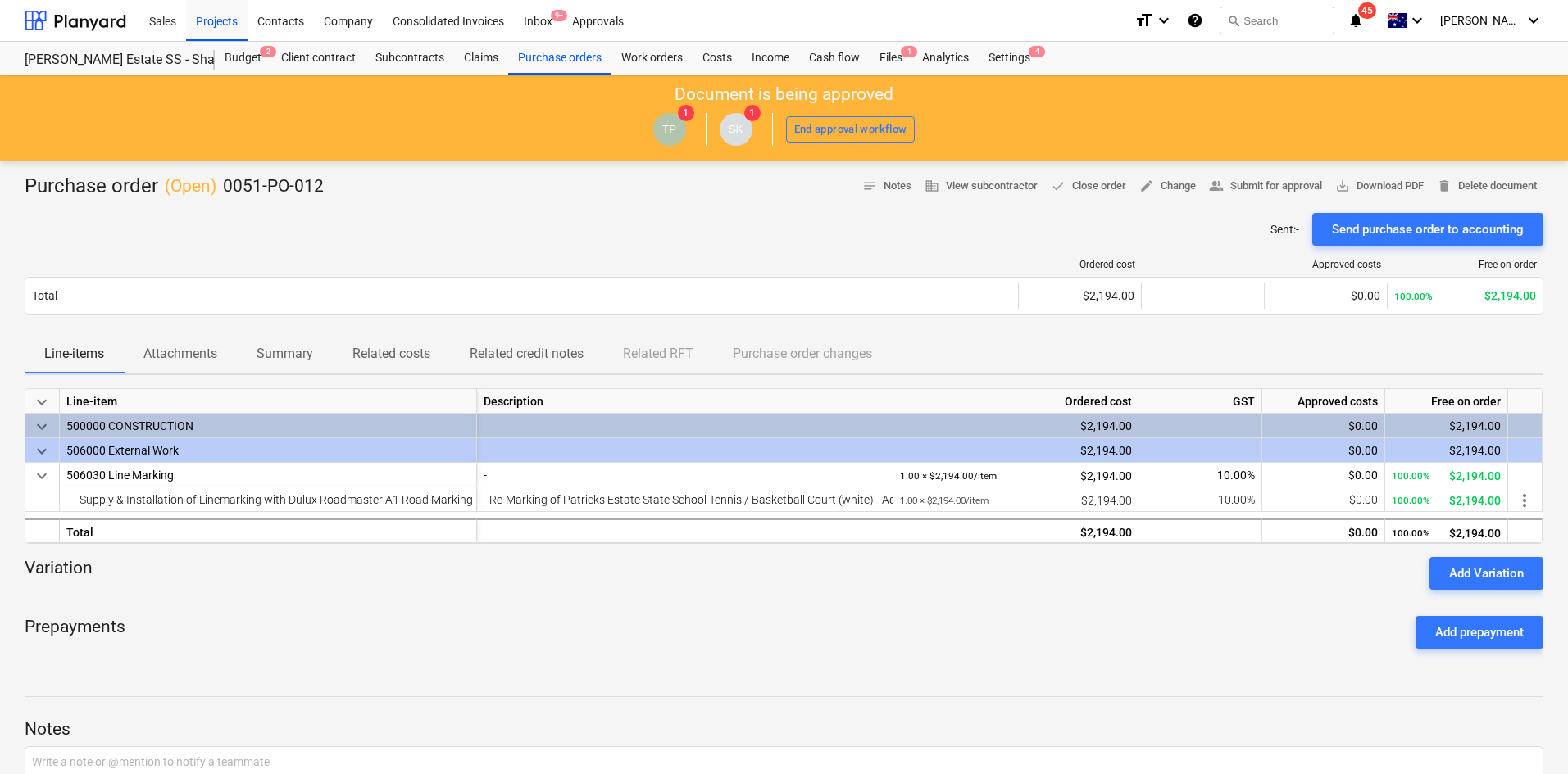
click at [693, 233] on div "Sent : - Send purchase order to accounting" at bounding box center [784, 229] width 1519 height 32
click at [284, 567] on div "Variation Add Variation" at bounding box center [784, 573] width 1519 height 32
click at [391, 206] on div at bounding box center [784, 206] width 1519 height 13
click at [533, 68] on div "Purchase orders" at bounding box center [560, 58] width 103 height 32
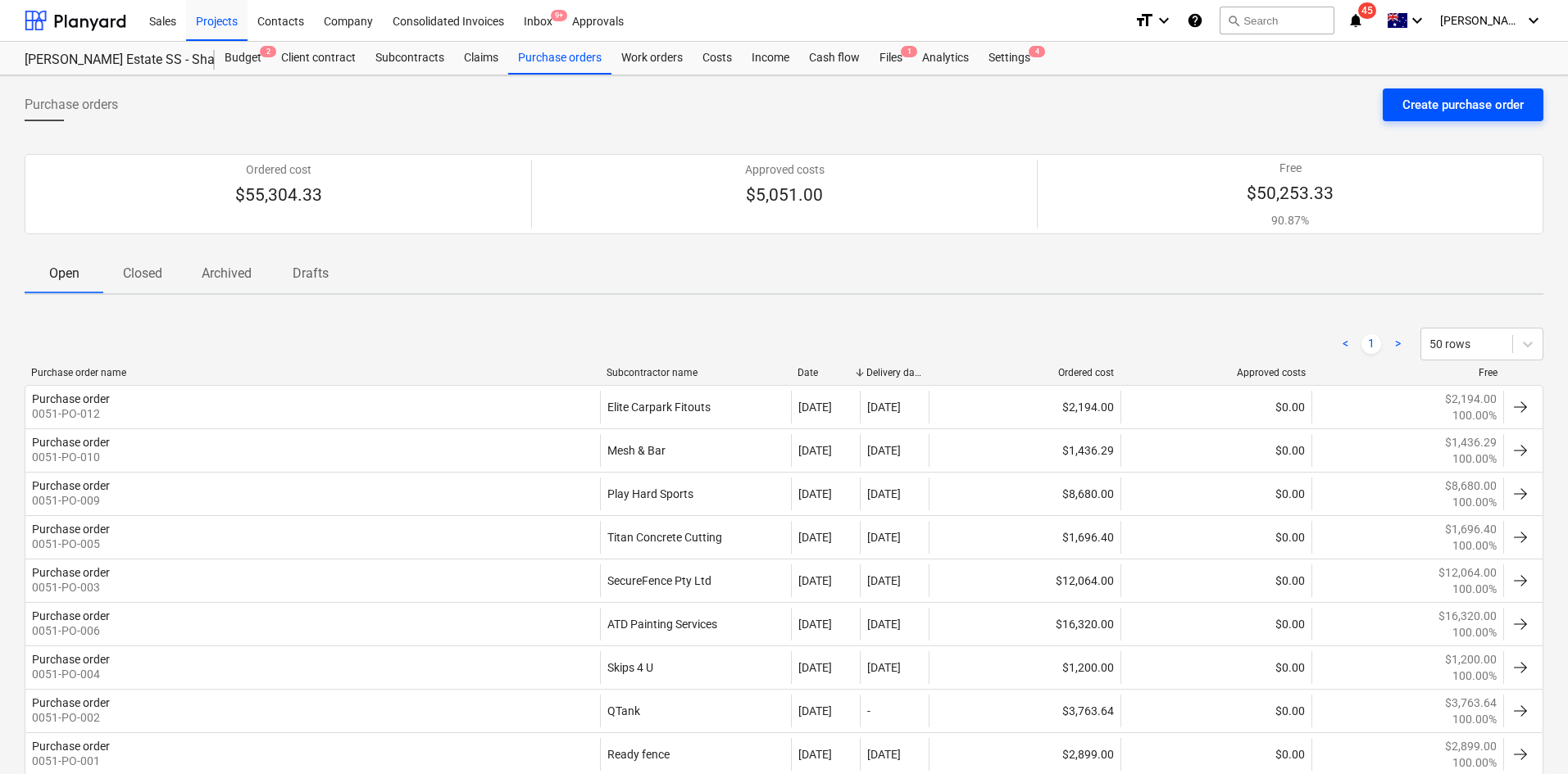
click at [1454, 108] on div "Create purchase order" at bounding box center [1463, 105] width 122 height 21
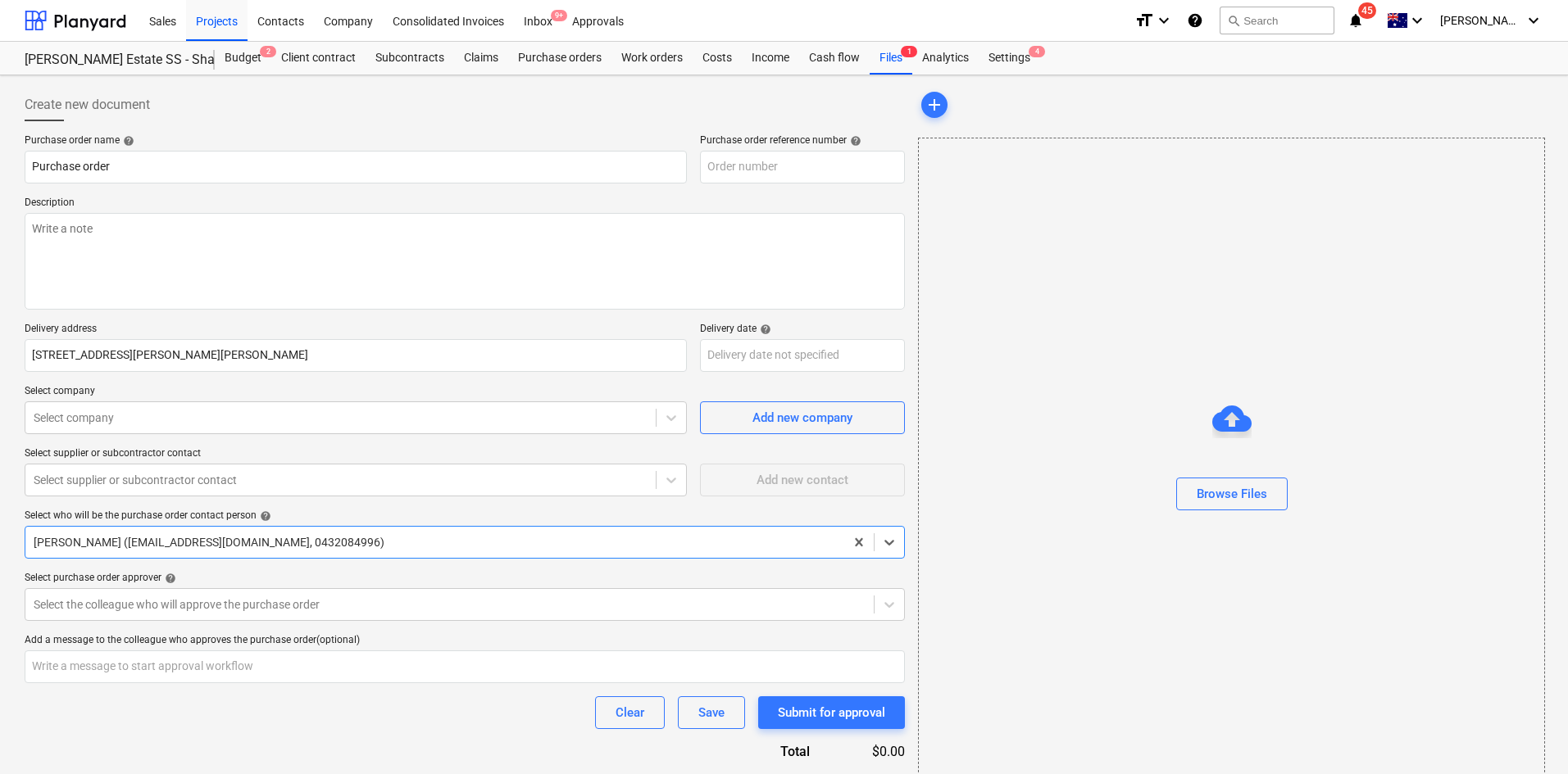
type textarea "x"
type input "0051-PO-013"
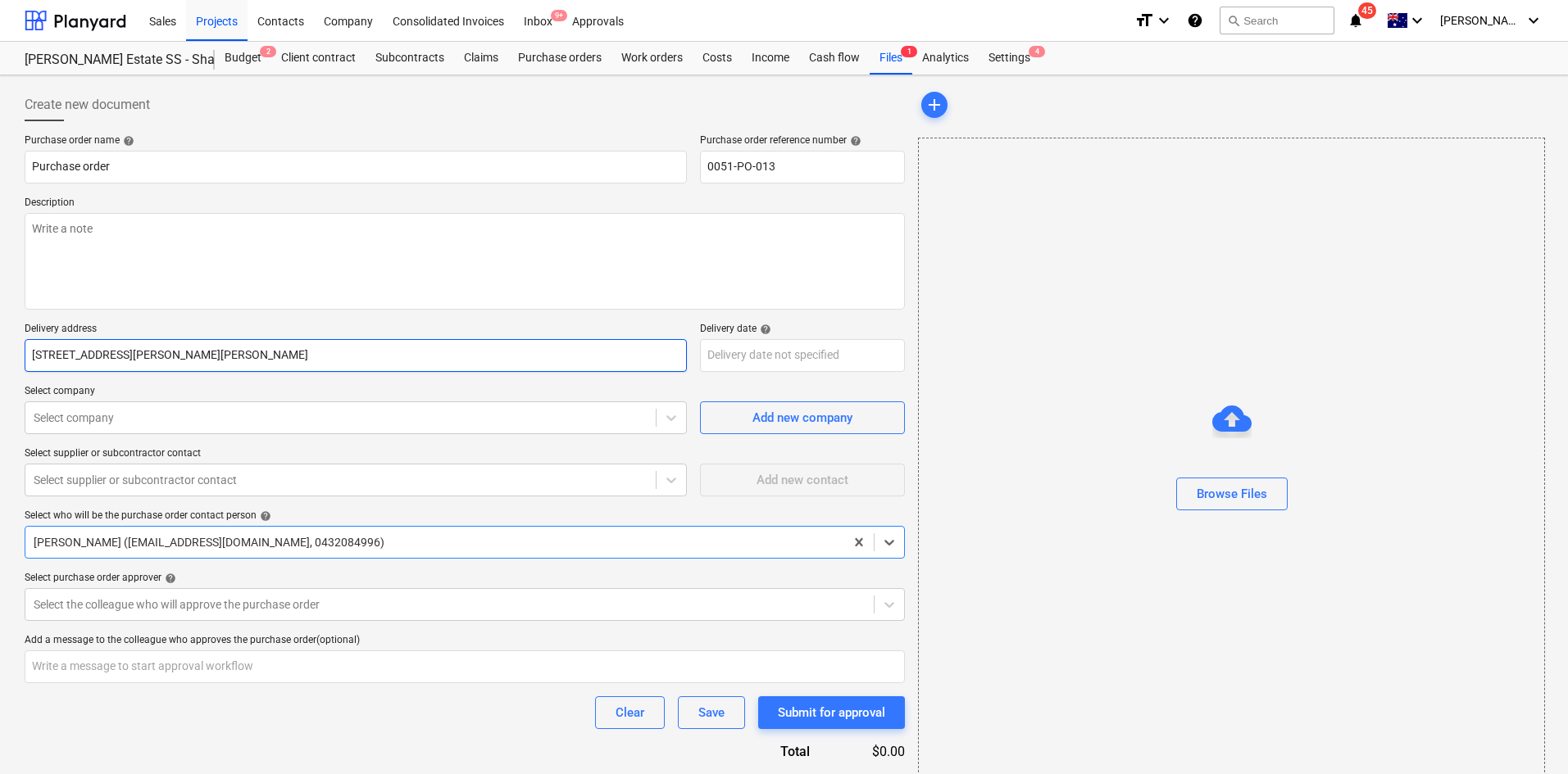
click at [262, 357] on input "816 Mahon Road Patrick Estate QLD 4311 Australia" at bounding box center [355, 355] width 662 height 32
click at [269, 351] on input "816 Mahon Road Patrick Estate QLD 4311 Australia" at bounding box center [355, 355] width 662 height 32
click at [350, 358] on input "816 Mahon Road Patrick Estate QLD 4311 Australia" at bounding box center [355, 355] width 662 height 32
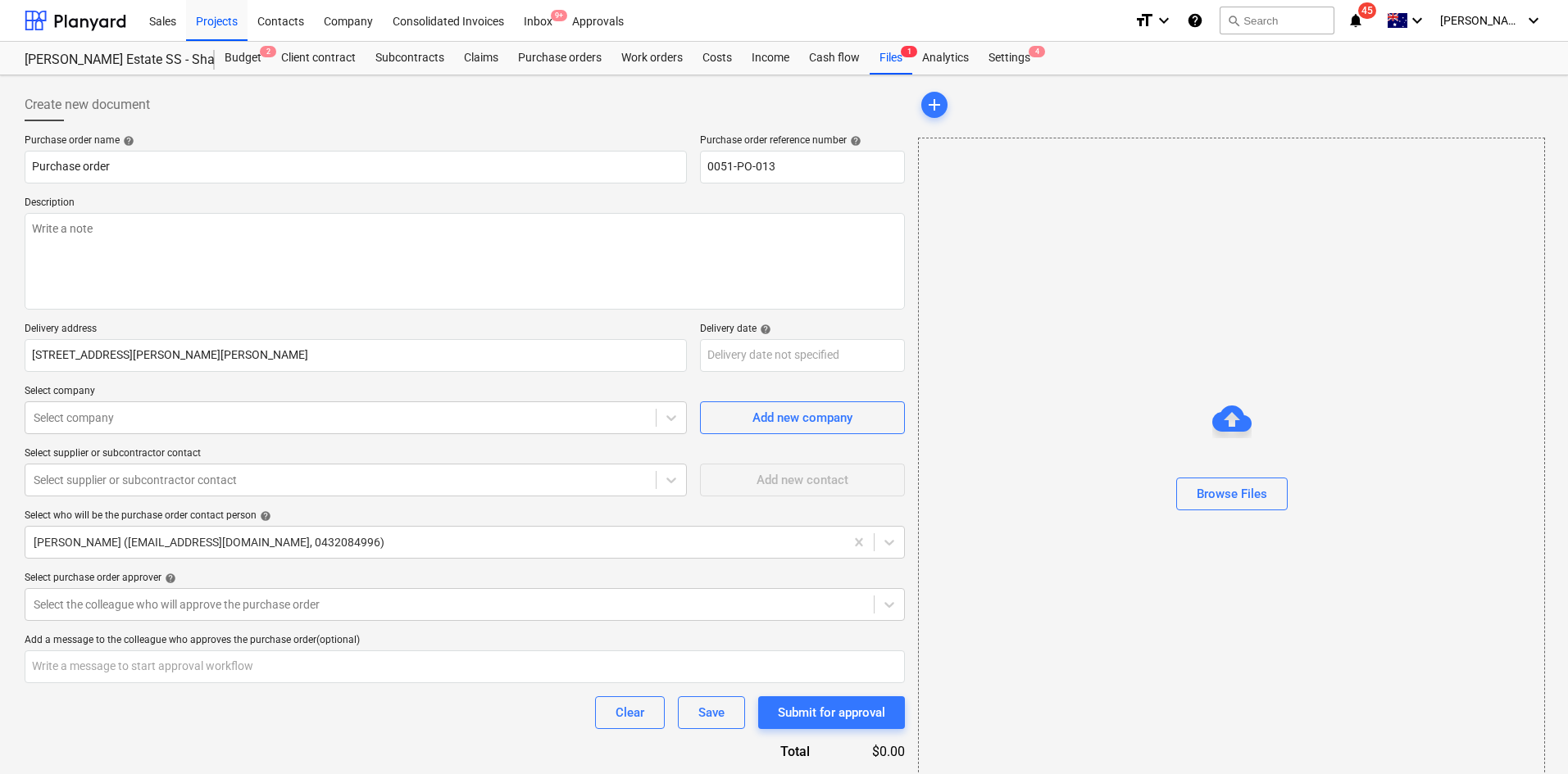
type textarea "x"
click at [316, 390] on p "Select company" at bounding box center [355, 393] width 662 height 17
click at [282, 410] on div at bounding box center [340, 417] width 614 height 17
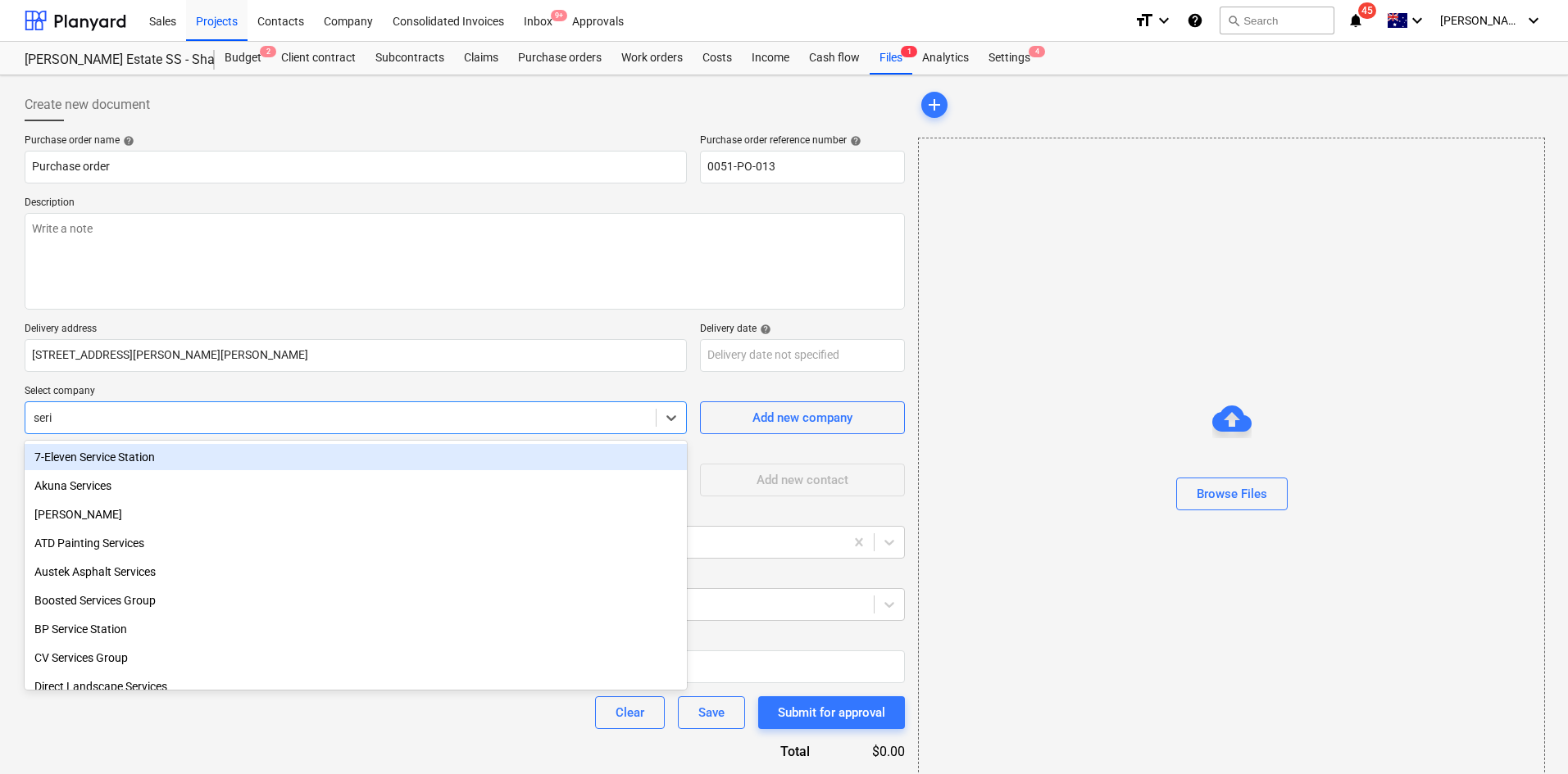
type input "serio"
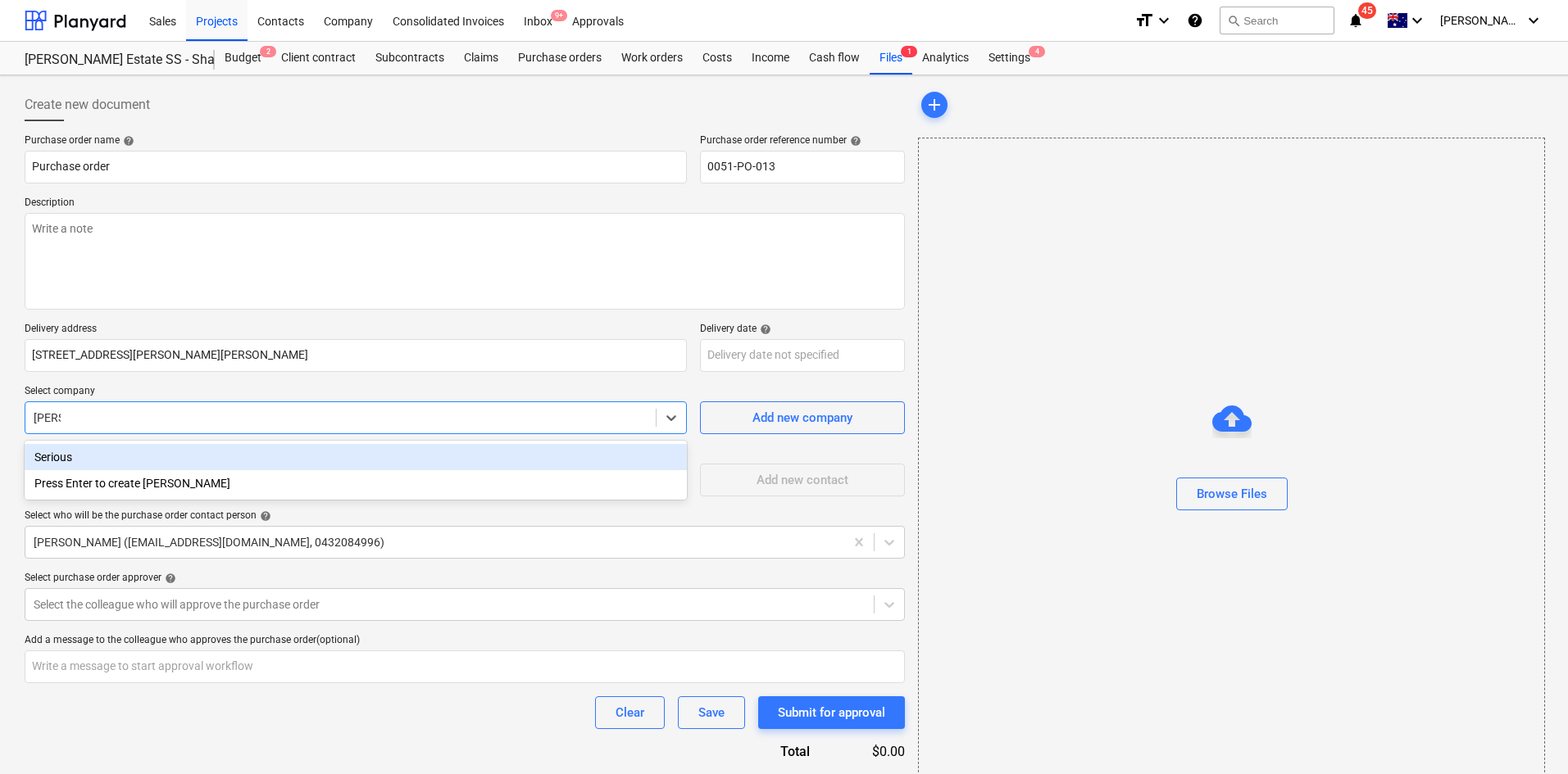
click at [205, 467] on div "Serious" at bounding box center [355, 457] width 662 height 26
type textarea "x"
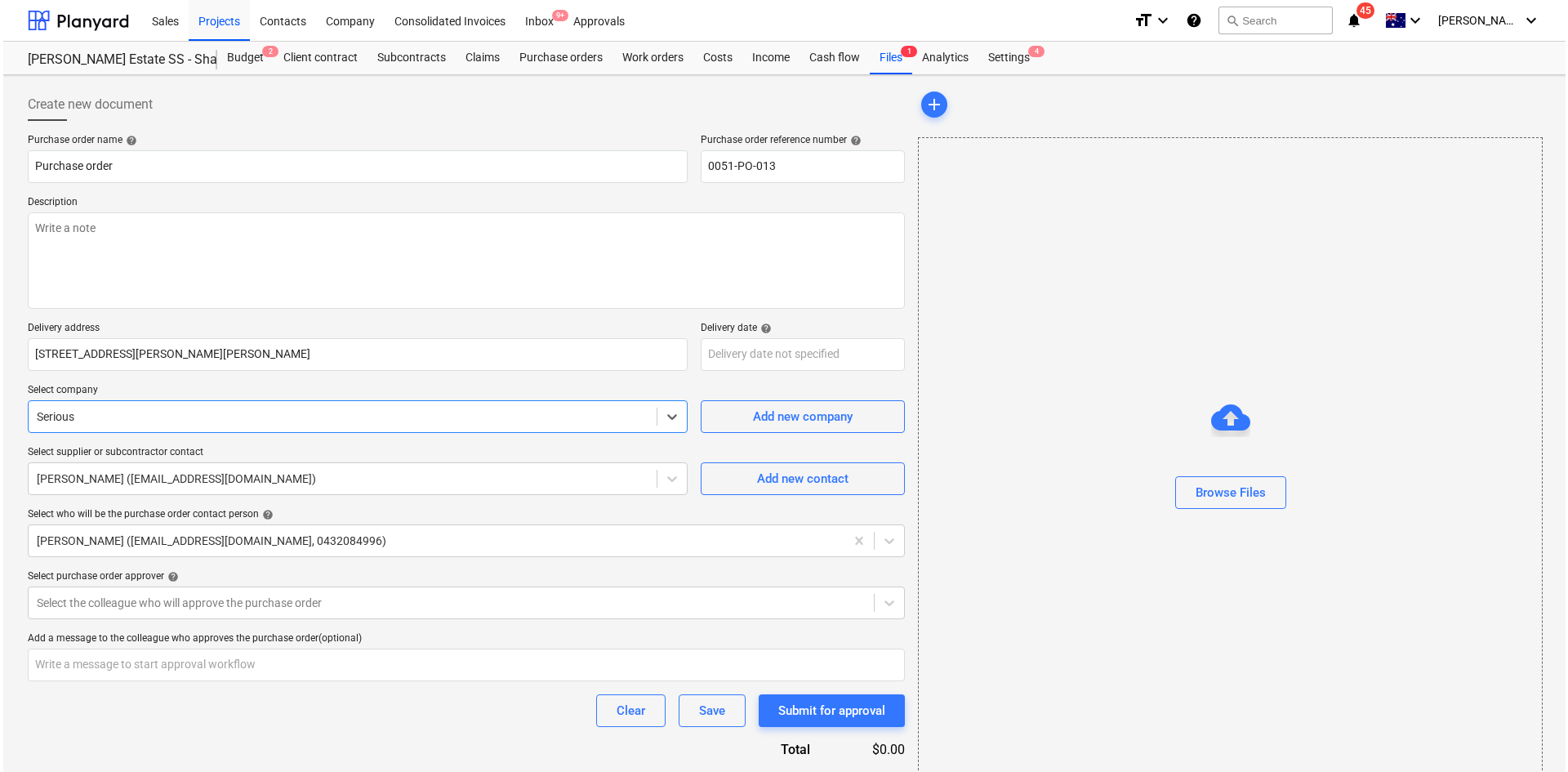
scroll to position [62, 0]
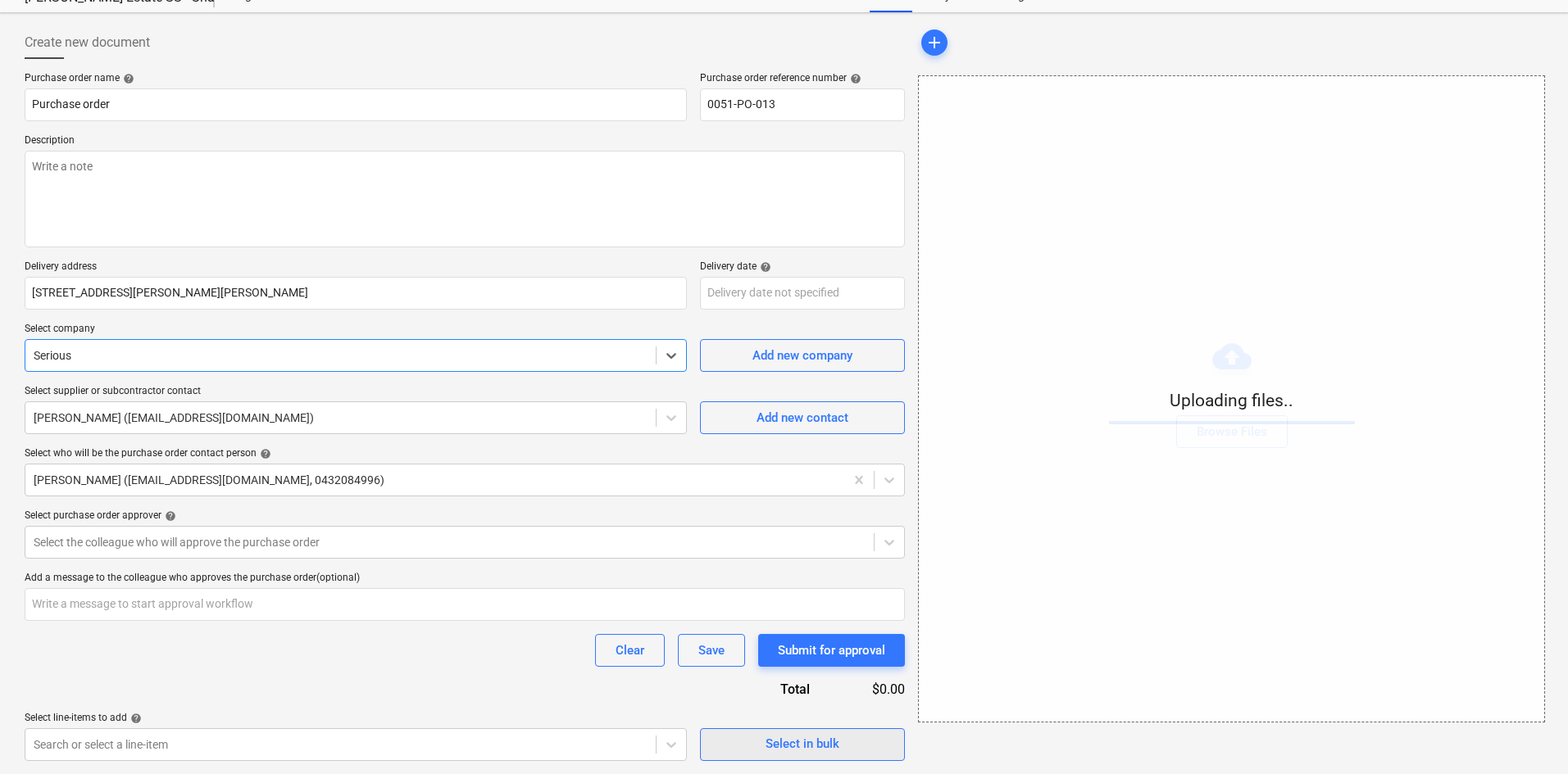
click at [795, 749] on div "Select in bulk" at bounding box center [802, 743] width 74 height 21
type textarea "x"
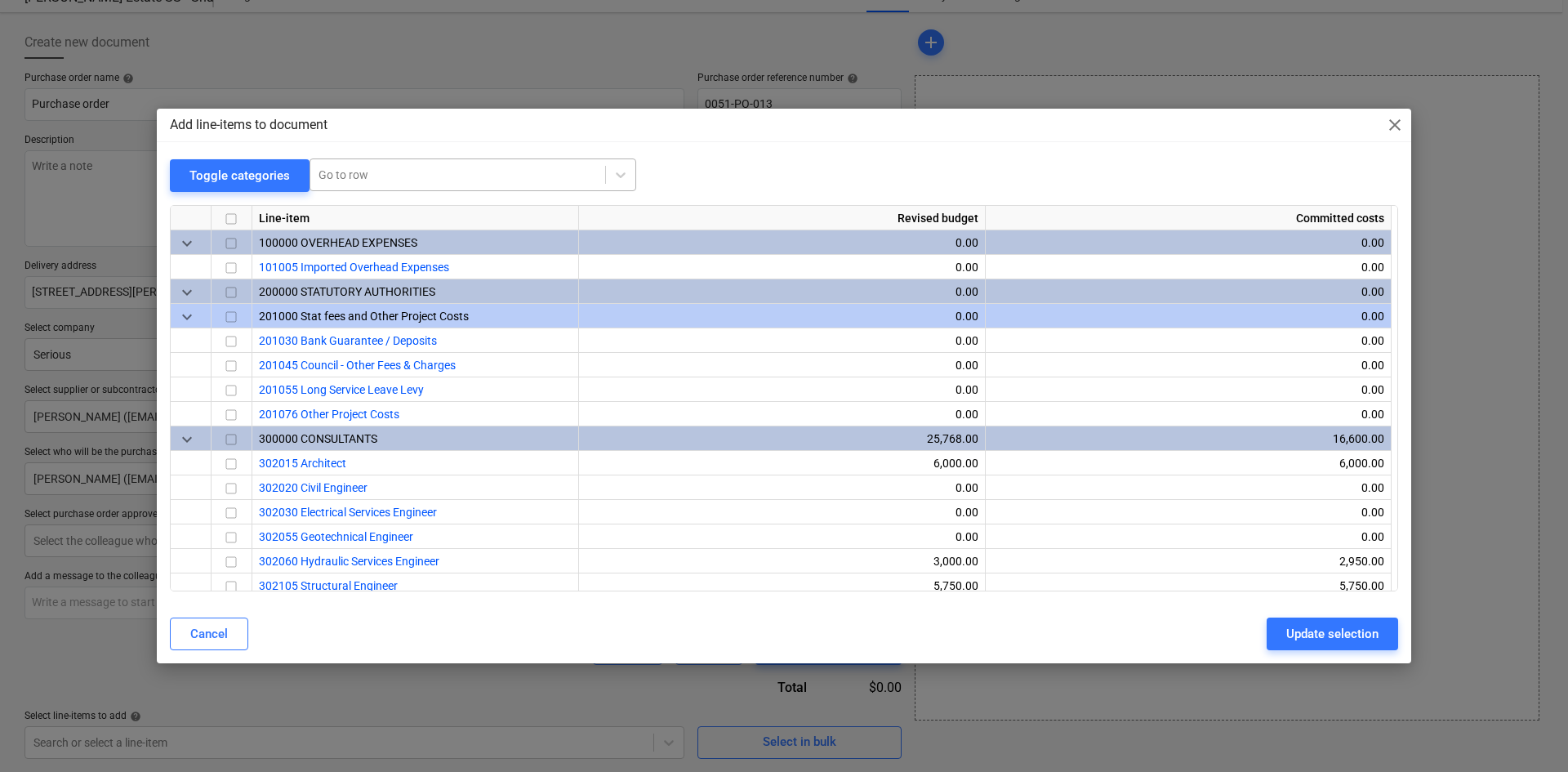
click at [382, 183] on div at bounding box center [457, 174] width 278 height 17
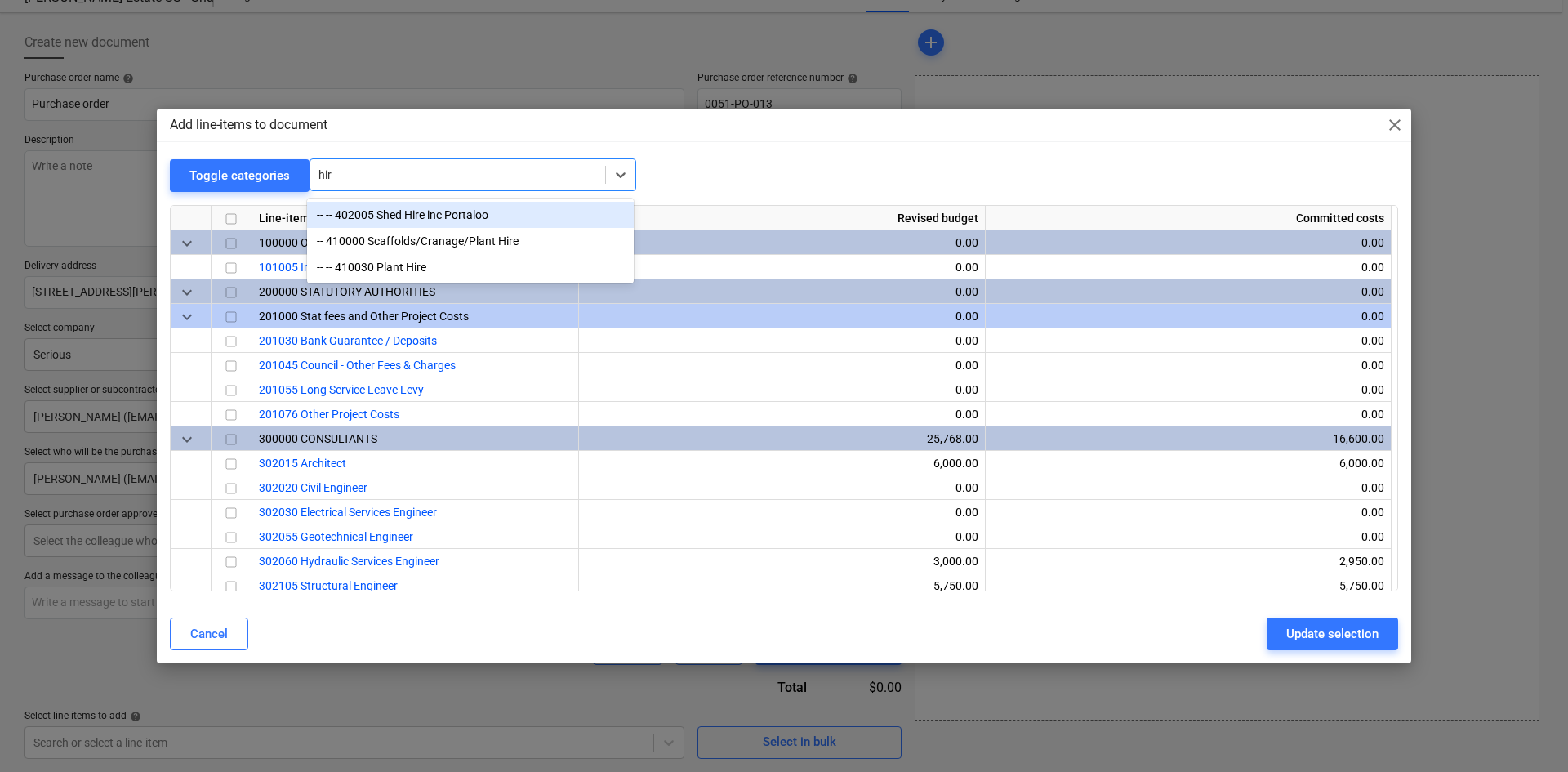
type input "hire"
type textarea "x"
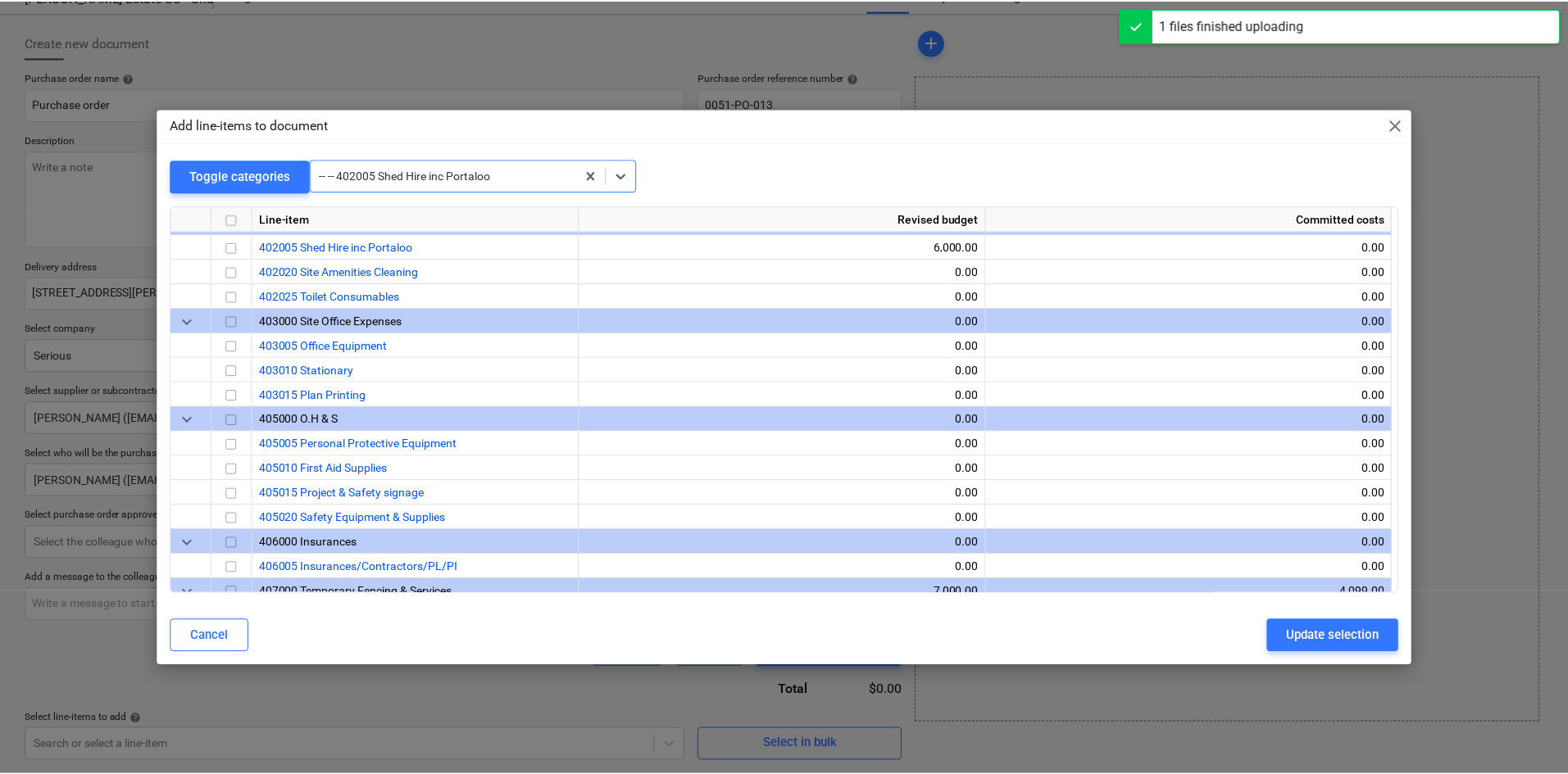
scroll to position [811, 0]
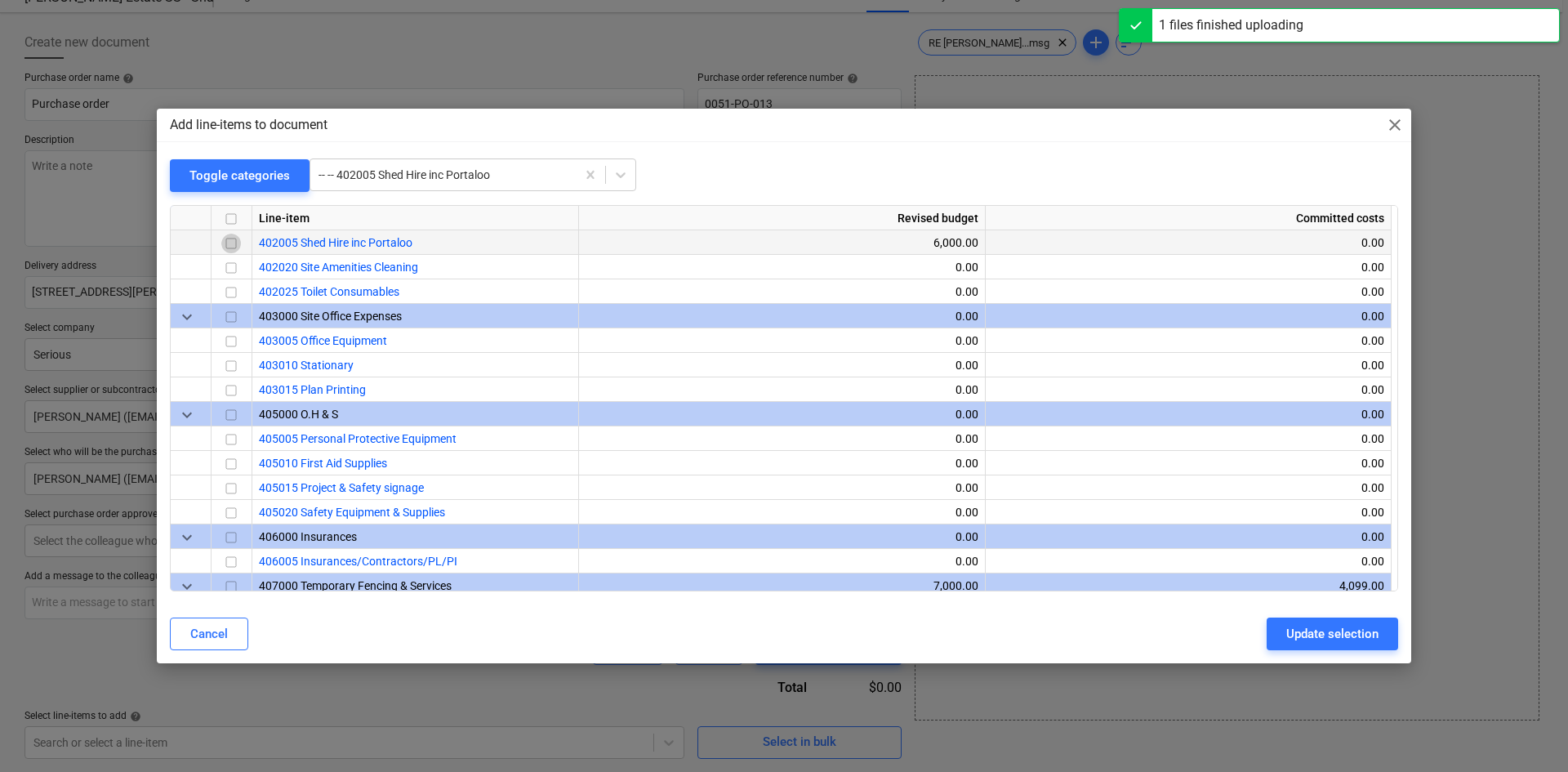
click at [235, 236] on input "checkbox" at bounding box center [231, 243] width 19 height 19
click at [1292, 625] on div "Update selection" at bounding box center [1333, 634] width 92 height 21
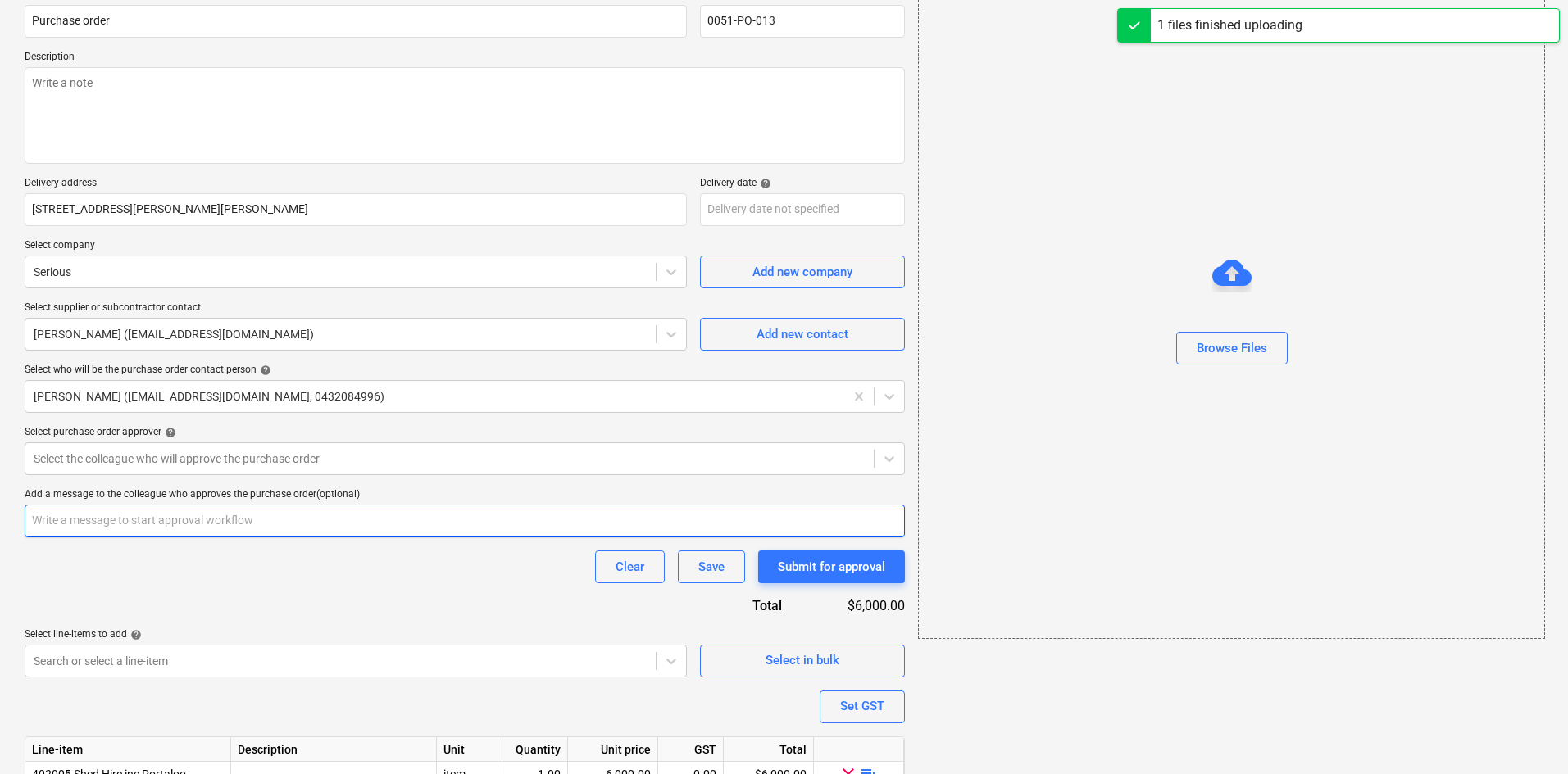
scroll to position [225, 0]
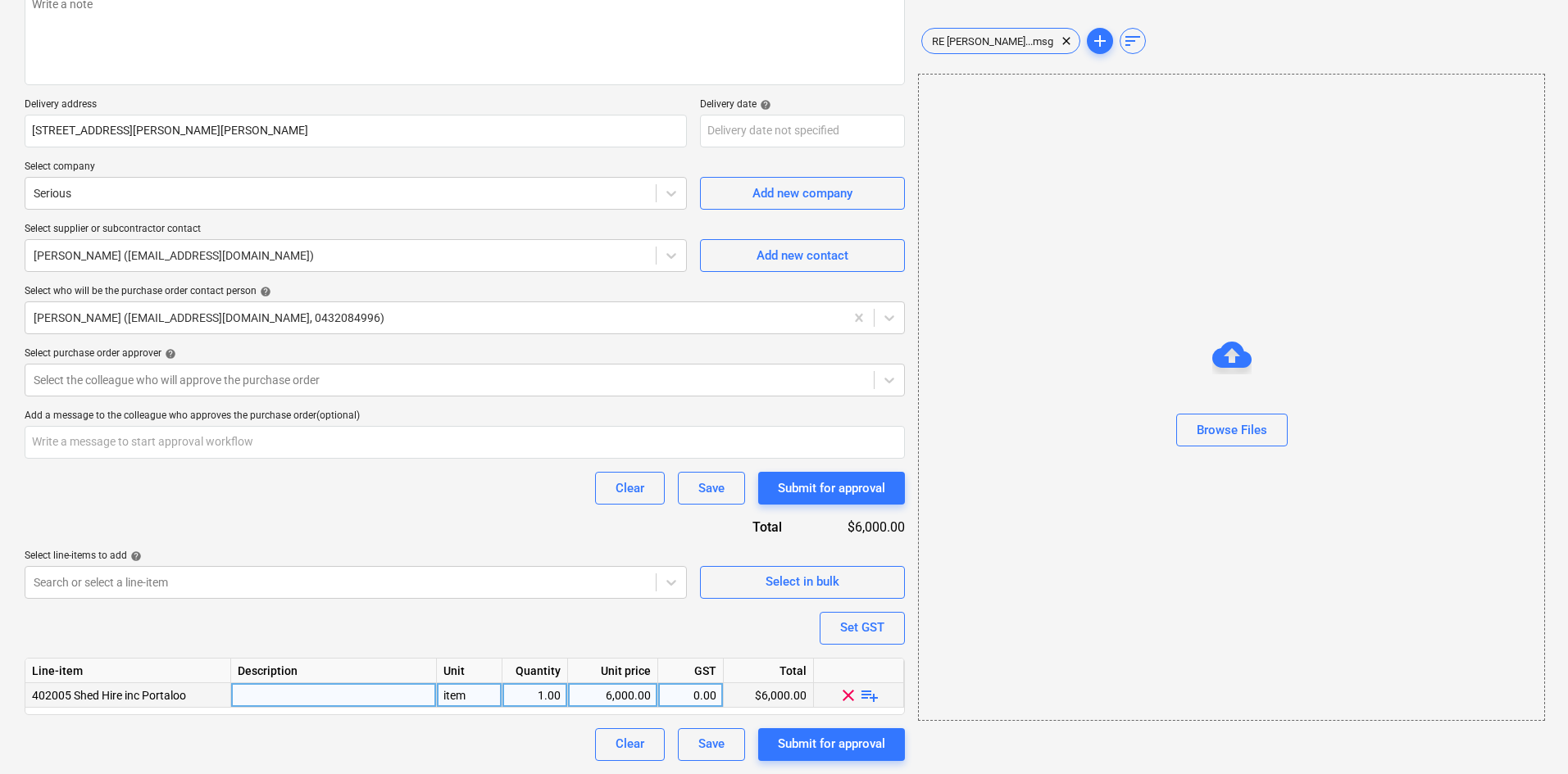
click at [869, 697] on span "playlist_add" at bounding box center [870, 694] width 19 height 19
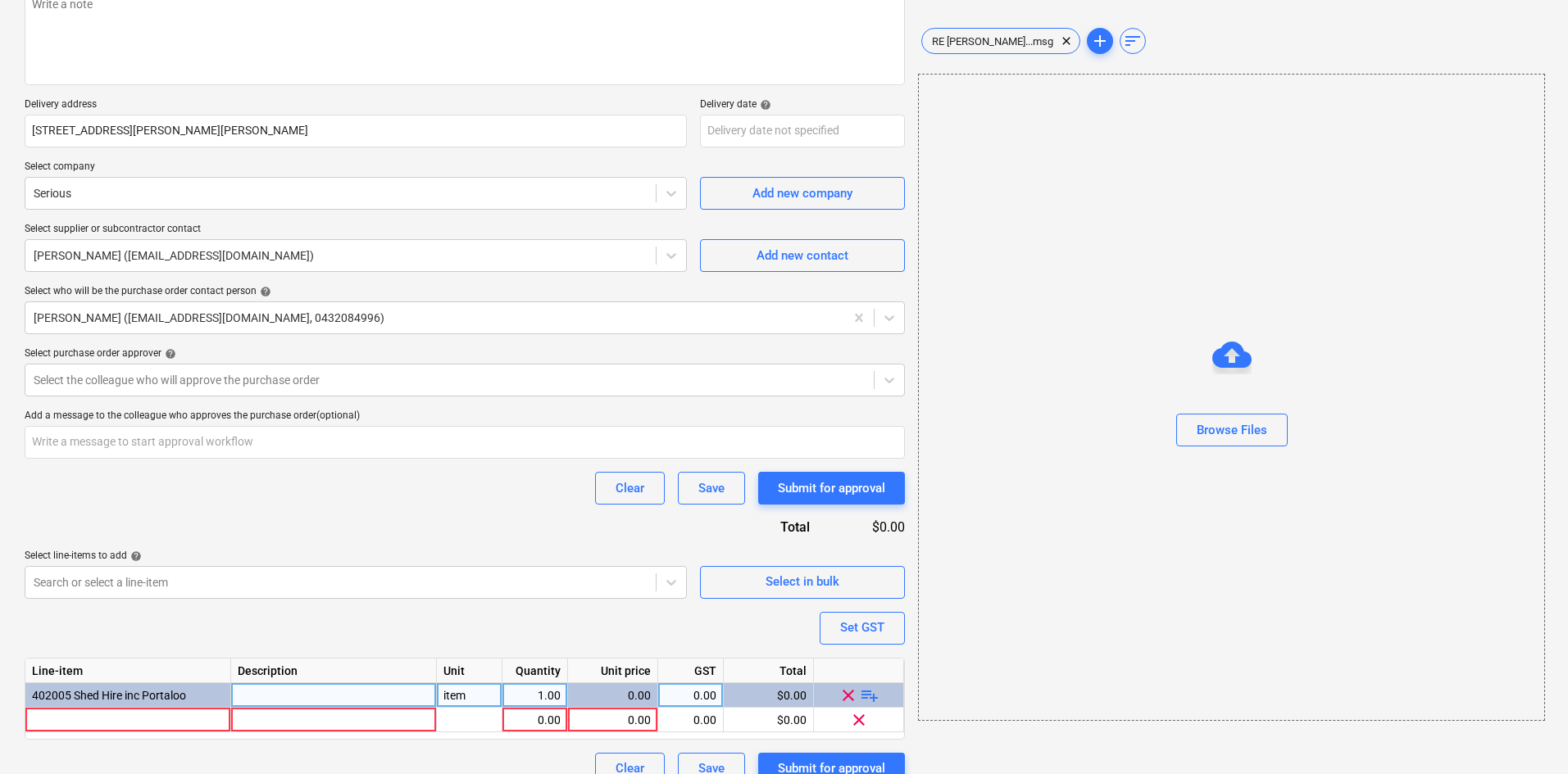
click at [871, 698] on span "playlist_add" at bounding box center [870, 694] width 19 height 19
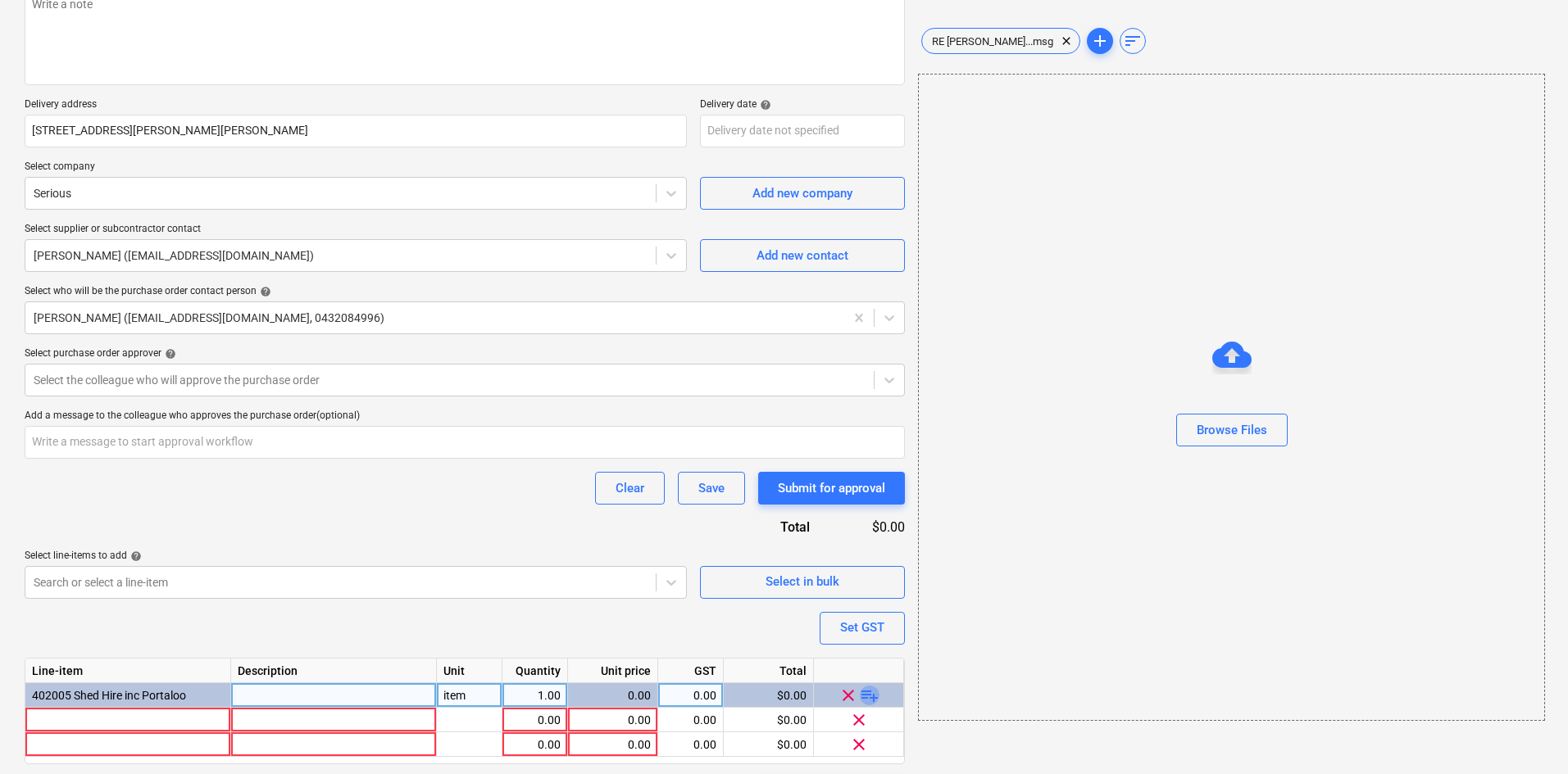
click at [871, 698] on span "playlist_add" at bounding box center [870, 694] width 19 height 19
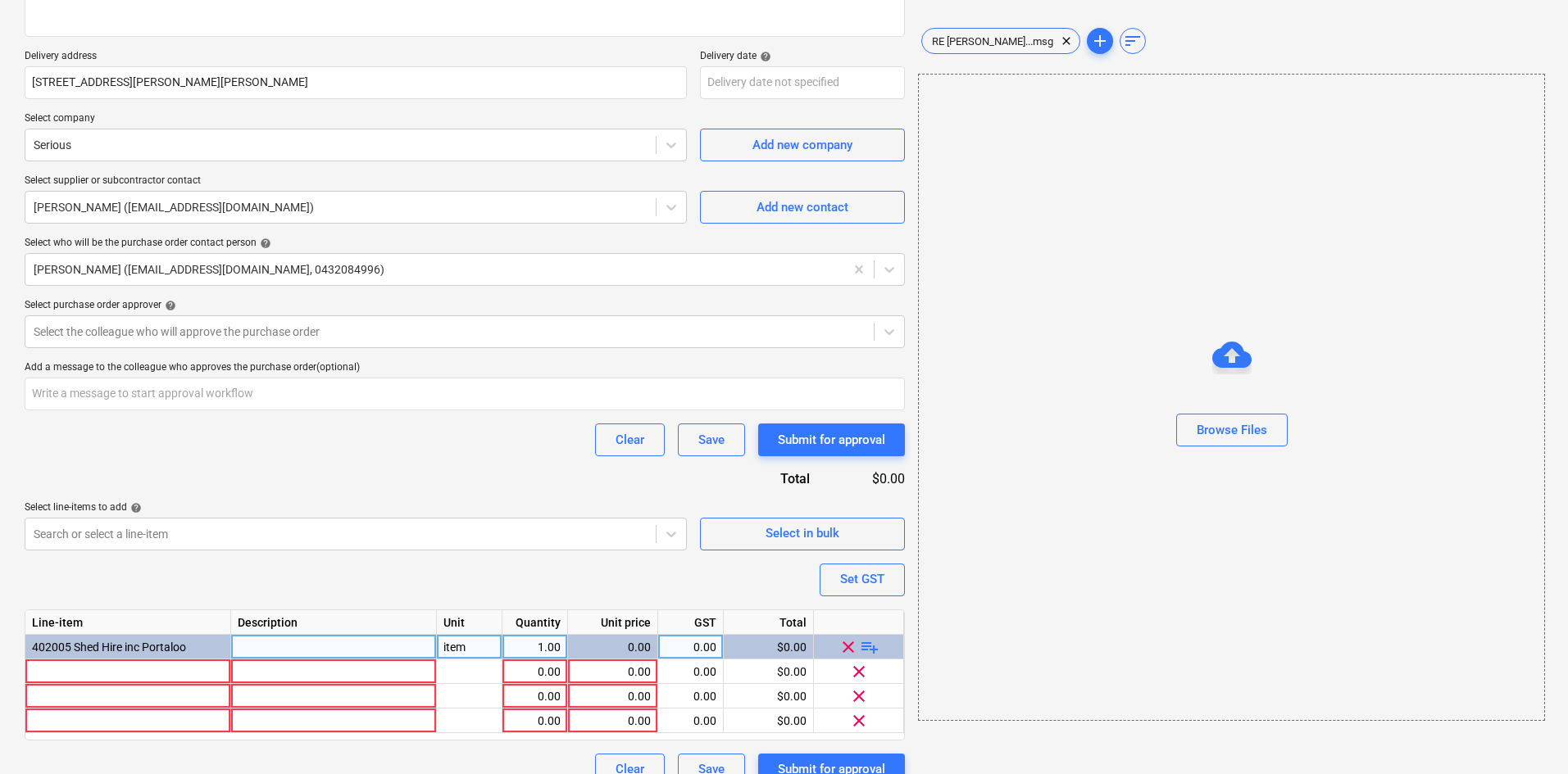
scroll to position [298, 0]
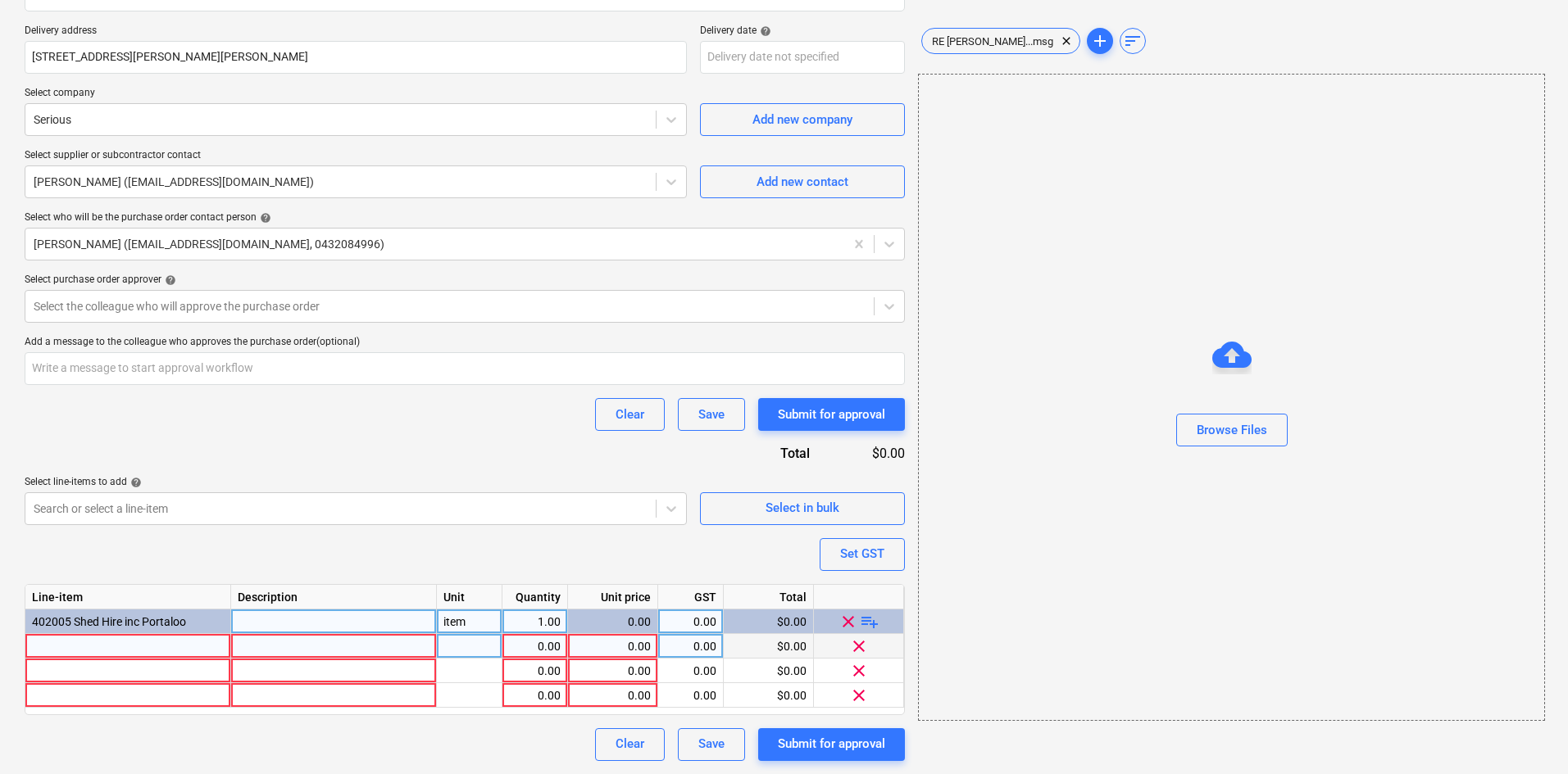
click at [136, 639] on div at bounding box center [128, 646] width 206 height 24
click at [75, 642] on div at bounding box center [128, 646] width 206 height 24
type textarea "x"
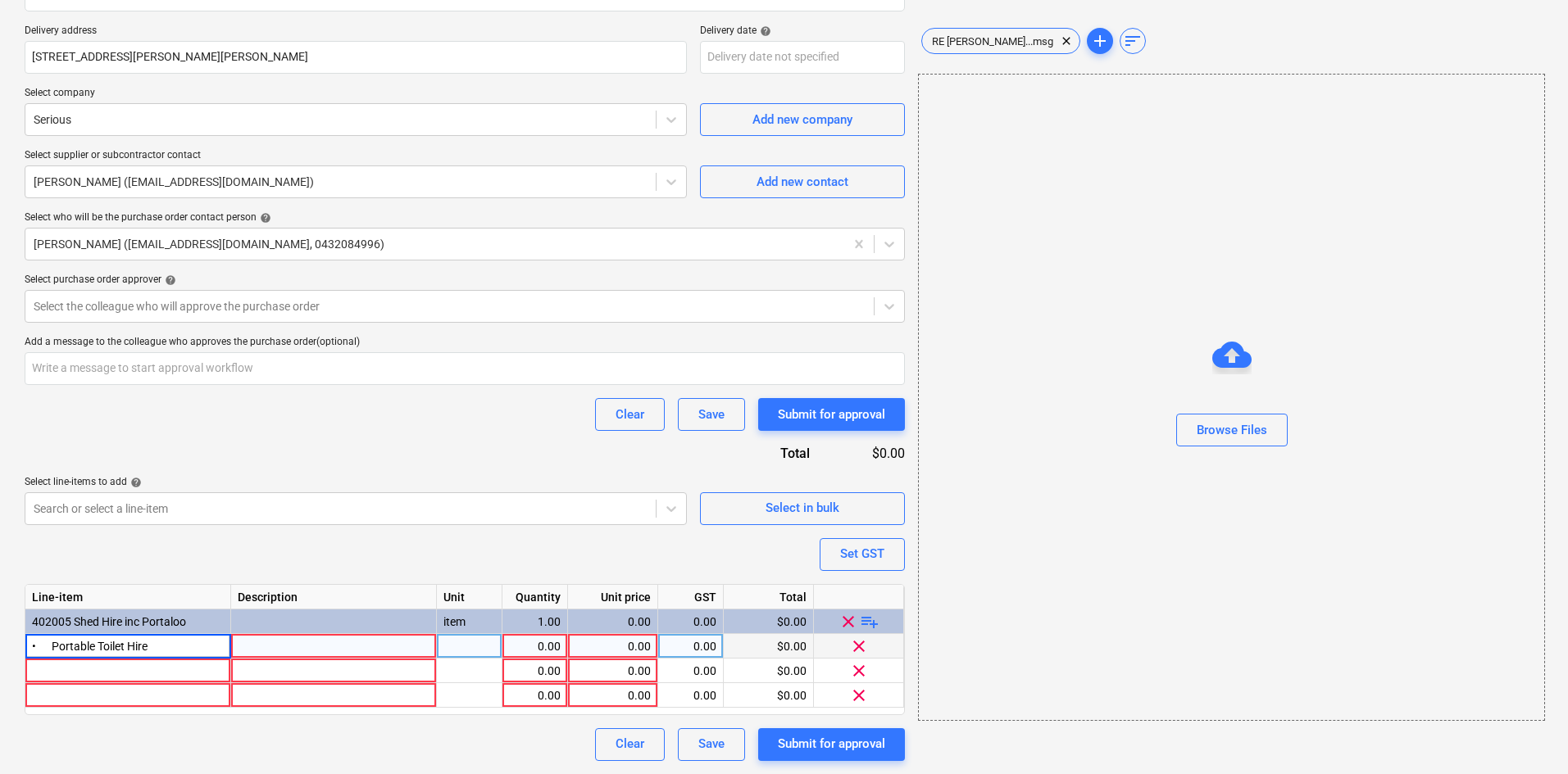
click at [55, 639] on input "• Portable Toilet Hire" at bounding box center [128, 645] width 205 height 24
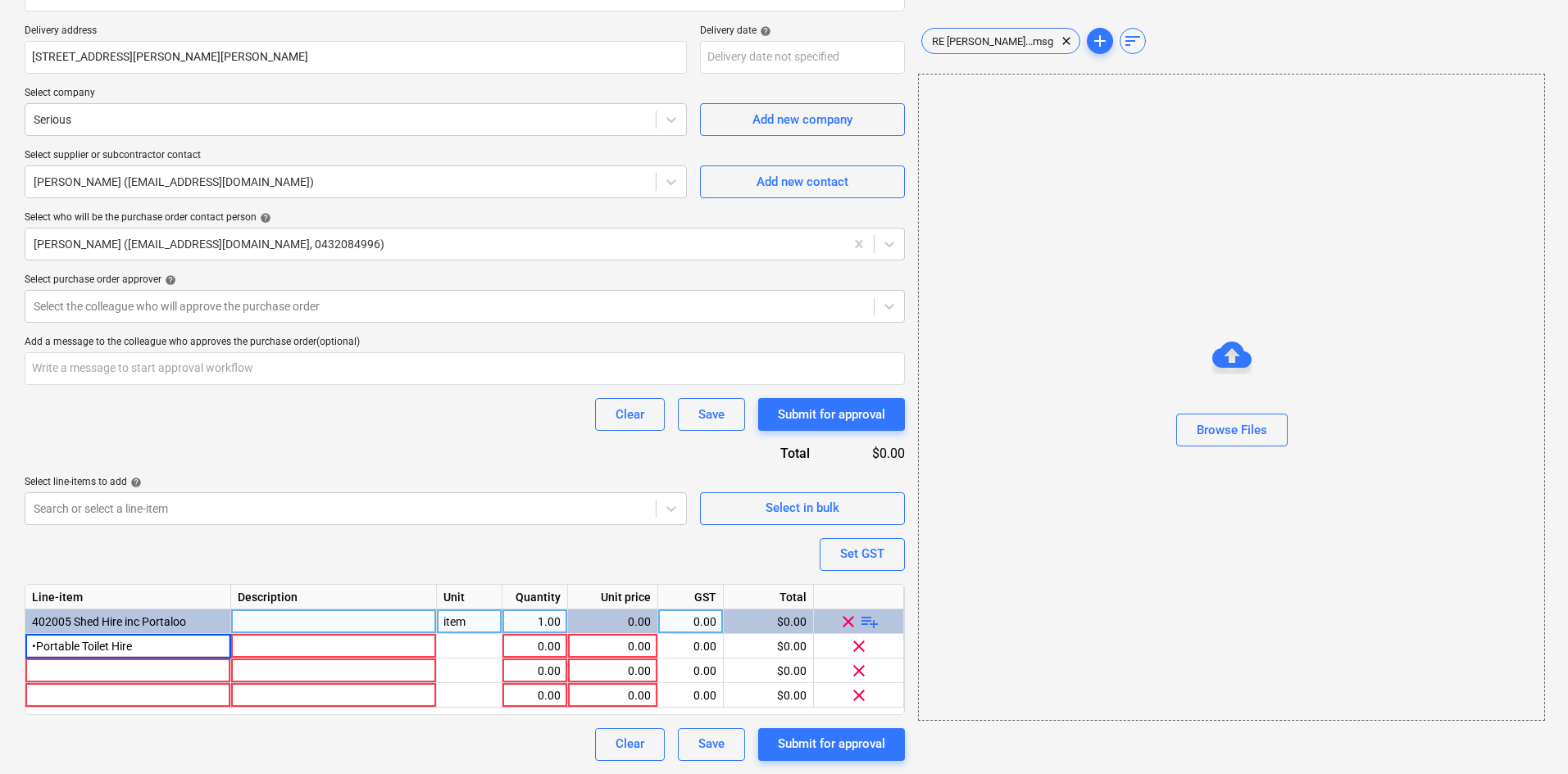
type input "Portable Toilet Hire"
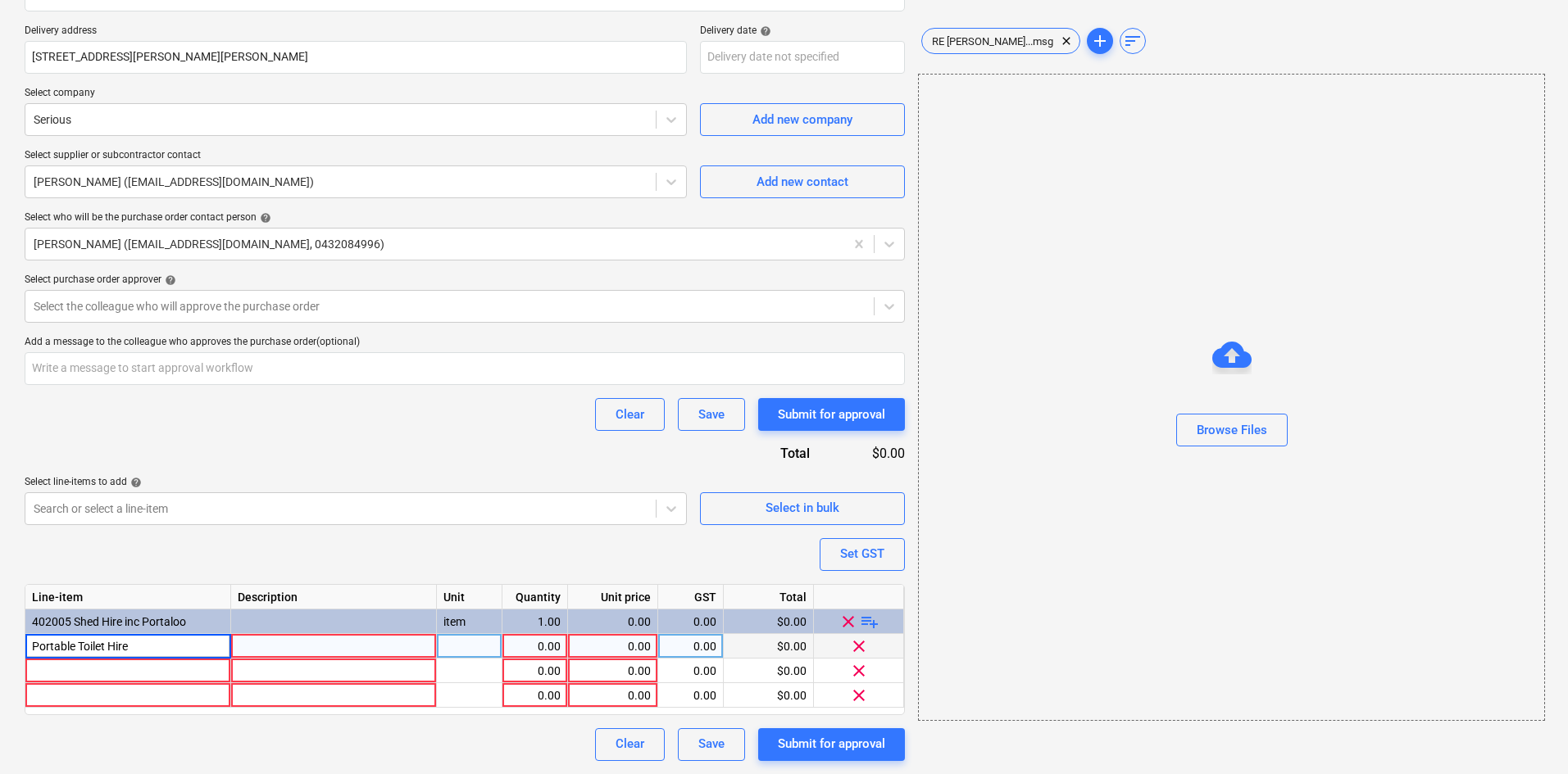
click at [280, 645] on div at bounding box center [333, 646] width 206 height 24
click at [309, 646] on div at bounding box center [333, 646] width 206 height 24
type textarea "x"
type input "fortnightly service of the portable toilet"
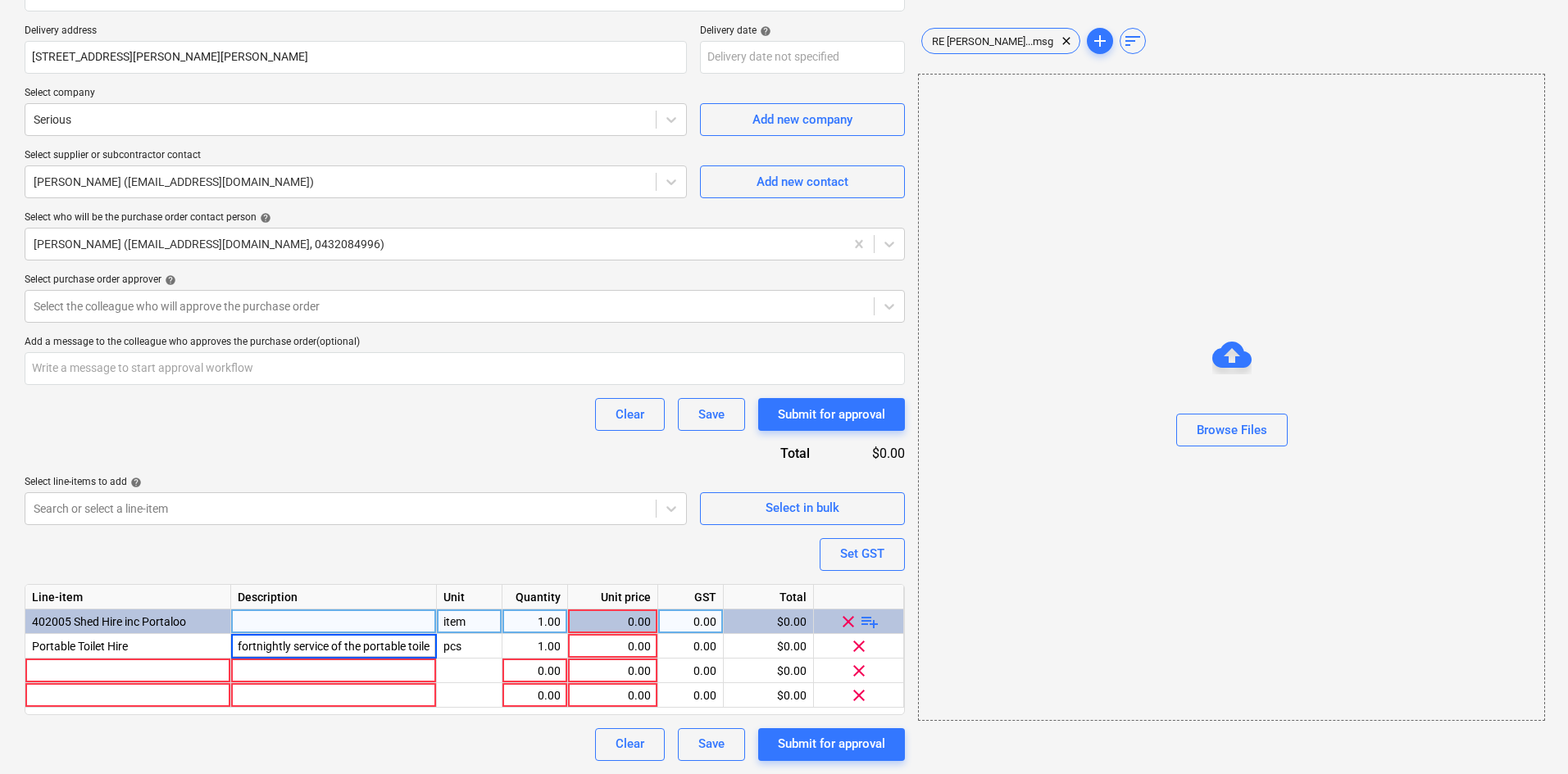
scroll to position [0, 6]
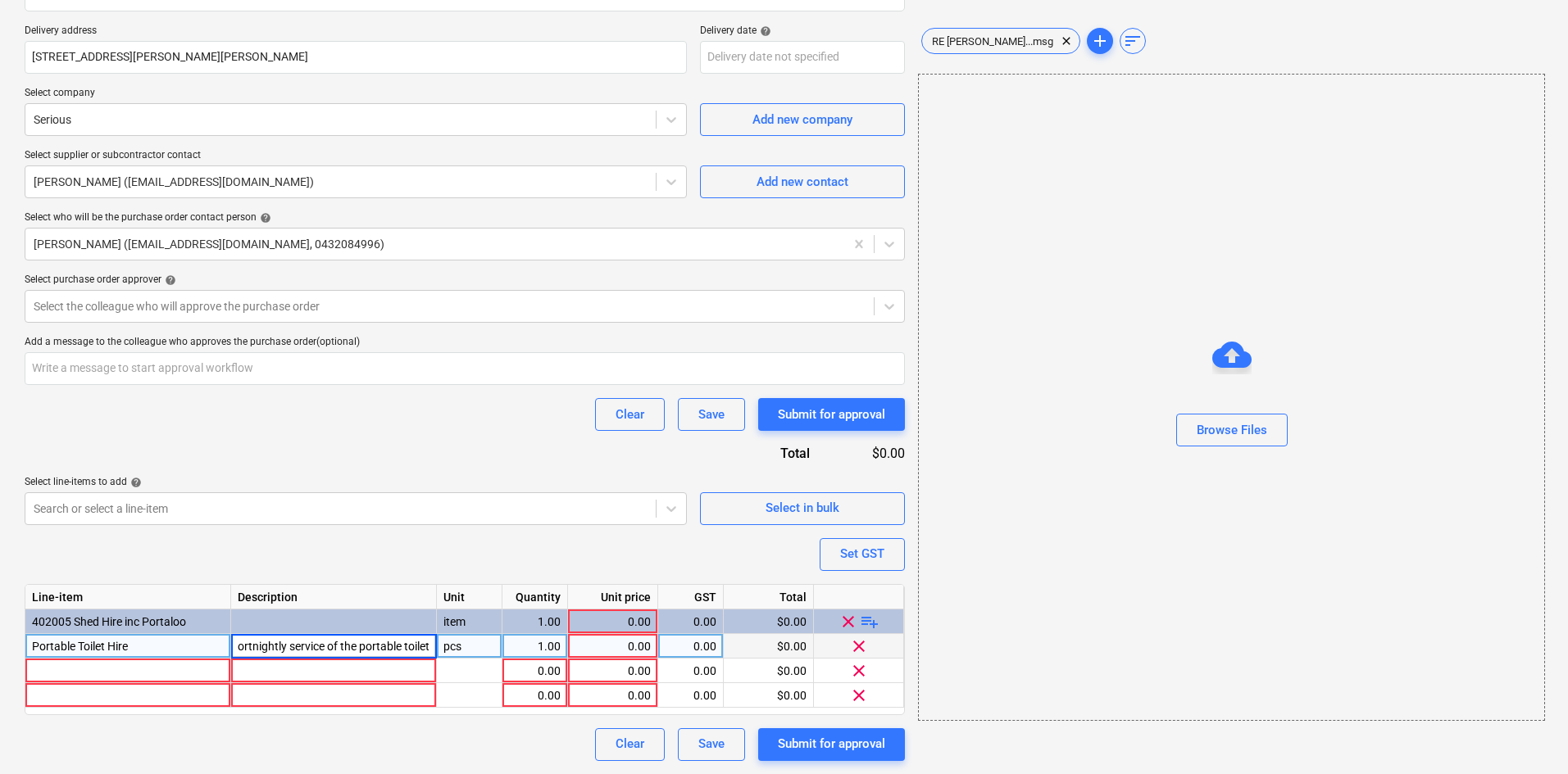
type textarea "x"
click at [610, 646] on div "0.00" at bounding box center [612, 646] width 76 height 24
type input "85"
click at [309, 458] on div "Purchase order name help Purchase order Purchase order reference number help 00…" at bounding box center [465, 298] width 880 height 924
click at [97, 677] on div at bounding box center [128, 671] width 206 height 24
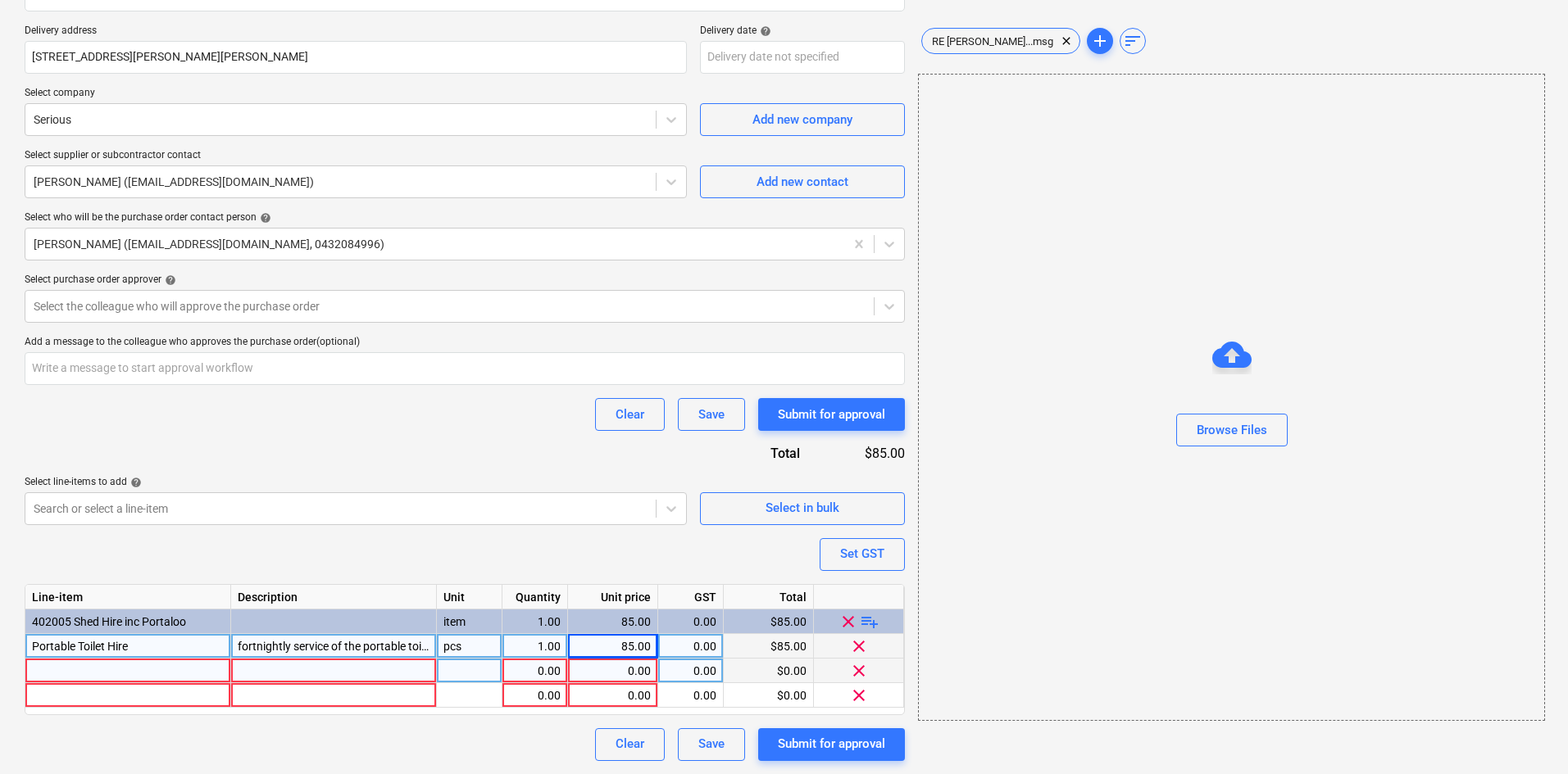
type textarea "x"
type input "• Delivery"
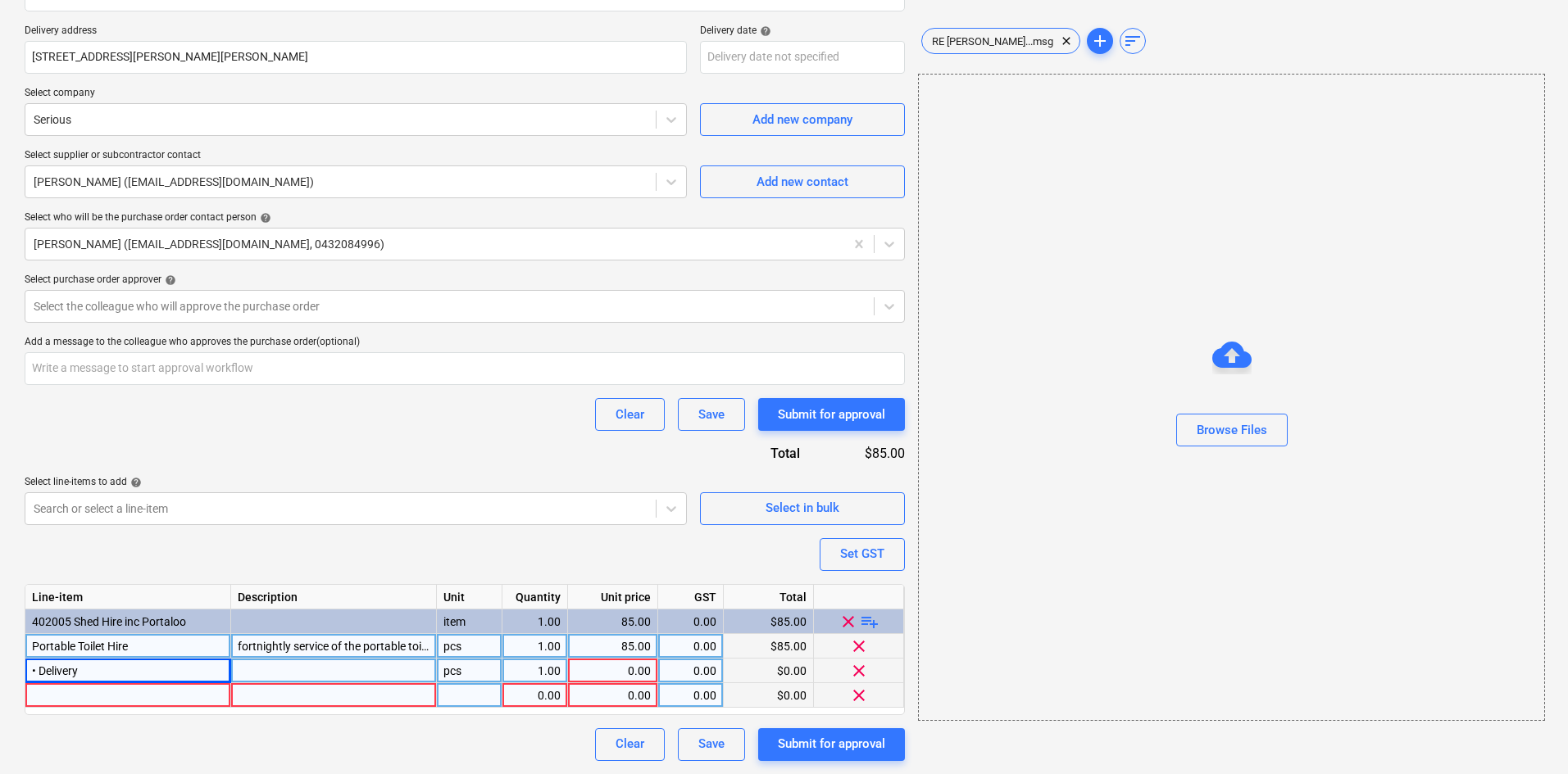
click at [104, 696] on div at bounding box center [128, 695] width 206 height 24
type textarea "x"
type input "• Collection"
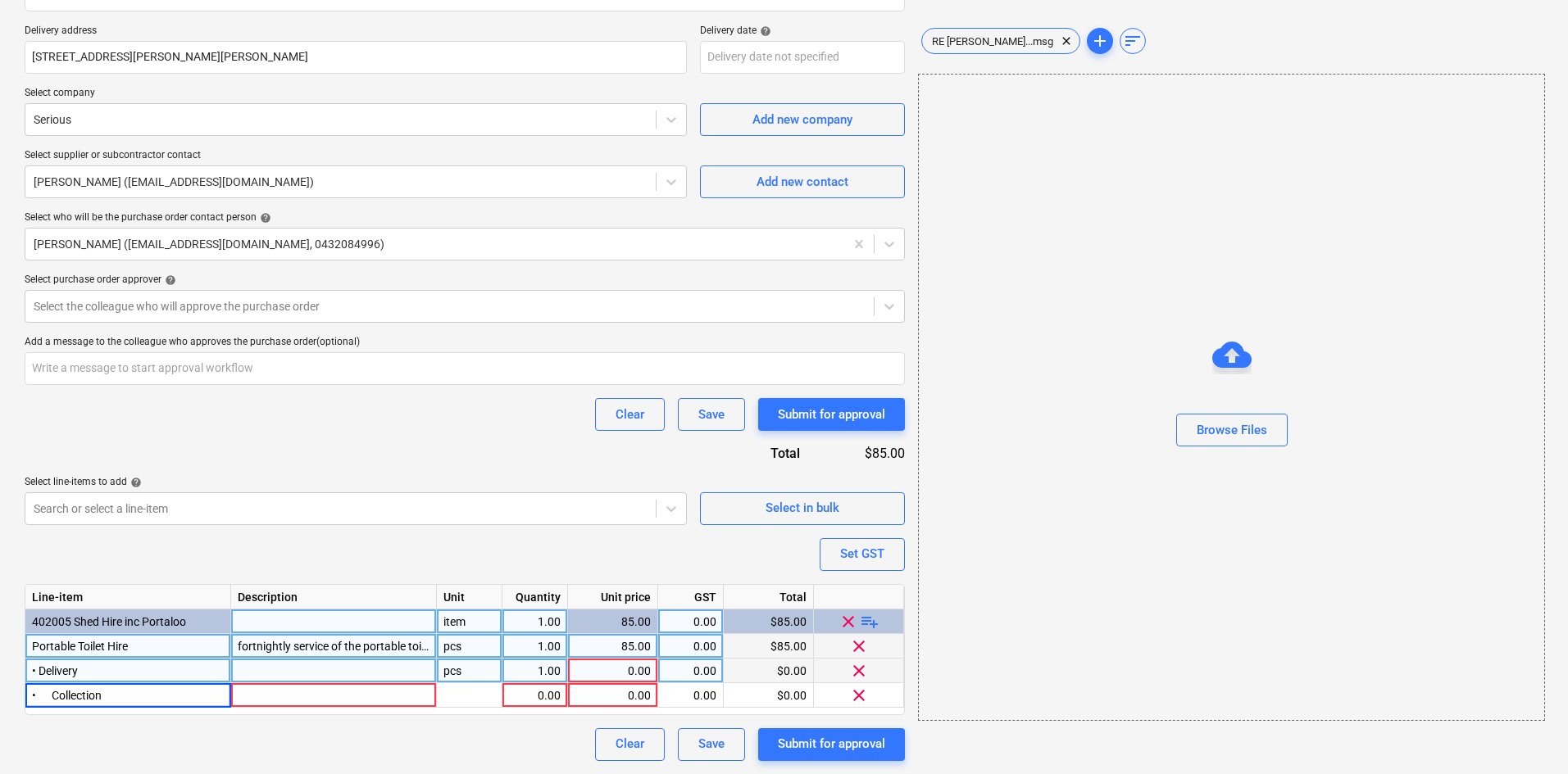
type textarea "x"
click at [474, 624] on div "item" at bounding box center [469, 622] width 66 height 24
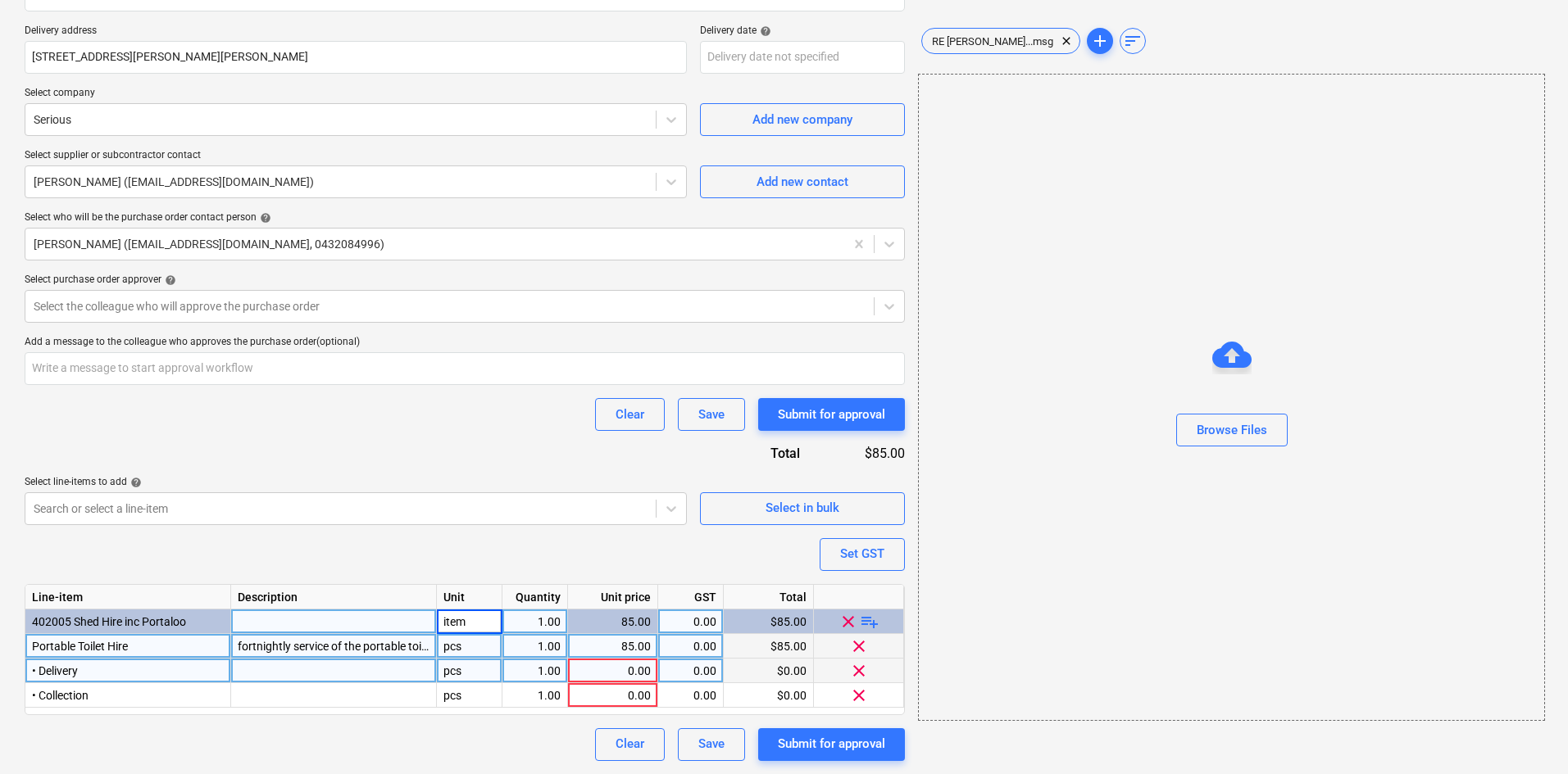
click at [455, 652] on div "pcs" at bounding box center [469, 646] width 66 height 24
type input "item"
type textarea "x"
click at [462, 670] on div "pcs" at bounding box center [469, 671] width 66 height 24
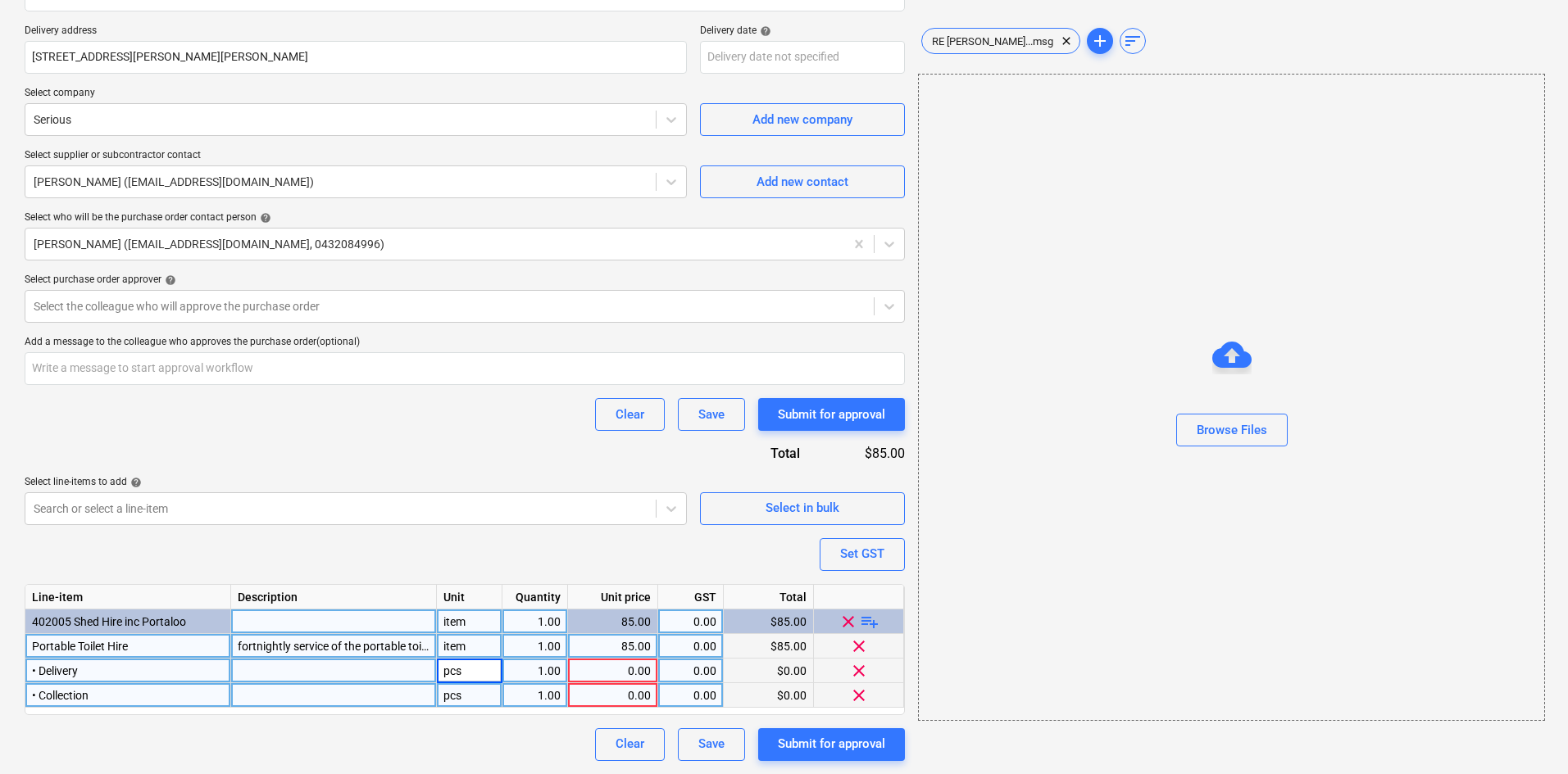
type input "item"
click at [450, 698] on div "pcs" at bounding box center [469, 695] width 66 height 24
type textarea "x"
click at [610, 667] on div "0.00" at bounding box center [612, 671] width 76 height 24
type input "280"
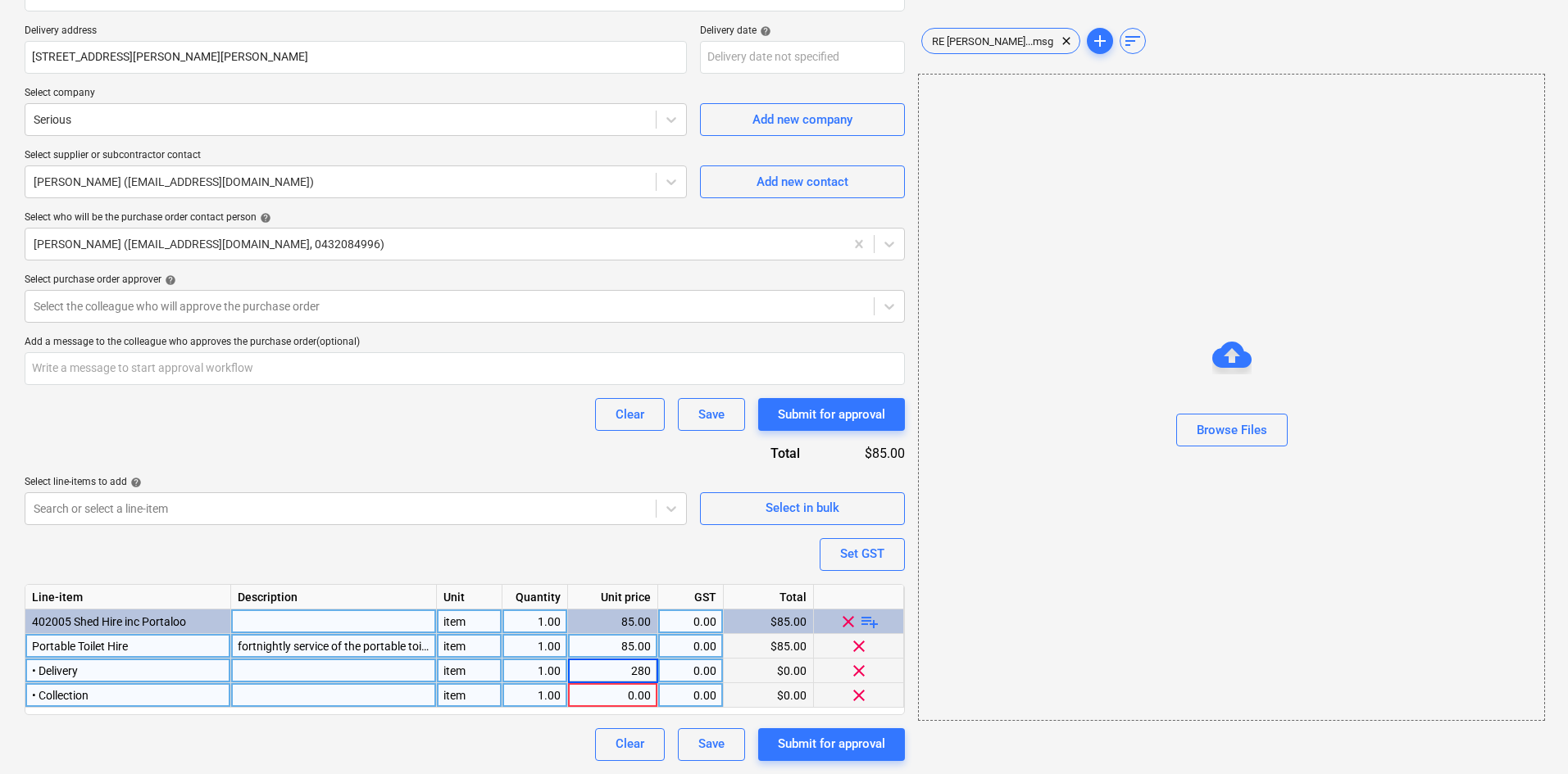
type textarea "x"
click at [615, 688] on div "0.00" at bounding box center [612, 695] width 76 height 24
type input "280"
type textarea "x"
click at [337, 642] on div "fortnightly service of the portable toilet" at bounding box center [333, 646] width 206 height 24
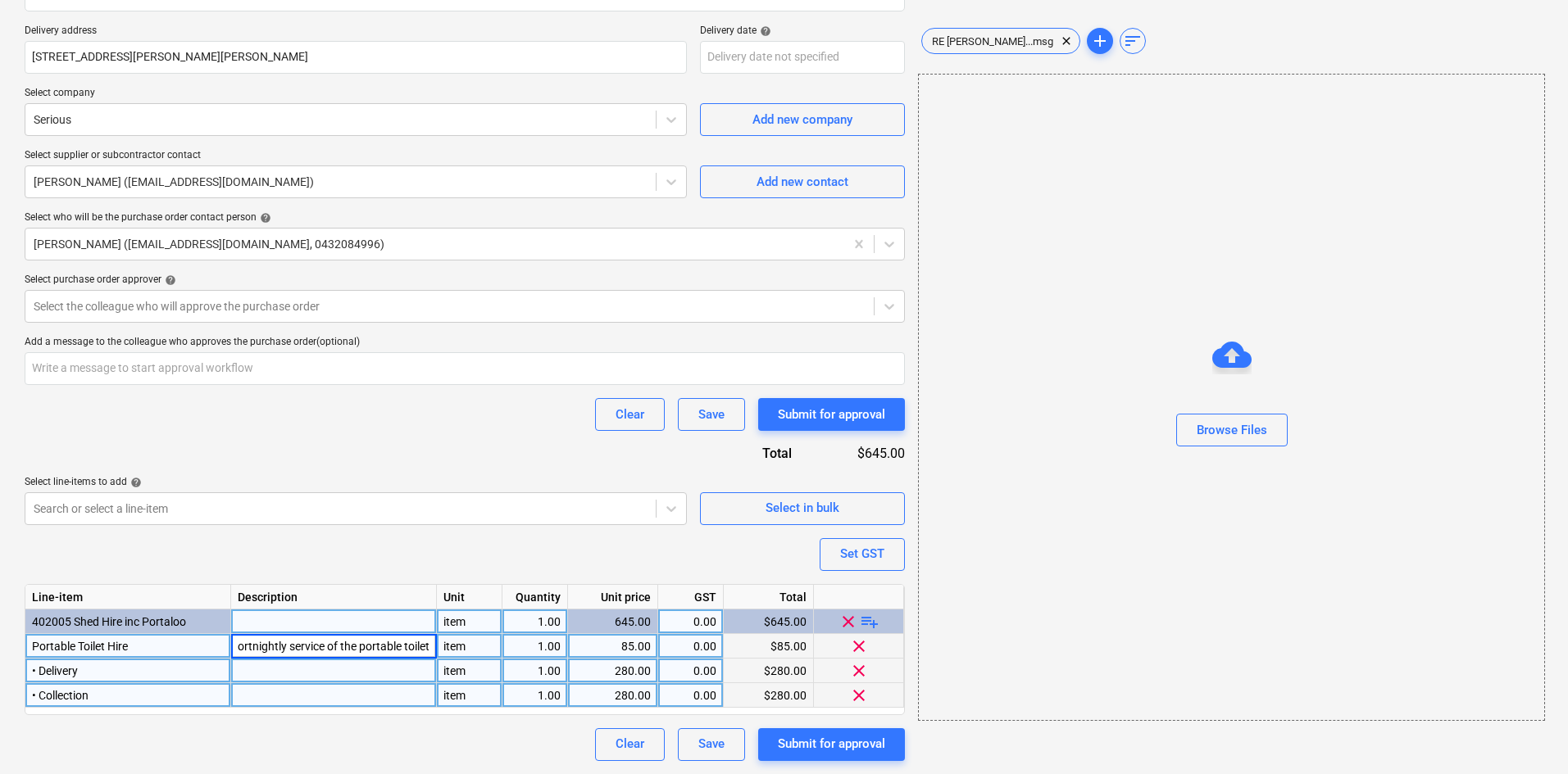
click at [369, 642] on input "fortnightly service of the portable toilet" at bounding box center [333, 645] width 205 height 24
click at [550, 644] on div "1.00" at bounding box center [535, 646] width 52 height 24
type input "6"
type textarea "x"
click at [448, 410] on div "Clear Save Submit for approval" at bounding box center [465, 414] width 880 height 32
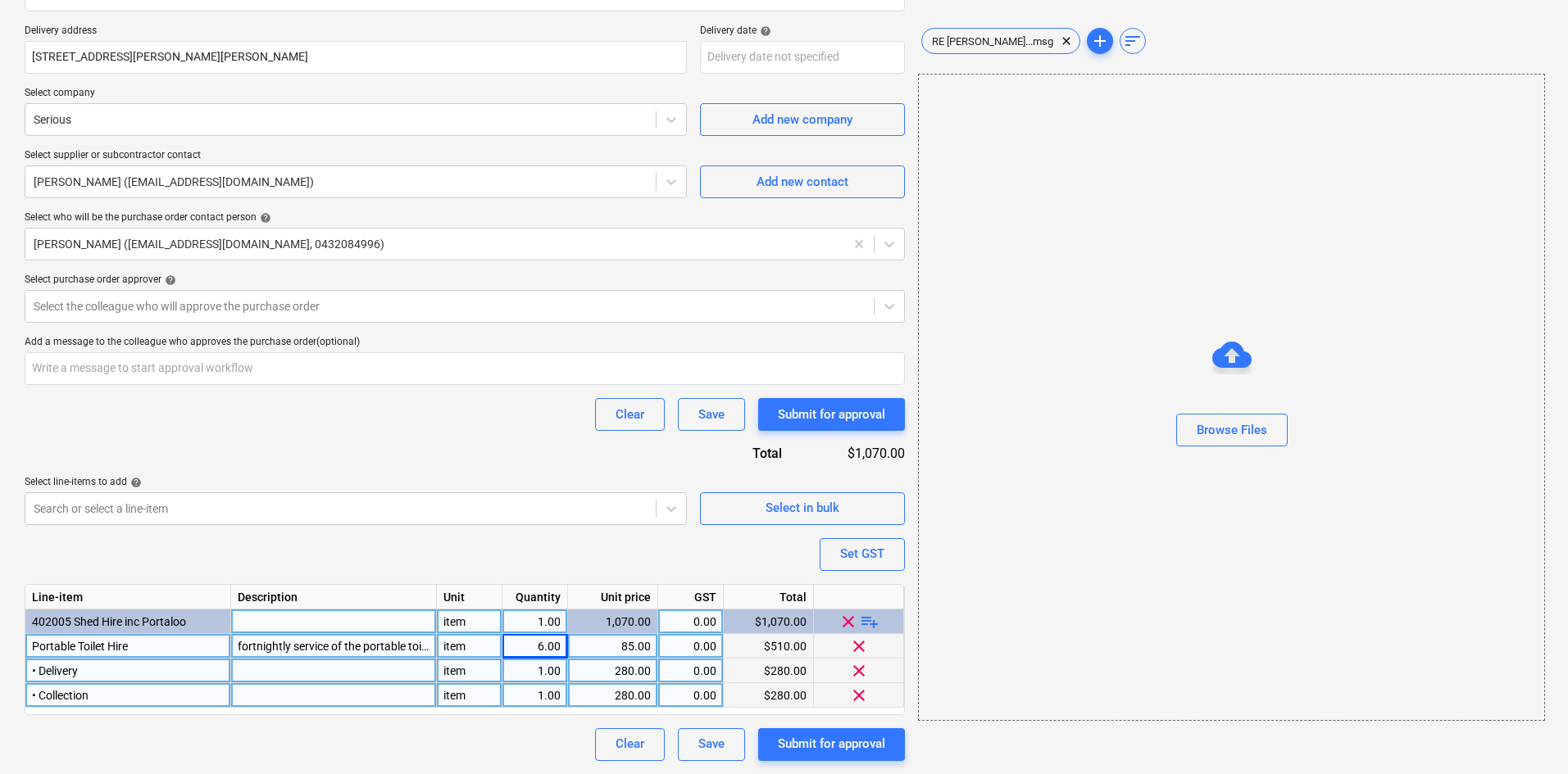
click at [374, 645] on div "fortnightly service of the portable toilet" at bounding box center [333, 646] width 206 height 24
type input "fortnightly service of the portable toilet"
type textarea "x"
click at [178, 637] on div "Portable Toilet Hire" at bounding box center [128, 646] width 206 height 24
click at [182, 635] on input "Portable Toilet Hire" at bounding box center [128, 645] width 205 height 24
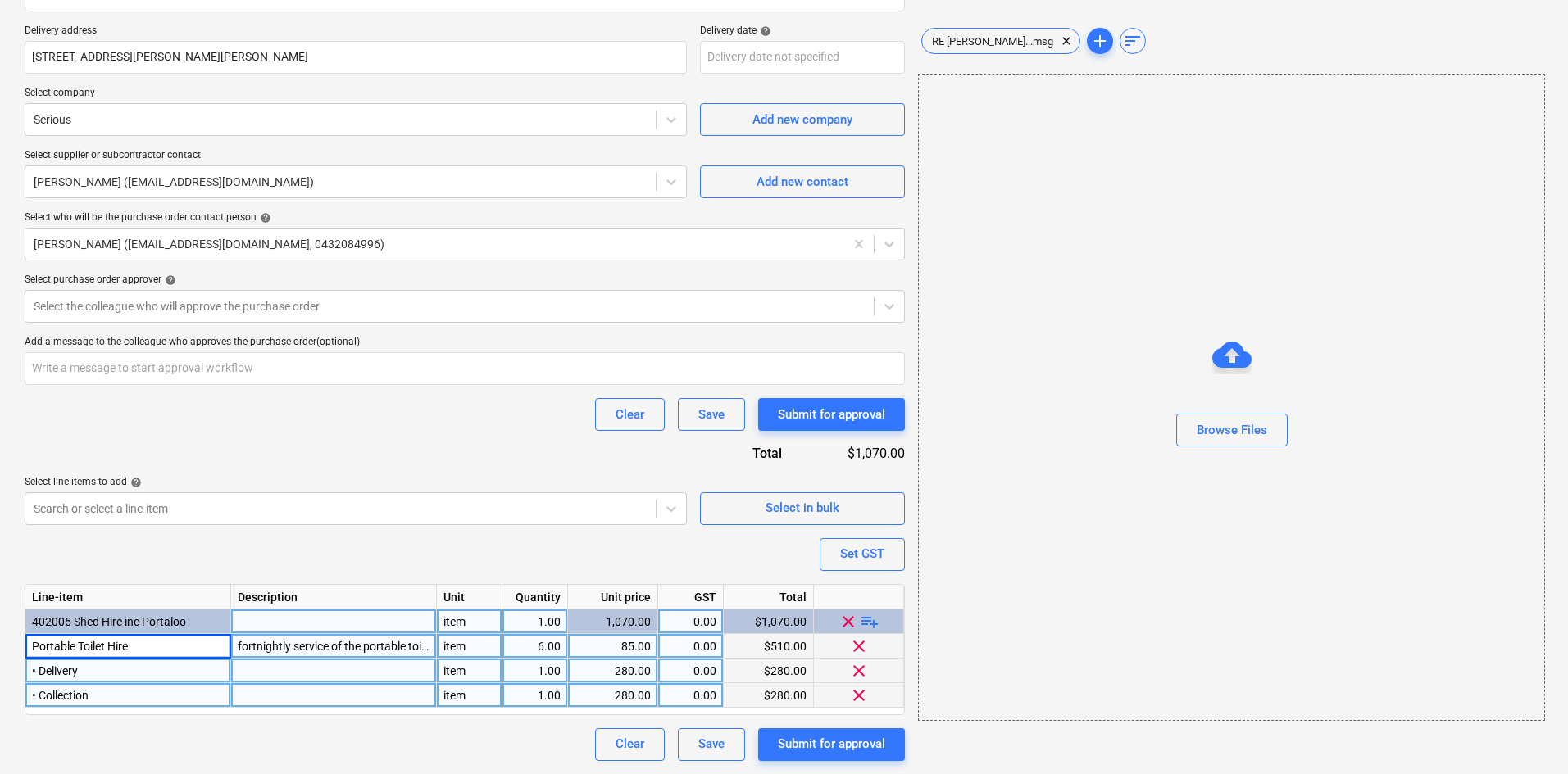
click at [182, 634] on input "Portable Toilet Hire" at bounding box center [128, 645] width 205 height 24
type input "Portable Toilet Hire - 6 weeks"
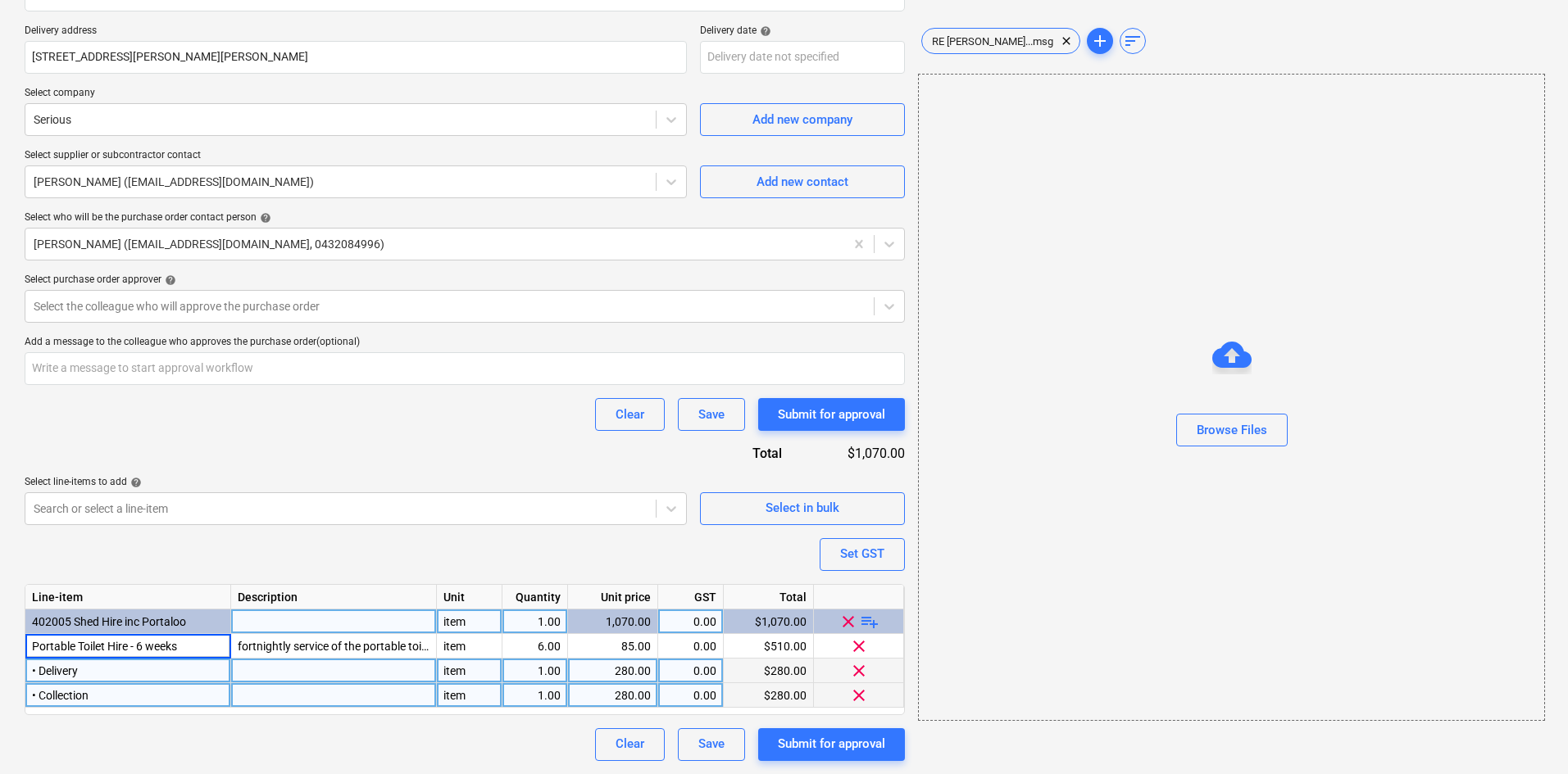
type textarea "x"
click at [321, 443] on div "Purchase order name help Purchase order Purchase order reference number help 00…" at bounding box center [465, 298] width 880 height 924
click at [39, 666] on span "• Delivery" at bounding box center [55, 671] width 46 height 13
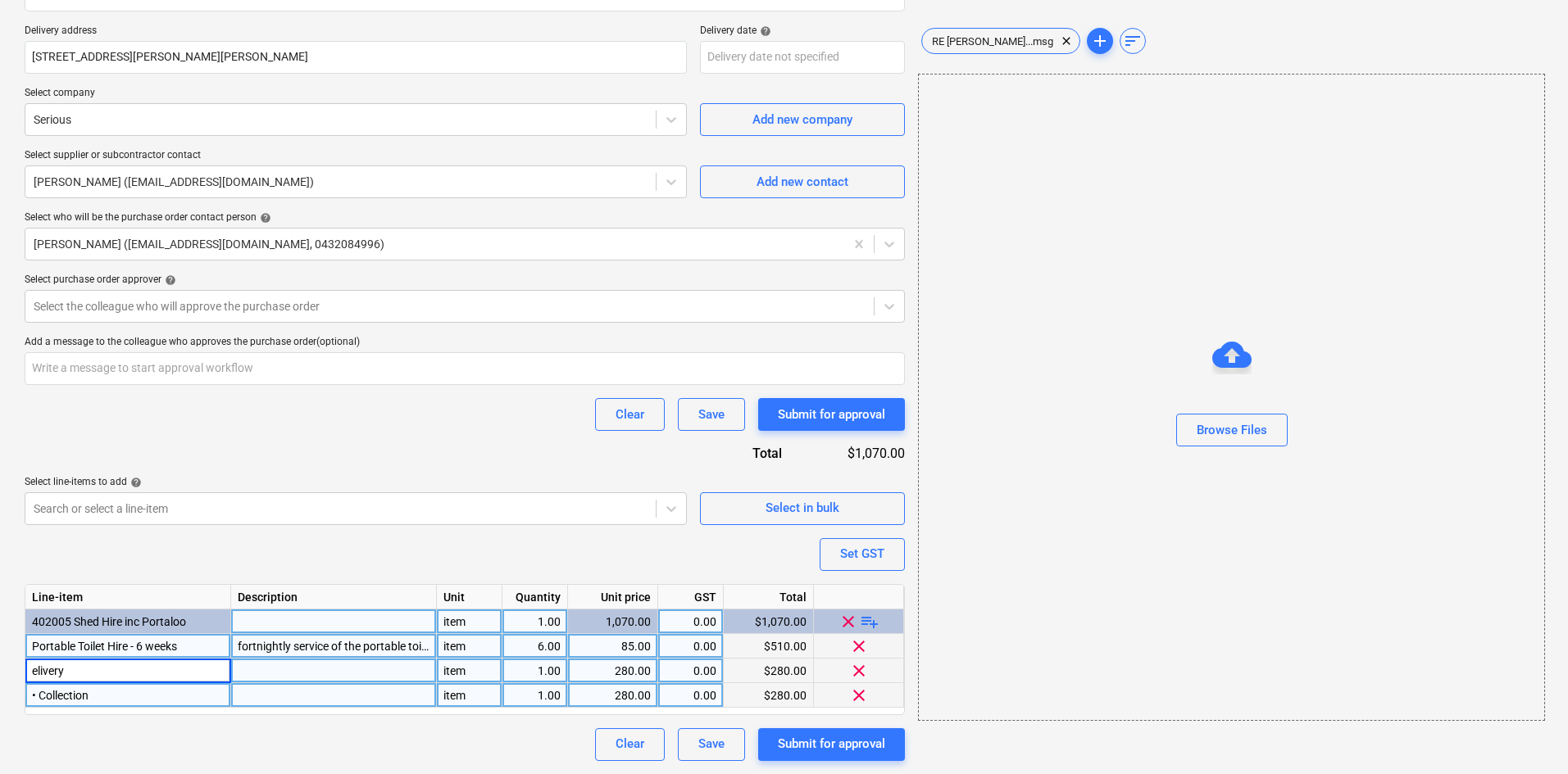
type input "Delivery"
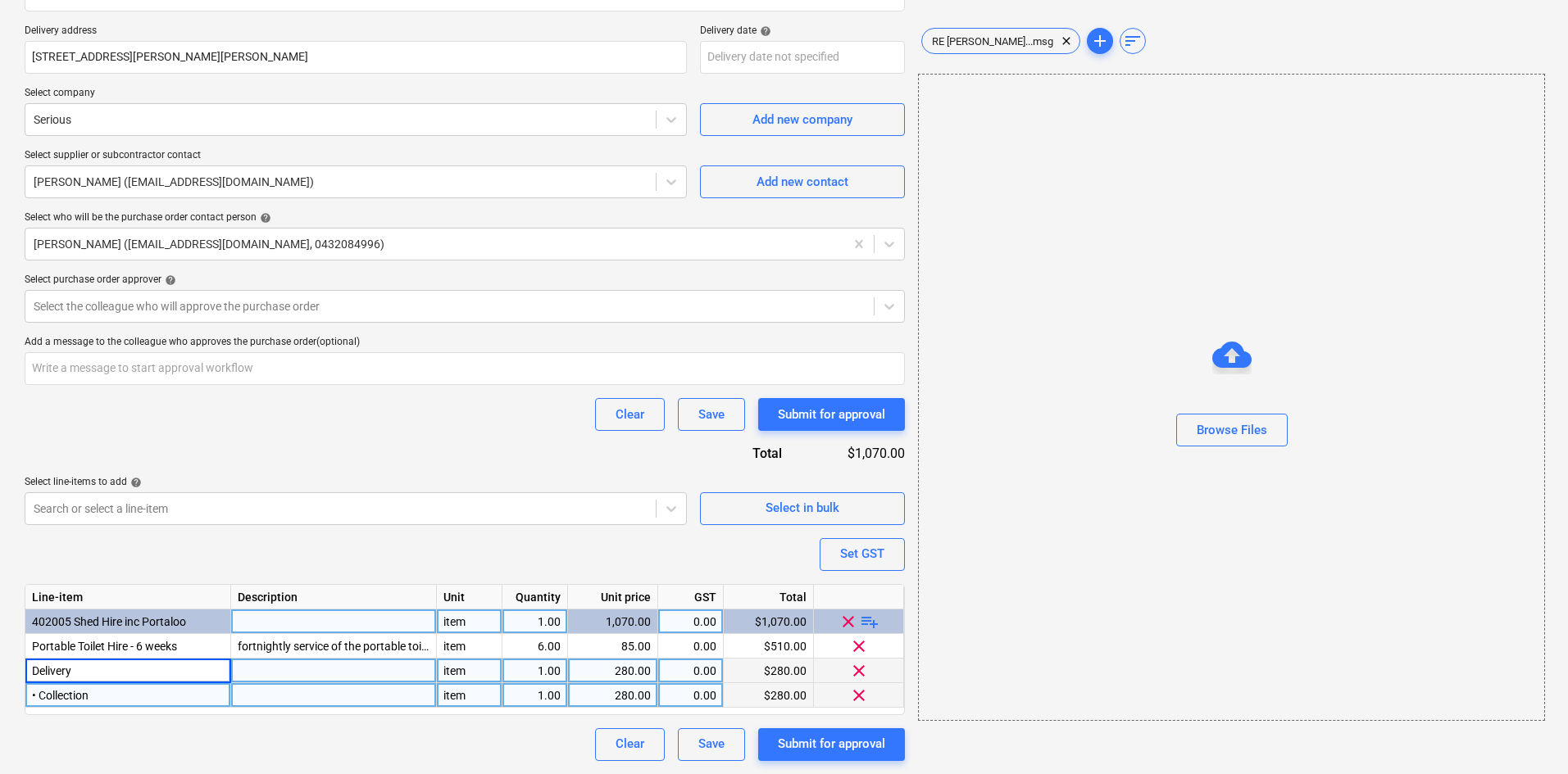
type textarea "x"
click at [25, 687] on div "• Collection" at bounding box center [128, 695] width 206 height 24
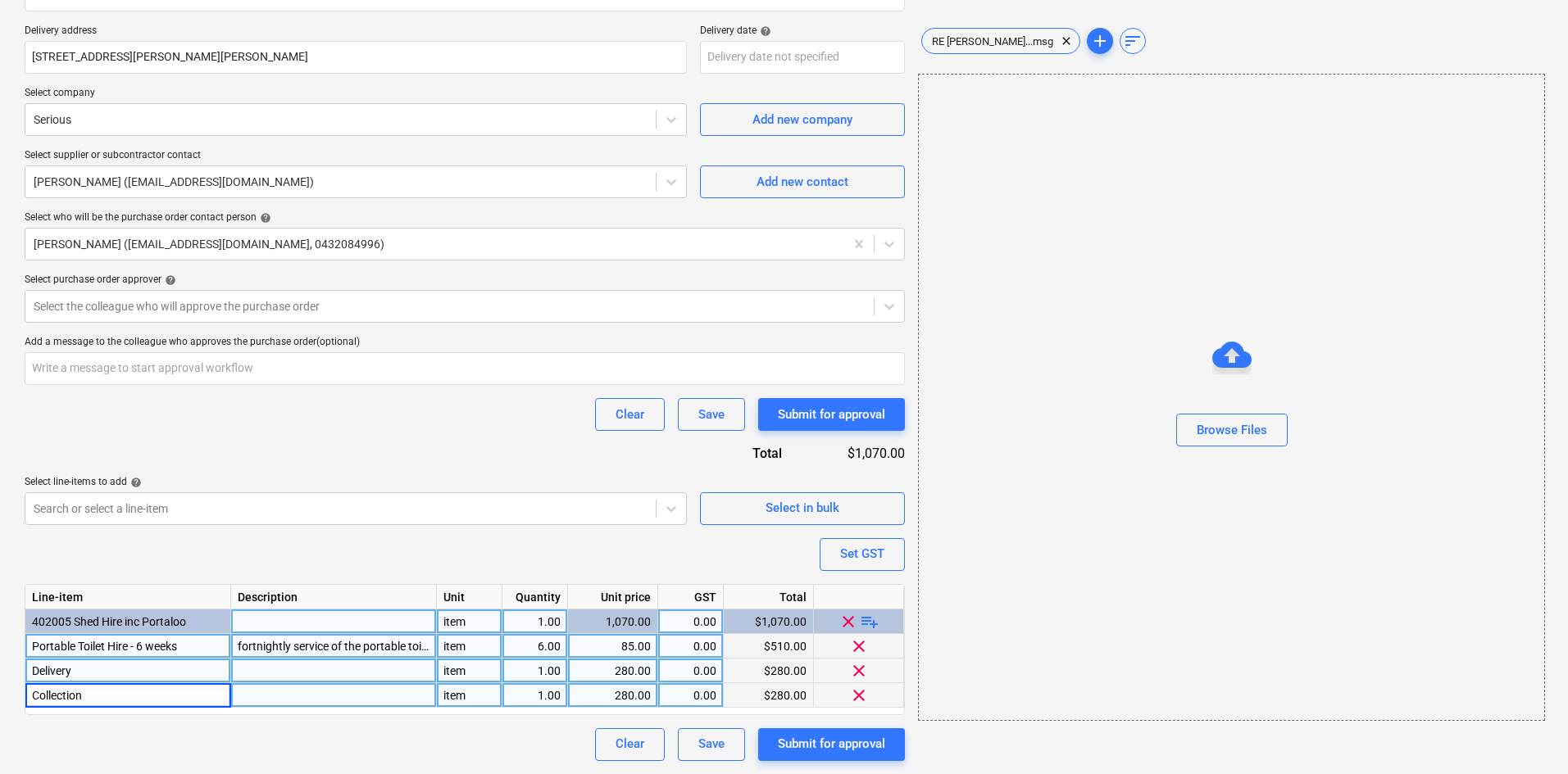
type input "Collection"
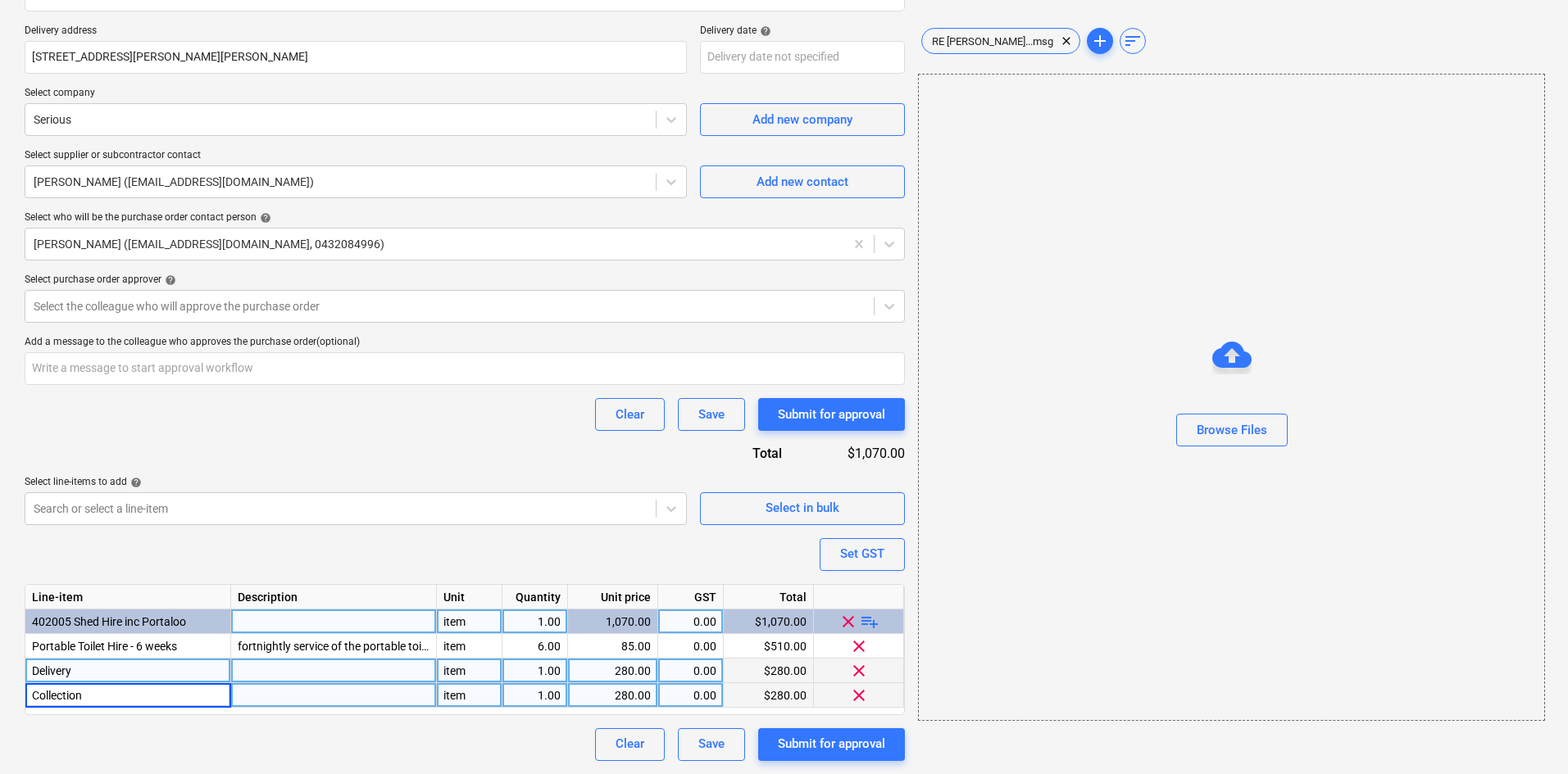
click at [311, 407] on div "Clear Save Submit for approval" at bounding box center [465, 414] width 880 height 32
click at [149, 303] on div at bounding box center [449, 306] width 832 height 17
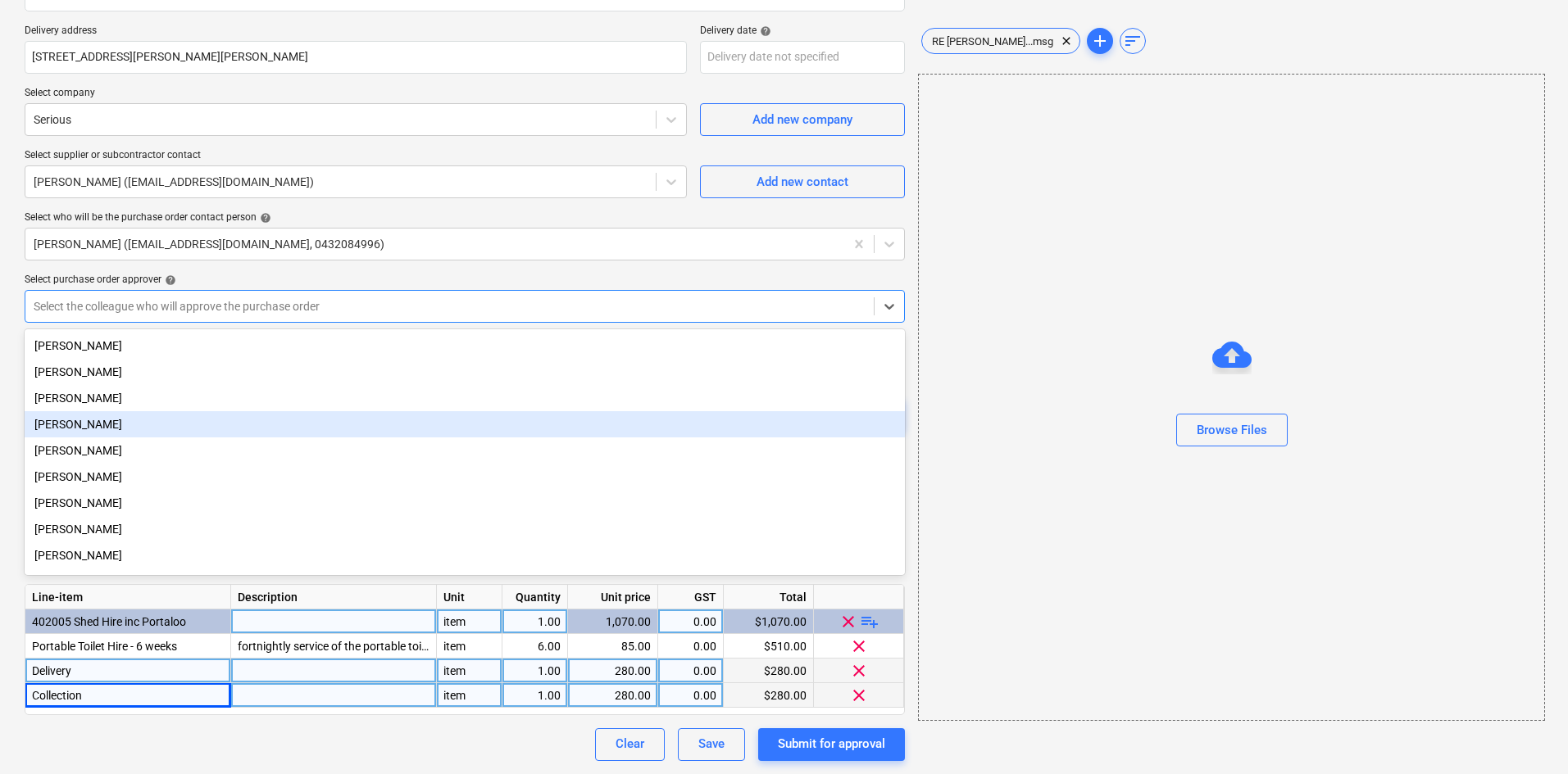
click at [88, 428] on div "[PERSON_NAME]" at bounding box center [465, 424] width 880 height 26
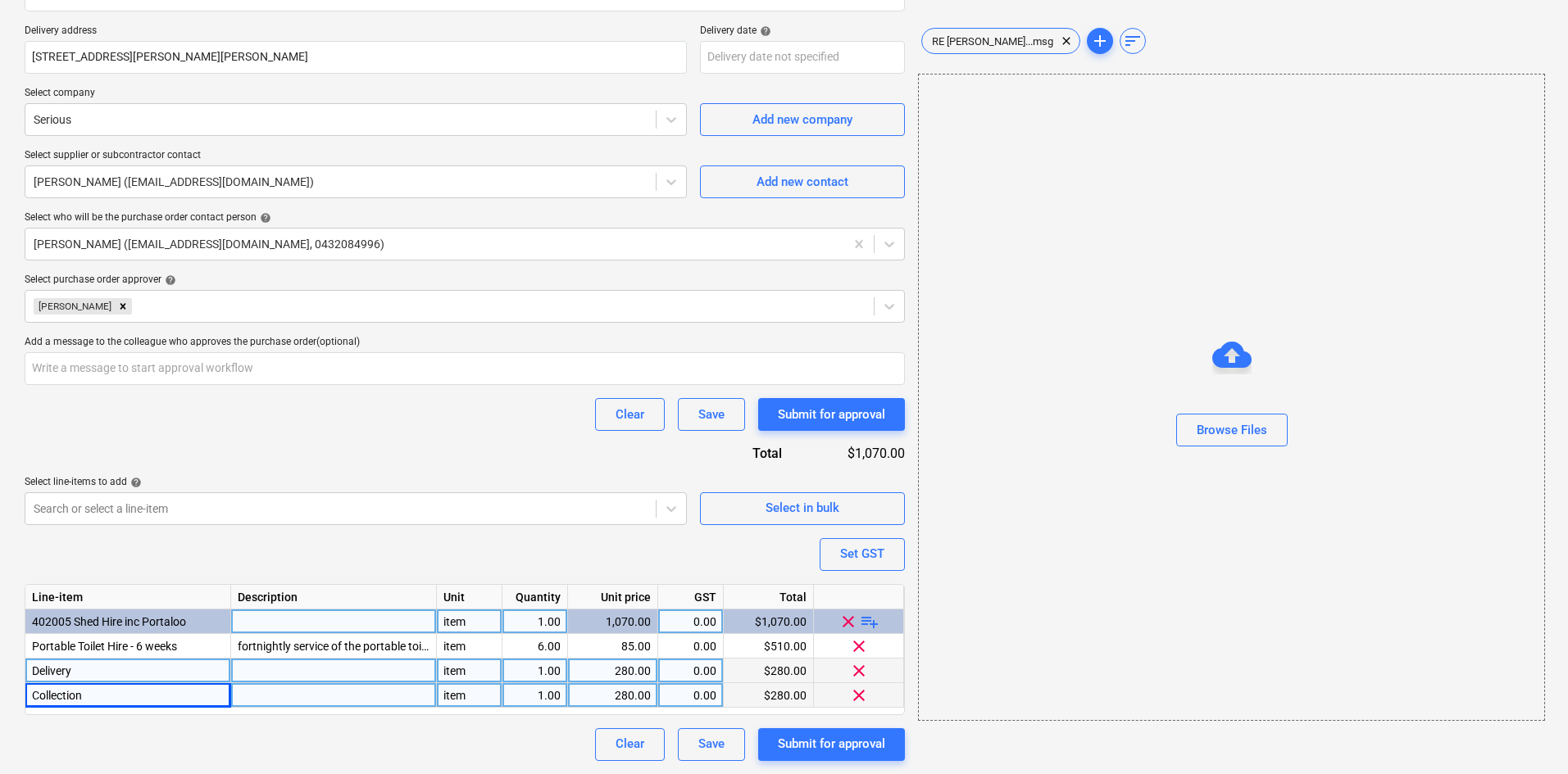
click at [329, 271] on div "Purchase order name help Purchase order Purchase order reference number help 00…" at bounding box center [465, 298] width 880 height 924
click at [414, 445] on div "Purchase order name help Purchase order Purchase order reference number help 00…" at bounding box center [465, 298] width 880 height 924
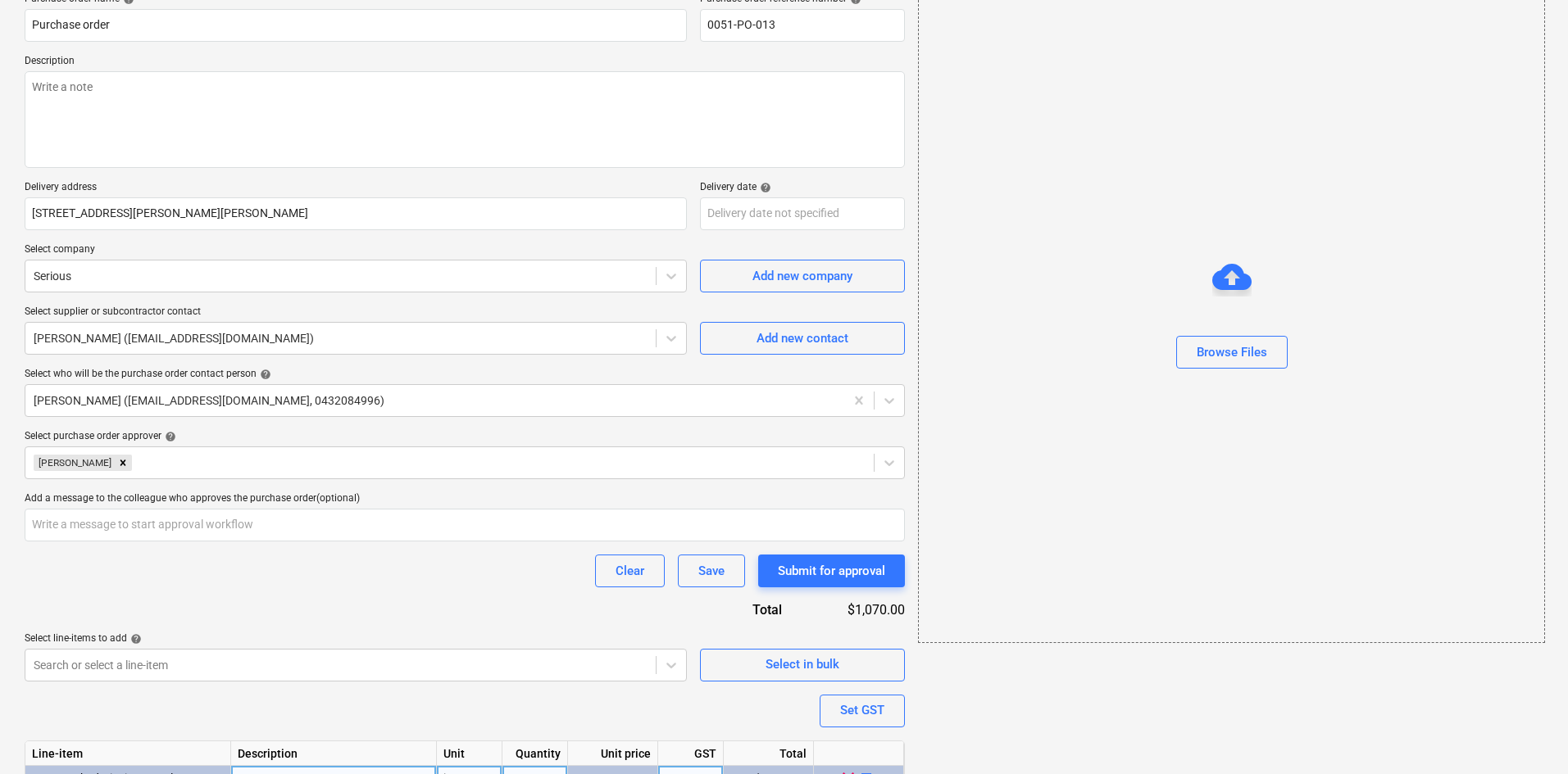
scroll to position [0, 0]
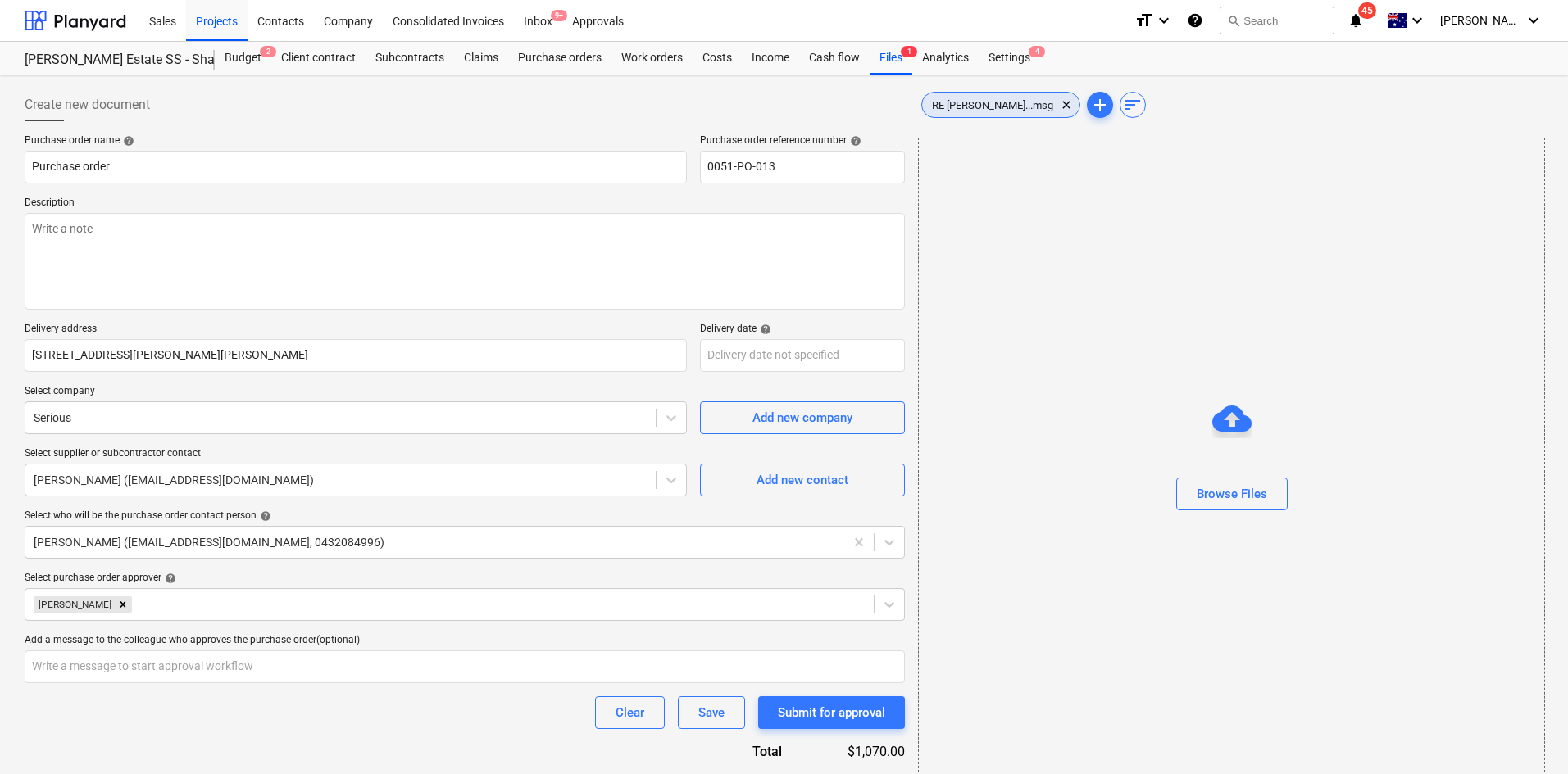
click at [996, 93] on div "RE Patrick Est...msg clear" at bounding box center [1001, 105] width 159 height 26
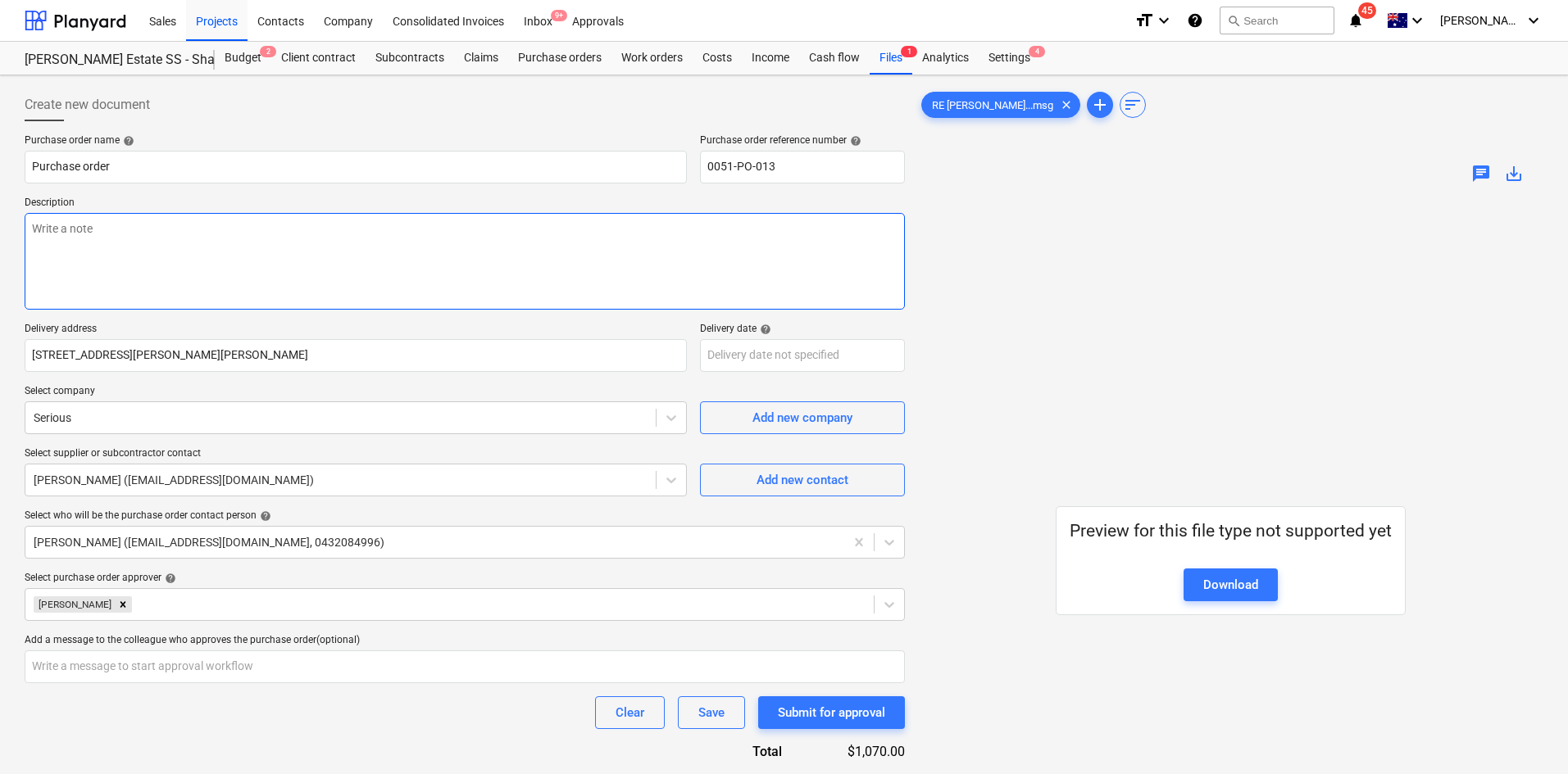
click at [145, 240] on textarea at bounding box center [465, 261] width 880 height 97
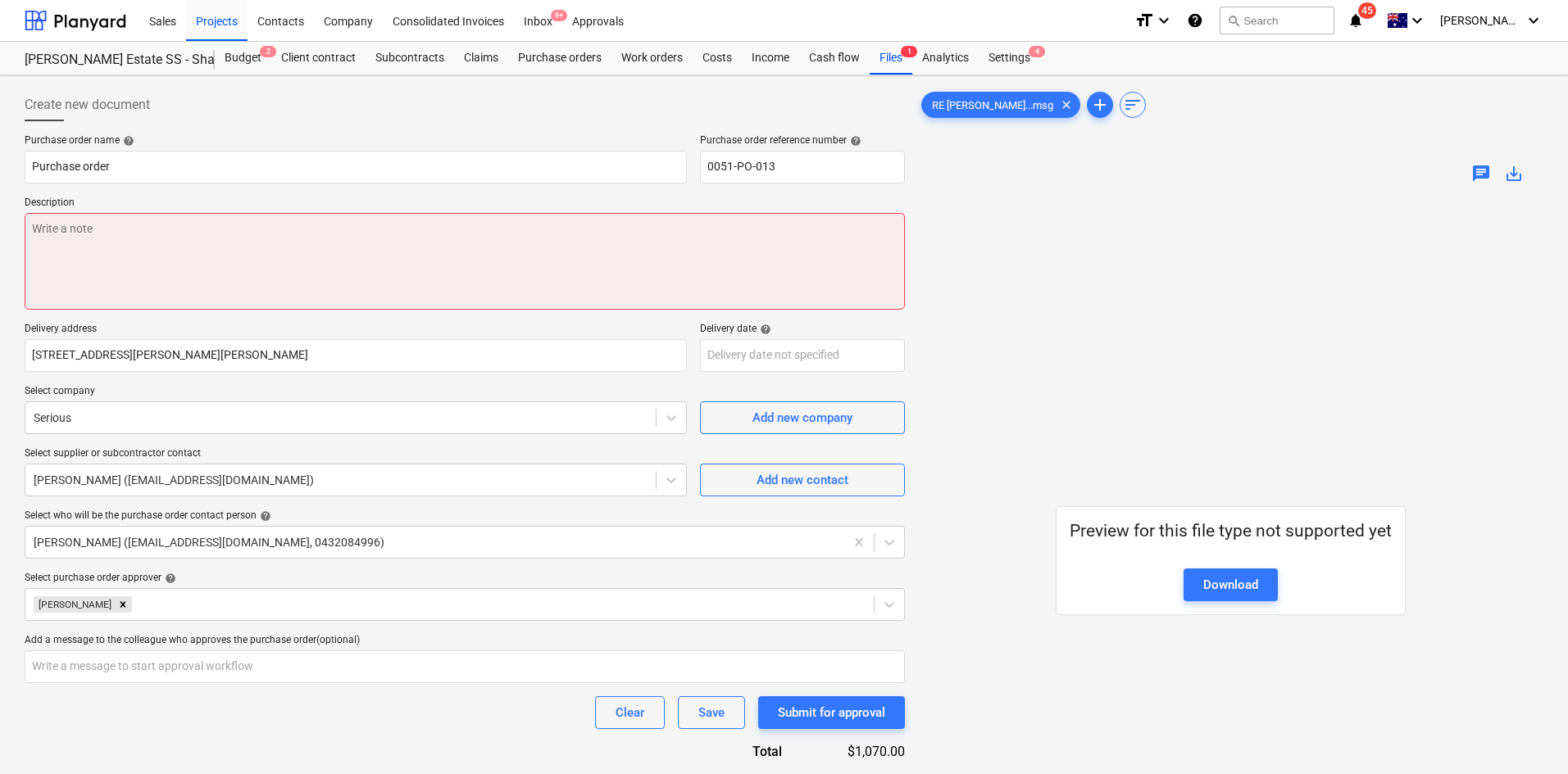
click at [567, 247] on textarea at bounding box center [465, 261] width 880 height 97
paste textarea "Site contact : Greg - 0421 382 995"
type textarea "x"
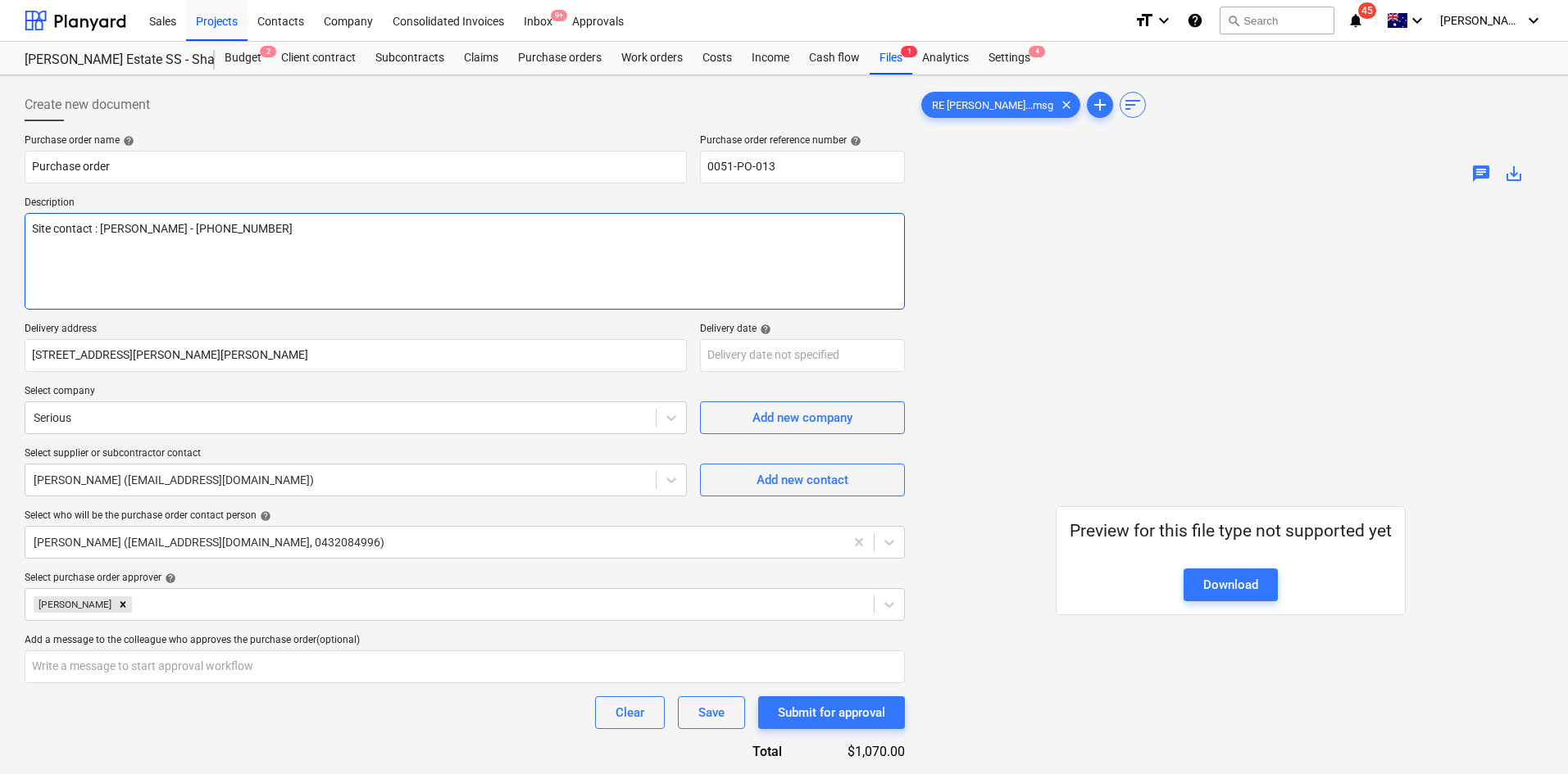
type textarea "Site contact : Greg - 0421 382 995"
click at [453, 310] on div "Purchase order name help Purchase order Purchase order reference number help 00…" at bounding box center [465, 596] width 880 height 924
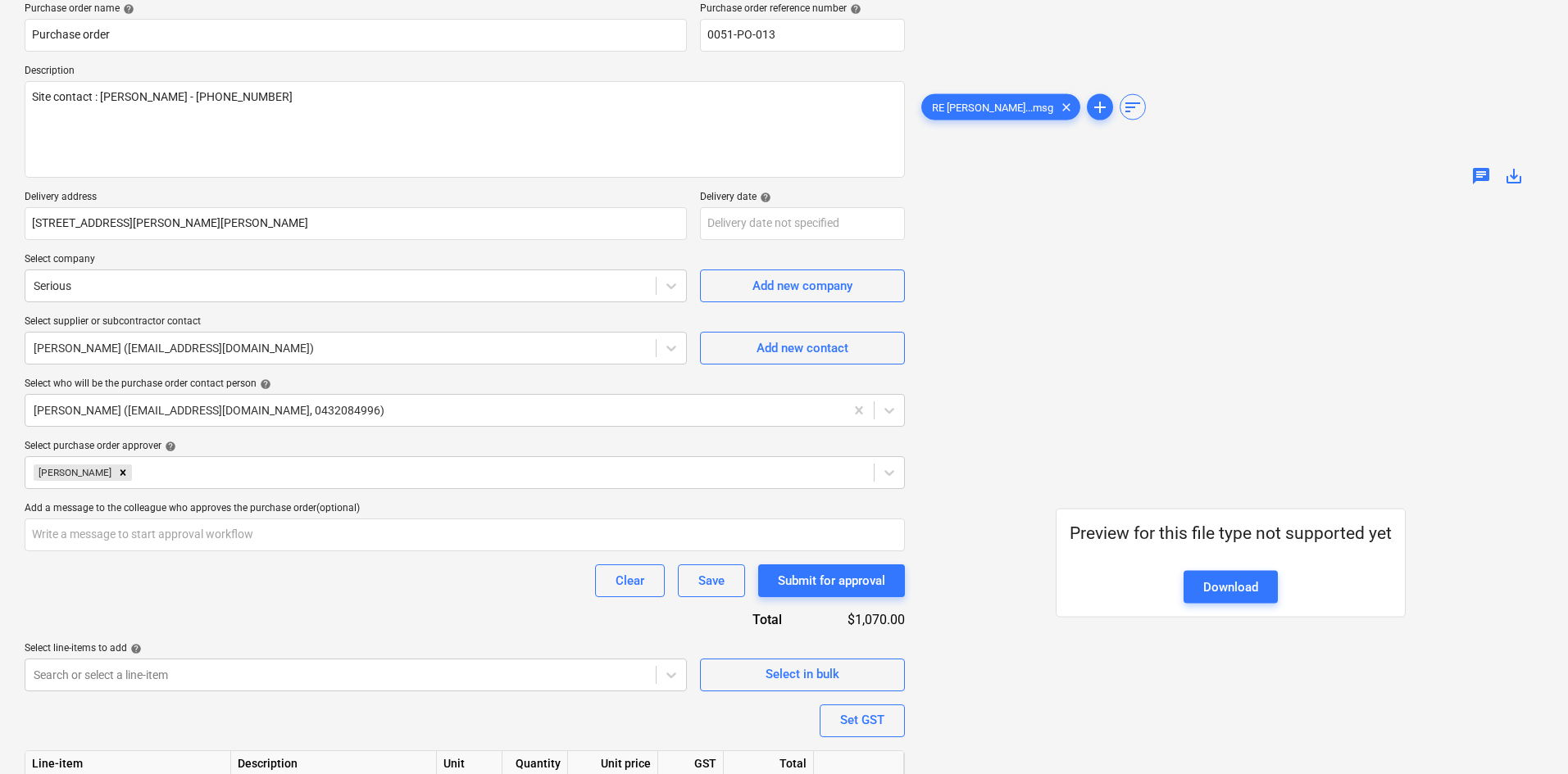
scroll to position [298, 0]
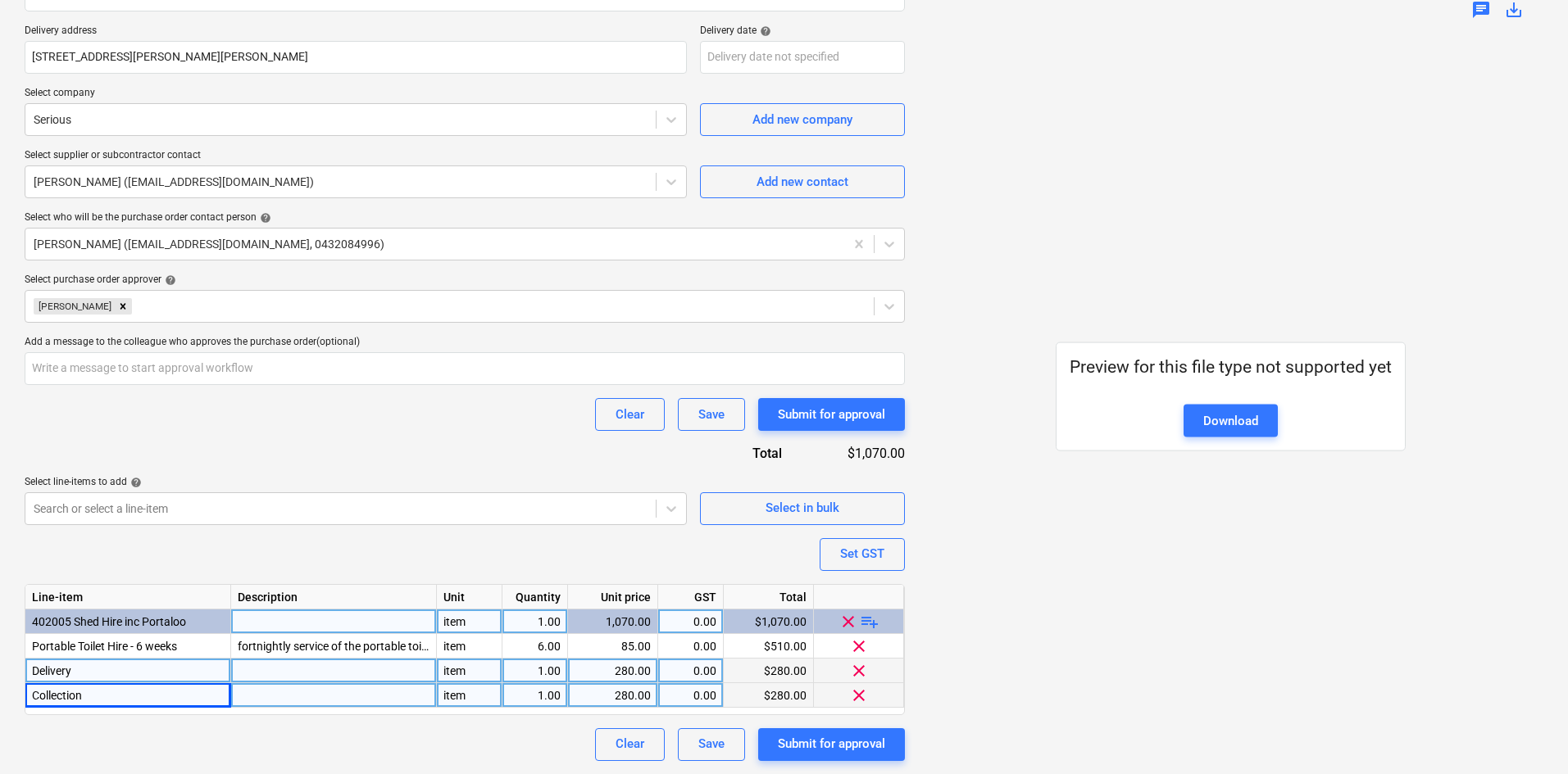
click at [334, 438] on div "Purchase order name help Purchase order Purchase order reference number help 00…" at bounding box center [465, 298] width 880 height 924
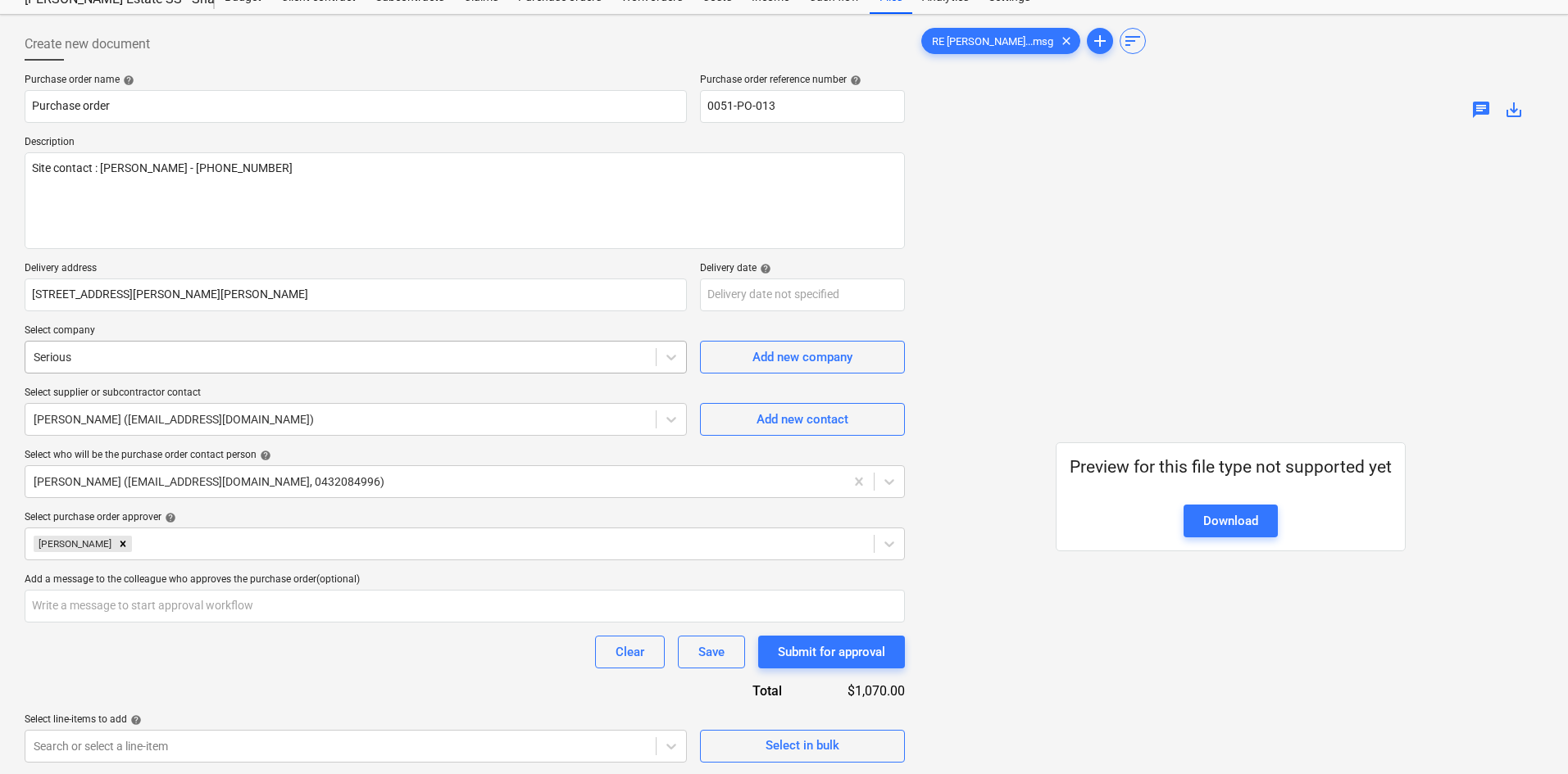
scroll to position [0, 0]
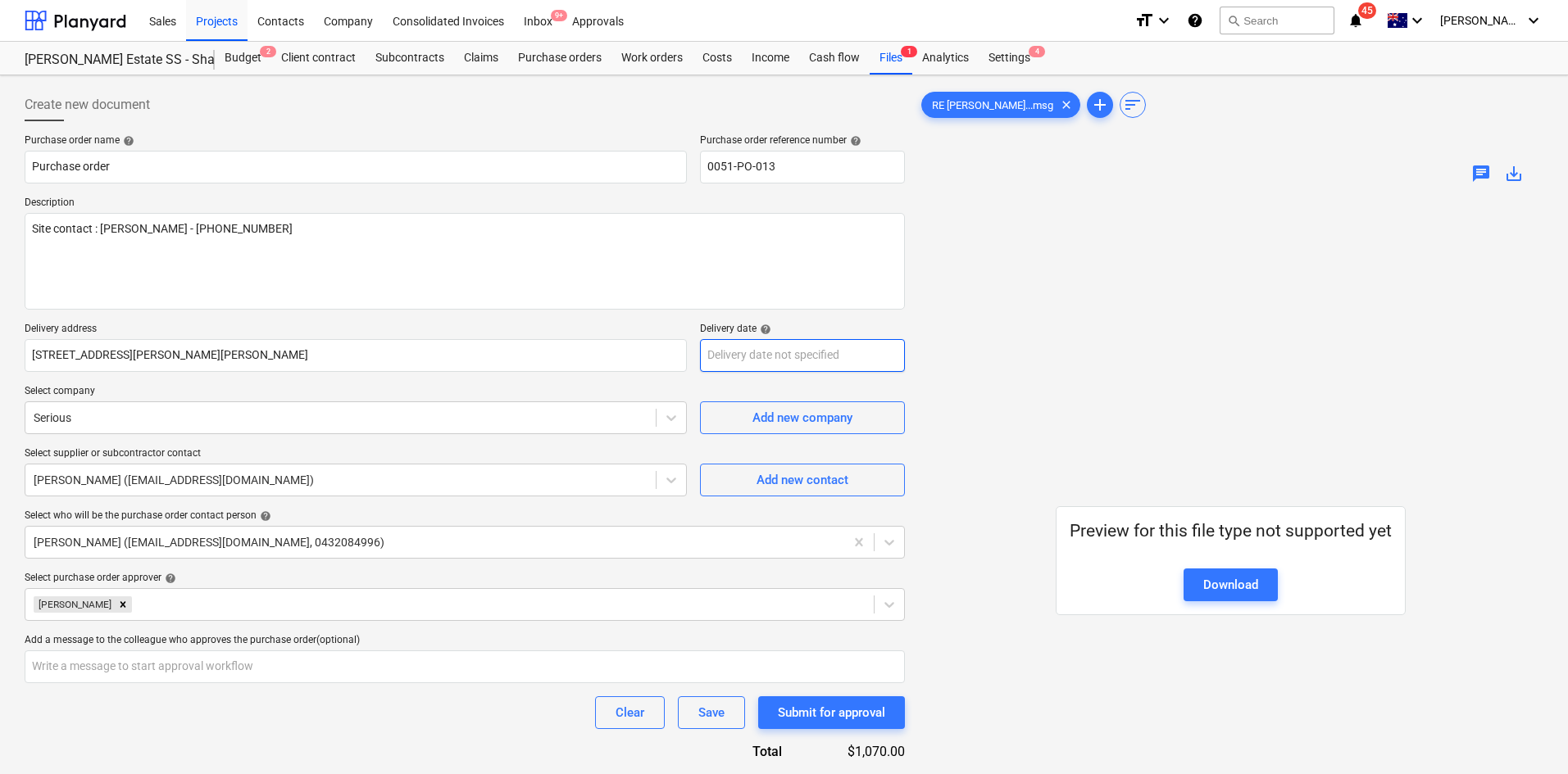
click at [774, 348] on body "Sales Projects Contacts Company Consolidated Invoices Inbox 9+ Approvals format…" at bounding box center [784, 387] width 1568 height 774
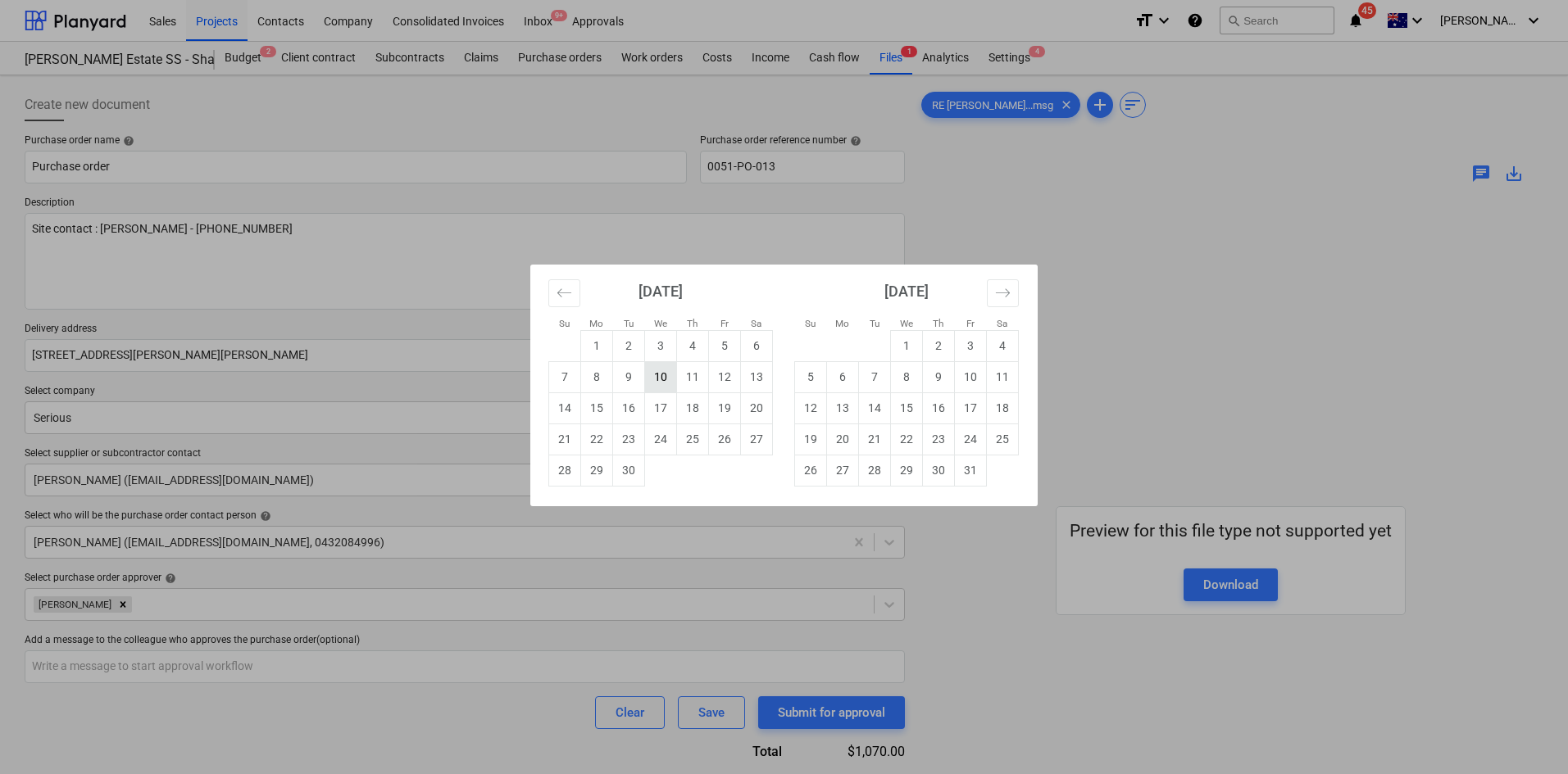
click at [666, 381] on td "10" at bounding box center [661, 377] width 32 height 31
type textarea "x"
type input "10 Sep 2025"
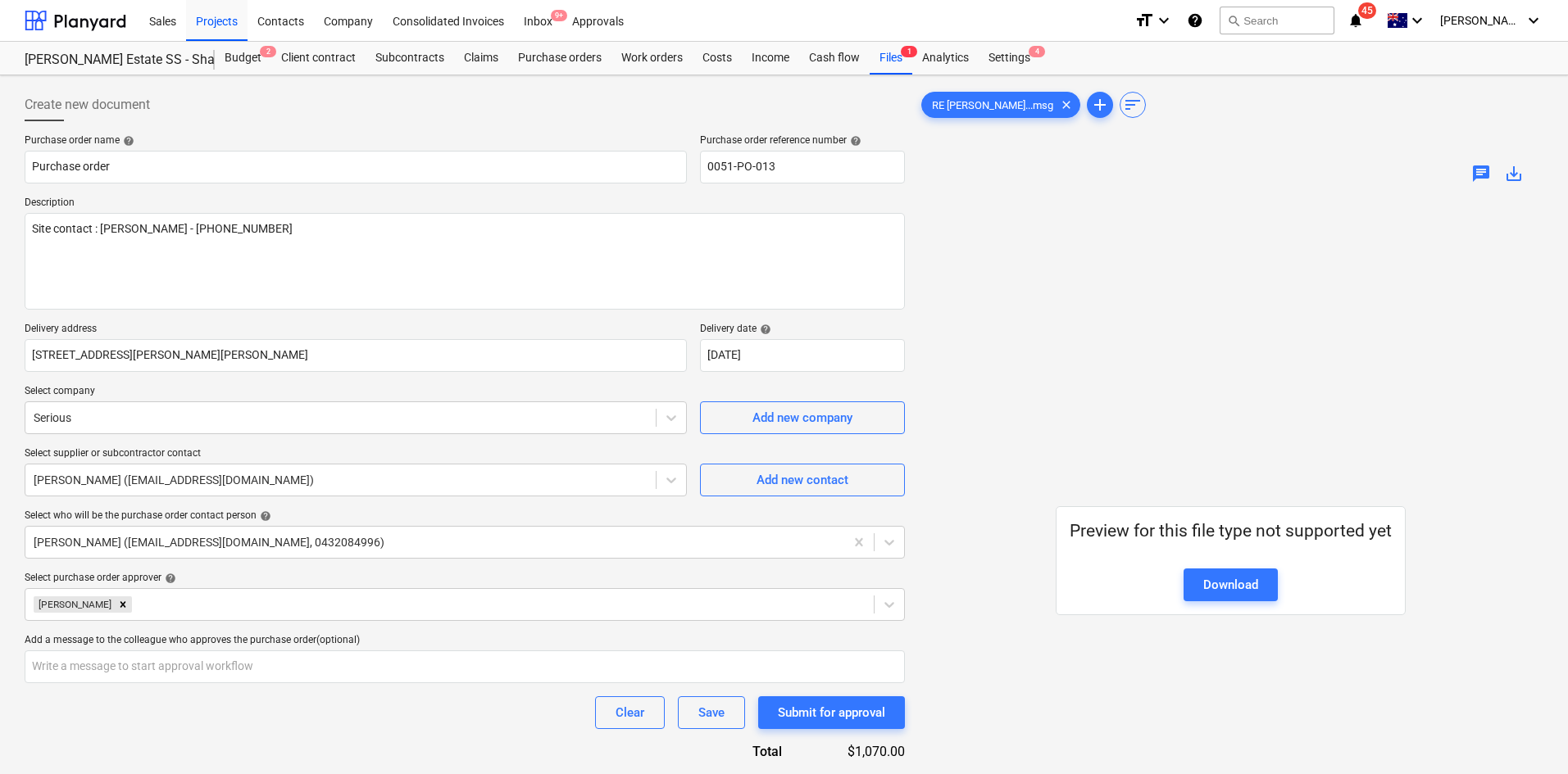
click at [737, 389] on div "Add new company" at bounding box center [802, 409] width 205 height 49
click at [646, 328] on p "Delivery address" at bounding box center [355, 331] width 662 height 17
click at [655, 328] on p "Delivery address" at bounding box center [355, 331] width 662 height 17
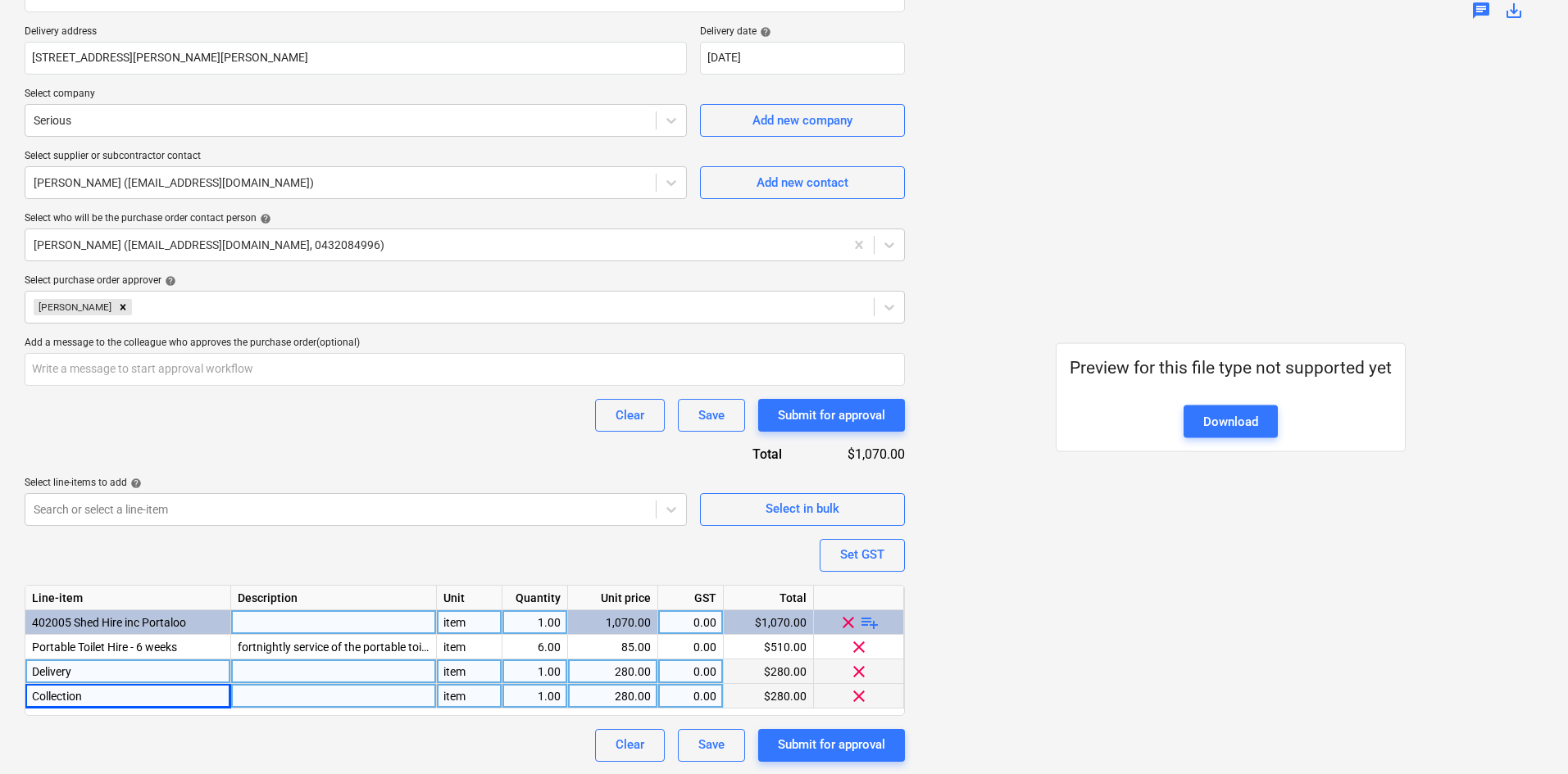
scroll to position [298, 0]
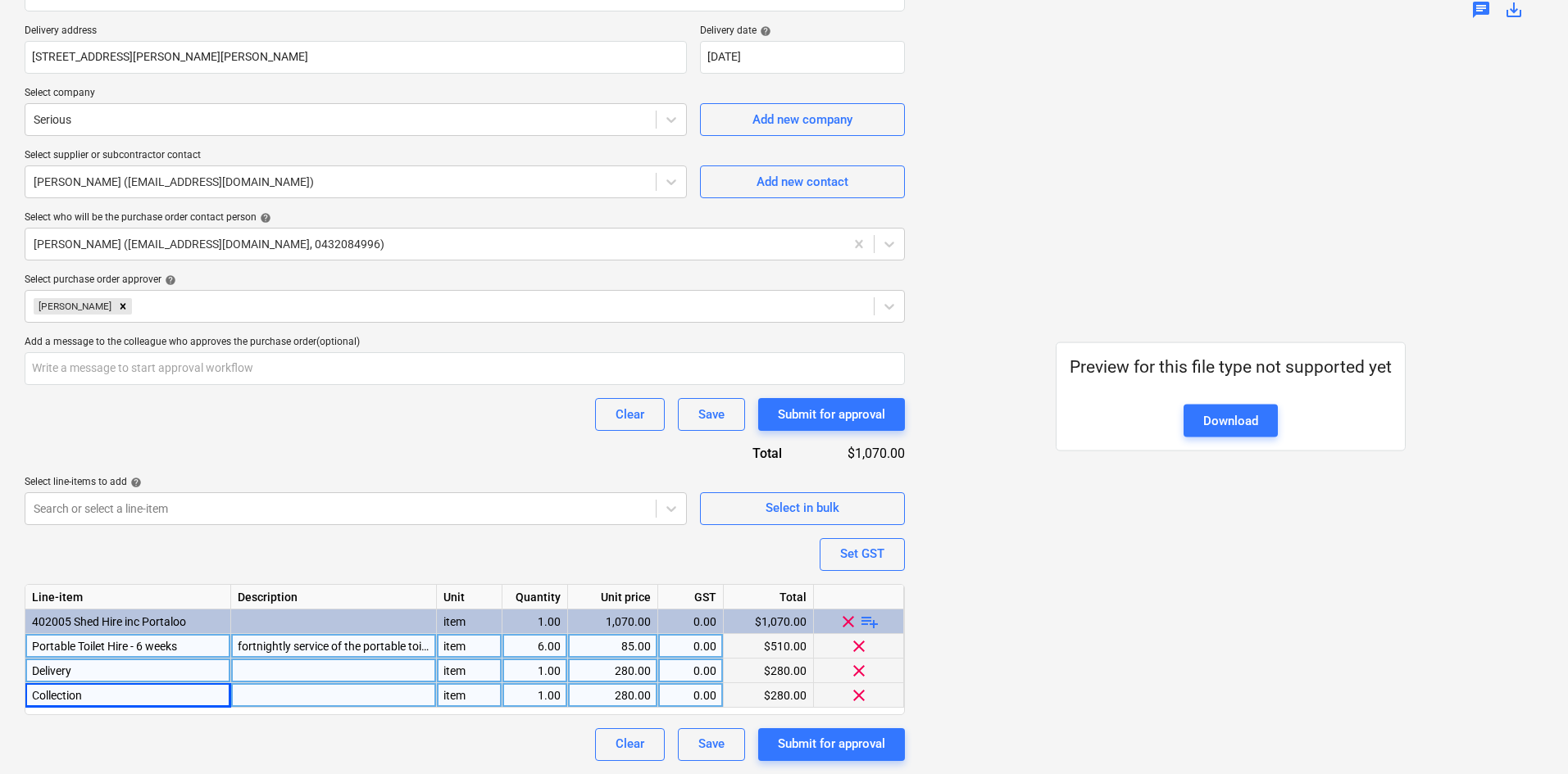
click at [265, 647] on div "fortnightly service of the portable toilet" at bounding box center [333, 646] width 206 height 24
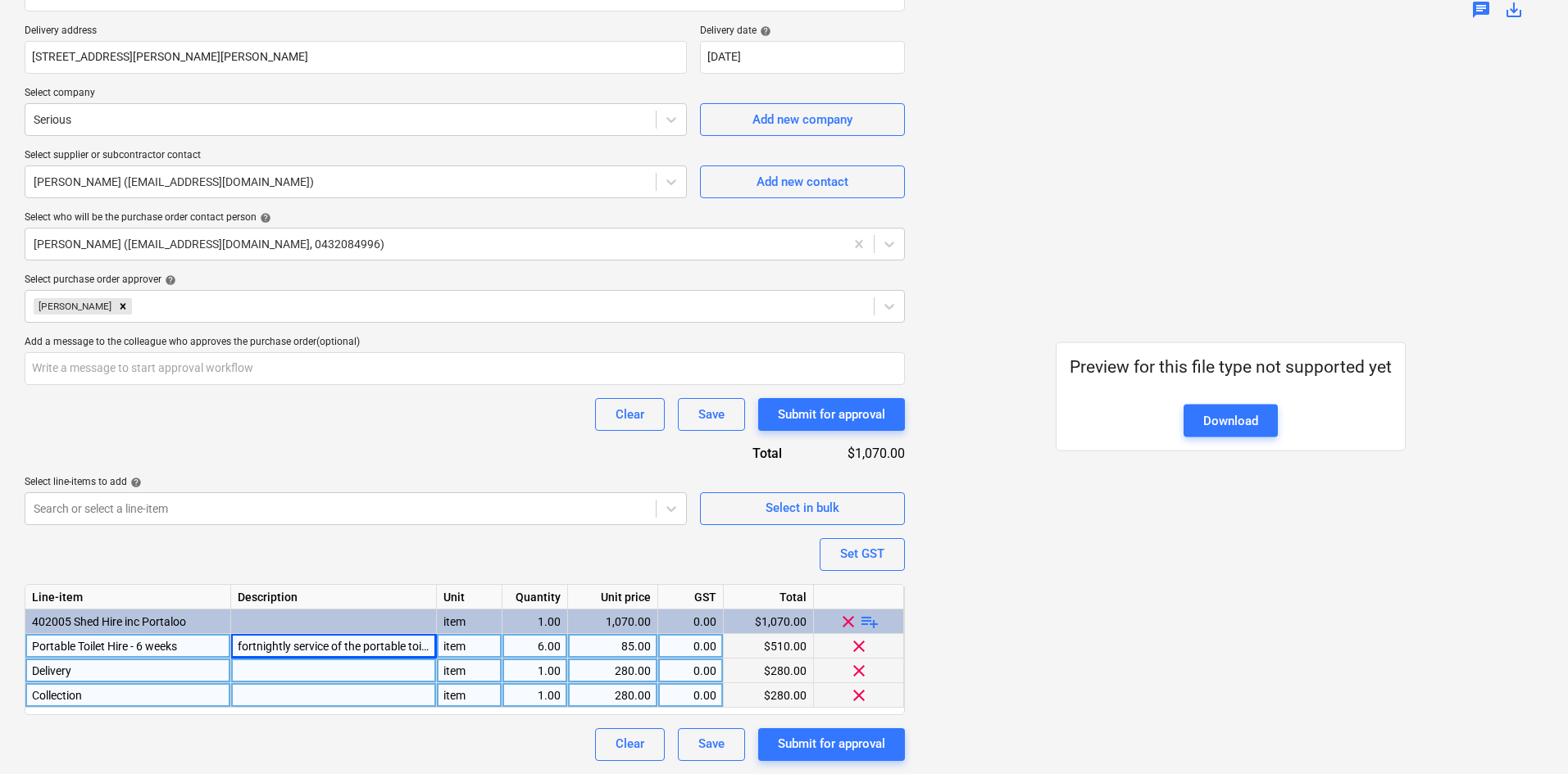
click at [331, 442] on div "Purchase order name help Purchase order Purchase order reference number help 00…" at bounding box center [465, 298] width 880 height 924
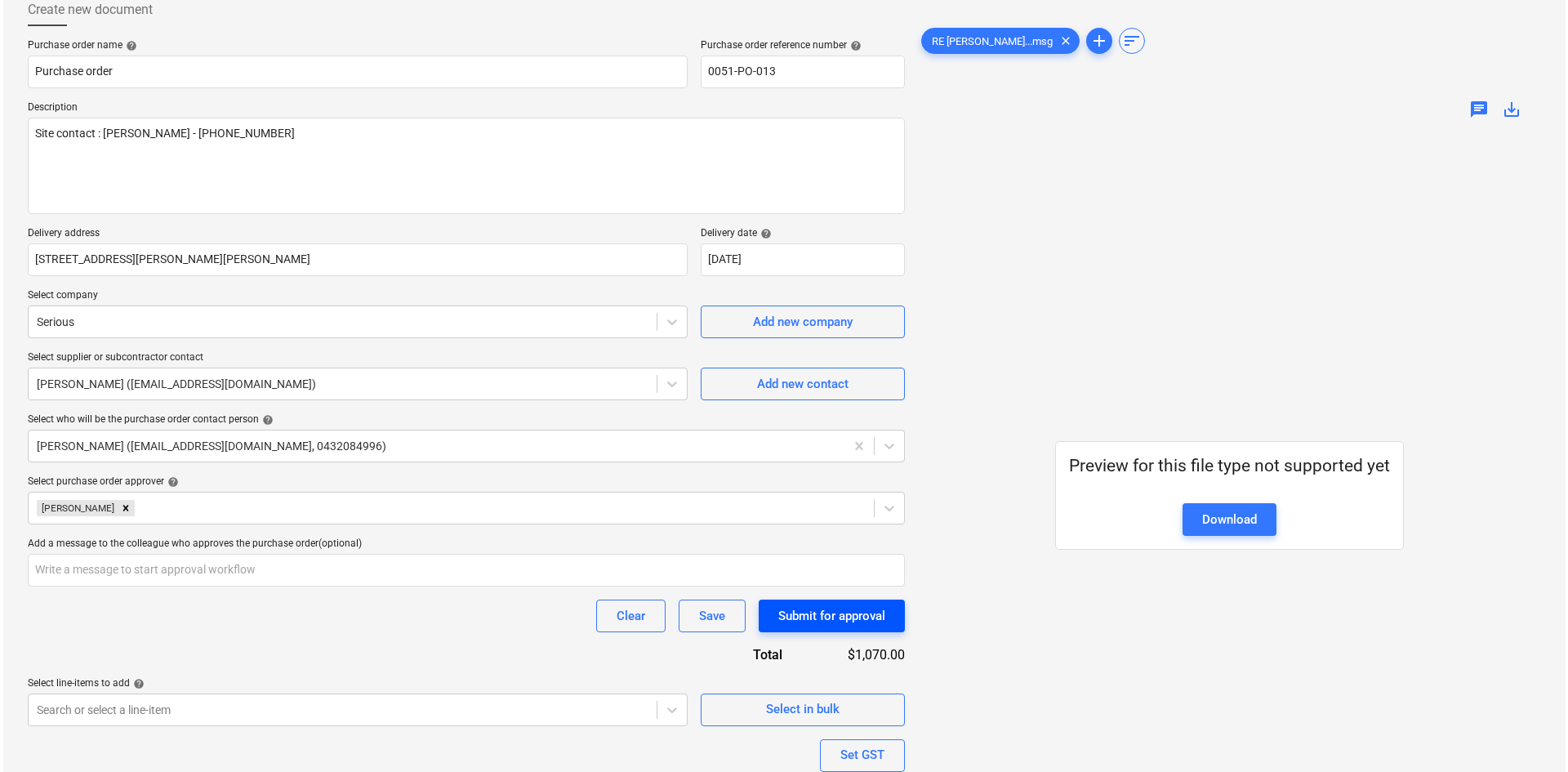
scroll to position [52, 0]
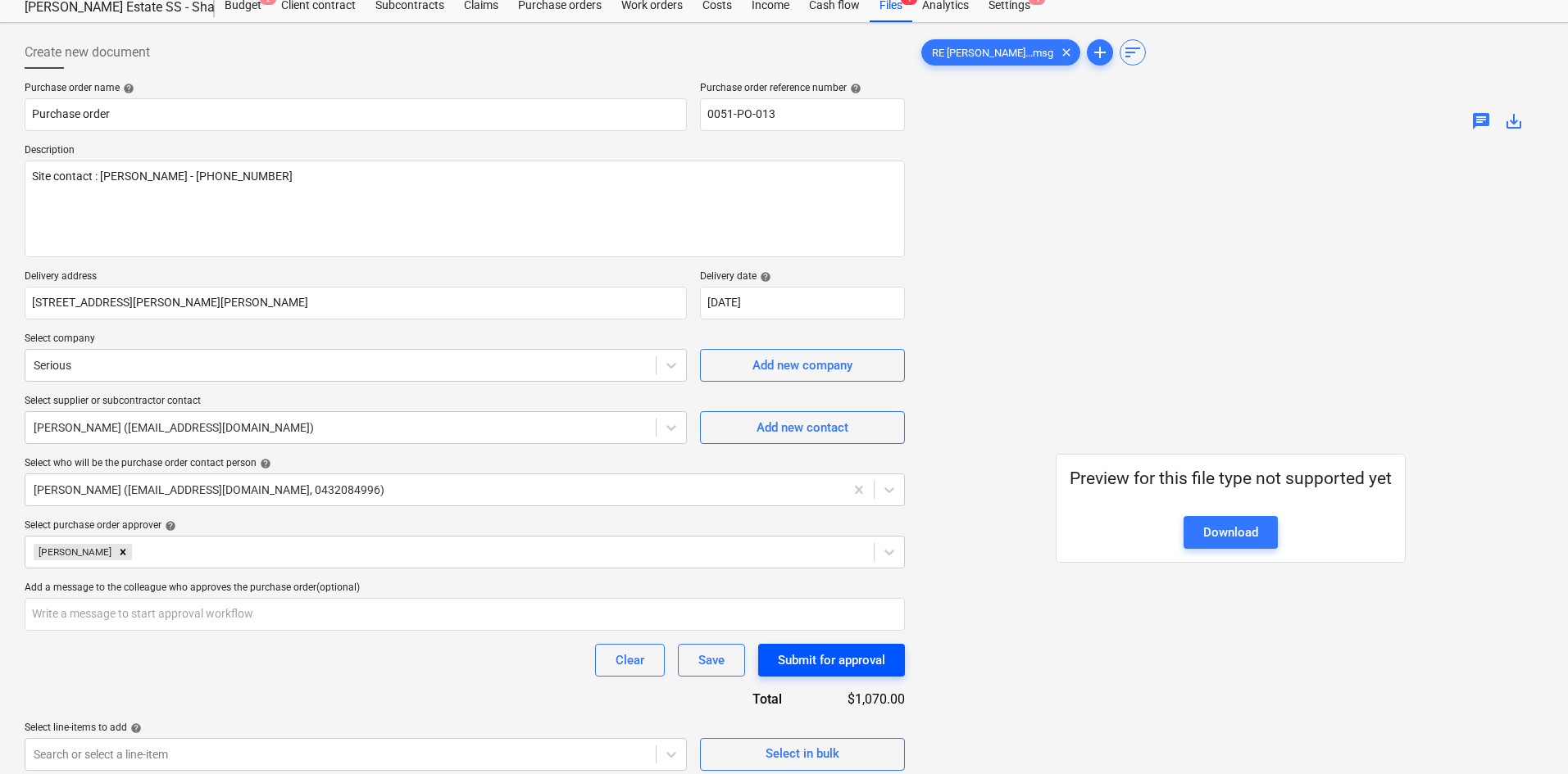
click at [842, 652] on div "Submit for approval" at bounding box center [831, 660] width 108 height 21
type textarea "x"
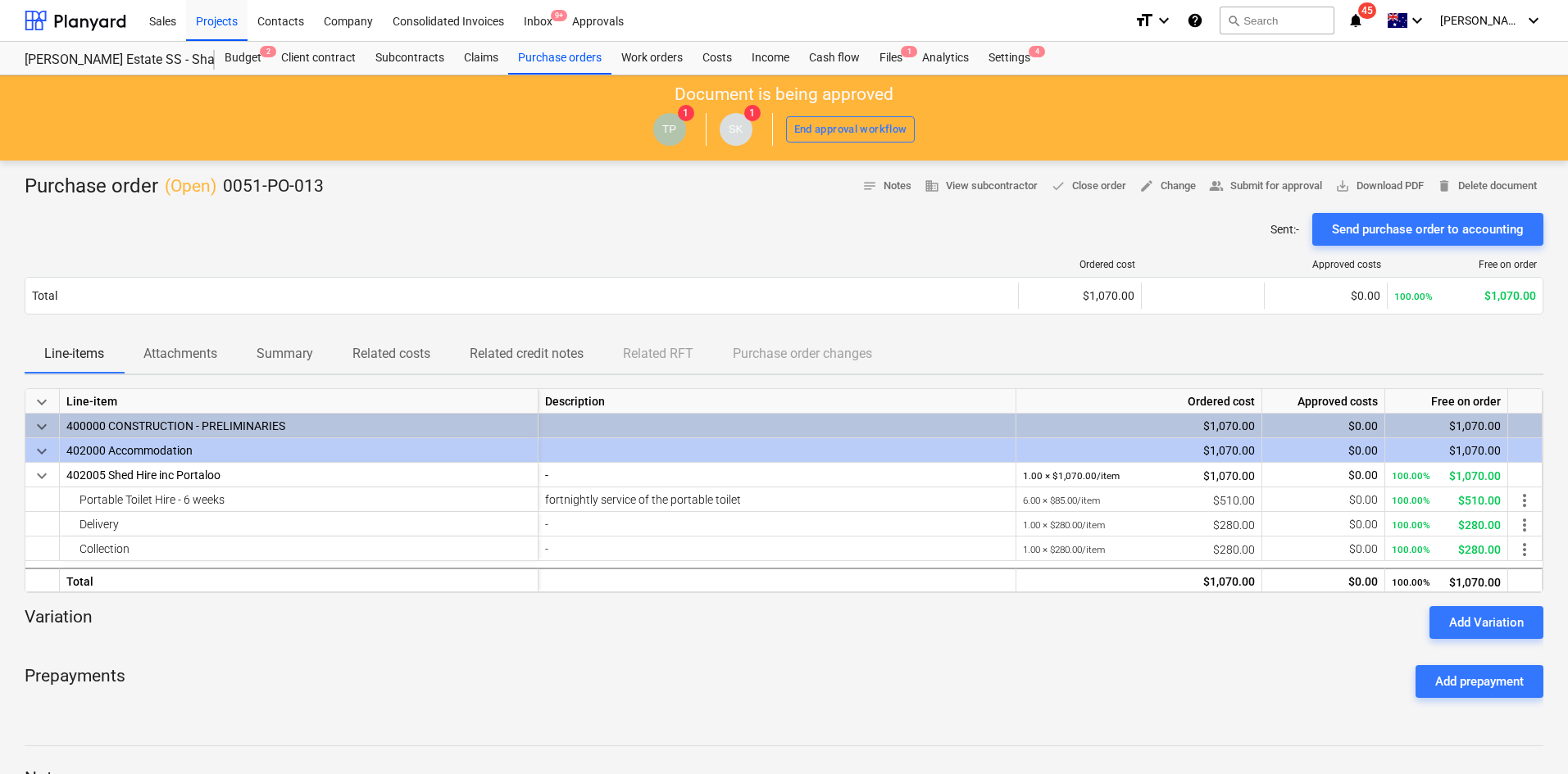
click at [494, 227] on div "Sent : - Send purchase order to accounting" at bounding box center [784, 229] width 1519 height 32
click at [550, 61] on div "Purchase orders" at bounding box center [560, 58] width 103 height 32
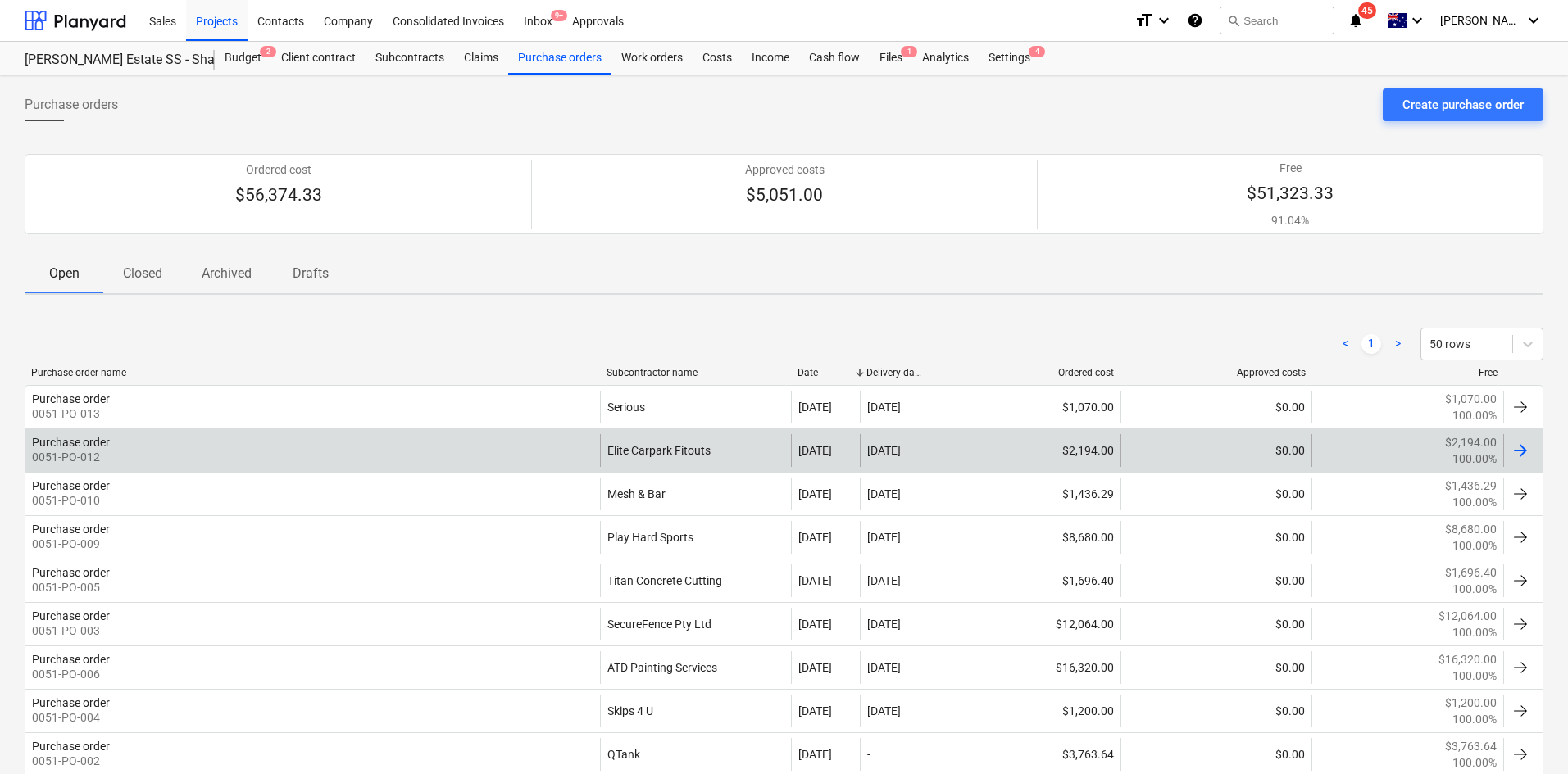
click at [494, 457] on div "Purchase order 0051-PO-012" at bounding box center [312, 450] width 575 height 32
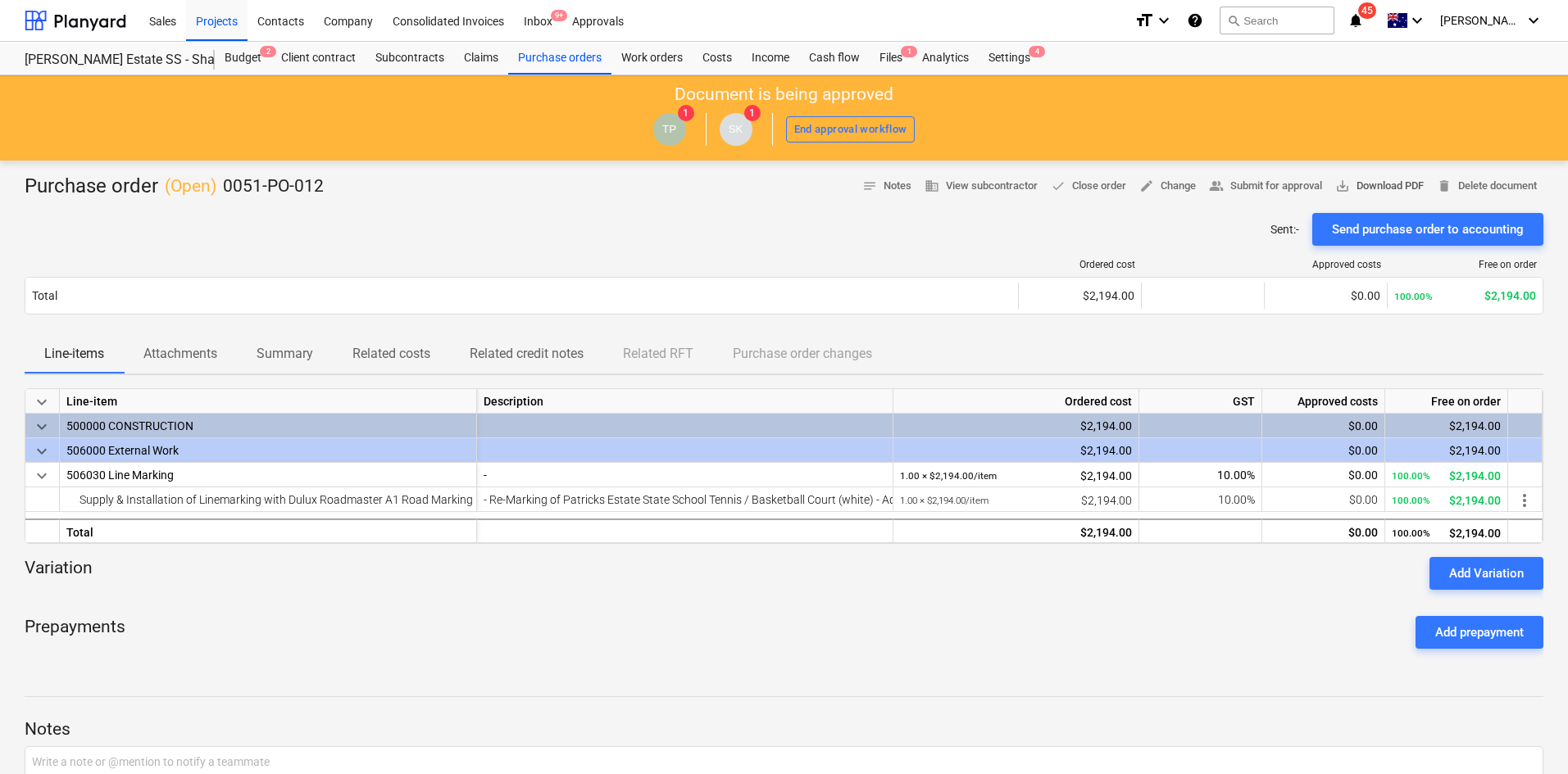
click at [1394, 182] on span "save_alt Download PDF" at bounding box center [1379, 186] width 88 height 19
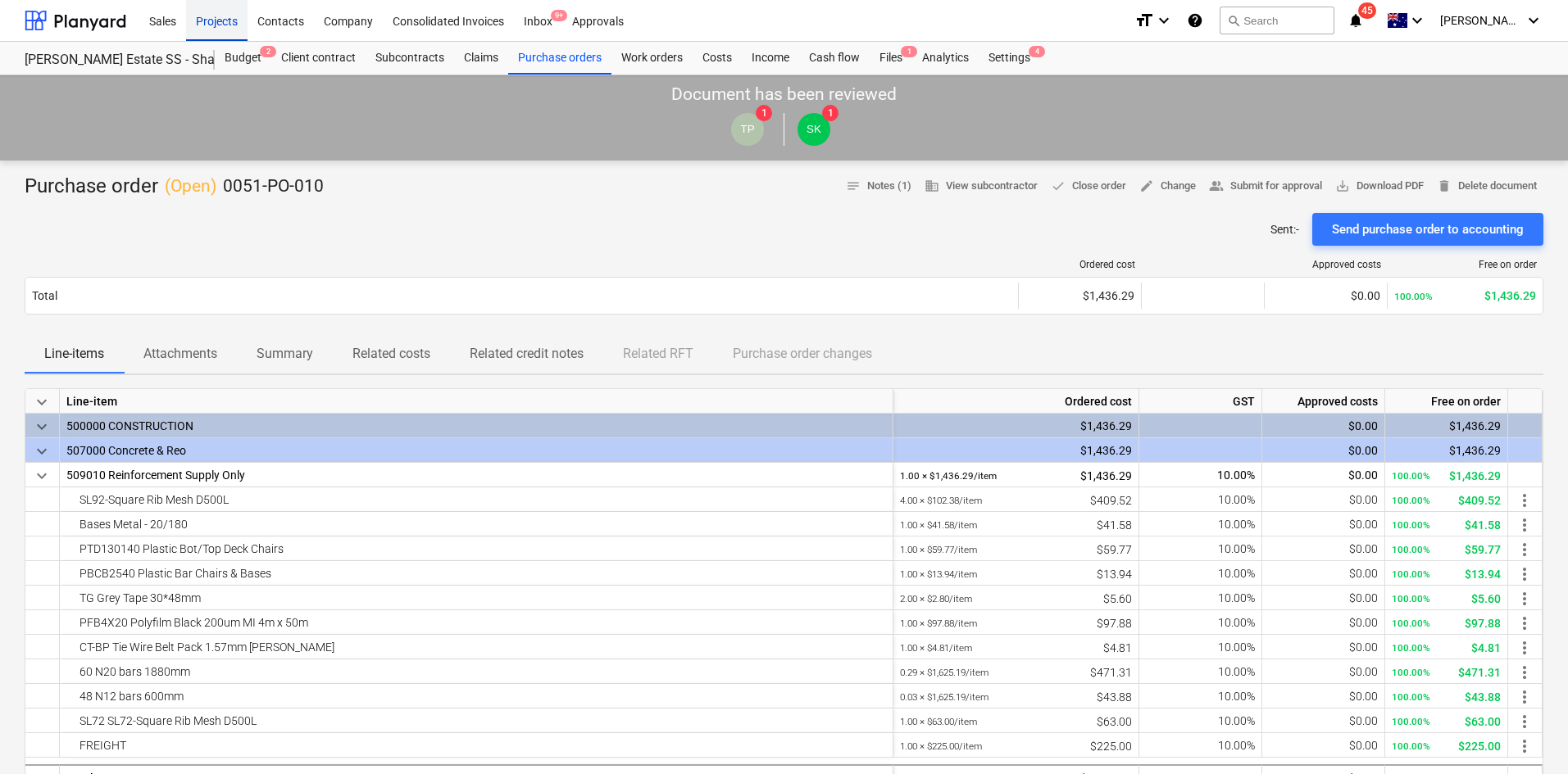
click at [228, 29] on div "Projects" at bounding box center [217, 20] width 61 height 42
